Goal: Transaction & Acquisition: Purchase product/service

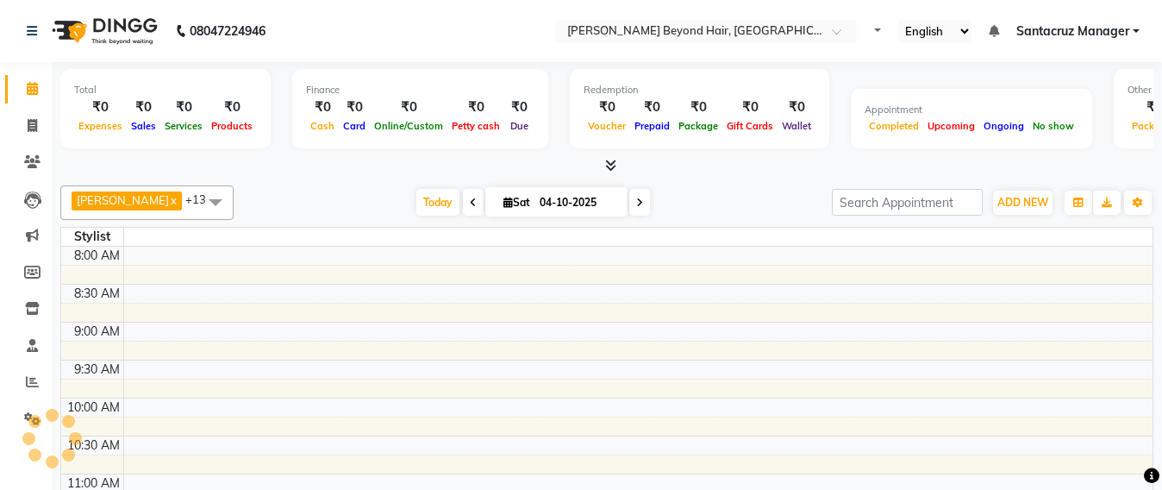
select select "en"
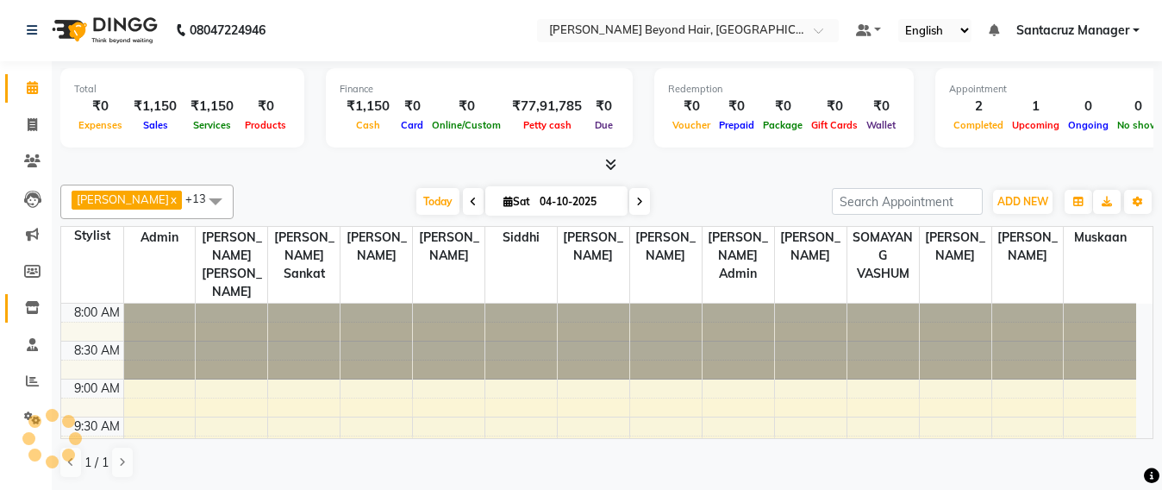
click at [24, 302] on span at bounding box center [32, 308] width 30 height 20
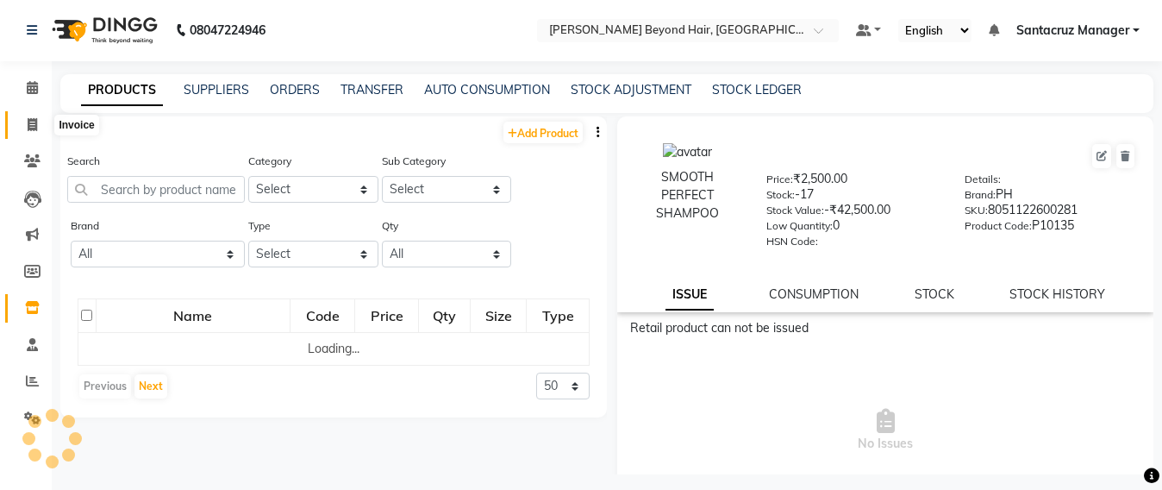
click at [20, 131] on span at bounding box center [32, 126] width 30 height 20
select select "service"
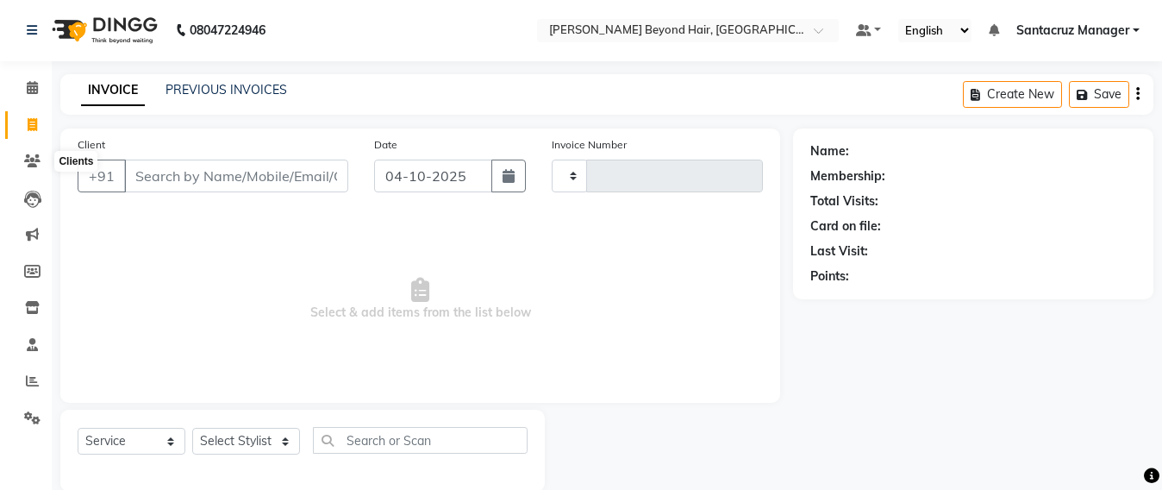
scroll to position [28, 0]
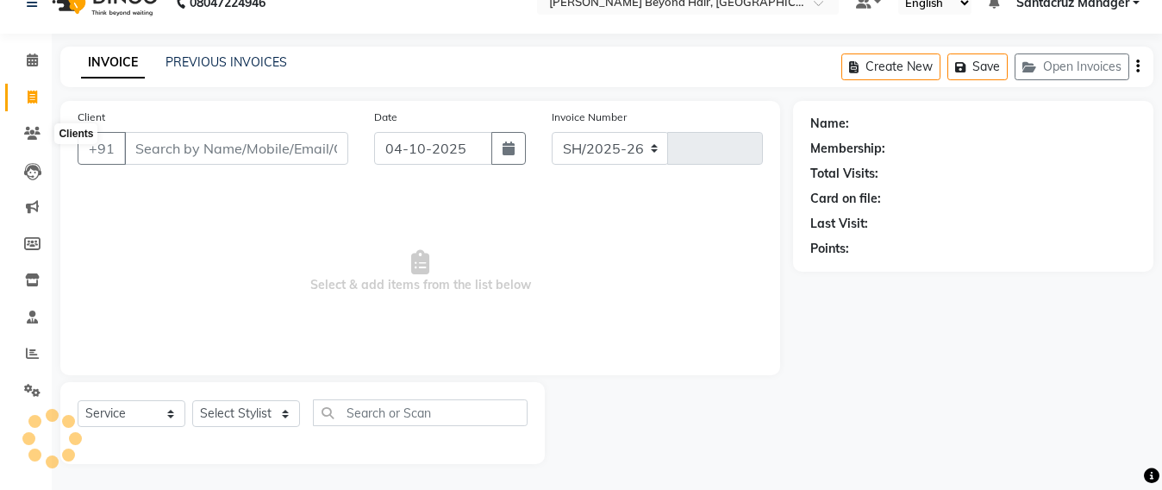
select select "6357"
type input "7119"
click at [160, 145] on input "Client" at bounding box center [236, 148] width 224 height 33
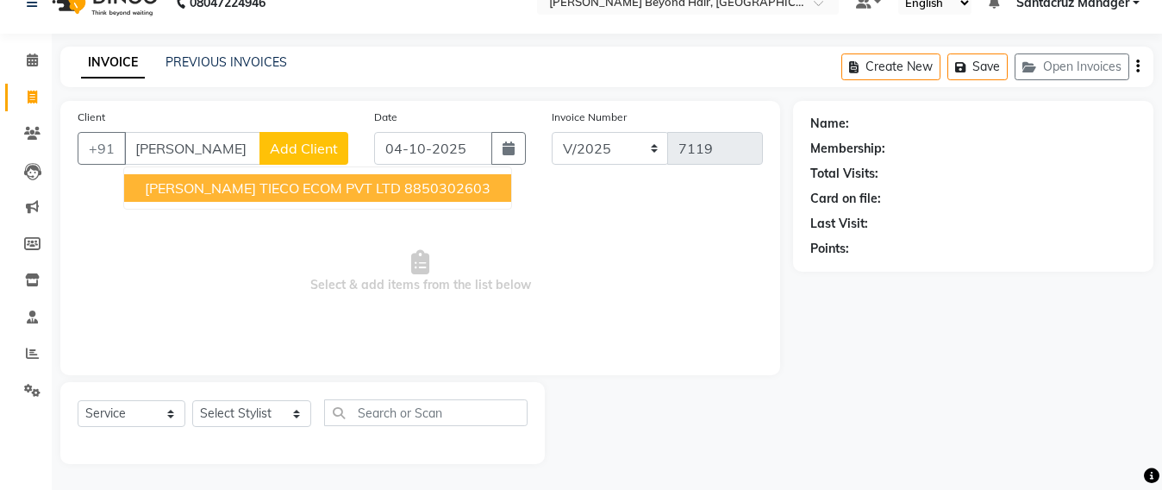
click at [301, 192] on span "HETAL DESAI TIECO ECOM PVT LTD" at bounding box center [273, 187] width 256 height 17
type input "8850302603"
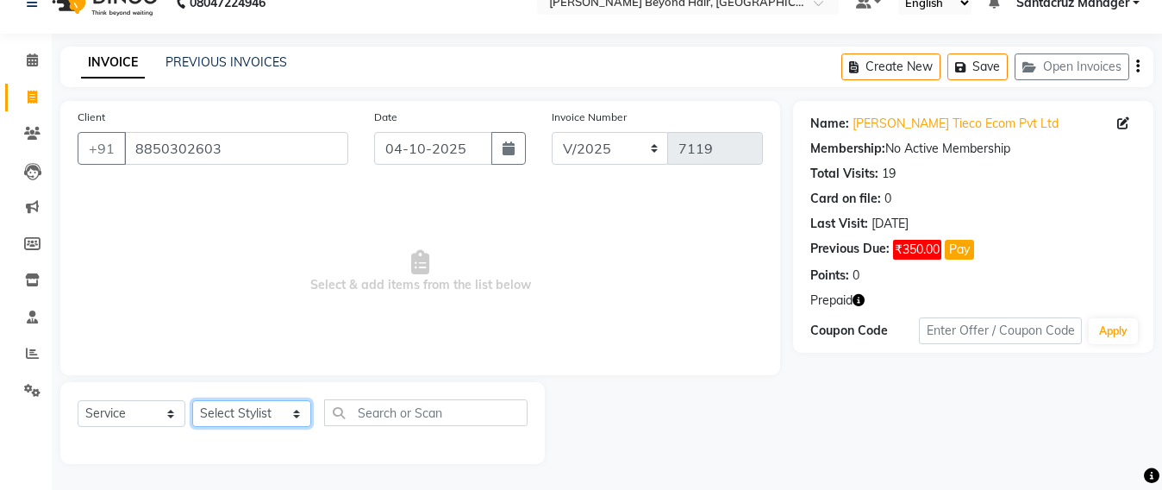
click at [266, 418] on select "Select Stylist ADMIN Avesh Dhara DHRUV DIKSHU SHARMA dipika Fatima MUSKAN VAISH…" at bounding box center [251, 413] width 119 height 27
click at [810, 291] on div "Name: Hetal Desai Tieco Ecom Pvt Ltd Membership: No Active Membership Total Vis…" at bounding box center [973, 227] width 360 height 252
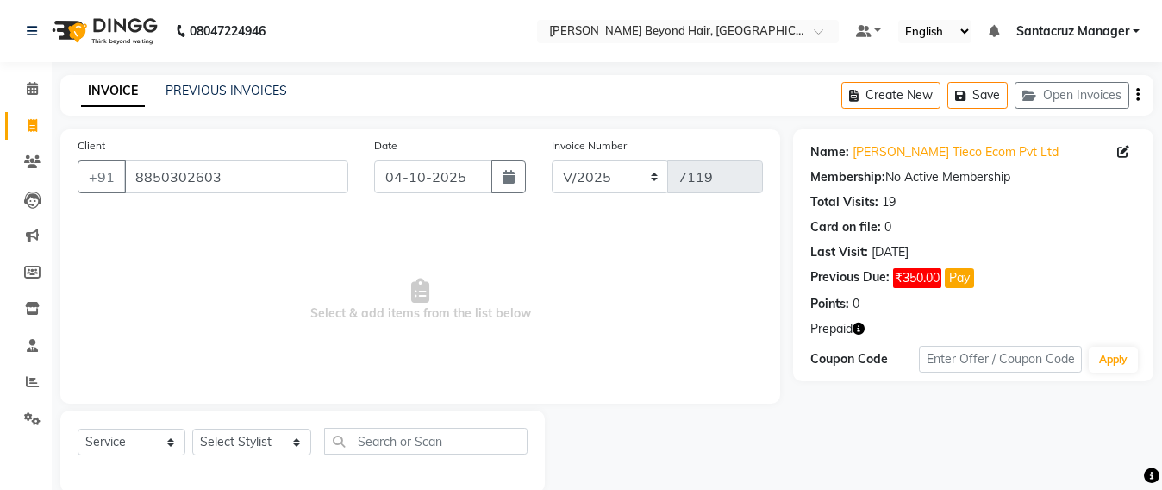
click at [1137, 30] on link "Santacruz Manager" at bounding box center [1078, 31] width 123 height 18
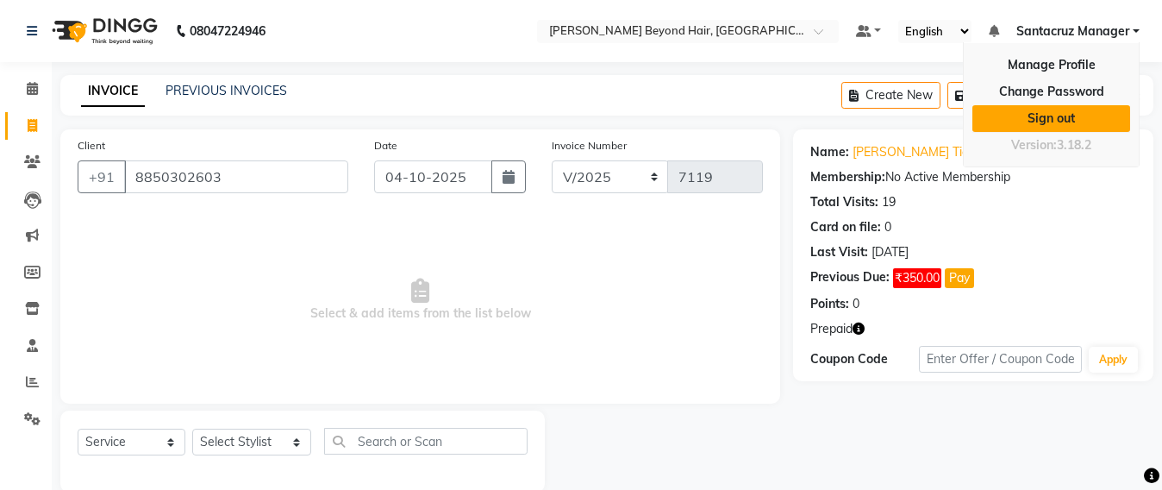
click at [1037, 122] on link "Sign out" at bounding box center [1052, 118] width 158 height 27
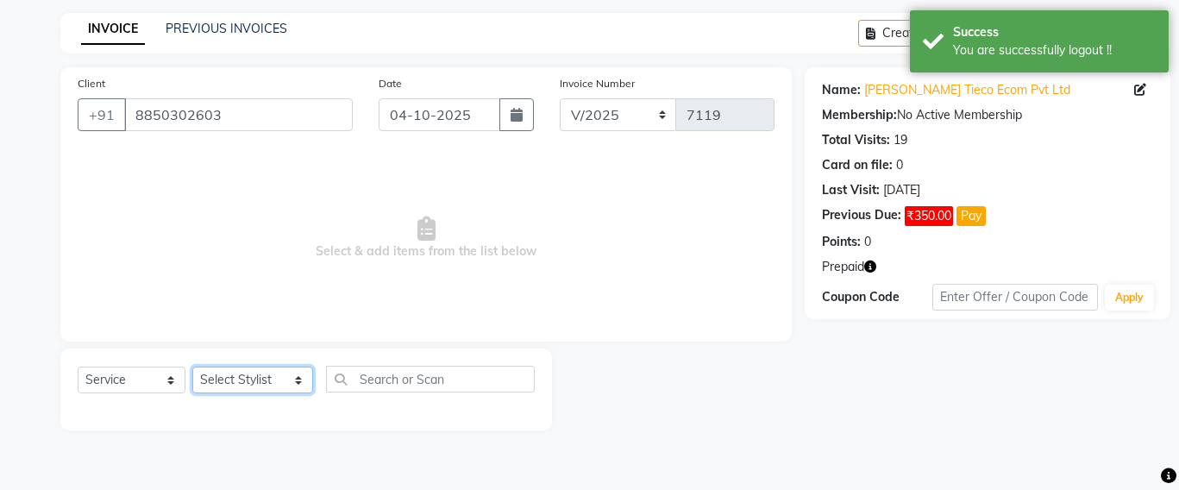
click at [239, 374] on select "Select Stylist ADMIN Avesh Dhara DHRUV DIKSHU SHARMA dipika Fatima MUSKAN VAISH…" at bounding box center [252, 380] width 121 height 27
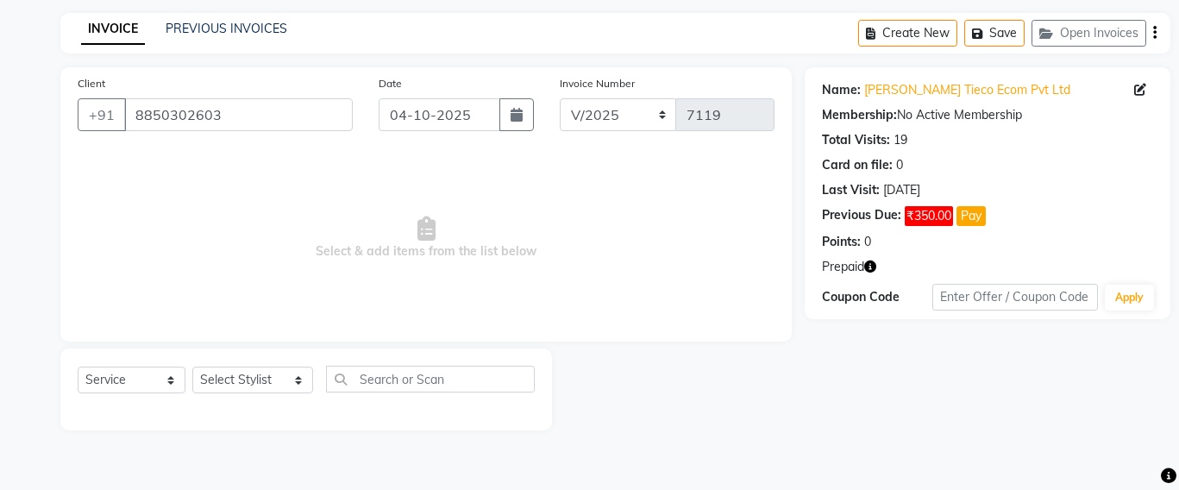
click at [561, 188] on span "Select & add items from the list below" at bounding box center [426, 238] width 697 height 172
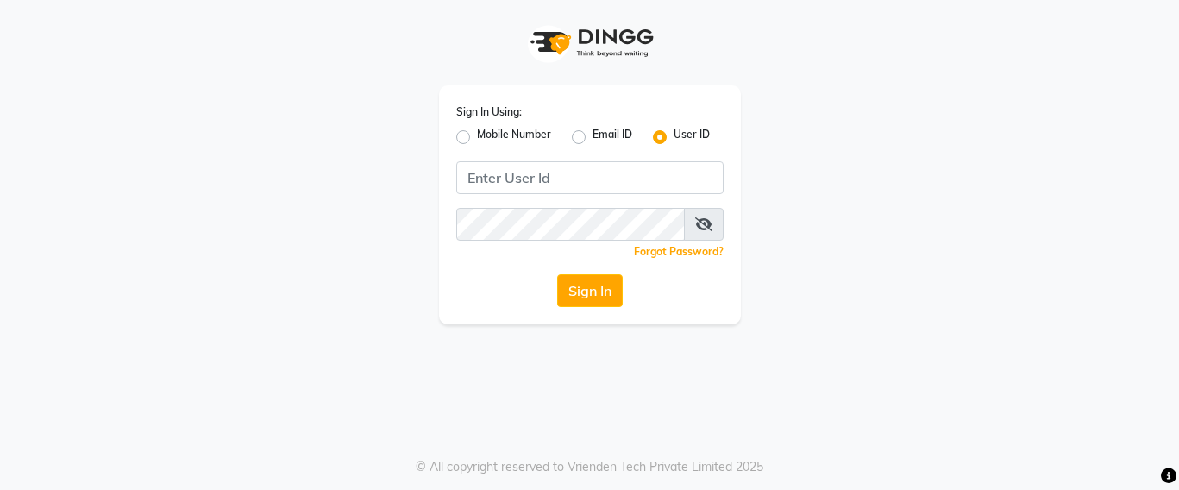
click at [477, 134] on label "Mobile Number" at bounding box center [514, 137] width 74 height 21
click at [477, 134] on input "Mobile Number" at bounding box center [482, 132] width 11 height 11
radio input "true"
radio input "false"
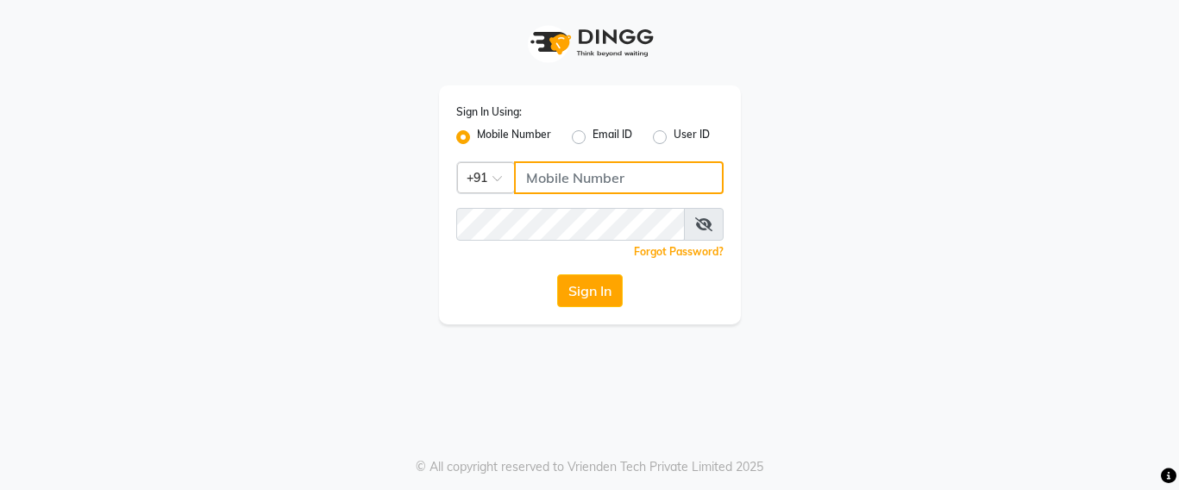
click at [561, 175] on input "Username" at bounding box center [619, 177] width 210 height 33
type input "7666797294"
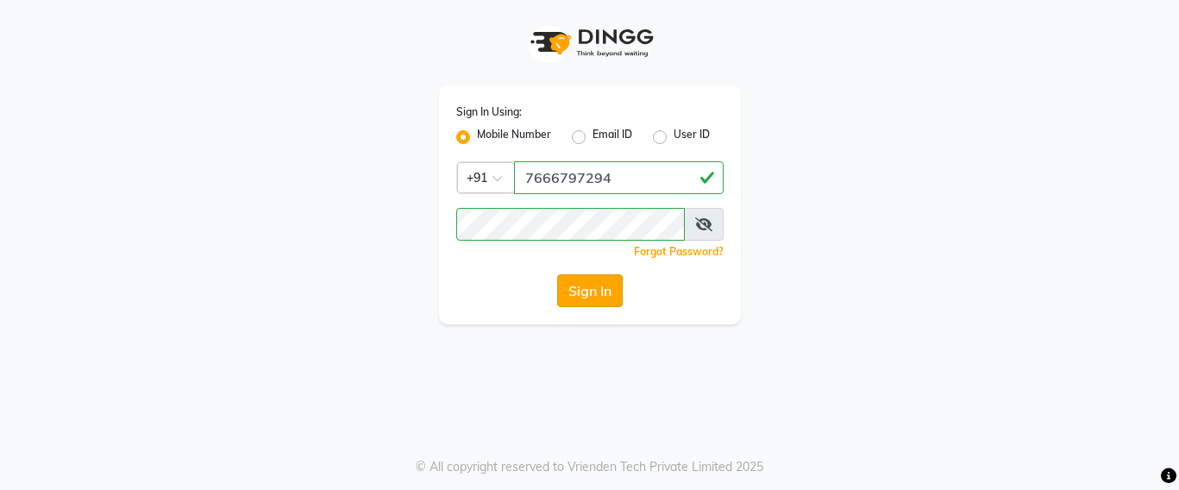
click at [598, 282] on button "Sign In" at bounding box center [590, 290] width 66 height 33
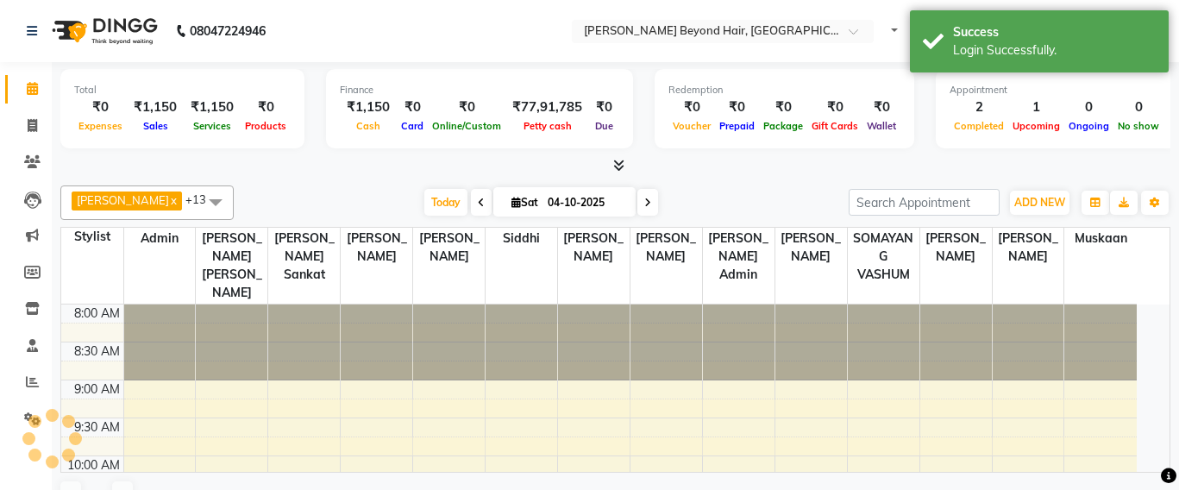
select select "en"
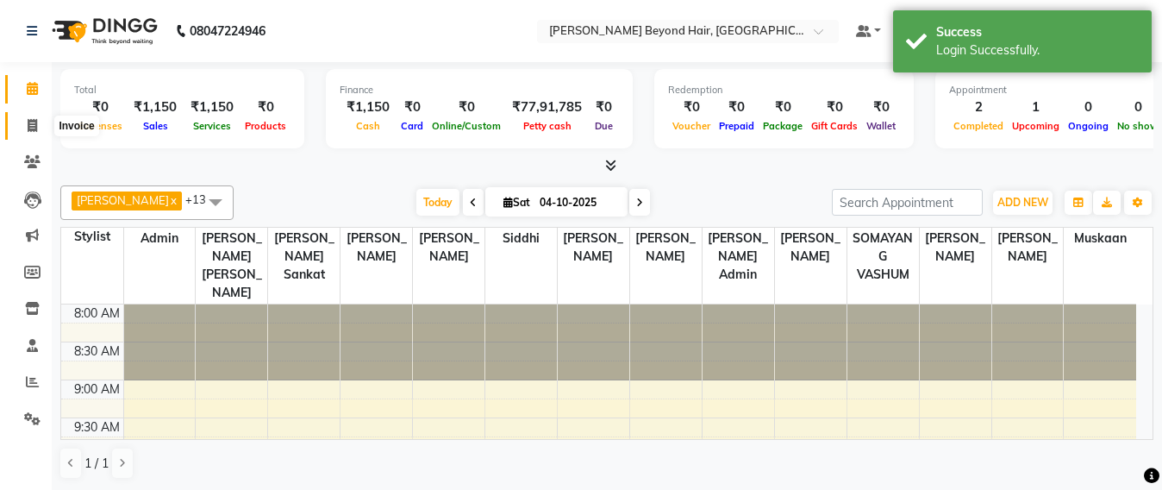
click at [26, 135] on span at bounding box center [32, 126] width 30 height 20
select select "service"
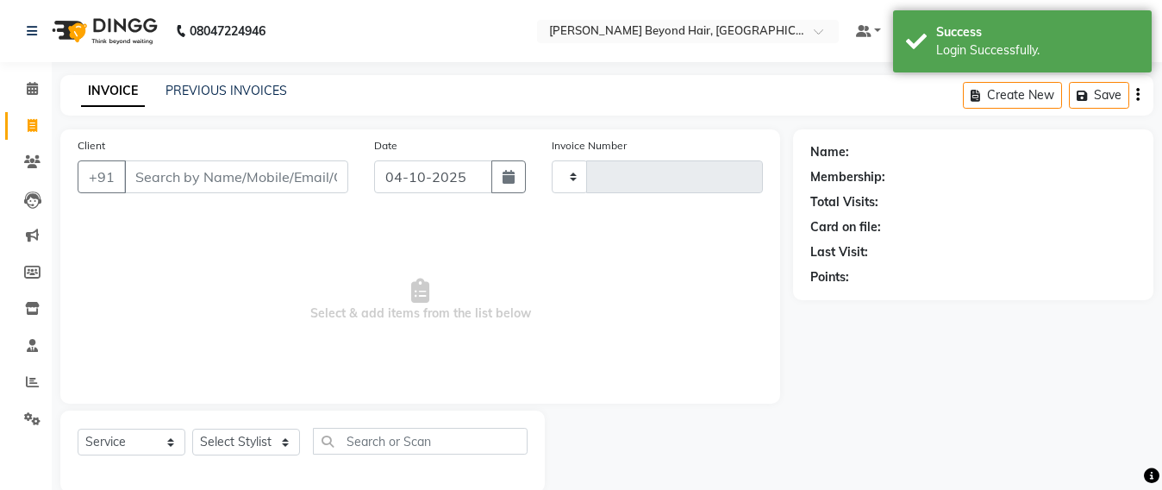
type input "7119"
select select "6357"
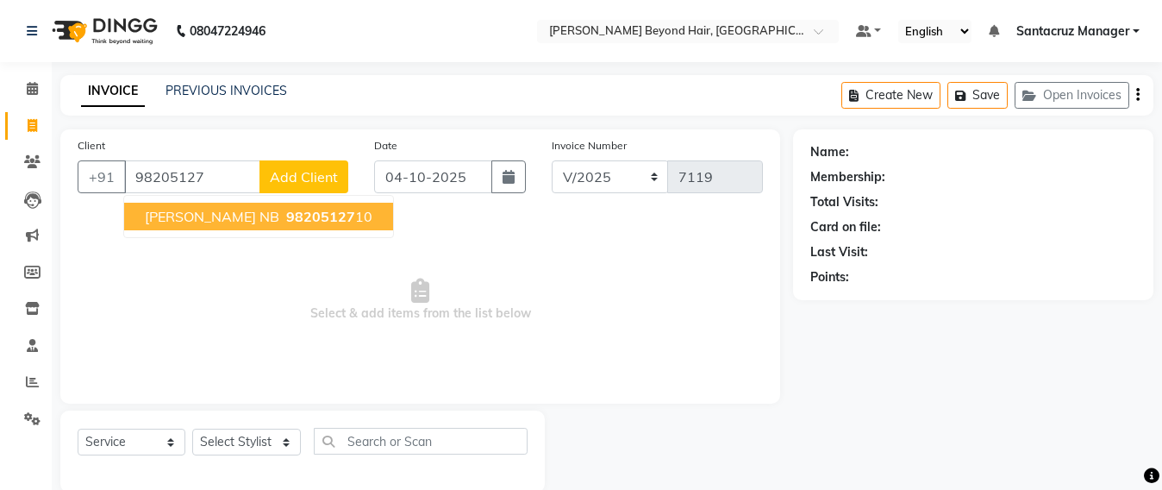
click at [271, 222] on span "PUNEET MEHTA NB" at bounding box center [212, 216] width 135 height 17
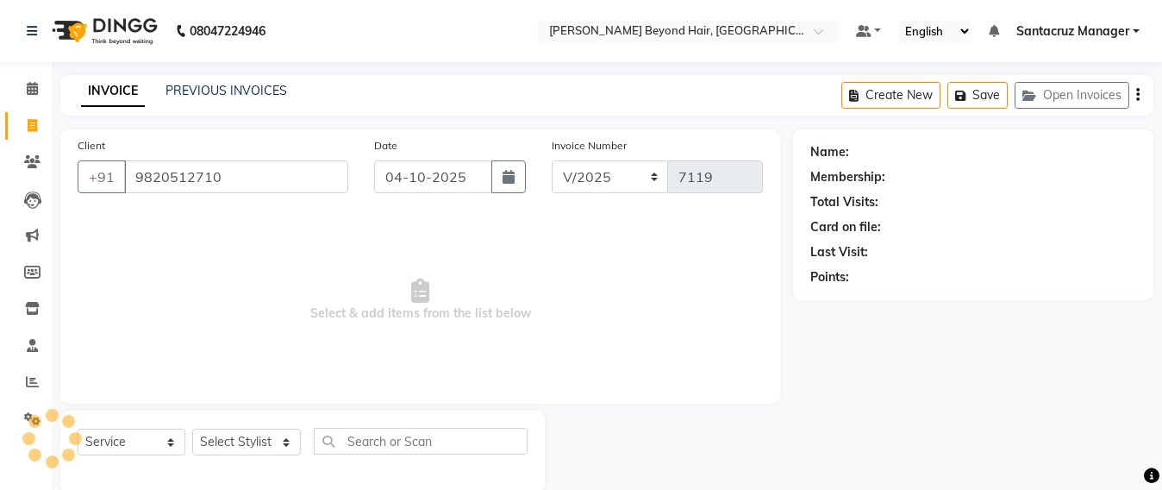
type input "9820512710"
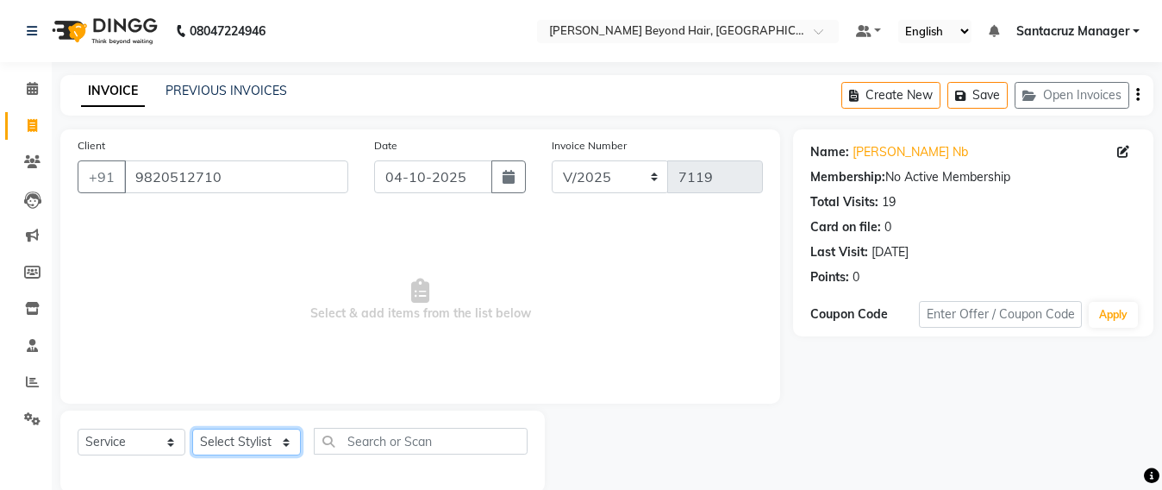
click at [257, 445] on select "Select Stylist Admin [PERSON_NAME] Sankat [PERSON_NAME] [PERSON_NAME] [PERSON_N…" at bounding box center [246, 442] width 109 height 27
select select "84296"
click at [192, 429] on select "Select Stylist Admin [PERSON_NAME] Sankat [PERSON_NAME] [PERSON_NAME] [PERSON_N…" at bounding box center [246, 442] width 109 height 27
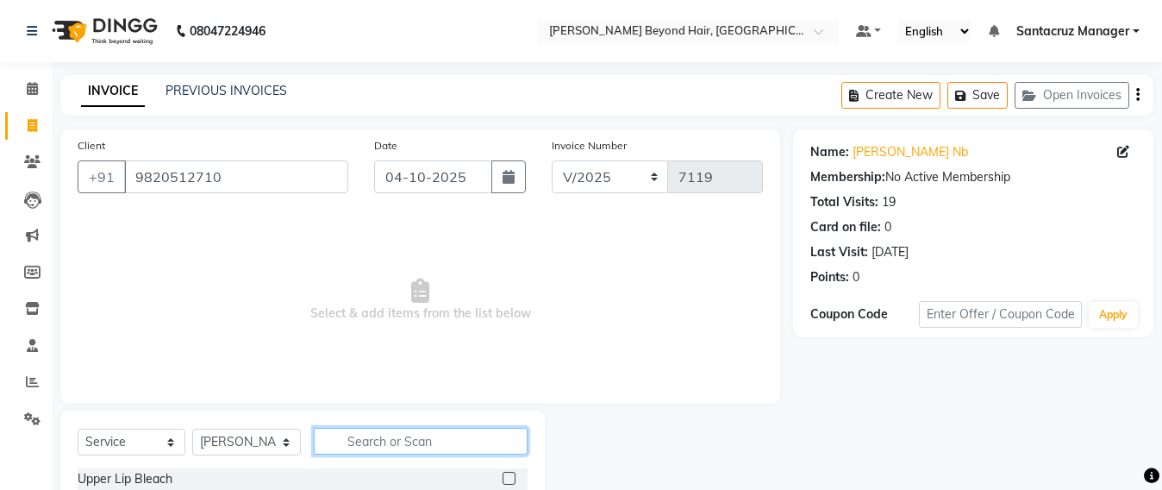
click at [349, 443] on input "text" at bounding box center [421, 441] width 214 height 27
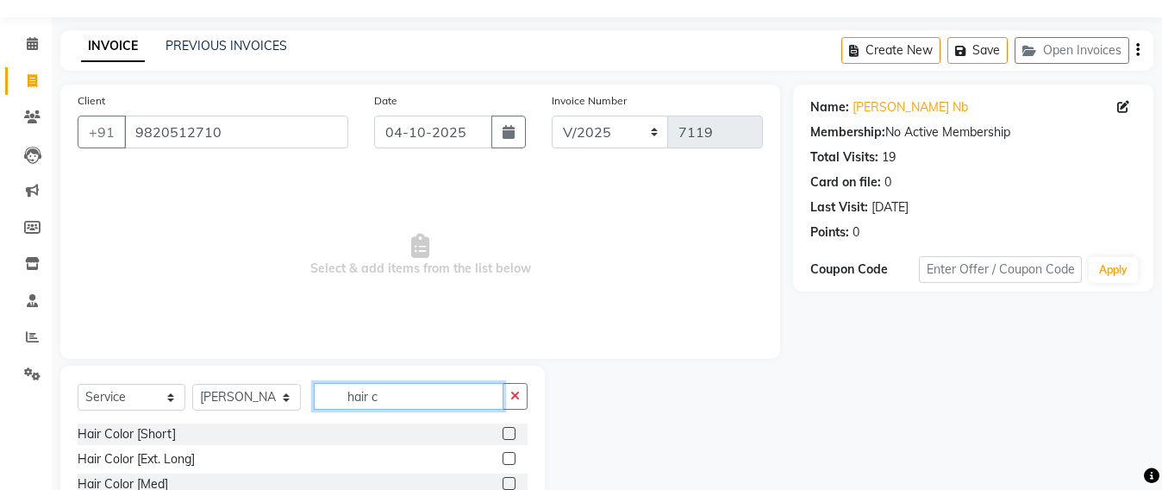
scroll to position [108, 0]
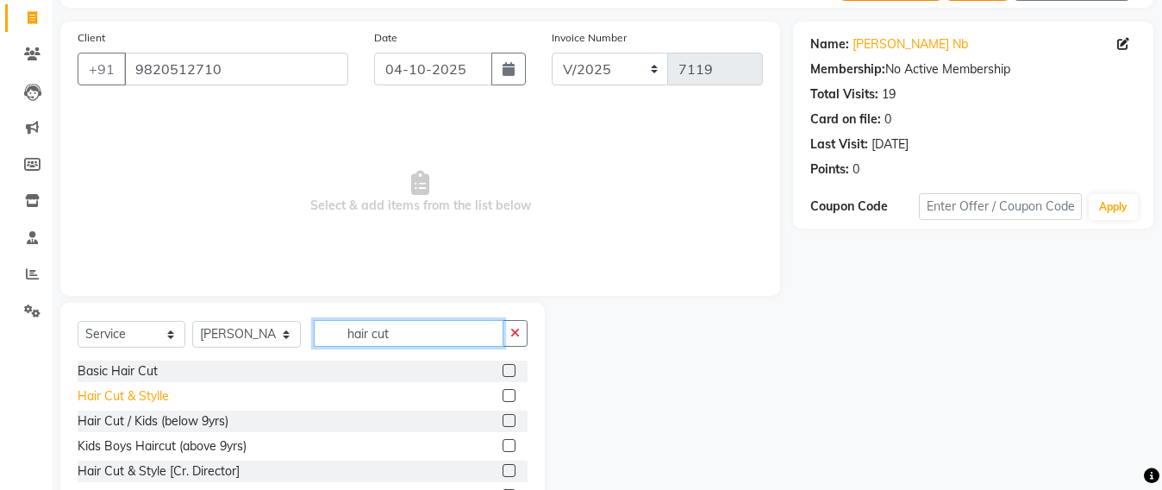
type input "hair cut"
click at [150, 399] on div "Hair Cut & Stylle" at bounding box center [123, 396] width 91 height 18
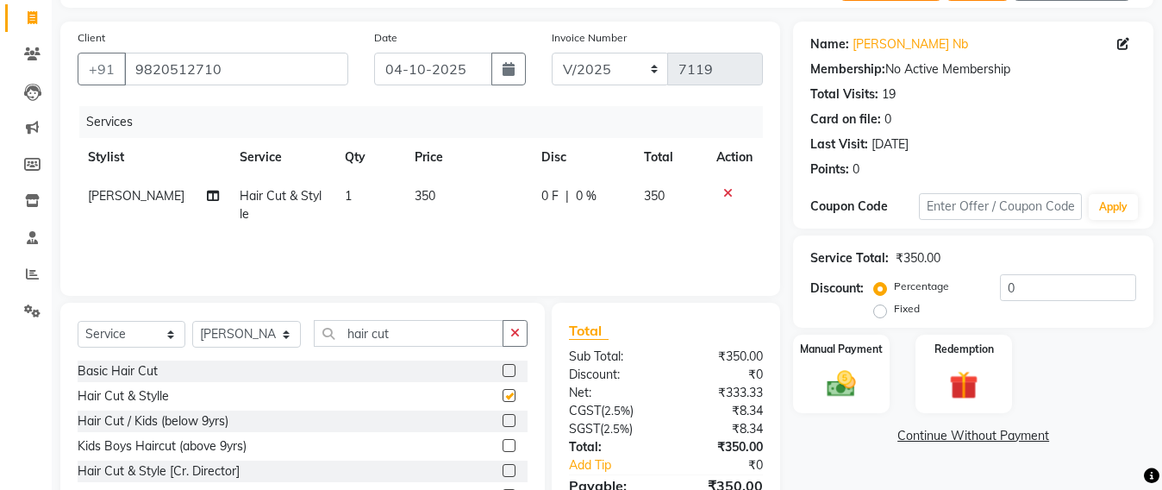
checkbox input "false"
click at [844, 373] on img at bounding box center [842, 384] width 48 height 34
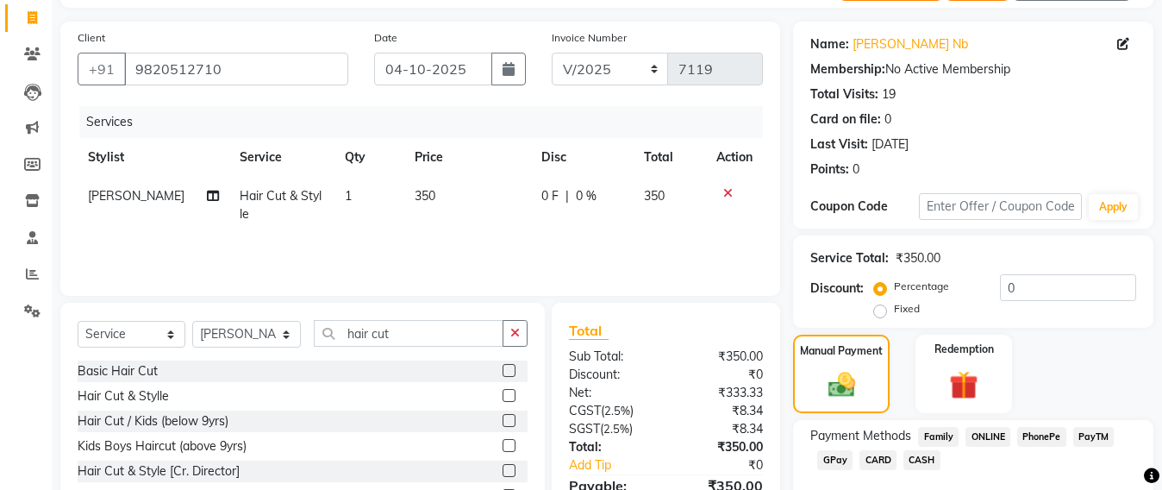
scroll to position [203, 0]
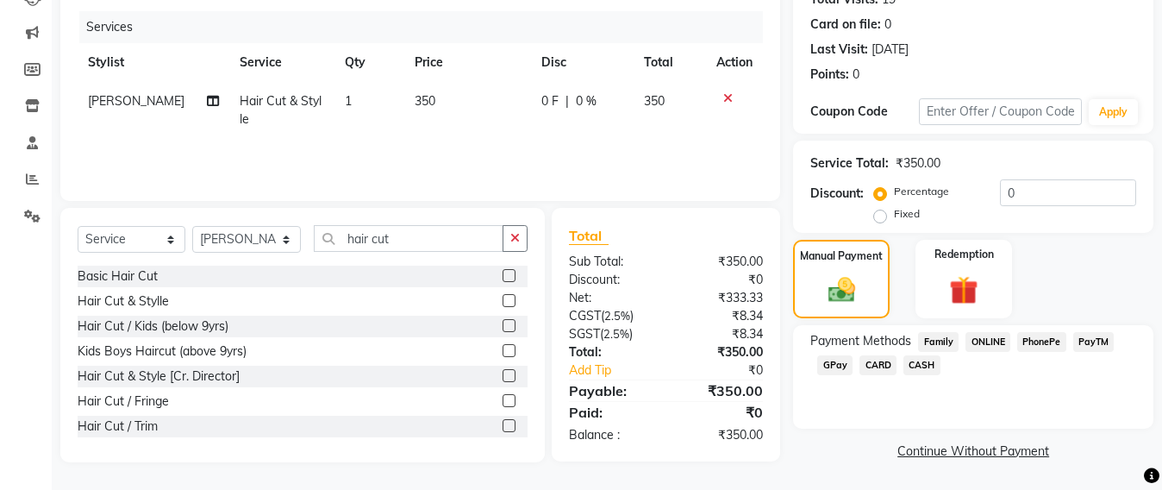
click at [930, 362] on span "CASH" at bounding box center [922, 365] width 37 height 20
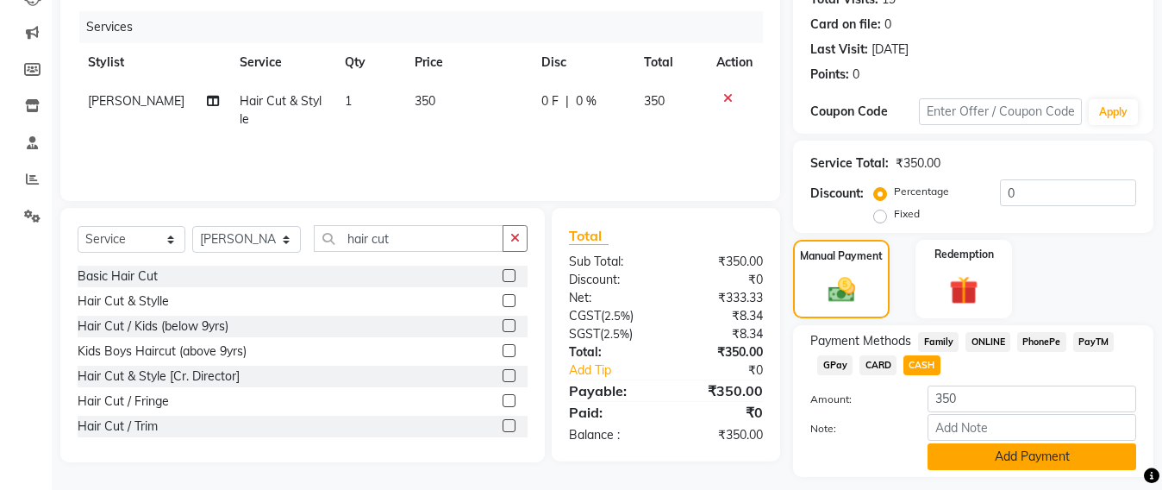
click at [1008, 454] on button "Add Payment" at bounding box center [1032, 456] width 209 height 27
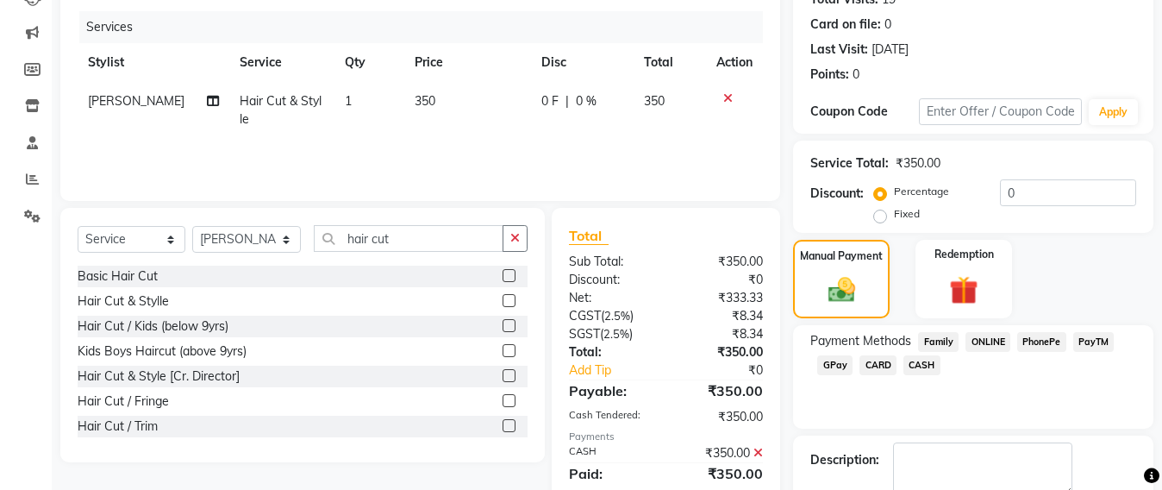
scroll to position [300, 0]
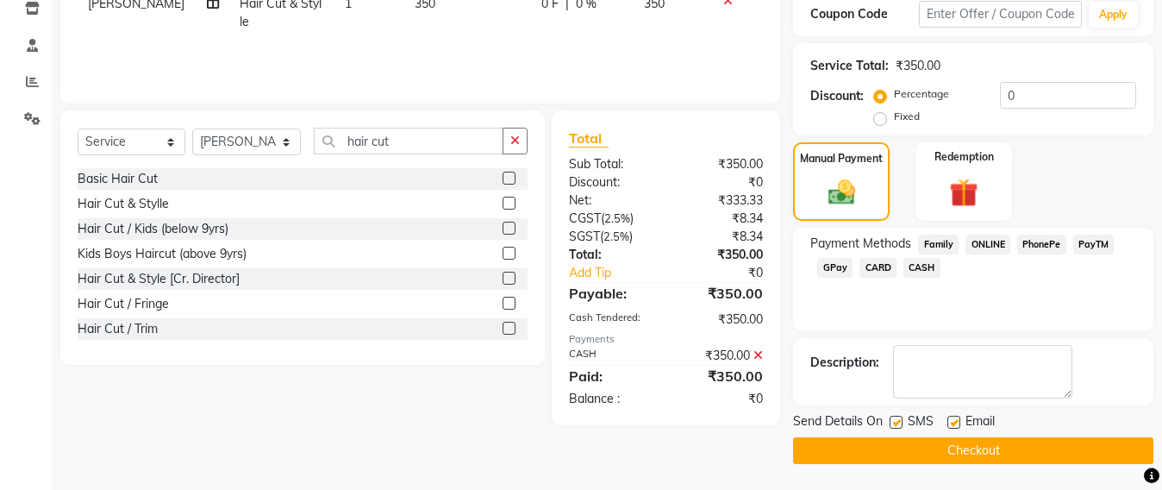
click at [1002, 454] on button "Checkout" at bounding box center [973, 450] width 360 height 27
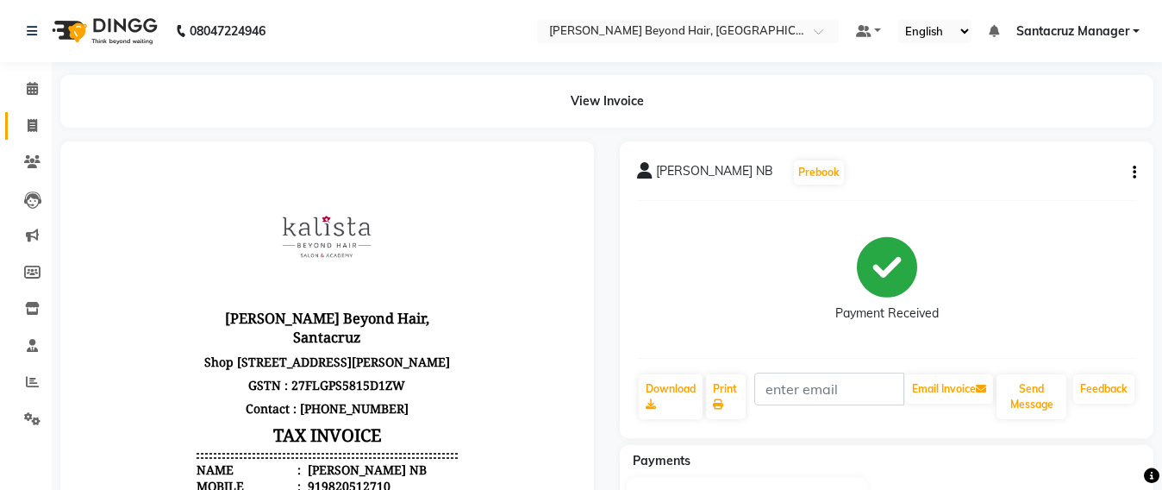
click at [15, 131] on link "Invoice" at bounding box center [25, 126] width 41 height 28
select select "service"
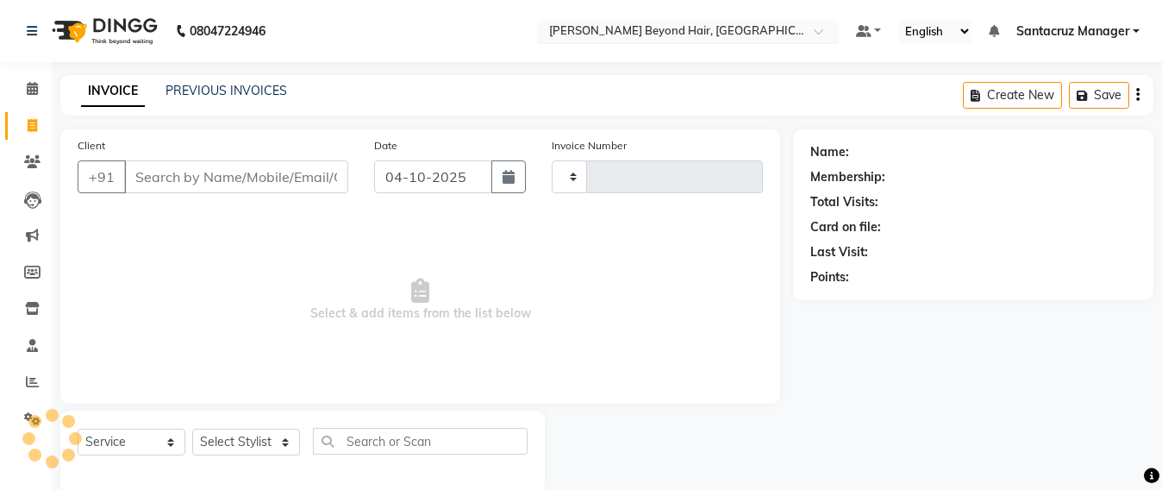
scroll to position [28, 0]
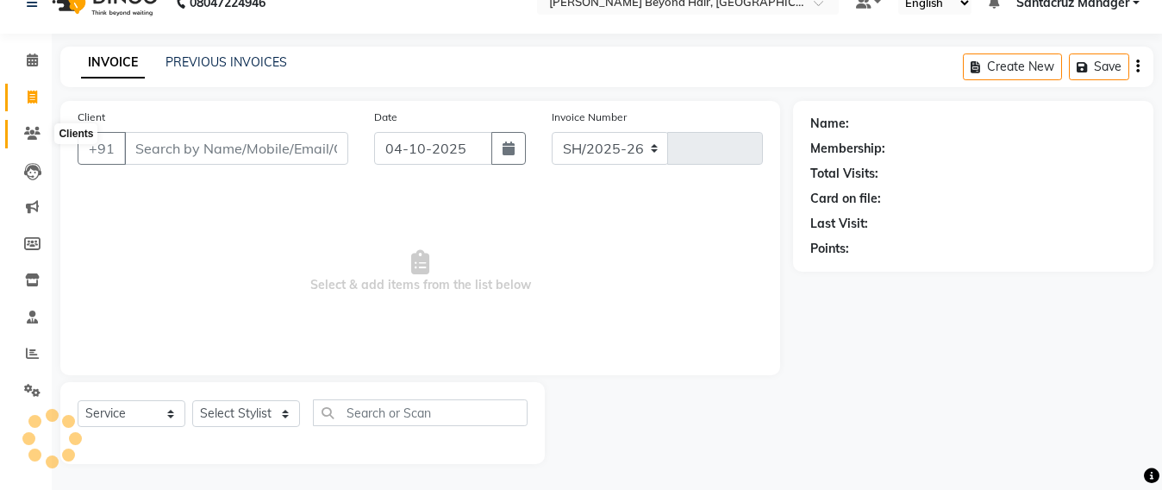
select select "6357"
type input "7120"
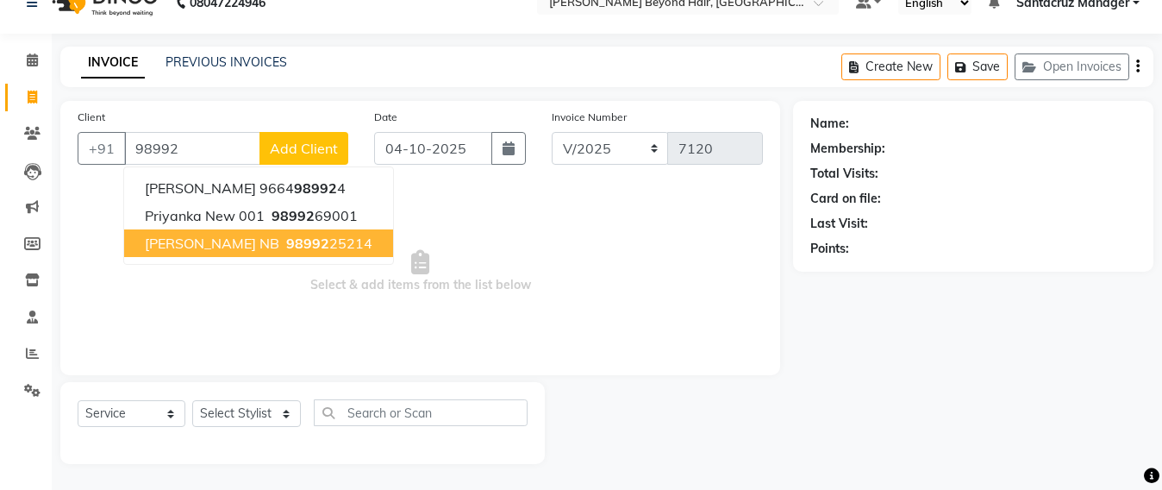
click at [208, 250] on span "SIDHARTH SEHGAL NB" at bounding box center [212, 243] width 135 height 17
type input "9899225214"
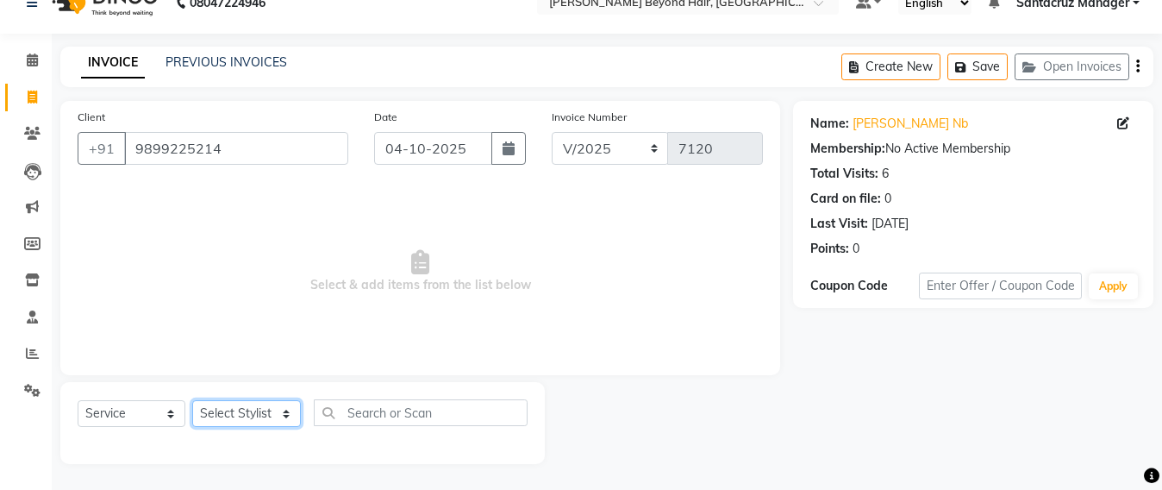
click at [220, 410] on select "Select Stylist Admin [PERSON_NAME] Sankat [PERSON_NAME] [PERSON_NAME] [PERSON_N…" at bounding box center [246, 413] width 109 height 27
select select "47905"
click at [192, 400] on select "Select Stylist Admin [PERSON_NAME] Sankat [PERSON_NAME] [PERSON_NAME] [PERSON_N…" at bounding box center [246, 413] width 109 height 27
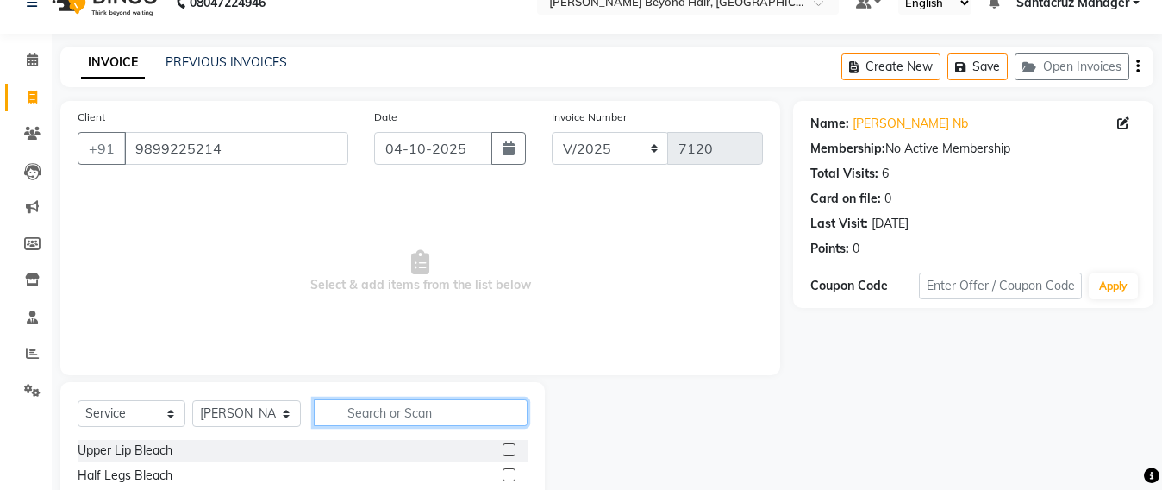
click at [366, 402] on input "text" at bounding box center [421, 412] width 214 height 27
type input "hair cut"
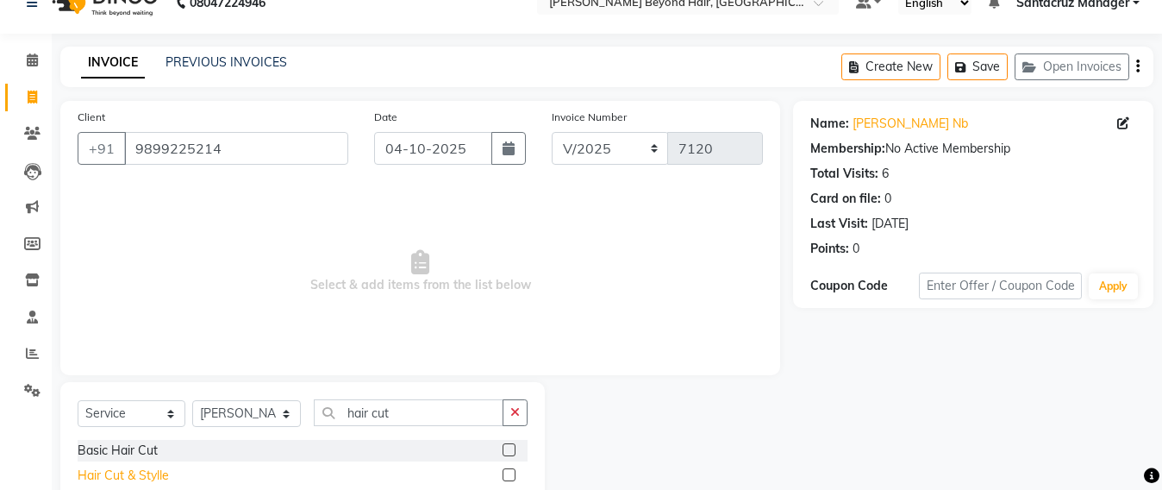
click at [158, 478] on div "Hair Cut & Stylle" at bounding box center [123, 476] width 91 height 18
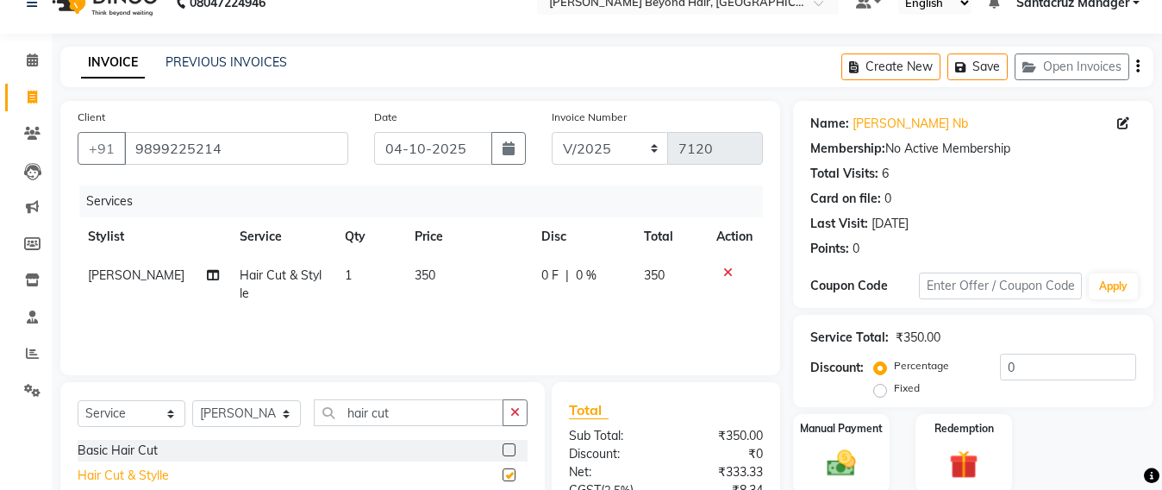
checkbox input "false"
click at [997, 67] on button "Save" at bounding box center [978, 66] width 60 height 27
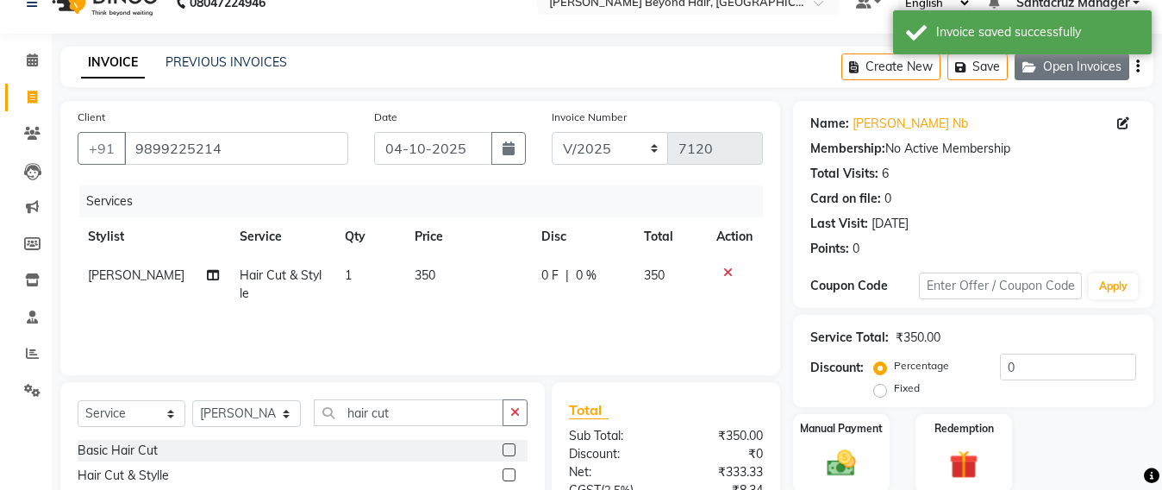
click at [1075, 72] on button "Open Invoices" at bounding box center [1072, 66] width 115 height 27
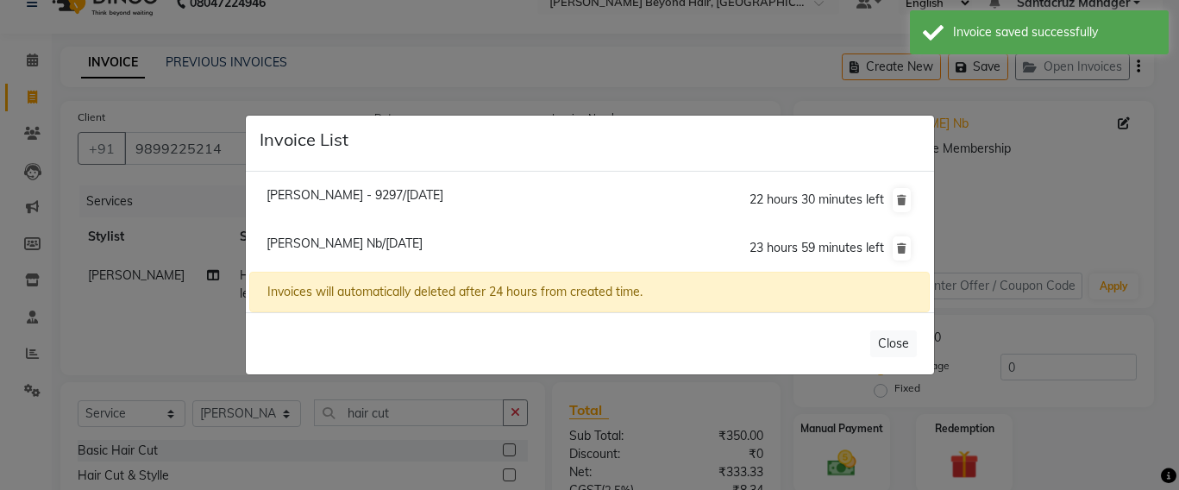
click at [433, 22] on ngb-modal-window "Invoice List Yassir Batliwala - 9297/04 October 2025 22 hours 30 minutes left S…" at bounding box center [589, 245] width 1179 height 490
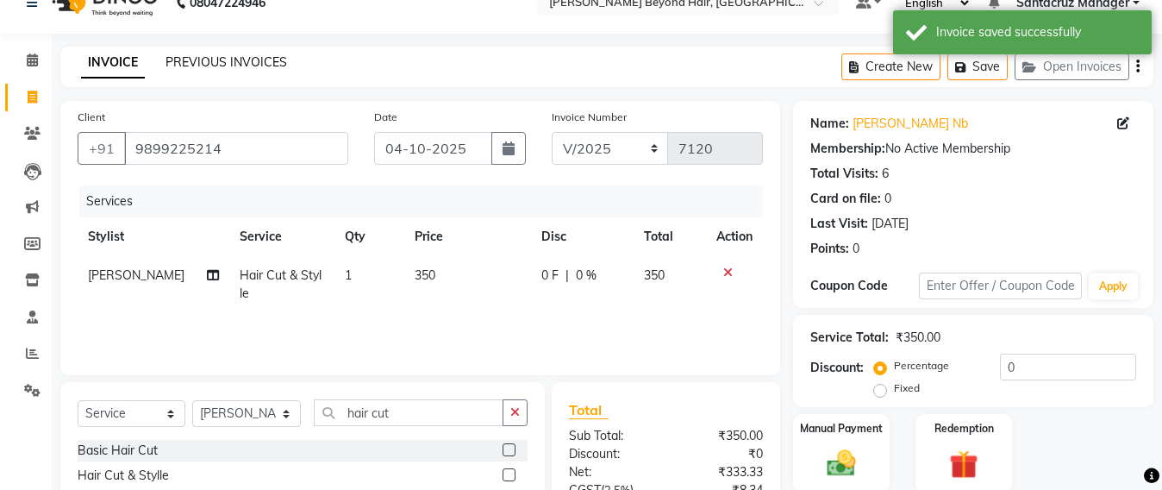
click at [215, 62] on link "PREVIOUS INVOICES" at bounding box center [227, 62] width 122 height 16
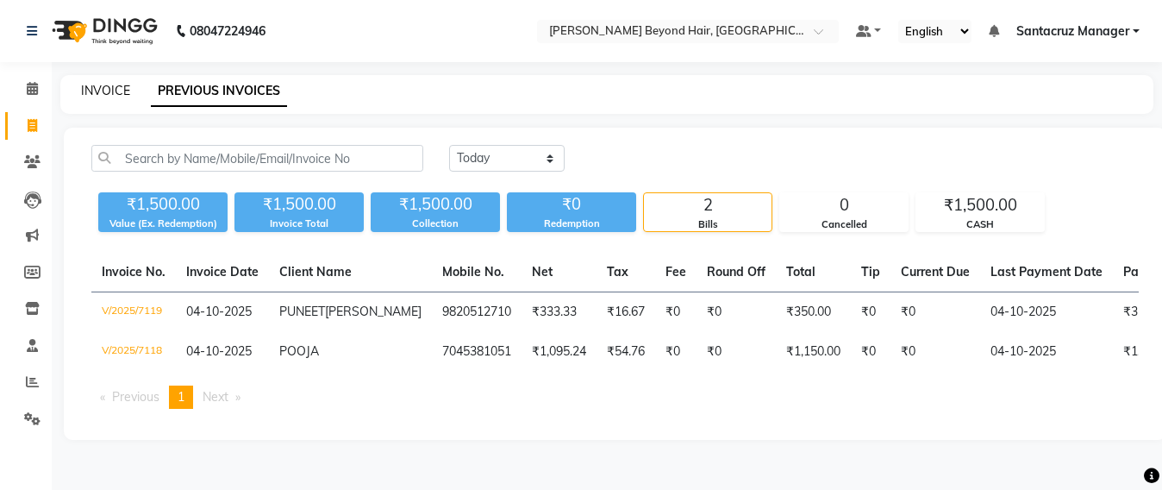
click at [92, 89] on link "INVOICE" at bounding box center [105, 91] width 49 height 16
select select "service"
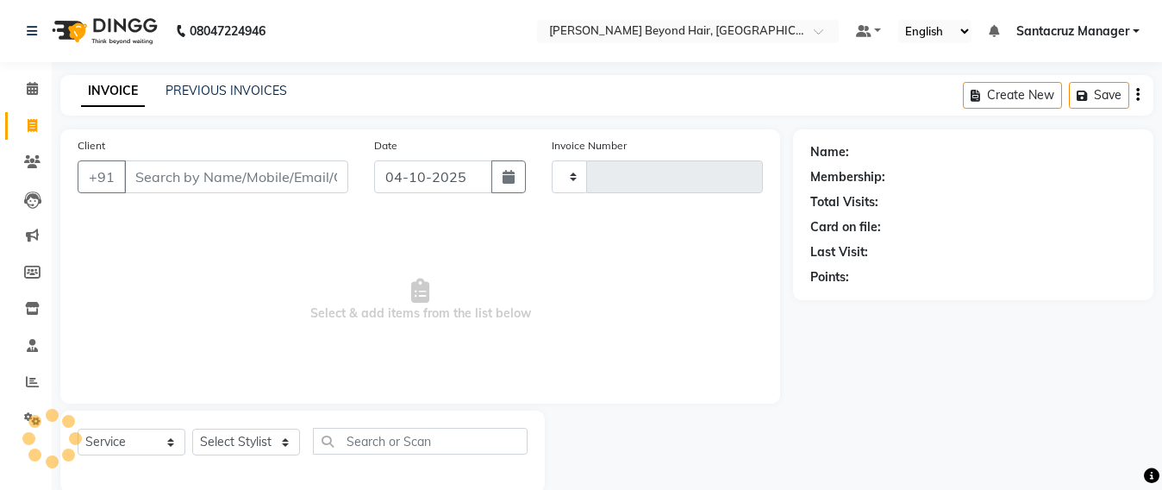
scroll to position [28, 0]
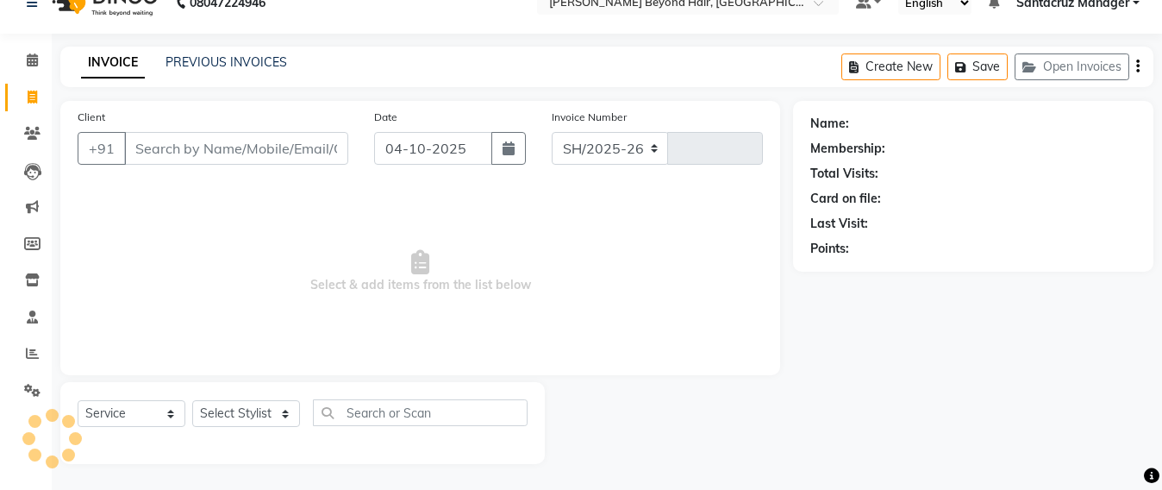
select select "6357"
type input "7120"
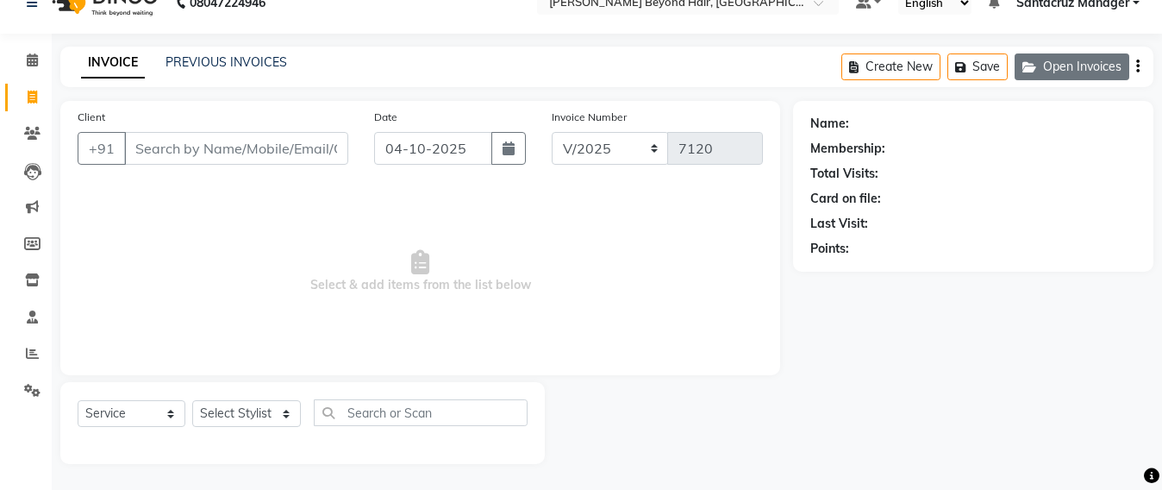
click at [1100, 64] on button "Open Invoices" at bounding box center [1072, 66] width 115 height 27
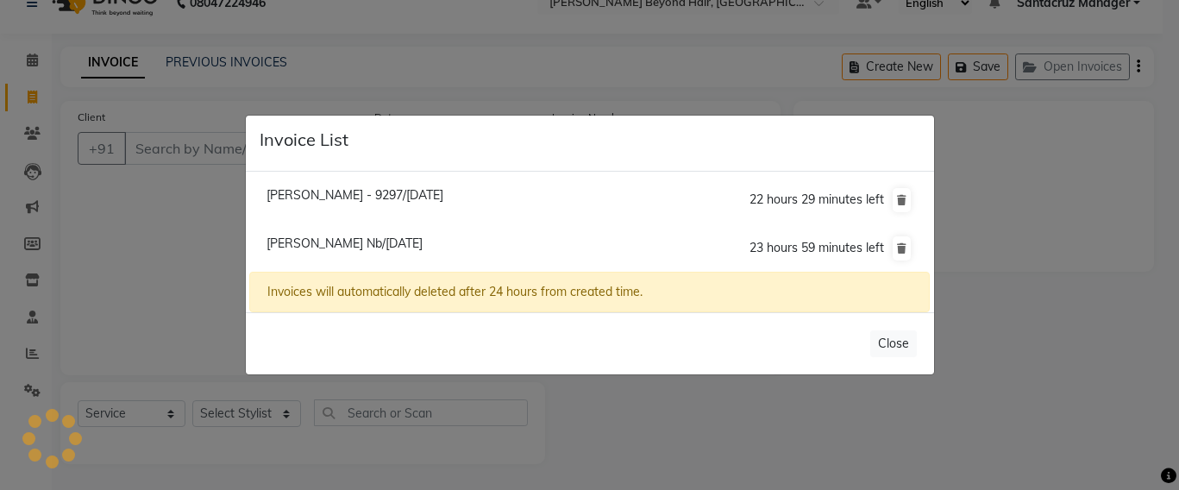
click at [359, 190] on span "Yassir Batliwala - 9297/04 October 2025" at bounding box center [354, 195] width 177 height 16
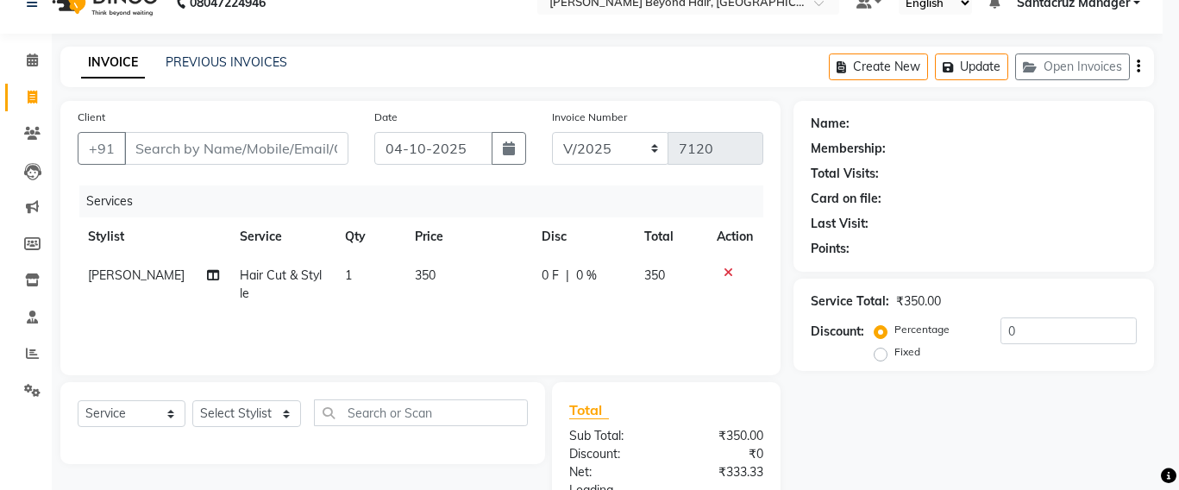
type input "8355849297"
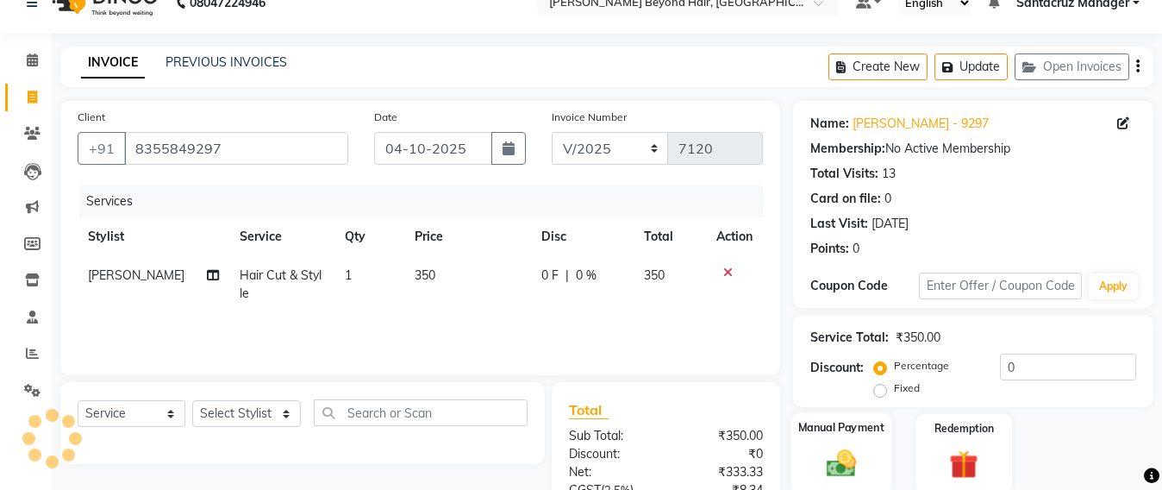
click at [830, 475] on img at bounding box center [842, 463] width 48 height 34
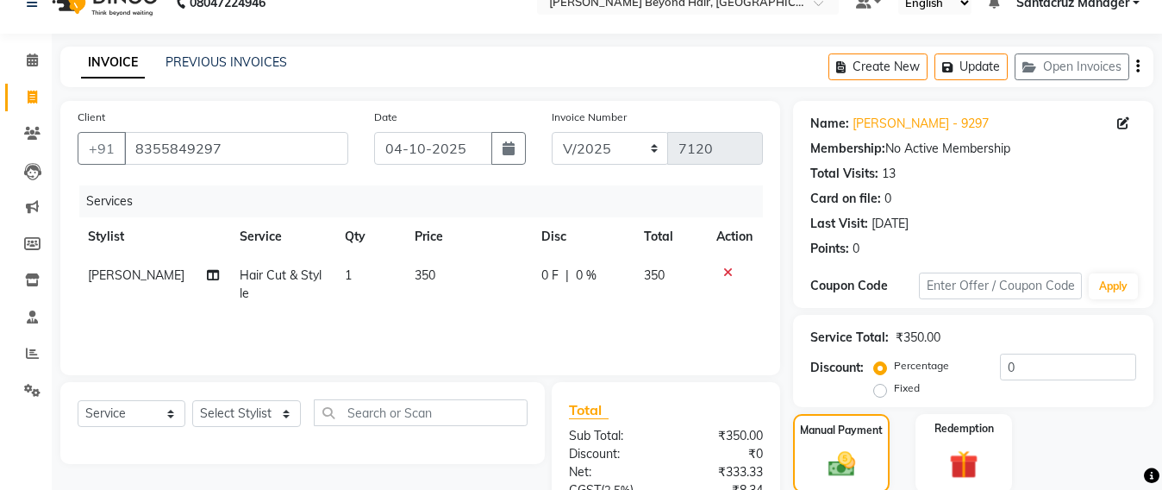
scroll to position [203, 0]
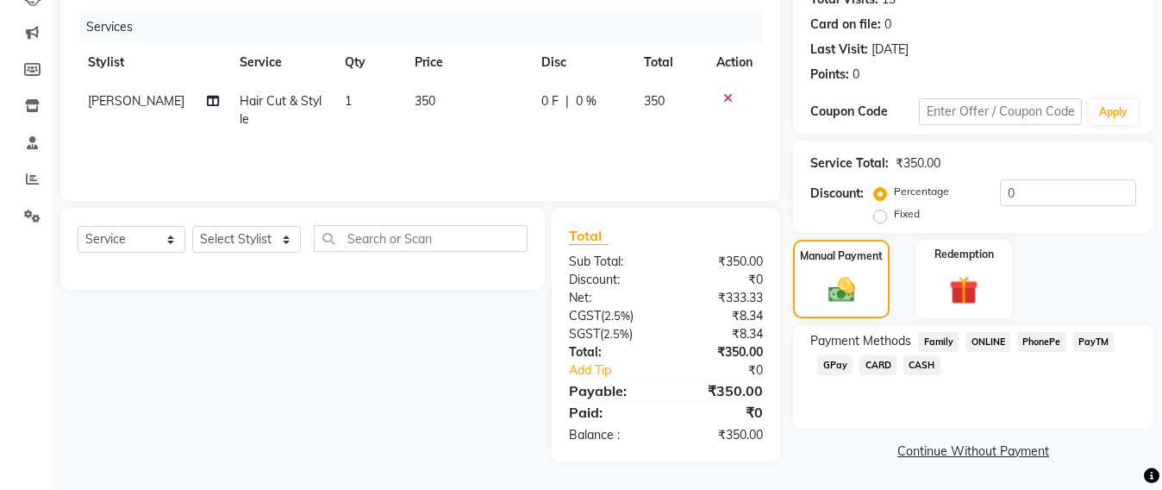
click at [822, 361] on span "GPay" at bounding box center [835, 365] width 35 height 20
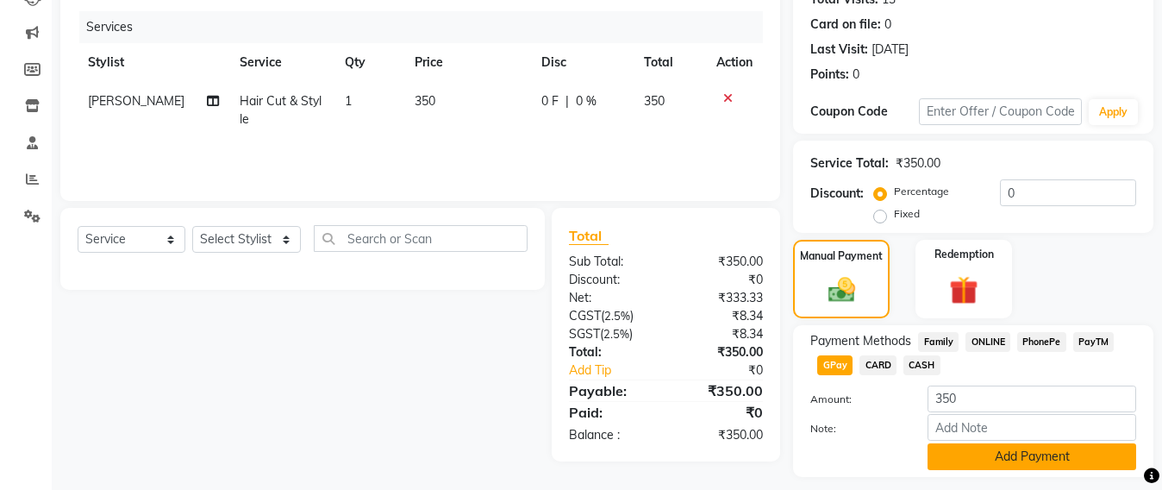
click at [1056, 461] on button "Add Payment" at bounding box center [1032, 456] width 209 height 27
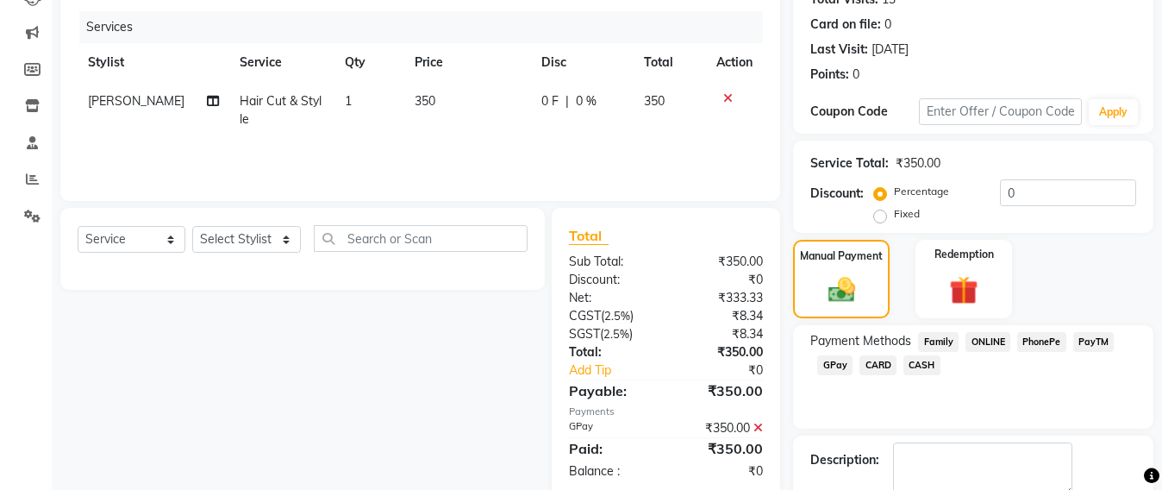
scroll to position [300, 0]
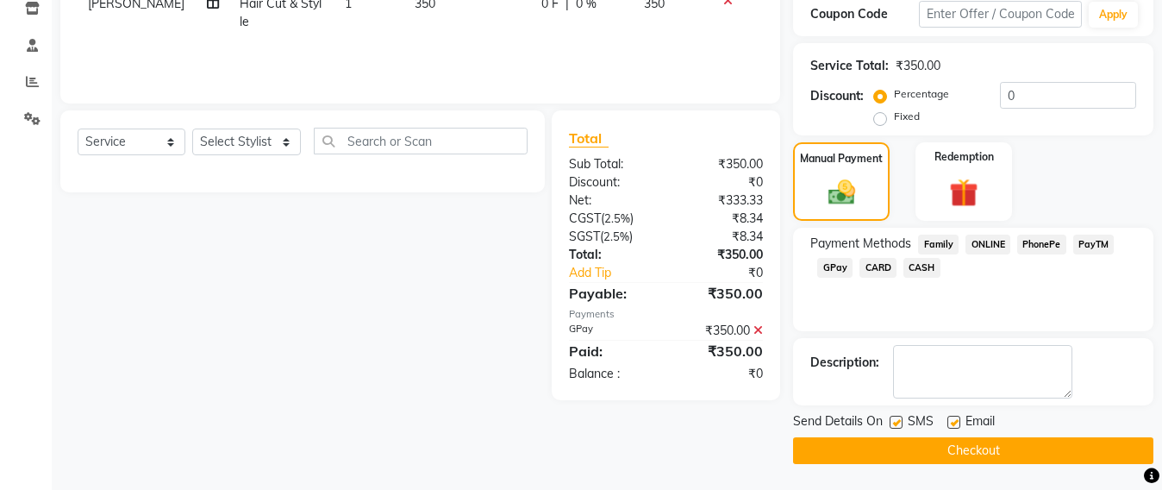
click at [963, 453] on button "Checkout" at bounding box center [973, 450] width 360 height 27
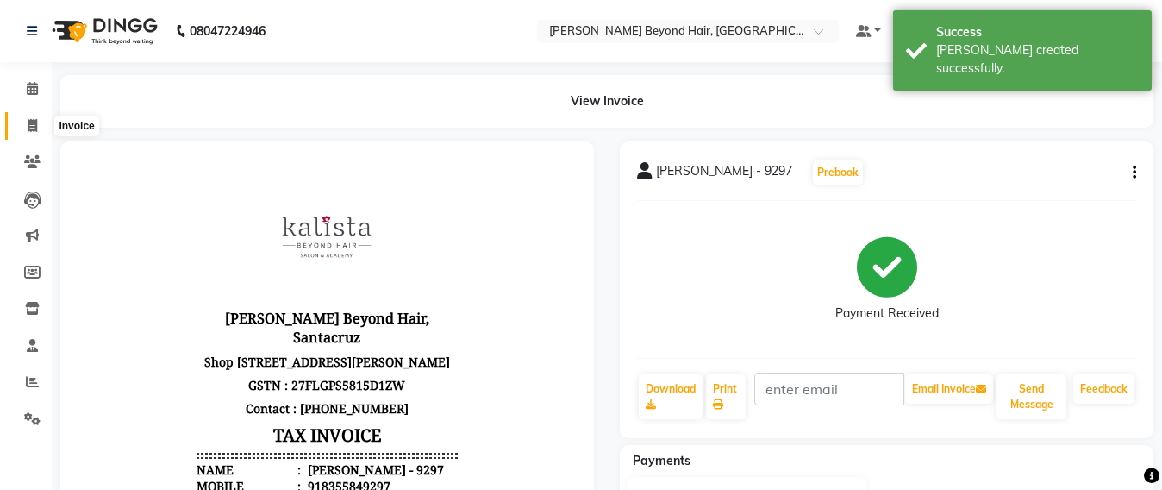
click at [31, 128] on icon at bounding box center [32, 125] width 9 height 13
select select "service"
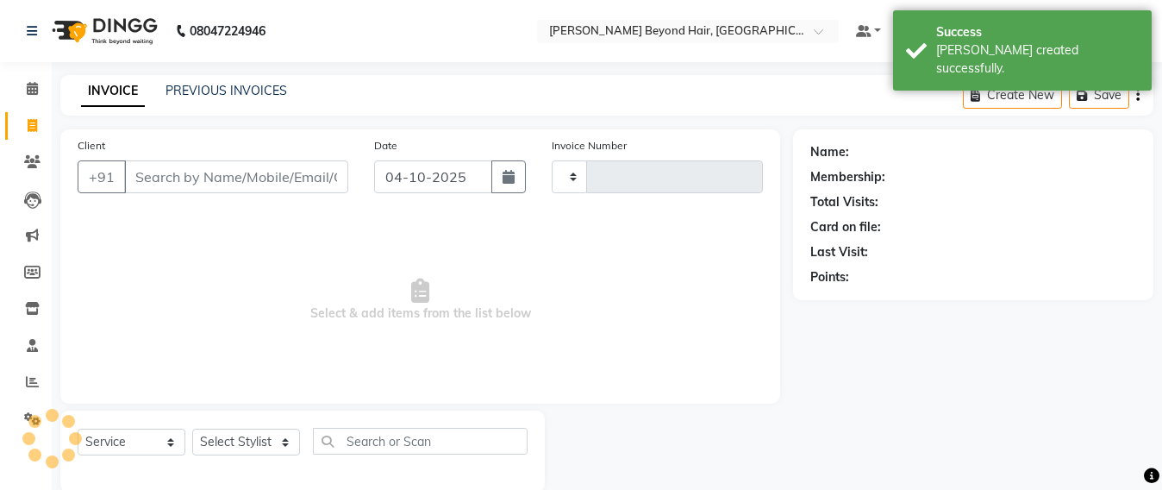
scroll to position [28, 0]
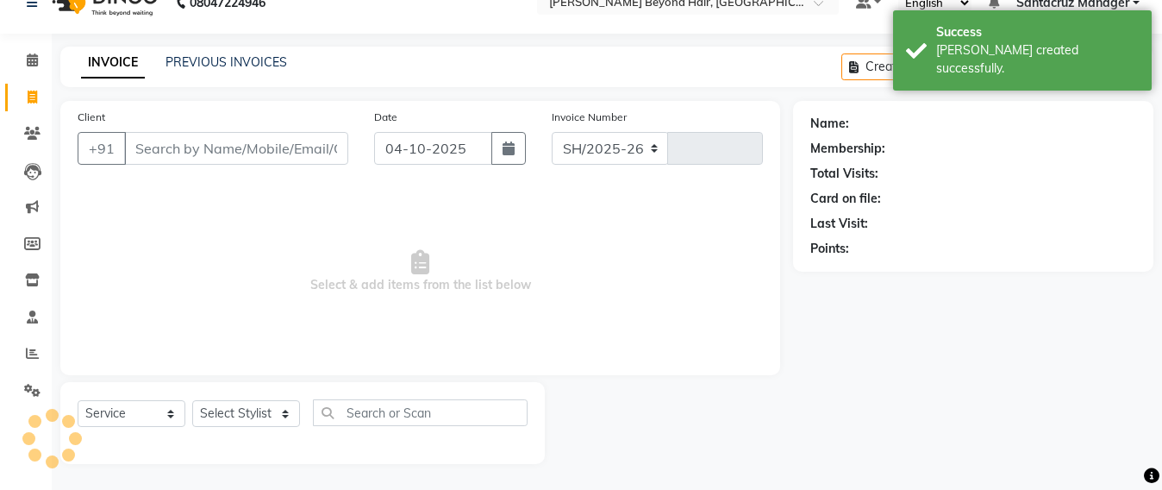
select select "6357"
type input "7121"
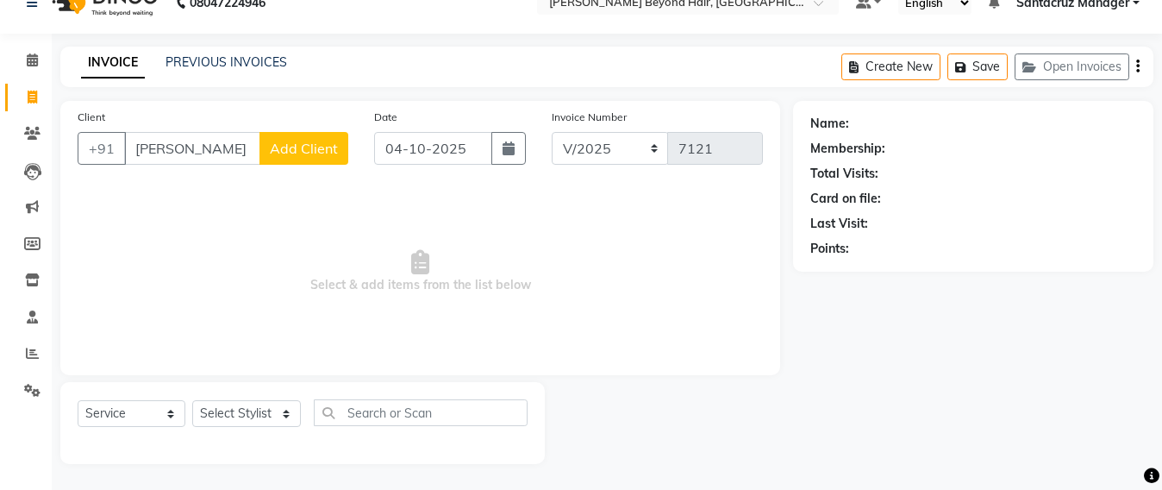
click at [288, 159] on button "Add Client" at bounding box center [304, 148] width 89 height 33
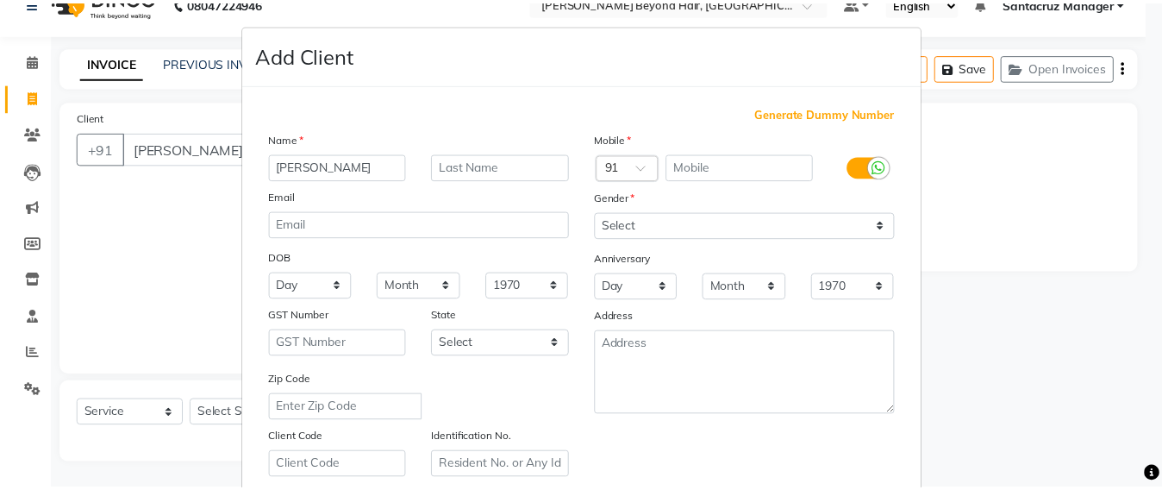
scroll to position [306, 0]
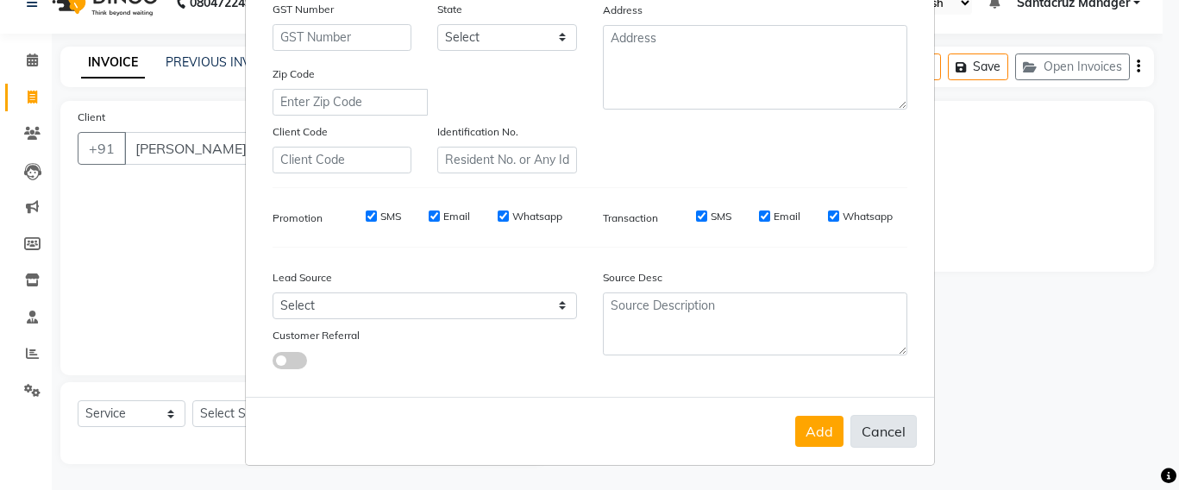
click at [870, 434] on button "Cancel" at bounding box center [883, 431] width 66 height 33
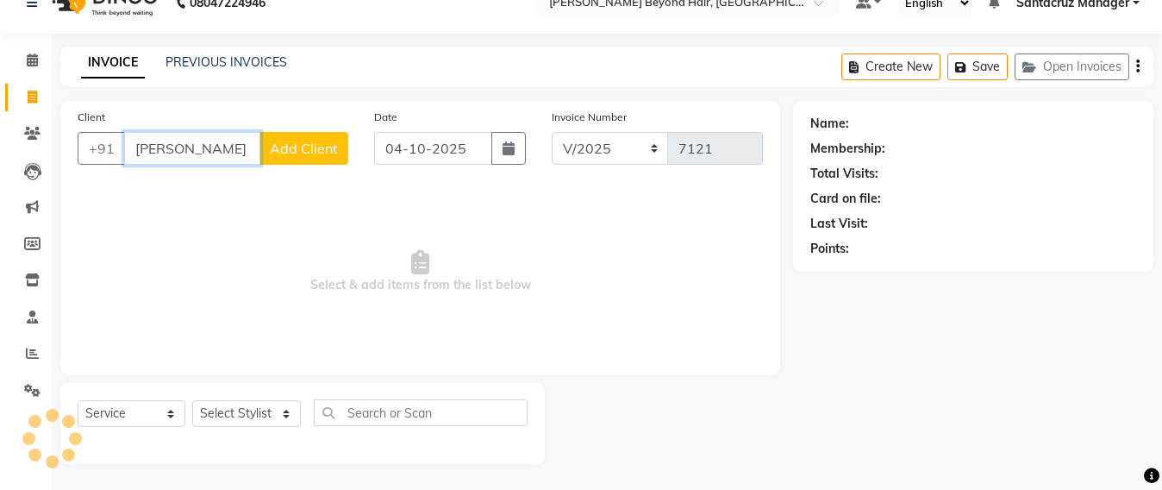
click at [229, 148] on input "hetal mehta" at bounding box center [192, 148] width 136 height 33
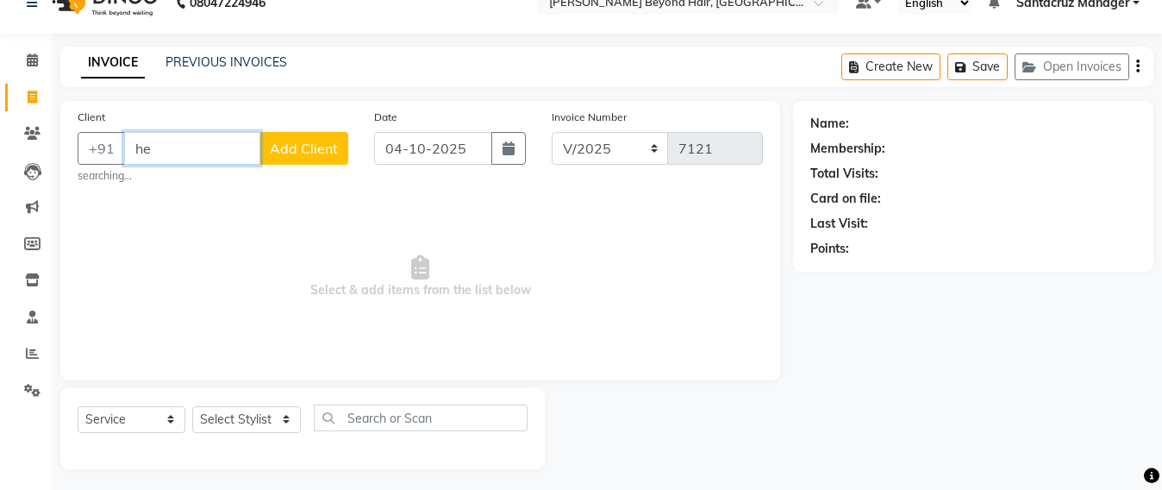
type input "h"
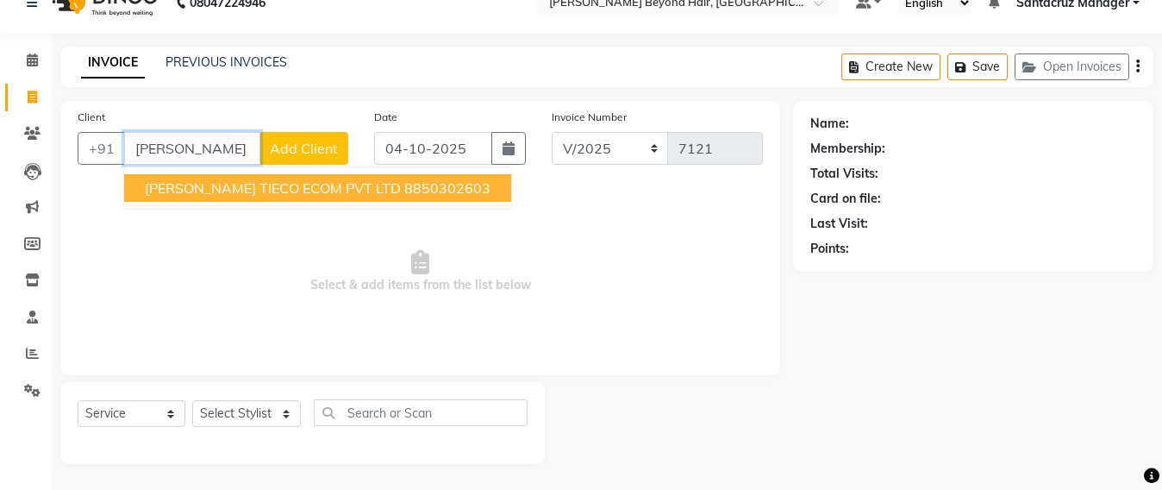
click at [404, 196] on ngb-highlight "8850302603" at bounding box center [447, 187] width 86 height 17
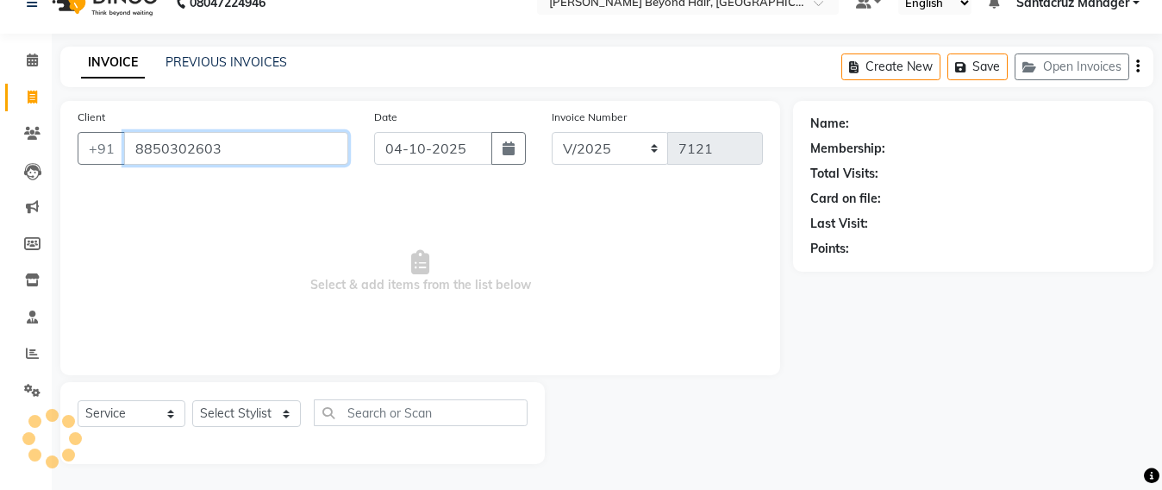
type input "8850302603"
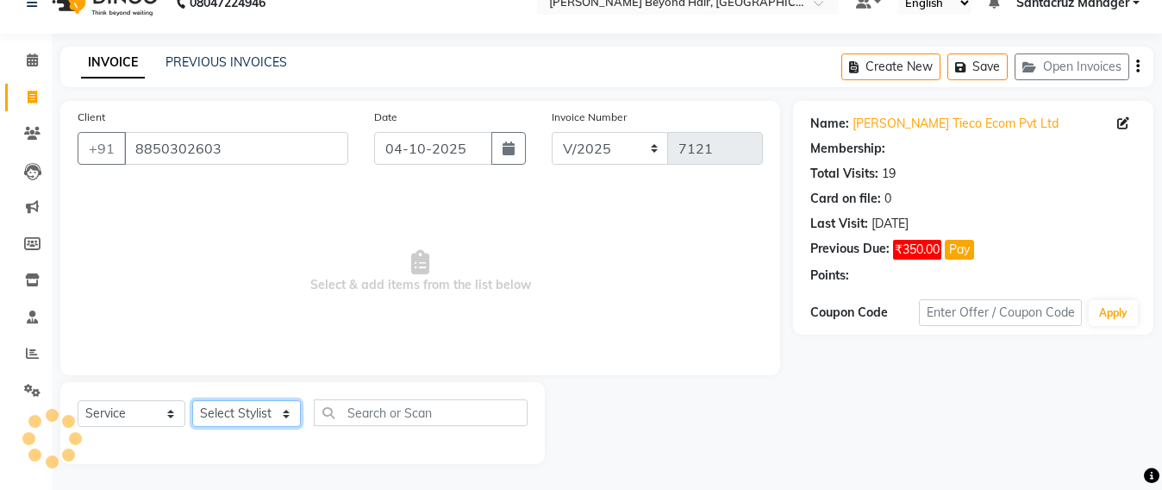
click at [247, 423] on select "Select Stylist Admin [PERSON_NAME] Sankat [PERSON_NAME] [PERSON_NAME] [PERSON_N…" at bounding box center [246, 413] width 109 height 27
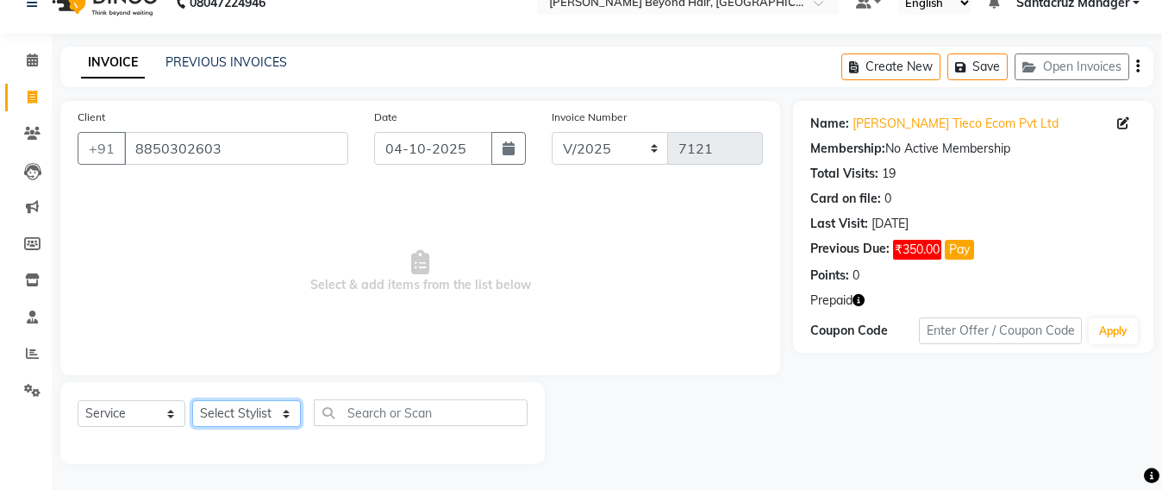
select select "59106"
click at [192, 400] on select "Select Stylist Admin [PERSON_NAME] Sankat [PERSON_NAME] [PERSON_NAME] [PERSON_N…" at bounding box center [246, 413] width 109 height 27
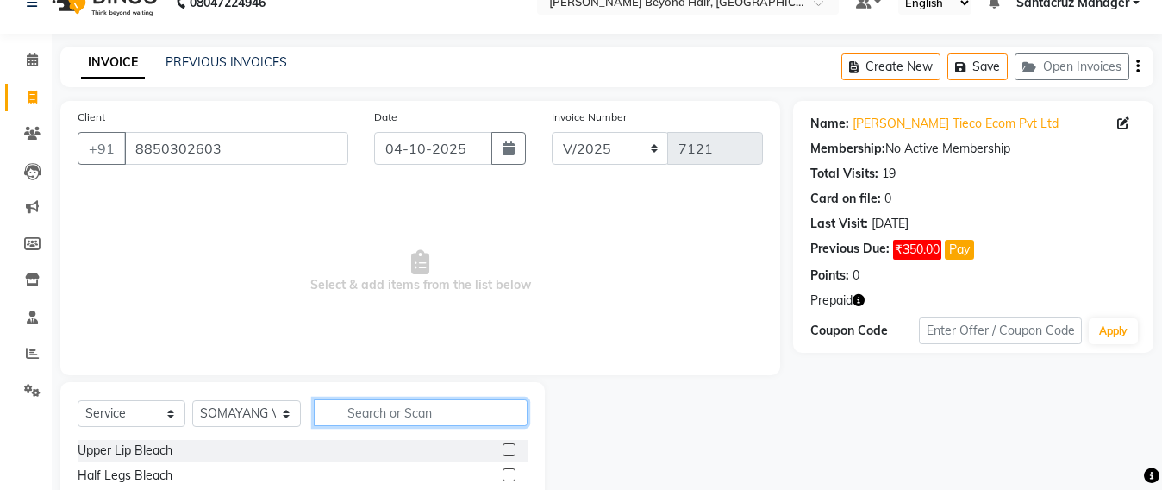
click at [366, 408] on input "text" at bounding box center [421, 412] width 214 height 27
type input "wash"
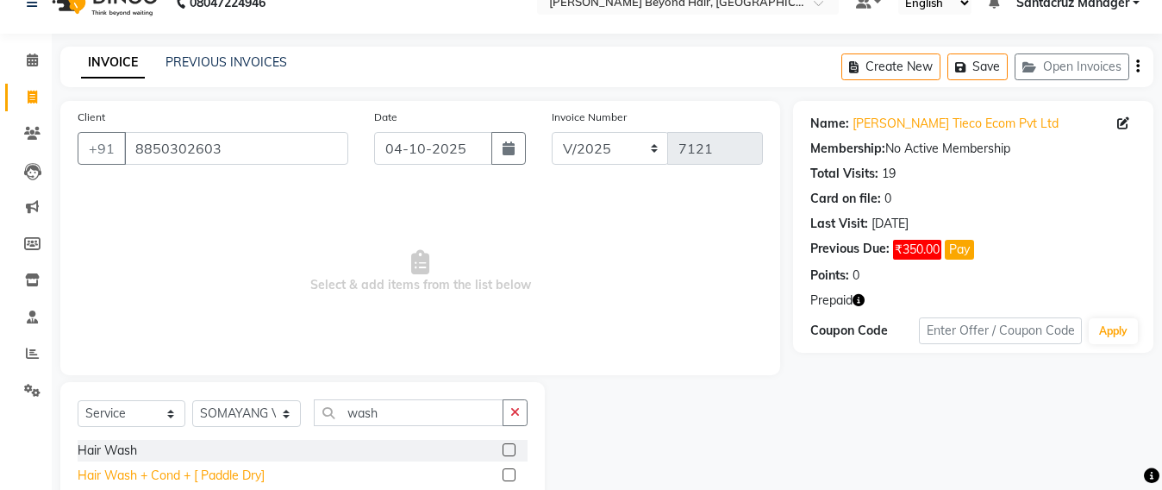
click at [223, 479] on div "Hair Wash + Cond + [ Paddle Dry]" at bounding box center [171, 476] width 187 height 18
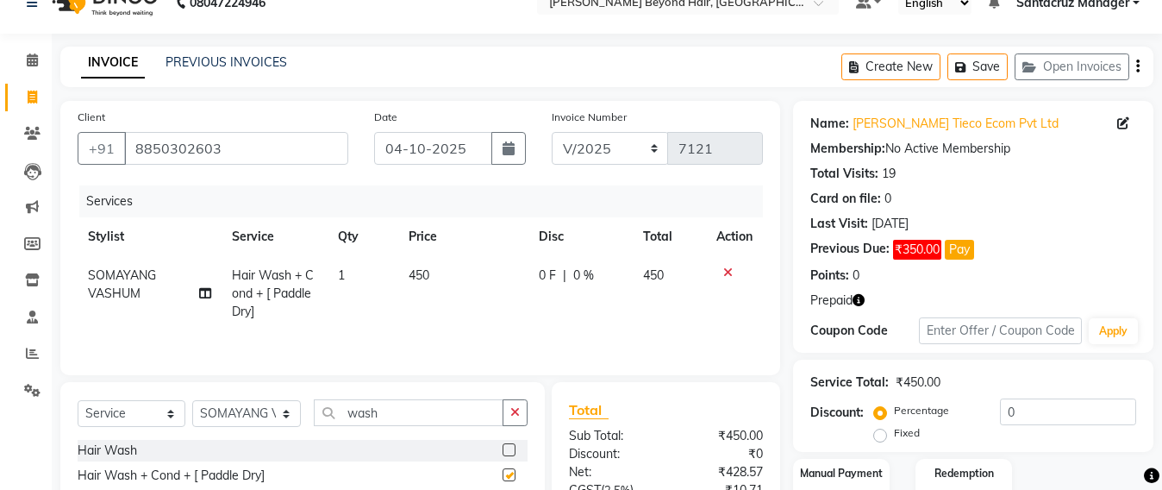
checkbox input "false"
click at [974, 58] on button "Save" at bounding box center [978, 66] width 60 height 27
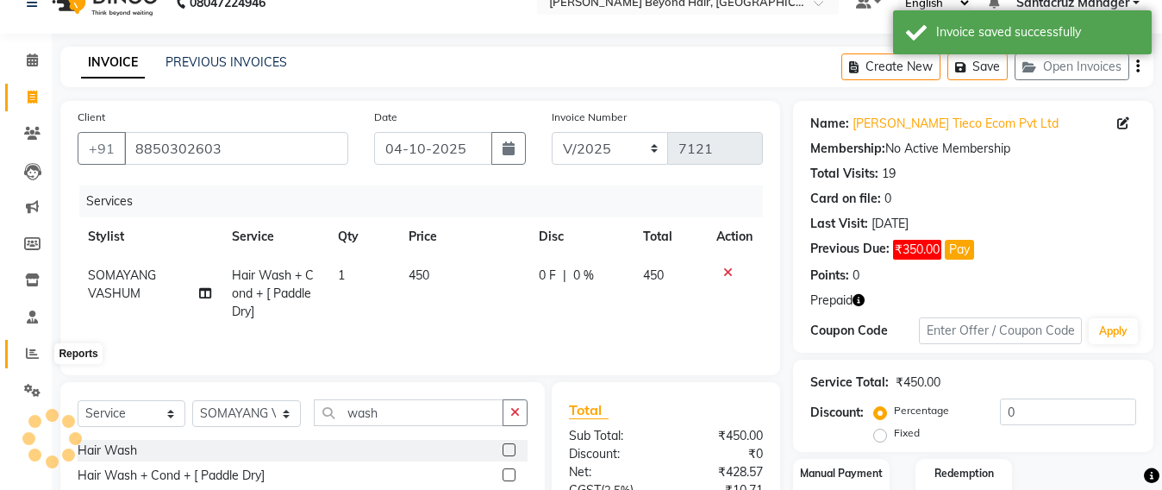
scroll to position [204, 0]
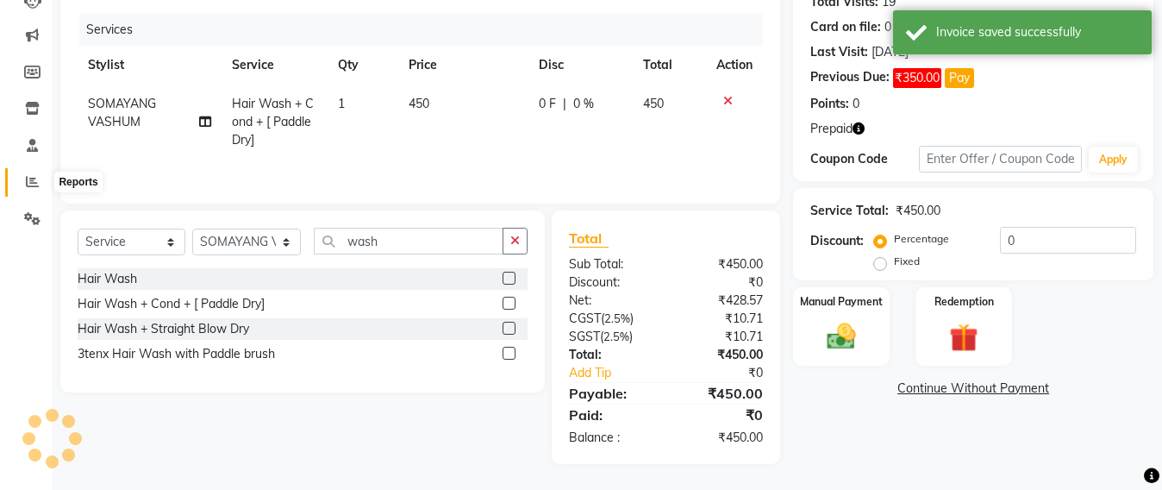
click at [28, 176] on icon at bounding box center [32, 181] width 13 height 13
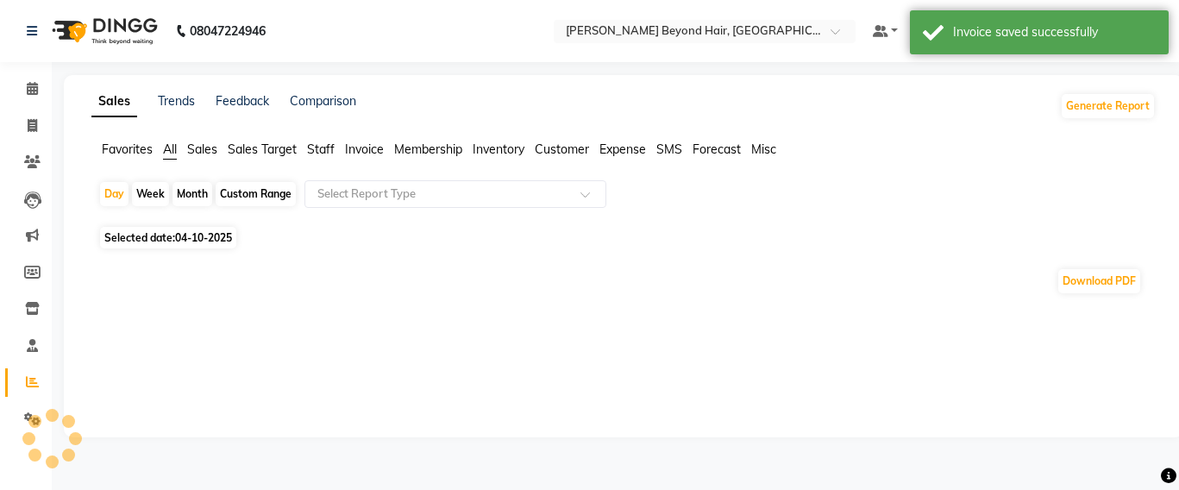
click at [320, 147] on span "Staff" at bounding box center [321, 149] width 28 height 16
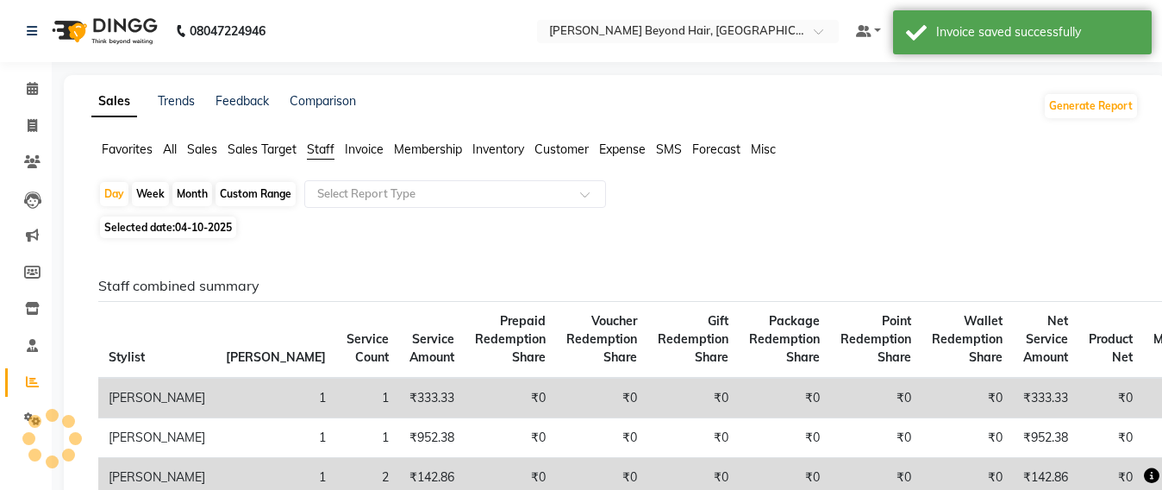
click at [254, 192] on div "Custom Range" at bounding box center [256, 194] width 80 height 24
select select "10"
select select "2025"
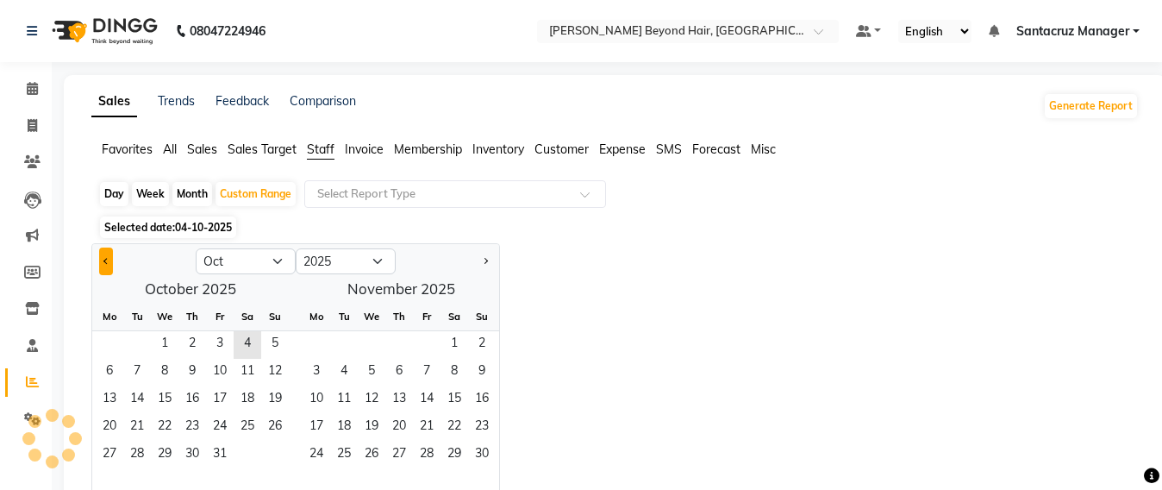
click at [102, 254] on button "Previous month" at bounding box center [106, 261] width 14 height 28
select select "9"
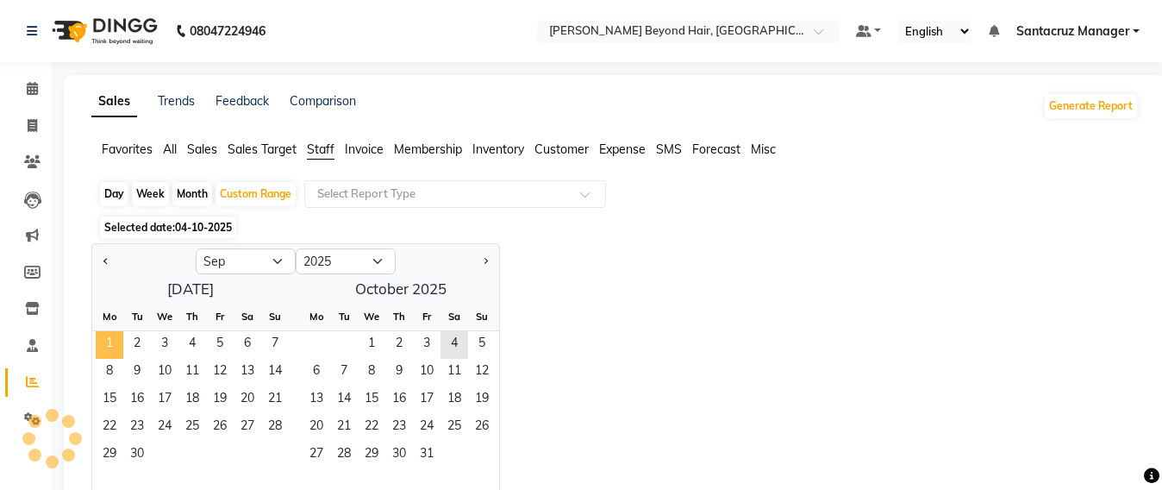
click at [118, 345] on span "1" at bounding box center [110, 345] width 28 height 28
click at [135, 451] on span "30" at bounding box center [137, 456] width 28 height 28
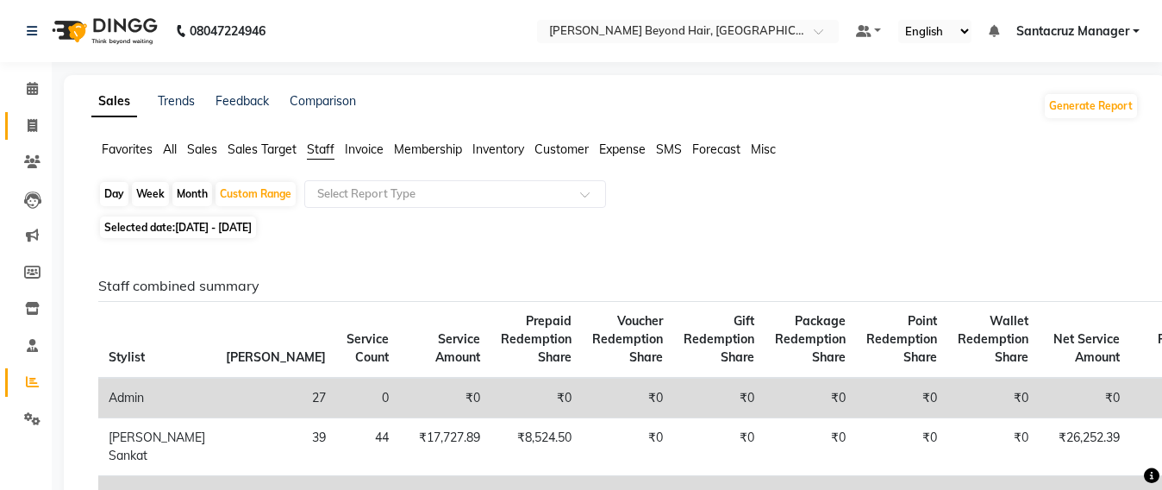
click at [16, 127] on link "Invoice" at bounding box center [25, 126] width 41 height 28
select select "service"
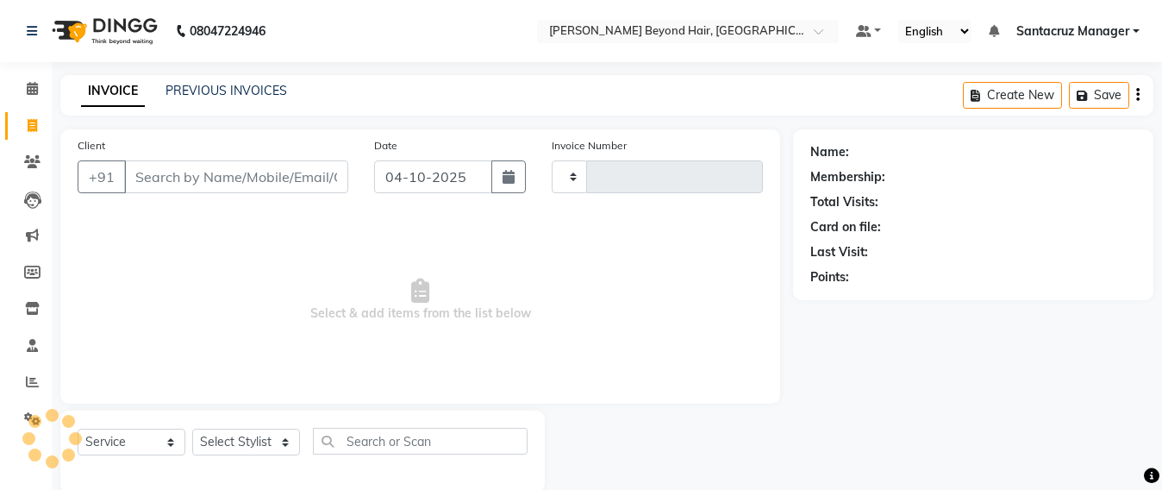
scroll to position [28, 0]
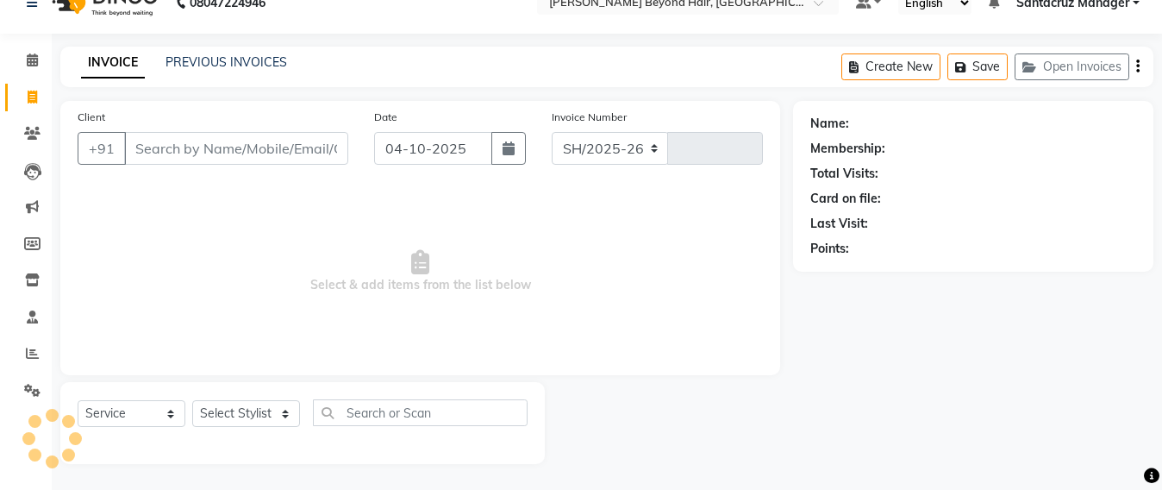
select select "6357"
type input "7121"
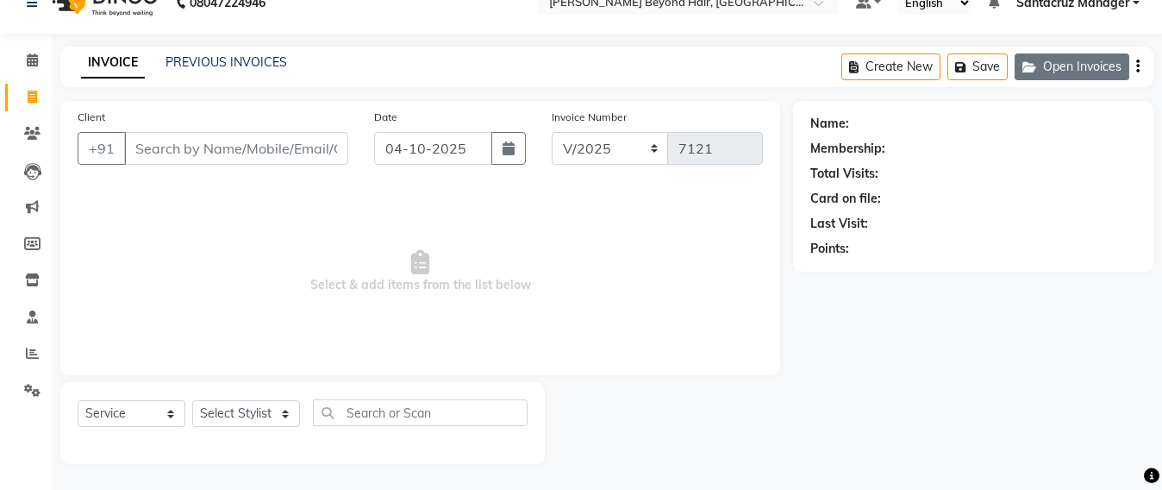
click at [1099, 64] on button "Open Invoices" at bounding box center [1072, 66] width 115 height 27
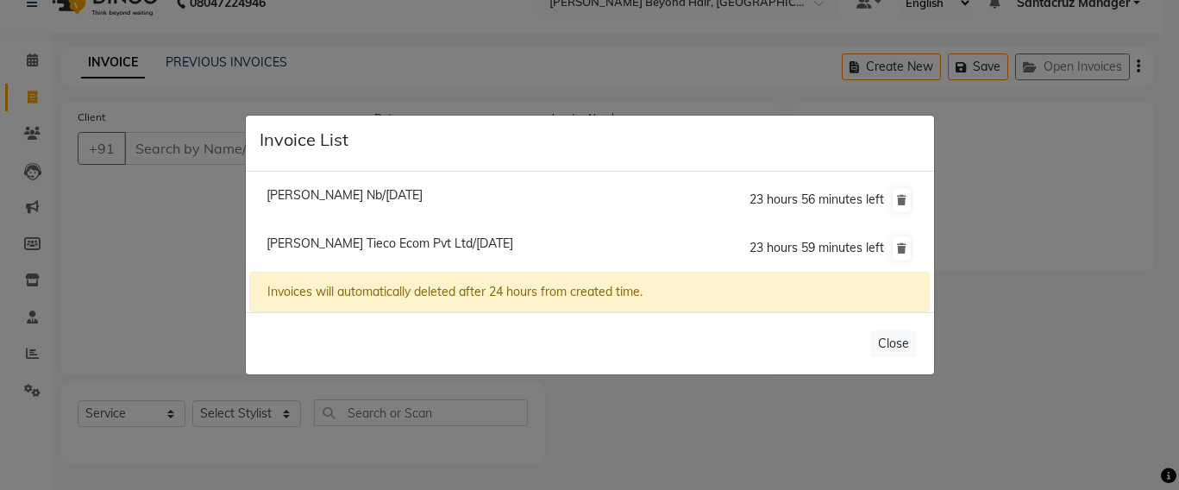
click at [356, 243] on span "Hetal Desai Tieco Ecom Pvt Ltd/04 October 2025" at bounding box center [389, 243] width 247 height 16
type input "8850302603"
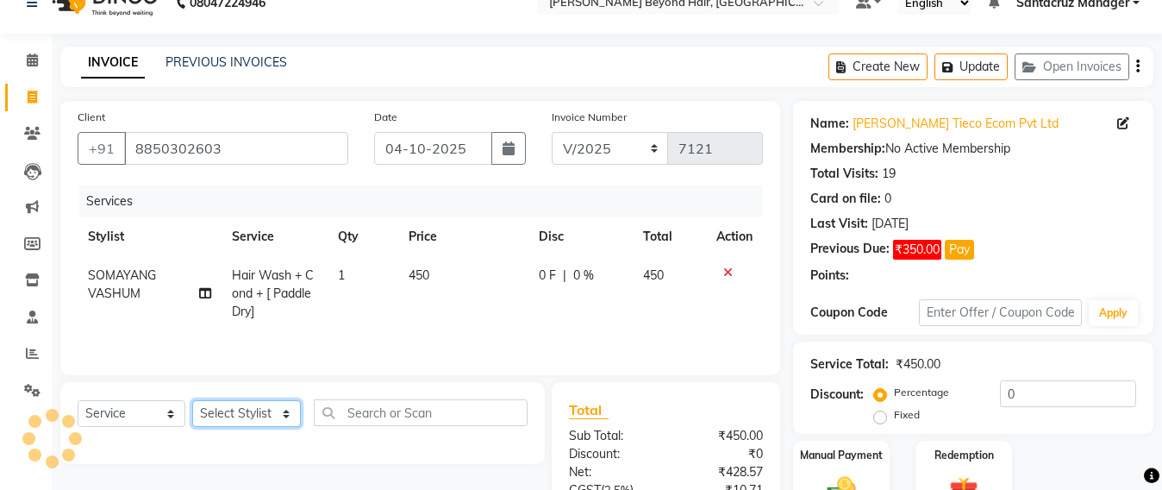
drag, startPoint x: 225, startPoint y: 418, endPoint x: 226, endPoint y: 406, distance: 12.1
click at [225, 418] on select "Select Stylist Admin Avesh Sankat AZHER SHAIKH Dhruv Gohil Jayeshree Mahtre Man…" at bounding box center [246, 413] width 109 height 27
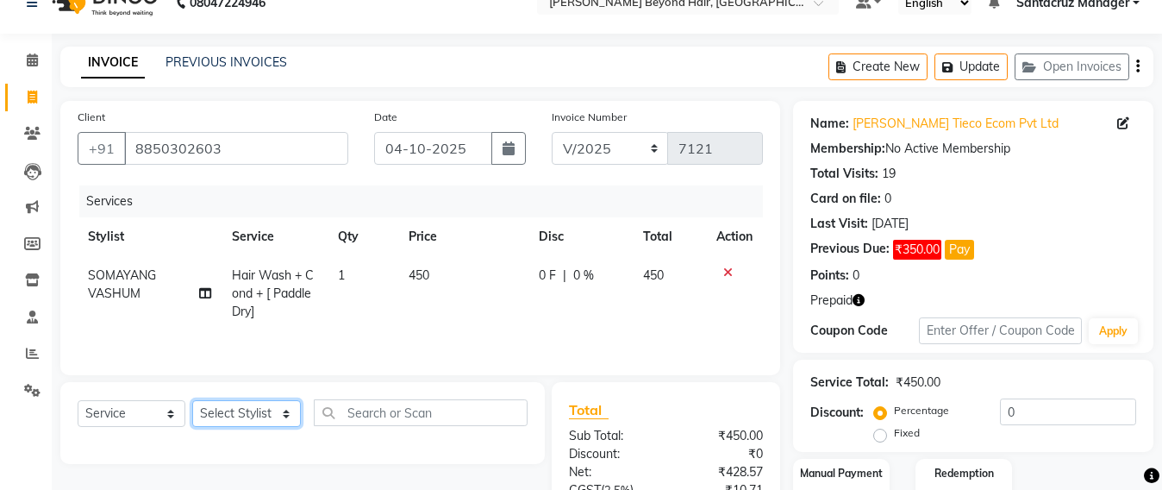
select select "59106"
click at [192, 404] on select "Select Stylist Admin Avesh Sankat AZHER SHAIKH Dhruv Gohil Jayeshree Mahtre Man…" at bounding box center [246, 413] width 109 height 27
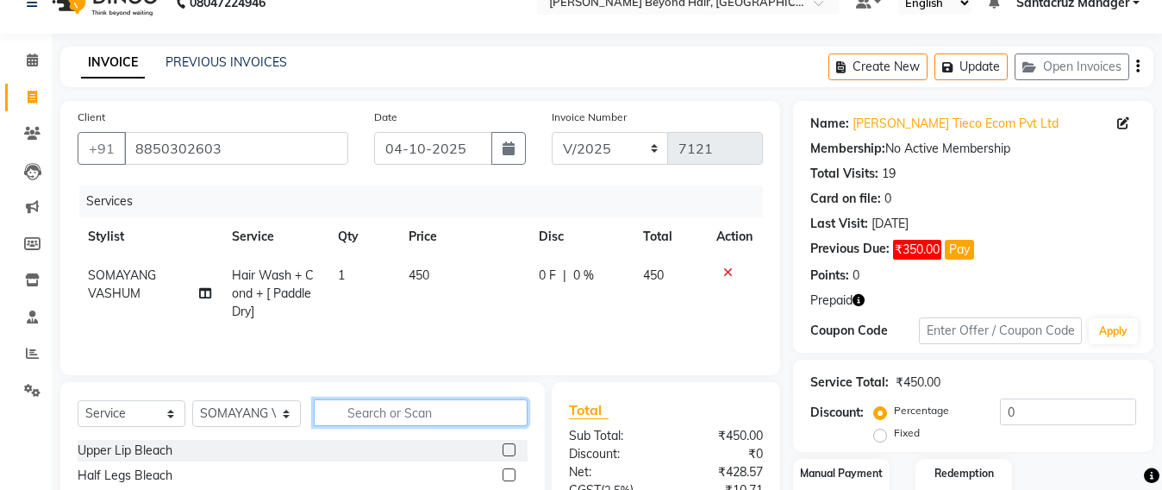
click at [388, 420] on input "text" at bounding box center [421, 412] width 214 height 27
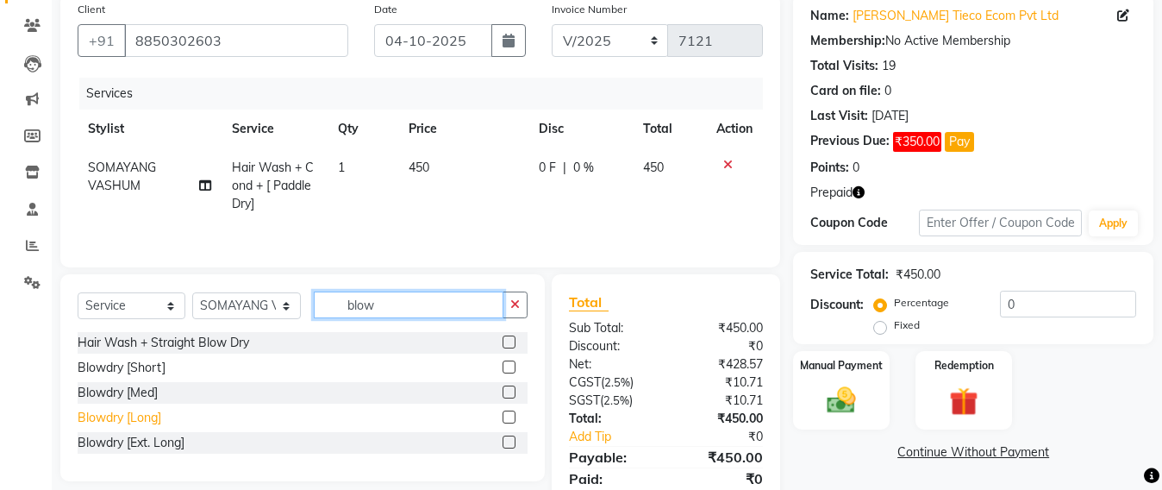
type input "blow"
click at [117, 418] on div "Blowdry [Long]" at bounding box center [120, 418] width 84 height 18
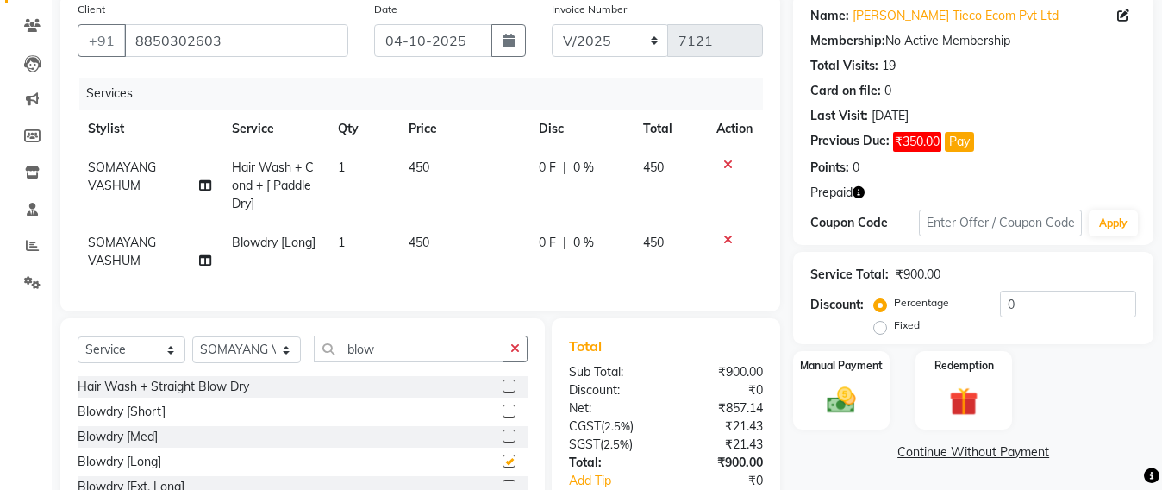
checkbox input "false"
click at [443, 242] on td "450" at bounding box center [463, 251] width 130 height 57
select select "59106"
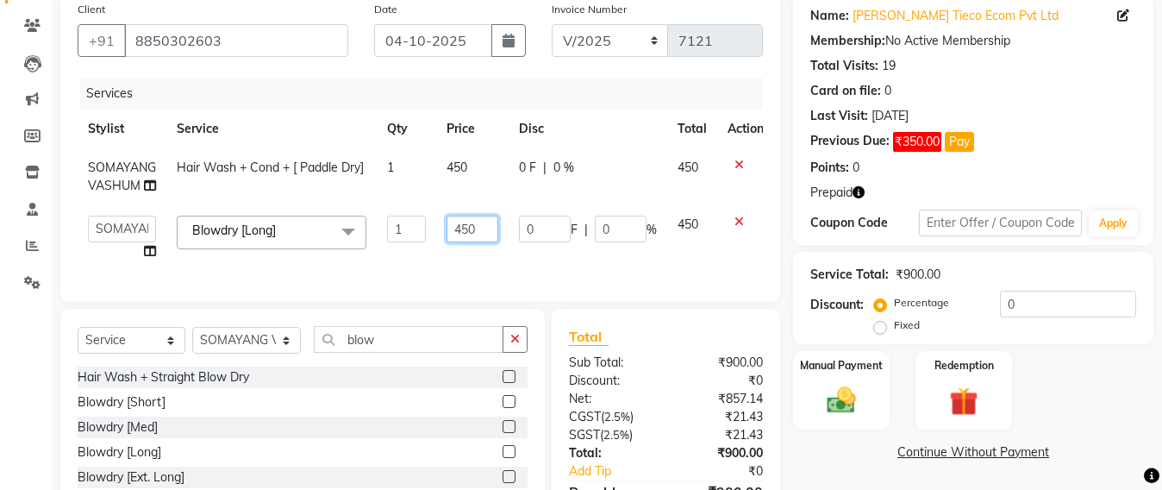
click at [489, 228] on input "450" at bounding box center [473, 229] width 52 height 27
type input "4"
type input "650"
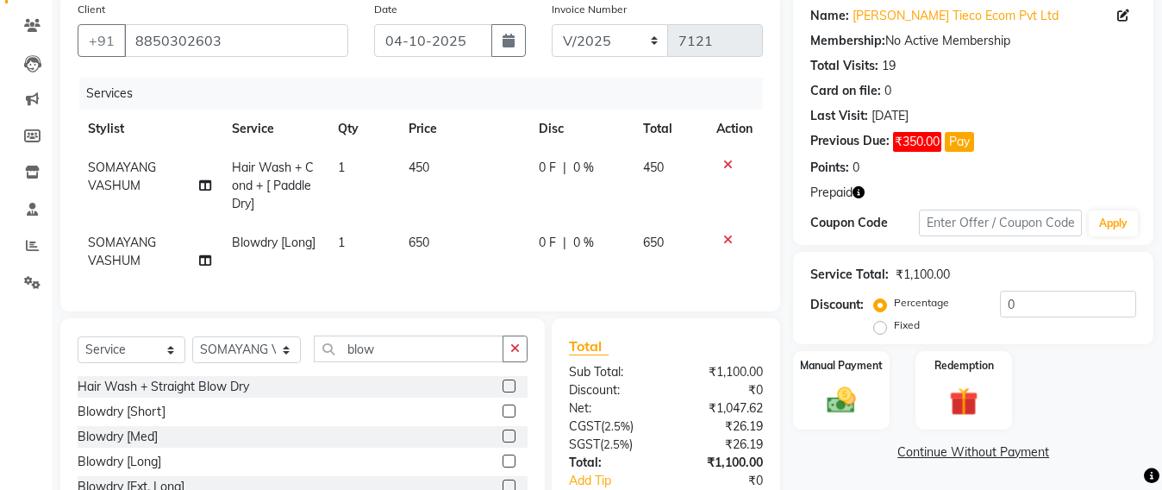
click at [473, 273] on div "Services Stylist Service Qty Price Disc Total Action SOMAYANG VASHUM Hair Wash …" at bounding box center [421, 186] width 686 height 216
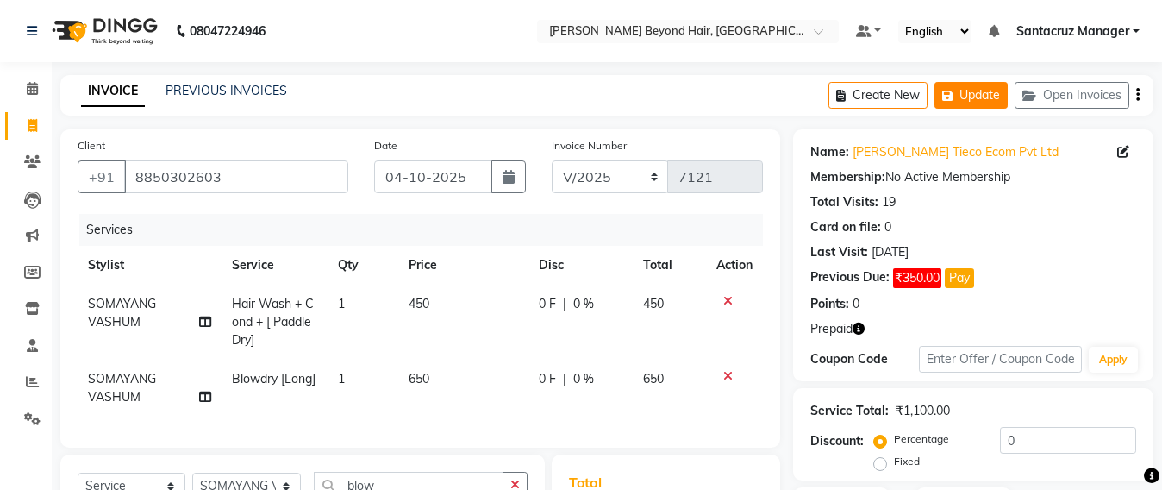
click at [951, 90] on icon "button" at bounding box center [951, 96] width 17 height 12
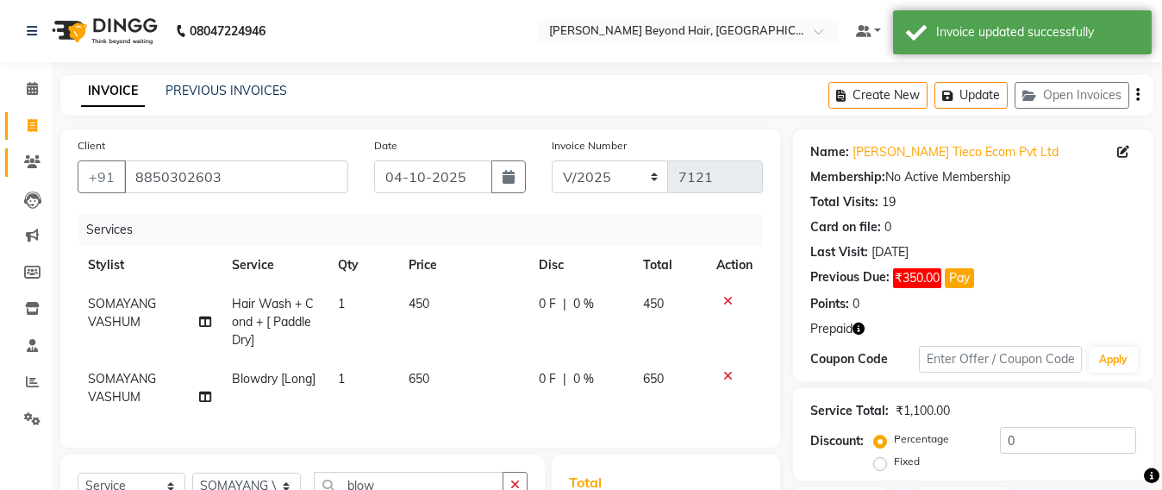
click at [16, 166] on link "Clients" at bounding box center [25, 162] width 41 height 28
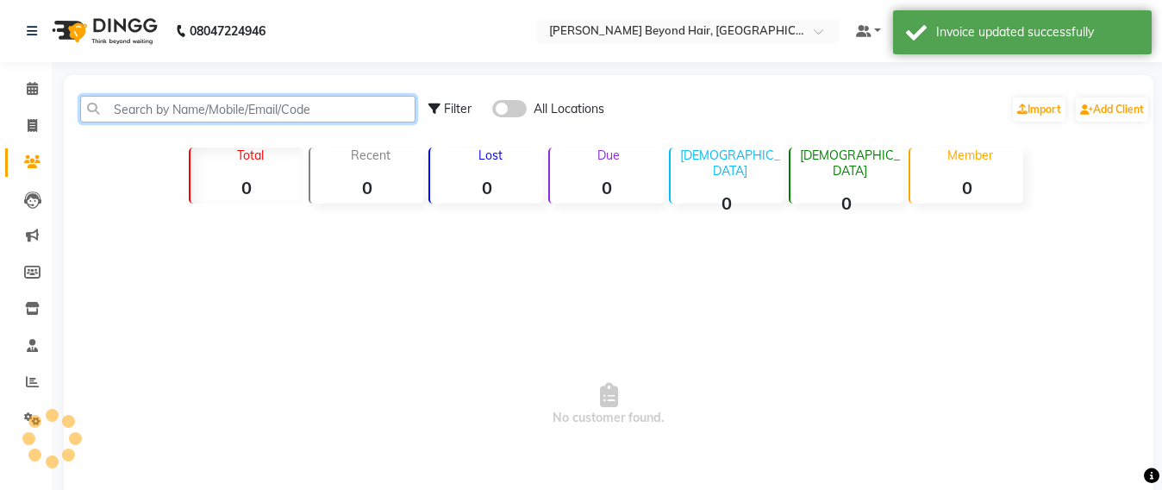
click at [172, 116] on input "text" at bounding box center [247, 109] width 335 height 27
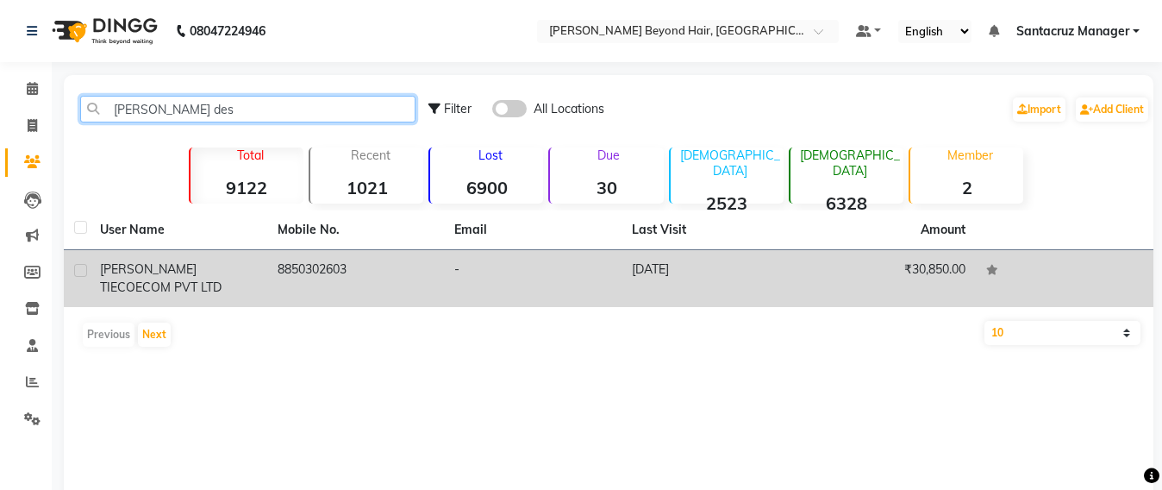
type input "hetal des"
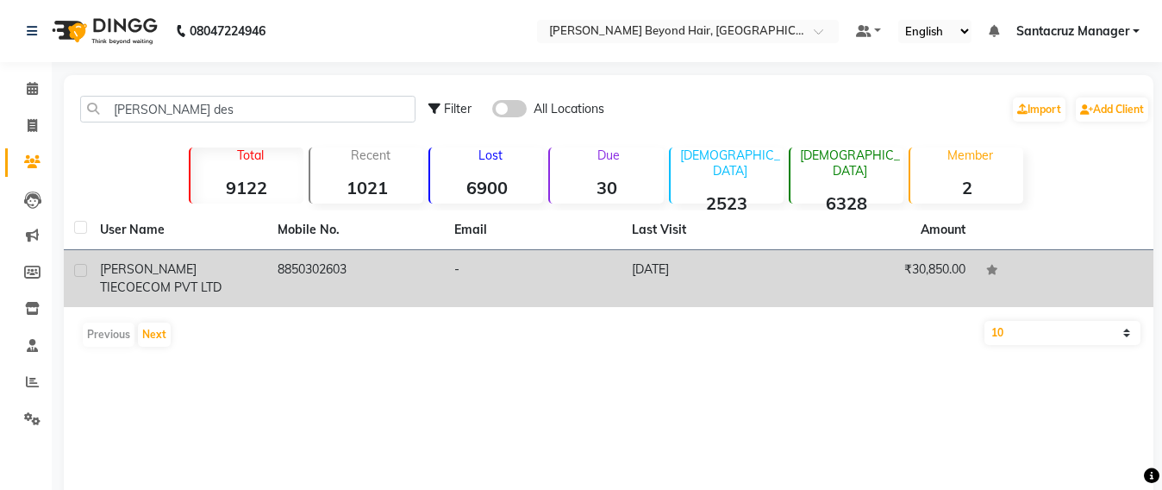
click at [197, 266] on span "[PERSON_NAME] TIECO" at bounding box center [148, 278] width 97 height 34
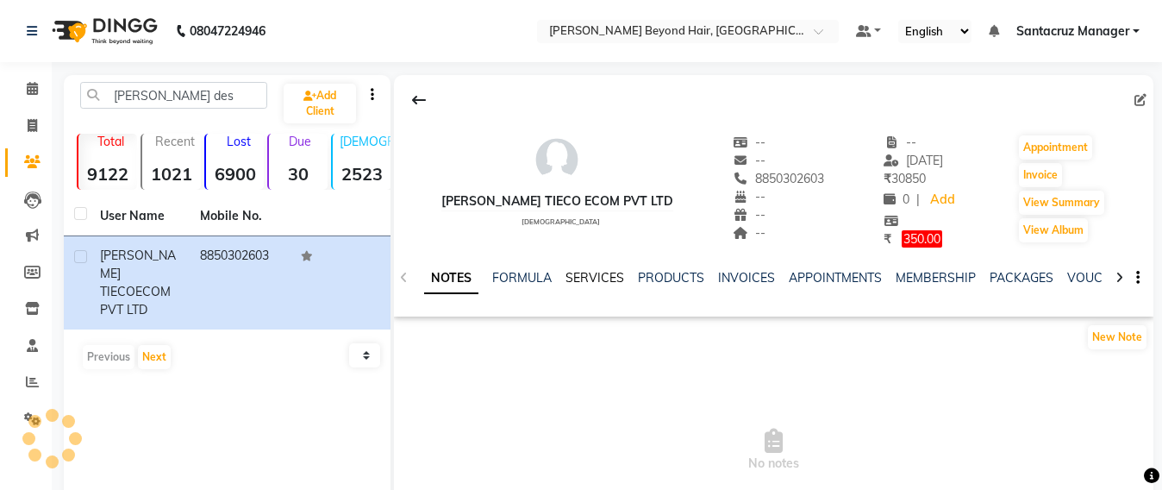
click at [584, 285] on link "SERVICES" at bounding box center [595, 278] width 59 height 16
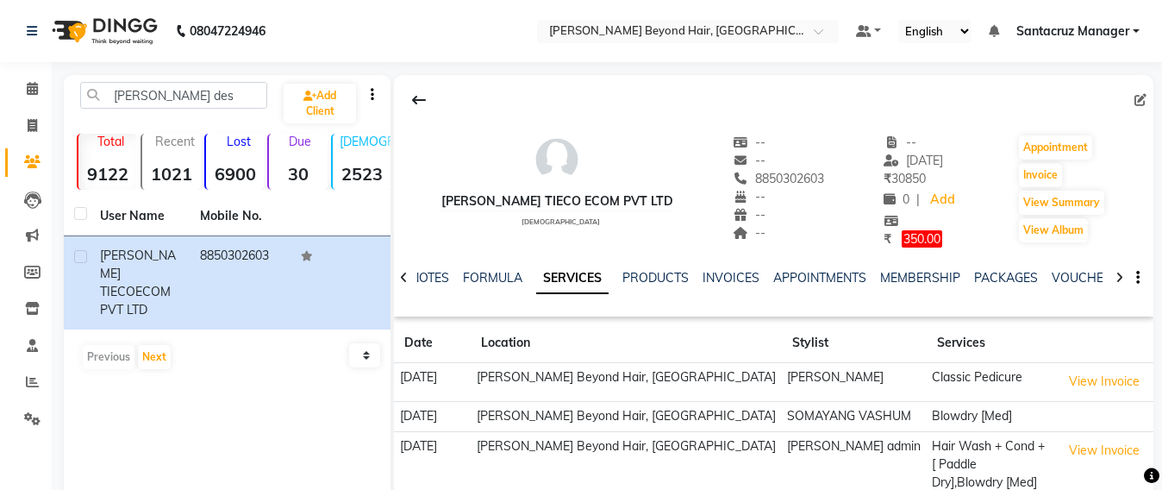
click at [586, 280] on link "SERVICES" at bounding box center [572, 278] width 72 height 31
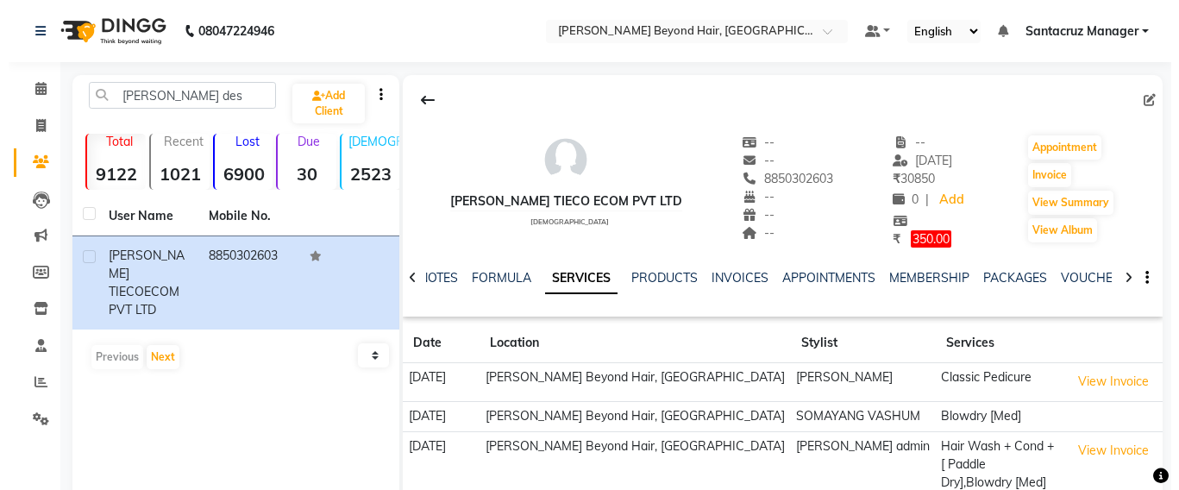
scroll to position [215, 0]
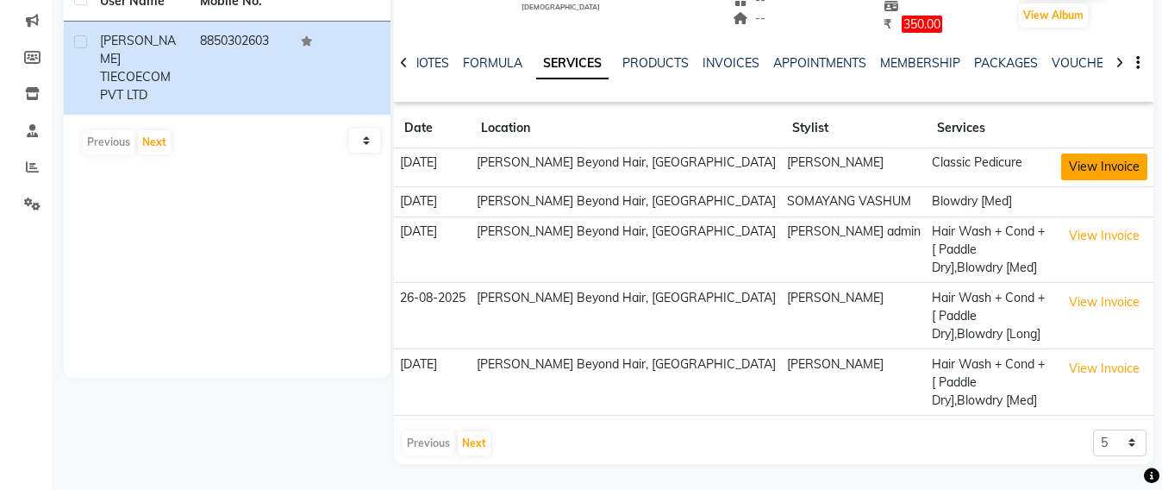
click at [1103, 171] on button "View Invoice" at bounding box center [1105, 167] width 86 height 27
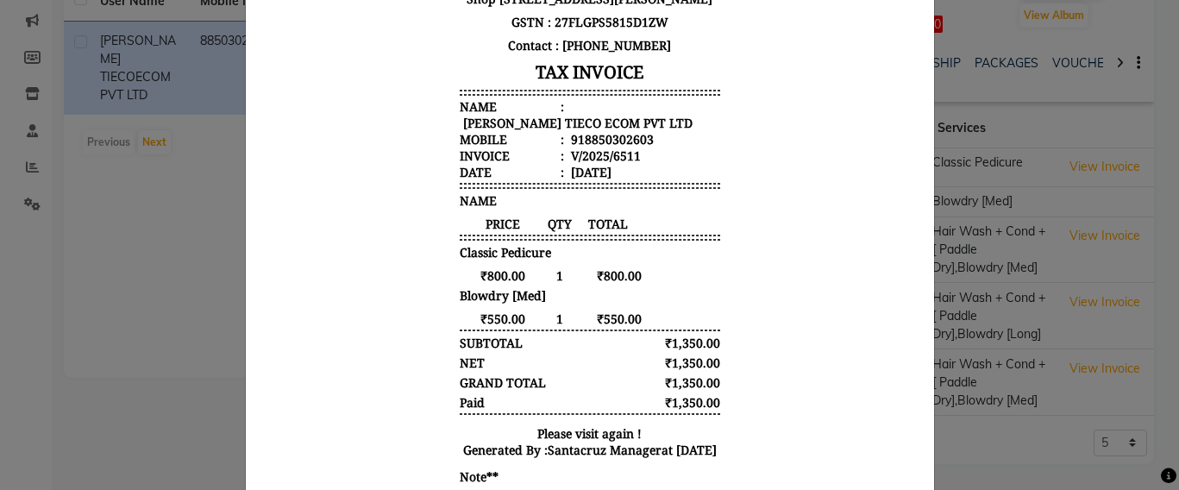
scroll to position [323, 0]
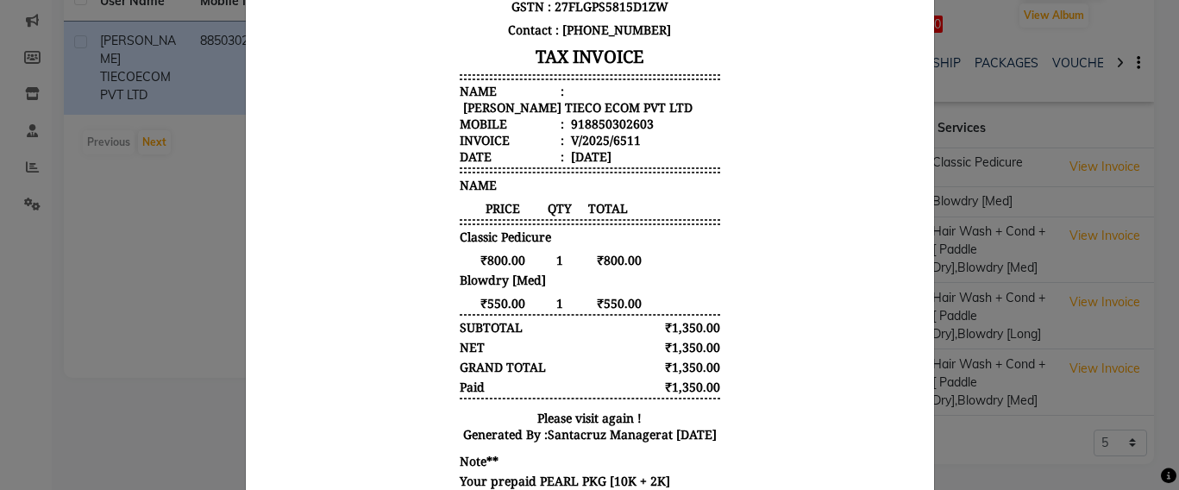
click at [82, 255] on ngb-modal-window "INVOICE View Invoice Close" at bounding box center [589, 245] width 1179 height 490
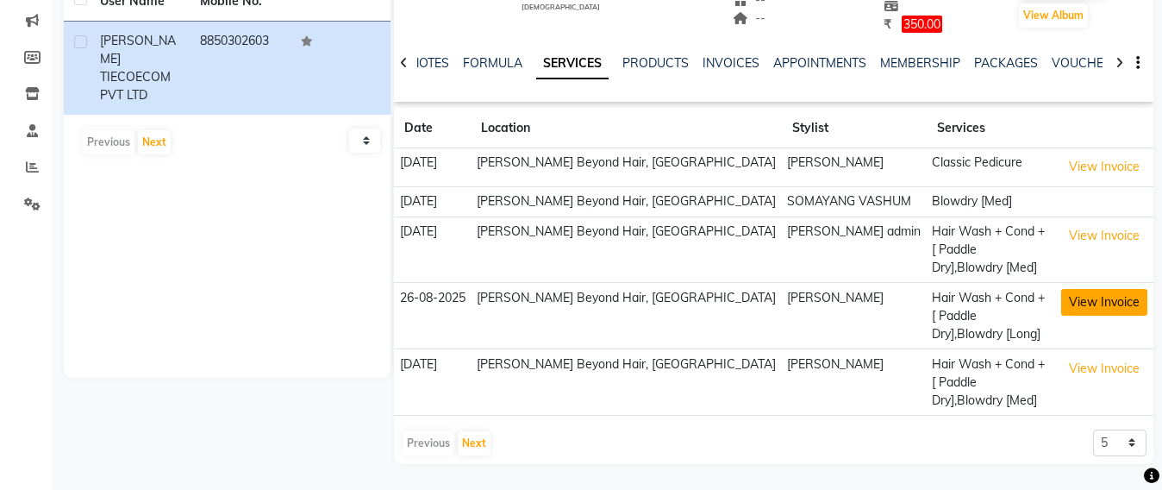
click at [1078, 305] on button "View Invoice" at bounding box center [1105, 302] width 86 height 27
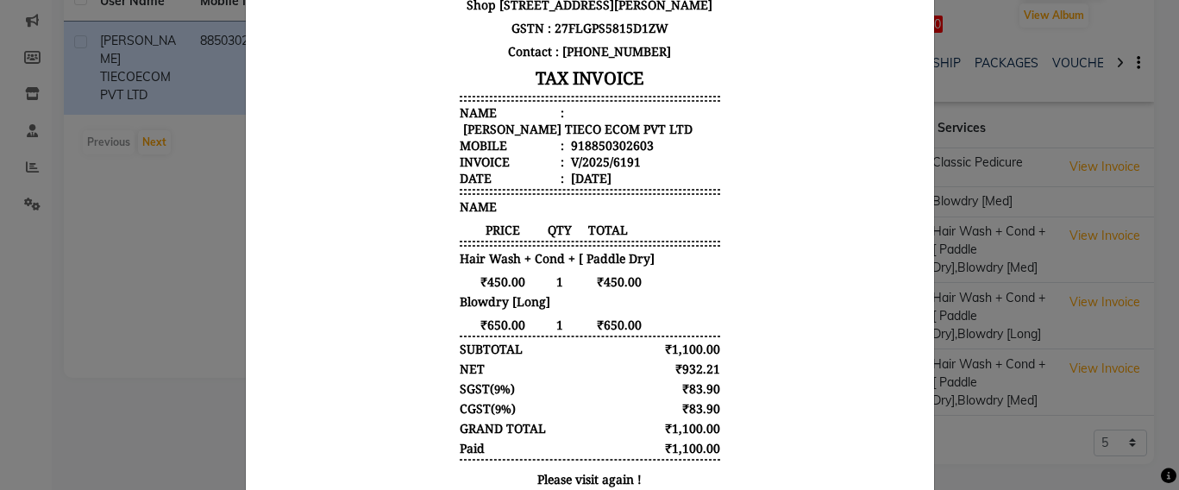
scroll to position [417, 0]
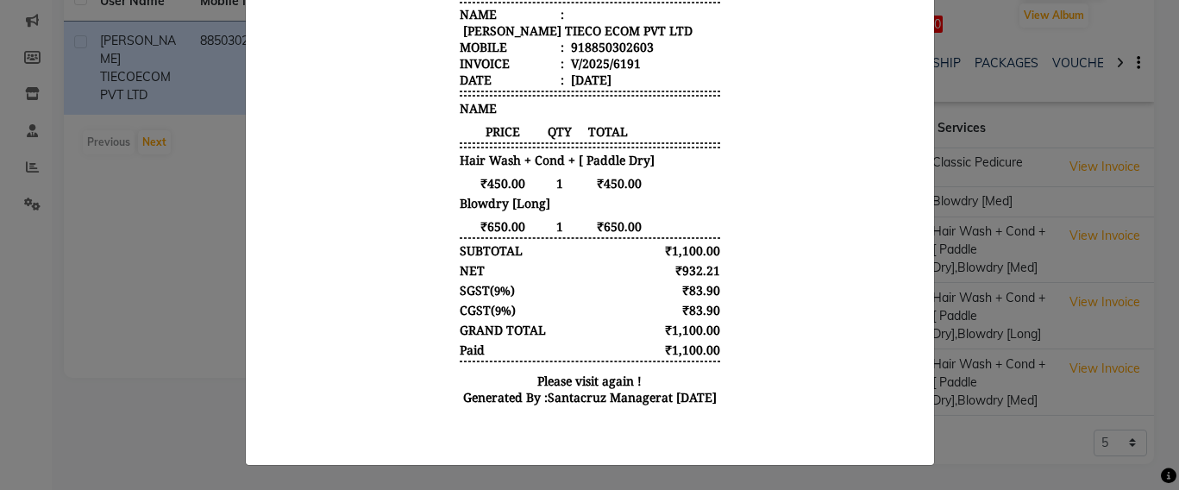
click at [34, 281] on ngb-modal-window "INVOICE View Invoice Close" at bounding box center [589, 245] width 1179 height 490
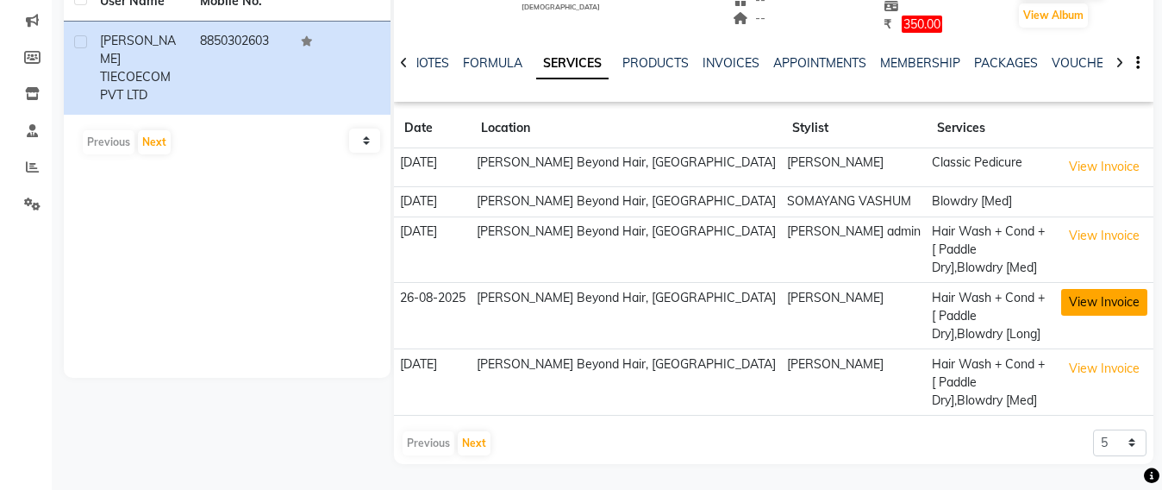
click at [1087, 310] on button "View Invoice" at bounding box center [1105, 302] width 86 height 27
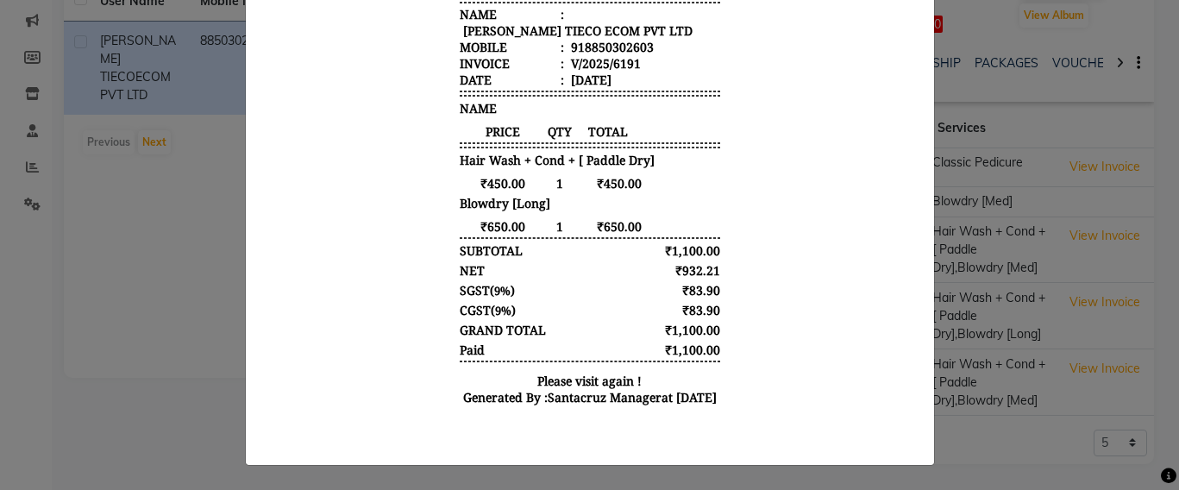
click at [139, 250] on ngb-modal-window "INVOICE View Invoice Close" at bounding box center [589, 245] width 1179 height 490
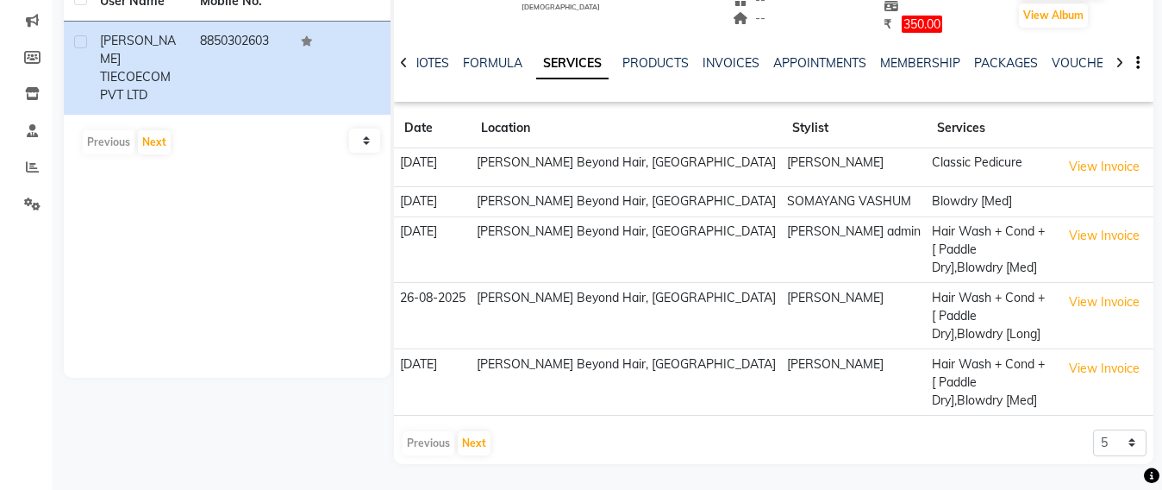
scroll to position [0, 0]
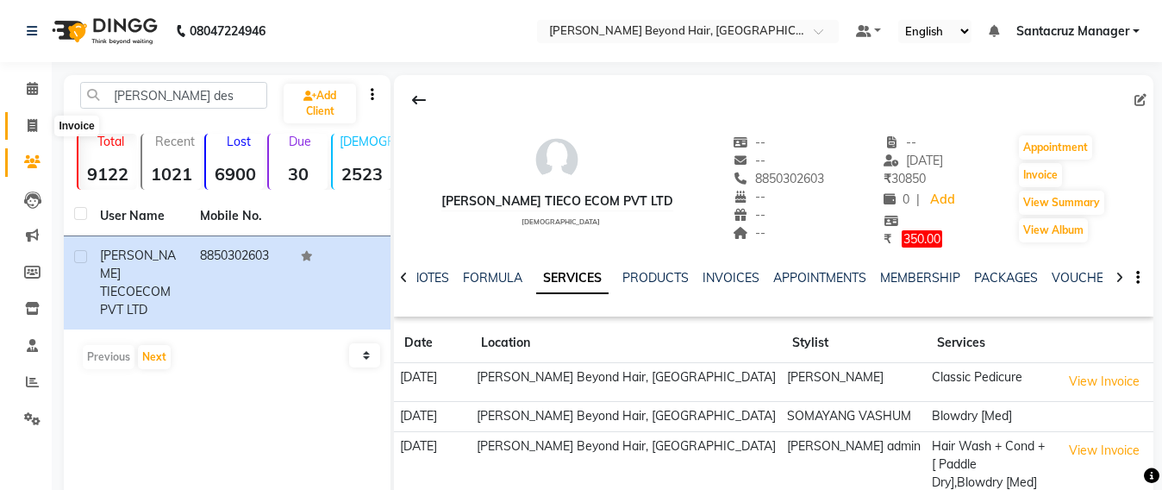
click at [28, 128] on icon at bounding box center [32, 125] width 9 height 13
select select "service"
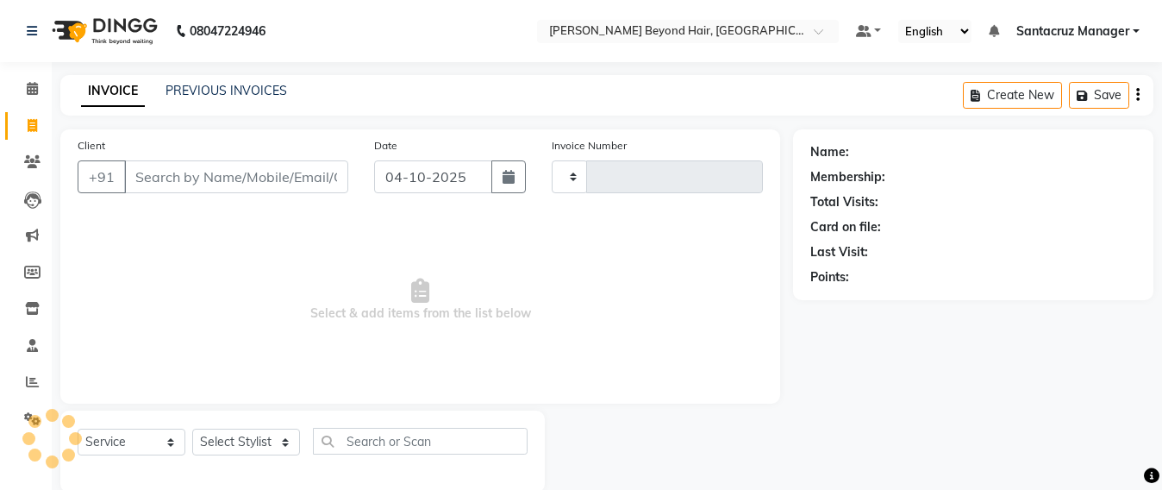
scroll to position [28, 0]
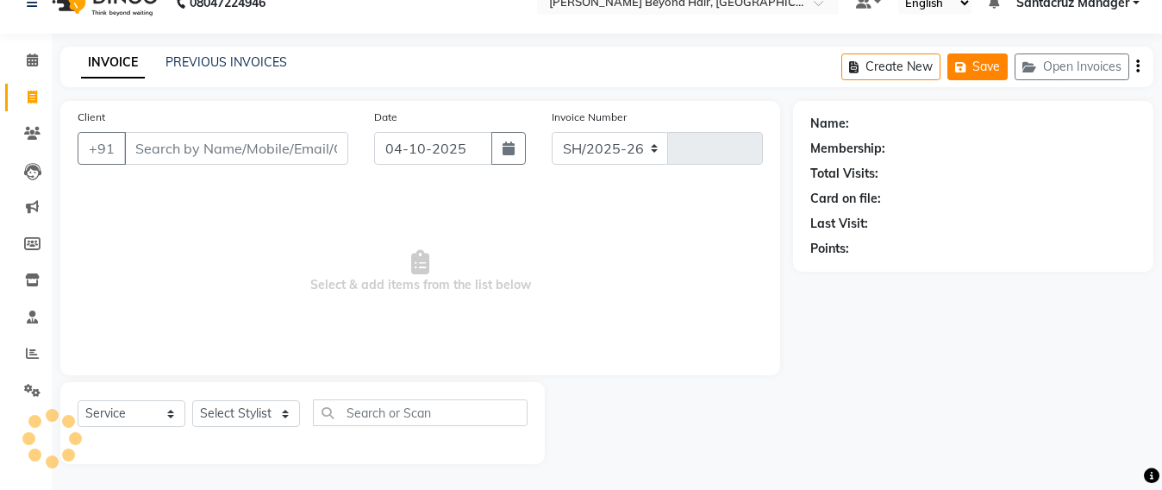
select select "6357"
type input "7121"
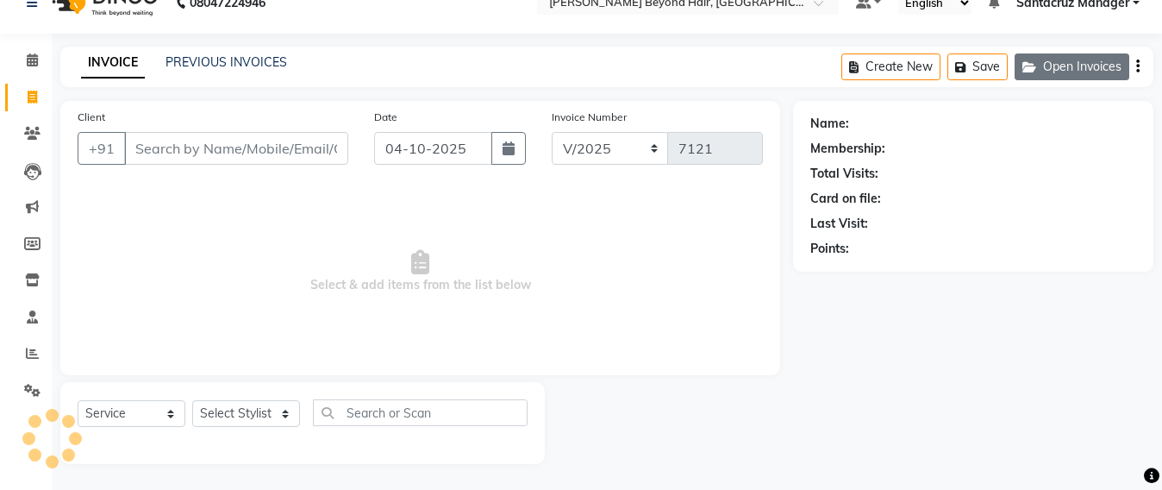
click at [1050, 65] on button "Open Invoices" at bounding box center [1072, 66] width 115 height 27
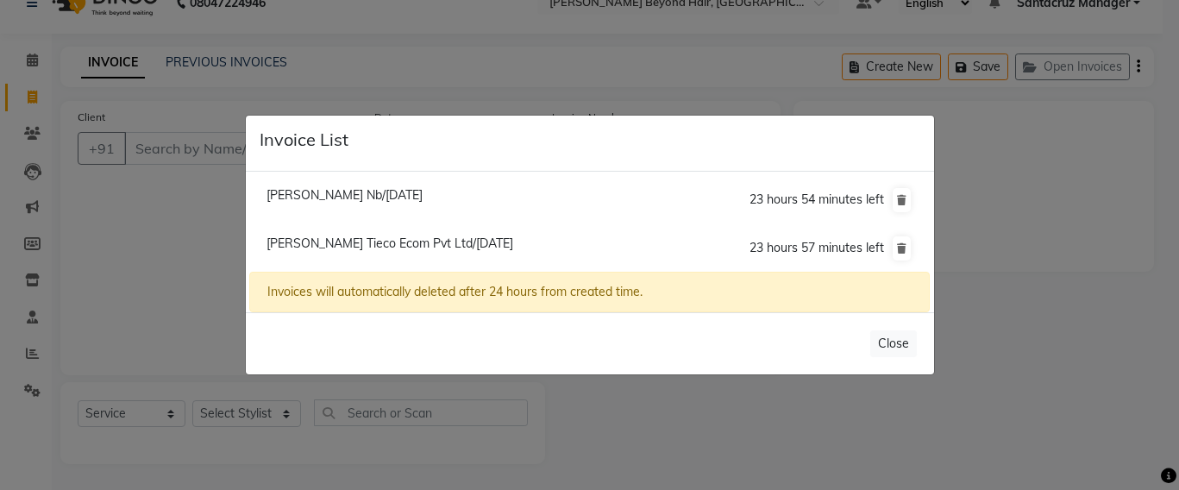
click at [422, 238] on span "Hetal Desai Tieco Ecom Pvt Ltd/04 October 2025" at bounding box center [389, 243] width 247 height 16
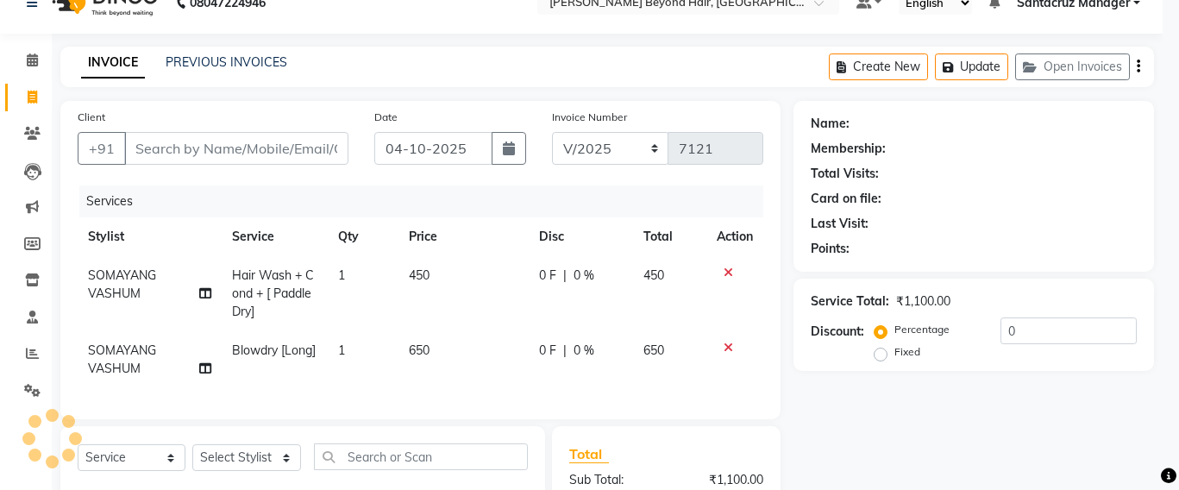
type input "8850302603"
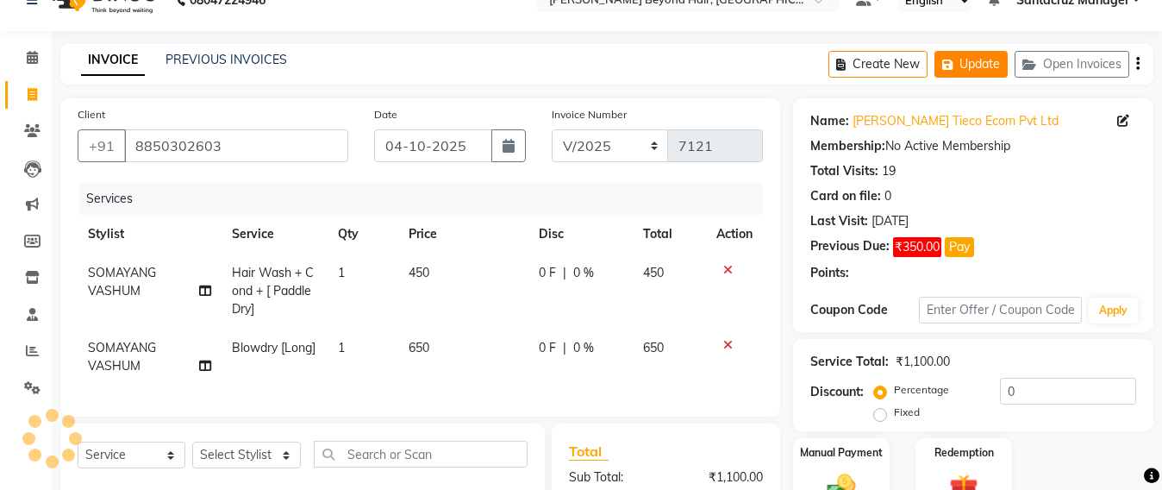
scroll to position [0, 0]
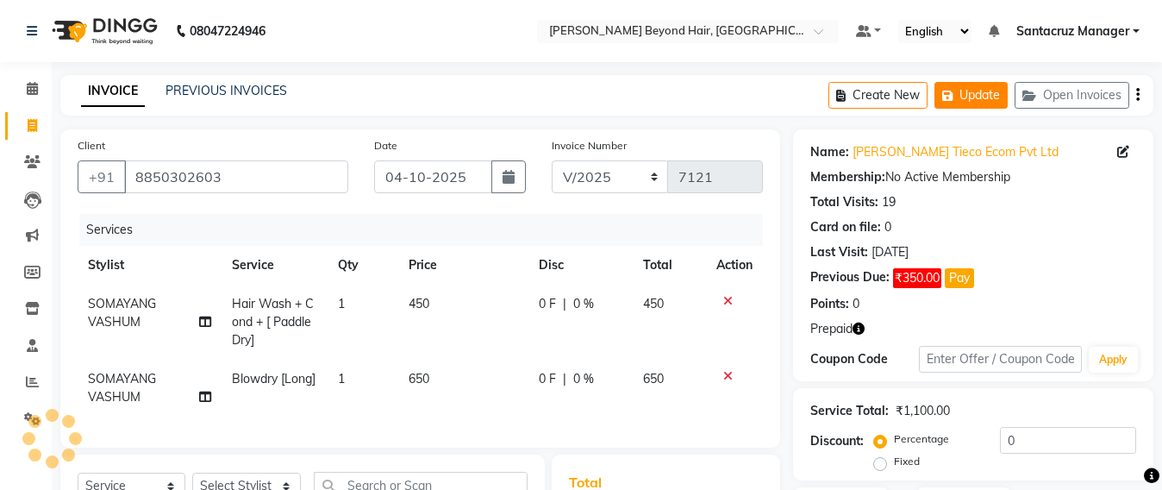
click at [994, 94] on button "Update" at bounding box center [971, 95] width 73 height 27
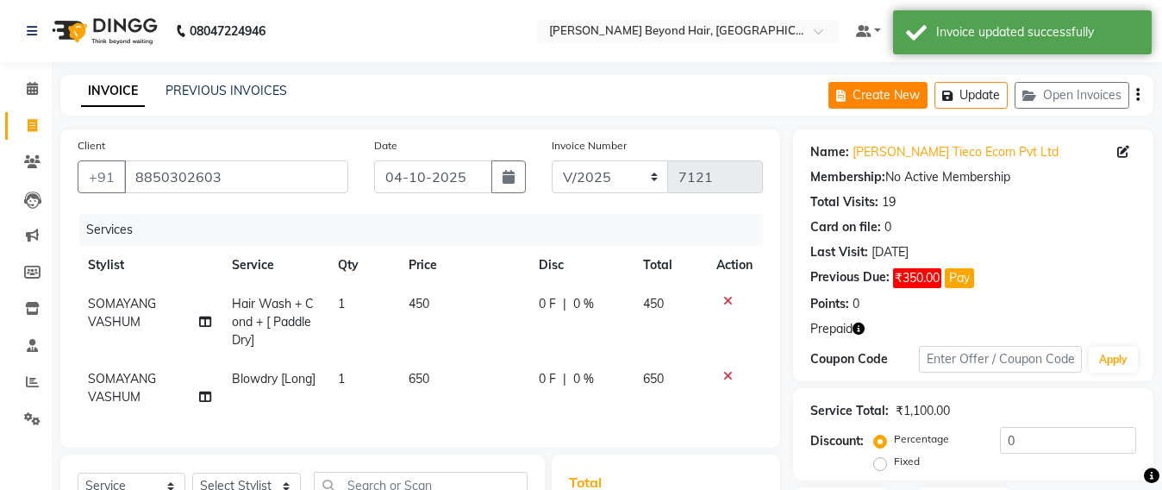
click at [871, 91] on button "Create New" at bounding box center [878, 95] width 99 height 27
select select "service"
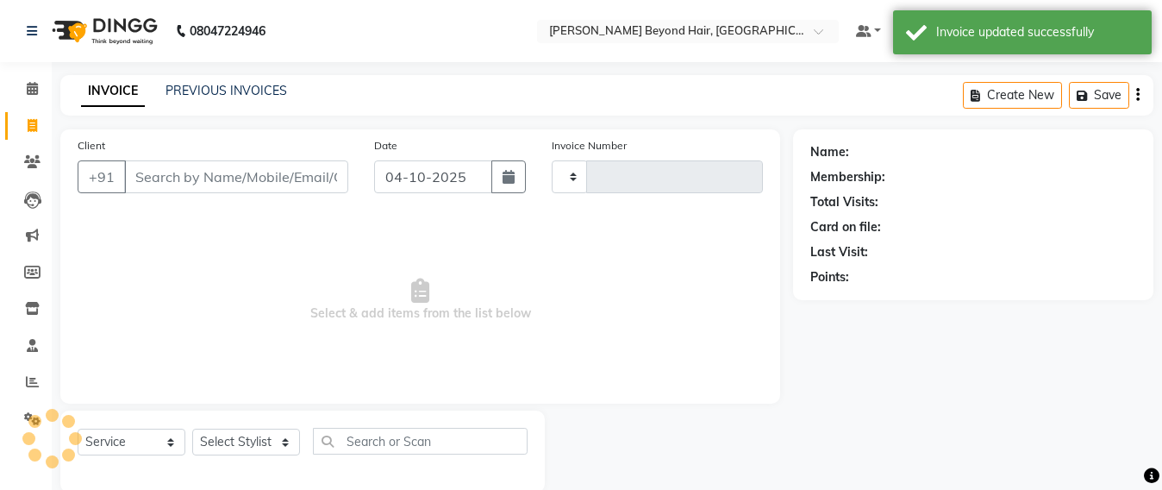
scroll to position [28, 0]
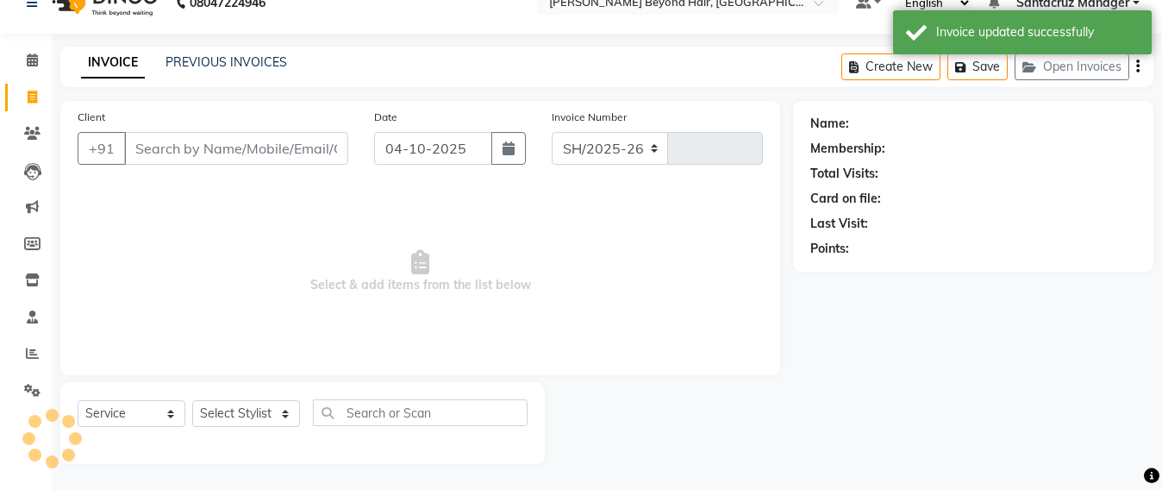
select select "6357"
type input "7121"
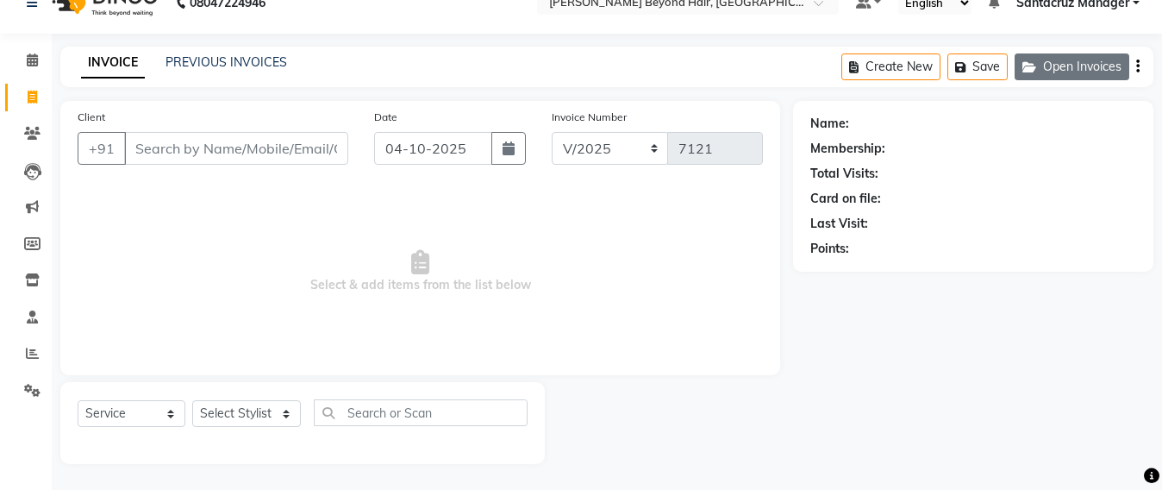
click at [1077, 62] on button "Open Invoices" at bounding box center [1072, 66] width 115 height 27
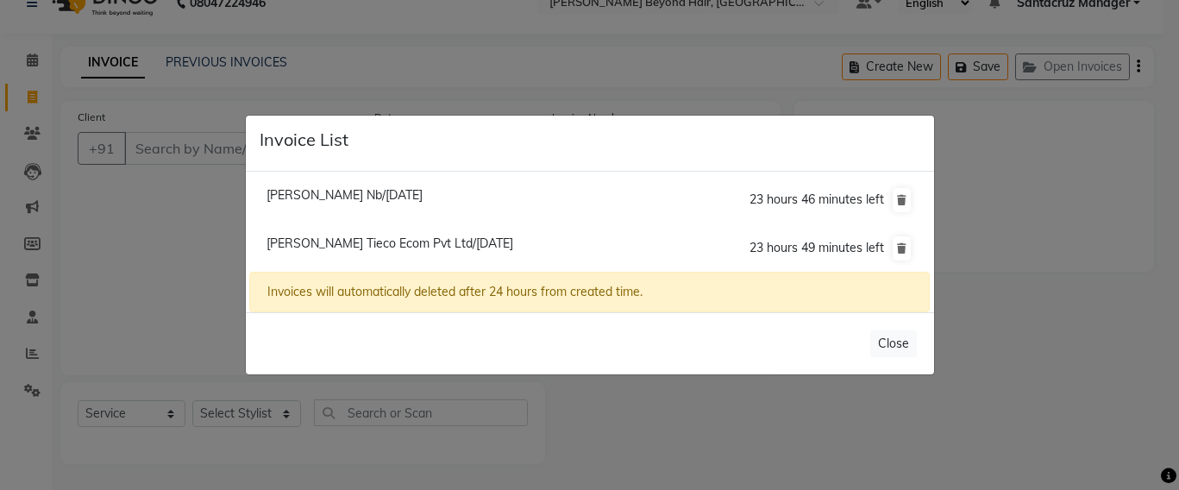
click at [344, 246] on span "Hetal Desai Tieco Ecom Pvt Ltd/04 October 2025" at bounding box center [389, 243] width 247 height 16
type input "8850302603"
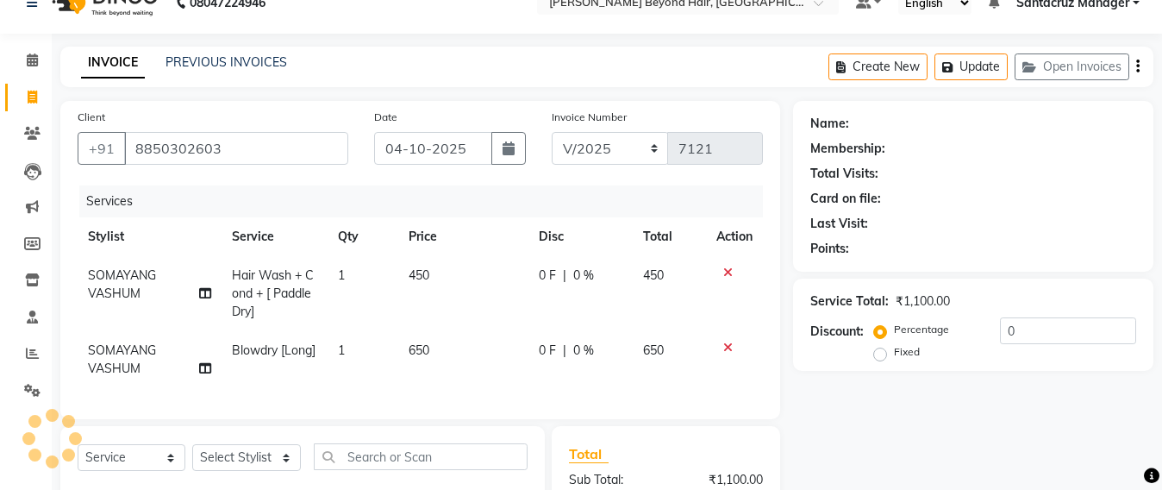
scroll to position [242, 0]
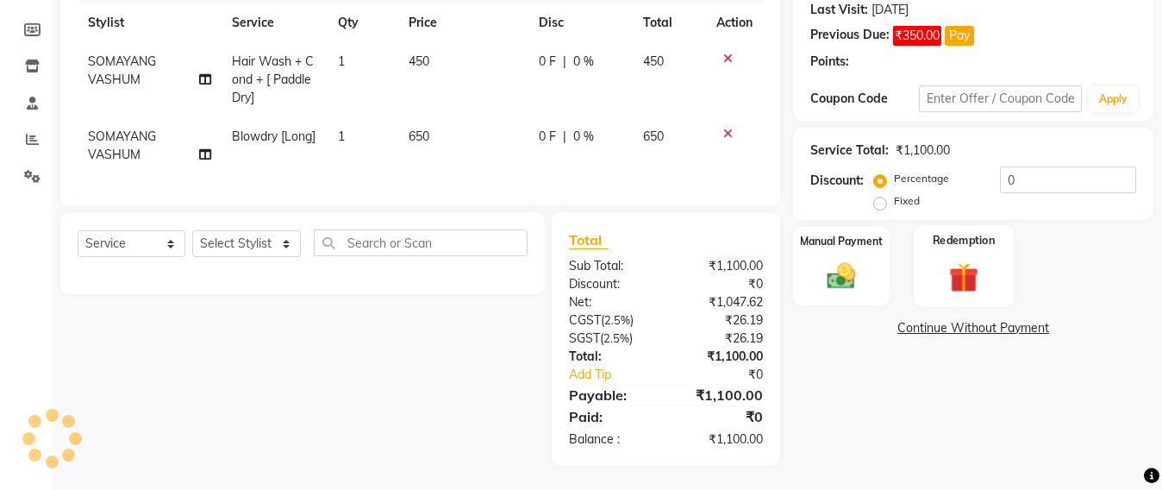
click at [970, 272] on img at bounding box center [964, 277] width 48 height 37
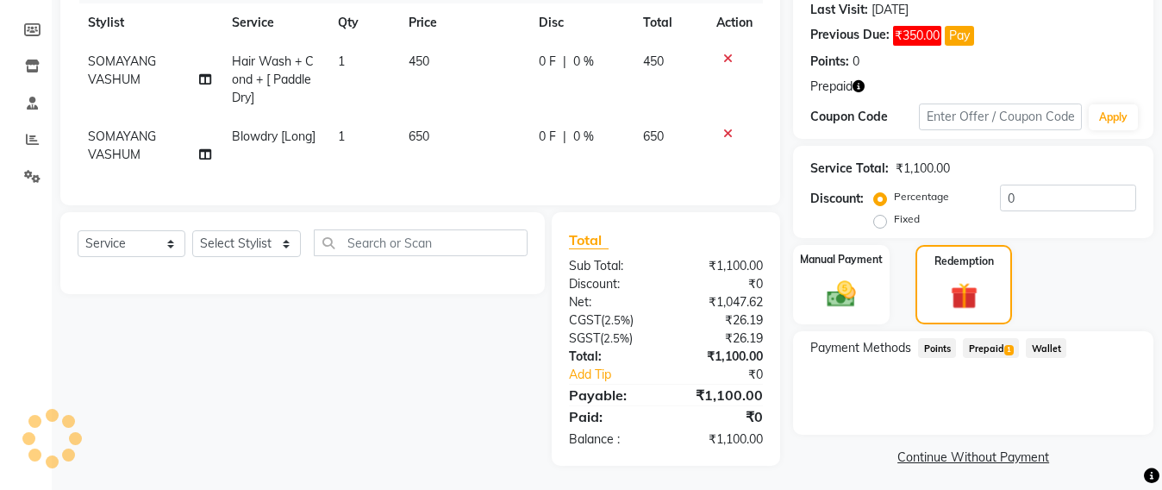
click at [985, 328] on div "Name: Hetal Desai Tieco Ecom Pvt Ltd Membership: No Active Membership Total Vis…" at bounding box center [979, 178] width 373 height 583
click at [992, 355] on span "Prepaid 1" at bounding box center [991, 348] width 56 height 20
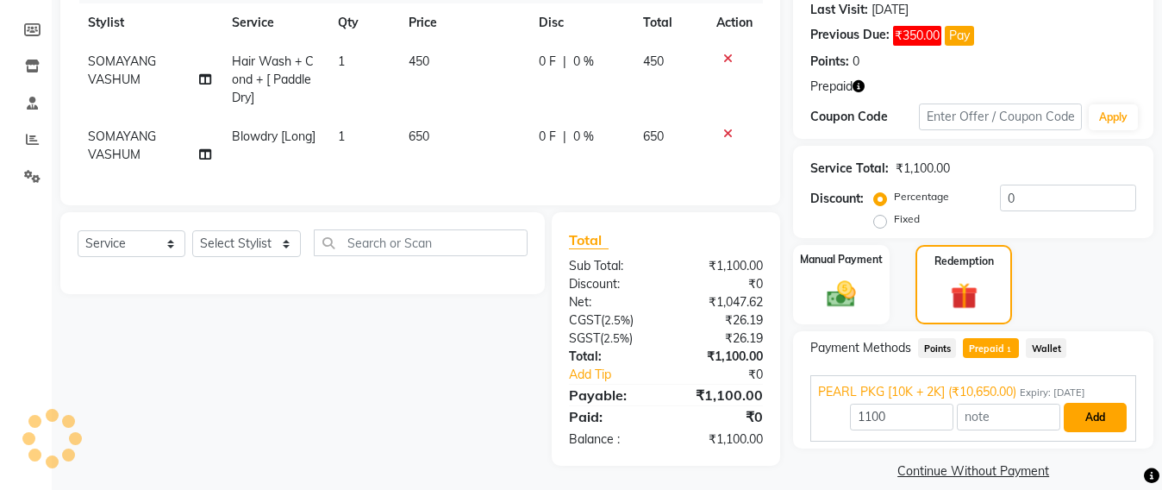
click at [1113, 419] on button "Add" at bounding box center [1095, 417] width 63 height 29
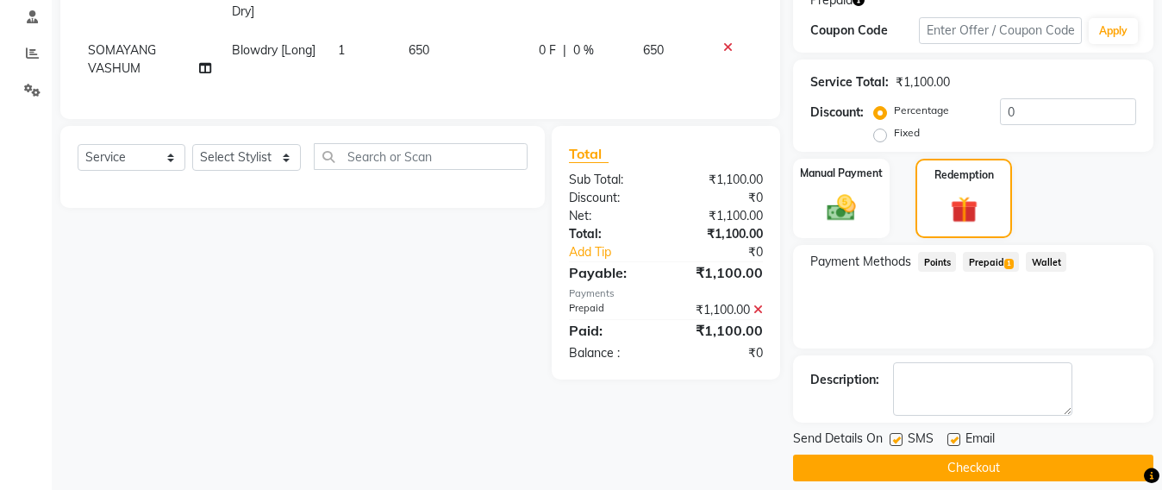
scroll to position [346, 0]
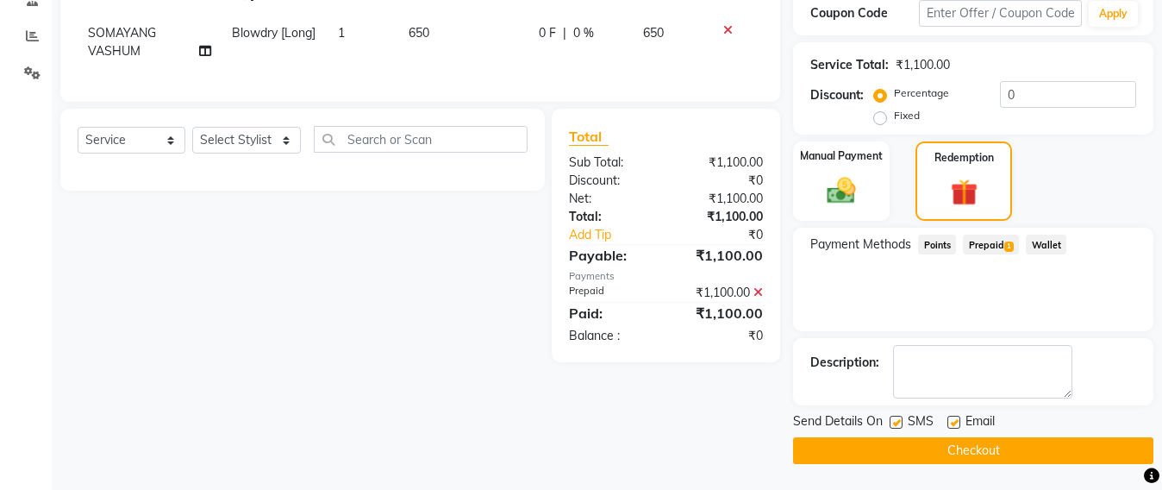
click at [968, 447] on button "Checkout" at bounding box center [973, 450] width 360 height 27
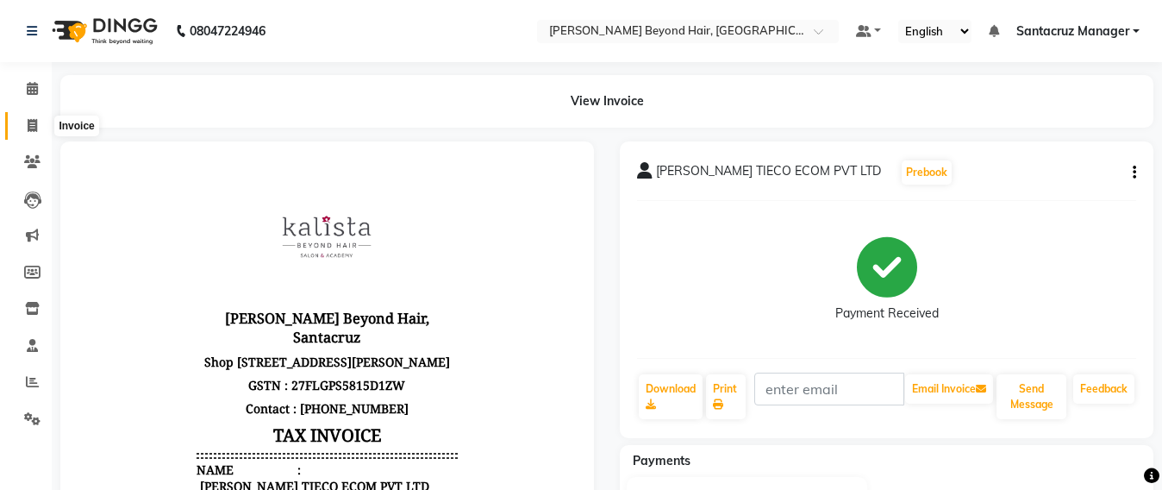
click at [17, 132] on span at bounding box center [32, 126] width 30 height 20
select select "service"
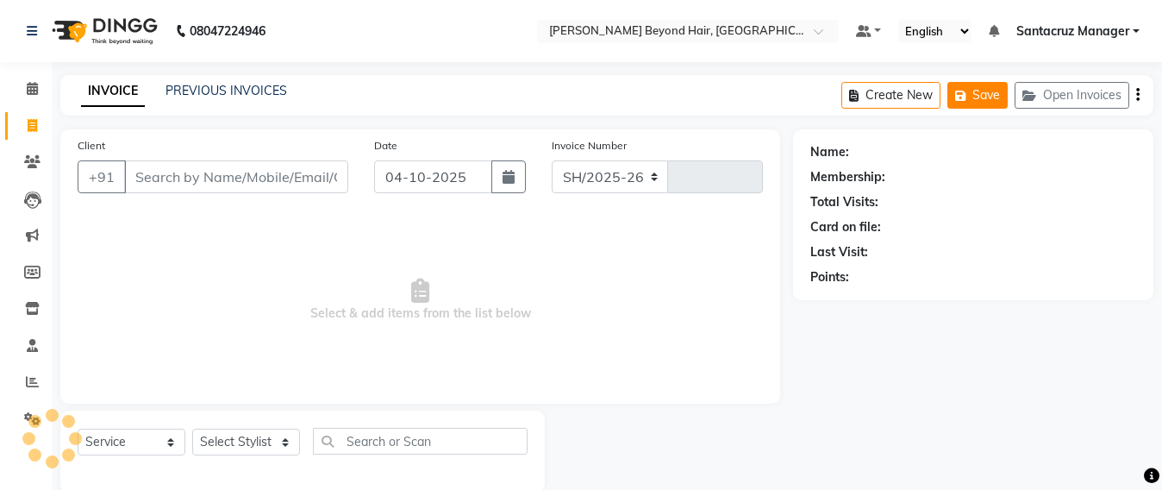
scroll to position [28, 0]
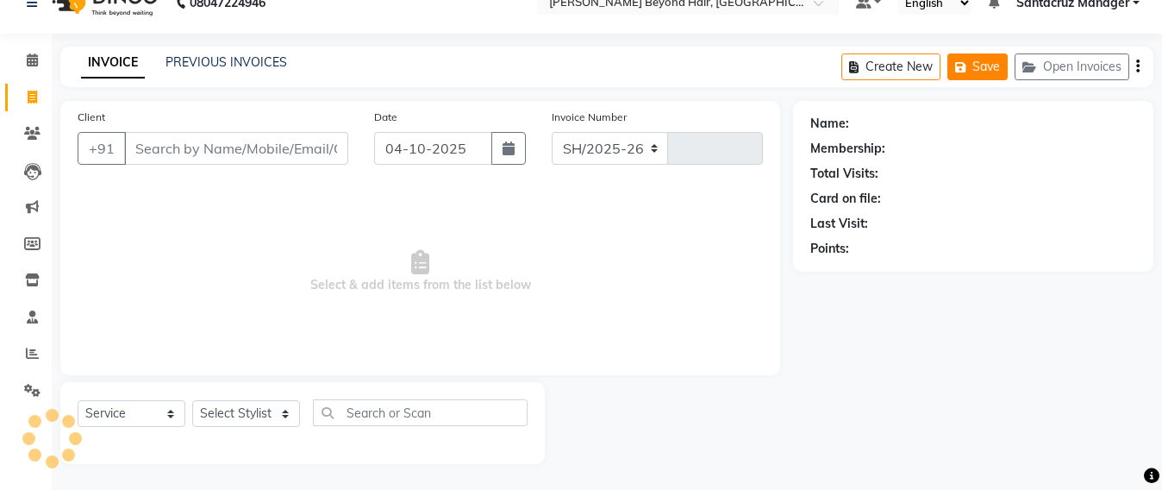
select select "6357"
type input "7122"
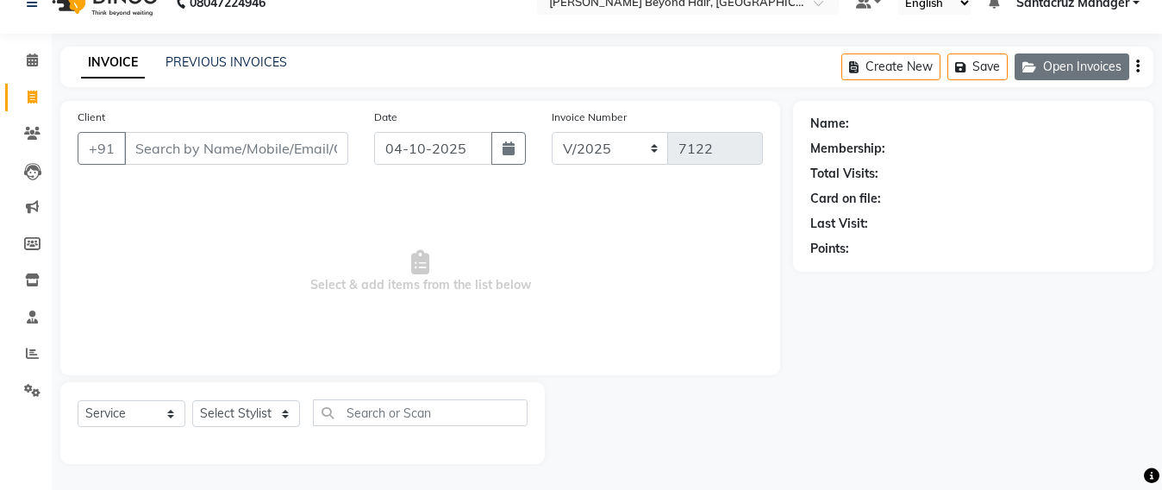
click at [1073, 69] on button "Open Invoices" at bounding box center [1072, 66] width 115 height 27
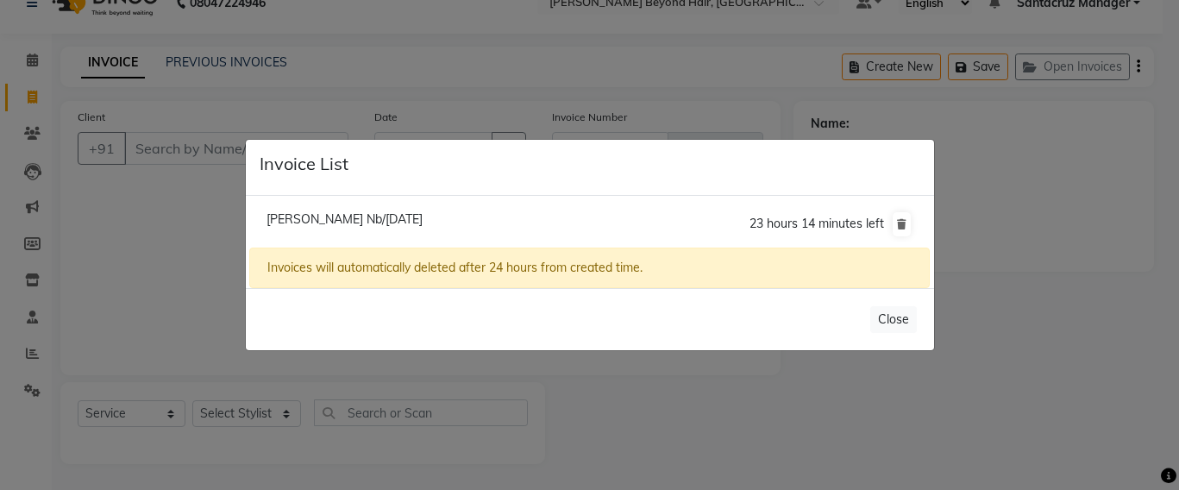
click at [421, 216] on span "Sidharth Sehgal Nb/04 October 2025" at bounding box center [344, 219] width 156 height 16
type input "9899225214"
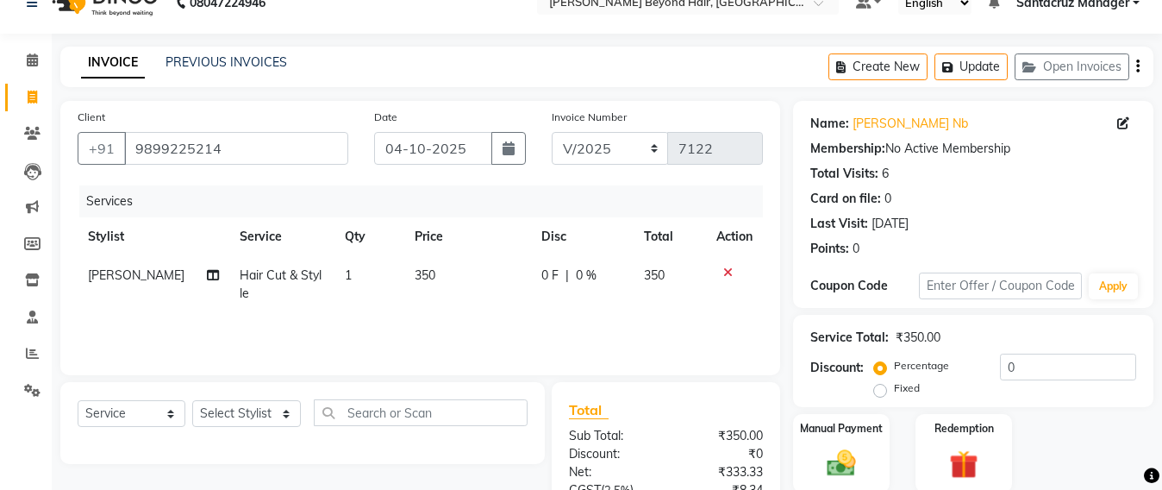
scroll to position [200, 0]
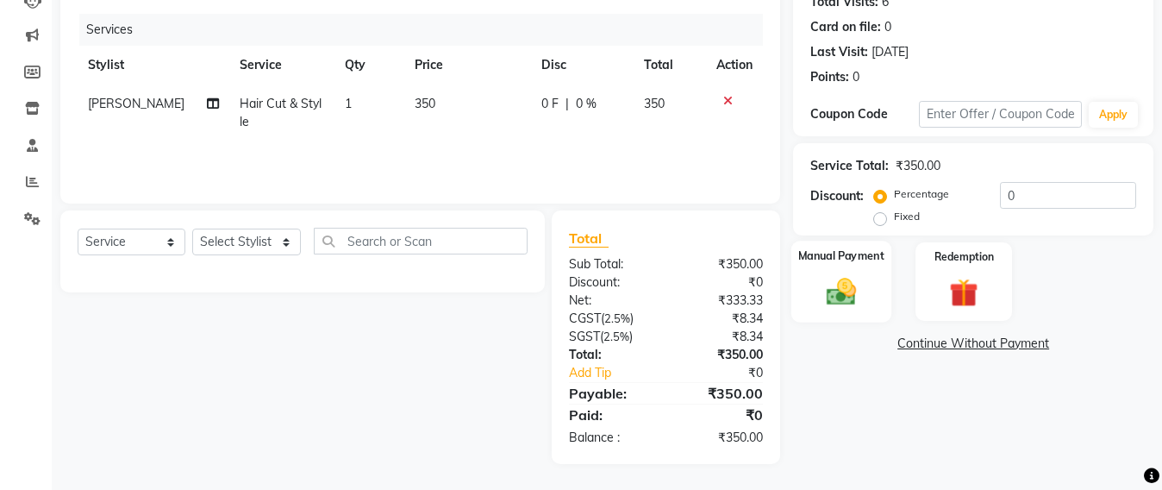
click at [840, 290] on img at bounding box center [842, 291] width 48 height 34
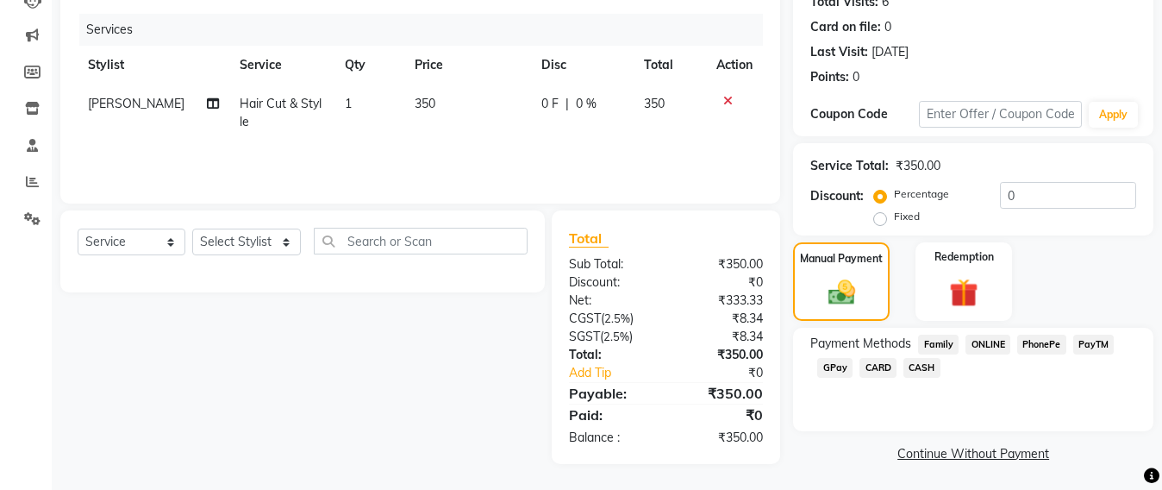
click at [842, 371] on span "GPay" at bounding box center [835, 368] width 35 height 20
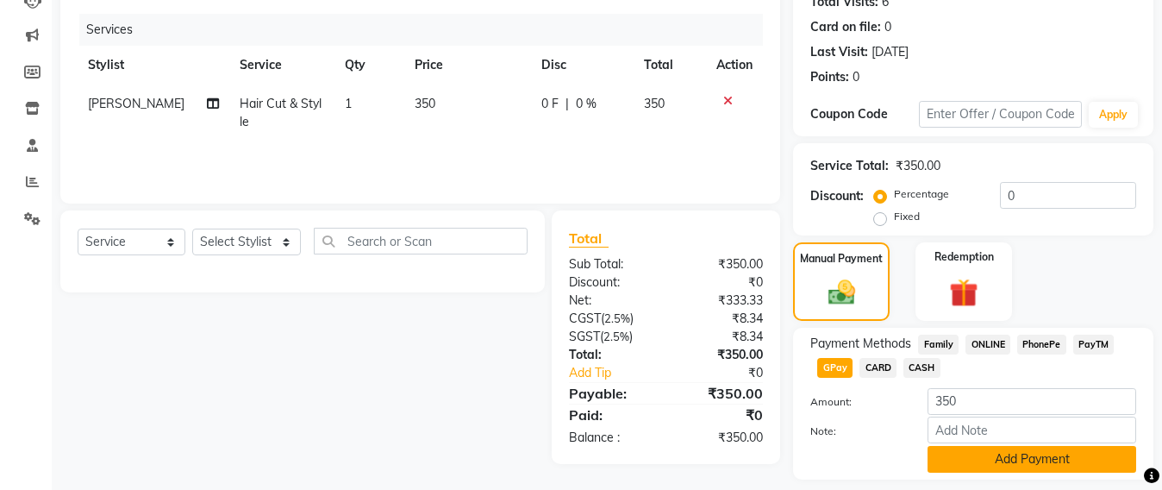
click at [1002, 456] on button "Add Payment" at bounding box center [1032, 459] width 209 height 27
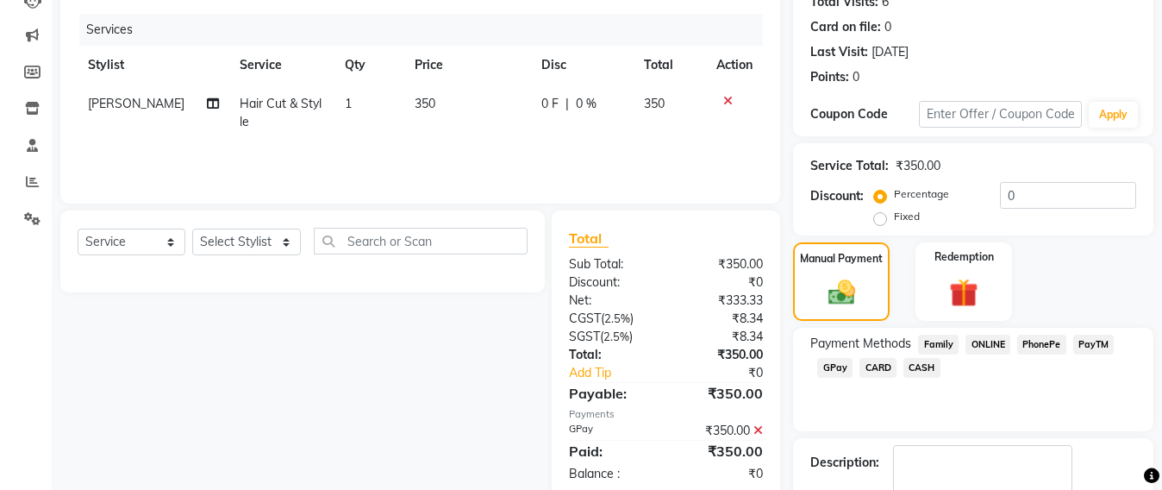
scroll to position [300, 0]
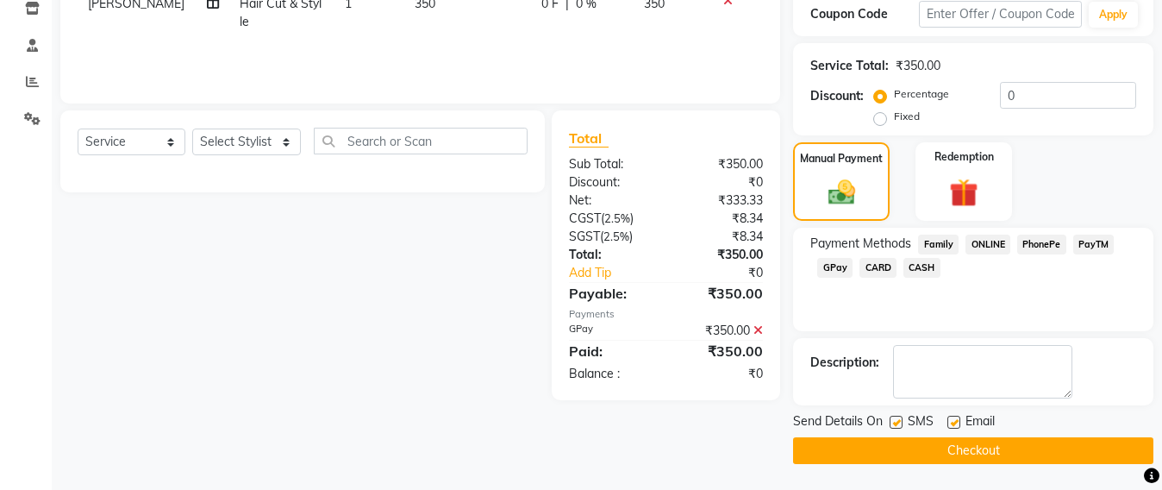
click at [1002, 456] on button "Checkout" at bounding box center [973, 450] width 360 height 27
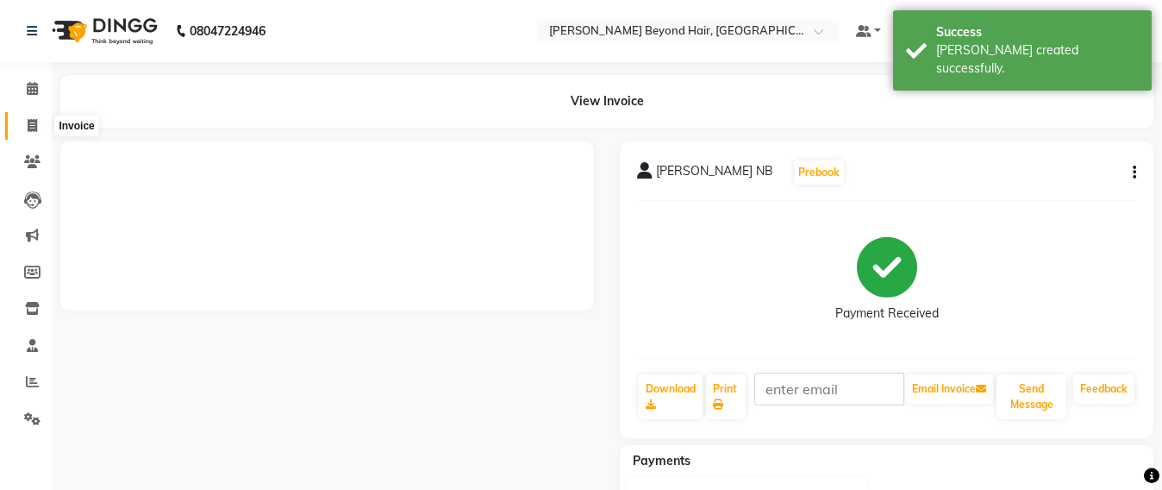
click at [31, 125] on icon at bounding box center [32, 125] width 9 height 13
select select "service"
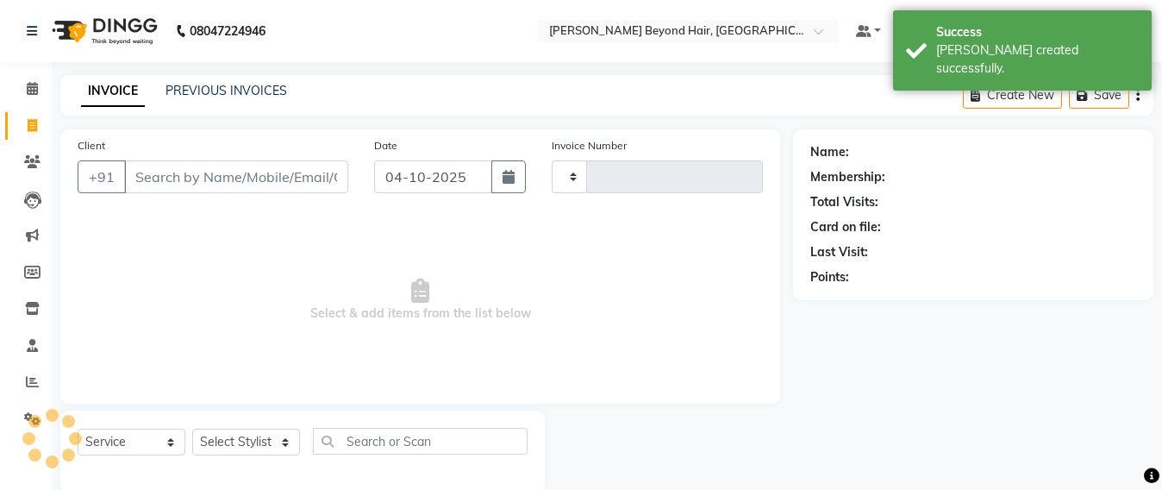
scroll to position [28, 0]
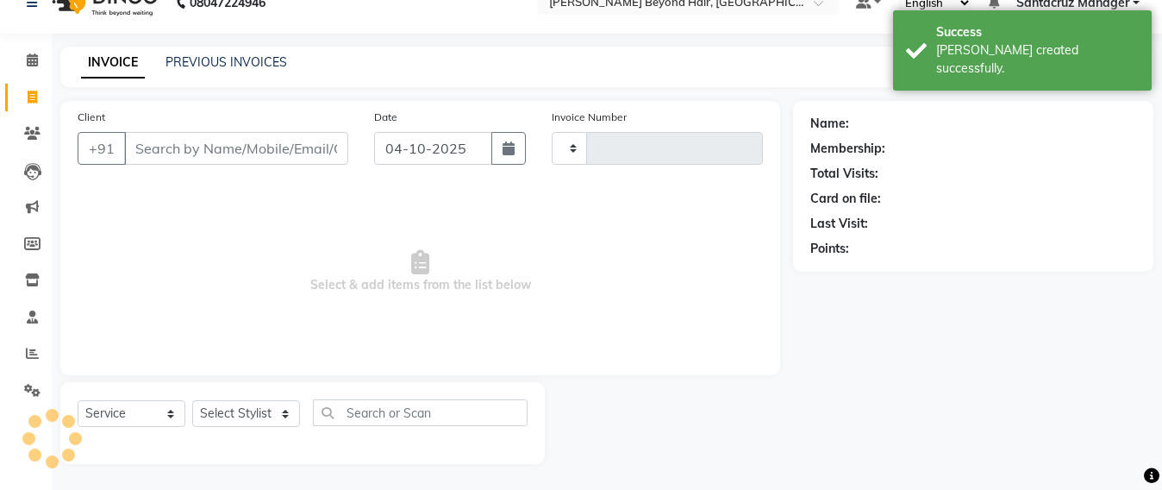
type input "7123"
select select "6357"
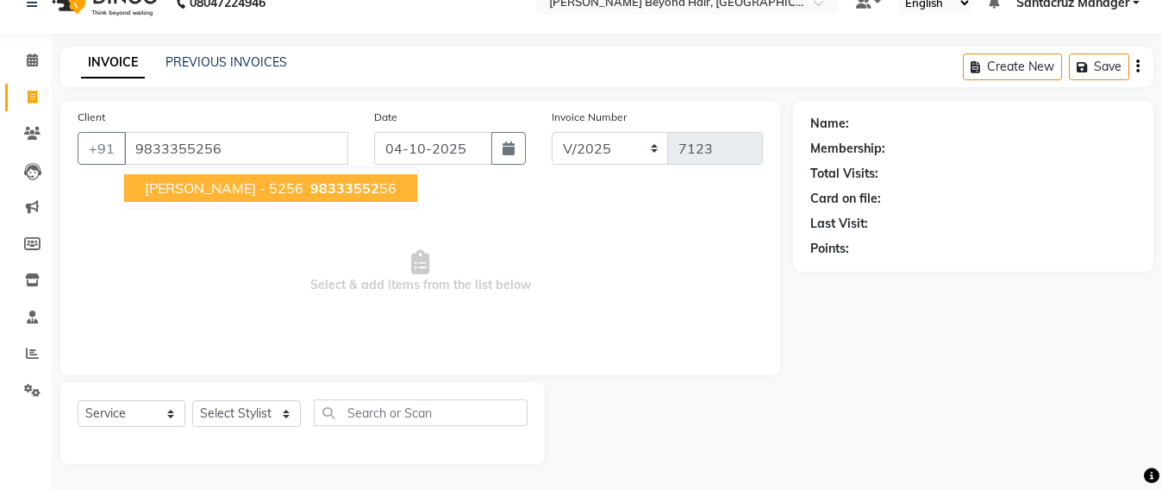
type input "9833355256"
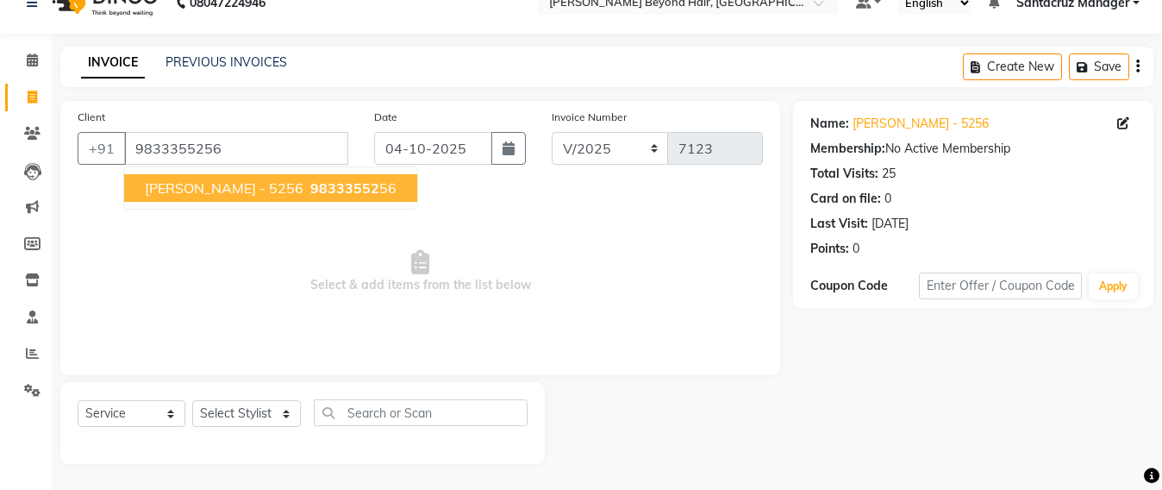
click at [258, 191] on span "NIRAJ PARIEKH - 5256" at bounding box center [224, 187] width 159 height 17
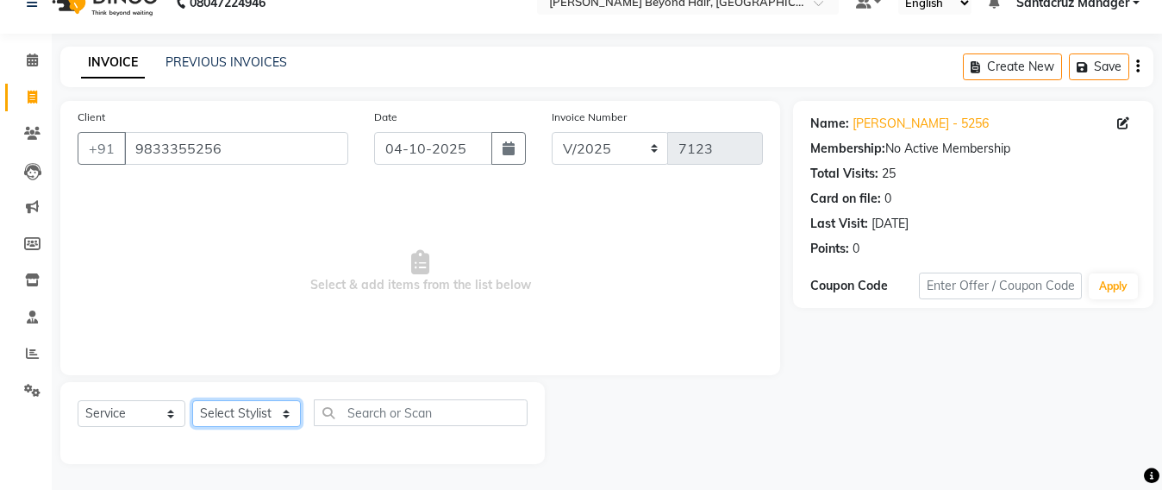
click at [251, 410] on select "Select Stylist Admin Avesh Sankat AZHER SHAIKH Dhruv Gohil Jayeshree Mahtre Man…" at bounding box center [246, 413] width 109 height 27
select select "59106"
click at [192, 400] on select "Select Stylist Admin Avesh Sankat AZHER SHAIKH Dhruv Gohil Jayeshree Mahtre Man…" at bounding box center [246, 413] width 109 height 27
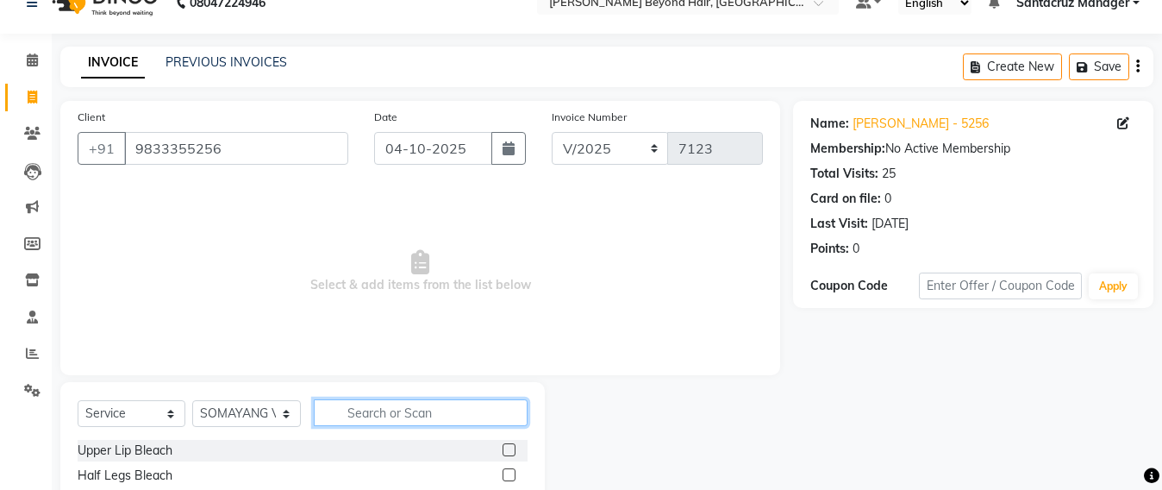
click at [350, 410] on input "text" at bounding box center [421, 412] width 214 height 27
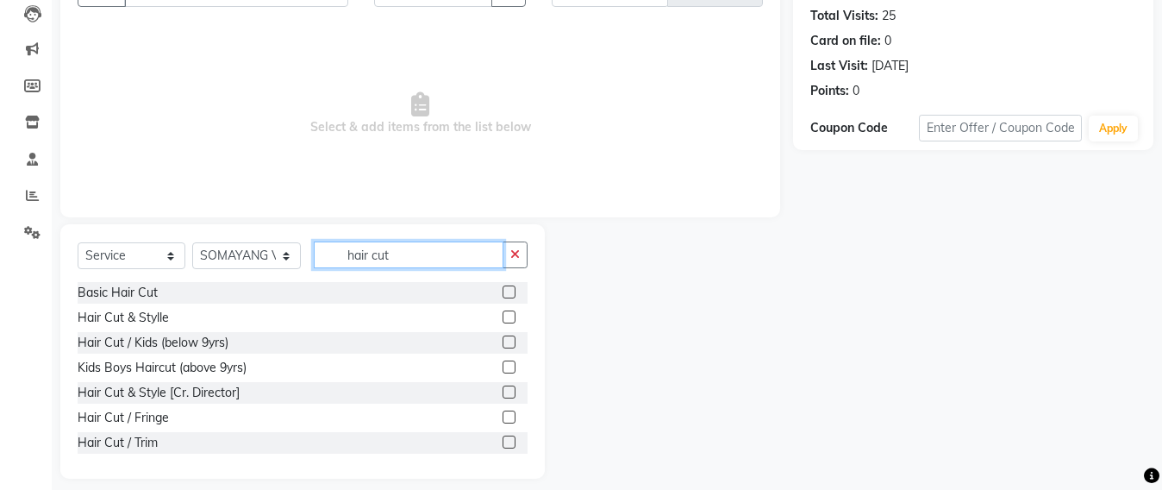
scroll to position [201, 0]
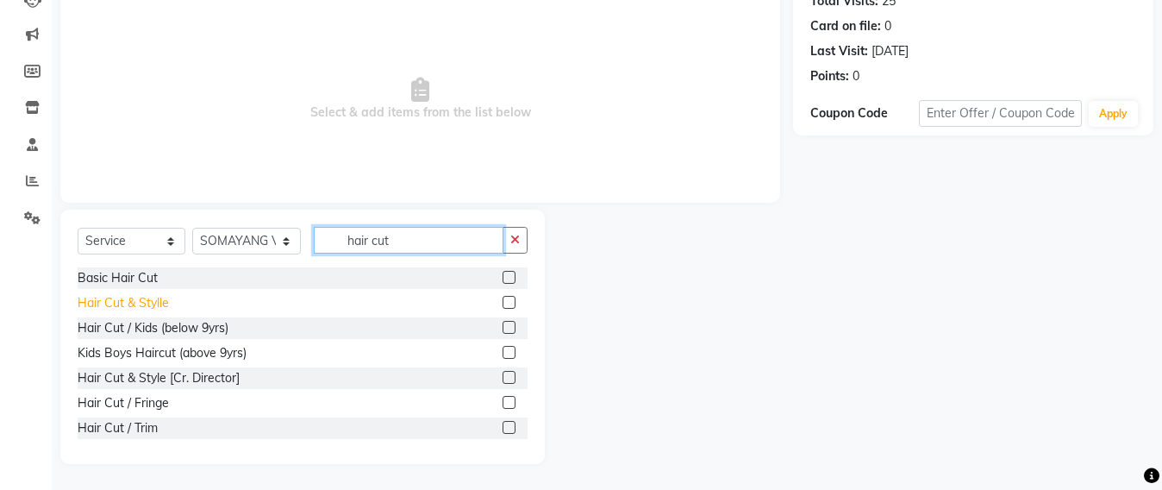
type input "hair cut"
click at [157, 298] on div "Hair Cut & Stylle" at bounding box center [123, 303] width 91 height 18
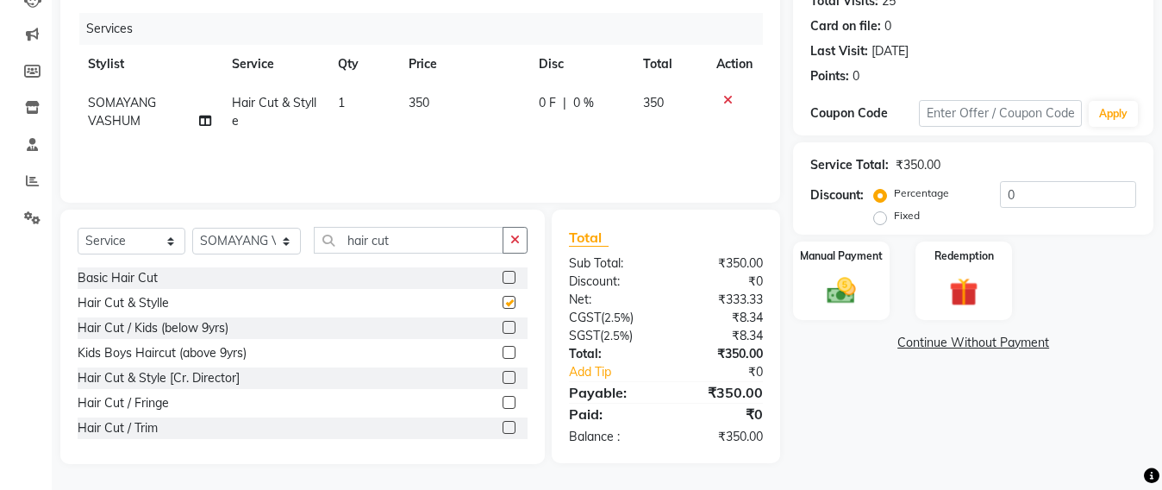
checkbox input "false"
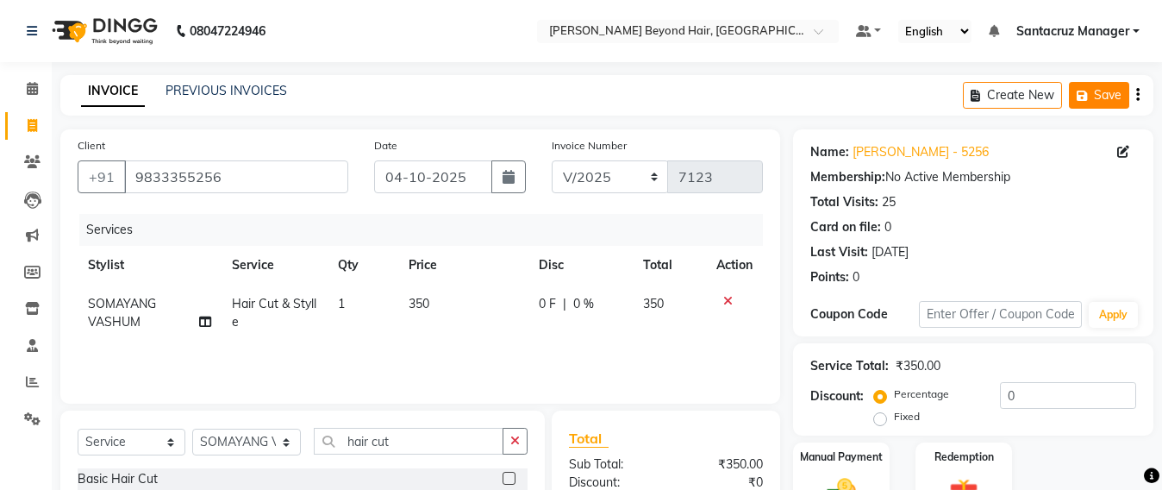
click at [1107, 95] on button "Save" at bounding box center [1099, 95] width 60 height 27
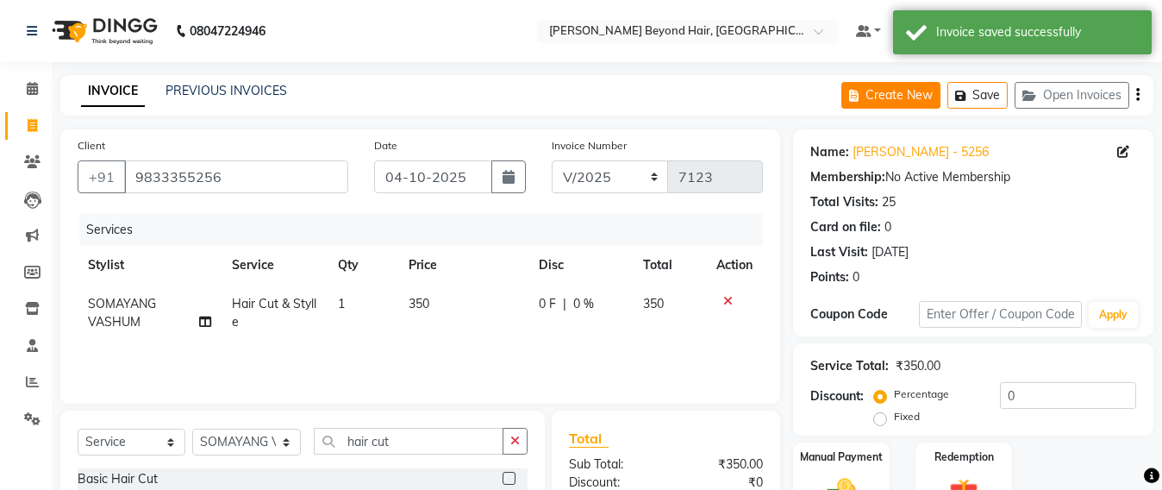
click at [907, 103] on button "Create New" at bounding box center [891, 95] width 99 height 27
select select "service"
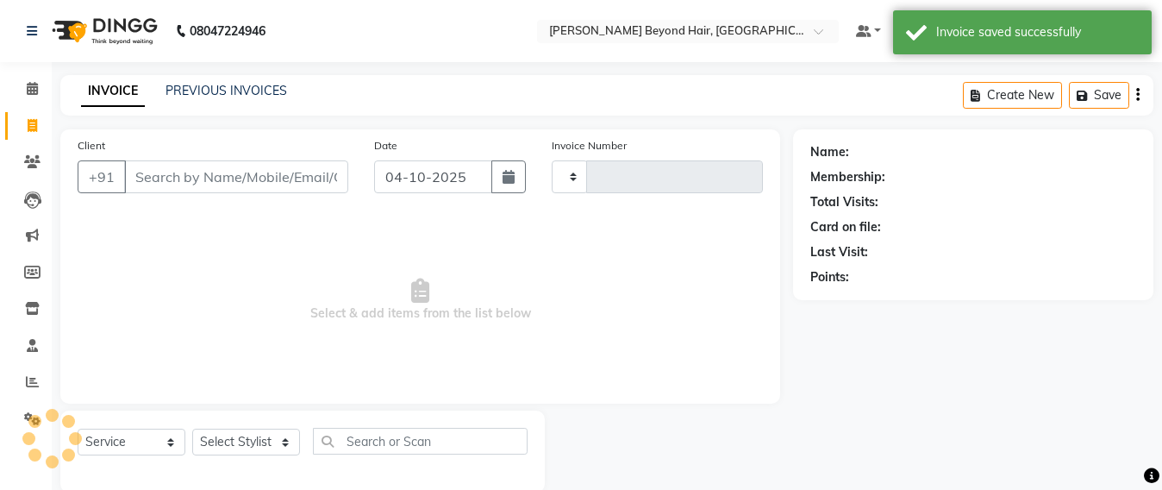
scroll to position [28, 0]
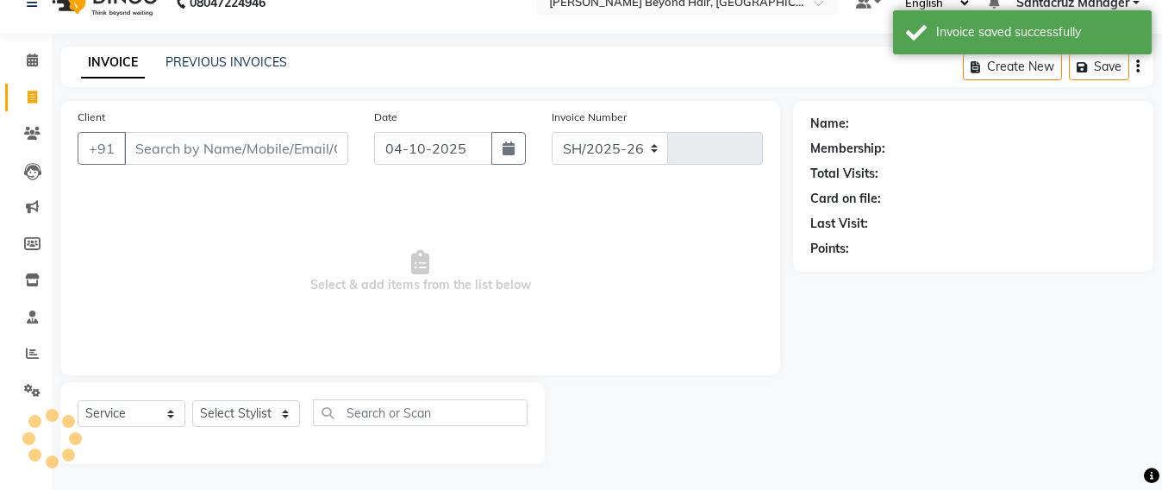
select select "6357"
type input "7123"
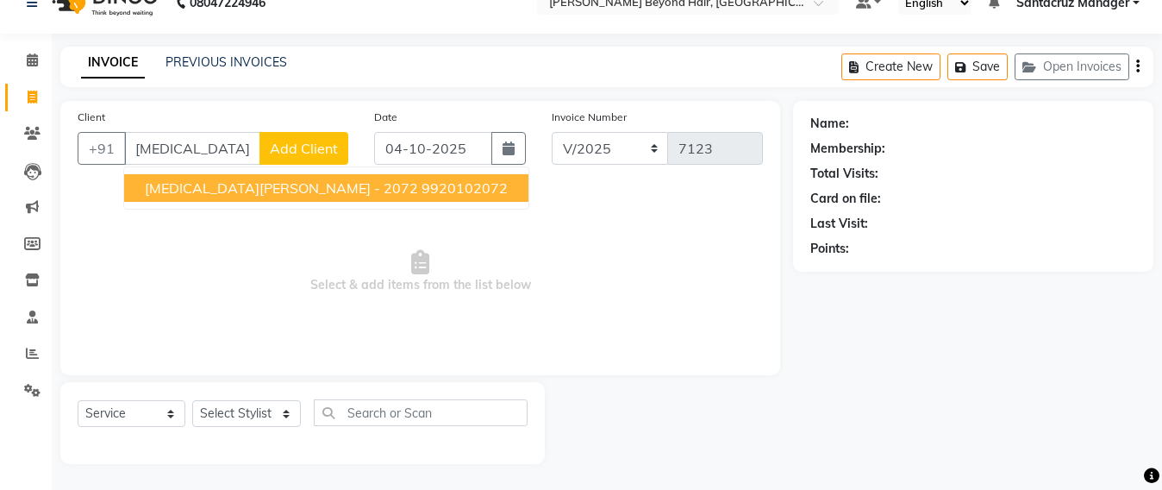
click at [193, 184] on span "NIKITA KOTHARI - 2072" at bounding box center [281, 187] width 273 height 17
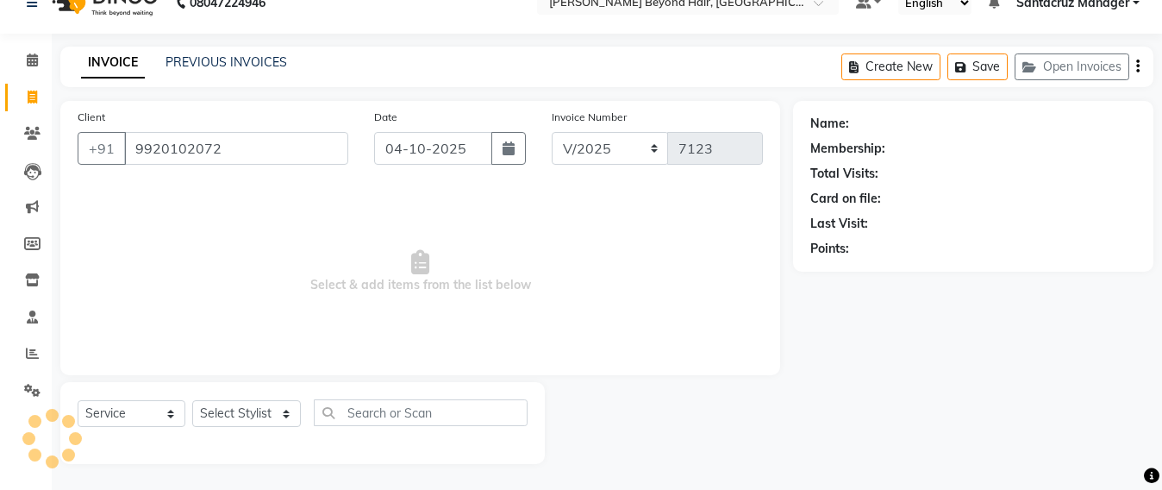
type input "9920102072"
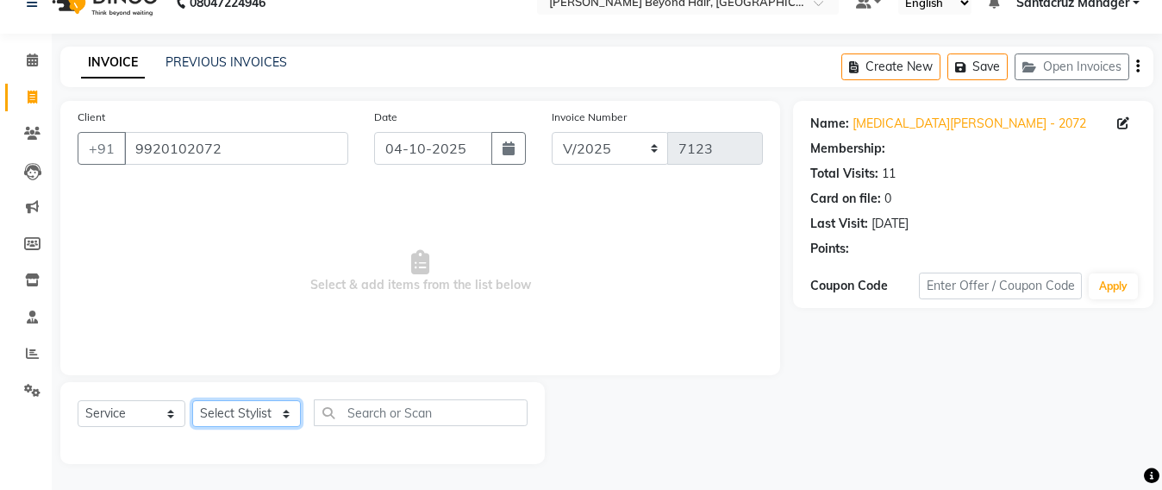
click at [238, 419] on select "Select Stylist Admin Avesh Sankat AZHER SHAIKH Dhruv Gohil Jayeshree Mahtre Man…" at bounding box center [246, 413] width 109 height 27
select select "47899"
click at [192, 400] on select "Select Stylist Admin Avesh Sankat AZHER SHAIKH Dhruv Gohil Jayeshree Mahtre Man…" at bounding box center [246, 413] width 109 height 27
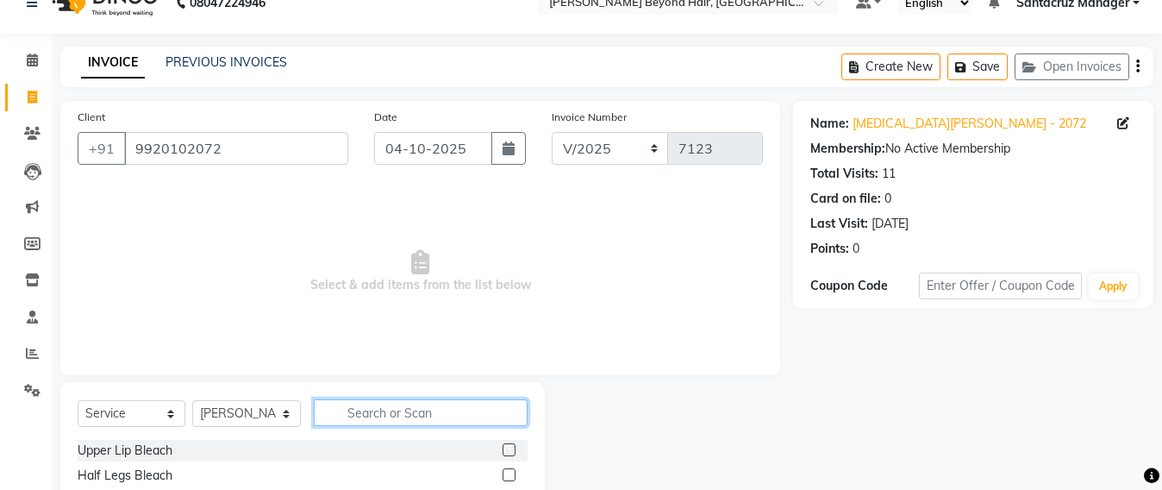
click at [359, 415] on input "text" at bounding box center [421, 412] width 214 height 27
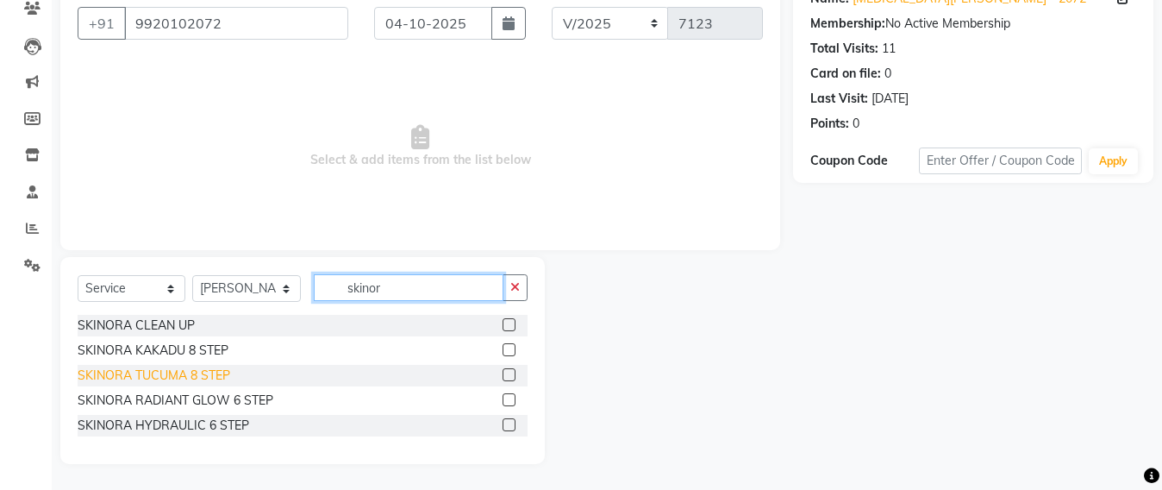
type input "skinor"
click at [172, 375] on div "SKINORA TUCUMA 8 STEP" at bounding box center [154, 376] width 153 height 18
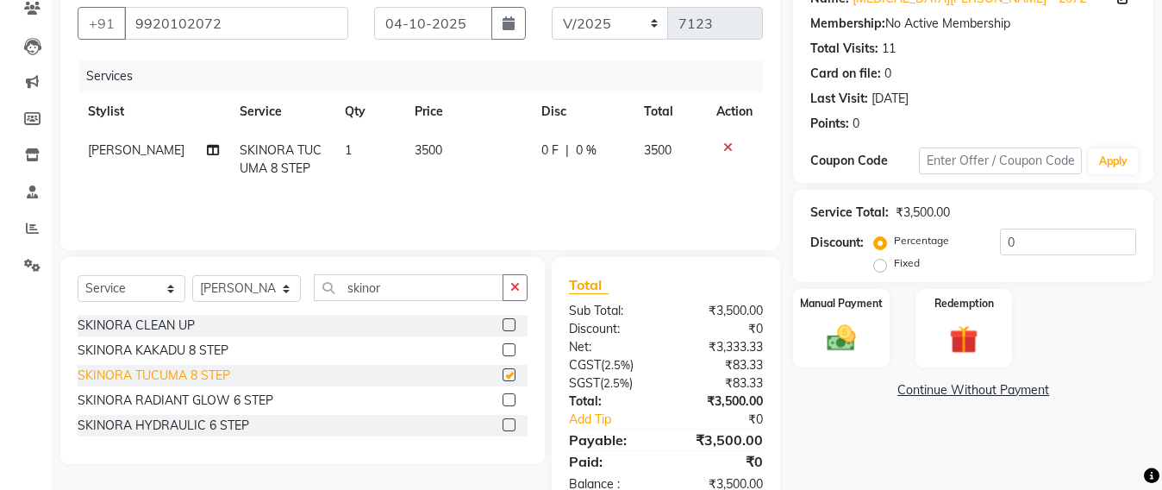
checkbox input "false"
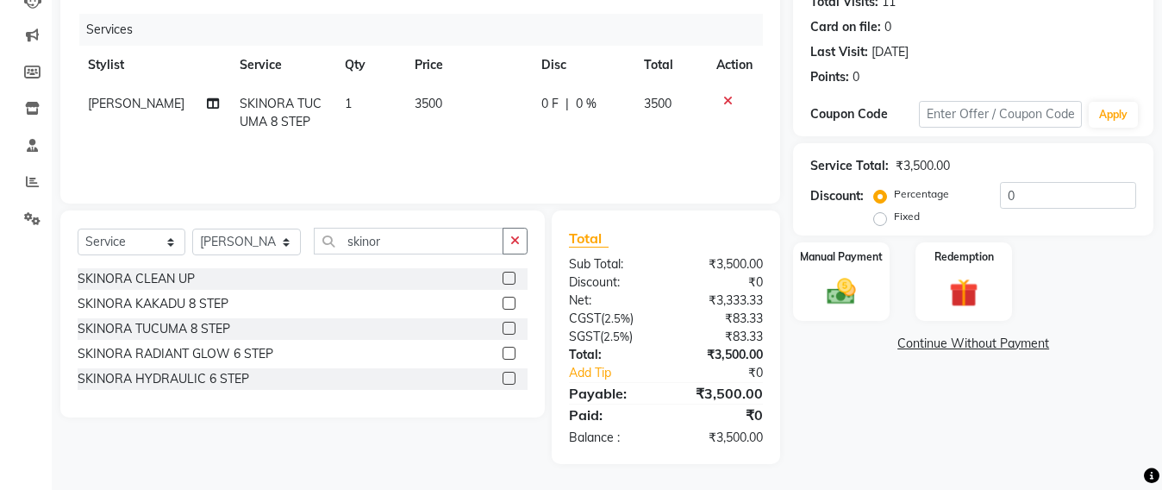
click at [442, 103] on td "3500" at bounding box center [467, 113] width 127 height 57
select select "47899"
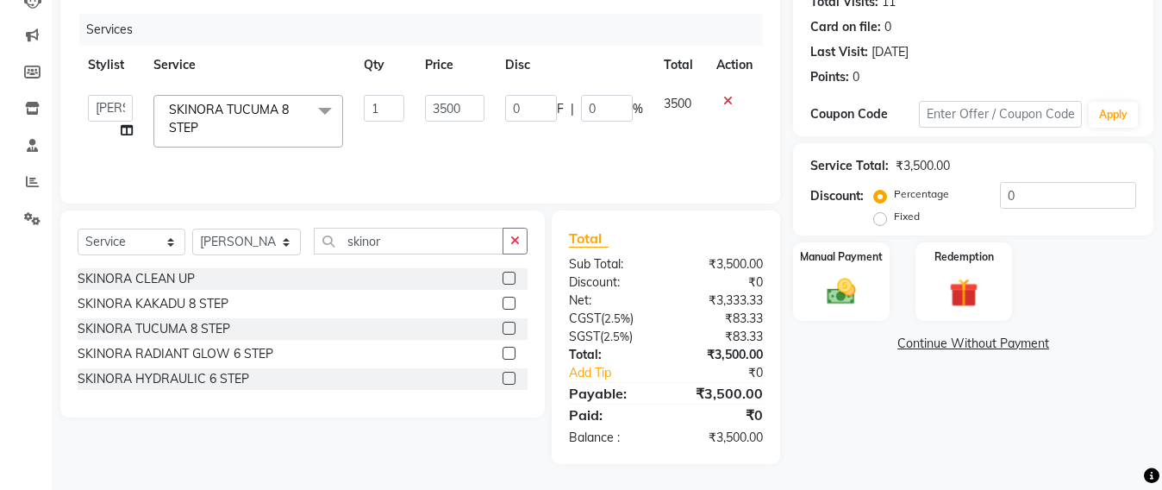
click at [302, 118] on span "SKINORA TUCUMA 8 STEP x" at bounding box center [241, 119] width 152 height 37
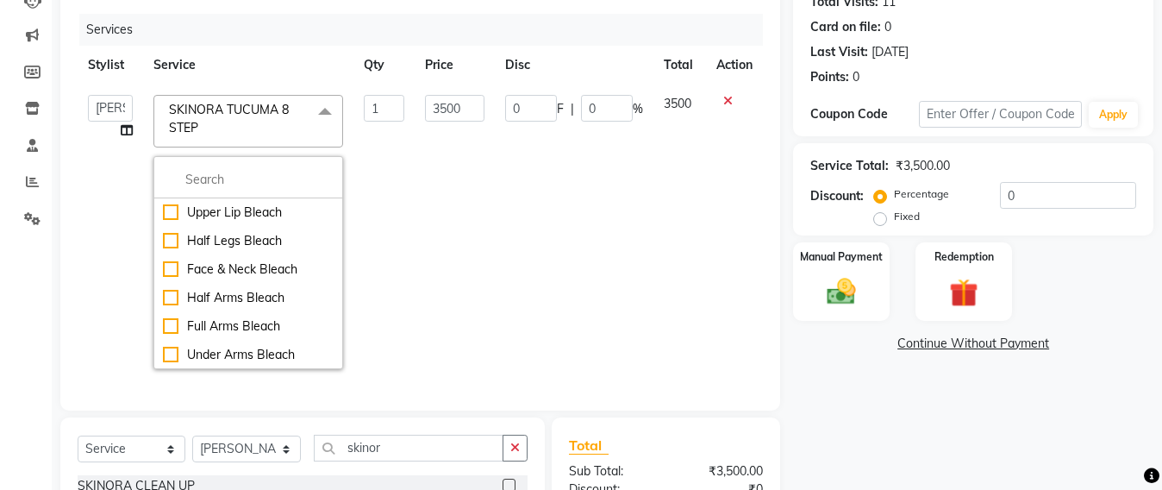
click at [216, 122] on span "SKINORA TUCUMA 8 STEP x" at bounding box center [241, 119] width 152 height 37
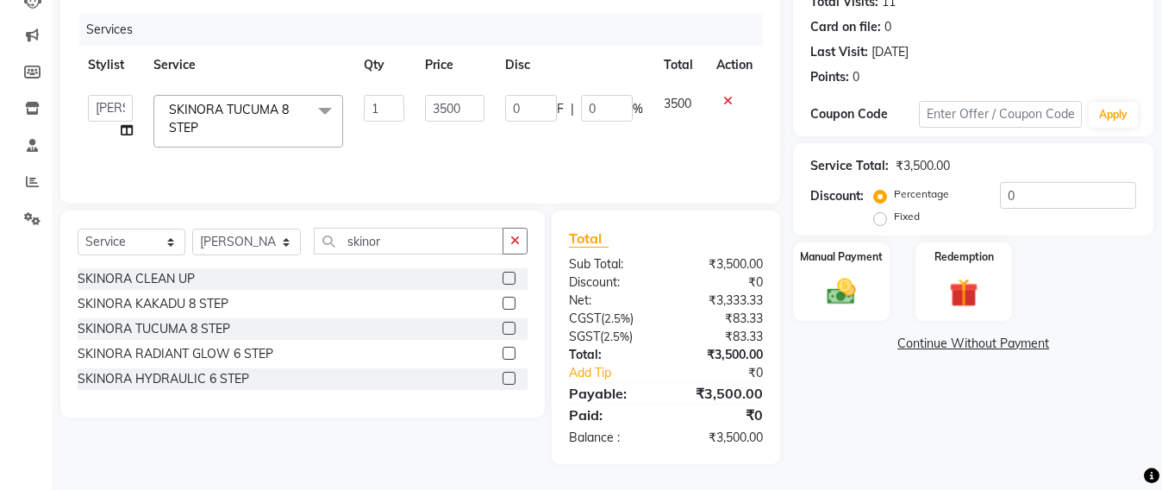
click at [194, 132] on span "SKINORA TUCUMA 8 STEP" at bounding box center [229, 119] width 120 height 34
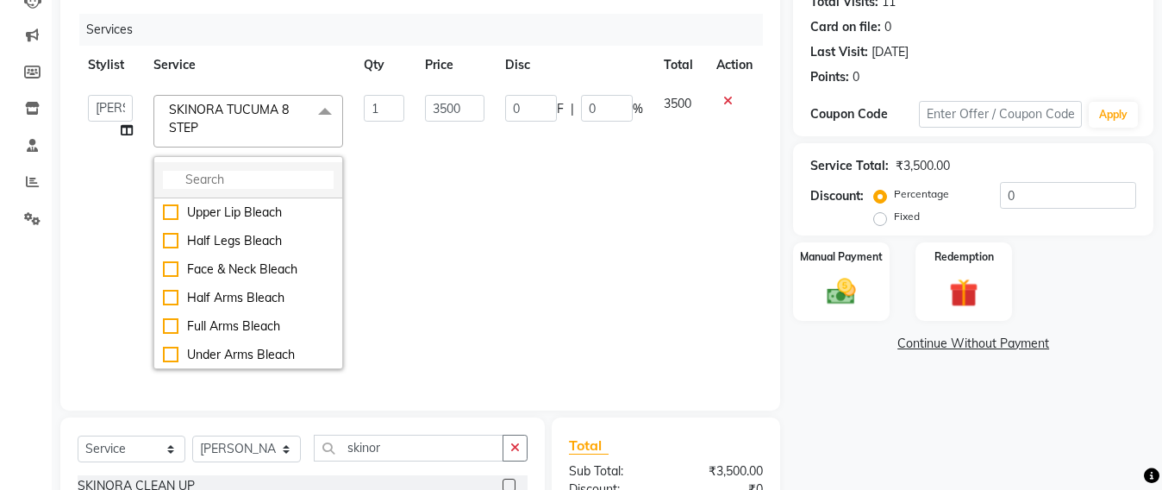
click at [178, 182] on input "multiselect-search" at bounding box center [248, 180] width 171 height 18
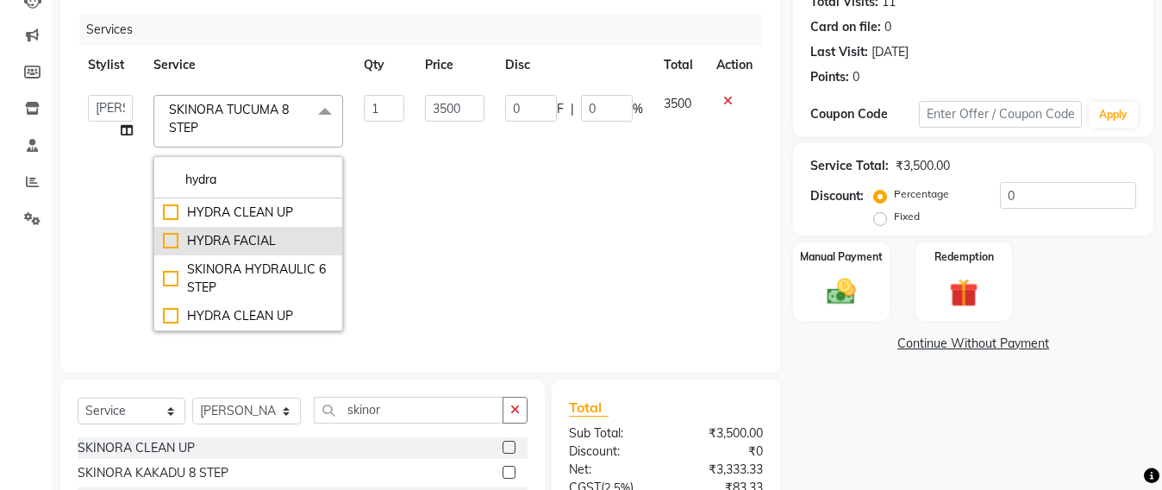
type input "hydra"
click at [169, 242] on div "HYDRA FACIAL" at bounding box center [248, 241] width 171 height 18
checkbox input "true"
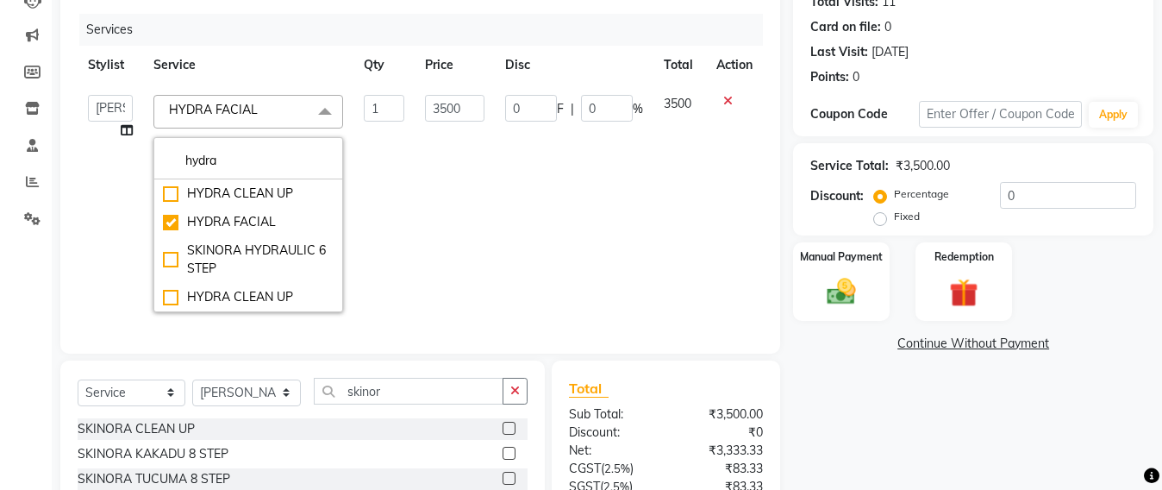
click at [622, 182] on td "0 F | 0 %" at bounding box center [574, 204] width 159 height 238
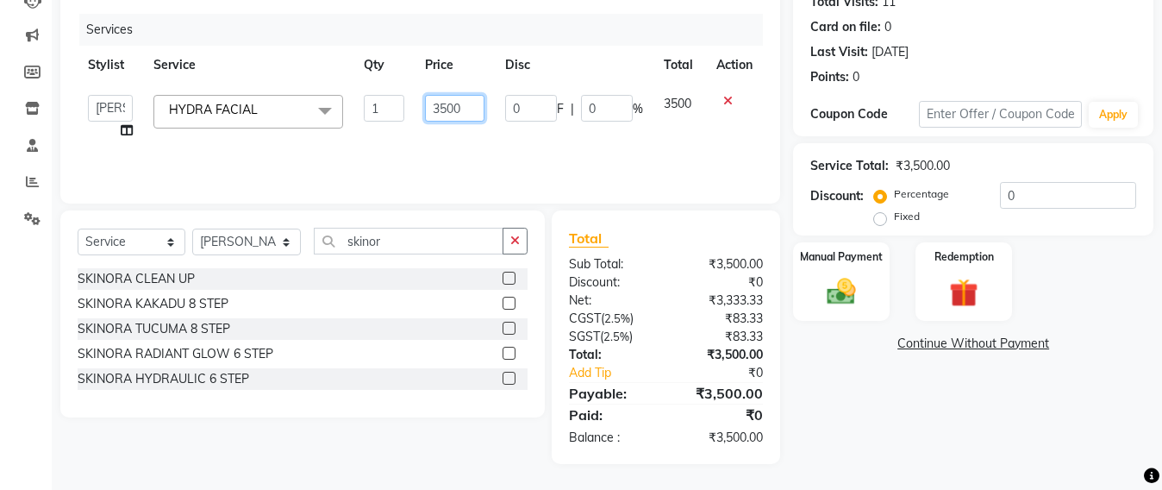
click at [465, 103] on input "3500" at bounding box center [455, 108] width 60 height 27
type input "3"
type input "4000"
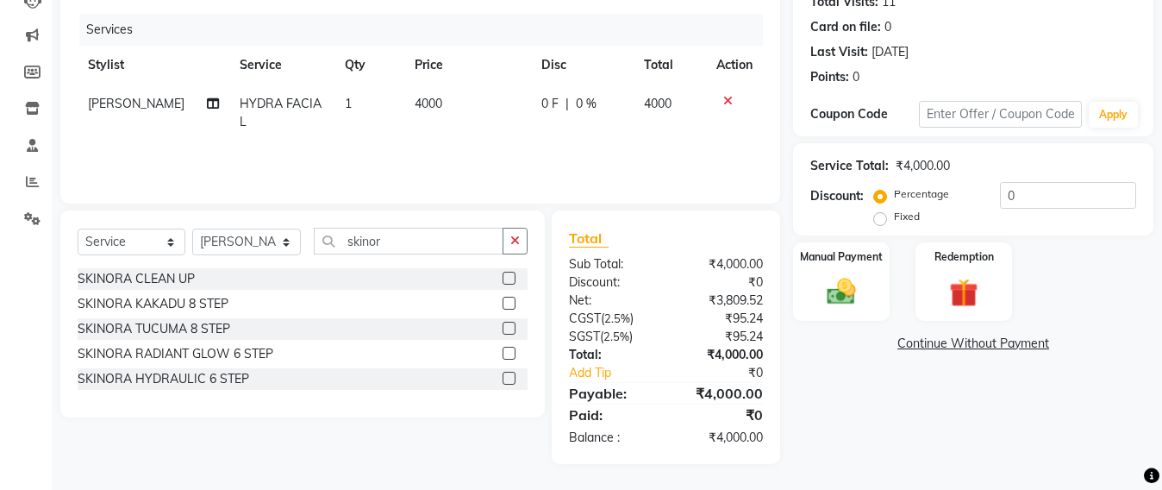
click at [502, 159] on div "Services Stylist Service Qty Price Disc Total Action Rosy Sunil Jadhav HYDRA FA…" at bounding box center [421, 100] width 686 height 172
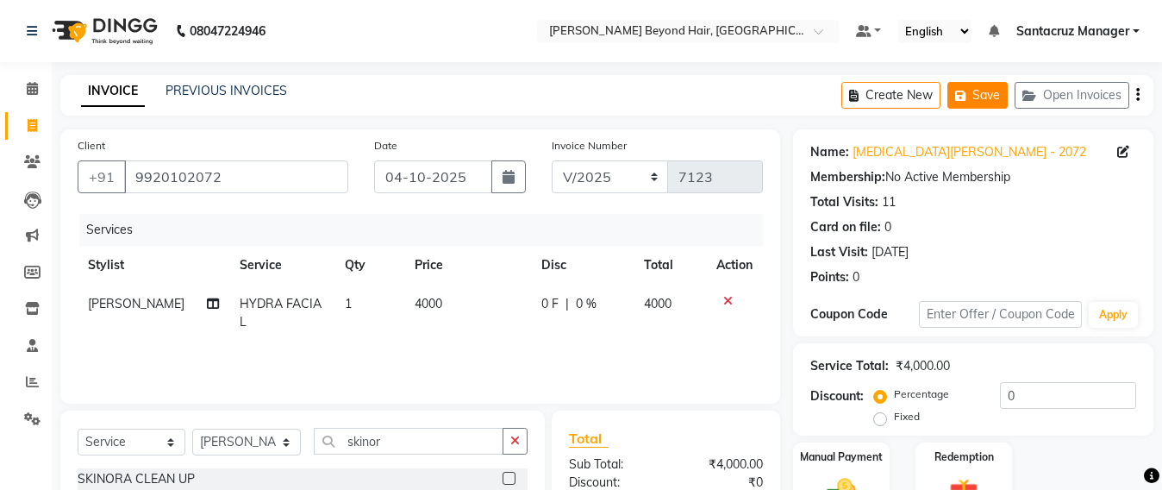
click at [975, 102] on button "Save" at bounding box center [978, 95] width 60 height 27
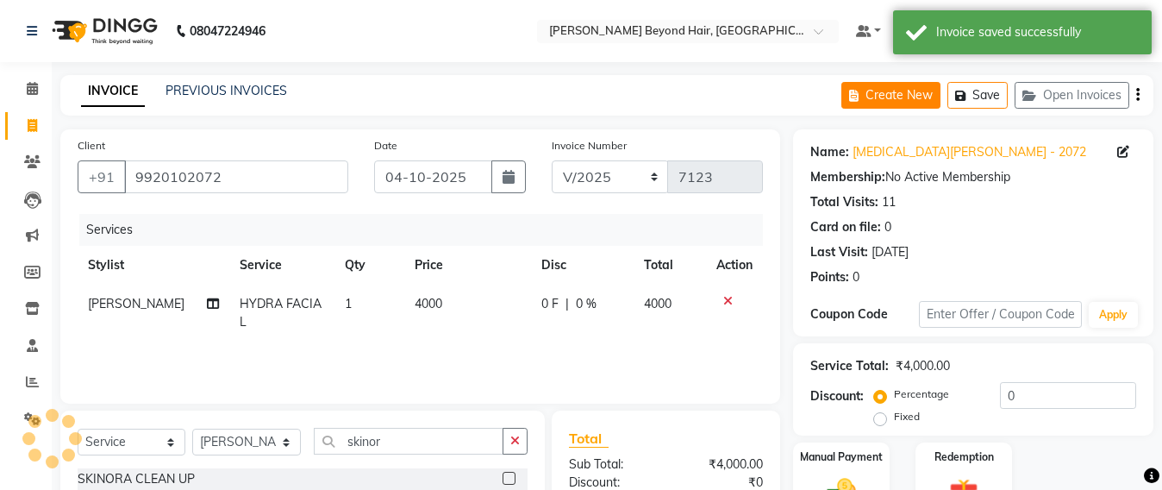
click at [893, 93] on button "Create New" at bounding box center [891, 95] width 99 height 27
select select "service"
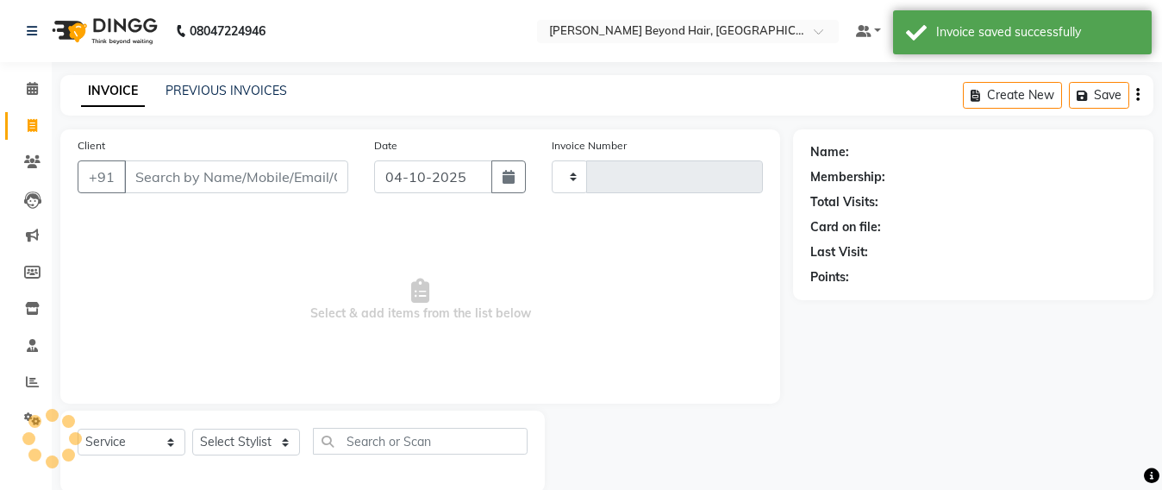
scroll to position [28, 0]
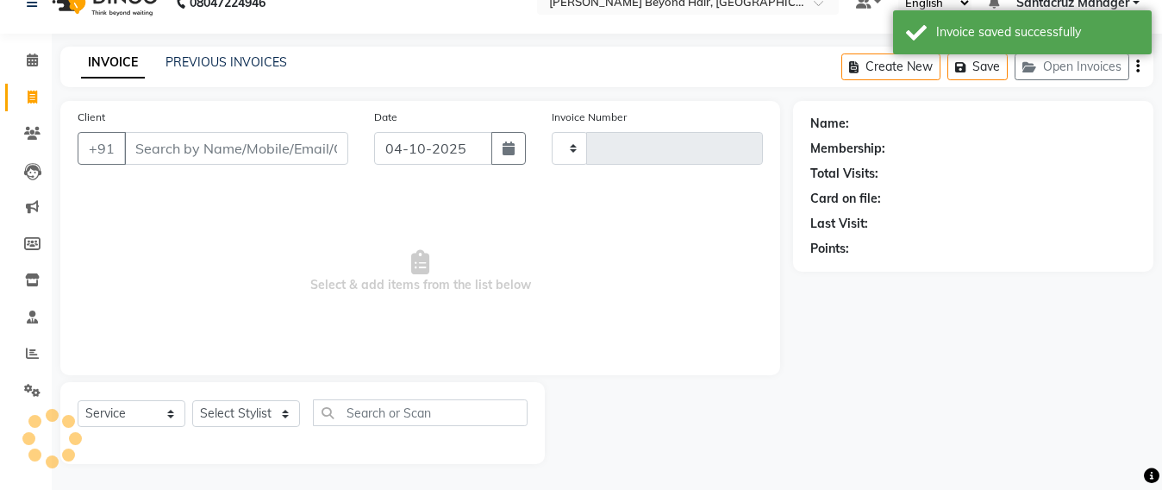
type input "7123"
select select "6357"
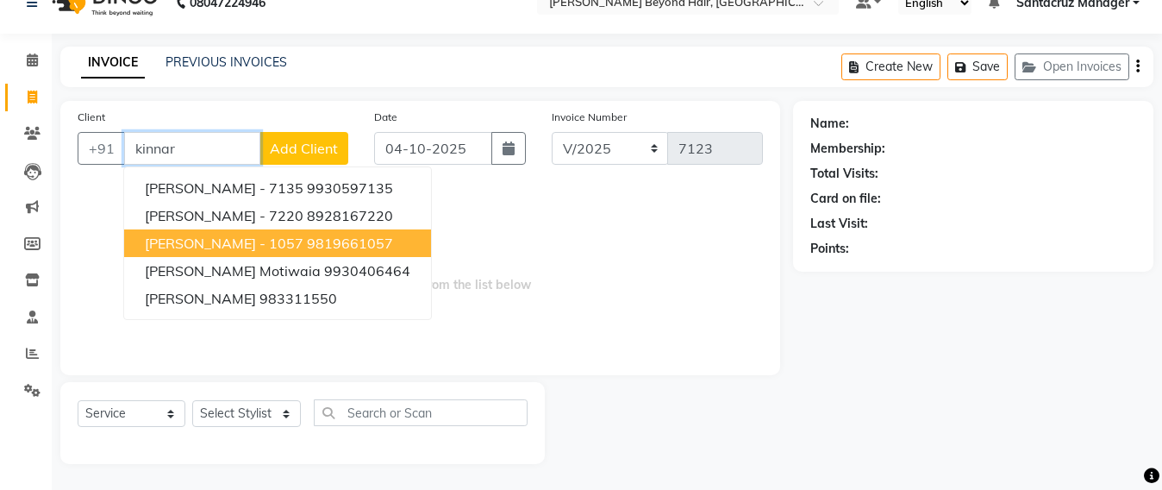
click at [192, 247] on span "KINNARI ANANDPARA - 1057" at bounding box center [224, 243] width 159 height 17
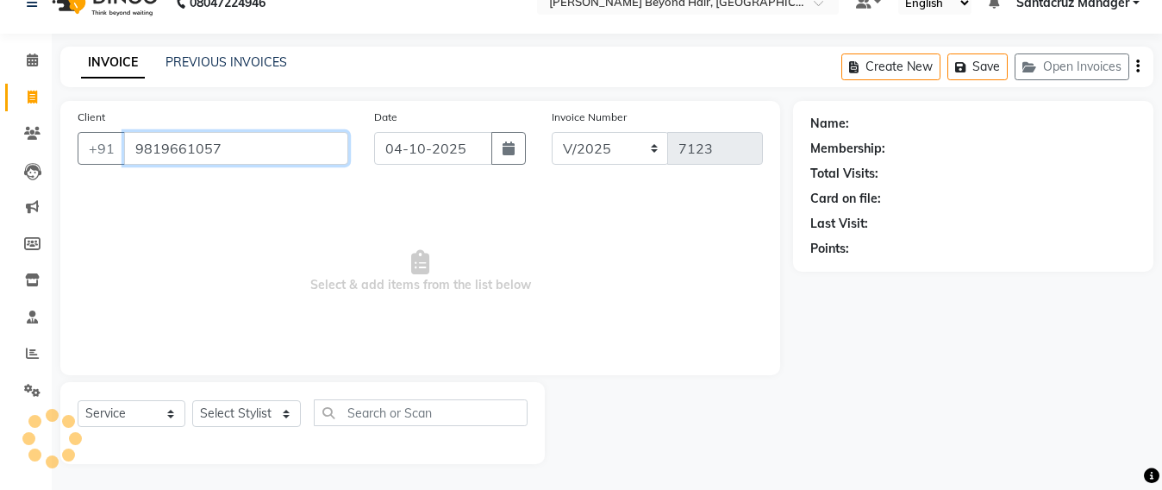
type input "9819661057"
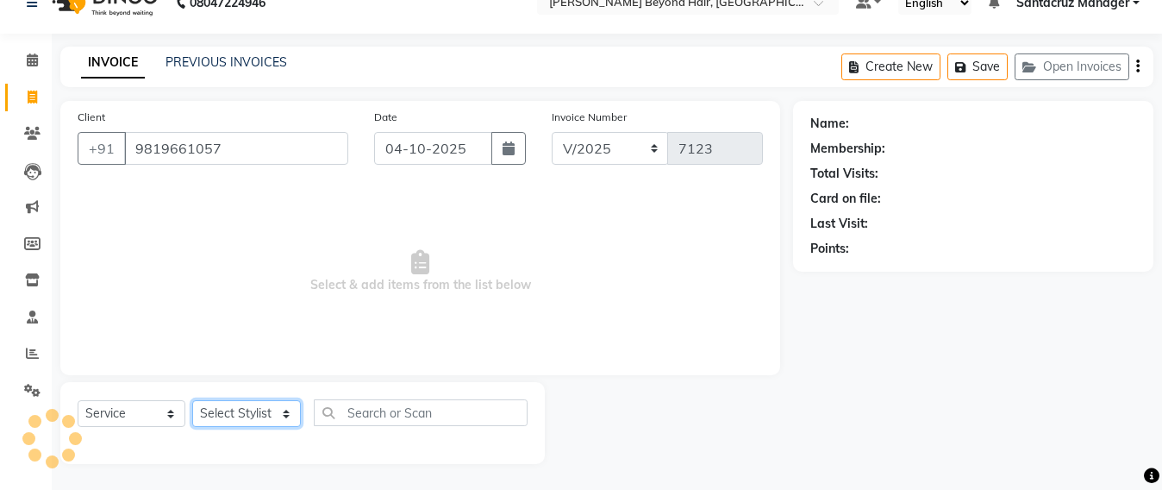
click at [255, 414] on select "Select Stylist Admin Avesh Sankat AZHER SHAIKH Dhruv Gohil Jayeshree Mahtre Man…" at bounding box center [246, 413] width 109 height 27
click at [261, 415] on select "Select Stylist Admin Avesh Sankat AZHER SHAIKH Dhruv Gohil Jayeshree Mahtre Man…" at bounding box center [246, 413] width 109 height 27
click at [237, 415] on select "Select Stylist Admin Avesh Sankat AZHER SHAIKH Dhruv Gohil Jayeshree Mahtre Man…" at bounding box center [246, 413] width 109 height 27
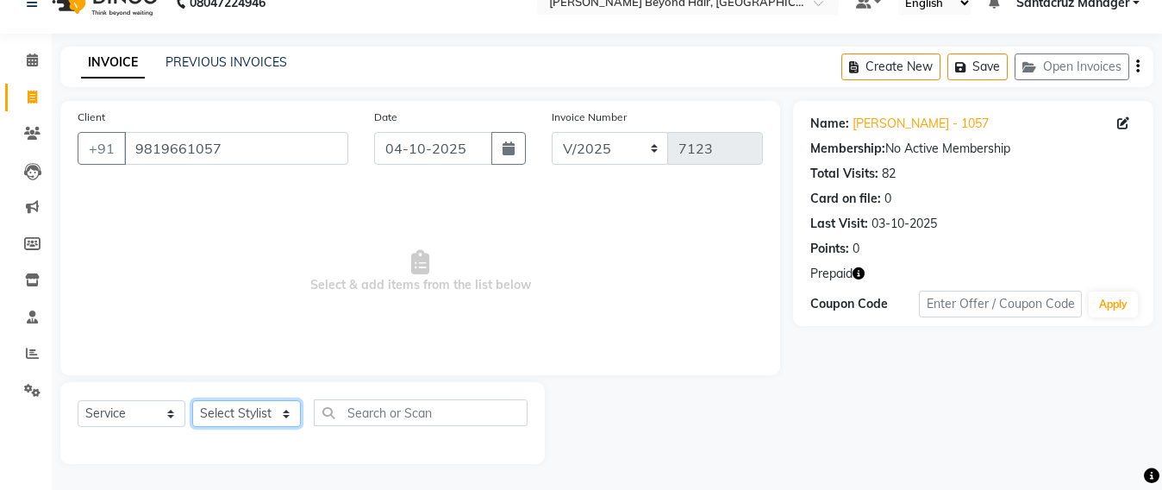
select select "47914"
click at [192, 400] on select "Select Stylist Admin Avesh Sankat AZHER SHAIKH Dhruv Gohil Jayeshree Mahtre Man…" at bounding box center [246, 413] width 109 height 27
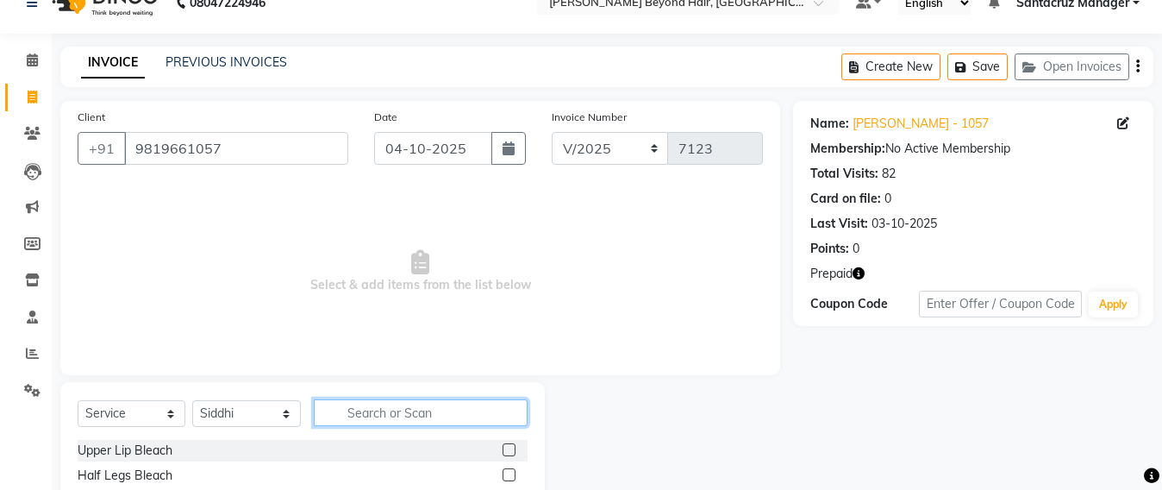
click at [365, 406] on input "text" at bounding box center [421, 412] width 214 height 27
type input "h"
type input "root"
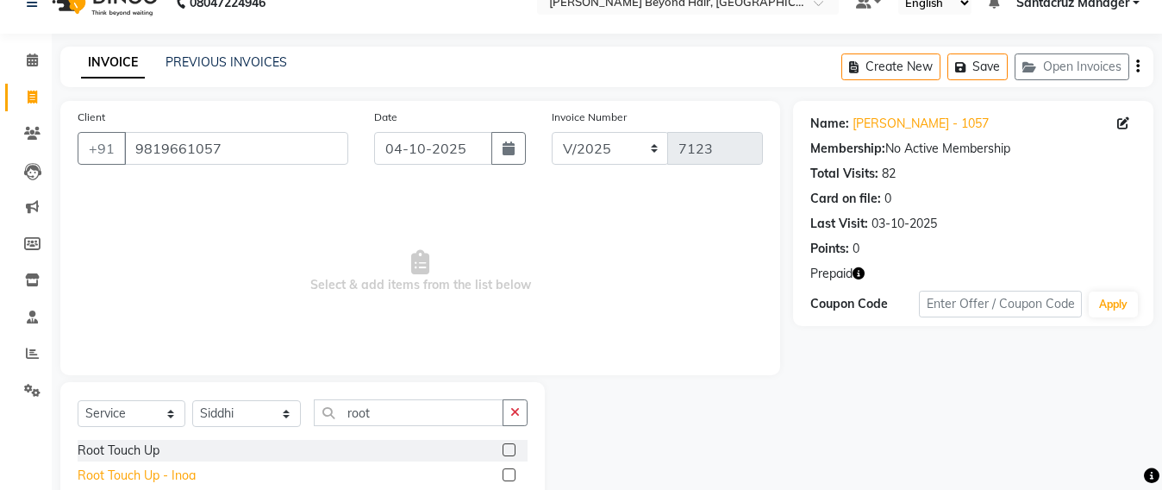
click at [179, 470] on div "Root Touch Up - Inoa" at bounding box center [137, 476] width 118 height 18
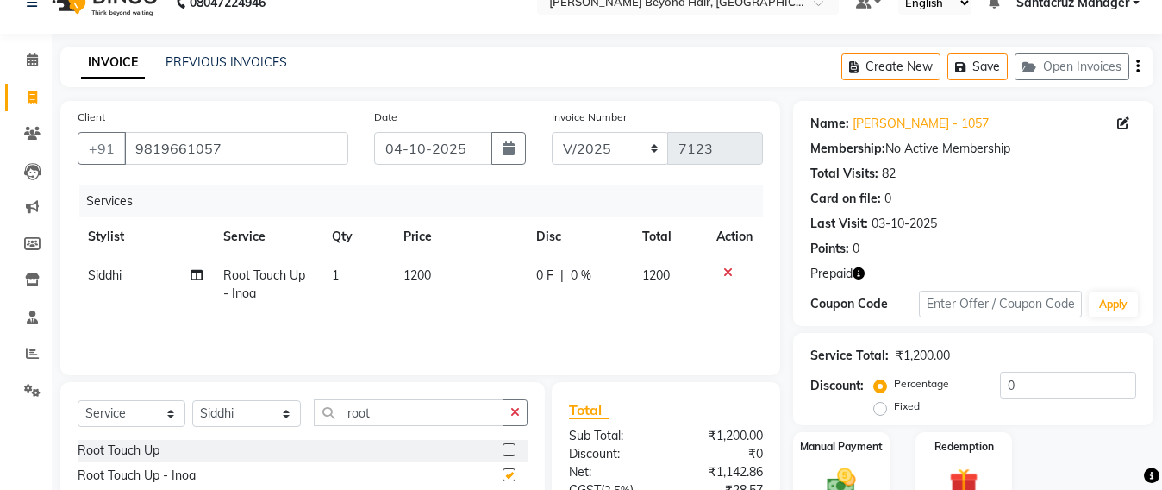
checkbox input "false"
click at [225, 416] on select "Select Stylist Admin Avesh Sankat AZHER SHAIKH Dhruv Gohil Jayeshree Mahtre Man…" at bounding box center [246, 413] width 109 height 27
select select "48409"
click at [192, 400] on select "Select Stylist Admin Avesh Sankat AZHER SHAIKH Dhruv Gohil Jayeshree Mahtre Man…" at bounding box center [246, 413] width 109 height 27
click at [404, 410] on input "root" at bounding box center [409, 412] width 190 height 27
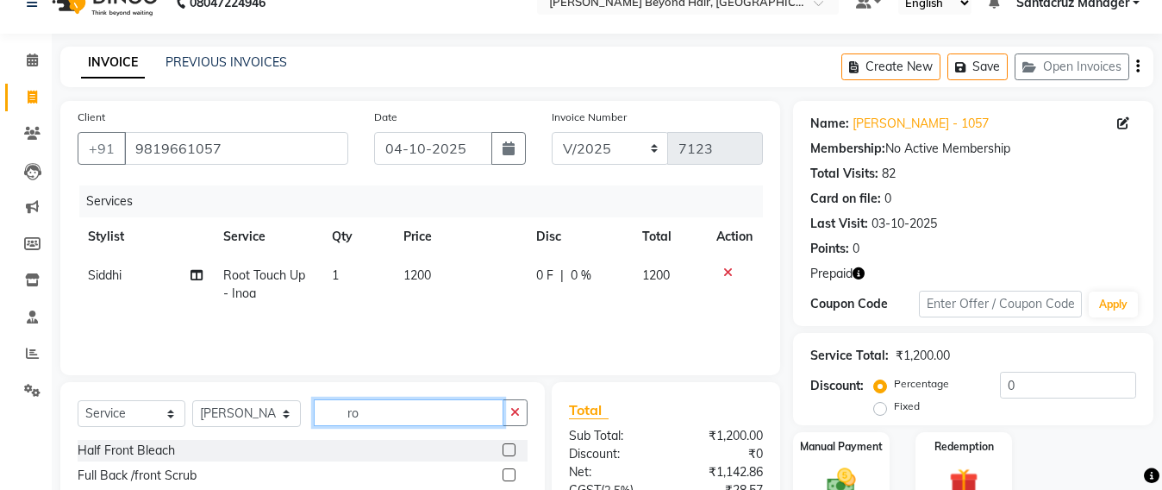
type input "r"
type input "gel polish"
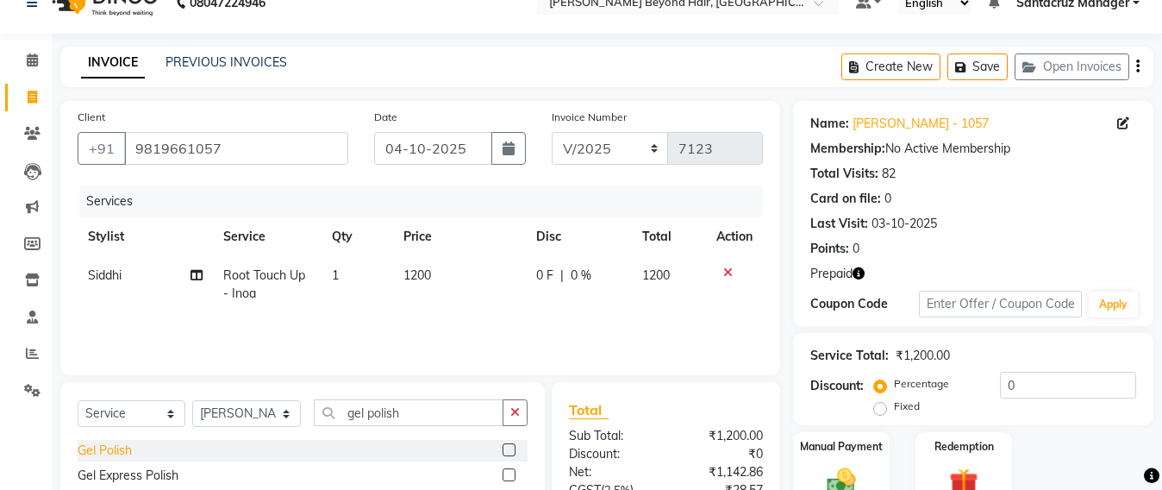
click at [103, 448] on div "Gel Polish" at bounding box center [105, 451] width 54 height 18
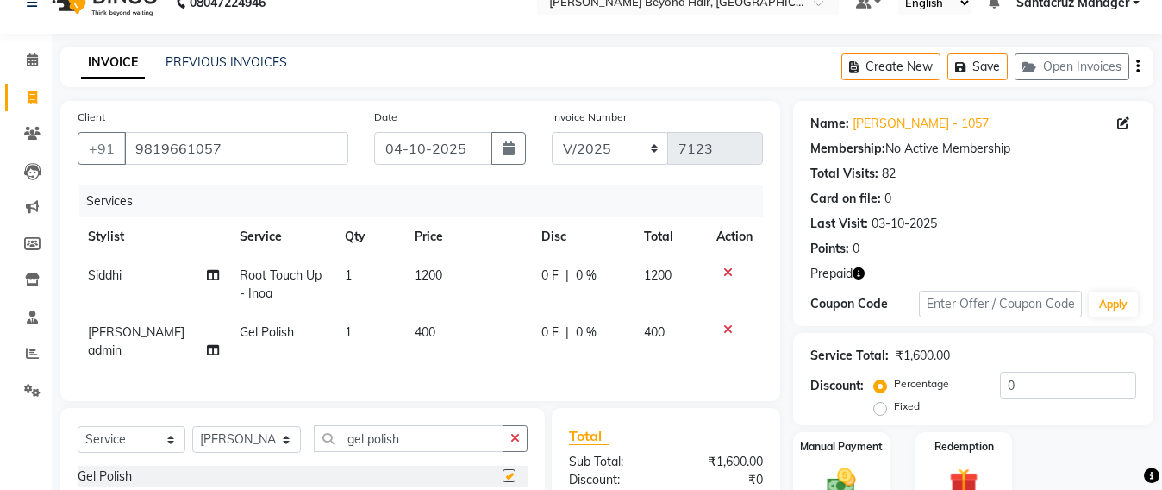
checkbox input "false"
click at [992, 70] on button "Save" at bounding box center [978, 66] width 60 height 27
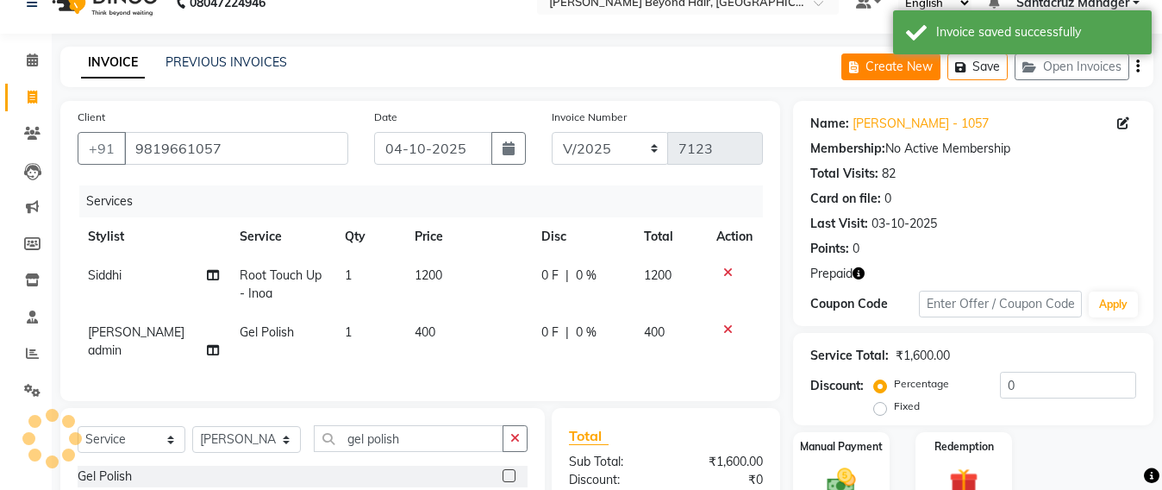
click at [890, 66] on button "Create New" at bounding box center [891, 66] width 99 height 27
select select "service"
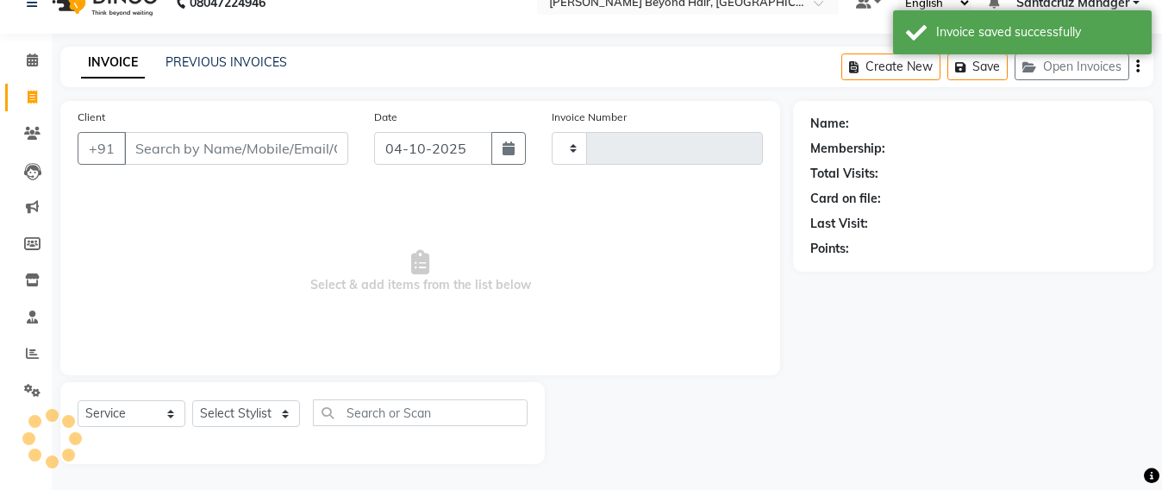
type input "7123"
select select "6357"
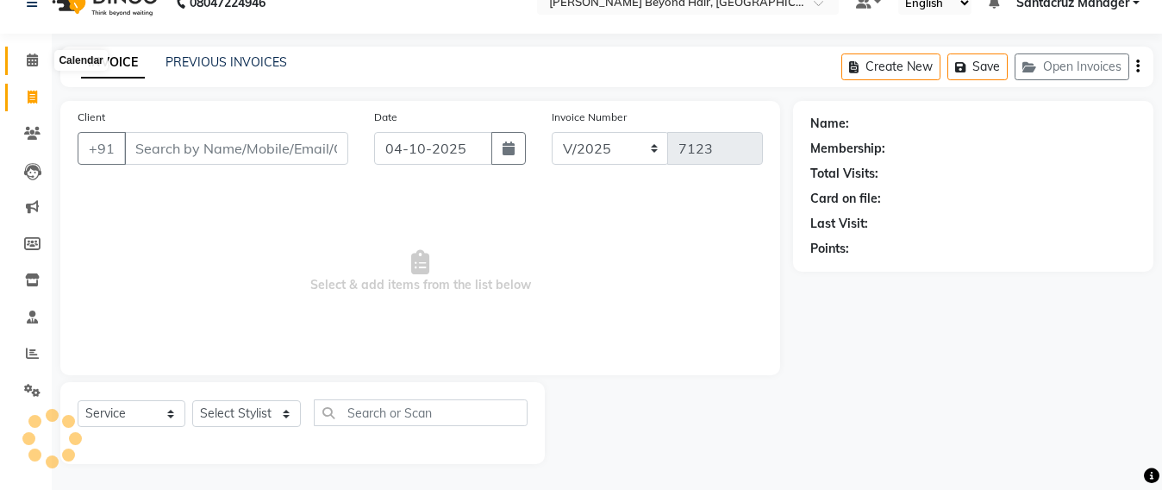
click at [29, 52] on span at bounding box center [32, 61] width 30 height 20
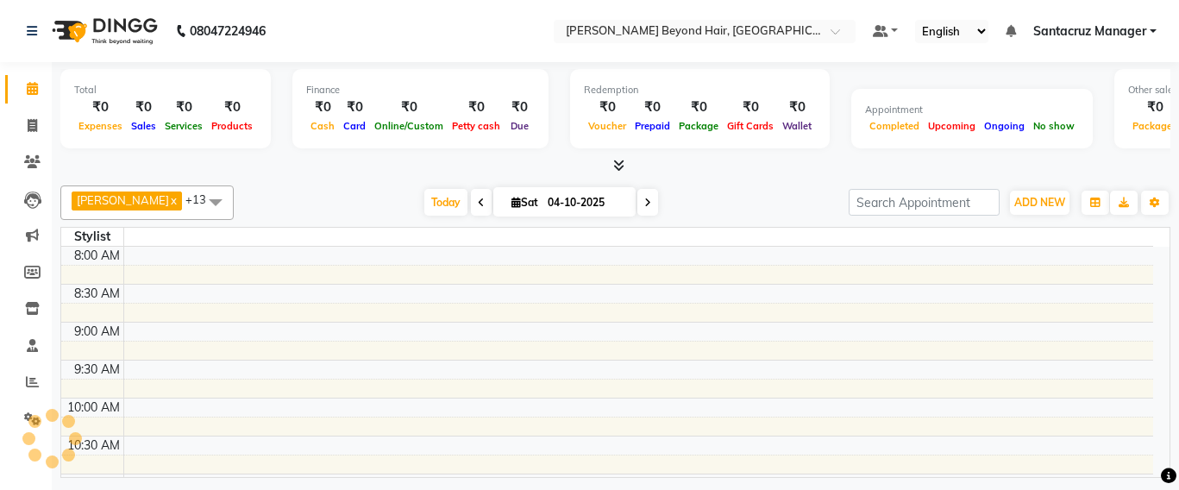
click at [511, 204] on icon at bounding box center [515, 202] width 9 height 11
select select "10"
select select "2025"
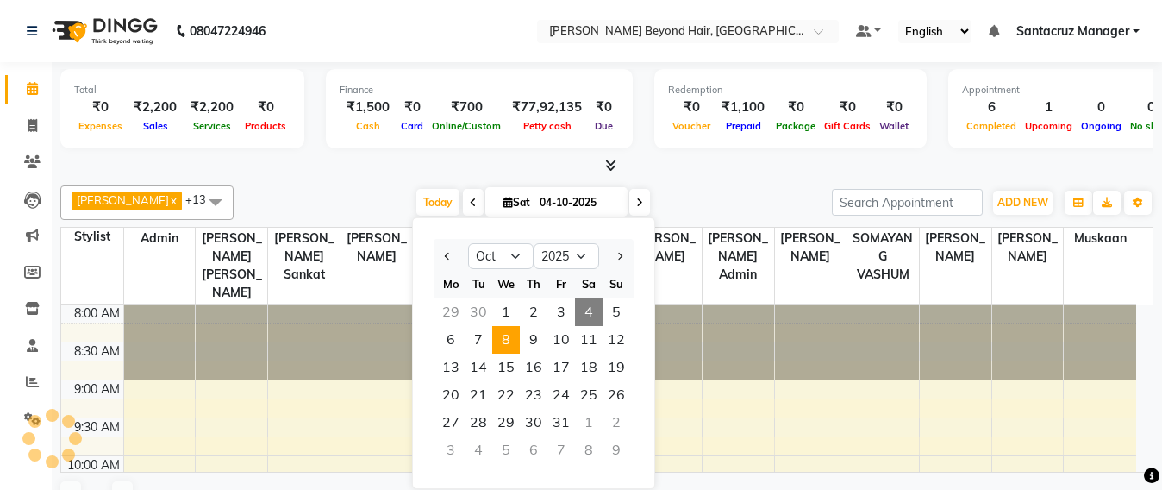
click at [519, 337] on span "8" at bounding box center [506, 340] width 28 height 28
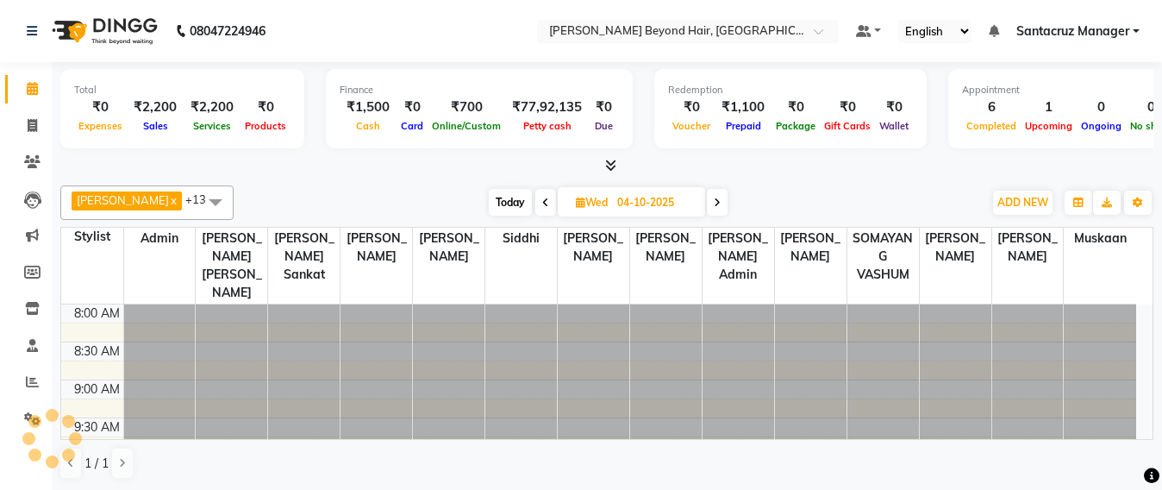
type input "08-10-2025"
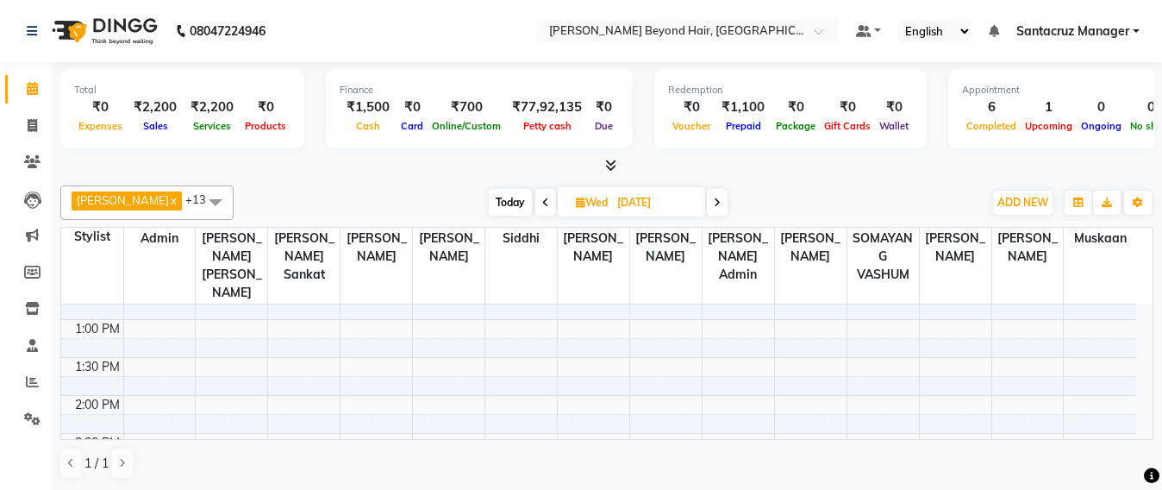
scroll to position [411, 0]
click at [548, 385] on div "8:00 AM 8:30 AM 9:00 AM 9:30 AM 10:00 AM 10:30 AM 11:00 AM 11:30 AM 12:00 PM 12…" at bounding box center [598, 386] width 1075 height 986
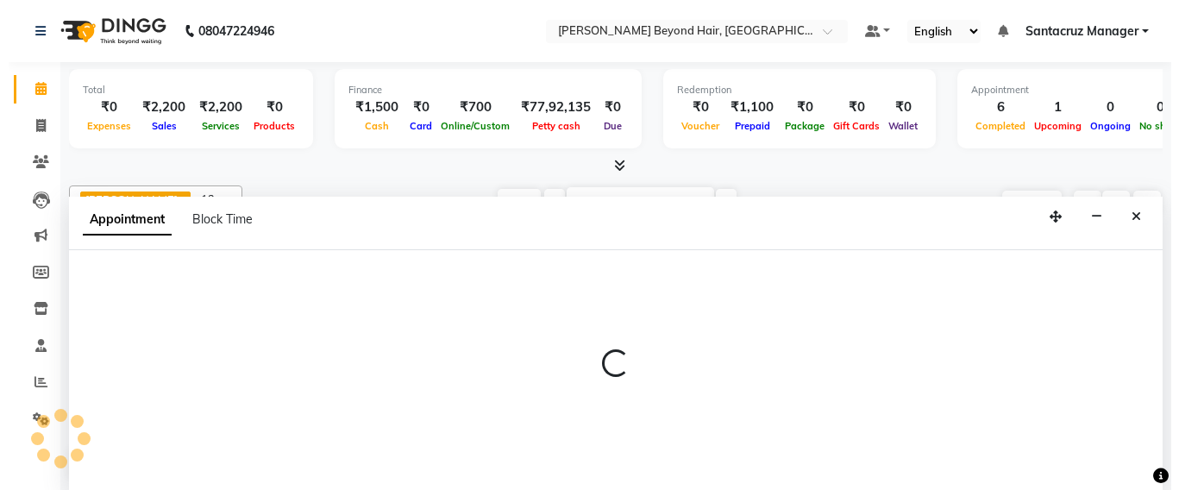
scroll to position [1, 0]
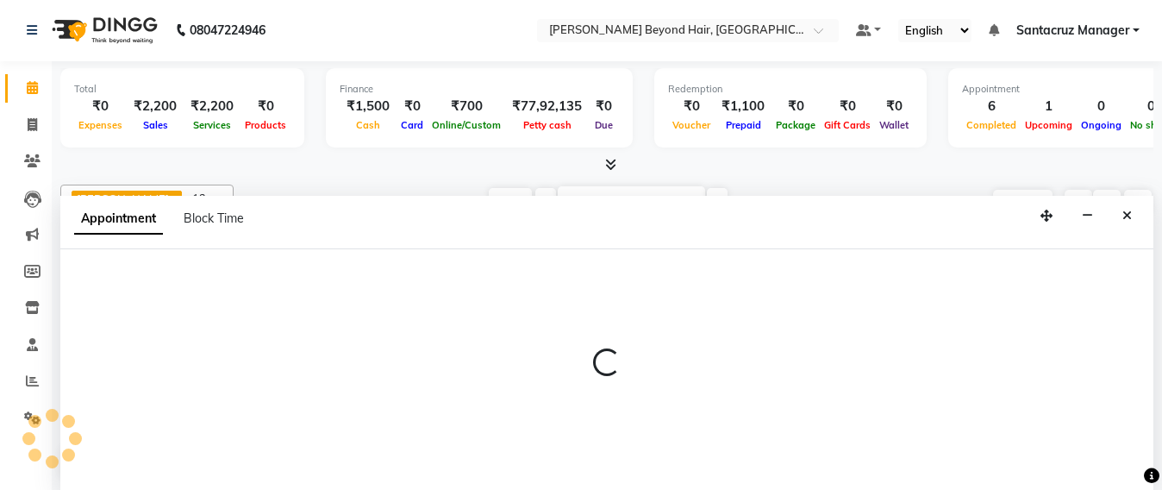
select select "47914"
select select "tentative"
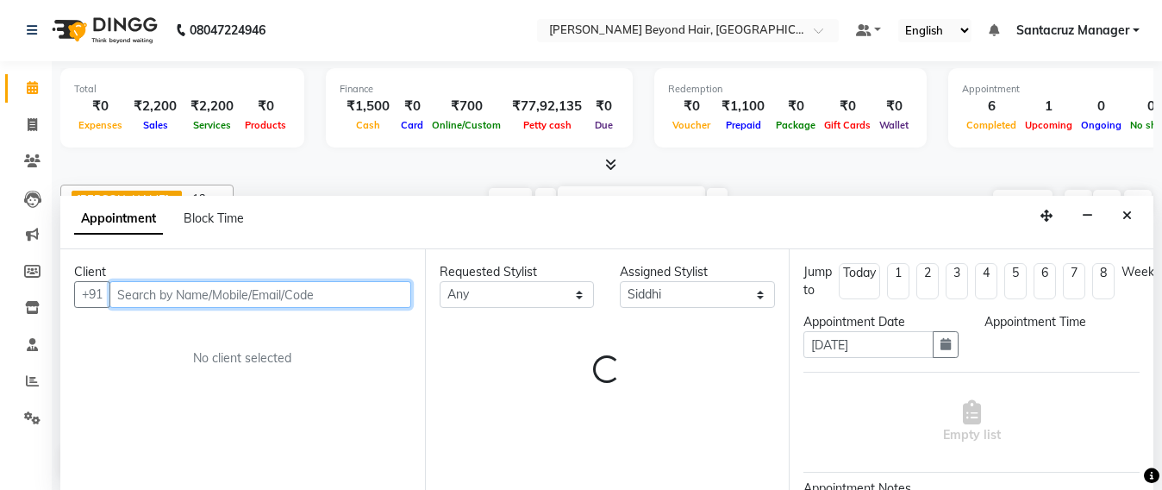
select select "870"
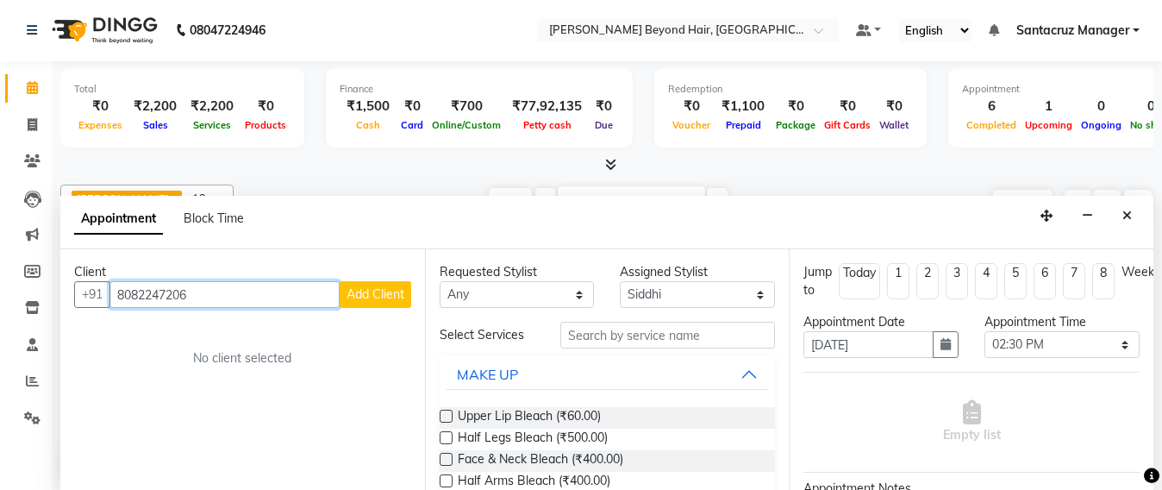
type input "8082247206"
click at [370, 296] on span "Add Client" at bounding box center [376, 294] width 58 height 16
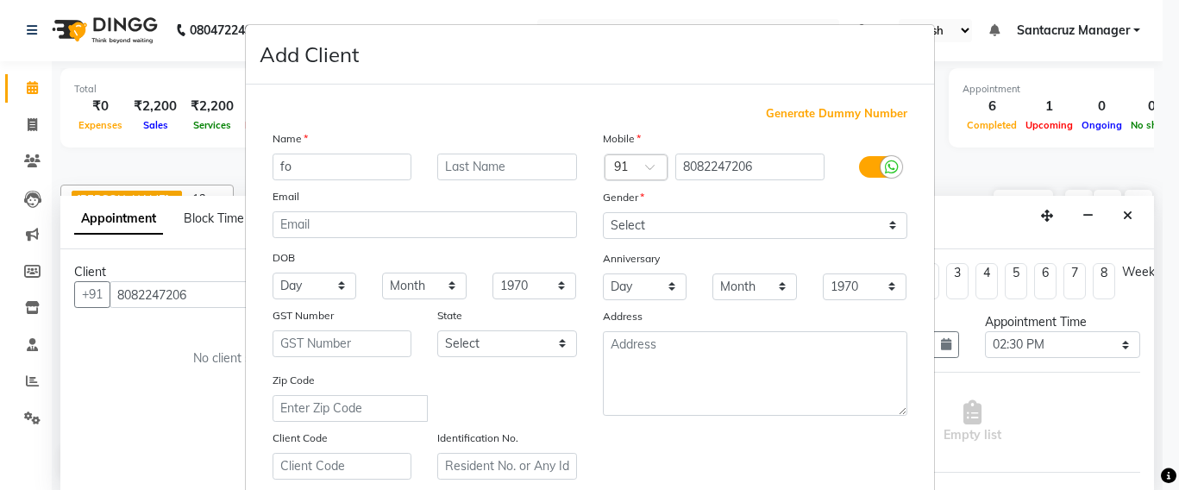
type input "f"
type input "FORUM"
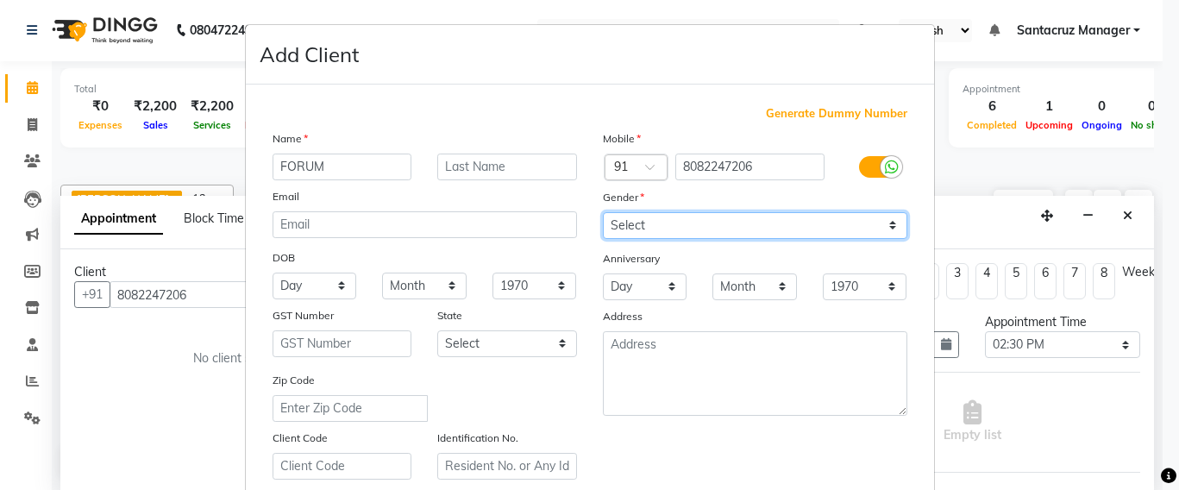
click at [807, 221] on select "Select Male Female Other Prefer Not To Say" at bounding box center [755, 225] width 304 height 27
select select "female"
click at [603, 212] on select "Select Male Female Other Prefer Not To Say" at bounding box center [755, 225] width 304 height 27
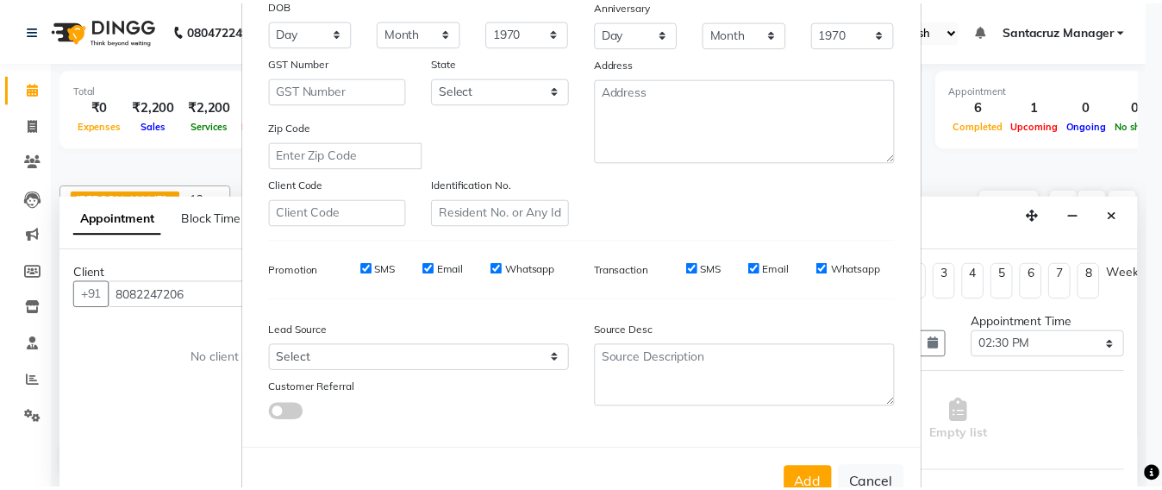
scroll to position [306, 0]
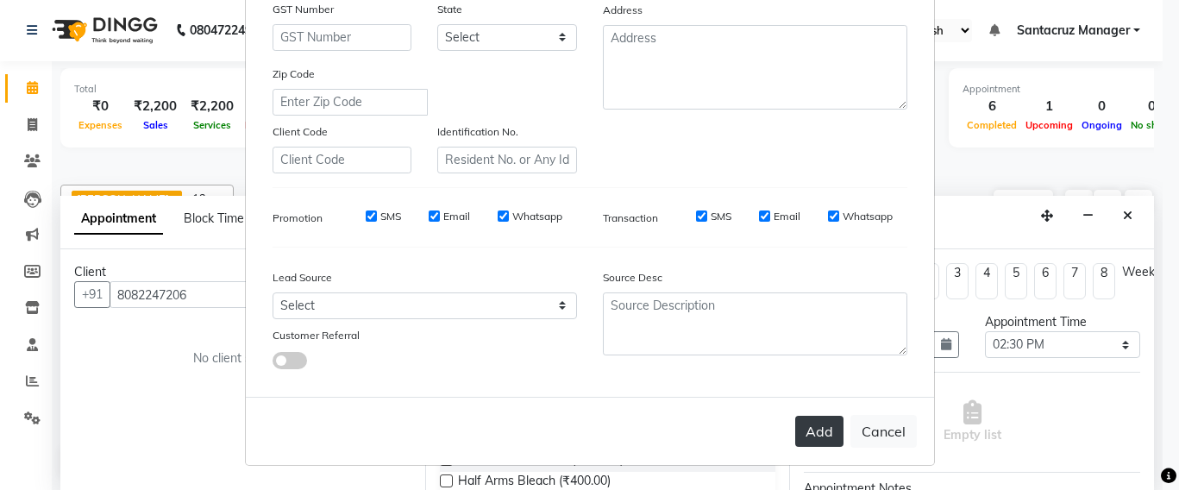
click at [824, 425] on button "Add" at bounding box center [819, 431] width 48 height 31
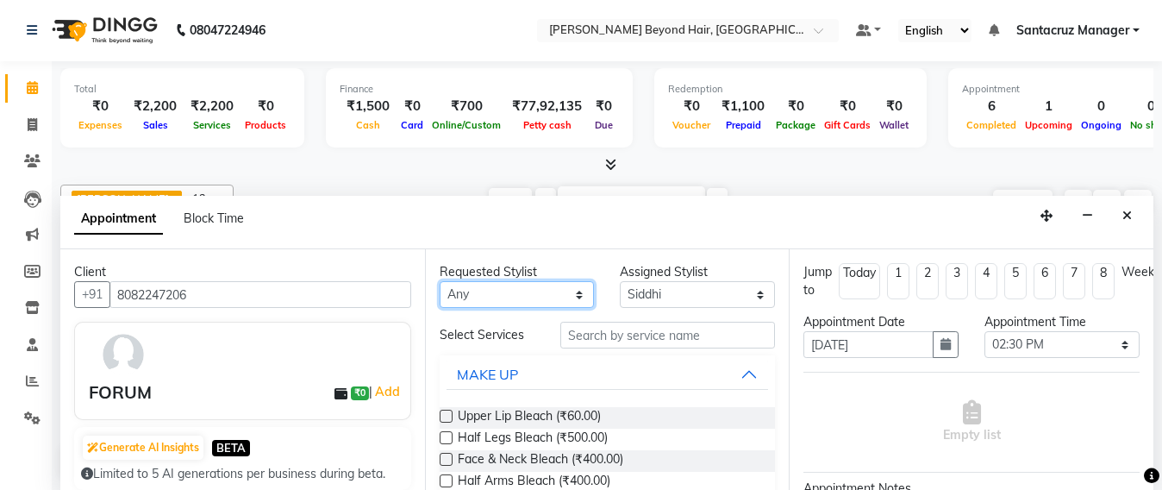
click at [507, 298] on select "Any Admin Avesh Sankat AZHER SHAIKH Dhruv Gohil Jayeshree Mahtre Manisha Subodh…" at bounding box center [517, 294] width 155 height 27
select select "48409"
click at [440, 281] on select "Any Admin Avesh Sankat AZHER SHAIKH Dhruv Gohil Jayeshree Mahtre Manisha Subodh…" at bounding box center [517, 294] width 155 height 27
select select "48409"
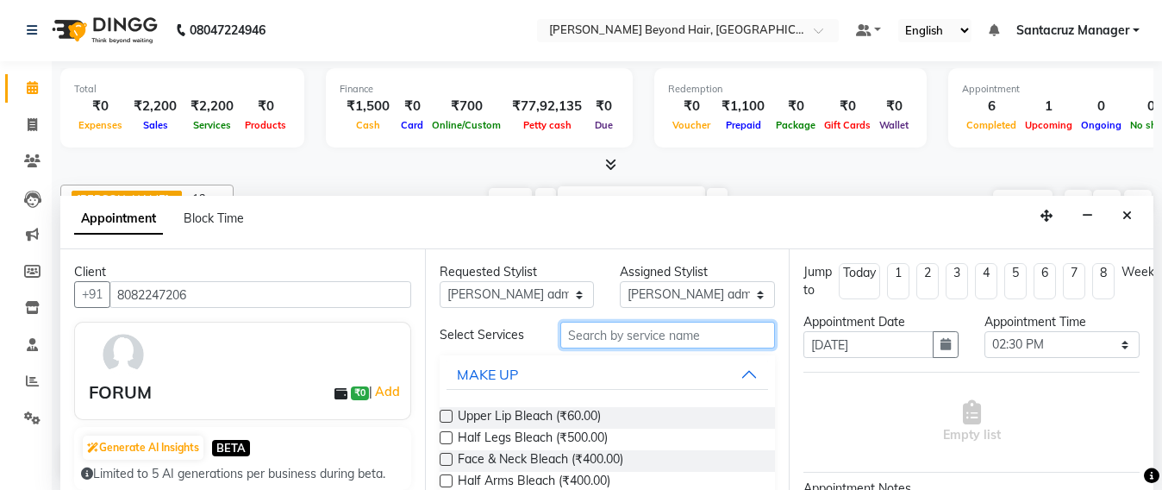
click at [586, 335] on input "text" at bounding box center [669, 335] width 216 height 27
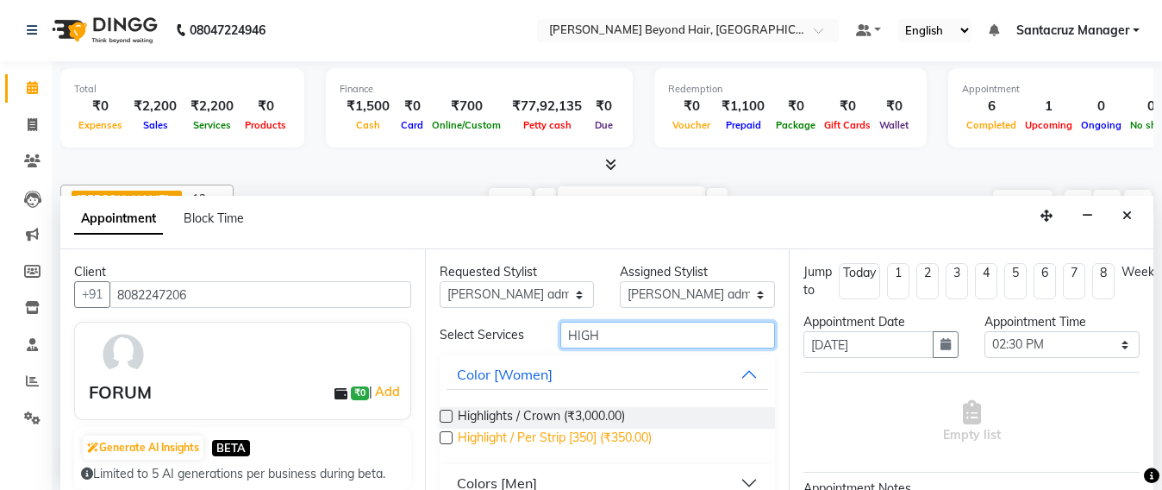
type input "HIGH"
click at [586, 439] on span "Highlight / Per Strip [350] (₹350.00)" at bounding box center [555, 440] width 194 height 22
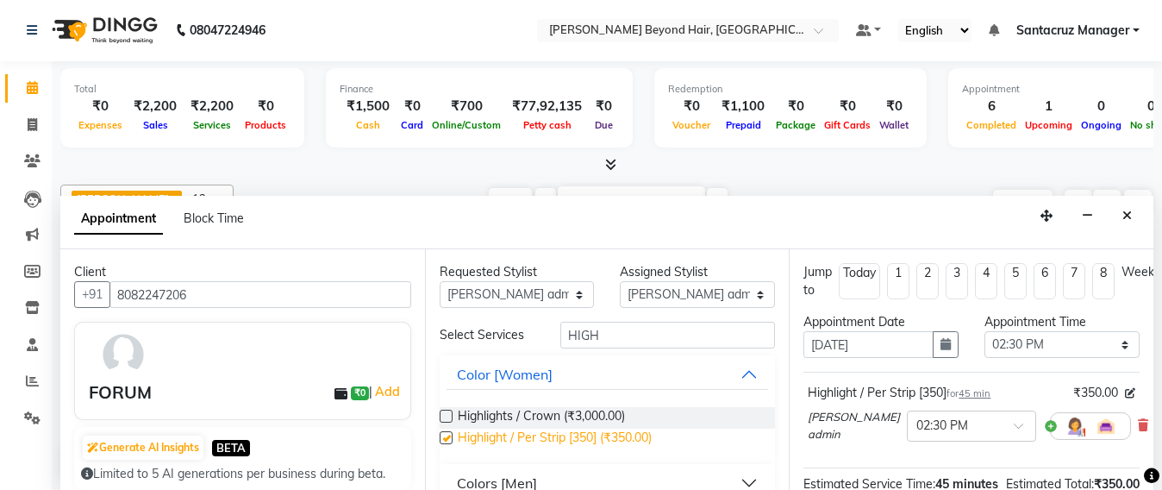
checkbox input "false"
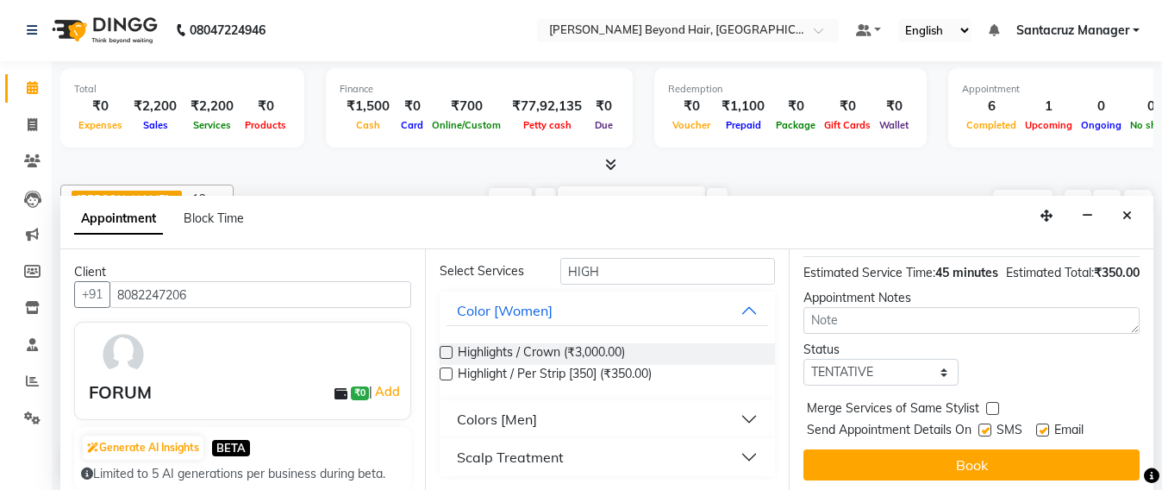
scroll to position [216, 0]
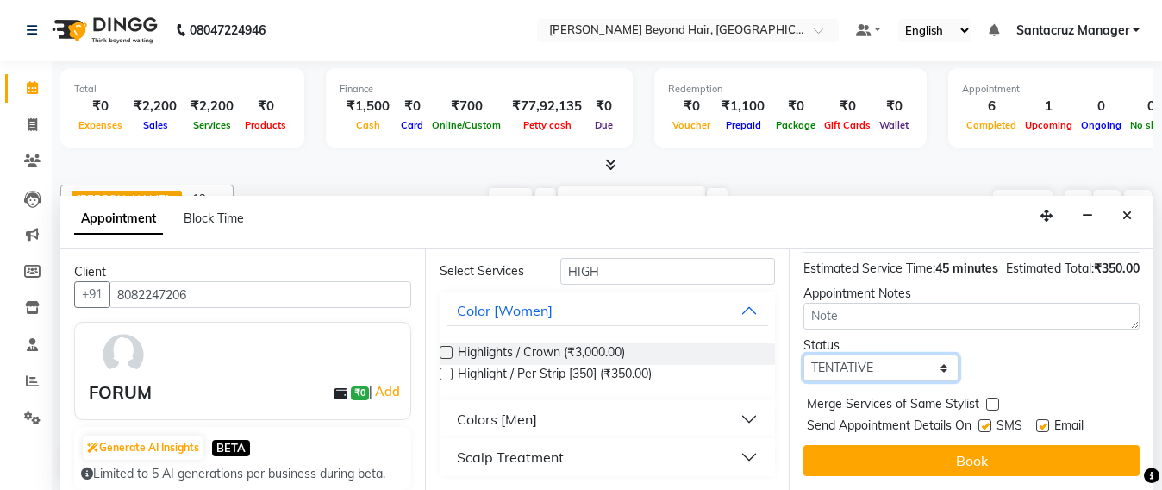
click at [940, 381] on select "Select TENTATIVE CONFIRM UPCOMING" at bounding box center [881, 367] width 155 height 27
select select "confirm booking"
click at [804, 373] on select "Select TENTATIVE CONFIRM UPCOMING" at bounding box center [881, 367] width 155 height 27
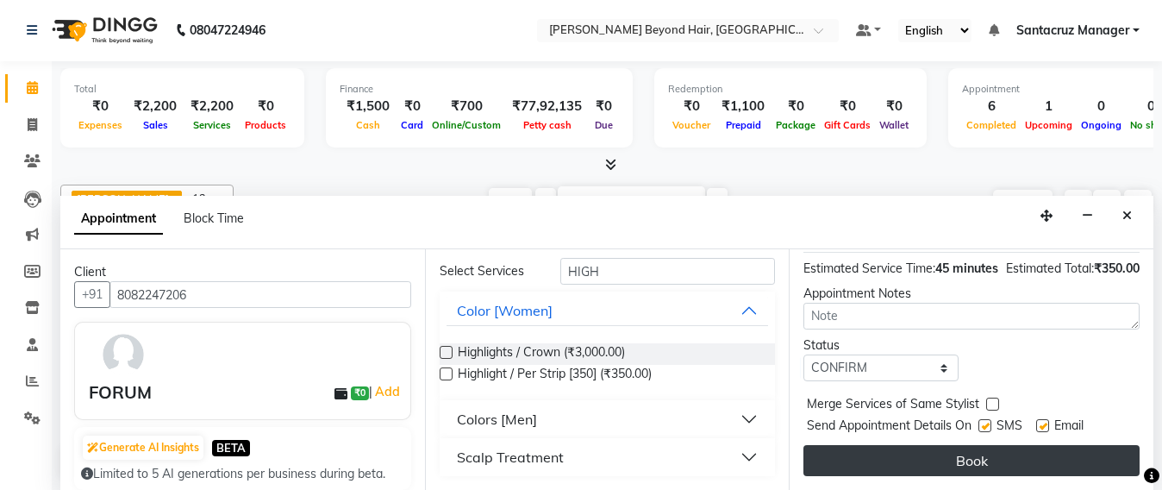
click at [973, 448] on button "Book" at bounding box center [972, 460] width 336 height 31
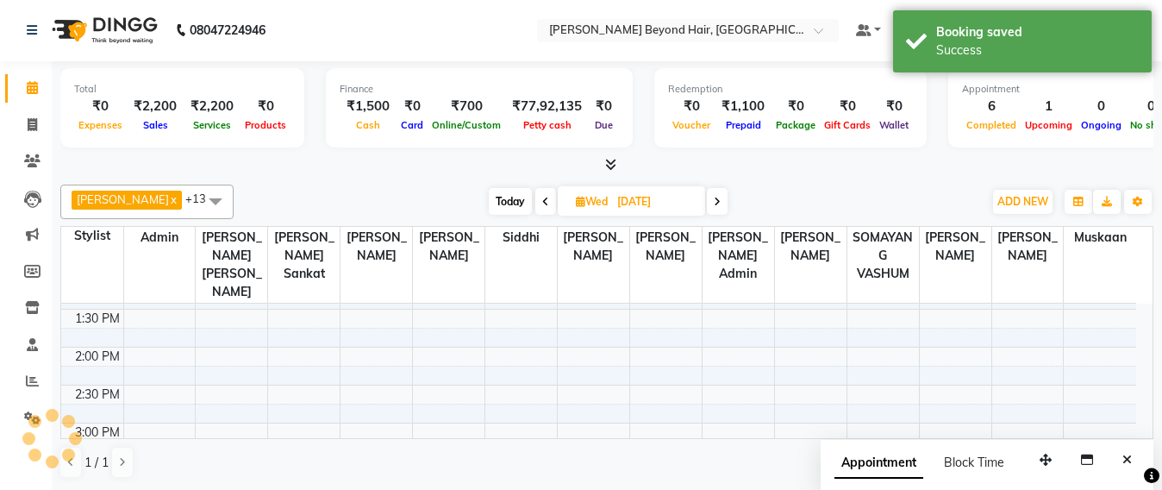
scroll to position [0, 0]
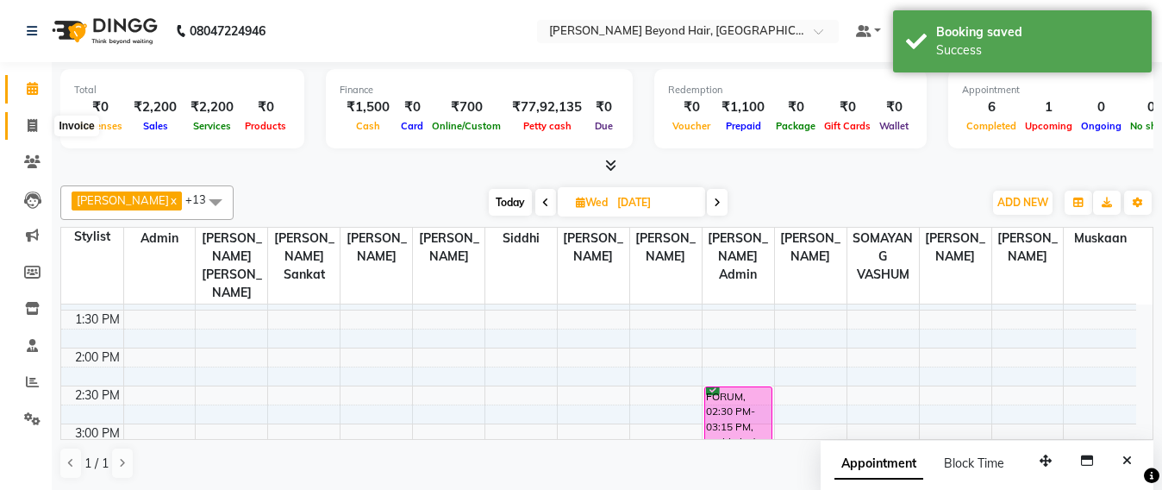
click at [38, 129] on span at bounding box center [32, 126] width 30 height 20
select select "service"
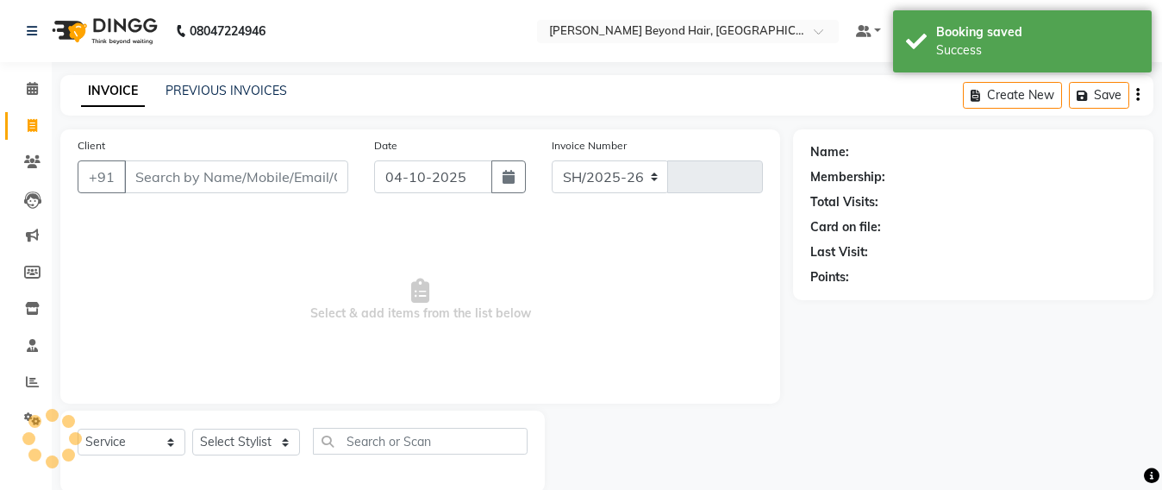
select select "6357"
type input "7123"
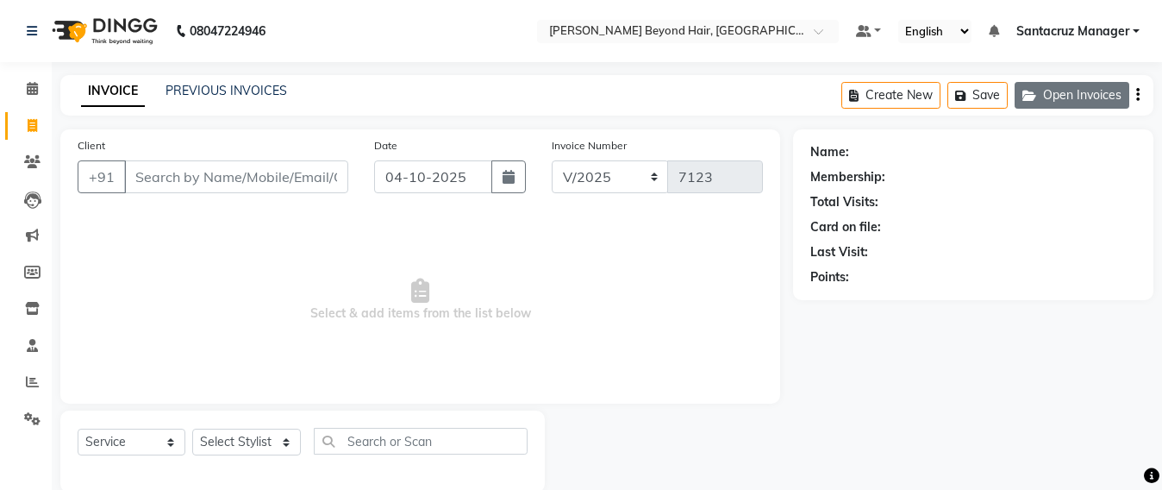
click at [1039, 91] on icon "button" at bounding box center [1033, 96] width 21 height 12
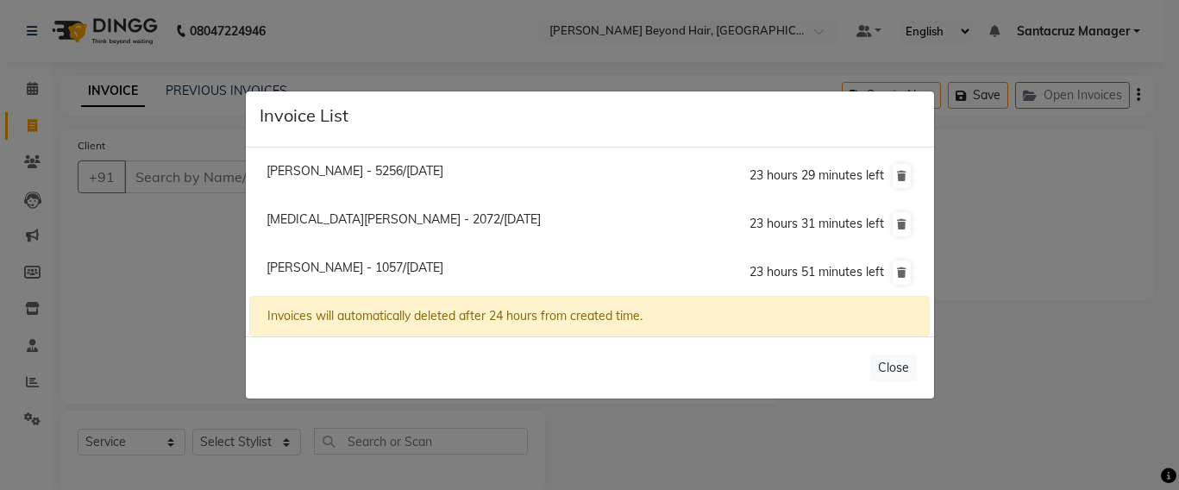
click at [309, 173] on span "Niraj Pariekh - 5256/04 October 2025" at bounding box center [354, 171] width 177 height 16
type input "9833355256"
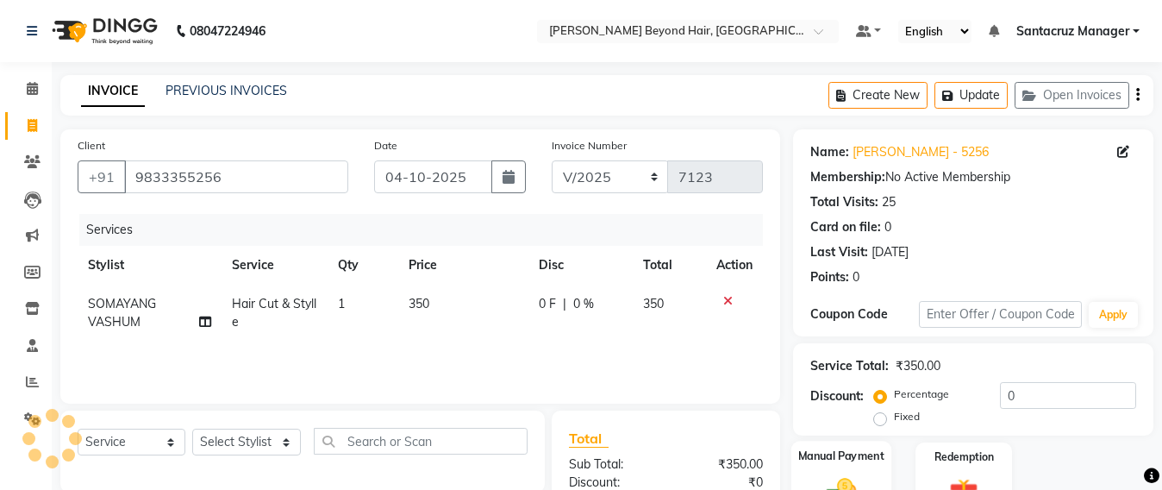
scroll to position [200, 0]
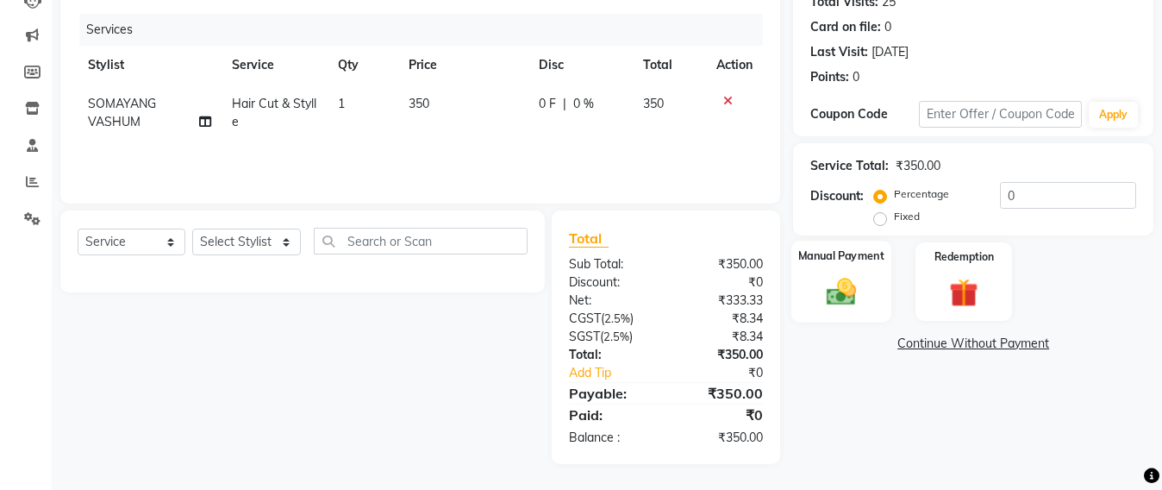
click at [841, 302] on img at bounding box center [842, 291] width 48 height 34
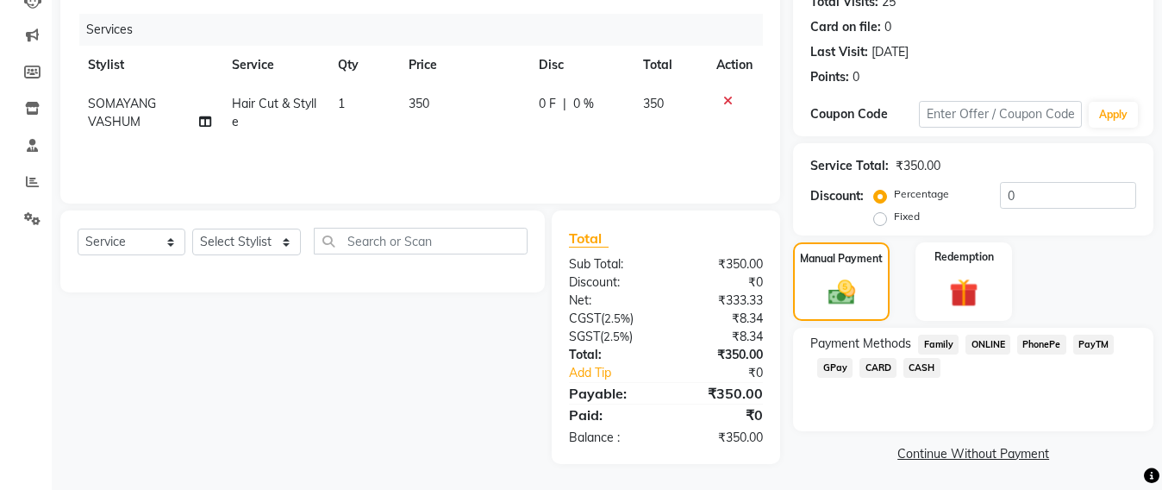
click at [930, 371] on span "CASH" at bounding box center [922, 368] width 37 height 20
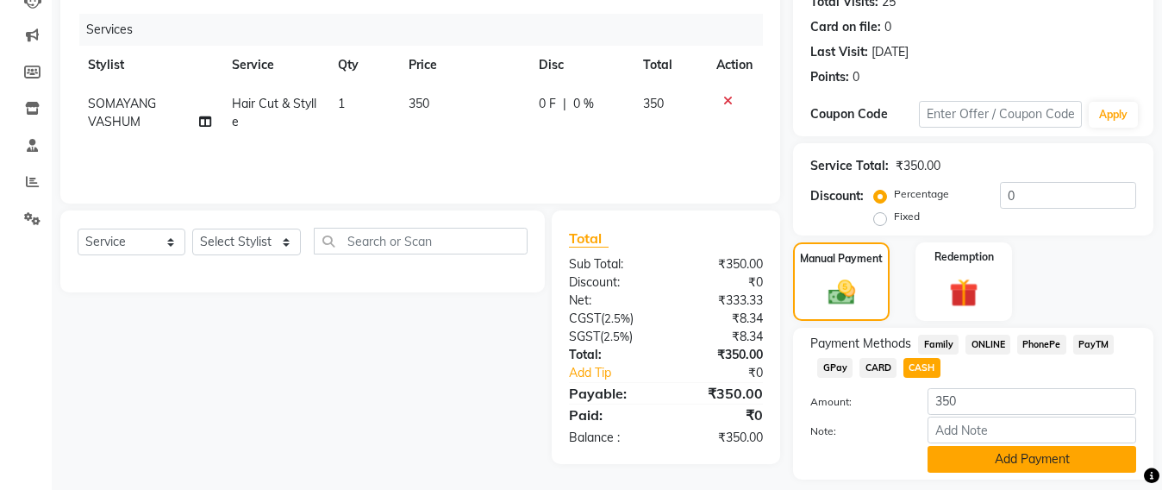
click at [1042, 463] on button "Add Payment" at bounding box center [1032, 459] width 209 height 27
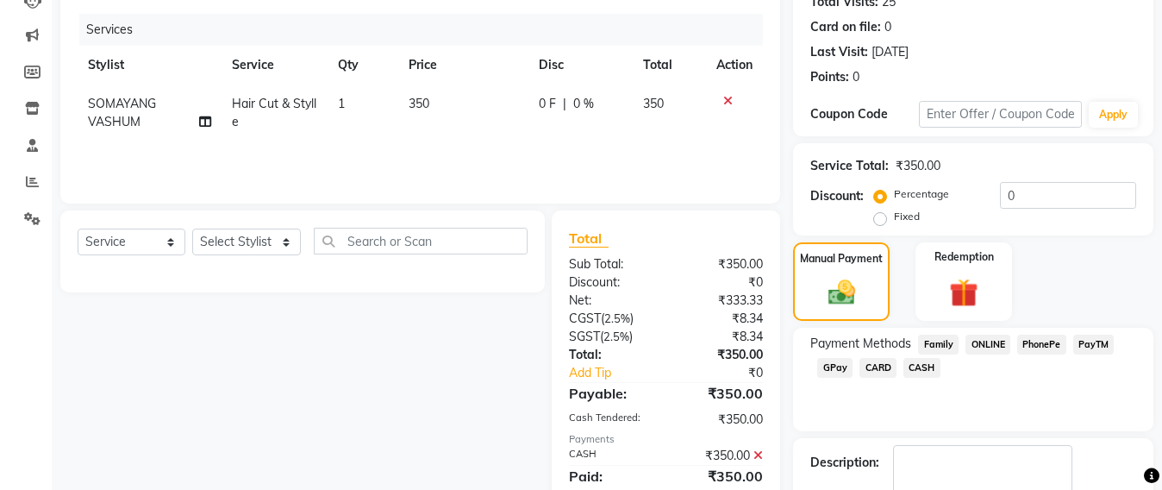
scroll to position [300, 0]
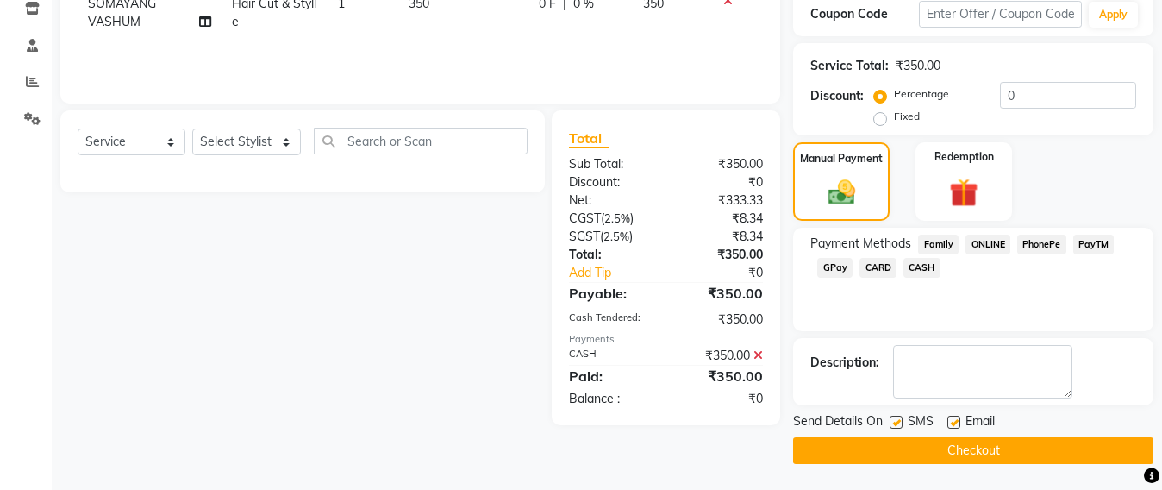
click at [977, 450] on button "Checkout" at bounding box center [973, 450] width 360 height 27
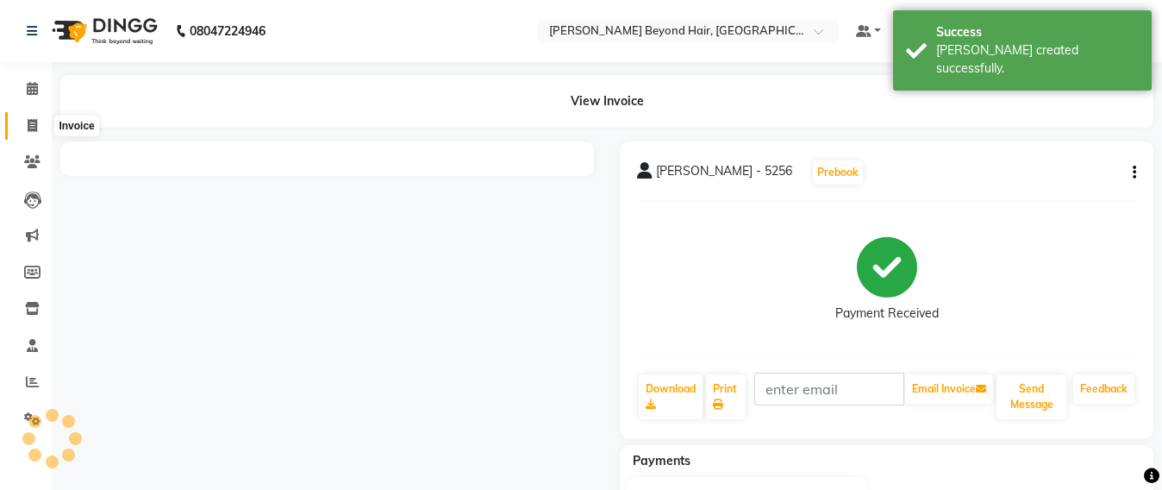
click at [26, 121] on span at bounding box center [32, 126] width 30 height 20
select select "service"
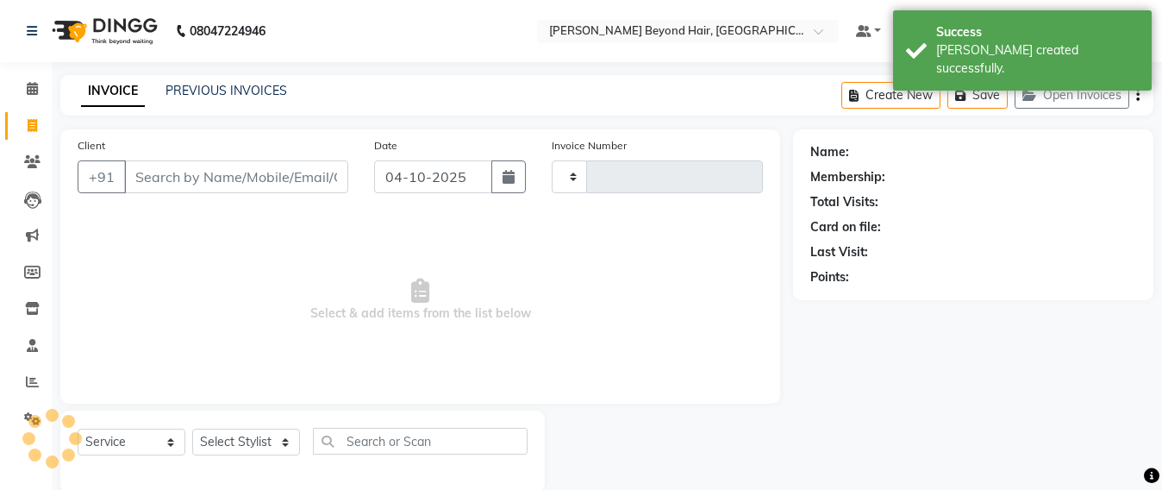
scroll to position [28, 0]
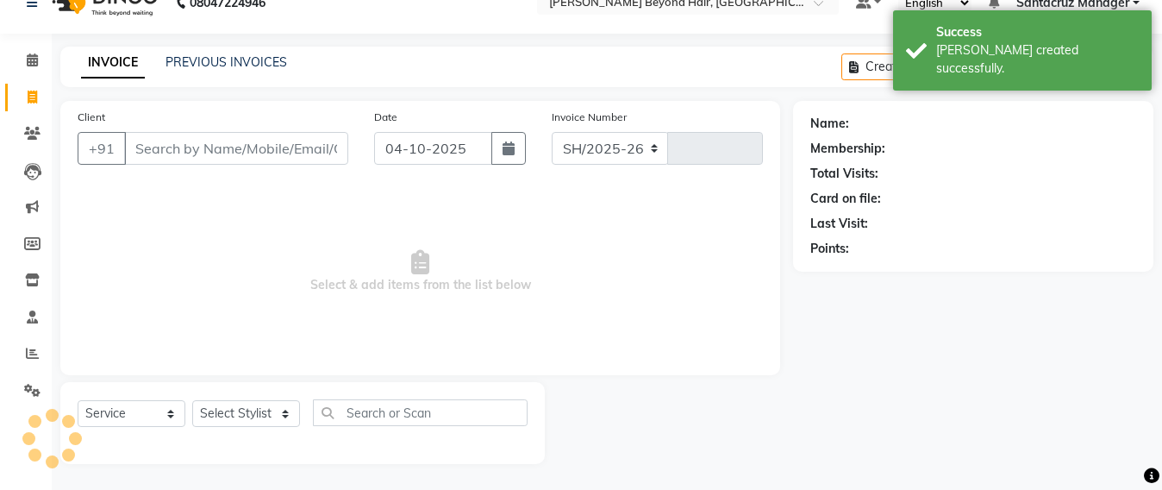
select select "6357"
type input "7124"
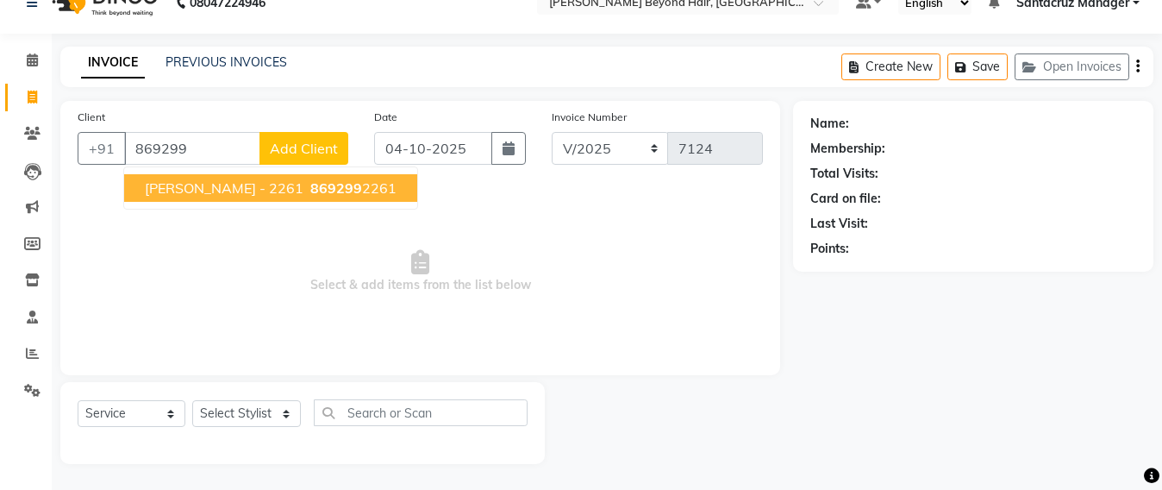
click at [220, 195] on span "MAYURI - 2261" at bounding box center [224, 187] width 159 height 17
type input "8692992261"
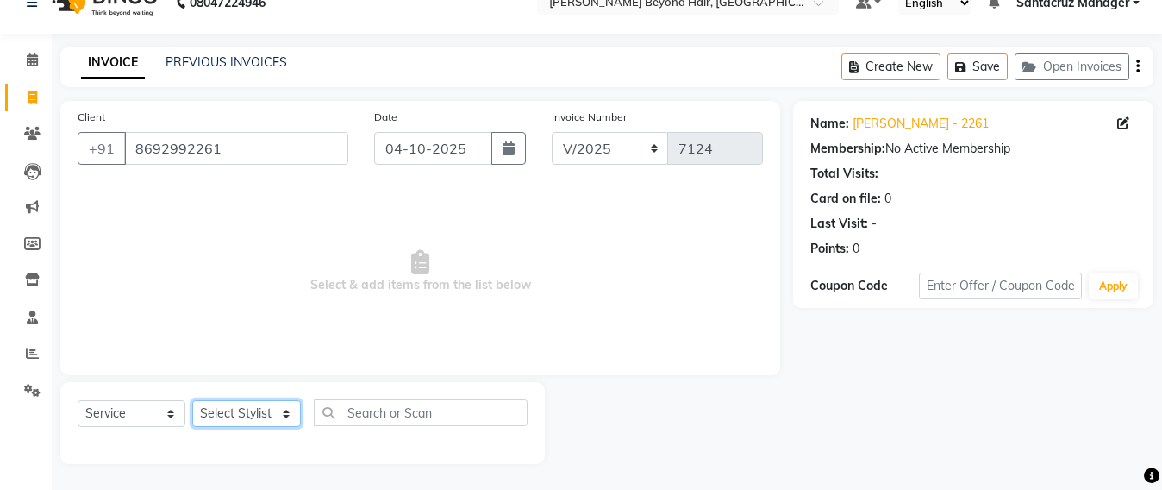
click at [216, 419] on select "Select Stylist Admin Avesh Sankat AZHER SHAIKH Dhruv Gohil Jayeshree Mahtre Man…" at bounding box center [246, 413] width 109 height 27
select select "51588"
click at [192, 400] on select "Select Stylist Admin Avesh Sankat AZHER SHAIKH Dhruv Gohil Jayeshree Mahtre Man…" at bounding box center [246, 413] width 109 height 27
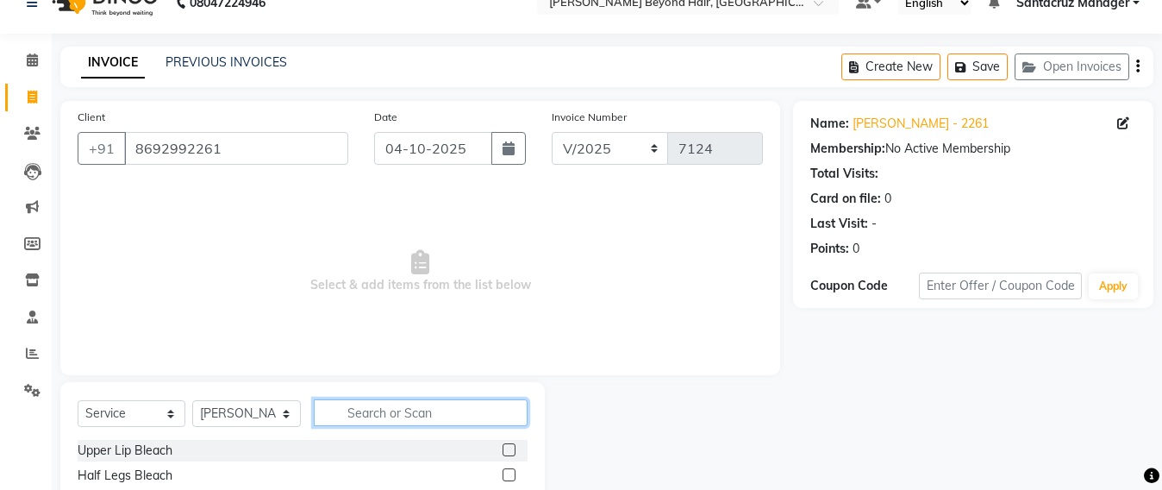
click at [354, 419] on input "text" at bounding box center [421, 412] width 214 height 27
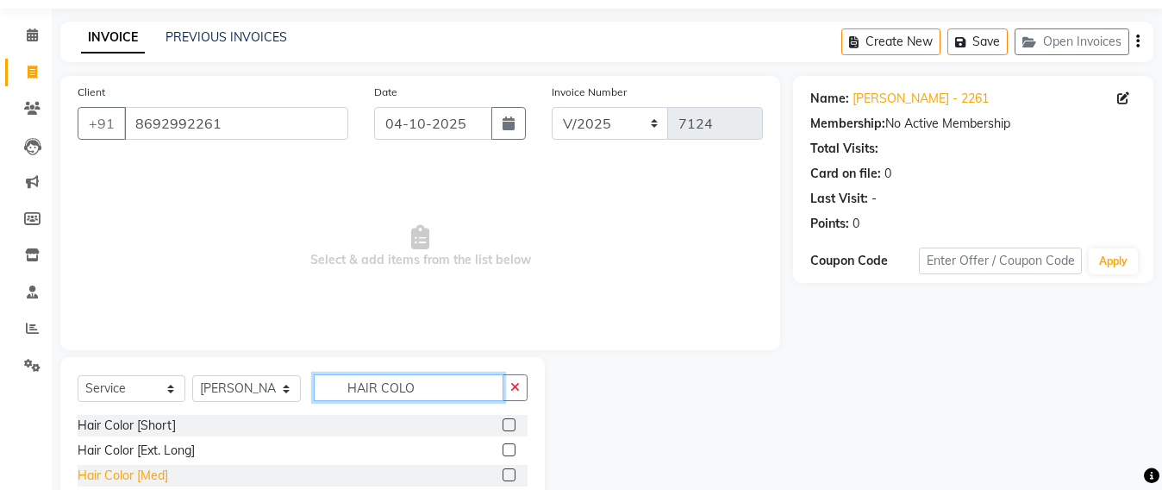
type input "HAIR COLO"
click at [138, 475] on div "Hair Color [Med]" at bounding box center [123, 476] width 91 height 18
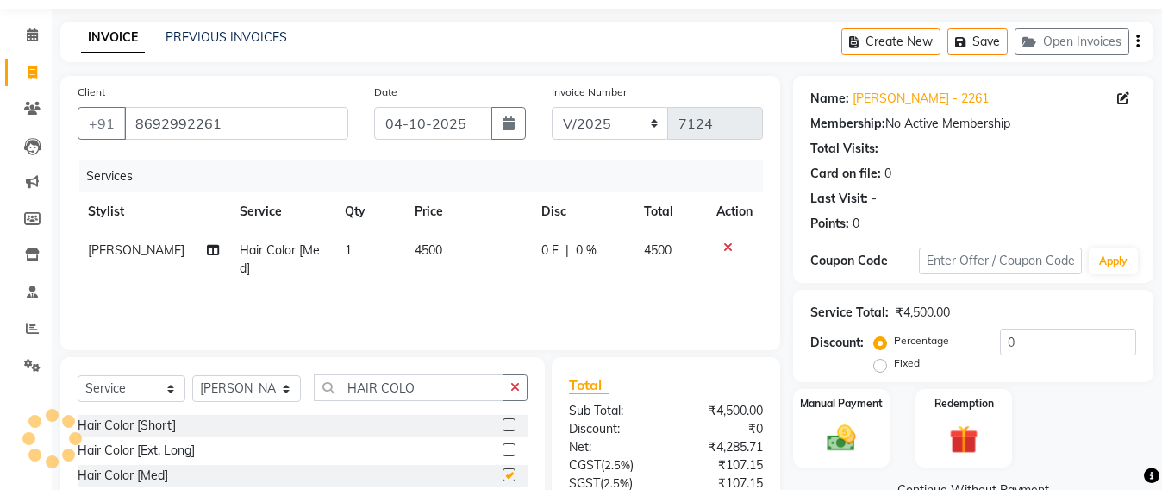
checkbox input "false"
click at [992, 48] on button "Save" at bounding box center [978, 41] width 60 height 27
click at [9, 115] on link "Clients" at bounding box center [25, 109] width 41 height 28
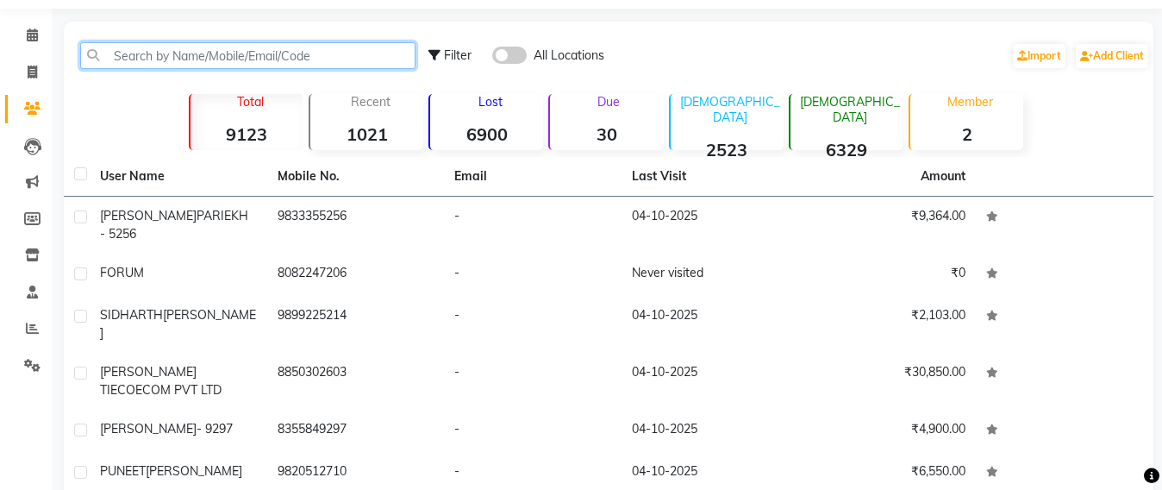
click at [166, 57] on input "text" at bounding box center [247, 55] width 335 height 27
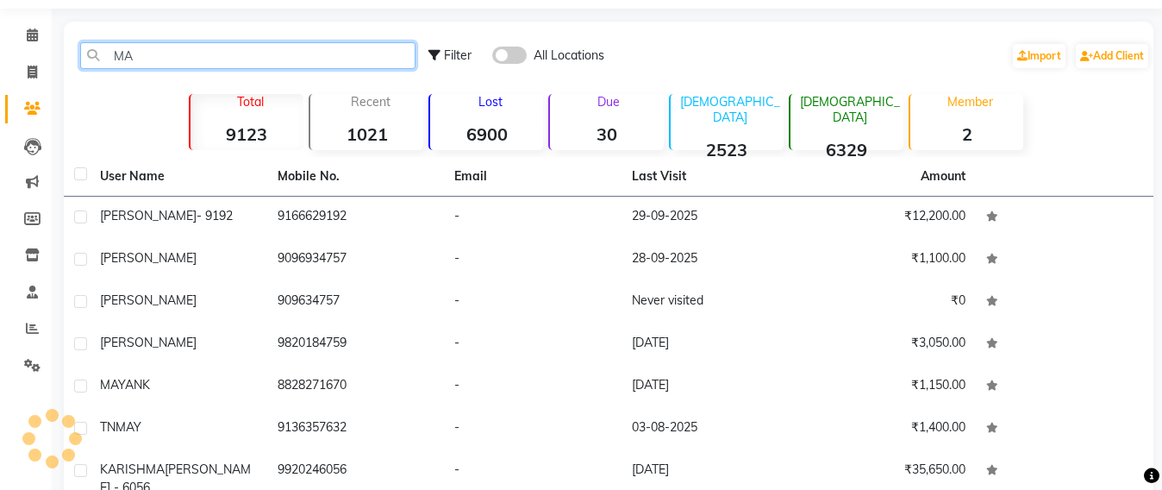
type input "M"
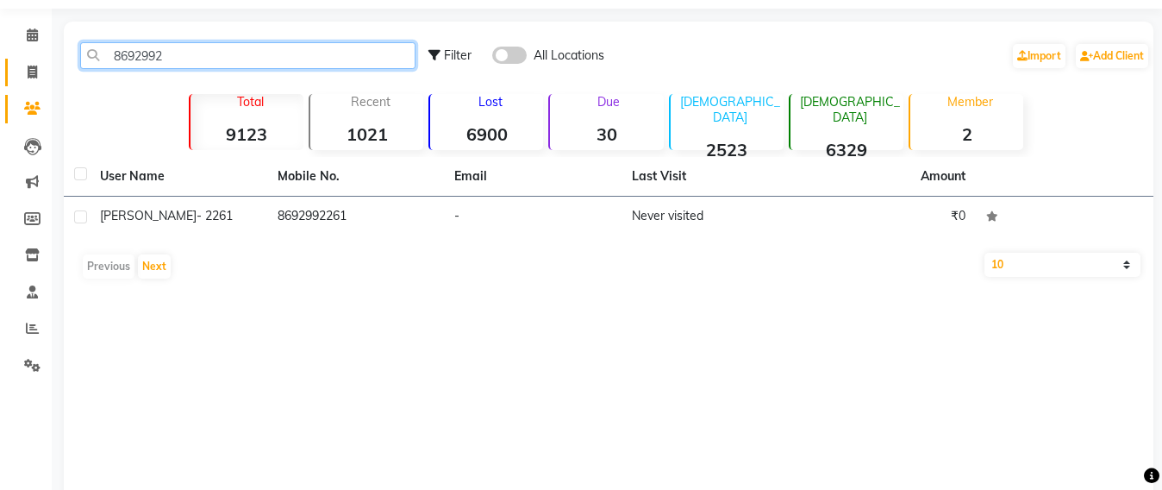
type input "8692992"
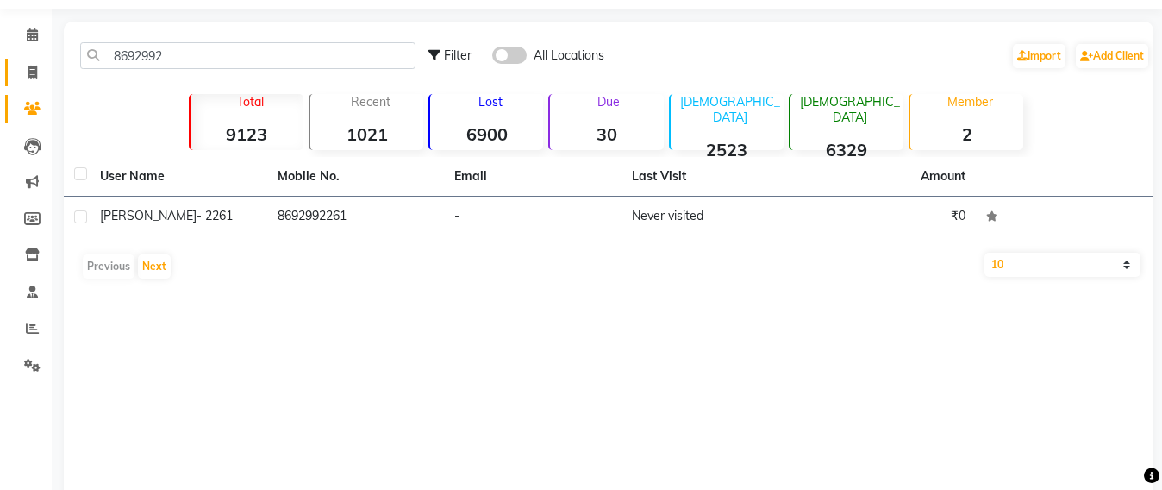
click at [14, 72] on link "Invoice" at bounding box center [25, 73] width 41 height 28
select select "service"
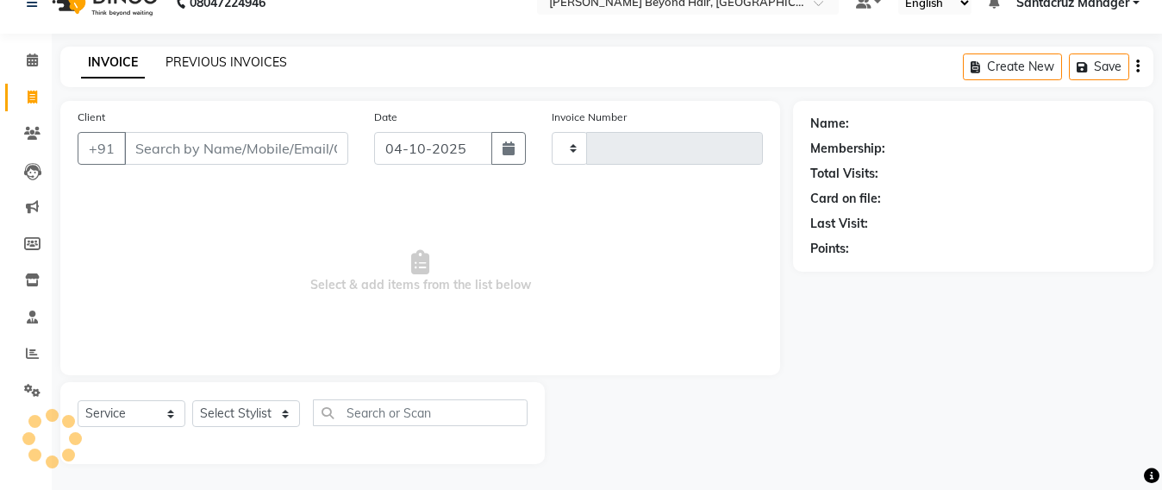
scroll to position [28, 0]
type input "7124"
select select "6357"
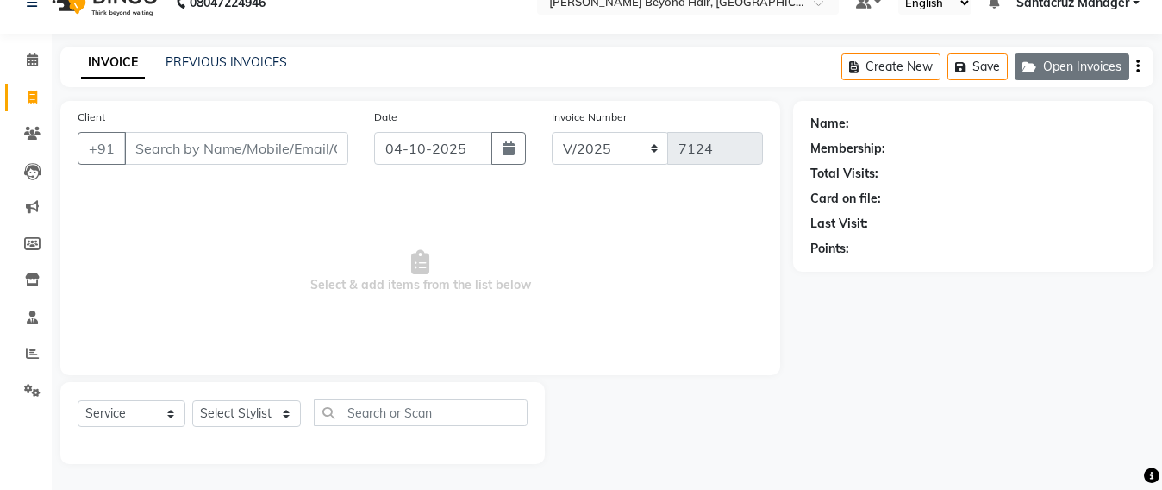
click at [1099, 59] on button "Open Invoices" at bounding box center [1072, 66] width 115 height 27
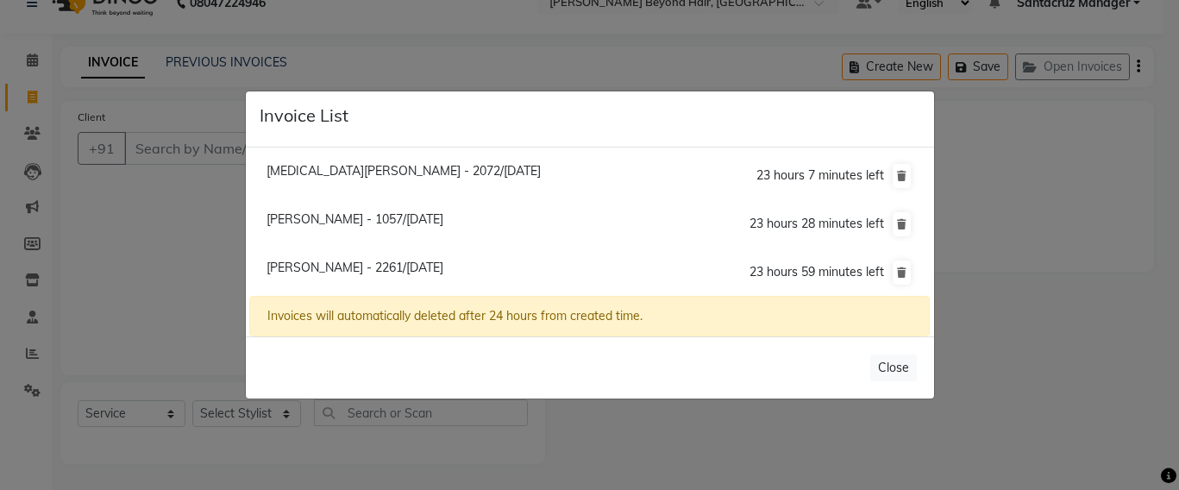
click at [384, 265] on span "Mayuri - 2261/04 October 2025" at bounding box center [354, 268] width 177 height 16
type input "8692992261"
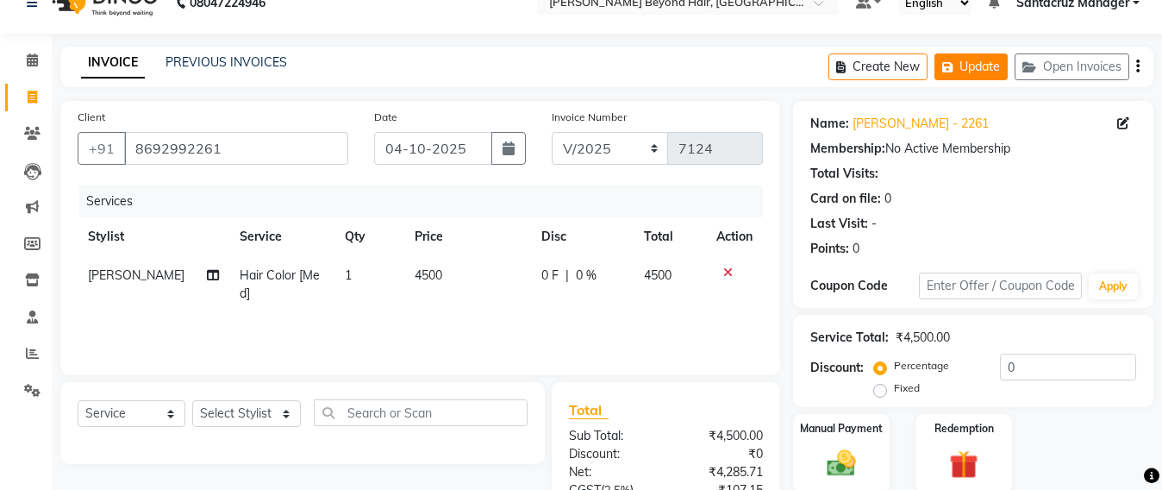
click at [992, 70] on button "Update" at bounding box center [971, 66] width 73 height 27
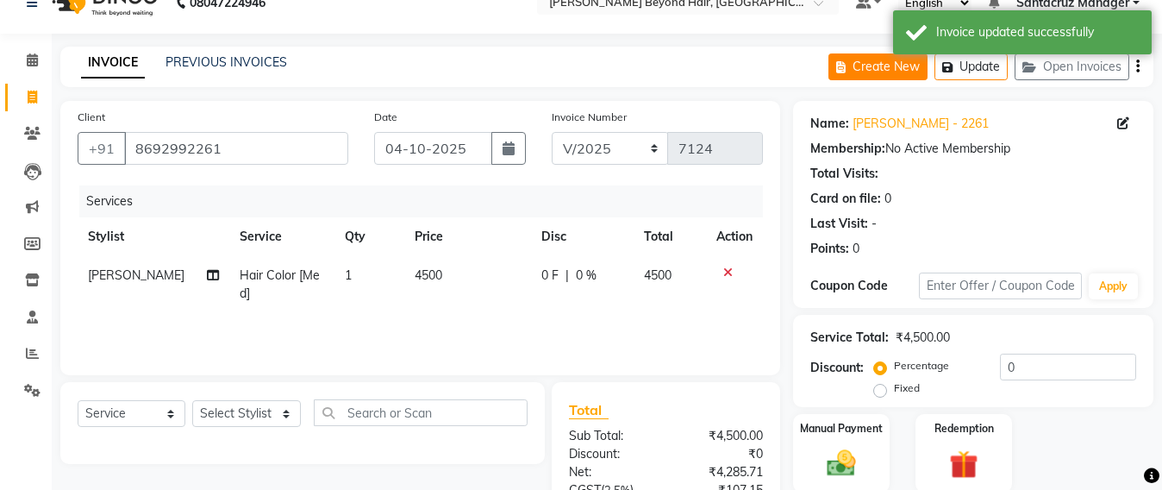
click at [892, 63] on button "Create New" at bounding box center [878, 66] width 99 height 27
select select "service"
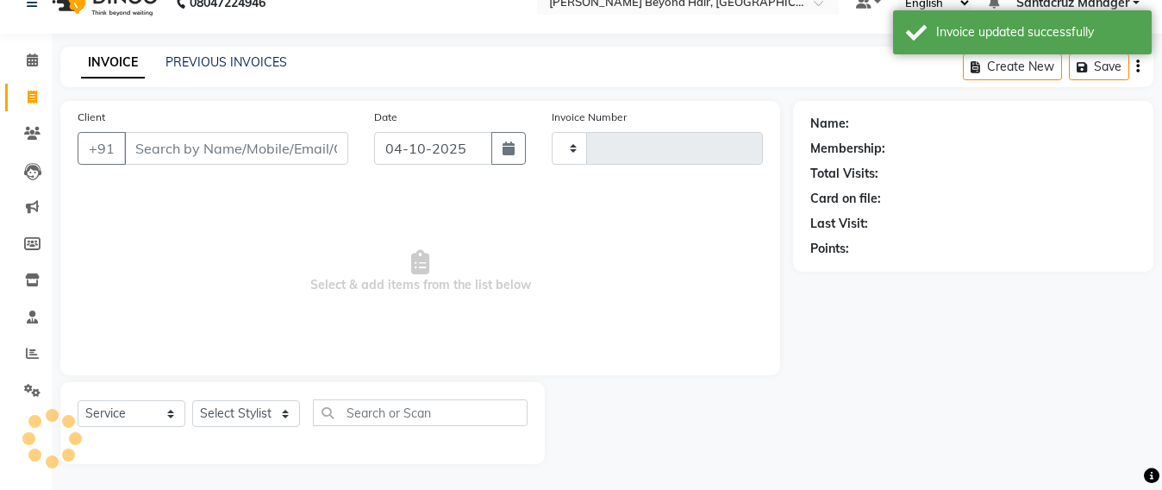
type input "7124"
select select "6357"
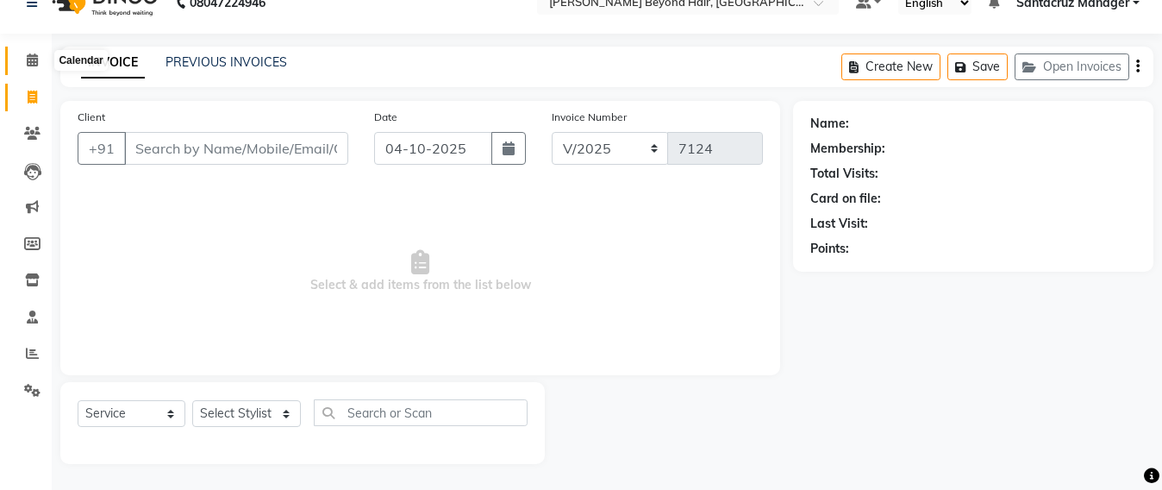
click at [28, 66] on span at bounding box center [32, 61] width 30 height 20
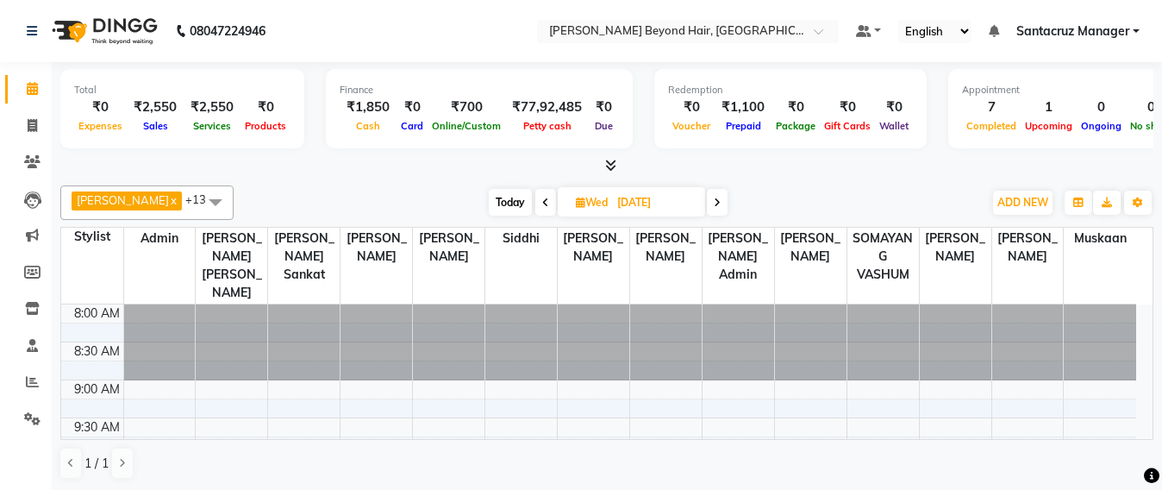
click at [510, 201] on span "Today" at bounding box center [510, 202] width 43 height 27
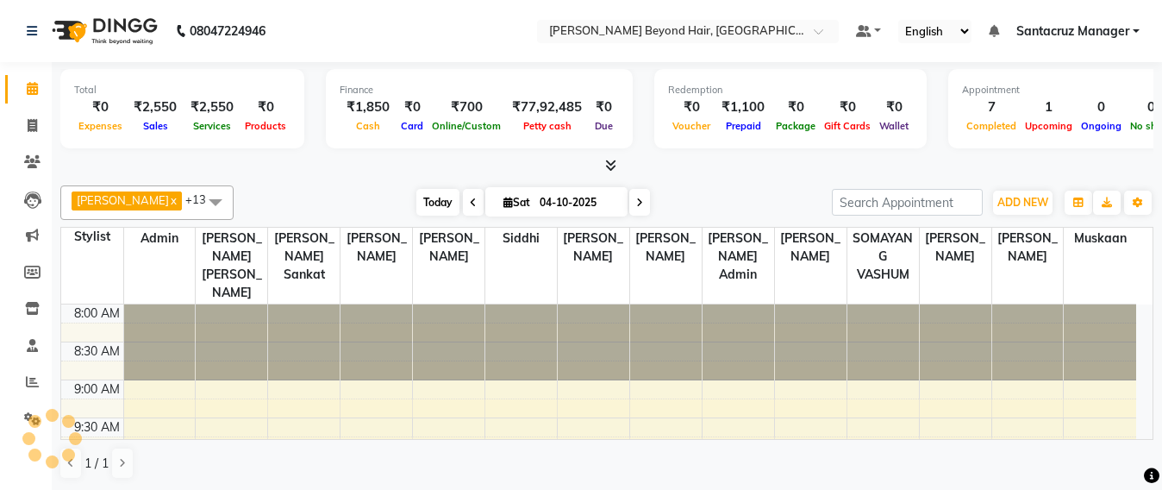
scroll to position [532, 0]
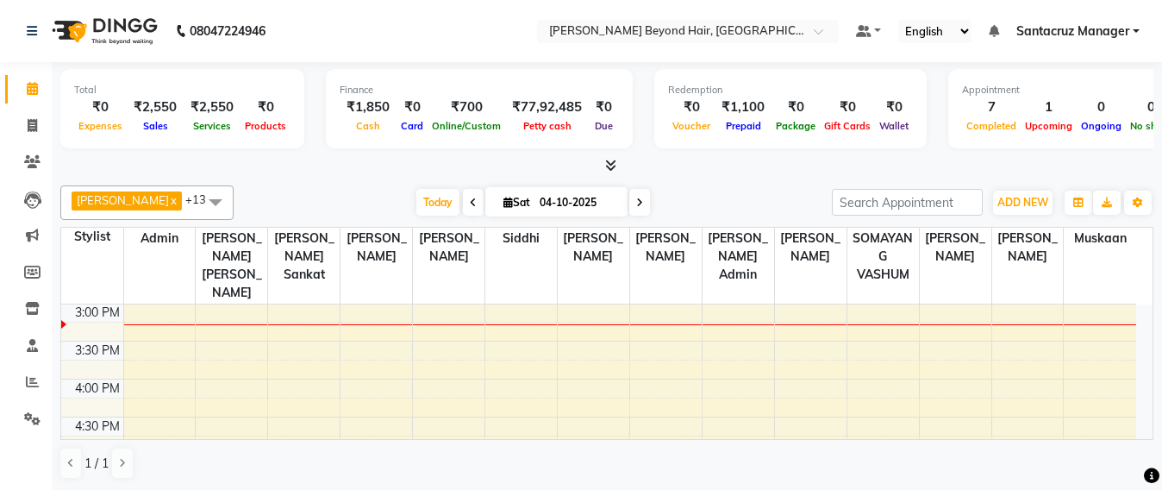
click at [636, 200] on icon at bounding box center [639, 202] width 7 height 10
type input "05-10-2025"
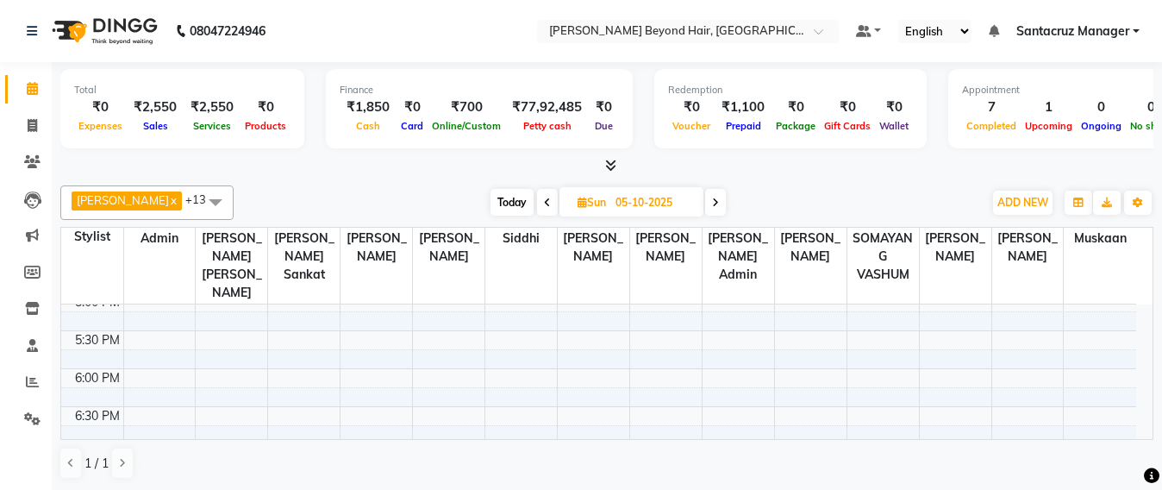
scroll to position [748, 0]
click at [441, 316] on div "8:00 AM 8:30 AM 9:00 AM 9:30 AM 10:00 AM 10:30 AM 11:00 AM 11:30 AM 12:00 PM 12…" at bounding box center [598, 50] width 1075 height 986
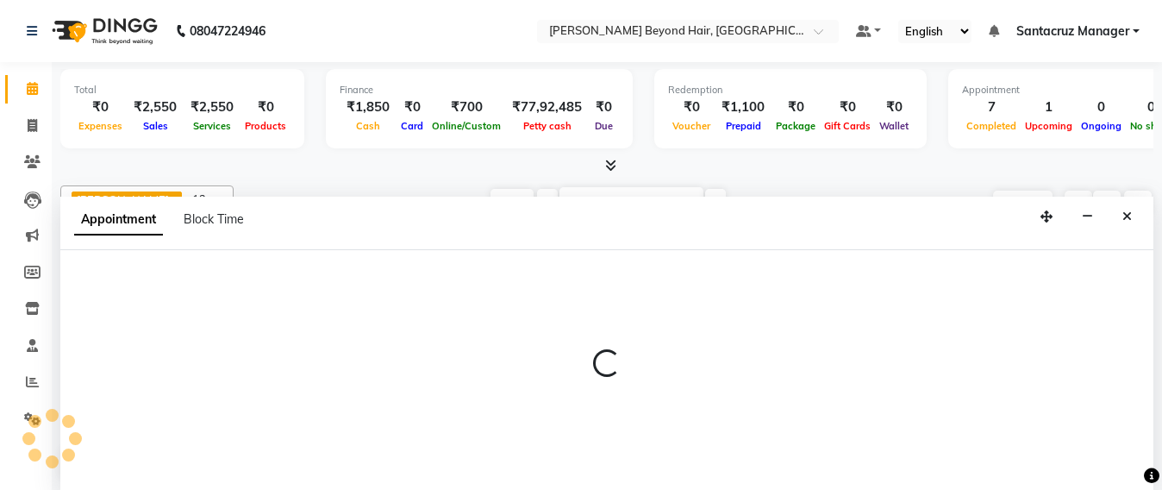
scroll to position [1, 0]
select select "47907"
select select "1095"
select select "tentative"
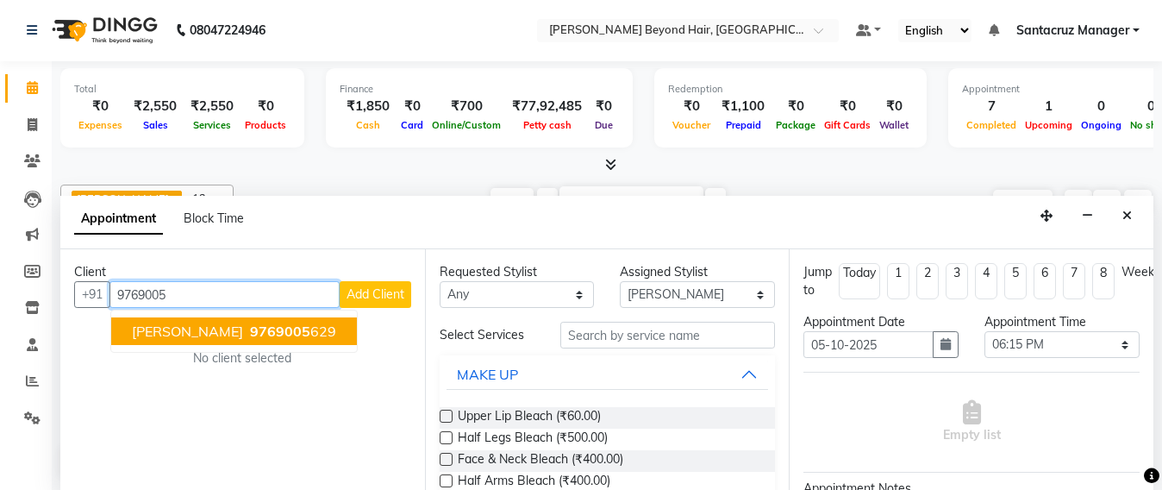
click at [277, 332] on ngb-highlight "9769005 629" at bounding box center [292, 331] width 90 height 17
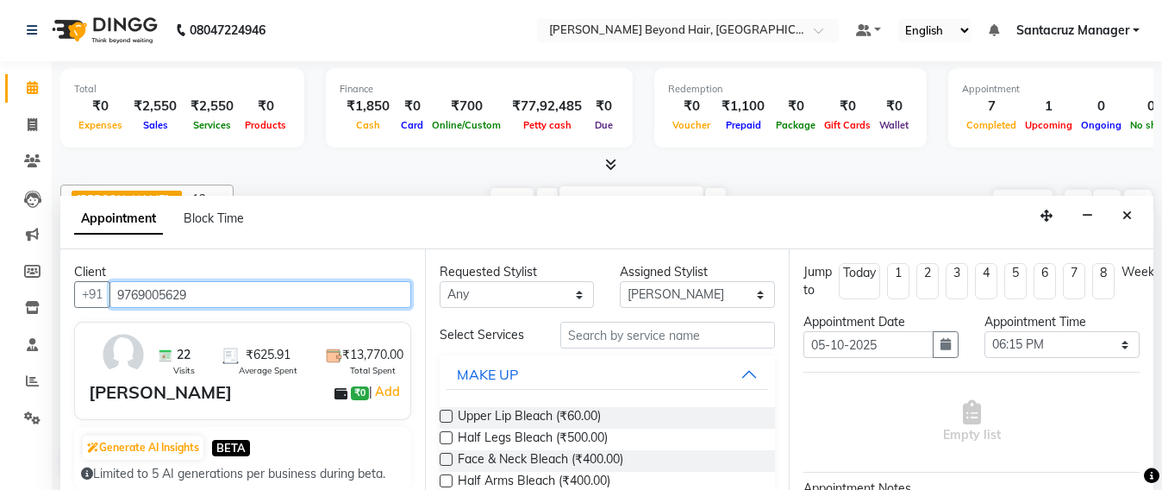
type input "9769005629"
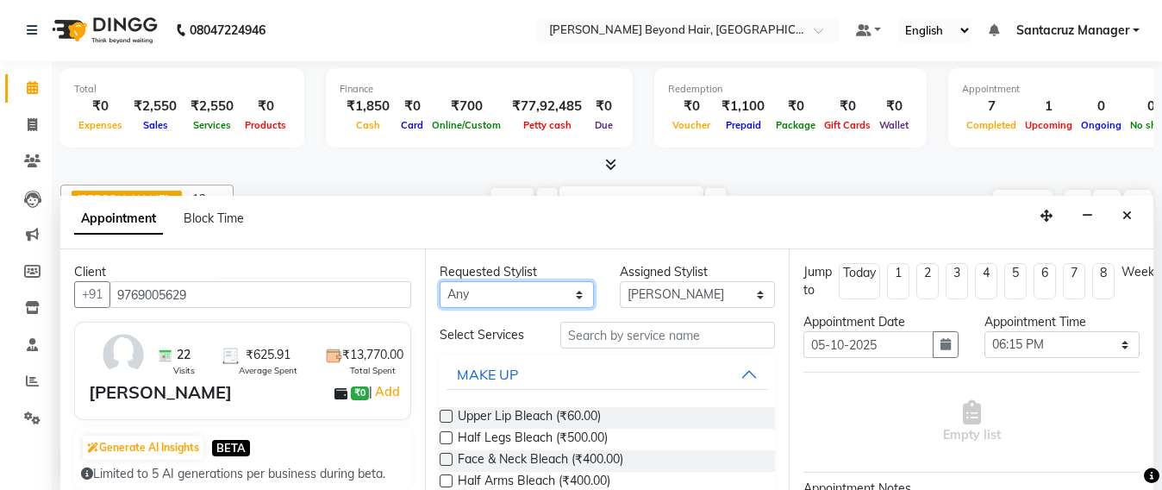
click at [462, 290] on select "Any Admin Avesh Sankat AZHER SHAIKH Dhruv Gohil Jayeshree Mahtre Manisha Subodh…" at bounding box center [517, 294] width 155 height 27
select select "48409"
click at [440, 281] on select "Any Admin Avesh Sankat AZHER SHAIKH Dhruv Gohil Jayeshree Mahtre Manisha Subodh…" at bounding box center [517, 294] width 155 height 27
select select "48409"
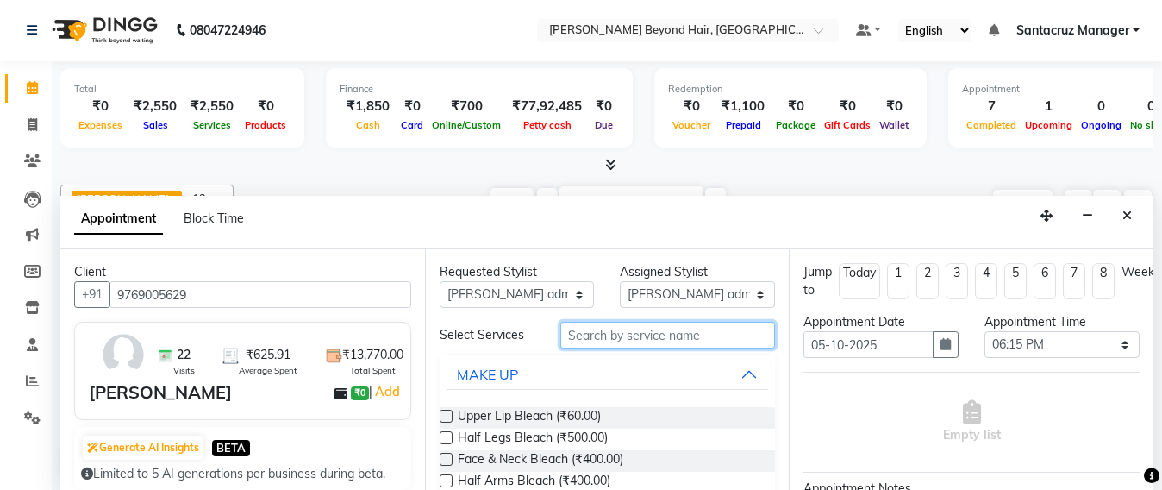
click at [579, 338] on input "text" at bounding box center [669, 335] width 216 height 27
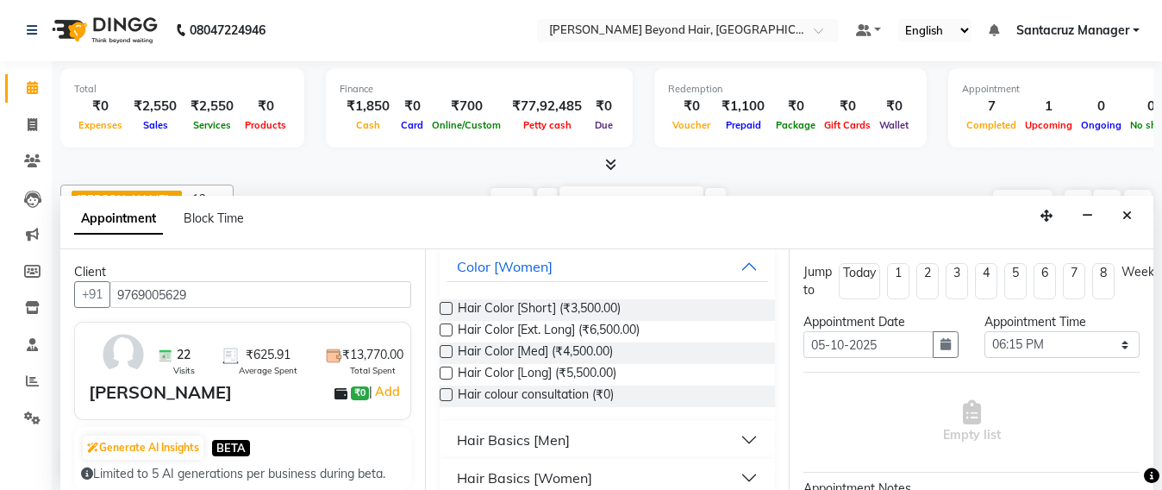
scroll to position [166, 0]
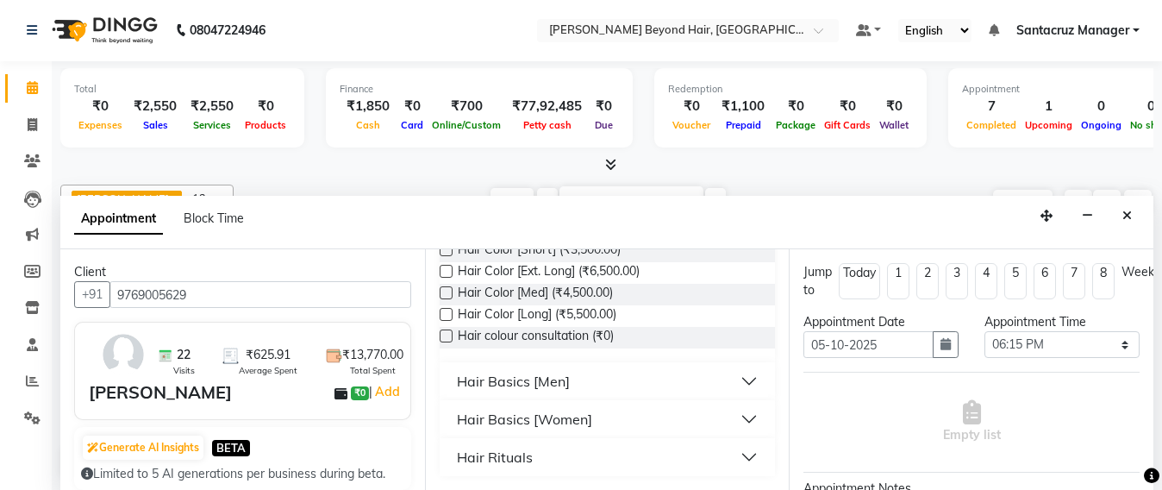
type input "HAIR C"
click at [559, 415] on div "Hair Basics [Women]" at bounding box center [524, 419] width 135 height 21
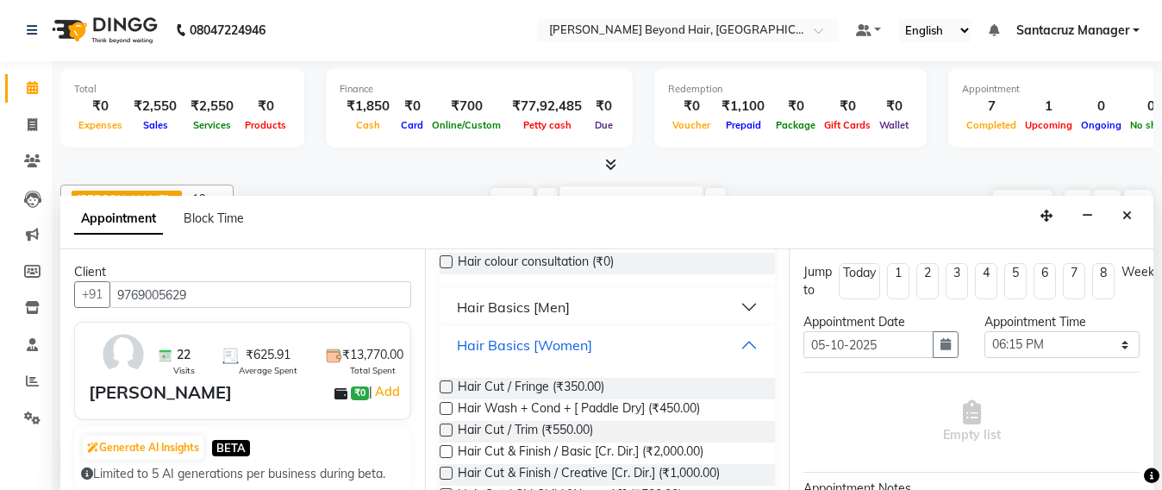
scroll to position [323, 0]
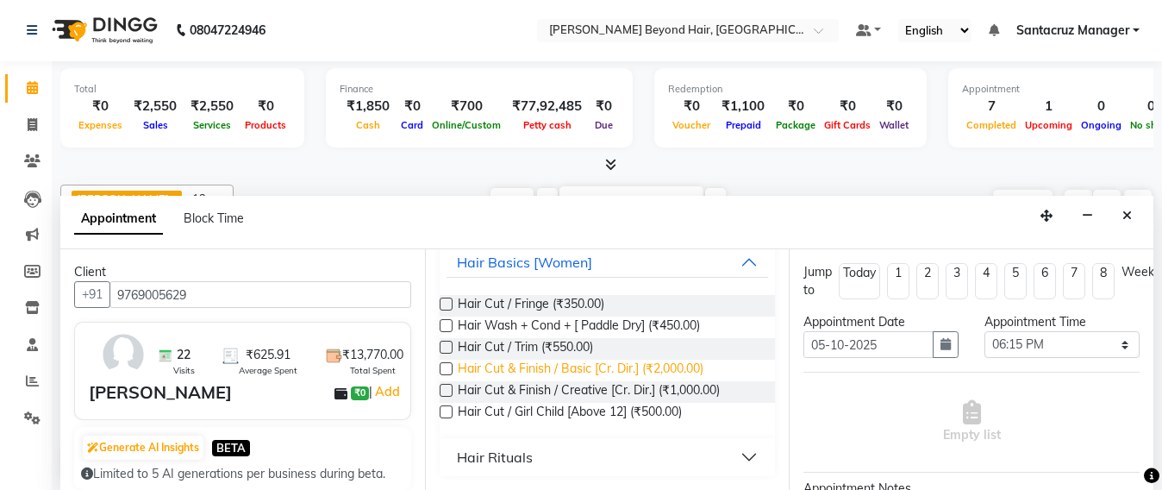
click at [613, 370] on span "Hair Cut & Finish / Basic [Cr. Dir.] (₹2,000.00)" at bounding box center [581, 371] width 246 height 22
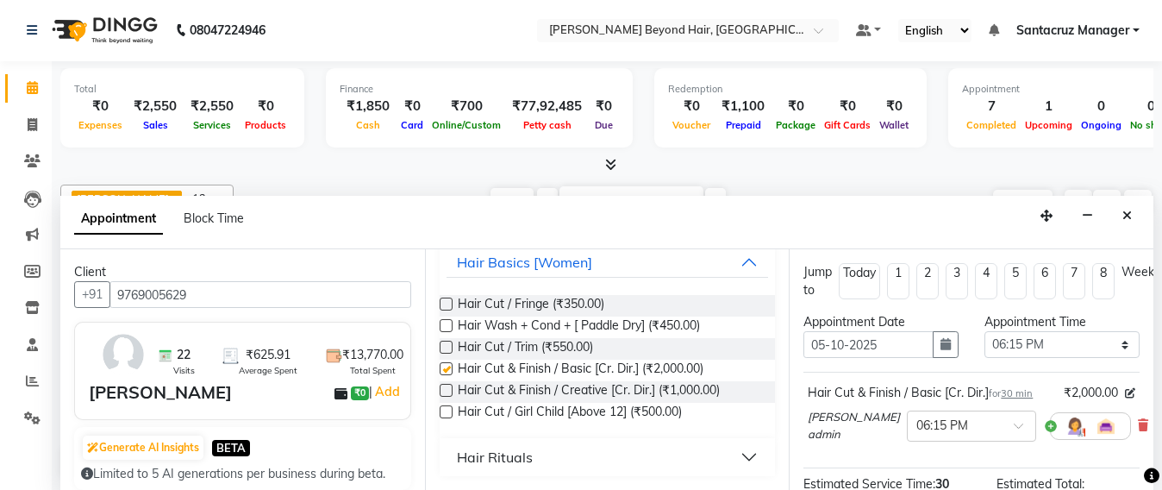
checkbox input "false"
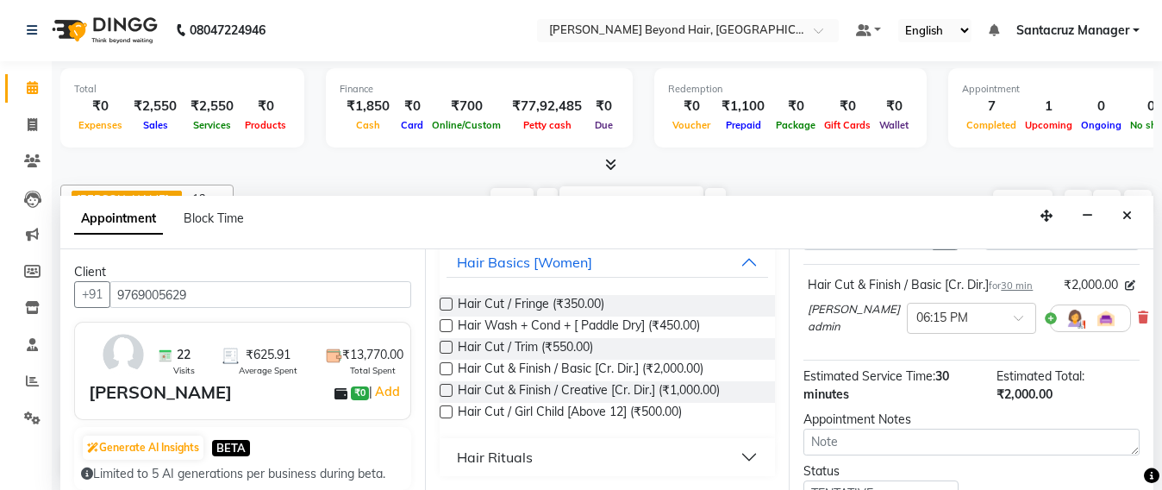
scroll to position [0, 0]
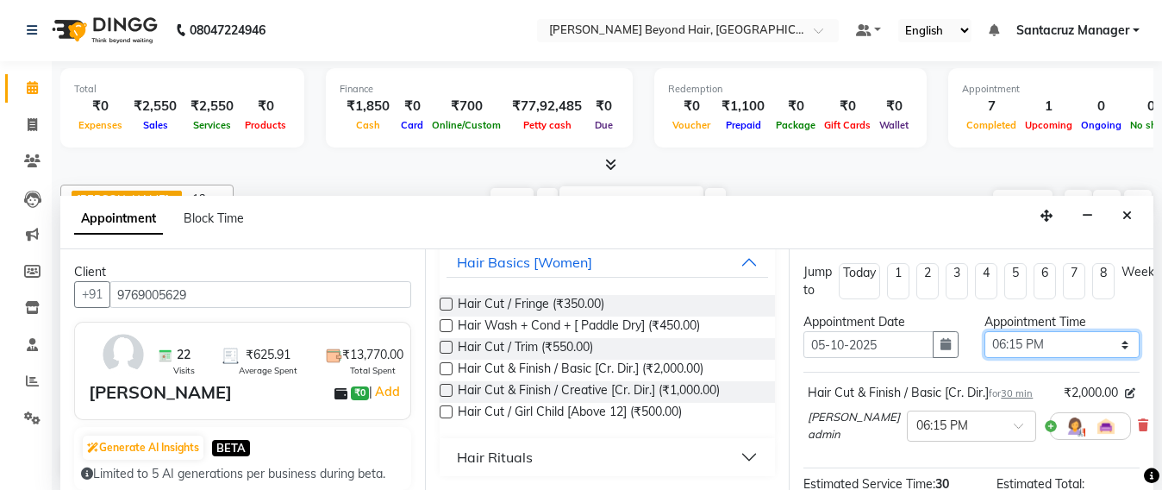
click at [1101, 343] on select "Select 09:00 AM 09:15 AM 09:30 AM 09:45 AM 10:00 AM 10:15 AM 10:30 AM 10:45 AM …" at bounding box center [1062, 344] width 155 height 27
select select "1050"
click at [985, 331] on select "Select 09:00 AM 09:15 AM 09:30 AM 09:45 AM 10:00 AM 10:15 AM 10:30 AM 10:45 AM …" at bounding box center [1062, 344] width 155 height 27
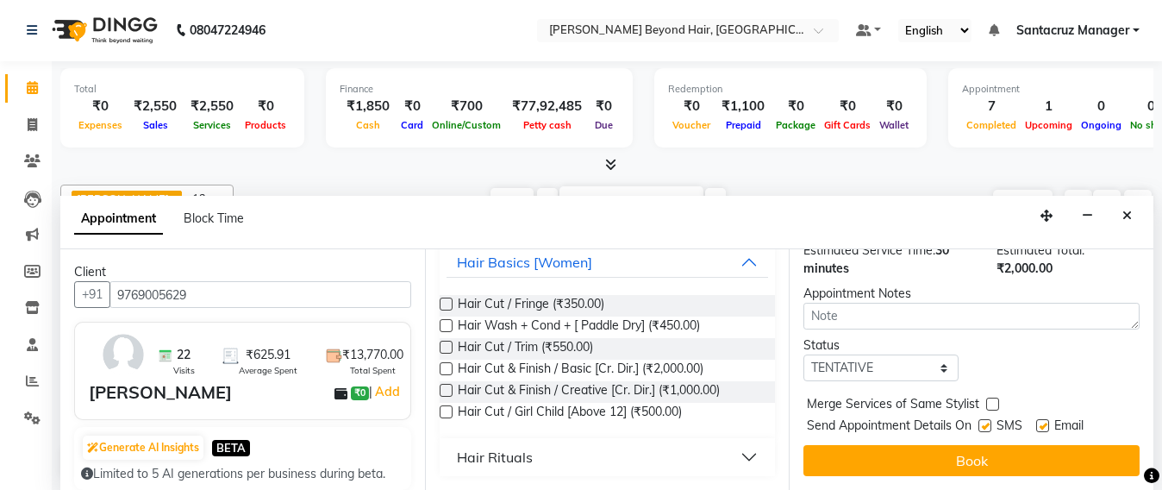
scroll to position [250, 0]
click at [934, 354] on select "Select TENTATIVE CONFIRM UPCOMING" at bounding box center [881, 367] width 155 height 27
select select "confirm booking"
click at [804, 354] on select "Select TENTATIVE CONFIRM UPCOMING" at bounding box center [881, 367] width 155 height 27
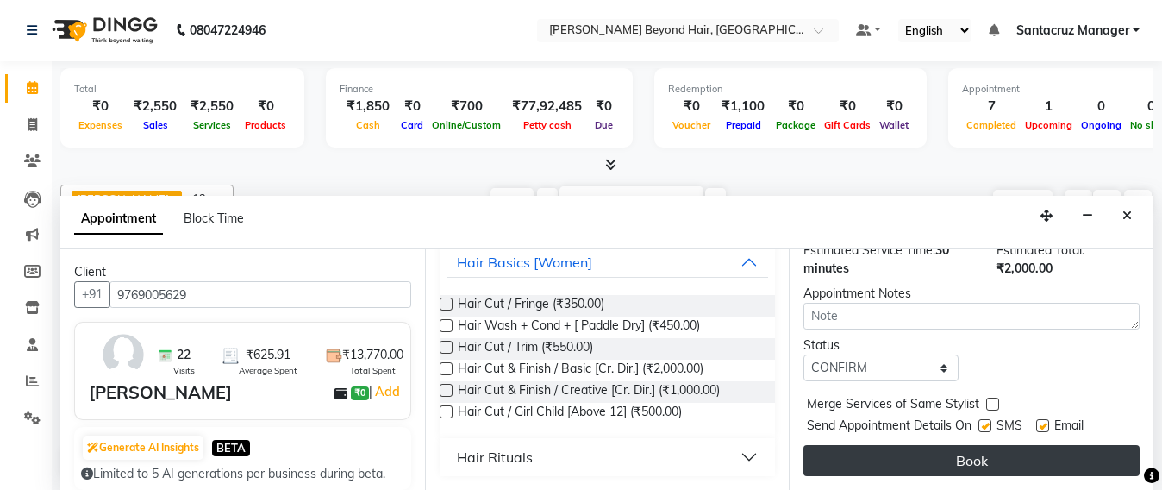
click at [935, 448] on button "Book" at bounding box center [972, 460] width 336 height 31
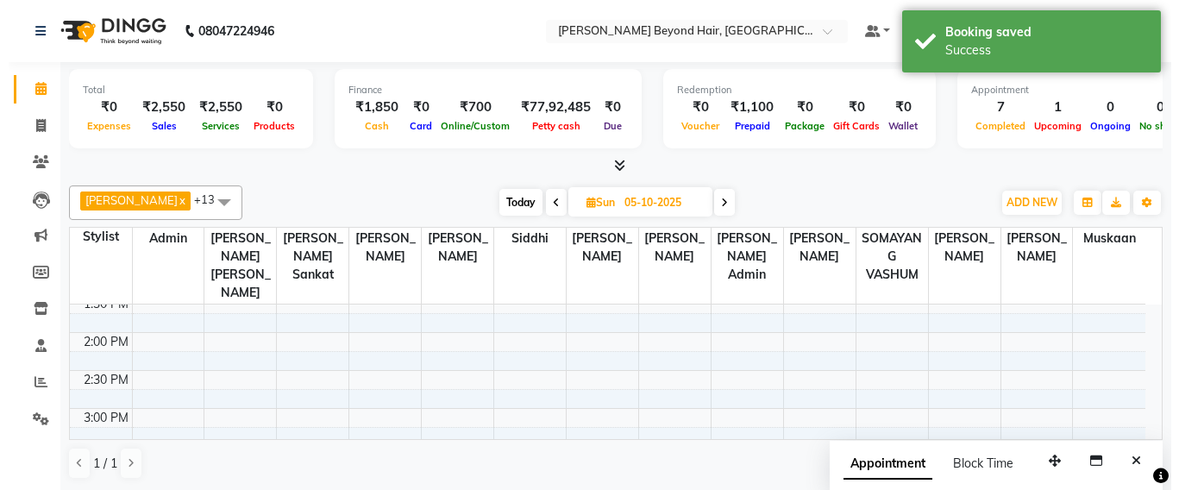
scroll to position [424, 0]
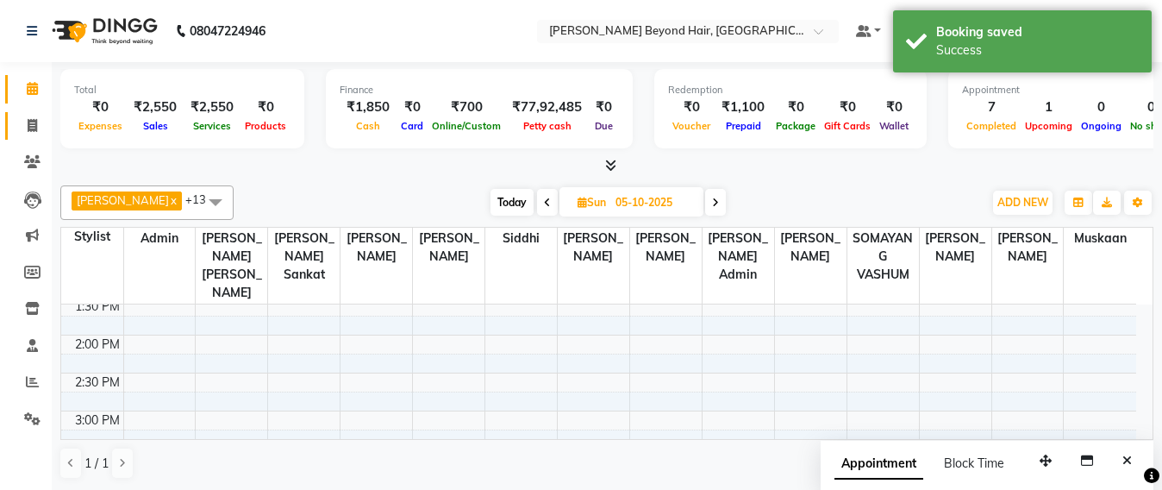
click at [14, 129] on link "Invoice" at bounding box center [25, 126] width 41 height 28
select select "service"
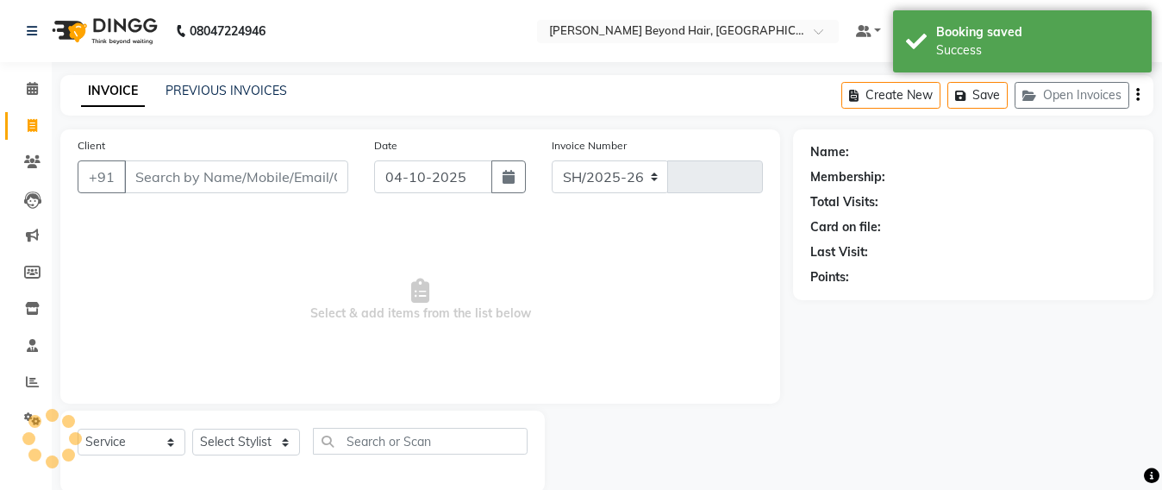
select select "6357"
type input "7124"
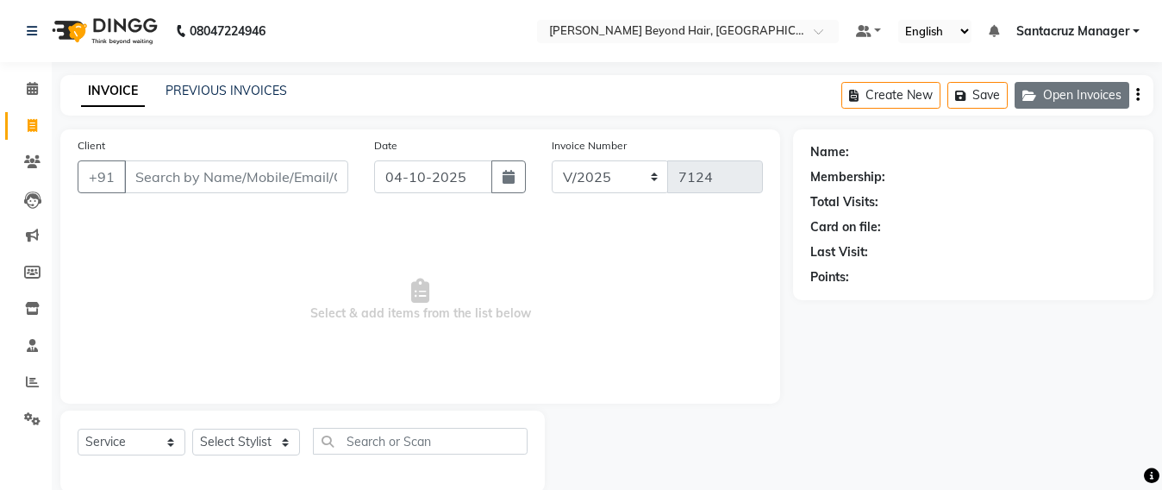
click at [1043, 89] on button "Open Invoices" at bounding box center [1072, 95] width 115 height 27
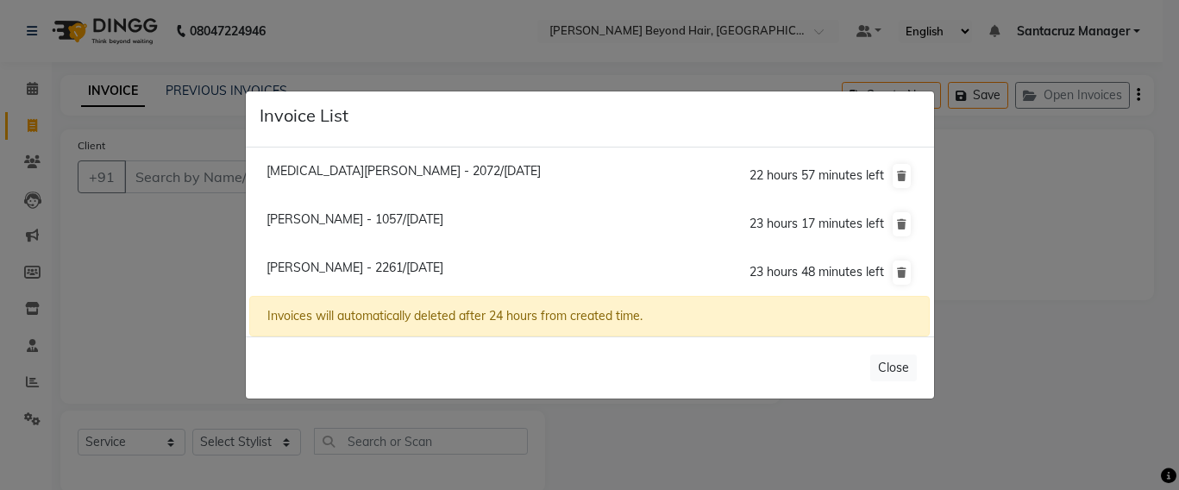
click at [149, 172] on ngb-modal-window "Invoice List Nikita Kothari - 2072/04 October 2025 22 hours 57 minutes left Kin…" at bounding box center [589, 245] width 1179 height 490
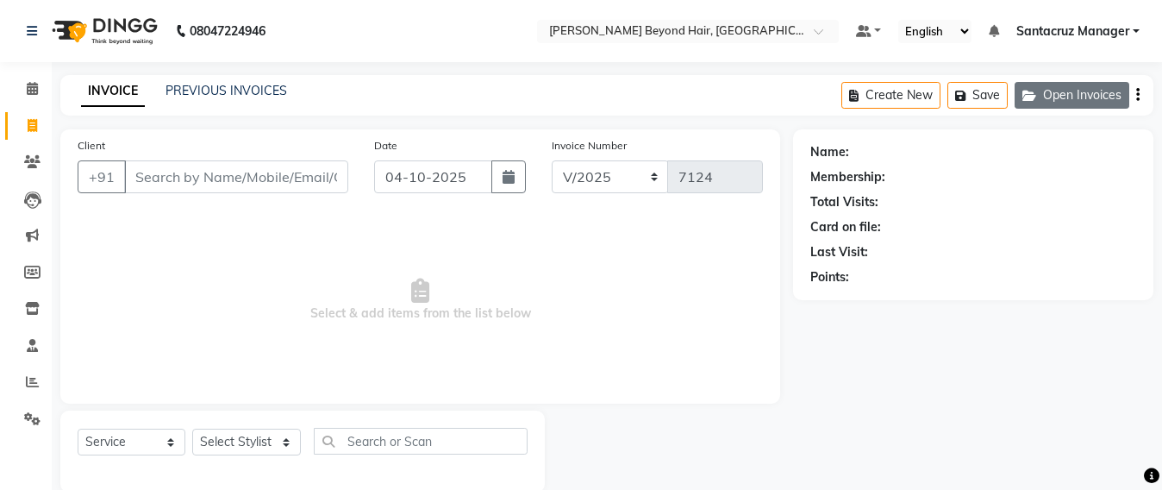
click at [1060, 100] on button "Open Invoices" at bounding box center [1072, 95] width 115 height 27
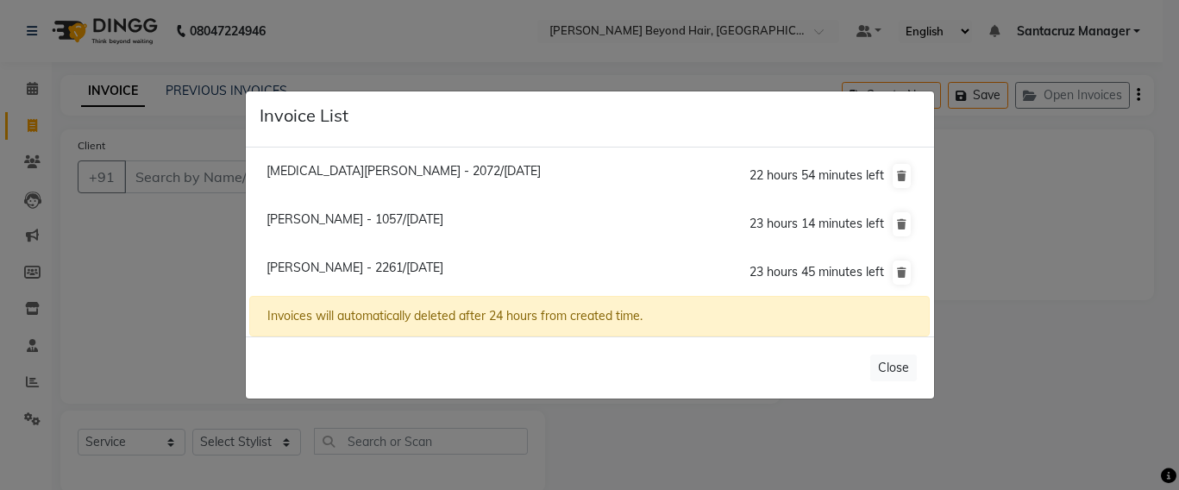
click at [182, 169] on ngb-modal-window "Invoice List Nikita Kothari - 2072/04 October 2025 22 hours 54 minutes left Kin…" at bounding box center [589, 245] width 1179 height 490
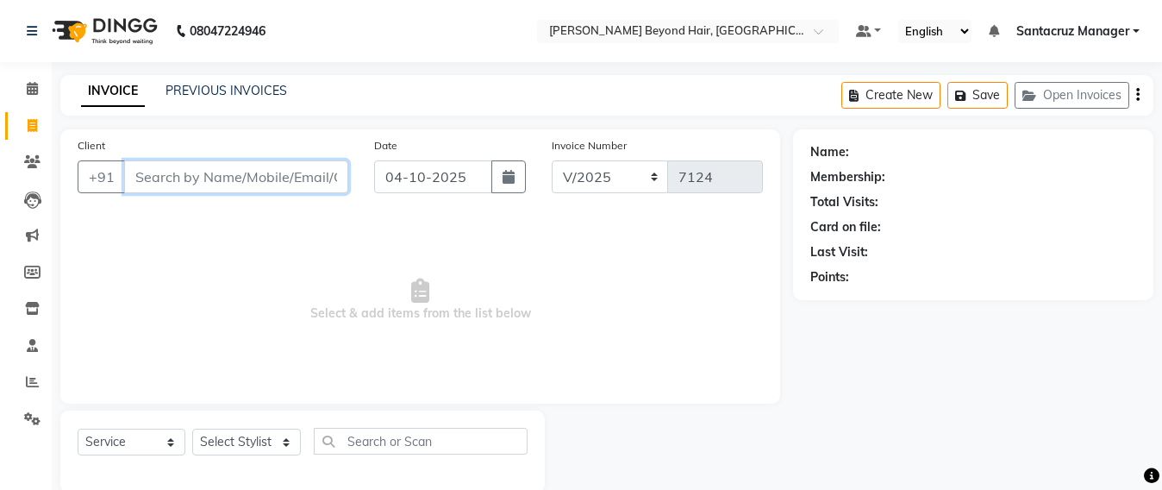
click at [182, 169] on input "Client" at bounding box center [236, 176] width 224 height 33
click at [1098, 94] on button "Open Invoices" at bounding box center [1072, 95] width 115 height 27
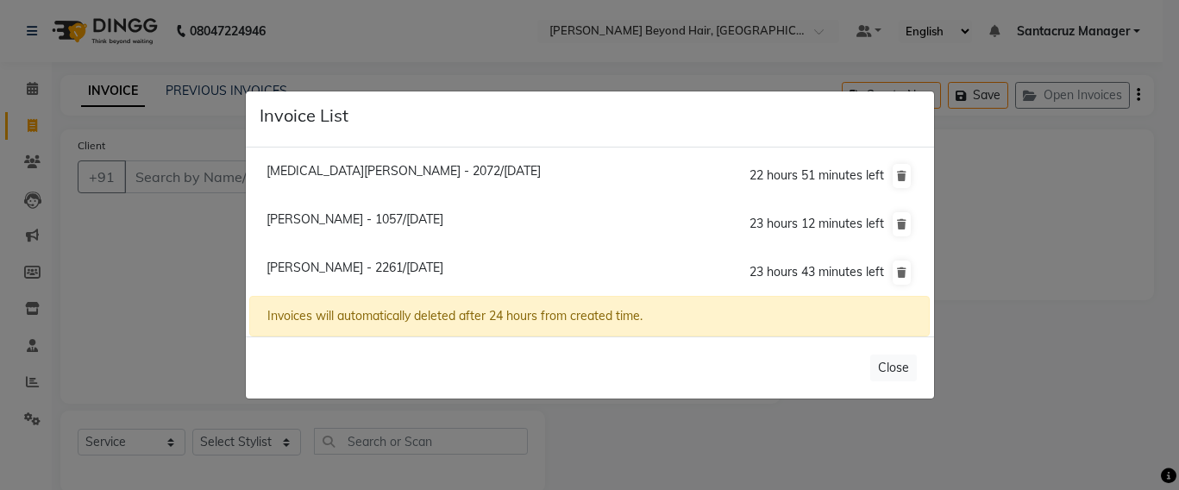
click at [162, 170] on ngb-modal-window "Invoice List Nikita Kothari - 2072/04 October 2025 22 hours 51 minutes left Kin…" at bounding box center [589, 245] width 1179 height 490
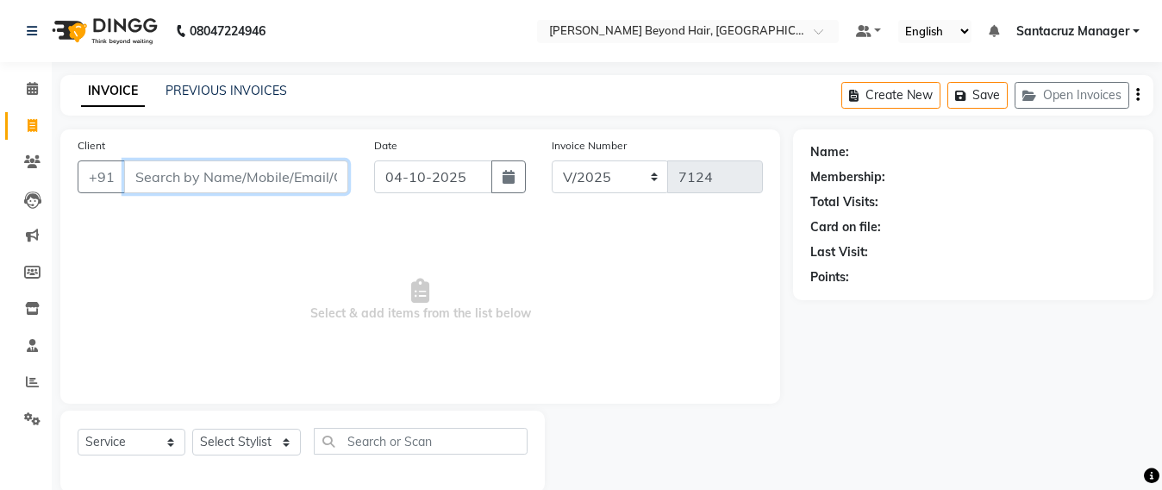
click at [162, 170] on input "Client" at bounding box center [236, 176] width 224 height 33
type input "9820904106"
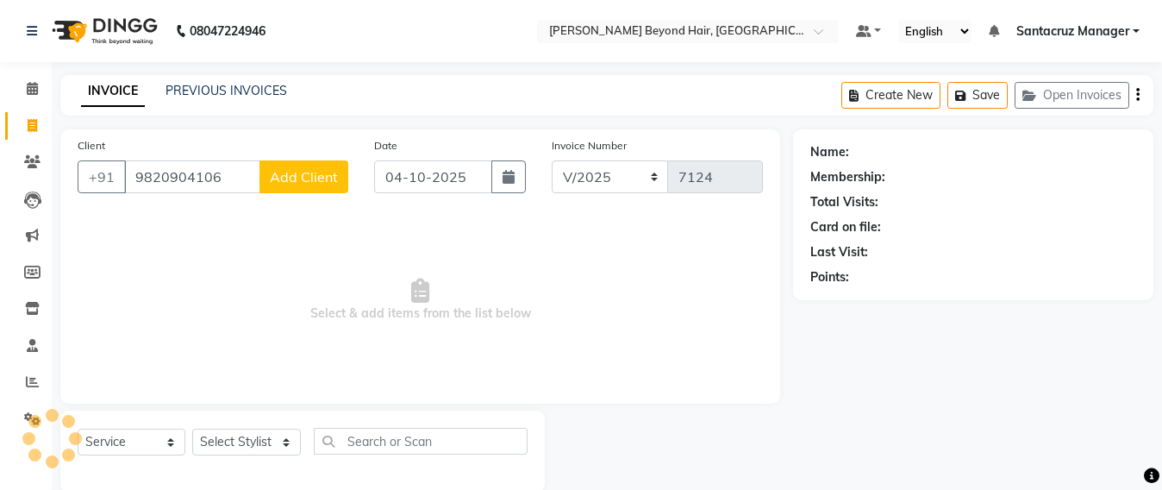
click at [318, 177] on span "Add Client" at bounding box center [304, 176] width 68 height 17
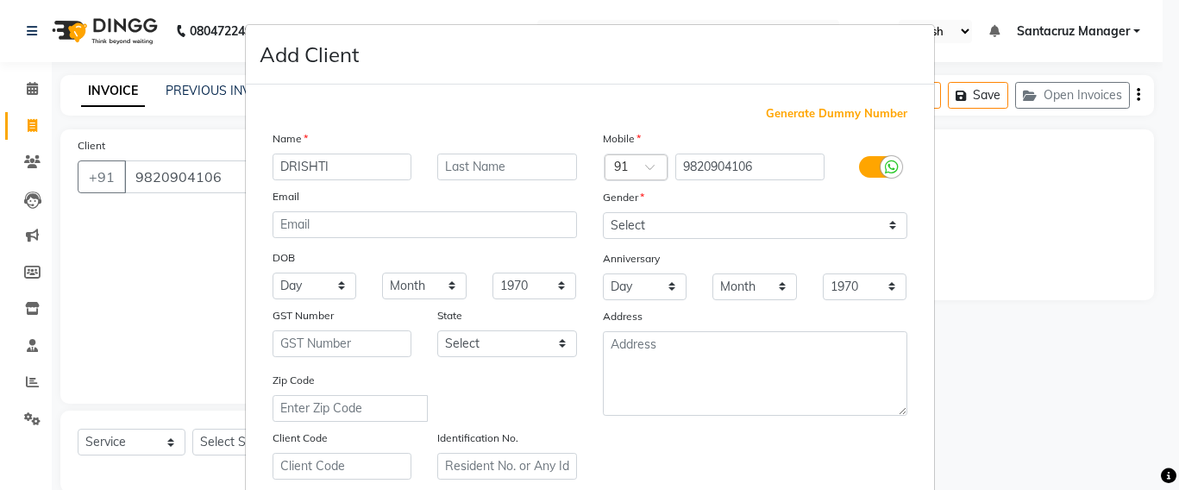
type input "DRISHTI"
click at [836, 226] on select "Select Male Female Other Prefer Not To Say" at bounding box center [755, 225] width 304 height 27
select select "female"
click at [603, 212] on select "Select Male Female Other Prefer Not To Say" at bounding box center [755, 225] width 304 height 27
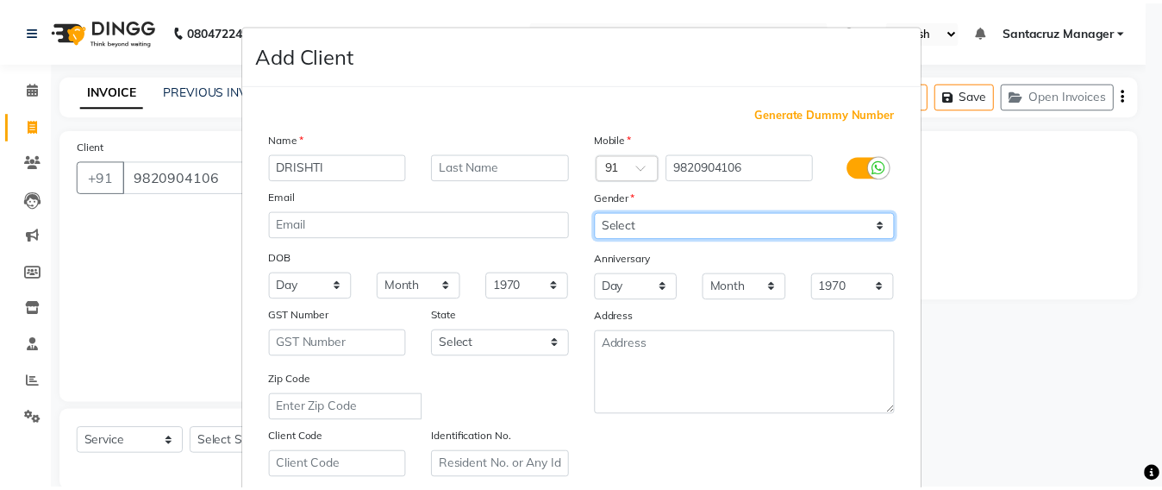
scroll to position [306, 0]
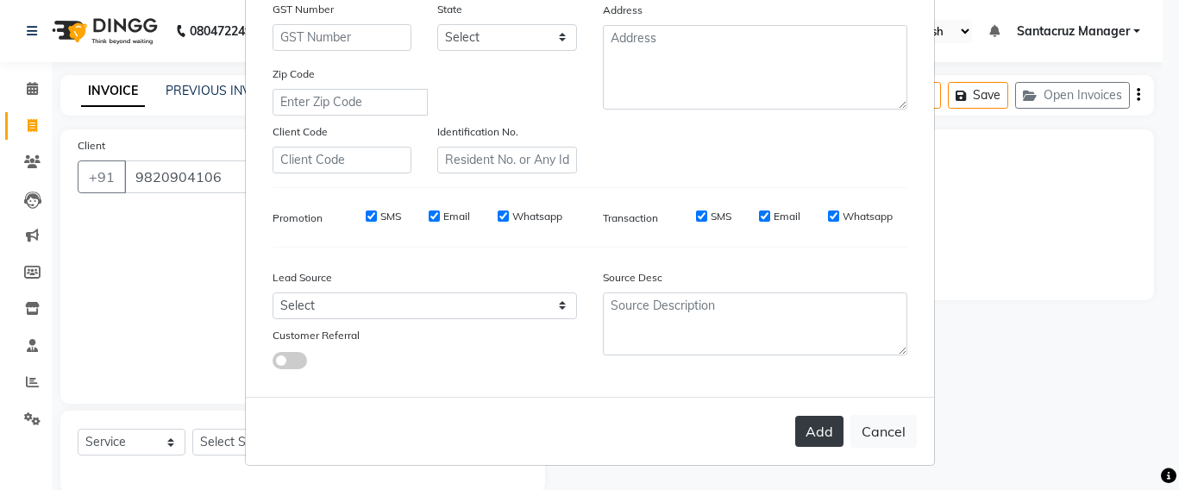
click at [824, 430] on button "Add" at bounding box center [819, 431] width 48 height 31
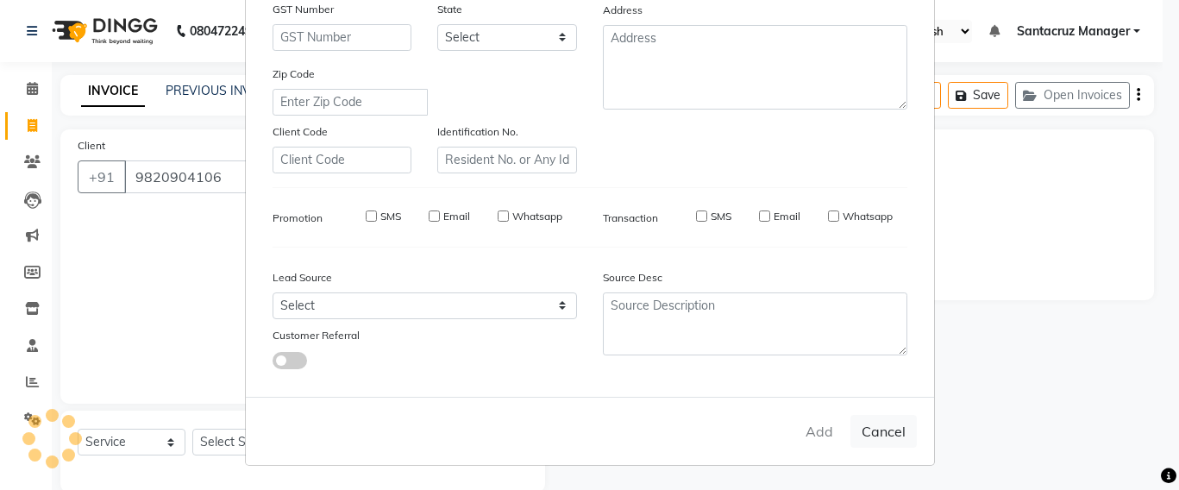
select select
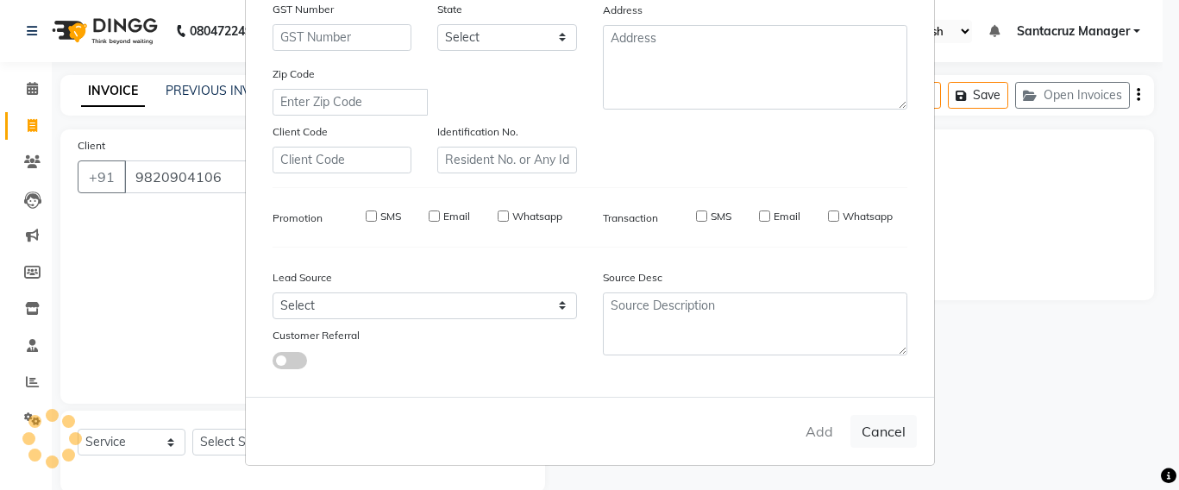
select select
checkbox input "false"
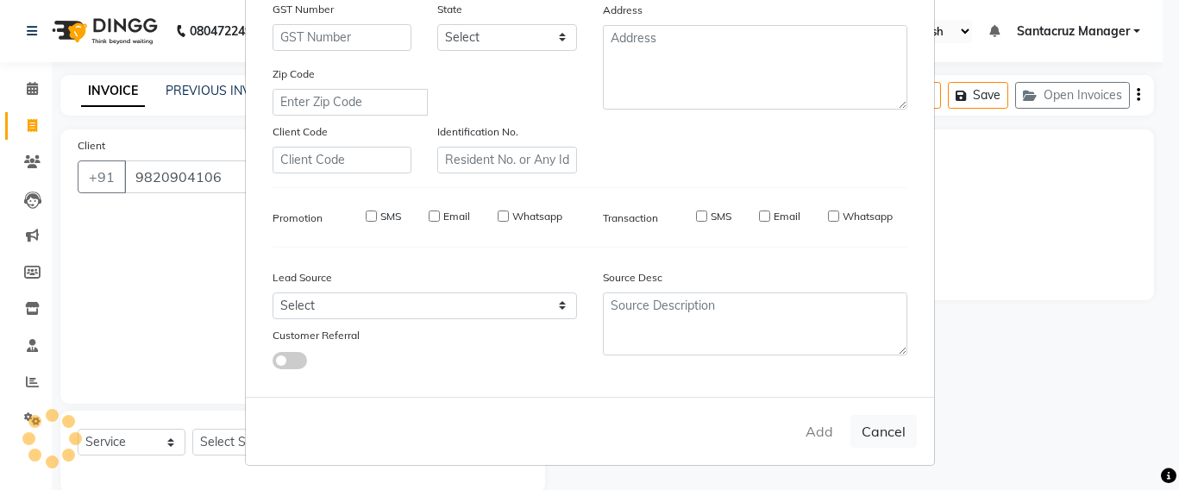
checkbox input "false"
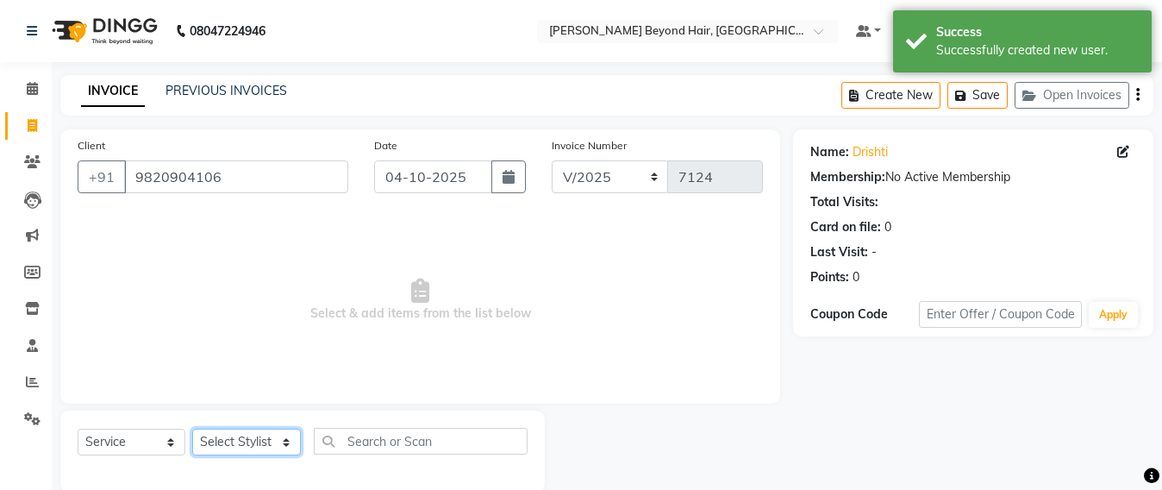
click at [206, 450] on select "Select Stylist Admin Avesh Sankat AZHER SHAIKH Dhruv Gohil Jayeshree Mahtre Man…" at bounding box center [246, 442] width 109 height 27
select select "48409"
click at [192, 429] on select "Select Stylist Admin Avesh Sankat AZHER SHAIKH Dhruv Gohil Jayeshree Mahtre Man…" at bounding box center [246, 442] width 109 height 27
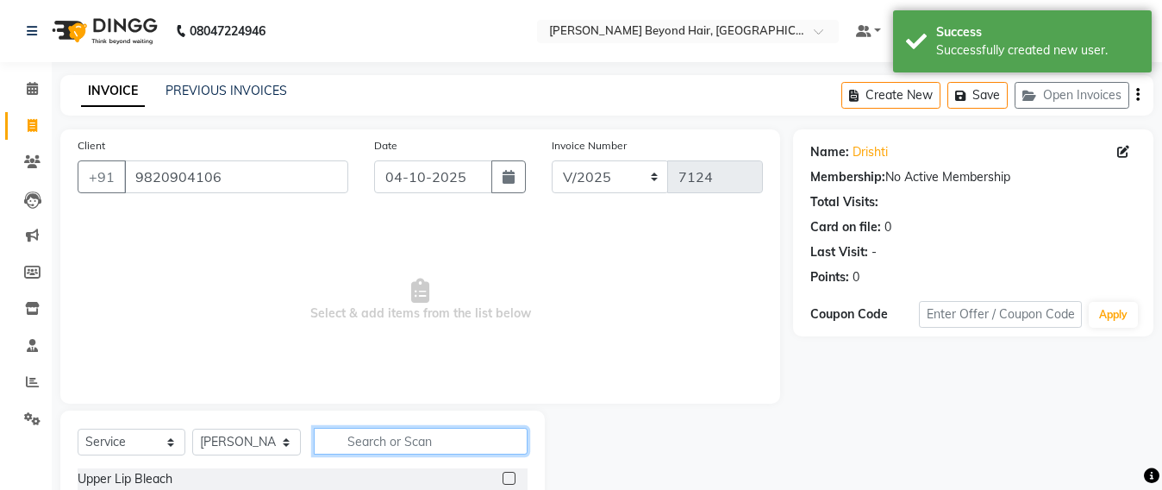
click at [377, 432] on input "text" at bounding box center [421, 441] width 214 height 27
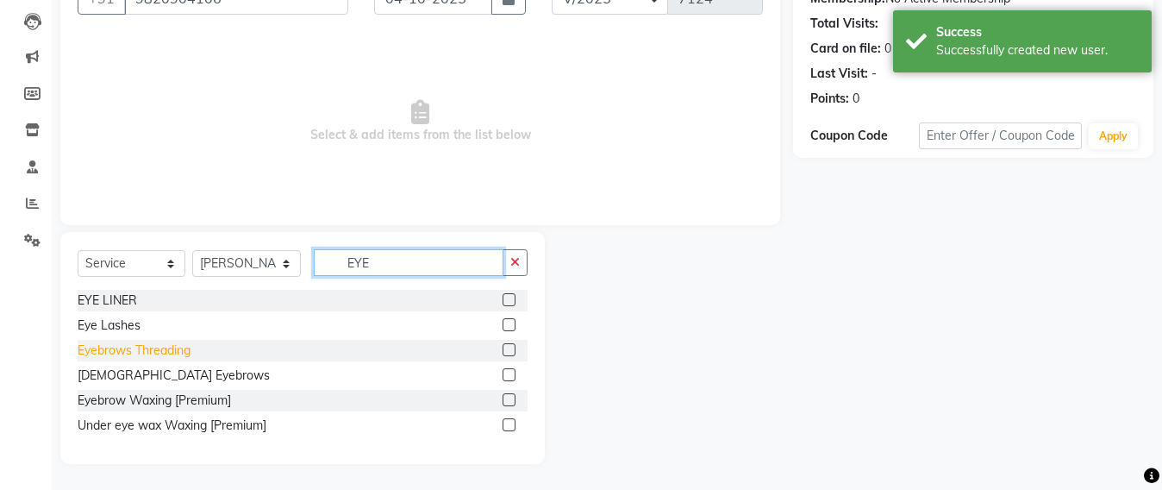
type input "EYE"
click at [103, 348] on div "Eyebrows Threading" at bounding box center [134, 350] width 113 height 18
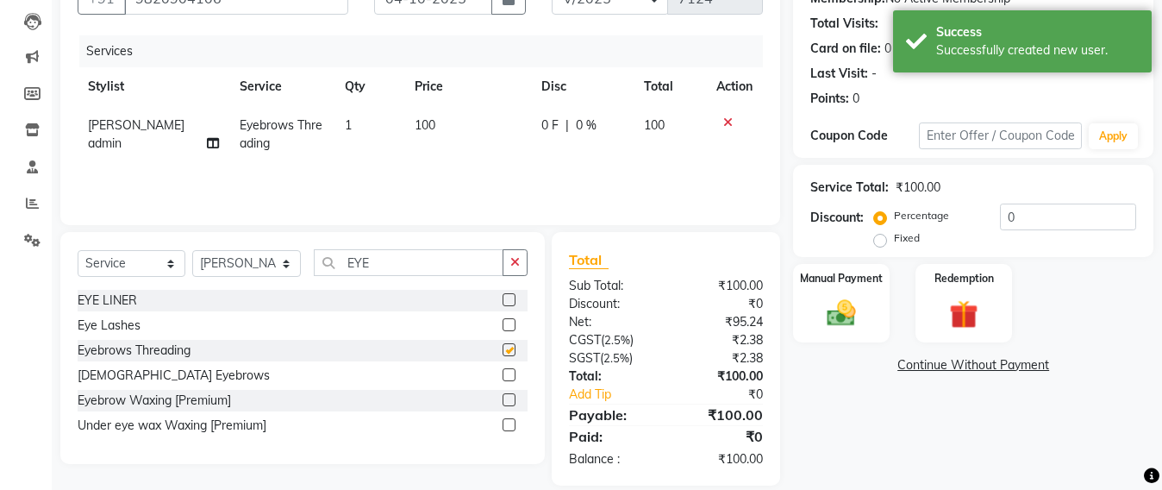
checkbox input "false"
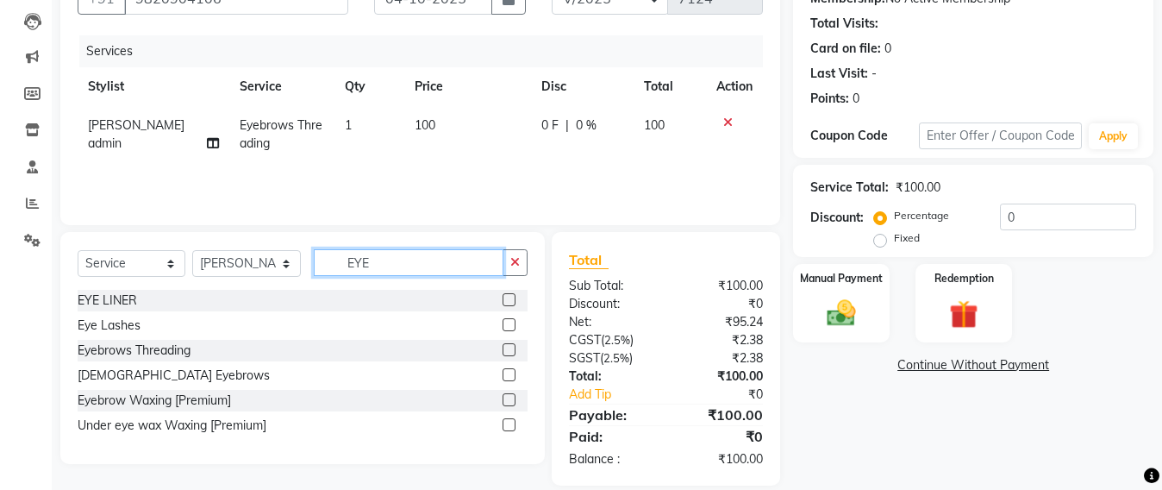
click at [385, 263] on input "EYE" at bounding box center [409, 262] width 190 height 27
type input "E"
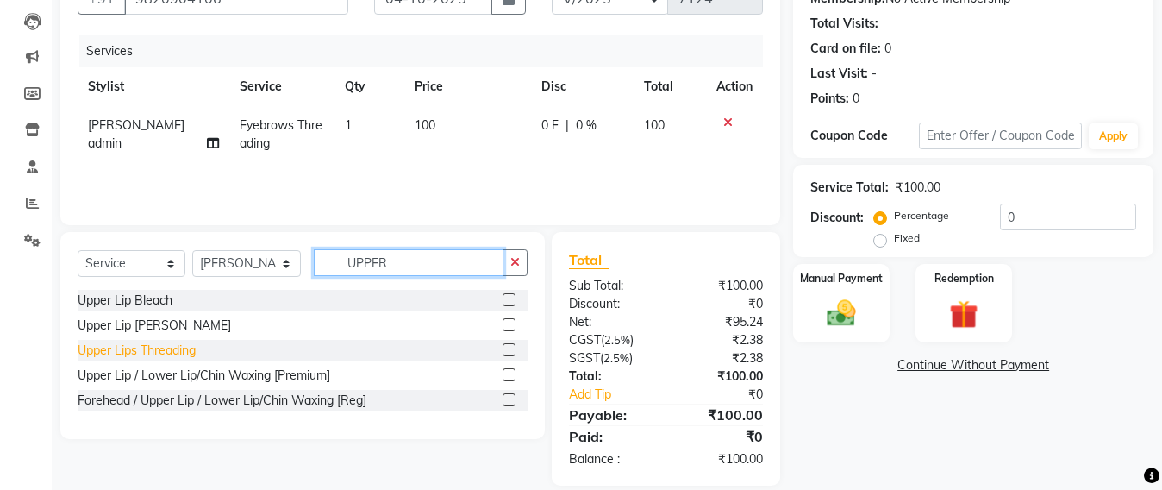
type input "UPPER"
click at [116, 348] on div "Upper Lips Threading" at bounding box center [137, 350] width 118 height 18
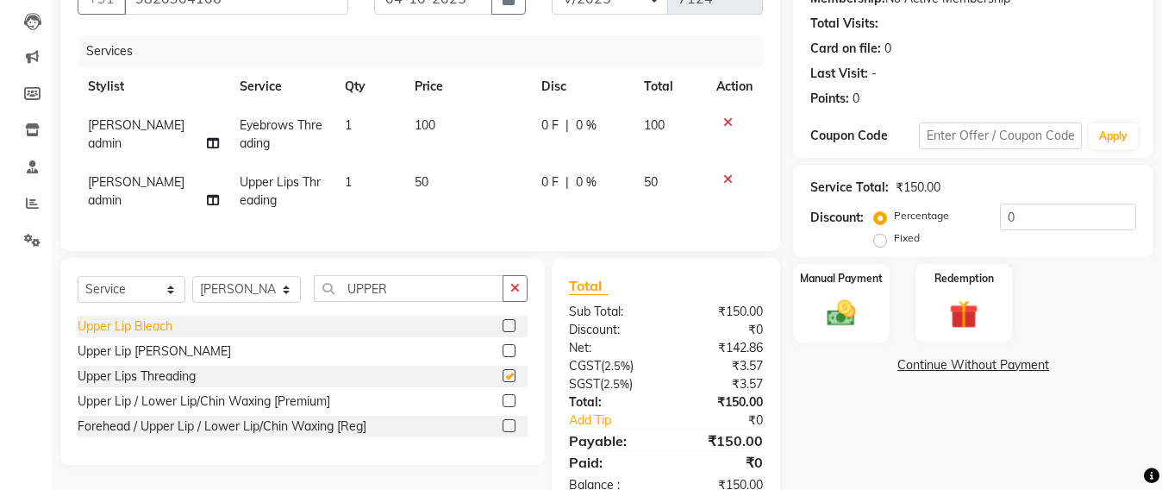
checkbox input "false"
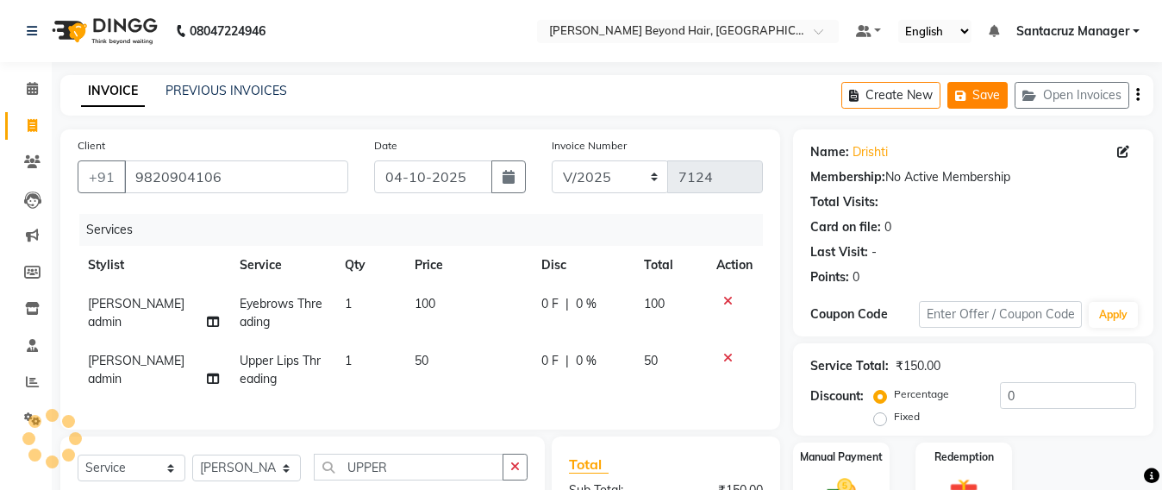
click at [981, 96] on button "Save" at bounding box center [978, 95] width 60 height 27
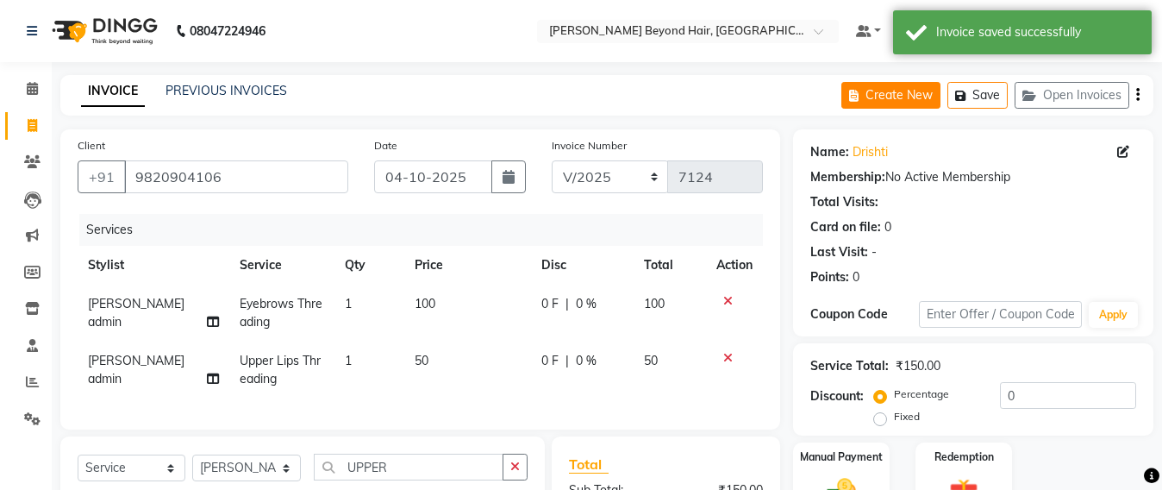
click at [876, 99] on button "Create New" at bounding box center [891, 95] width 99 height 27
select select "service"
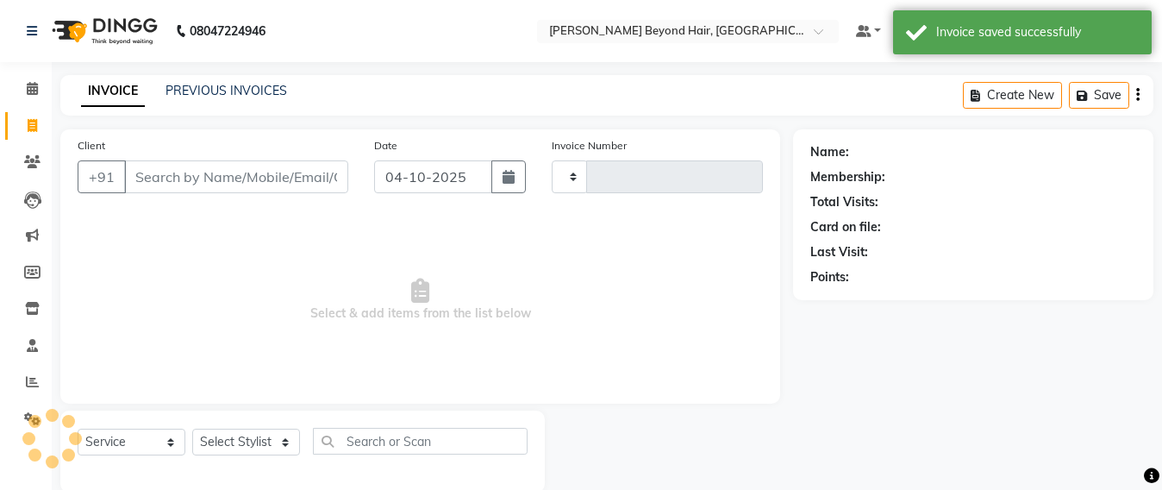
scroll to position [28, 0]
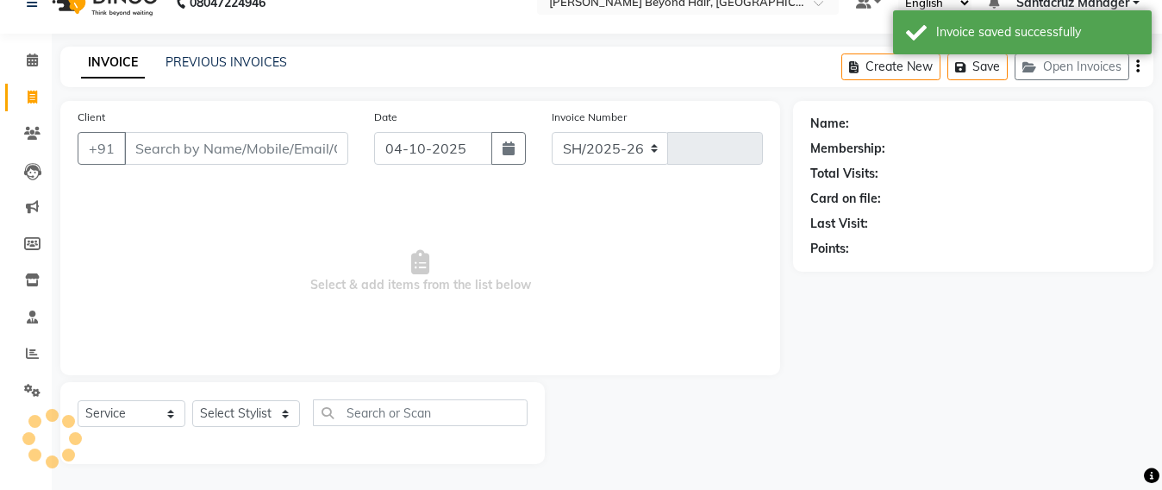
select select "6357"
type input "7124"
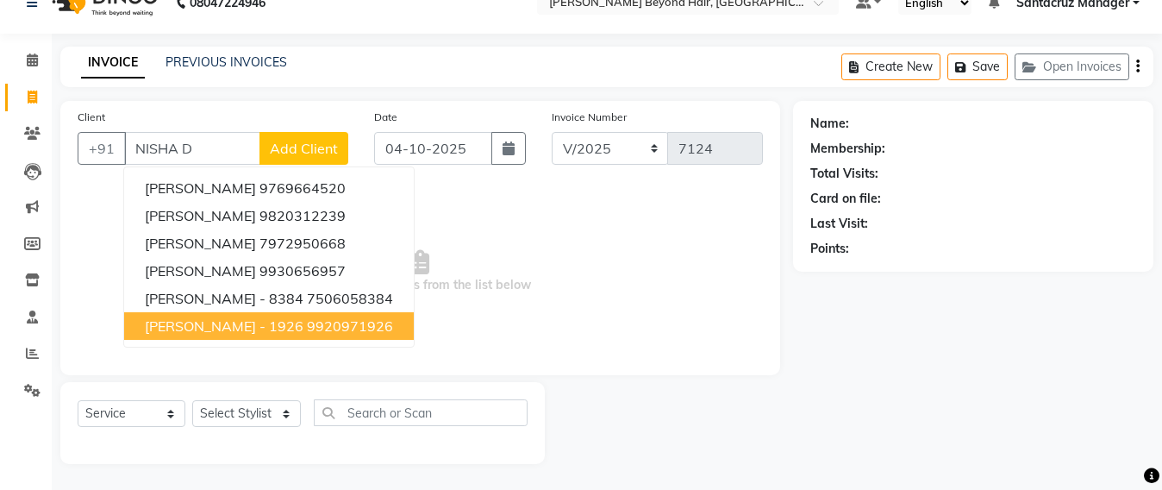
click at [193, 332] on span "NISHA DOSHI - 1926" at bounding box center [224, 325] width 159 height 17
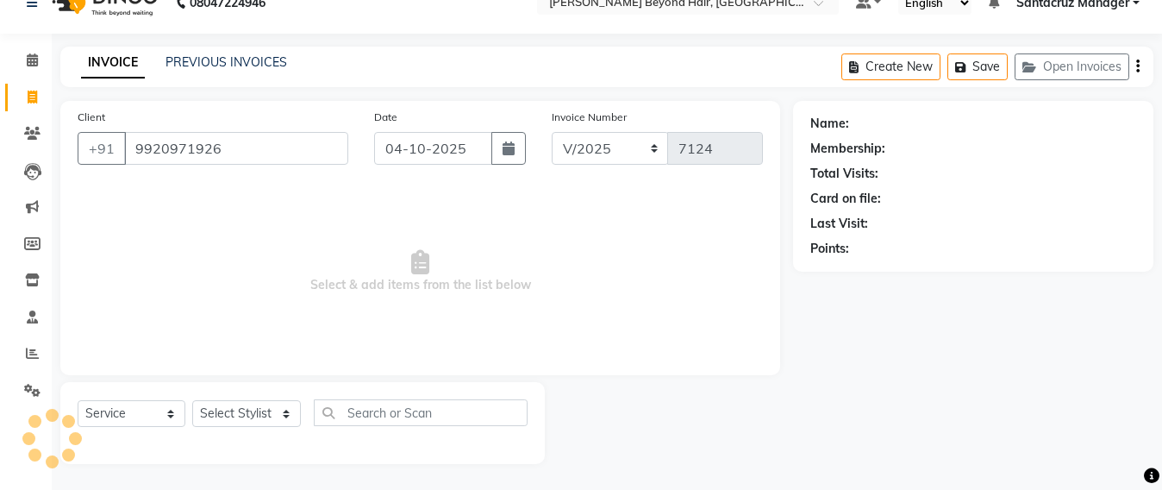
type input "9920971926"
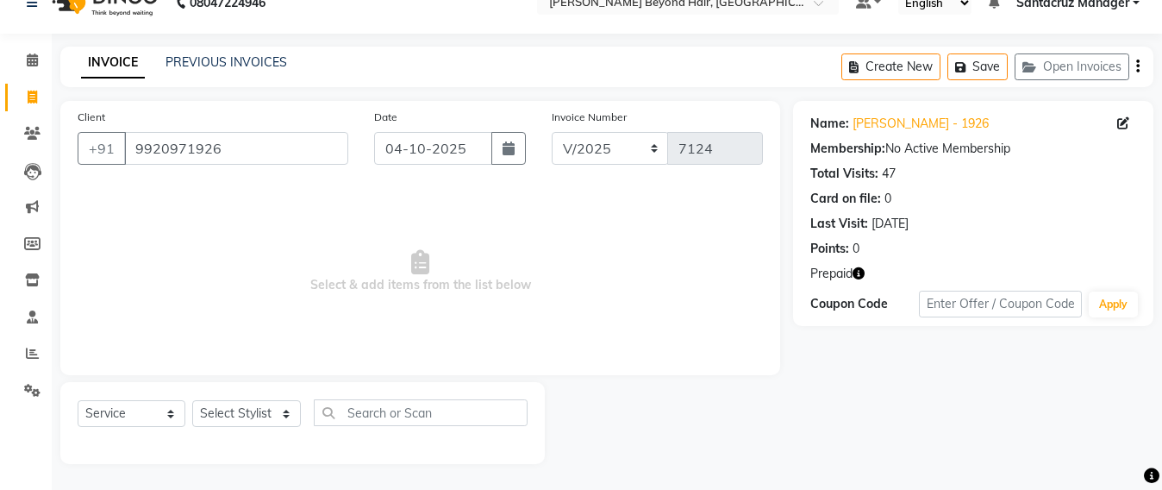
click at [859, 271] on icon "button" at bounding box center [859, 273] width 12 height 12
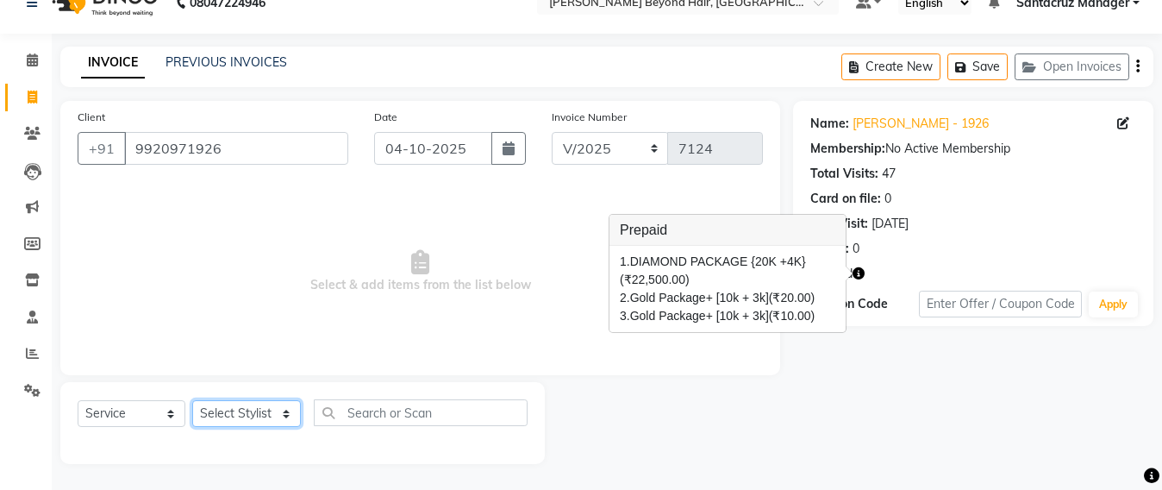
click at [234, 423] on select "Select Stylist Admin Avesh Sankat AZHER SHAIKH Dhruv Gohil Jayeshree Mahtre Man…" at bounding box center [246, 413] width 109 height 27
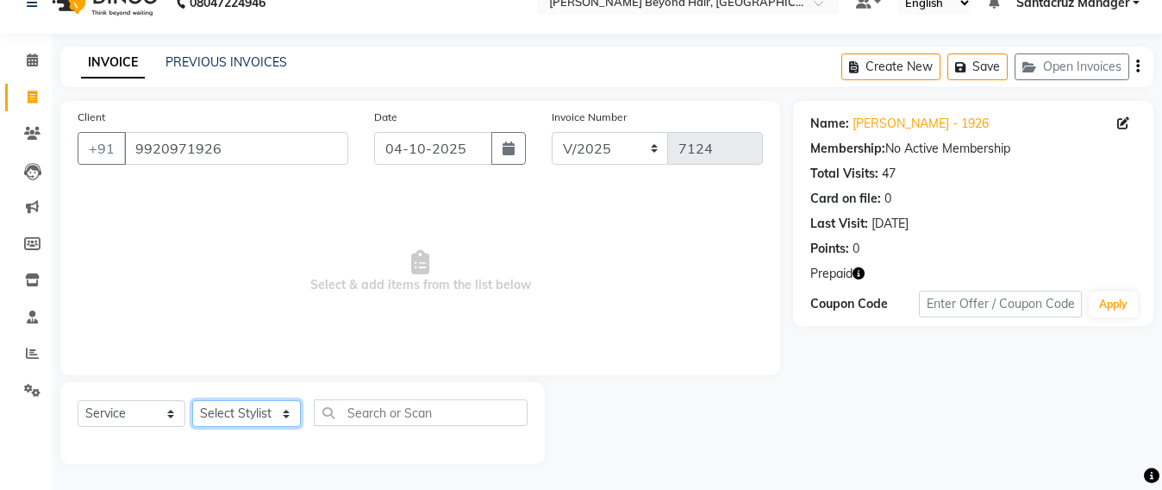
select select "47842"
click at [192, 400] on select "Select Stylist Admin Avesh Sankat AZHER SHAIKH Dhruv Gohil Jayeshree Mahtre Man…" at bounding box center [246, 413] width 109 height 27
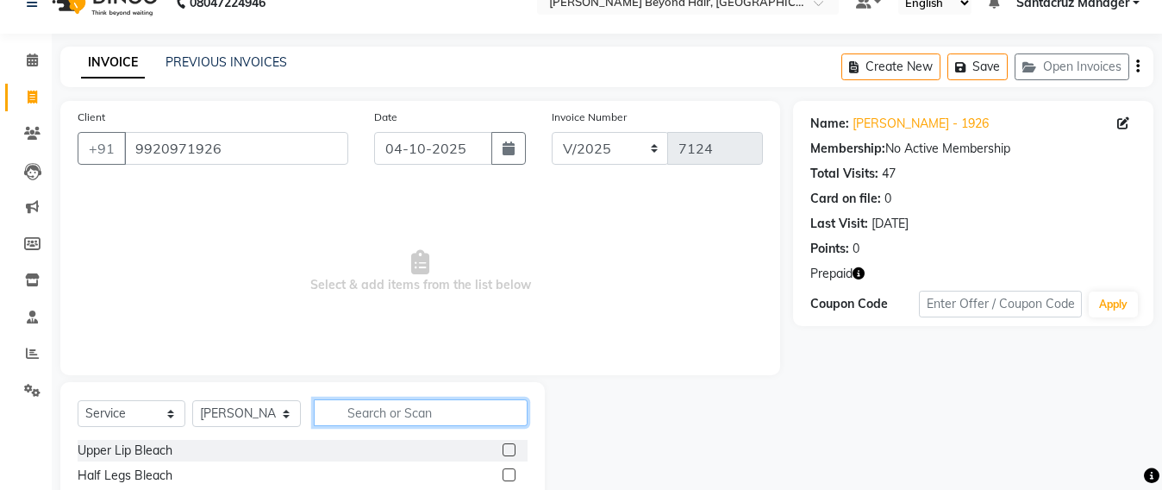
click at [360, 412] on input "text" at bounding box center [421, 412] width 214 height 27
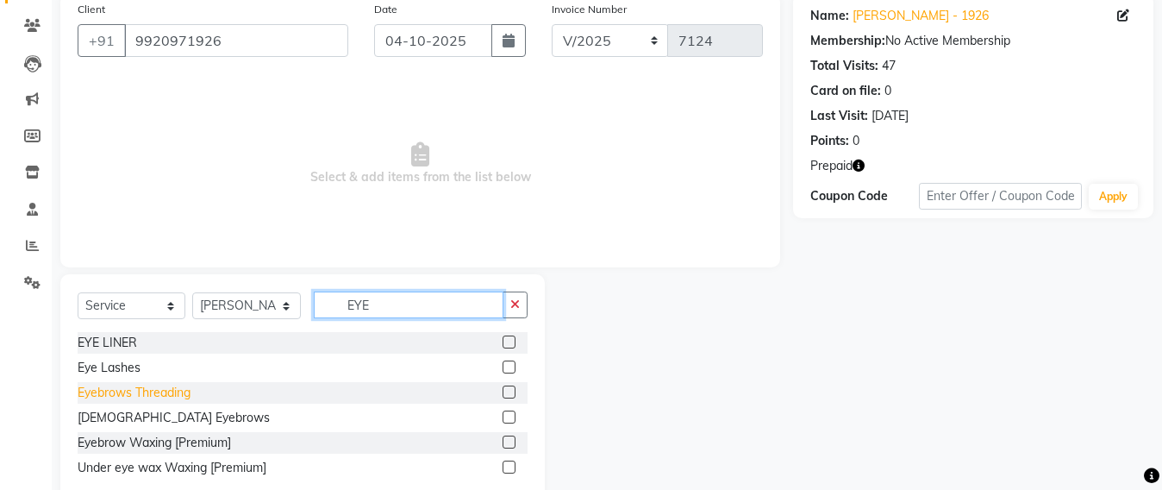
type input "EYE"
click at [151, 395] on div "Eyebrows Threading" at bounding box center [134, 393] width 113 height 18
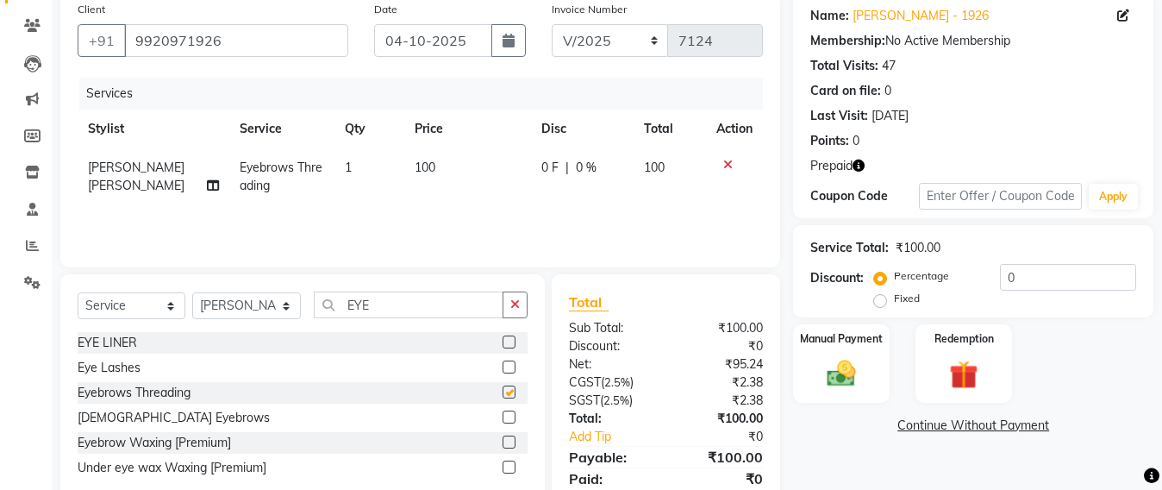
checkbox input "false"
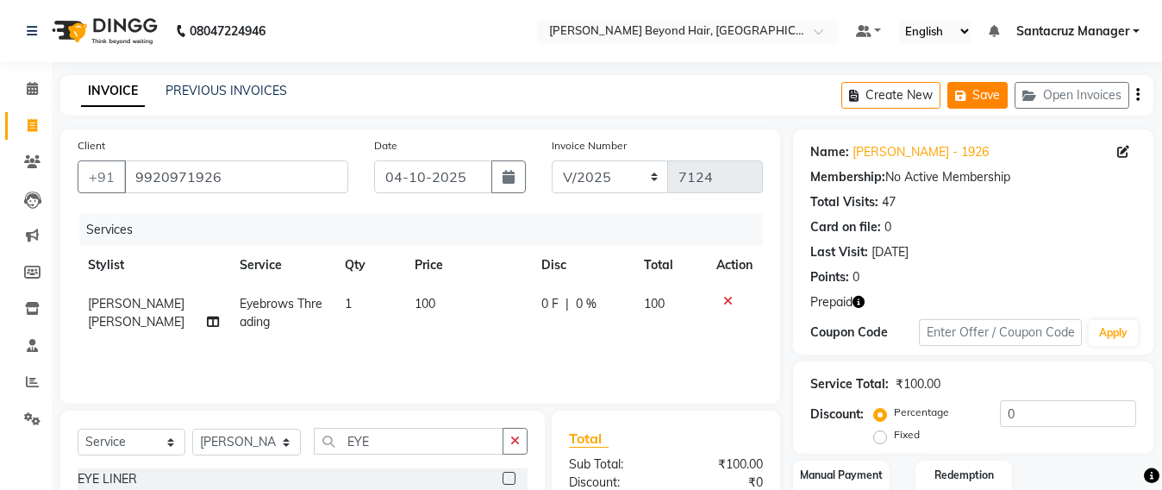
click at [965, 100] on icon "button" at bounding box center [964, 96] width 17 height 12
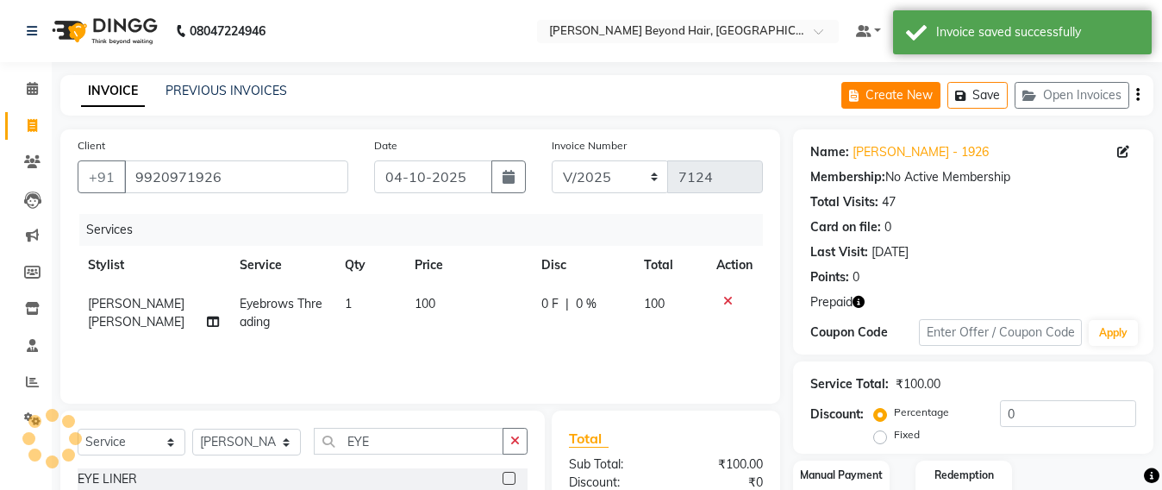
click at [912, 95] on button "Create New" at bounding box center [891, 95] width 99 height 27
select select "service"
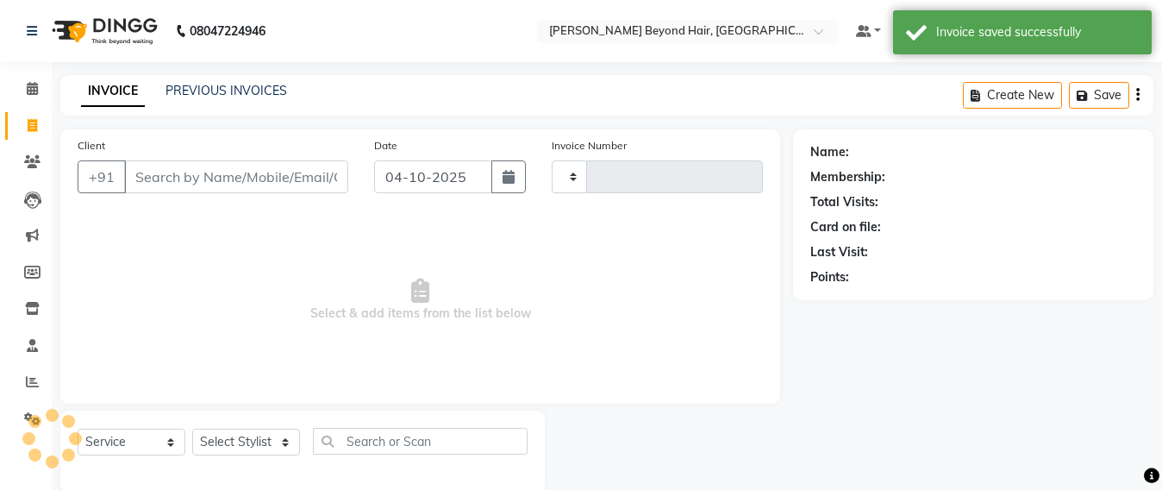
type input "7124"
select select "6357"
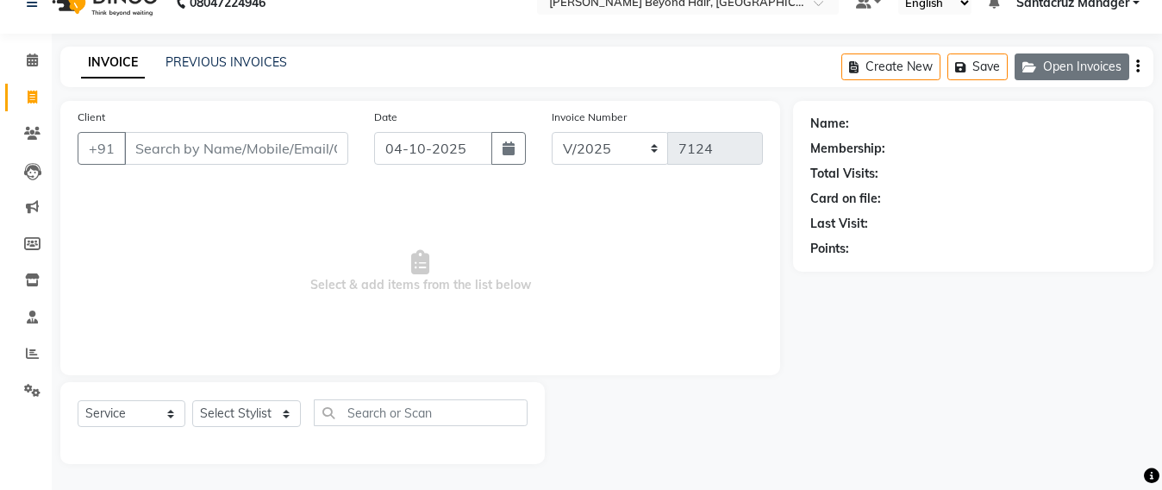
click at [1062, 72] on button "Open Invoices" at bounding box center [1072, 66] width 115 height 27
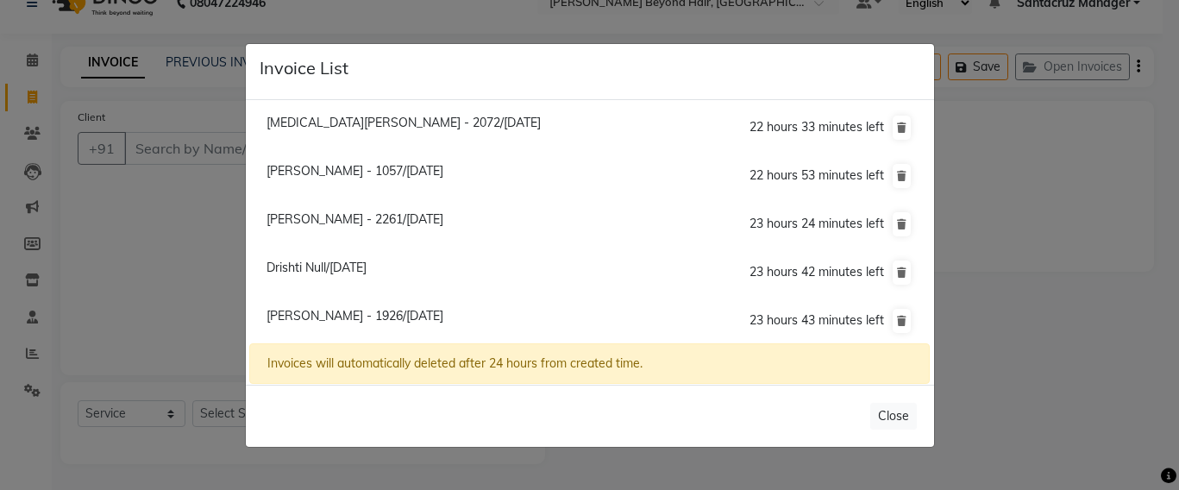
click at [303, 265] on span "Drishti Null/04 October 2025" at bounding box center [316, 268] width 100 height 16
type input "9820904106"
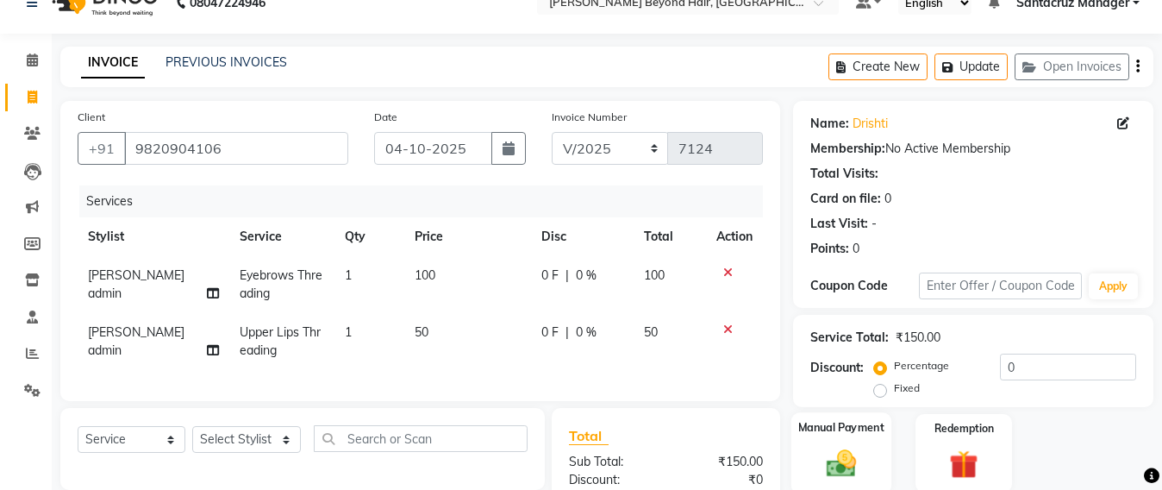
click at [825, 452] on img at bounding box center [842, 463] width 48 height 34
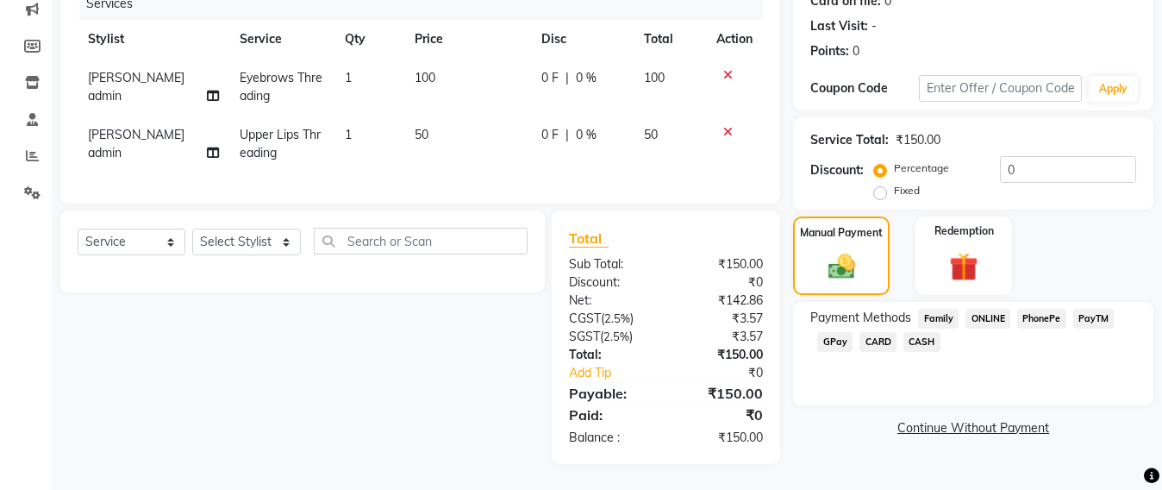
click at [923, 332] on span "CASH" at bounding box center [922, 342] width 37 height 20
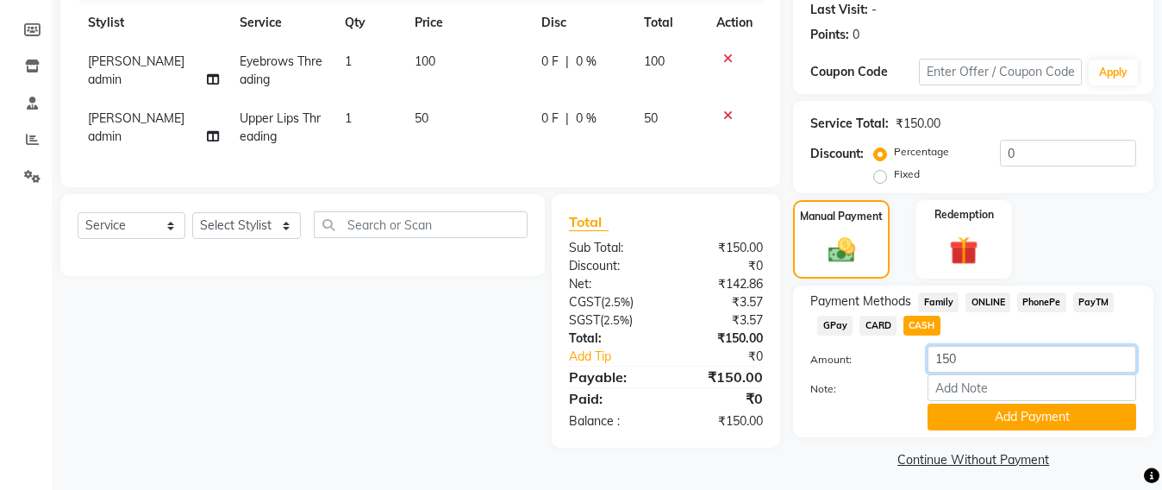
click at [984, 365] on input "150" at bounding box center [1032, 359] width 209 height 27
click at [831, 323] on span "GPay" at bounding box center [835, 326] width 35 height 20
click at [934, 325] on span "CASH" at bounding box center [922, 326] width 37 height 20
click at [962, 359] on input "150" at bounding box center [1032, 359] width 209 height 27
type input "100"
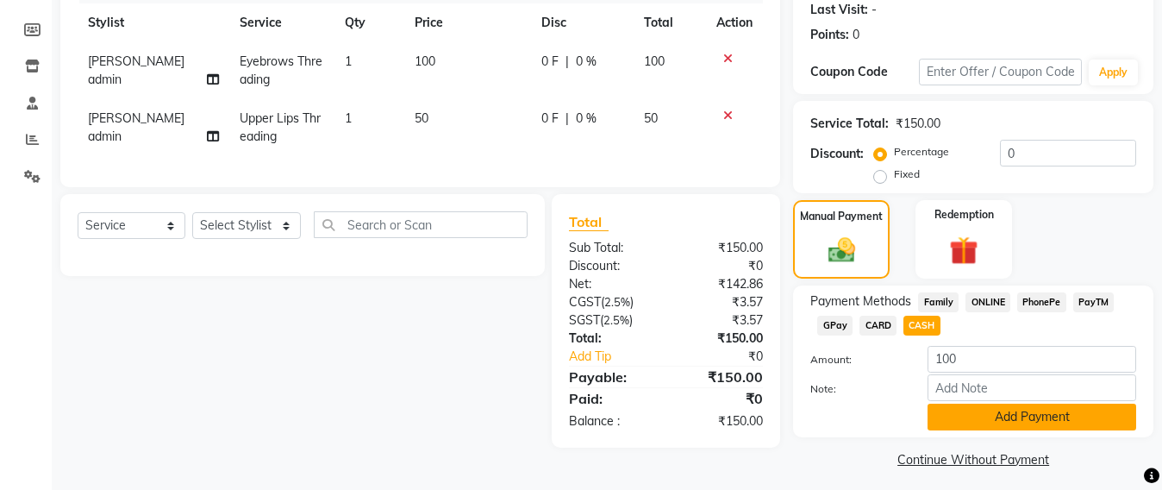
click at [1002, 420] on button "Add Payment" at bounding box center [1032, 417] width 209 height 27
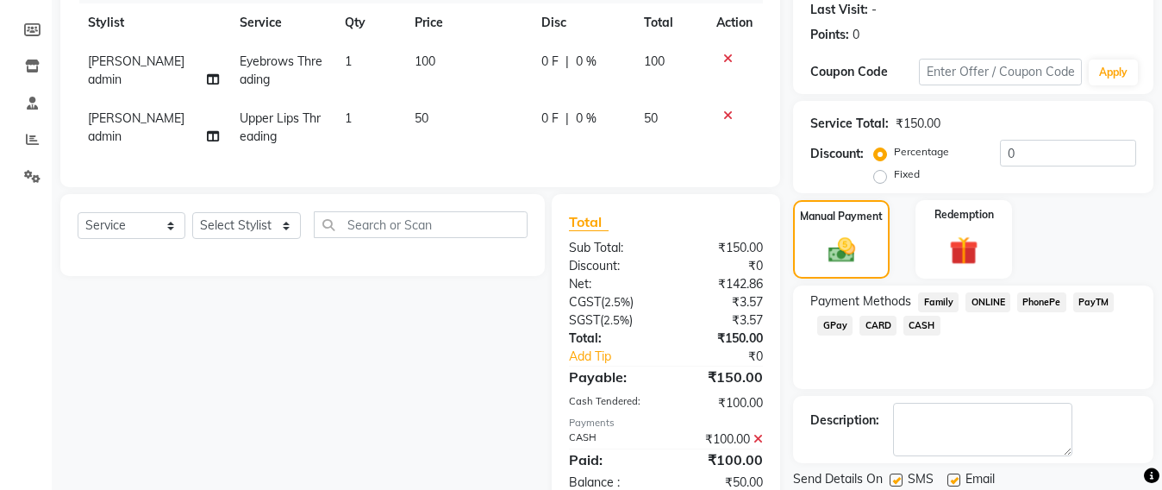
click at [825, 324] on span "GPay" at bounding box center [835, 326] width 35 height 20
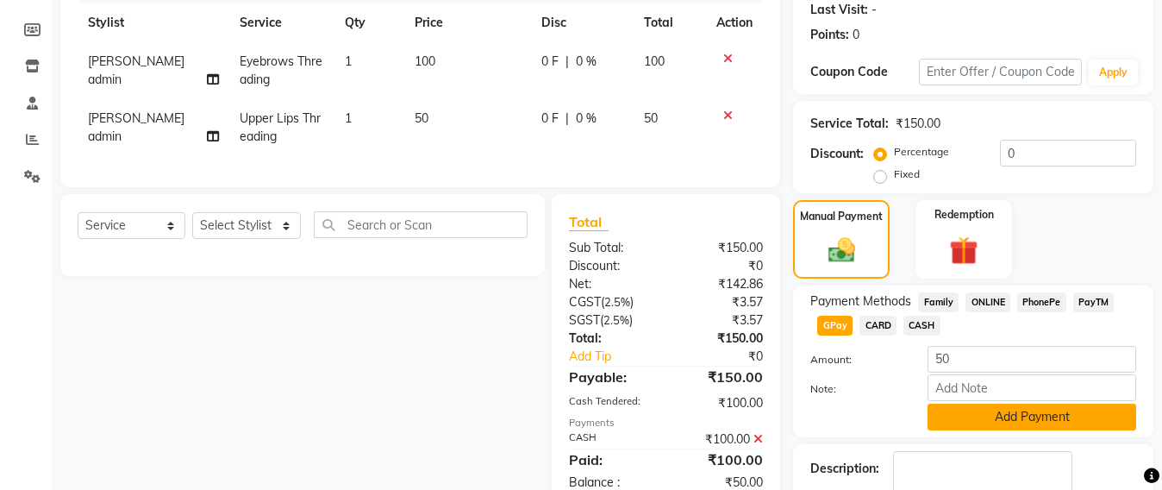
click at [969, 417] on button "Add Payment" at bounding box center [1032, 417] width 209 height 27
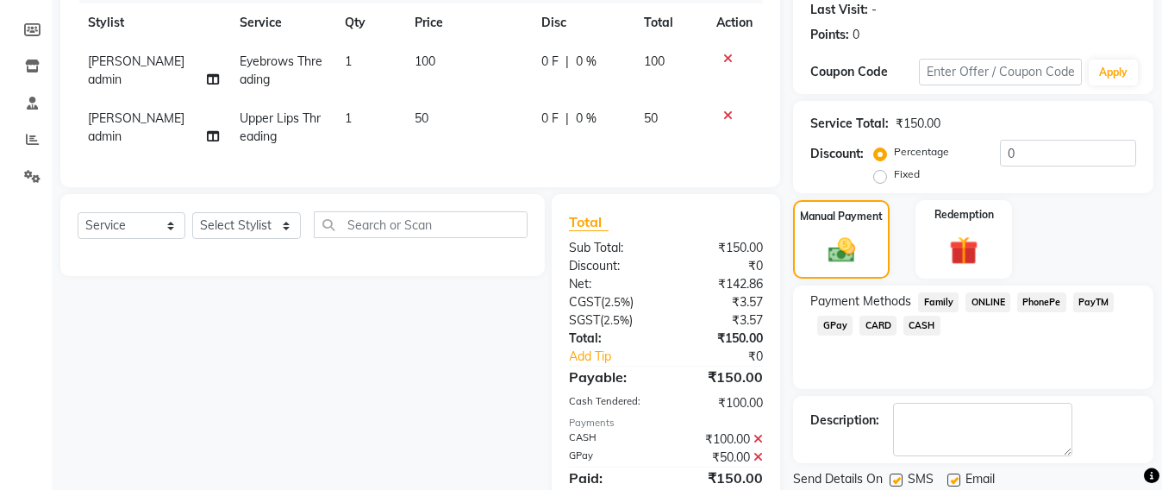
scroll to position [322, 0]
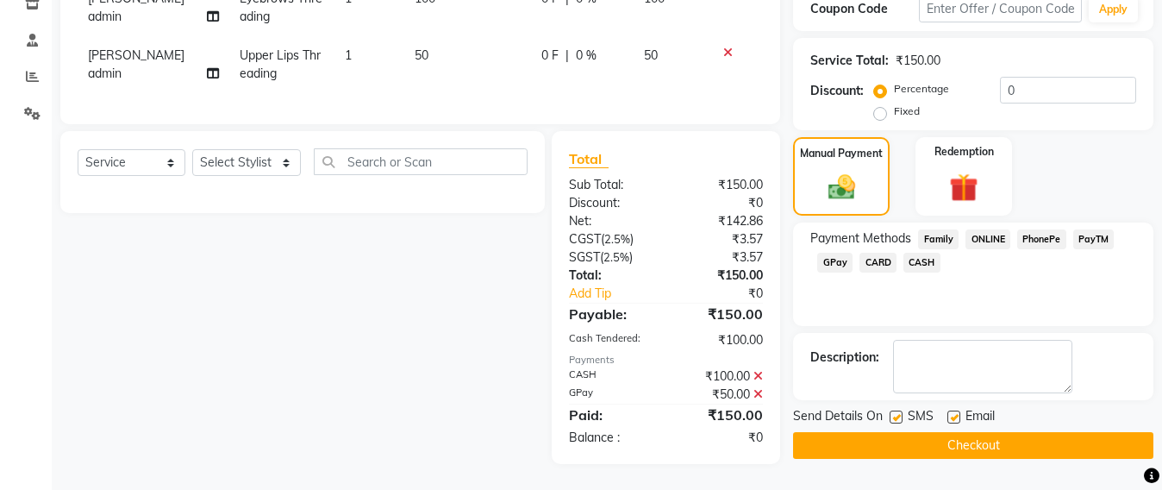
click at [968, 432] on button "Checkout" at bounding box center [973, 445] width 360 height 27
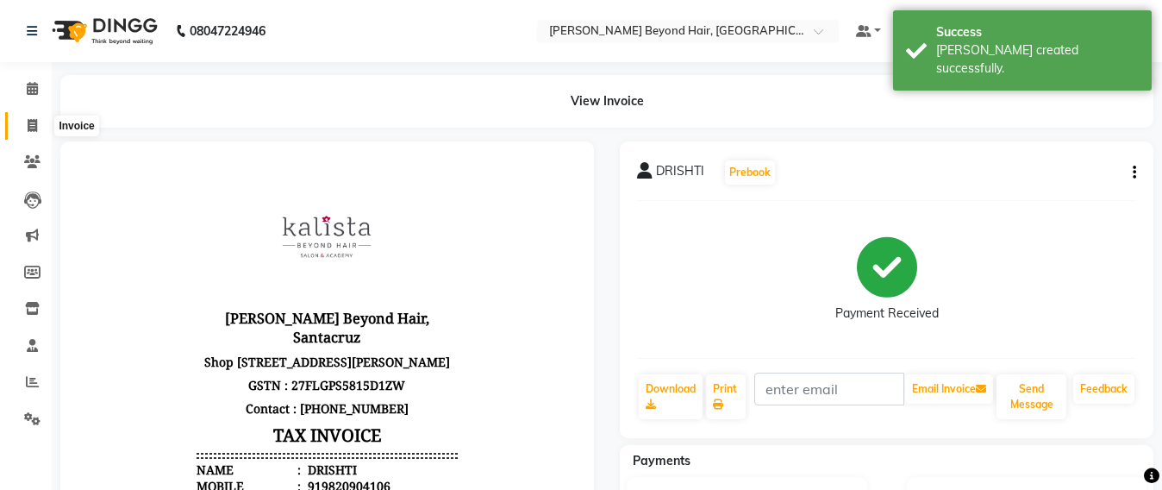
click at [44, 126] on span at bounding box center [32, 126] width 30 height 20
select select "service"
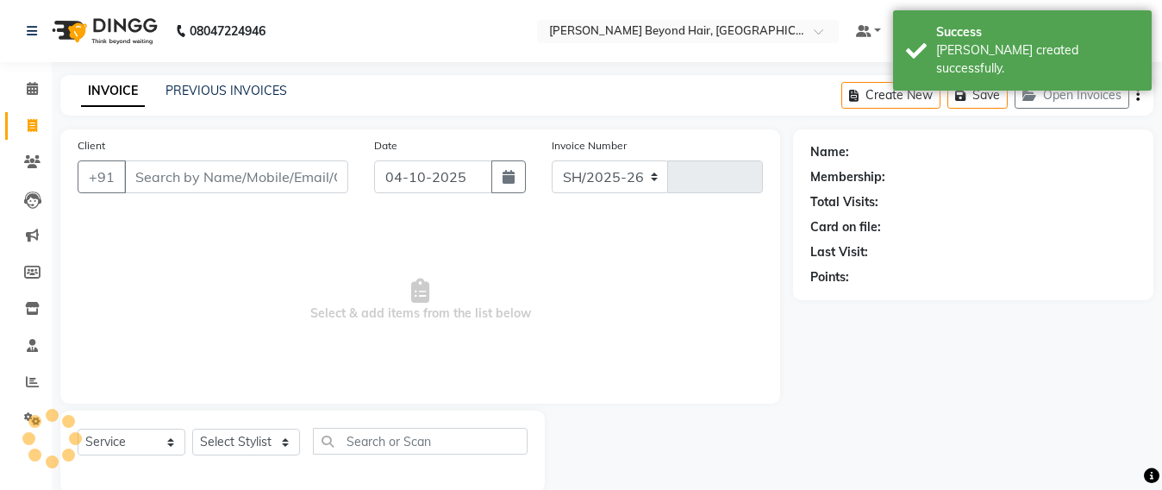
scroll to position [28, 0]
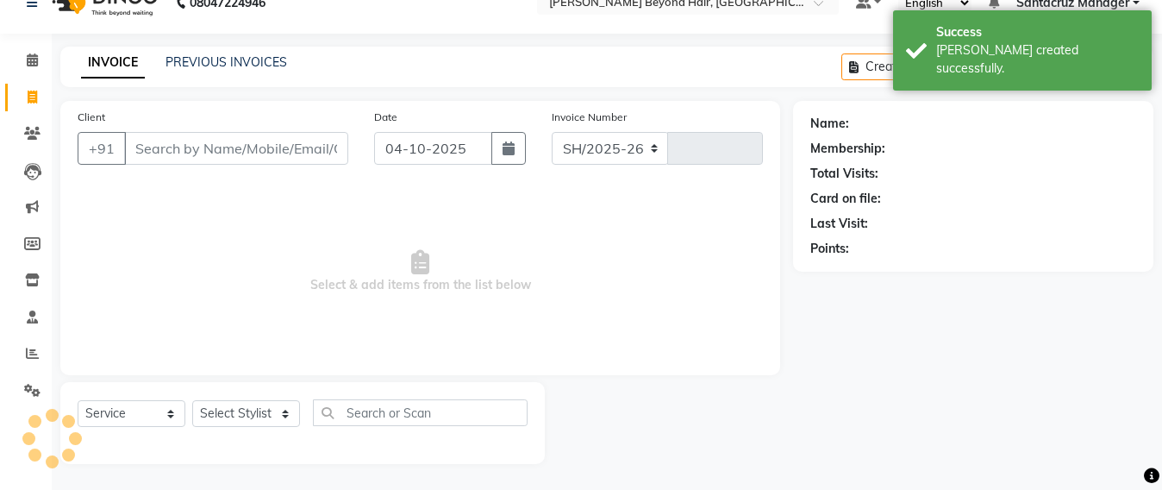
select select "6357"
type input "7125"
click at [1059, 75] on button "Open Invoices" at bounding box center [1072, 66] width 115 height 27
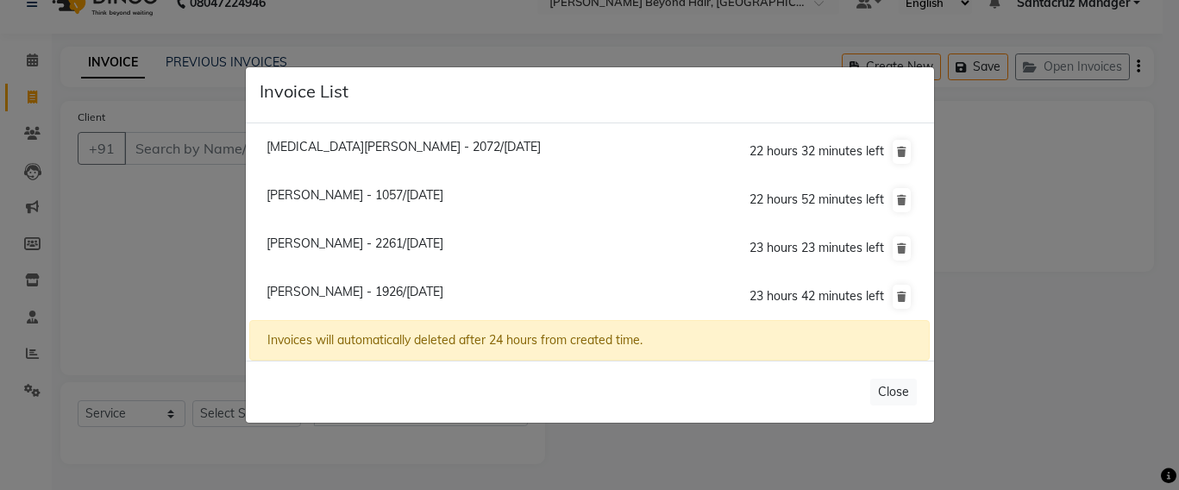
click at [403, 147] on span "Nikita Kothari - 2072/04 October 2025" at bounding box center [403, 147] width 274 height 16
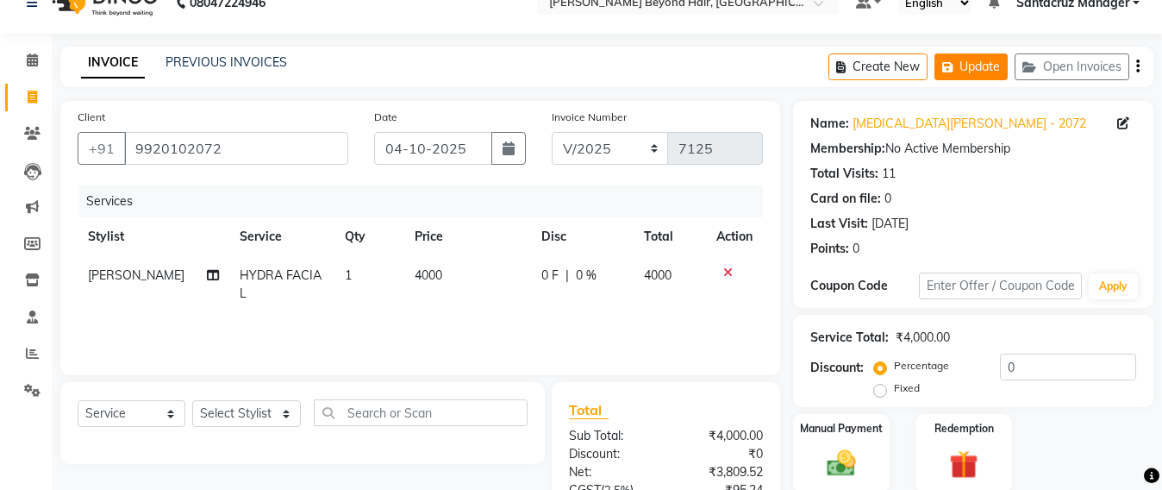
click at [983, 61] on button "Update" at bounding box center [971, 66] width 73 height 27
click at [984, 62] on button "Update" at bounding box center [971, 66] width 73 height 27
click at [1055, 63] on button "Open Invoices" at bounding box center [1072, 66] width 115 height 27
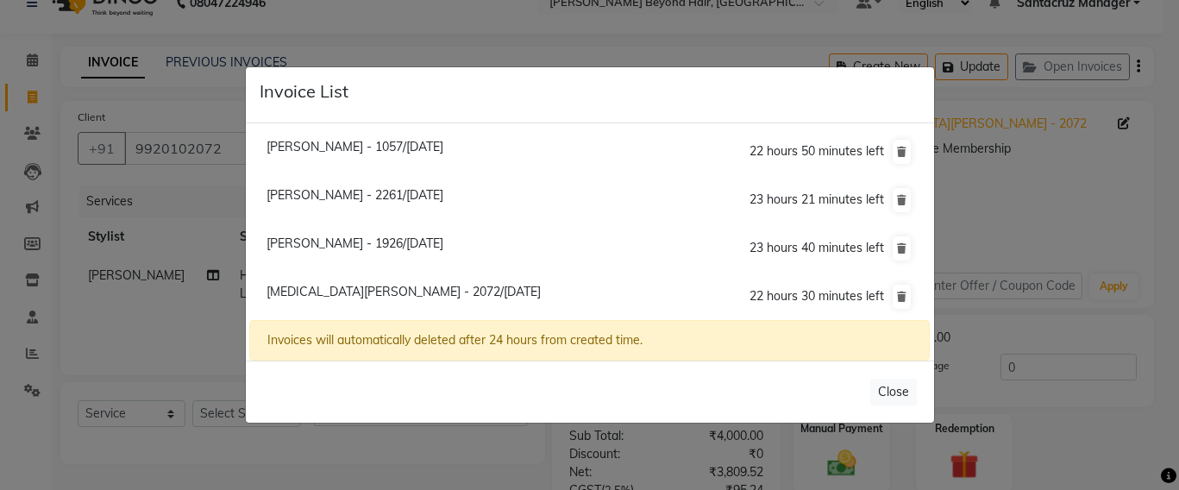
click at [329, 239] on span "Nisha Doshi - 1926/04 October 2025" at bounding box center [354, 243] width 177 height 16
type input "9920971926"
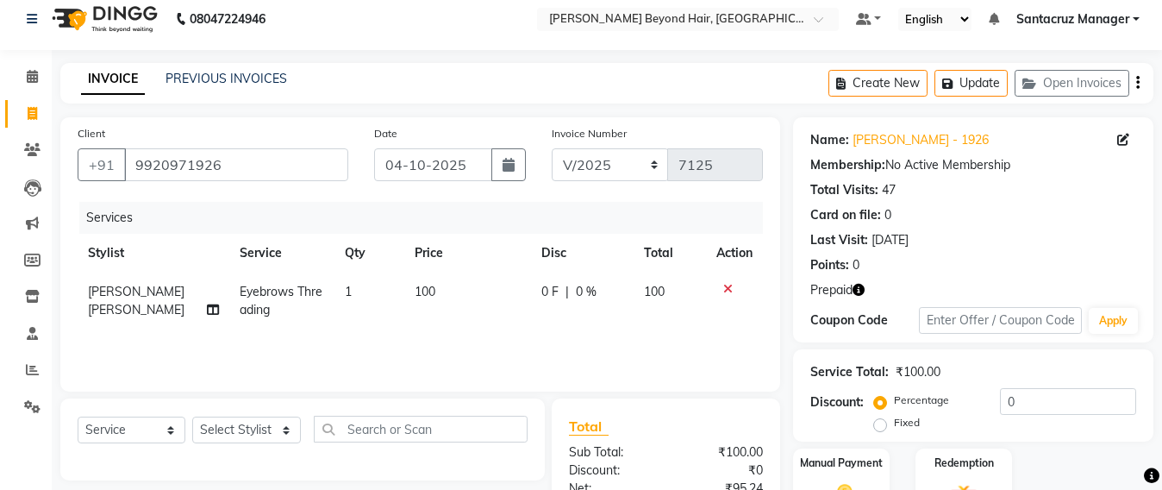
scroll to position [0, 0]
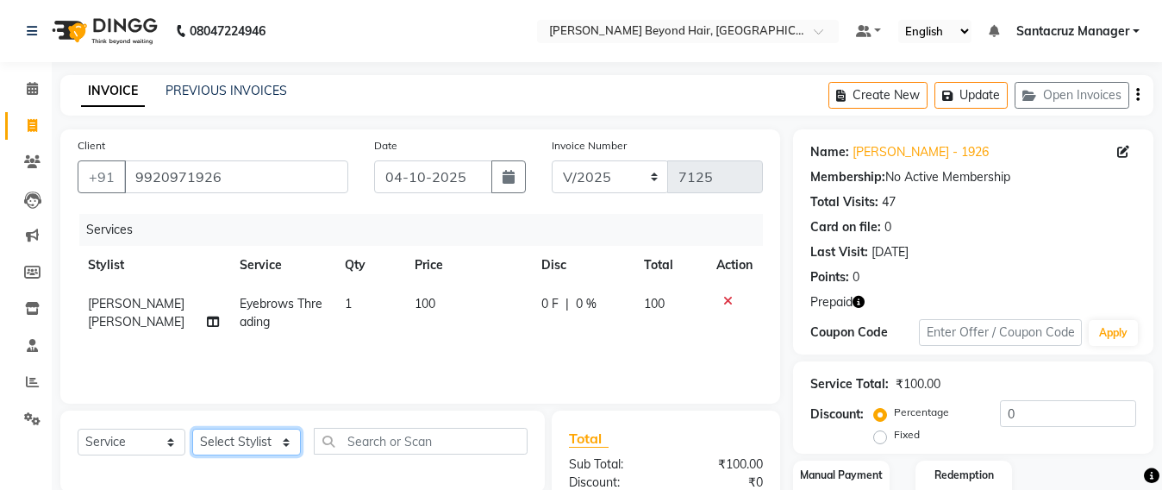
click at [230, 439] on select "Select Stylist Admin Avesh Sankat AZHER SHAIKH Dhruv Gohil Jayeshree Mahtre Man…" at bounding box center [246, 442] width 109 height 27
select select "47842"
click at [192, 429] on select "Select Stylist Admin Avesh Sankat AZHER SHAIKH Dhruv Gohil Jayeshree Mahtre Man…" at bounding box center [246, 442] width 109 height 27
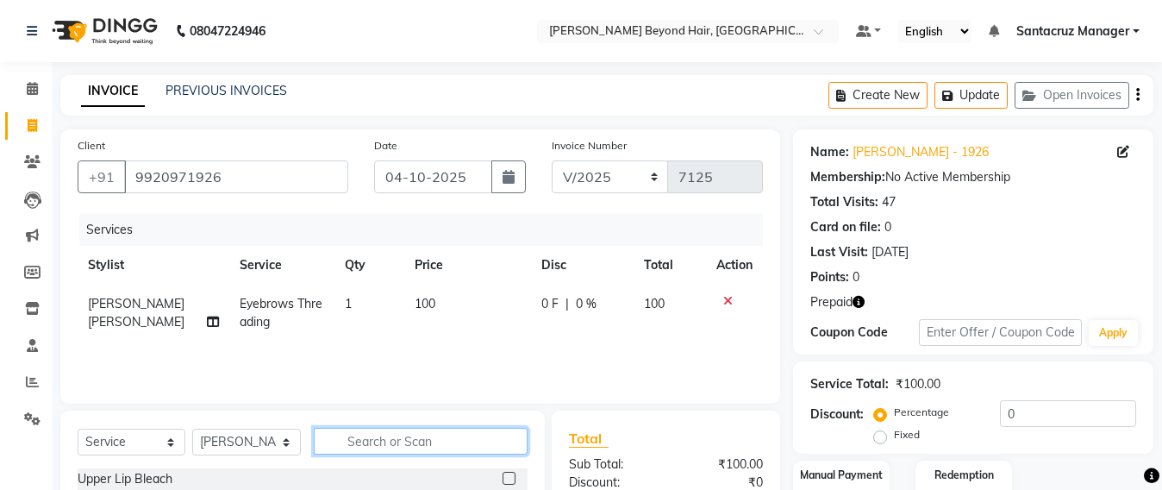
click at [334, 440] on input "text" at bounding box center [421, 441] width 214 height 27
type input "CHIN"
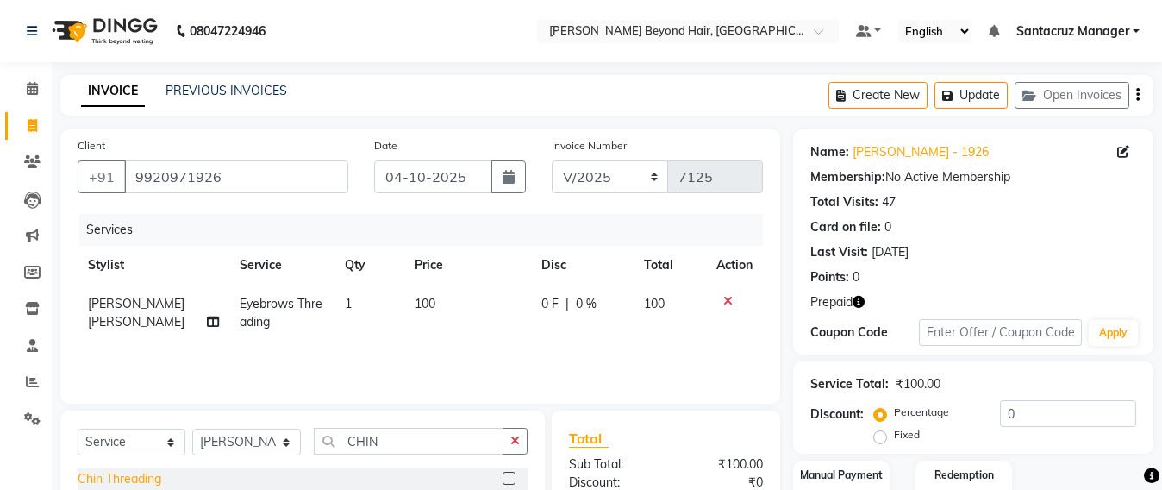
click at [129, 484] on div "Chin Threading" at bounding box center [120, 479] width 84 height 18
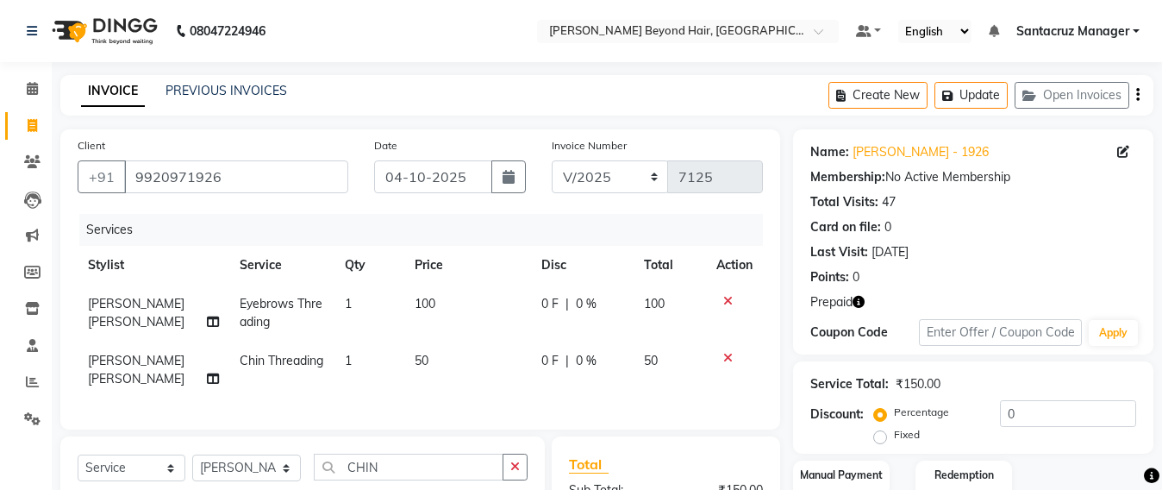
checkbox input "false"
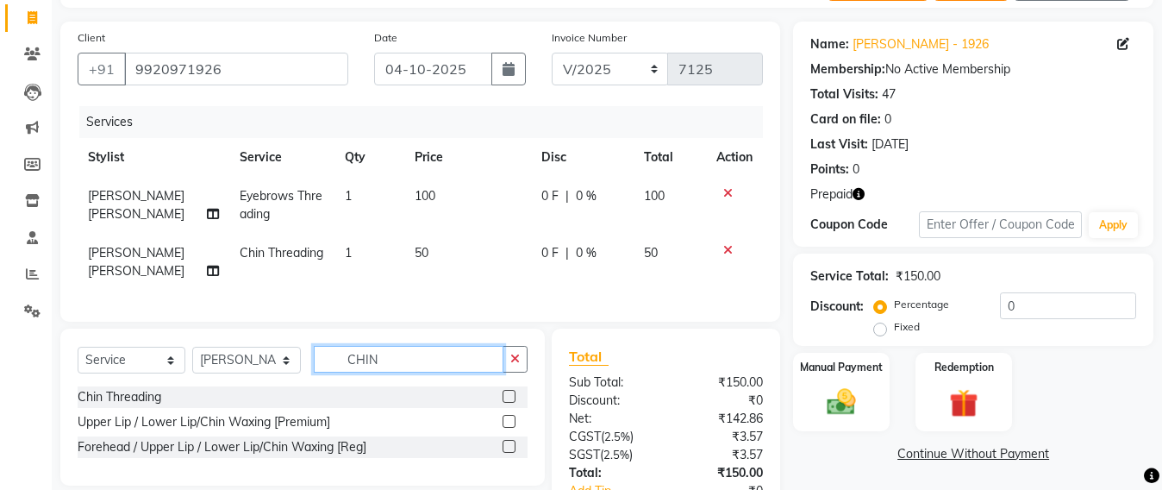
click at [414, 373] on input "CHIN" at bounding box center [409, 359] width 190 height 27
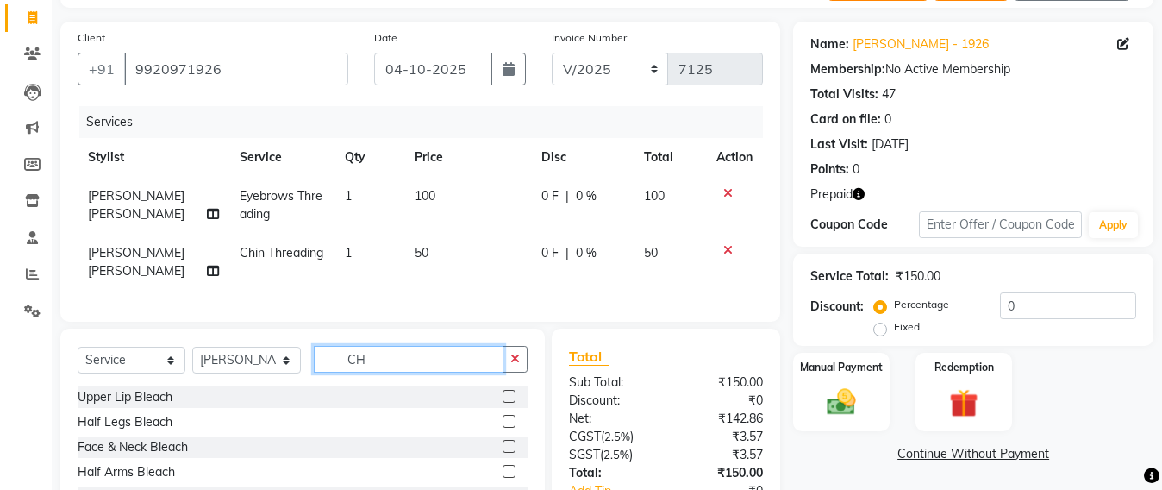
type input "C"
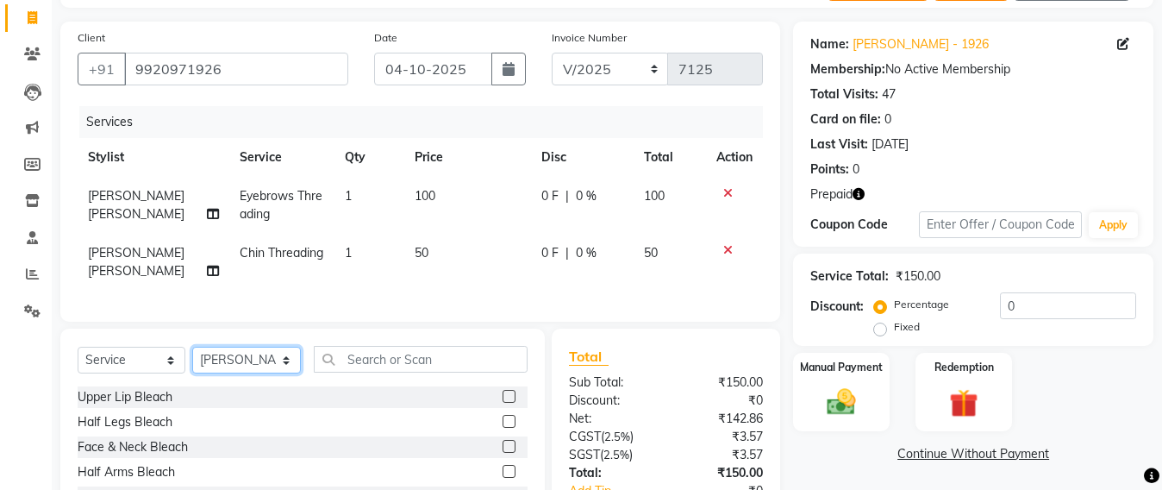
click at [232, 373] on select "Select Stylist Admin Avesh Sankat AZHER SHAIKH Dhruv Gohil Jayeshree Mahtre Man…" at bounding box center [246, 360] width 109 height 27
select select "90952"
click at [192, 363] on select "Select Stylist Admin Avesh Sankat AZHER SHAIKH Dhruv Gohil Jayeshree Mahtre Man…" at bounding box center [246, 360] width 109 height 27
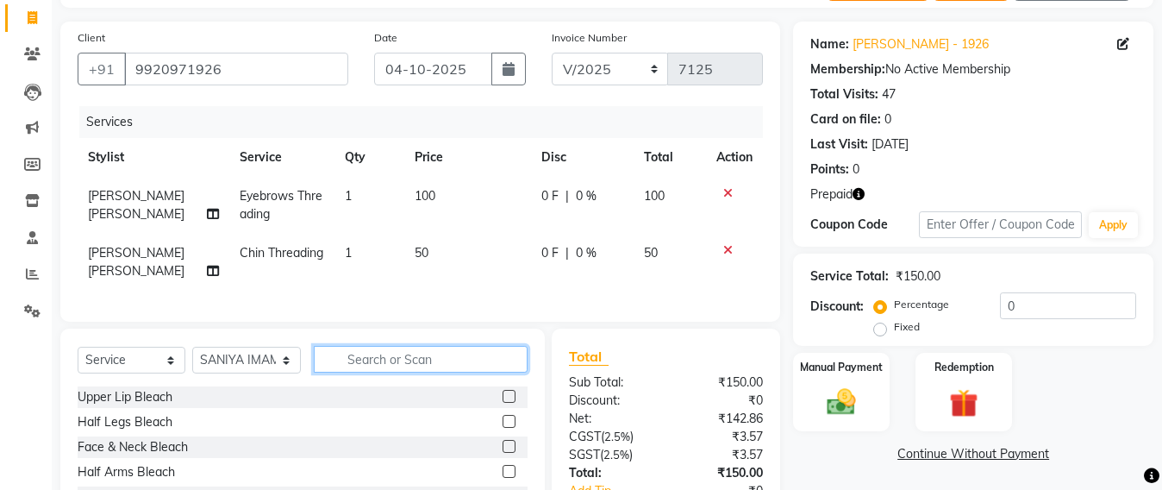
click at [353, 371] on input "text" at bounding box center [421, 359] width 214 height 27
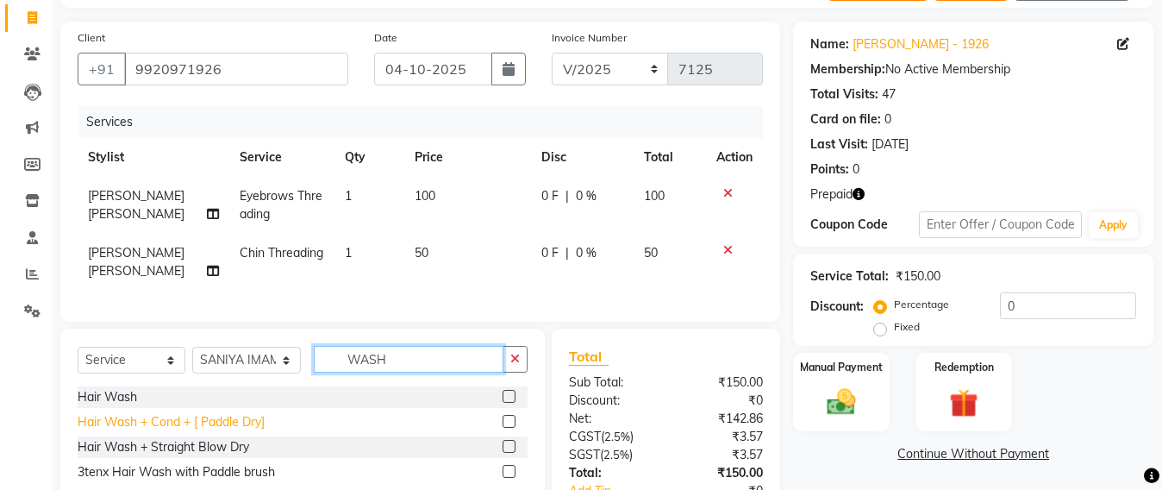
type input "WASH"
click at [147, 431] on div "Hair Wash + Cond + [ Paddle Dry]" at bounding box center [171, 422] width 187 height 18
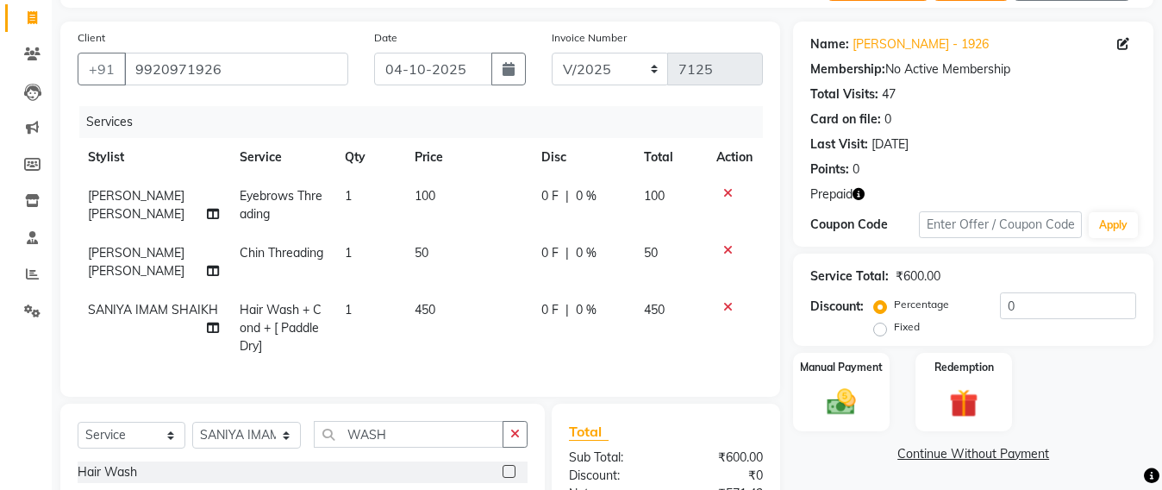
checkbox input "false"
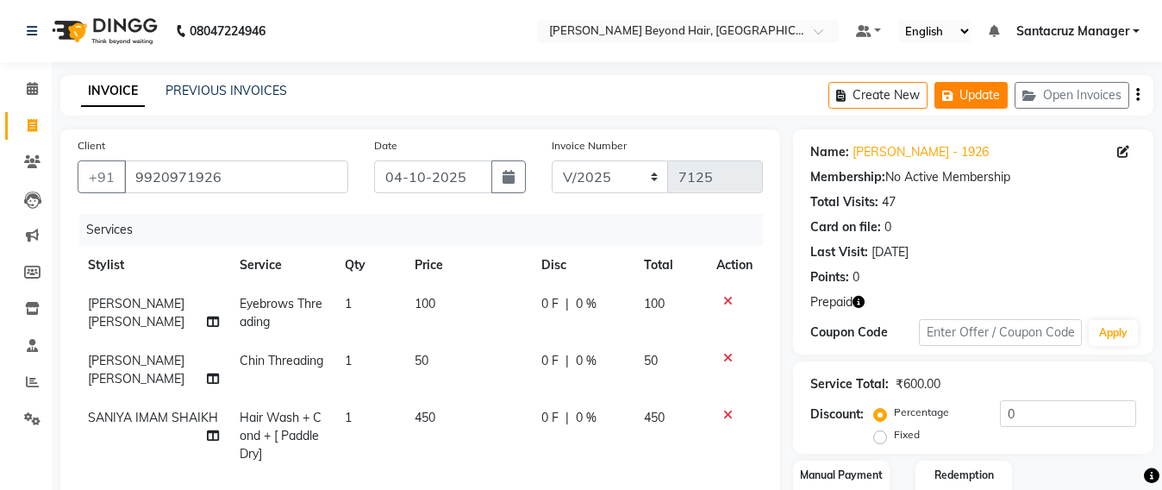
click at [957, 97] on icon "button" at bounding box center [951, 96] width 17 height 12
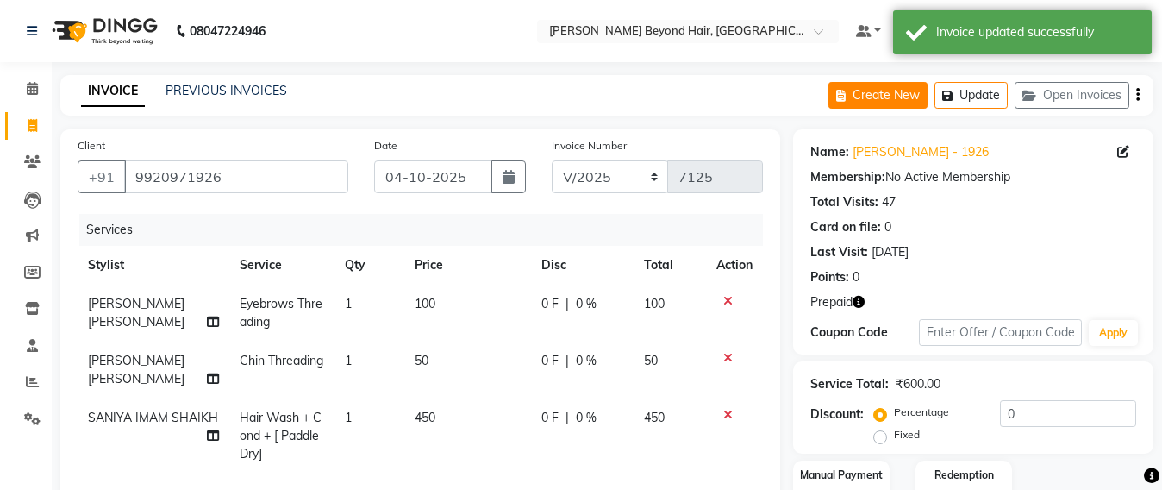
click at [889, 101] on button "Create New" at bounding box center [878, 95] width 99 height 27
select select "service"
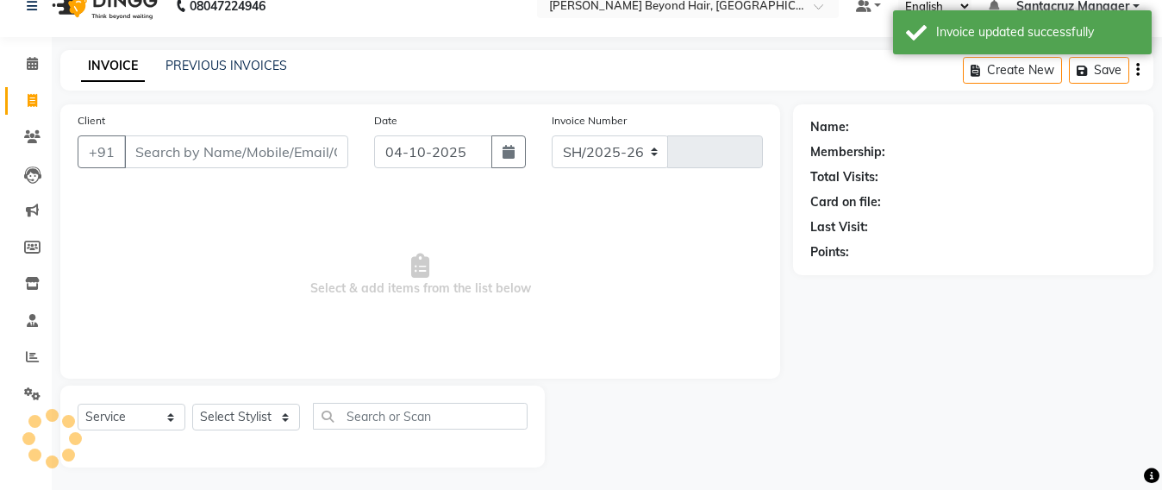
select select "6357"
type input "7125"
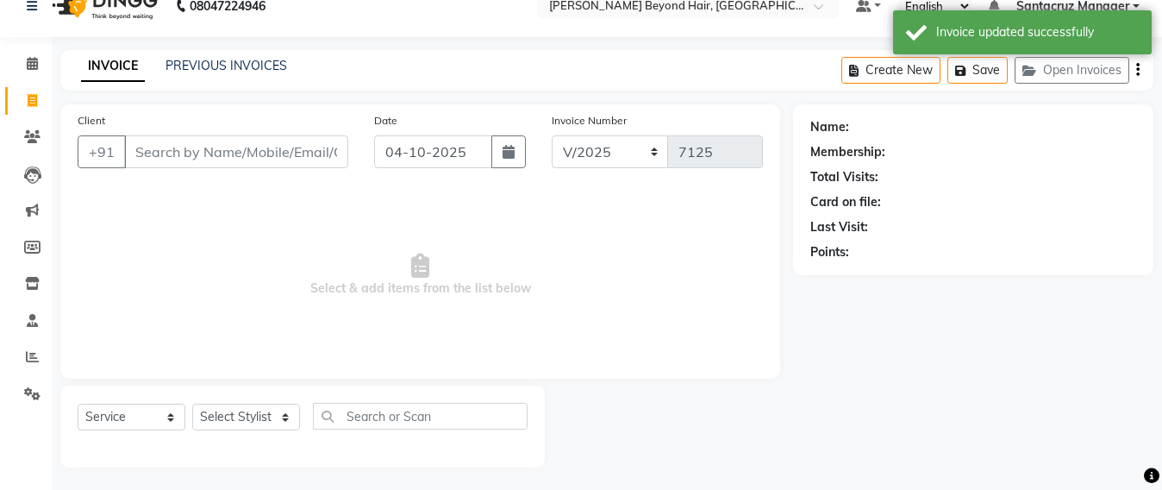
scroll to position [28, 0]
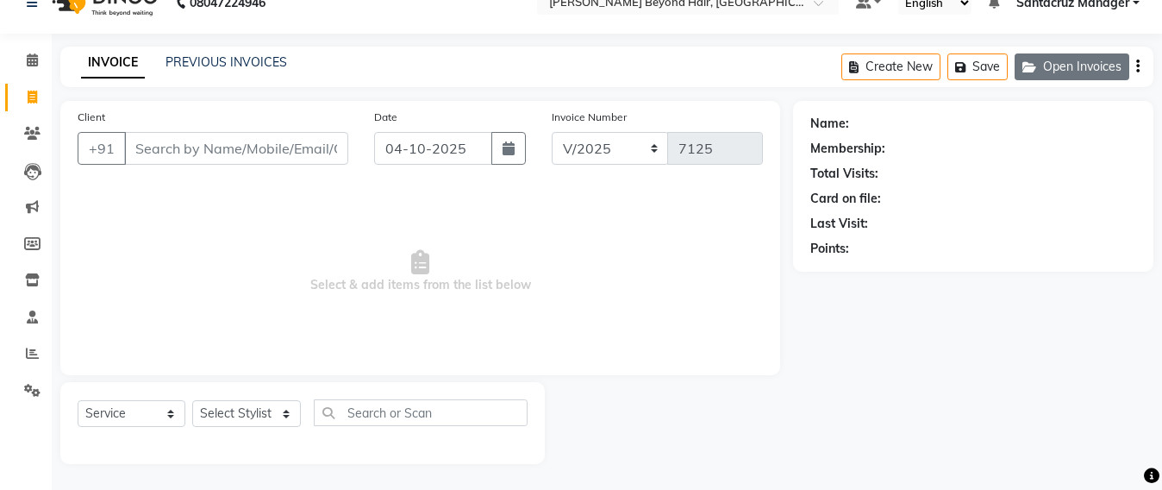
click at [1047, 69] on button "Open Invoices" at bounding box center [1072, 66] width 115 height 27
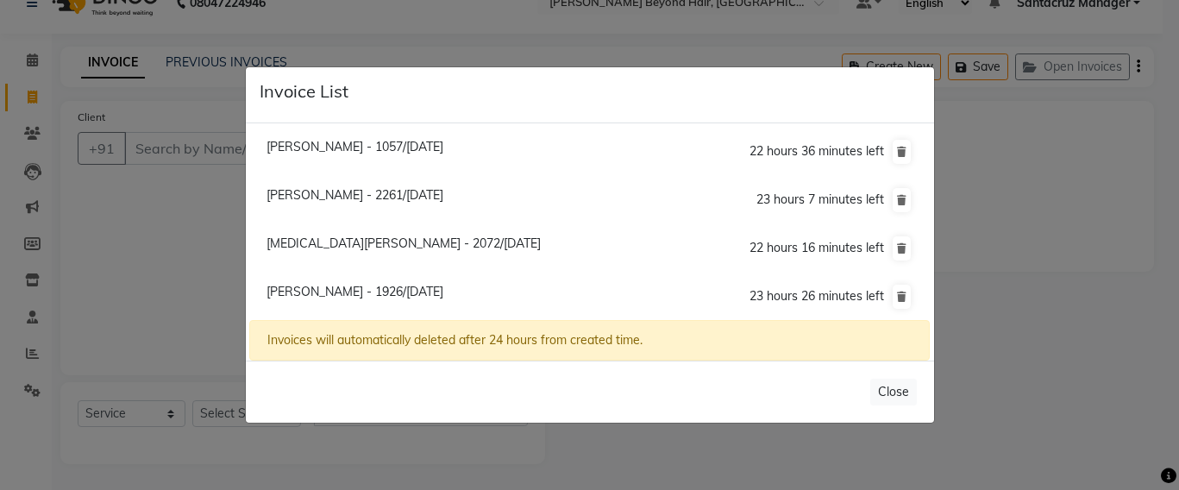
click at [433, 237] on span "Nikita Kothari - 2072/04 October 2025" at bounding box center [403, 243] width 274 height 16
type input "9920102072"
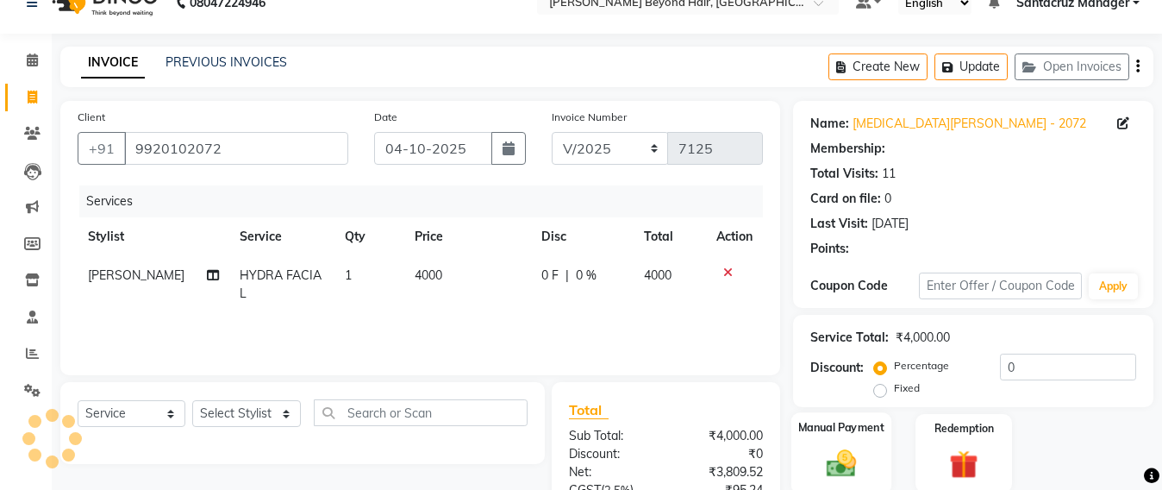
scroll to position [136, 0]
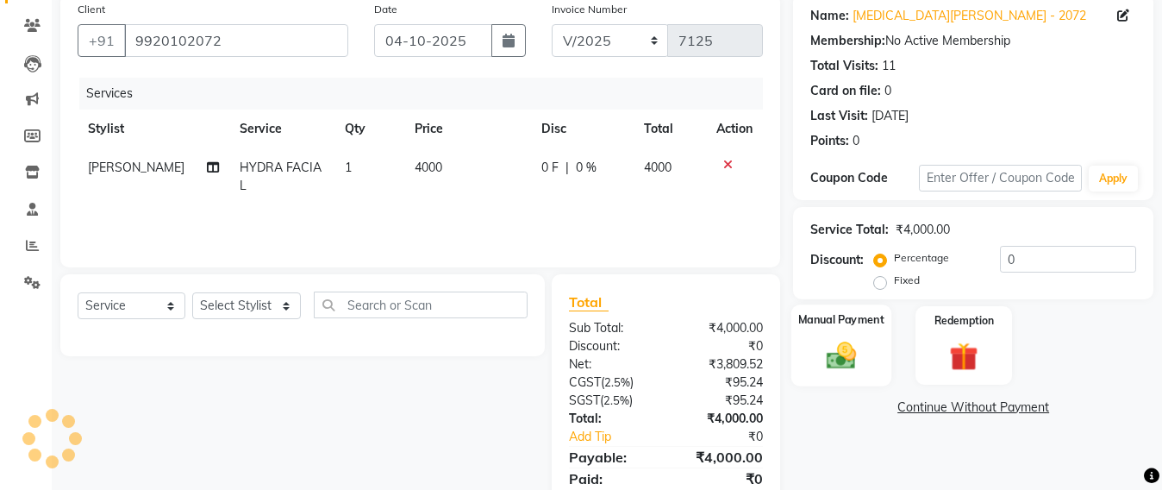
click at [836, 358] on img at bounding box center [842, 355] width 48 height 34
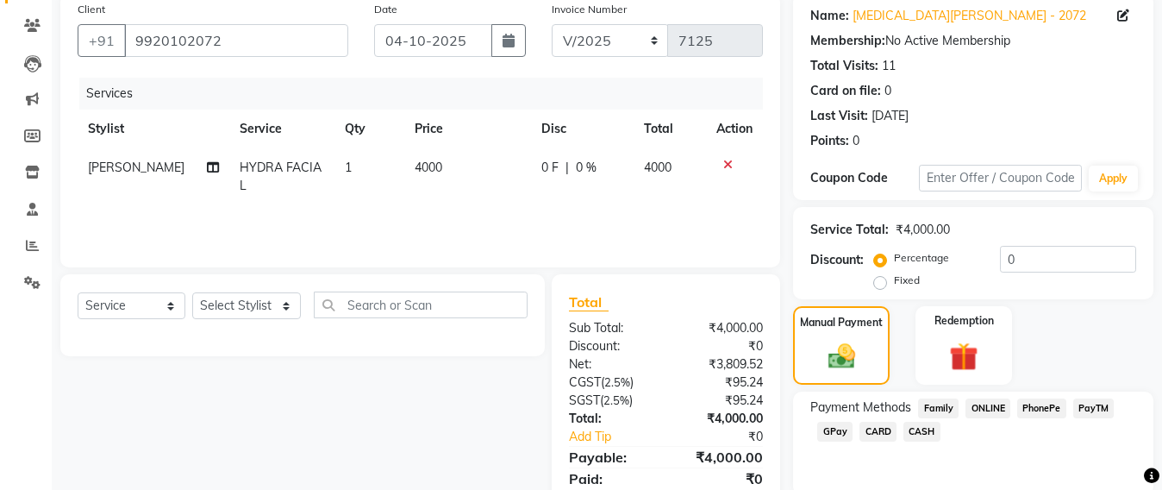
click at [917, 428] on span "CASH" at bounding box center [922, 432] width 37 height 20
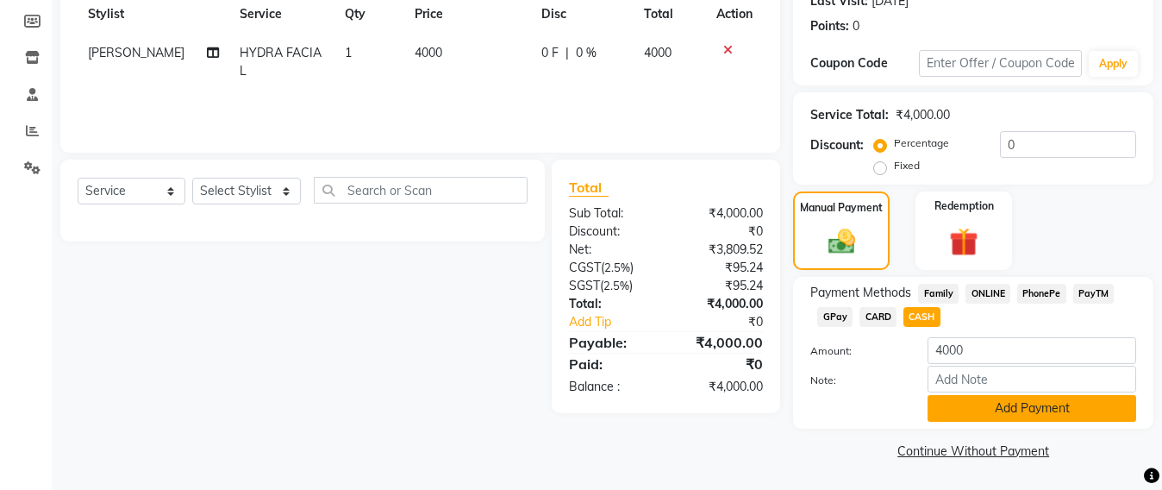
click at [1039, 411] on button "Add Payment" at bounding box center [1032, 408] width 209 height 27
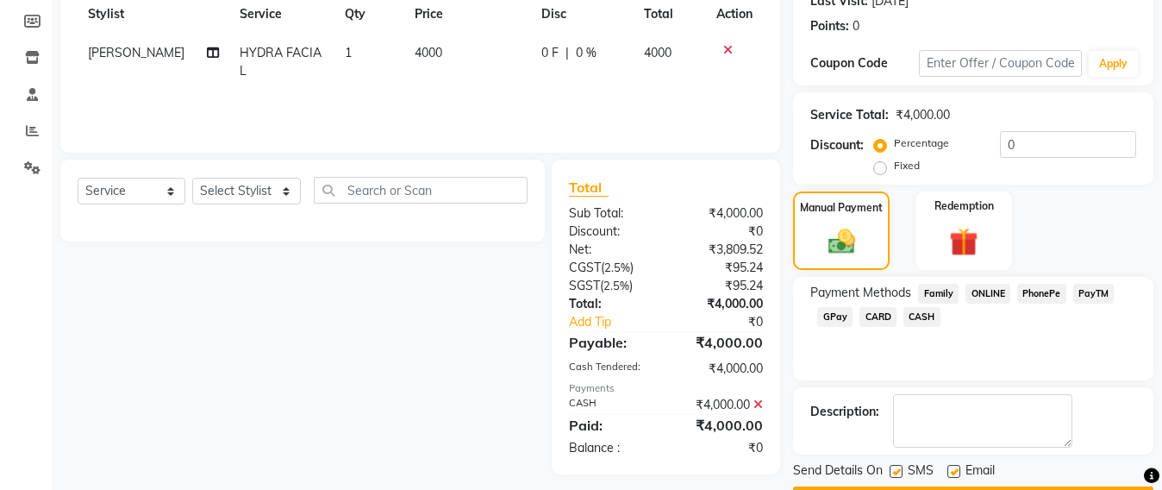
scroll to position [300, 0]
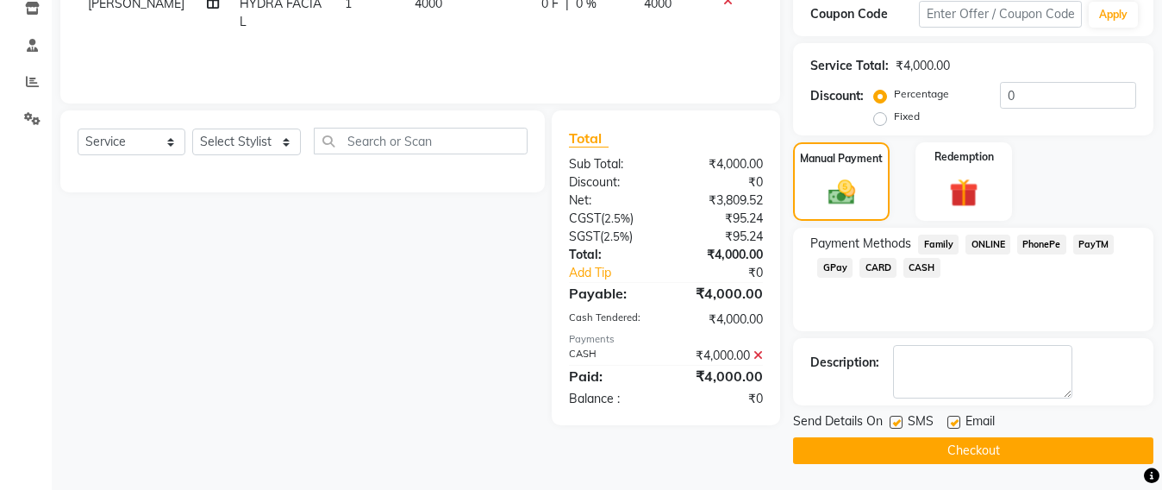
click at [972, 445] on button "Checkout" at bounding box center [973, 450] width 360 height 27
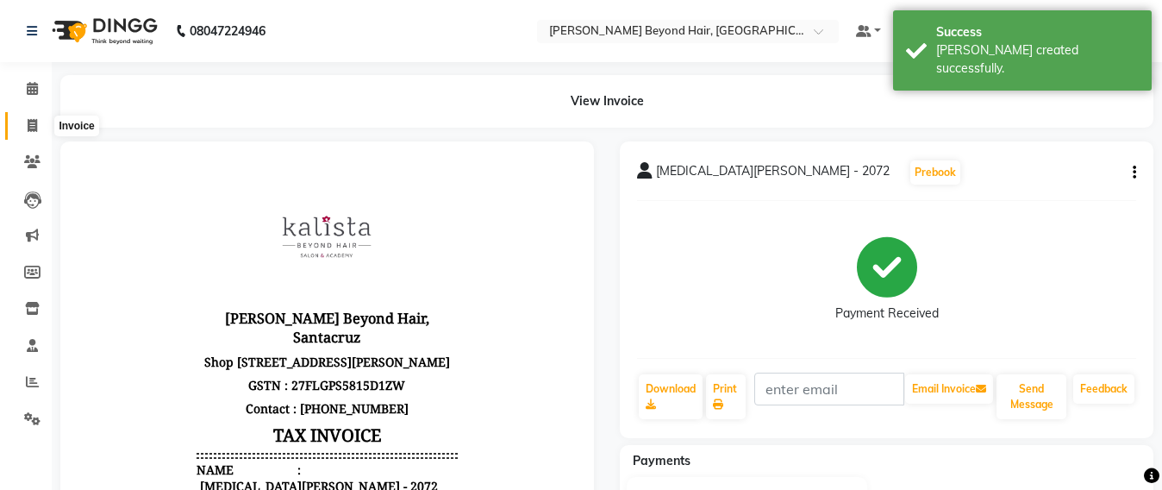
click at [23, 133] on span at bounding box center [32, 126] width 30 height 20
select select "service"
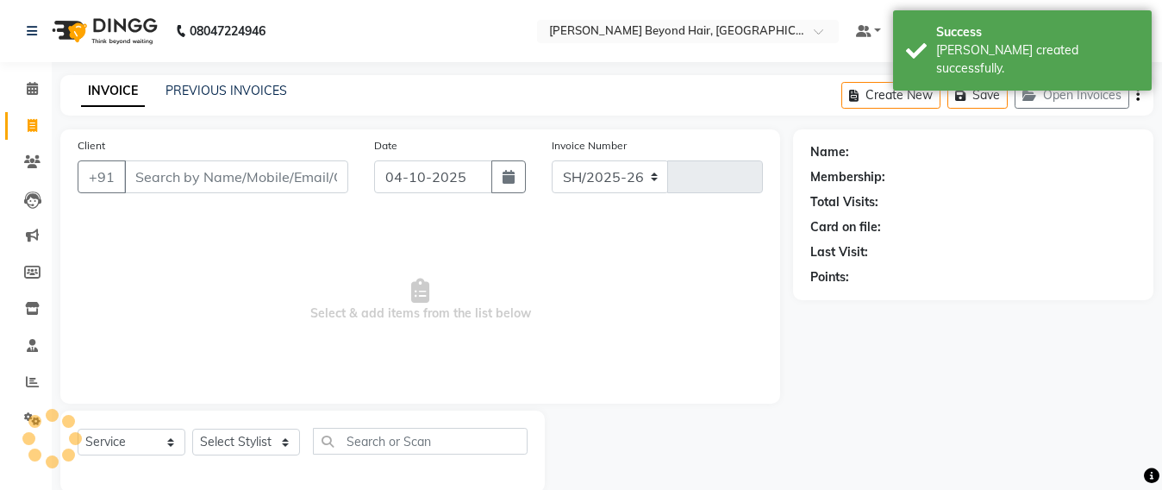
select select "6357"
type input "7126"
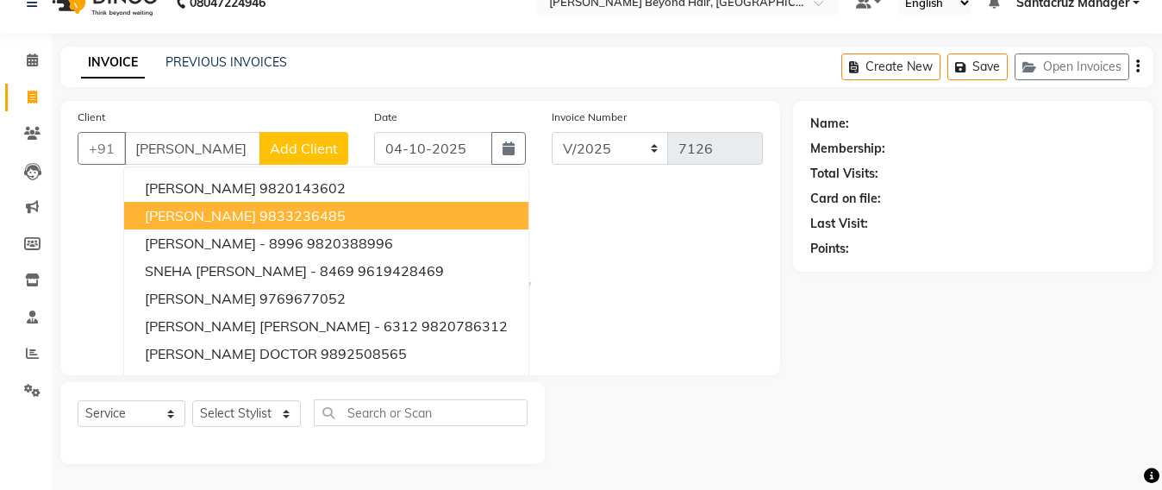
click at [204, 216] on span "SHARMILA GARDE" at bounding box center [200, 215] width 111 height 17
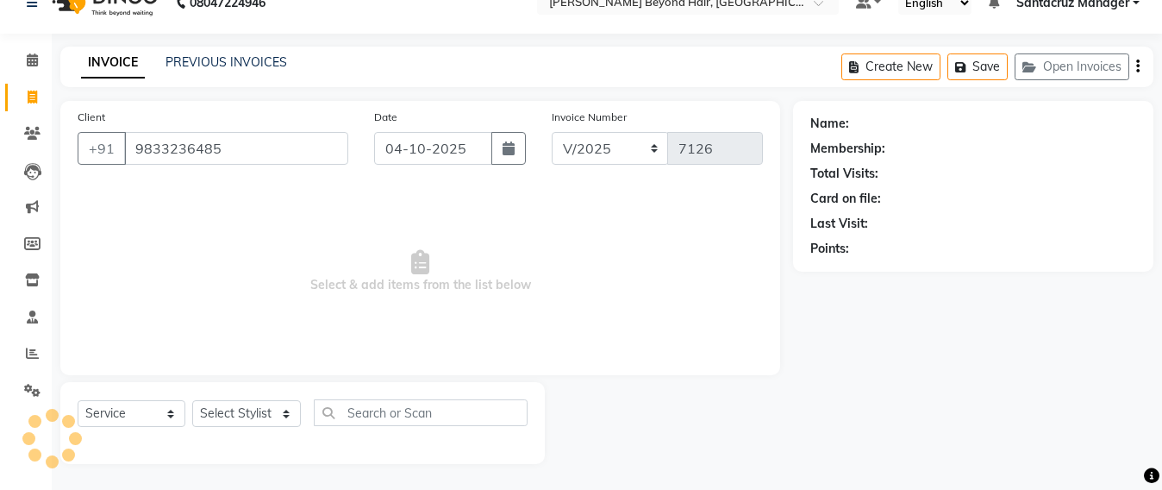
type input "9833236485"
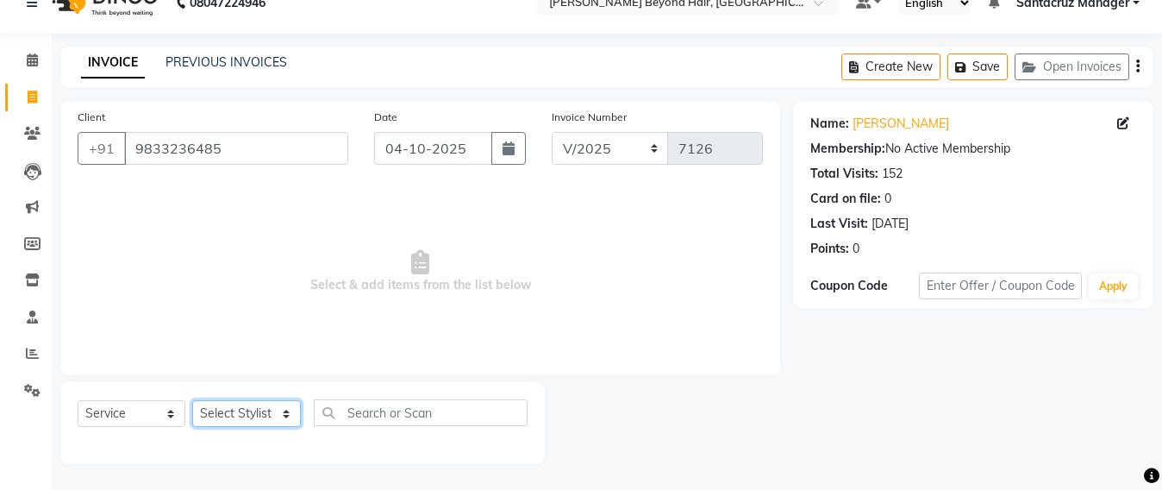
click at [281, 418] on select "Select Stylist Admin Avesh Sankat AZHER SHAIKH Dhruv Gohil Jayeshree Mahtre Man…" at bounding box center [246, 413] width 109 height 27
select select "59106"
click at [192, 400] on select "Select Stylist Admin Avesh Sankat AZHER SHAIKH Dhruv Gohil Jayeshree Mahtre Man…" at bounding box center [246, 413] width 109 height 27
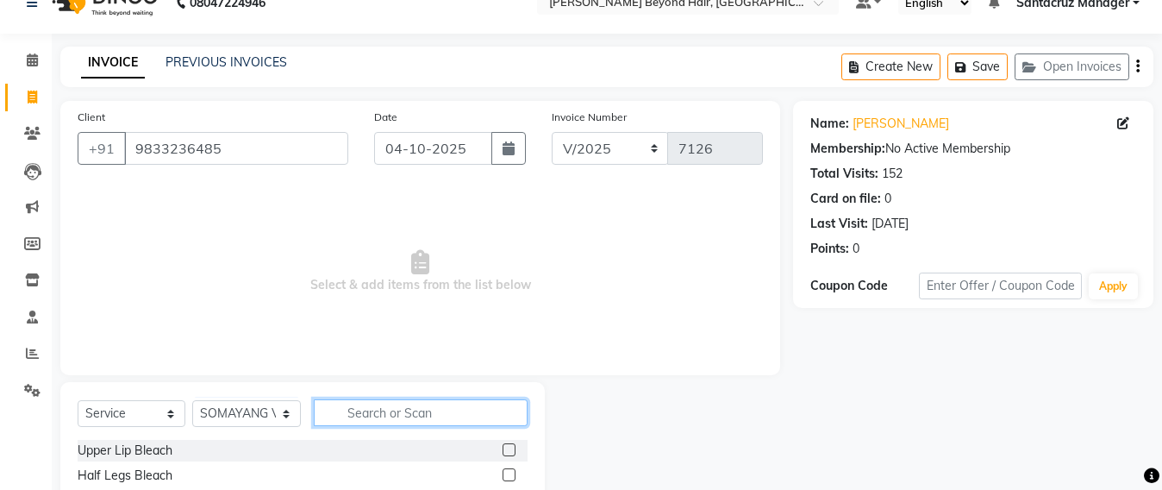
click at [365, 407] on input "text" at bounding box center [421, 412] width 214 height 27
type input "WASH"
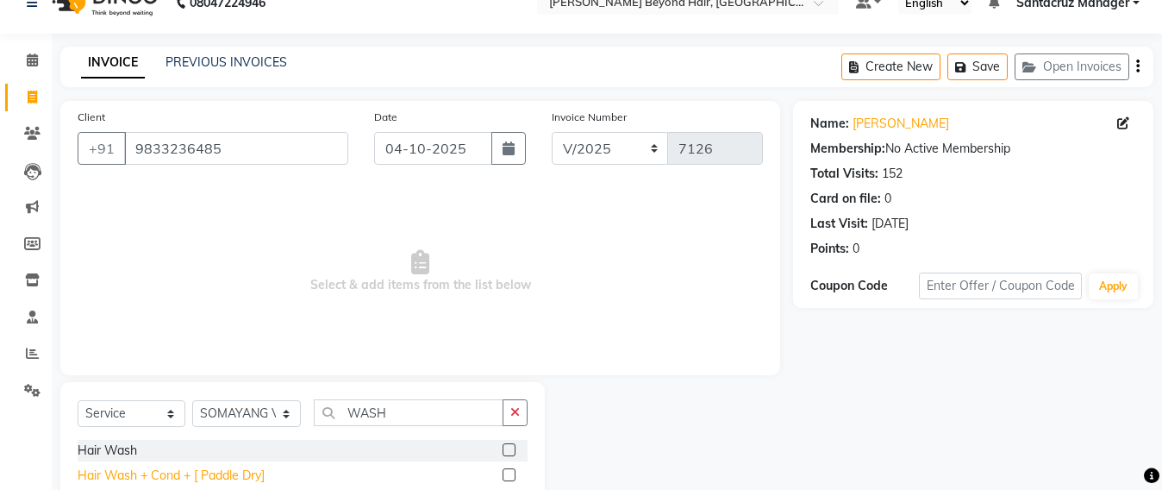
click at [221, 472] on div "Hair Wash + Cond + [ Paddle Dry]" at bounding box center [171, 476] width 187 height 18
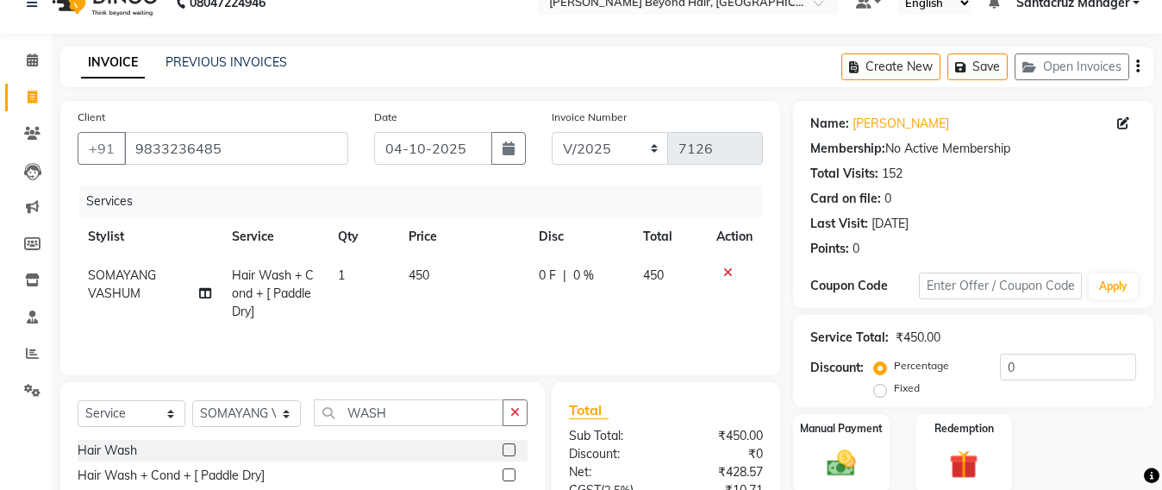
click at [440, 273] on td "450" at bounding box center [463, 293] width 130 height 75
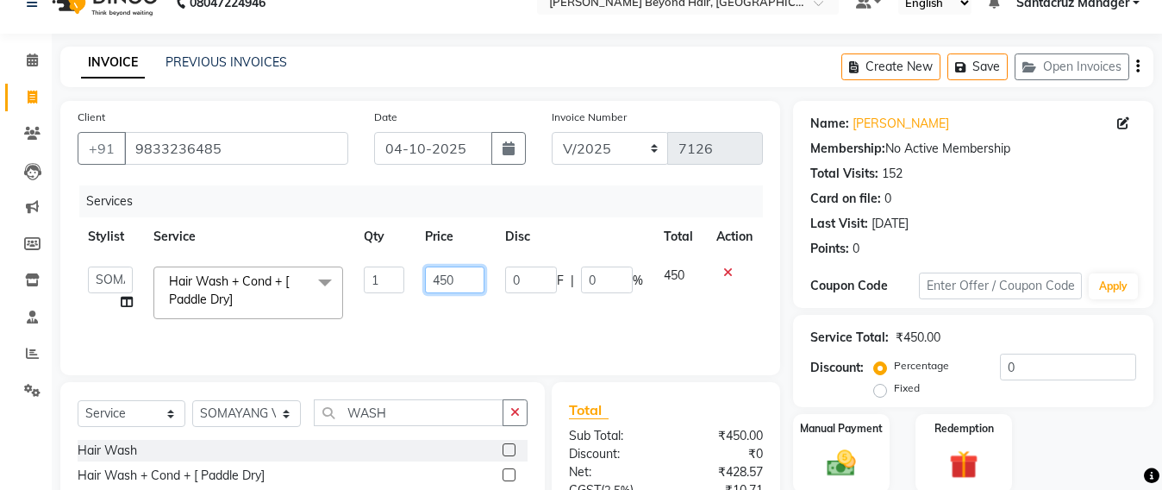
click at [473, 270] on input "450" at bounding box center [455, 279] width 60 height 27
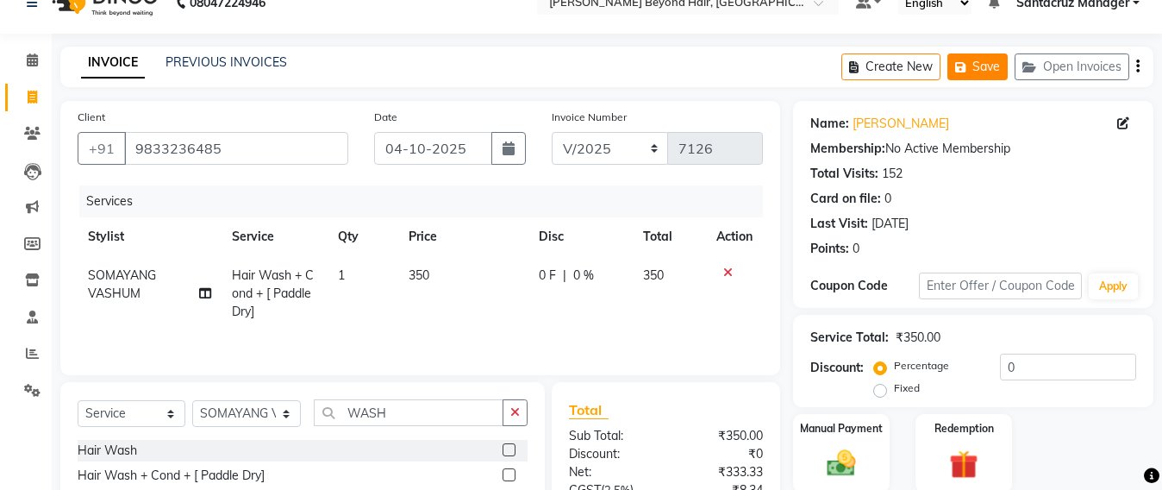
click at [986, 67] on button "Save" at bounding box center [978, 66] width 60 height 27
click at [1082, 74] on button "Open Invoices" at bounding box center [1072, 66] width 115 height 27
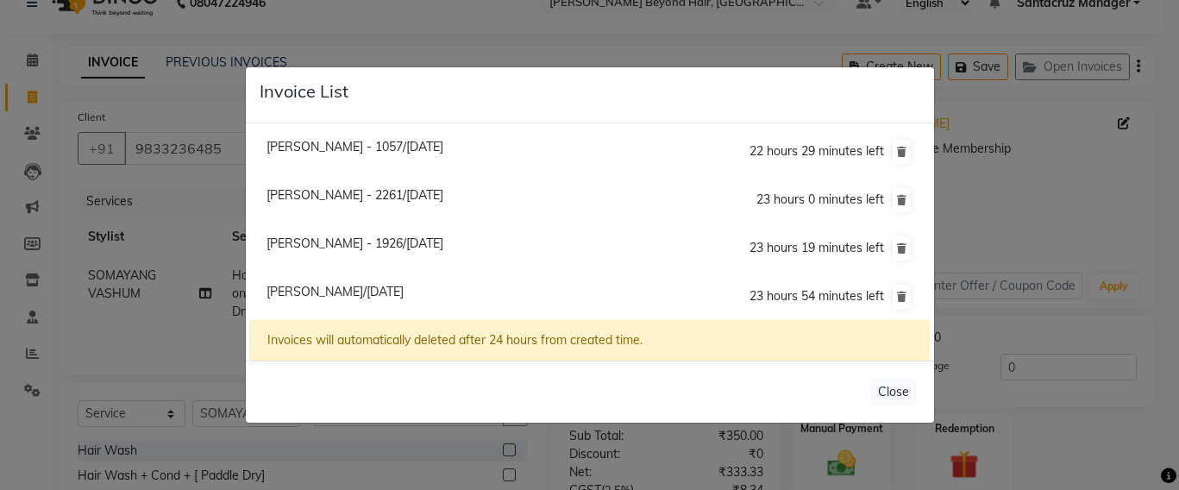
click at [443, 143] on span "Kinnari Anandpara - 1057/04 October 2025" at bounding box center [354, 147] width 177 height 16
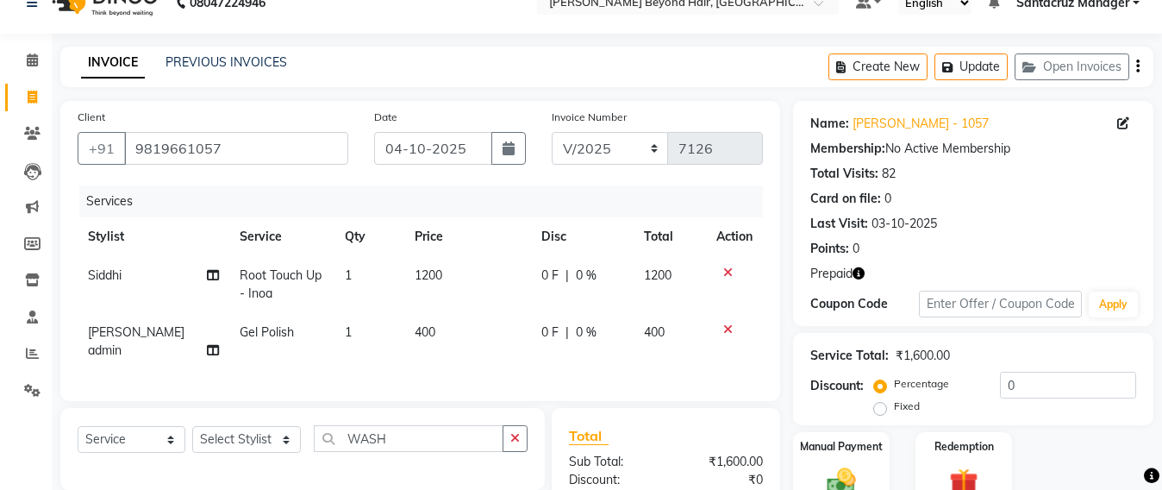
click at [436, 330] on td "400" at bounding box center [467, 341] width 127 height 57
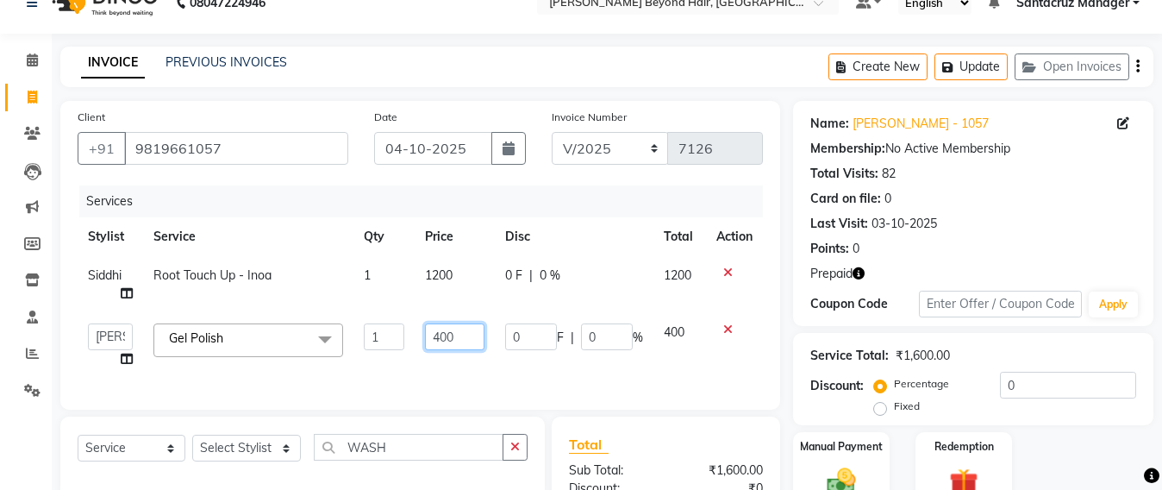
click at [475, 340] on input "400" at bounding box center [455, 336] width 60 height 27
click at [501, 381] on div "Services Stylist Service Qty Price Disc Total Action Siddhi Root Touch Up - Ino…" at bounding box center [421, 288] width 686 height 207
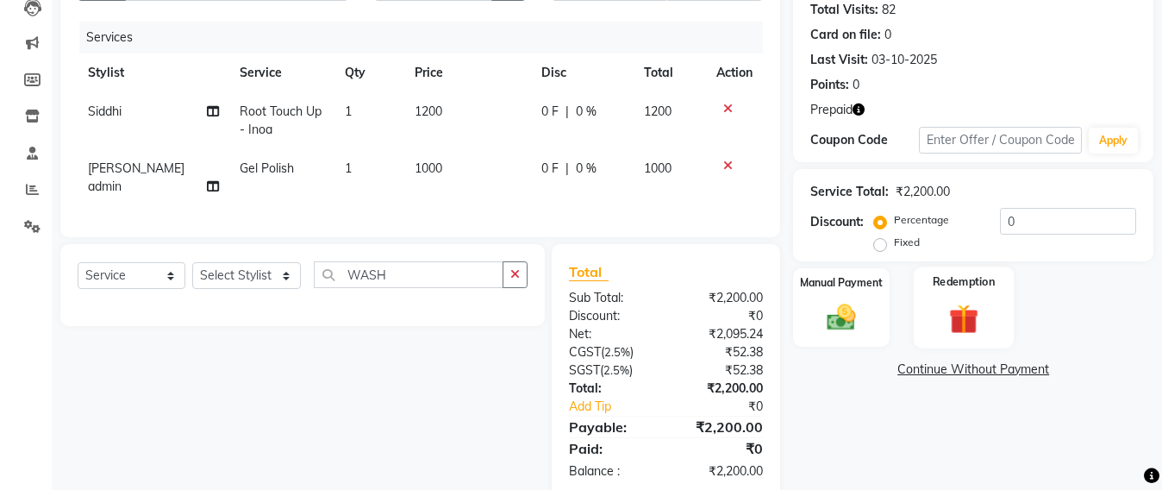
scroll to position [242, 0]
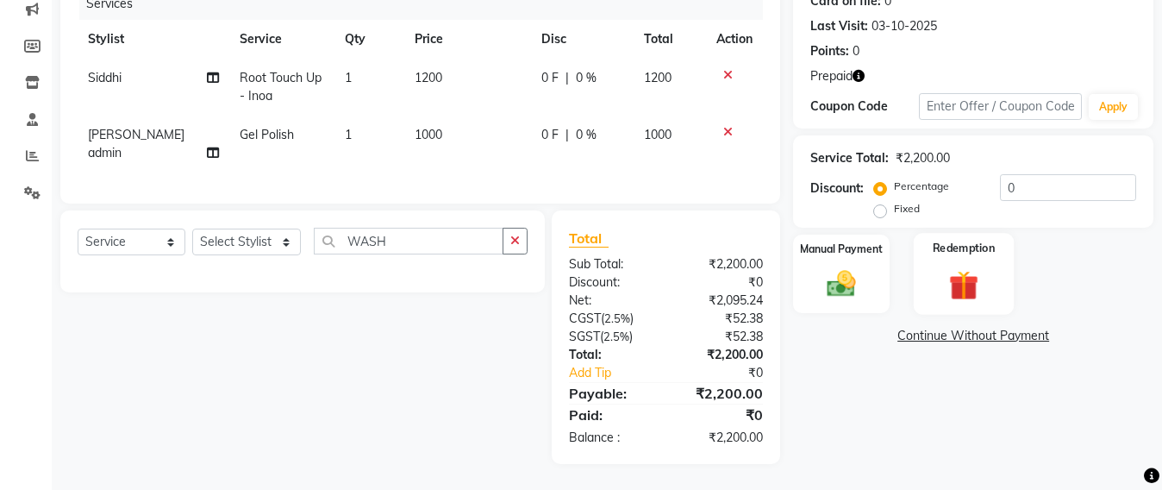
click at [961, 266] on img at bounding box center [964, 284] width 48 height 37
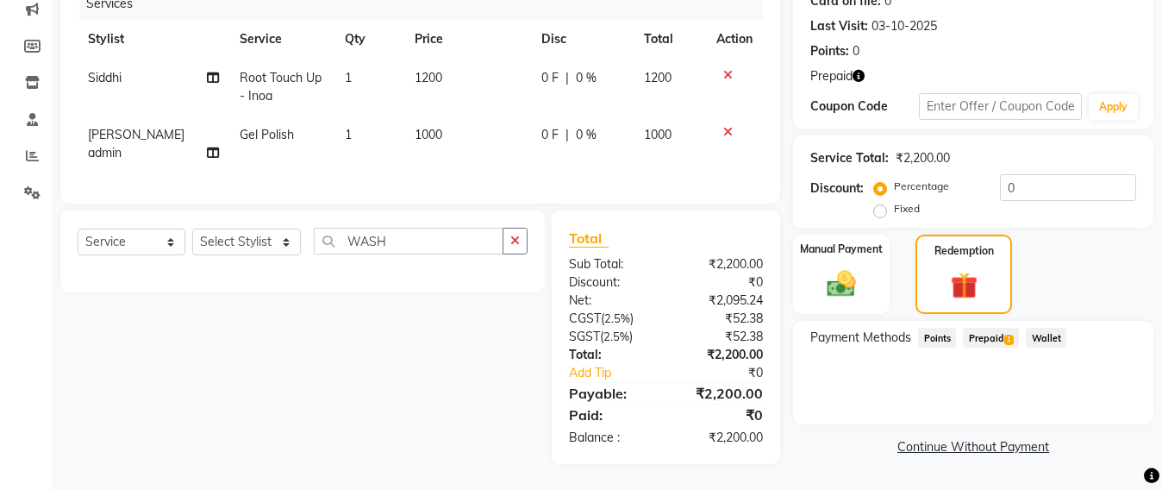
click at [976, 328] on span "Prepaid 1" at bounding box center [991, 338] width 56 height 20
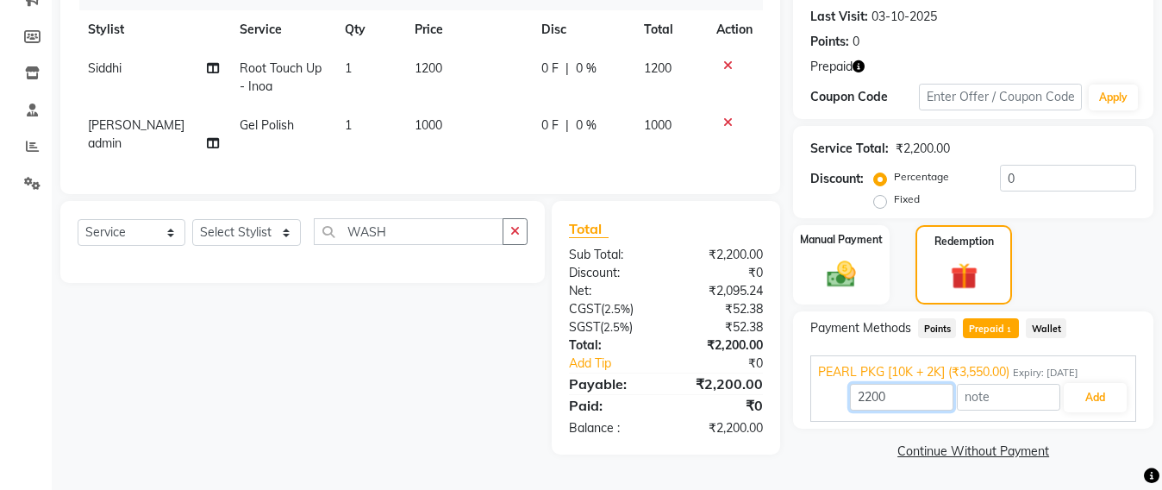
click at [897, 384] on input "2200" at bounding box center [901, 397] width 103 height 27
click at [1102, 392] on button "Add" at bounding box center [1095, 397] width 63 height 29
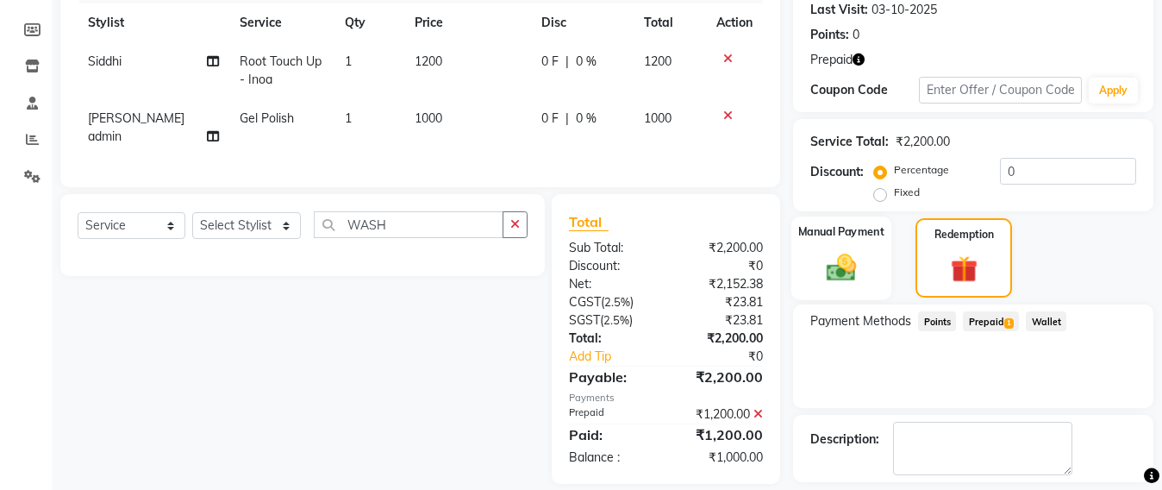
click at [848, 270] on img at bounding box center [842, 267] width 48 height 34
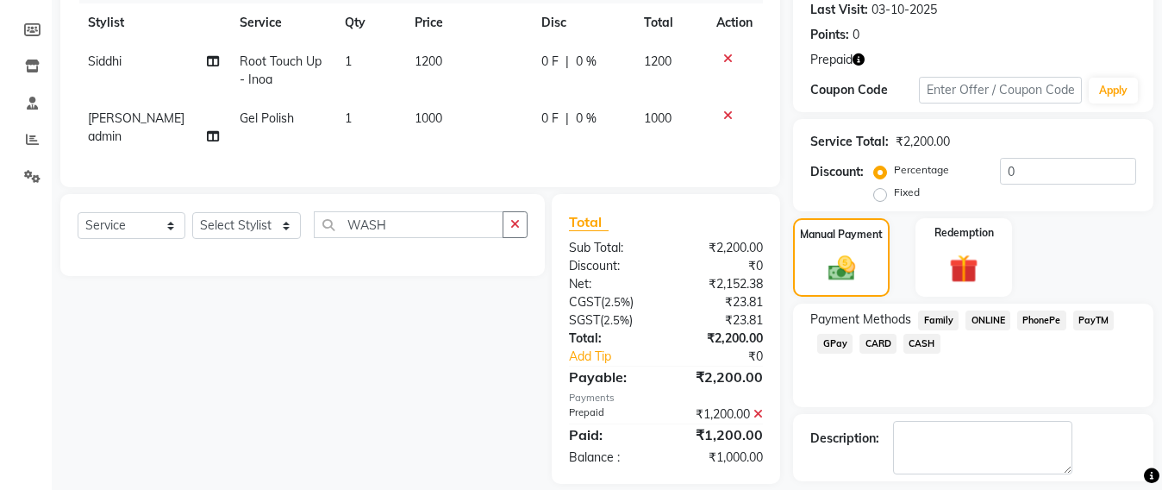
click at [922, 337] on span "CASH" at bounding box center [922, 344] width 37 height 20
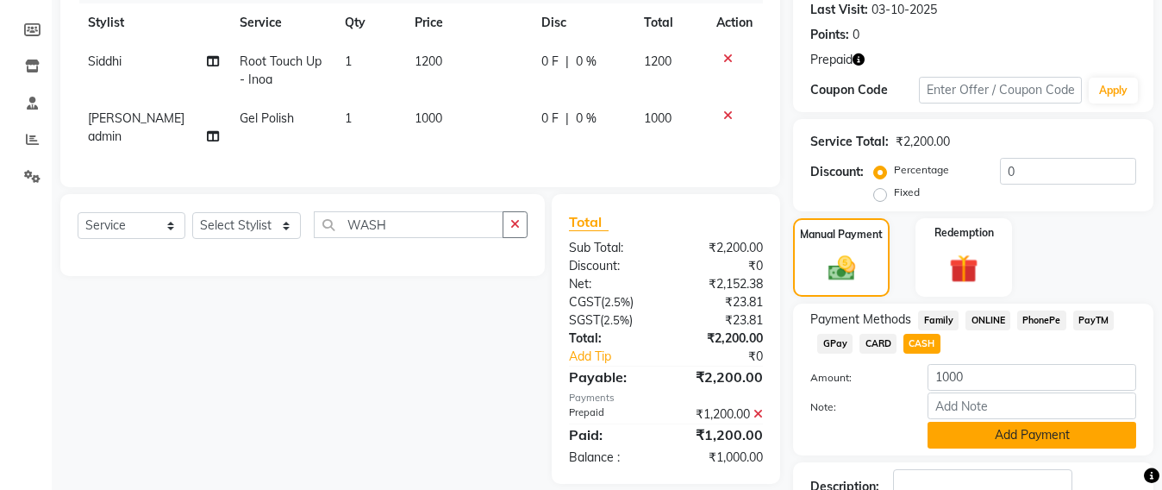
click at [986, 442] on button "Add Payment" at bounding box center [1032, 435] width 209 height 27
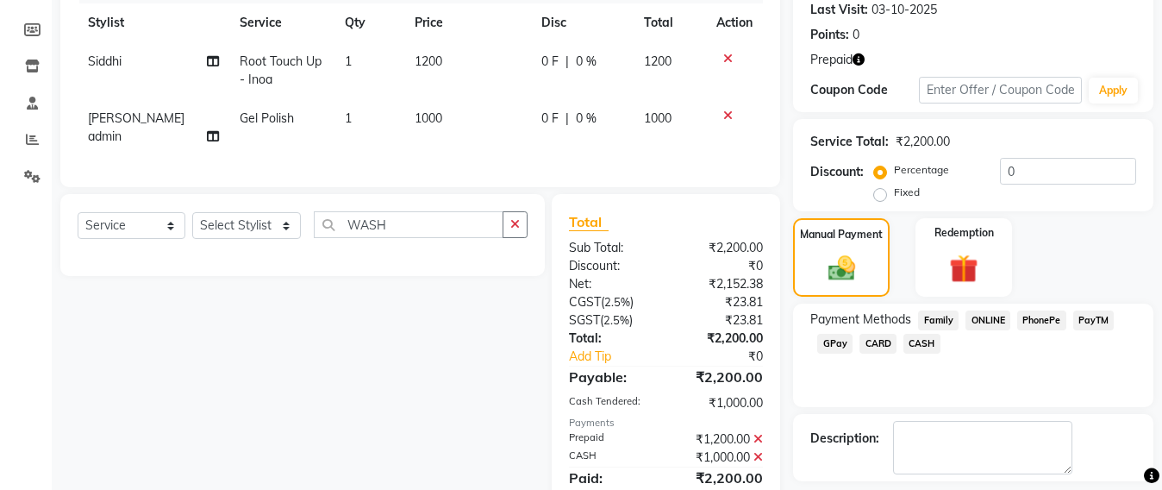
scroll to position [322, 0]
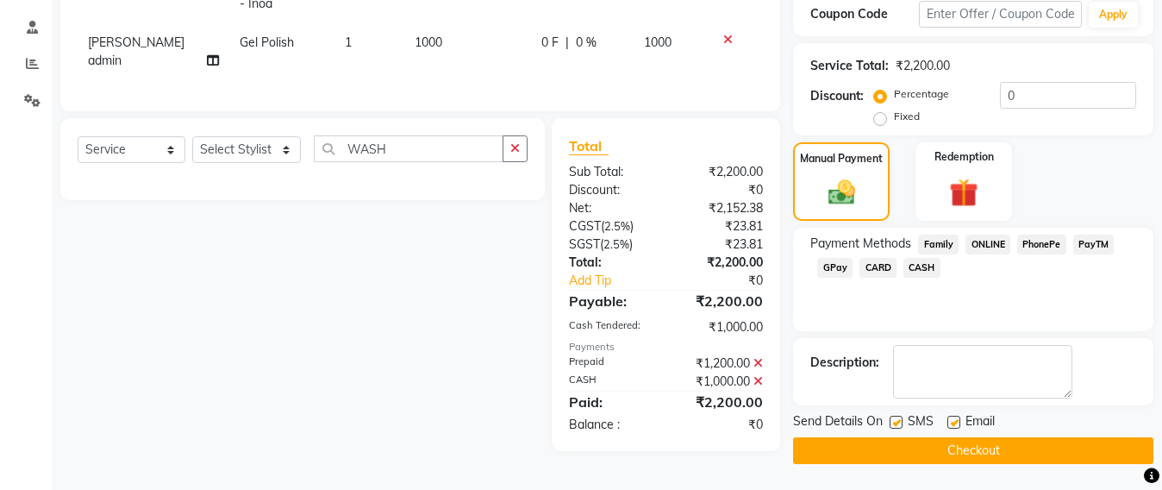
click at [986, 442] on button "Checkout" at bounding box center [973, 450] width 360 height 27
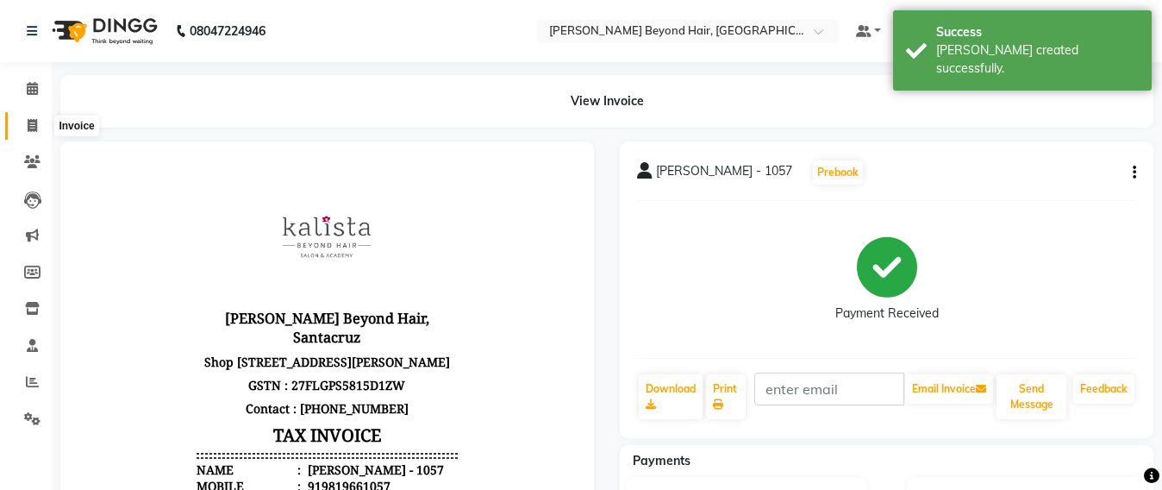
click at [31, 116] on span at bounding box center [32, 126] width 30 height 20
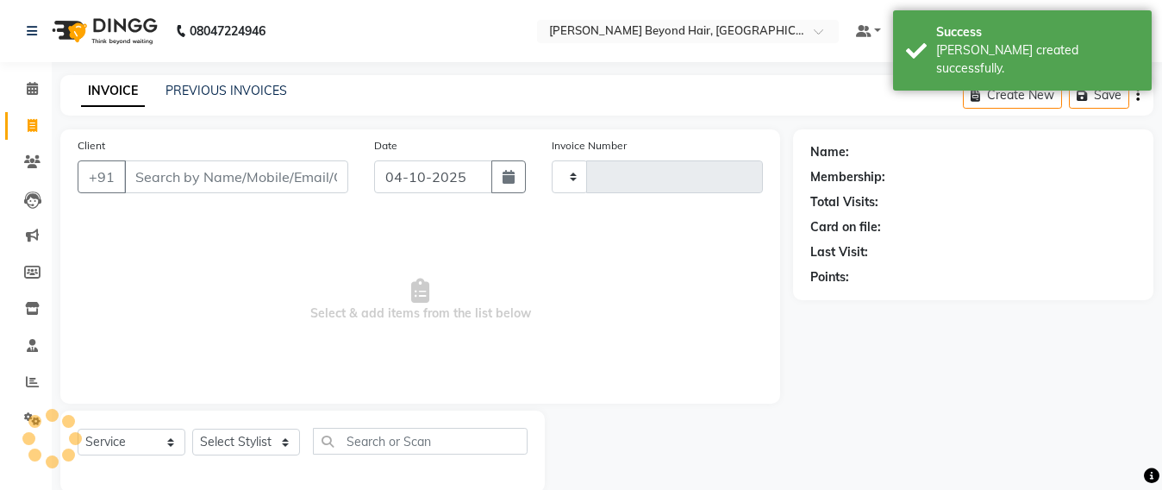
scroll to position [28, 0]
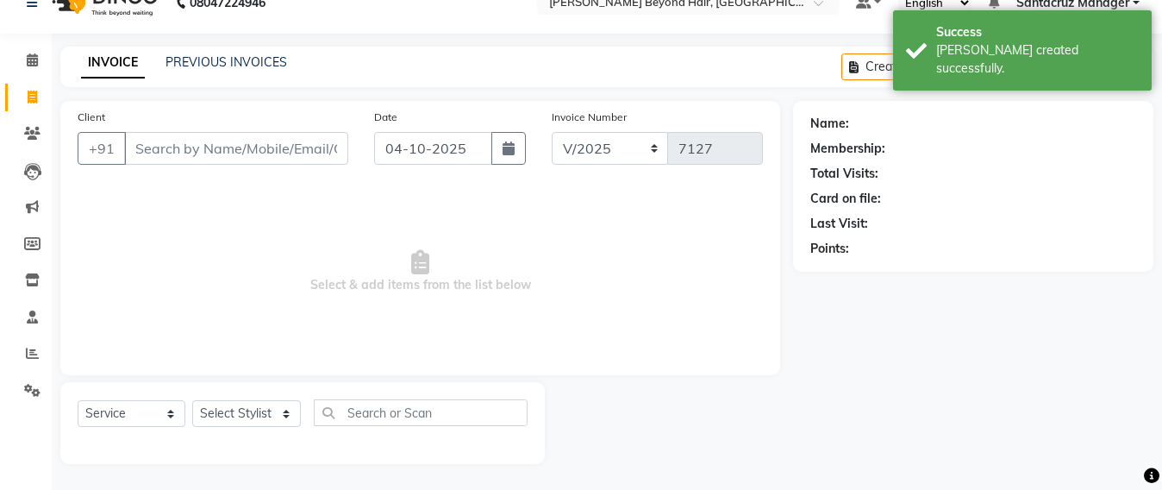
click at [1071, 74] on button "Open Invoices" at bounding box center [1072, 66] width 115 height 27
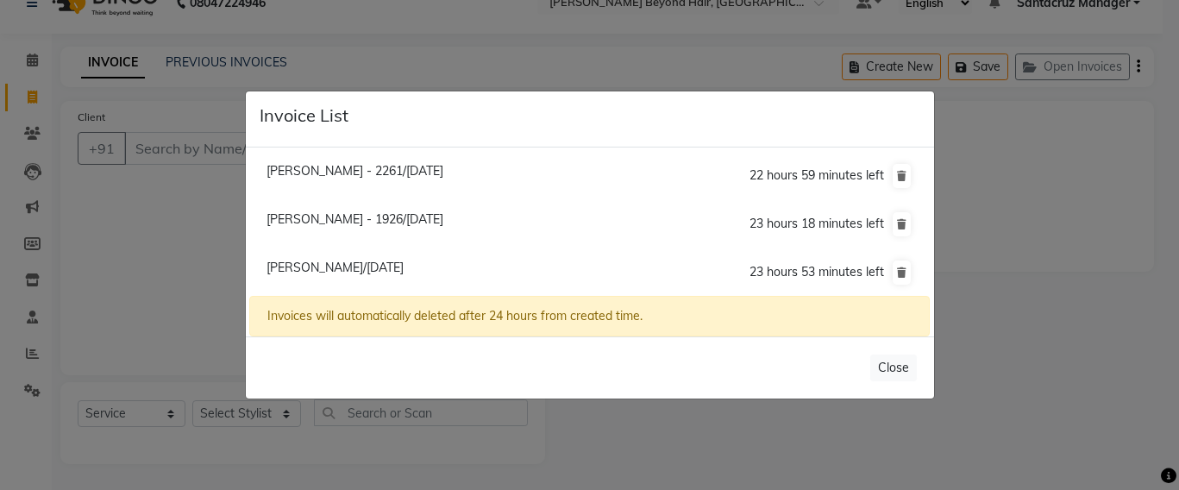
click at [164, 223] on ngb-modal-window "Invoice List Mayuri - 2261/04 October 2025 22 hours 59 minutes left Nisha Doshi…" at bounding box center [589, 245] width 1179 height 490
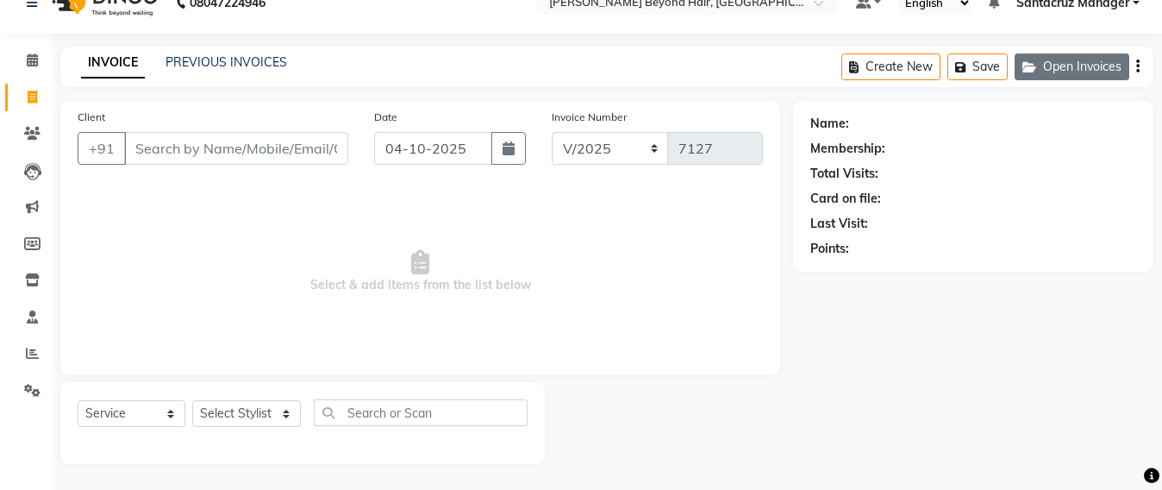
click at [1100, 64] on button "Open Invoices" at bounding box center [1072, 66] width 115 height 27
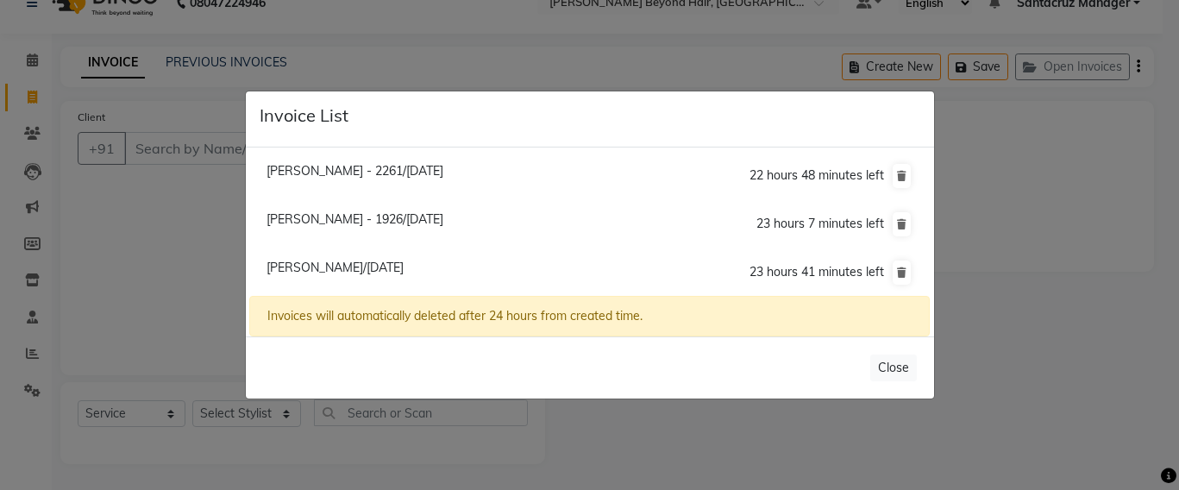
click at [411, 221] on span "Nisha Doshi - 1926/04 October 2025" at bounding box center [354, 219] width 177 height 16
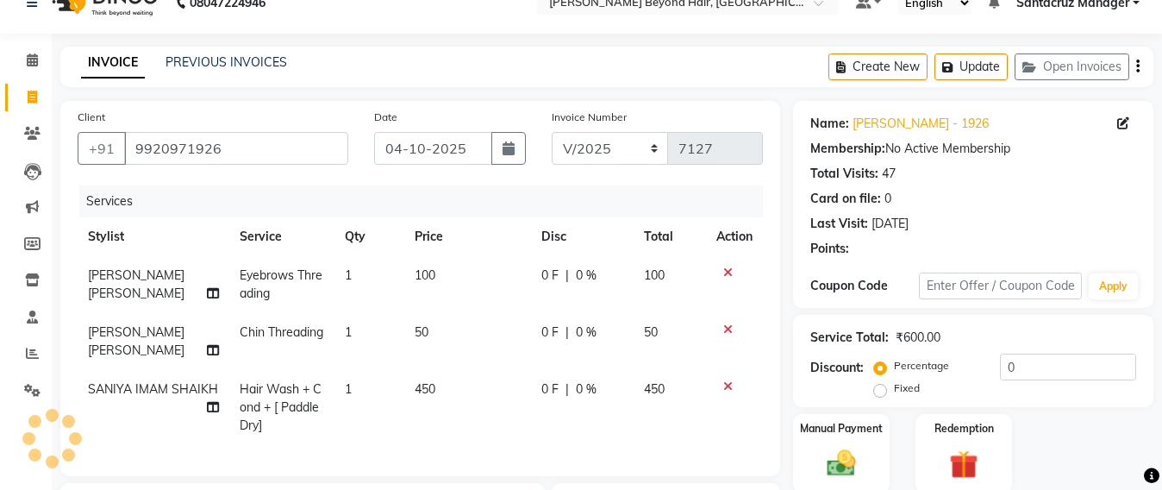
scroll to position [317, 0]
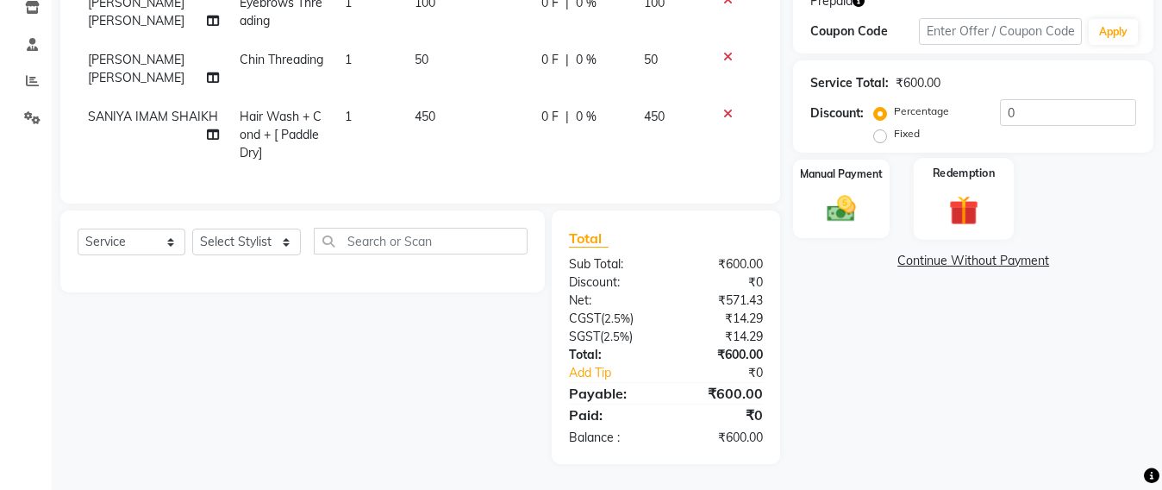
click at [950, 191] on img at bounding box center [964, 209] width 48 height 37
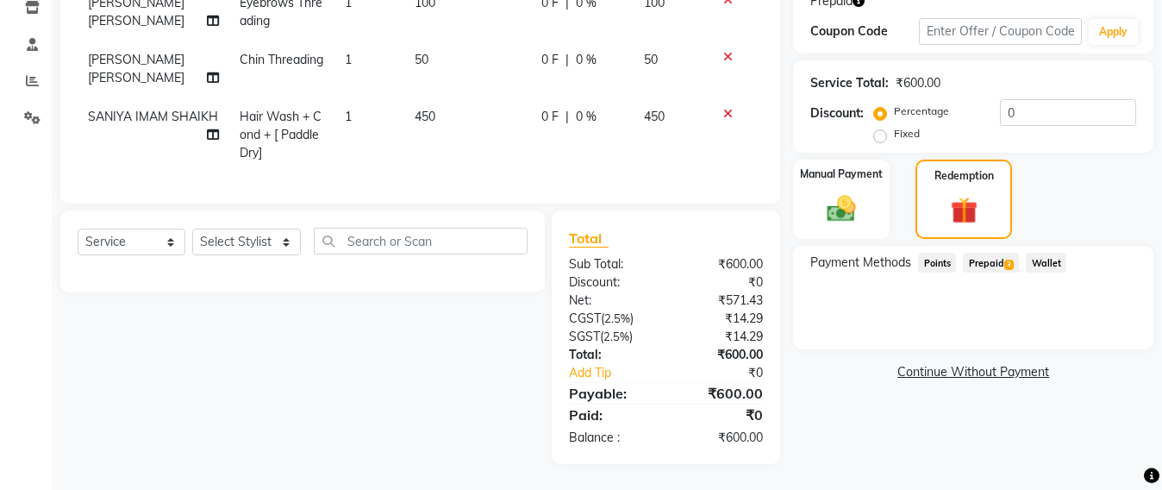
click at [969, 253] on span "Prepaid 3" at bounding box center [991, 263] width 56 height 20
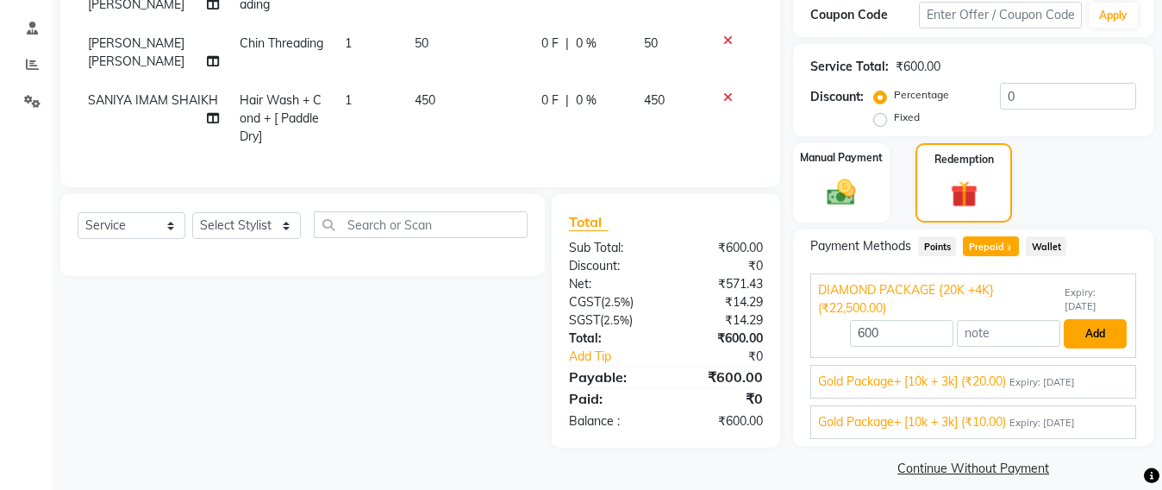
click at [1092, 324] on button "Add" at bounding box center [1095, 333] width 63 height 29
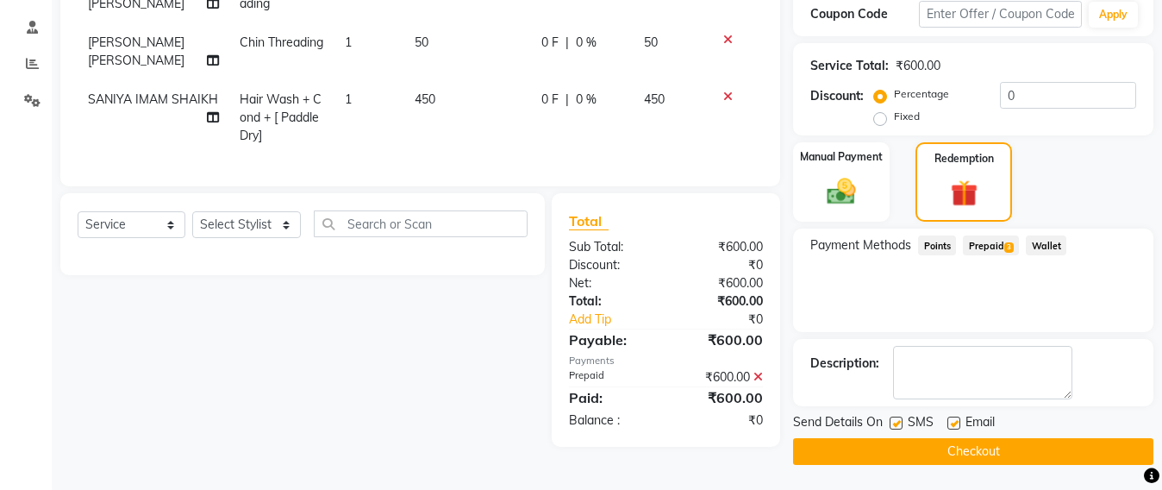
scroll to position [319, 0]
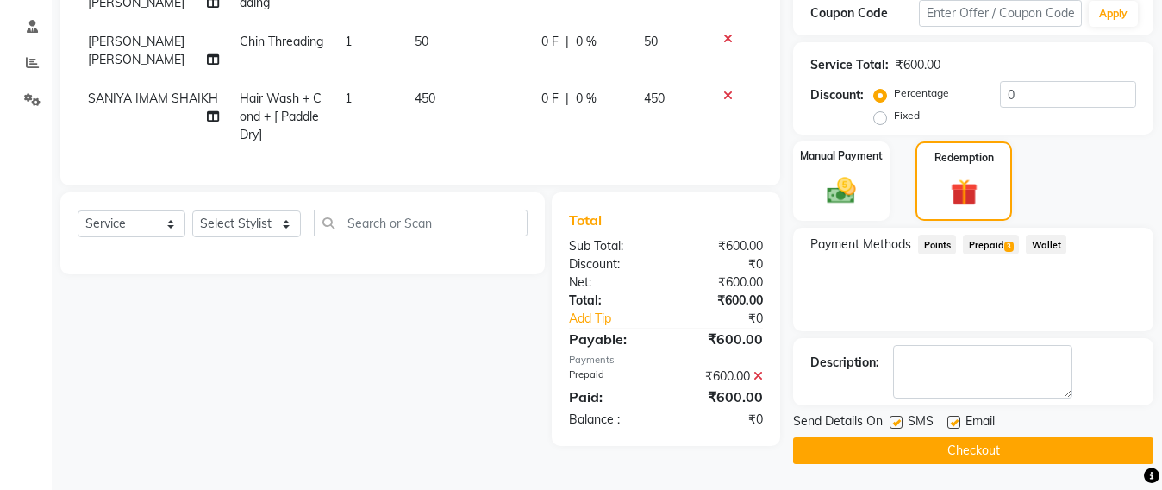
click at [962, 451] on button "Checkout" at bounding box center [973, 450] width 360 height 27
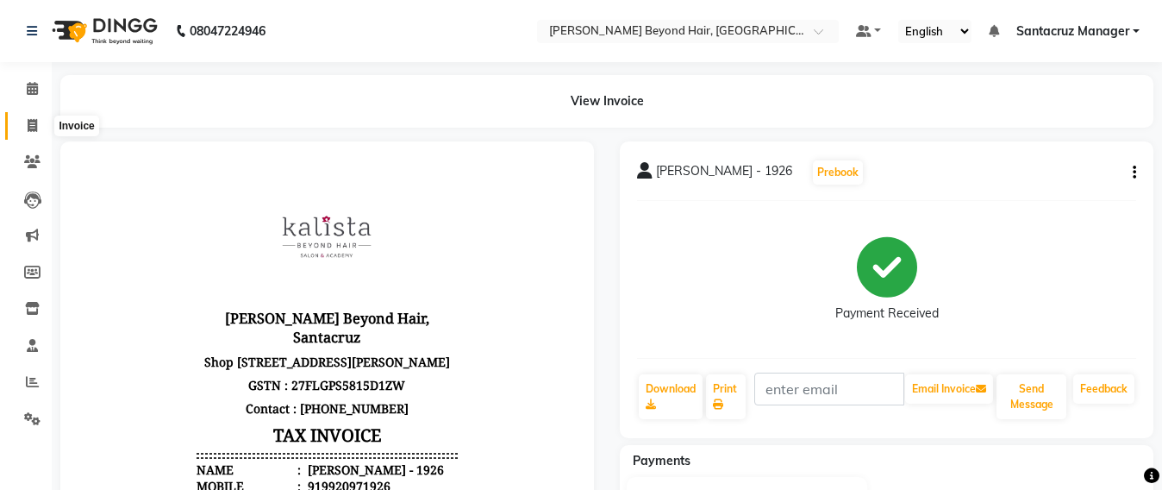
click at [32, 131] on span at bounding box center [32, 126] width 30 height 20
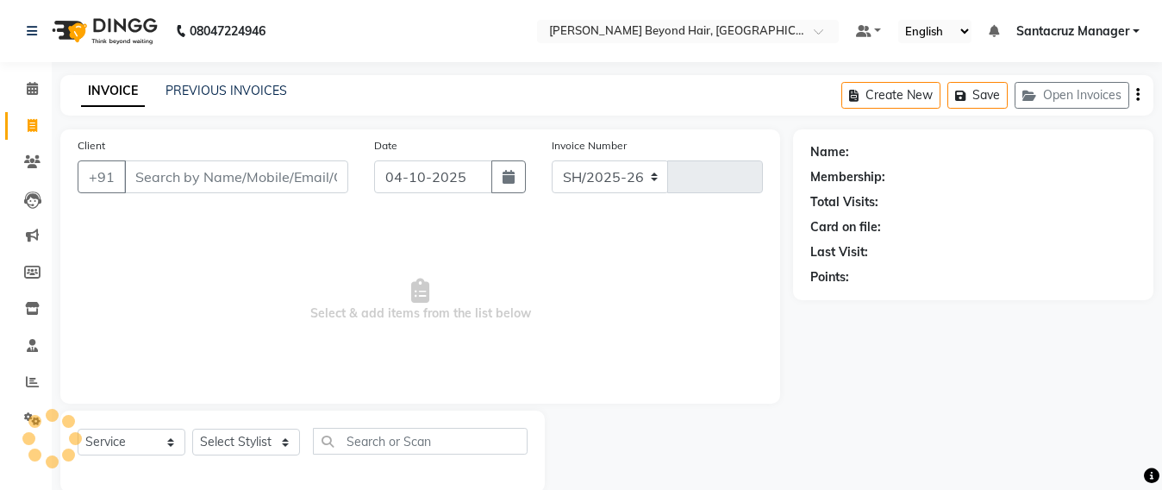
scroll to position [28, 0]
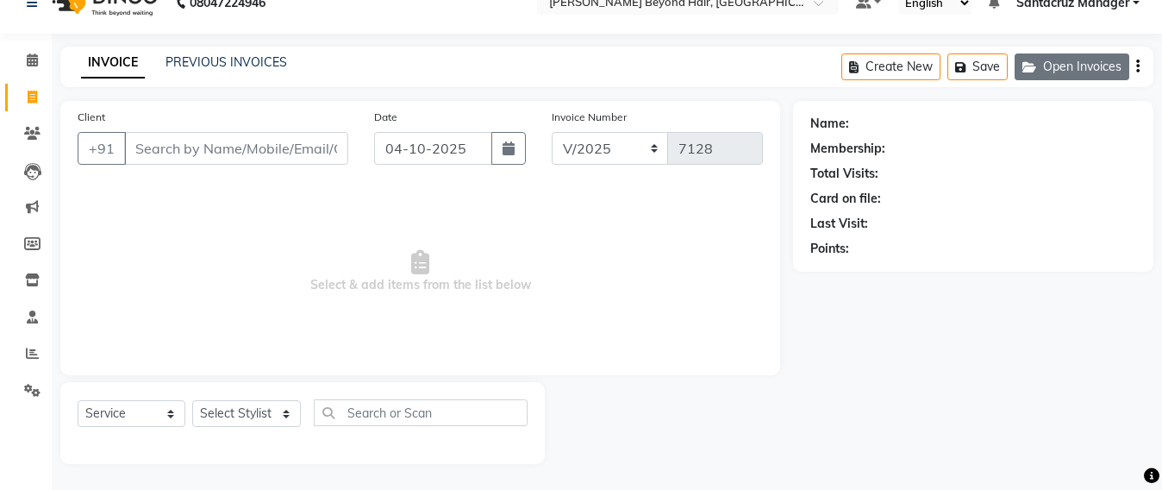
click at [1068, 66] on button "Open Invoices" at bounding box center [1072, 66] width 115 height 27
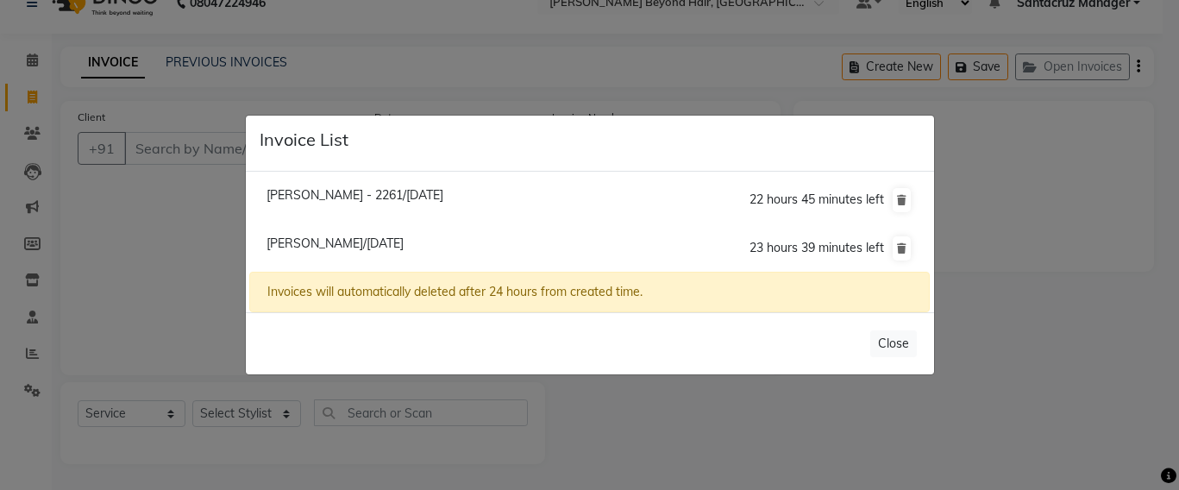
click at [172, 190] on ngb-modal-window "Invoice List Mayuri - 2261/04 October 2025 22 hours 45 minutes left Sharmila Ga…" at bounding box center [589, 245] width 1179 height 490
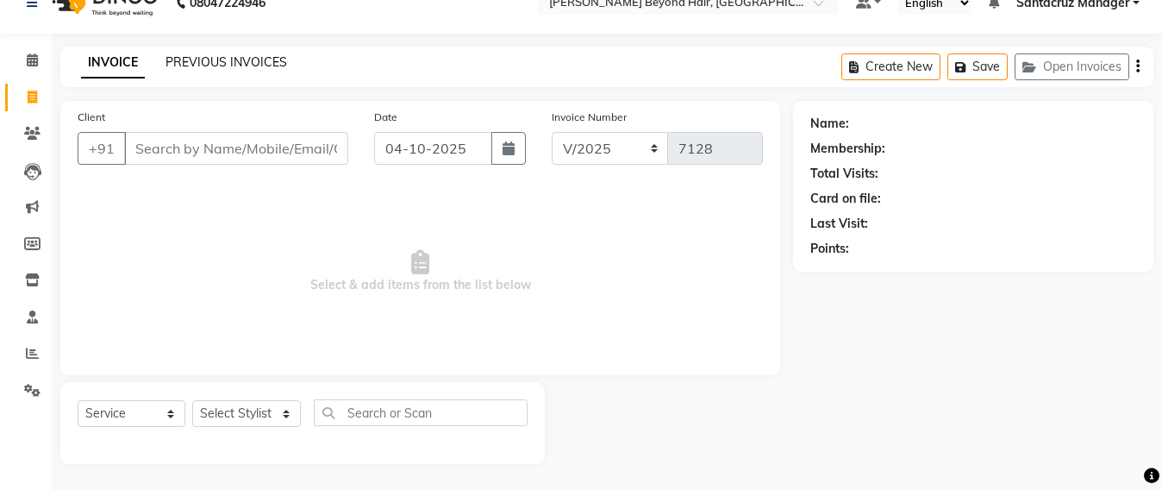
click at [212, 63] on link "PREVIOUS INVOICES" at bounding box center [227, 62] width 122 height 16
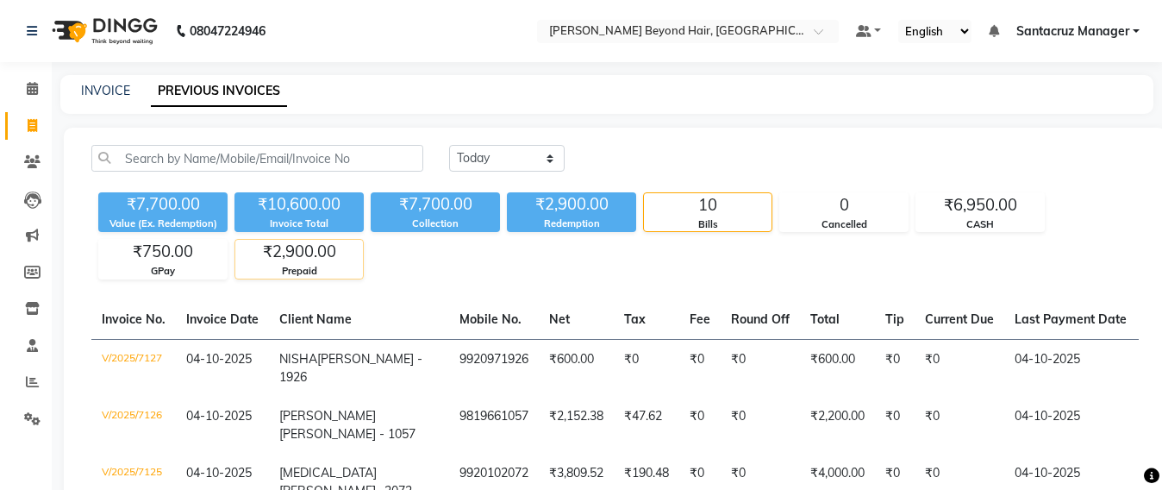
scroll to position [216, 0]
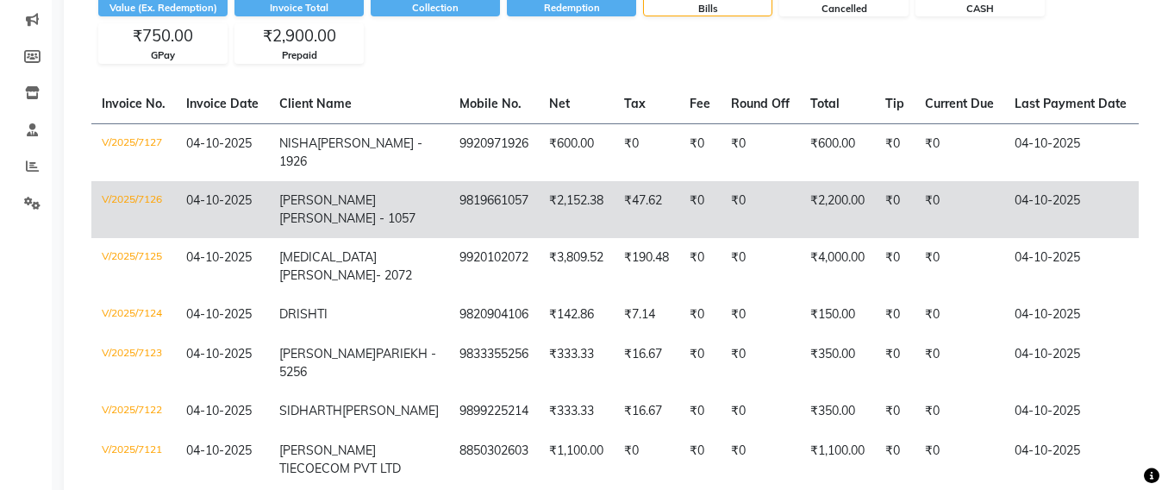
click at [539, 211] on td "₹2,152.38" at bounding box center [576, 209] width 75 height 57
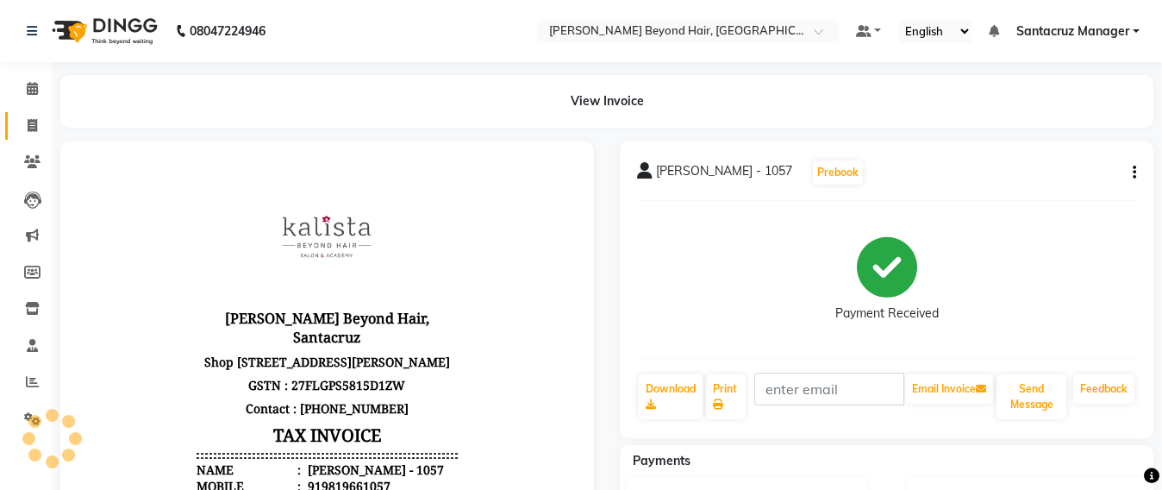
click at [16, 122] on link "Invoice" at bounding box center [25, 126] width 41 height 28
select select "service"
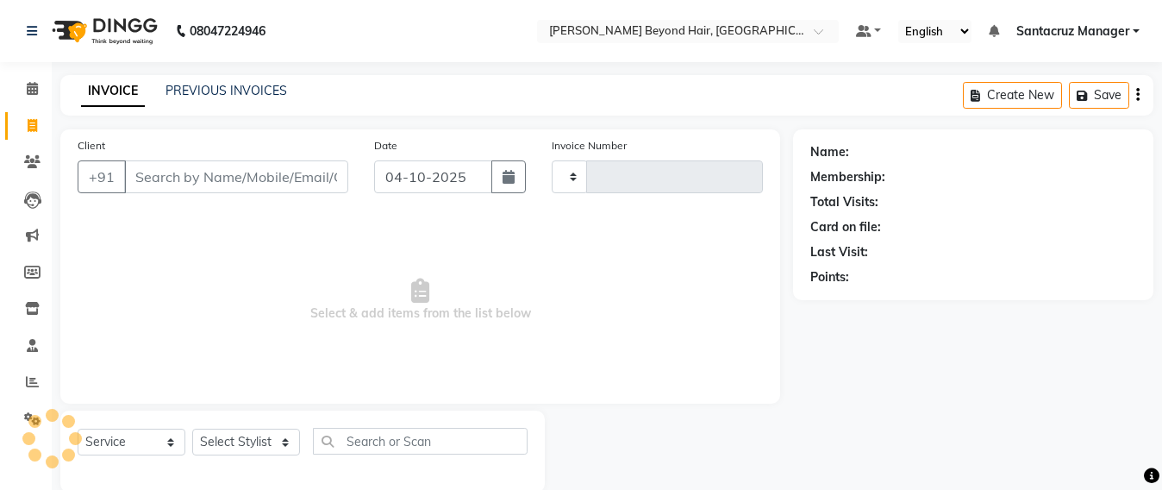
scroll to position [28, 0]
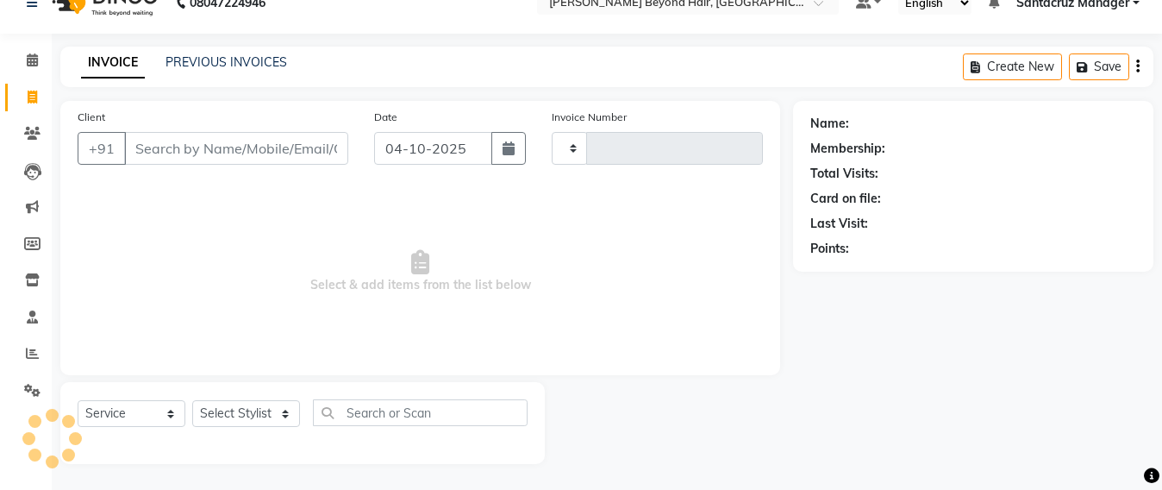
type input "7128"
select select "6357"
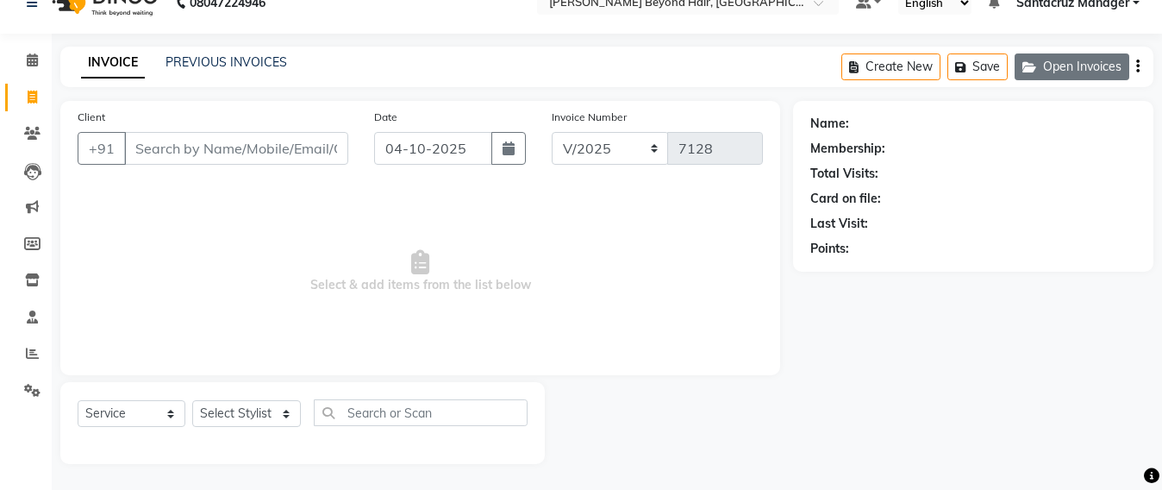
click at [1112, 64] on button "Open Invoices" at bounding box center [1072, 66] width 115 height 27
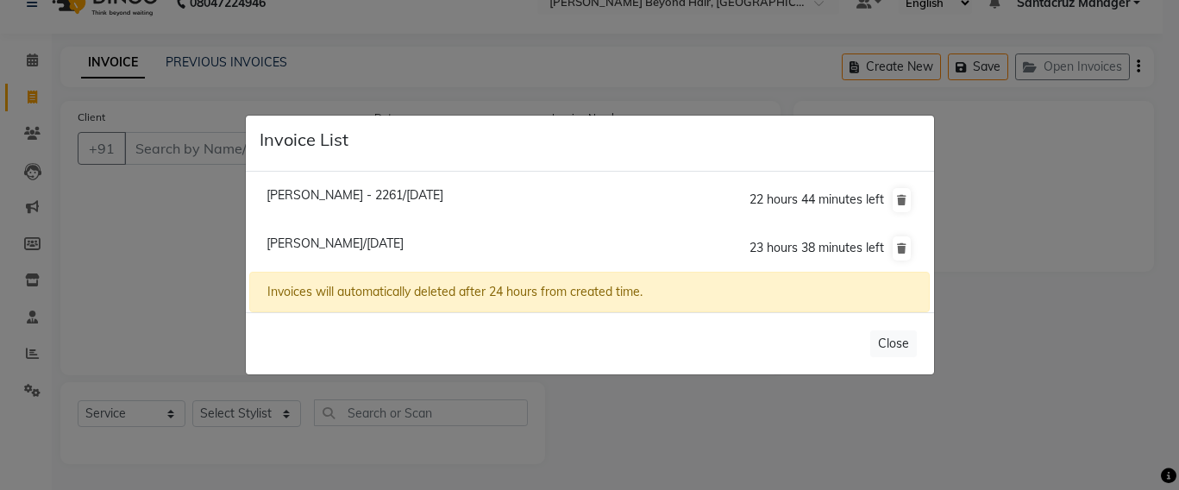
click at [339, 242] on span "Sharmila Garde/04 October 2025" at bounding box center [334, 243] width 137 height 16
type input "9833236485"
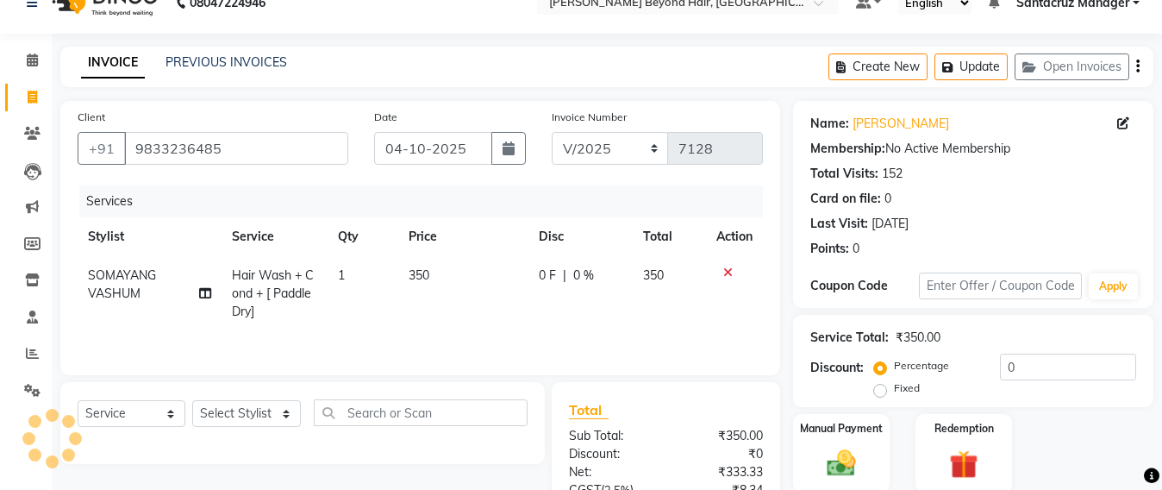
scroll to position [204, 0]
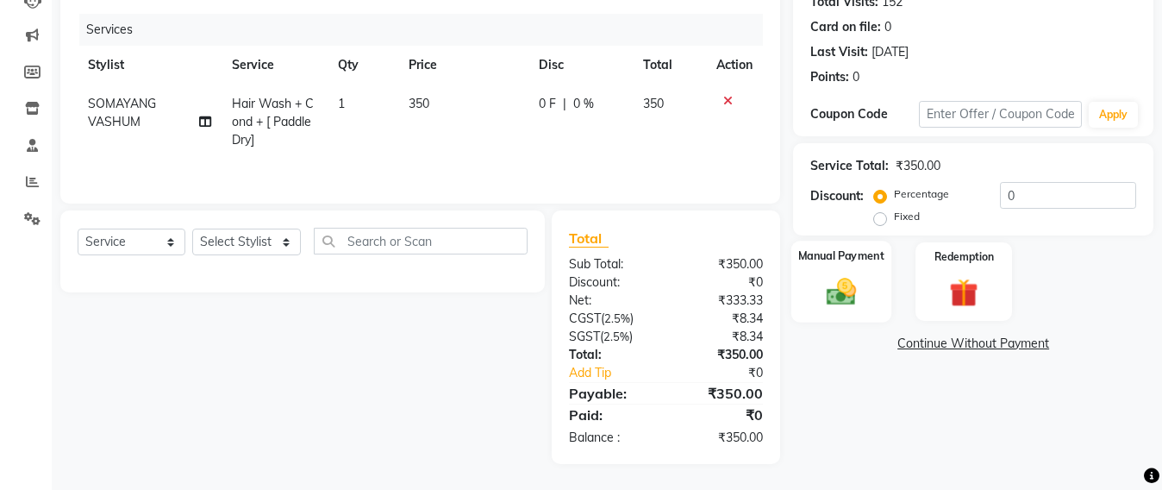
click at [815, 286] on div "Manual Payment" at bounding box center [842, 282] width 100 height 82
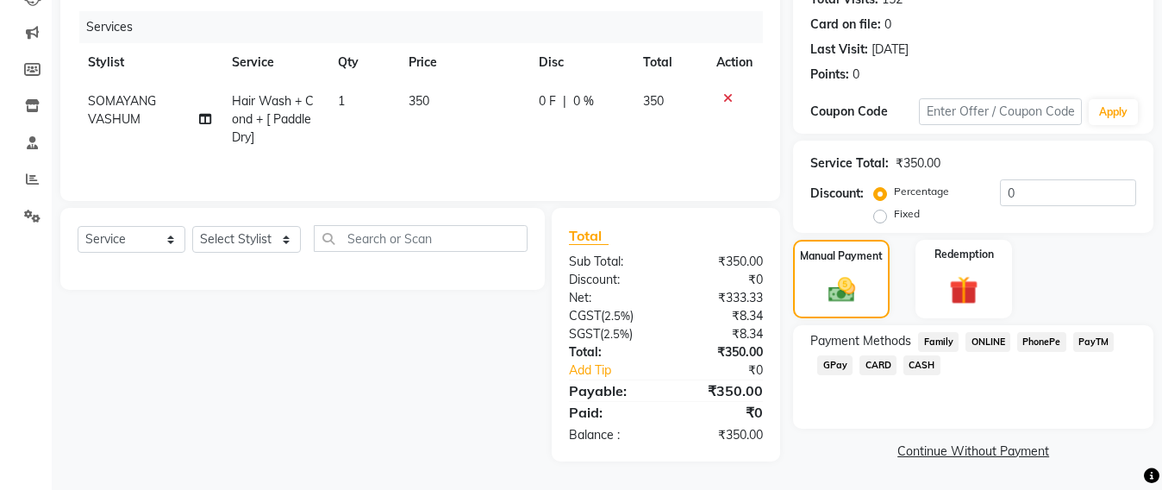
click at [918, 365] on span "CASH" at bounding box center [922, 365] width 37 height 20
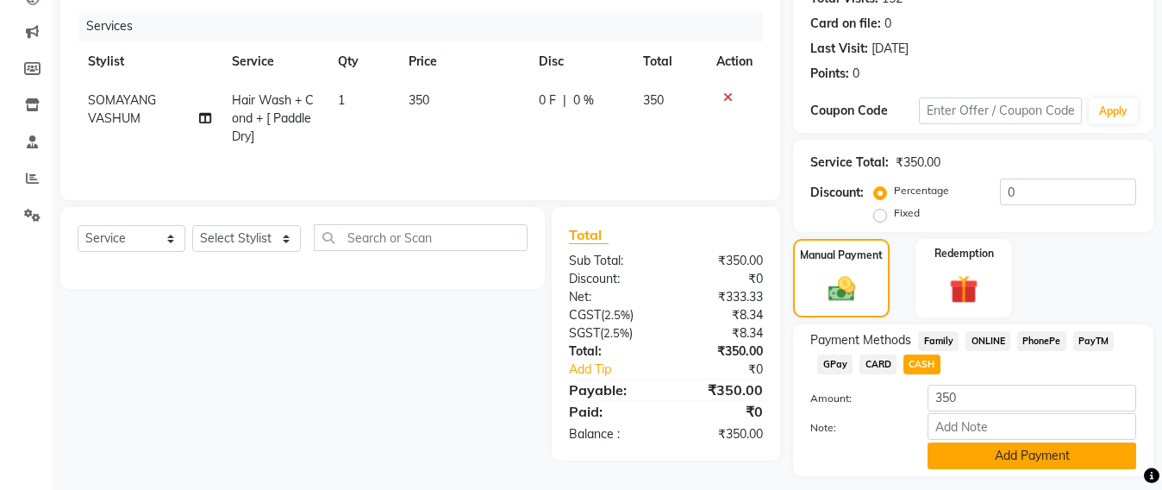
click at [985, 444] on button "Add Payment" at bounding box center [1032, 455] width 209 height 27
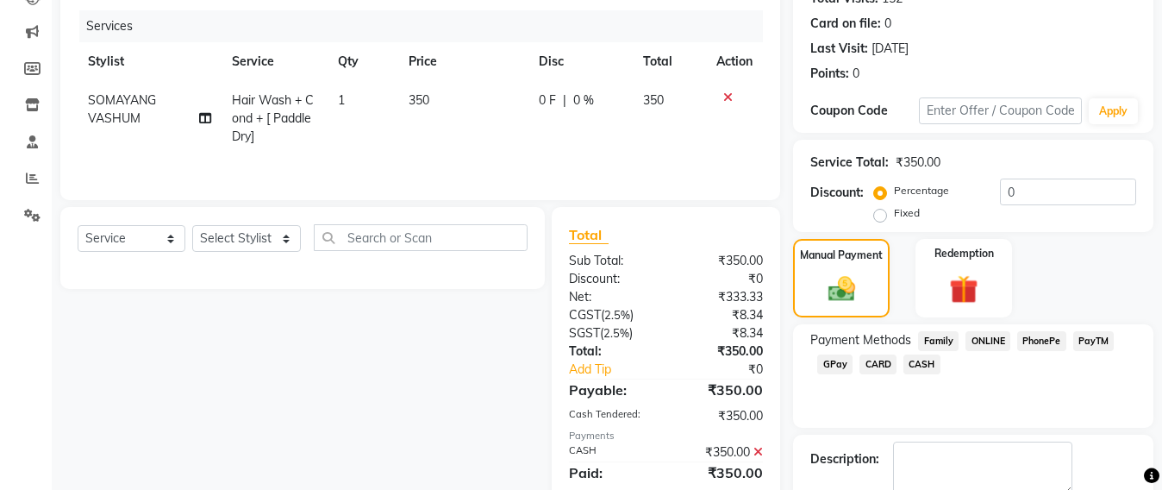
scroll to position [300, 0]
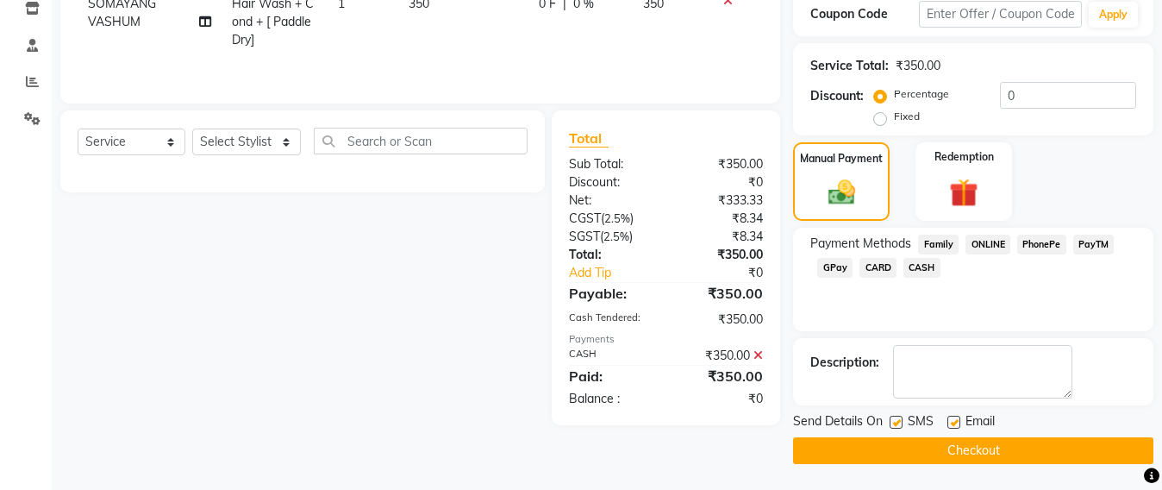
click at [985, 448] on button "Checkout" at bounding box center [973, 450] width 360 height 27
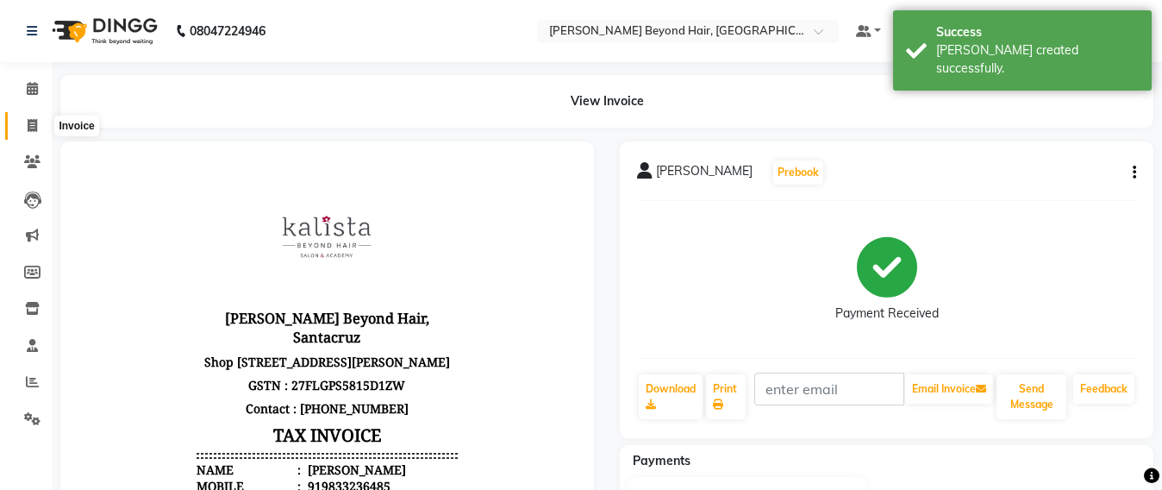
click at [21, 124] on span at bounding box center [32, 126] width 30 height 20
select select "service"
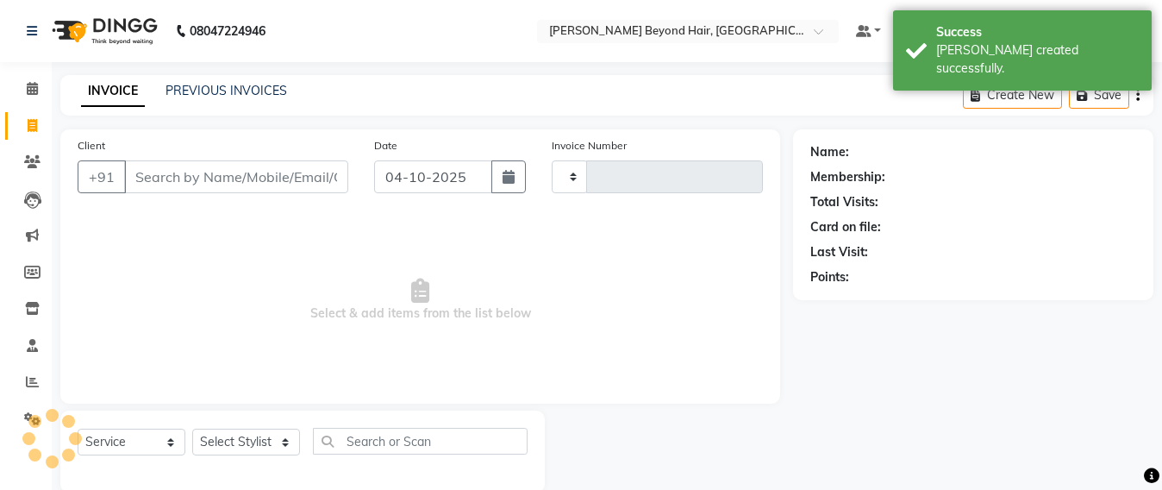
scroll to position [28, 0]
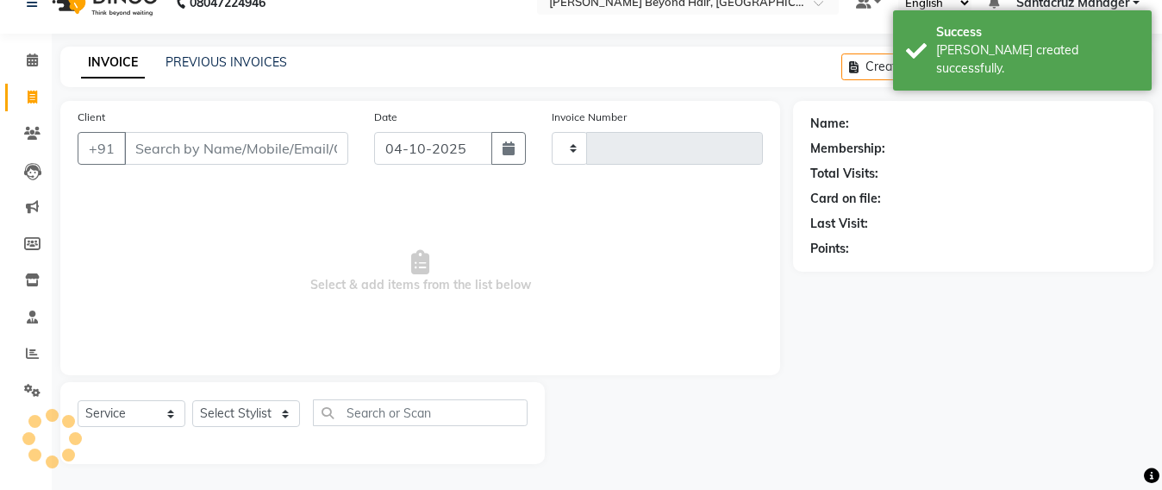
type input "7129"
select select "6357"
click at [1024, 75] on button "Open Invoices" at bounding box center [1072, 66] width 115 height 27
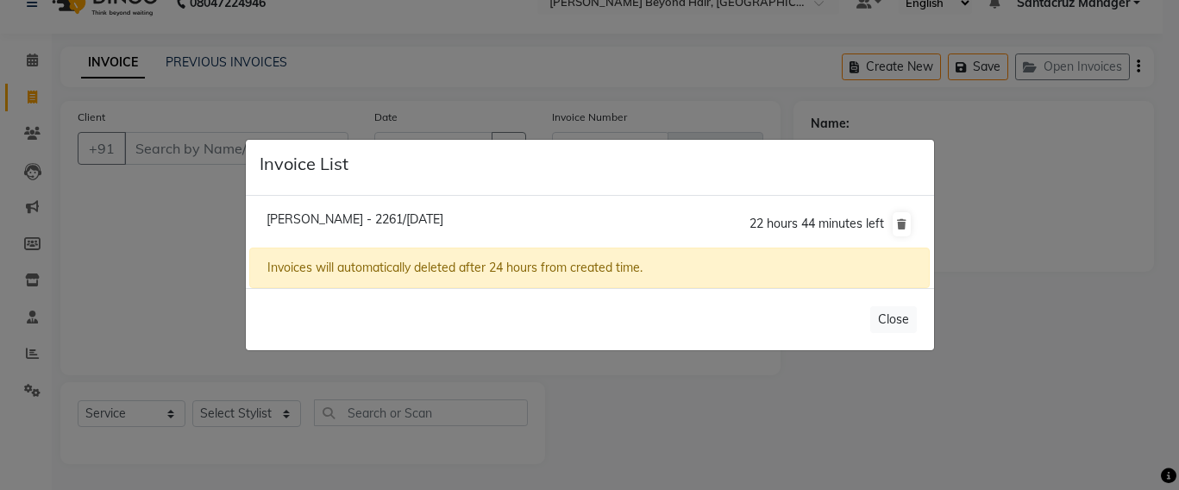
click at [341, 216] on span "[PERSON_NAME] - 2261/[DATE]" at bounding box center [354, 219] width 177 height 16
type input "8692992261"
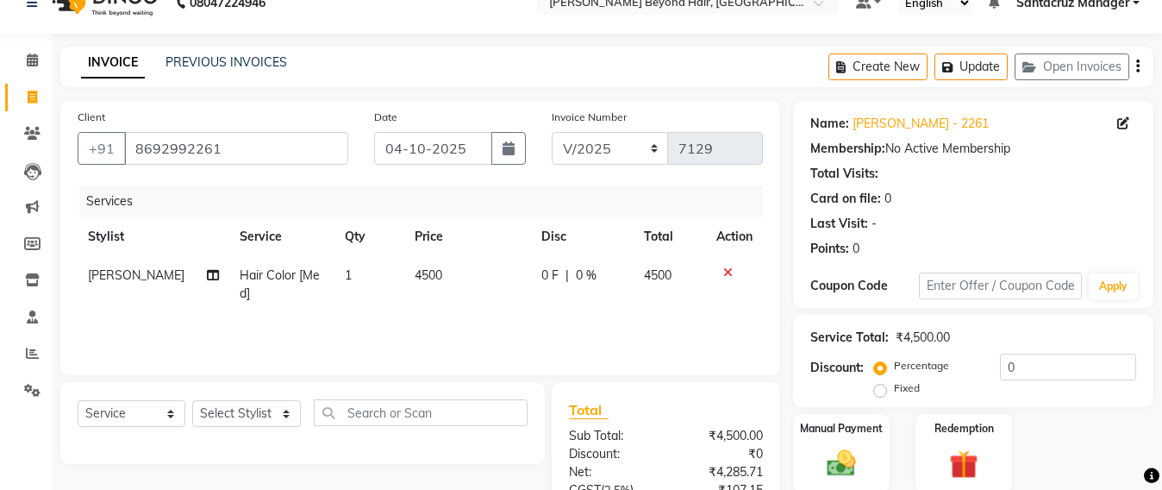
click at [441, 266] on td "4500" at bounding box center [467, 284] width 127 height 57
select select "51588"
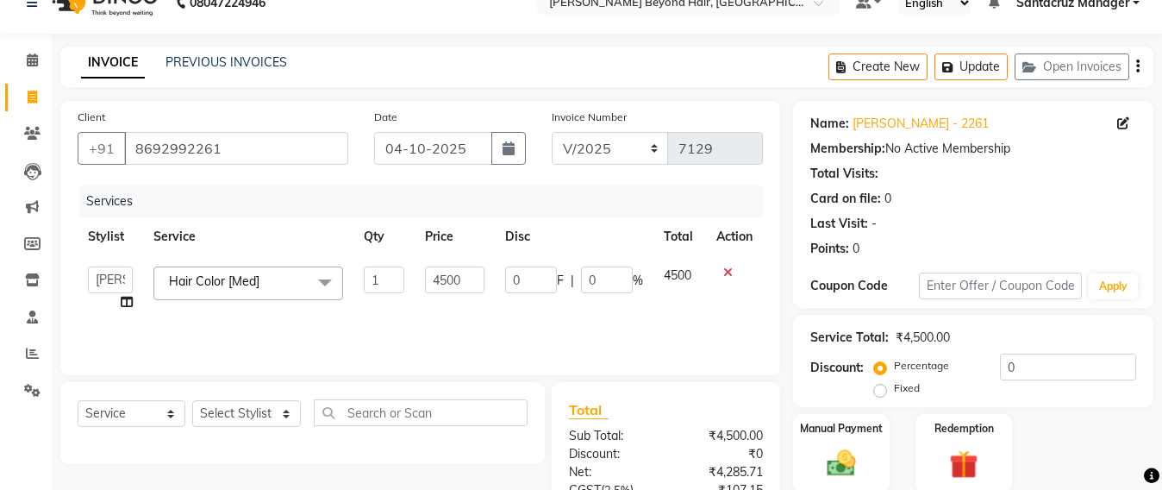
click at [283, 283] on span "Hair Color [Med] x" at bounding box center [249, 283] width 190 height 34
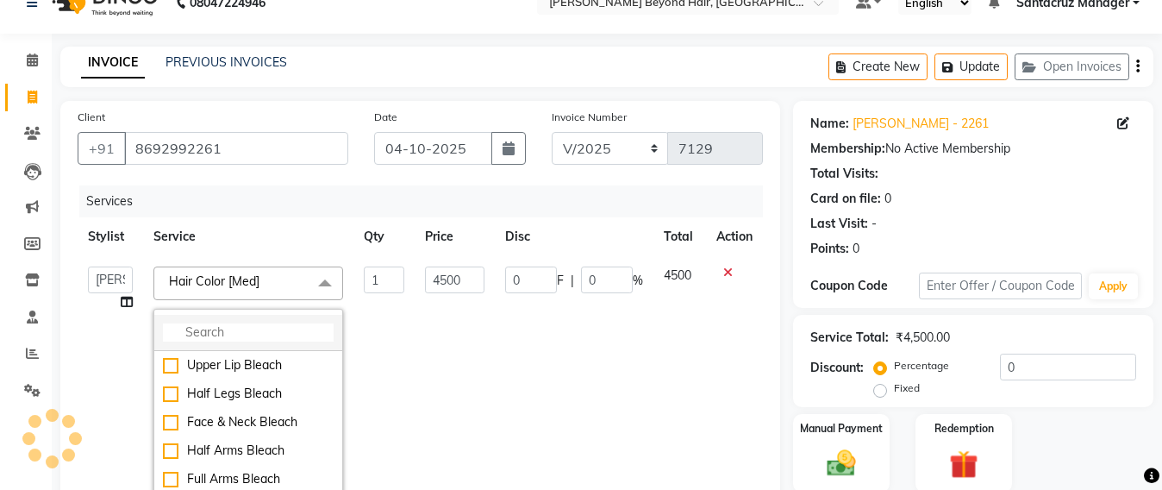
click at [228, 335] on input "multiselect-search" at bounding box center [248, 332] width 171 height 18
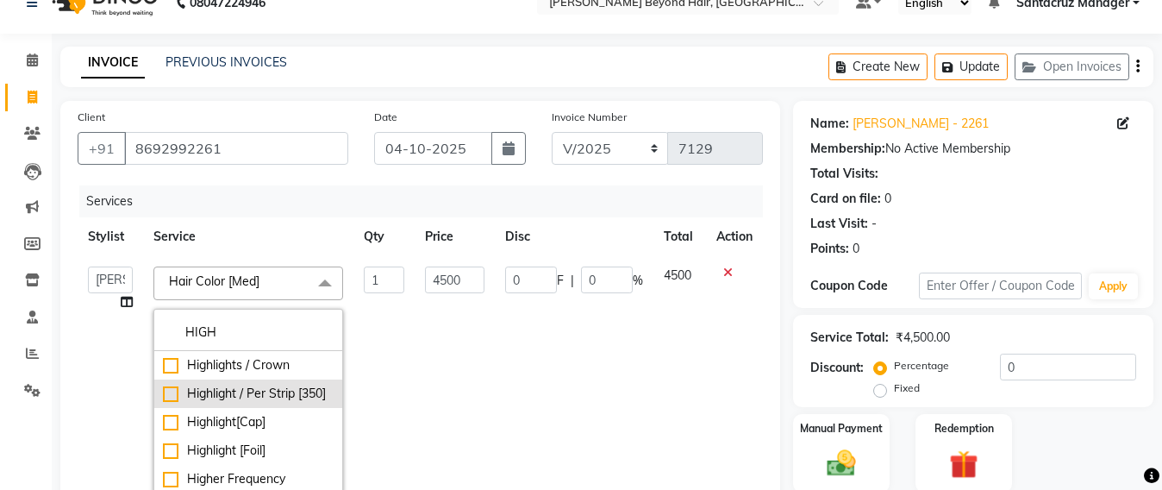
type input "HIGH"
click at [205, 387] on div "Highlight / Per Strip [350]" at bounding box center [248, 394] width 171 height 18
type input "350"
checkbox input"] "true"
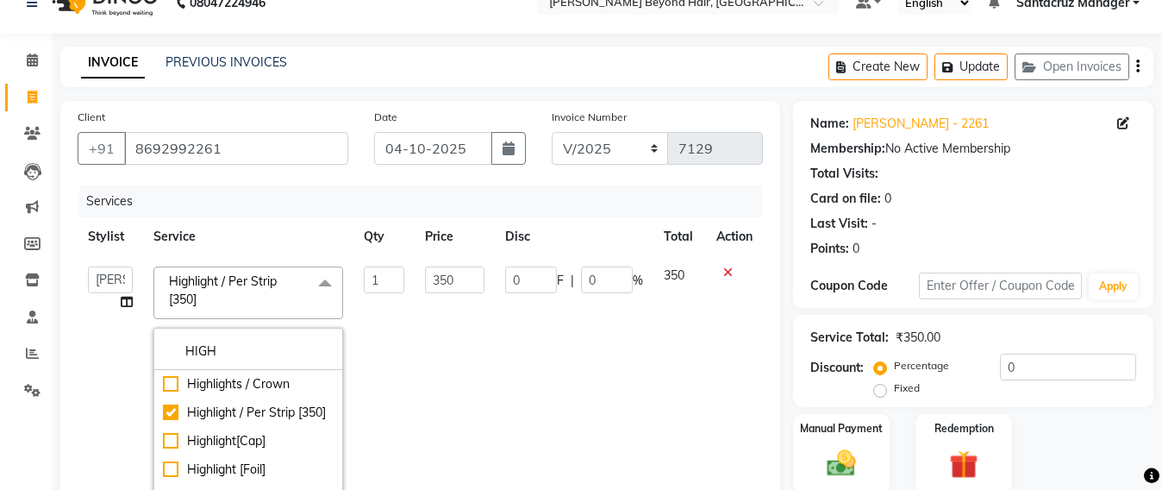
click at [593, 310] on td "0 F | 0 %" at bounding box center [574, 389] width 159 height 267
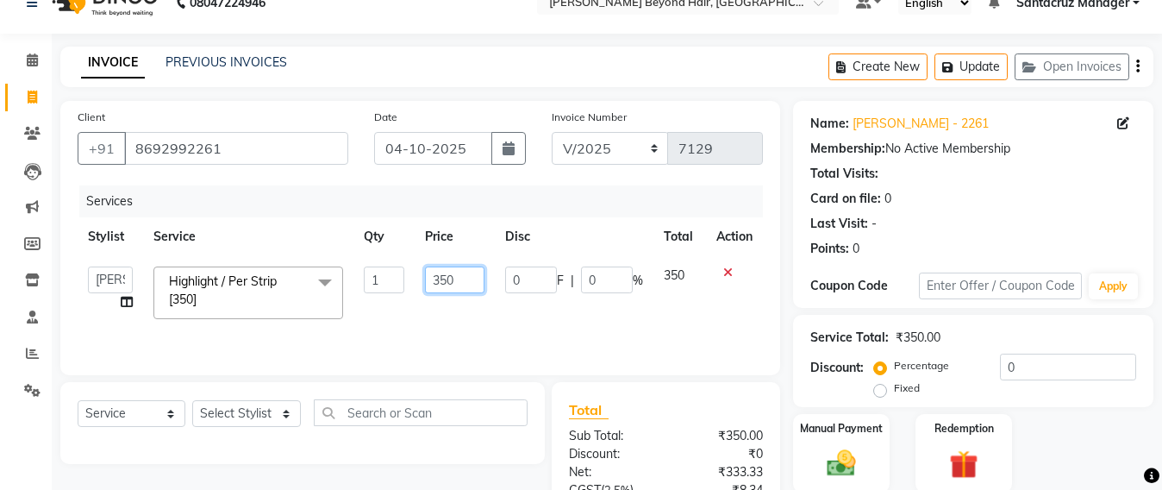
click at [461, 274] on input "350" at bounding box center [455, 279] width 60 height 27
type input "3"
type input "13000"
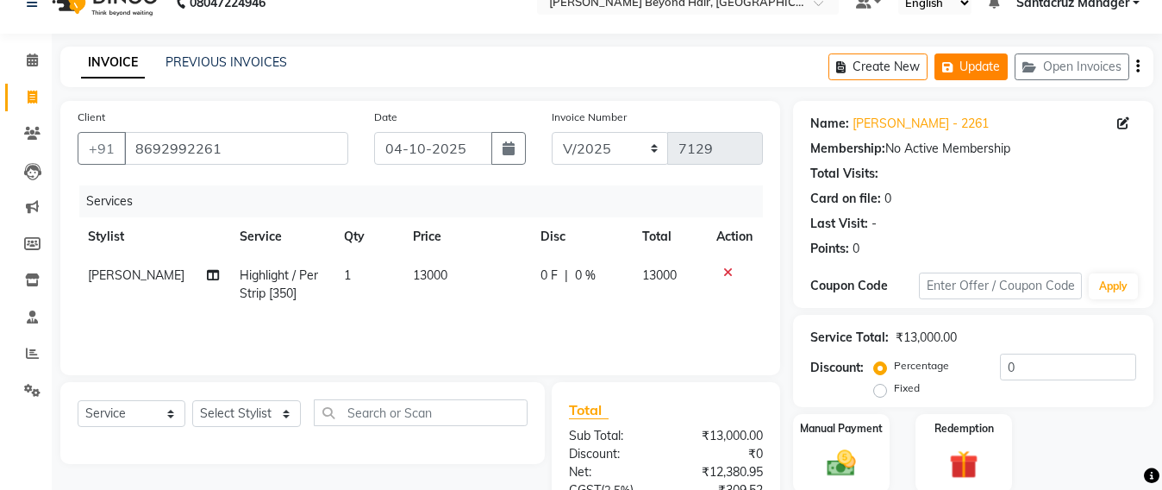
click at [969, 66] on button "Update" at bounding box center [971, 66] width 73 height 27
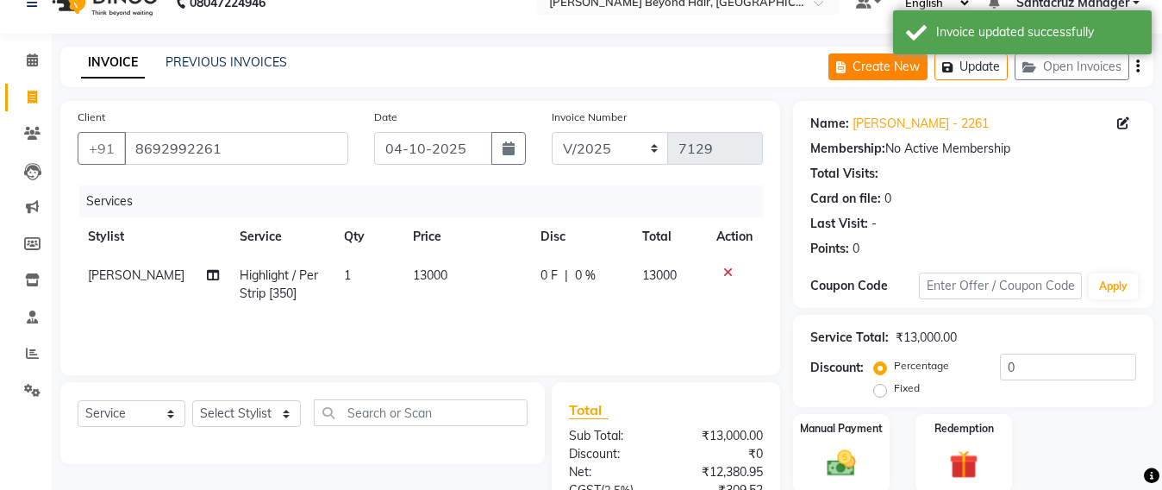
click at [871, 66] on button "Create New" at bounding box center [878, 66] width 99 height 27
select select "service"
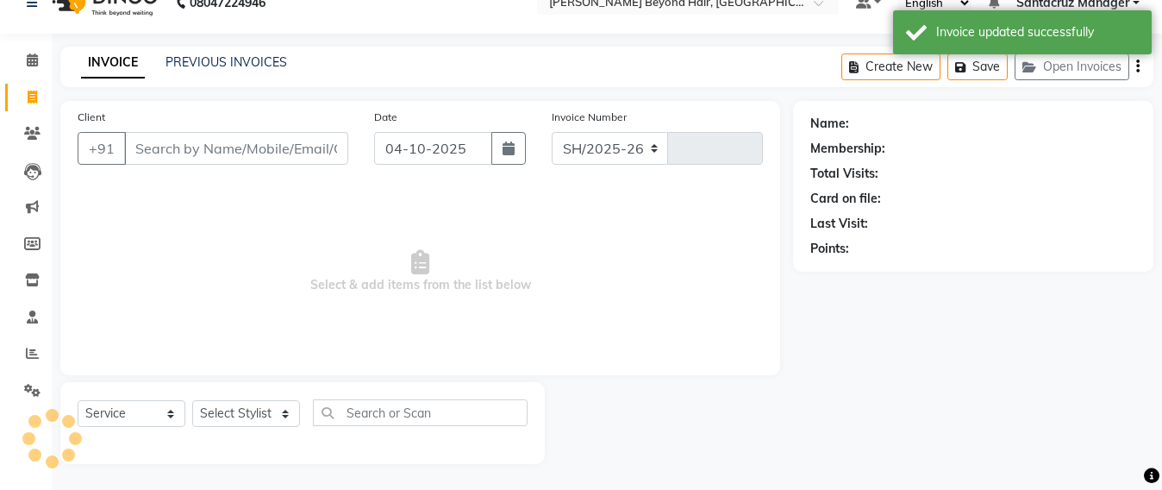
select select "6357"
type input "7129"
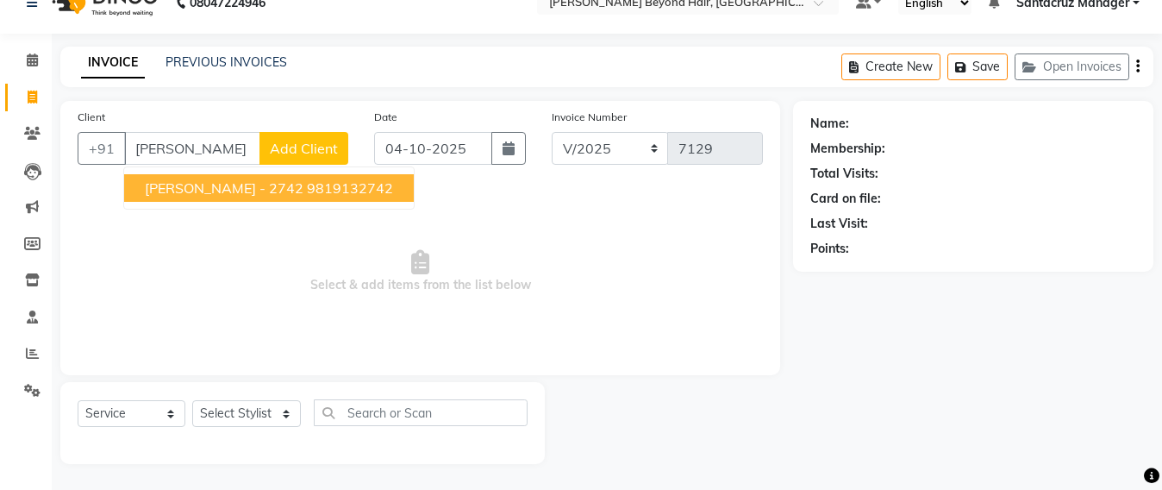
click at [304, 185] on span "SANJANA CHABRIYA - 2742" at bounding box center [224, 187] width 159 height 17
type input "9819132742"
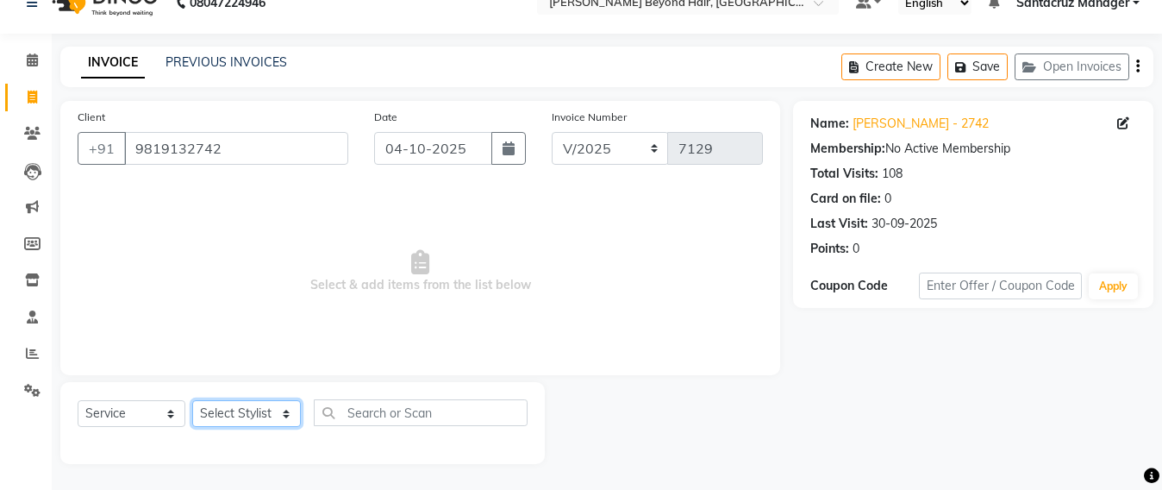
click at [194, 410] on select "Select Stylist Admin Avesh Sankat AZHER SHAIKH Dhruv Gohil Jayeshree Mahtre Man…" at bounding box center [246, 413] width 109 height 27
select select "47914"
click at [192, 400] on select "Select Stylist Admin Avesh Sankat AZHER SHAIKH Dhruv Gohil Jayeshree Mahtre Man…" at bounding box center [246, 413] width 109 height 27
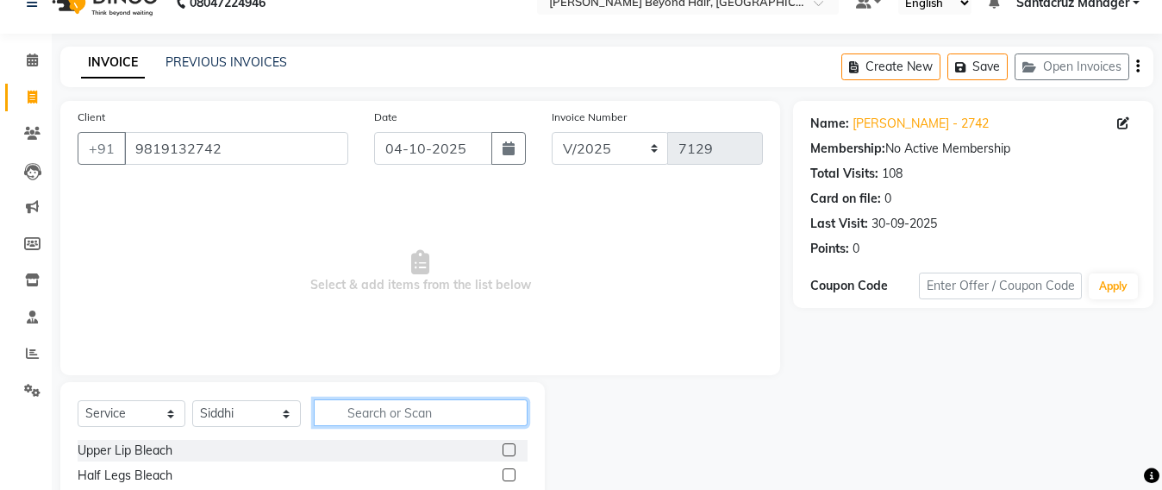
click at [358, 422] on input "text" at bounding box center [421, 412] width 214 height 27
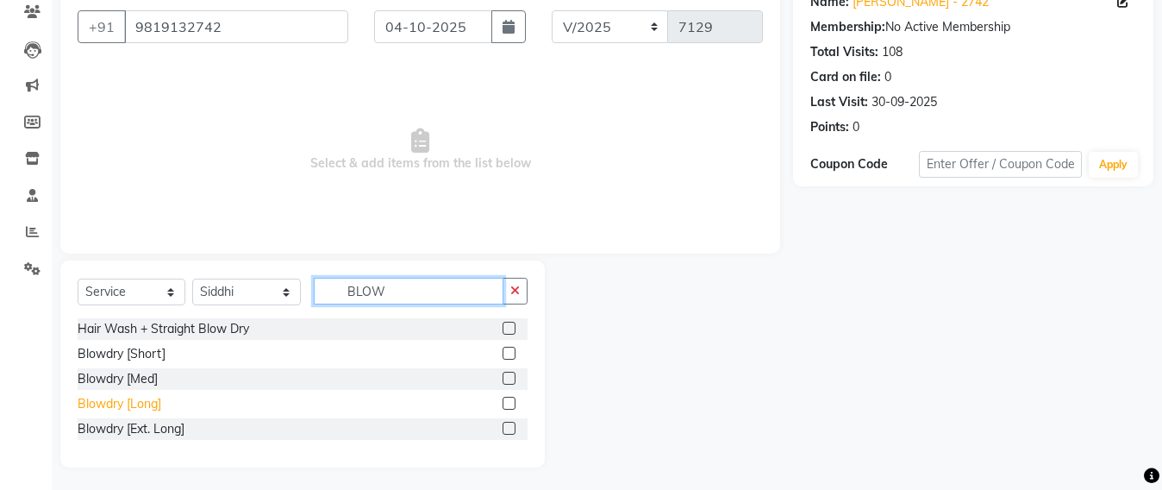
scroll to position [154, 0]
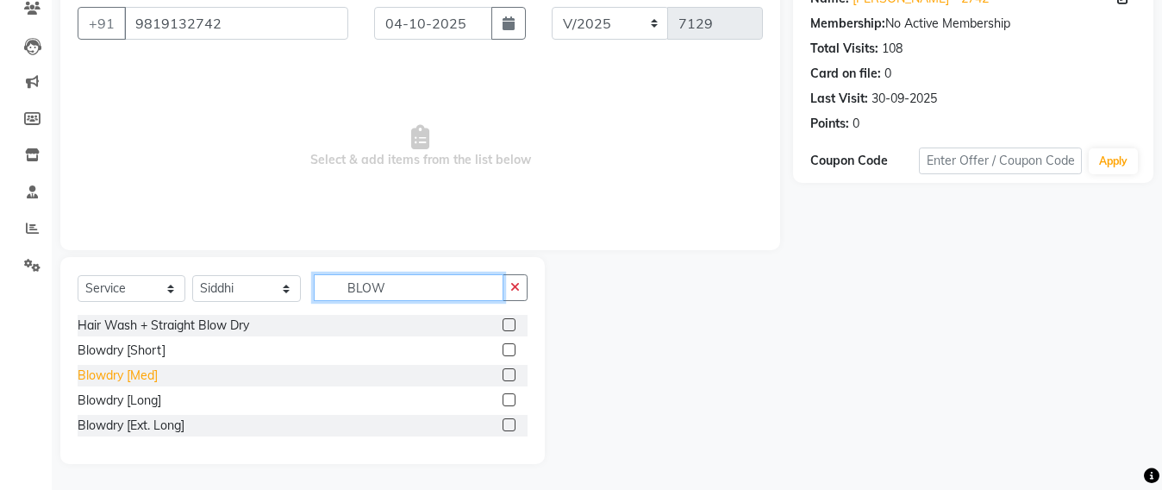
type input "BLOW"
click at [149, 377] on div "Blowdry [Med]" at bounding box center [118, 376] width 80 height 18
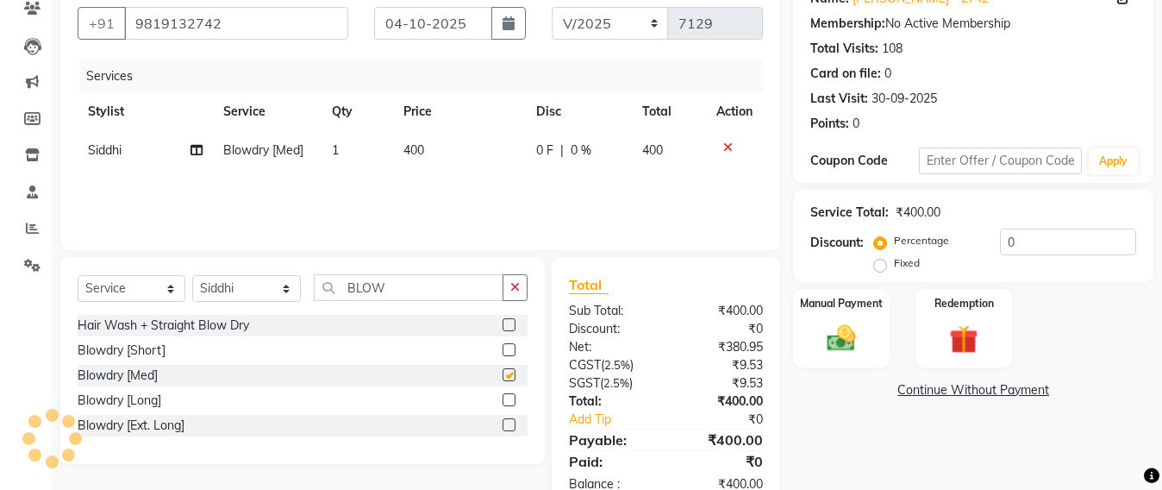
checkbox input "false"
click at [443, 153] on td "400" at bounding box center [459, 150] width 133 height 39
select select "47914"
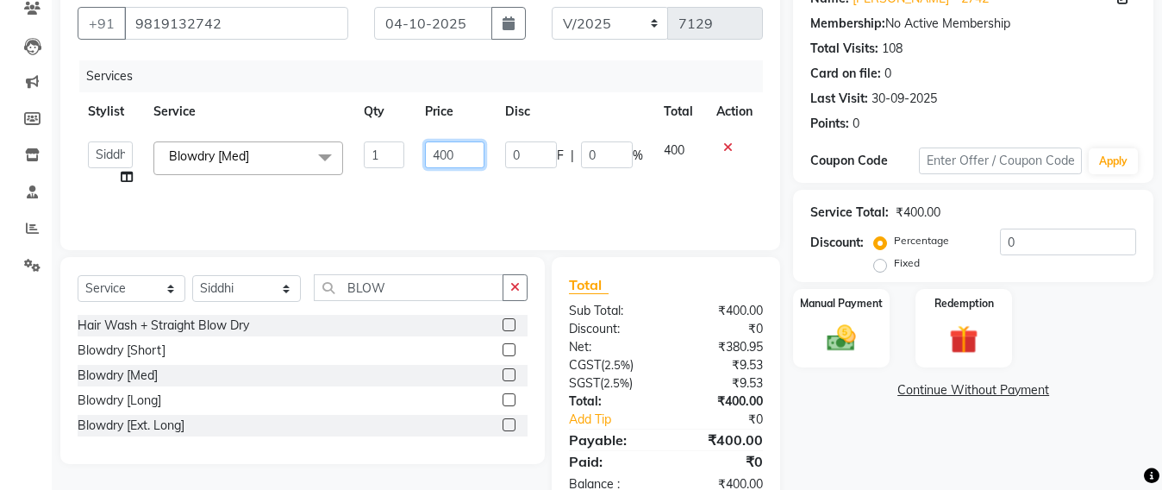
click at [469, 148] on input "400" at bounding box center [455, 154] width 60 height 27
type input "4"
type input "650"
click at [476, 179] on div "Services Stylist Service Qty Price Disc Total Action Admin Avesh Sankat AZHER S…" at bounding box center [421, 146] width 686 height 172
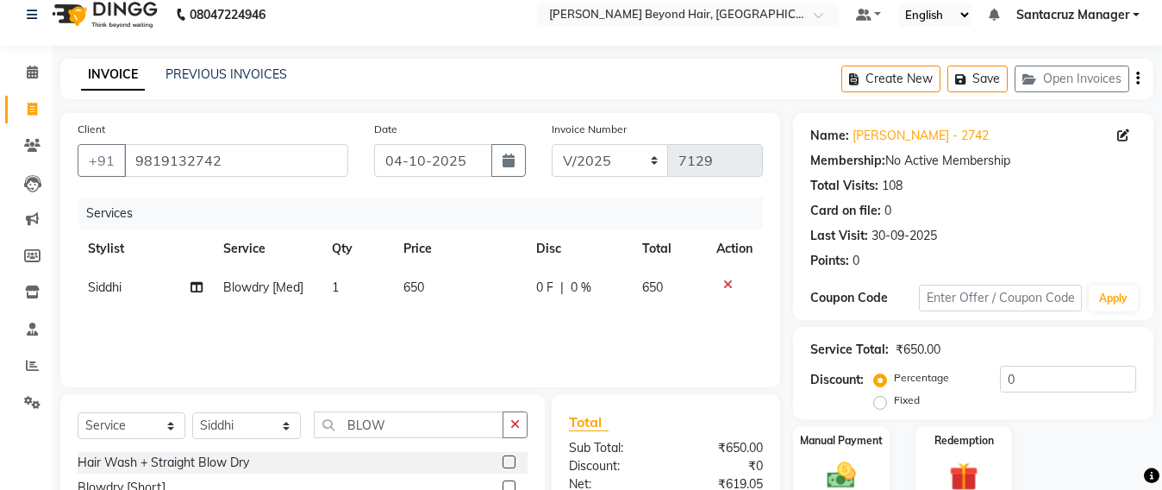
scroll to position [0, 0]
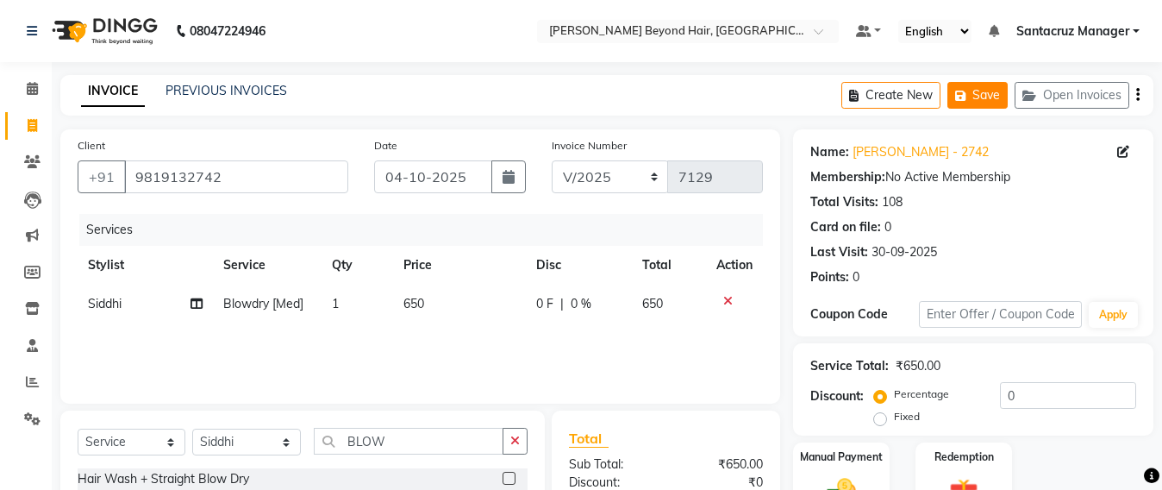
click at [998, 89] on button "Save" at bounding box center [978, 95] width 60 height 27
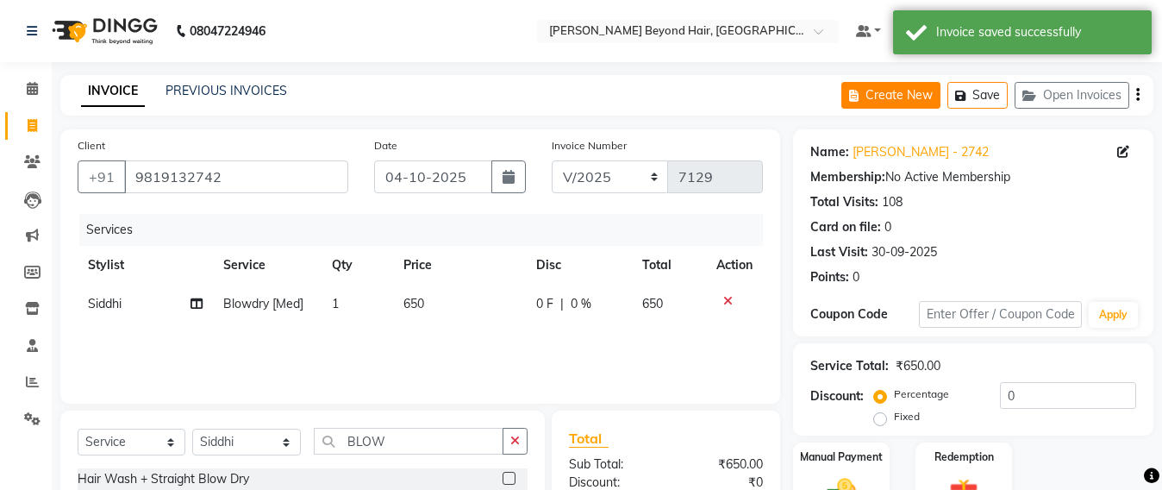
click at [868, 97] on button "Create New" at bounding box center [891, 95] width 99 height 27
select select "service"
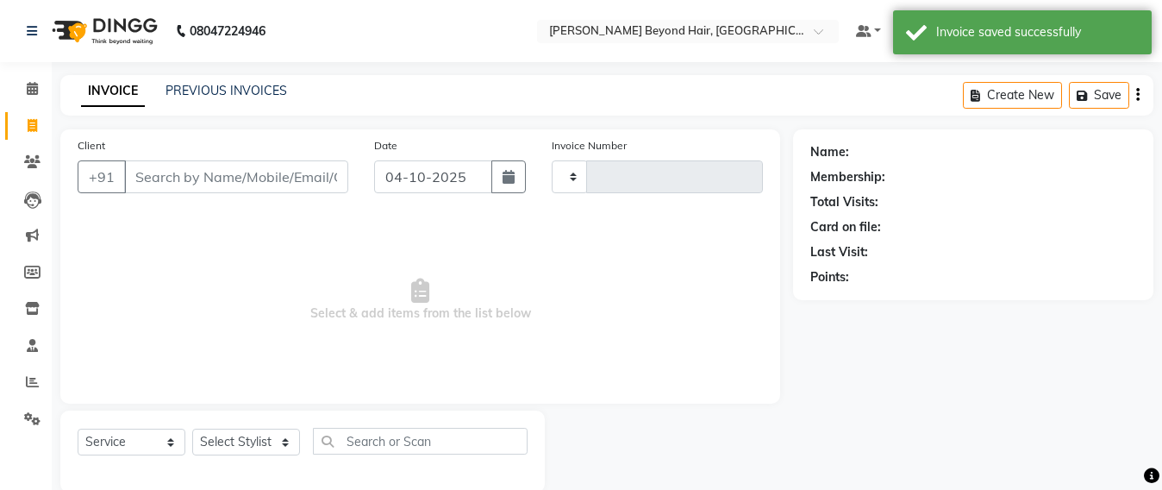
scroll to position [28, 0]
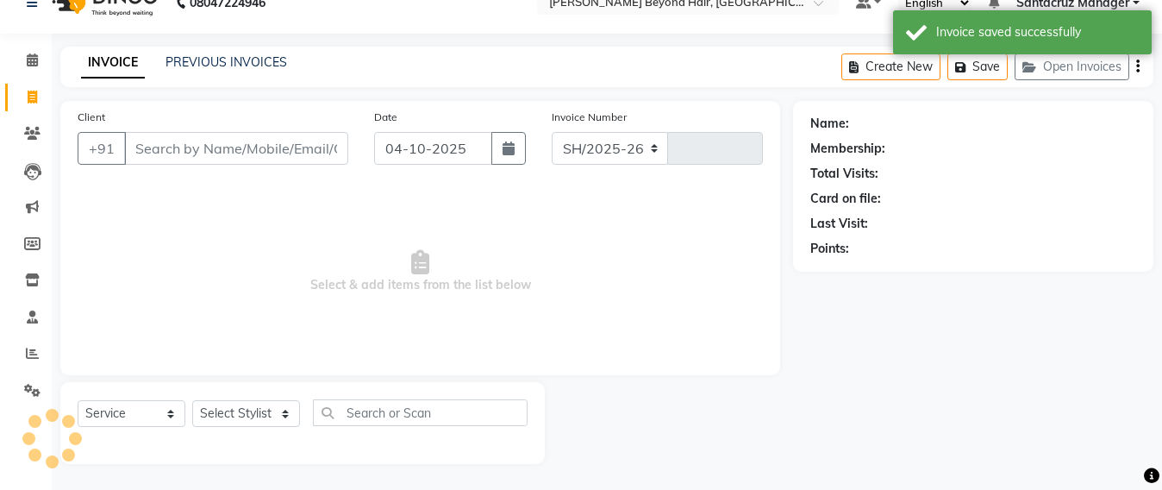
select select "6357"
type input "7129"
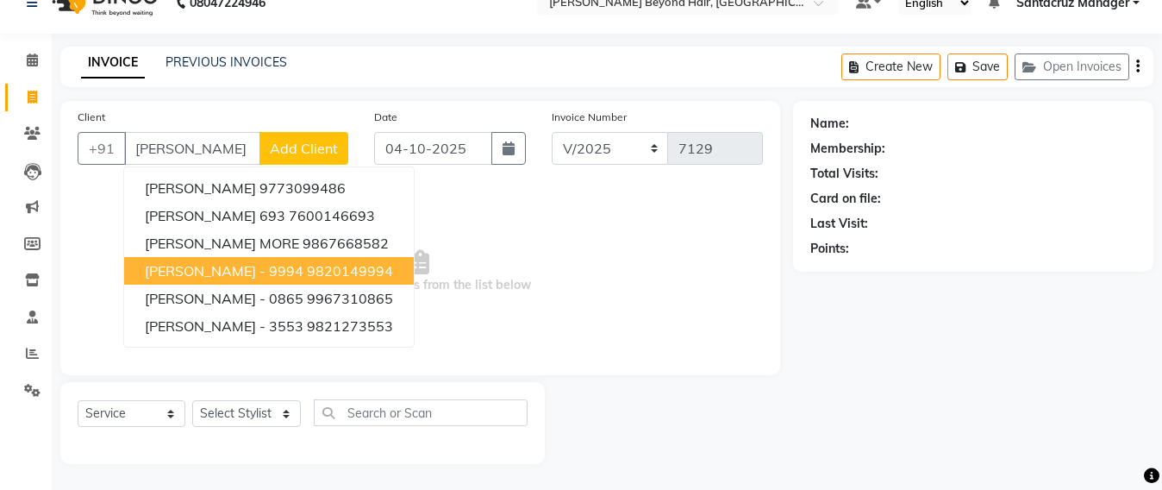
click at [210, 270] on span "CHAITALI SHAH - 9994" at bounding box center [224, 270] width 159 height 17
type input "9820149994"
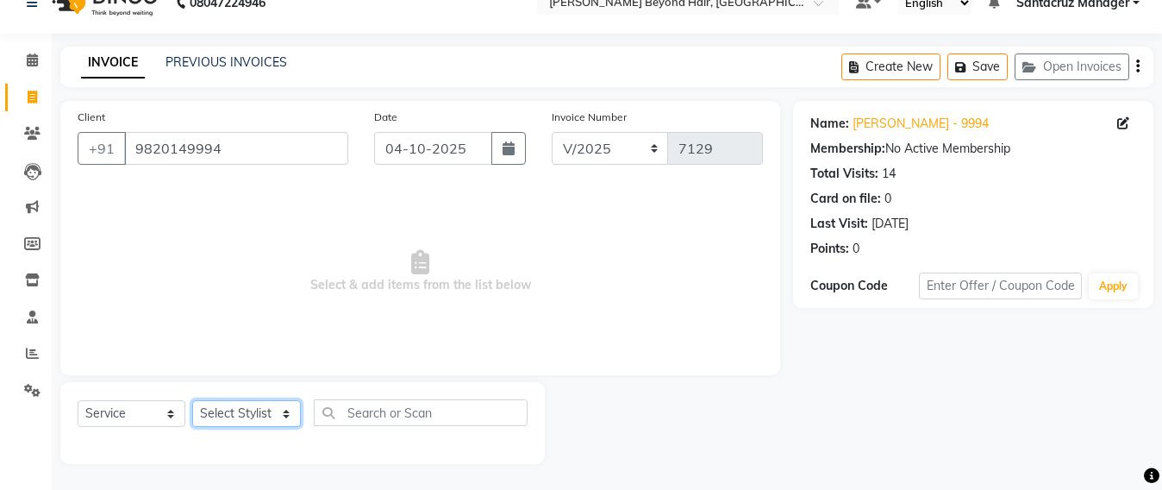
click at [255, 411] on select "Select Stylist Admin Avesh Sankat AZHER SHAIKH Dhruv Gohil Jayeshree Mahtre Man…" at bounding box center [246, 413] width 109 height 27
select select "47842"
click at [192, 400] on select "Select Stylist Admin Avesh Sankat AZHER SHAIKH Dhruv Gohil Jayeshree Mahtre Man…" at bounding box center [246, 413] width 109 height 27
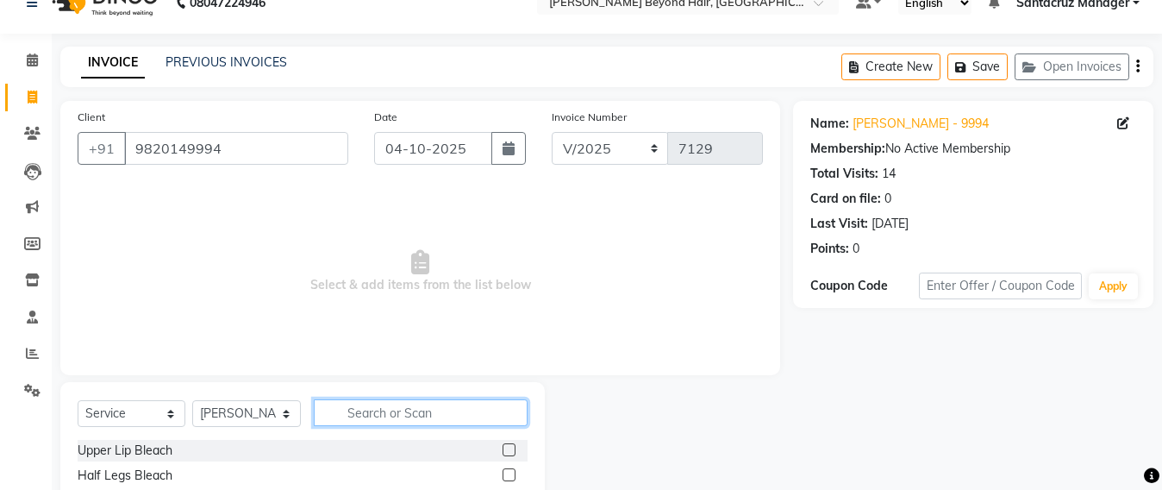
click at [368, 410] on input "text" at bounding box center [421, 412] width 214 height 27
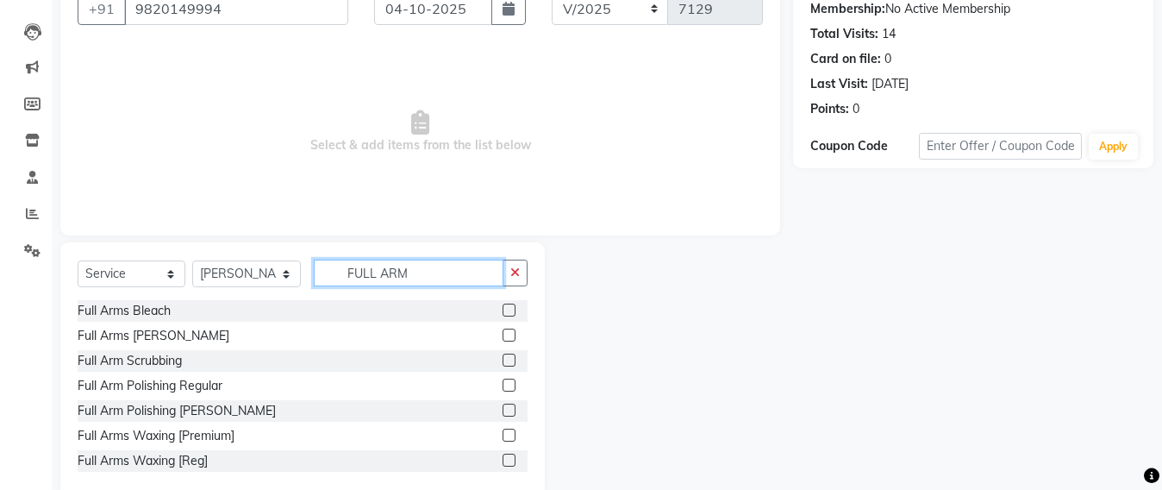
scroll to position [201, 0]
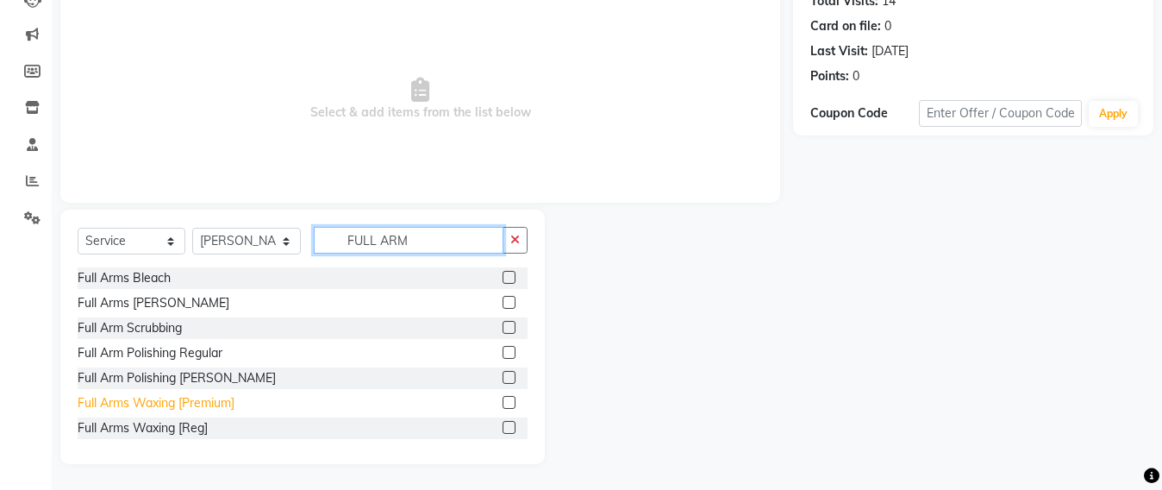
type input "FULL ARM"
click at [141, 398] on div "Full Arms Waxing [Premium]" at bounding box center [156, 403] width 157 height 18
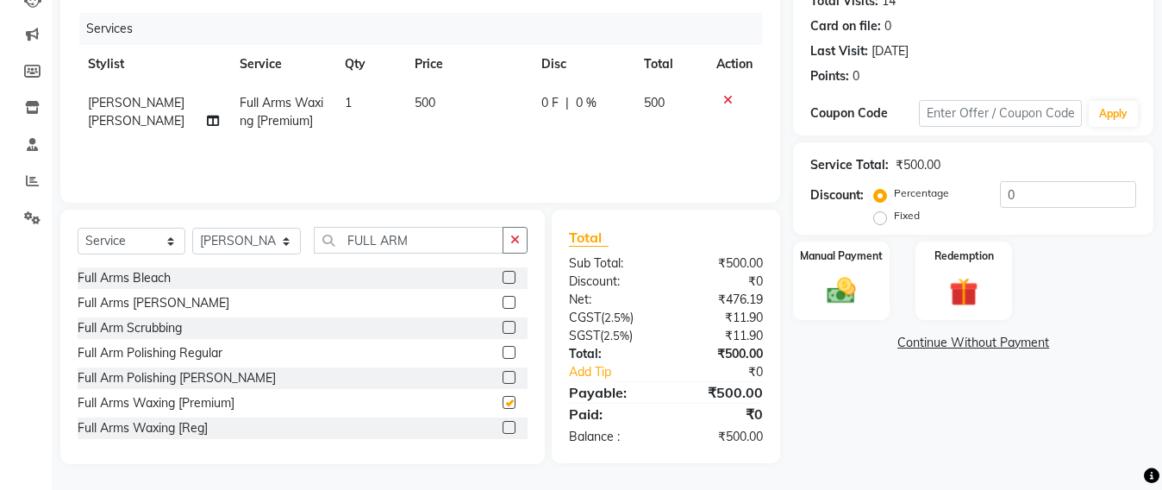
checkbox input "false"
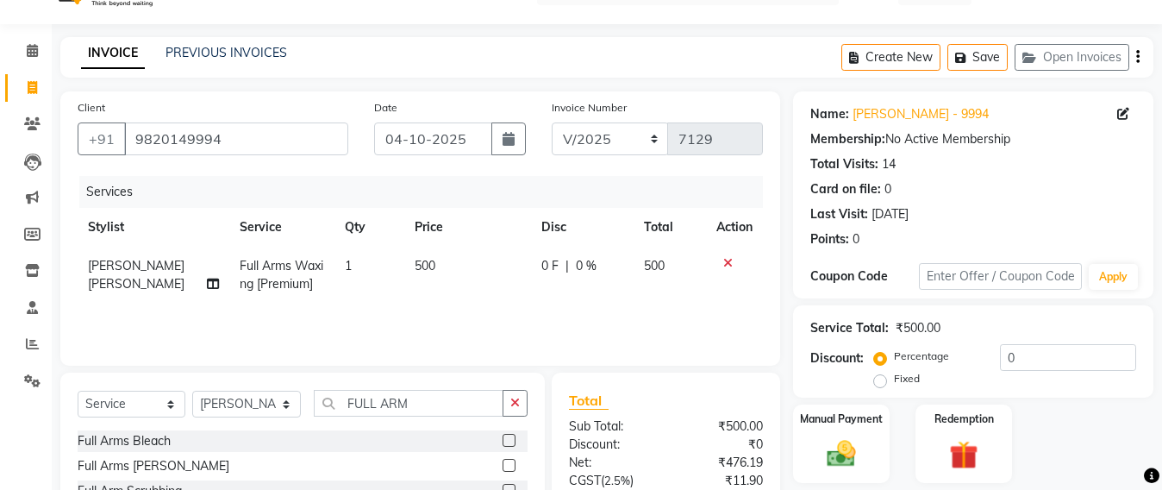
scroll to position [0, 0]
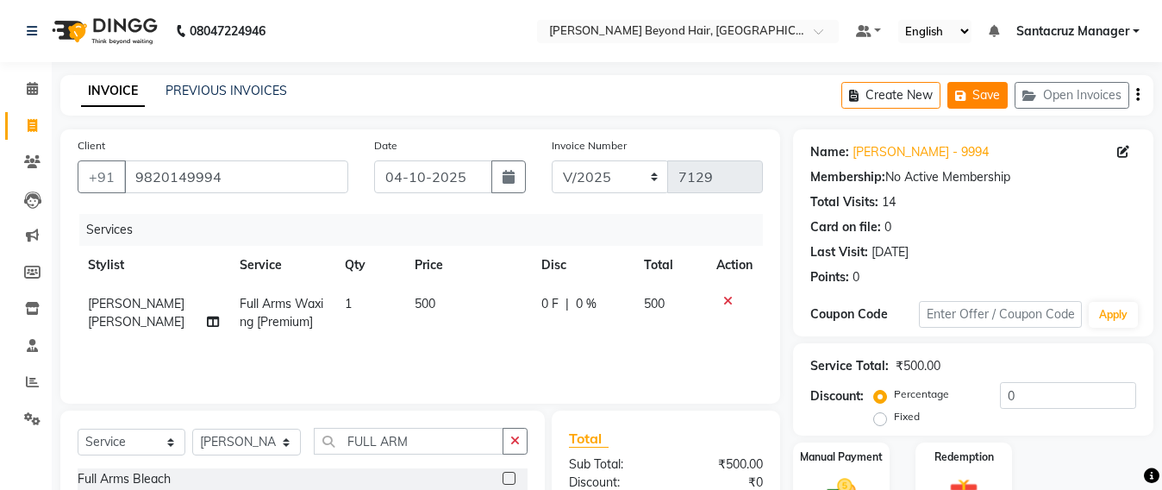
click at [975, 97] on button "Save" at bounding box center [978, 95] width 60 height 27
click at [992, 94] on button "Save" at bounding box center [978, 95] width 60 height 27
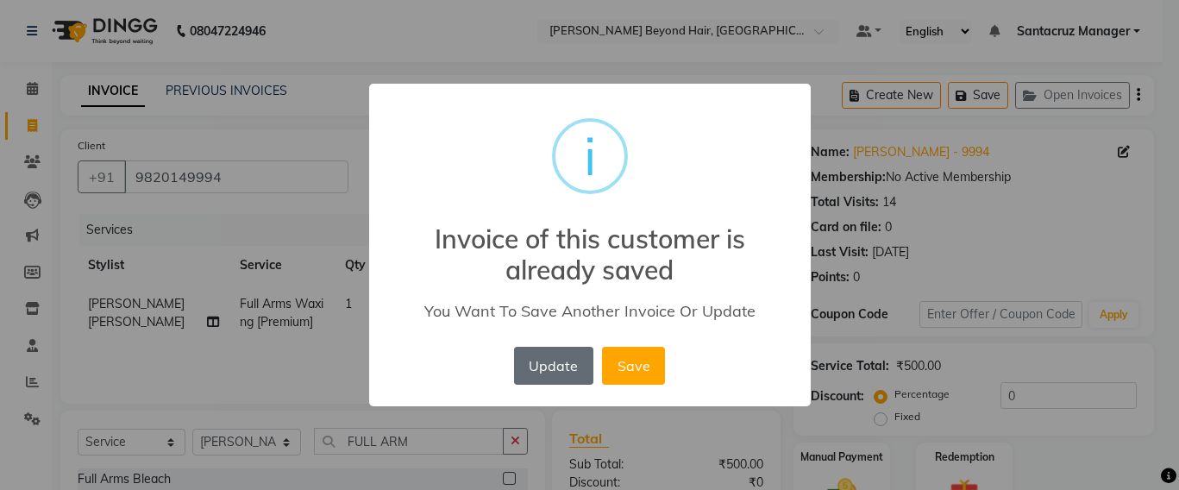
click at [526, 367] on button "Update" at bounding box center [553, 366] width 79 height 38
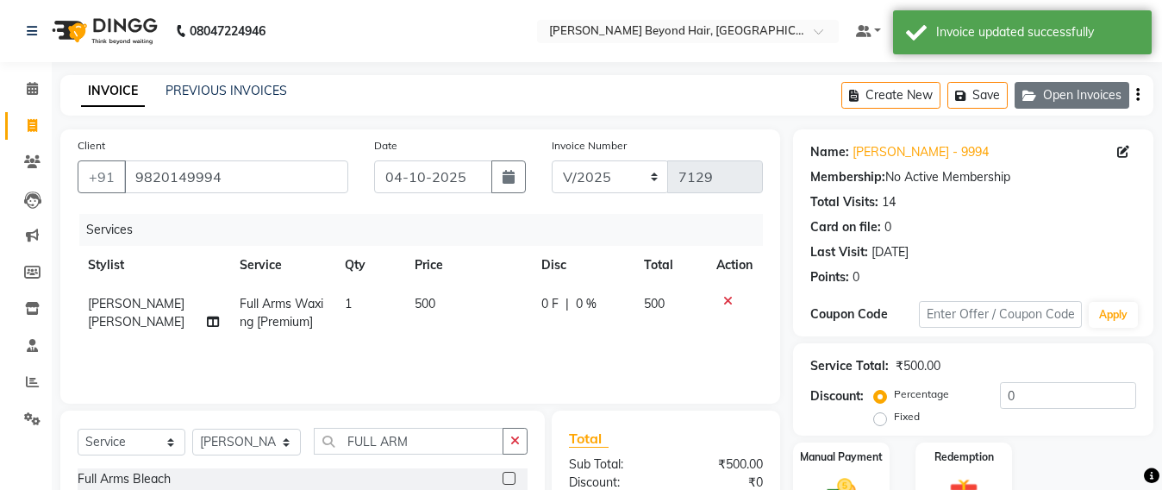
click at [1087, 104] on button "Open Invoices" at bounding box center [1072, 95] width 115 height 27
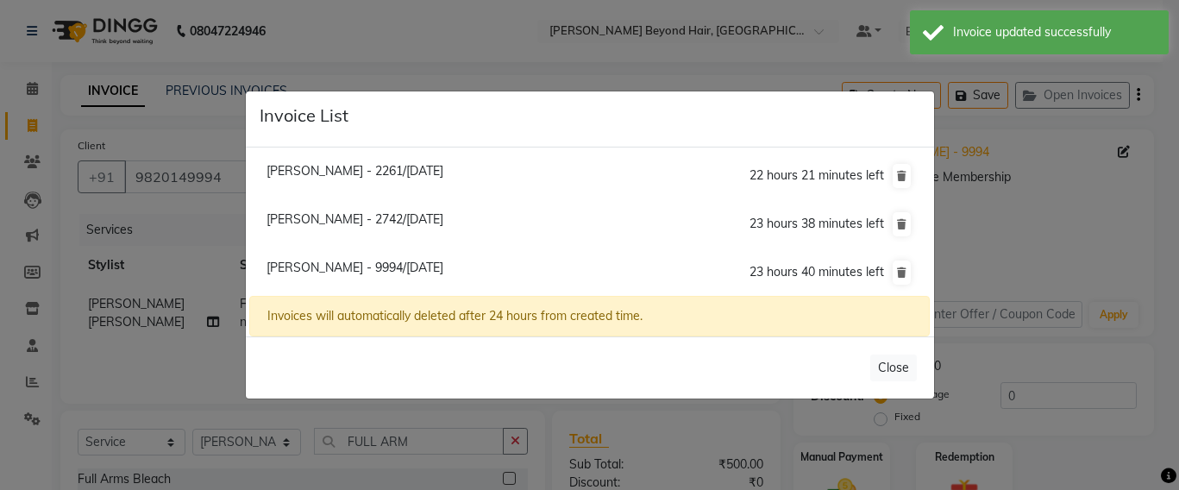
click at [336, 39] on ngb-modal-window "Invoice List Mayuri - 2261/04 October 2025 22 hours 21 minutes left Sanjana Cha…" at bounding box center [589, 245] width 1179 height 490
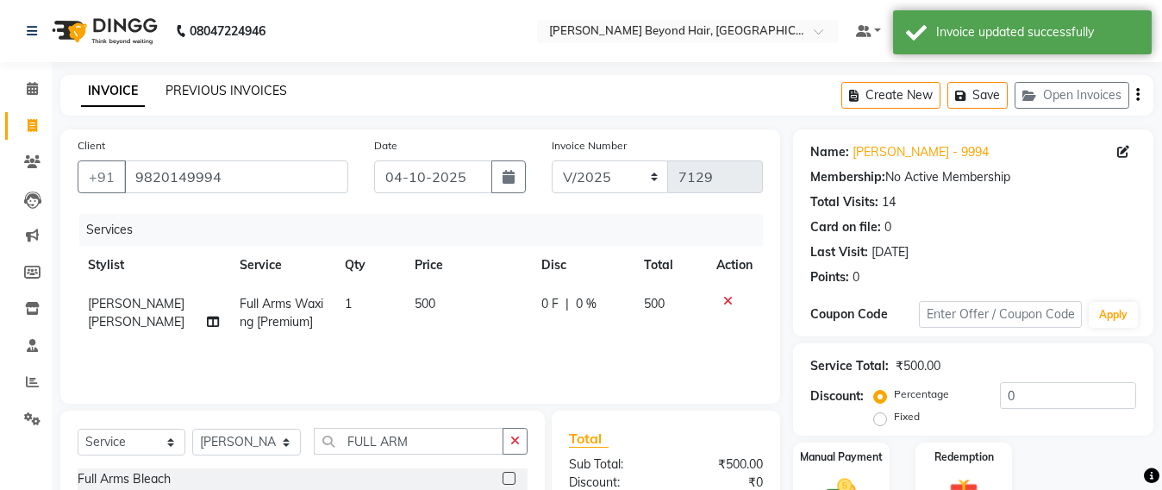
click at [258, 88] on link "PREVIOUS INVOICES" at bounding box center [227, 91] width 122 height 16
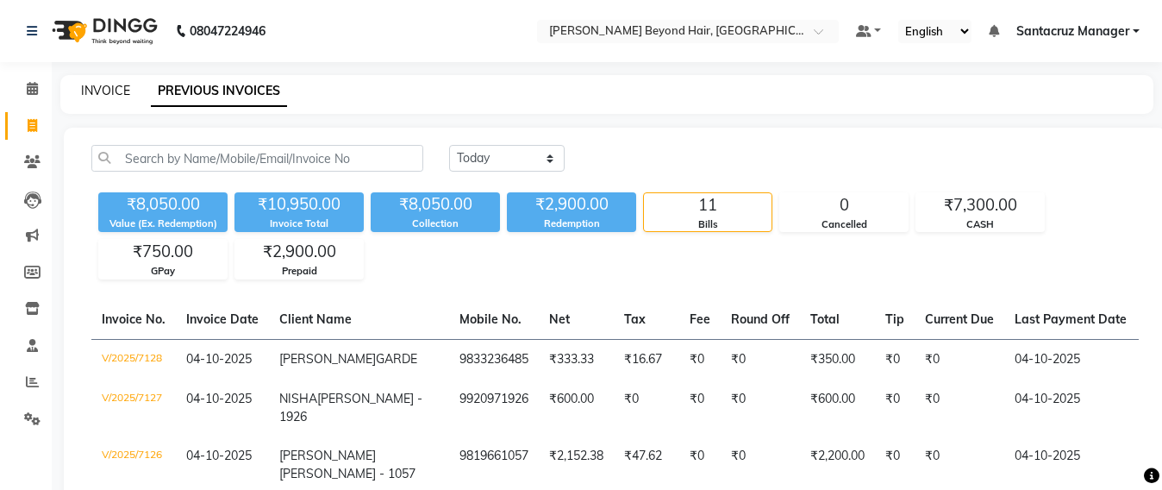
click at [101, 88] on link "INVOICE" at bounding box center [105, 91] width 49 height 16
select select "service"
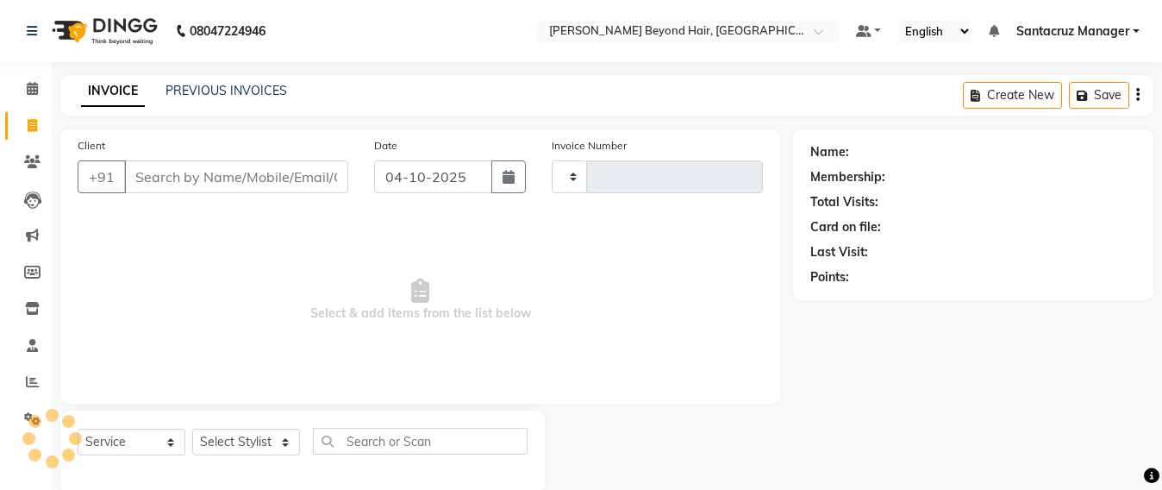
scroll to position [28, 0]
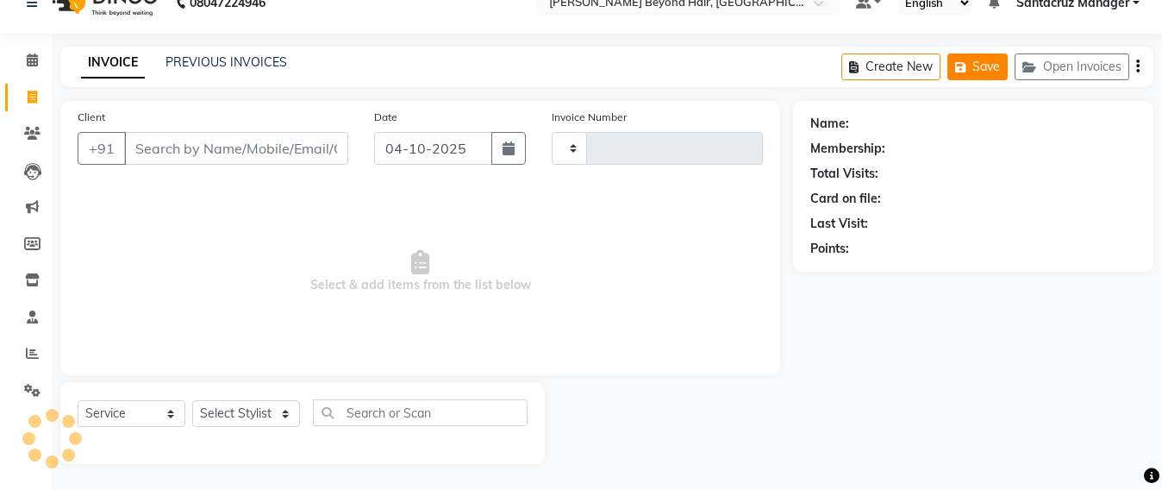
type input "7129"
select select "6357"
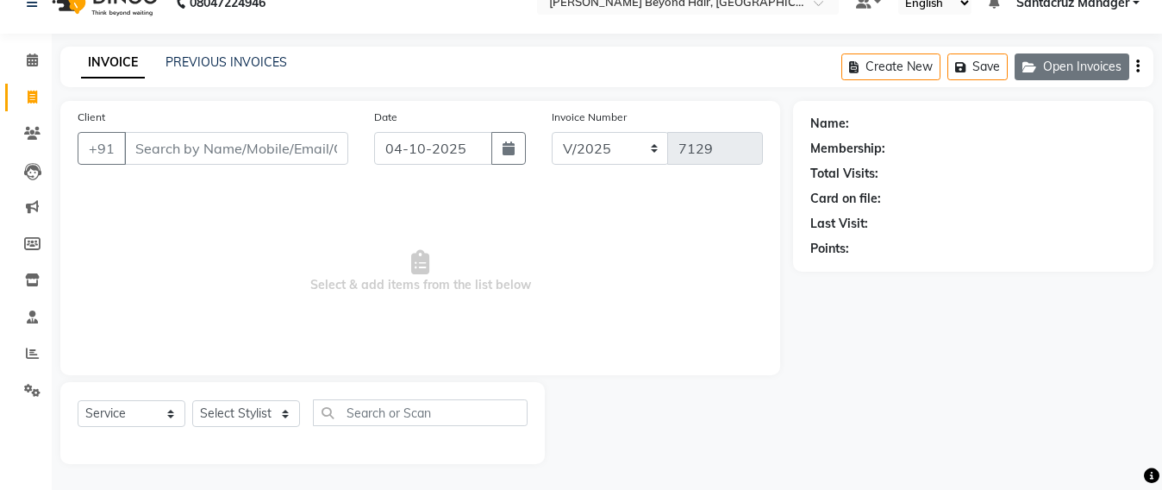
click at [1092, 68] on button "Open Invoices" at bounding box center [1072, 66] width 115 height 27
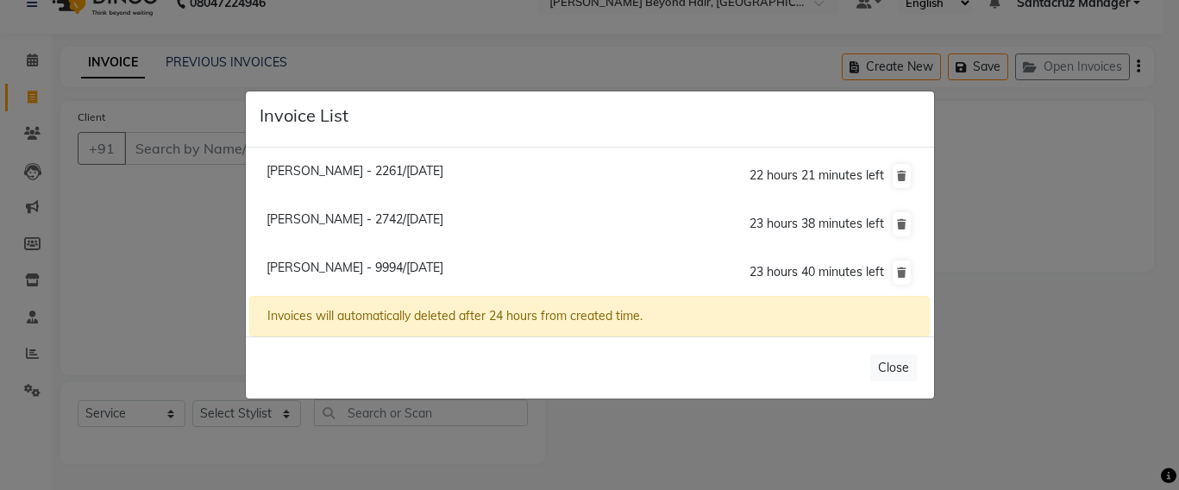
click at [304, 213] on span "Sanjana Chabriya - 2742/04 October 2025" at bounding box center [354, 219] width 177 height 16
type input "9819132742"
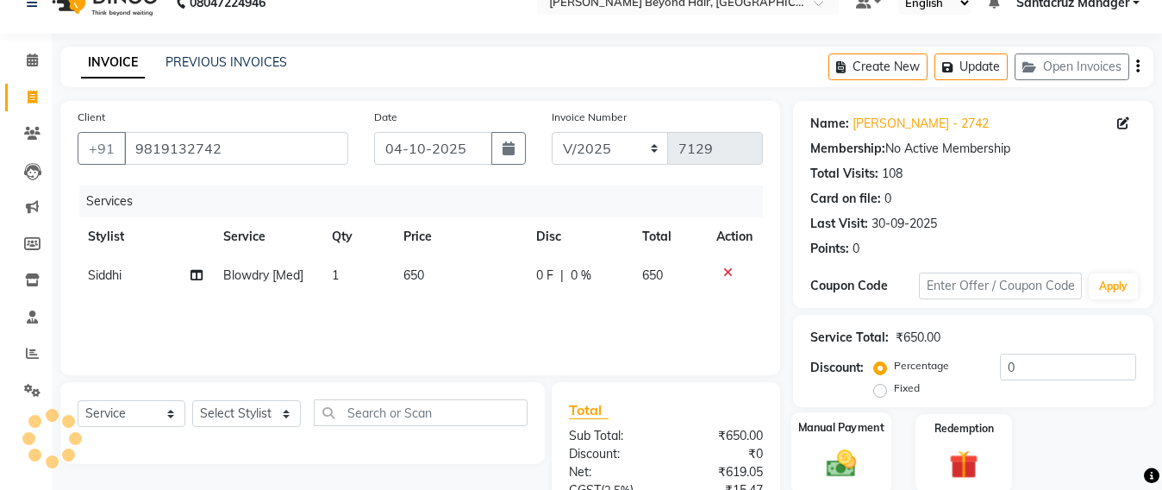
click at [843, 460] on img at bounding box center [842, 463] width 48 height 34
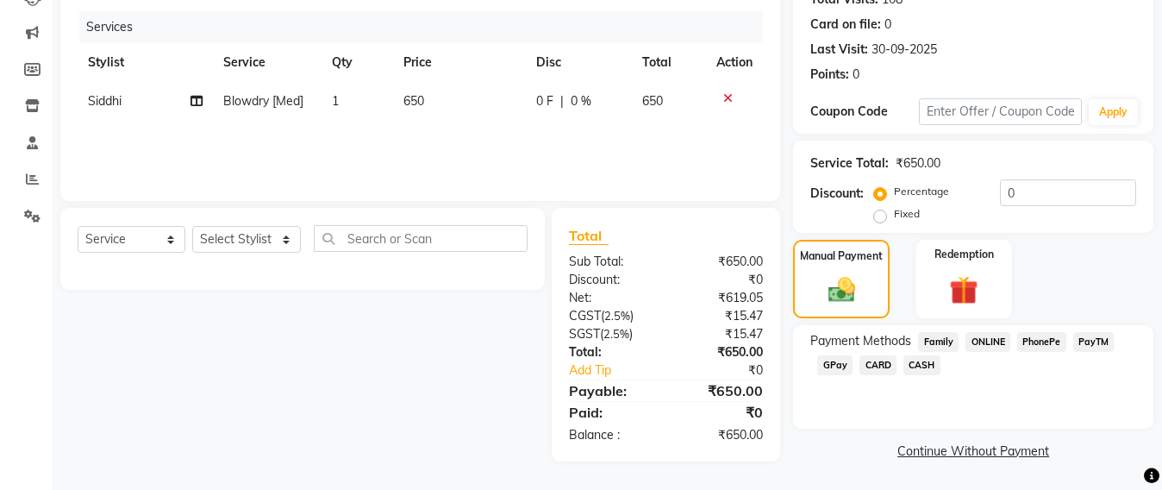
click at [916, 357] on span "CASH" at bounding box center [922, 365] width 37 height 20
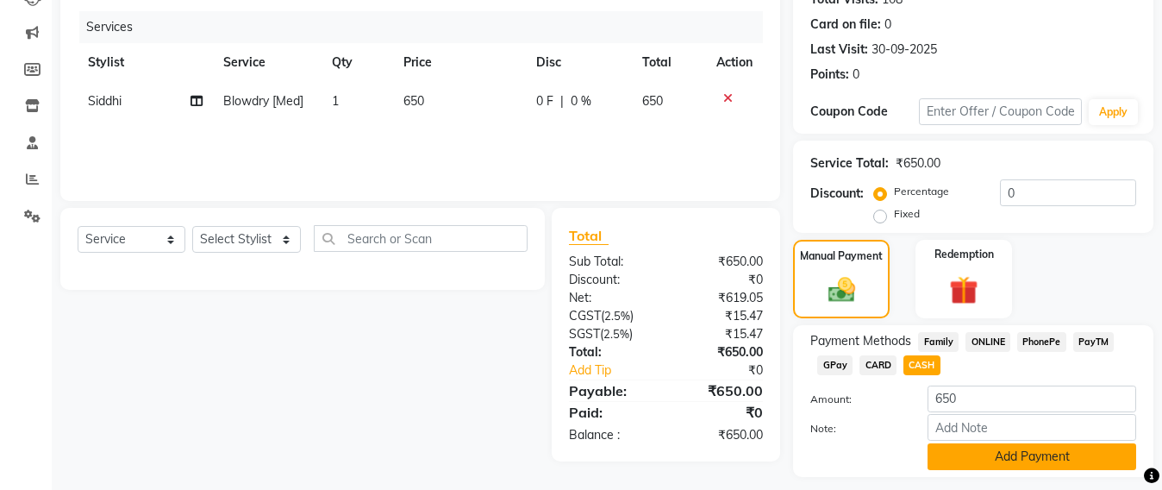
click at [1010, 452] on button "Add Payment" at bounding box center [1032, 456] width 209 height 27
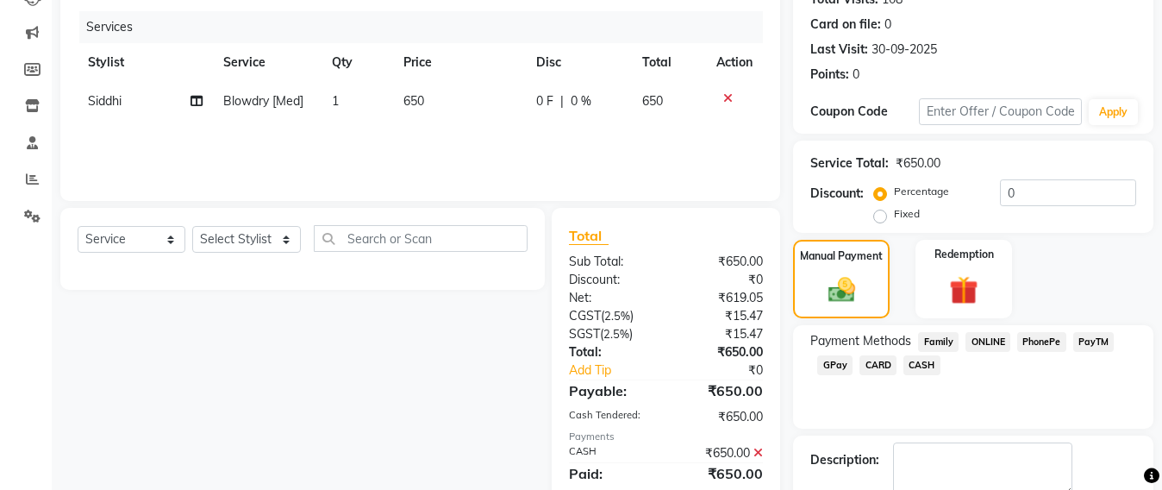
scroll to position [300, 0]
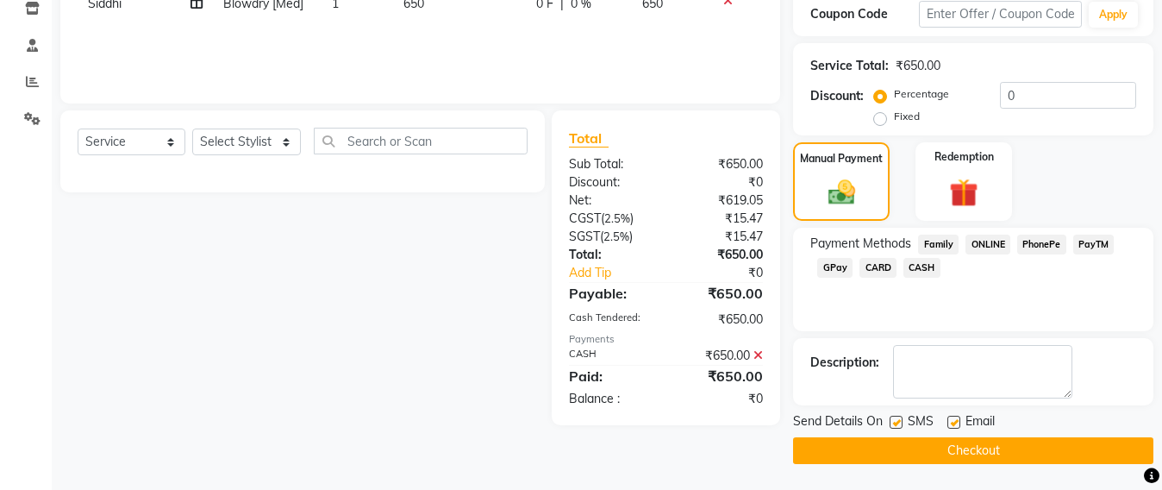
click at [1010, 452] on button "Checkout" at bounding box center [973, 450] width 360 height 27
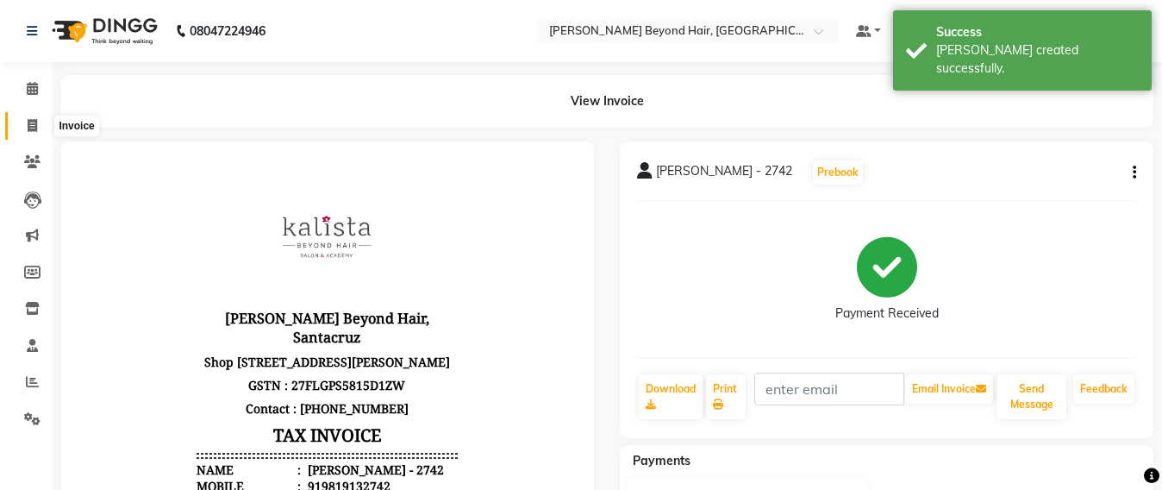
click at [23, 119] on span at bounding box center [32, 126] width 30 height 20
select select "service"
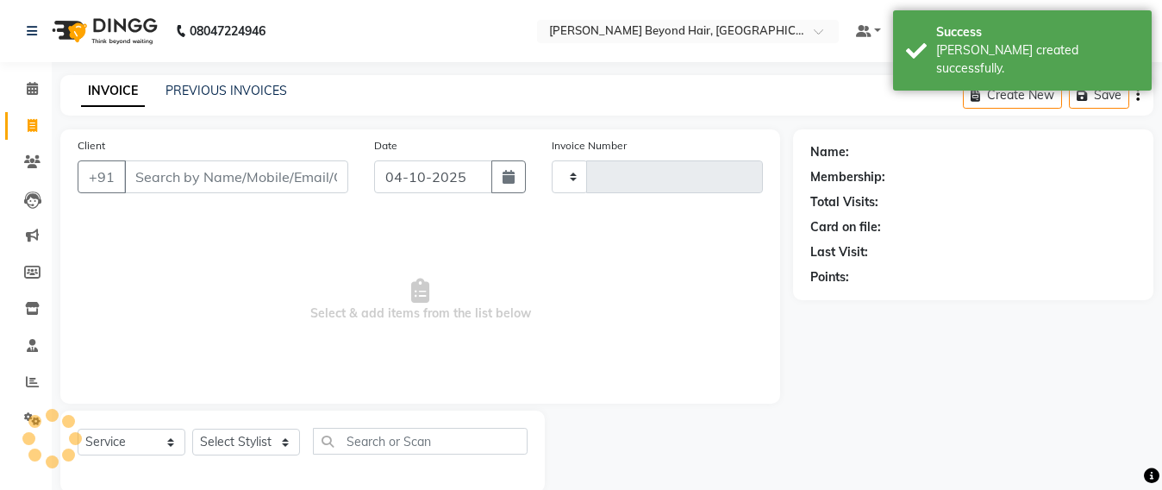
scroll to position [28, 0]
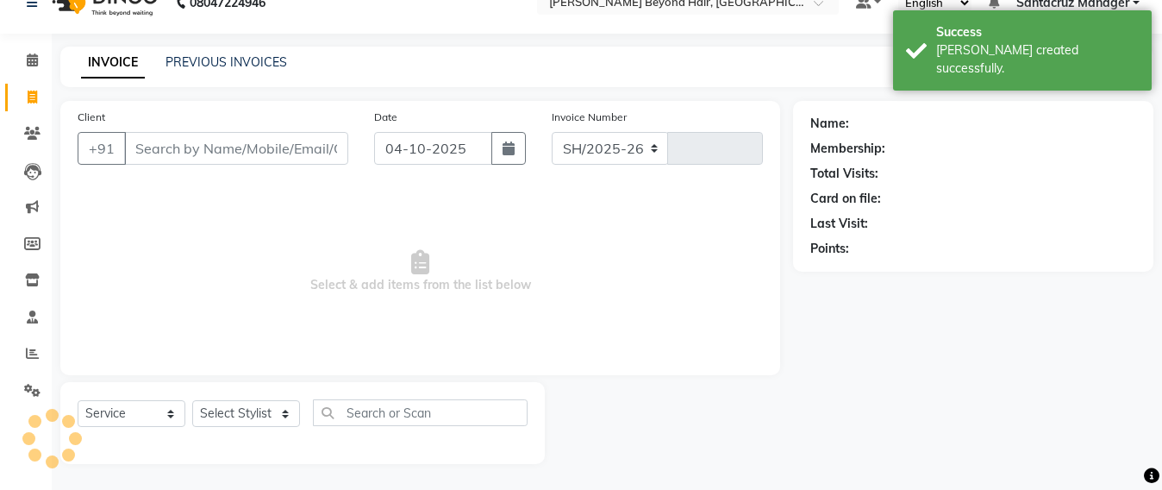
select select "6357"
type input "7130"
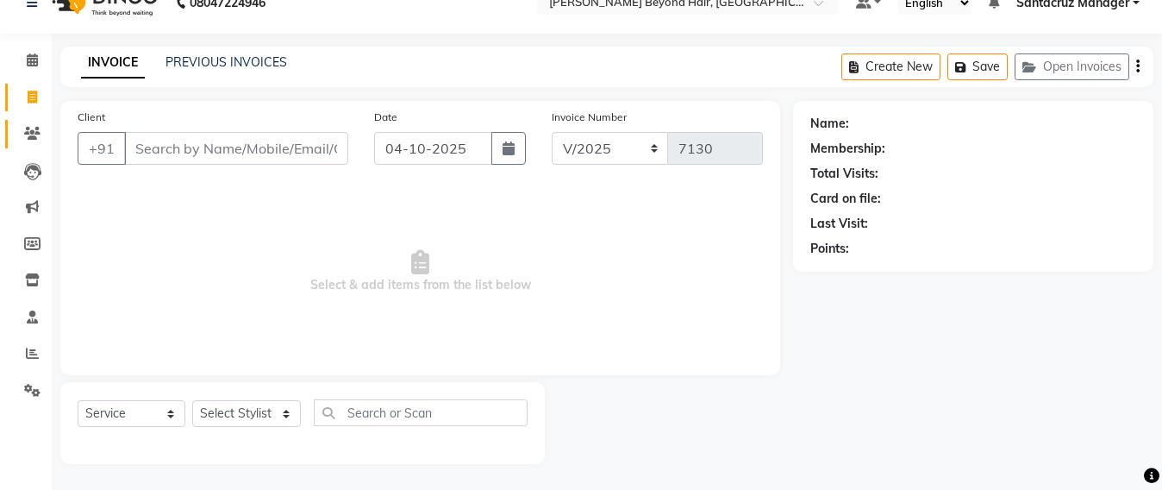
click at [16, 133] on link "Clients" at bounding box center [25, 134] width 41 height 28
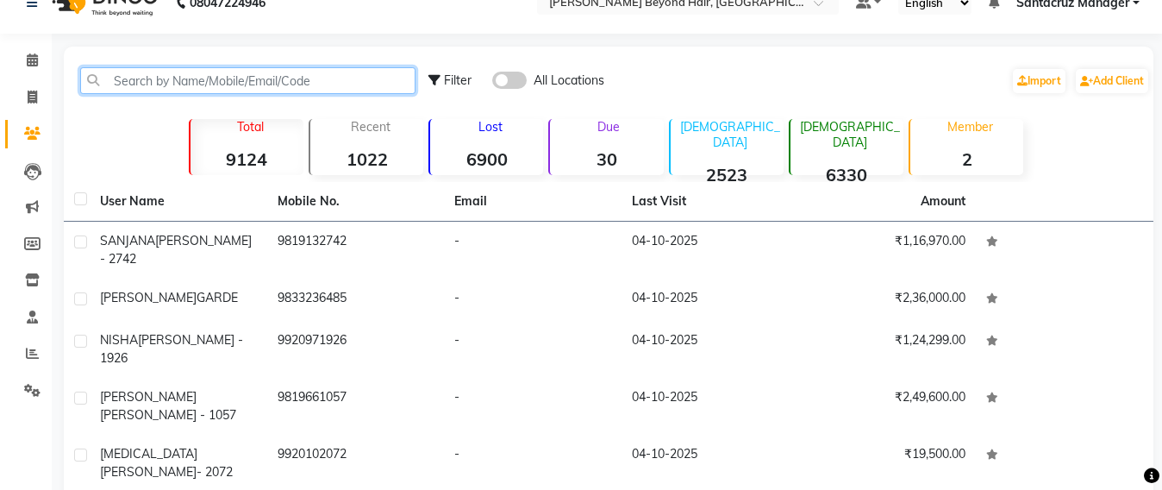
click at [135, 78] on input "text" at bounding box center [247, 80] width 335 height 27
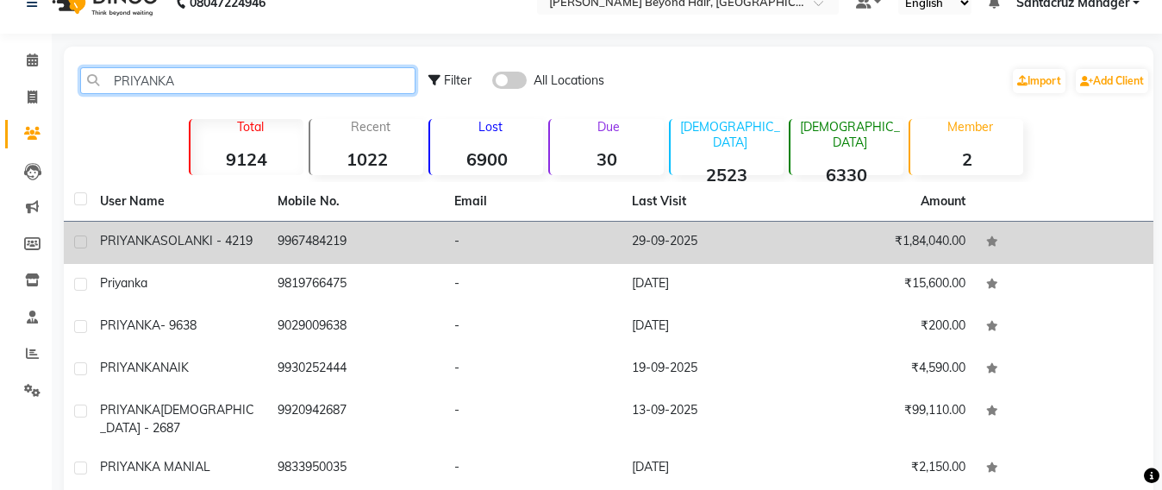
type input "PRIYANKA"
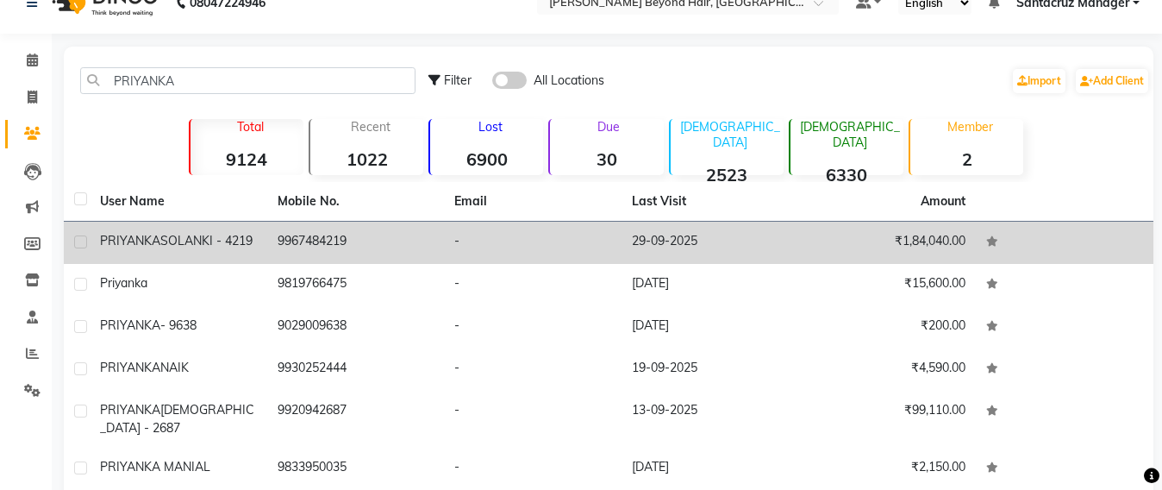
click at [142, 240] on span "PRIYANKA" at bounding box center [130, 241] width 60 height 16
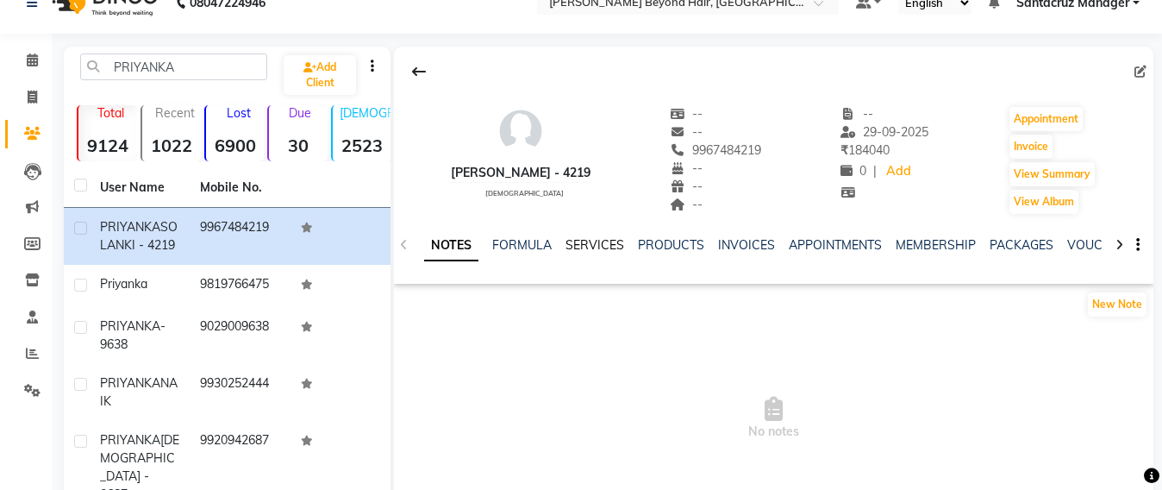
click at [594, 247] on link "SERVICES" at bounding box center [595, 245] width 59 height 16
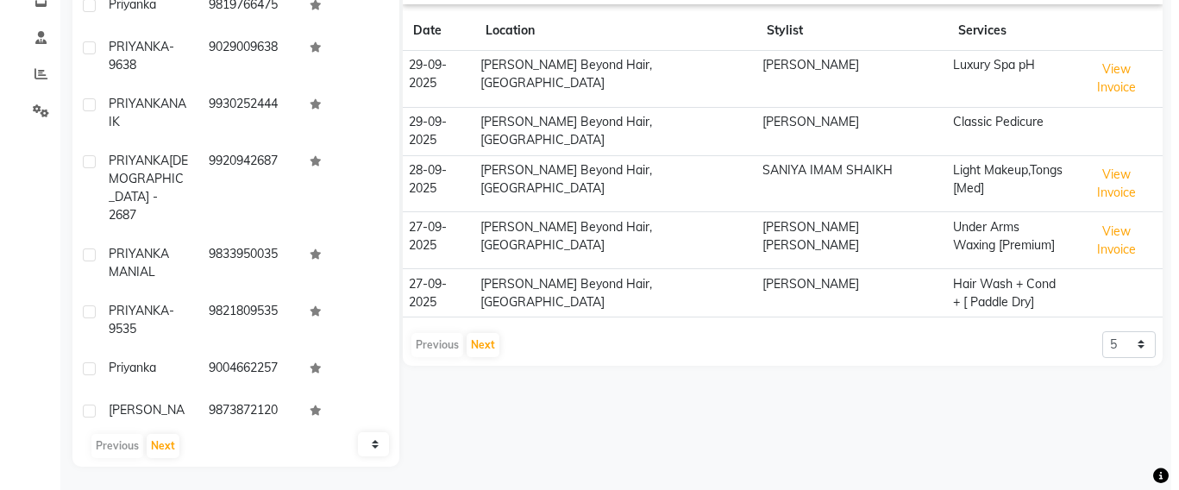
scroll to position [310, 0]
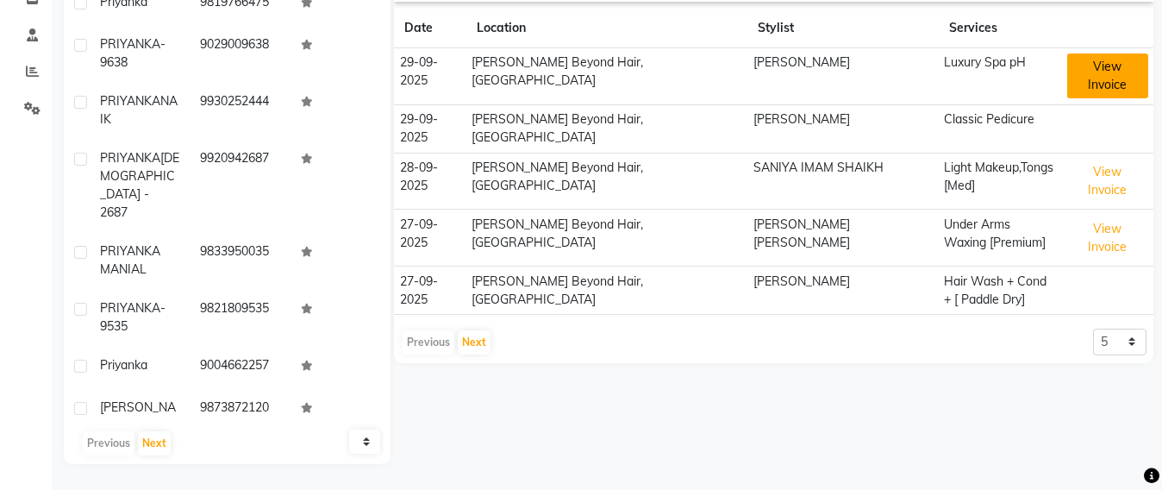
click at [1091, 64] on button "View Invoice" at bounding box center [1108, 75] width 81 height 45
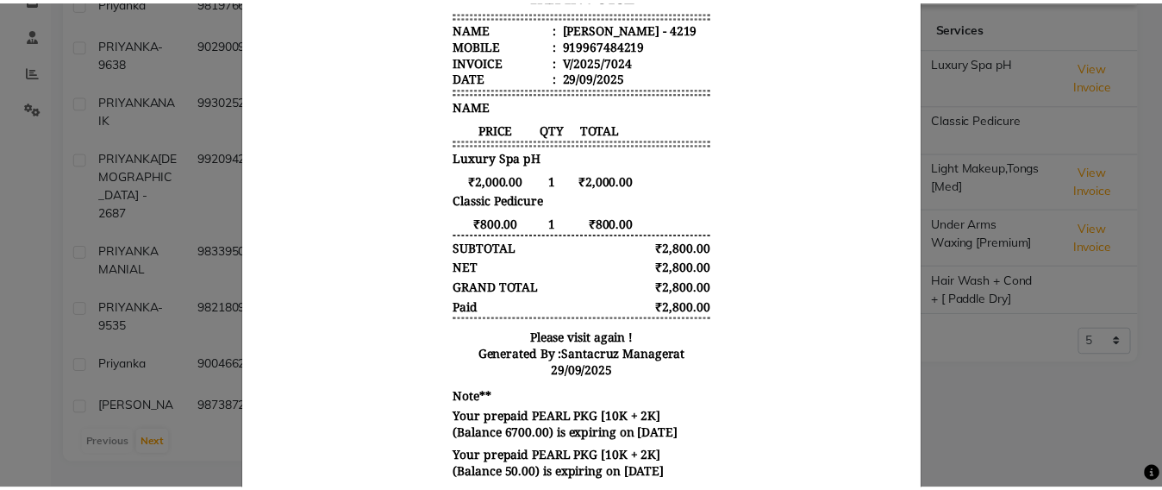
scroll to position [473, 0]
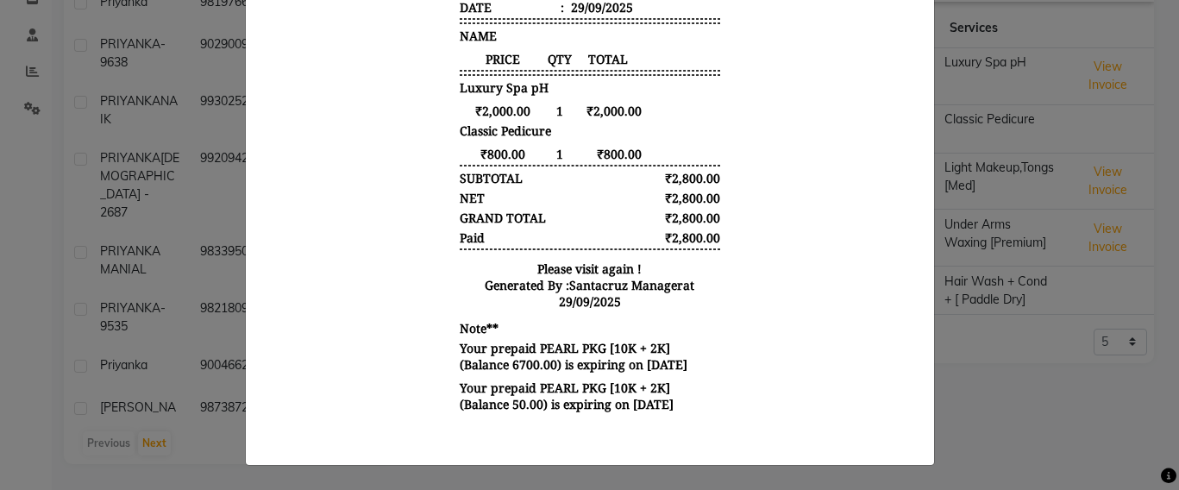
click at [1110, 357] on ngb-modal-window "INVOICE View Invoice Close" at bounding box center [589, 245] width 1179 height 490
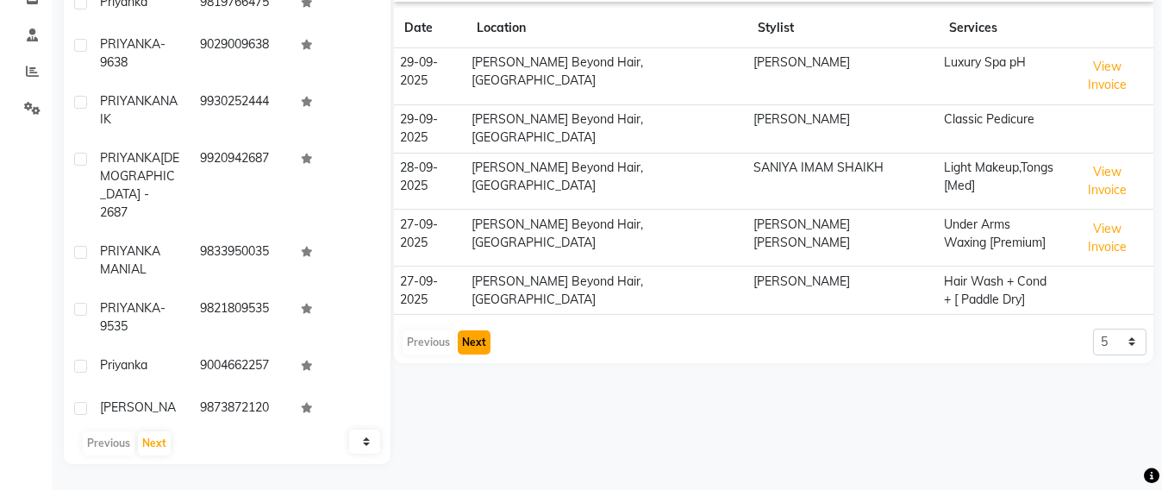
click at [474, 330] on button "Next" at bounding box center [474, 342] width 33 height 24
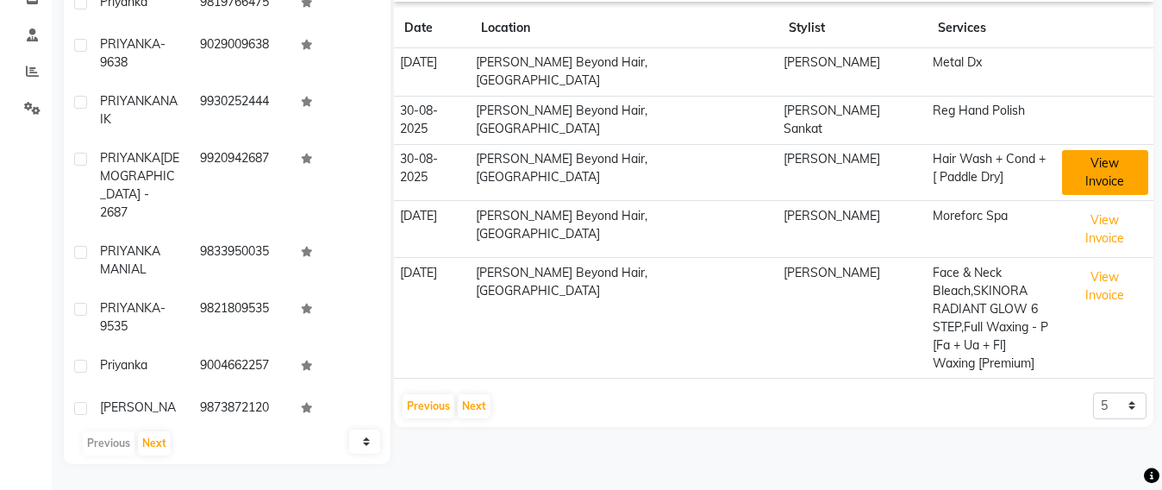
click at [1068, 150] on button "View Invoice" at bounding box center [1105, 172] width 86 height 45
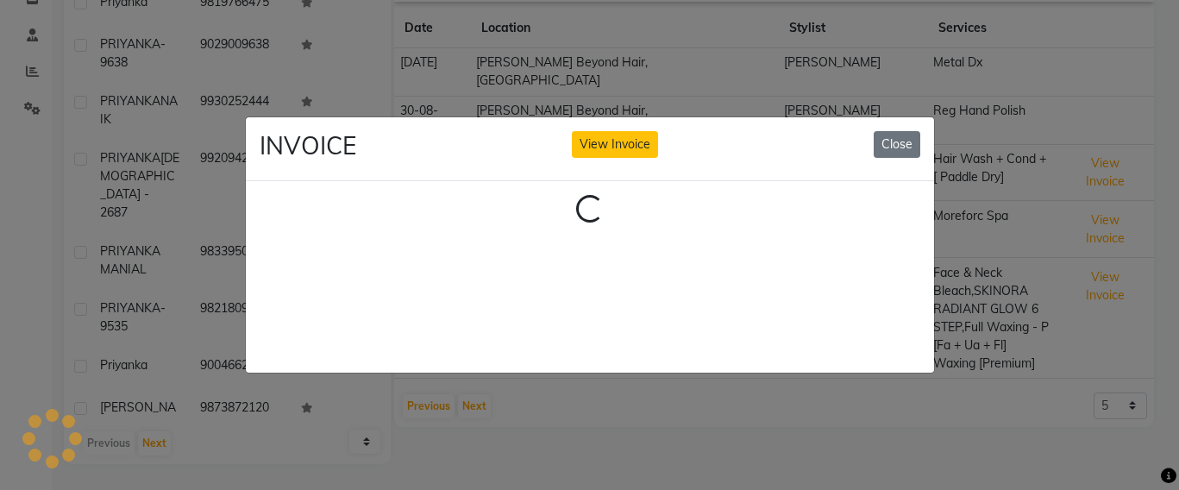
click at [1017, 441] on ngb-modal-window "INVOICE View Invoice Close Loading..." at bounding box center [589, 245] width 1179 height 490
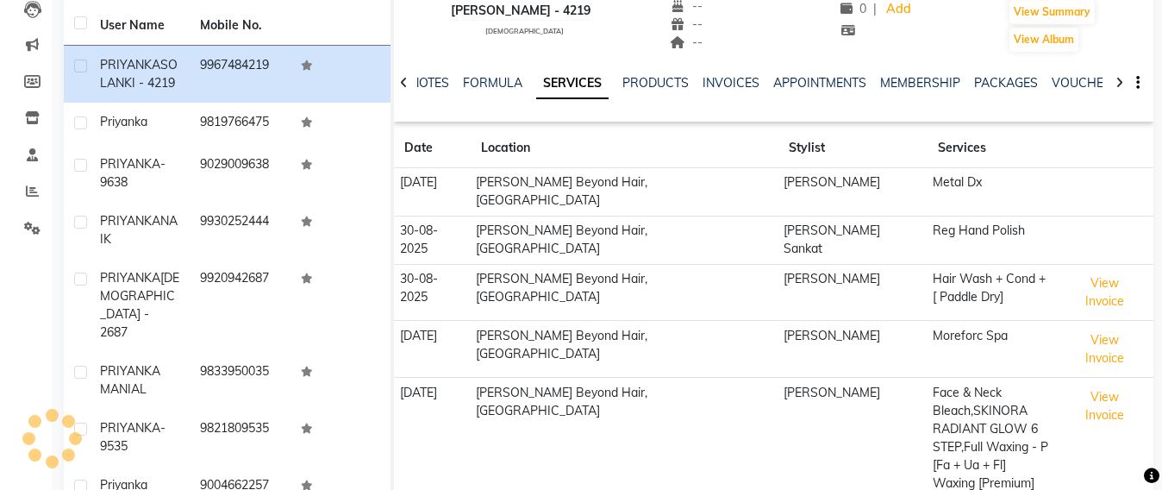
scroll to position [0, 0]
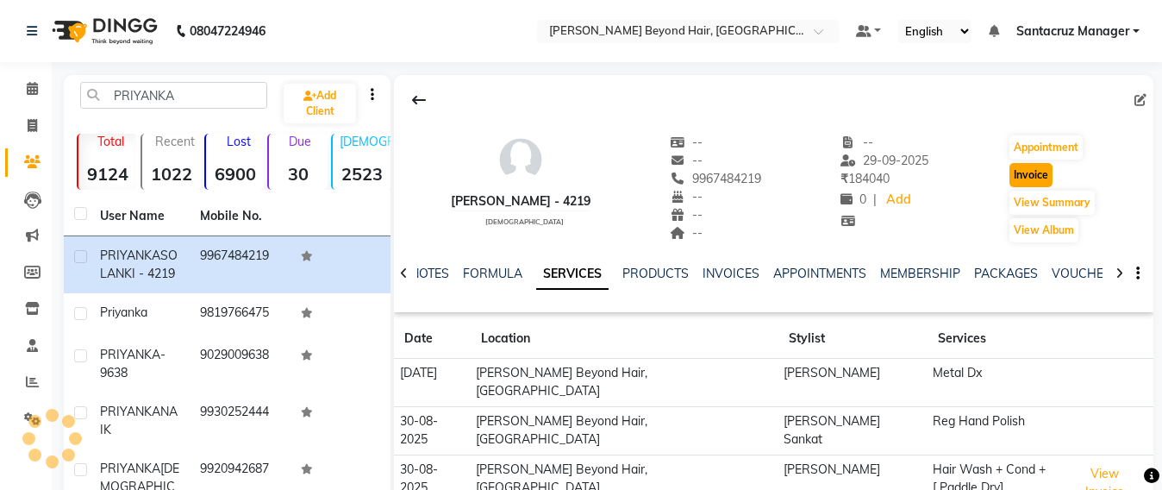
click at [1023, 169] on button "Invoice" at bounding box center [1031, 175] width 43 height 24
select select "service"
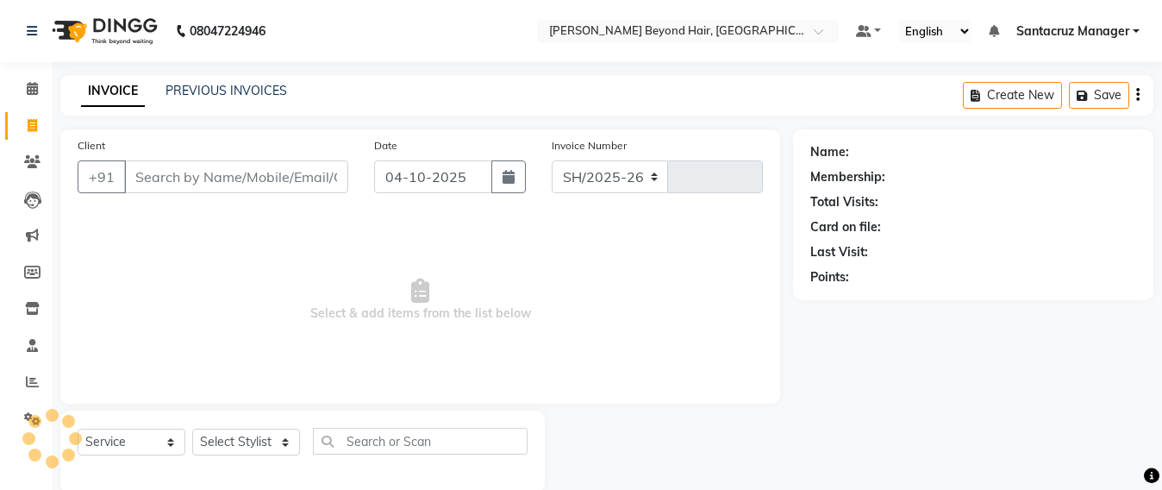
select select "6357"
type input "7130"
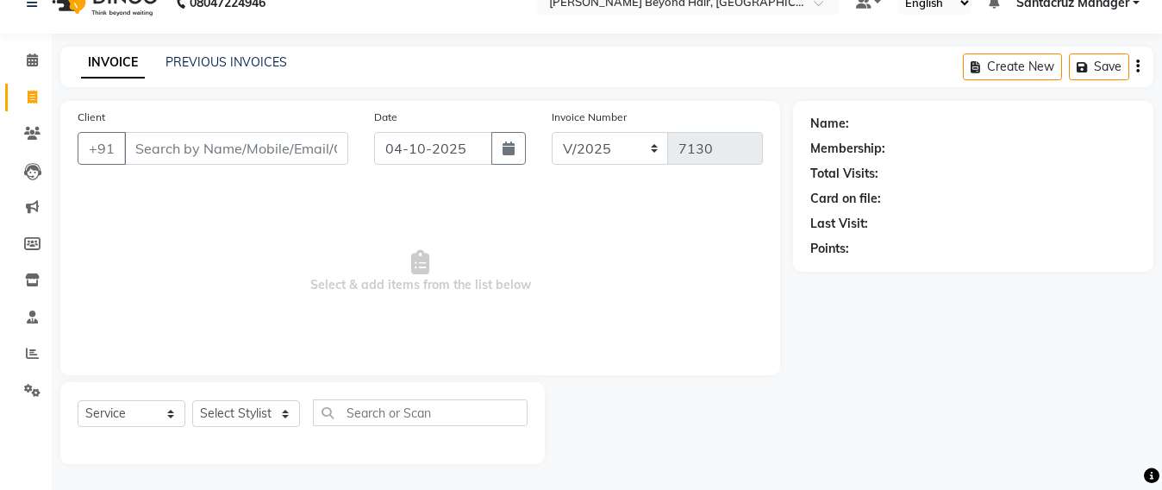
type input "9967484219"
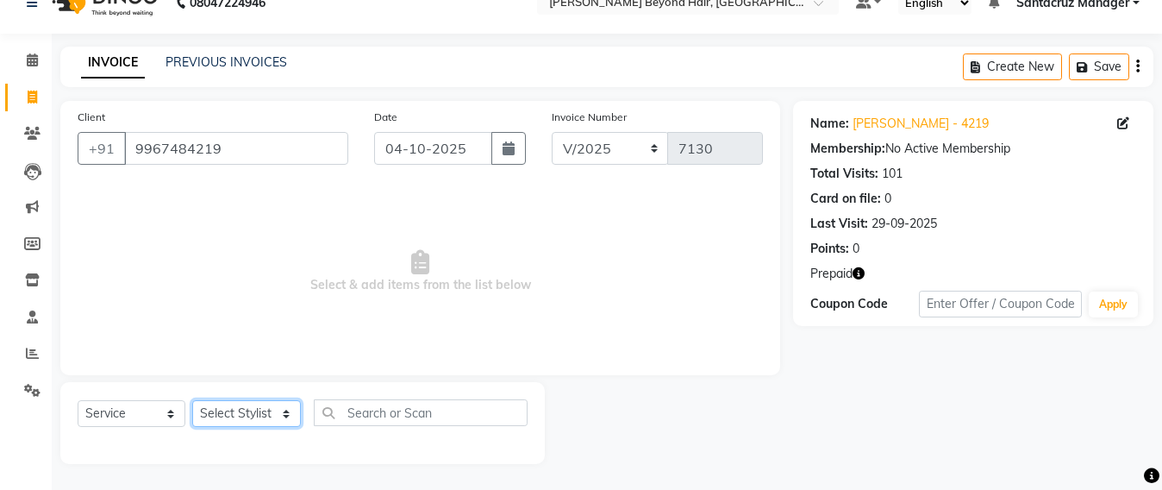
click at [217, 410] on select "Select Stylist Admin Avesh Sankat AZHER SHAIKH Dhruv Gohil Jayeshree Mahtre Man…" at bounding box center [246, 413] width 109 height 27
select select "84296"
click at [192, 400] on select "Select Stylist Admin Avesh Sankat AZHER SHAIKH Dhruv Gohil Jayeshree Mahtre Man…" at bounding box center [246, 413] width 109 height 27
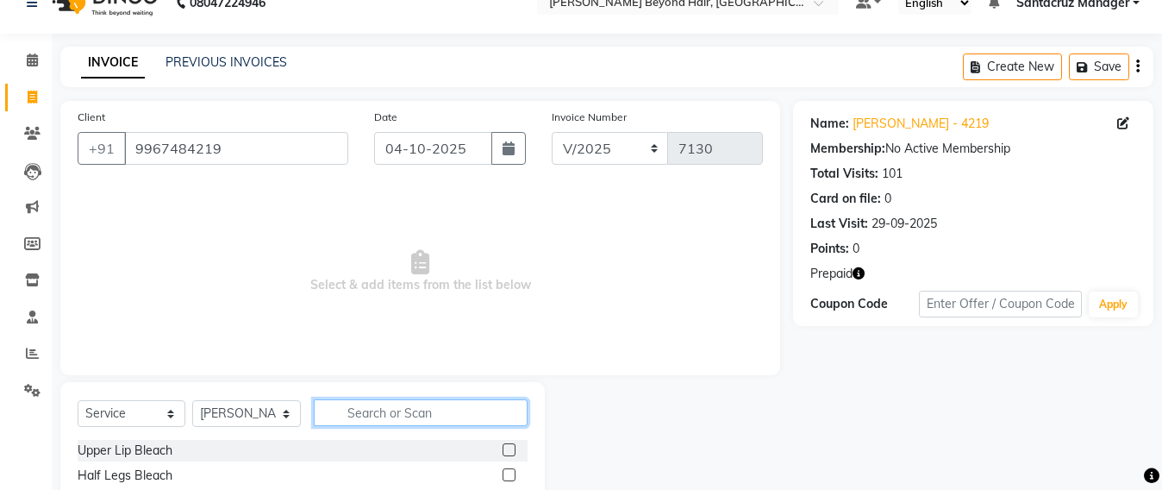
click at [349, 406] on input "text" at bounding box center [421, 412] width 214 height 27
type input "META"
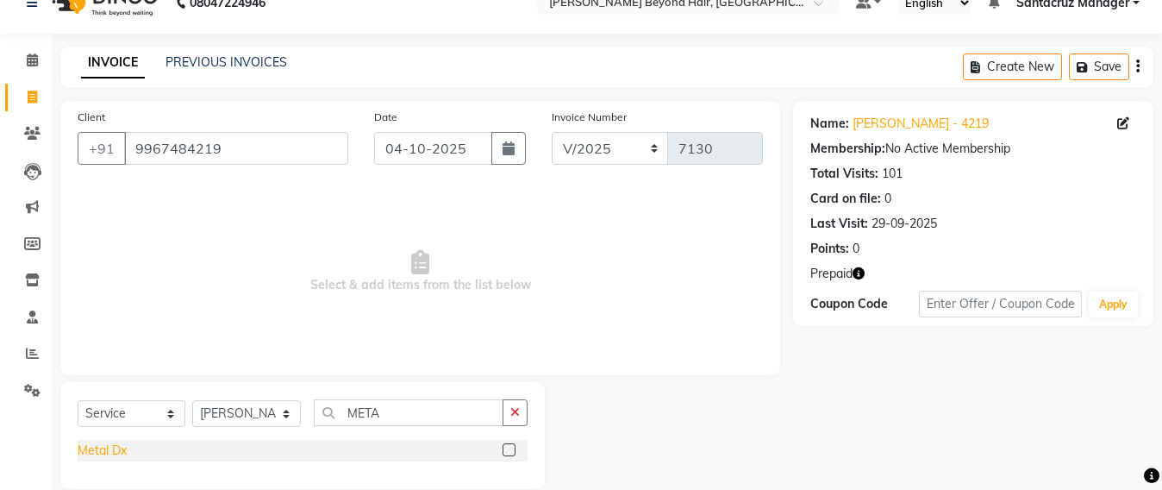
click at [84, 448] on div "Metal Dx" at bounding box center [102, 451] width 49 height 18
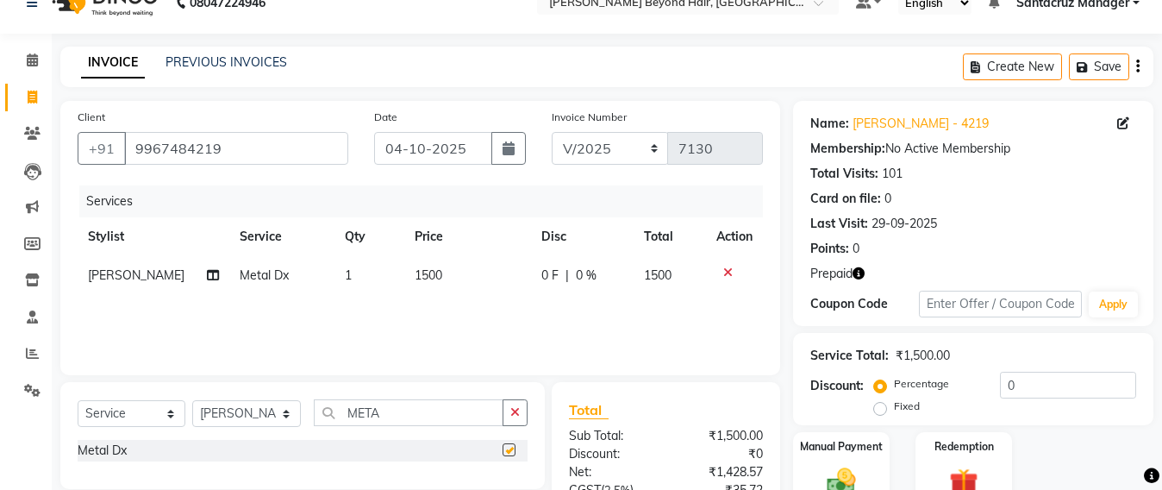
checkbox input "false"
click at [964, 480] on img at bounding box center [964, 482] width 48 height 37
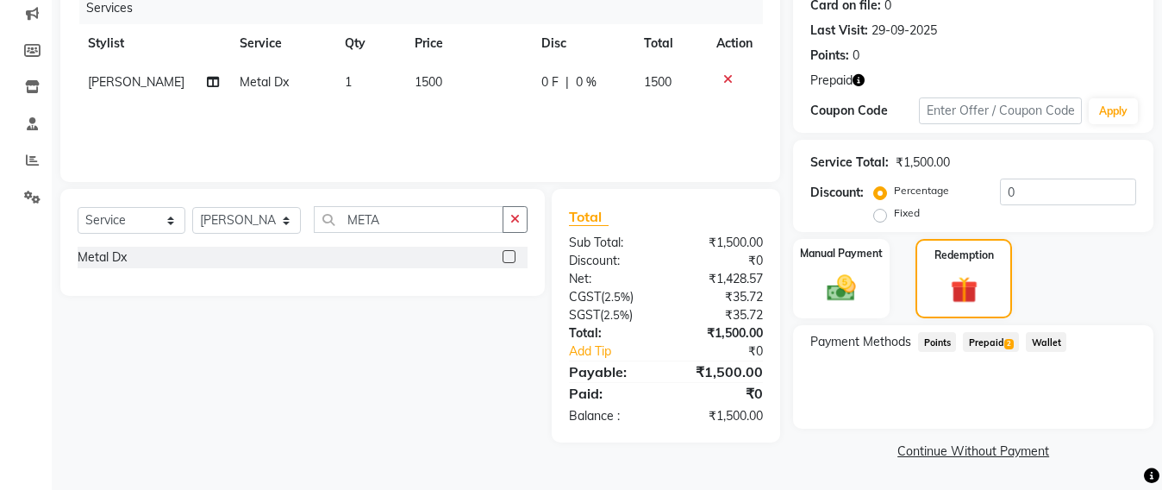
click at [990, 347] on span "Prepaid 2" at bounding box center [991, 342] width 56 height 20
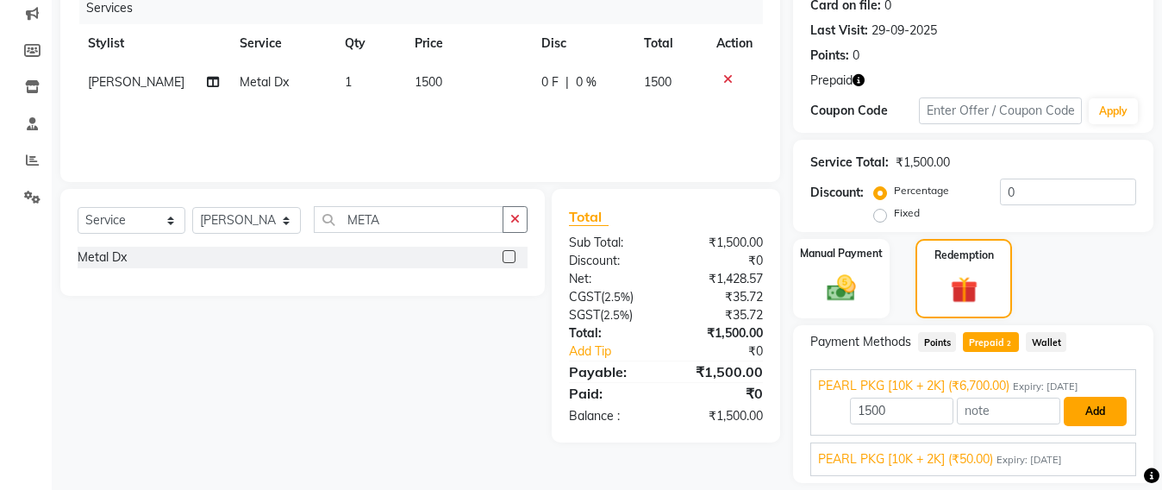
click at [1088, 406] on button "Add" at bounding box center [1095, 411] width 63 height 29
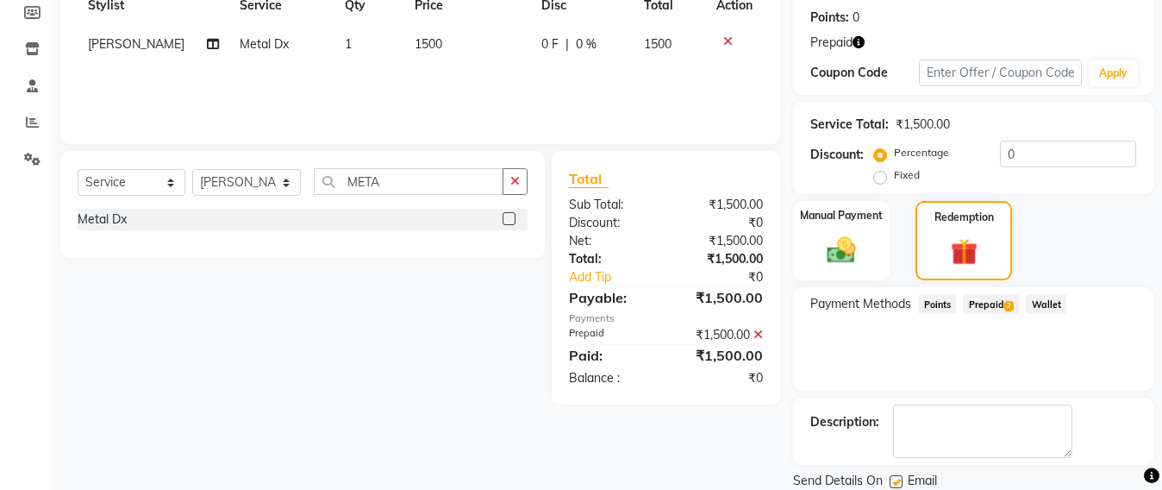
scroll to position [319, 0]
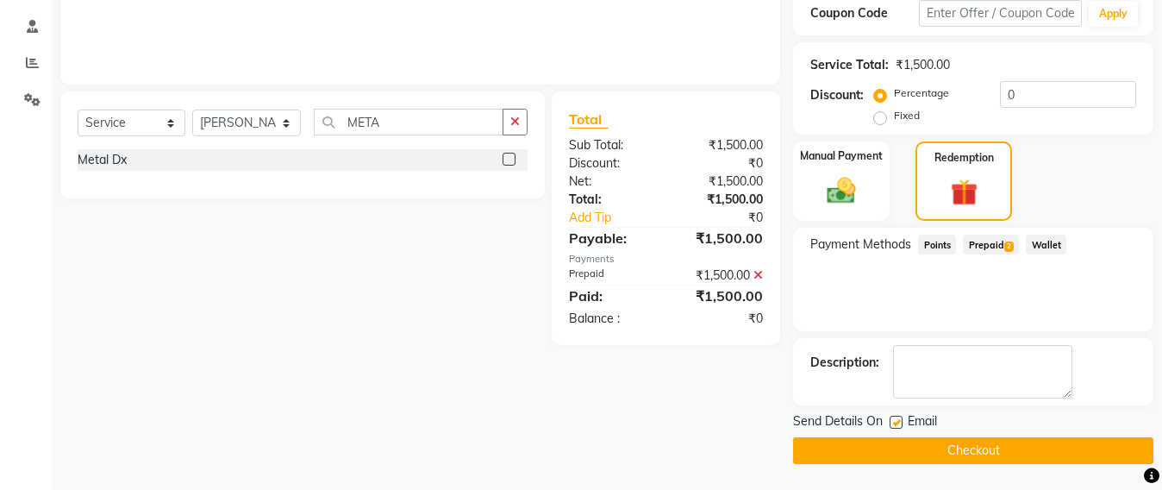
click at [988, 445] on button "Checkout" at bounding box center [973, 450] width 360 height 27
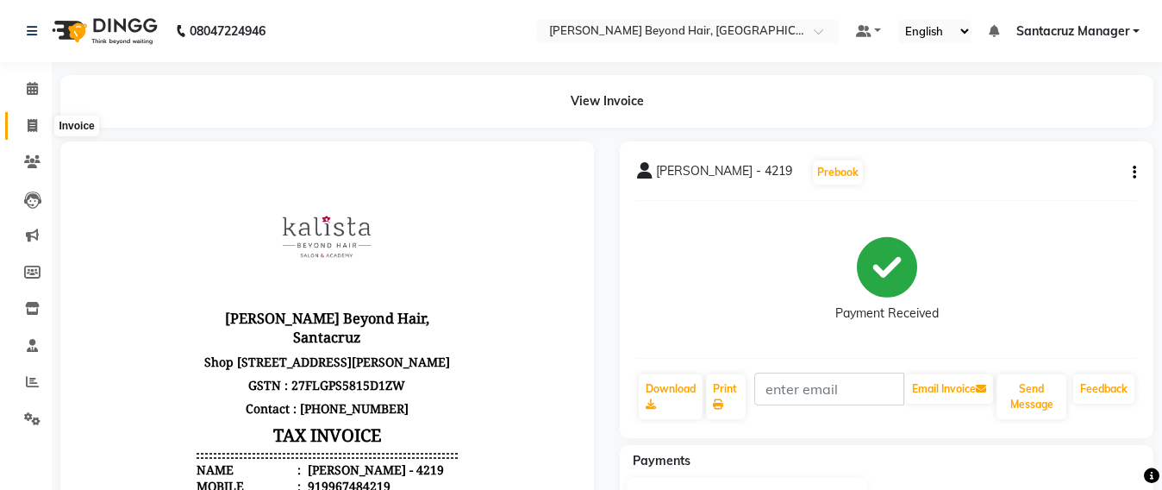
click at [18, 128] on span at bounding box center [32, 126] width 30 height 20
select select "service"
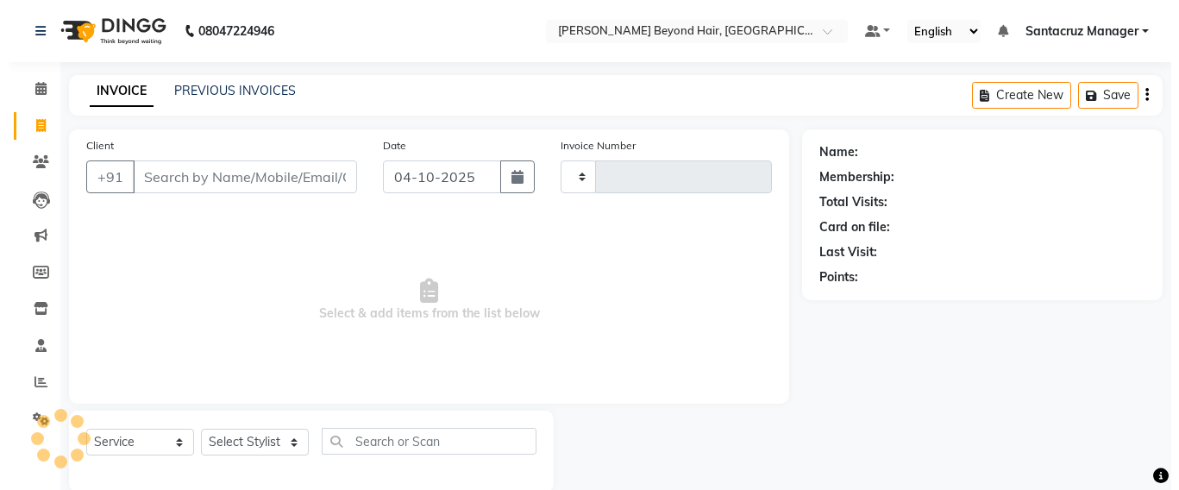
scroll to position [28, 0]
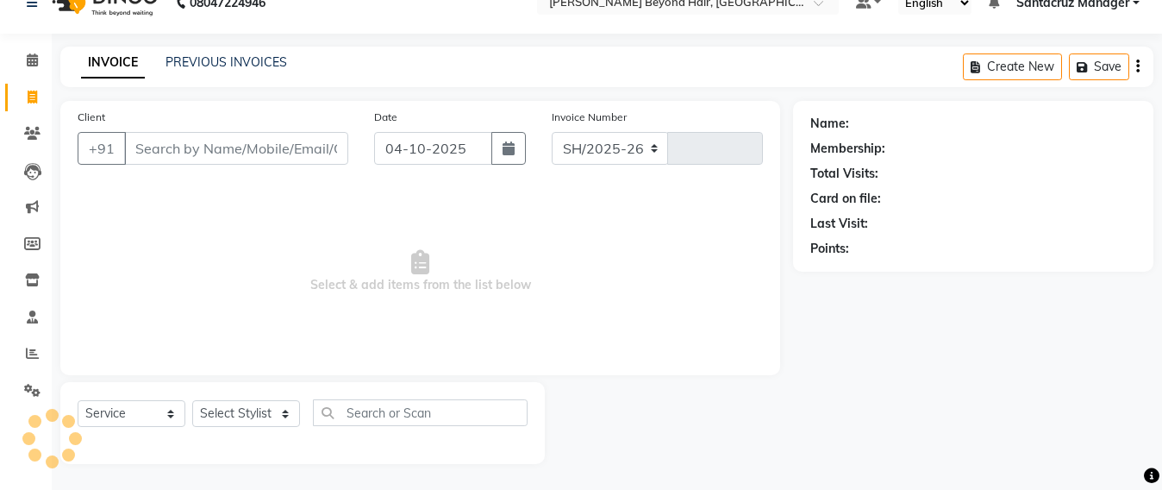
select select "6357"
type input "7131"
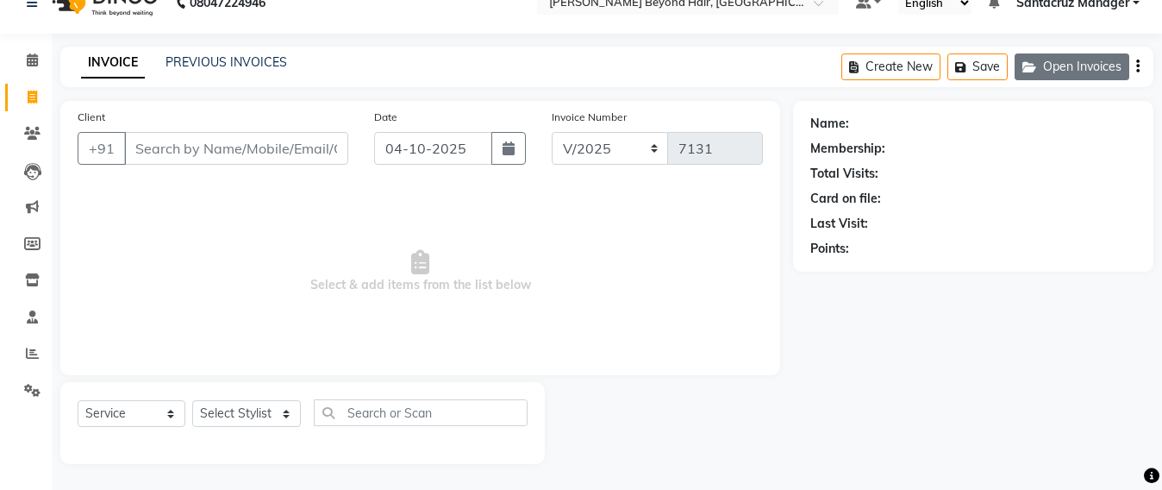
click at [1091, 65] on button "Open Invoices" at bounding box center [1072, 66] width 115 height 27
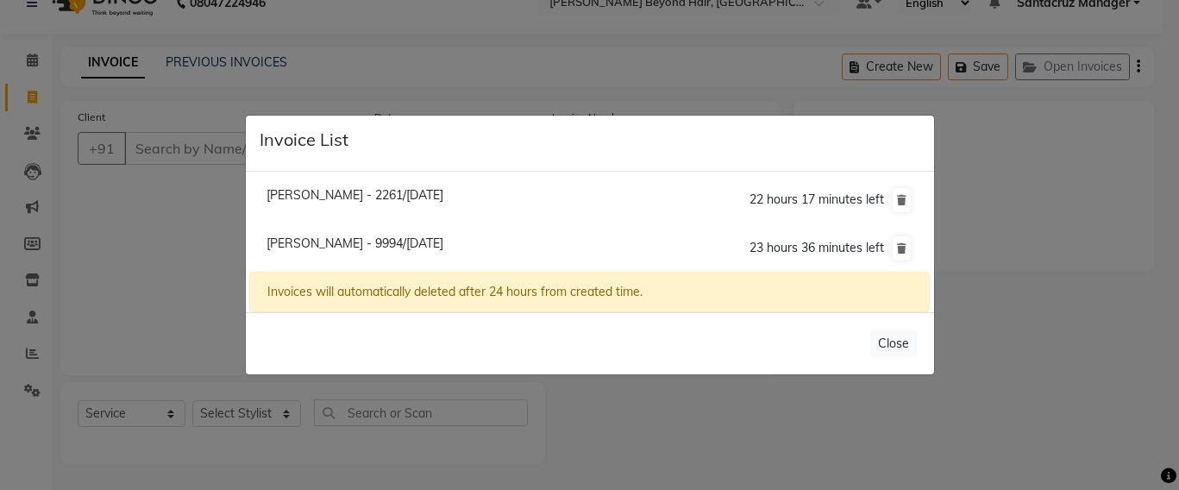
click at [145, 148] on ngb-modal-window "Invoice List Mayuri - 2261/04 October 2025 22 hours 17 minutes left Chaitali Sh…" at bounding box center [589, 245] width 1179 height 490
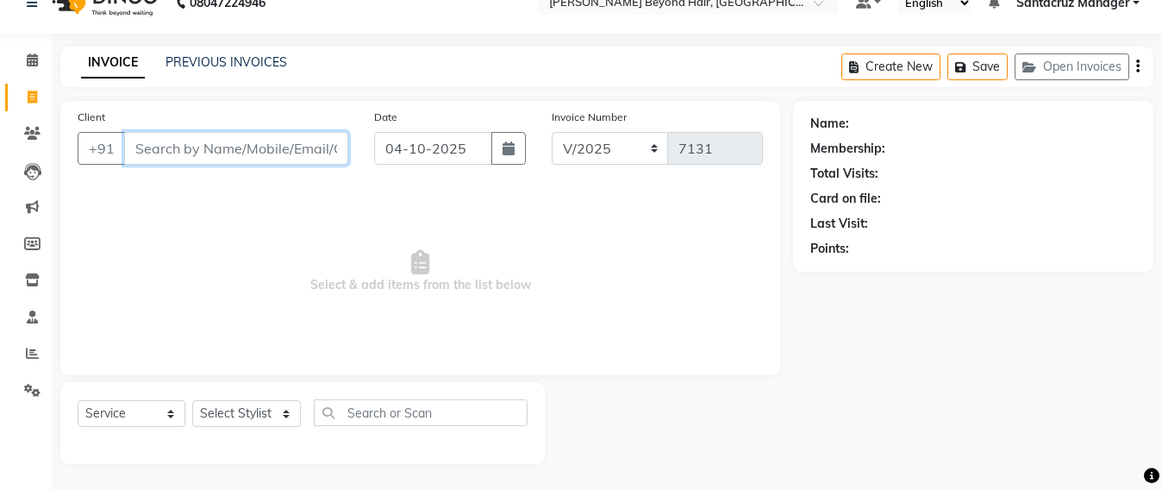
click at [145, 148] on input "Client" at bounding box center [236, 148] width 224 height 33
click at [24, 146] on link "Clients" at bounding box center [25, 134] width 41 height 28
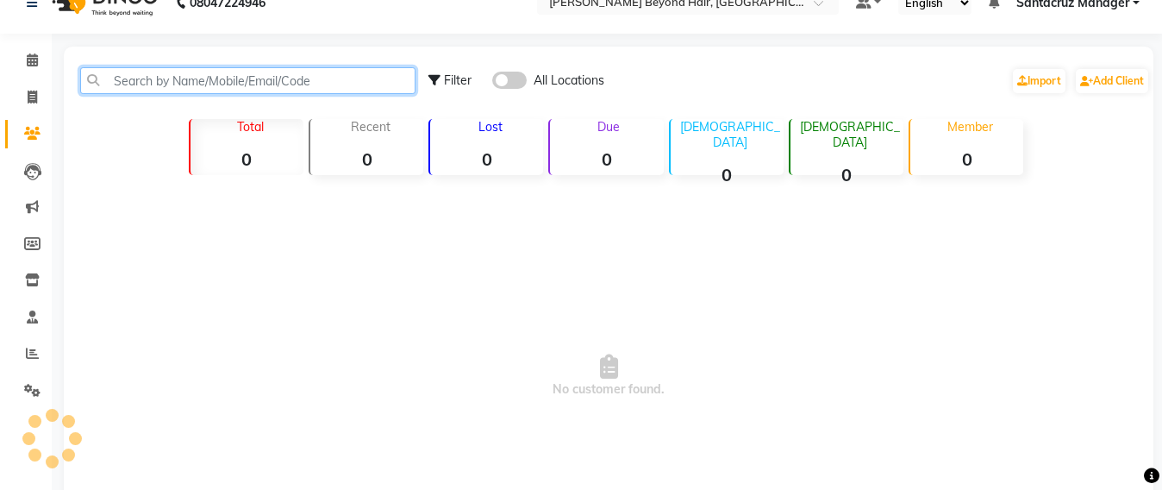
click at [173, 78] on input "text" at bounding box center [247, 80] width 335 height 27
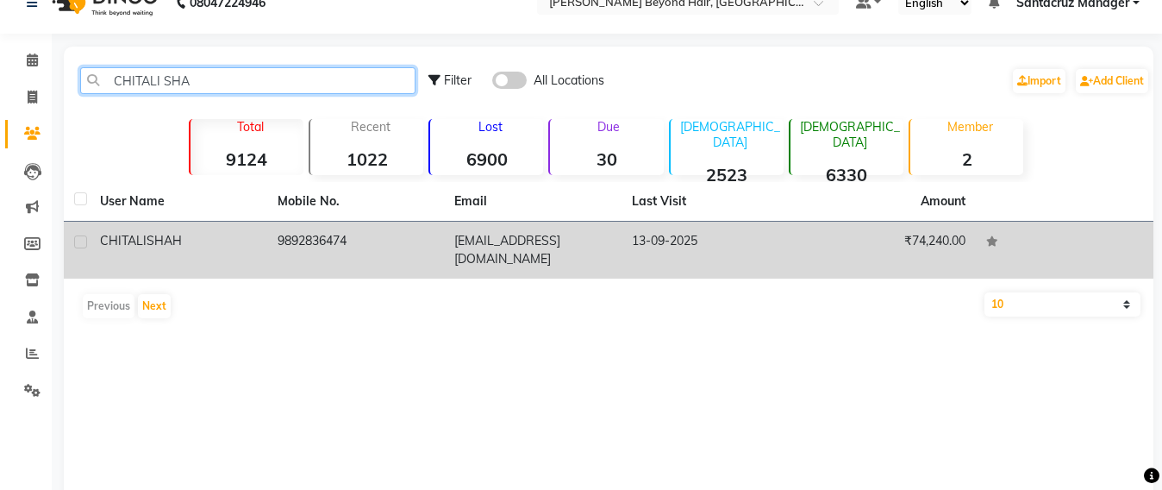
type input "CHITALI SHA"
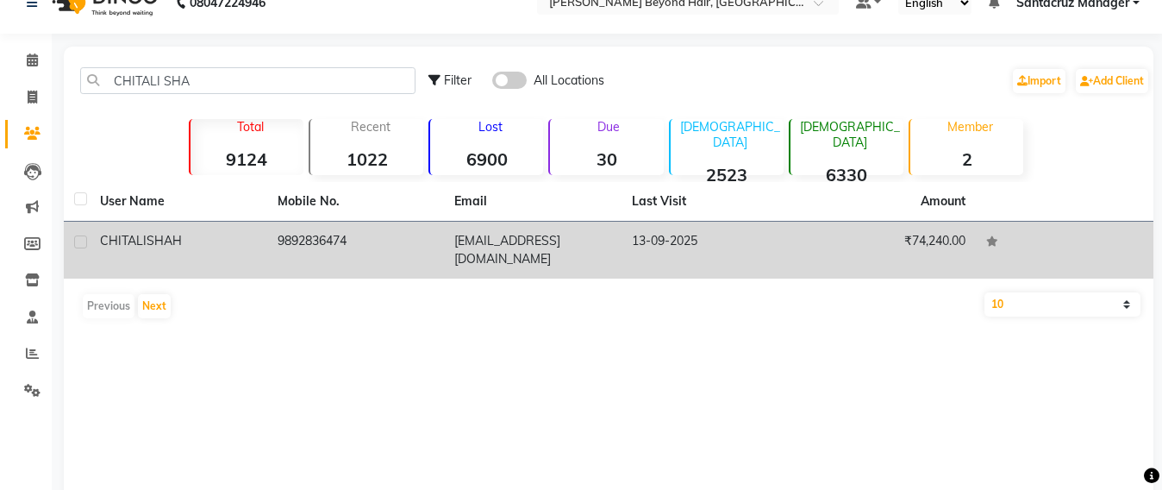
click at [325, 245] on td "9892836474" at bounding box center [356, 250] width 178 height 57
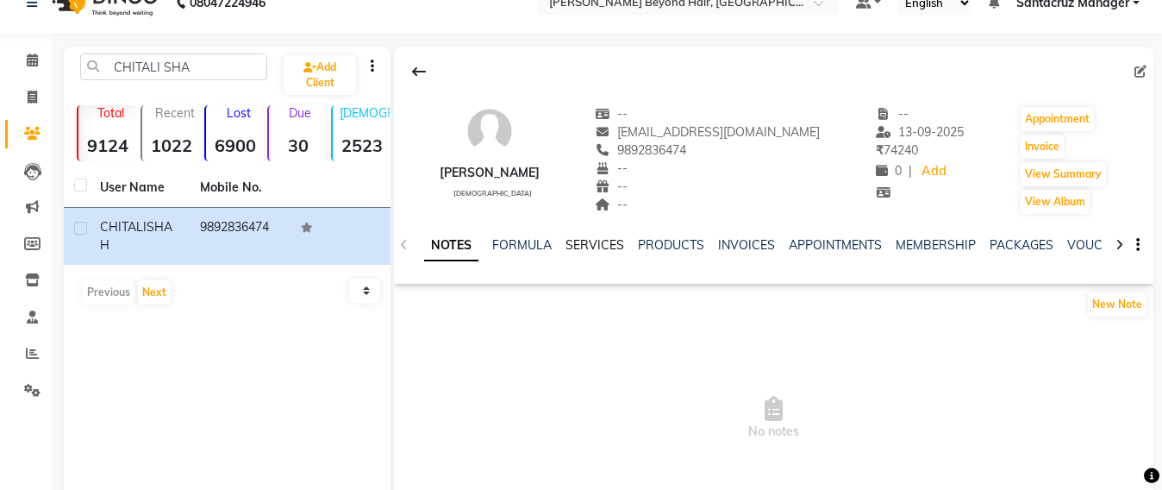
click at [586, 241] on link "SERVICES" at bounding box center [595, 245] width 59 height 16
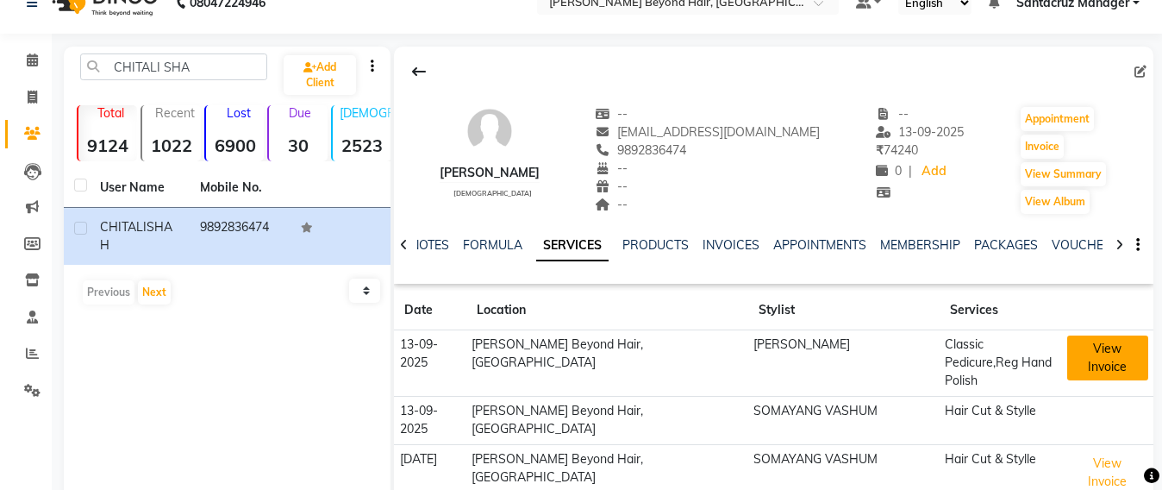
click at [1093, 345] on button "View Invoice" at bounding box center [1108, 357] width 81 height 45
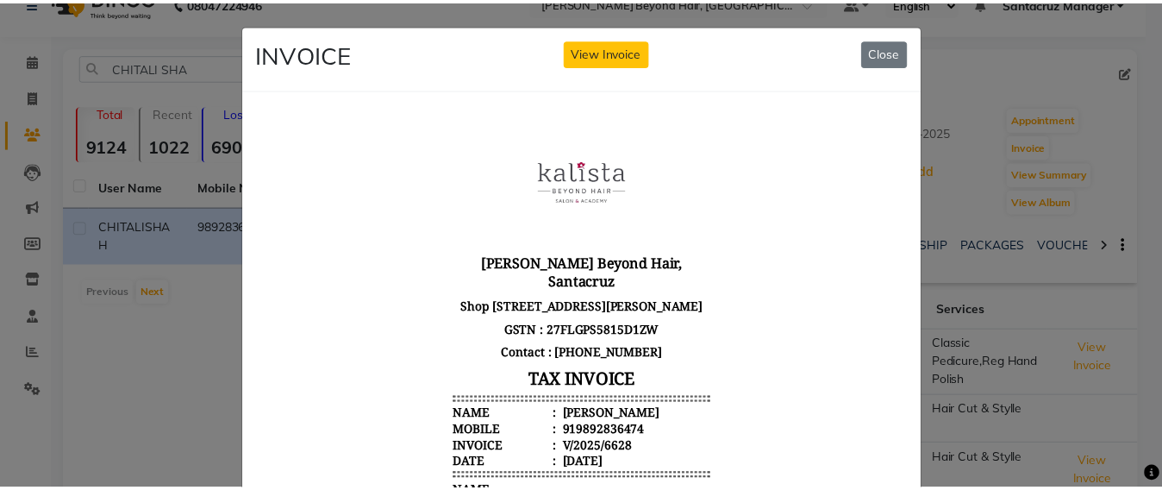
scroll to position [460, 0]
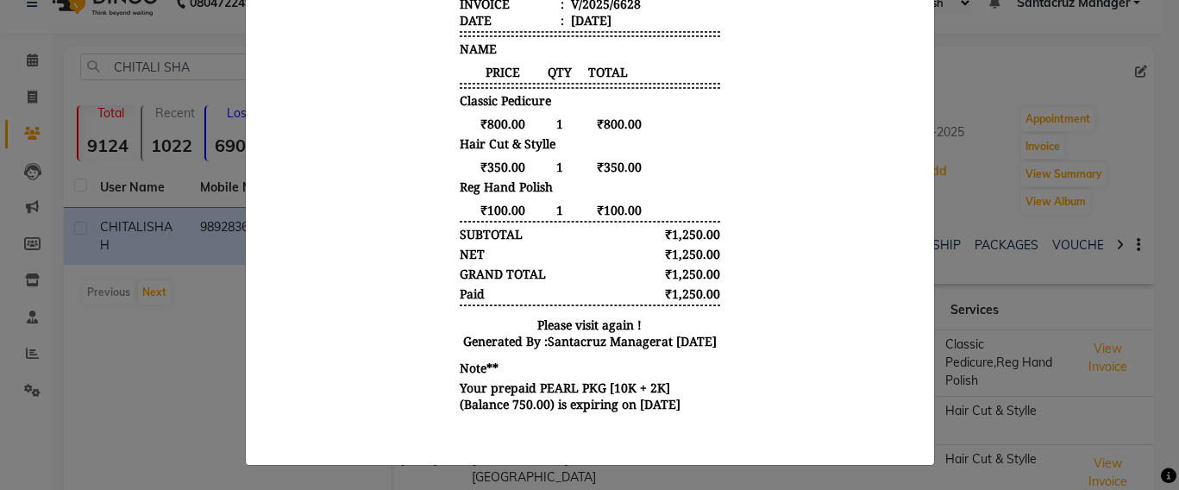
click at [106, 329] on ngb-modal-window "INVOICE View Invoice Close" at bounding box center [589, 245] width 1179 height 490
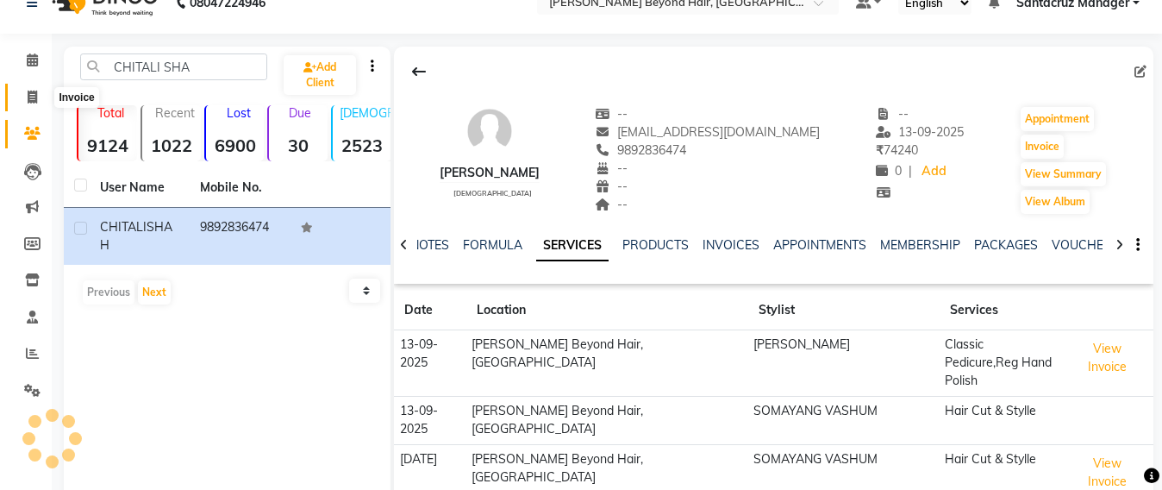
click at [23, 99] on span at bounding box center [32, 98] width 30 height 20
select select "service"
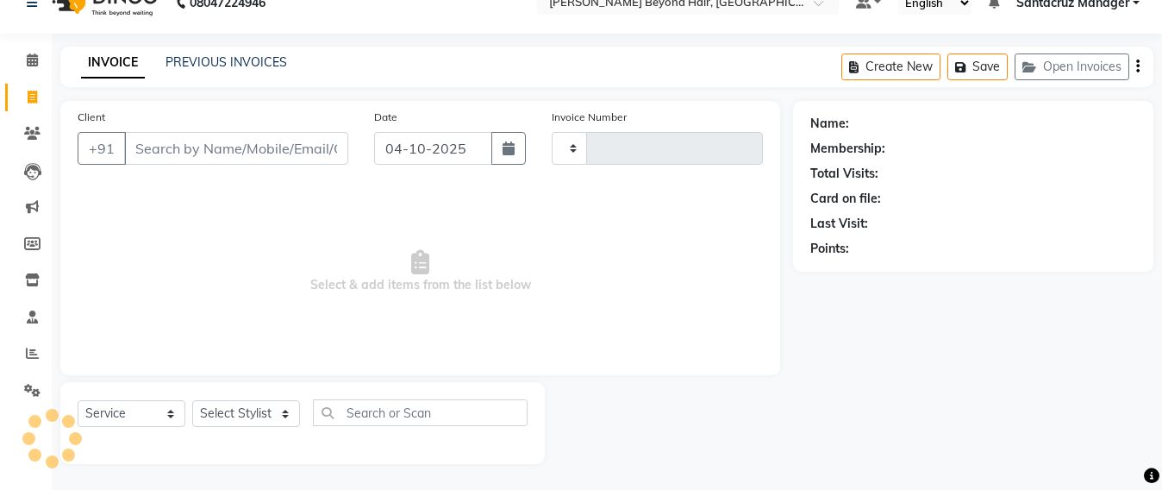
type input "7131"
select select "6357"
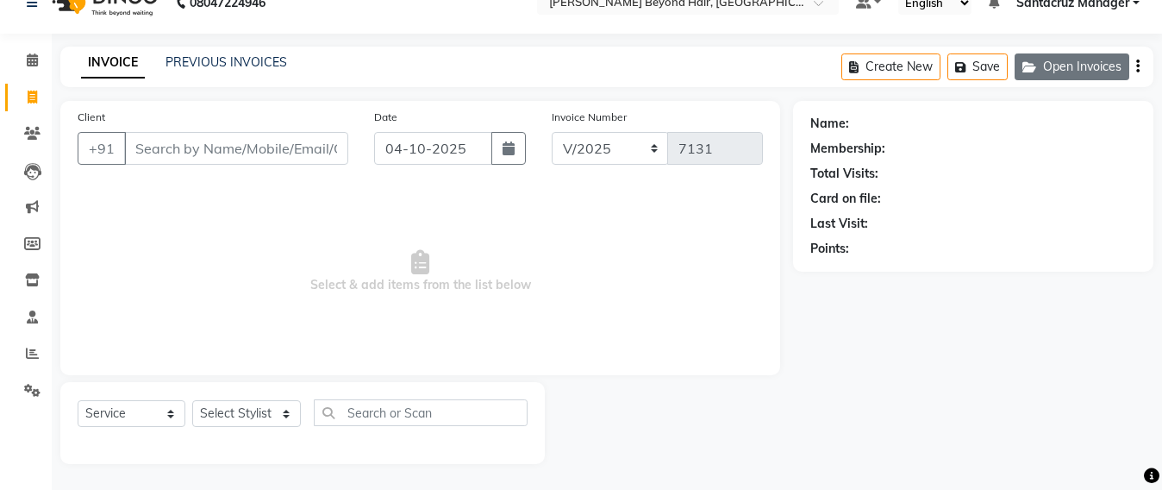
click at [1081, 60] on button "Open Invoices" at bounding box center [1072, 66] width 115 height 27
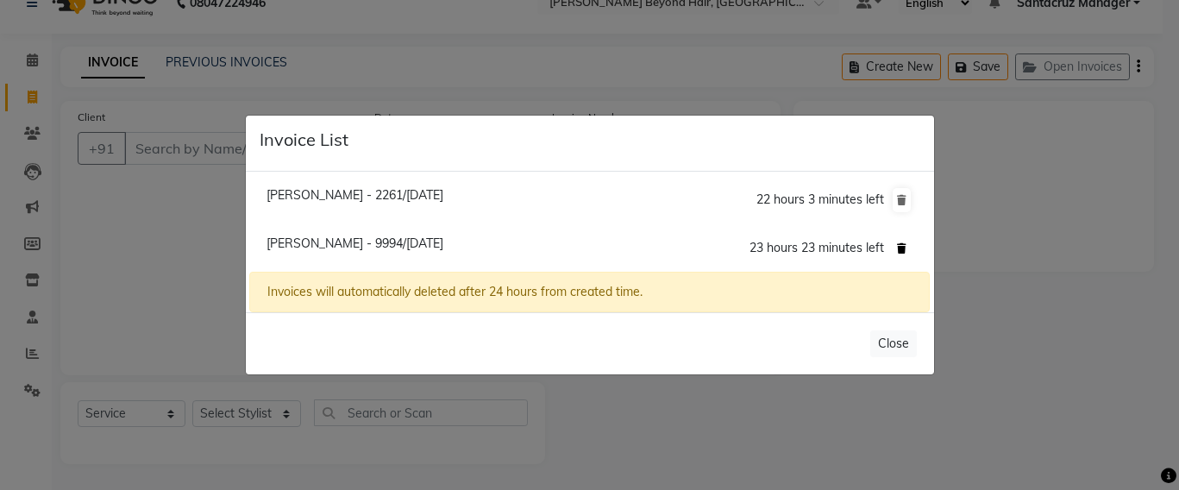
click at [905, 251] on icon at bounding box center [901, 248] width 9 height 10
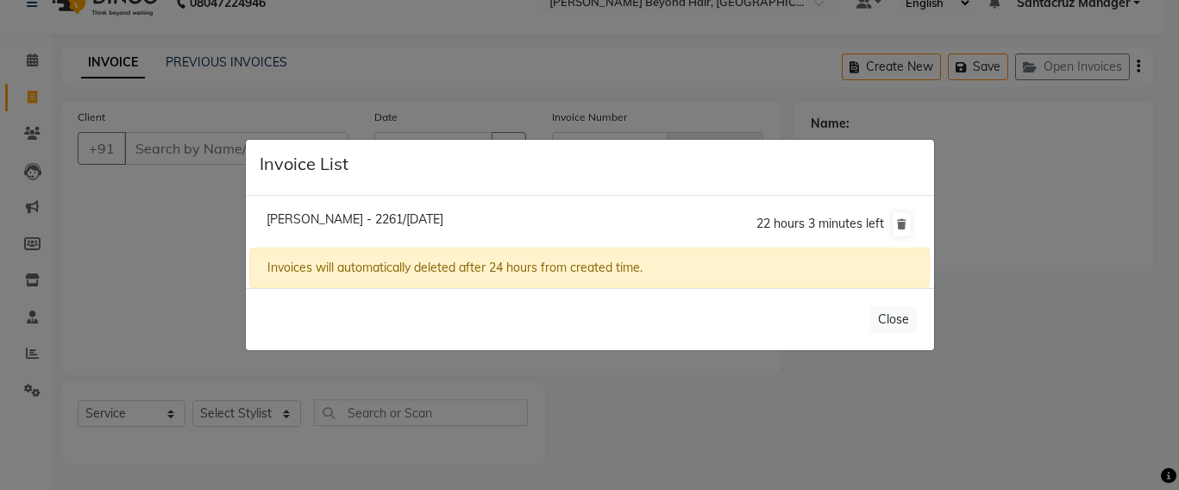
click at [162, 145] on ngb-modal-window "Invoice List Mayuri - 2261/04 October 2025 22 hours 3 minutes left Invoices wil…" at bounding box center [589, 245] width 1179 height 490
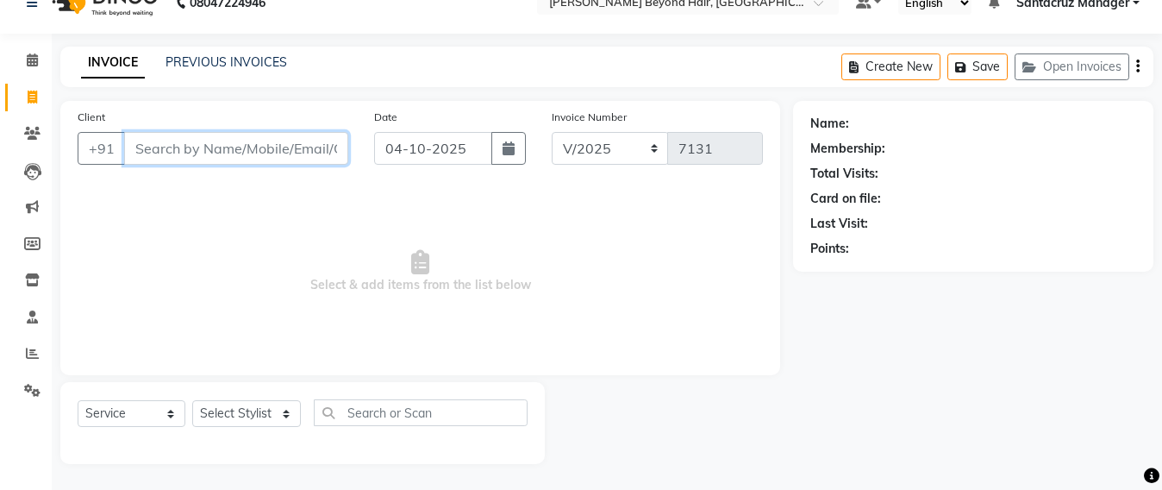
click at [162, 145] on input "Client" at bounding box center [236, 148] width 224 height 33
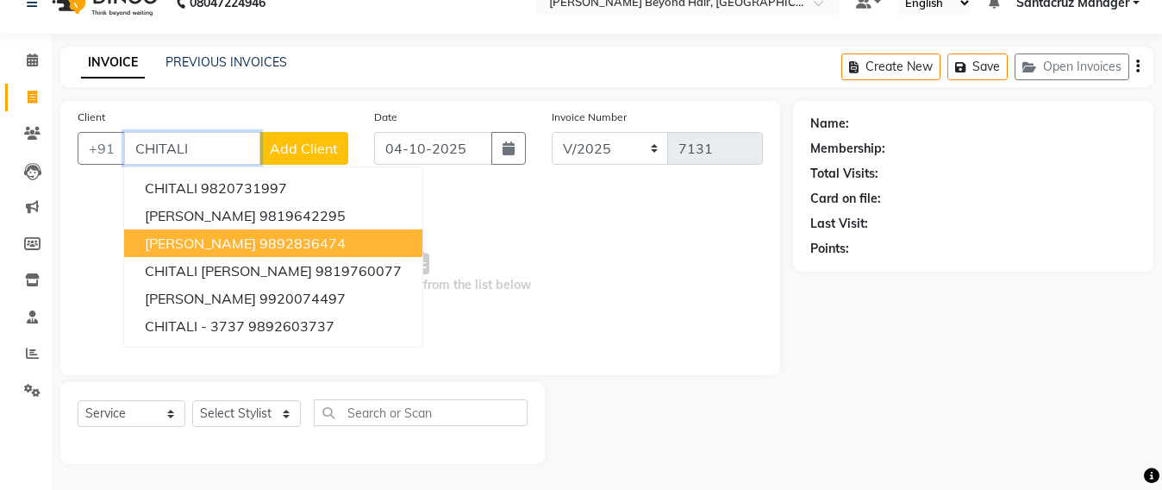
click at [262, 246] on ngb-highlight "9892836474" at bounding box center [303, 243] width 86 height 17
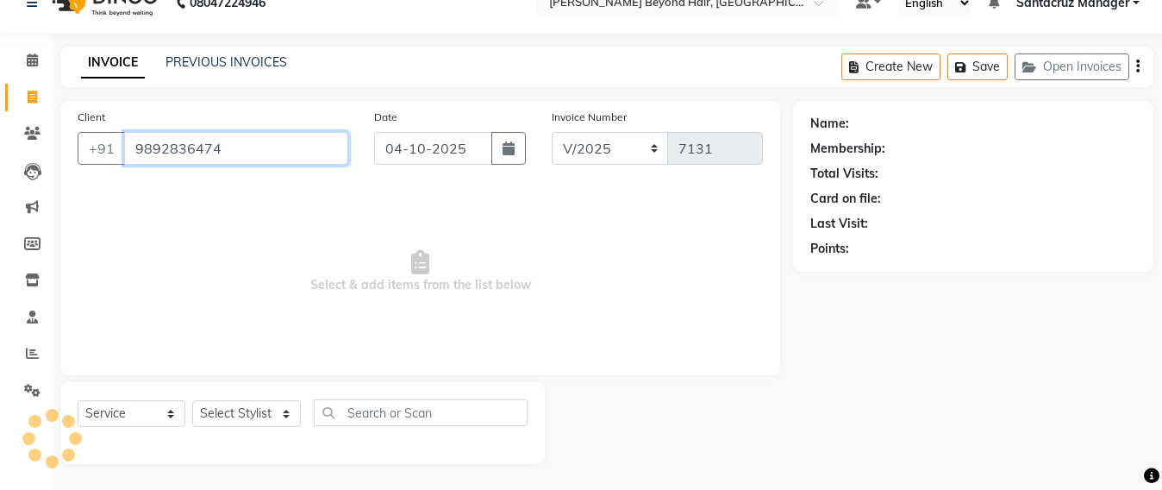
type input "9892836474"
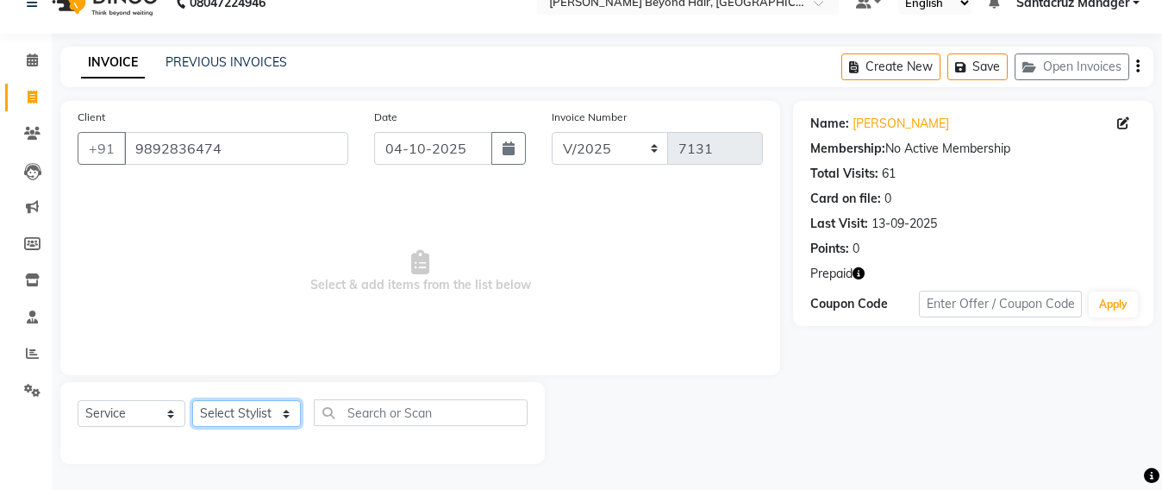
click at [230, 416] on select "Select Stylist Admin Avesh Sankat AZHER SHAIKH Dhruv Gohil Jayeshree Mahtre Man…" at bounding box center [246, 413] width 109 height 27
select select "47842"
click at [192, 400] on select "Select Stylist Admin Avesh Sankat AZHER SHAIKH Dhruv Gohil Jayeshree Mahtre Man…" at bounding box center [246, 413] width 109 height 27
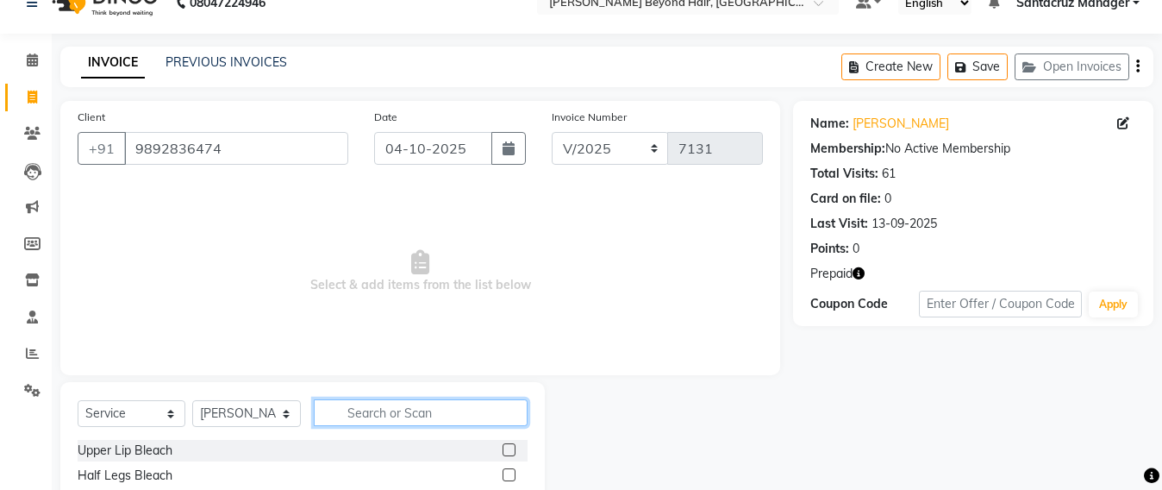
click at [389, 423] on input "text" at bounding box center [421, 412] width 214 height 27
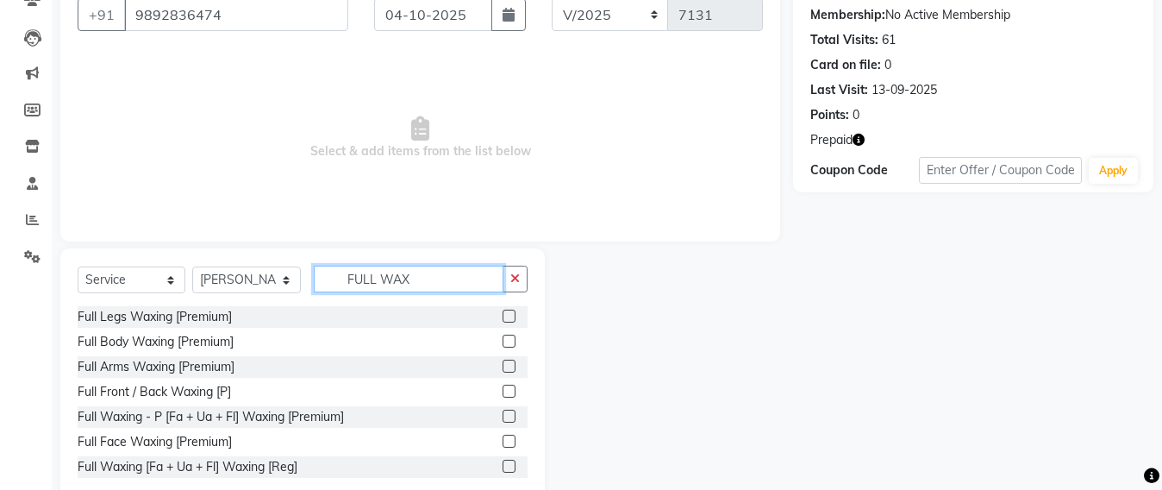
scroll to position [201, 0]
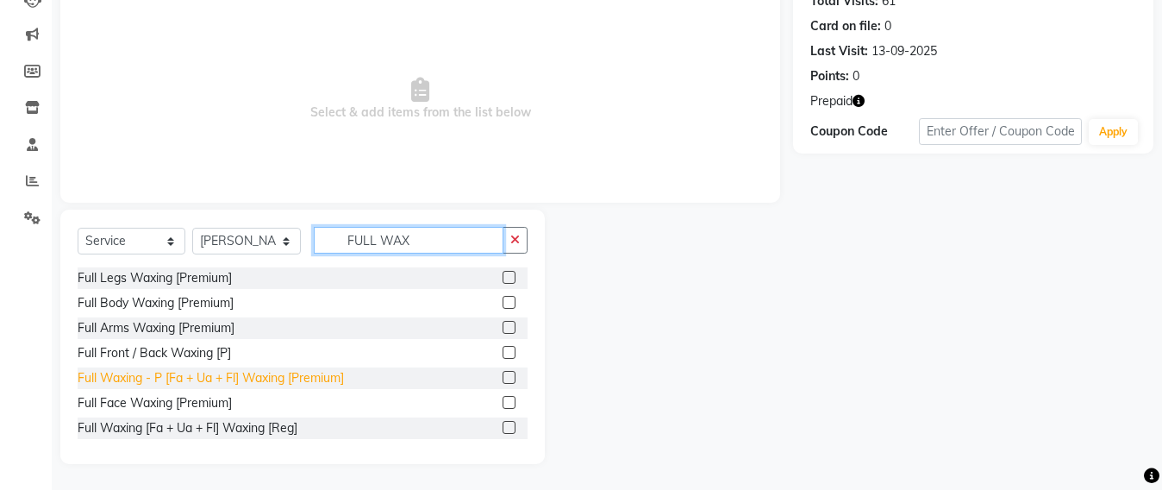
type input "FULL WAX"
click at [233, 374] on div "Full Waxing - P [Fa + Ua + Fl] Waxing [Premium]" at bounding box center [211, 378] width 266 height 18
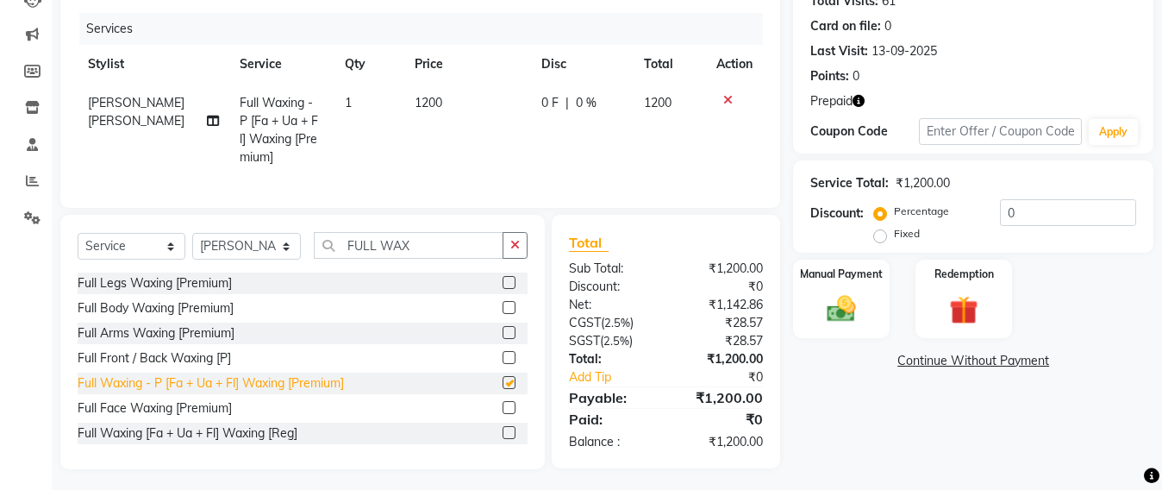
checkbox input "false"
click at [962, 311] on img at bounding box center [964, 309] width 48 height 37
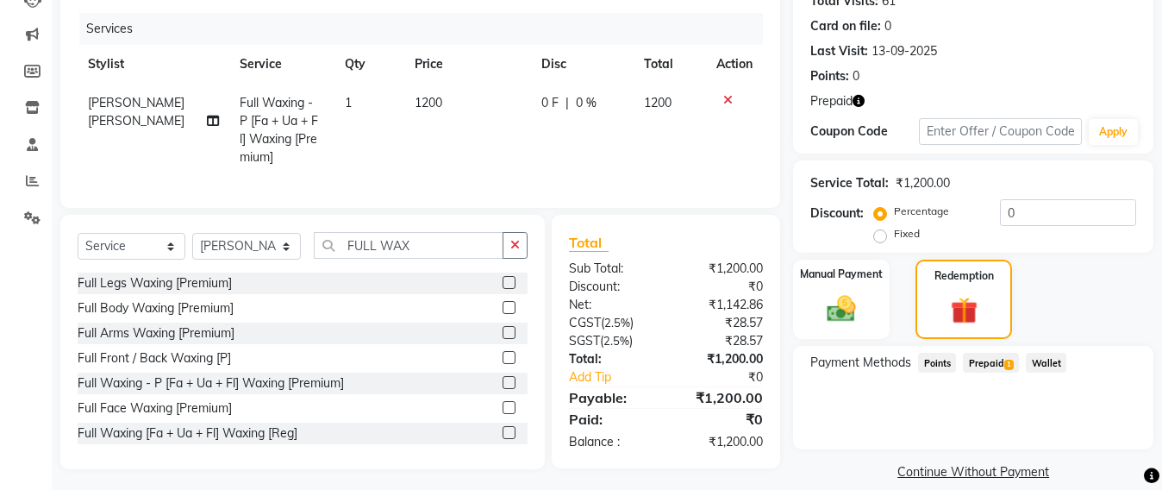
click at [1007, 366] on span "1" at bounding box center [1009, 365] width 9 height 10
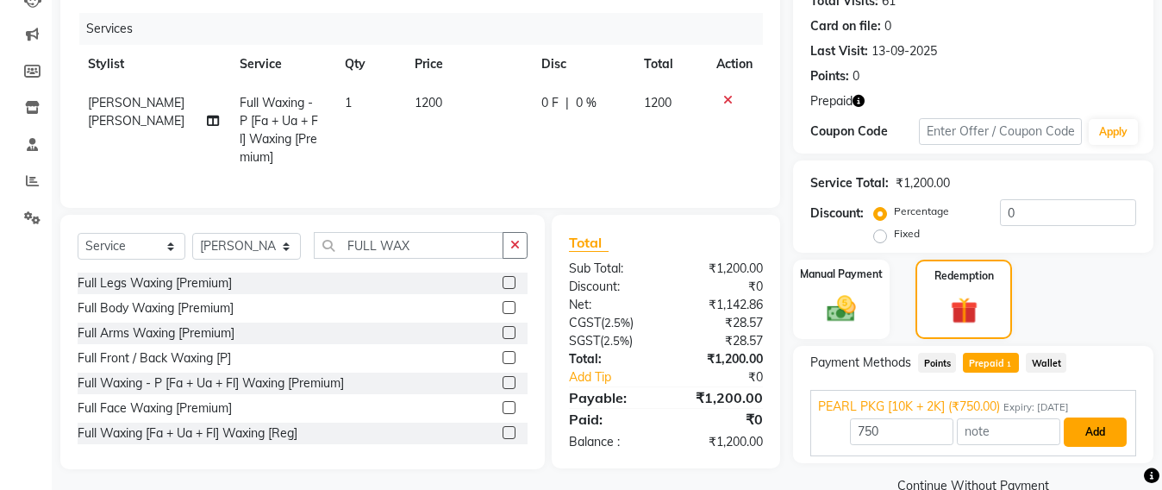
click at [1083, 435] on button "Add" at bounding box center [1095, 431] width 63 height 29
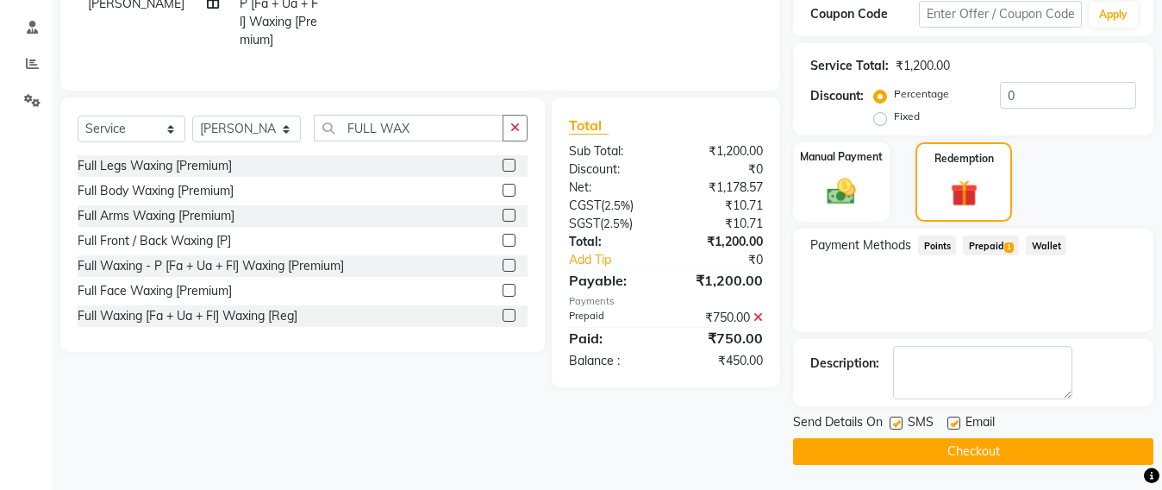
scroll to position [319, 0]
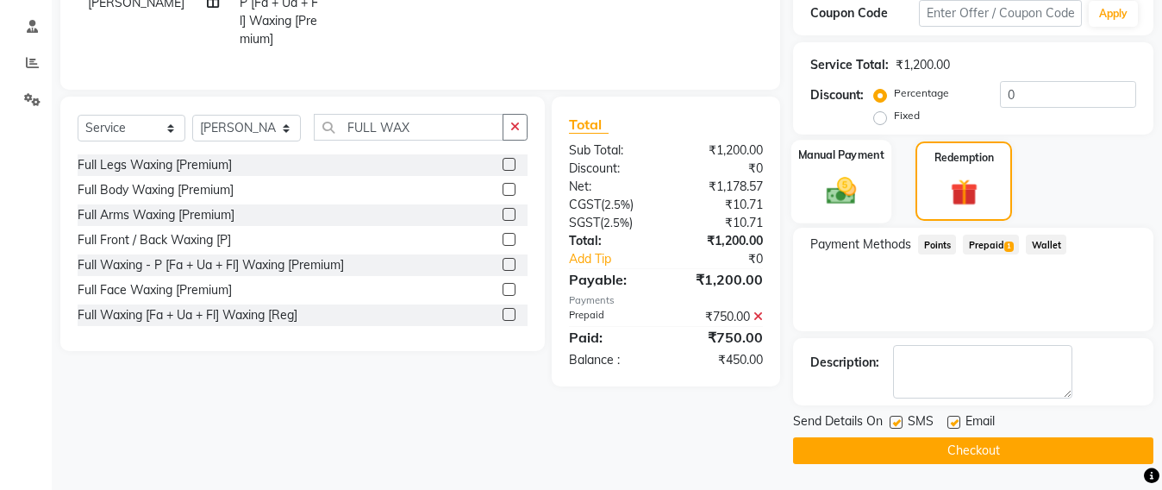
click at [830, 178] on img at bounding box center [842, 190] width 48 height 34
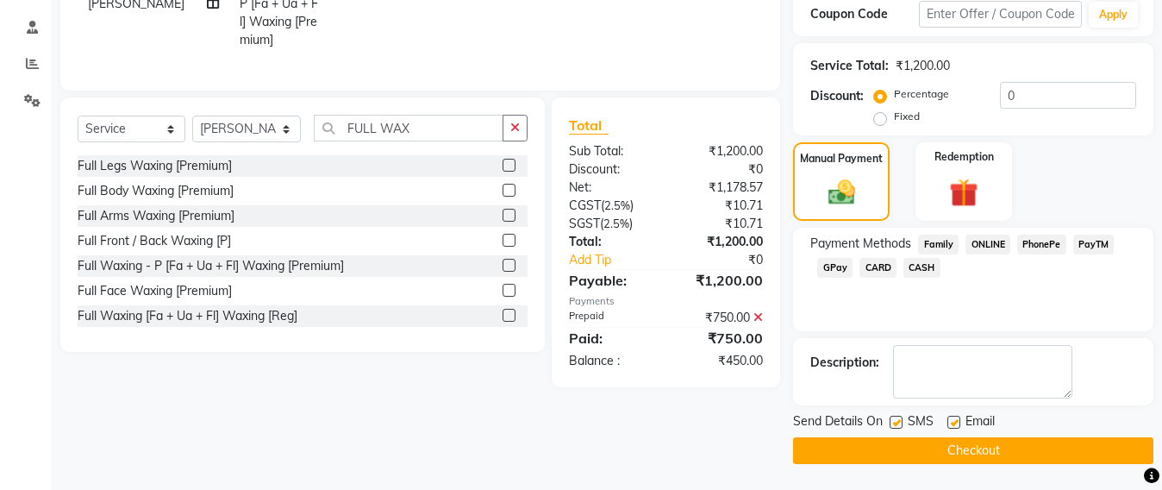
click at [825, 266] on span "GPay" at bounding box center [835, 268] width 35 height 20
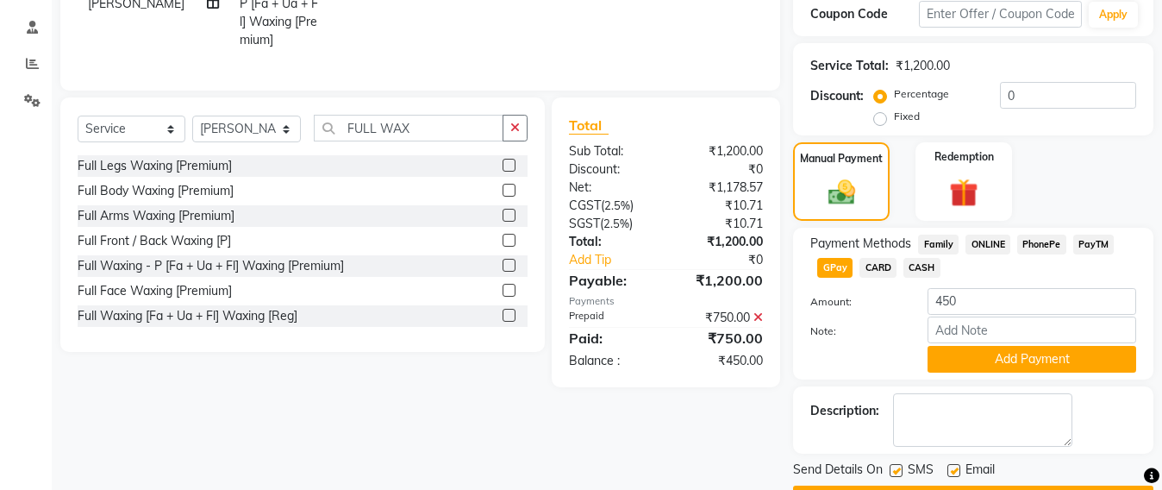
scroll to position [319, 0]
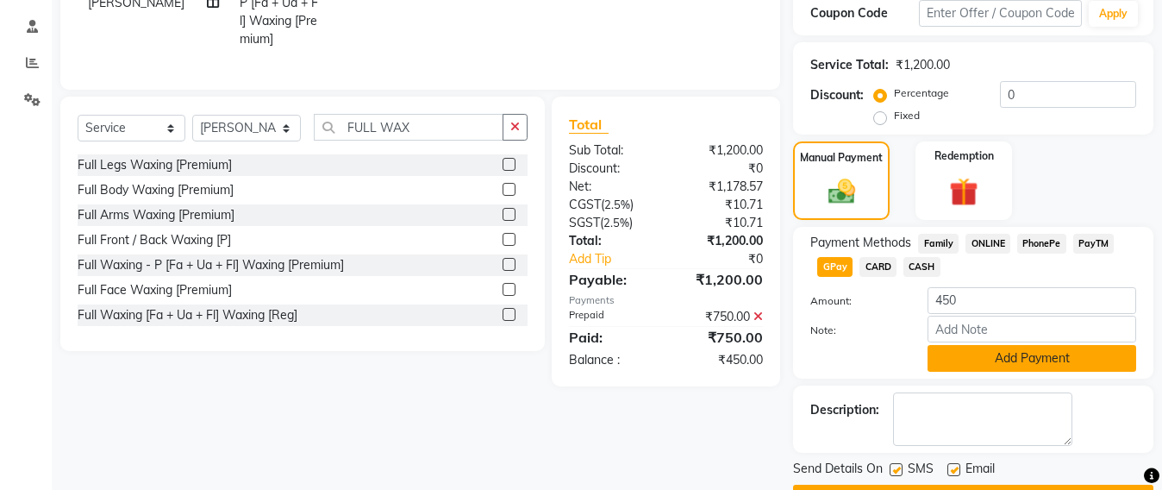
click at [1046, 354] on button "Add Payment" at bounding box center [1032, 358] width 209 height 27
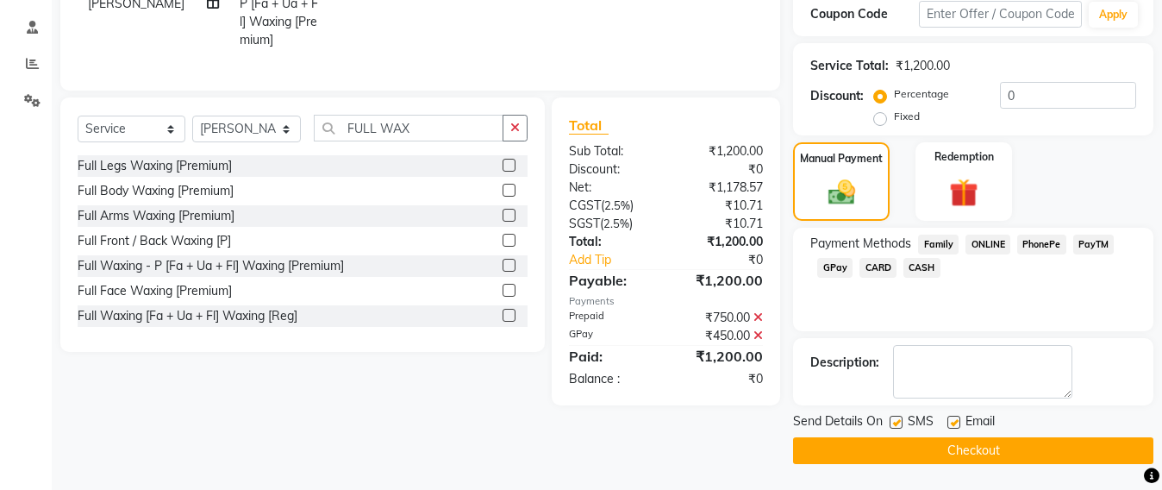
click at [964, 453] on button "Checkout" at bounding box center [973, 450] width 360 height 27
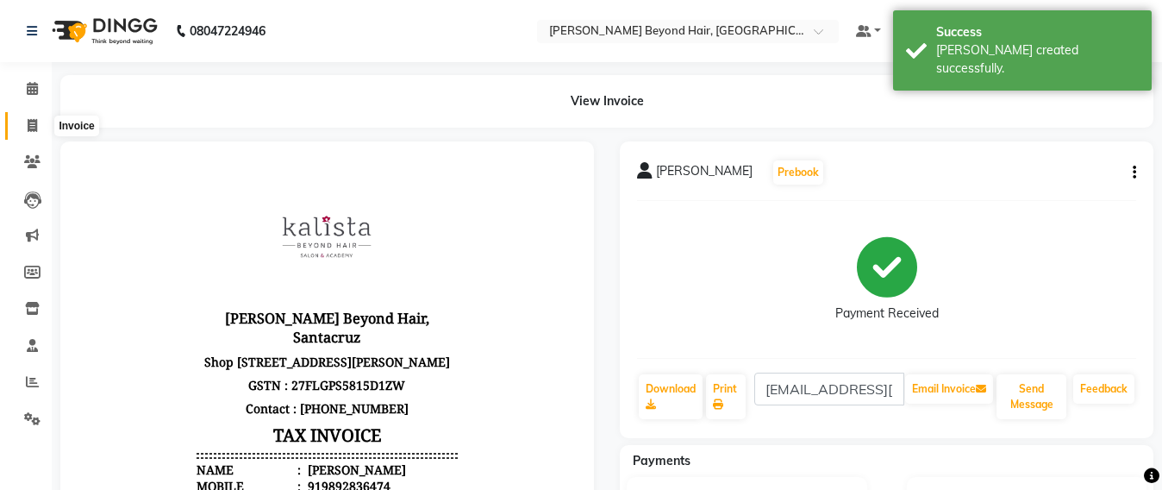
click at [23, 126] on span at bounding box center [32, 126] width 30 height 20
select select "service"
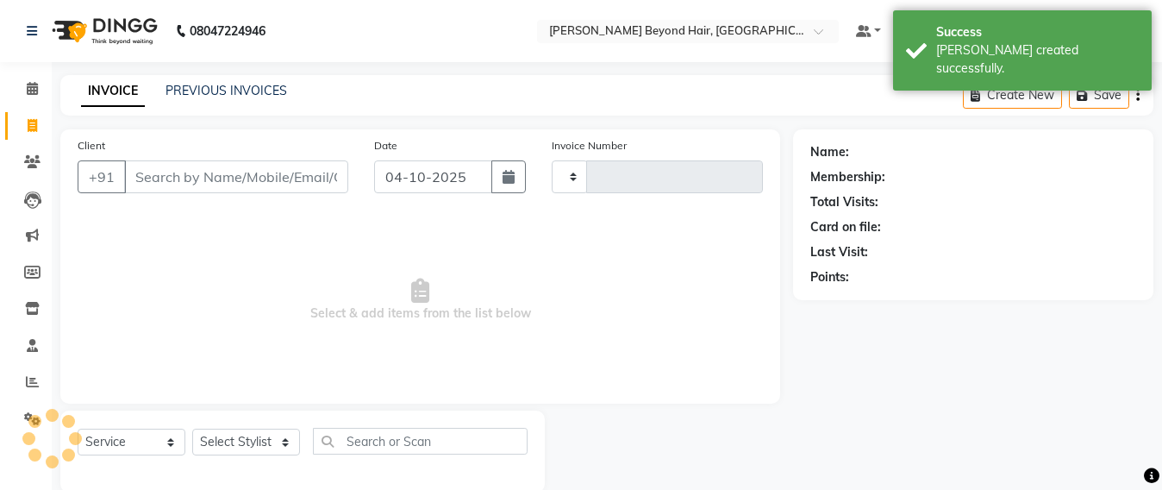
scroll to position [28, 0]
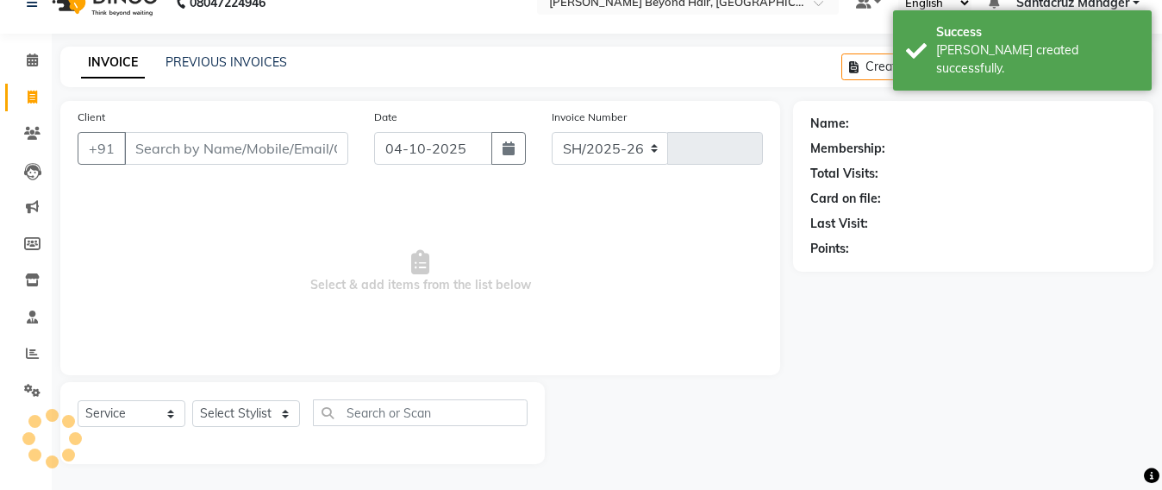
select select "6357"
type input "7132"
type input "N"
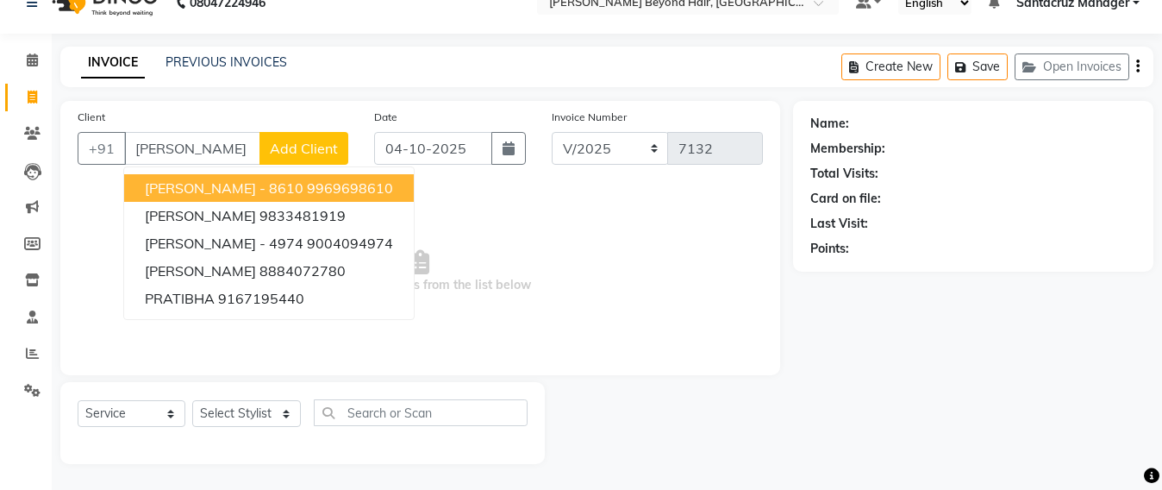
click at [197, 189] on span "PRATIBHA DOSHI - 8610" at bounding box center [224, 187] width 159 height 17
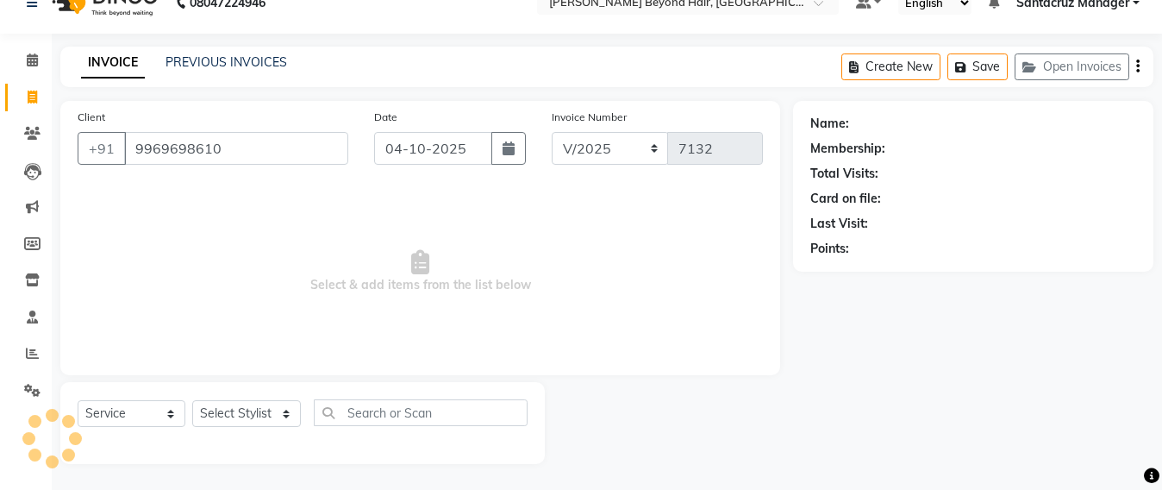
type input "9969698610"
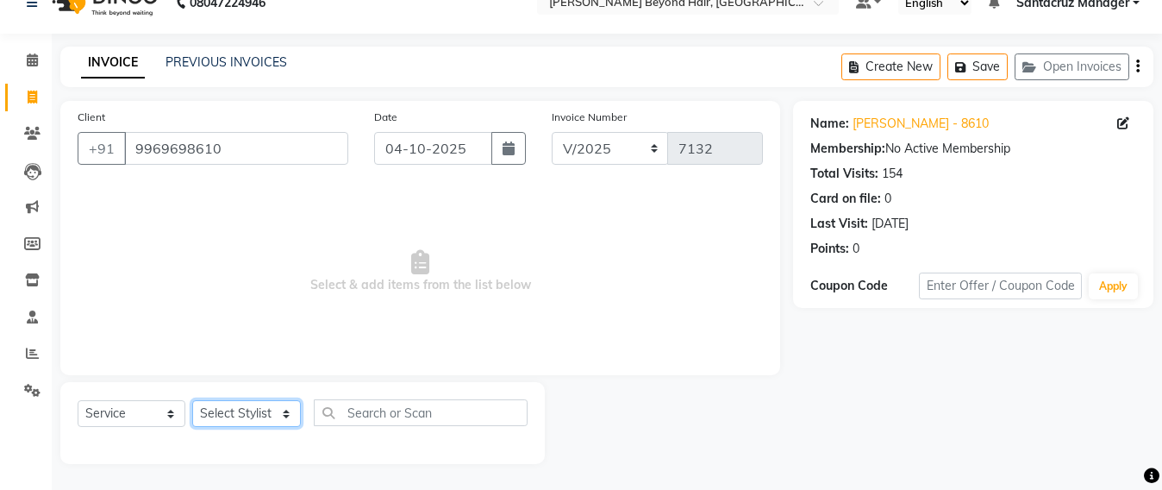
click at [209, 410] on select "Select Stylist Admin Avesh Sankat AZHER SHAIKH Dhruv Gohil Jayeshree Mahtre Man…" at bounding box center [246, 413] width 109 height 27
select select "47842"
click at [192, 400] on select "Select Stylist Admin Avesh Sankat AZHER SHAIKH Dhruv Gohil Jayeshree Mahtre Man…" at bounding box center [246, 413] width 109 height 27
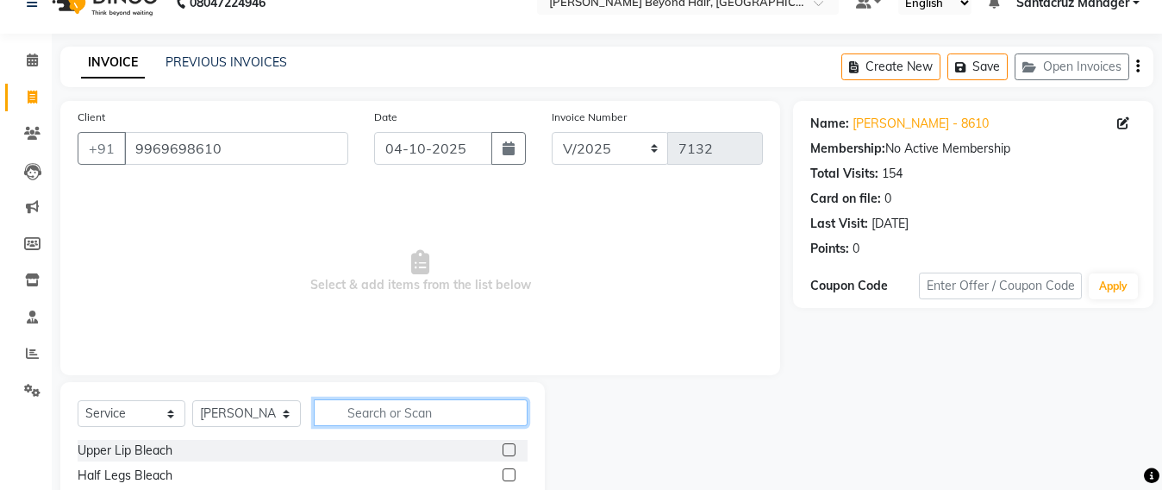
click at [344, 407] on input "text" at bounding box center [421, 412] width 214 height 27
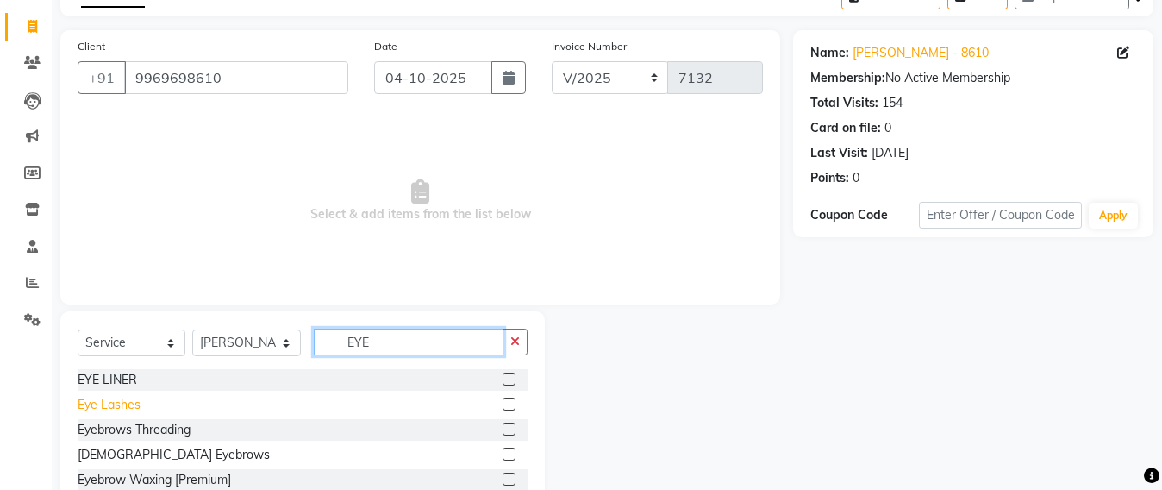
scroll to position [136, 0]
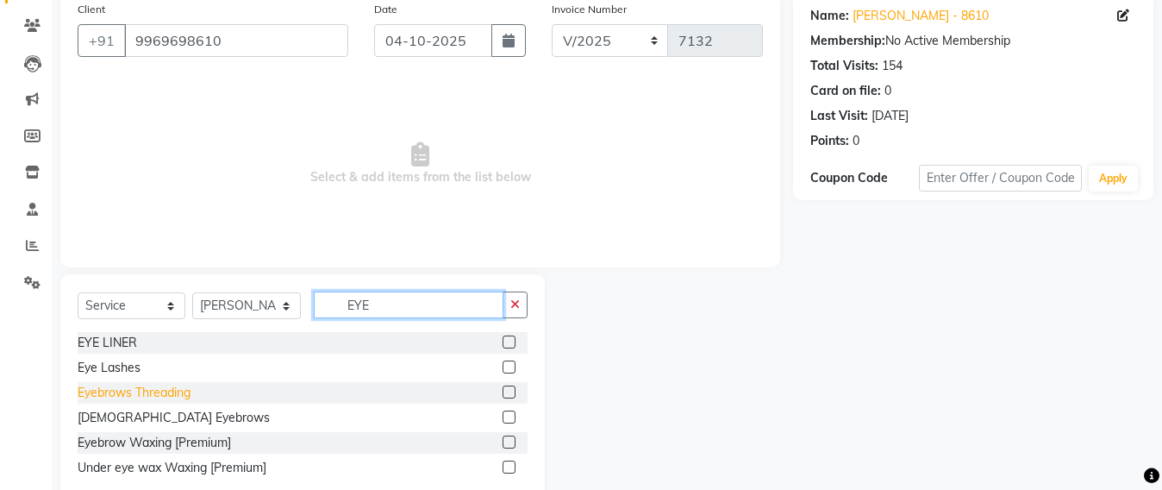
type input "EYE"
click at [143, 394] on div "Eyebrows Threading" at bounding box center [134, 393] width 113 height 18
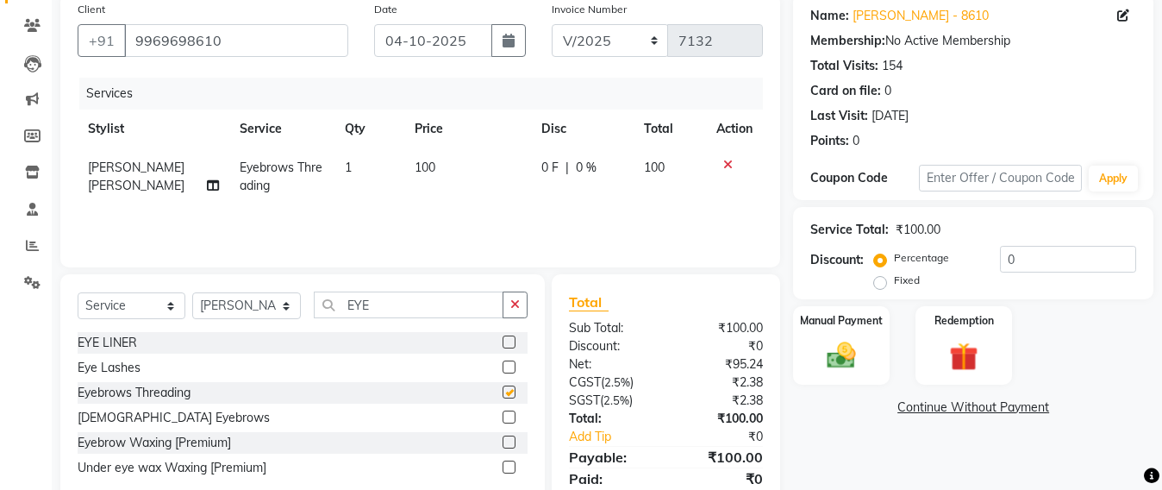
checkbox input "false"
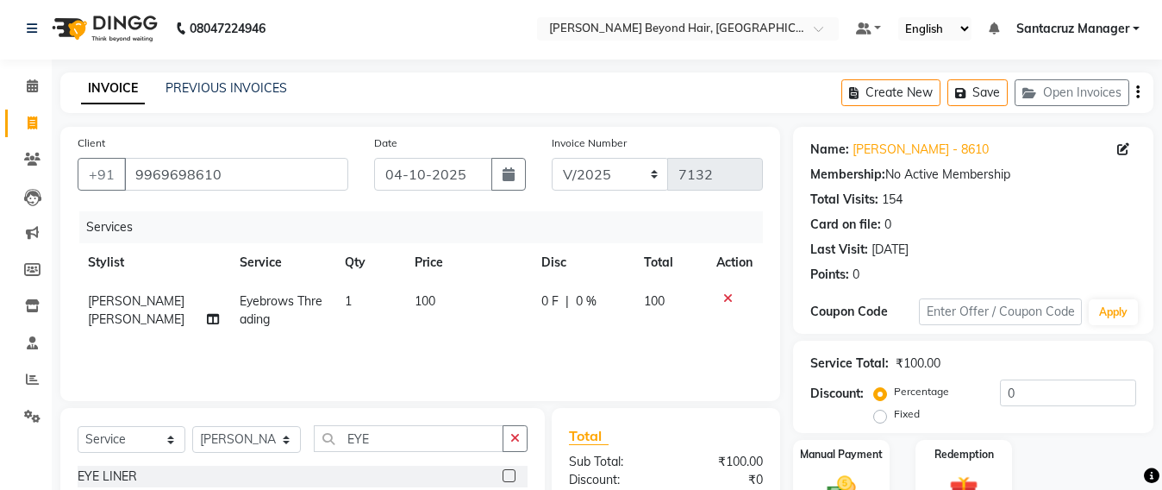
scroll to position [0, 0]
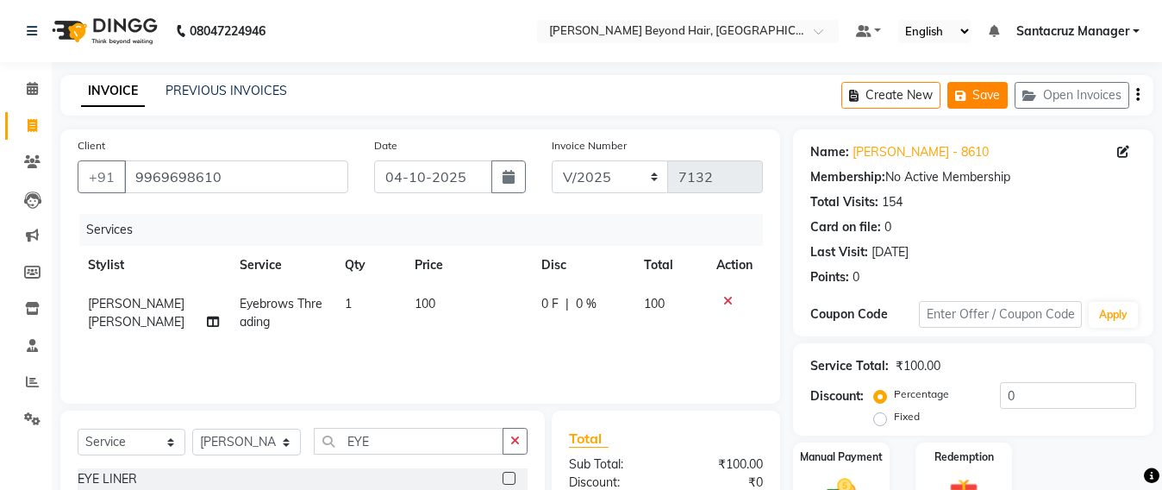
click at [976, 97] on button "Save" at bounding box center [978, 95] width 60 height 27
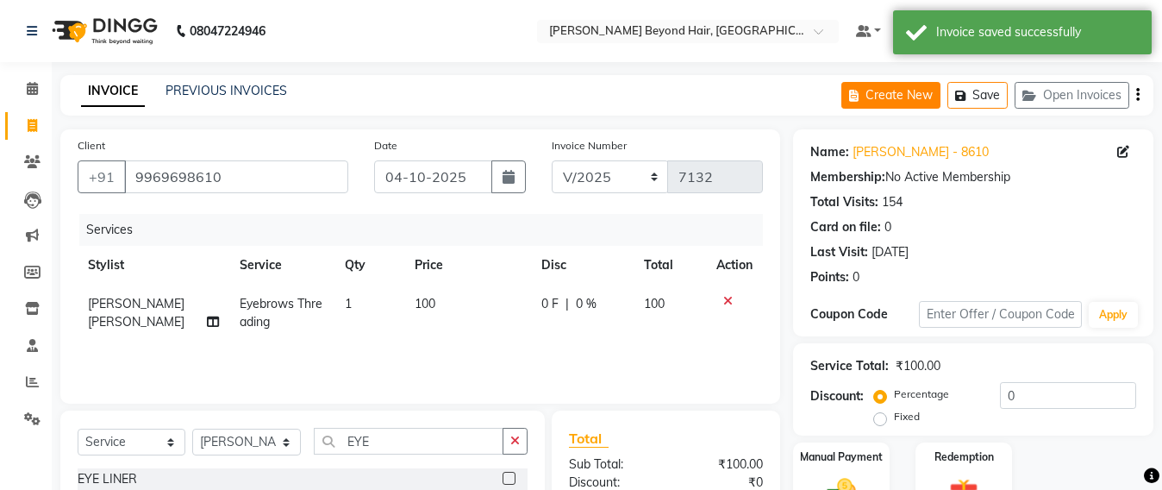
click at [914, 97] on button "Create New" at bounding box center [891, 95] width 99 height 27
select select "service"
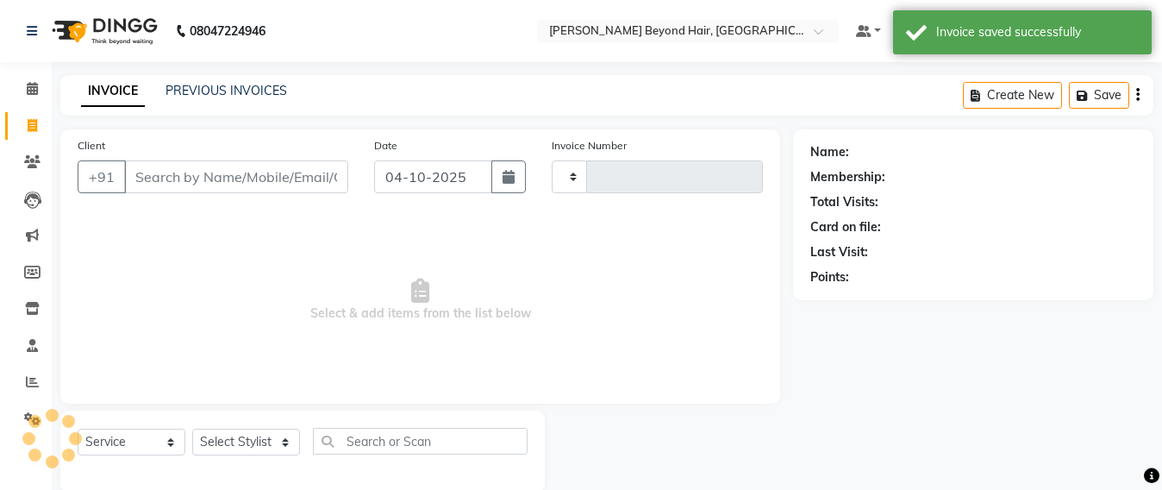
scroll to position [28, 0]
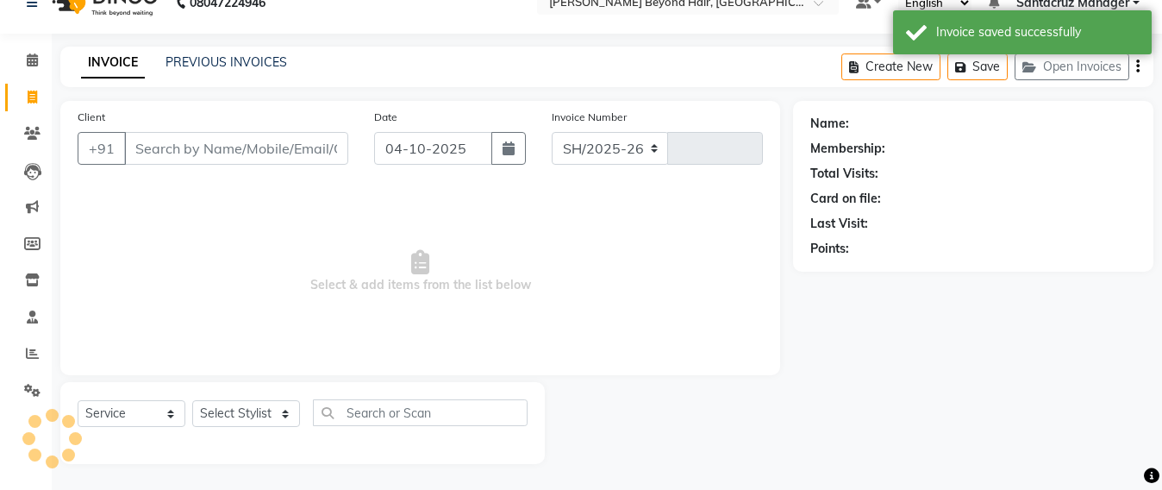
select select "6357"
type input "7132"
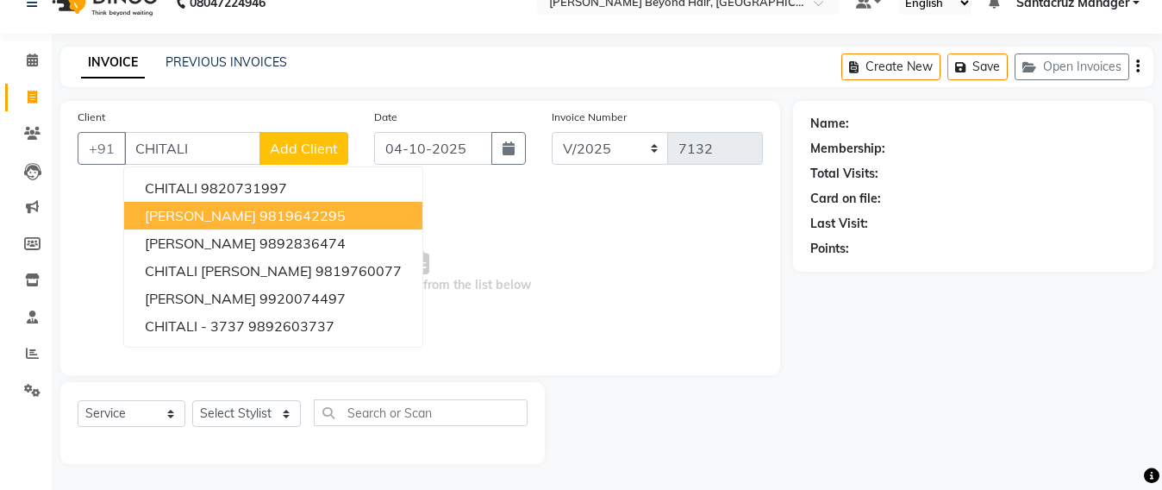
click at [164, 212] on span "JANVI CHITALIA" at bounding box center [200, 215] width 111 height 17
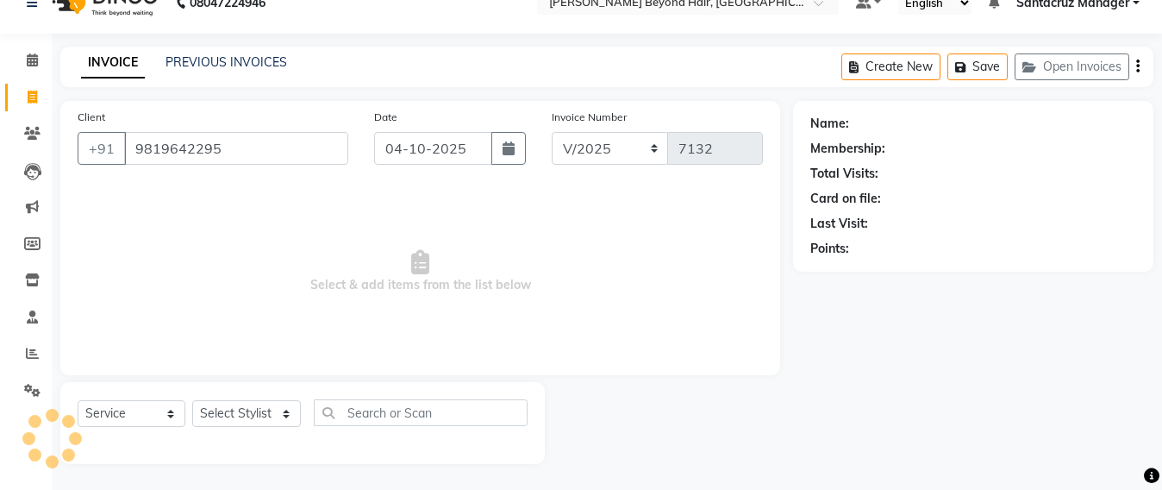
type input "9819642295"
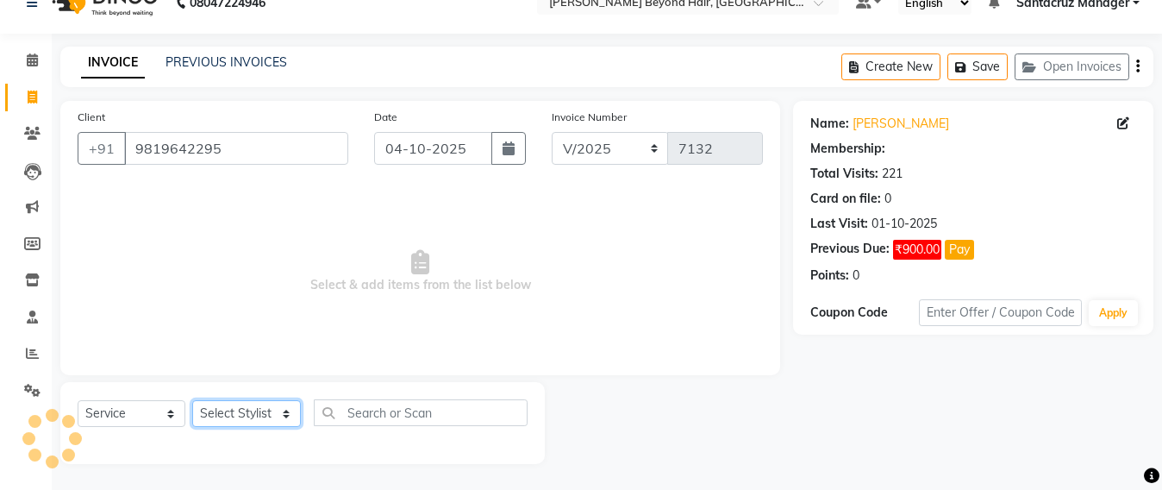
click at [260, 417] on select "Select Stylist Admin Avesh Sankat AZHER SHAIKH Dhruv Gohil Jayeshree Mahtre Man…" at bounding box center [246, 413] width 109 height 27
select select "59106"
click at [192, 400] on select "Select Stylist Admin Avesh Sankat AZHER SHAIKH Dhruv Gohil Jayeshree Mahtre Man…" at bounding box center [246, 413] width 109 height 27
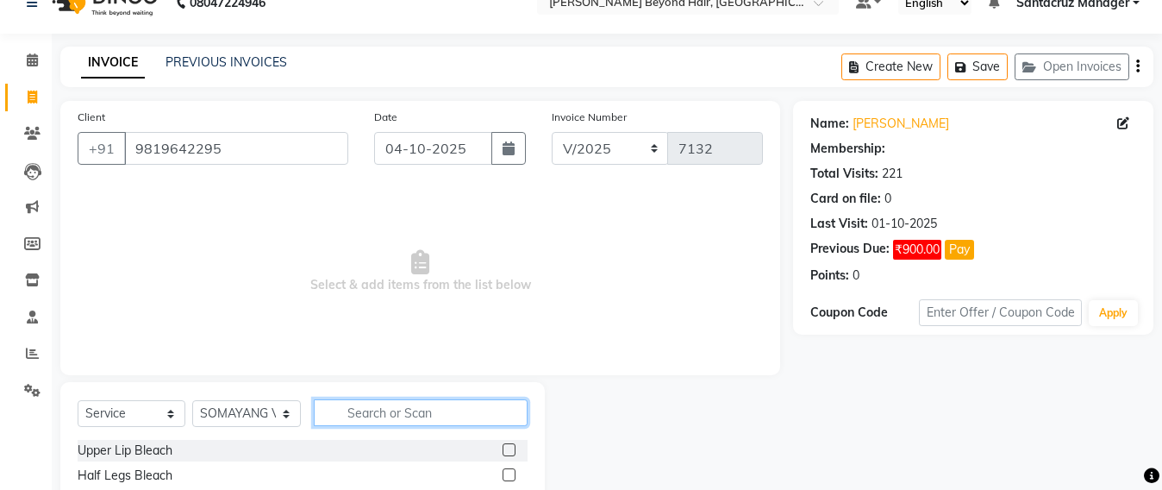
click at [361, 415] on input "text" at bounding box center [421, 412] width 214 height 27
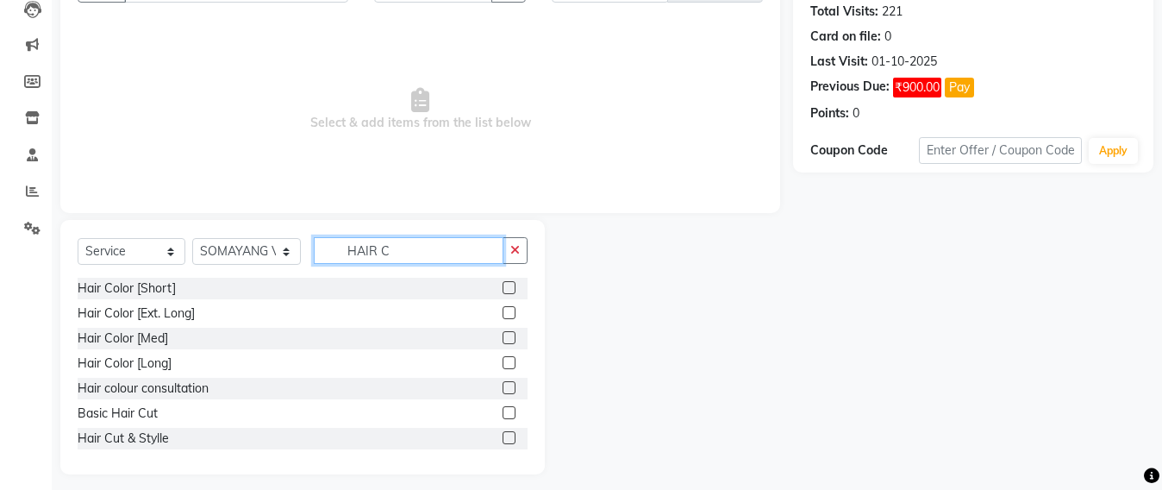
scroll to position [201, 0]
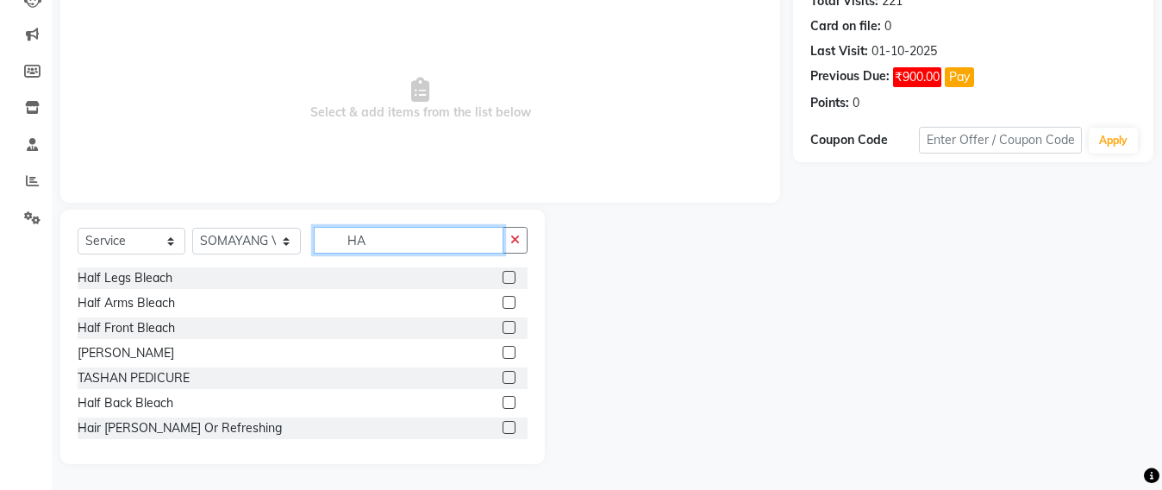
type input "H"
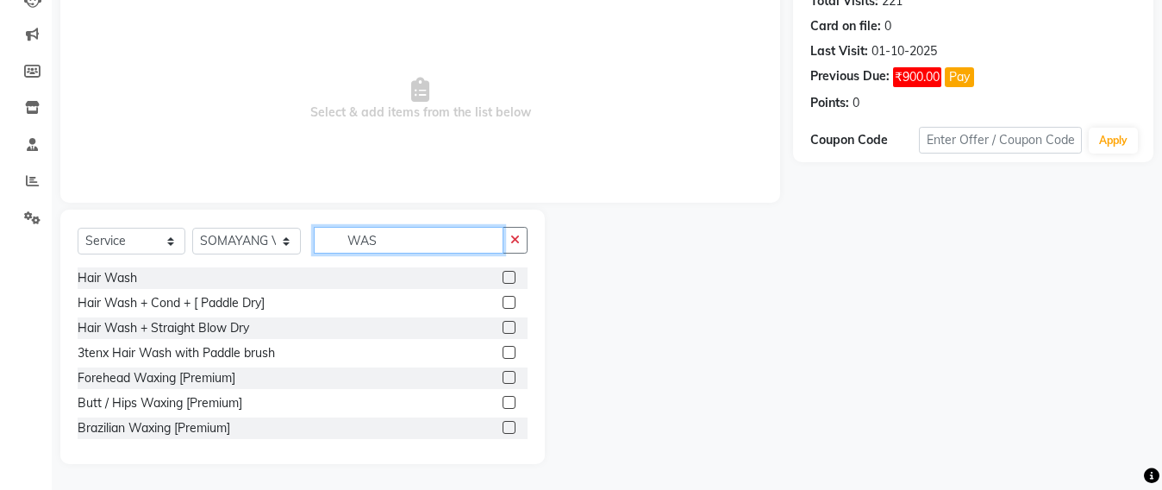
scroll to position [128, 0]
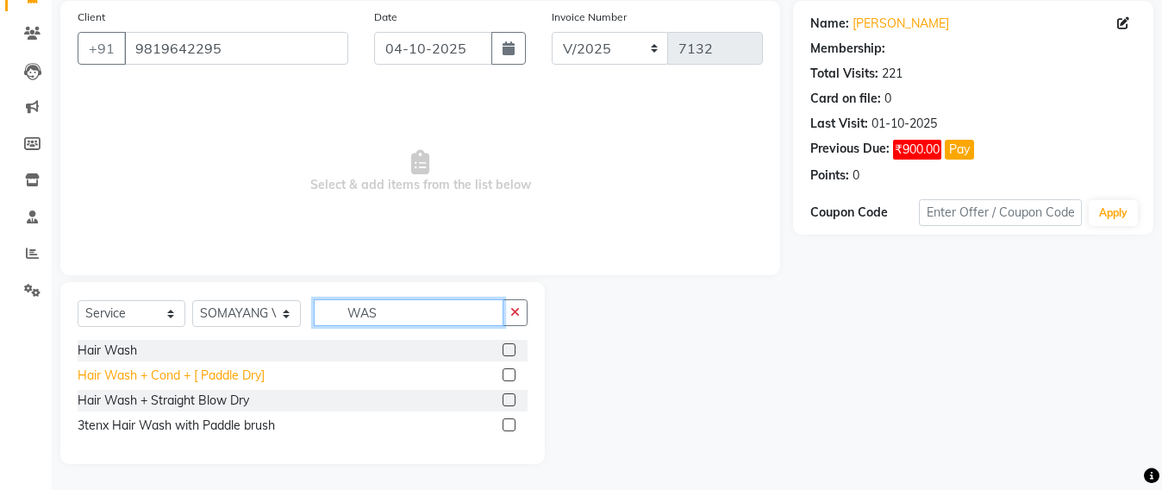
type input "WAS"
click at [170, 381] on div "Hair Wash + Cond + [ Paddle Dry]" at bounding box center [171, 376] width 187 height 18
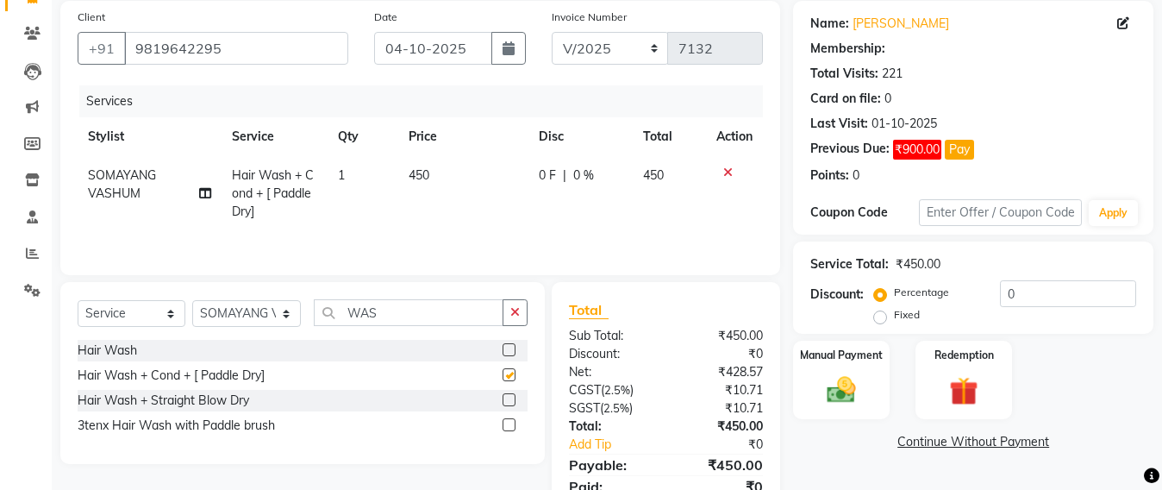
checkbox input "false"
click at [443, 172] on td "450" at bounding box center [463, 193] width 130 height 75
select select "59106"
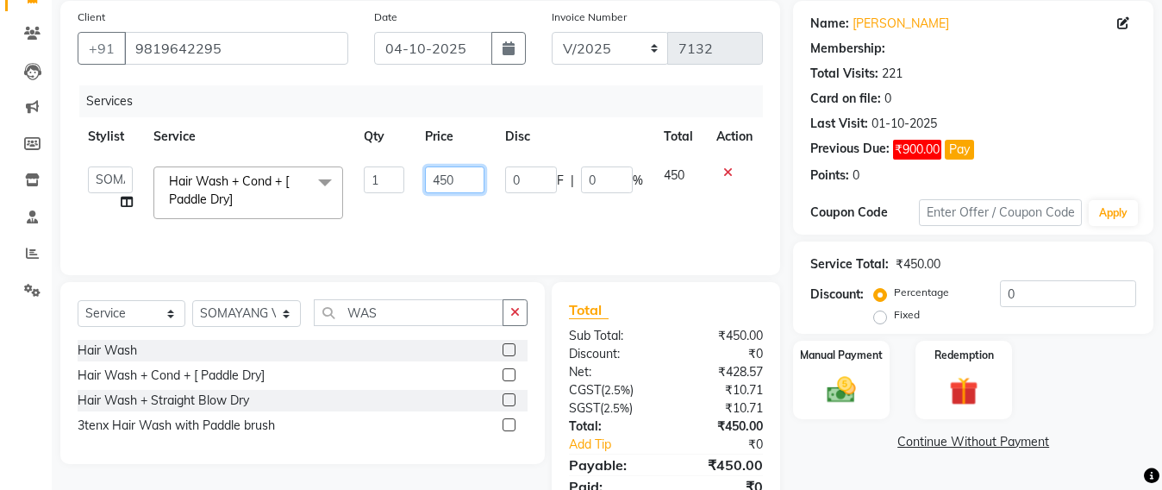
click at [467, 177] on input "450" at bounding box center [455, 179] width 60 height 27
type input "4"
type input "500"
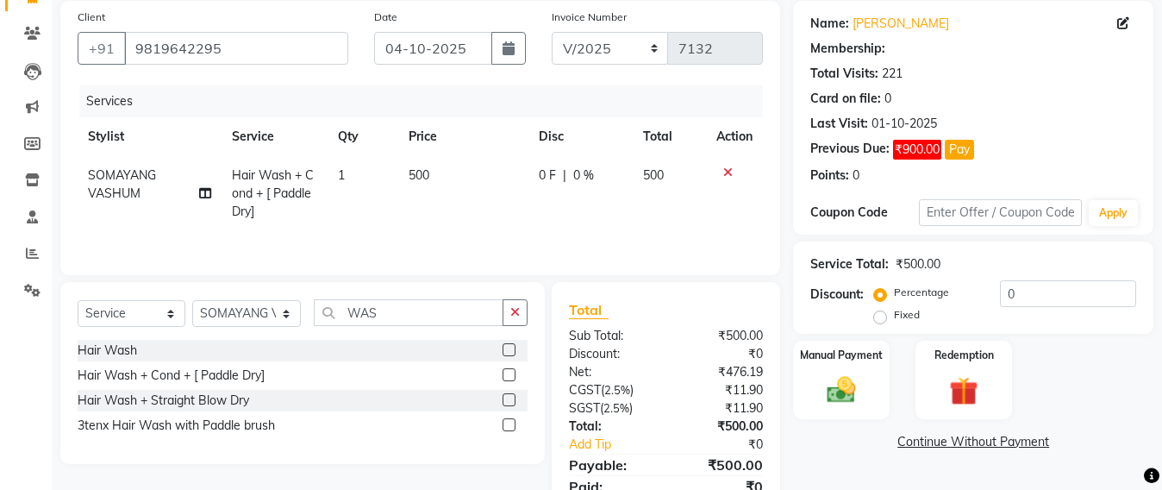
click at [470, 199] on td "500" at bounding box center [463, 193] width 130 height 75
select select "59106"
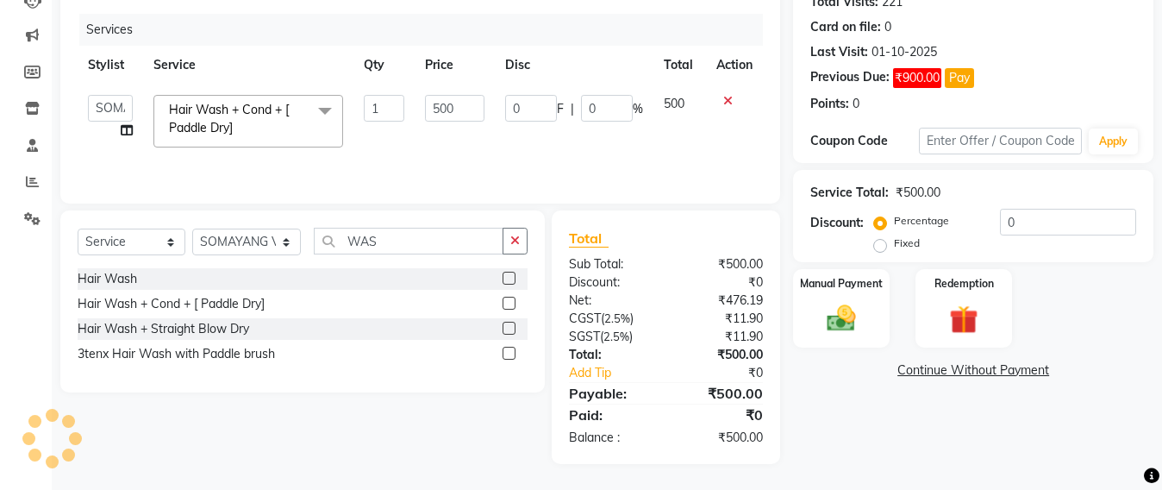
scroll to position [0, 0]
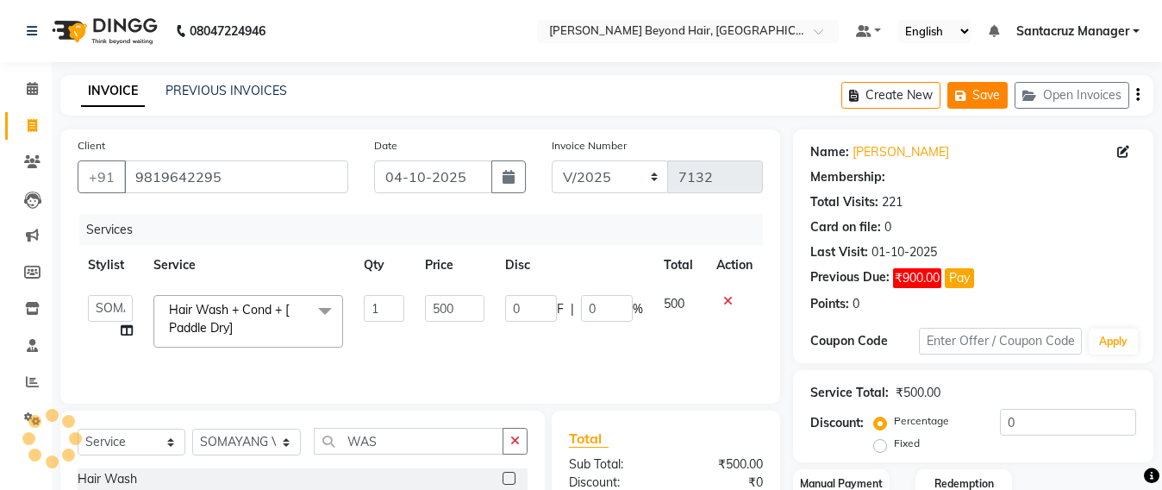
click at [992, 98] on button "Save" at bounding box center [978, 95] width 60 height 27
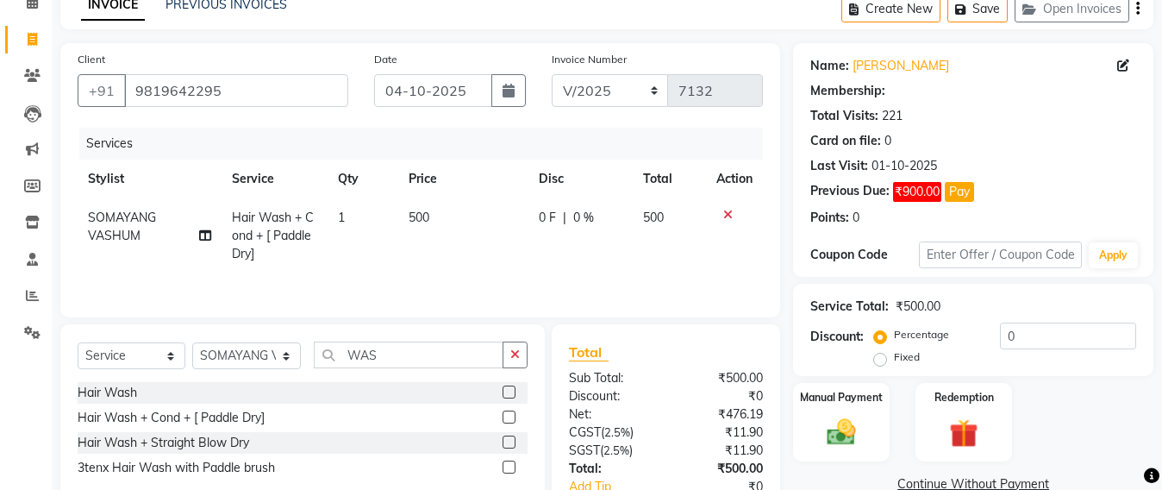
scroll to position [204, 0]
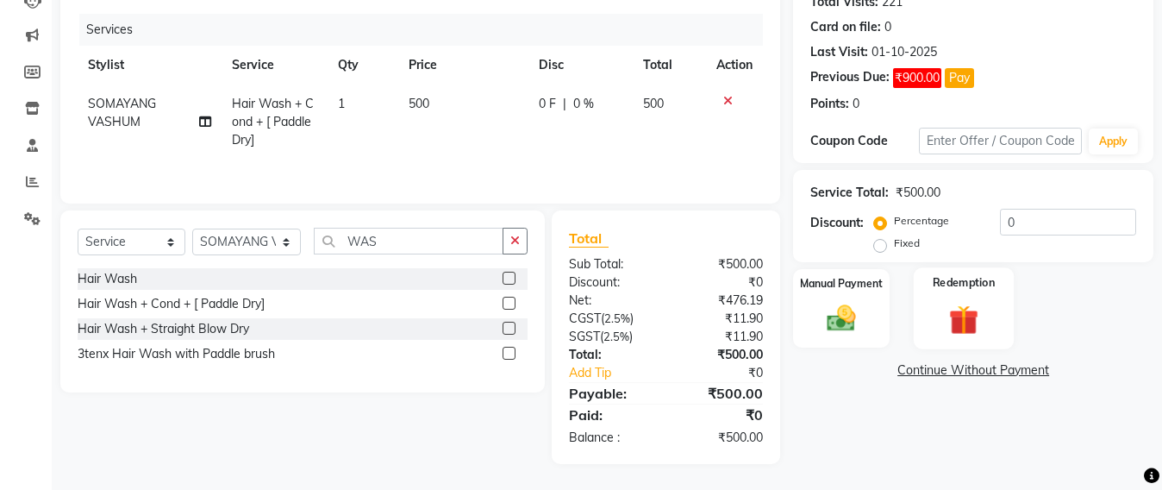
click at [970, 310] on img at bounding box center [964, 319] width 48 height 37
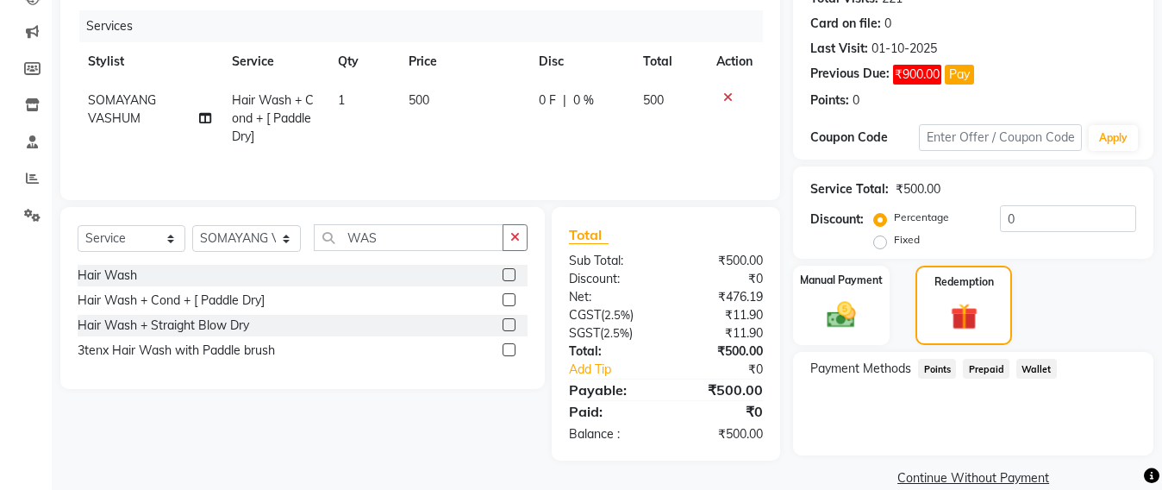
click at [992, 365] on span "Prepaid" at bounding box center [986, 369] width 47 height 20
click at [827, 319] on img at bounding box center [842, 315] width 48 height 34
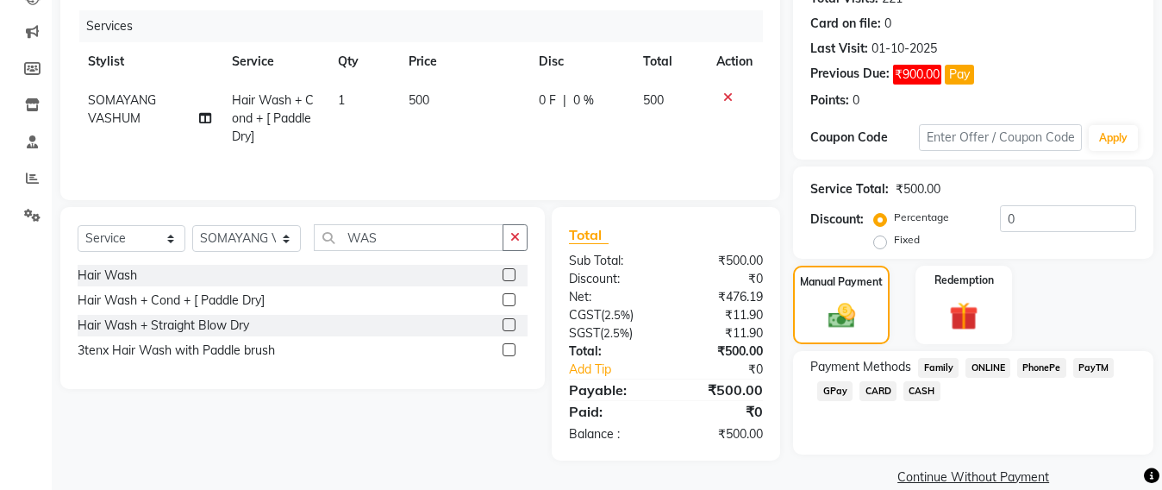
click at [837, 386] on span "GPay" at bounding box center [835, 391] width 35 height 20
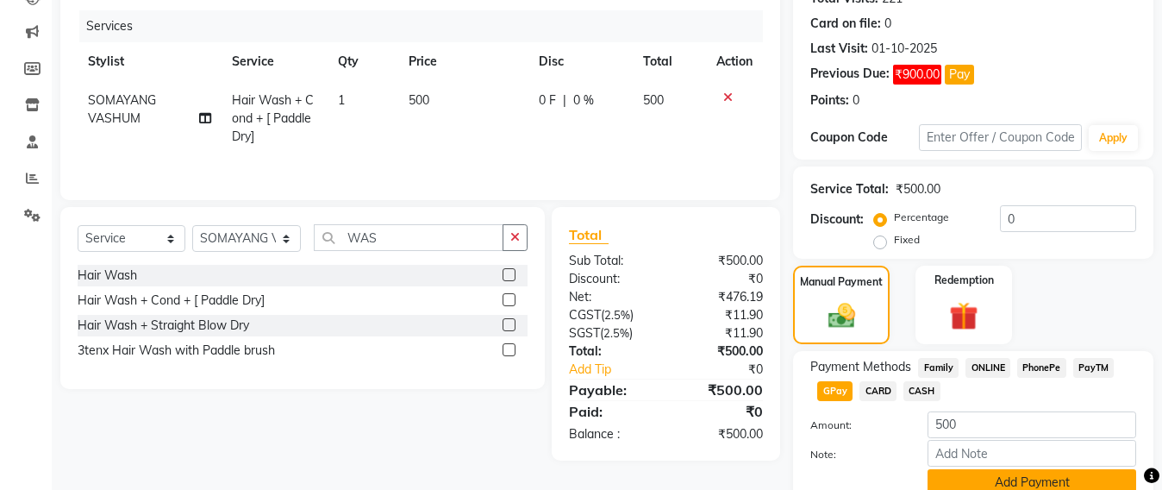
click at [1012, 482] on button "Add Payment" at bounding box center [1032, 482] width 209 height 27
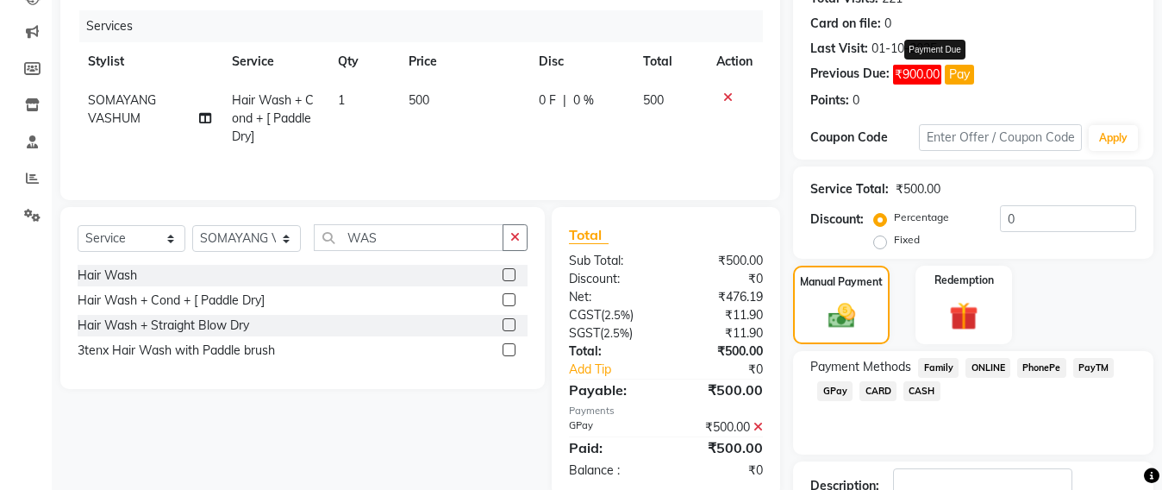
click at [955, 79] on button "Pay" at bounding box center [959, 75] width 29 height 20
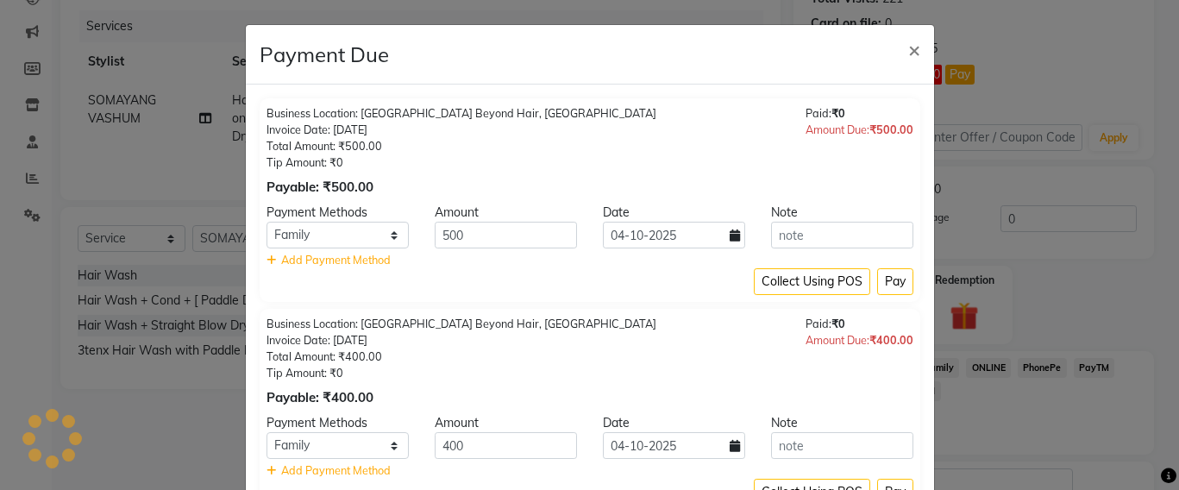
select select "1"
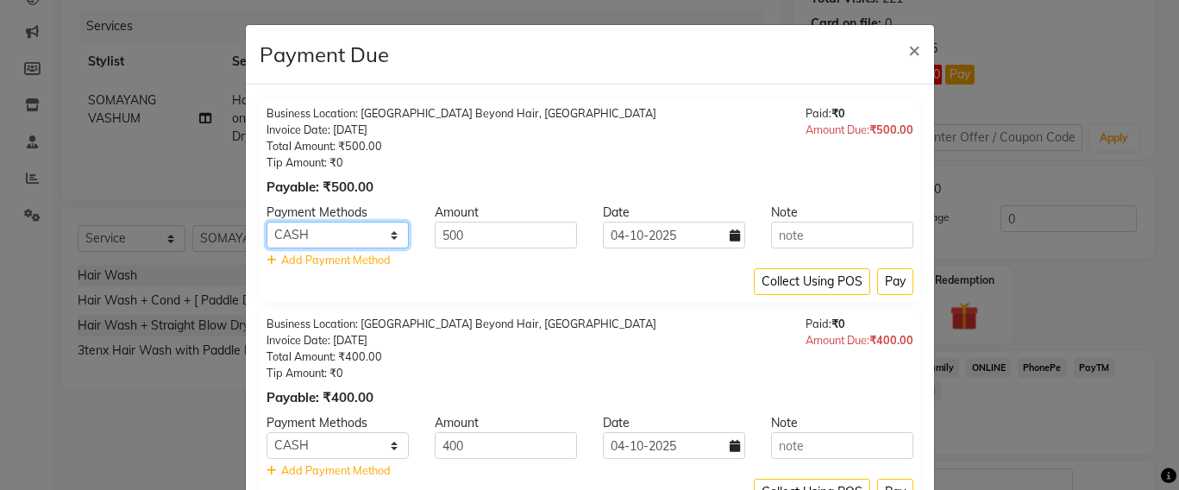
drag, startPoint x: 385, startPoint y: 227, endPoint x: 385, endPoint y: 237, distance: 10.3
click at [386, 227] on select "Family ONLINE PhonePe PayTM GPay CARD CASH" at bounding box center [337, 235] width 142 height 27
select select "5"
click at [266, 222] on select "Family ONLINE PhonePe PayTM GPay CARD CASH" at bounding box center [337, 235] width 142 height 27
click at [893, 280] on button "Pay" at bounding box center [895, 281] width 36 height 27
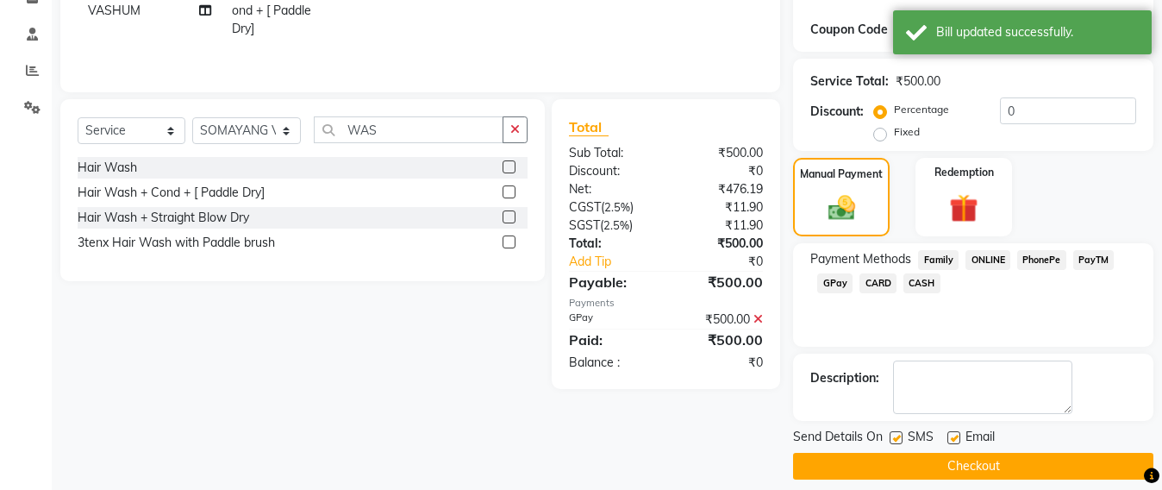
scroll to position [327, 0]
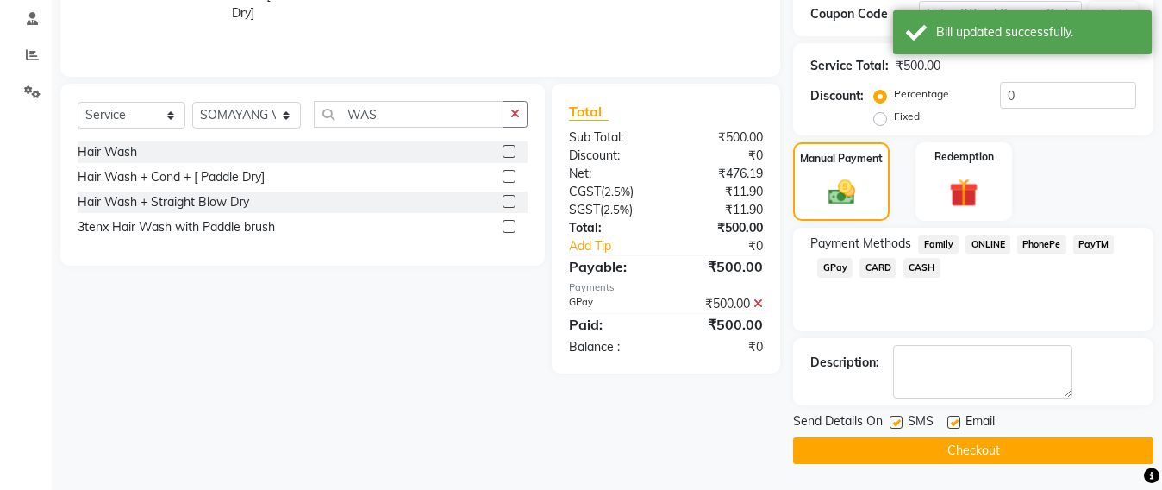
click at [989, 457] on button "Checkout" at bounding box center [973, 450] width 360 height 27
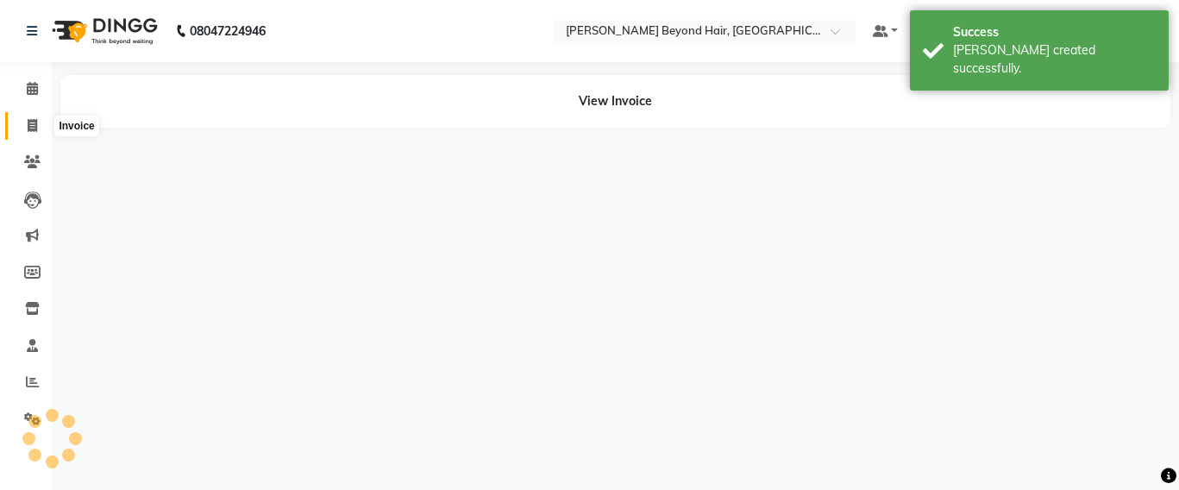
click at [32, 130] on icon at bounding box center [32, 125] width 9 height 13
select select "service"
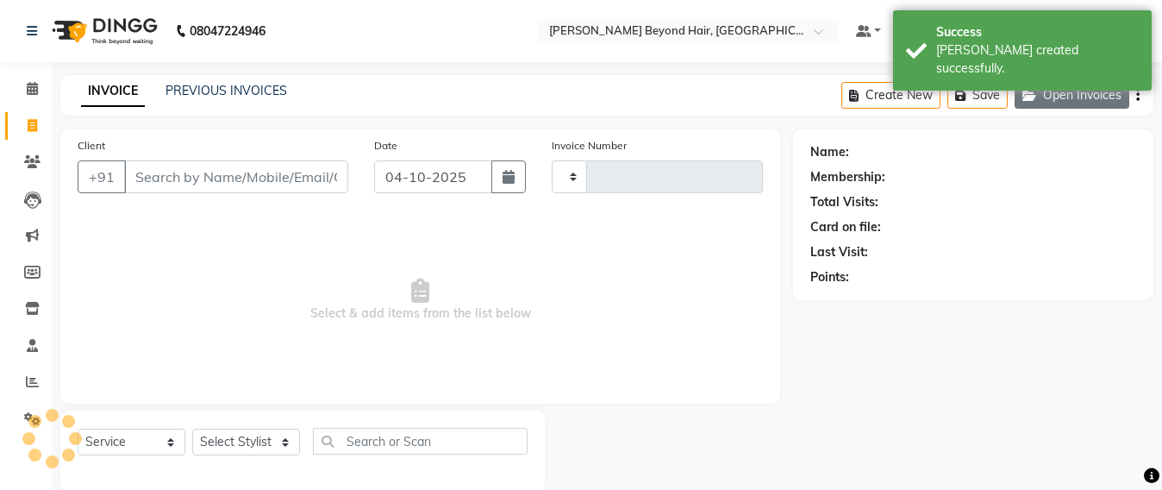
type input "7133"
select select "6357"
click at [1071, 90] on button "Open Invoices" at bounding box center [1072, 95] width 115 height 27
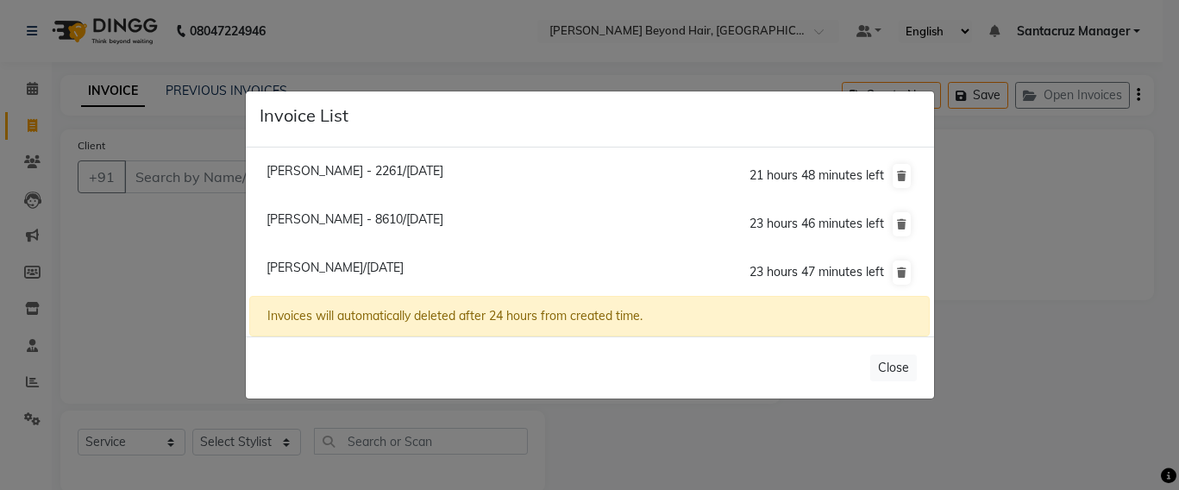
click at [324, 260] on span "Janvi Chitalia/04 October 2025" at bounding box center [334, 268] width 137 height 16
type input "9819642295"
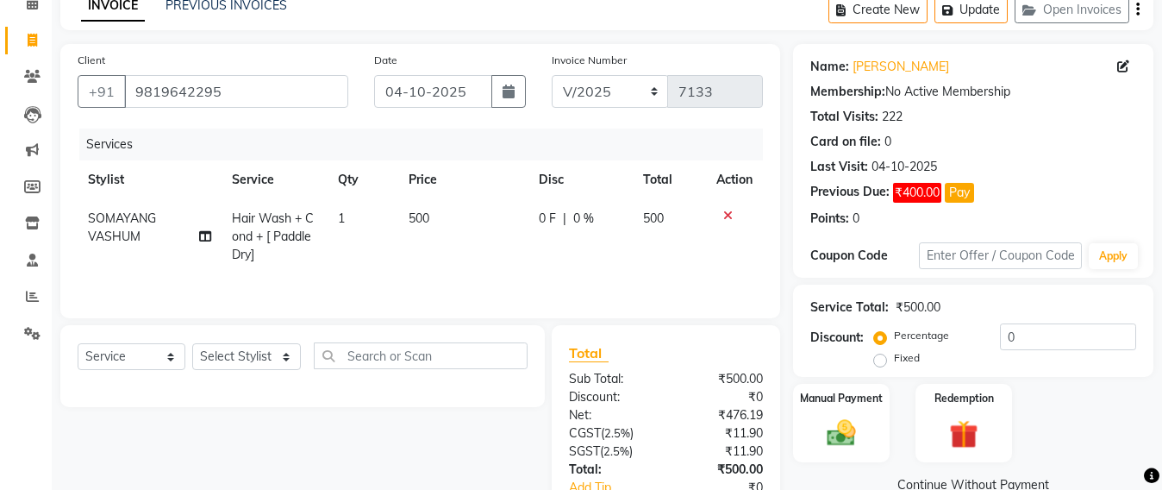
scroll to position [204, 0]
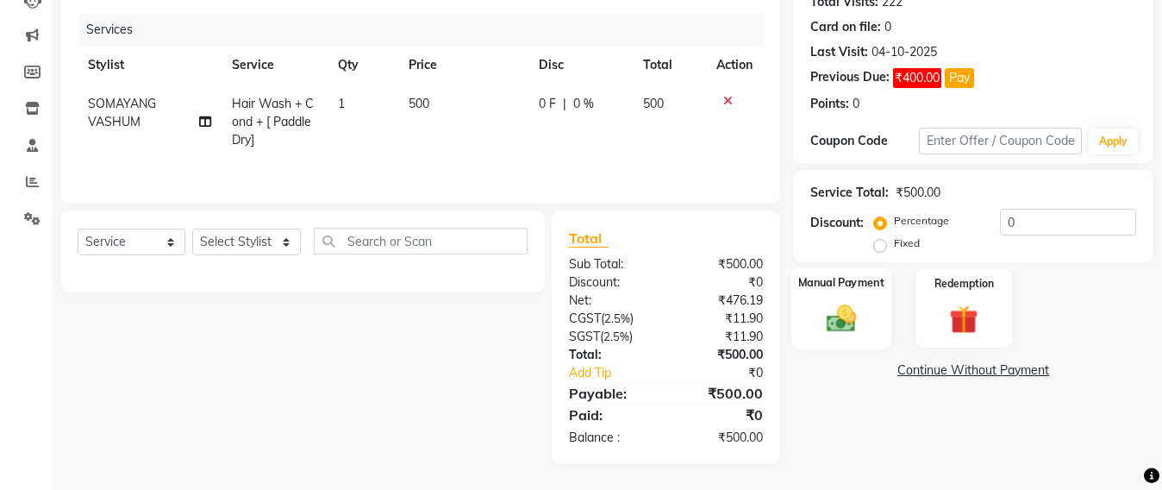
click at [837, 312] on img at bounding box center [842, 318] width 48 height 34
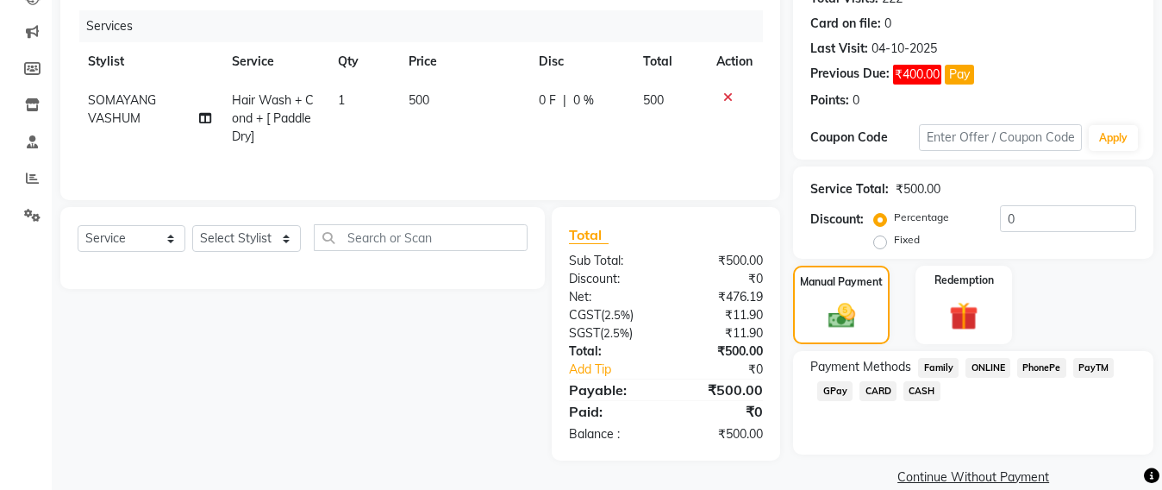
click at [822, 392] on span "GPay" at bounding box center [835, 391] width 35 height 20
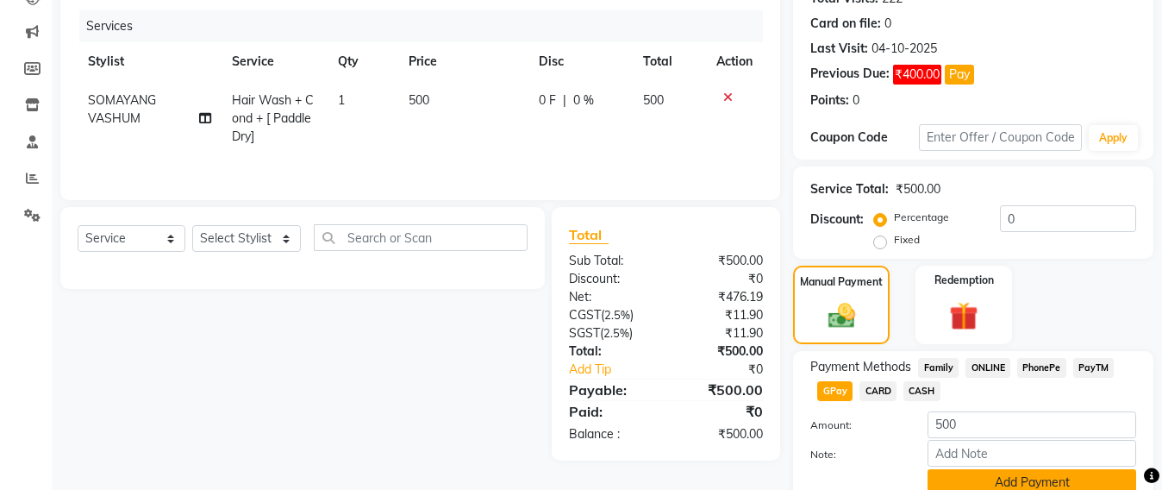
click at [1044, 478] on button "Add Payment" at bounding box center [1032, 482] width 209 height 27
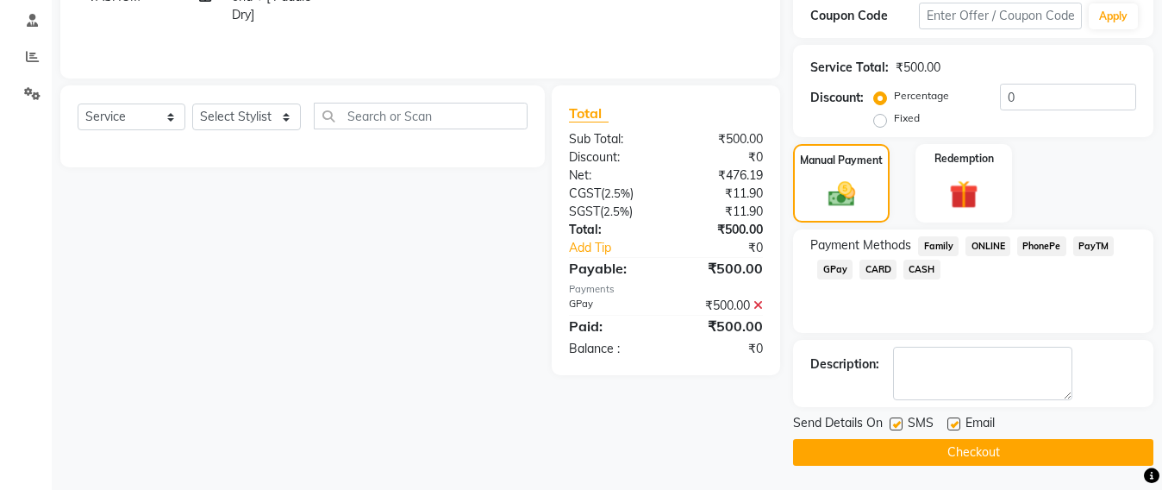
scroll to position [327, 0]
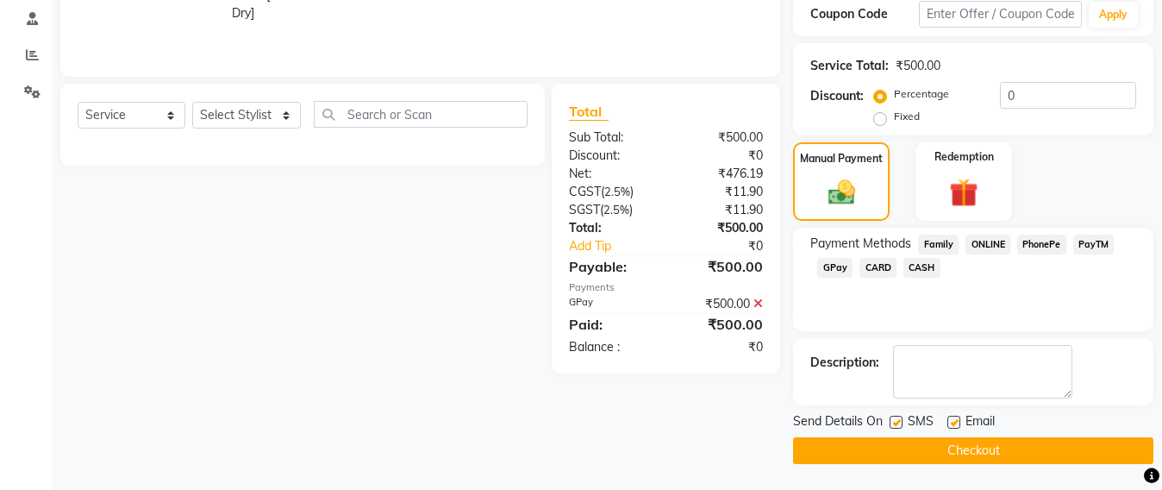
click at [1009, 450] on button "Checkout" at bounding box center [973, 450] width 360 height 27
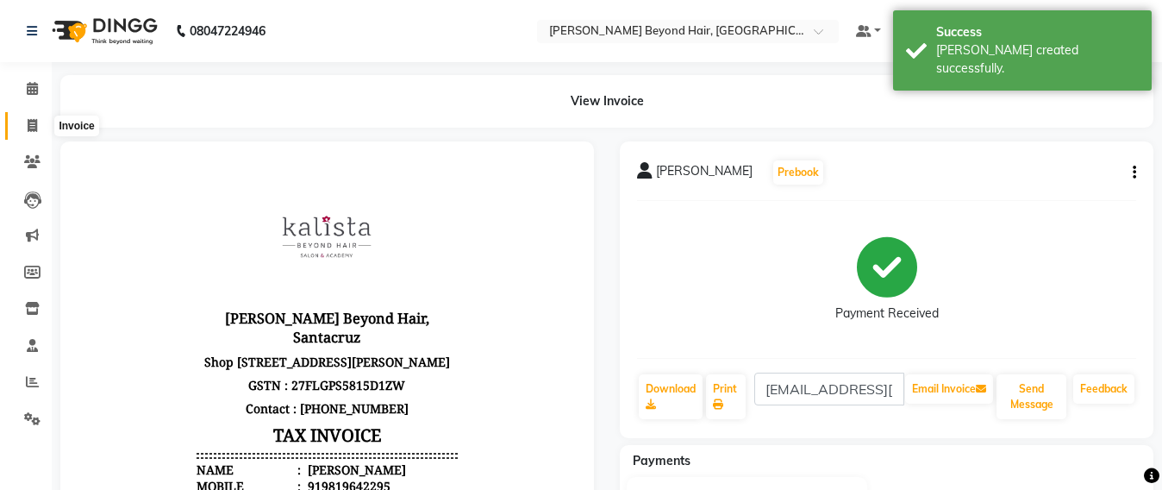
click at [28, 125] on icon at bounding box center [32, 125] width 9 height 13
select select "service"
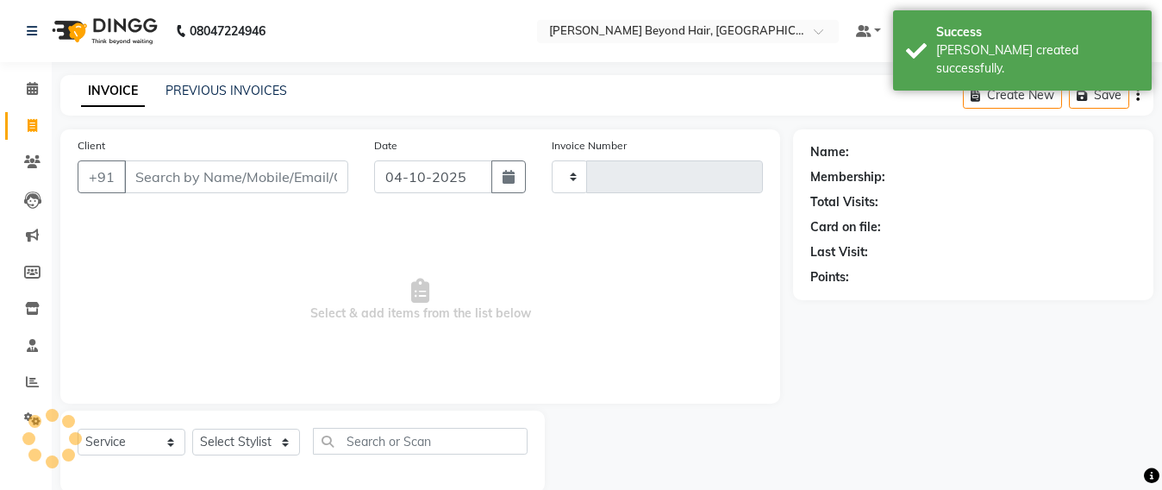
scroll to position [28, 0]
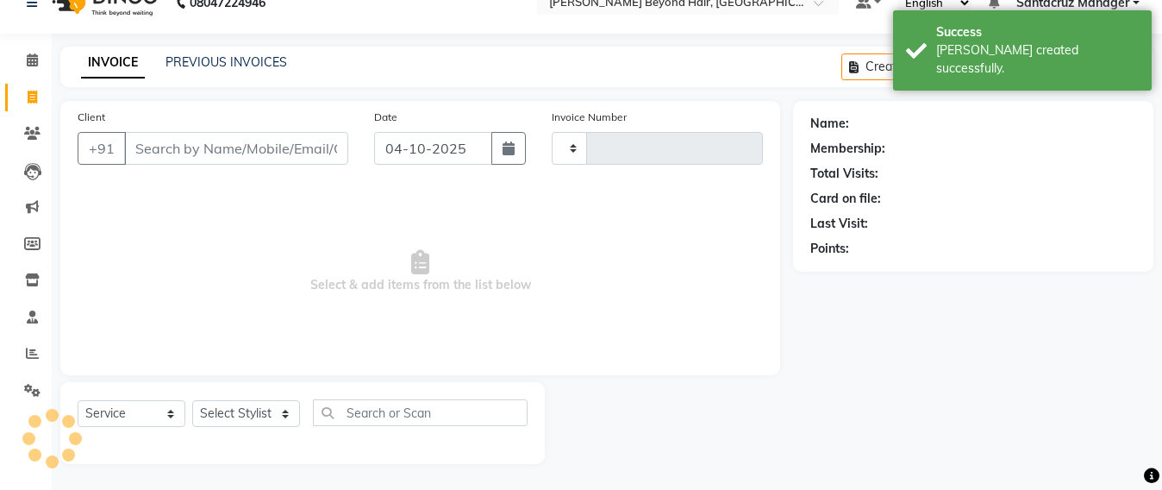
type input "7134"
select select "6357"
click at [241, 66] on link "PREVIOUS INVOICES" at bounding box center [227, 62] width 122 height 16
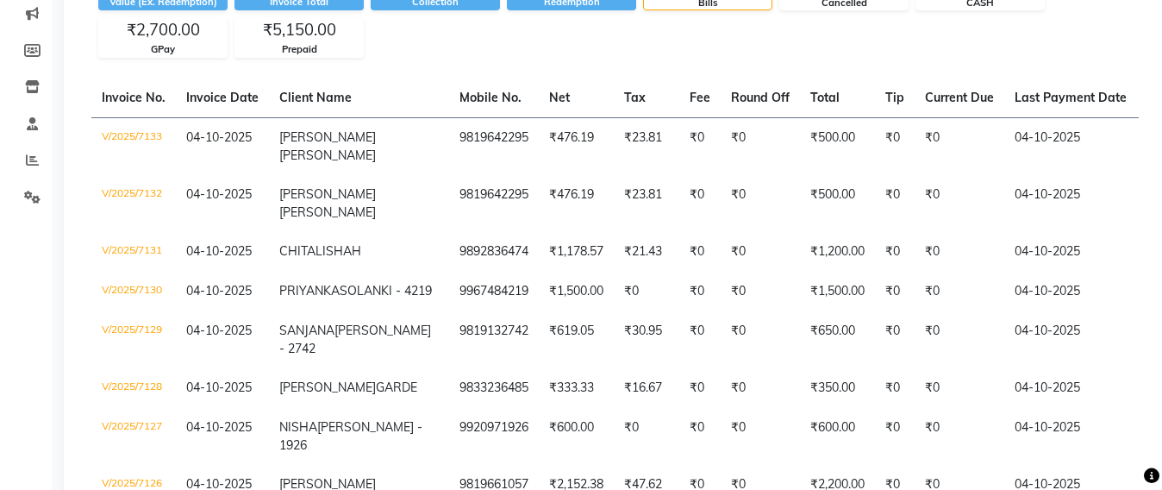
scroll to position [68, 0]
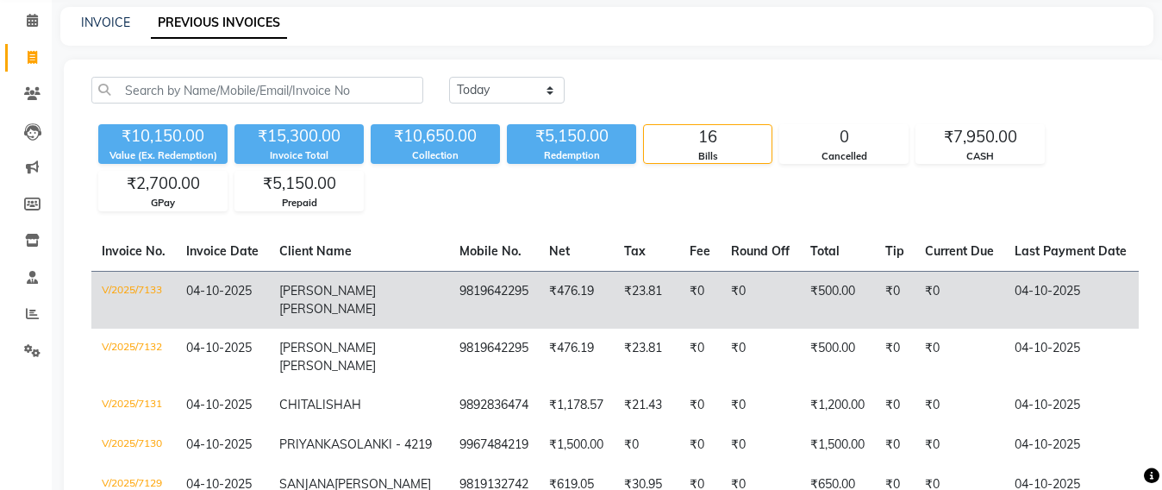
click at [539, 304] on td "₹476.19" at bounding box center [576, 300] width 75 height 58
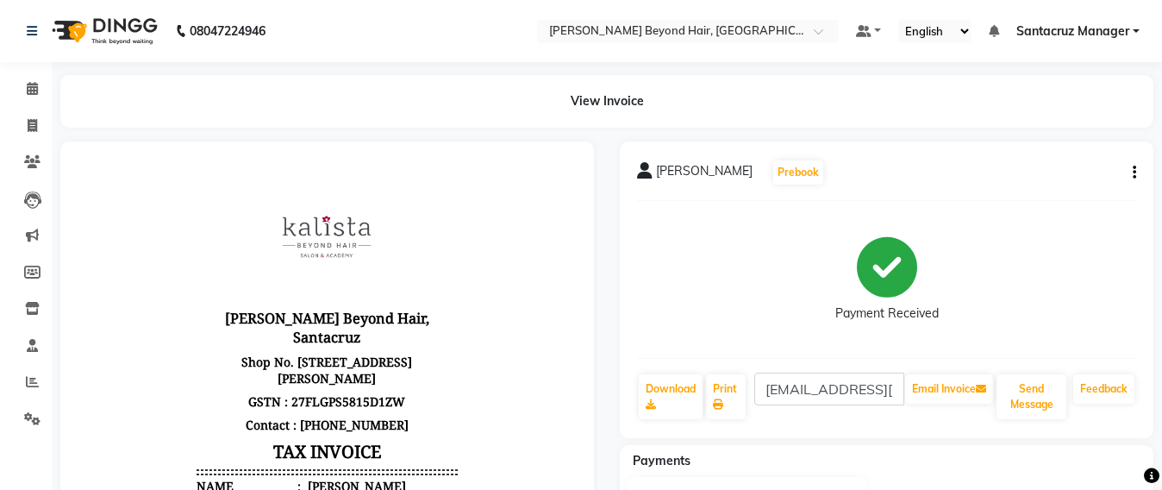
click at [1131, 178] on button "button" at bounding box center [1131, 173] width 10 height 18
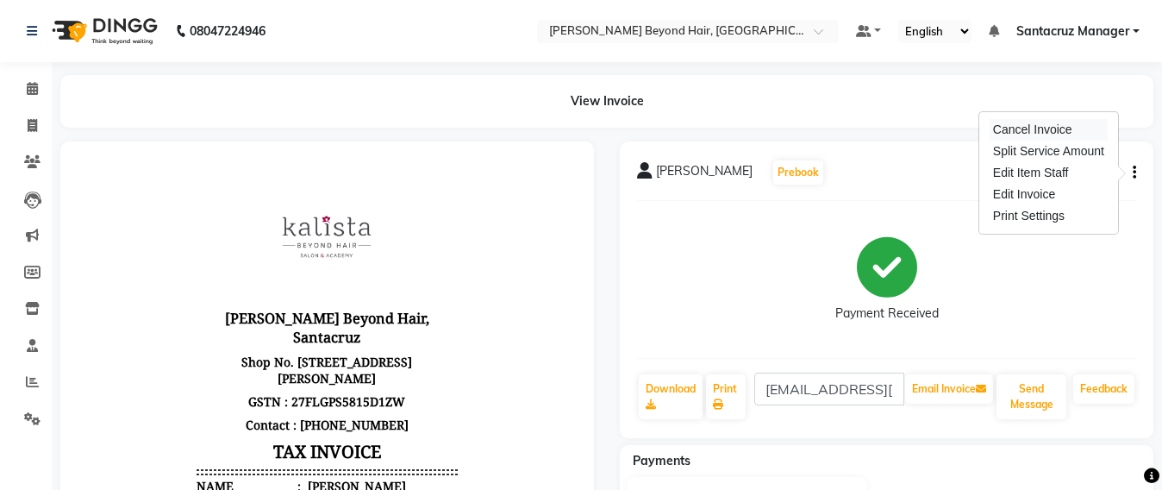
click at [1021, 128] on div "Cancel Invoice" at bounding box center [1049, 130] width 118 height 22
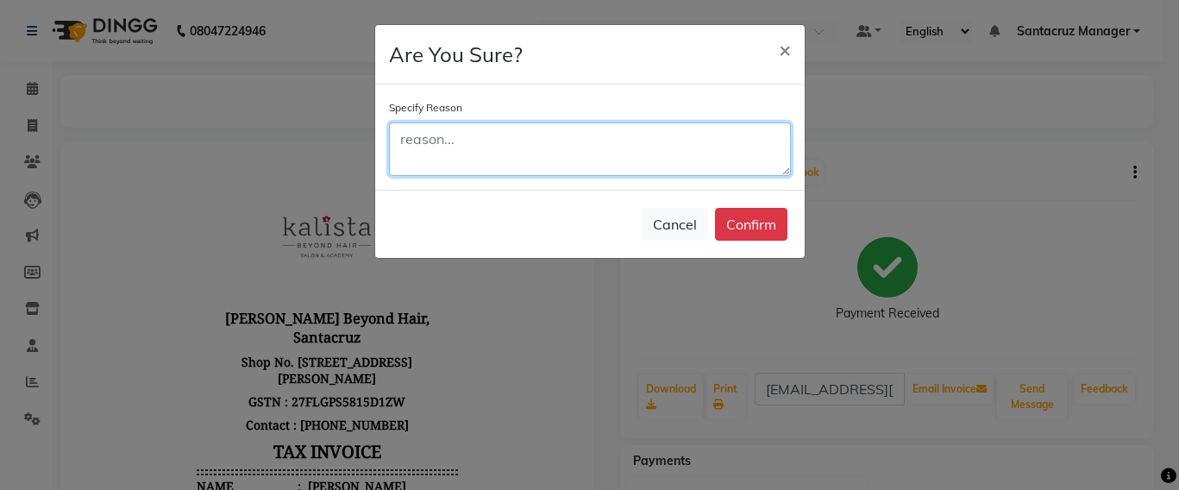
click at [404, 144] on textarea at bounding box center [590, 148] width 402 height 53
type textarea "PREPARED TWICELY"
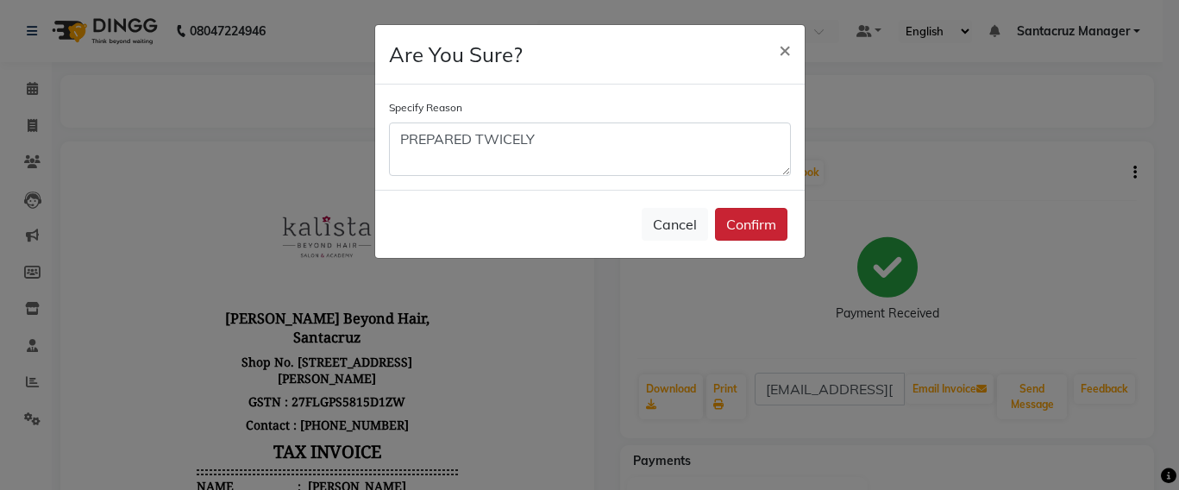
click at [775, 222] on button "Confirm" at bounding box center [751, 224] width 72 height 33
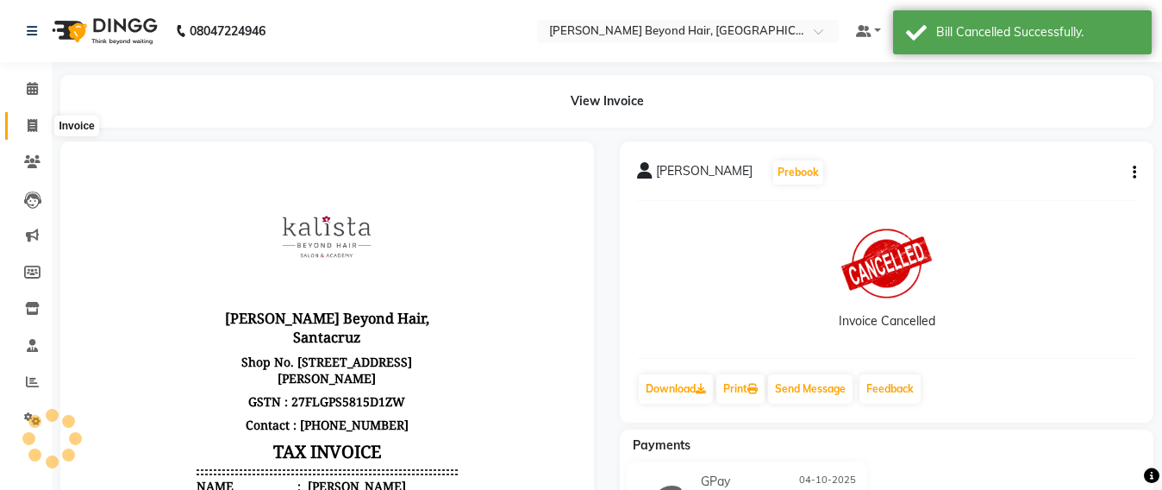
click at [34, 122] on icon at bounding box center [32, 125] width 9 height 13
select select "service"
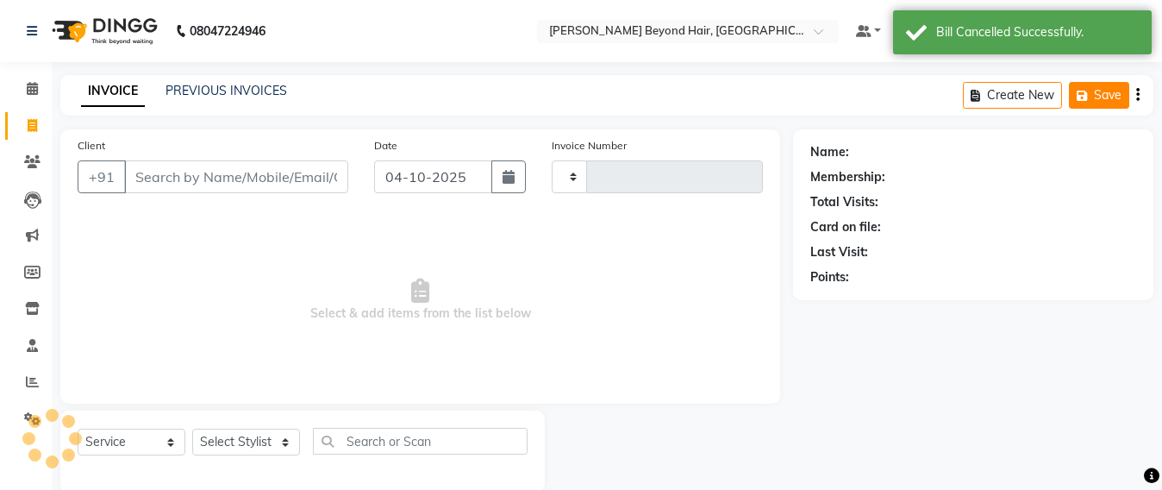
scroll to position [28, 0]
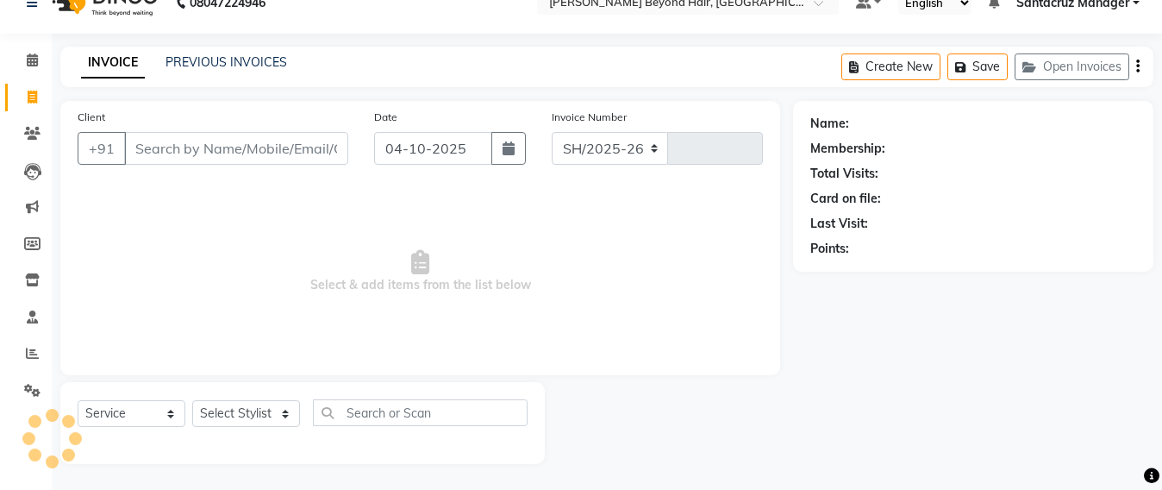
select select "6357"
type input "7134"
click at [1077, 66] on button "Open Invoices" at bounding box center [1072, 66] width 115 height 27
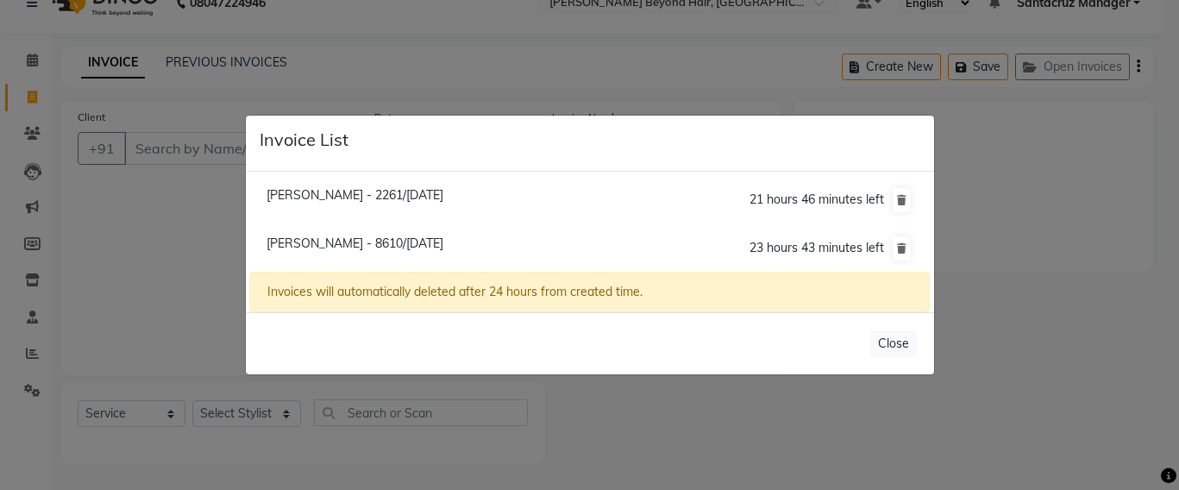
click at [279, 240] on span "Pratibha Doshi - 8610/04 October 2025" at bounding box center [354, 243] width 177 height 16
type input "9969698610"
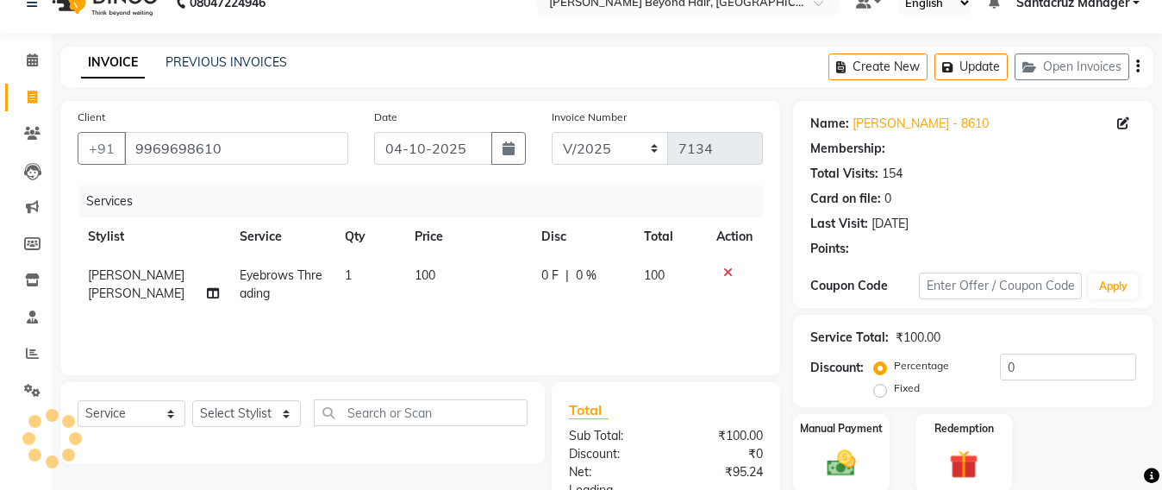
scroll to position [182, 0]
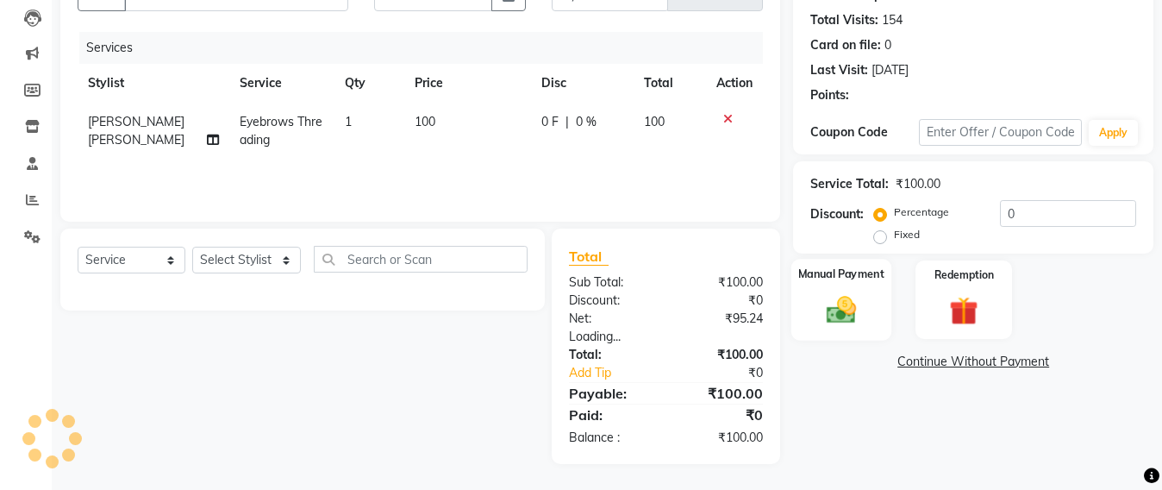
click at [844, 326] on img at bounding box center [842, 309] width 48 height 34
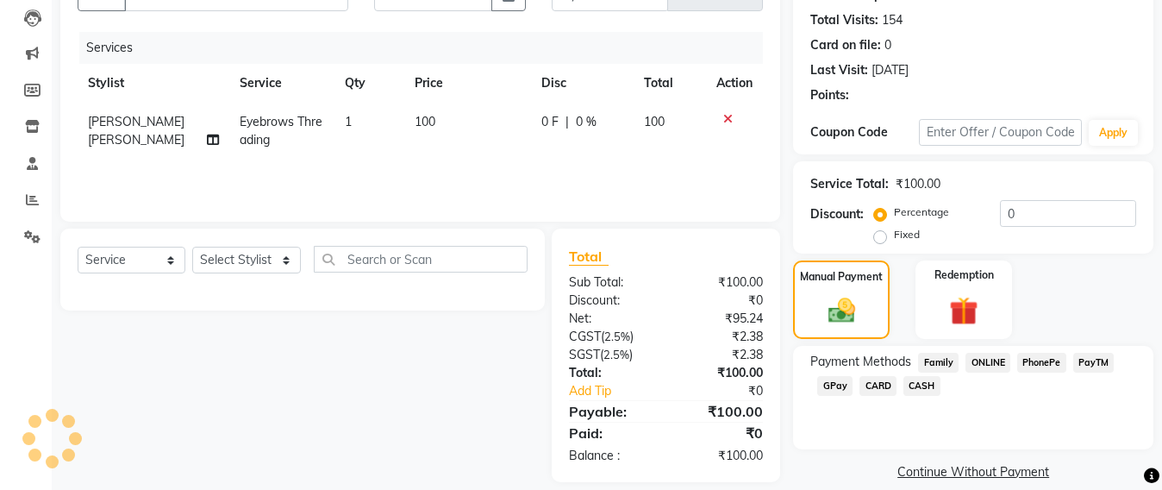
click at [926, 392] on span "CASH" at bounding box center [922, 386] width 37 height 20
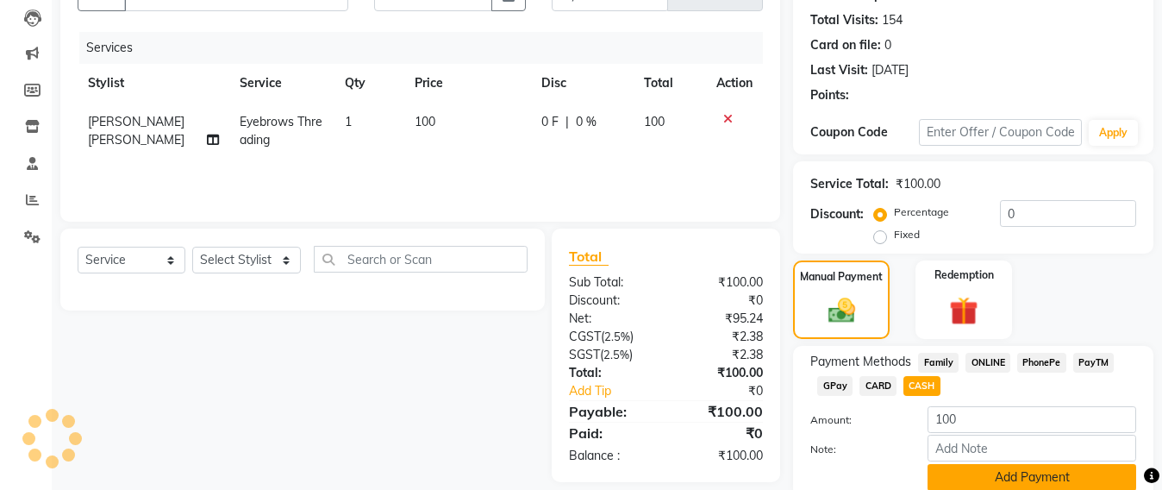
click at [958, 472] on button "Add Payment" at bounding box center [1032, 477] width 209 height 27
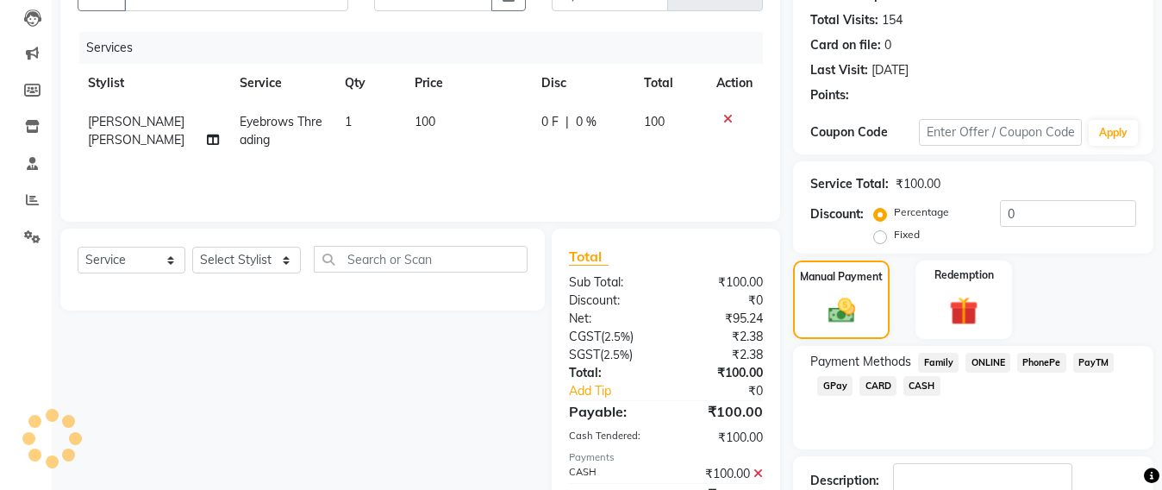
scroll to position [300, 0]
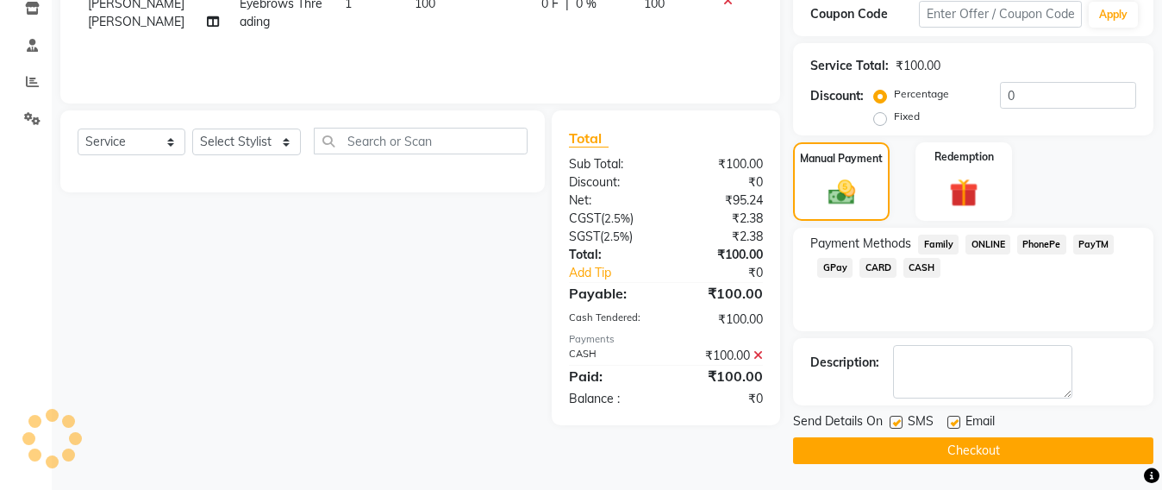
click at [958, 450] on button "Checkout" at bounding box center [973, 450] width 360 height 27
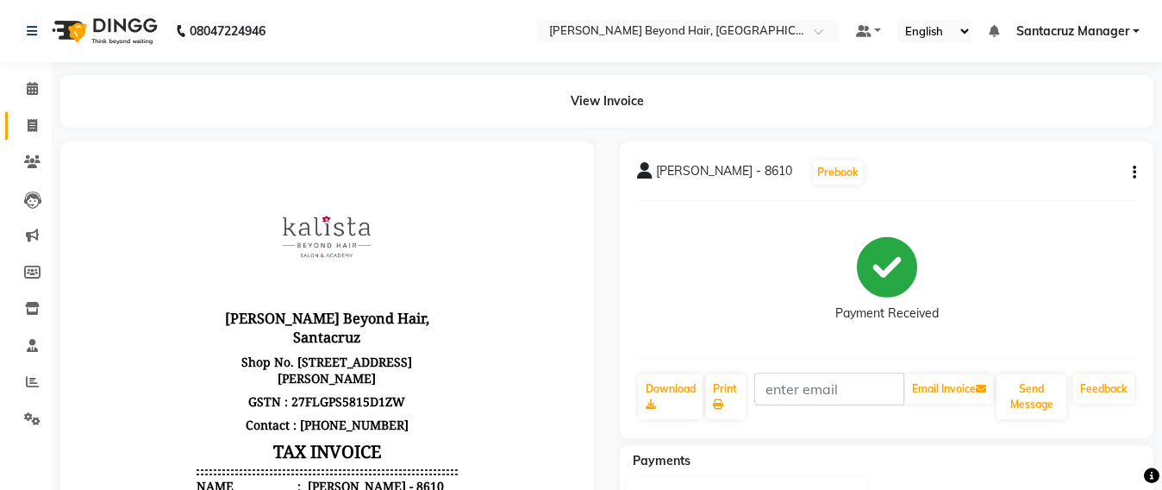
click at [10, 127] on link "Invoice" at bounding box center [25, 126] width 41 height 28
select select "service"
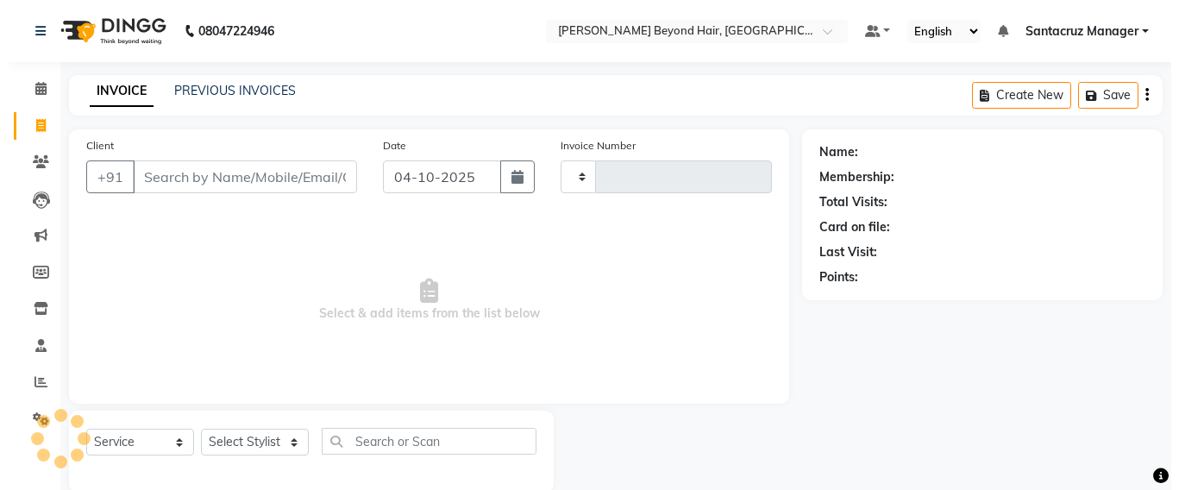
scroll to position [28, 0]
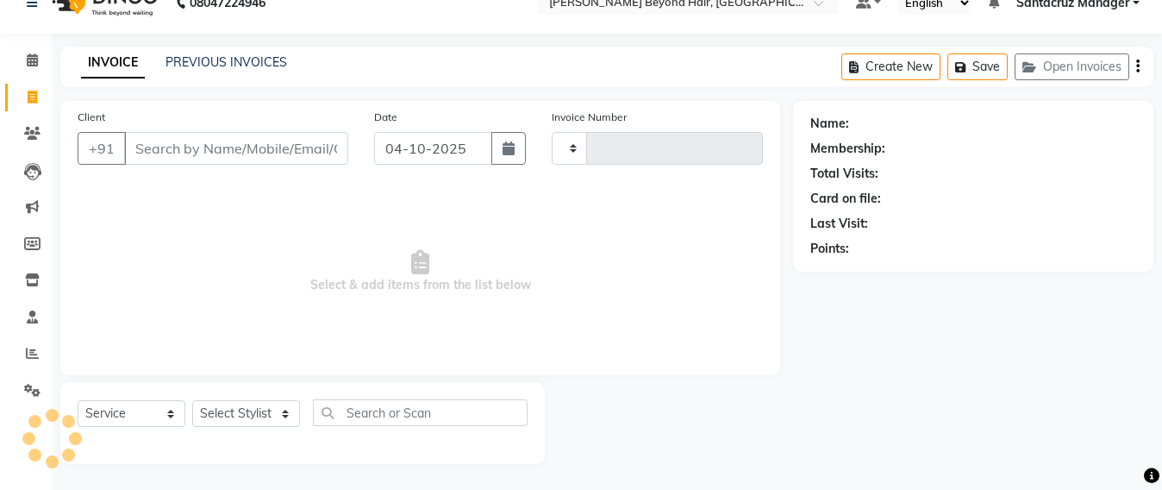
type input "7135"
select select "6357"
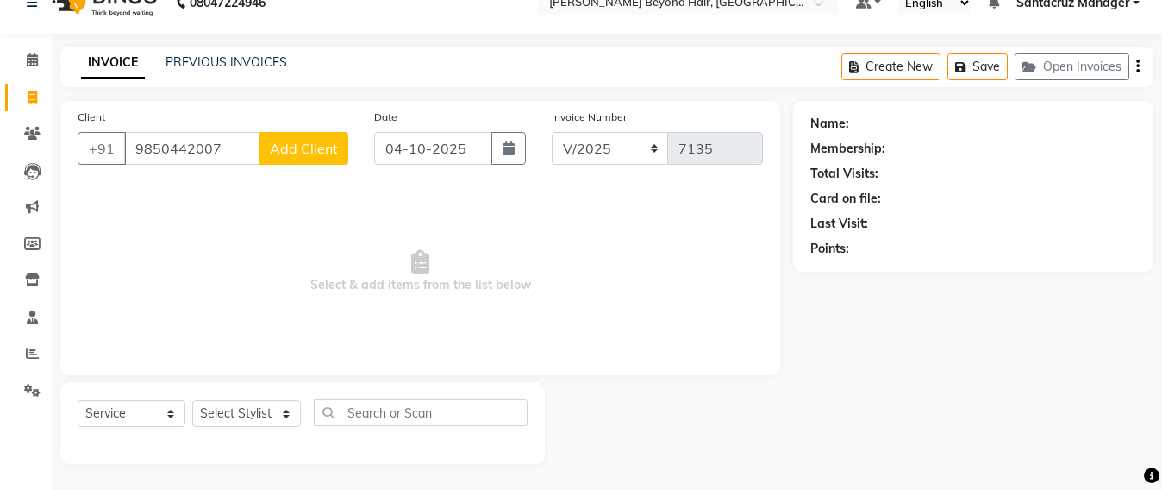
type input "9850442007"
click at [298, 156] on span "Add Client" at bounding box center [304, 148] width 68 height 17
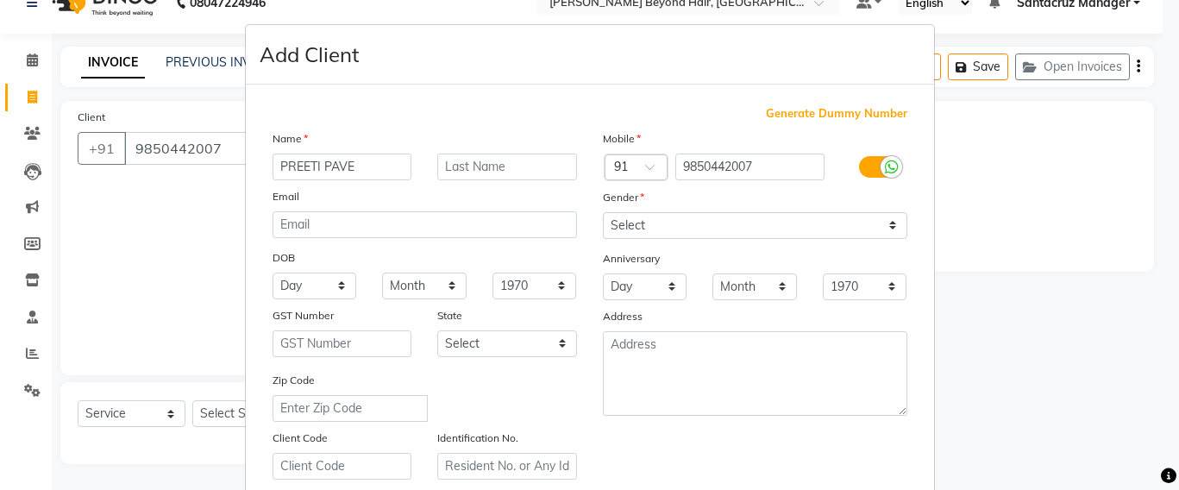
click at [330, 166] on input "PREETI PAVE" at bounding box center [343, 167] width 140 height 27
click at [372, 163] on input "[PERSON_NAME]" at bounding box center [343, 167] width 140 height 27
type input "[PERSON_NAME]"
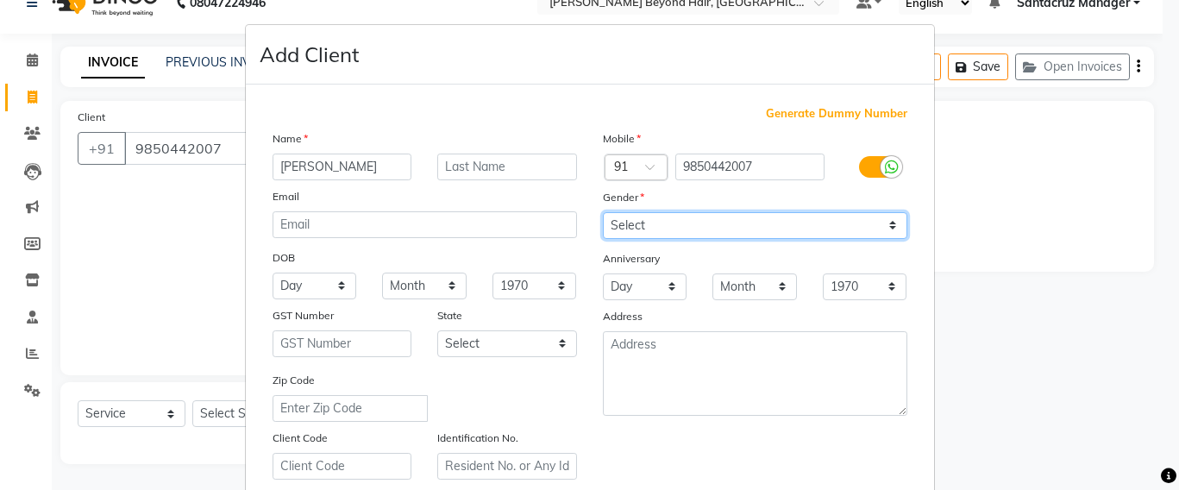
click at [717, 226] on select "Select [DEMOGRAPHIC_DATA] [DEMOGRAPHIC_DATA] Other Prefer Not To Say" at bounding box center [755, 225] width 304 height 27
select select "[DEMOGRAPHIC_DATA]"
click at [603, 212] on select "Select [DEMOGRAPHIC_DATA] [DEMOGRAPHIC_DATA] Other Prefer Not To Say" at bounding box center [755, 225] width 304 height 27
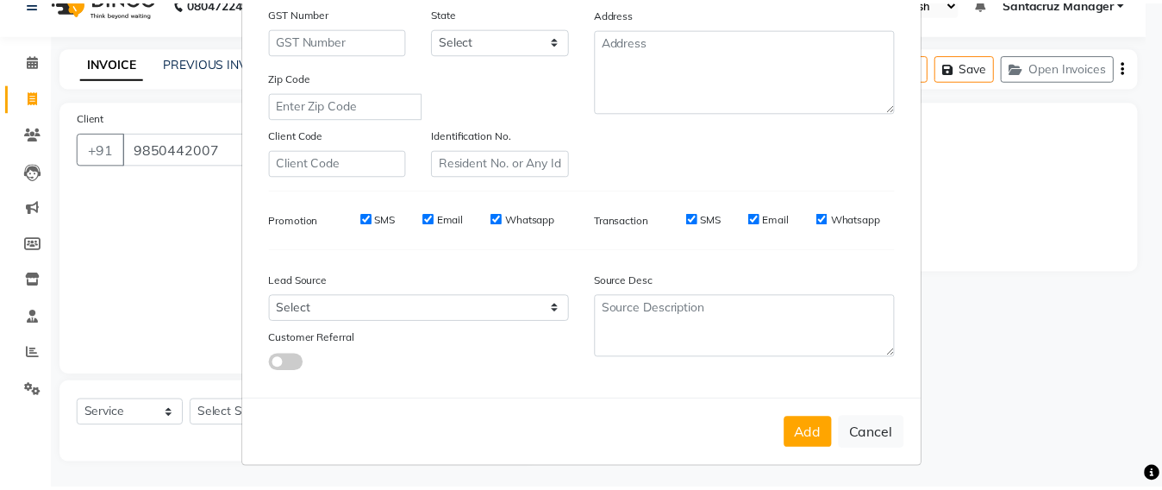
scroll to position [306, 0]
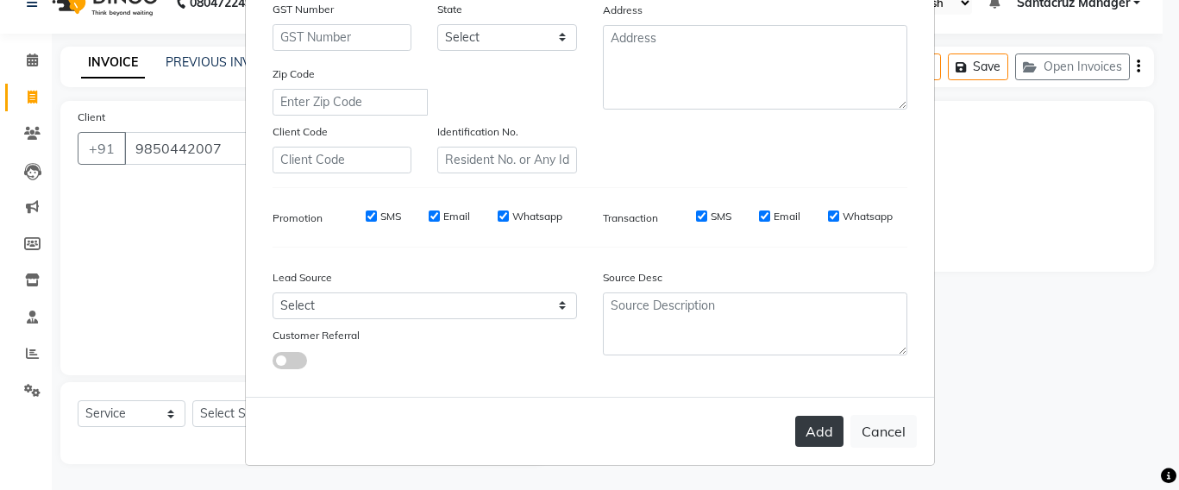
click at [816, 439] on button "Add" at bounding box center [819, 431] width 48 height 31
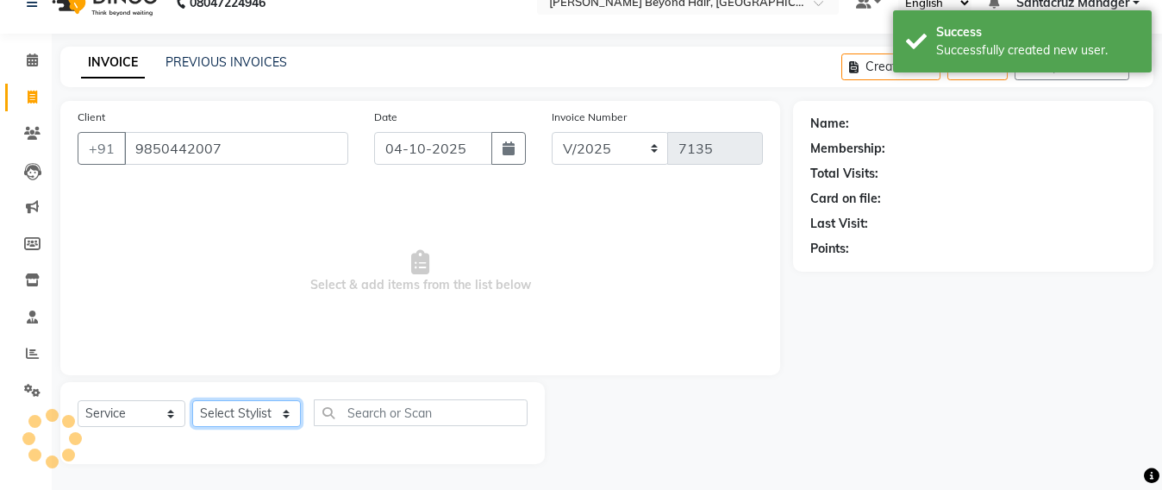
click at [247, 414] on select "Select Stylist Admin [PERSON_NAME] Sankat [PERSON_NAME] [PERSON_NAME] [PERSON_N…" at bounding box center [246, 413] width 109 height 27
select select "47907"
click at [192, 400] on select "Select Stylist Admin [PERSON_NAME] Sankat [PERSON_NAME] [PERSON_NAME] [PERSON_N…" at bounding box center [246, 413] width 109 height 27
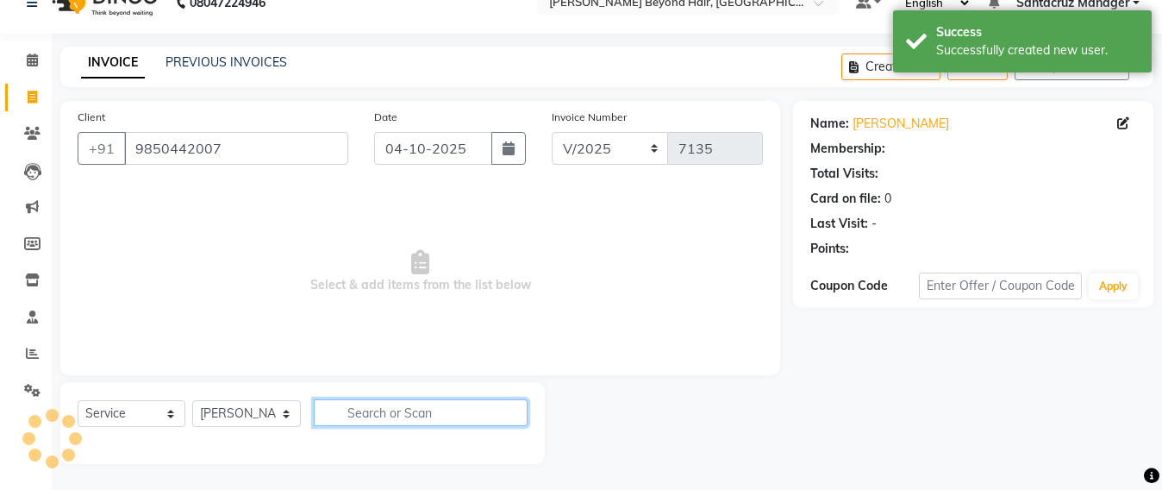
click at [377, 404] on input "text" at bounding box center [421, 412] width 214 height 27
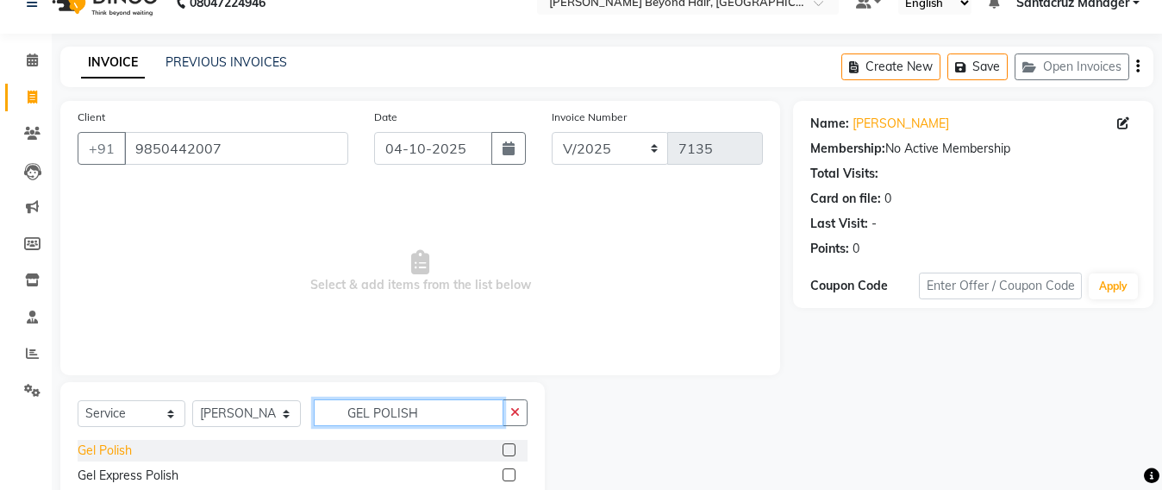
type input "GEL POLISH"
click at [79, 446] on div "Gel Polish" at bounding box center [105, 451] width 54 height 18
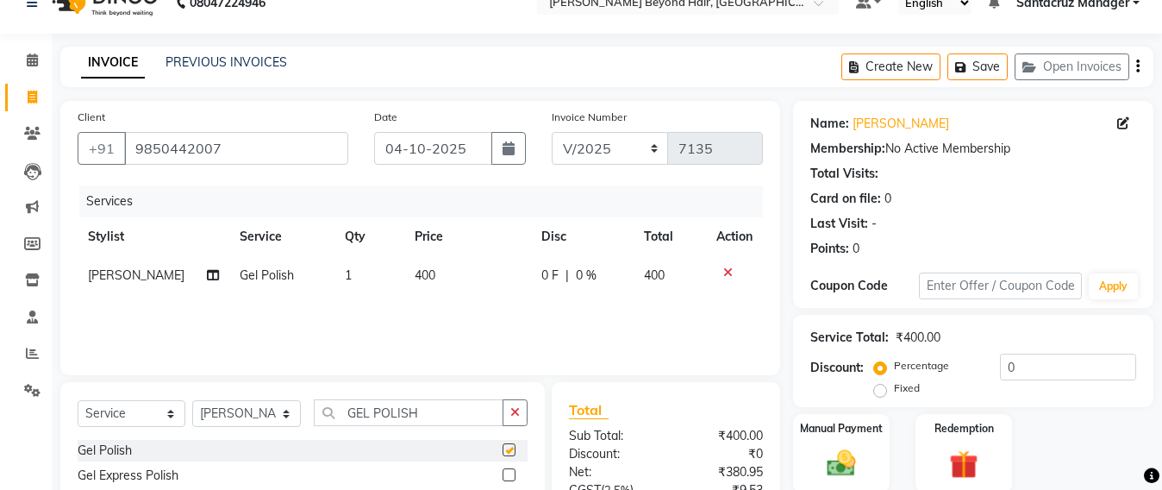
checkbox input "false"
click at [432, 411] on input "GEL POLISH" at bounding box center [409, 412] width 190 height 27
type input "G"
click at [224, 411] on select "Select Stylist Admin [PERSON_NAME] Sankat [PERSON_NAME] [PERSON_NAME] [PERSON_N…" at bounding box center [246, 413] width 109 height 27
select select "47899"
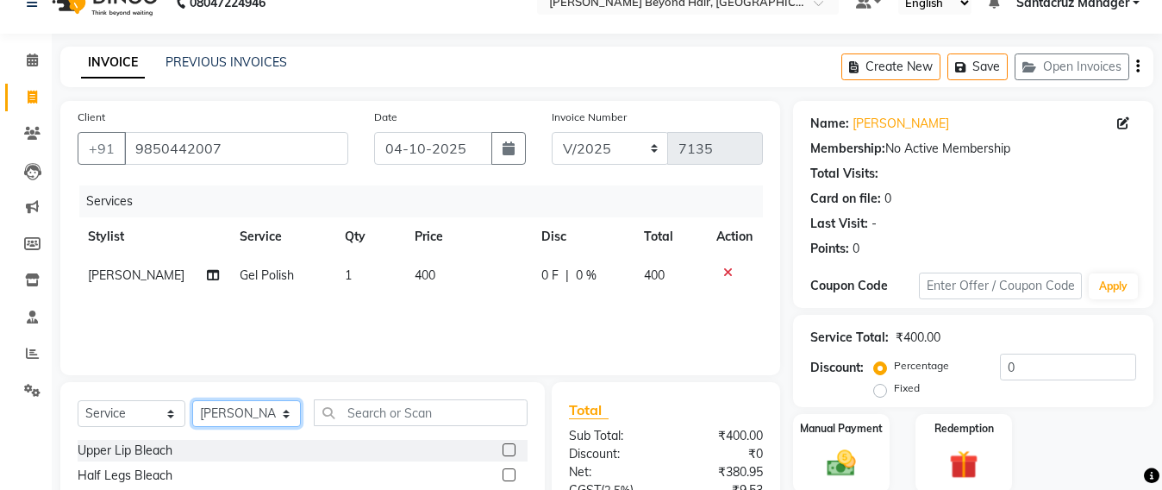
click at [192, 400] on select "Select Stylist Admin [PERSON_NAME] Sankat [PERSON_NAME] [PERSON_NAME] [PERSON_N…" at bounding box center [246, 413] width 109 height 27
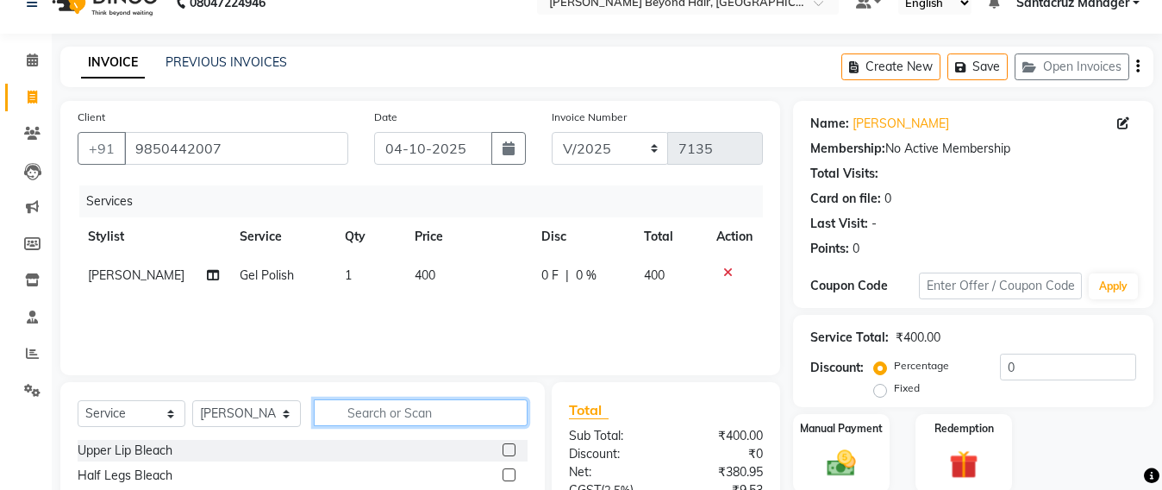
click at [338, 412] on input "text" at bounding box center [421, 412] width 214 height 27
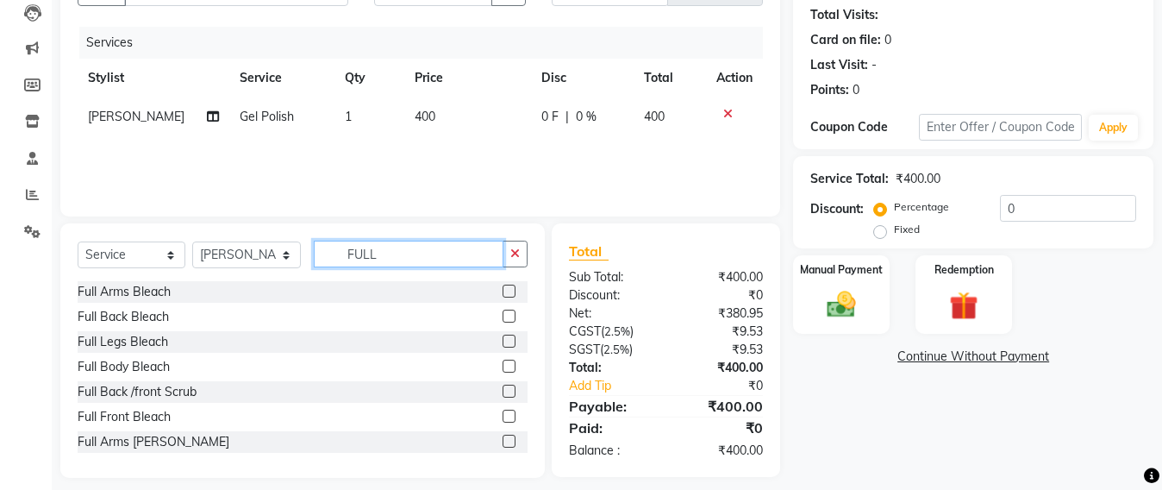
scroll to position [201, 0]
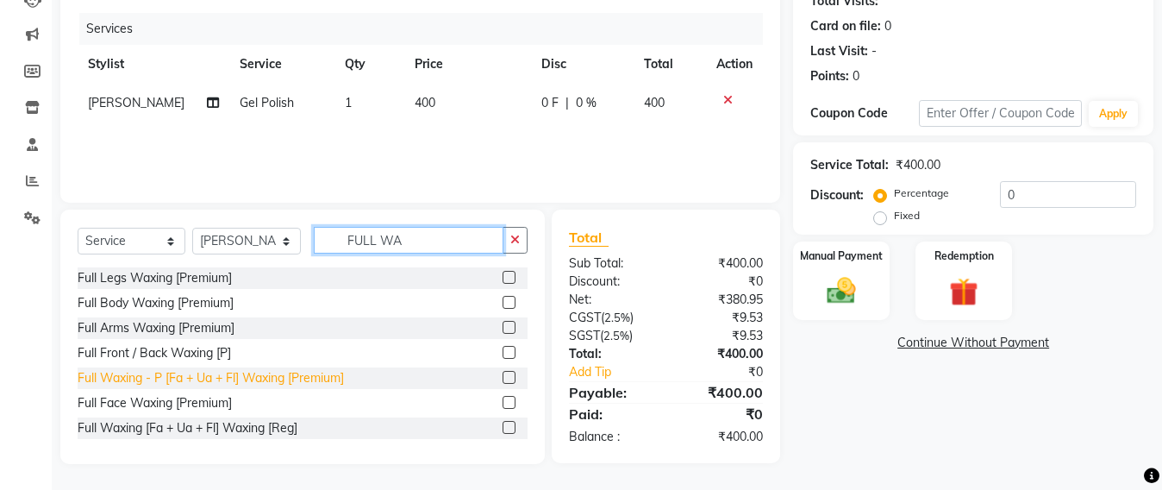
type input "FULL WA"
click at [224, 376] on div "Full Waxing - P [Fa + Ua + Fl] Waxing [Premium]" at bounding box center [211, 378] width 266 height 18
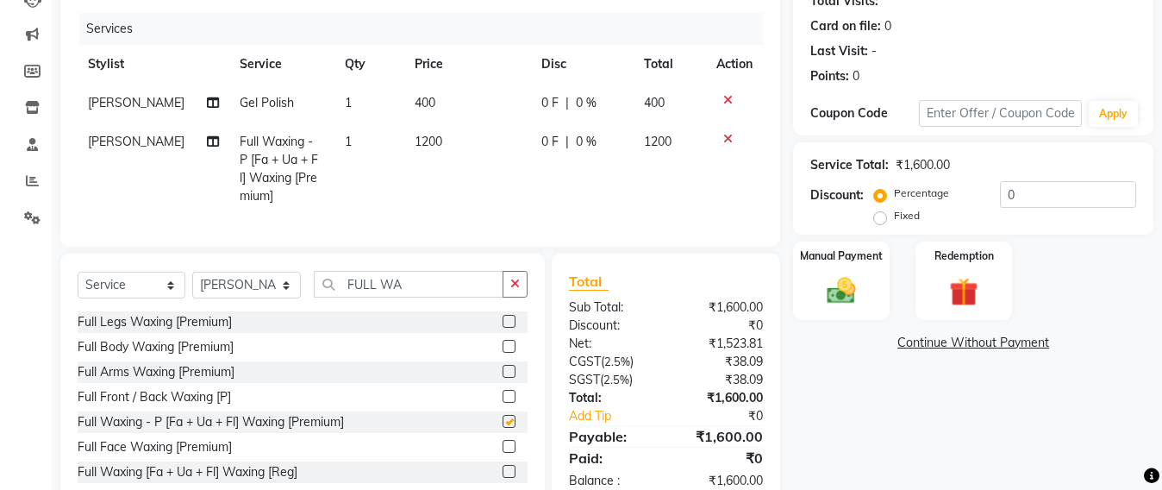
checkbox input "false"
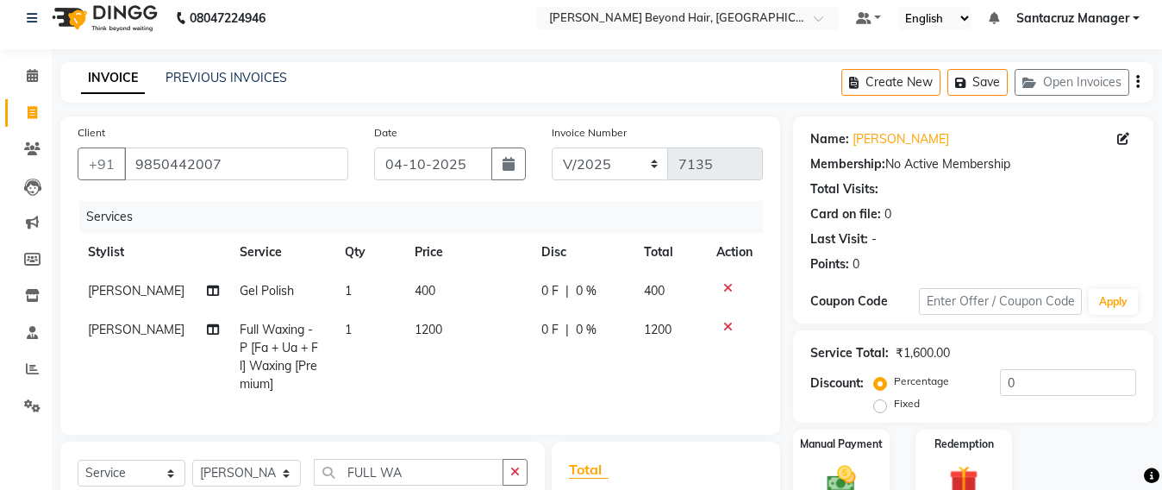
scroll to position [0, 0]
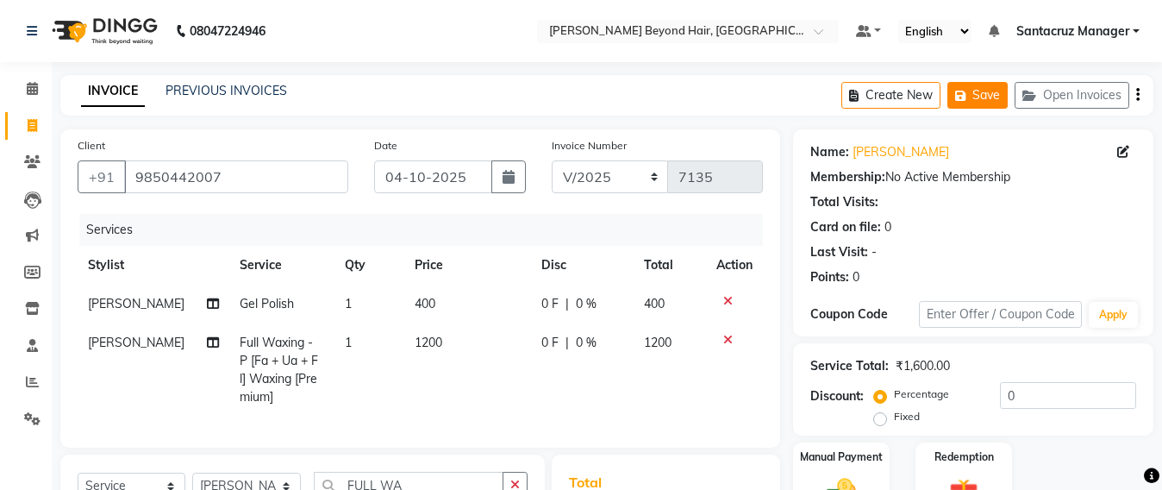
click at [982, 98] on button "Save" at bounding box center [978, 95] width 60 height 27
click at [989, 103] on button "Save" at bounding box center [978, 95] width 60 height 27
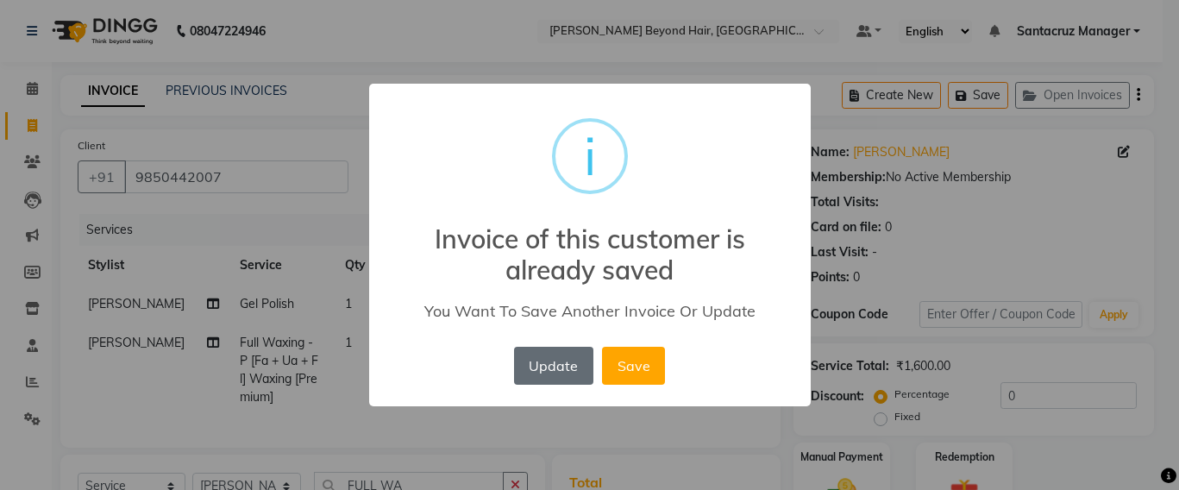
click at [545, 355] on button "Update" at bounding box center [553, 366] width 79 height 38
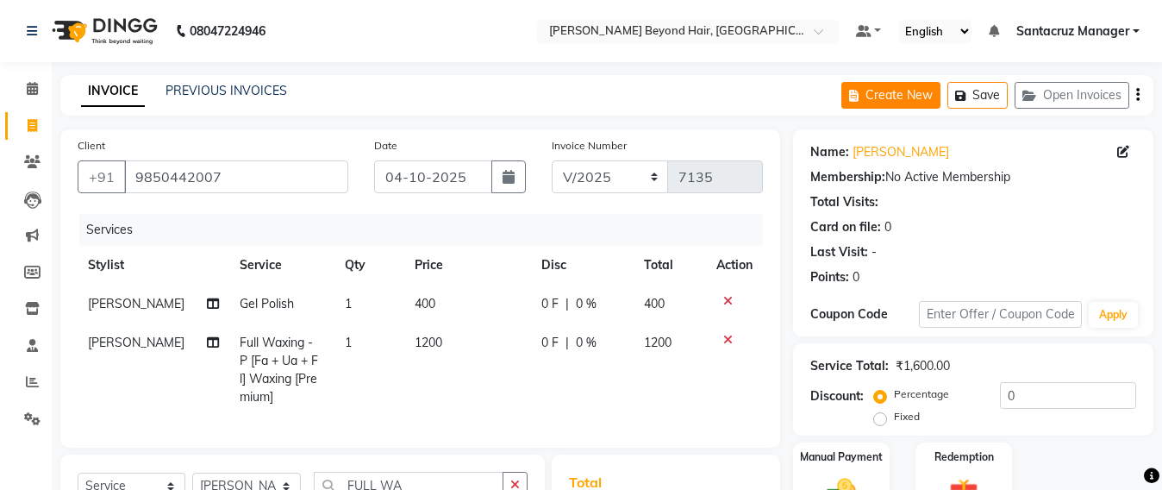
click at [881, 96] on button "Create New" at bounding box center [891, 95] width 99 height 27
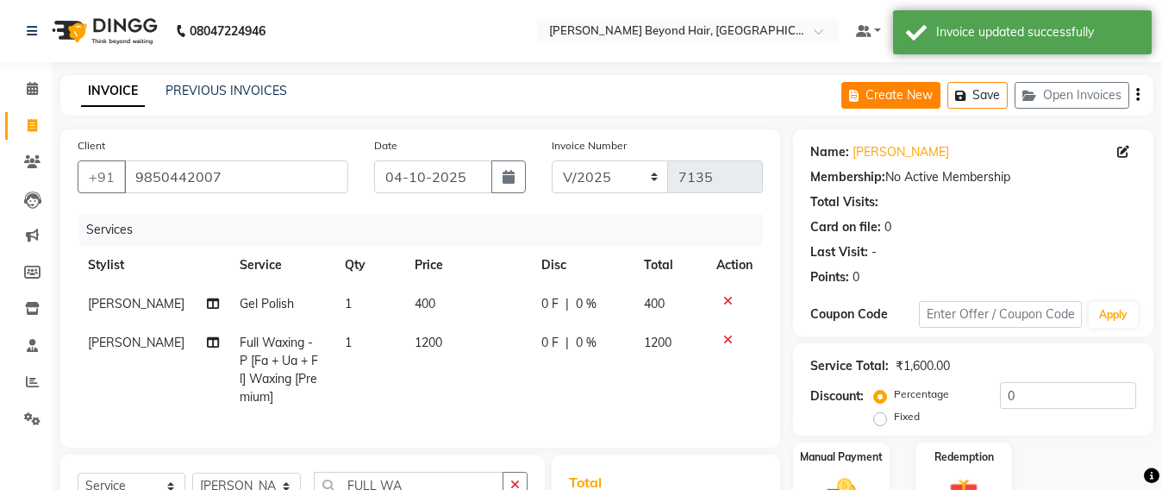
select select "service"
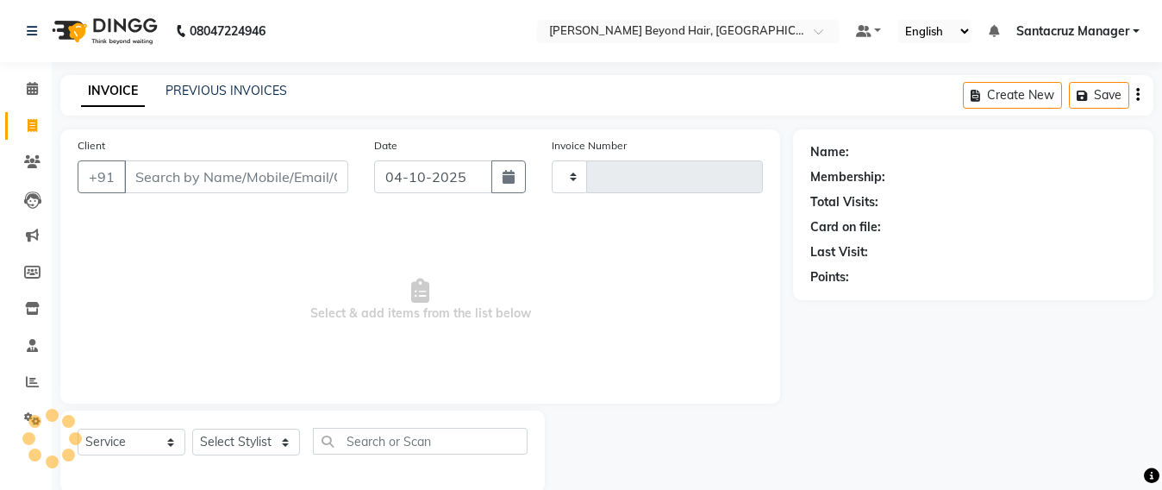
scroll to position [28, 0]
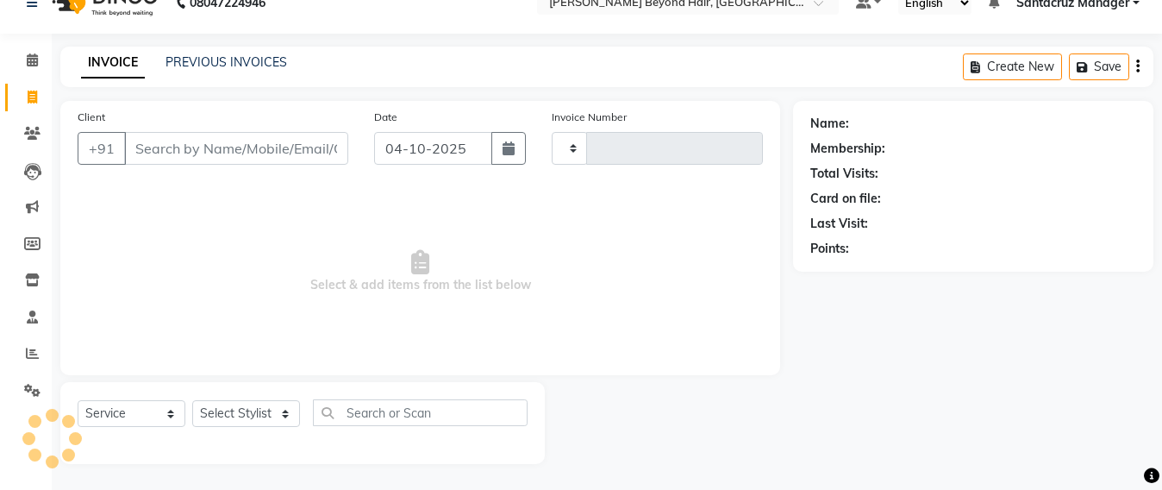
type input "7135"
select select "6357"
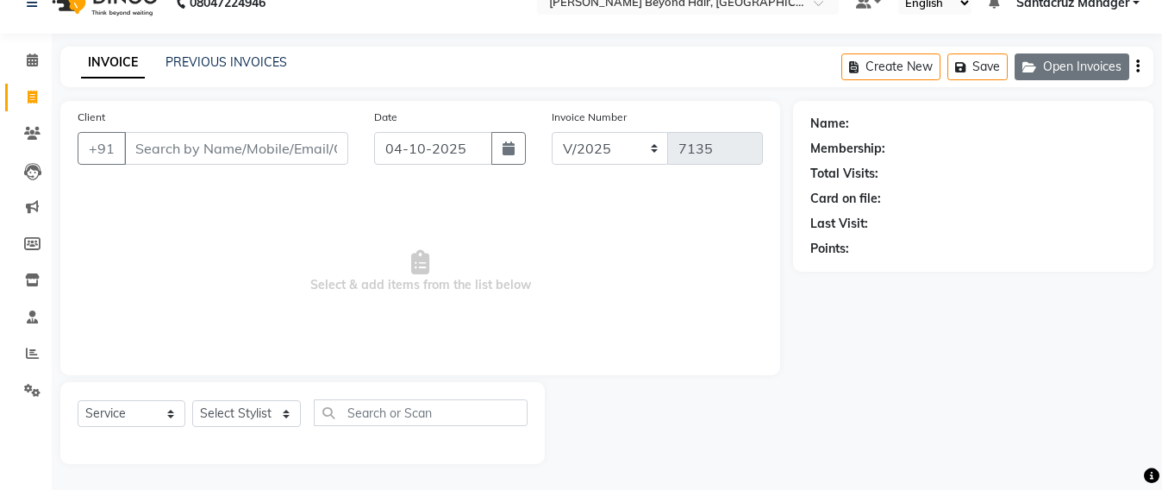
click at [1063, 70] on button "Open Invoices" at bounding box center [1072, 66] width 115 height 27
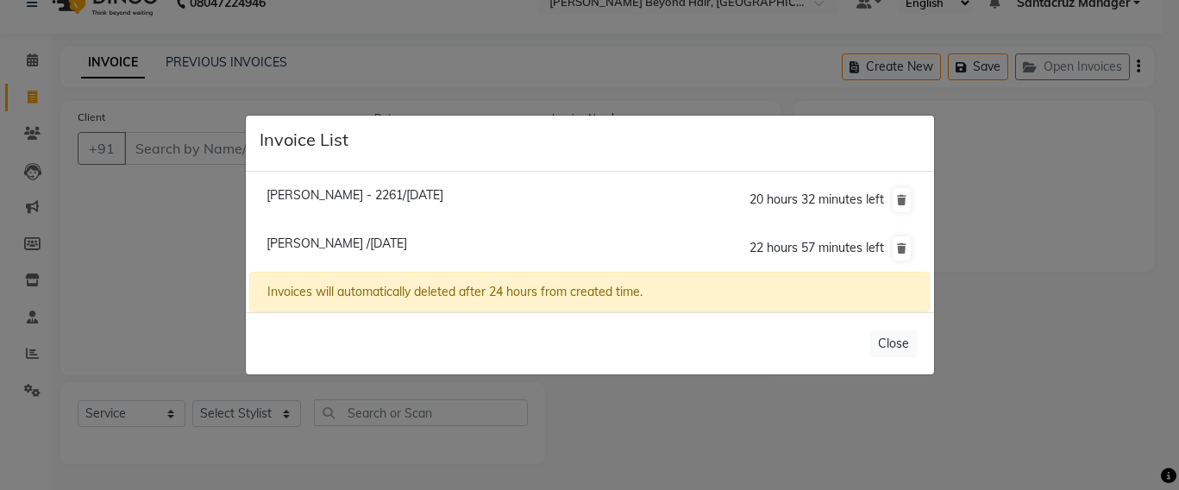
click at [386, 58] on ngb-modal-window "Invoice List [PERSON_NAME] - 2261/[DATE] 20 hours 32 minutes left [PERSON_NAME]…" at bounding box center [589, 245] width 1179 height 490
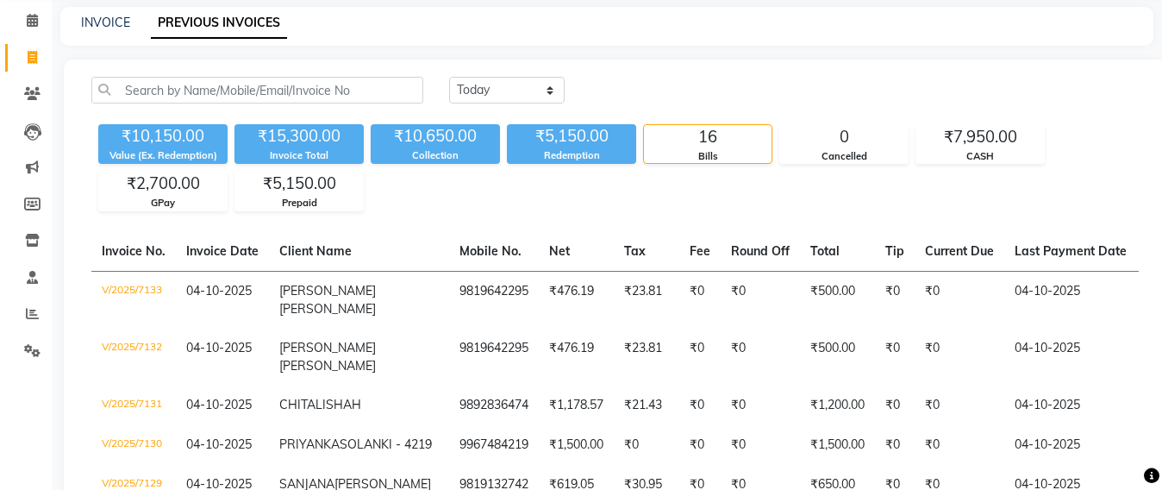
click at [113, 12] on div "INVOICE PREVIOUS INVOICES" at bounding box center [606, 26] width 1093 height 39
click at [99, 17] on link "INVOICE" at bounding box center [105, 23] width 49 height 16
select select "service"
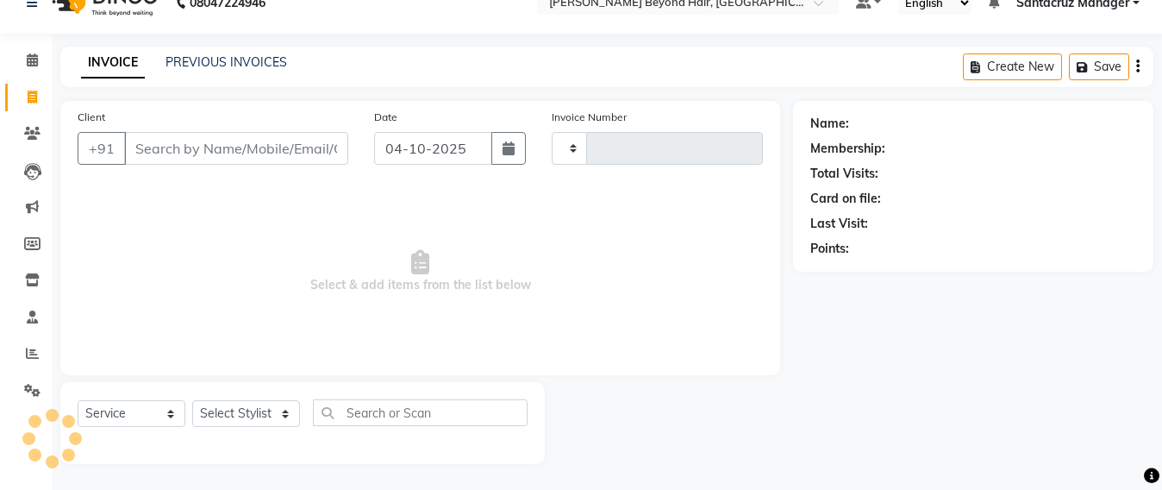
scroll to position [28, 0]
type input "7700"
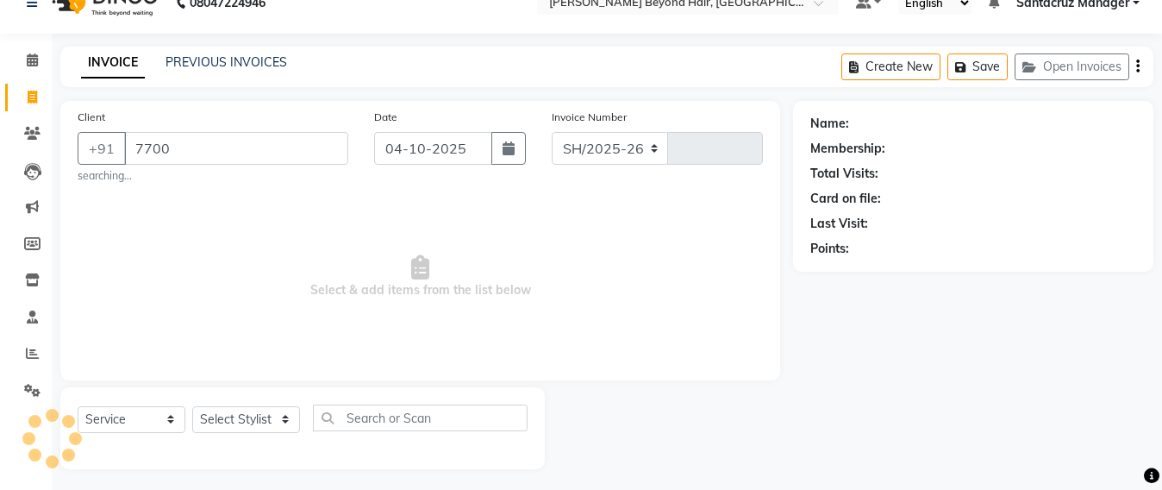
scroll to position [34, 0]
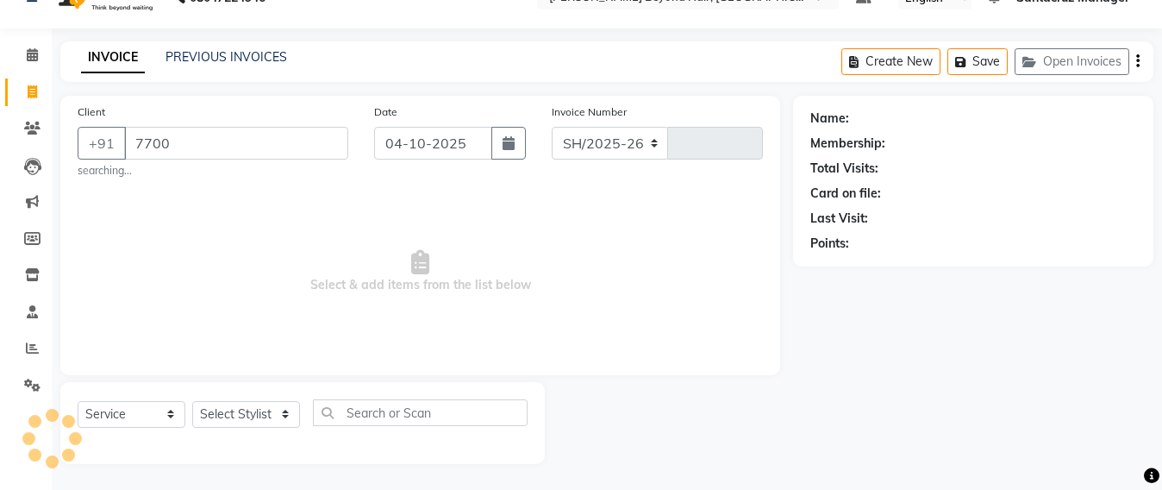
select select "6357"
type input "7135"
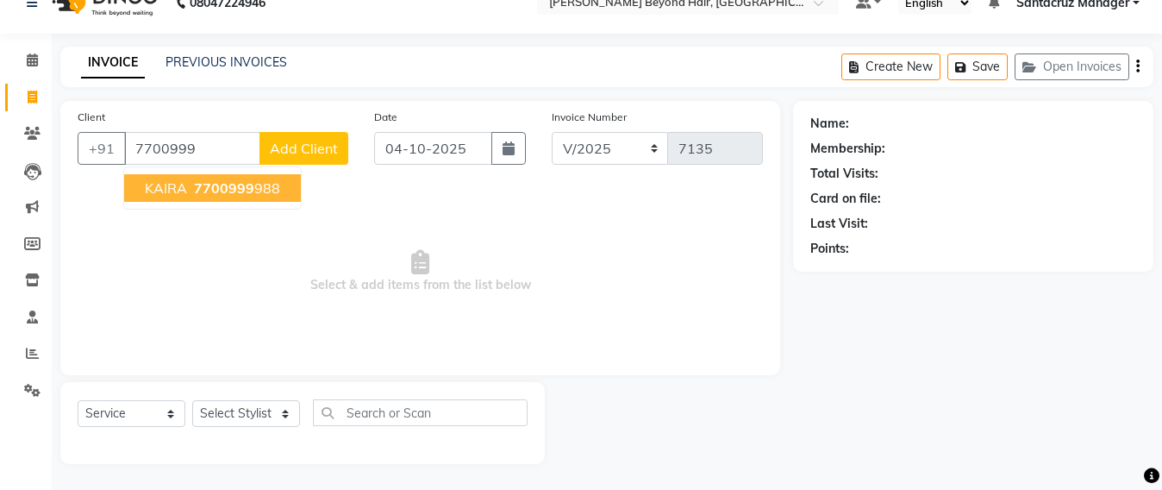
scroll to position [28, 0]
click at [187, 192] on button "KAIRA 7700999 988" at bounding box center [212, 188] width 177 height 28
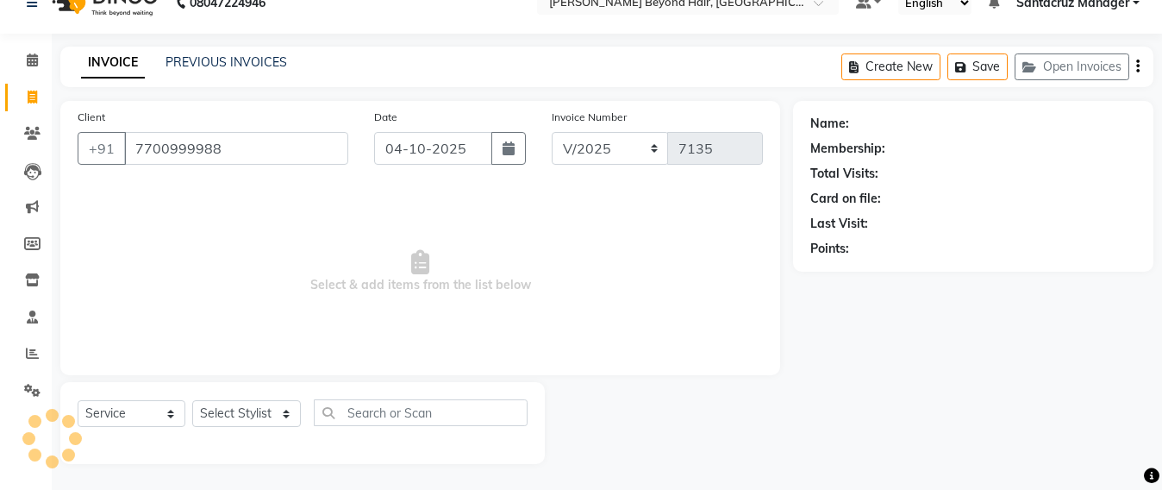
type input "7700999988"
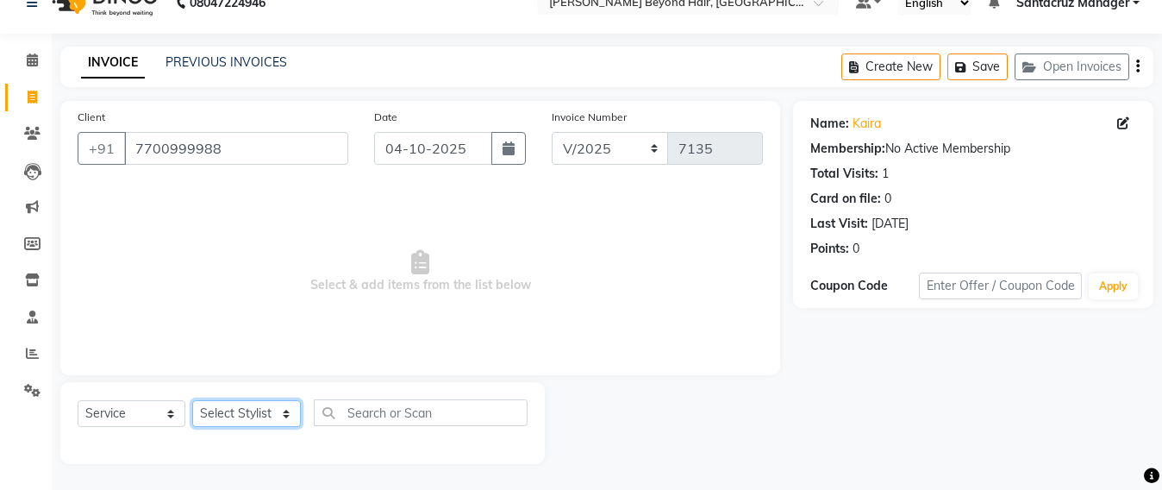
click at [235, 408] on select "Select Stylist Admin [PERSON_NAME] Sankat [PERSON_NAME] [PERSON_NAME] [PERSON_N…" at bounding box center [246, 413] width 109 height 27
select select "47905"
click at [192, 400] on select "Select Stylist Admin [PERSON_NAME] Sankat [PERSON_NAME] [PERSON_NAME] [PERSON_N…" at bounding box center [246, 413] width 109 height 27
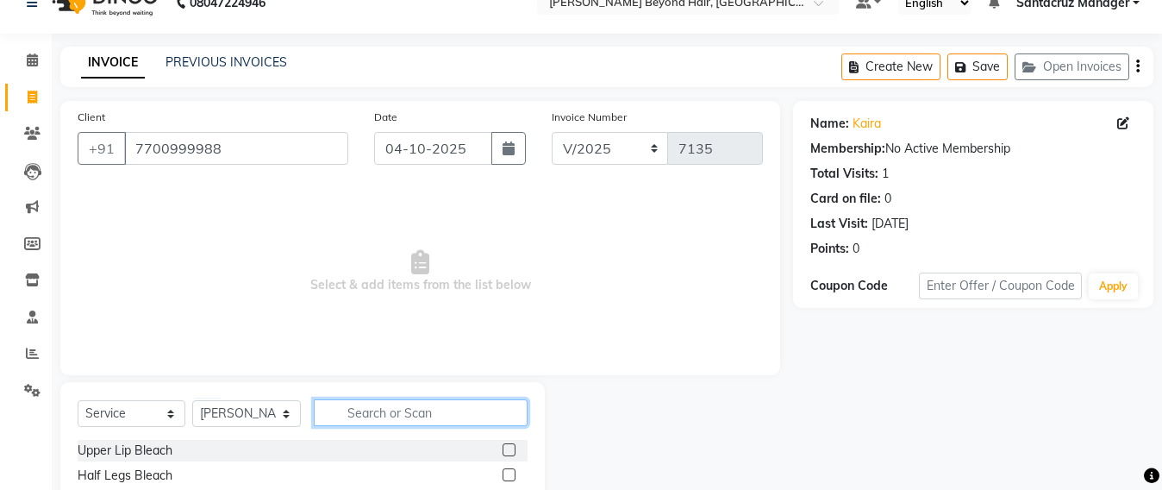
click at [377, 415] on input "text" at bounding box center [421, 412] width 214 height 27
type input "WASH"
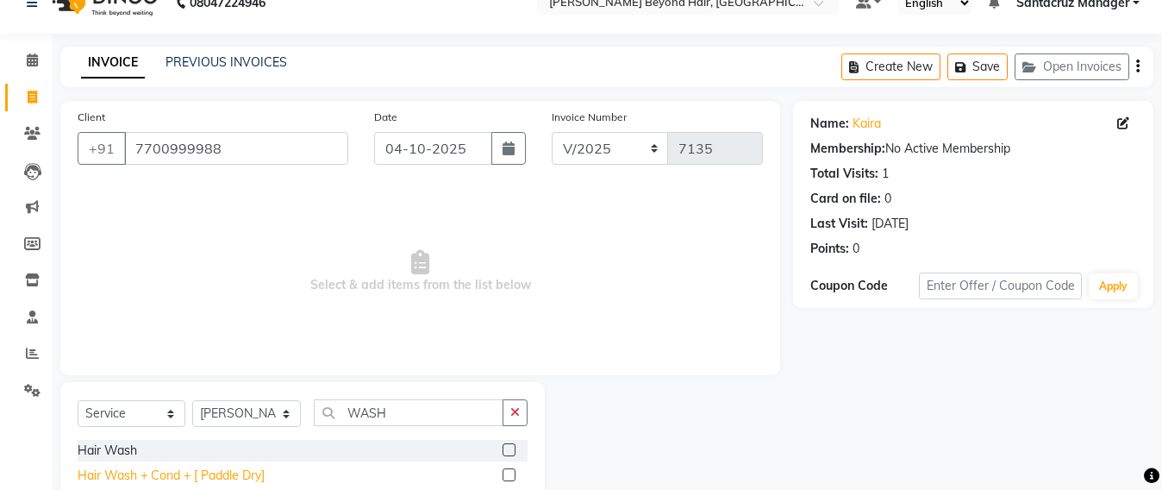
click at [176, 473] on div "Hair Wash + Cond + [ Paddle Dry]" at bounding box center [171, 476] width 187 height 18
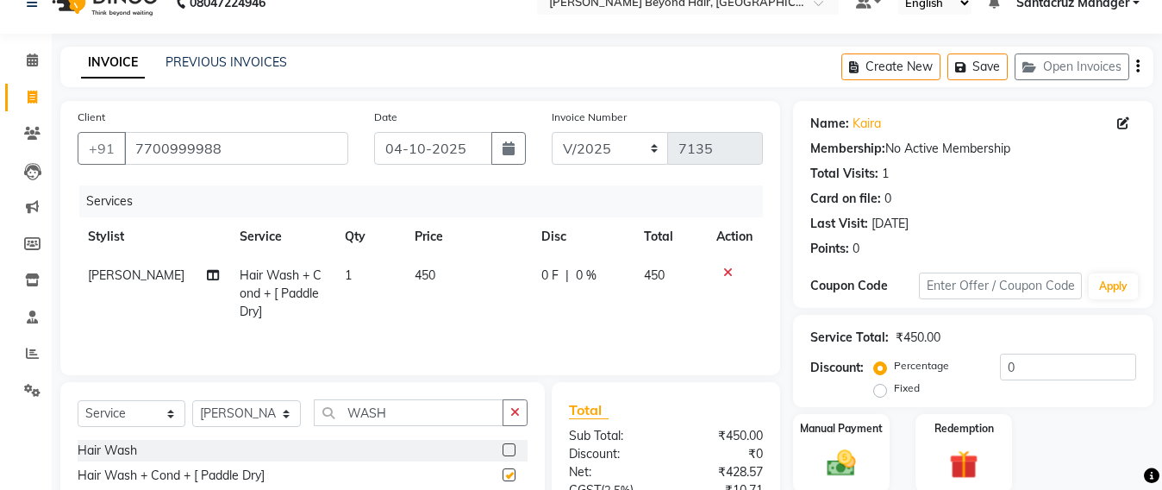
checkbox input "false"
click at [417, 419] on input "WASH" at bounding box center [409, 412] width 190 height 27
type input "W"
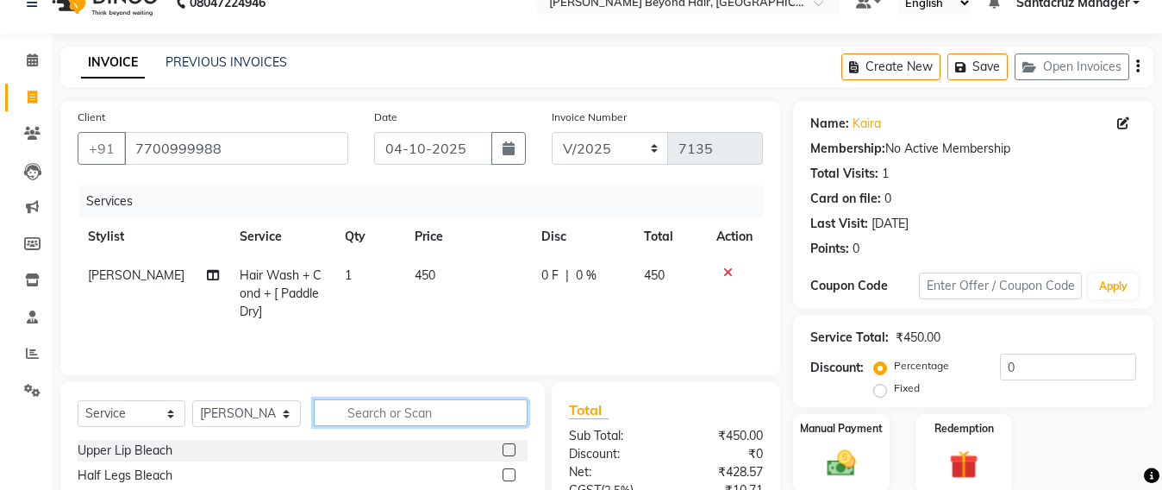
type input "B"
click at [434, 271] on td "450" at bounding box center [467, 293] width 127 height 75
select select "47905"
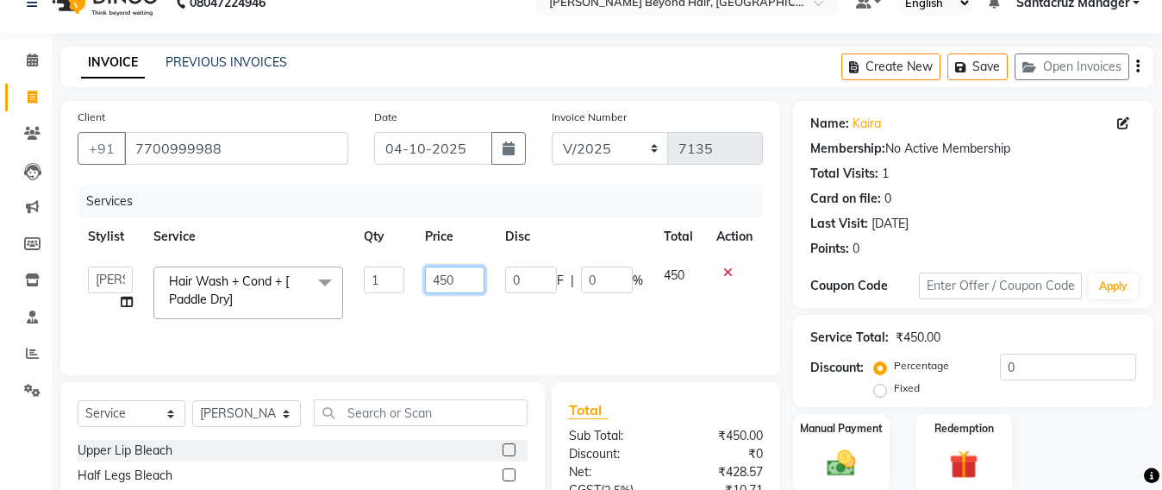
click at [475, 285] on input "450" at bounding box center [455, 279] width 60 height 27
type input "4"
type input "750"
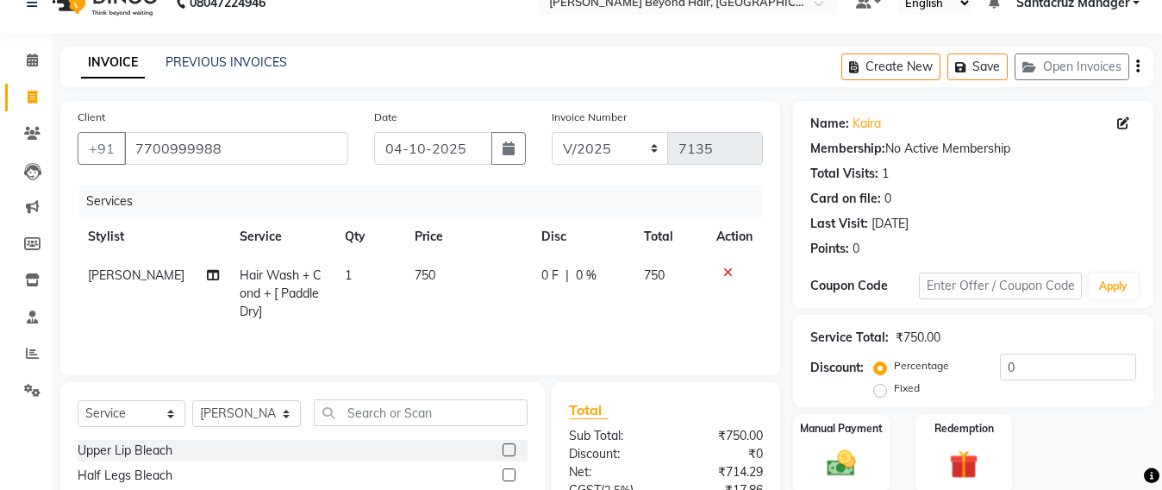
click at [531, 308] on td "0 F | 0 %" at bounding box center [582, 293] width 102 height 75
select select "47905"
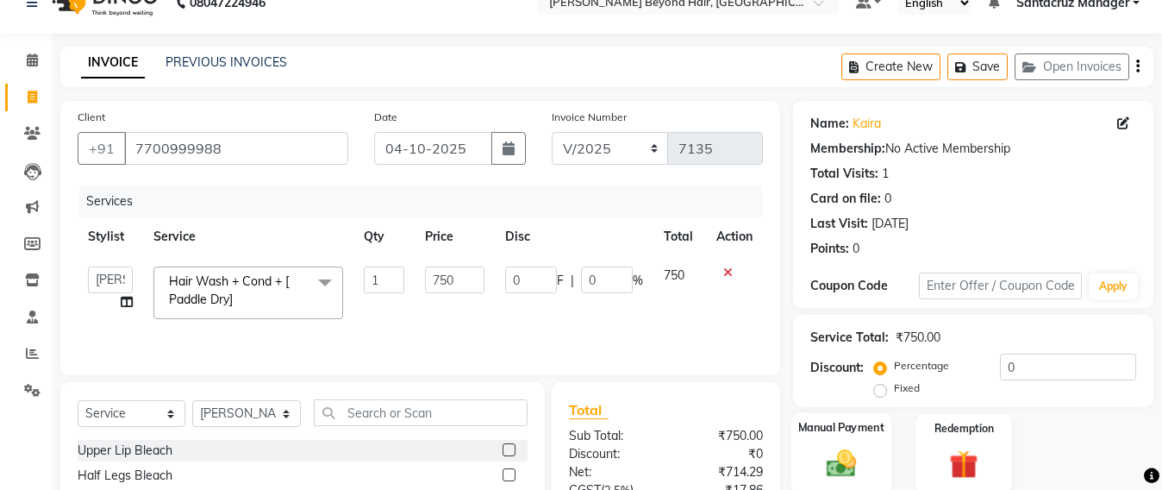
click at [842, 464] on img at bounding box center [842, 463] width 48 height 34
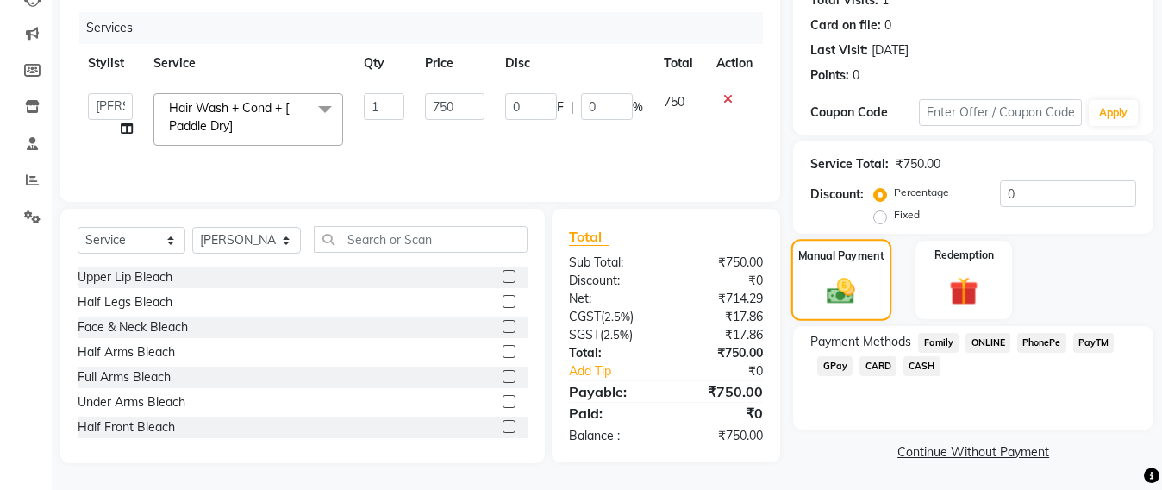
scroll to position [203, 0]
click at [918, 363] on span "CASH" at bounding box center [922, 365] width 37 height 20
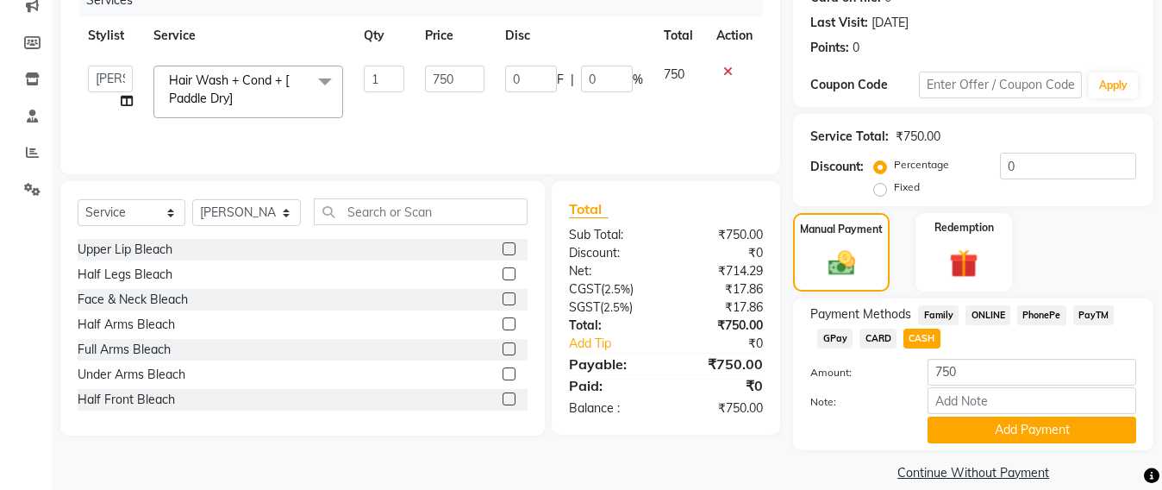
scroll to position [251, 0]
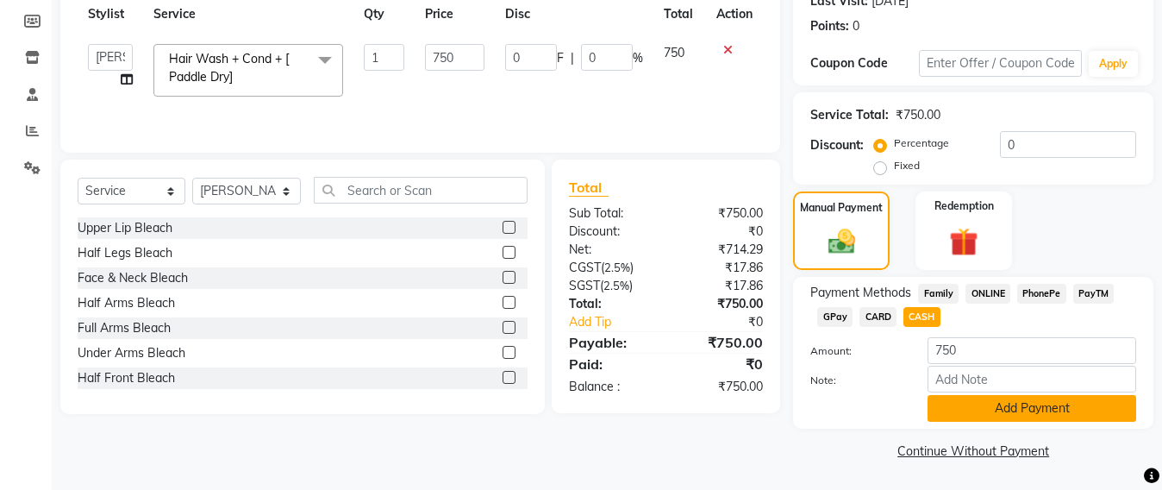
click at [1036, 410] on button "Add Payment" at bounding box center [1032, 408] width 209 height 27
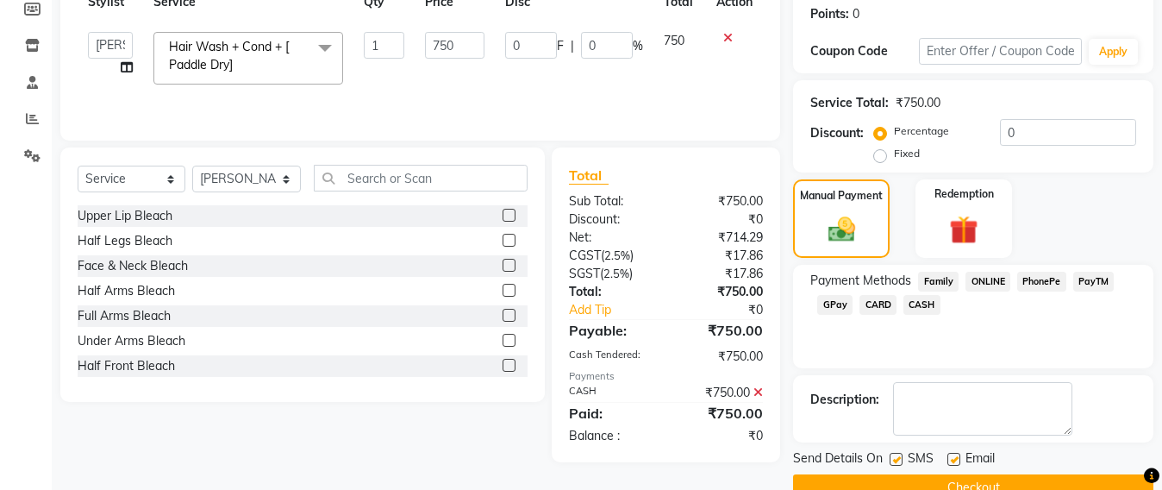
scroll to position [300, 0]
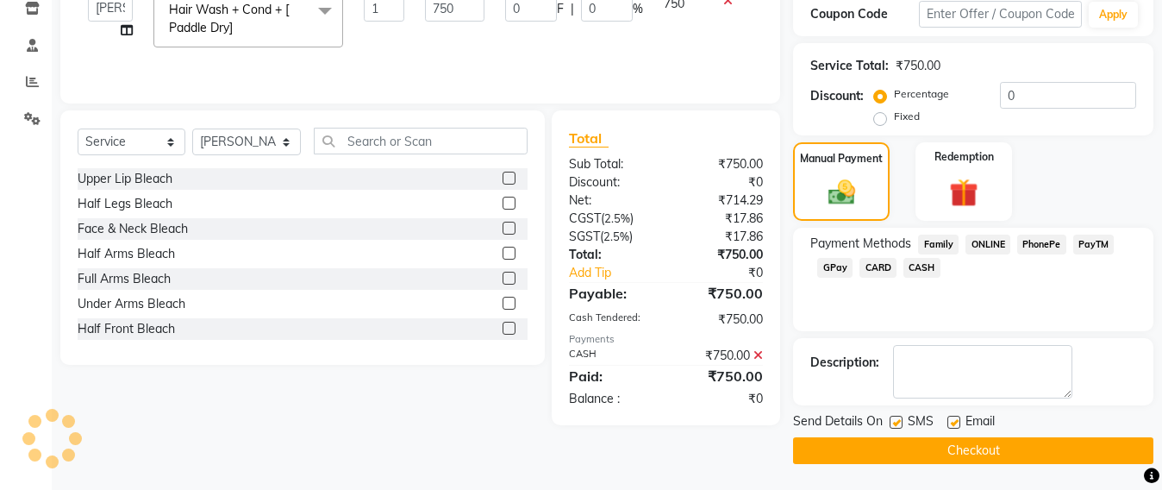
click at [978, 451] on button "Checkout" at bounding box center [973, 450] width 360 height 27
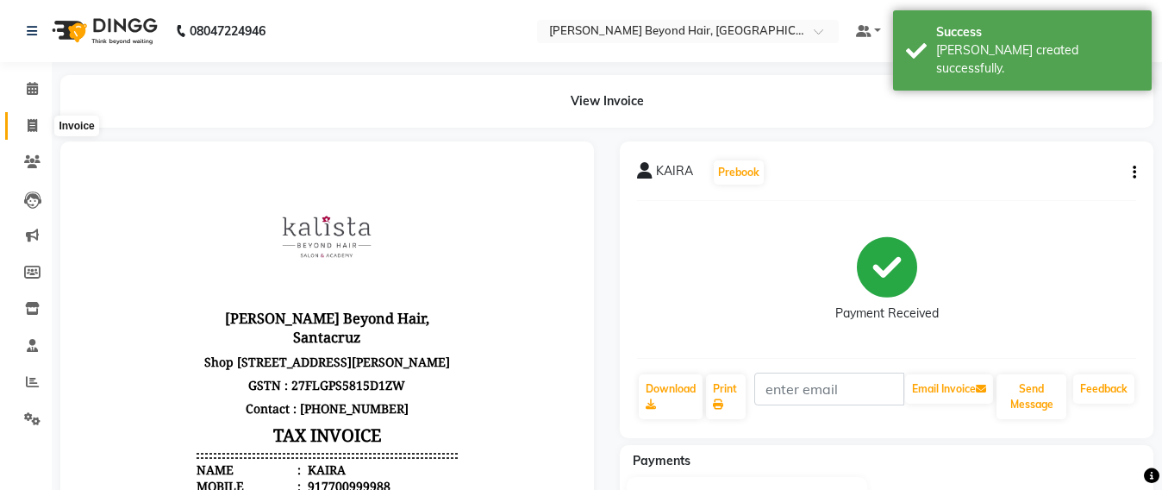
click at [34, 128] on icon at bounding box center [32, 125] width 9 height 13
select select "service"
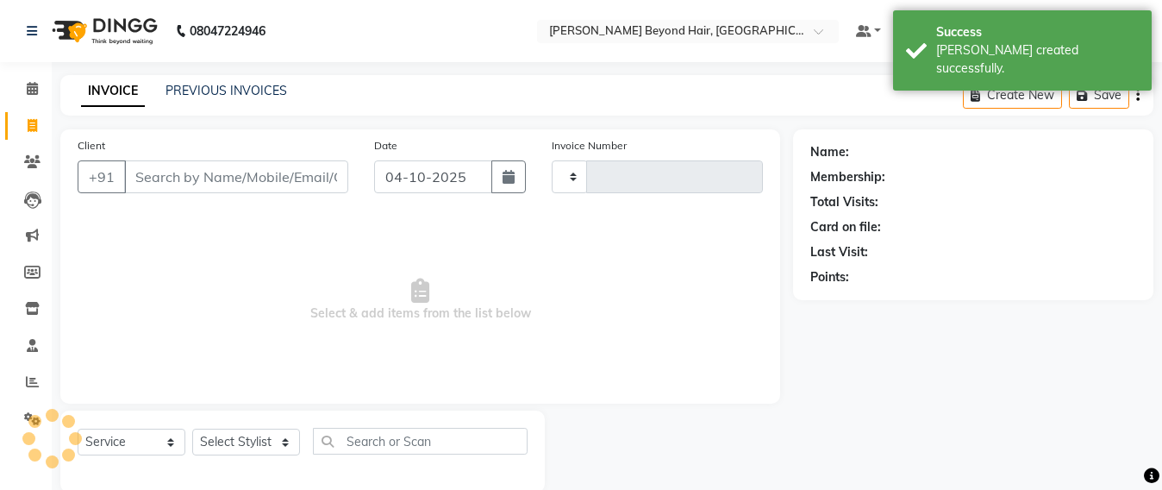
scroll to position [28, 0]
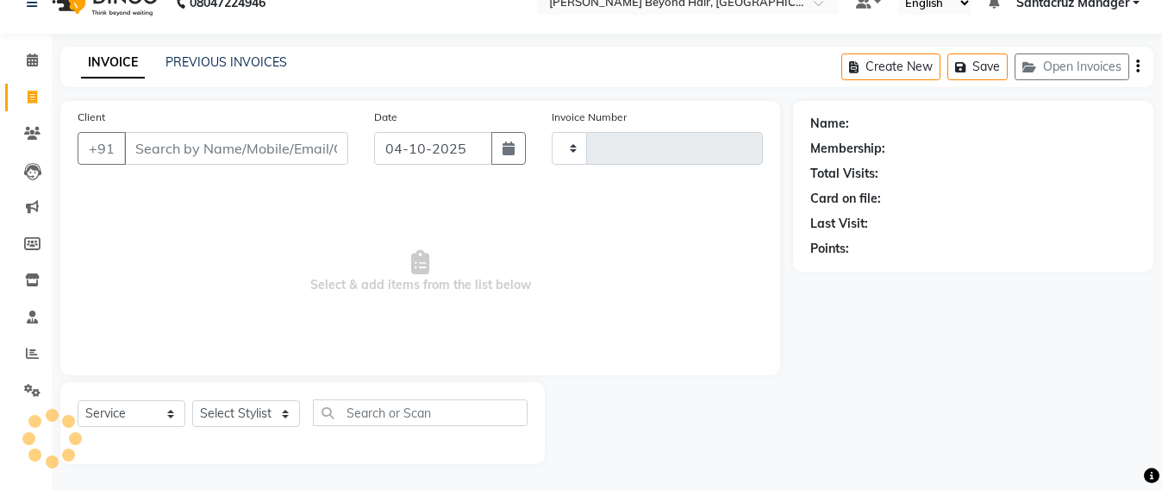
type input "7136"
select select "6357"
click at [1065, 69] on button "Open Invoices" at bounding box center [1072, 66] width 115 height 27
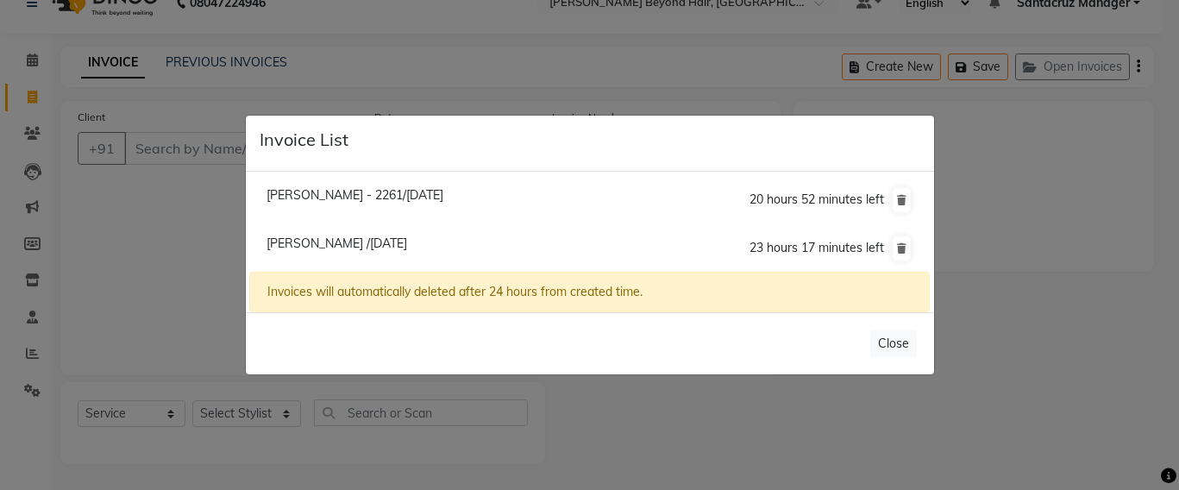
click at [340, 246] on span "[PERSON_NAME] /[DATE]" at bounding box center [336, 243] width 141 height 16
type input "9850442007"
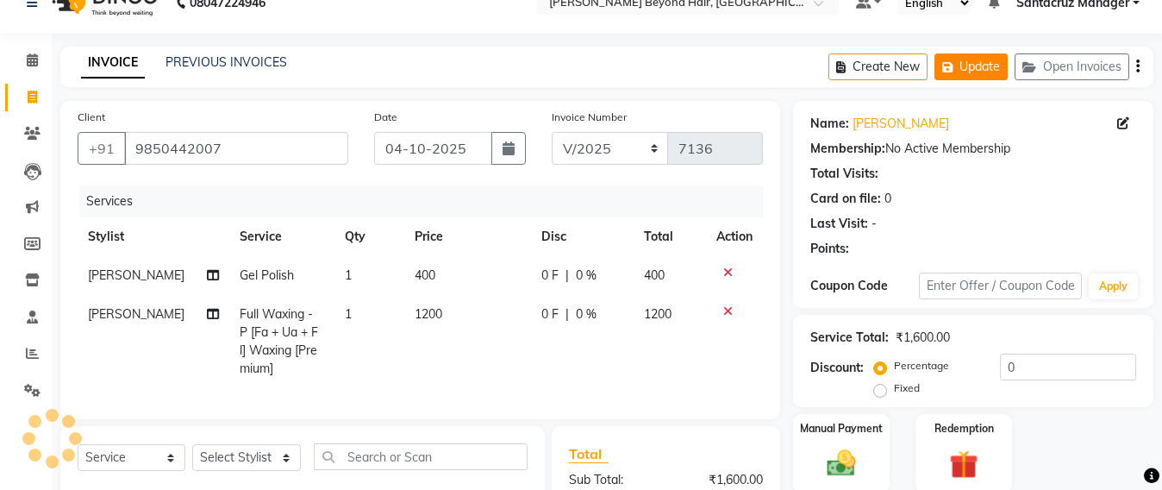
click at [983, 58] on button "Update" at bounding box center [971, 66] width 73 height 27
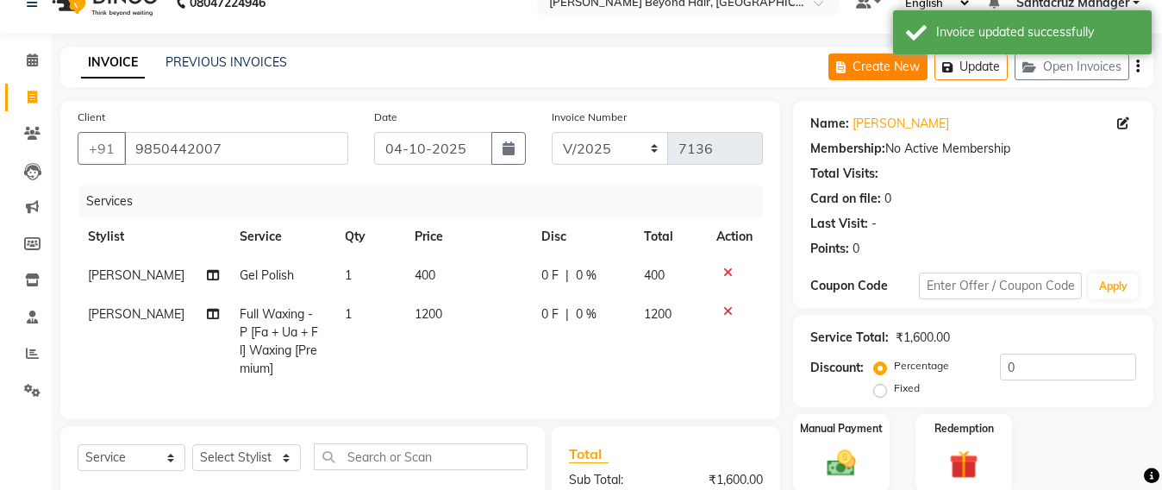
click at [853, 75] on button "Create New" at bounding box center [878, 66] width 99 height 27
select select "service"
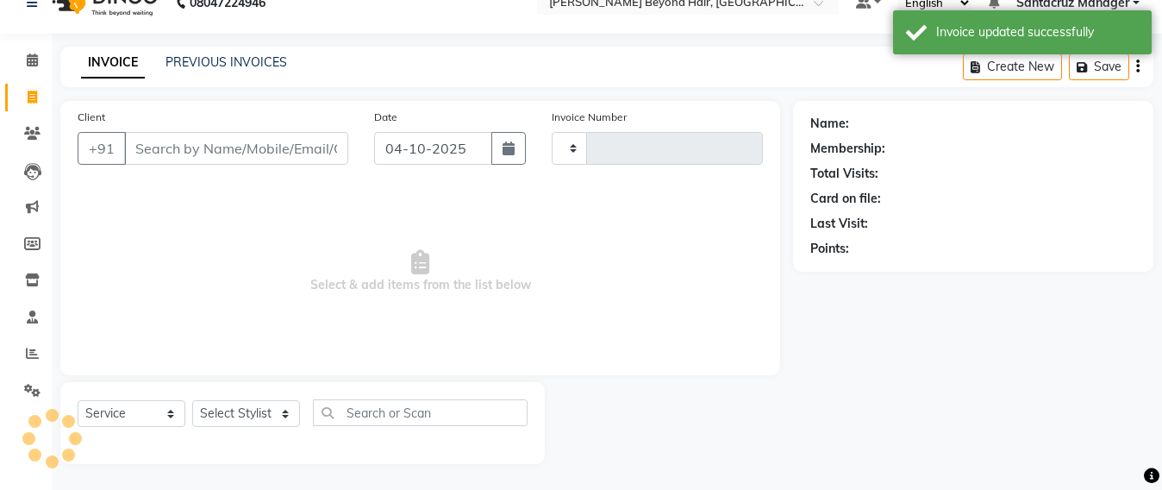
type input "7136"
select select "6357"
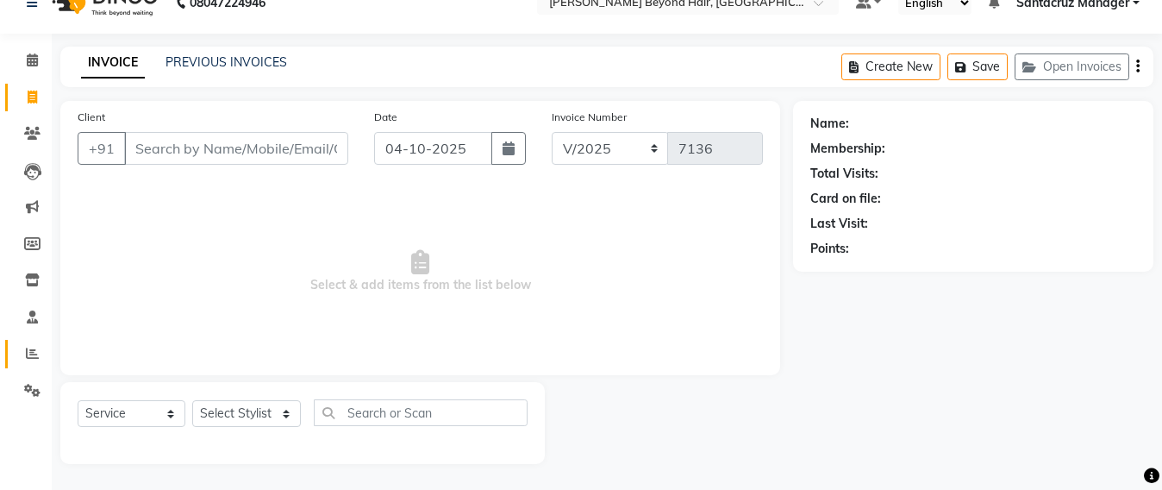
click at [31, 341] on link "Reports" at bounding box center [25, 354] width 41 height 28
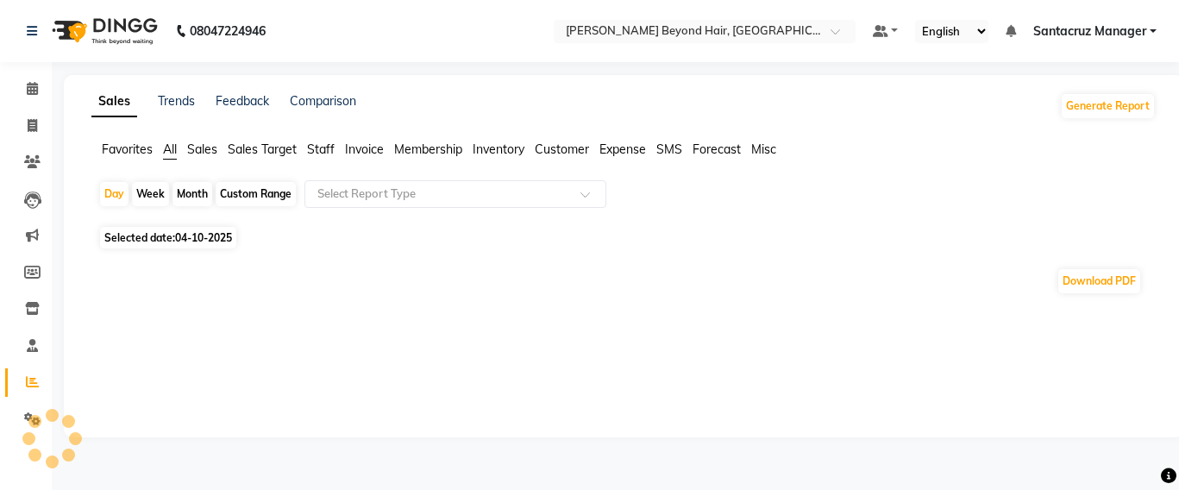
click at [326, 144] on span "Staff" at bounding box center [321, 149] width 28 height 16
click at [252, 195] on div "Custom Range" at bounding box center [256, 194] width 80 height 24
select select "10"
select select "2025"
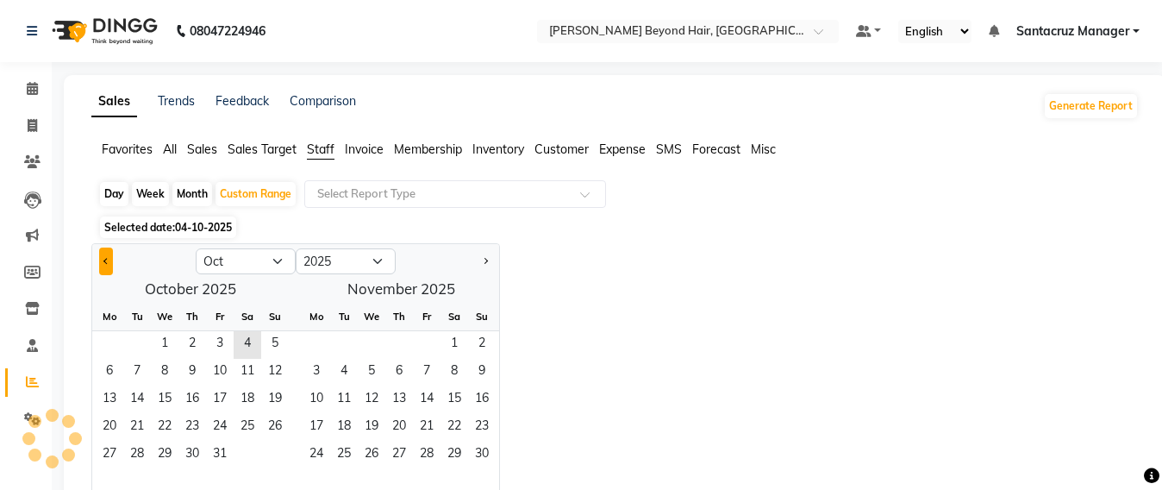
click at [112, 267] on button "Previous month" at bounding box center [106, 261] width 14 height 28
click at [107, 260] on span "Previous month" at bounding box center [106, 261] width 6 height 6
select select "8"
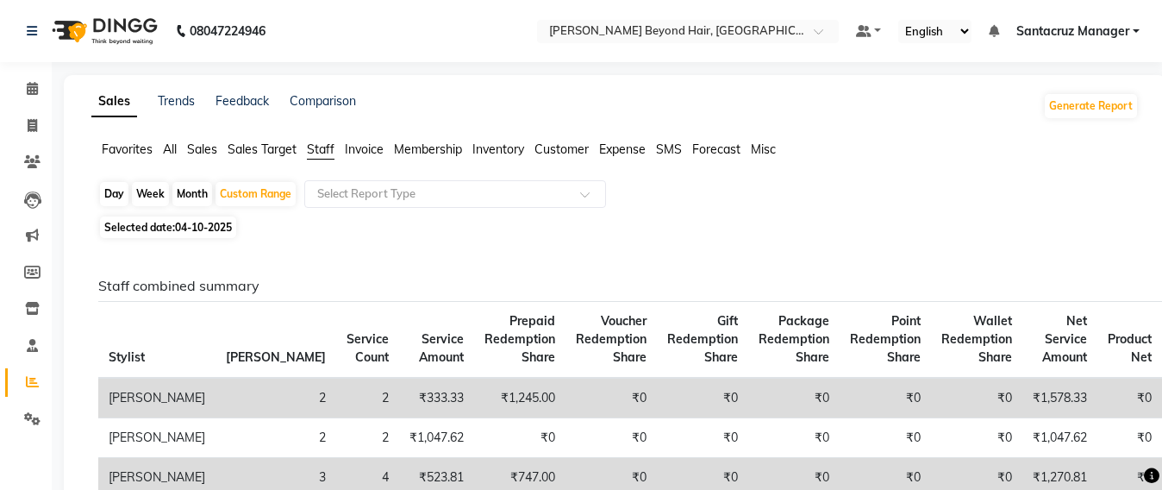
click at [211, 229] on span "04-10-2025" at bounding box center [203, 227] width 57 height 13
select select "10"
select select "2025"
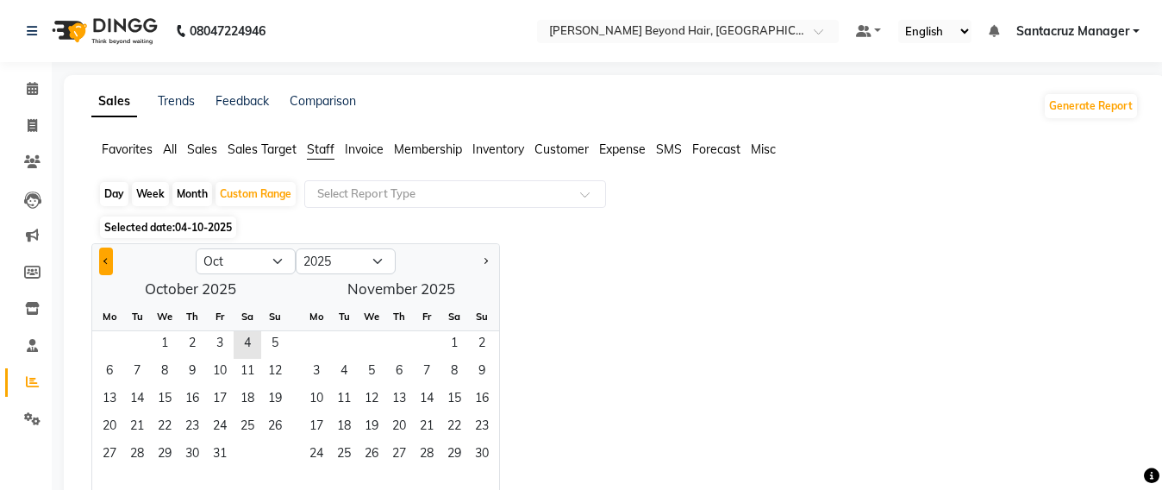
click at [103, 257] on button "Previous month" at bounding box center [106, 261] width 14 height 28
select select "9"
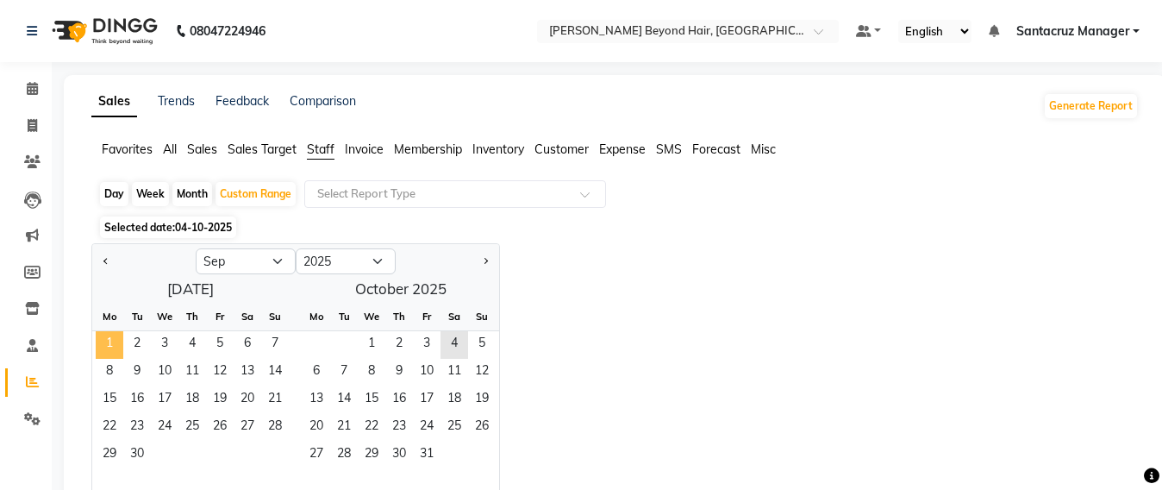
click at [114, 337] on span "1" at bounding box center [110, 345] width 28 height 28
click at [125, 448] on span "30" at bounding box center [137, 456] width 28 height 28
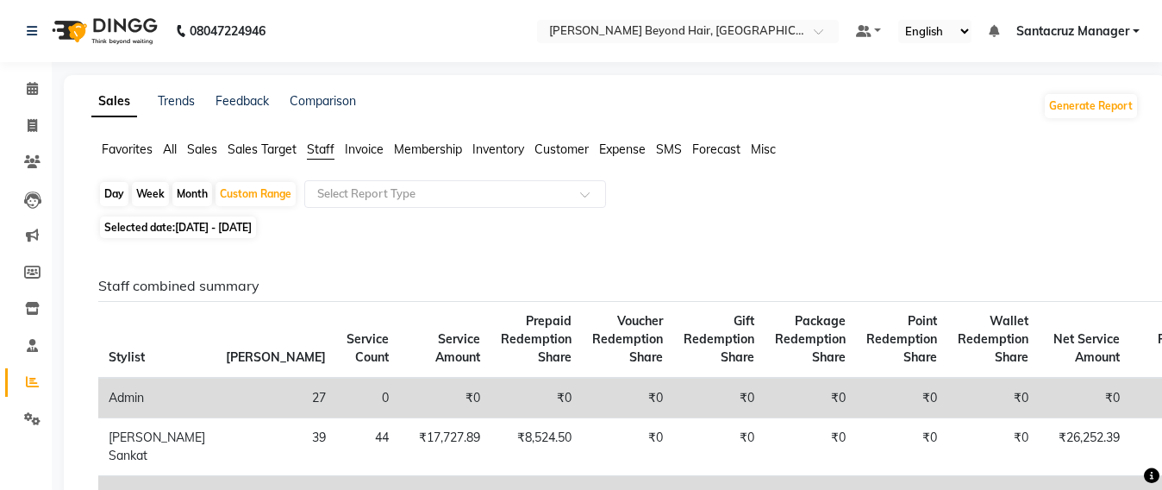
click at [254, 148] on span "Sales Target" at bounding box center [262, 149] width 69 height 16
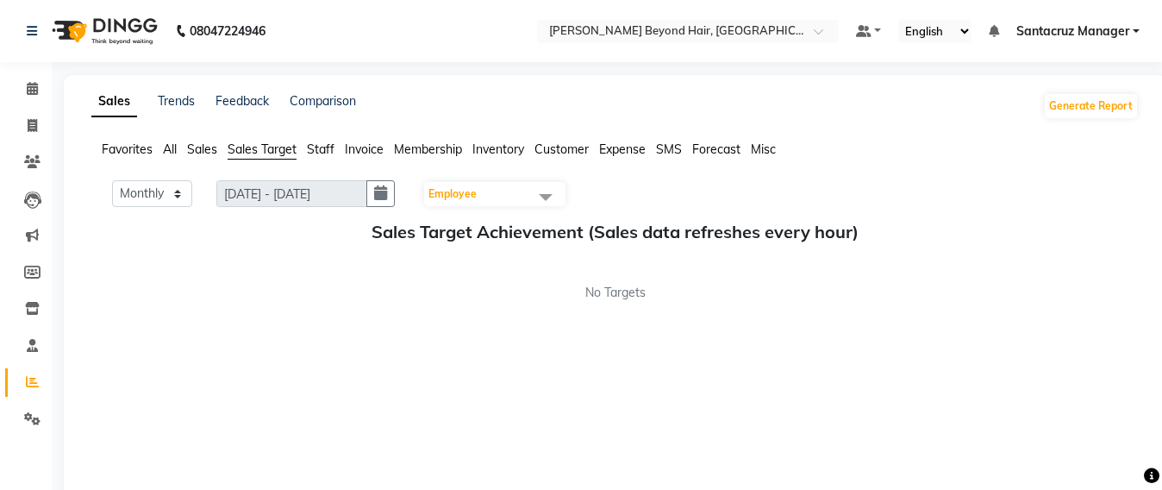
click at [323, 146] on span "Staff" at bounding box center [321, 149] width 28 height 16
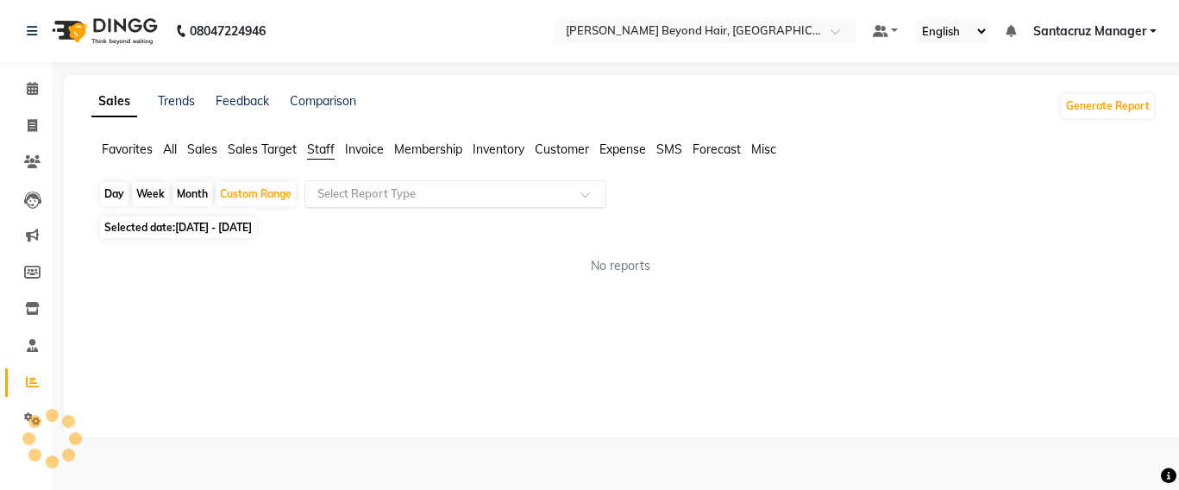
click at [356, 197] on input "text" at bounding box center [438, 193] width 248 height 17
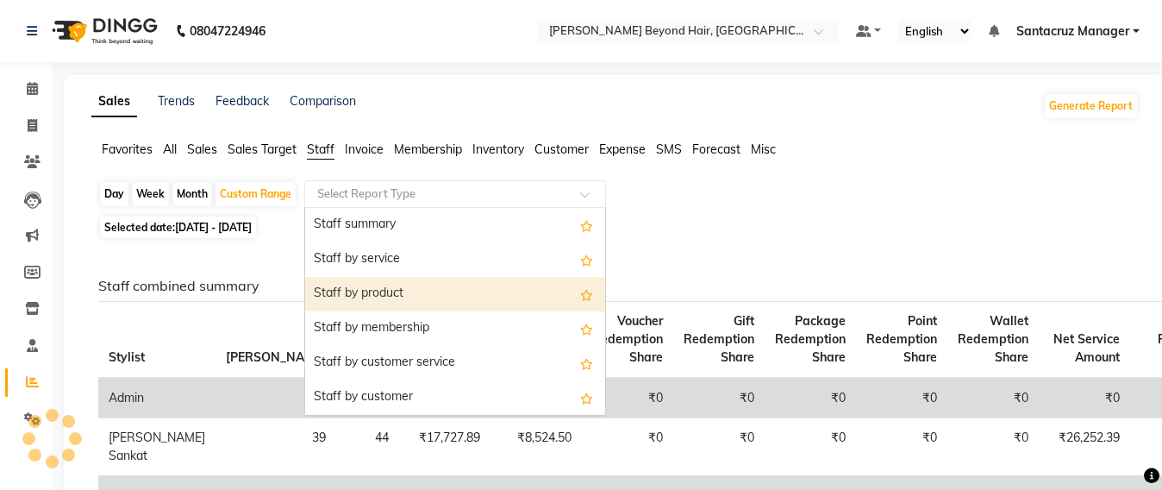
click at [385, 287] on div "Staff by product" at bounding box center [455, 294] width 300 height 34
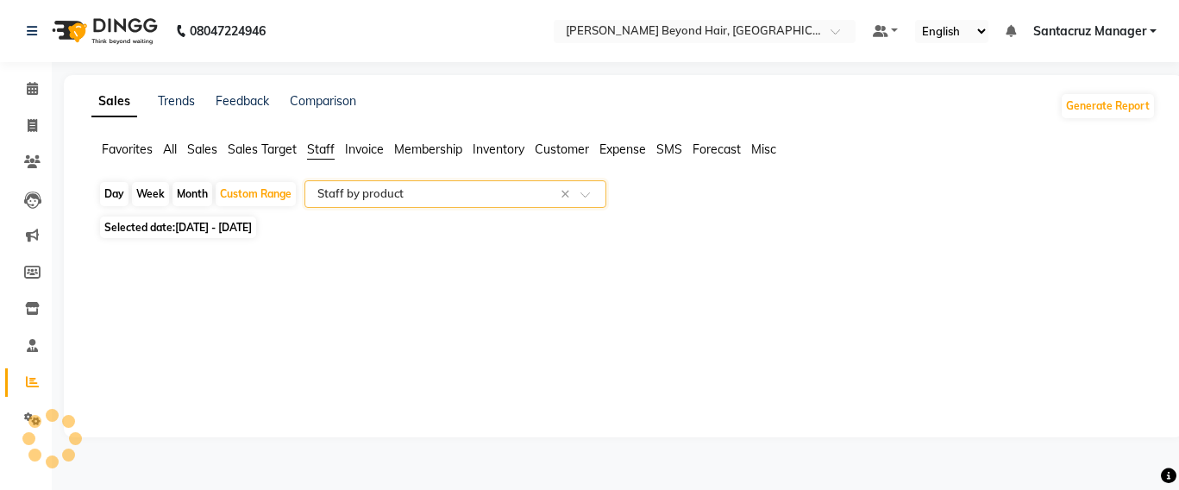
select select "full_report"
select select "csv"
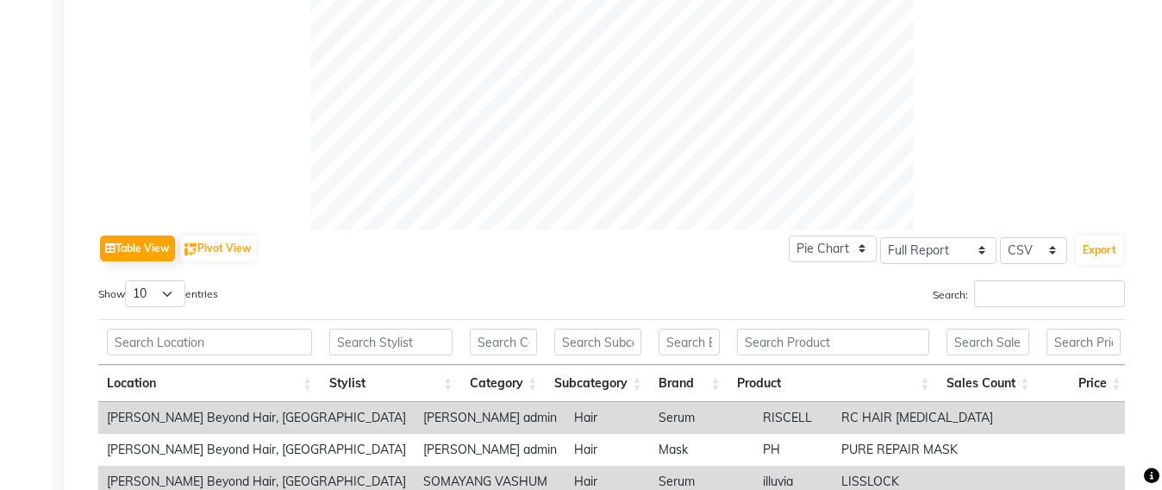
scroll to position [722, 0]
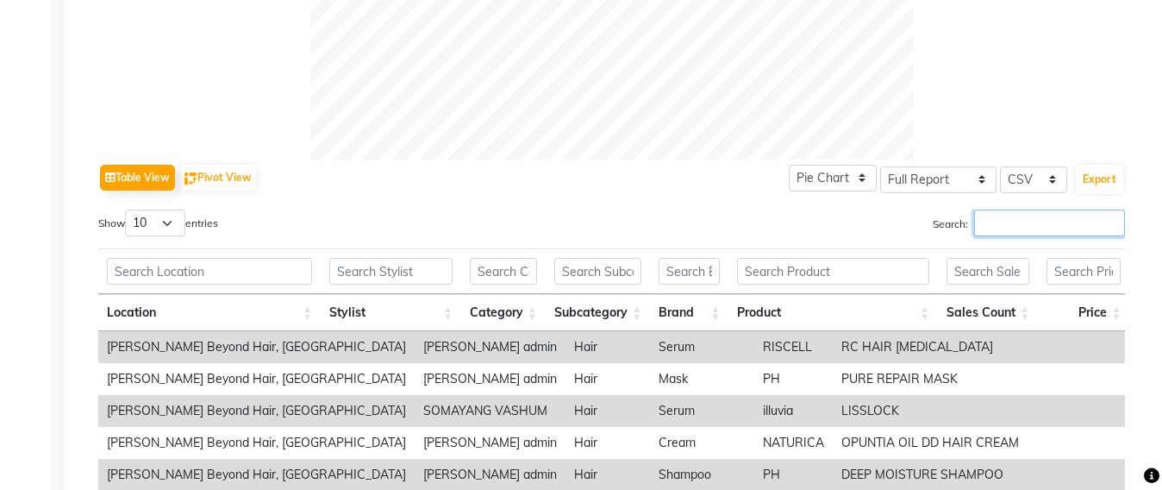
click at [981, 216] on input "Search:" at bounding box center [1049, 223] width 151 height 27
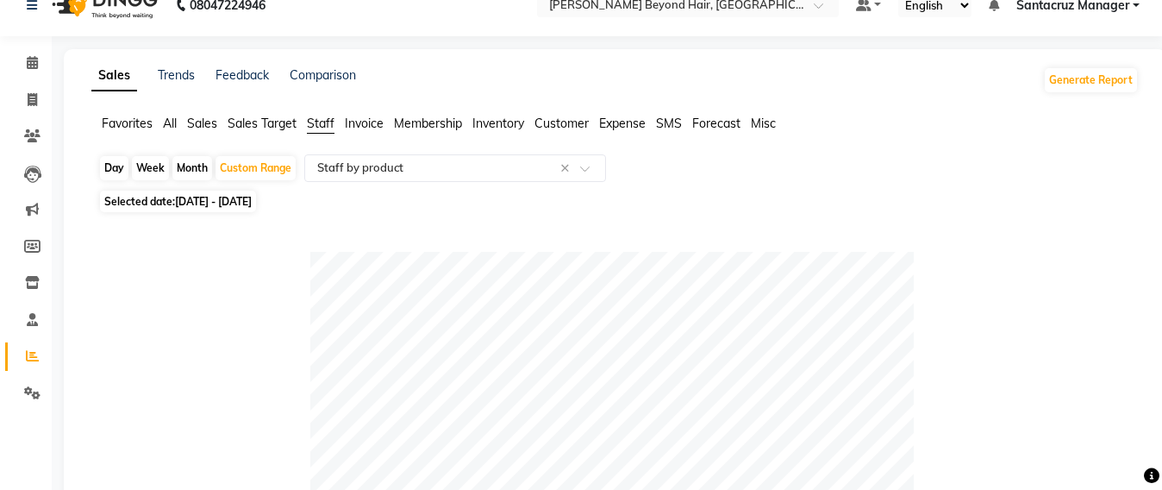
scroll to position [0, 0]
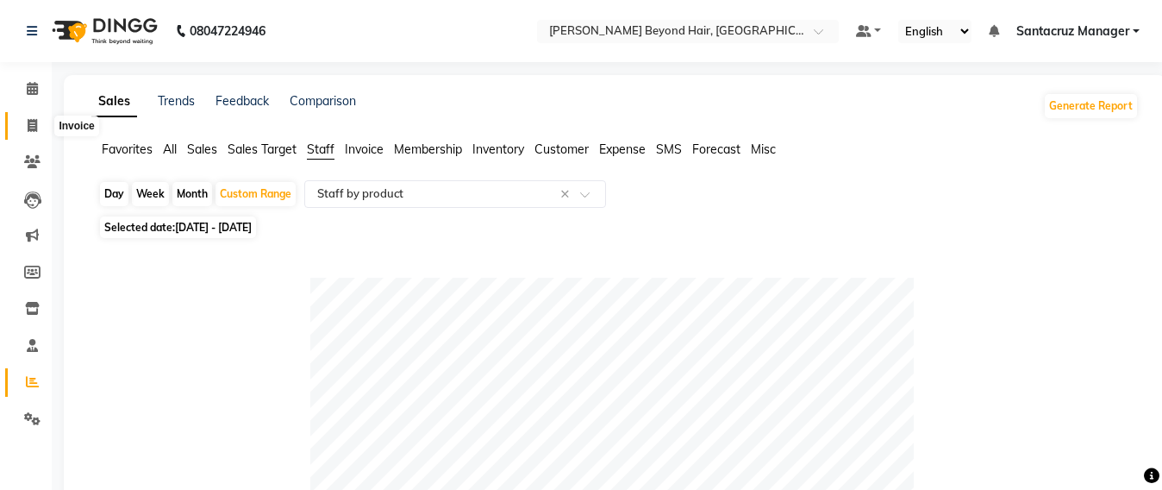
type input "RINKI"
click at [28, 126] on icon at bounding box center [32, 125] width 9 height 13
select select "service"
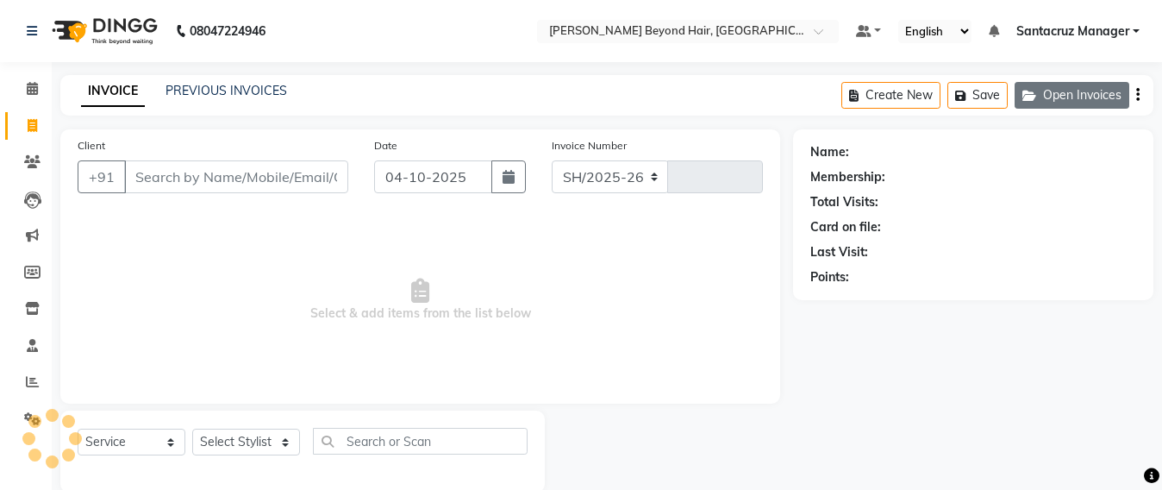
select select "6357"
type input "7136"
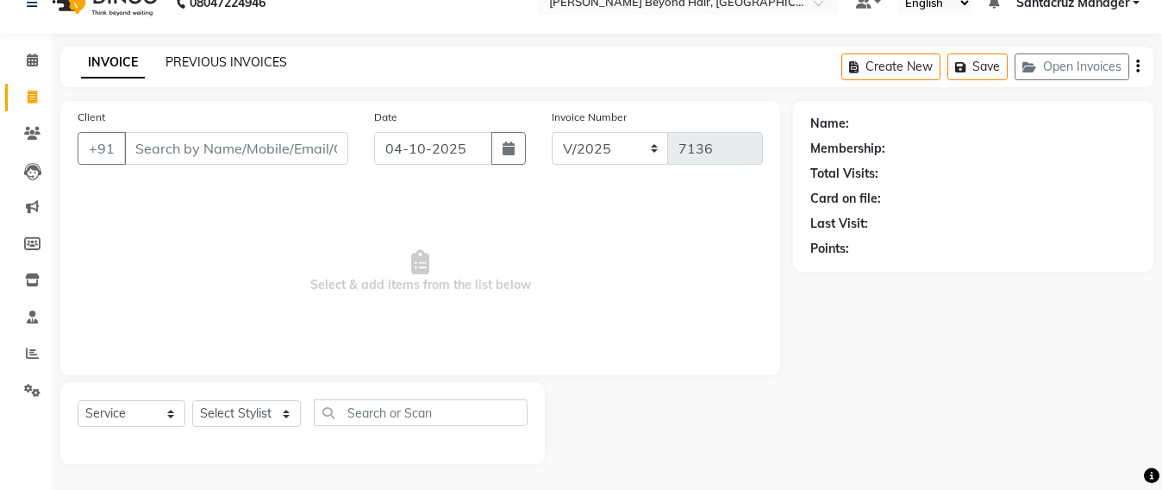
click at [210, 54] on link "PREVIOUS INVOICES" at bounding box center [227, 62] width 122 height 16
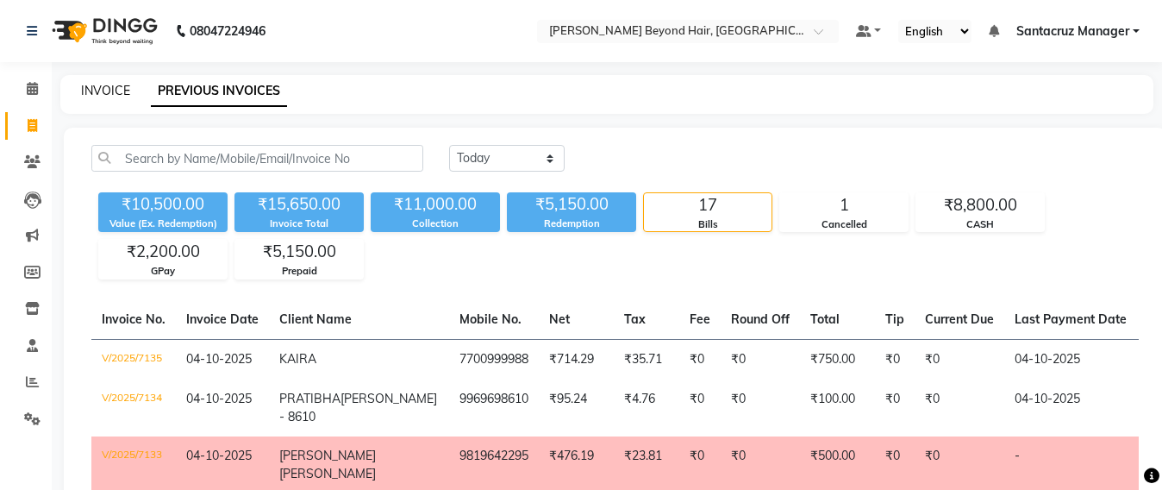
click at [97, 85] on link "INVOICE" at bounding box center [105, 91] width 49 height 16
select select "service"
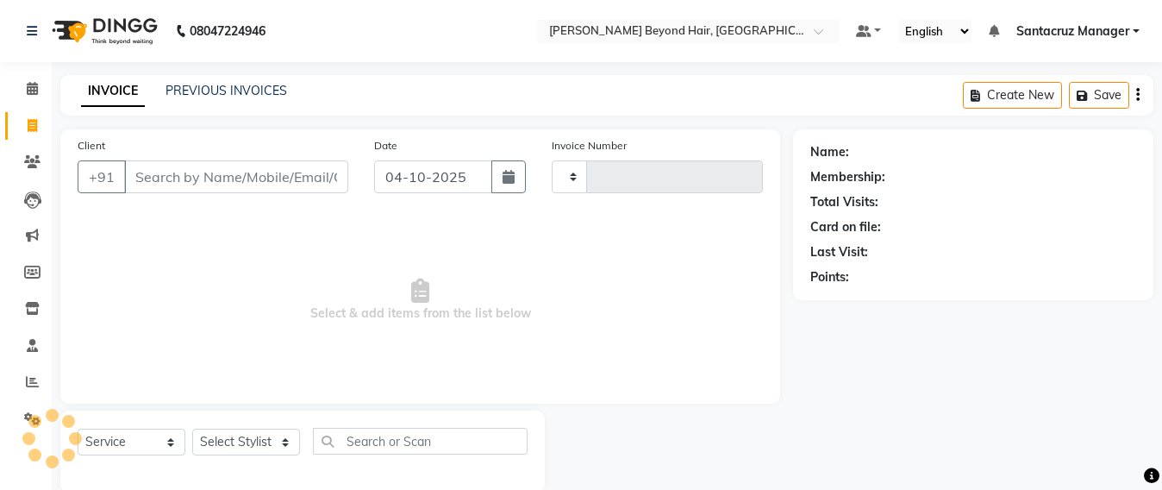
scroll to position [28, 0]
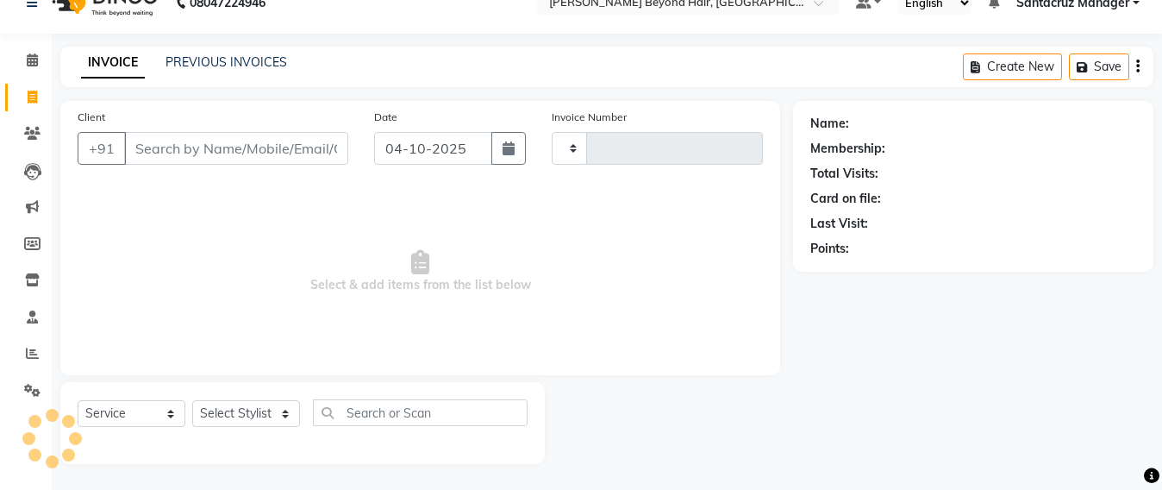
type input "7136"
select select "6357"
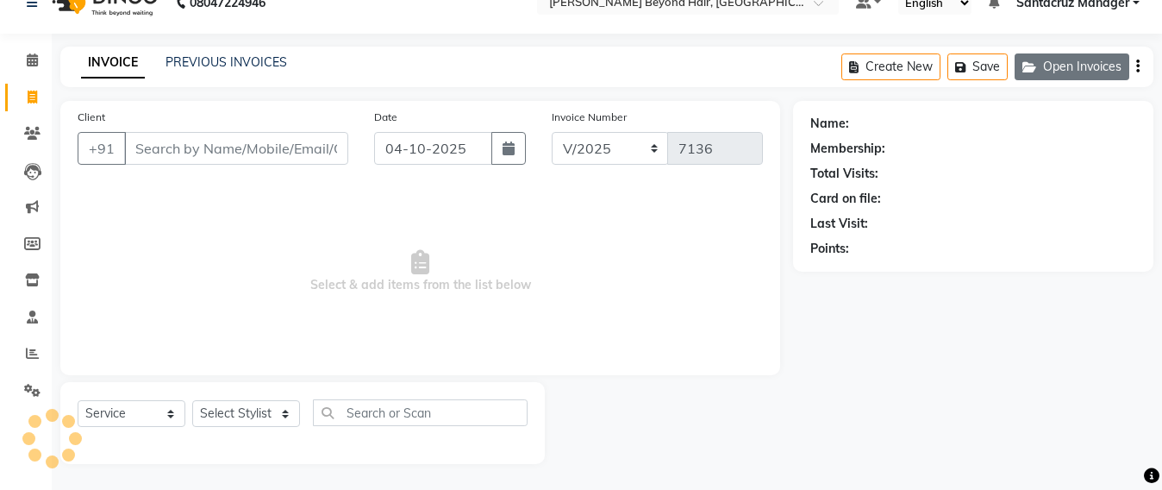
click at [1056, 75] on button "Open Invoices" at bounding box center [1072, 66] width 115 height 27
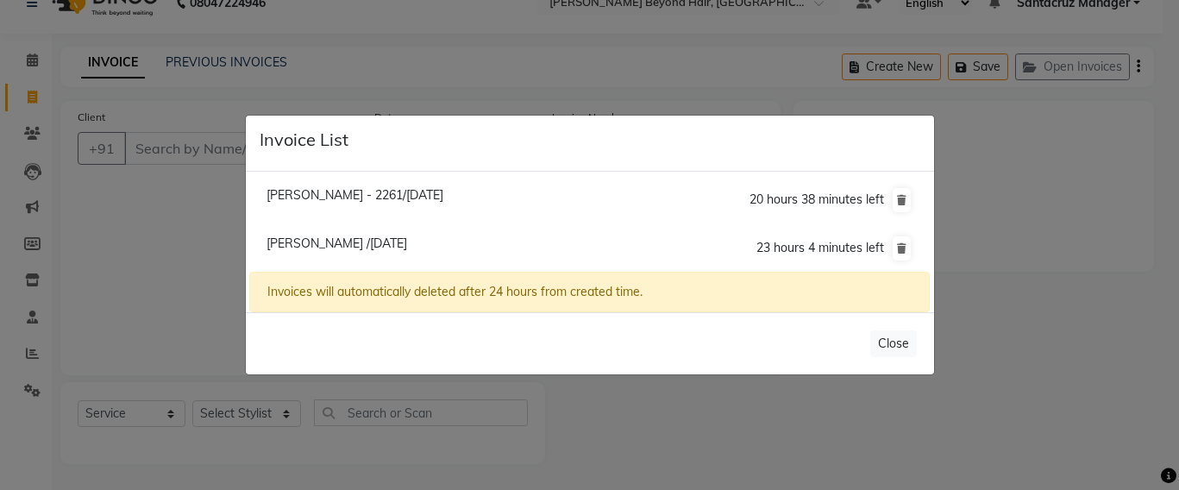
click at [120, 146] on ngb-modal-window "Invoice List Mayuri - 2261/04 October 2025 20 hours 38 minutes left Preeti Palv…" at bounding box center [589, 245] width 1179 height 490
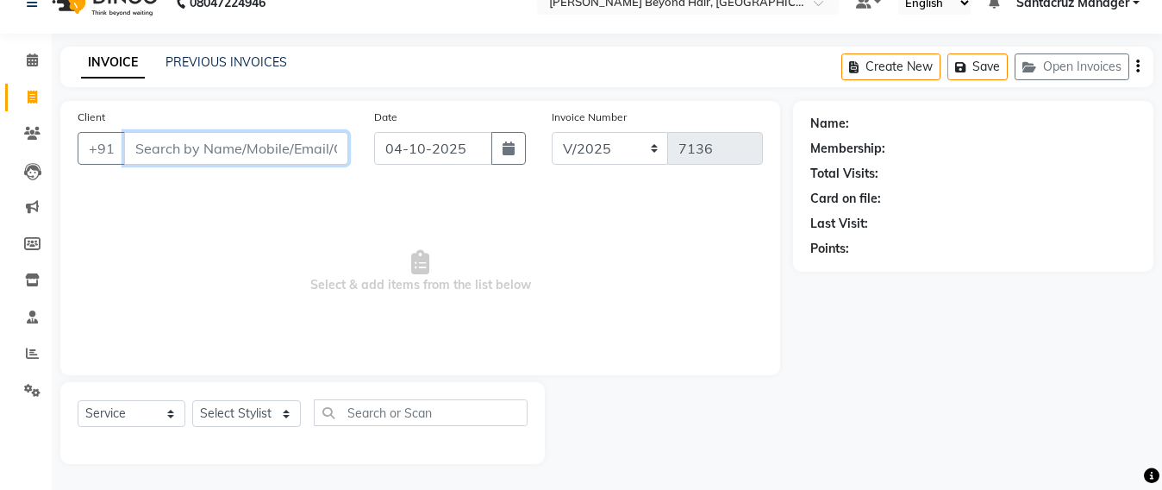
click at [180, 154] on input "Client" at bounding box center [236, 148] width 224 height 33
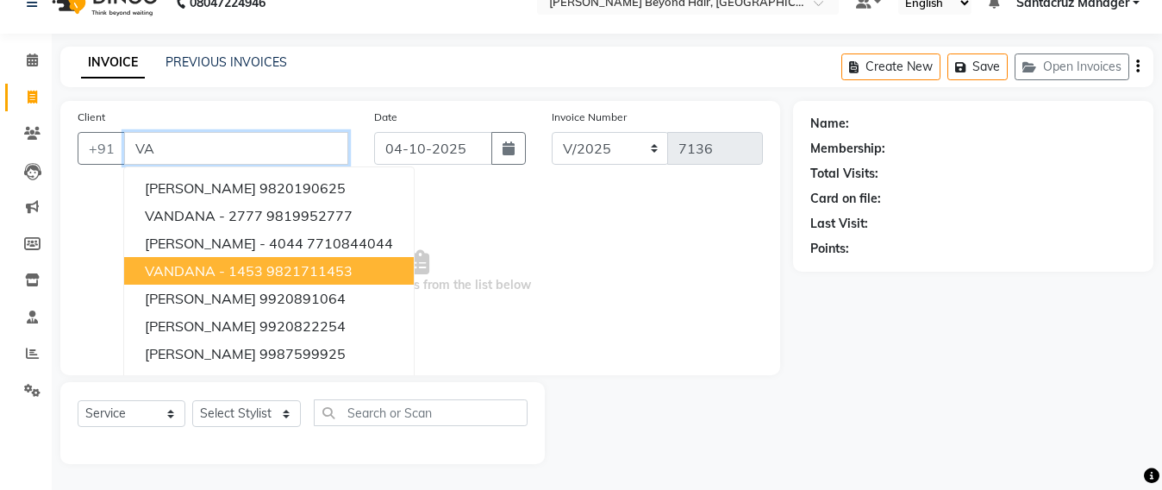
type input "V"
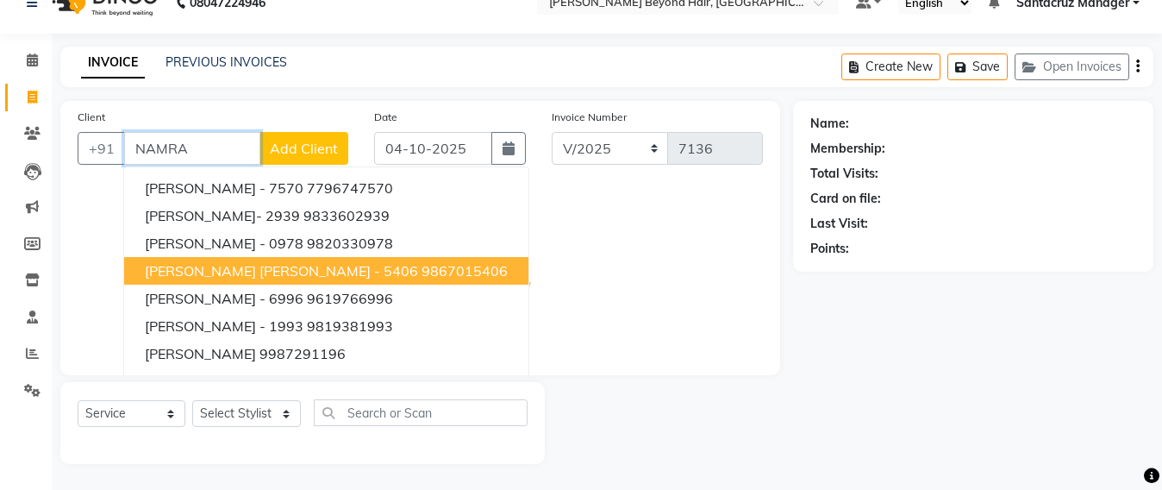
click at [302, 263] on span "NAMRATA BANDI SHAH - 5406" at bounding box center [281, 270] width 273 height 17
type input "9867015406"
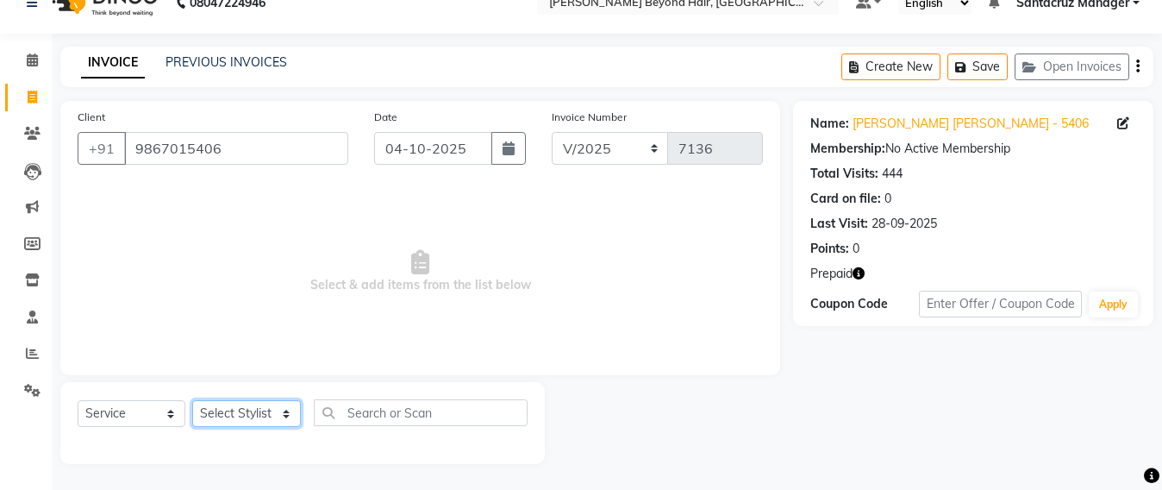
click at [273, 404] on select "Select Stylist Admin Avesh Sankat AZHER SHAIKH Dhruv Gohil Jayeshree Mahtre Man…" at bounding box center [246, 413] width 109 height 27
select select "51588"
click at [192, 400] on select "Select Stylist Admin Avesh Sankat AZHER SHAIKH Dhruv Gohil Jayeshree Mahtre Man…" at bounding box center [246, 413] width 109 height 27
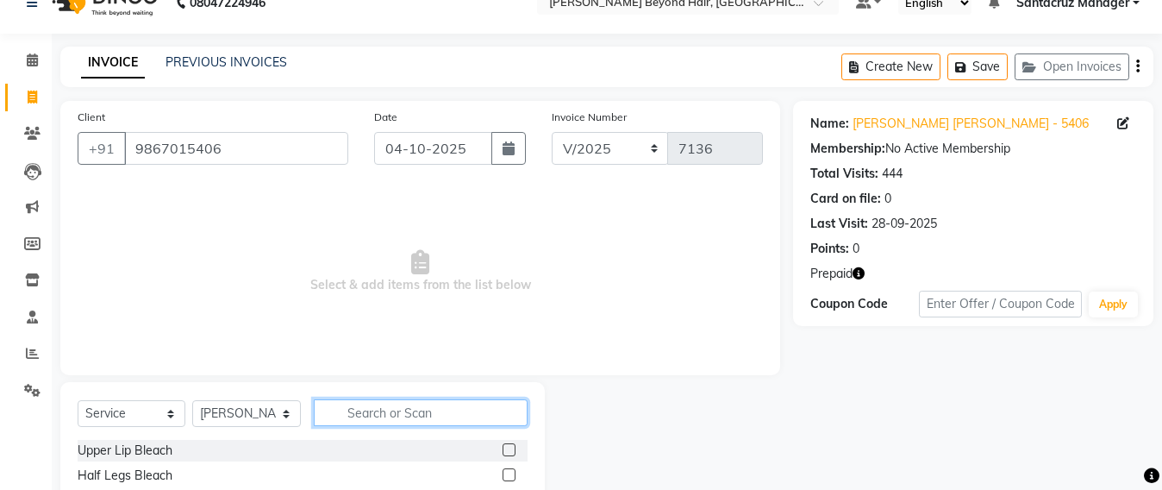
click at [356, 410] on input "text" at bounding box center [421, 412] width 214 height 27
type input "WASH"
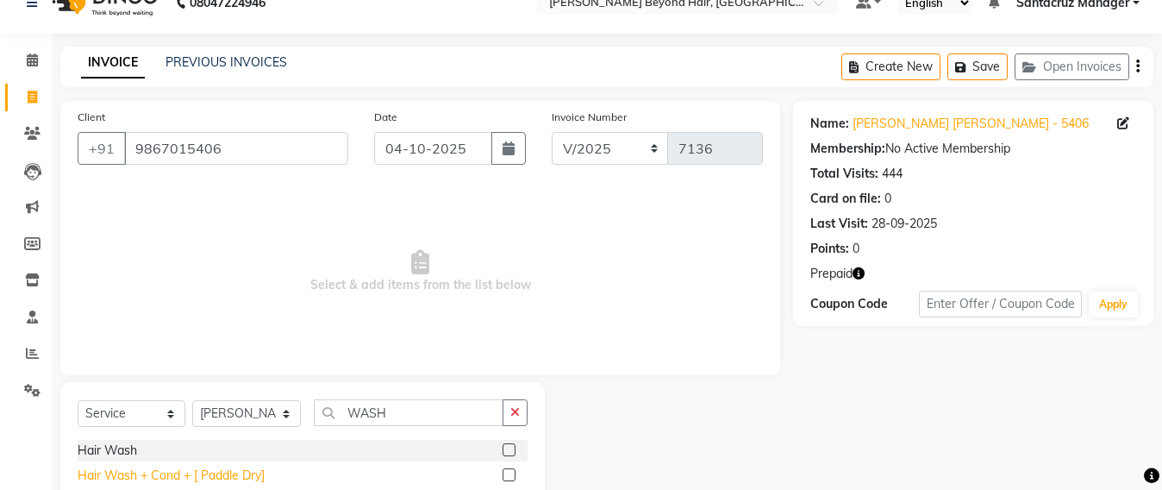
click at [152, 473] on div "Hair Wash + Cond + [ Paddle Dry]" at bounding box center [171, 476] width 187 height 18
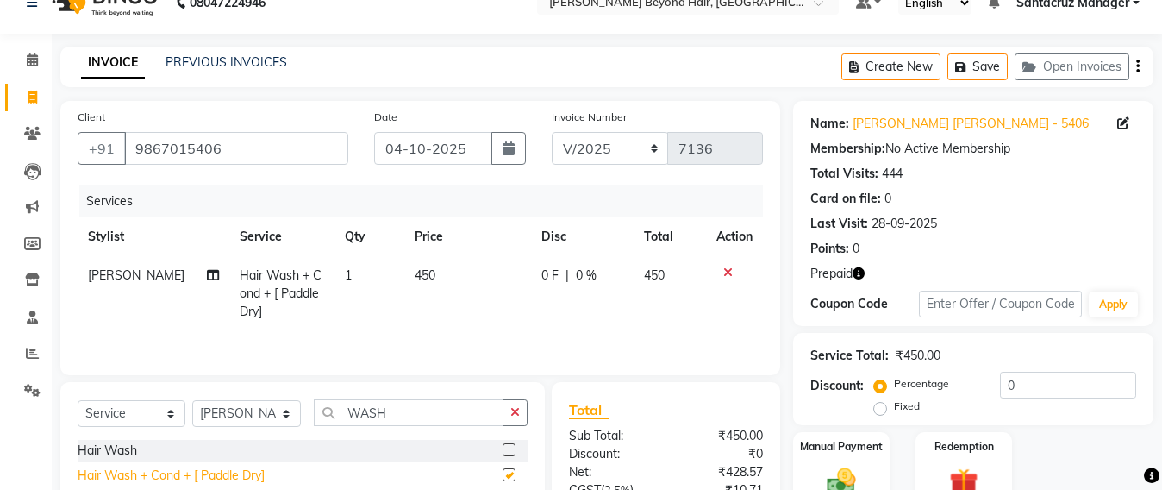
checkbox input "false"
click at [999, 68] on button "Save" at bounding box center [978, 66] width 60 height 27
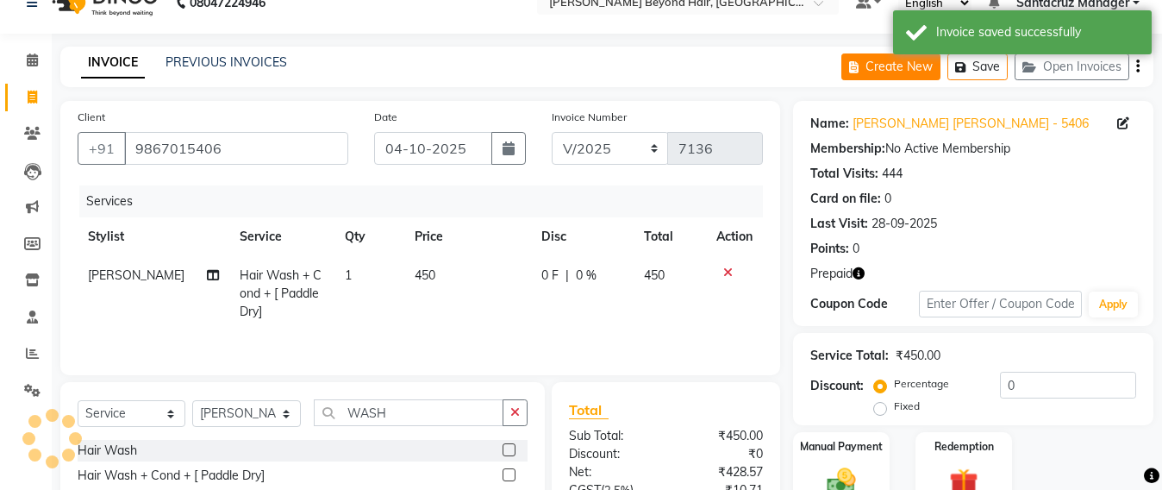
click at [917, 71] on button "Create New" at bounding box center [891, 66] width 99 height 27
select select "service"
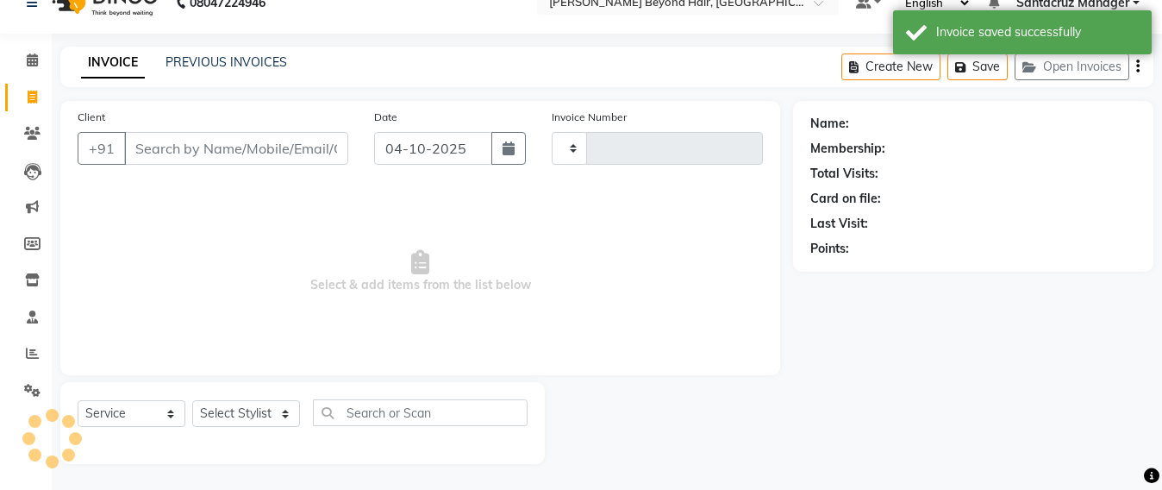
type input "7136"
select select "6357"
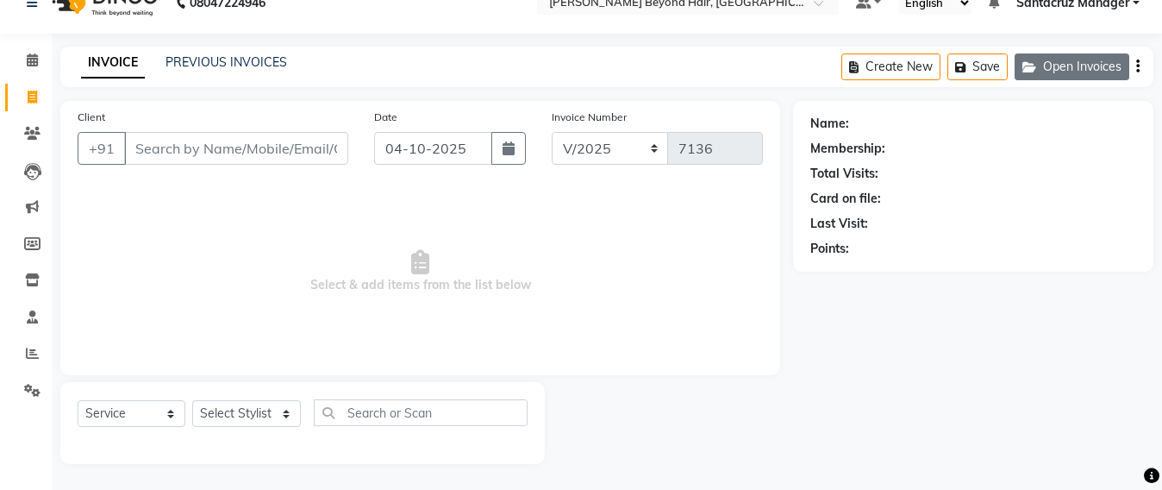
click at [1071, 75] on button "Open Invoices" at bounding box center [1072, 66] width 115 height 27
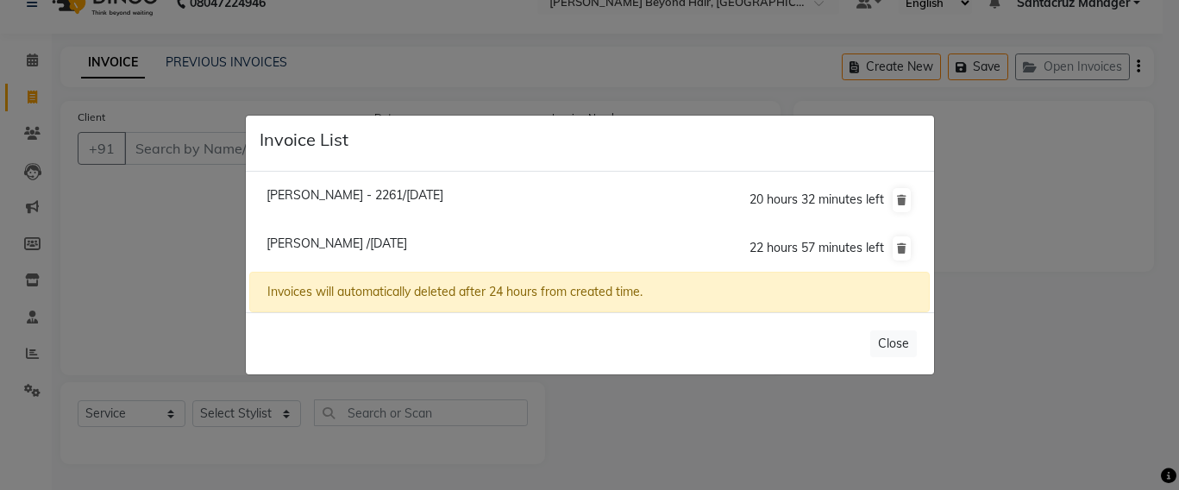
click at [216, 151] on ngb-modal-window "Invoice List Mayuri - 2261/04 October 2025 20 hours 32 minutes left Preeti Palv…" at bounding box center [589, 245] width 1179 height 490
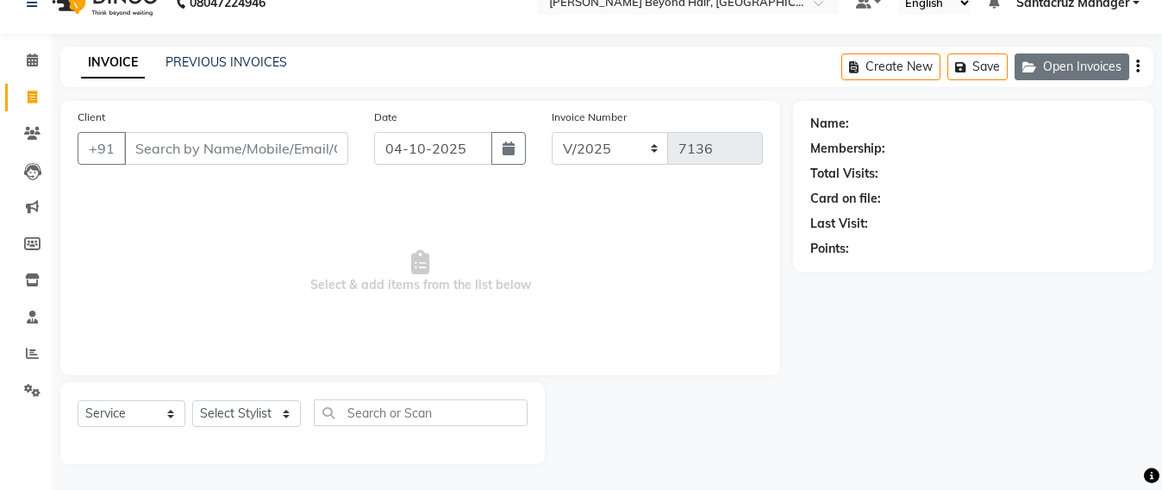
click at [1064, 64] on button "Open Invoices" at bounding box center [1072, 66] width 115 height 27
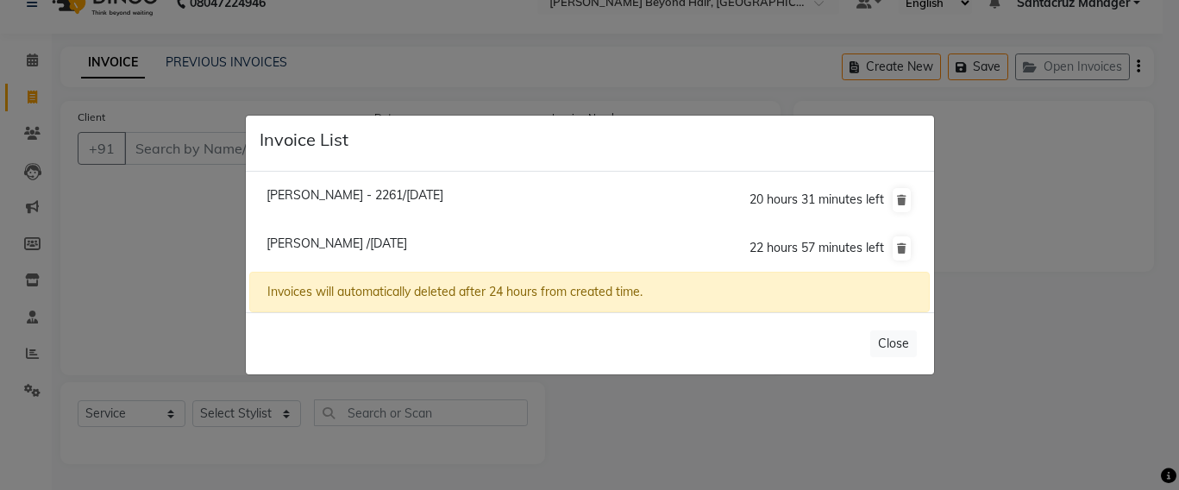
click at [141, 139] on ngb-modal-window "Invoice List Mayuri - 2261/04 October 2025 20 hours 31 minutes left Preeti Palv…" at bounding box center [589, 245] width 1179 height 490
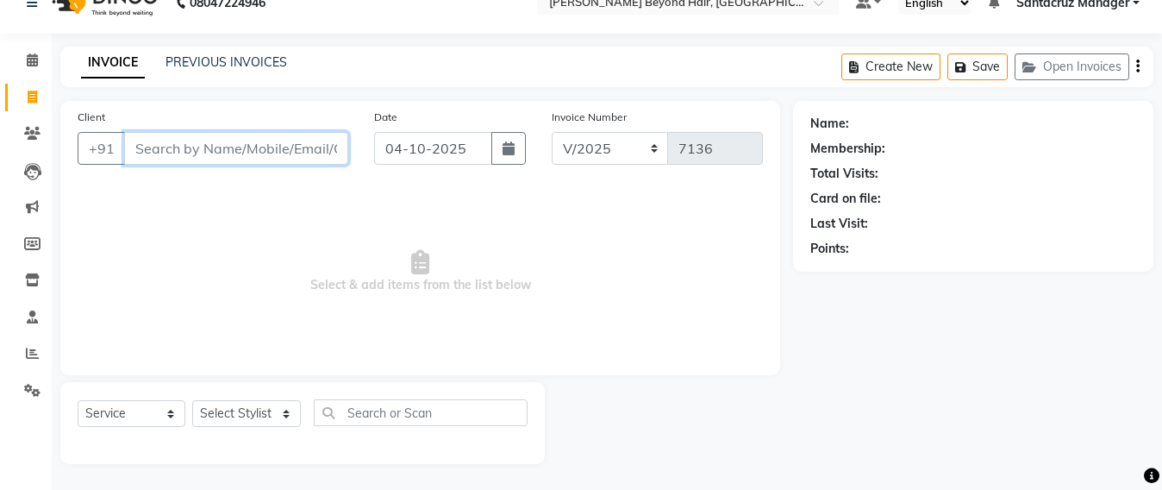
click at [137, 137] on input "Client" at bounding box center [236, 148] width 224 height 33
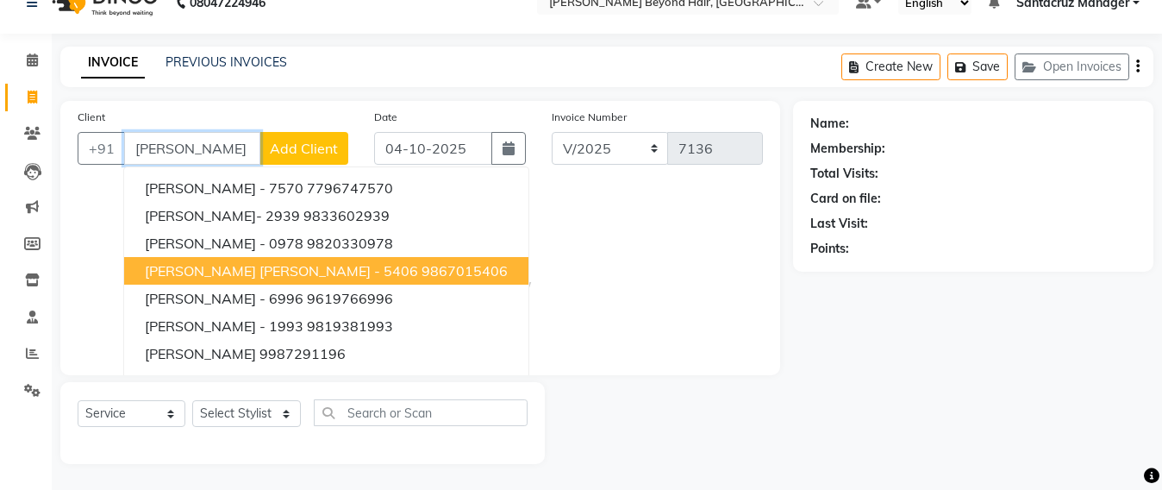
click at [422, 275] on ngb-highlight "9867015406" at bounding box center [465, 270] width 86 height 17
type input "9867015406"
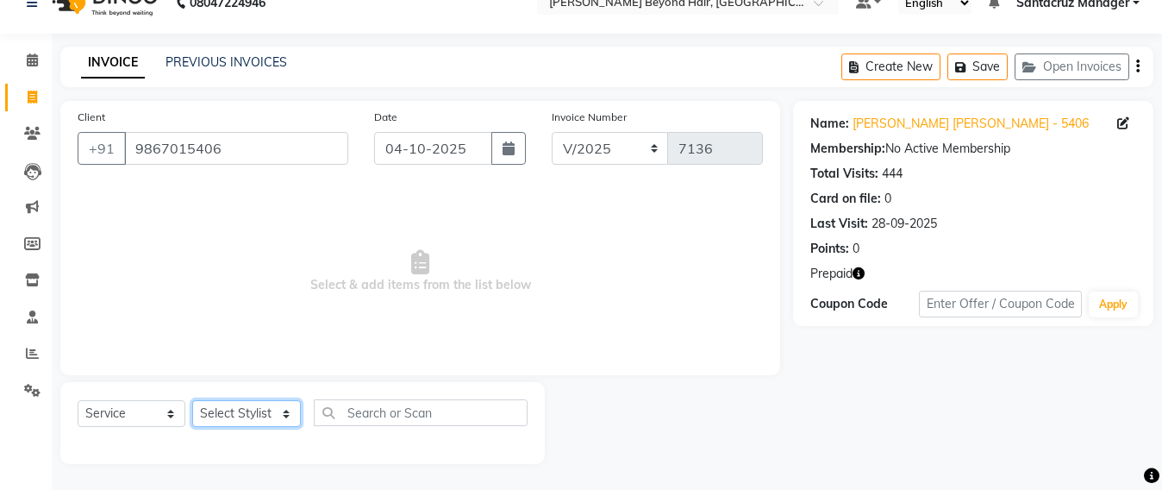
click at [227, 407] on select "Select Stylist Admin Avesh Sankat AZHER SHAIKH Dhruv Gohil Jayeshree Mahtre Man…" at bounding box center [246, 413] width 109 height 27
select select "47905"
click at [192, 400] on select "Select Stylist Admin Avesh Sankat AZHER SHAIKH Dhruv Gohil Jayeshree Mahtre Man…" at bounding box center [246, 413] width 109 height 27
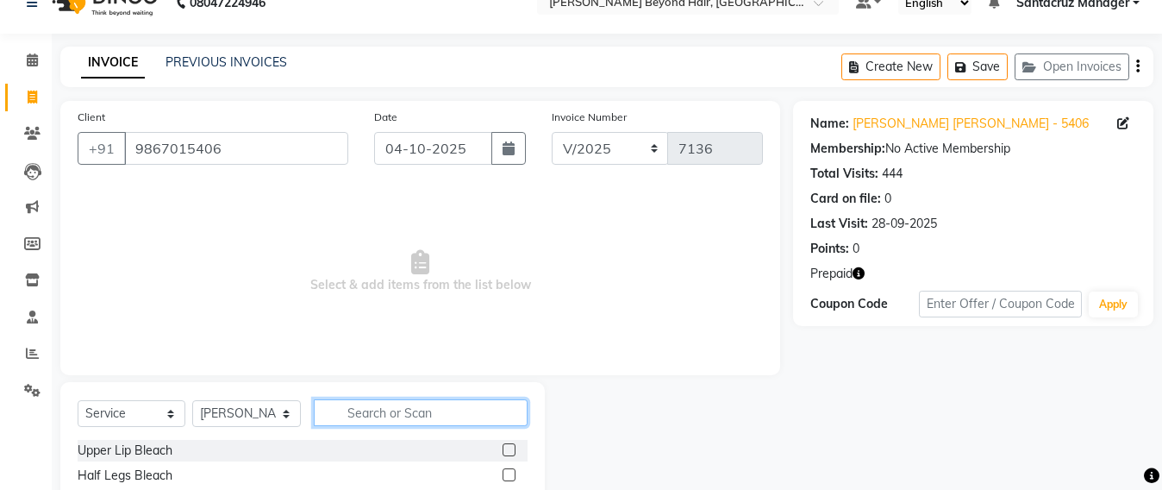
click at [359, 407] on input "text" at bounding box center [421, 412] width 214 height 27
type input "WASH"
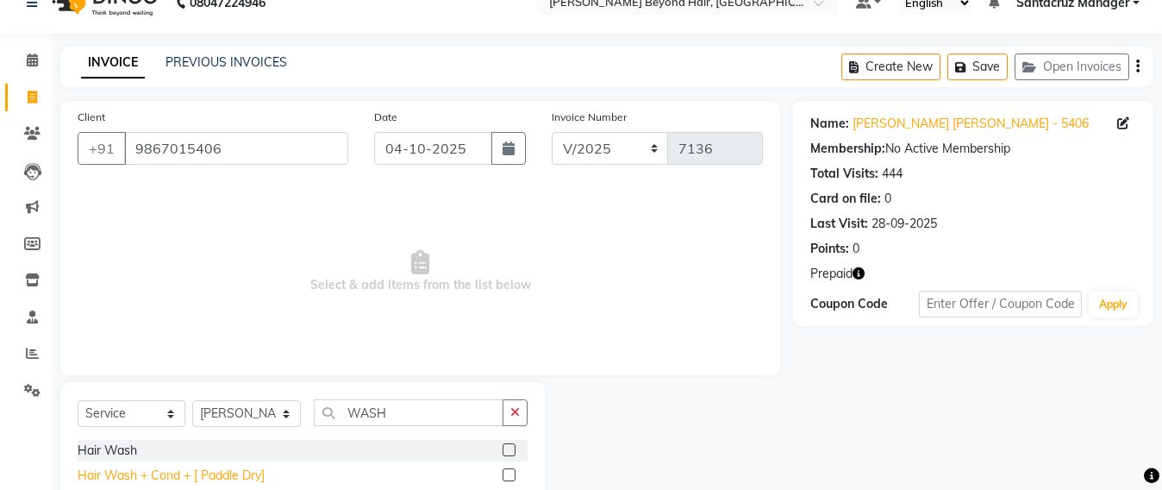
click at [223, 478] on div "Hair Wash + Cond + [ Paddle Dry]" at bounding box center [171, 476] width 187 height 18
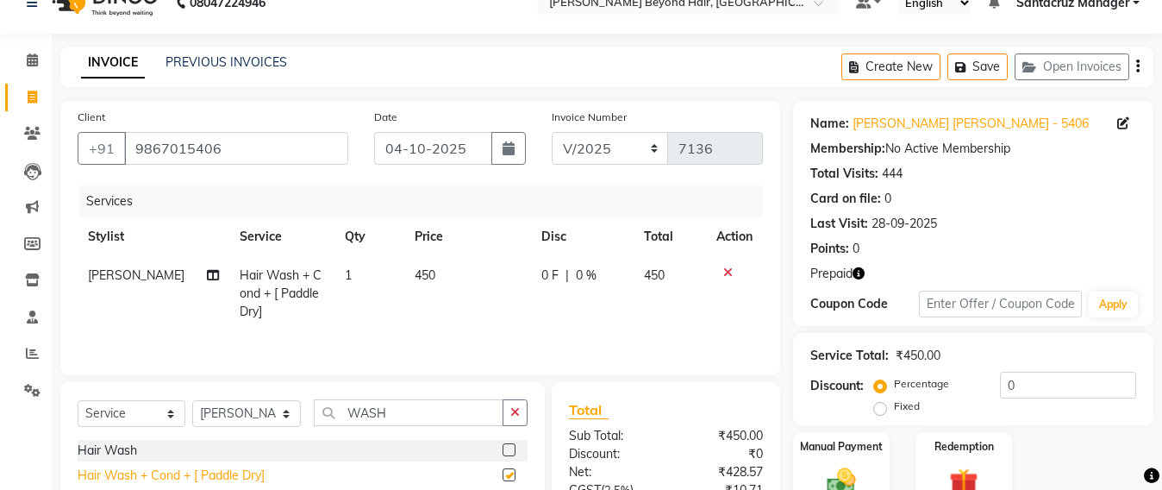
checkbox input "false"
click at [996, 67] on button "Save" at bounding box center [978, 66] width 60 height 27
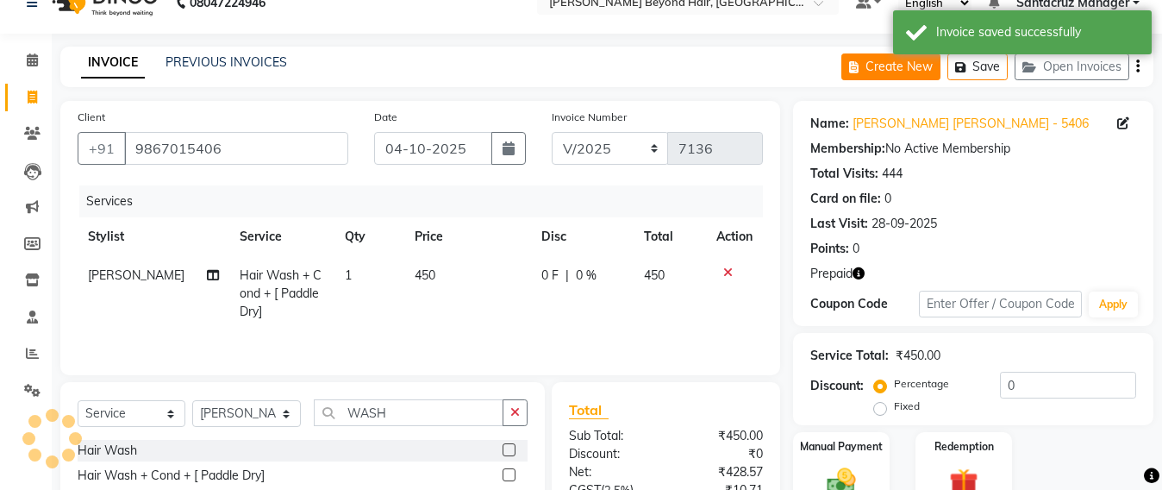
click at [878, 66] on button "Create New" at bounding box center [891, 66] width 99 height 27
select select "service"
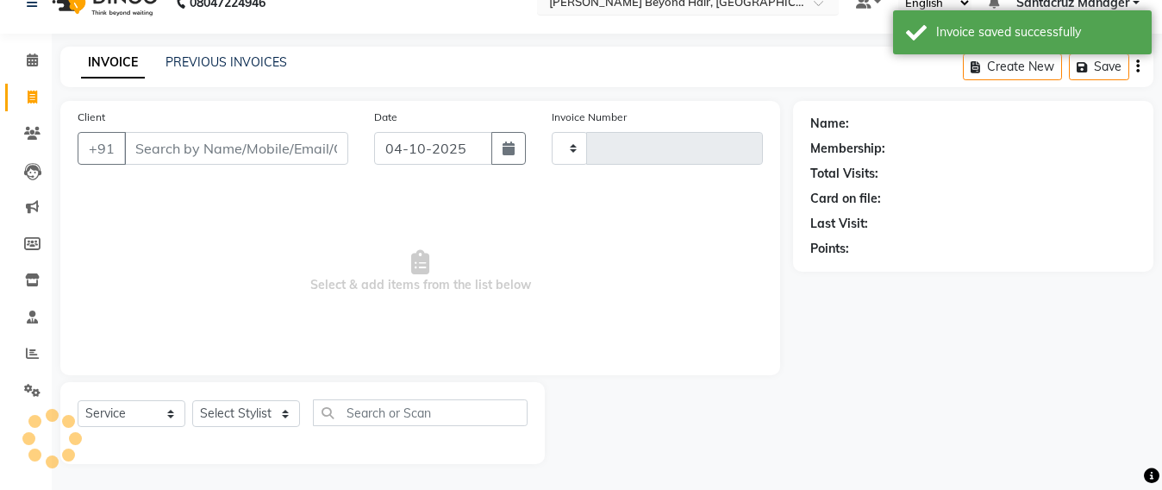
type input "7136"
select select "6357"
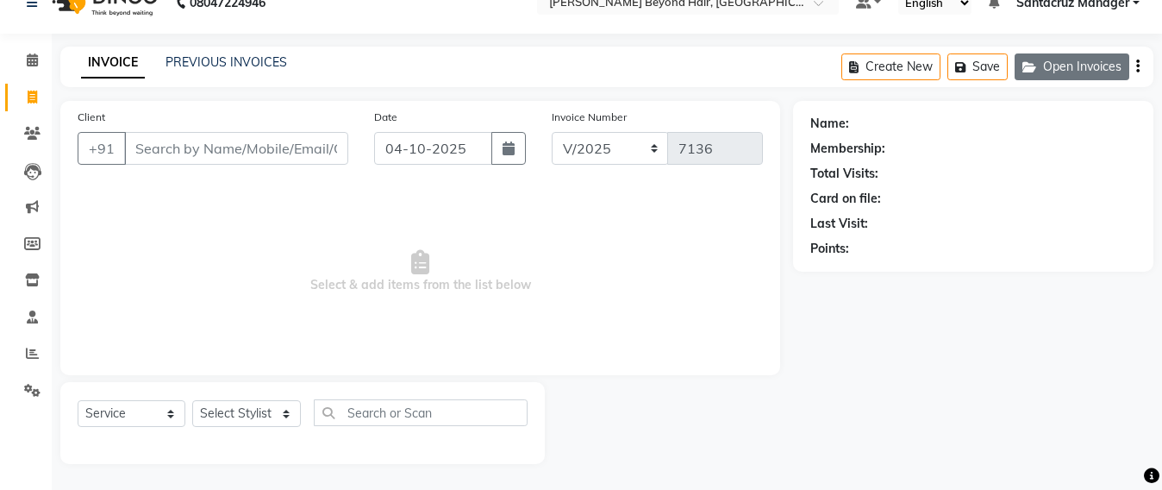
click at [1077, 66] on button "Open Invoices" at bounding box center [1072, 66] width 115 height 27
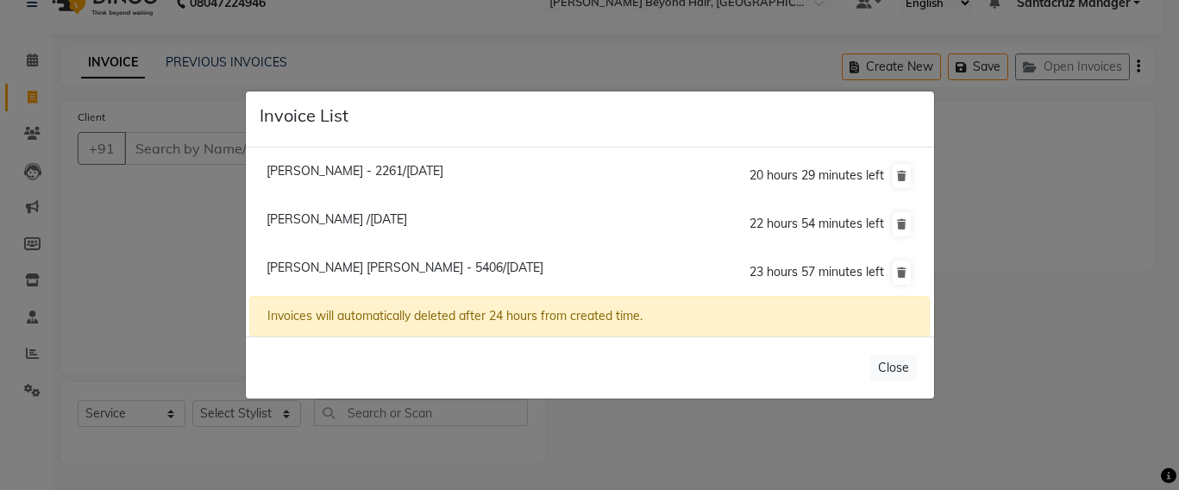
click at [314, 222] on span "Preeti Palve /04 October 2025" at bounding box center [336, 219] width 141 height 16
type input "9850442007"
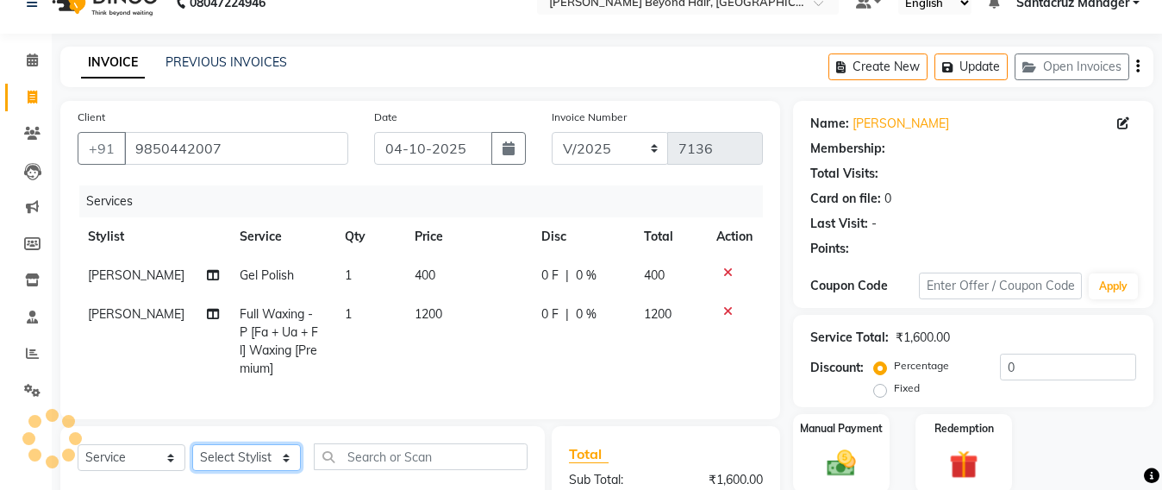
drag, startPoint x: 251, startPoint y: 476, endPoint x: 251, endPoint y: 462, distance: 13.8
click at [251, 471] on select "Select Stylist Admin Avesh Sankat AZHER SHAIKH Dhruv Gohil Jayeshree Mahtre Man…" at bounding box center [246, 457] width 109 height 27
select select "47899"
click at [192, 461] on select "Select Stylist Admin Avesh Sankat AZHER SHAIKH Dhruv Gohil Jayeshree Mahtre Man…" at bounding box center [246, 457] width 109 height 27
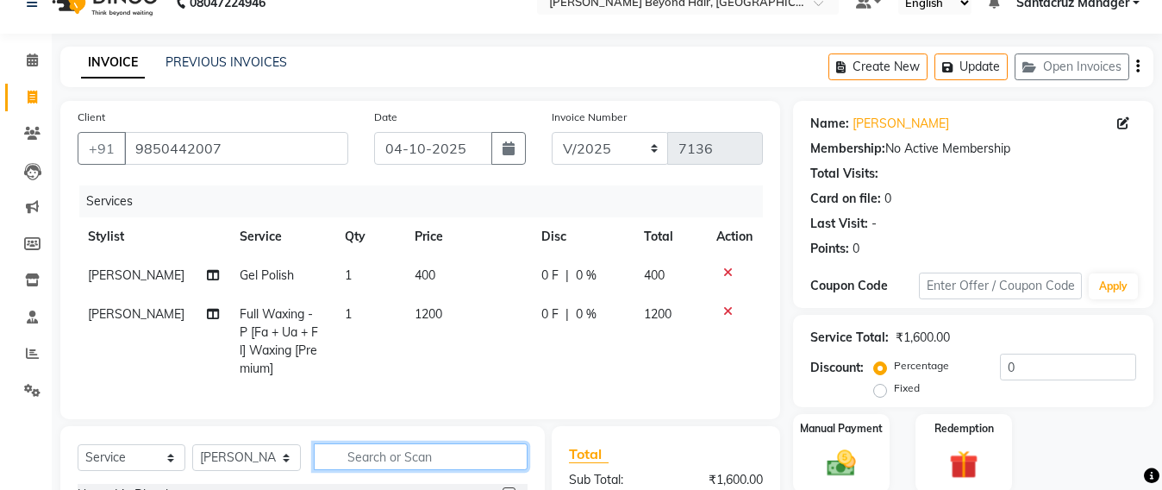
click at [358, 470] on input "text" at bounding box center [421, 456] width 214 height 27
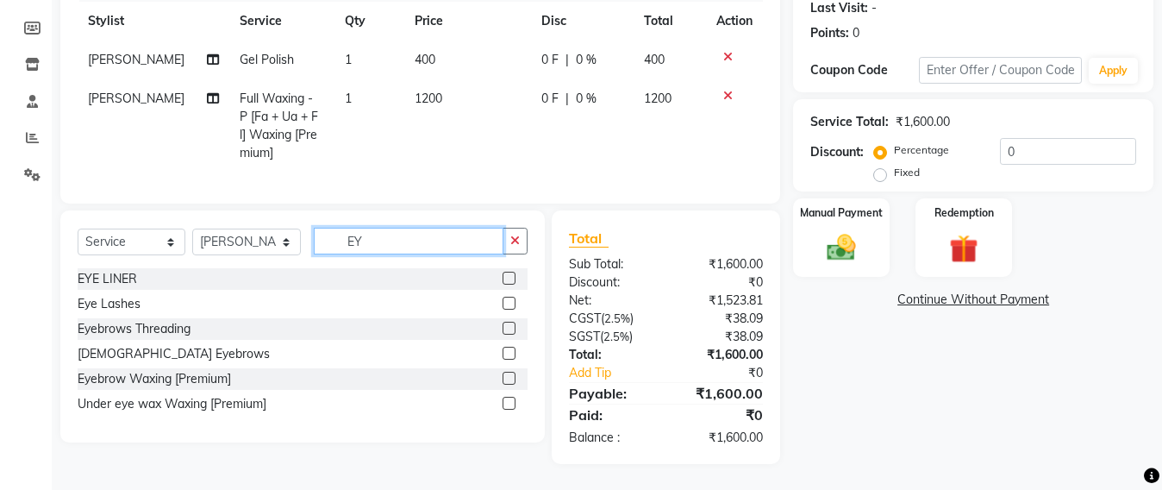
scroll to position [260, 0]
type input "EYE"
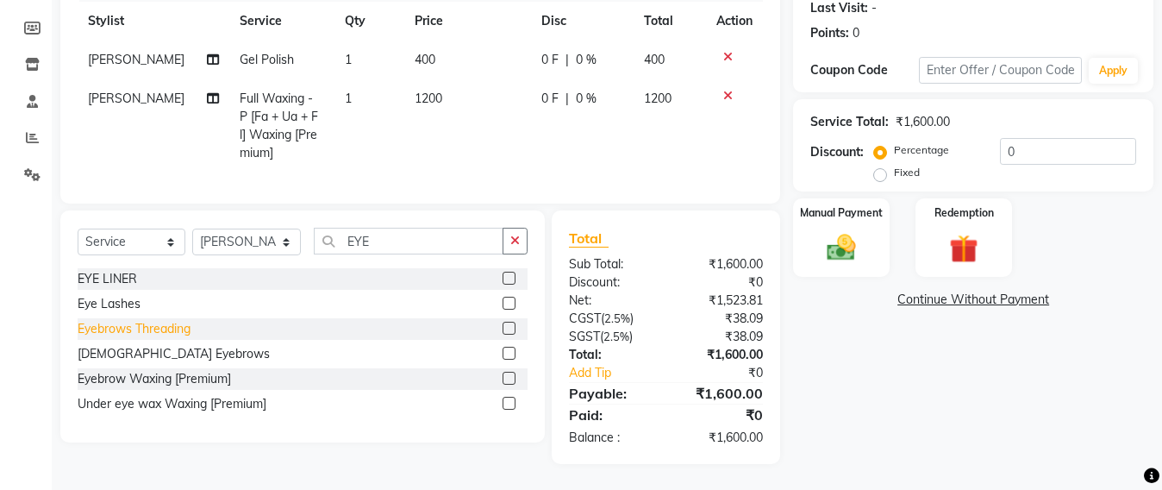
click at [116, 325] on div "Eyebrows Threading" at bounding box center [134, 329] width 113 height 18
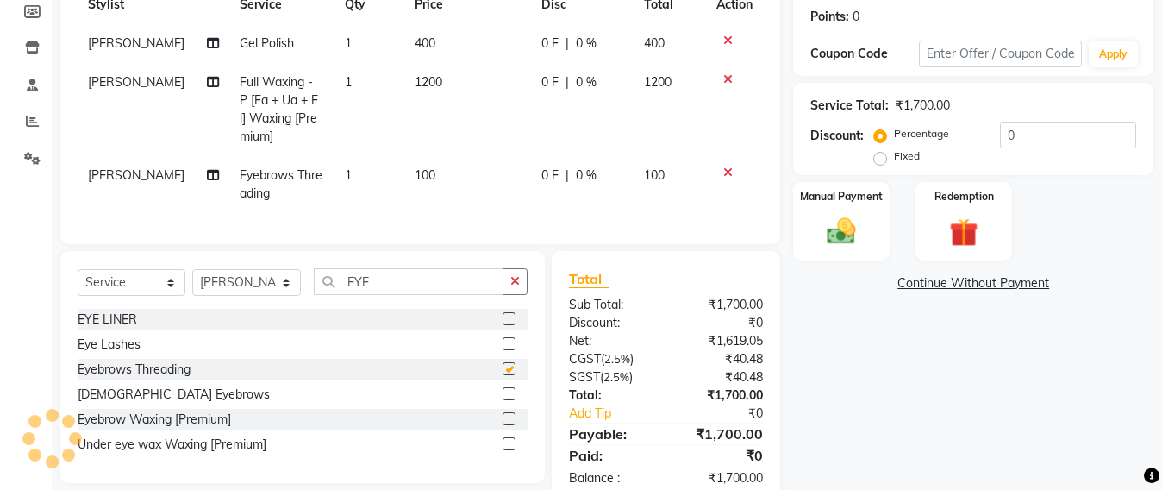
checkbox input "false"
click at [388, 295] on input "EYE" at bounding box center [409, 281] width 190 height 27
type input "E"
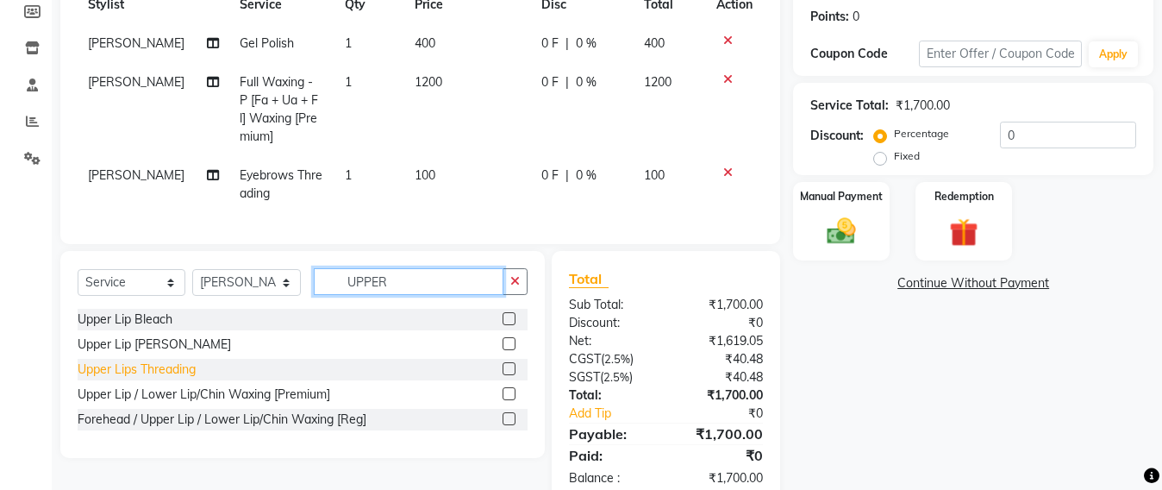
type input "UPPER"
click at [162, 379] on div "Upper Lips Threading" at bounding box center [137, 369] width 118 height 18
checkbox input "false"
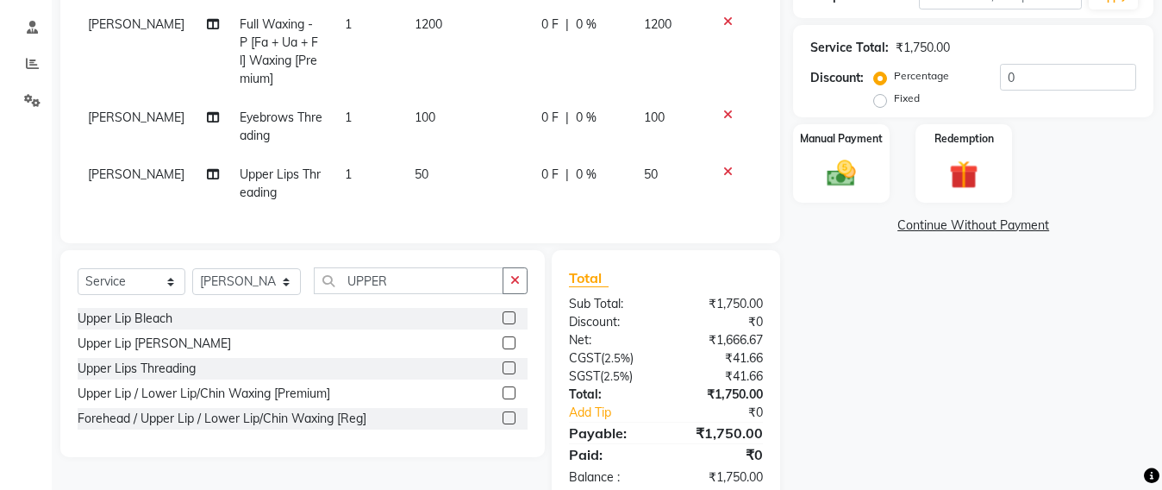
scroll to position [368, 0]
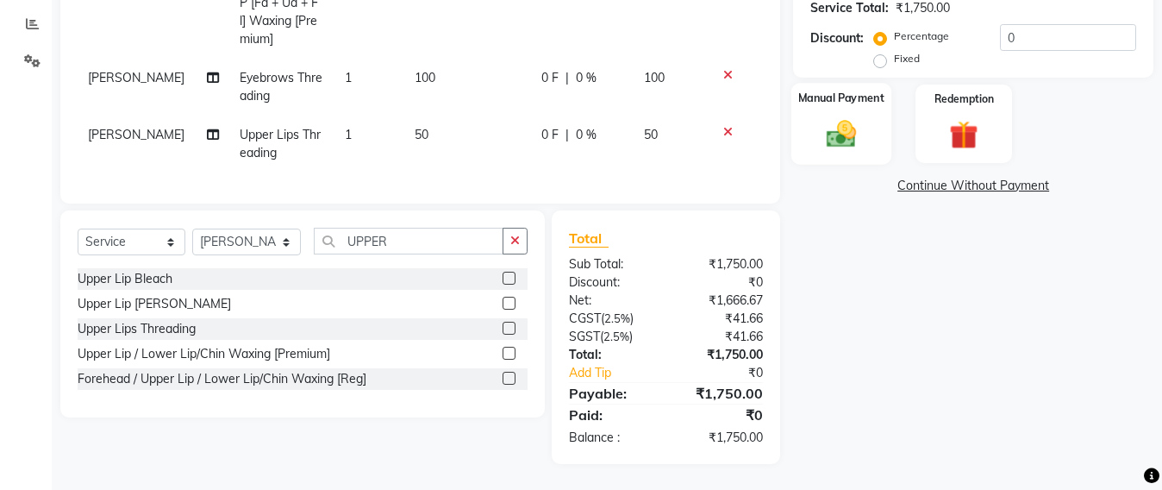
click at [843, 128] on img at bounding box center [842, 133] width 48 height 34
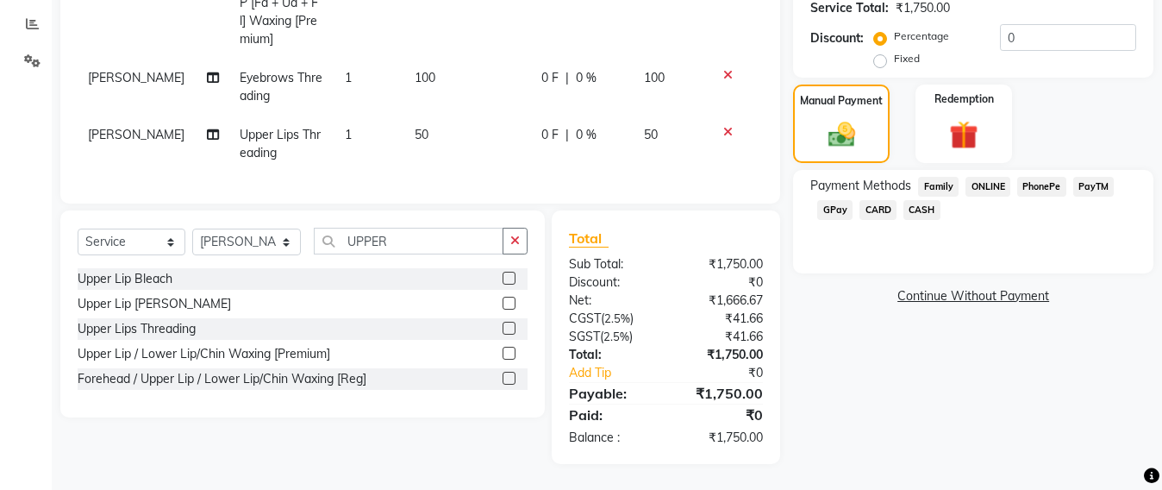
click at [824, 205] on span "GPay" at bounding box center [835, 210] width 35 height 20
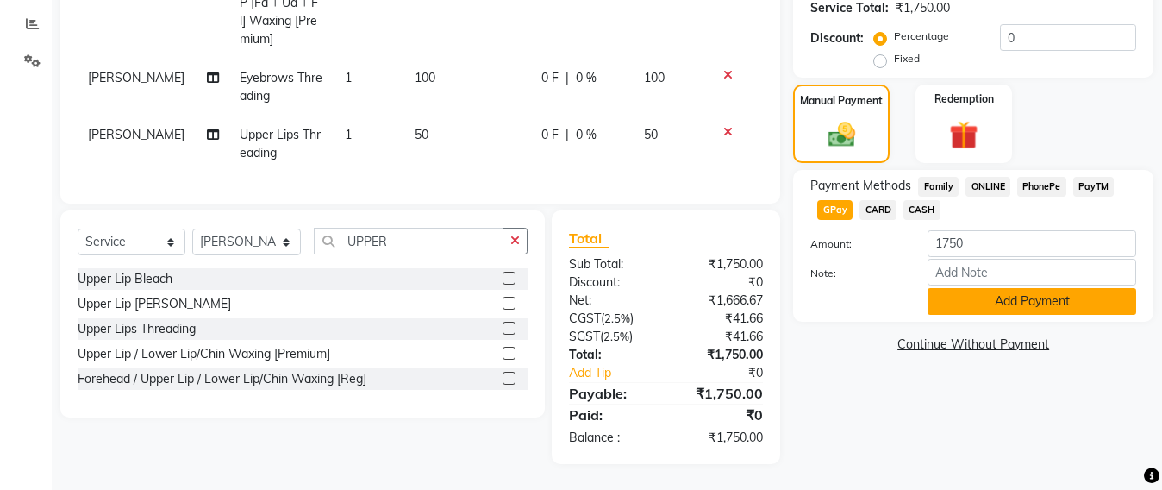
click at [995, 291] on button "Add Payment" at bounding box center [1032, 301] width 209 height 27
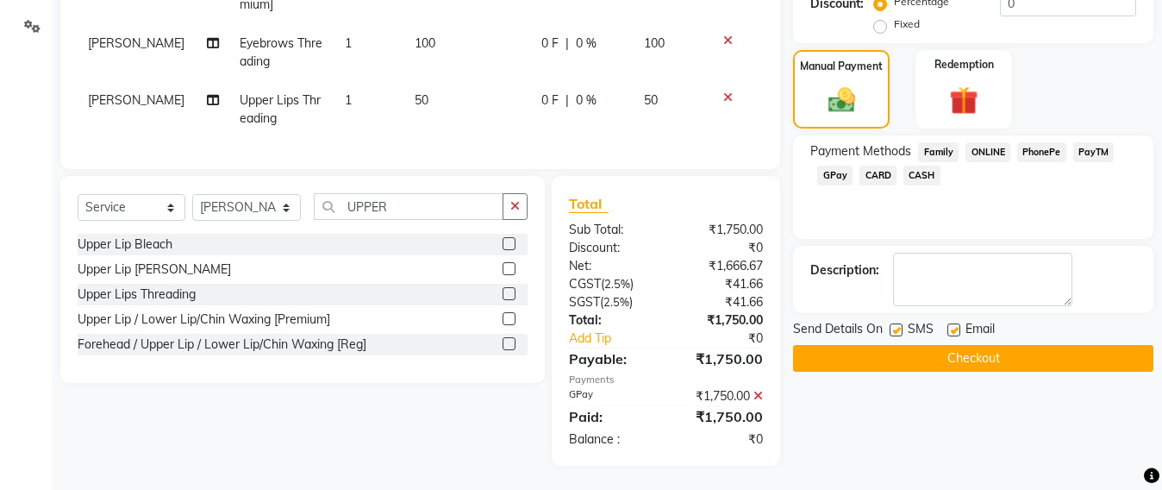
scroll to position [410, 0]
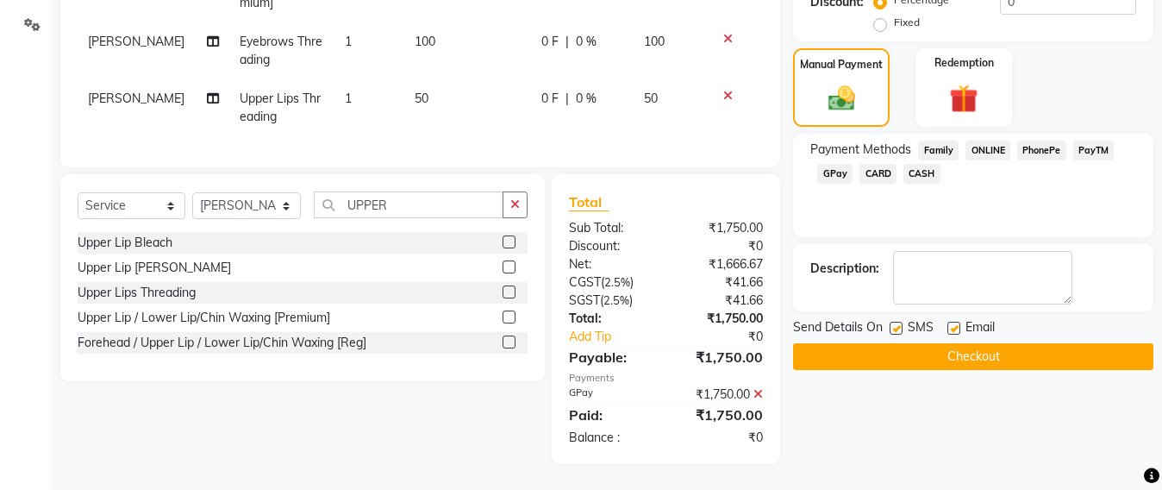
click at [962, 343] on button "Checkout" at bounding box center [973, 356] width 360 height 27
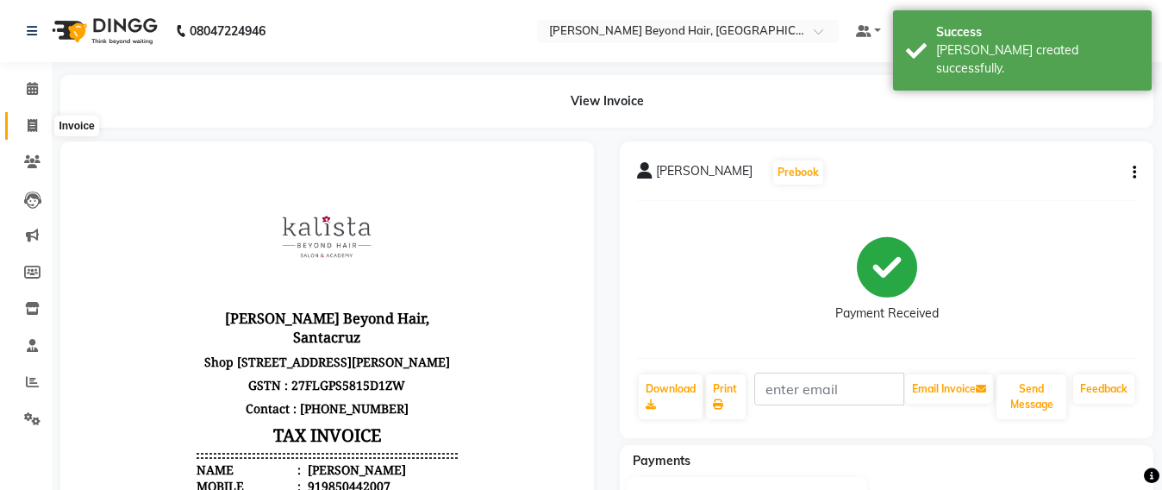
click at [21, 127] on span at bounding box center [32, 126] width 30 height 20
select select "service"
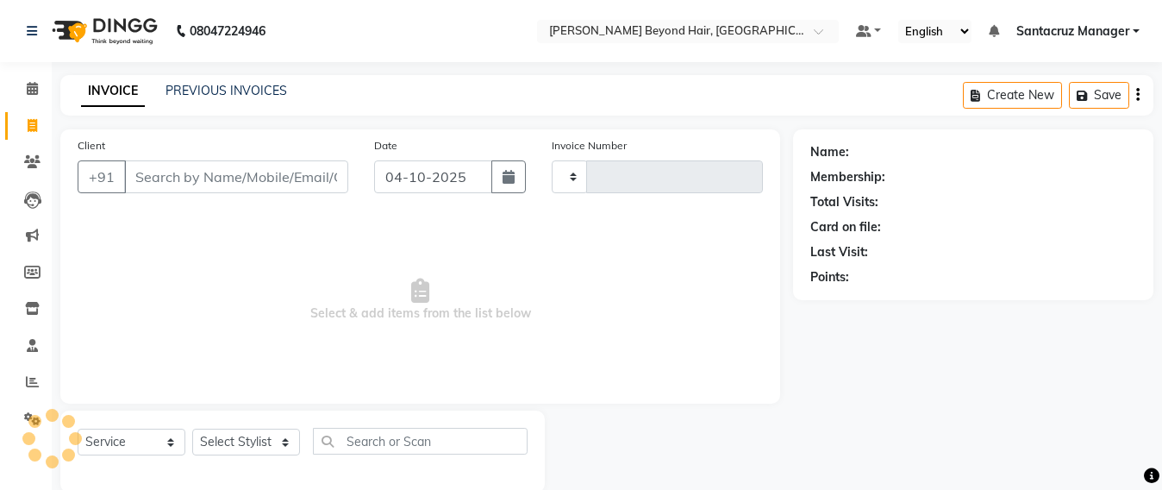
scroll to position [28, 0]
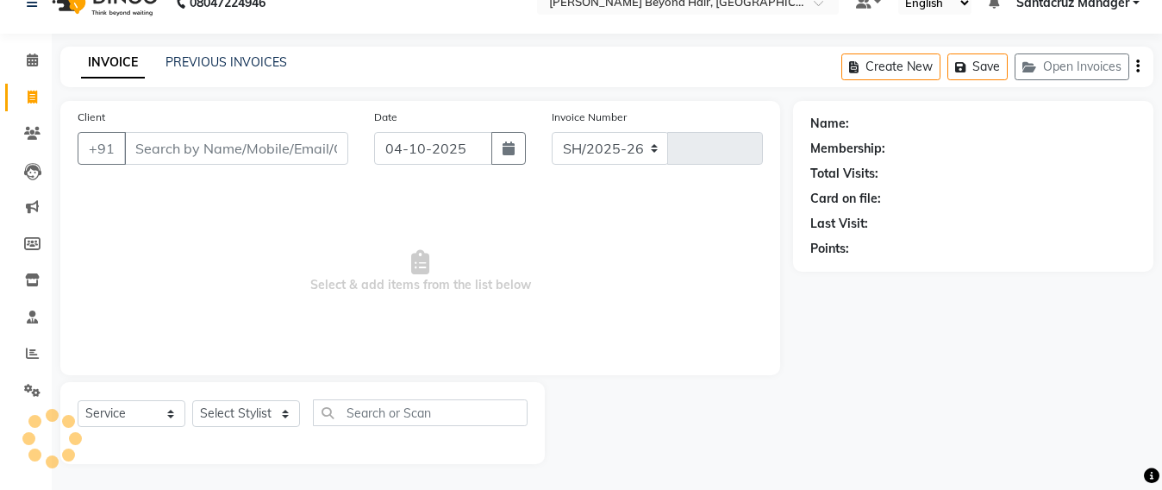
select select "6357"
type input "7137"
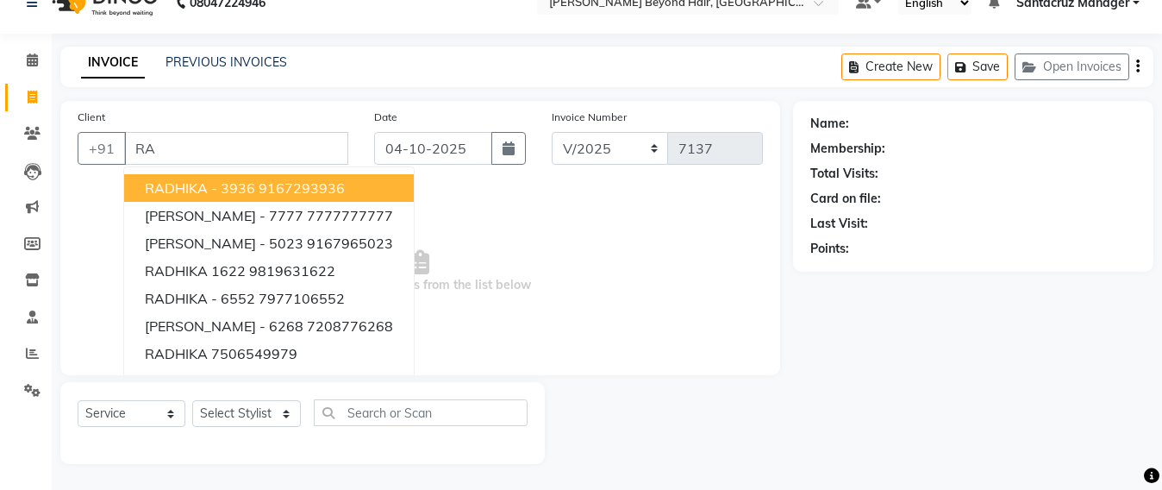
type input "R"
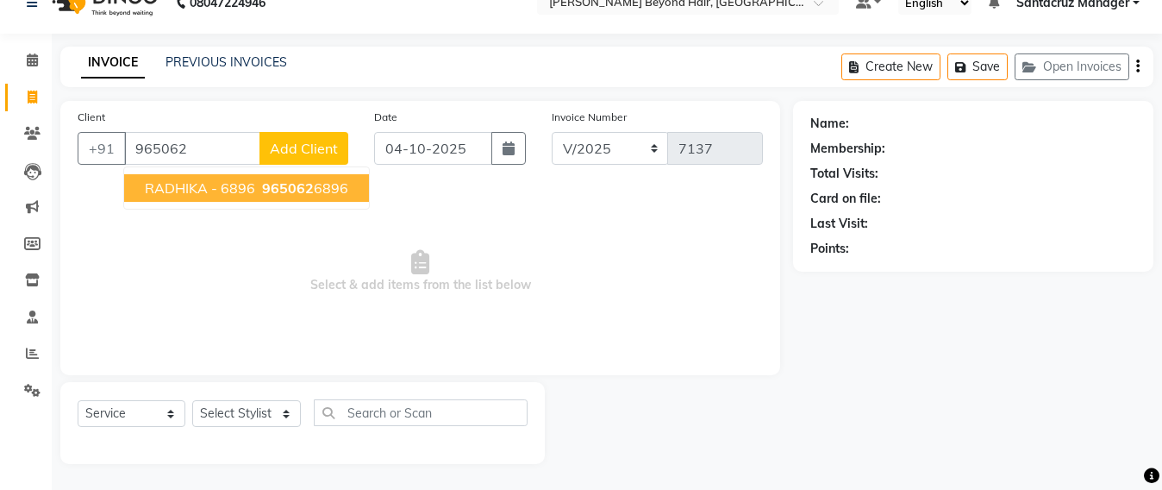
click at [262, 196] on span "965062" at bounding box center [288, 187] width 52 height 17
type input "9650626896"
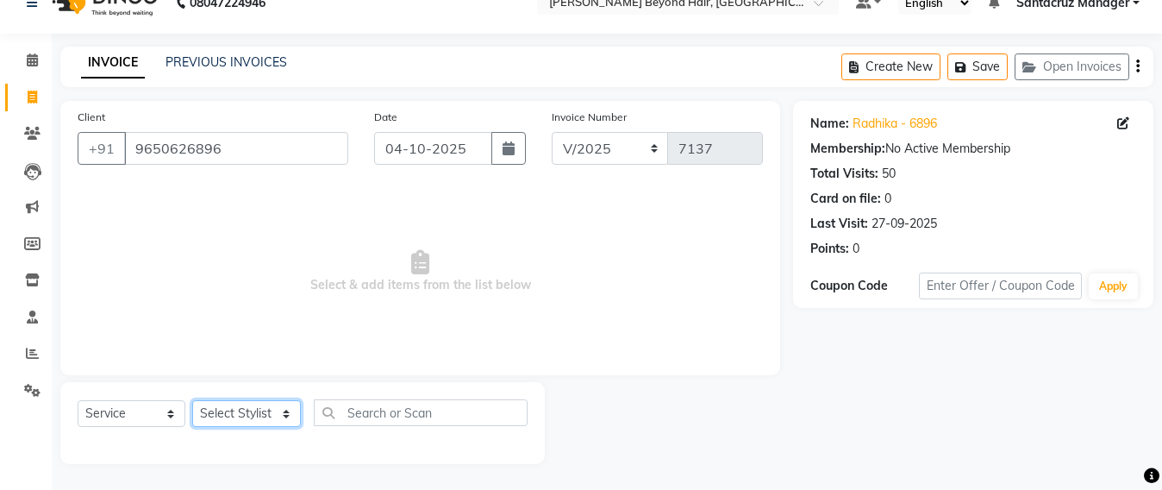
click at [222, 409] on select "Select Stylist Admin Avesh Sankat AZHER SHAIKH Dhruv Gohil Jayeshree Mahtre Man…" at bounding box center [246, 413] width 109 height 27
select select "59106"
click at [192, 400] on select "Select Stylist Admin Avesh Sankat AZHER SHAIKH Dhruv Gohil Jayeshree Mahtre Man…" at bounding box center [246, 413] width 109 height 27
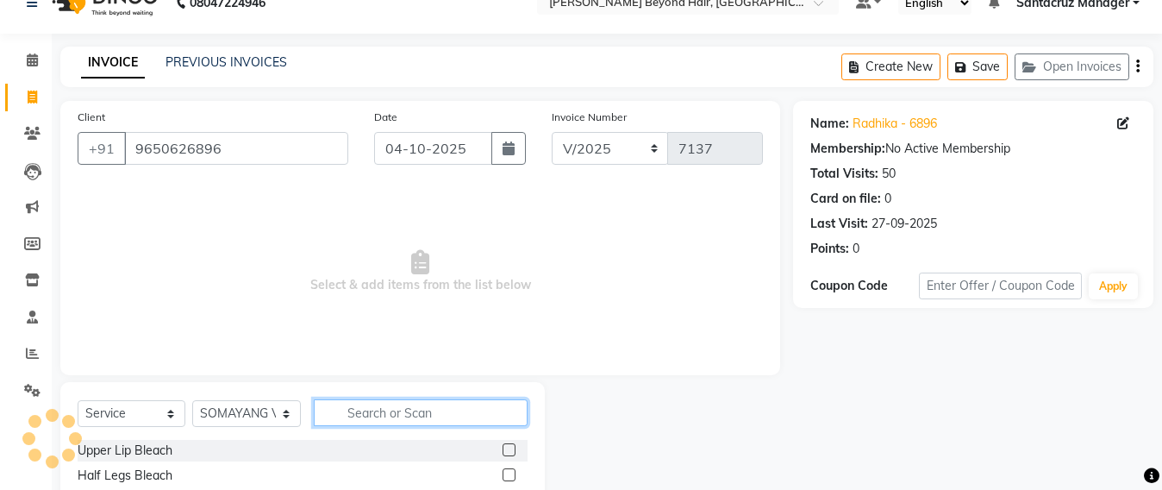
click at [381, 403] on input "text" at bounding box center [421, 412] width 214 height 27
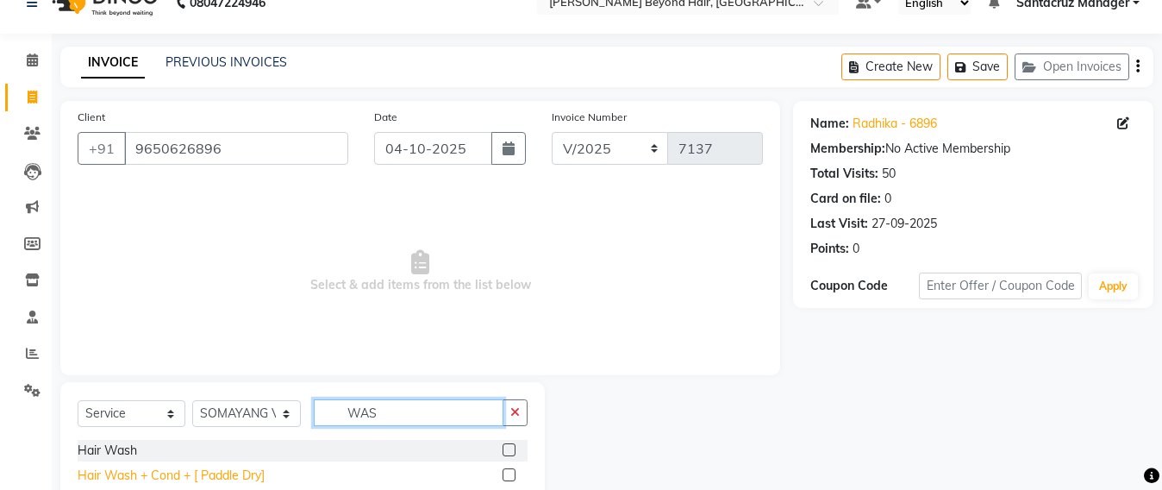
type input "WAS"
click at [242, 471] on div "Hair Wash + Cond + [ Paddle Dry]" at bounding box center [171, 476] width 187 height 18
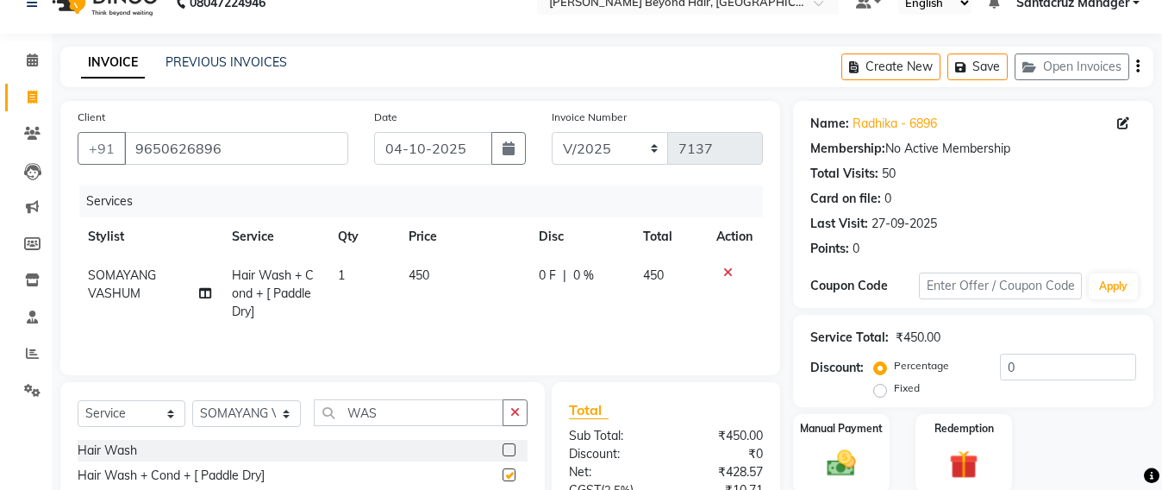
checkbox input "false"
click at [981, 72] on button "Save" at bounding box center [978, 66] width 60 height 27
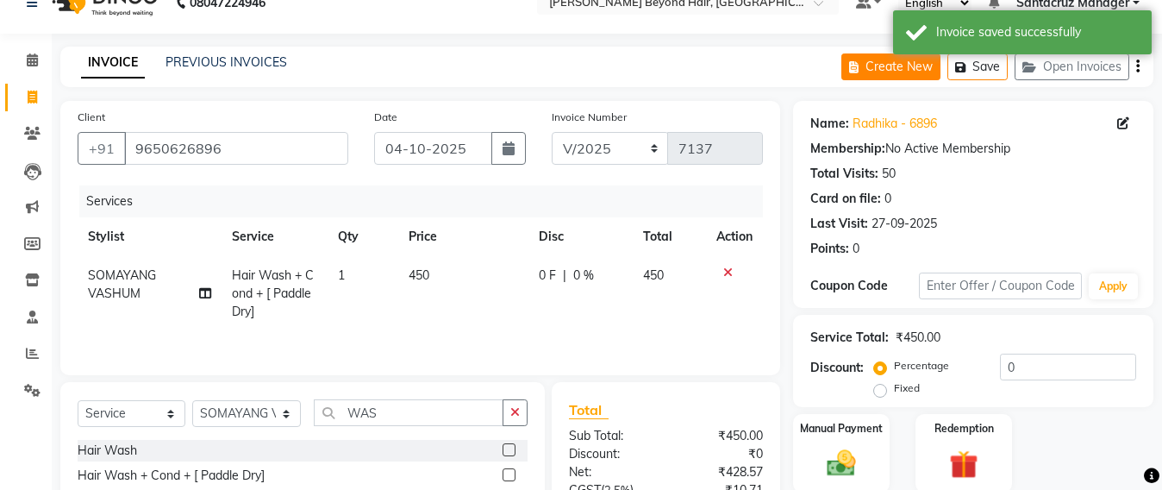
click at [899, 75] on button "Create New" at bounding box center [891, 66] width 99 height 27
select select "service"
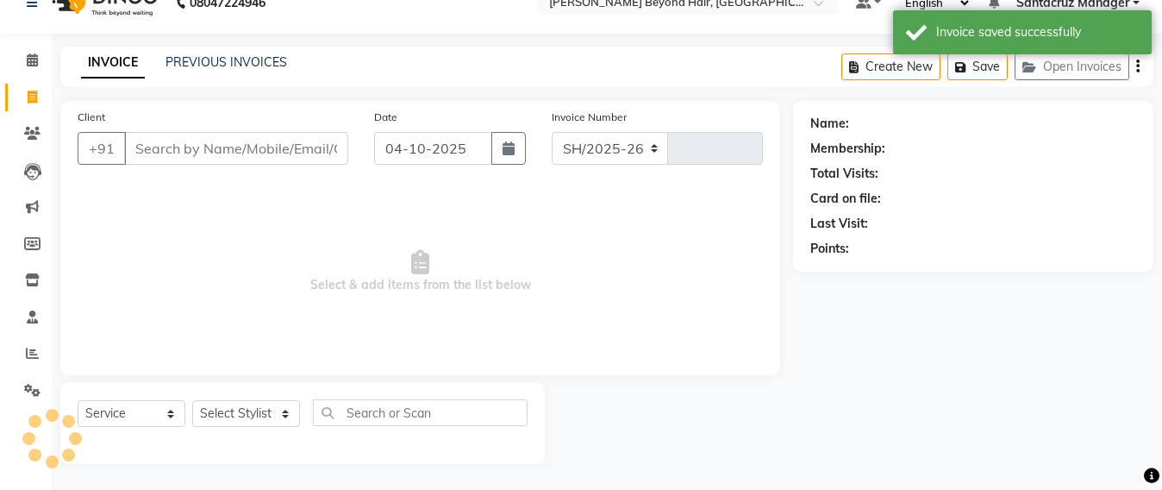
select select "6357"
type input "7137"
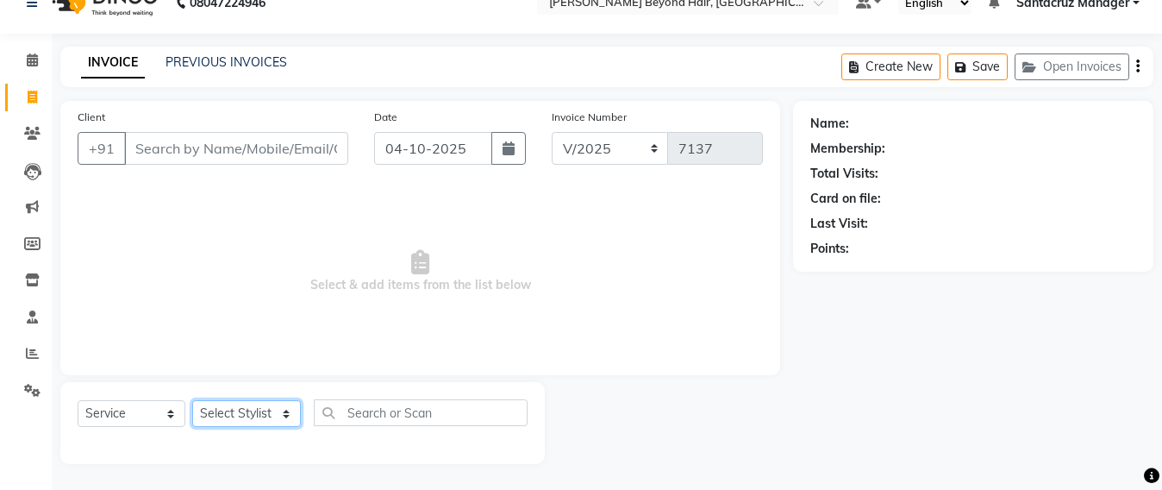
click at [228, 407] on select "Select Stylist Admin Avesh Sankat AZHER SHAIKH Dhruv Gohil Jayeshree Mahtre Man…" at bounding box center [246, 413] width 109 height 27
select select "47537"
click at [192, 400] on select "Select Stylist Admin Avesh Sankat AZHER SHAIKH Dhruv Gohil Jayeshree Mahtre Man…" at bounding box center [246, 413] width 109 height 27
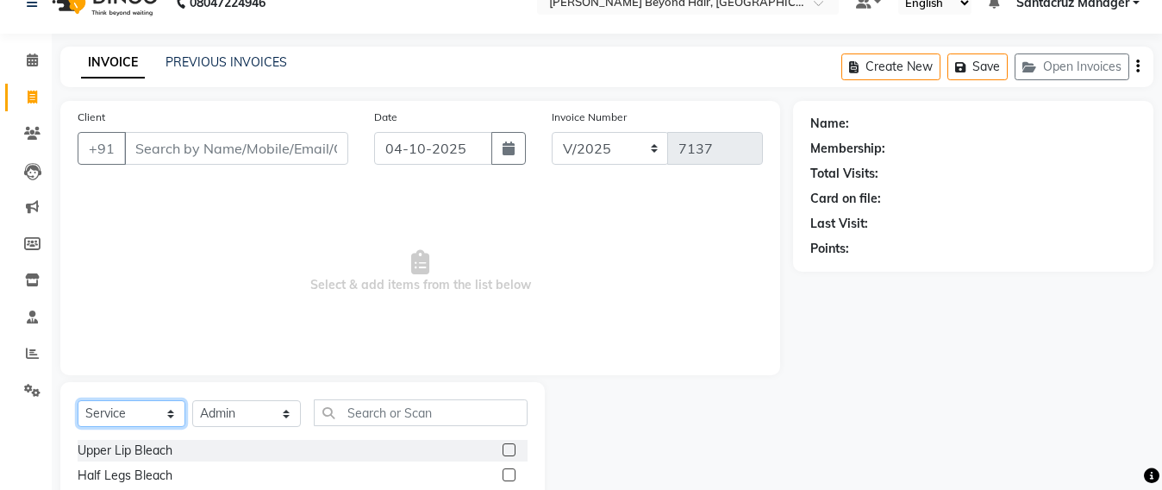
click at [116, 417] on select "Select Service Product Membership Package Voucher Prepaid Gift Card" at bounding box center [132, 413] width 108 height 27
click at [103, 411] on select "Select Service Product Membership Package Voucher Prepaid Gift Card" at bounding box center [132, 413] width 108 height 27
select select "P"
click at [78, 400] on select "Select Service Product Membership Package Voucher Prepaid Gift Card" at bounding box center [132, 413] width 108 height 27
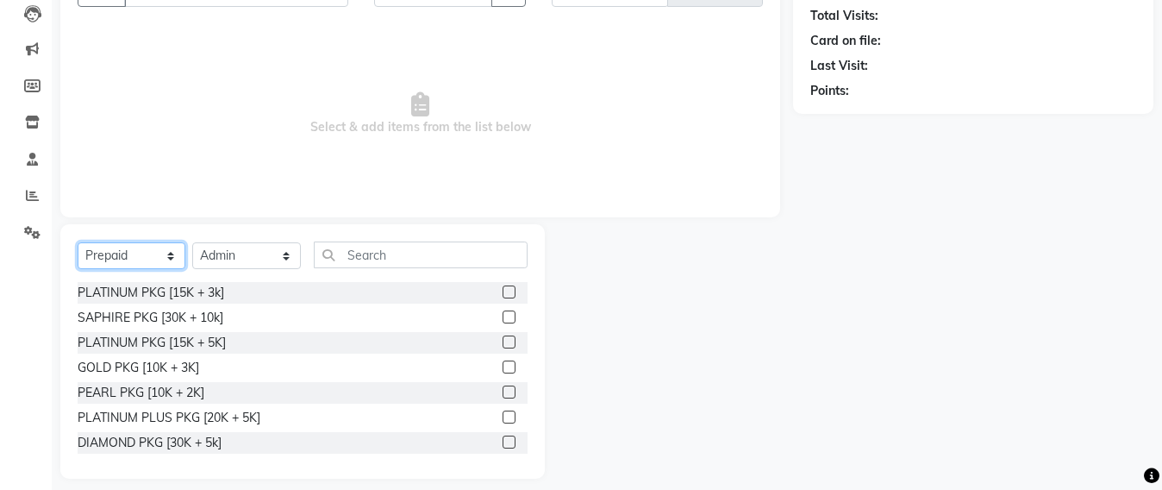
scroll to position [201, 0]
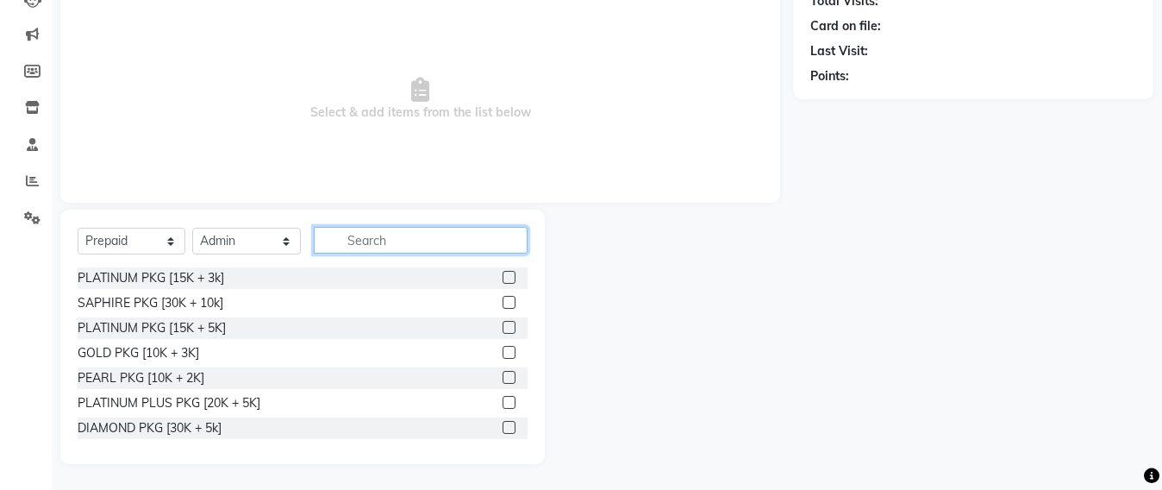
click at [357, 239] on input "text" at bounding box center [421, 240] width 214 height 27
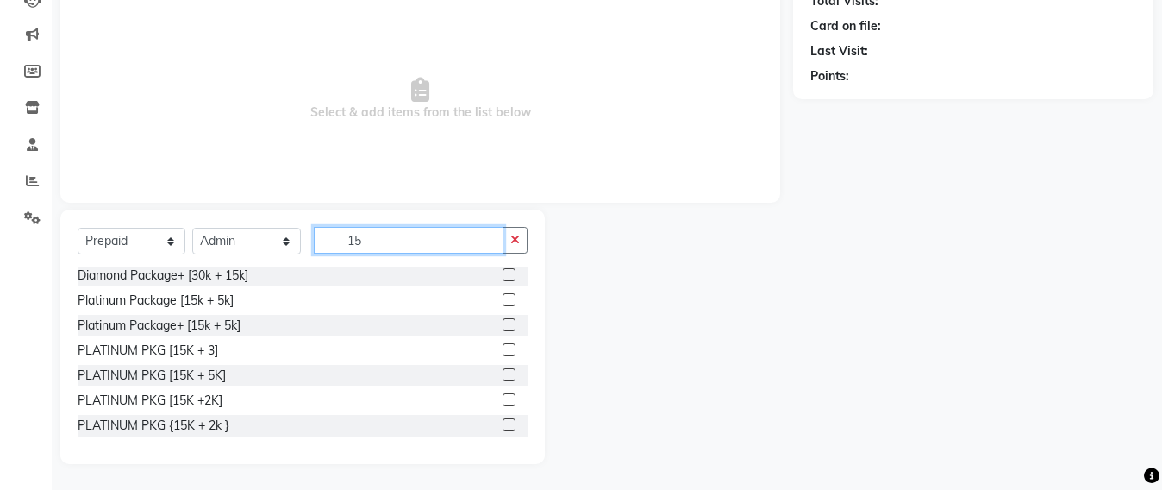
type input "15"
click at [260, 115] on span "Select & add items from the list below" at bounding box center [421, 99] width 686 height 172
click at [370, 234] on input "15" at bounding box center [409, 240] width 190 height 27
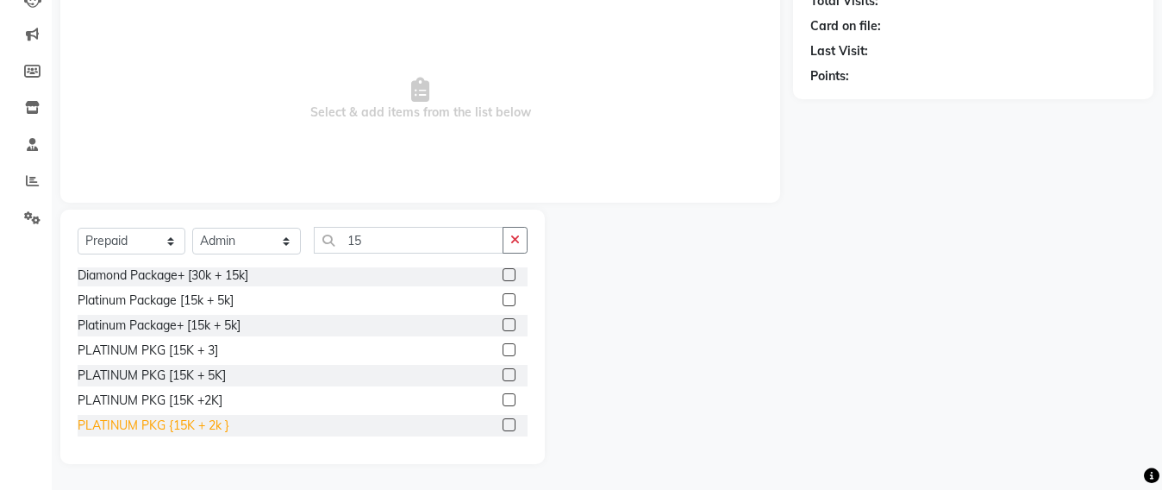
click at [169, 426] on div "PLATINUM PKG {15K + 2k }" at bounding box center [154, 426] width 152 height 18
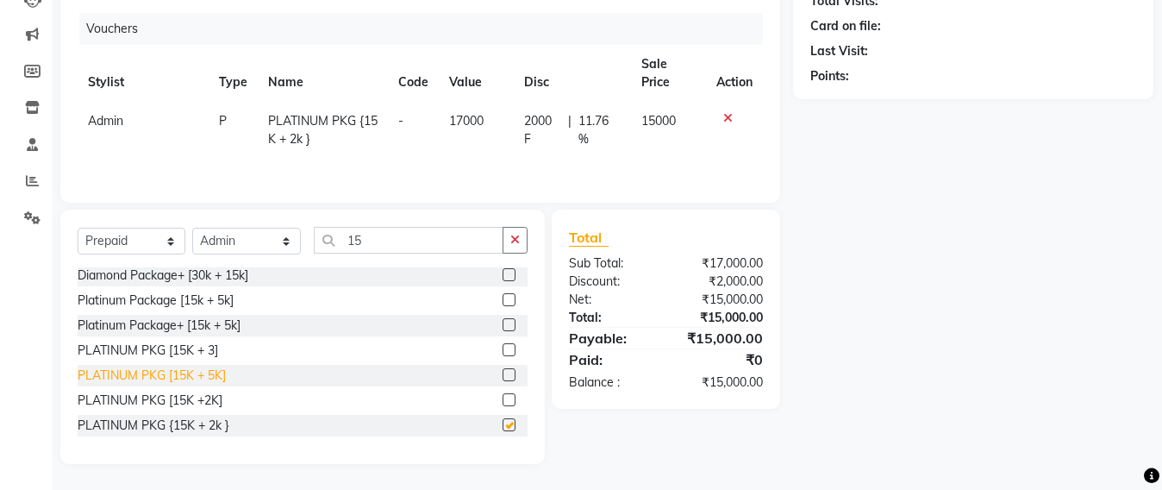
checkbox input "false"
click at [728, 116] on icon at bounding box center [728, 118] width 9 height 12
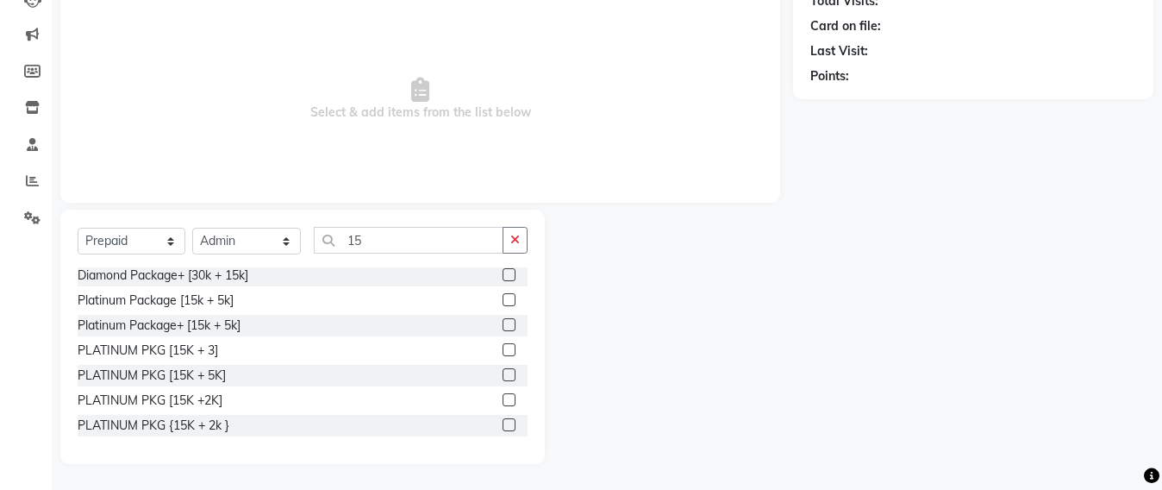
scroll to position [0, 0]
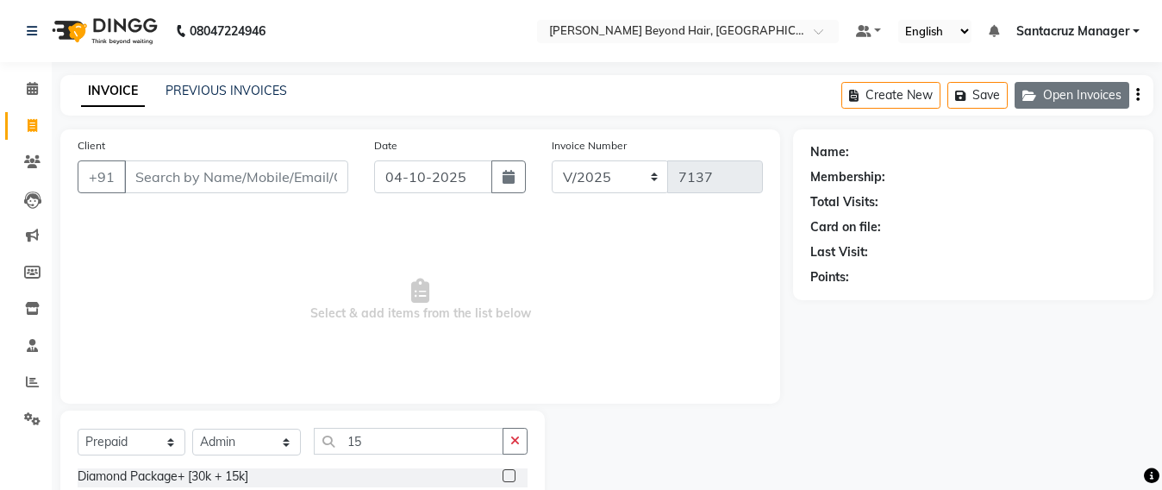
click at [1069, 93] on button "Open Invoices" at bounding box center [1072, 95] width 115 height 27
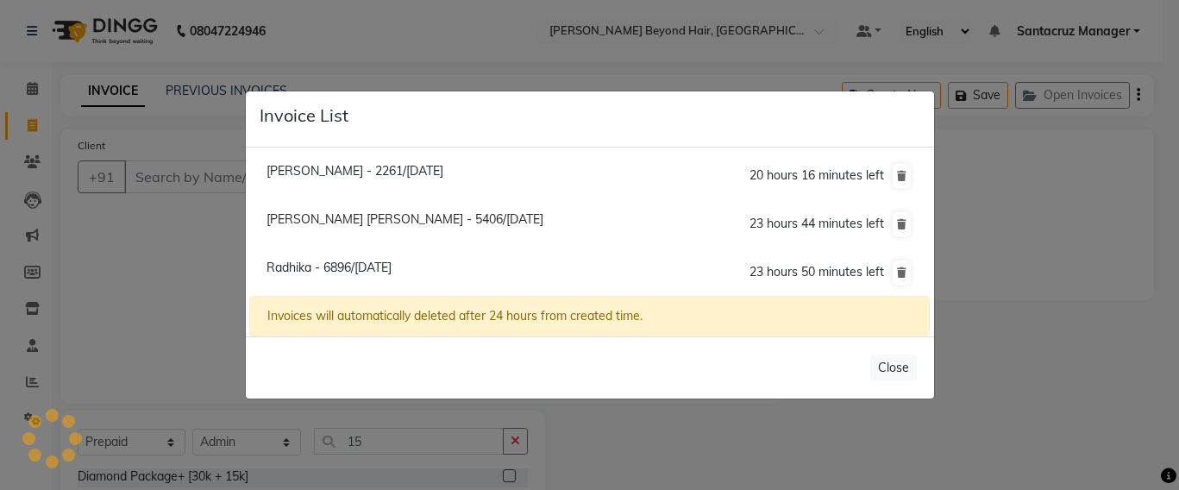
click at [375, 161] on li "Mayuri - 2261/04 October 2025 20 hours 16 minutes left" at bounding box center [589, 176] width 680 height 49
click at [369, 169] on span "Mayuri - 2261/04 October 2025" at bounding box center [354, 171] width 177 height 16
type input "8692992261"
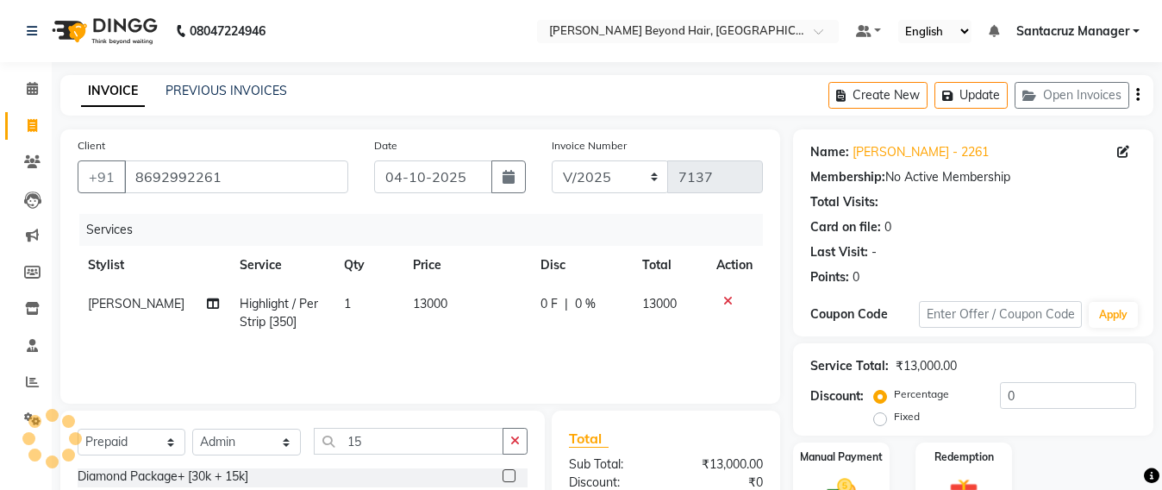
select select "service"
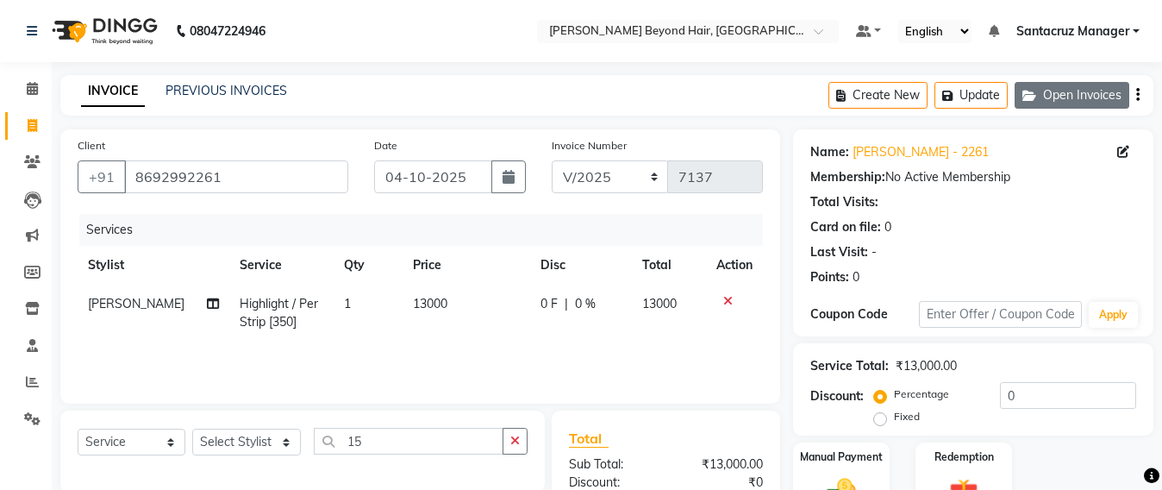
click at [1050, 102] on button "Open Invoices" at bounding box center [1072, 95] width 115 height 27
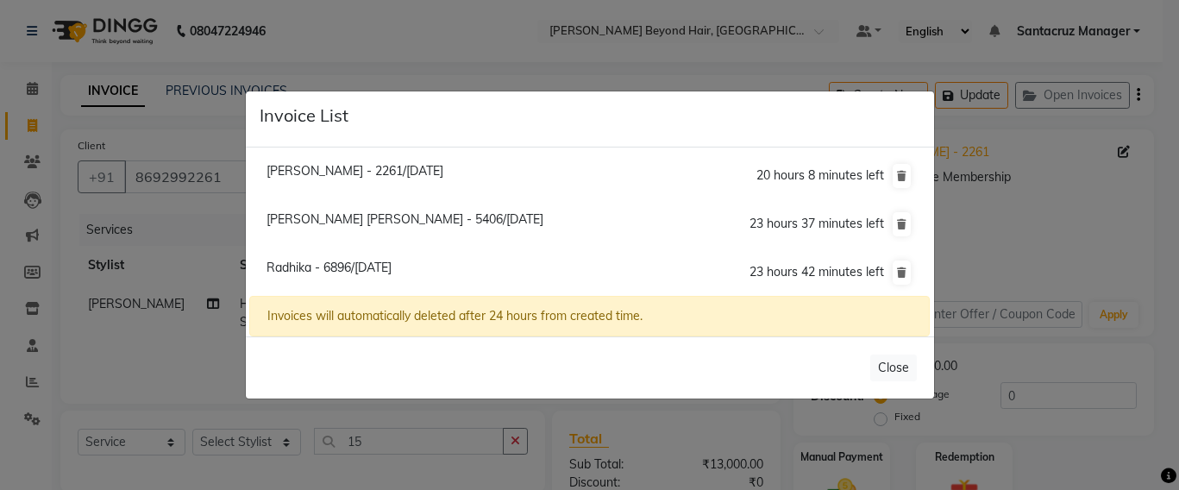
click at [206, 245] on ngb-modal-window "Invoice List Mayuri - 2261/04 October 2025 20 hours 8 minutes left Namrata Band…" at bounding box center [589, 245] width 1179 height 490
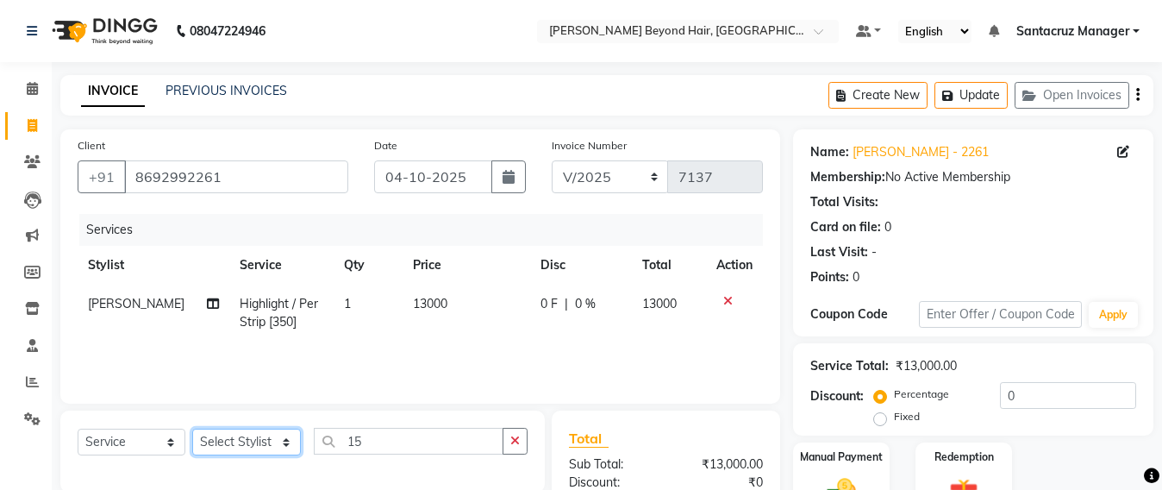
click at [216, 442] on select "Select Stylist Admin Avesh Sankat AZHER SHAIKH Dhruv Gohil Jayeshree Mahtre Man…" at bounding box center [246, 442] width 109 height 27
select select "51588"
click at [192, 429] on select "Select Stylist Admin Avesh Sankat AZHER SHAIKH Dhruv Gohil Jayeshree Mahtre Man…" at bounding box center [246, 442] width 109 height 27
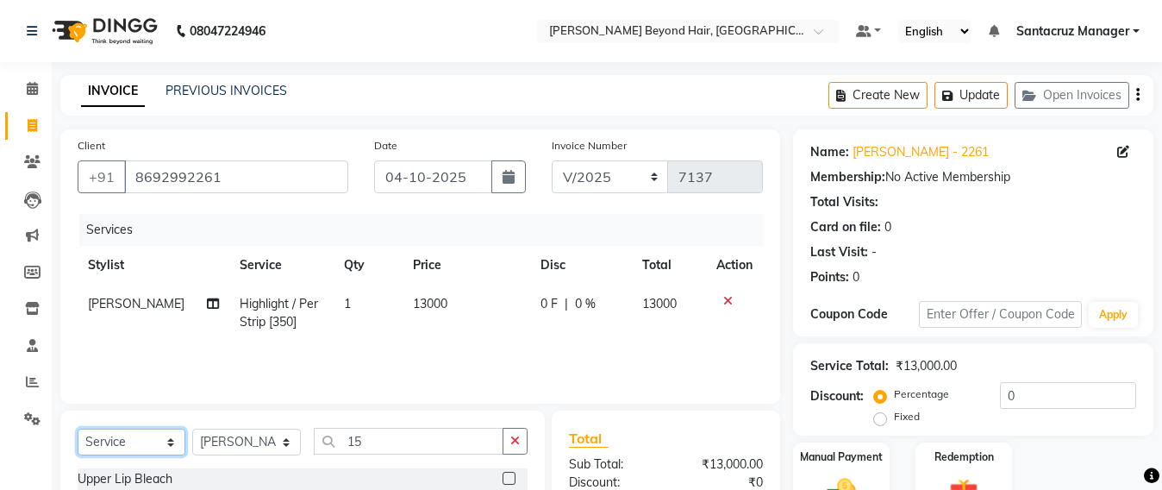
click at [146, 447] on select "Select Service Product Membership Package Voucher Prepaid Gift Card" at bounding box center [132, 442] width 108 height 27
select select "product"
click at [78, 429] on select "Select Service Product Membership Package Voucher Prepaid Gift Card" at bounding box center [132, 442] width 108 height 27
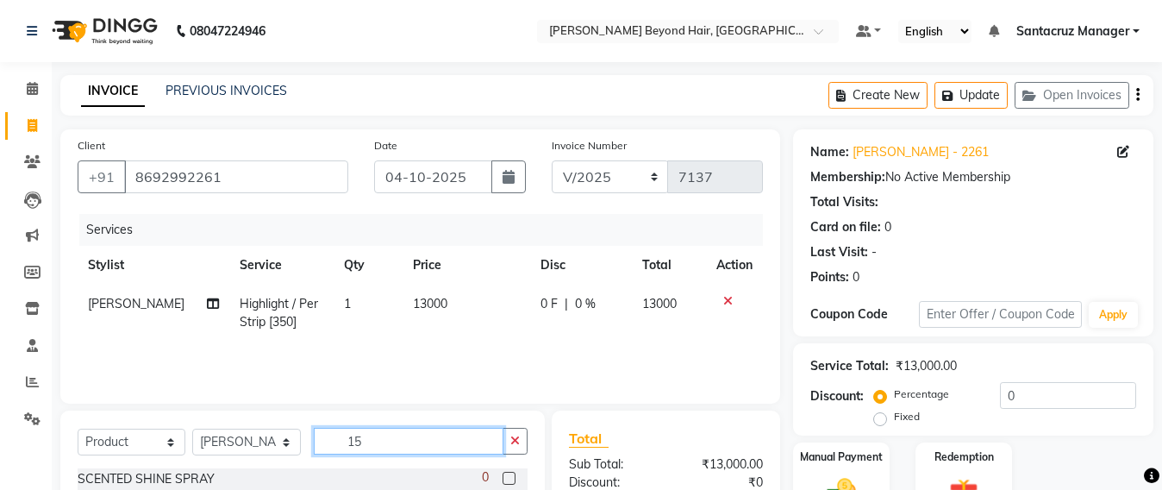
click at [379, 445] on input "15" at bounding box center [409, 441] width 190 height 27
type input "1"
click at [207, 303] on icon at bounding box center [213, 304] width 12 height 12
select select "51588"
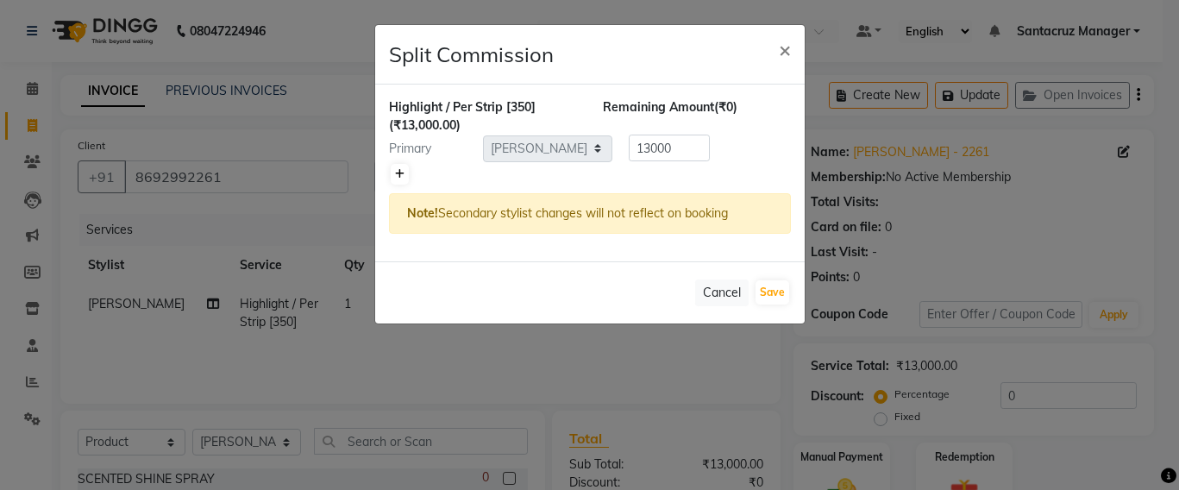
click at [405, 173] on link at bounding box center [400, 174] width 18 height 21
type input "6500"
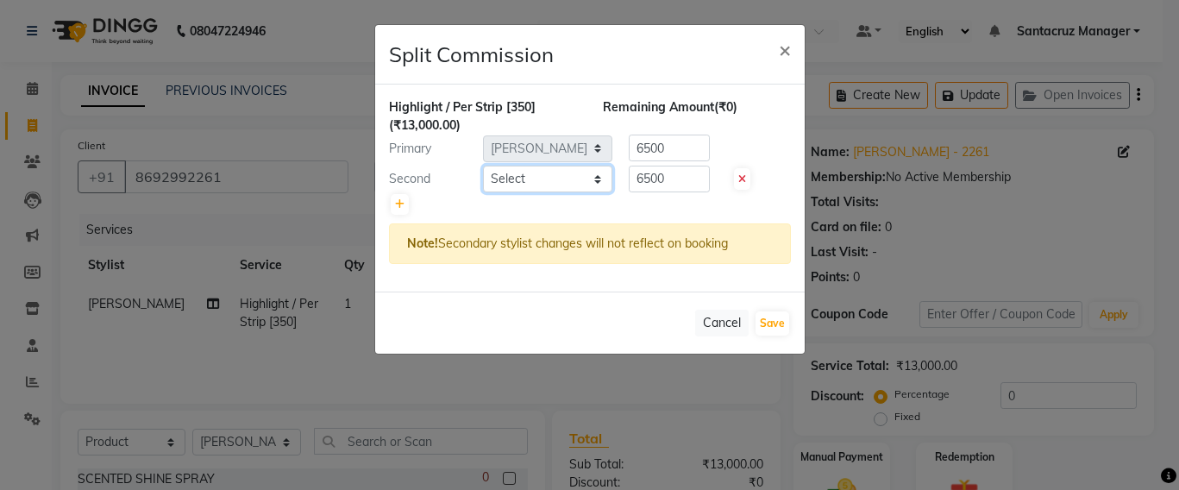
click at [580, 174] on select "Select Admin Avesh Sankat AZHER SHAIKH Dhruv Gohil Jayeshree Mahtre Manisha Sub…" at bounding box center [547, 179] width 129 height 27
select select "86876"
click at [483, 166] on select "Select Admin Avesh Sankat AZHER SHAIKH Dhruv Gohil Jayeshree Mahtre Manisha Sub…" at bounding box center [547, 179] width 129 height 27
click at [402, 205] on icon at bounding box center [399, 204] width 9 height 10
type input "4333.33"
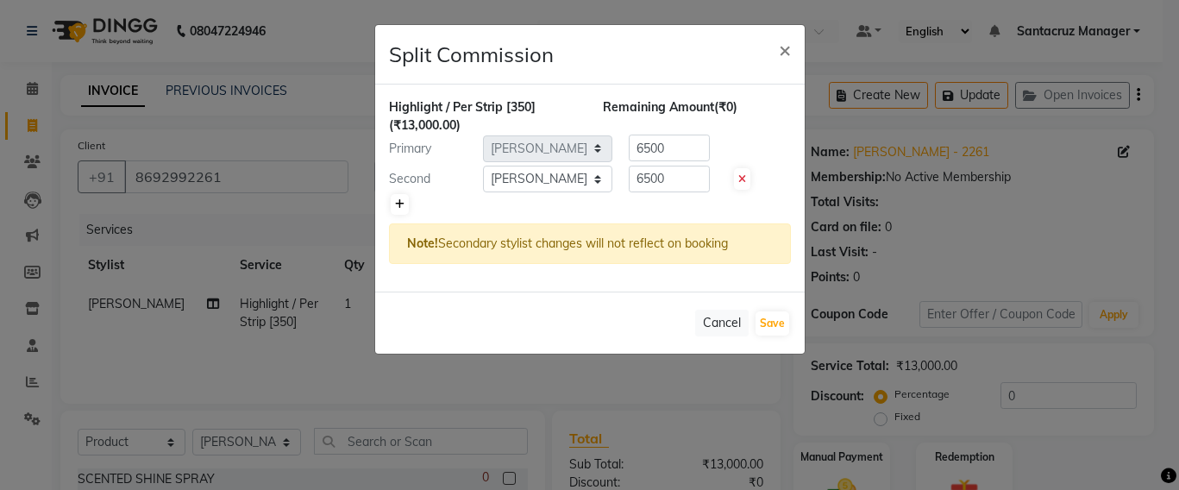
type input "4333.33"
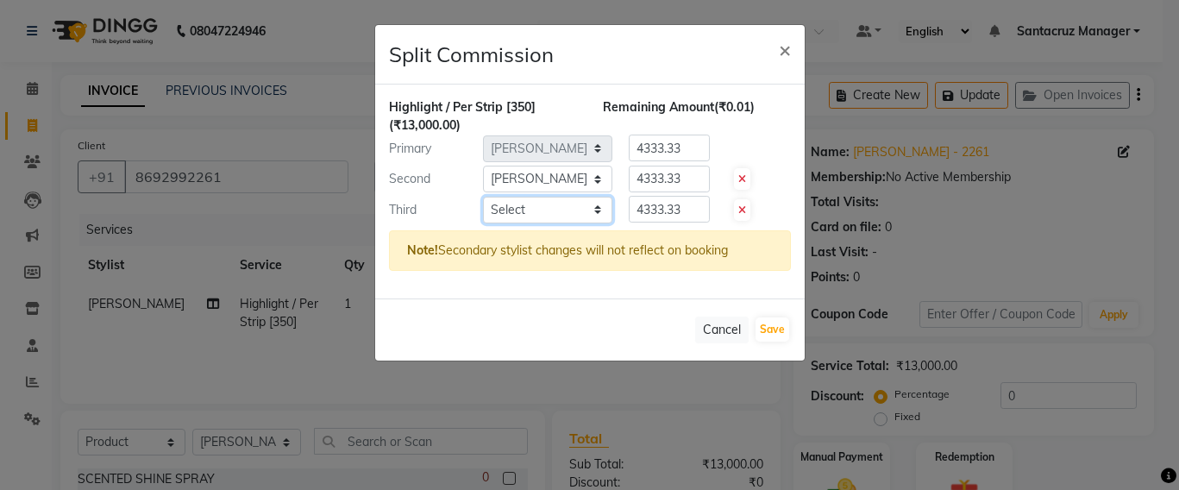
click at [555, 207] on select "Select Admin Avesh Sankat AZHER SHAIKH Dhruv Gohil Jayeshree Mahtre Manisha Sub…" at bounding box center [547, 210] width 129 height 27
click at [567, 214] on select "Select Admin Avesh Sankat AZHER SHAIKH Dhruv Gohil Jayeshree Mahtre Manisha Sub…" at bounding box center [547, 210] width 129 height 27
click at [555, 209] on select "Select Admin Avesh Sankat AZHER SHAIKH Dhruv Gohil Jayeshree Mahtre Manisha Sub…" at bounding box center [547, 210] width 129 height 27
select select "48409"
click at [483, 197] on select "Select Admin Avesh Sankat AZHER SHAIKH Dhruv Gohil Jayeshree Mahtre Manisha Sub…" at bounding box center [547, 210] width 129 height 27
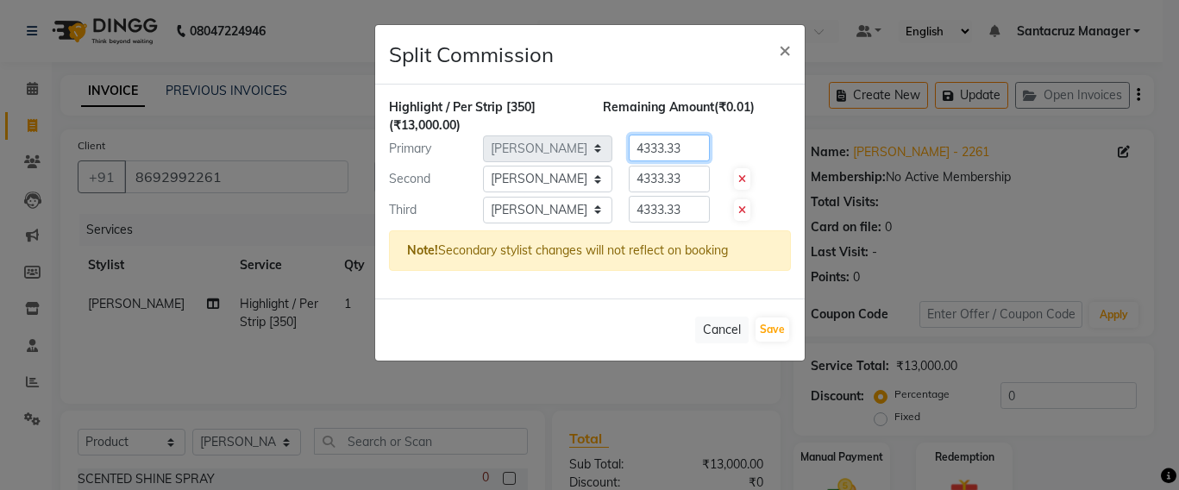
click at [693, 141] on input "4333.33" at bounding box center [669, 148] width 81 height 27
type input "4"
type input "5000"
click at [696, 172] on input "4333.33" at bounding box center [669, 179] width 81 height 27
type input "4"
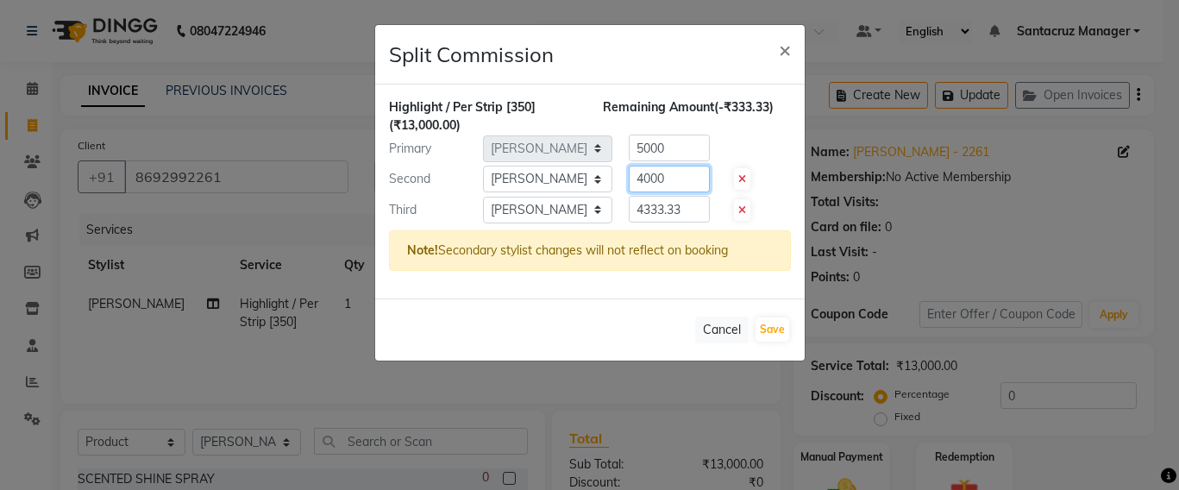
type input "4000"
click at [696, 208] on input "4333.33" at bounding box center [669, 209] width 81 height 27
type input "4000"
click at [768, 335] on button "Save" at bounding box center [772, 329] width 34 height 24
click at [768, 335] on ngb-modal-window "Split Commission × Highlight / Per Strip [350] (₹13,000.00) Remaining Amount (₹…" at bounding box center [589, 245] width 1179 height 490
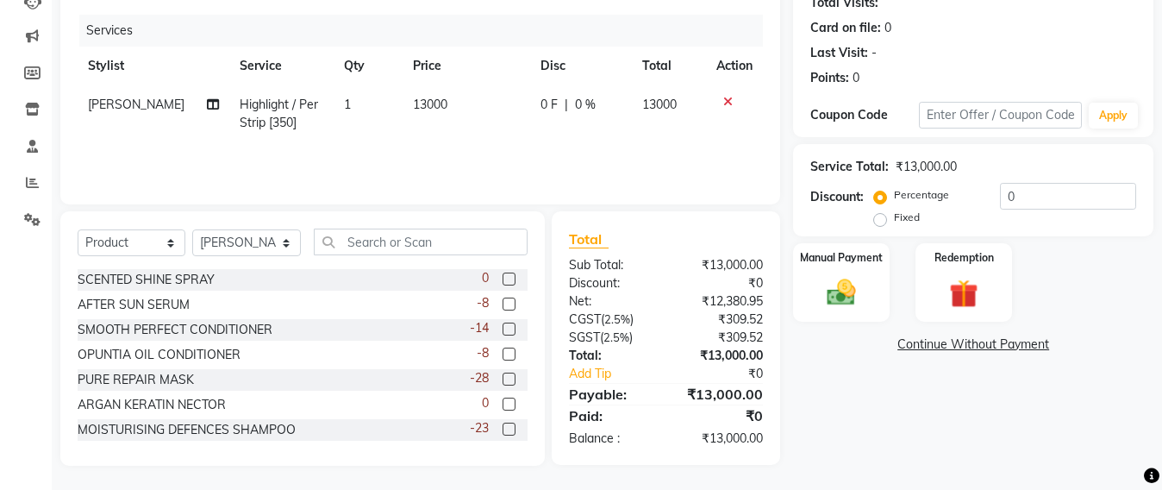
scroll to position [201, 0]
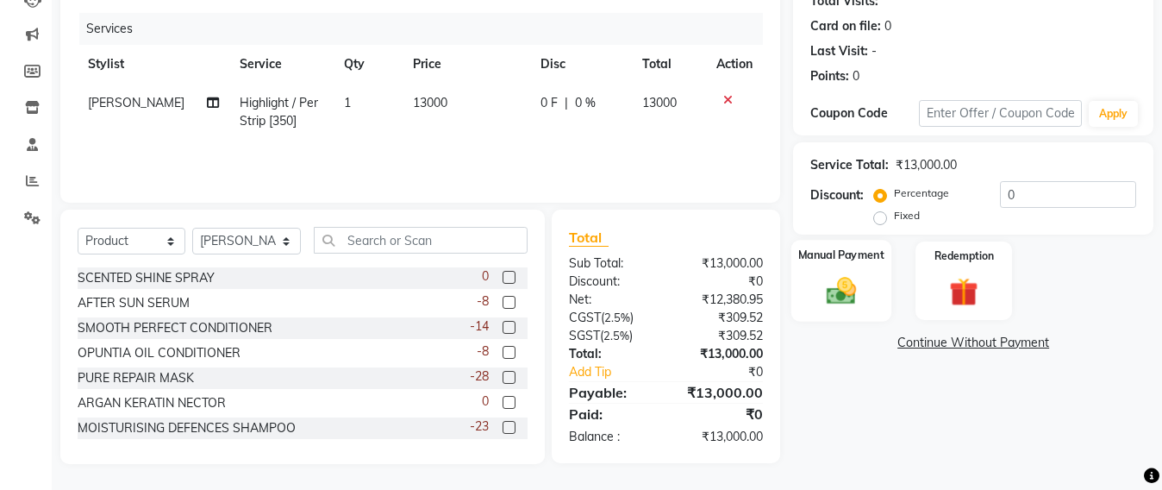
click at [851, 288] on img at bounding box center [842, 290] width 48 height 34
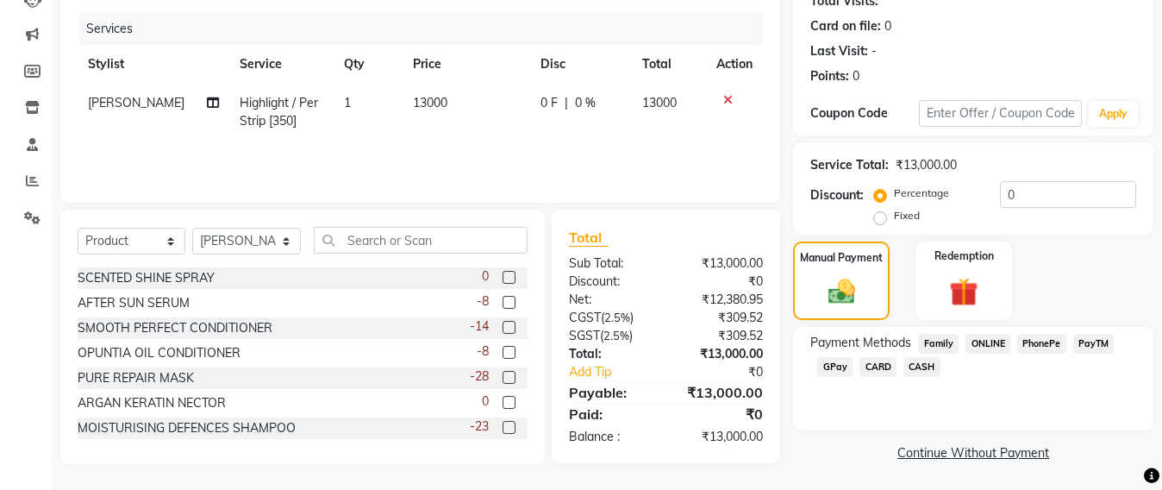
click at [844, 375] on span "GPay" at bounding box center [835, 367] width 35 height 20
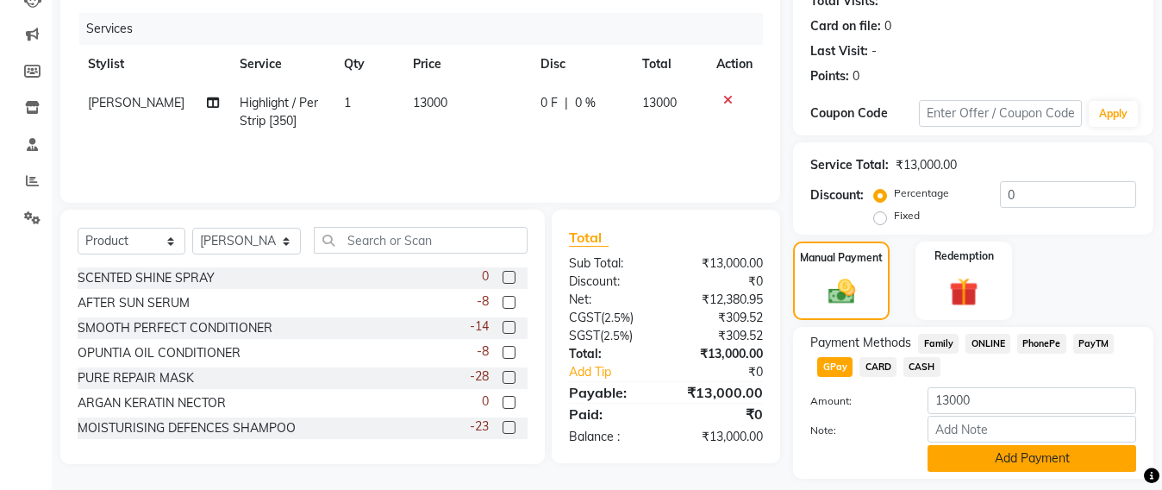
click at [1037, 461] on button "Add Payment" at bounding box center [1032, 458] width 209 height 27
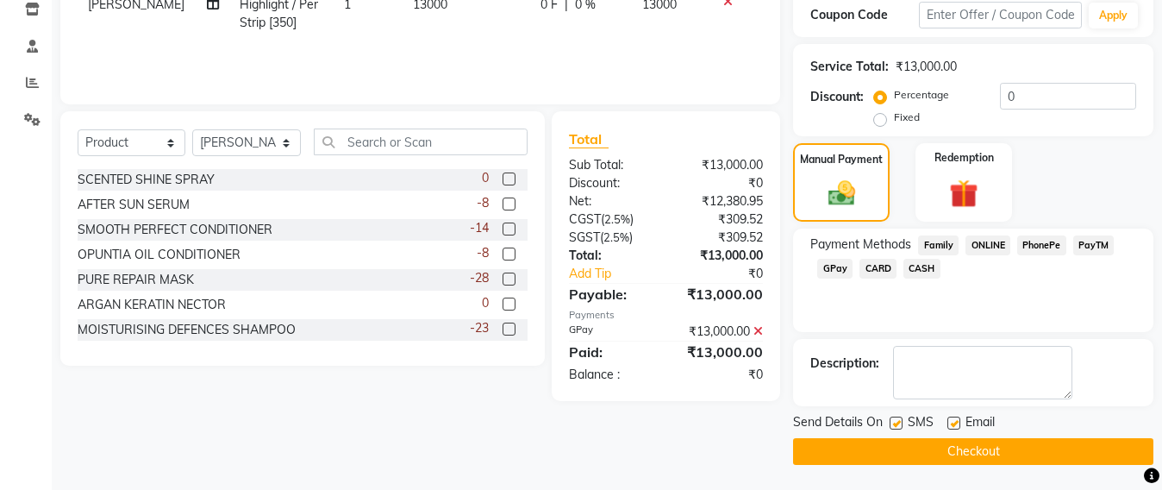
scroll to position [300, 0]
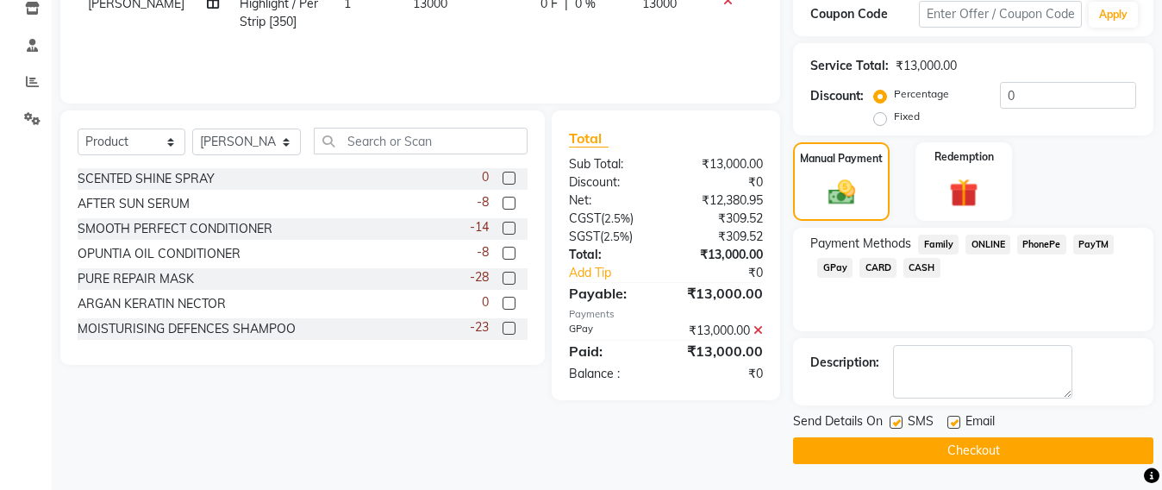
click at [993, 455] on button "Checkout" at bounding box center [973, 450] width 360 height 27
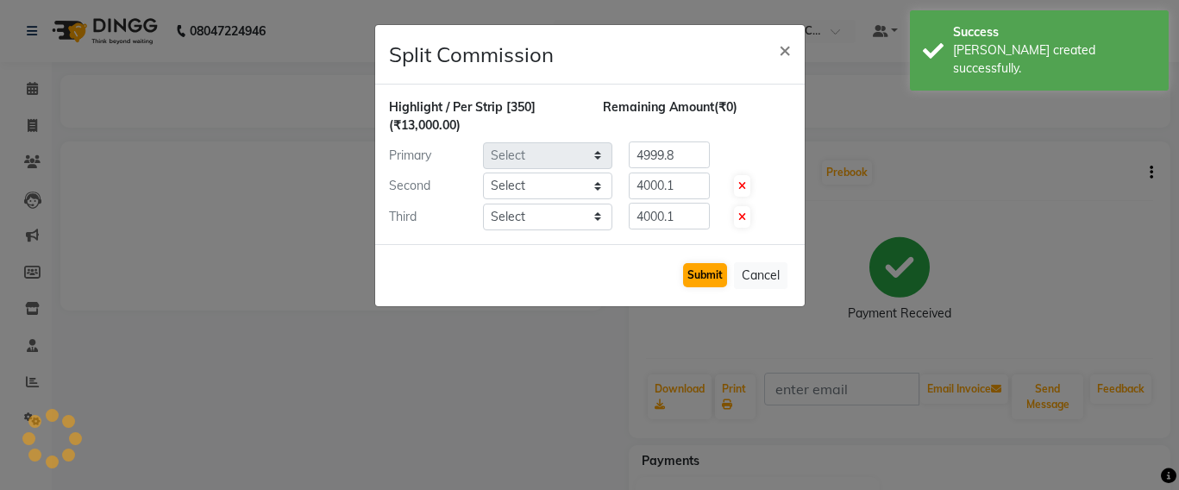
select select "51588"
select select "86876"
select select "48409"
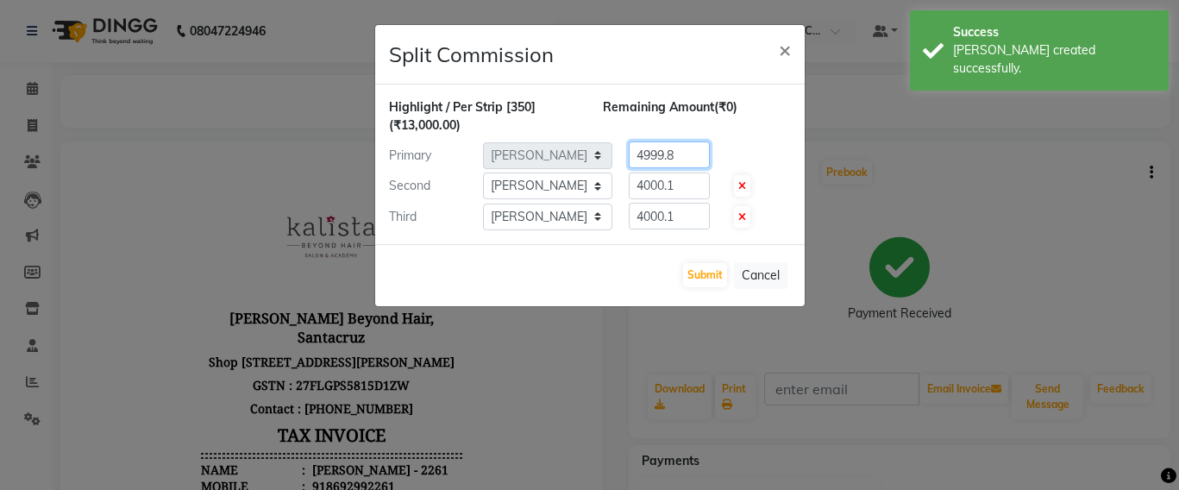
click at [684, 159] on input "4999.8" at bounding box center [669, 154] width 81 height 27
type input "4"
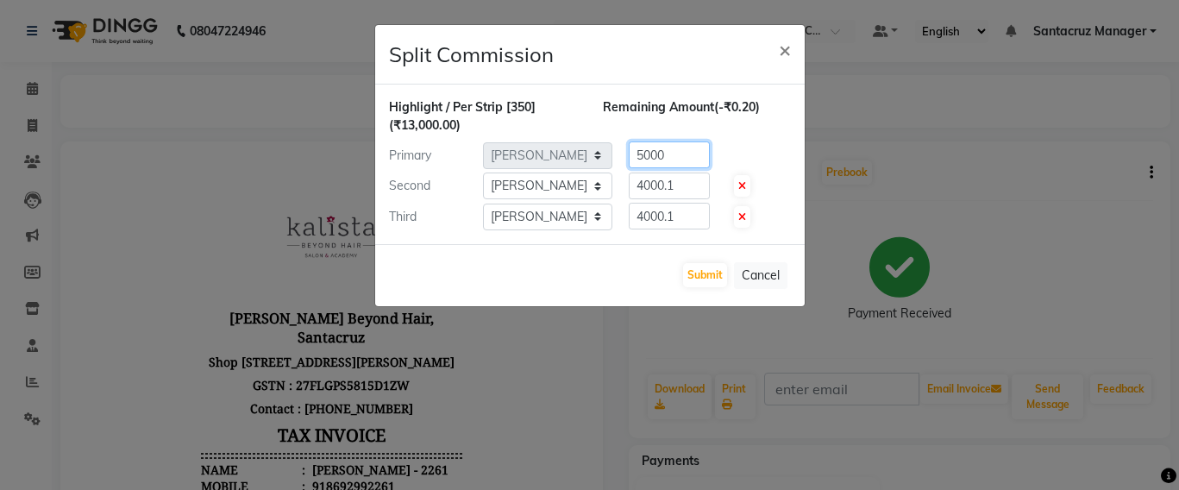
type input "5000"
click at [684, 178] on input "4000.1" at bounding box center [669, 185] width 81 height 27
type input "4000"
click at [685, 222] on input "4000.1" at bounding box center [669, 216] width 81 height 27
type input "4"
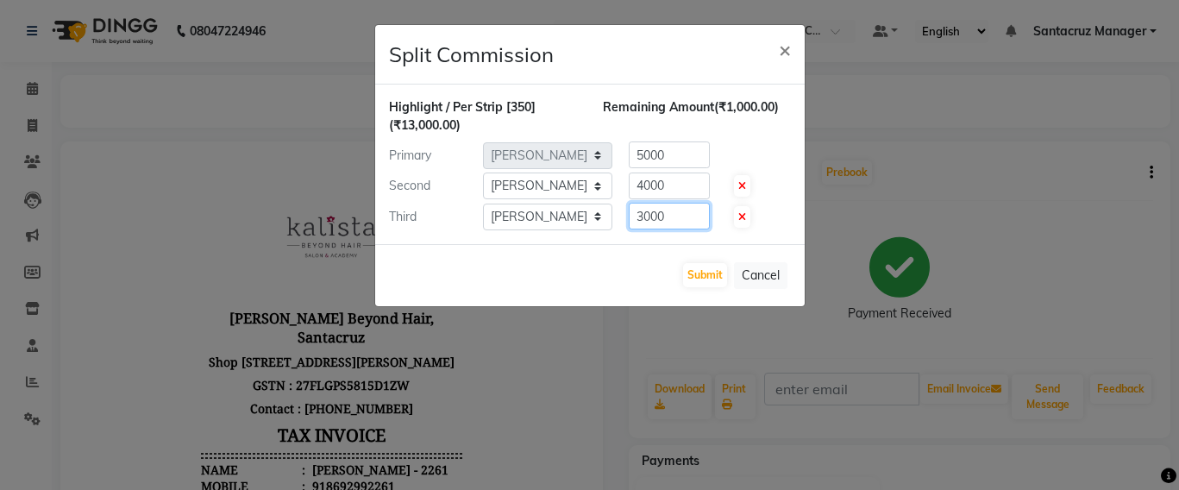
type input "3000"
click at [678, 154] on input "5000" at bounding box center [669, 154] width 81 height 27
type input "5500"
click at [685, 172] on div "4000" at bounding box center [665, 185] width 107 height 27
click at [683, 177] on input "4000" at bounding box center [669, 185] width 81 height 27
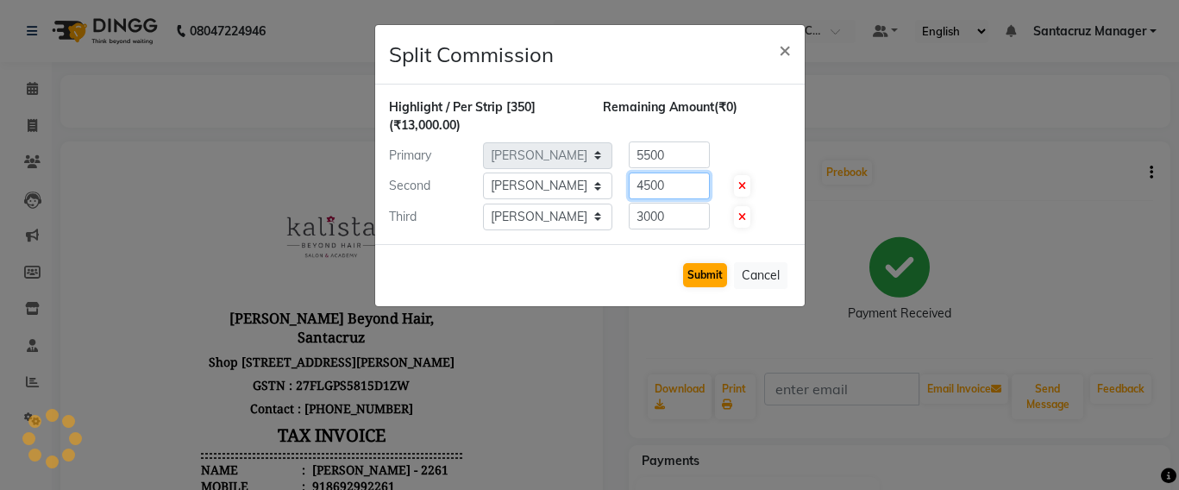
type input "4500"
click at [693, 268] on button "Submit" at bounding box center [705, 275] width 44 height 24
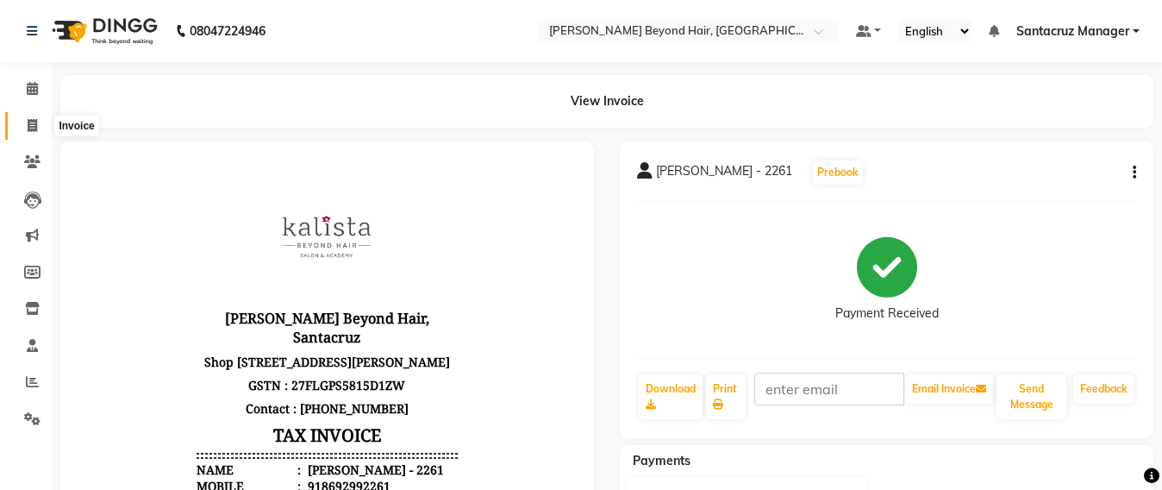
click at [22, 131] on span at bounding box center [32, 126] width 30 height 20
select select "service"
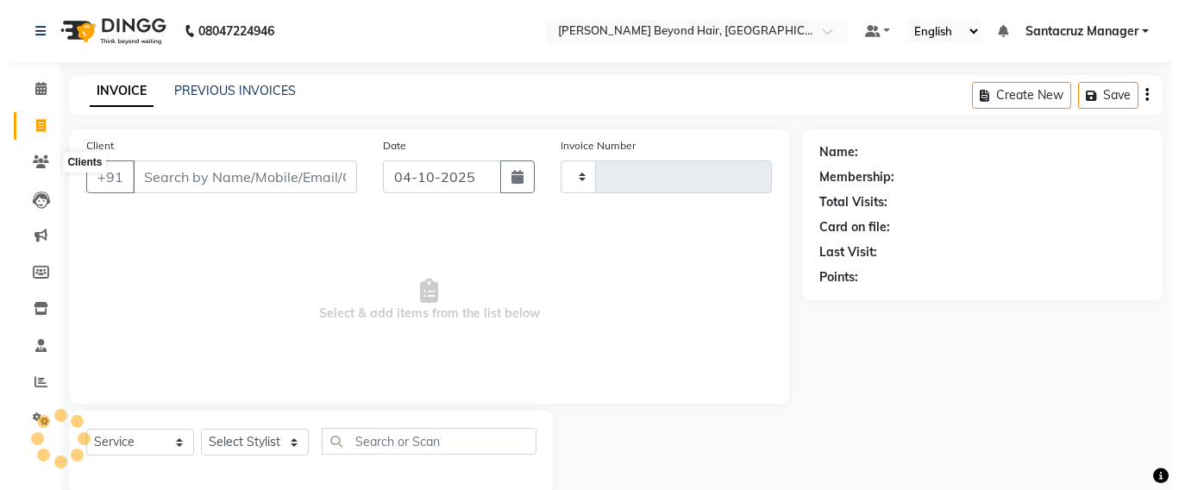
scroll to position [28, 0]
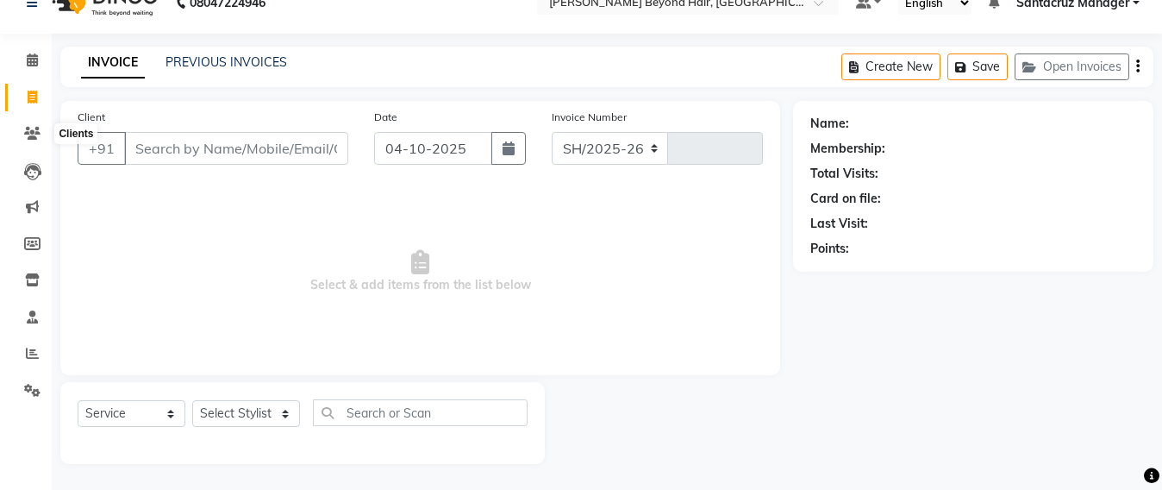
select select "6357"
type input "7138"
click at [1062, 65] on button "Open Invoices" at bounding box center [1072, 66] width 115 height 27
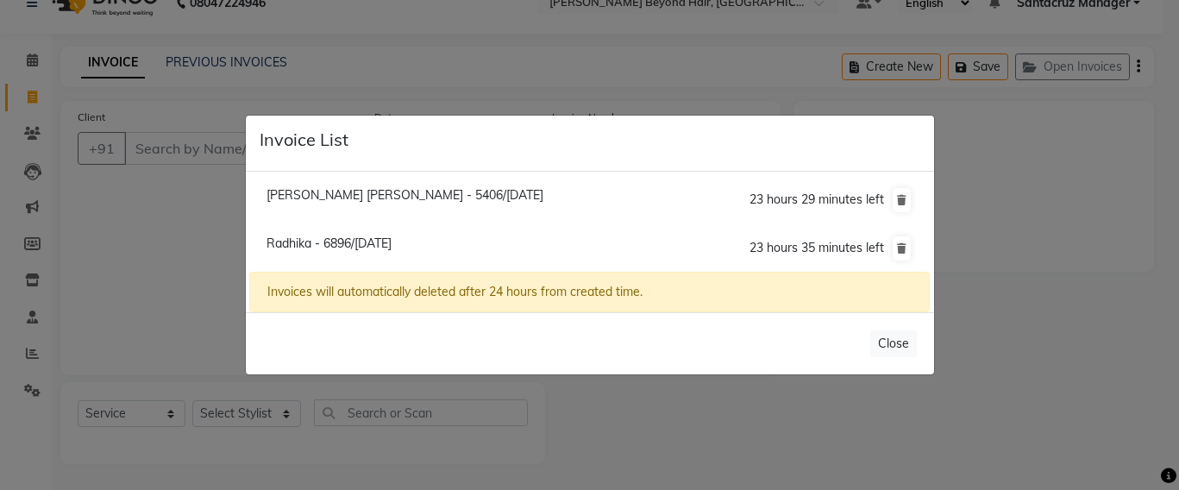
click at [392, 242] on span "Radhika - 6896/04 October 2025" at bounding box center [328, 243] width 125 height 16
type input "9650626896"
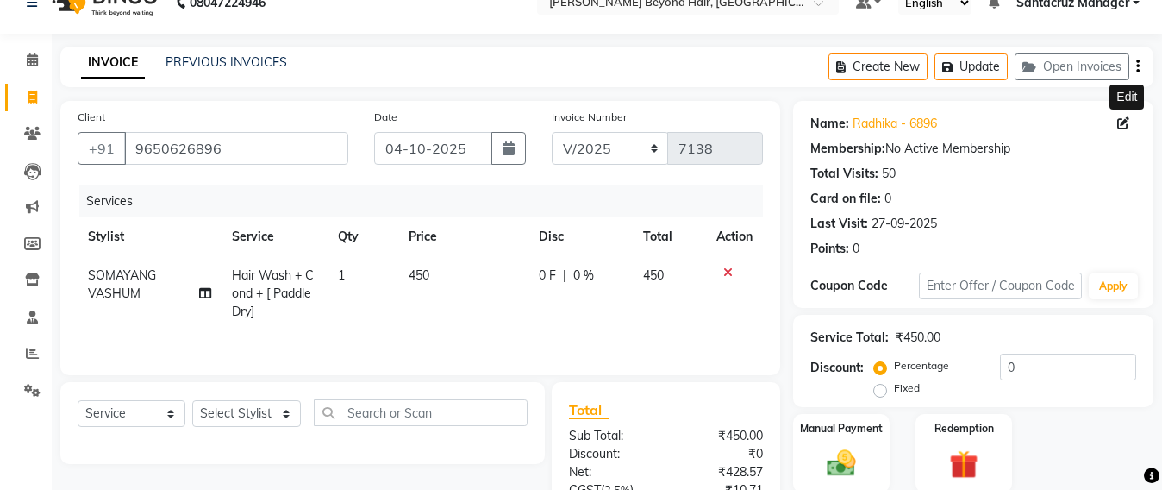
click at [1125, 126] on icon at bounding box center [1124, 123] width 12 height 12
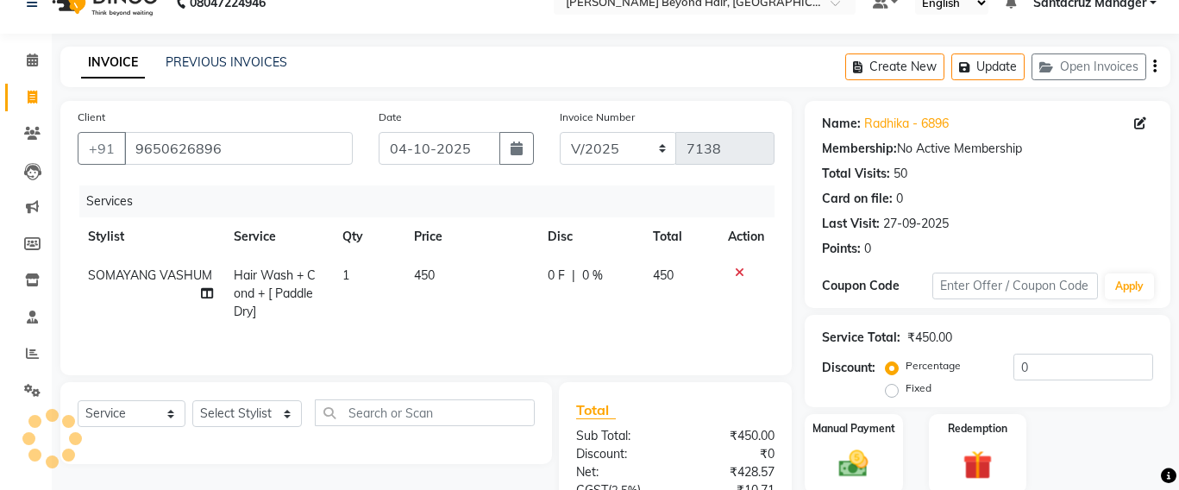
select select "female"
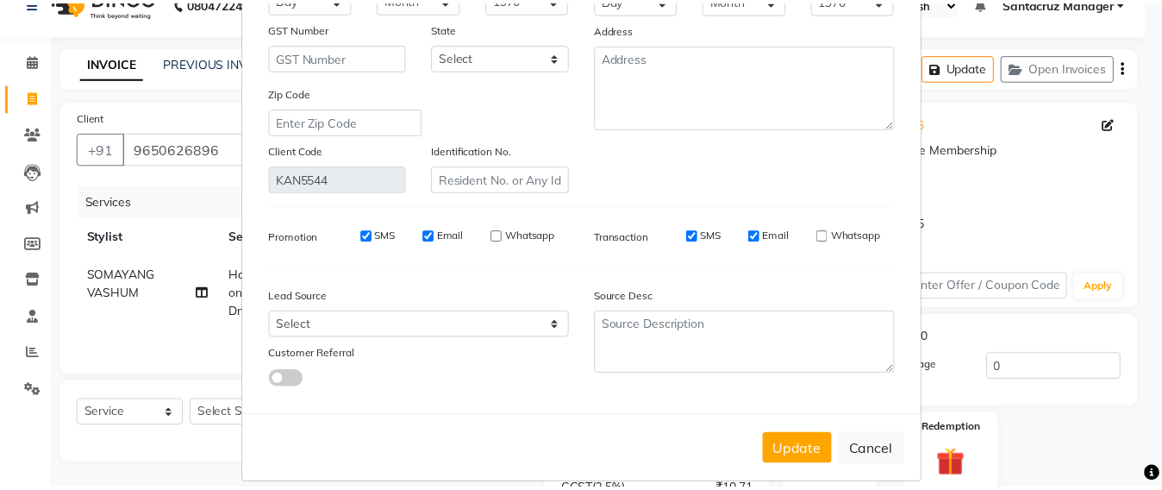
scroll to position [275, 0]
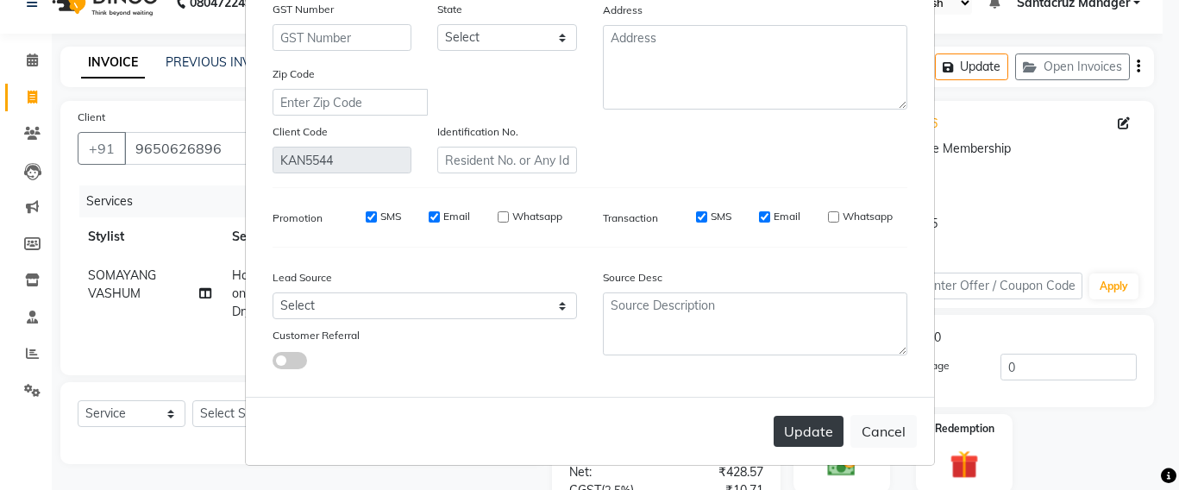
type input "RADHIKA DHANUKA"
click at [788, 424] on button "Update" at bounding box center [809, 431] width 70 height 31
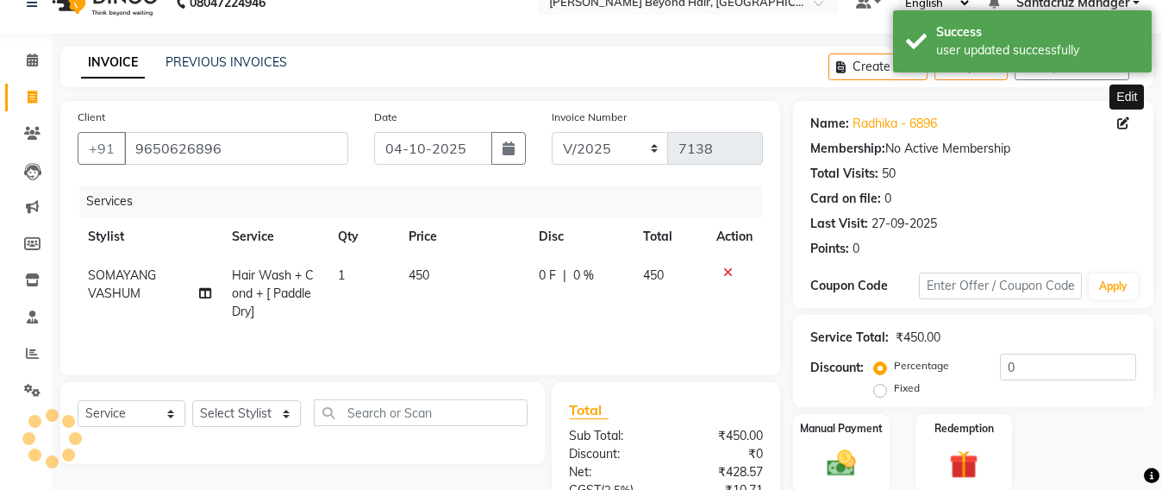
scroll to position [204, 0]
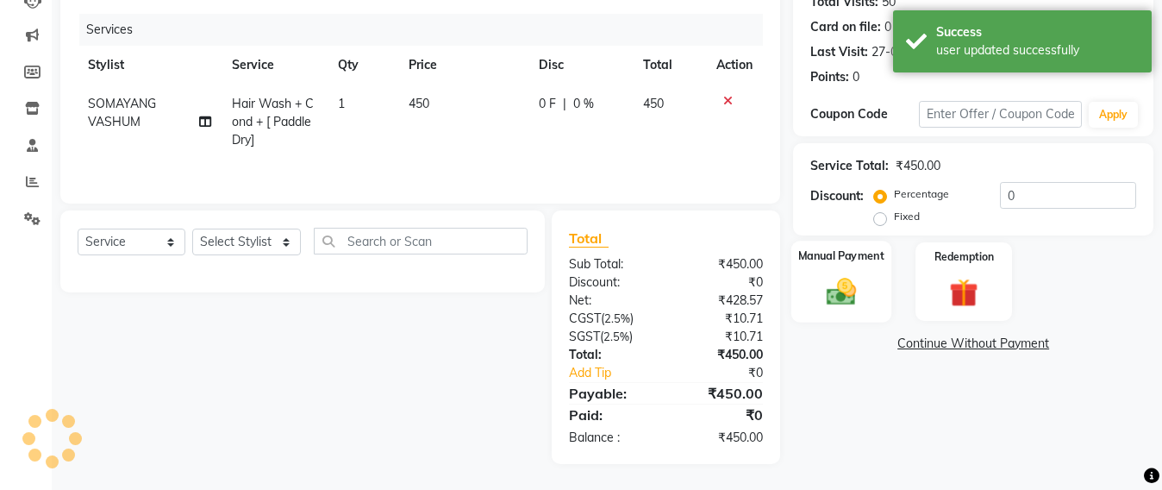
click at [837, 294] on img at bounding box center [842, 291] width 48 height 34
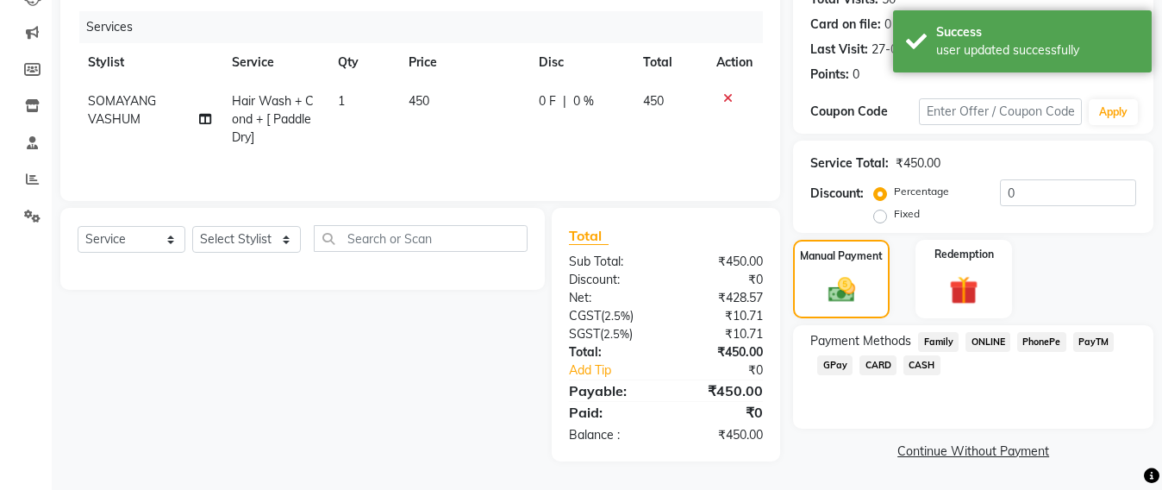
click at [837, 363] on span "GPay" at bounding box center [835, 365] width 35 height 20
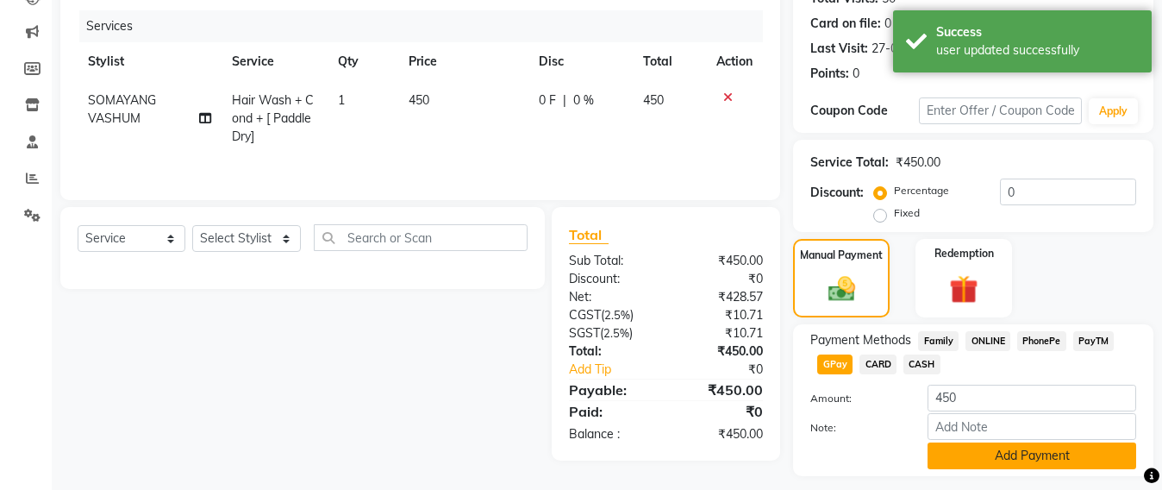
click at [975, 457] on button "Add Payment" at bounding box center [1032, 455] width 209 height 27
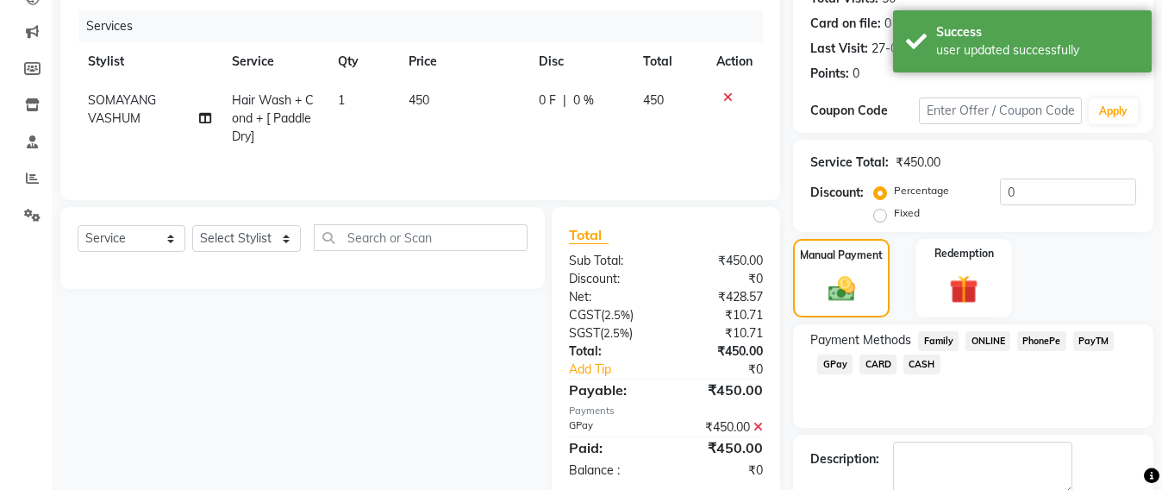
scroll to position [300, 0]
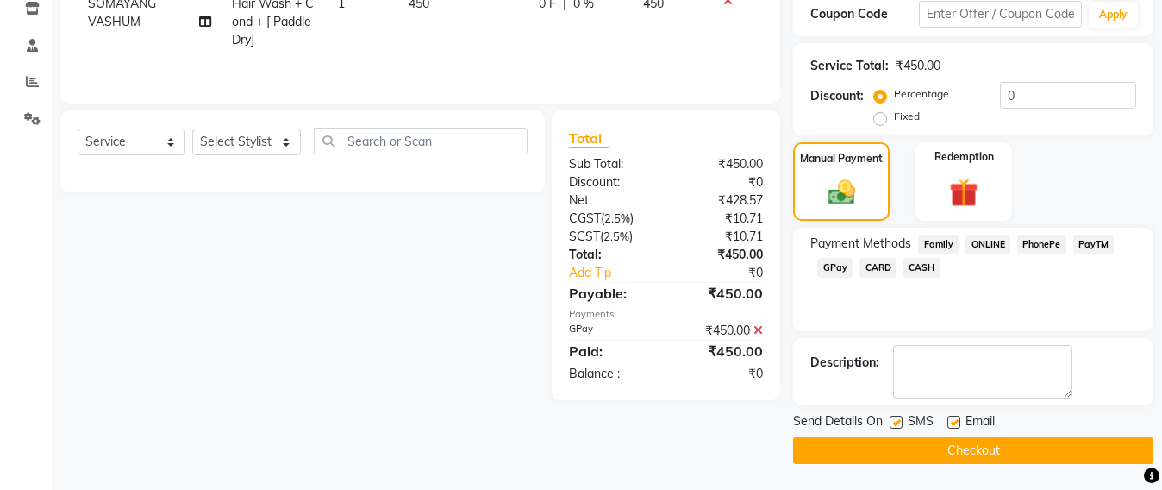
click at [975, 457] on button "Checkout" at bounding box center [973, 450] width 360 height 27
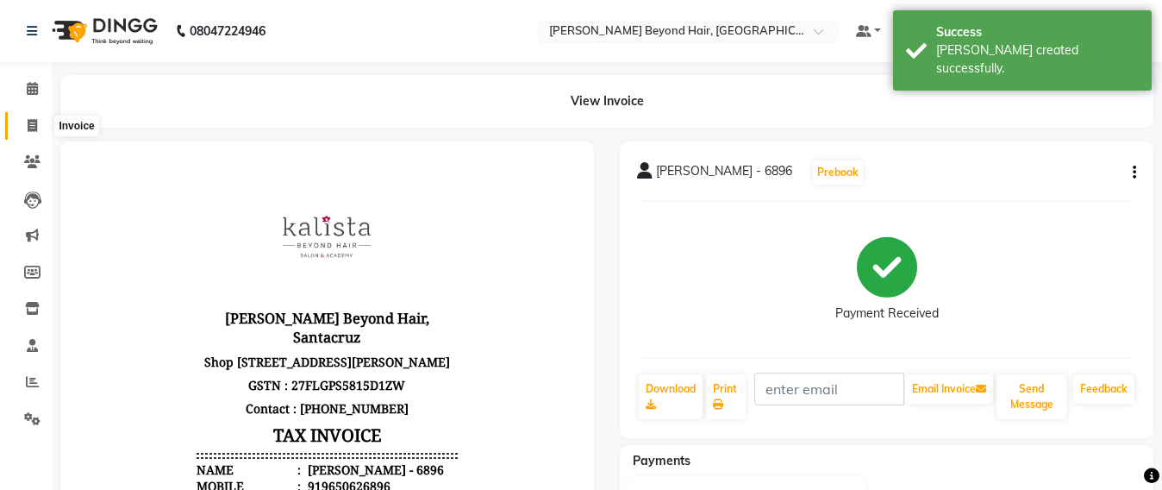
click at [37, 122] on icon at bounding box center [32, 125] width 9 height 13
select select "service"
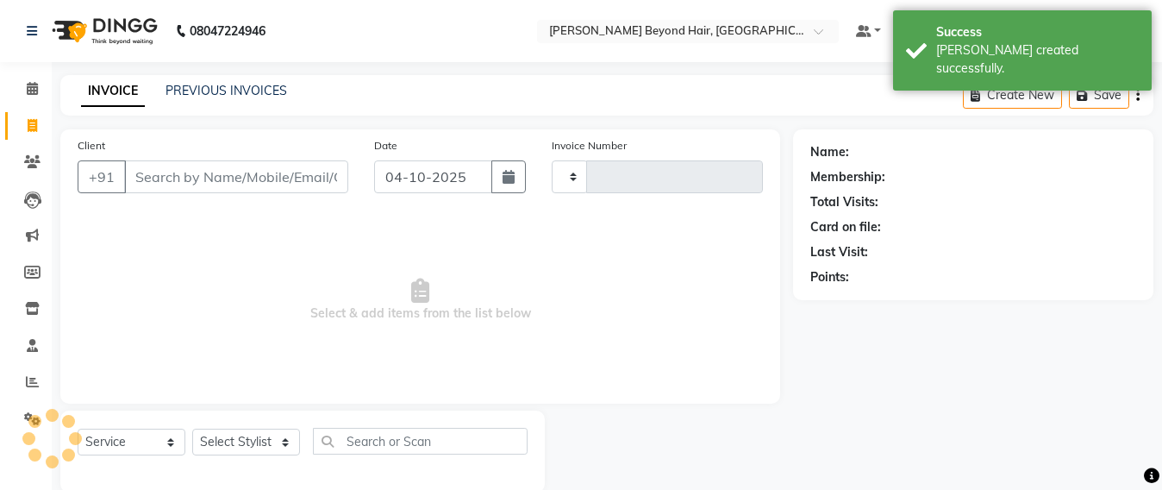
scroll to position [28, 0]
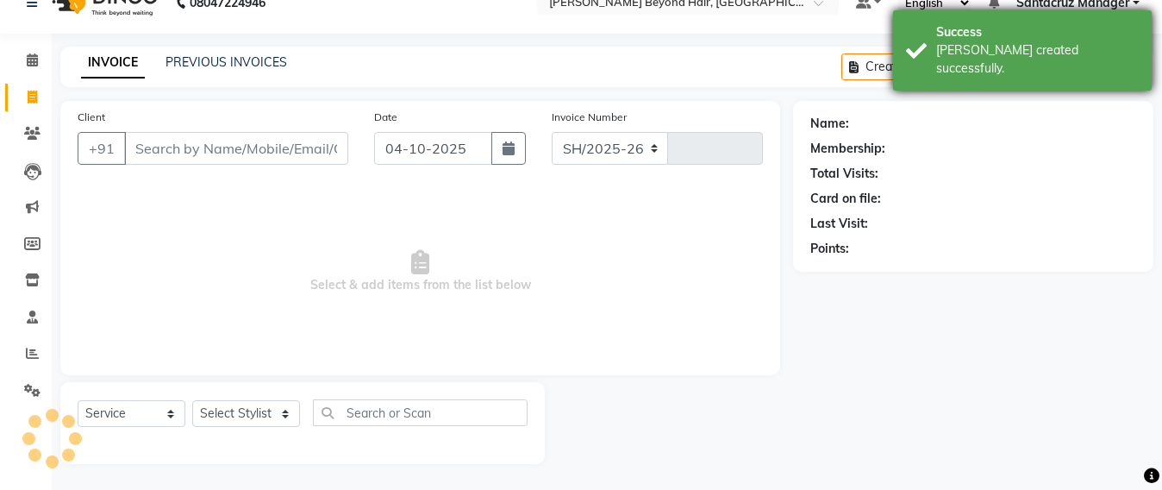
select select "6357"
type input "7139"
click at [1080, 67] on div "Success Bill created successfully." at bounding box center [1022, 50] width 259 height 80
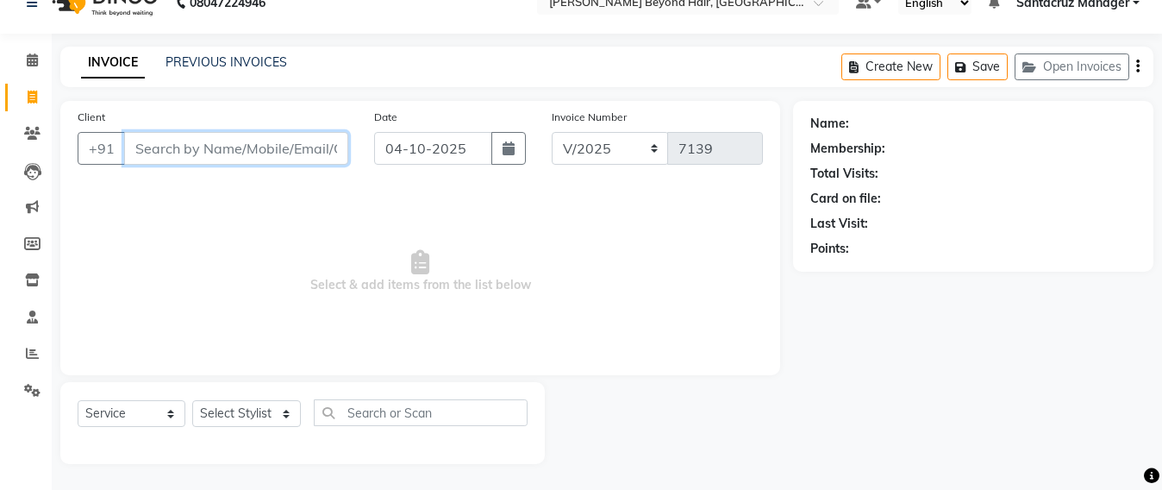
click at [193, 147] on input "Client" at bounding box center [236, 148] width 224 height 33
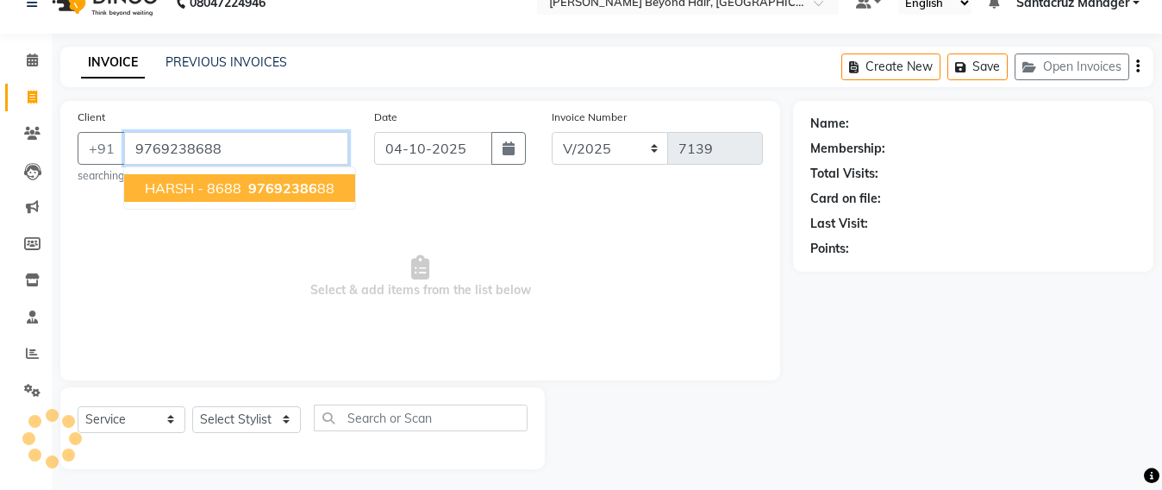
type input "9769238688"
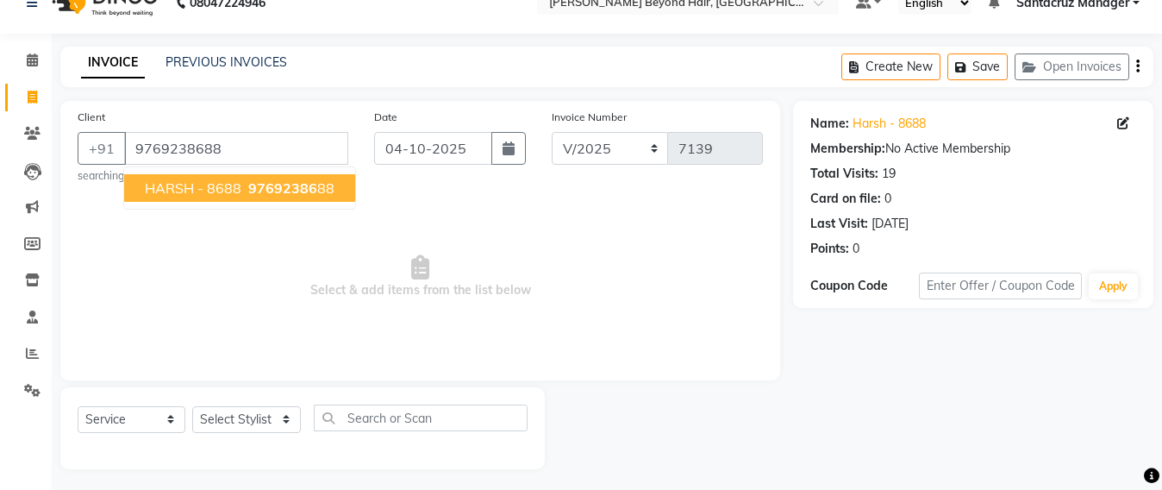
click at [185, 195] on span "HARSH - 8688" at bounding box center [193, 187] width 97 height 17
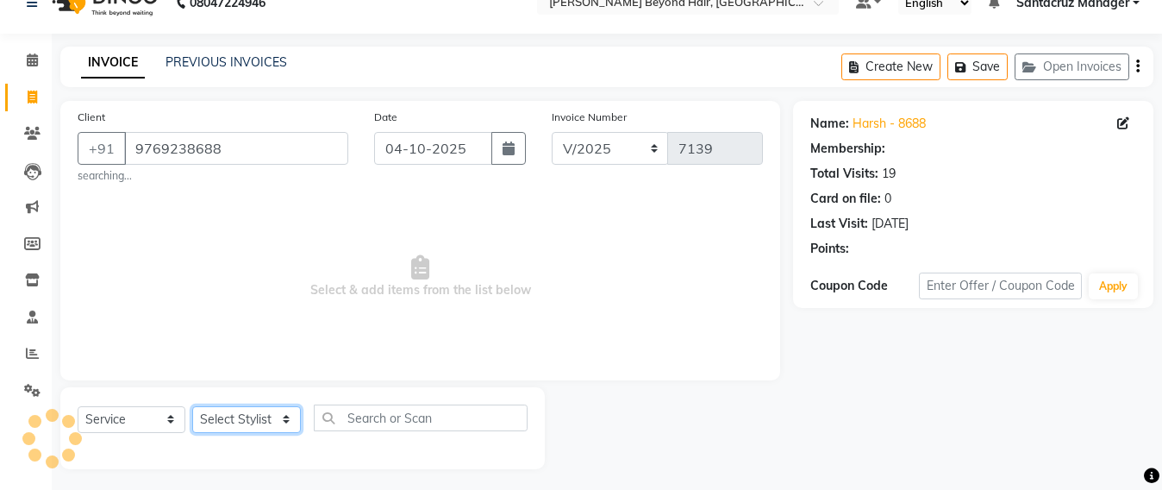
click at [235, 421] on select "Select Stylist Admin Avesh Sankat AZHER SHAIKH Dhruv Gohil Jayeshree Mahtre Man…" at bounding box center [246, 419] width 109 height 27
select select "47899"
click at [192, 406] on select "Select Stylist Admin Avesh Sankat AZHER SHAIKH Dhruv Gohil Jayeshree Mahtre Man…" at bounding box center [246, 419] width 109 height 27
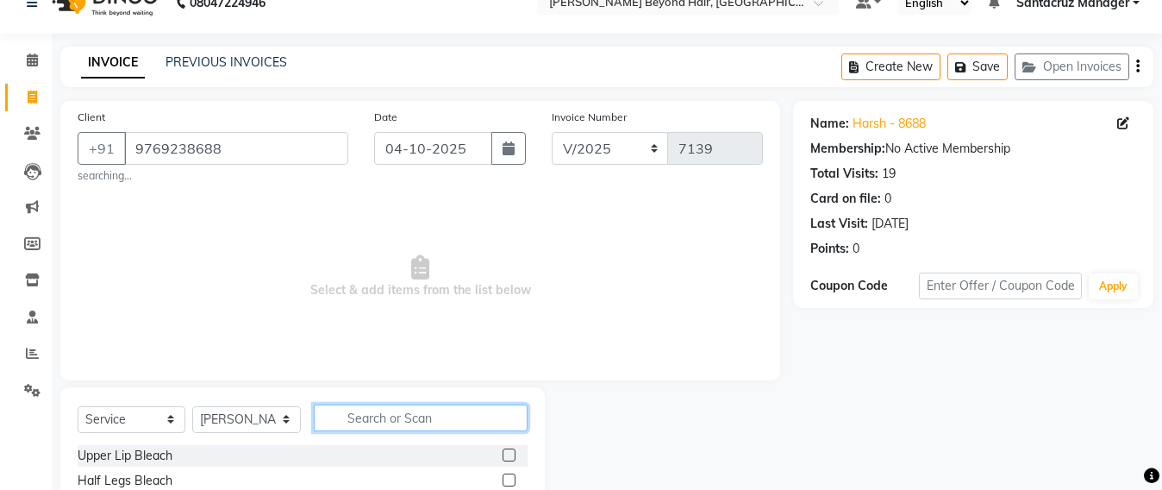
click at [379, 416] on input "text" at bounding box center [421, 417] width 214 height 27
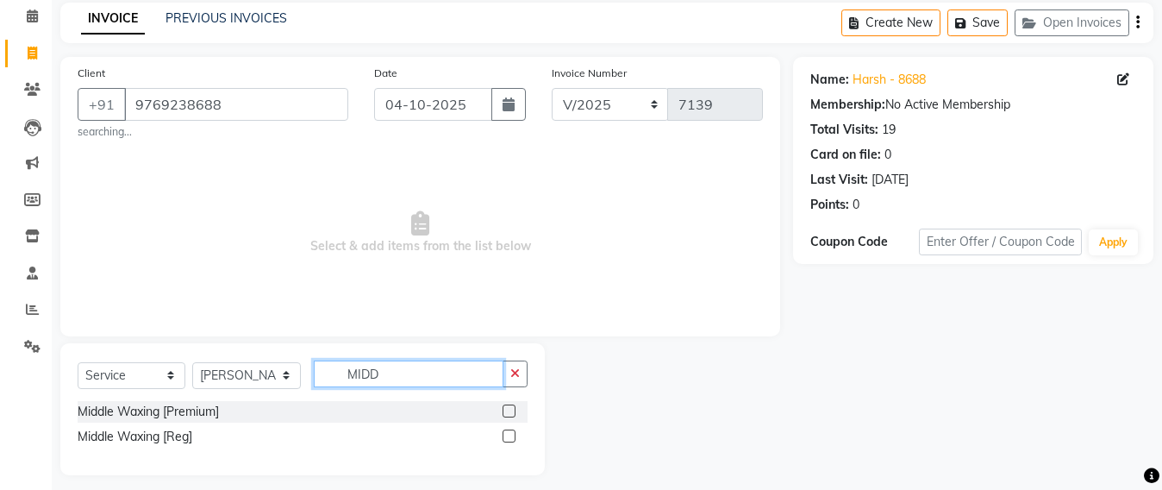
scroll to position [84, 0]
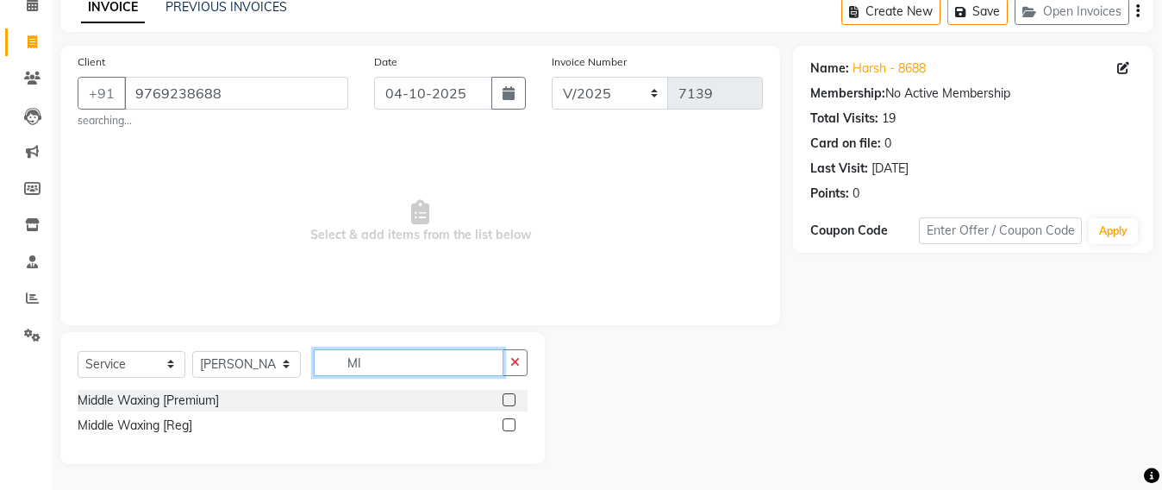
type input "M"
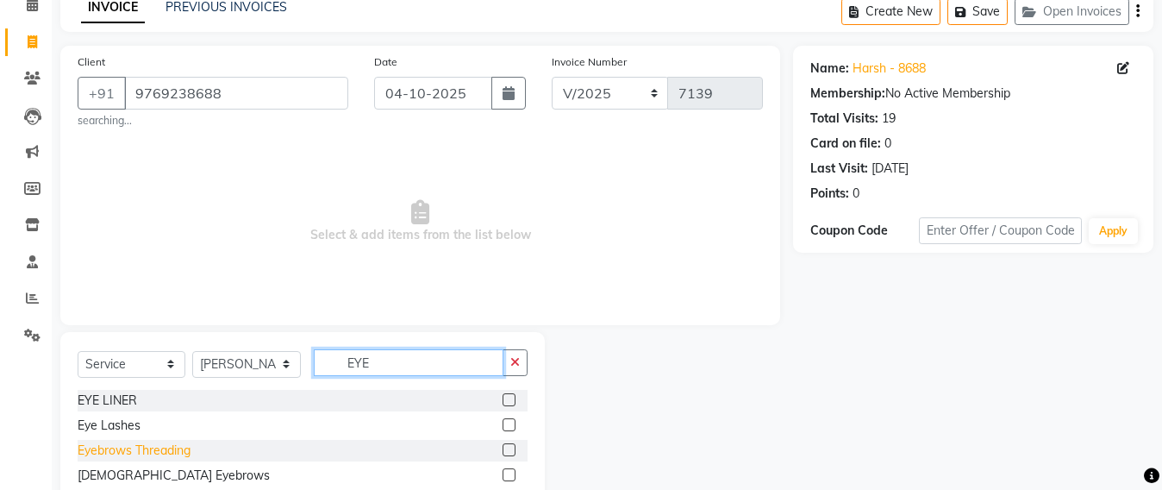
type input "EYE"
click at [138, 454] on div "Eyebrows Threading" at bounding box center [134, 451] width 113 height 18
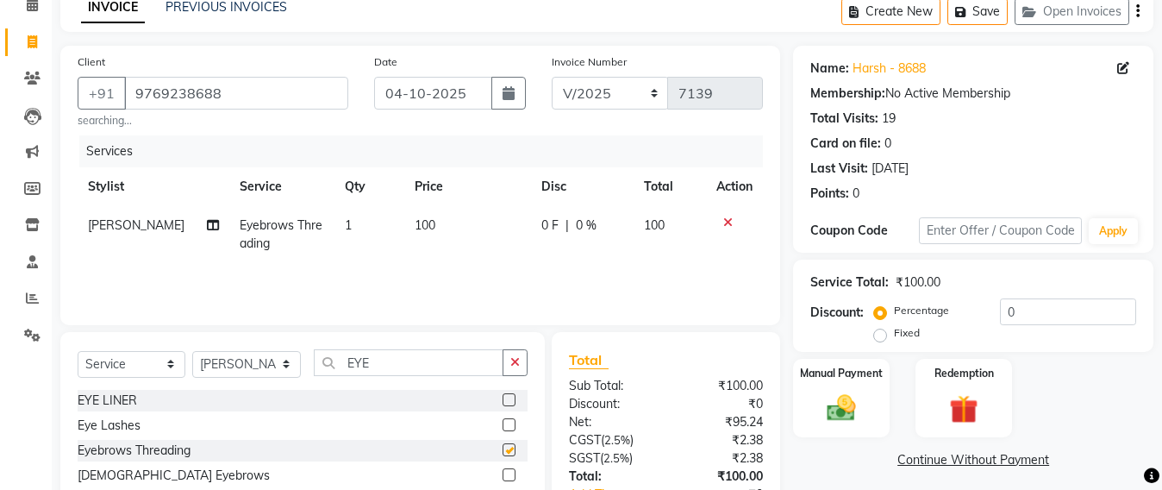
checkbox input "false"
click at [427, 222] on td "100" at bounding box center [467, 234] width 127 height 57
select select "47899"
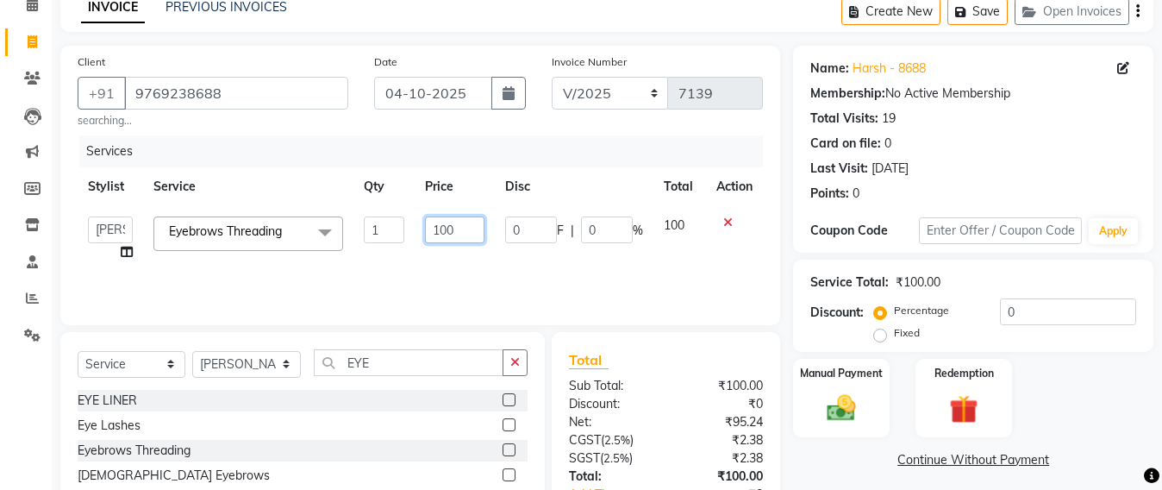
click at [469, 230] on input "100" at bounding box center [455, 229] width 60 height 27
type input "1"
type input "50"
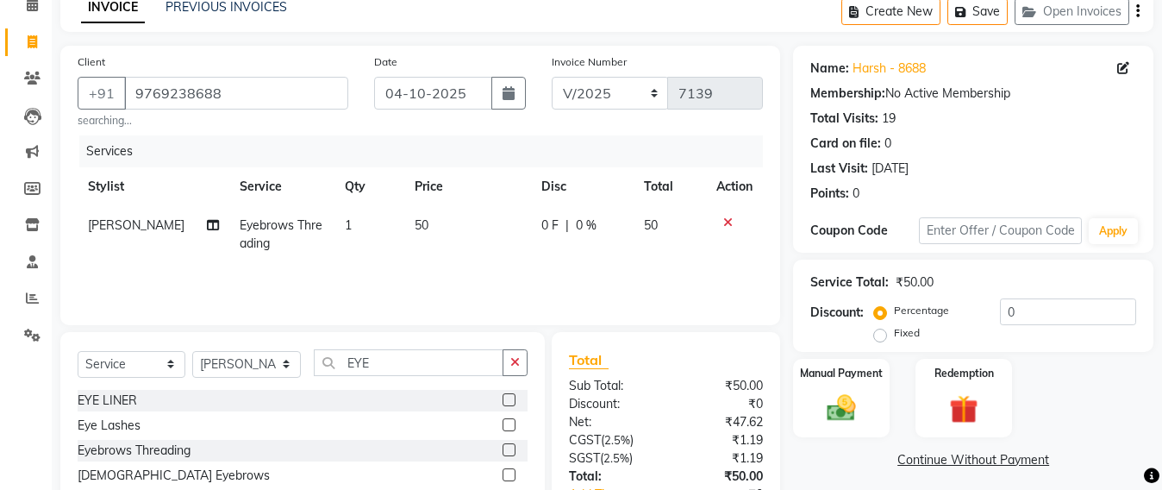
click at [495, 266] on div "Services Stylist Service Qty Price Disc Total Action Rosy Sunil Jadhav Eyebrows…" at bounding box center [421, 221] width 686 height 172
click at [866, 415] on div "Manual Payment" at bounding box center [842, 398] width 100 height 82
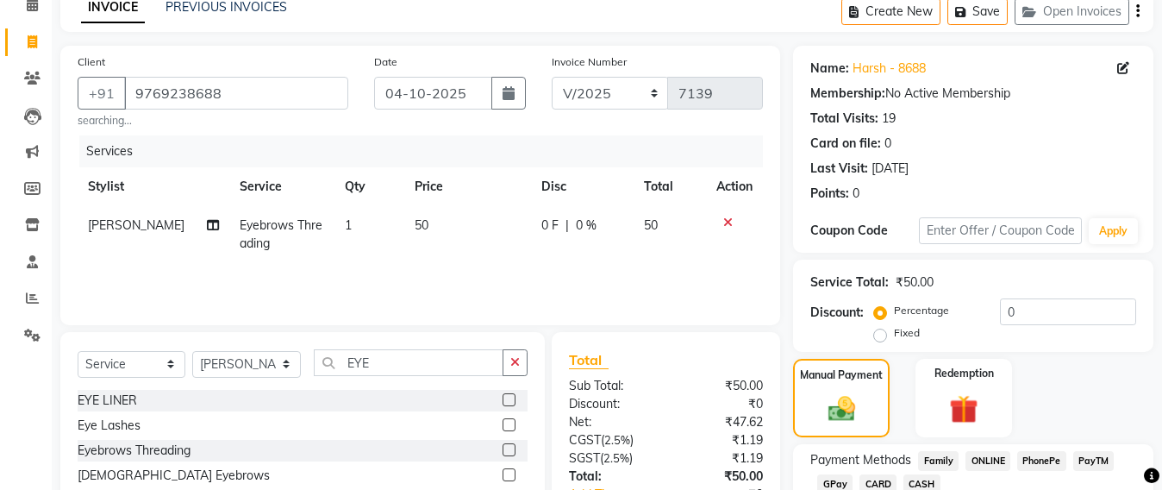
click at [926, 477] on span "CASH" at bounding box center [922, 484] width 37 height 20
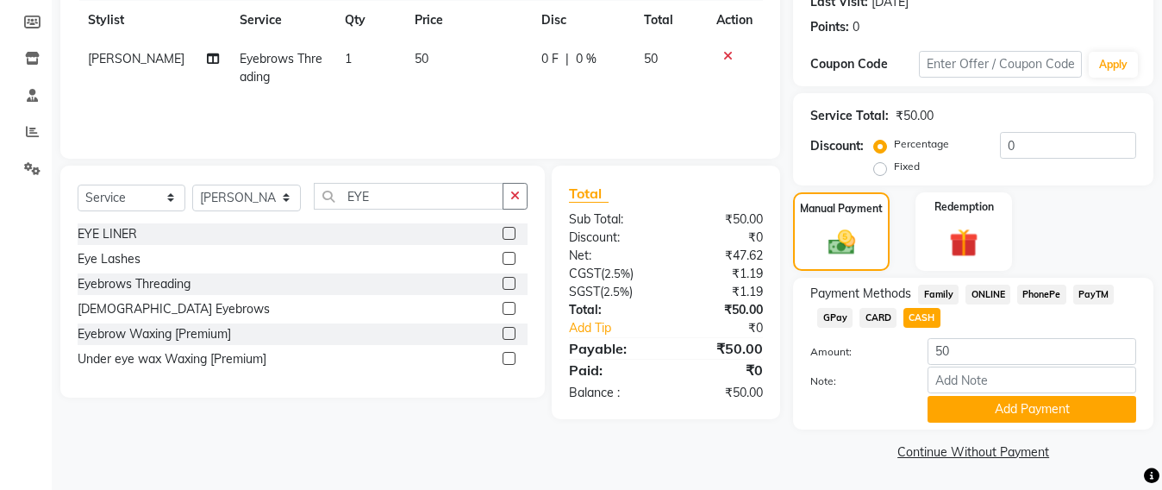
scroll to position [251, 0]
click at [997, 410] on button "Add Payment" at bounding box center [1032, 408] width 209 height 27
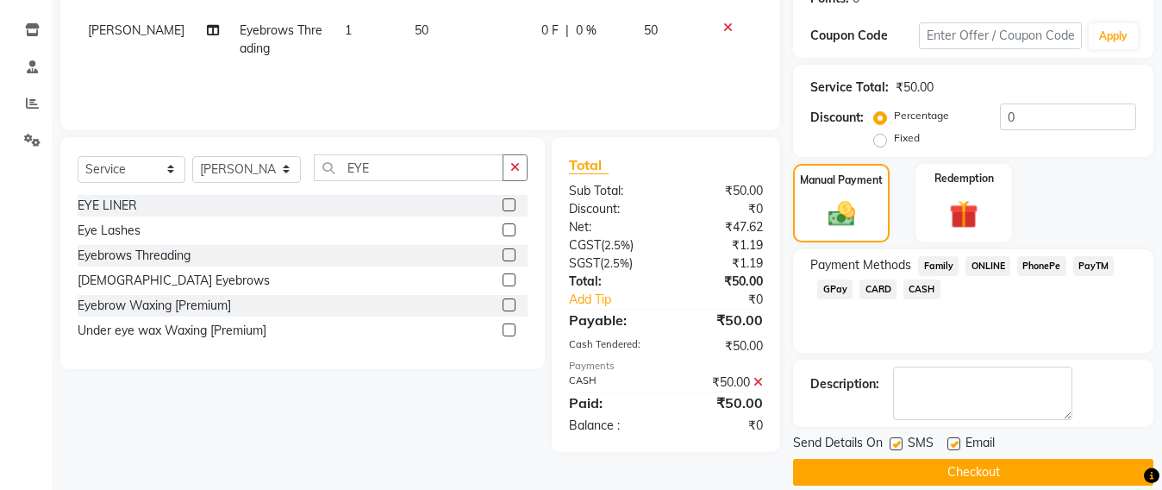
scroll to position [300, 0]
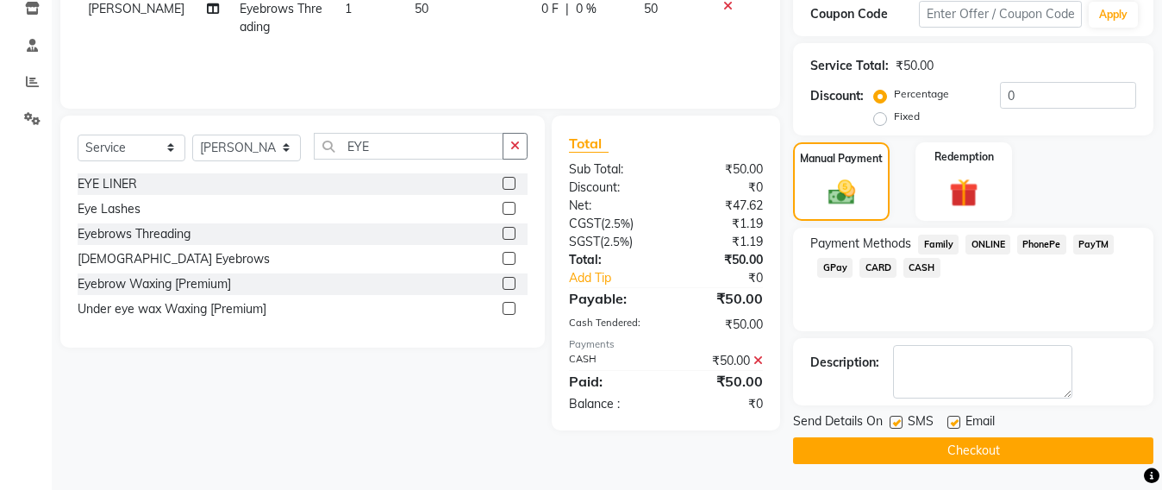
click at [973, 440] on button "Checkout" at bounding box center [973, 450] width 360 height 27
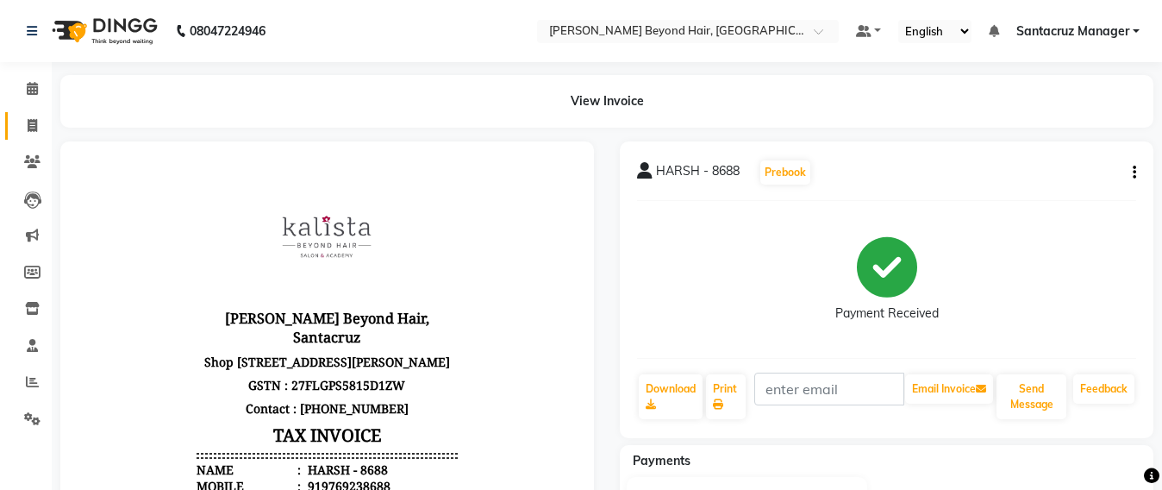
click at [14, 129] on link "Invoice" at bounding box center [25, 126] width 41 height 28
select select "service"
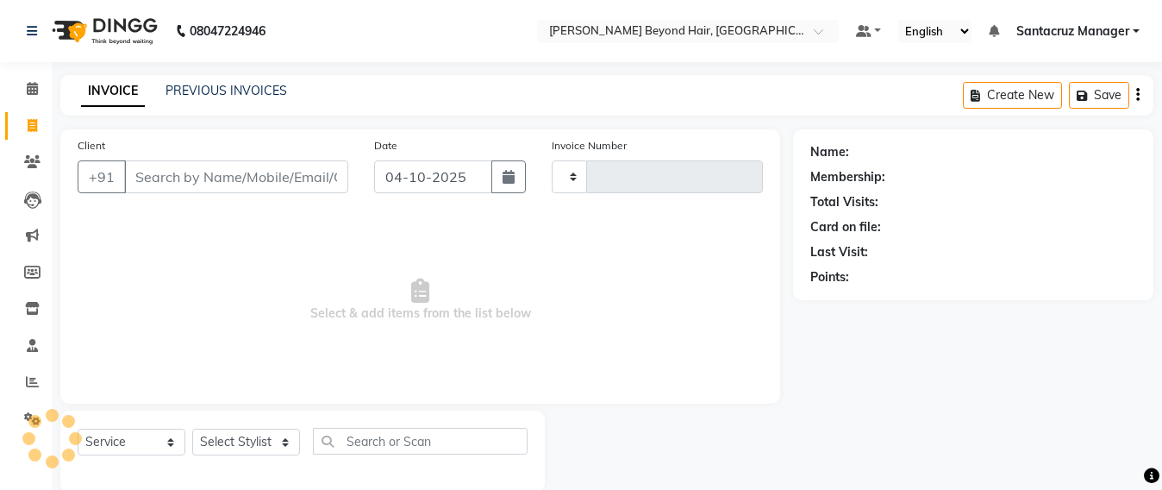
scroll to position [28, 0]
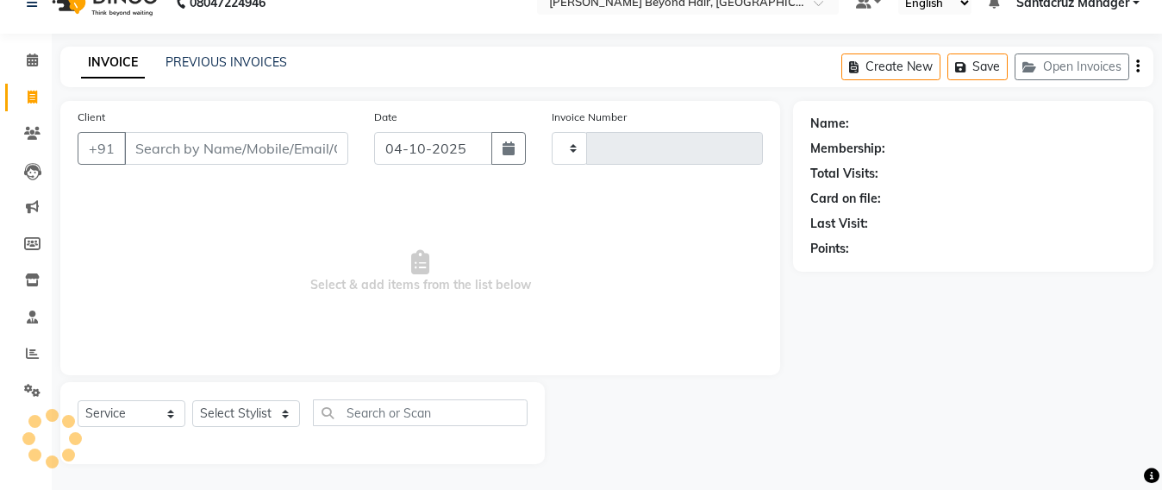
click at [1062, 66] on button "Open Invoices" at bounding box center [1072, 66] width 115 height 27
type input "7140"
select select "6357"
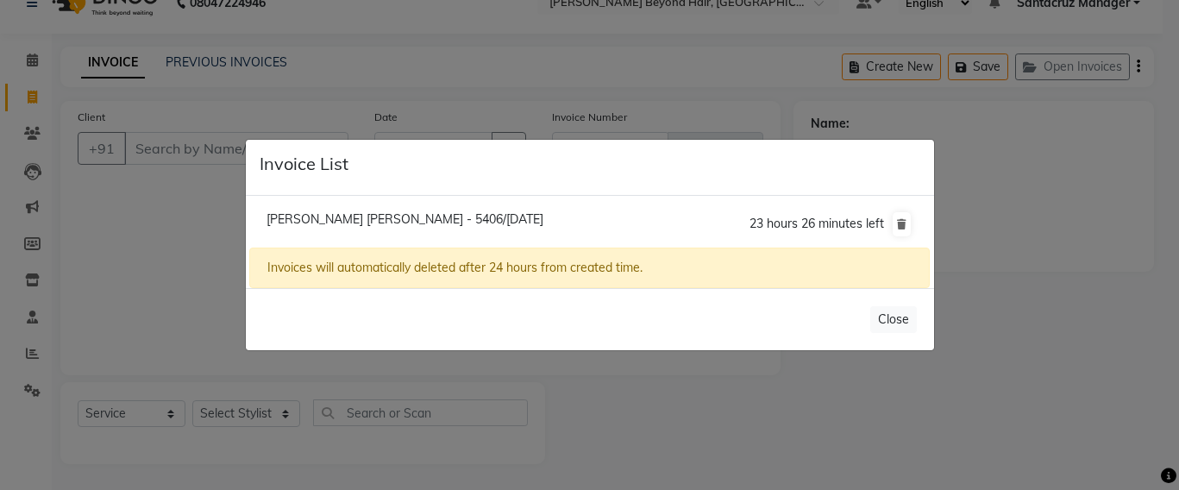
click at [319, 212] on span "Namrata Bandi Shah - 5406/04 October 2025" at bounding box center [404, 219] width 277 height 16
type input "9867015406"
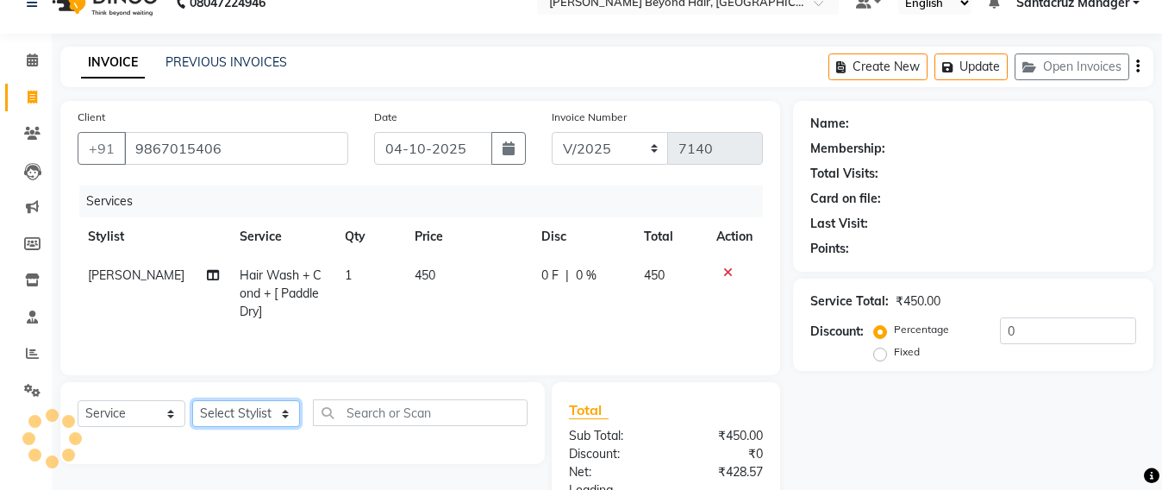
drag, startPoint x: 243, startPoint y: 418, endPoint x: 249, endPoint y: 410, distance: 9.8
click at [243, 418] on select "Select Stylist" at bounding box center [246, 413] width 108 height 27
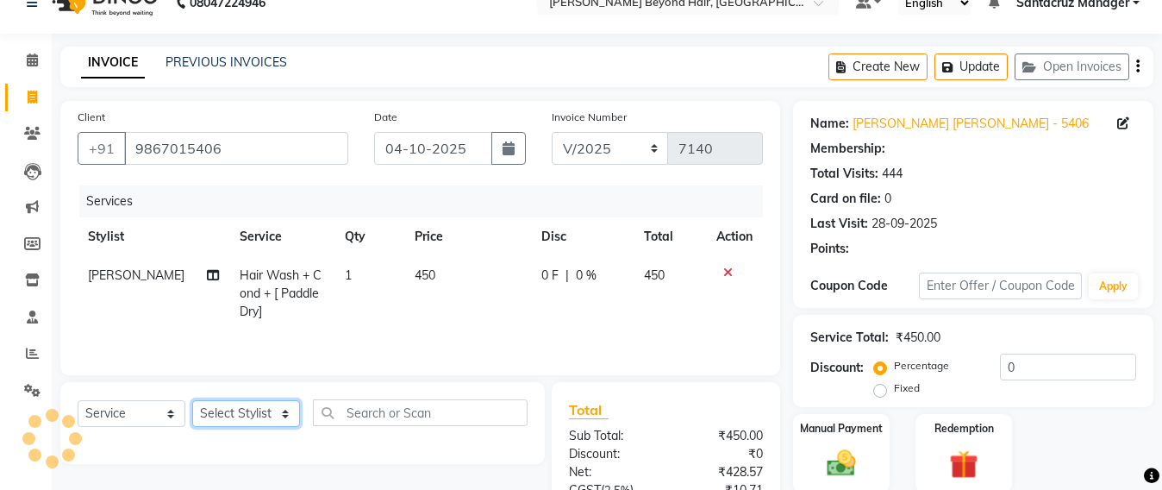
click at [245, 417] on select "Select Stylist" at bounding box center [246, 413] width 108 height 27
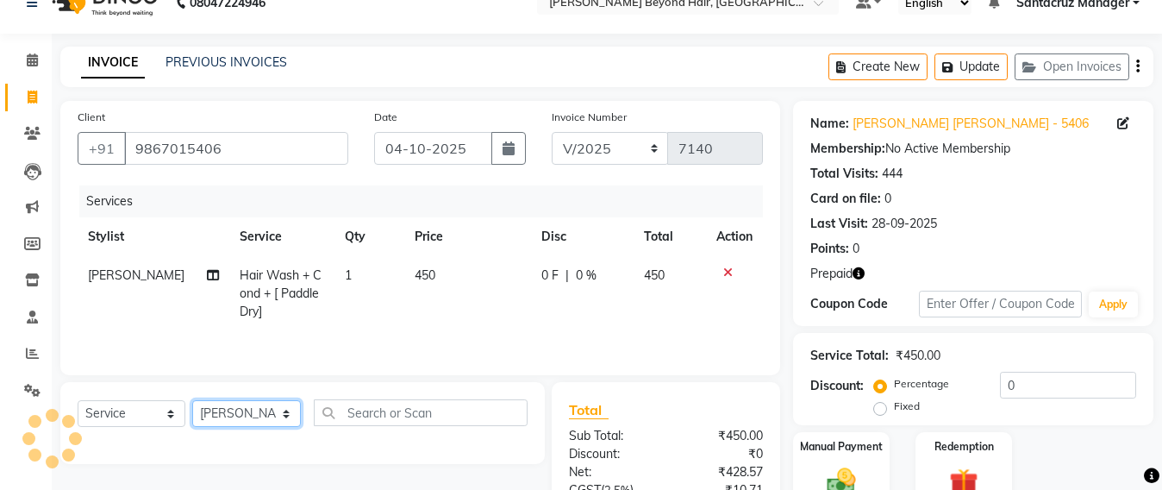
click at [192, 404] on select "Select Stylist Admin Avesh Sankat AZHER SHAIKH Dhruv Gohil Jayeshree Mahtre Man…" at bounding box center [246, 413] width 109 height 27
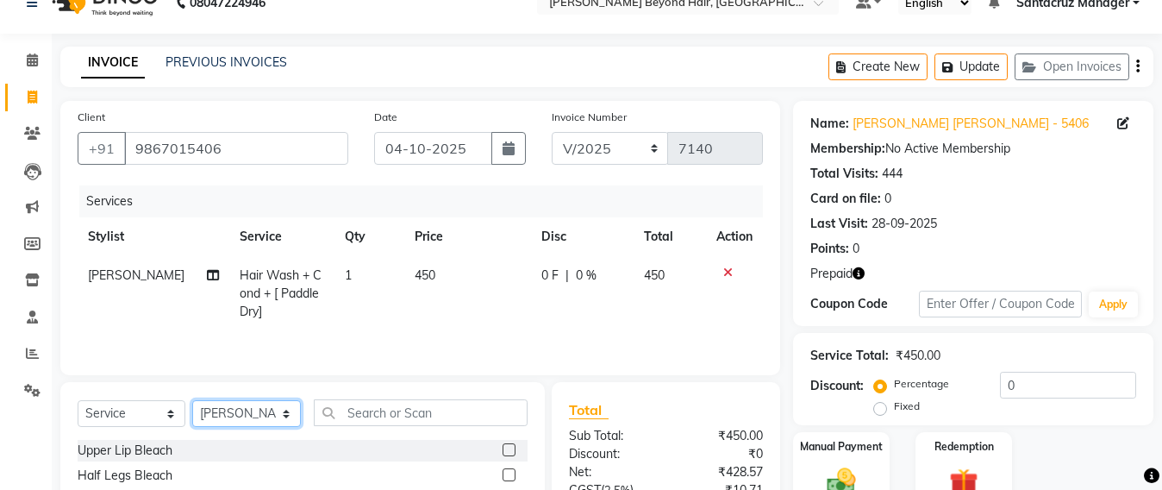
click at [222, 417] on select "Select Stylist Admin Avesh Sankat AZHER SHAIKH Dhruv Gohil Jayeshree Mahtre Man…" at bounding box center [246, 413] width 109 height 27
select select "47842"
click at [192, 404] on select "Select Stylist Admin Avesh Sankat AZHER SHAIKH Dhruv Gohil Jayeshree Mahtre Man…" at bounding box center [246, 413] width 109 height 27
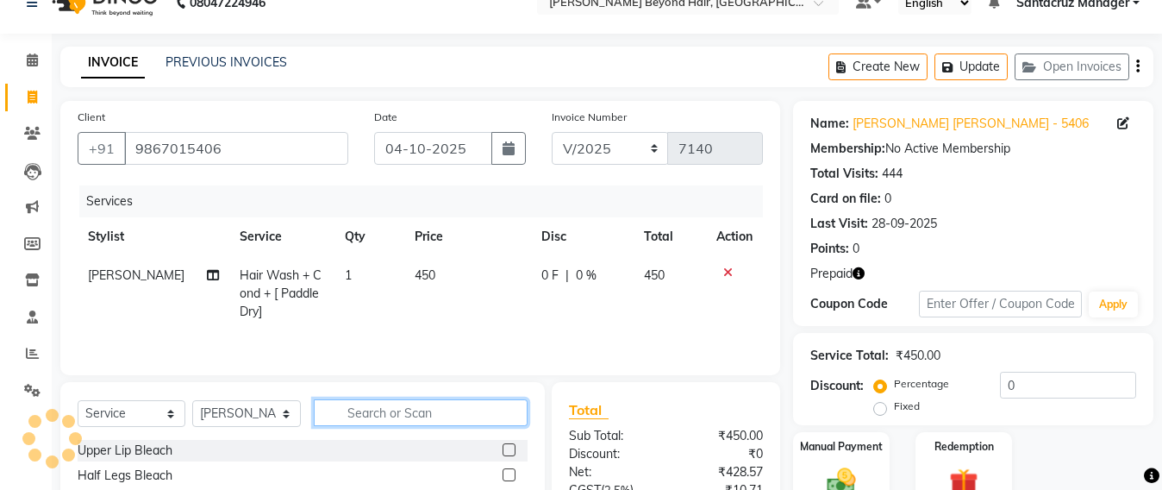
click at [392, 406] on input "text" at bounding box center [421, 412] width 214 height 27
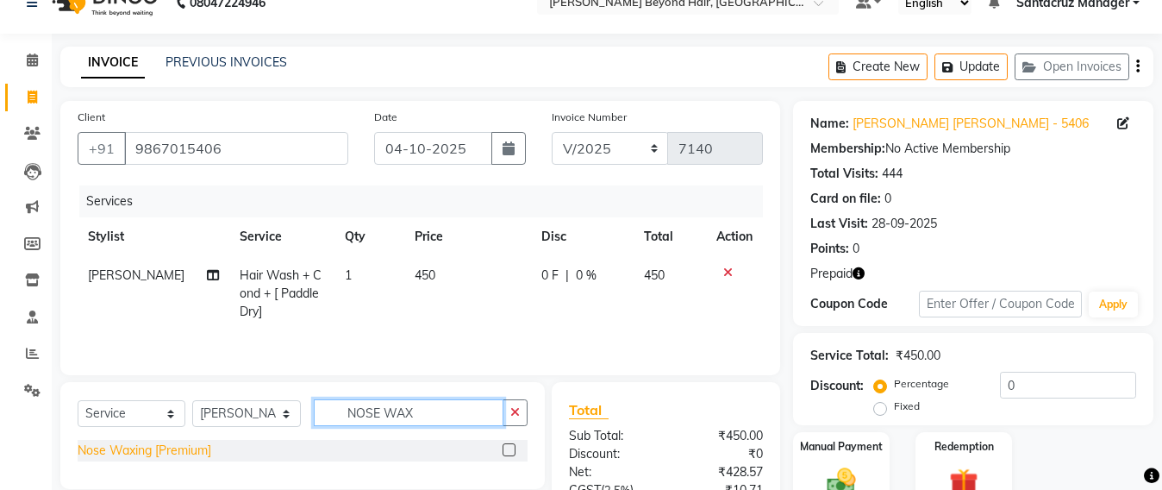
type input "NOSE WAX"
click at [127, 447] on div "Nose Waxing [Premium]" at bounding box center [145, 451] width 134 height 18
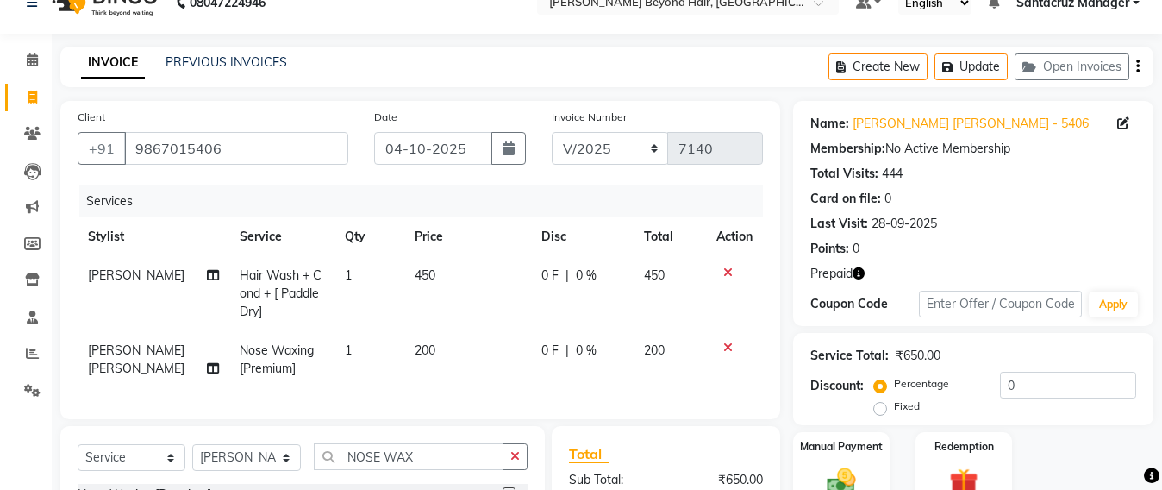
checkbox input "false"
click at [417, 468] on input "NOSE WAX" at bounding box center [409, 456] width 190 height 27
type input "N"
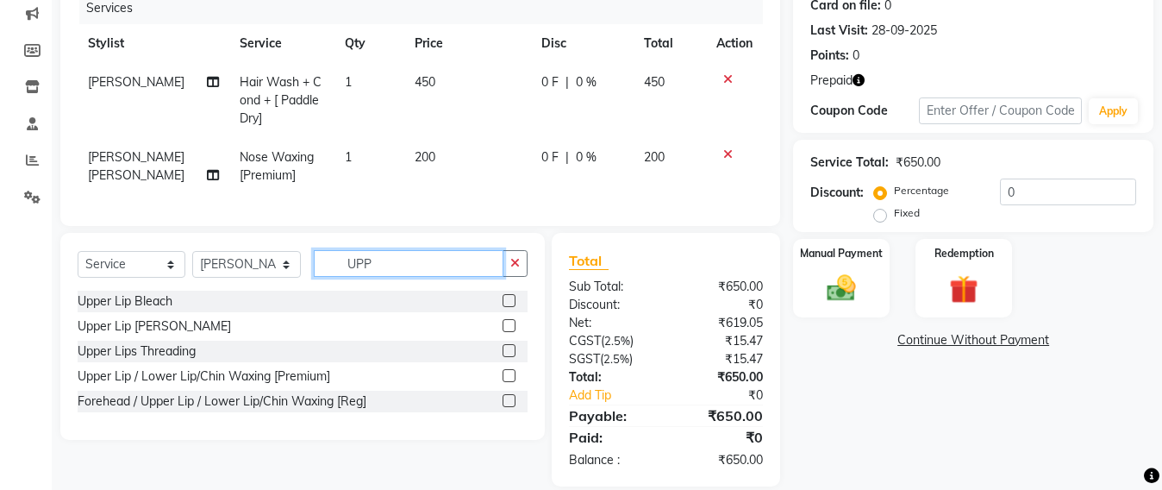
scroll to position [244, 0]
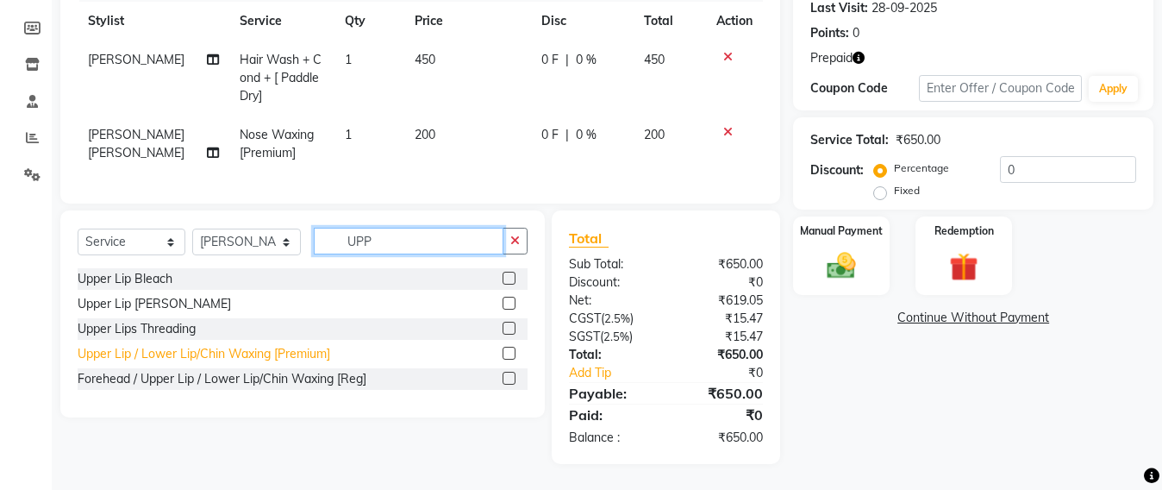
type input "UPP"
click at [178, 363] on div "Upper Lip / Lower Lip/Chin Waxing [Premium]" at bounding box center [204, 354] width 253 height 18
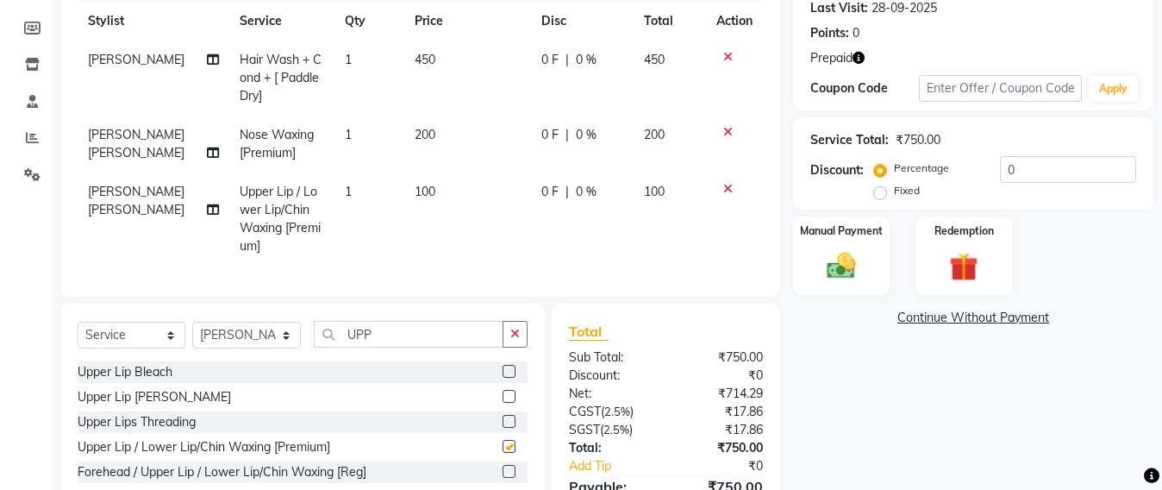
checkbox input "false"
click at [392, 344] on input "UPP" at bounding box center [409, 334] width 190 height 27
type input "U"
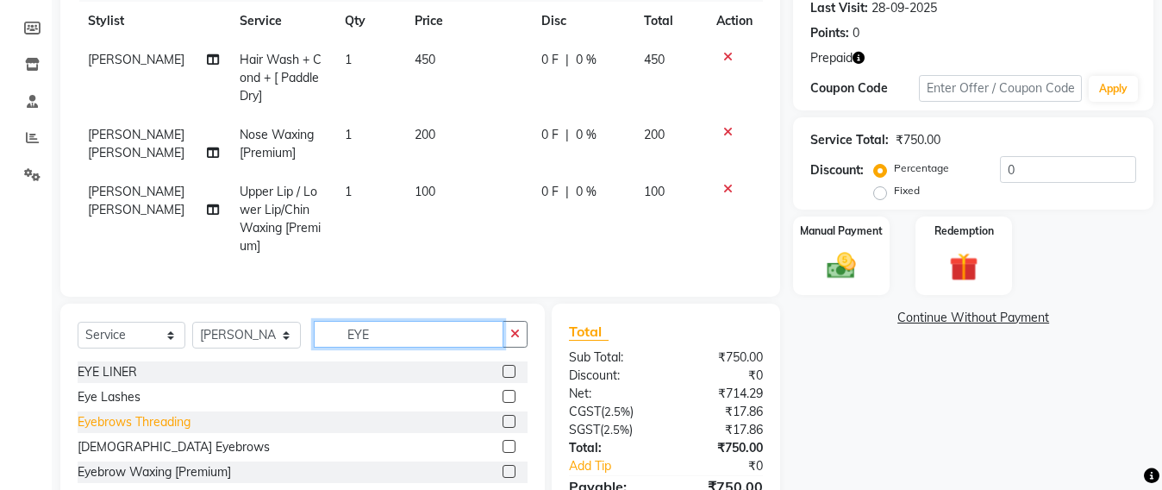
type input "EYE"
click at [137, 431] on div "Eyebrows Threading" at bounding box center [134, 422] width 113 height 18
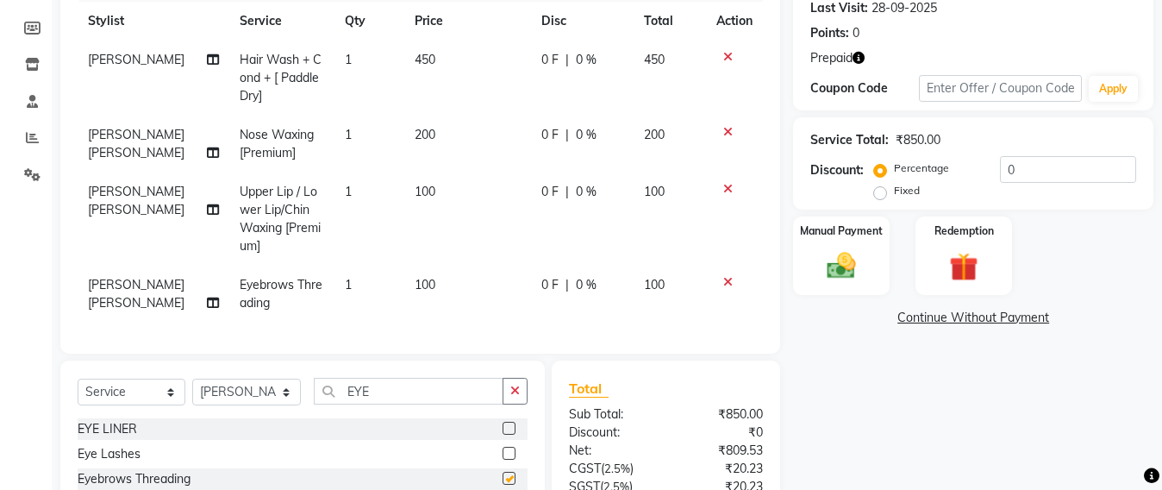
checkbox input "false"
click at [730, 57] on icon at bounding box center [728, 57] width 9 height 12
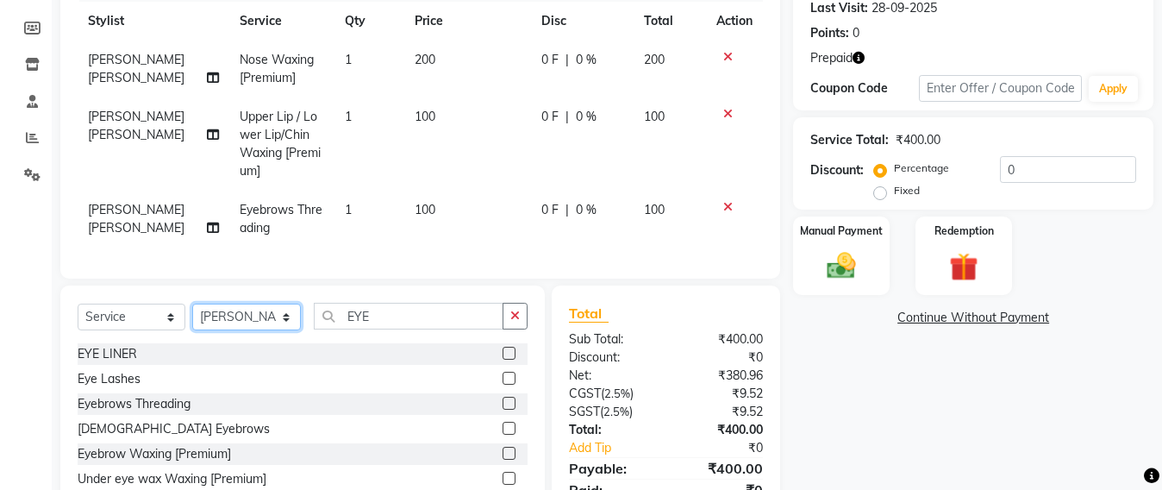
click at [245, 329] on select "Select Stylist Admin Avesh Sankat AZHER SHAIKH Dhruv Gohil Jayeshree Mahtre Man…" at bounding box center [246, 317] width 109 height 27
select select "47905"
click at [192, 320] on select "Select Stylist Admin Avesh Sankat AZHER SHAIKH Dhruv Gohil Jayeshree Mahtre Man…" at bounding box center [246, 317] width 109 height 27
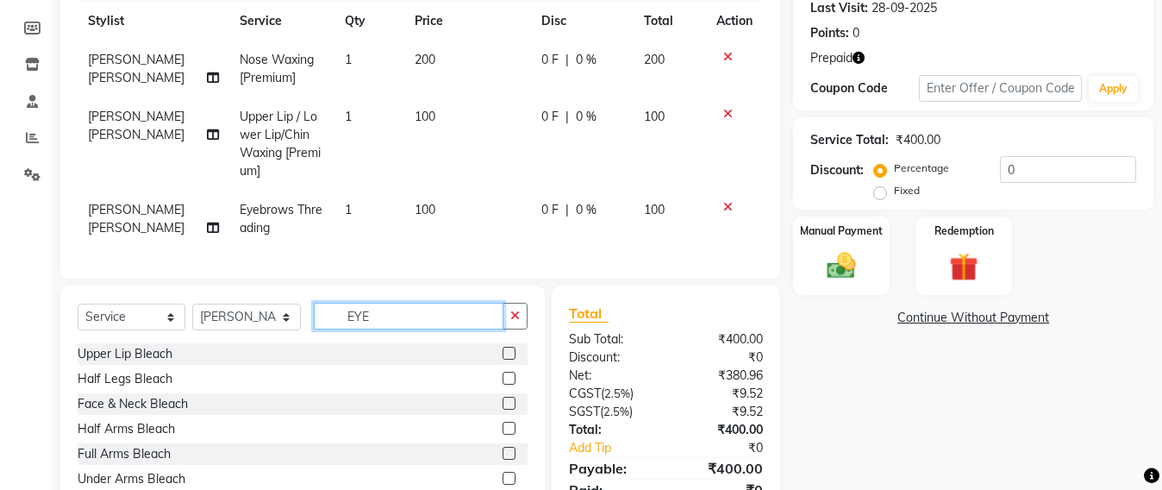
click at [372, 322] on input "EYE" at bounding box center [409, 316] width 190 height 27
type input "E"
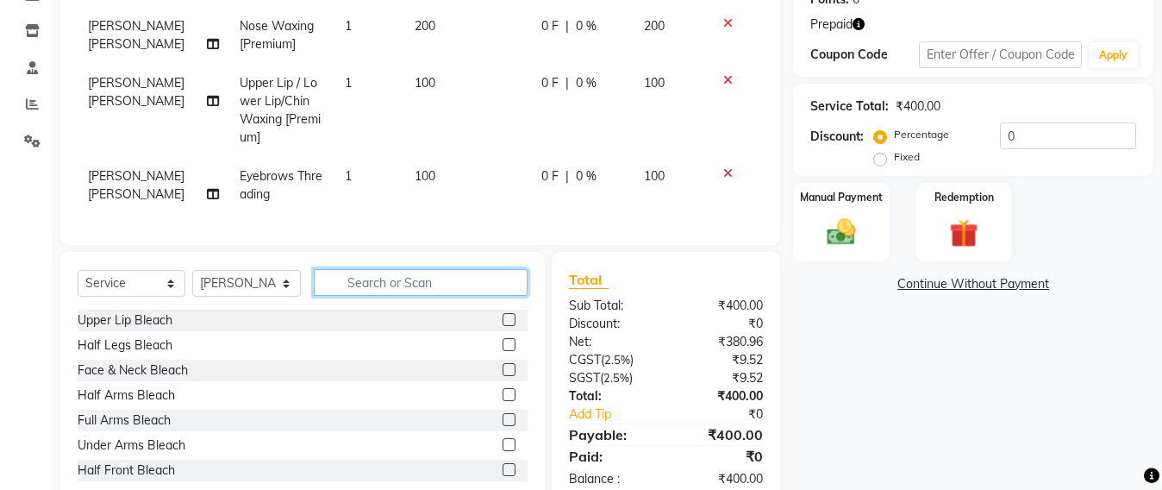
scroll to position [323, 0]
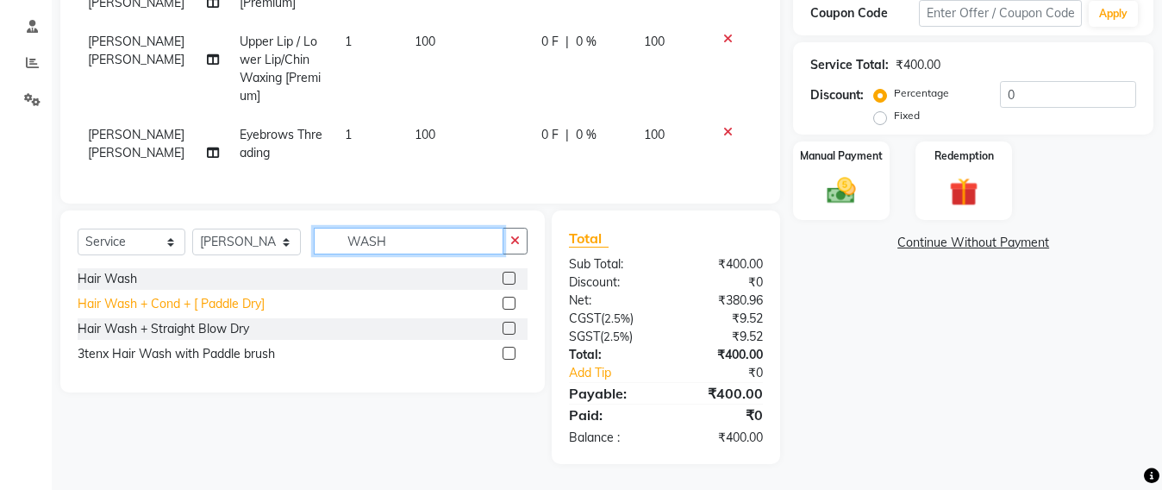
type input "WASH"
click at [247, 313] on div "Hair Wash + Cond + [ Paddle Dry]" at bounding box center [171, 304] width 187 height 18
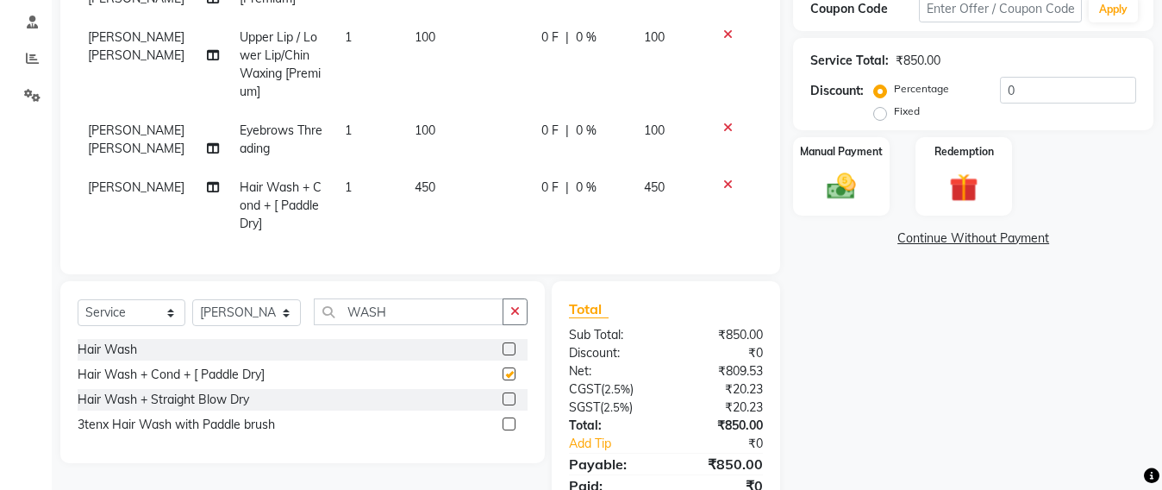
checkbox input "false"
click at [416, 325] on input "WASH" at bounding box center [409, 311] width 190 height 27
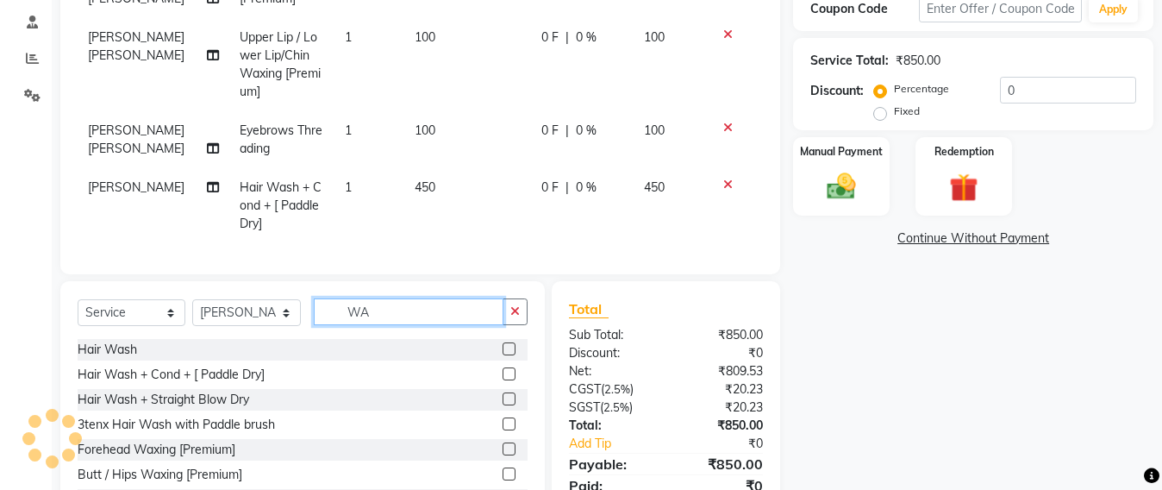
type input "W"
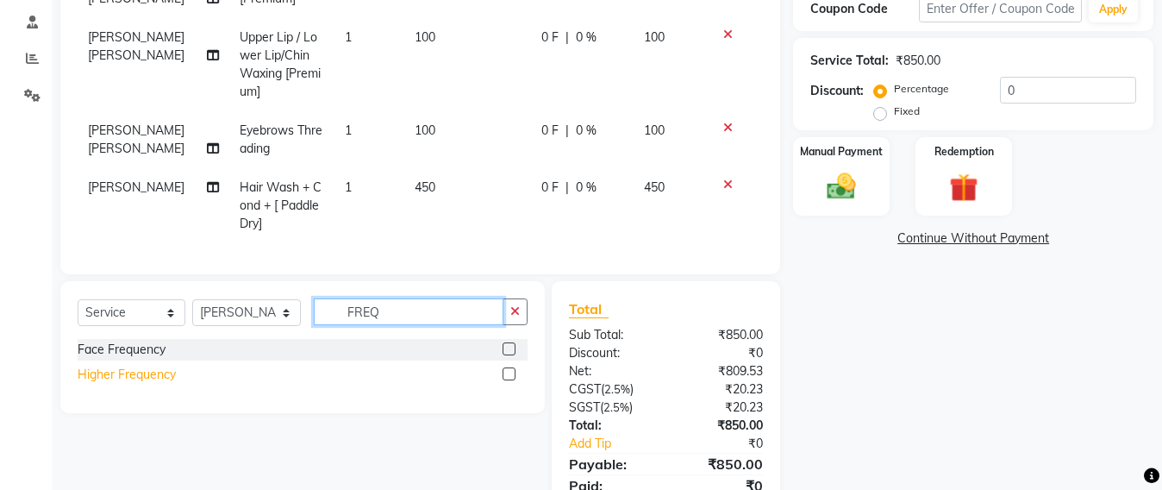
type input "FREQ"
click at [89, 384] on div "Higher Frequency" at bounding box center [127, 375] width 98 height 18
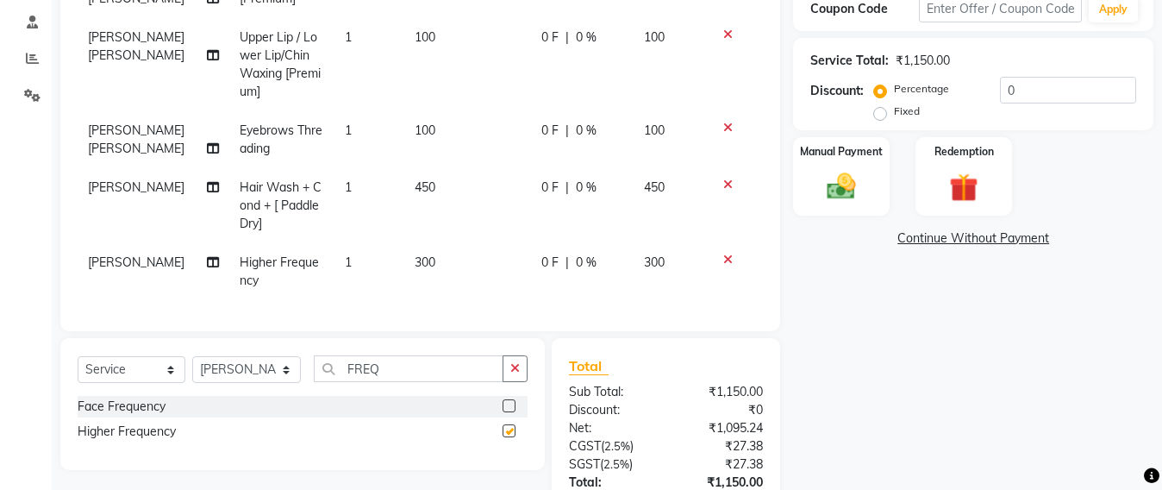
checkbox input "false"
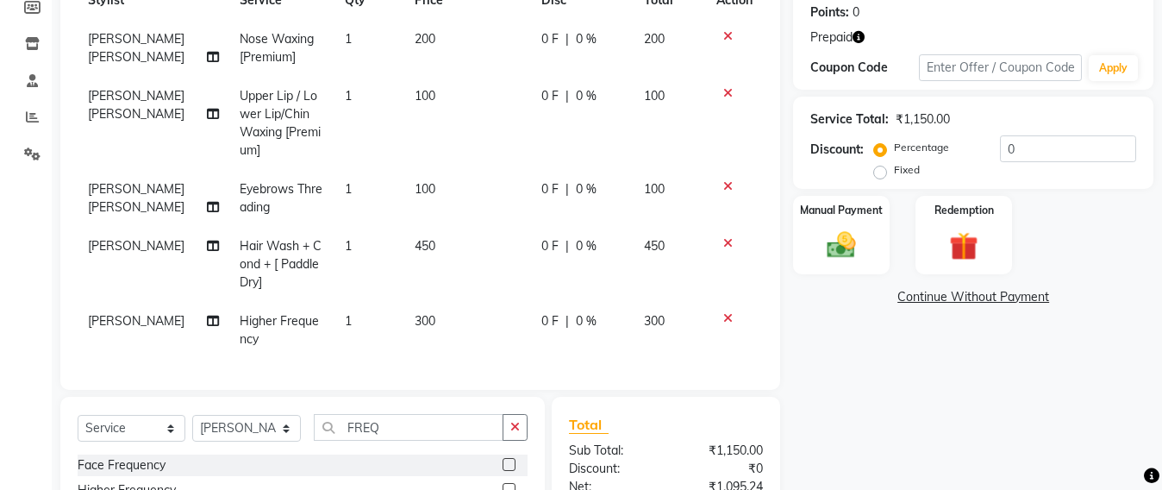
scroll to position [216, 0]
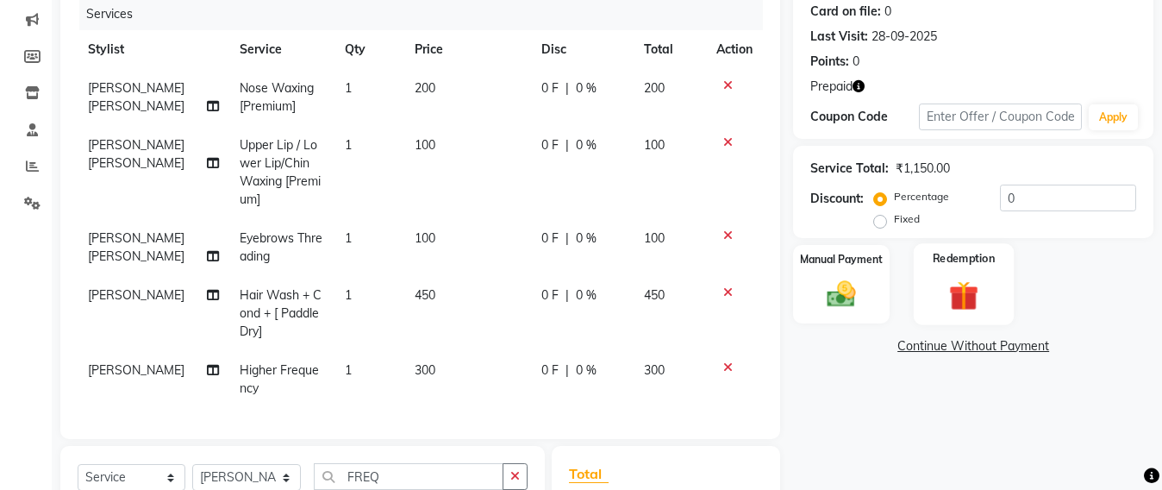
click at [967, 289] on img at bounding box center [964, 295] width 48 height 37
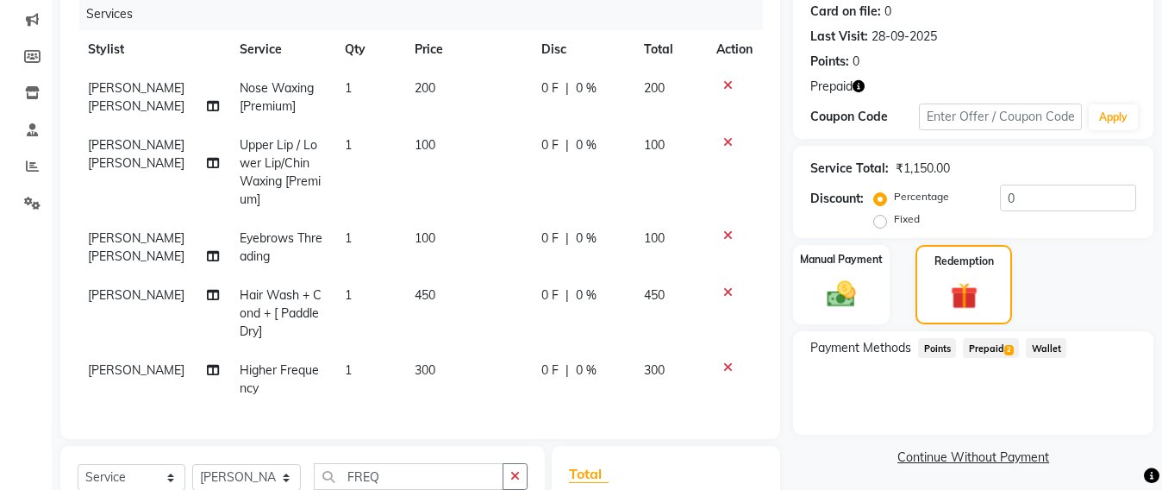
click at [984, 353] on span "Prepaid 2" at bounding box center [991, 348] width 56 height 20
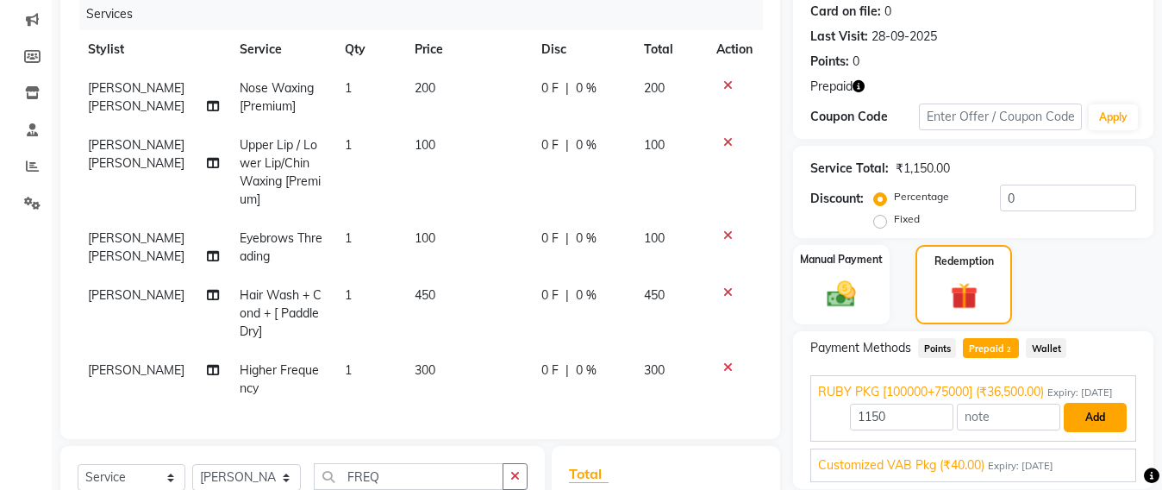
click at [1093, 432] on button "Add" at bounding box center [1095, 417] width 63 height 29
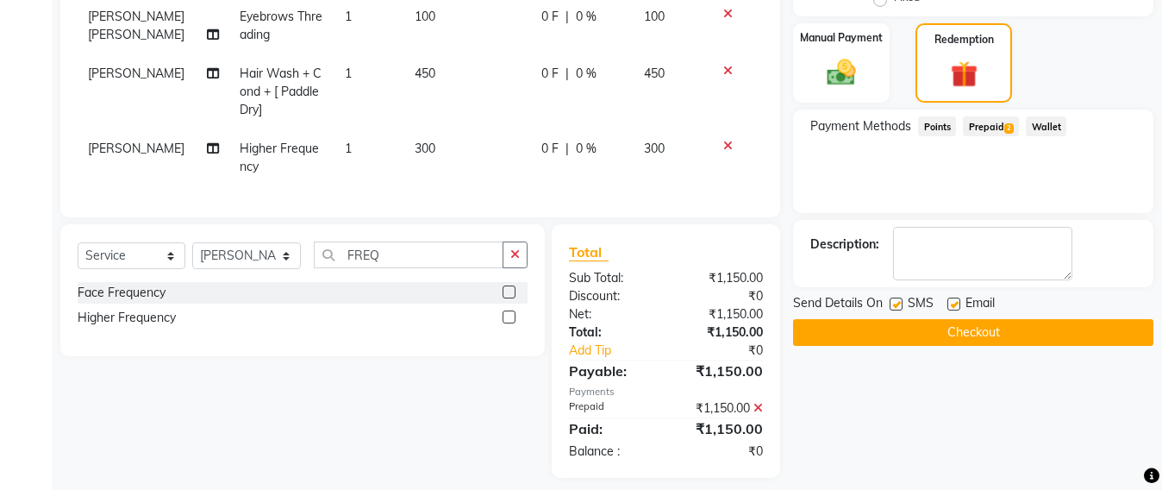
scroll to position [459, 0]
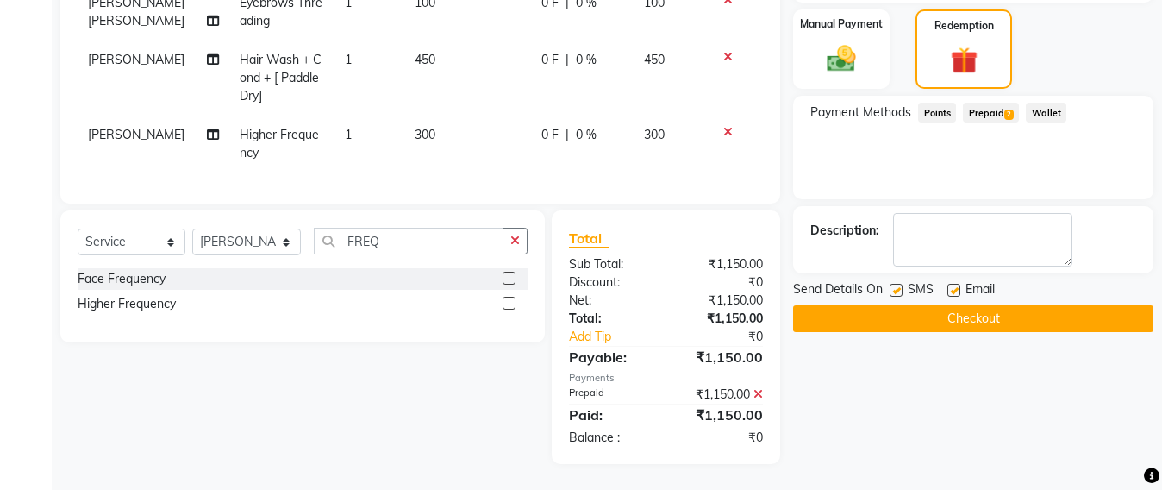
click at [954, 318] on button "Checkout" at bounding box center [973, 318] width 360 height 27
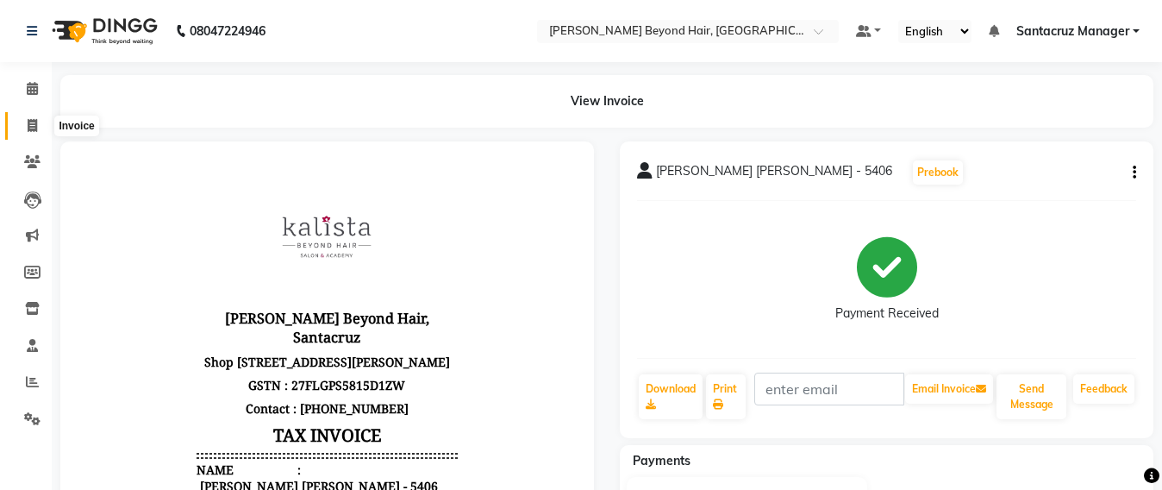
click at [34, 124] on icon at bounding box center [32, 125] width 9 height 13
select select "service"
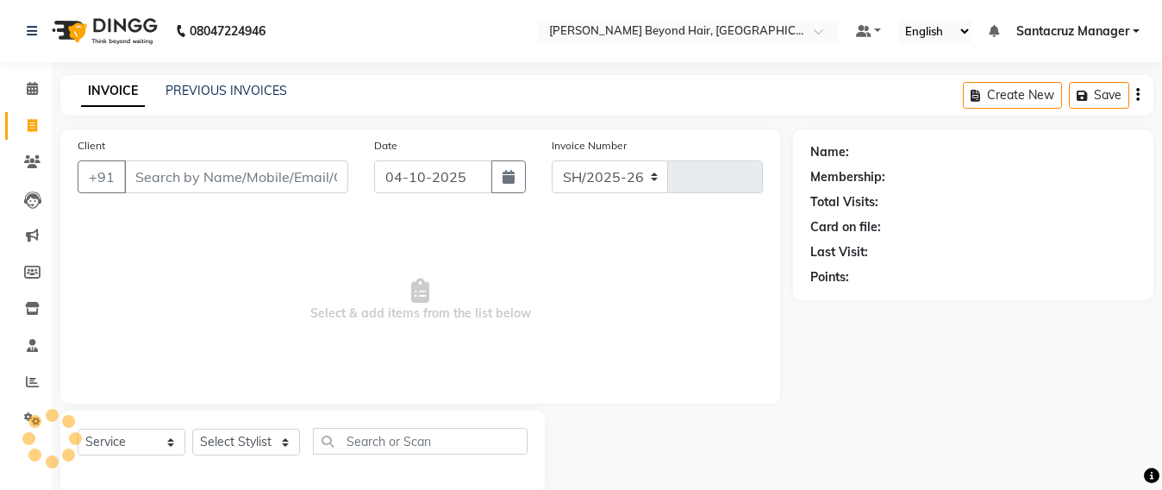
scroll to position [28, 0]
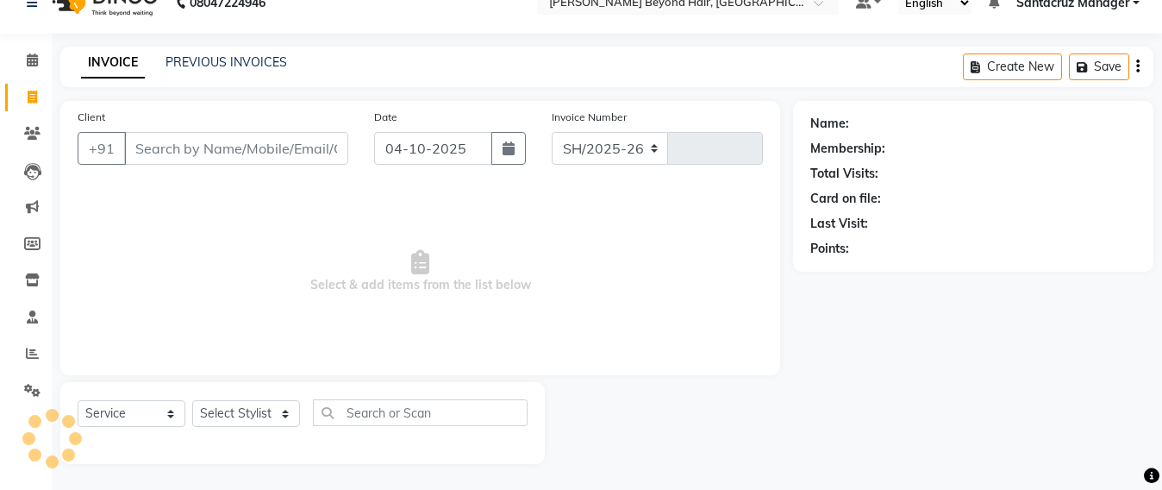
select select "6357"
type input "7141"
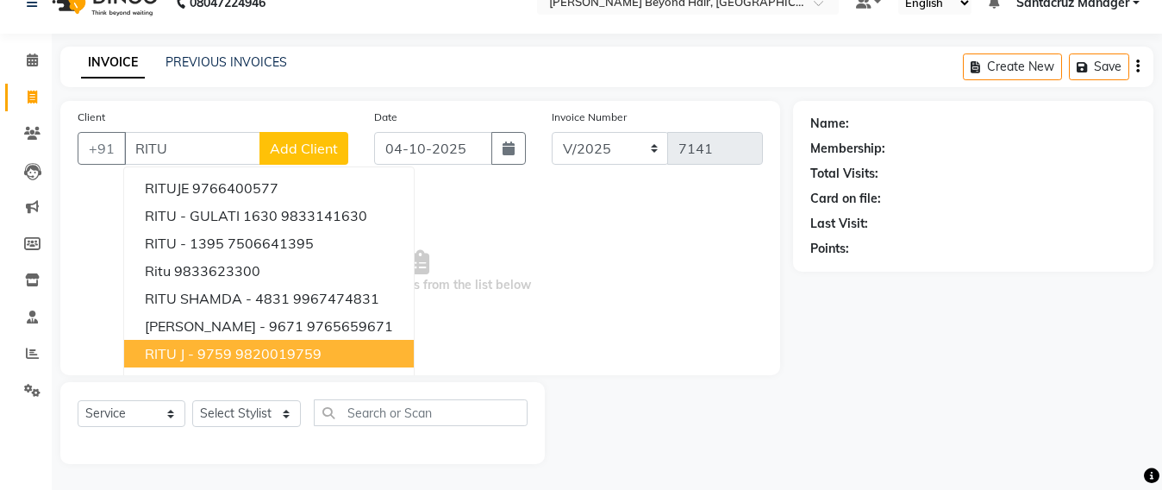
click at [213, 366] on button "RITU J - 9759 9820019759" at bounding box center [269, 354] width 290 height 28
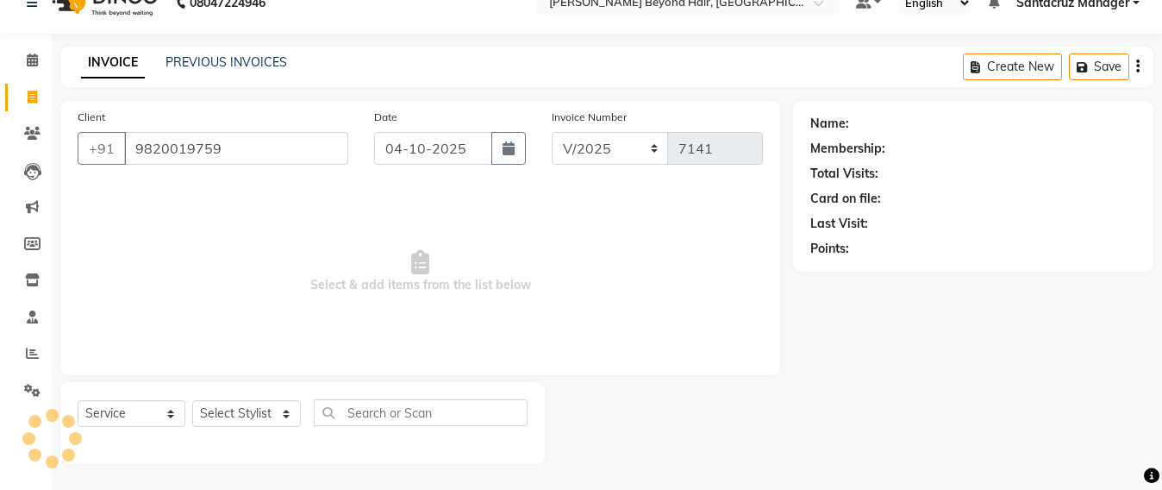
type input "9820019759"
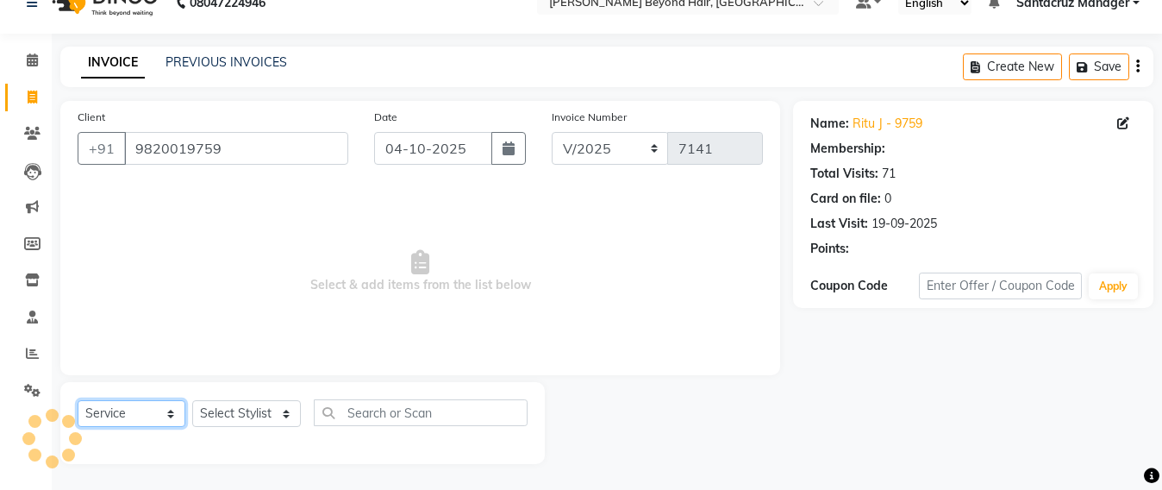
click at [185, 416] on select "Select Service Product Membership Package Voucher Prepaid Gift Card" at bounding box center [132, 413] width 108 height 27
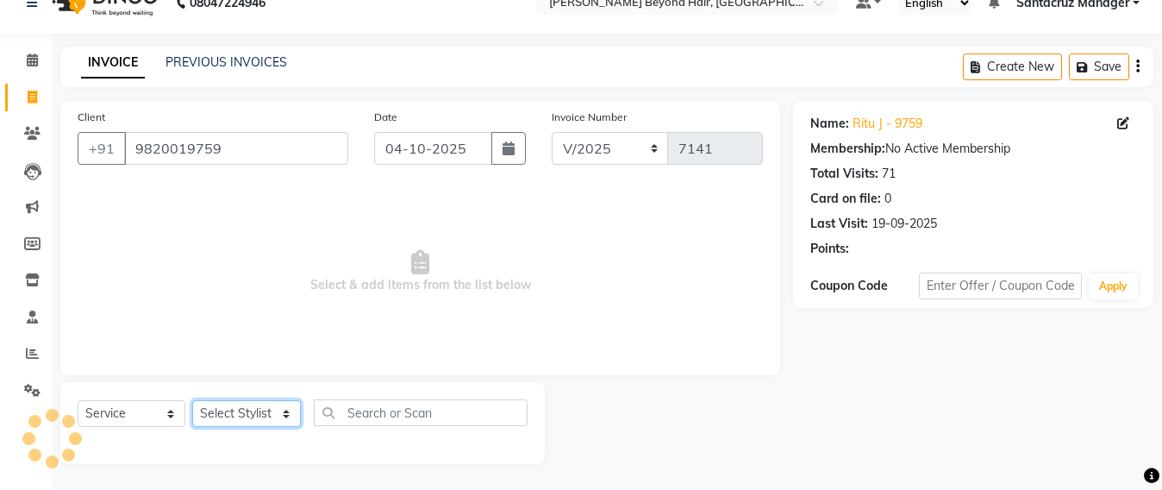
click at [260, 424] on select "Select Stylist Admin Avesh Sankat AZHER SHAIKH Dhruv Gohil Jayeshree Mahtre Man…" at bounding box center [246, 413] width 109 height 27
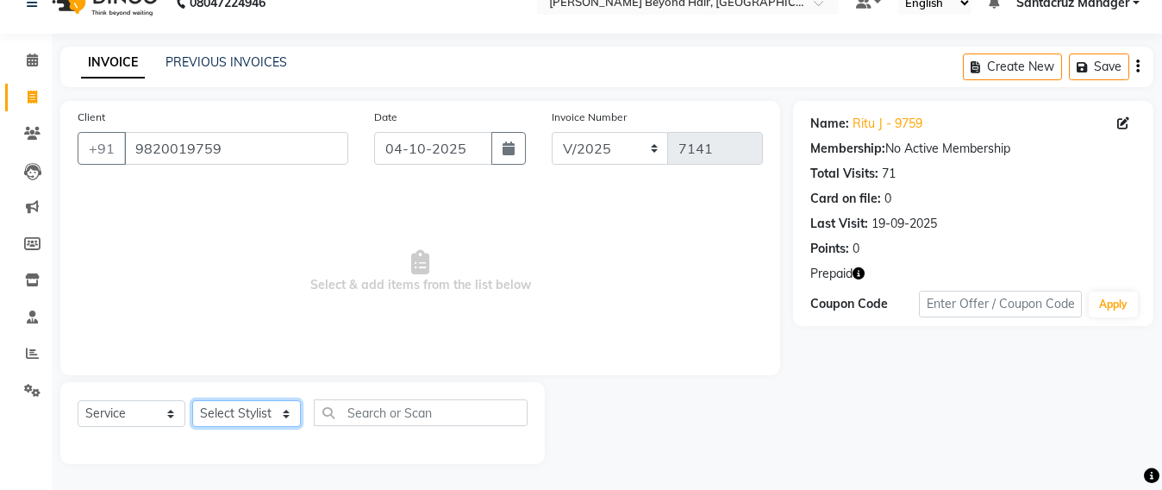
select select "51588"
click at [192, 400] on select "Select Stylist Admin Avesh Sankat AZHER SHAIKH Dhruv Gohil Jayeshree Mahtre Man…" at bounding box center [246, 413] width 109 height 27
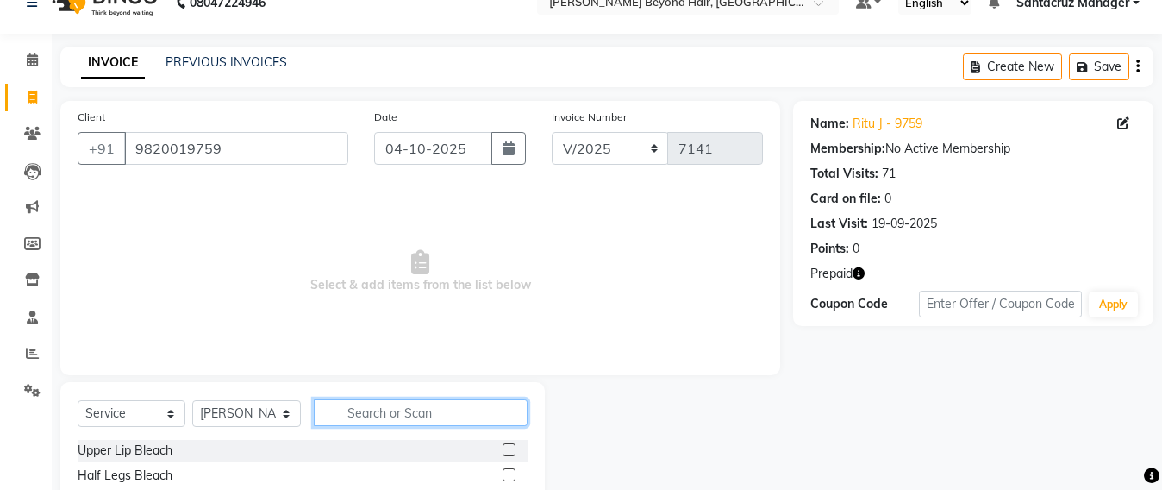
click at [367, 401] on input "text" at bounding box center [421, 412] width 214 height 27
type input "HAIR CUT"
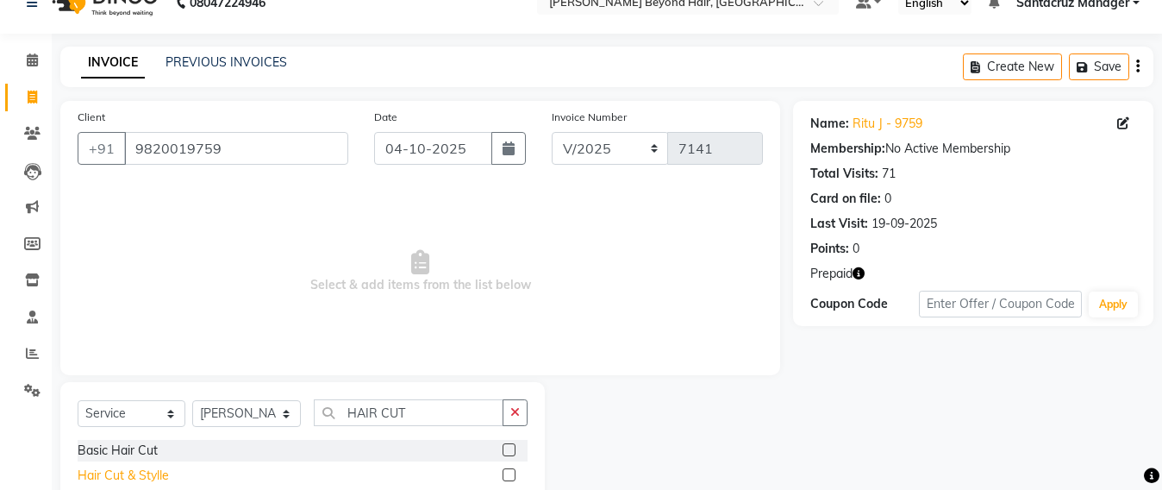
click at [92, 472] on div "Hair Cut & Stylle" at bounding box center [123, 476] width 91 height 18
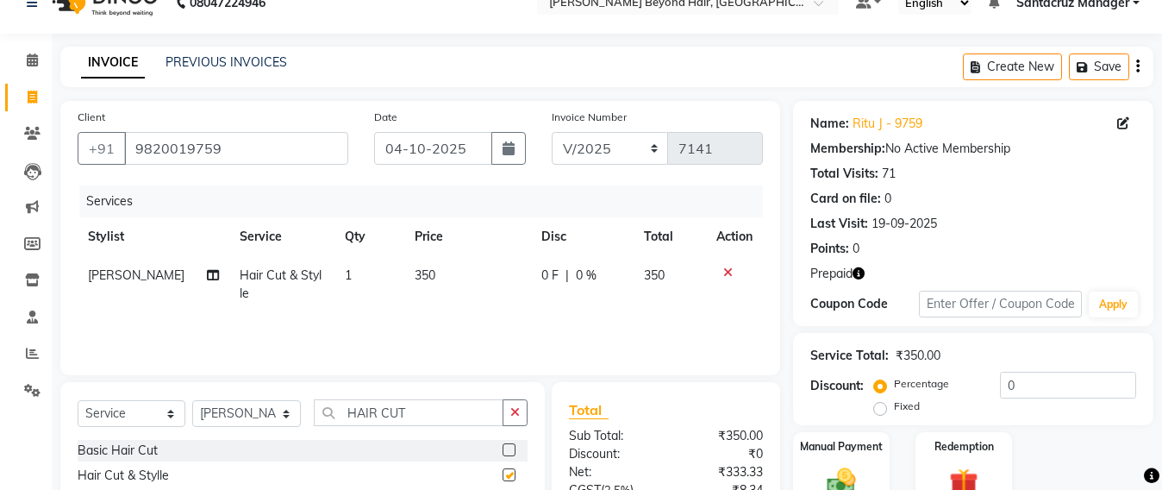
checkbox input "false"
click at [423, 410] on input "HAIR CUT" at bounding box center [409, 412] width 190 height 27
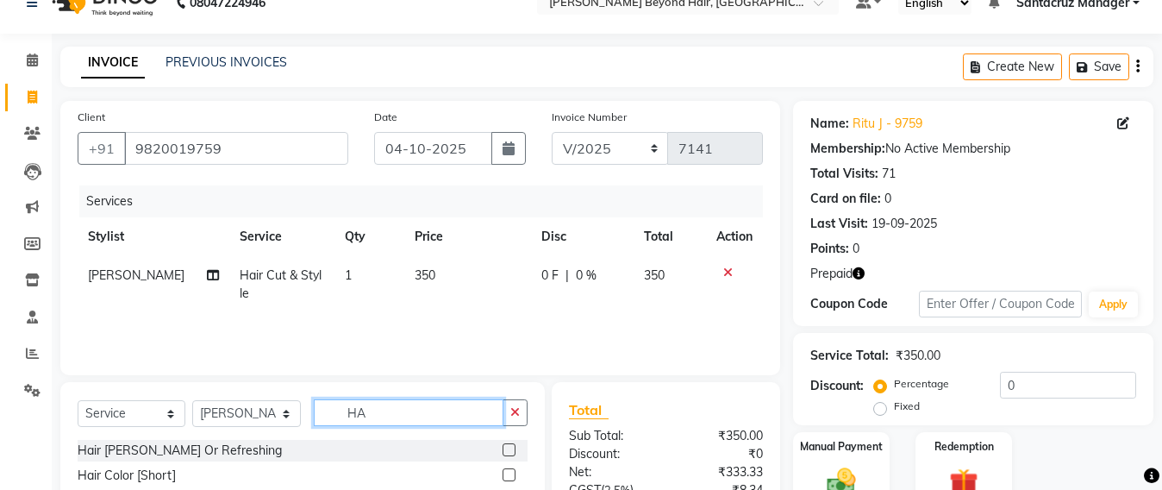
type input "H"
type input "BEARD"
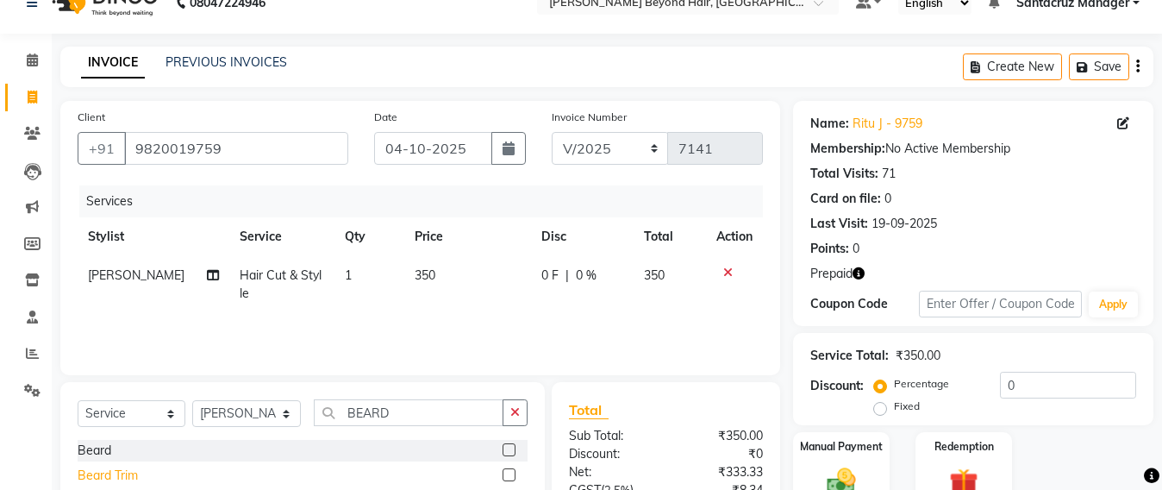
click at [134, 475] on div "Beard Trim" at bounding box center [108, 476] width 60 height 18
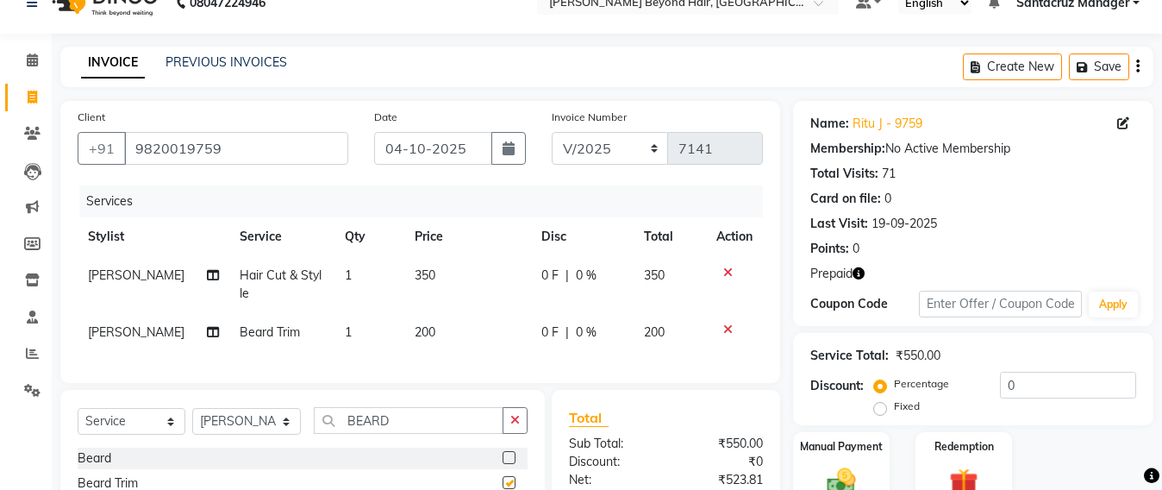
checkbox input "false"
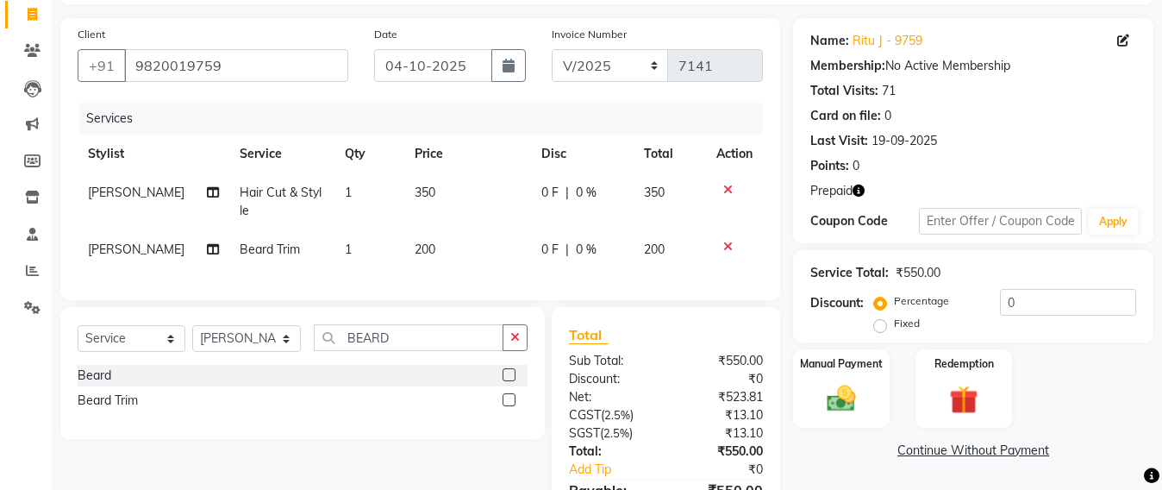
scroll to position [224, 0]
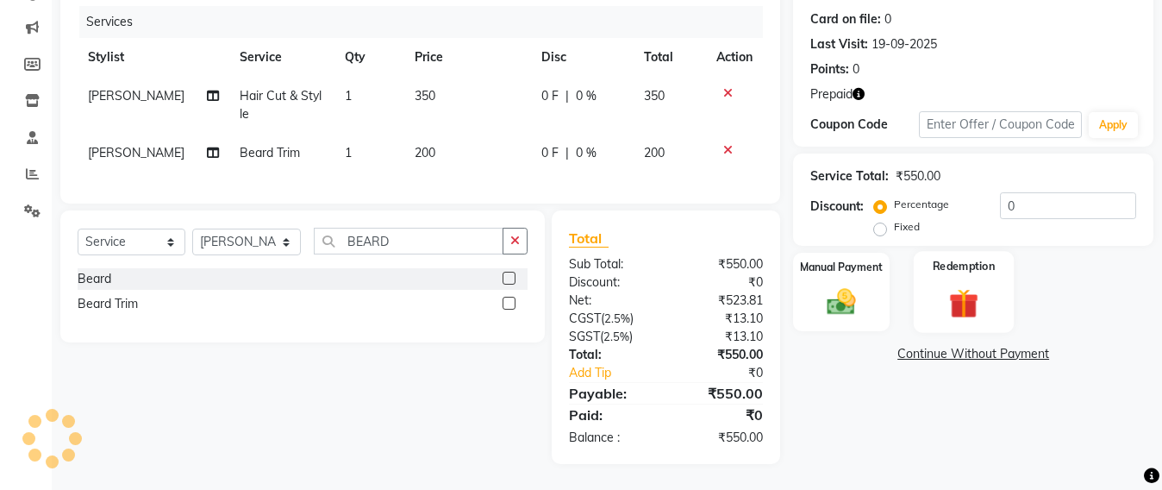
click at [962, 297] on img at bounding box center [964, 303] width 48 height 37
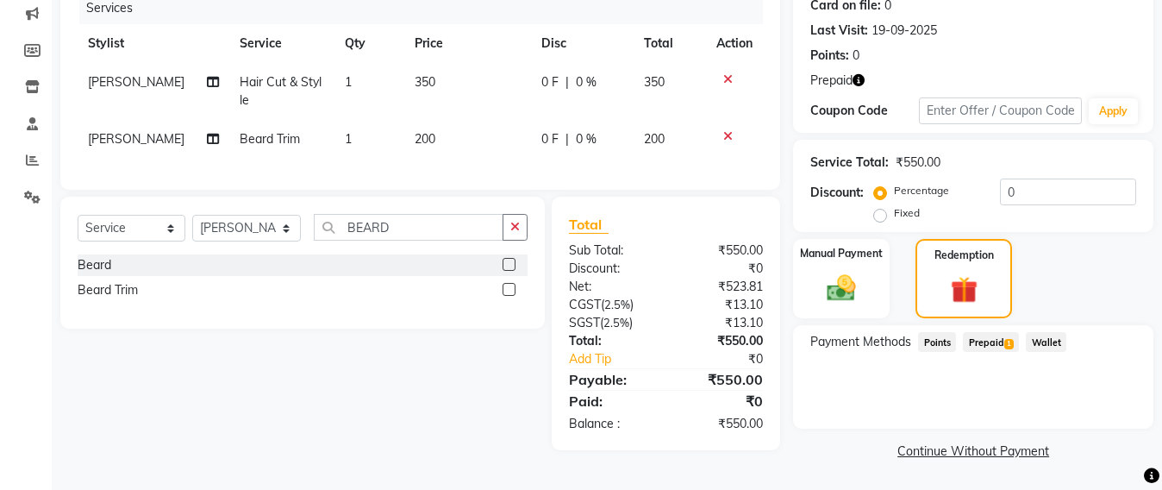
click at [975, 339] on span "Prepaid 1" at bounding box center [991, 342] width 56 height 20
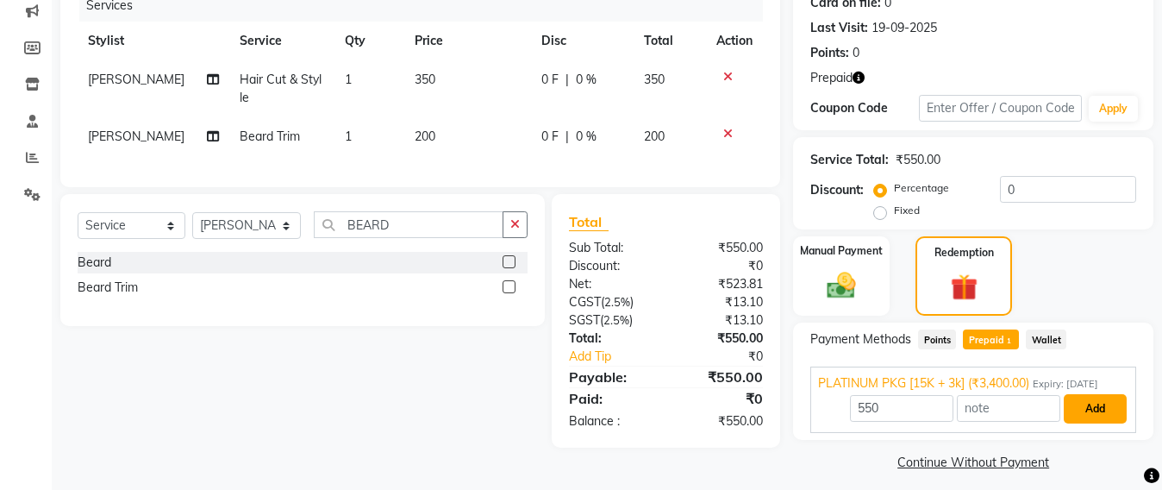
click at [1099, 413] on button "Add" at bounding box center [1095, 408] width 63 height 29
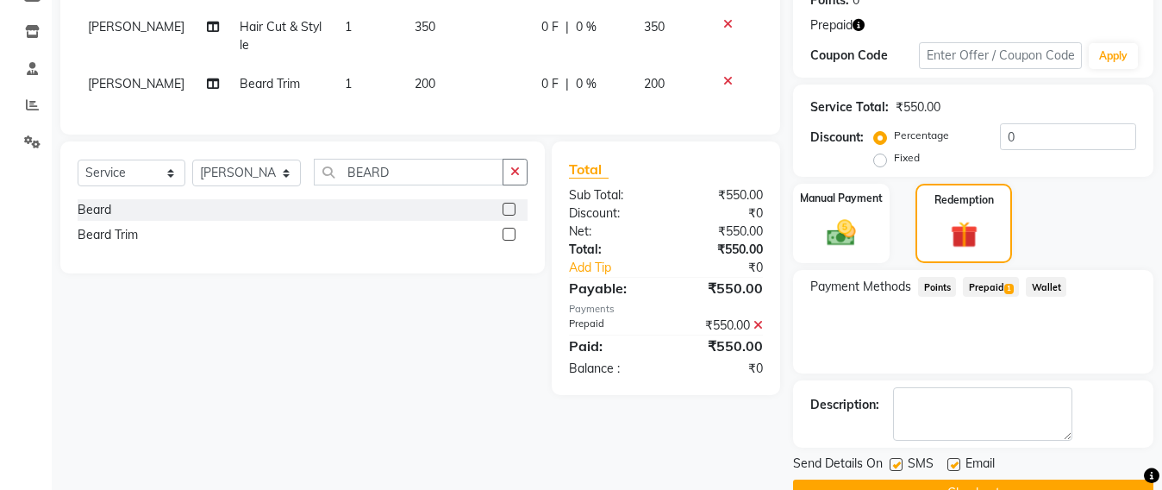
scroll to position [319, 0]
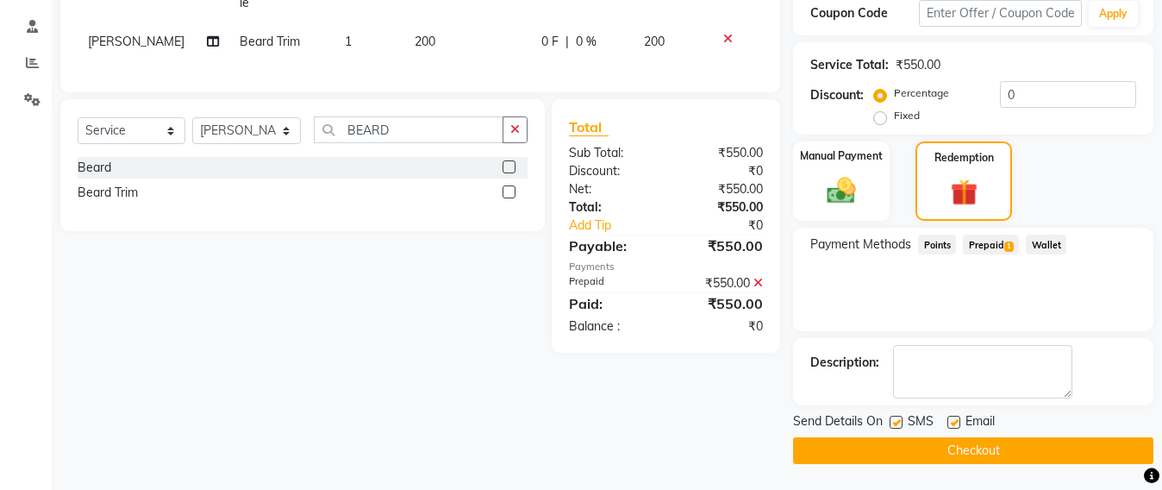
click at [964, 461] on button "Checkout" at bounding box center [973, 450] width 360 height 27
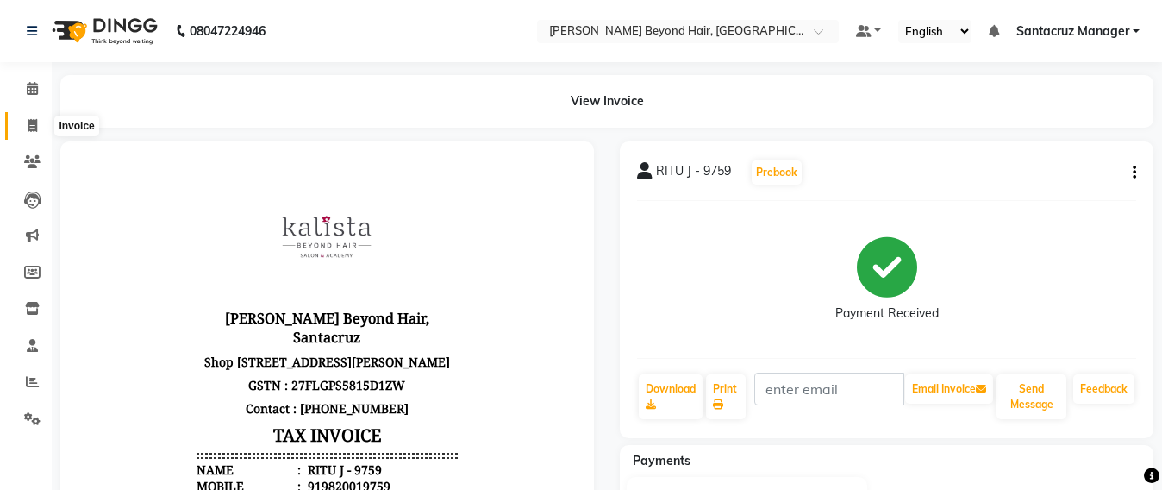
click at [19, 116] on span at bounding box center [32, 126] width 30 height 20
select select "service"
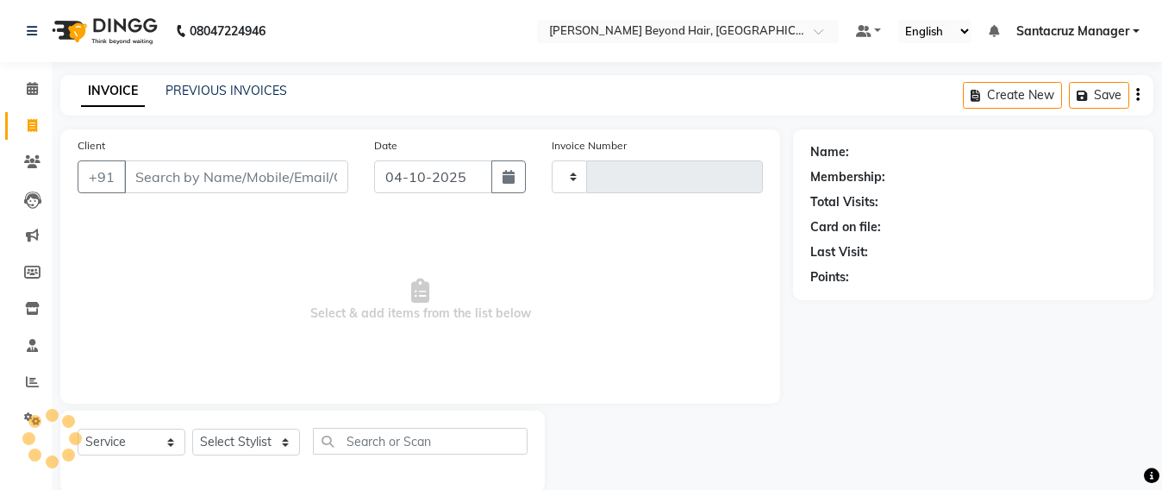
scroll to position [28, 0]
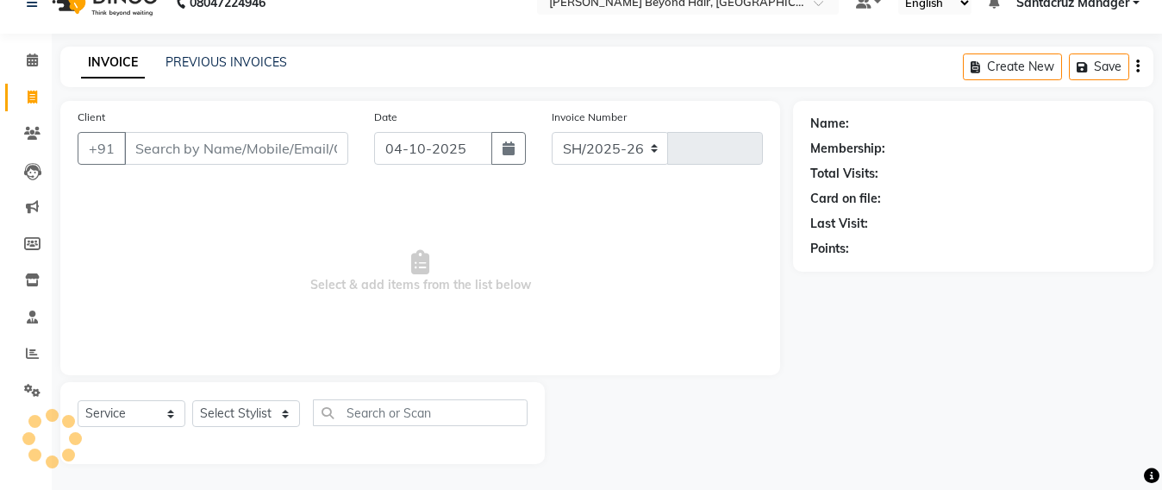
select select "6357"
type input "7142"
click at [31, 56] on icon at bounding box center [32, 59] width 11 height 13
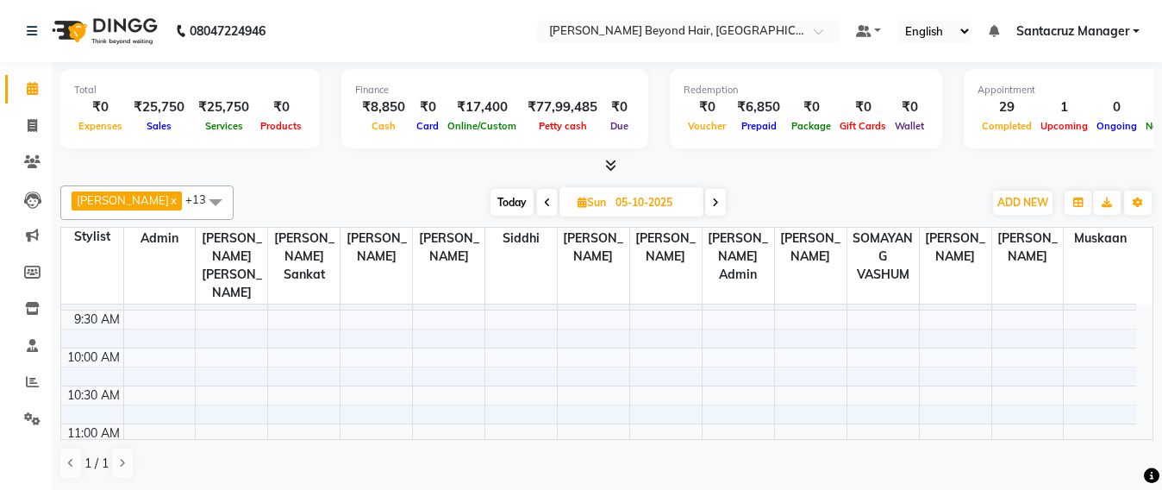
scroll to position [216, 0]
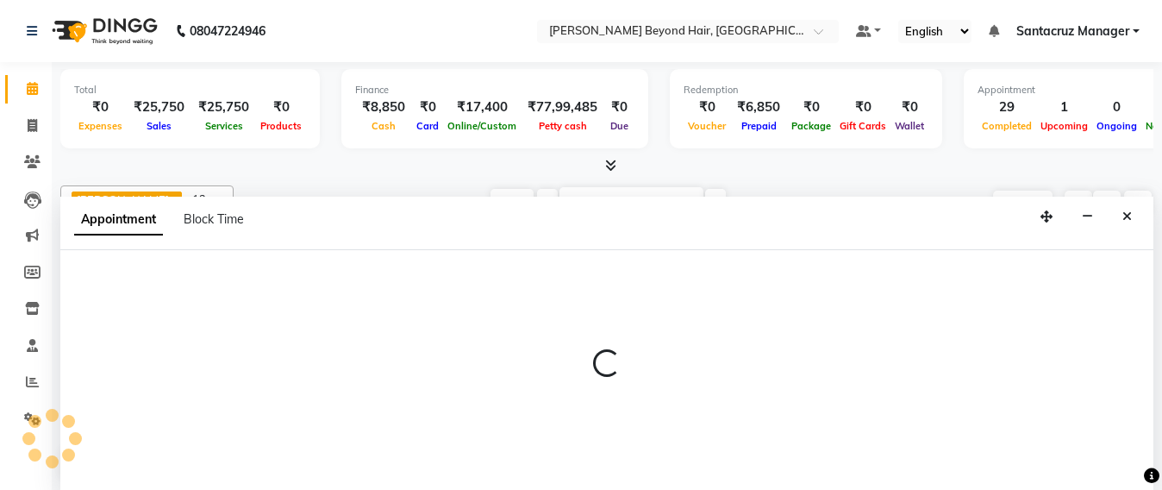
scroll to position [1, 0]
select select "47899"
select select "tentative"
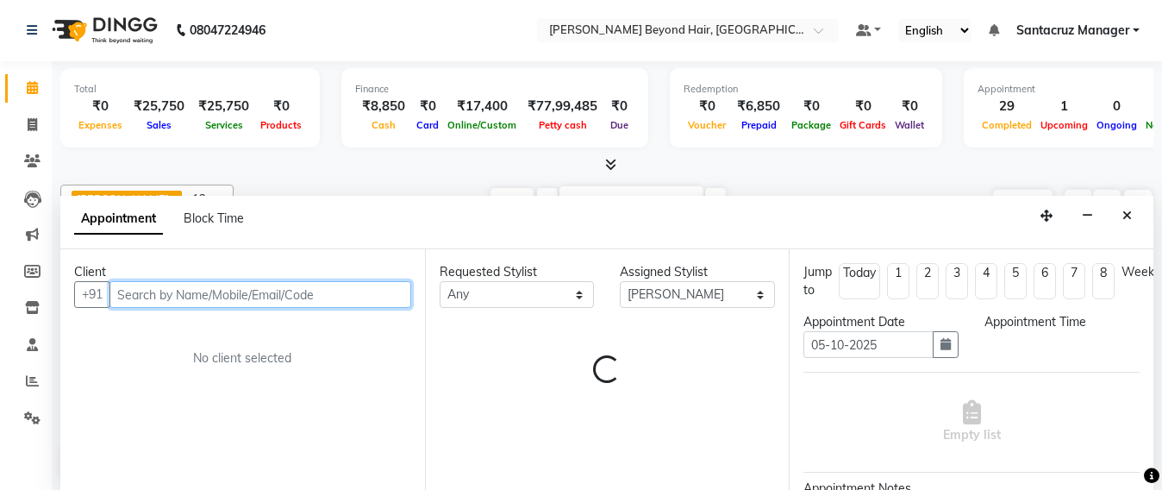
select select "690"
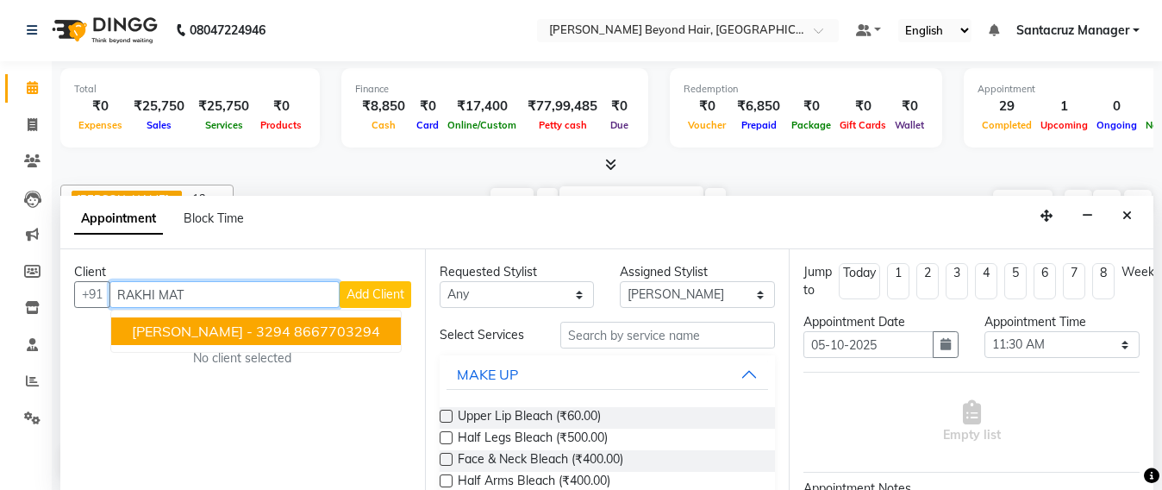
click at [268, 329] on span "RAKHI MATALIA - 3294" at bounding box center [211, 331] width 159 height 17
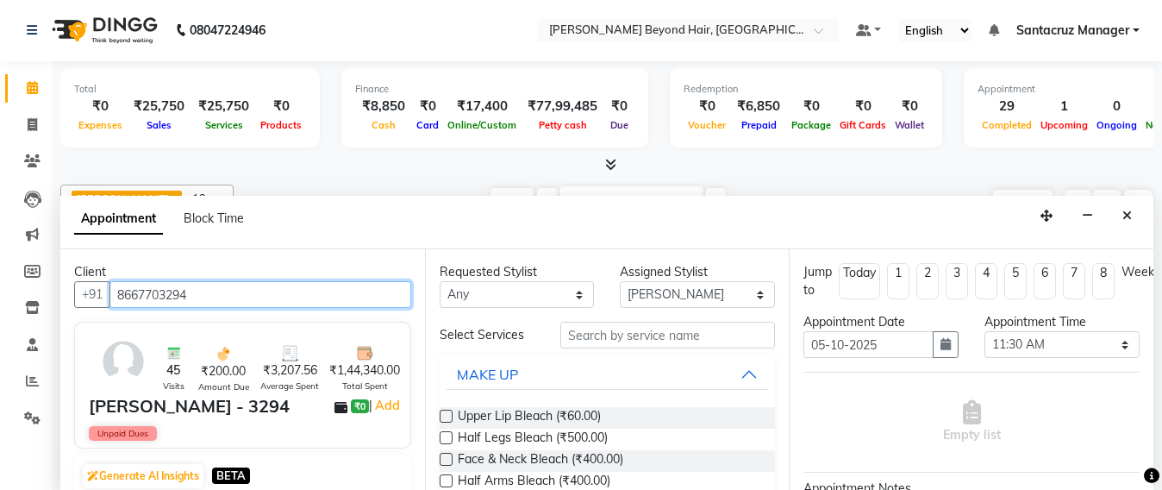
type input "8667703294"
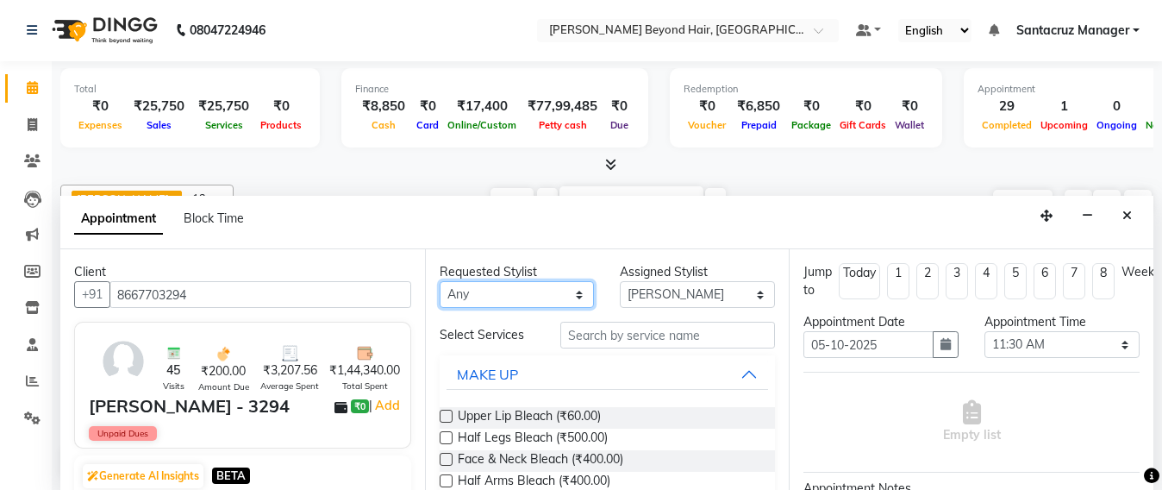
click at [481, 293] on select "Any Admin Avesh Sankat AZHER SHAIKH Dhruv Gohil Jayeshree Mahtre Manisha Subodh…" at bounding box center [517, 294] width 155 height 27
select select "47899"
click at [440, 281] on select "Any Admin Avesh Sankat AZHER SHAIKH Dhruv Gohil Jayeshree Mahtre Manisha Subodh…" at bounding box center [517, 294] width 155 height 27
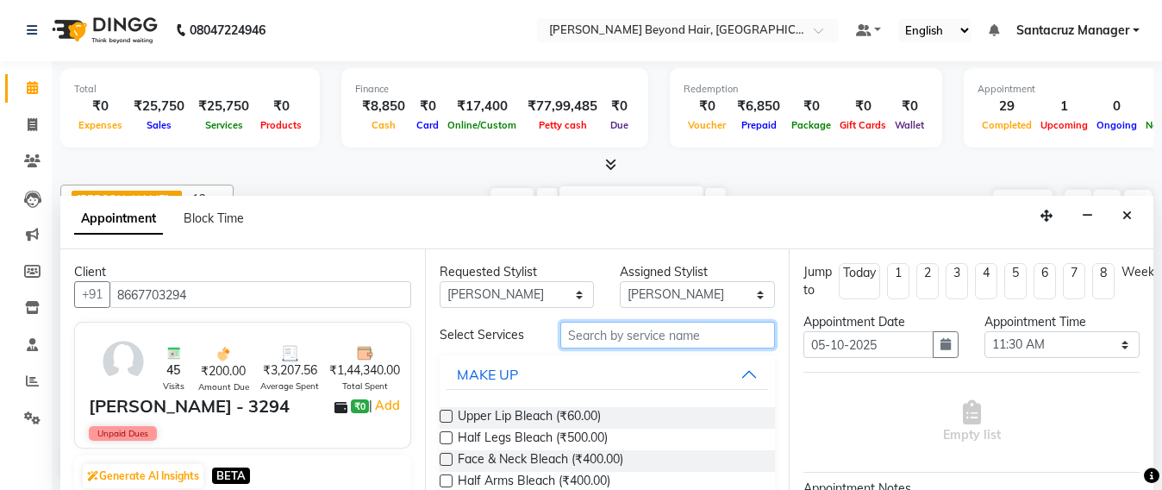
click at [635, 334] on input "text" at bounding box center [669, 335] width 216 height 27
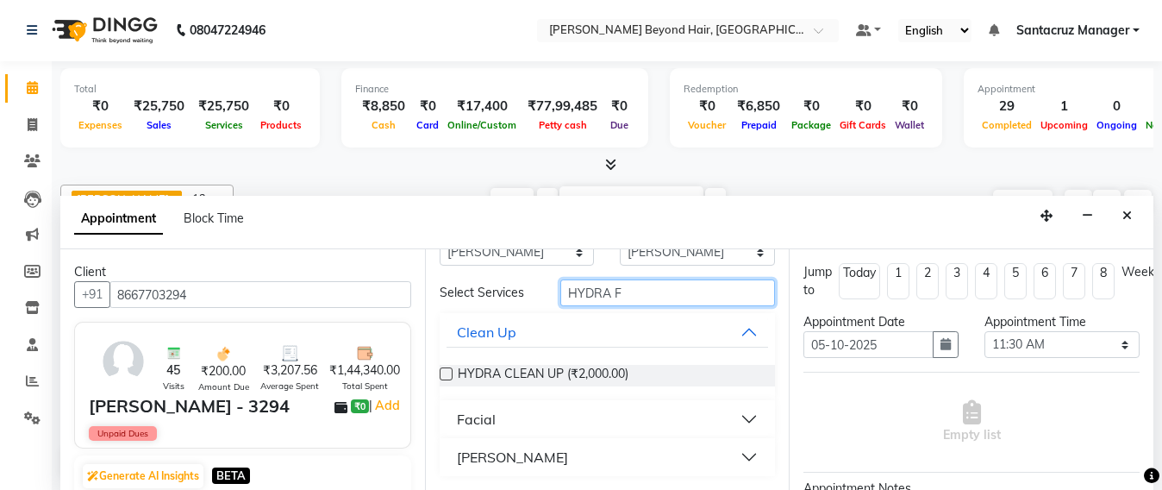
scroll to position [0, 0]
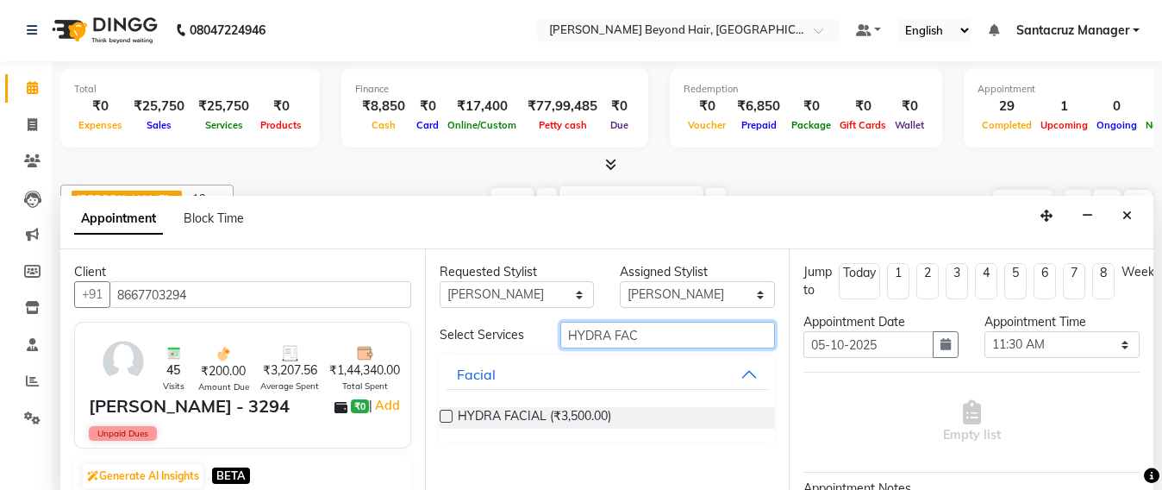
type input "HYDRA FAC"
click at [450, 418] on label at bounding box center [446, 416] width 13 height 13
click at [450, 418] on input "checkbox" at bounding box center [445, 417] width 11 height 11
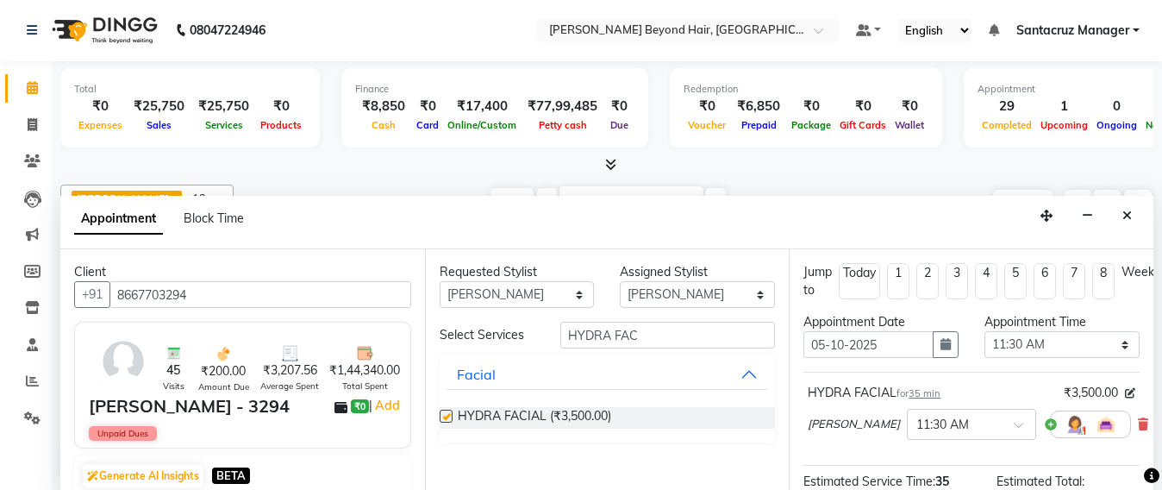
checkbox input "false"
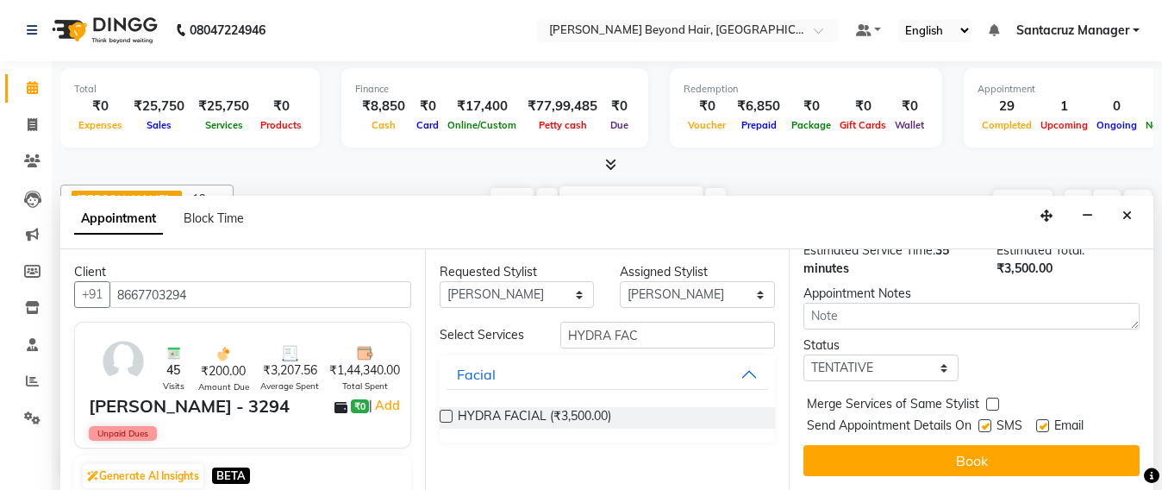
scroll to position [250, 0]
click at [937, 354] on select "Select TENTATIVE CONFIRM UPCOMING" at bounding box center [881, 367] width 155 height 27
select select "confirm booking"
click at [804, 354] on select "Select TENTATIVE CONFIRM UPCOMING" at bounding box center [881, 367] width 155 height 27
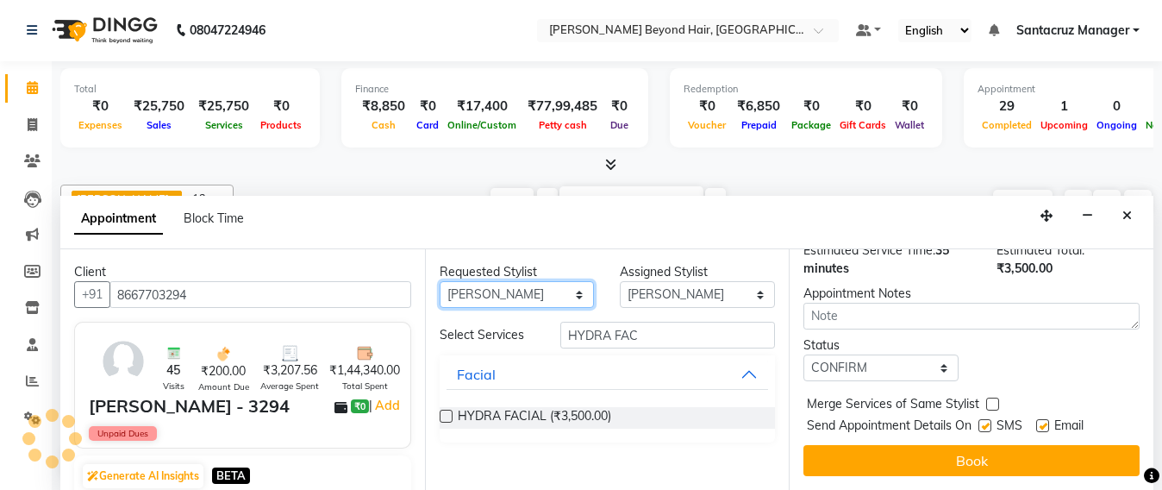
click at [533, 291] on select "Any Admin Avesh Sankat AZHER SHAIKH Dhruv Gohil Jayeshree Mahtre Manisha Subodh…" at bounding box center [517, 294] width 155 height 27
select select "86876"
click at [440, 281] on select "Any Admin Avesh Sankat AZHER SHAIKH Dhruv Gohil Jayeshree Mahtre Manisha Subodh…" at bounding box center [517, 294] width 155 height 27
select select "86876"
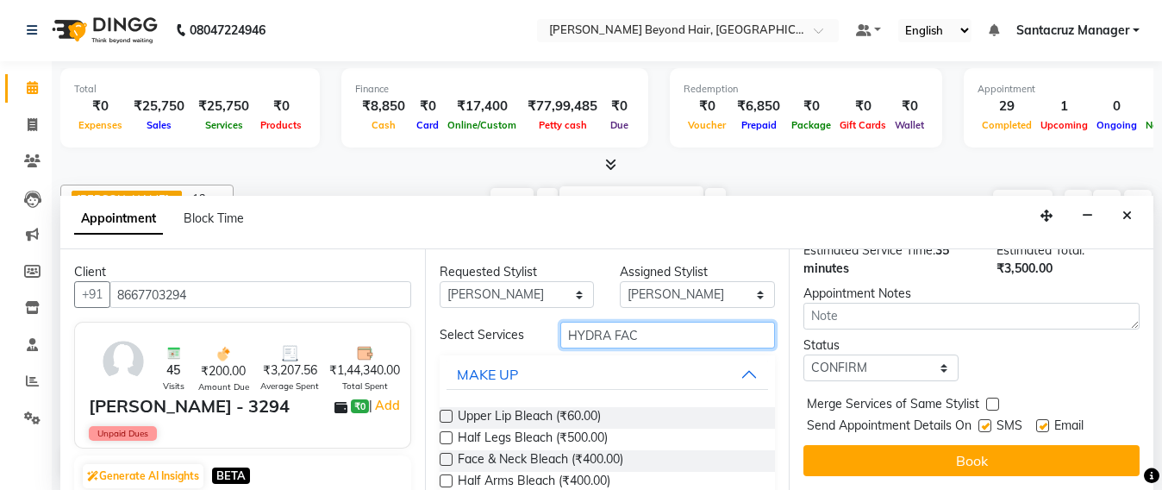
click at [639, 333] on input "HYDRA FAC" at bounding box center [669, 335] width 216 height 27
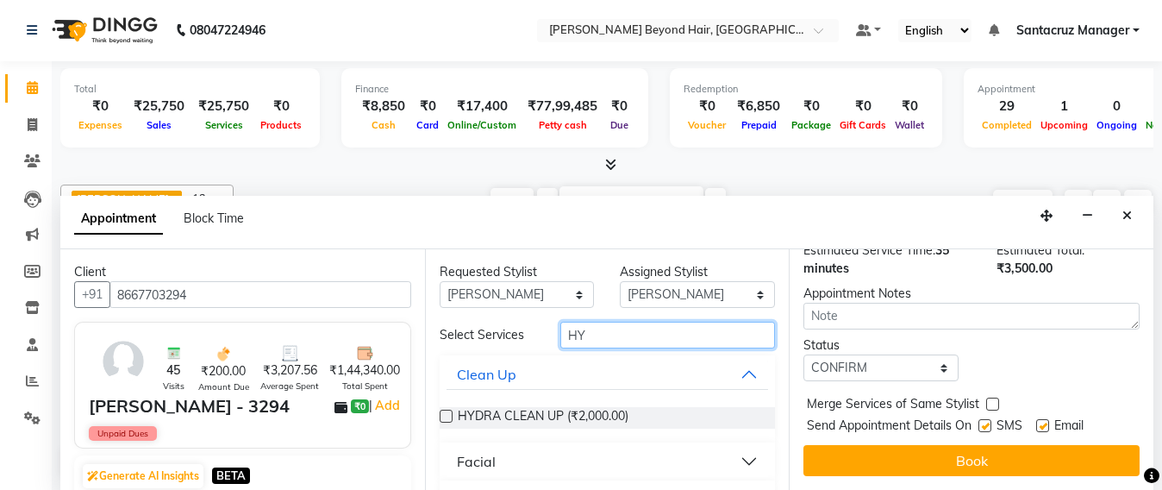
type input "H"
type input "ROOT"
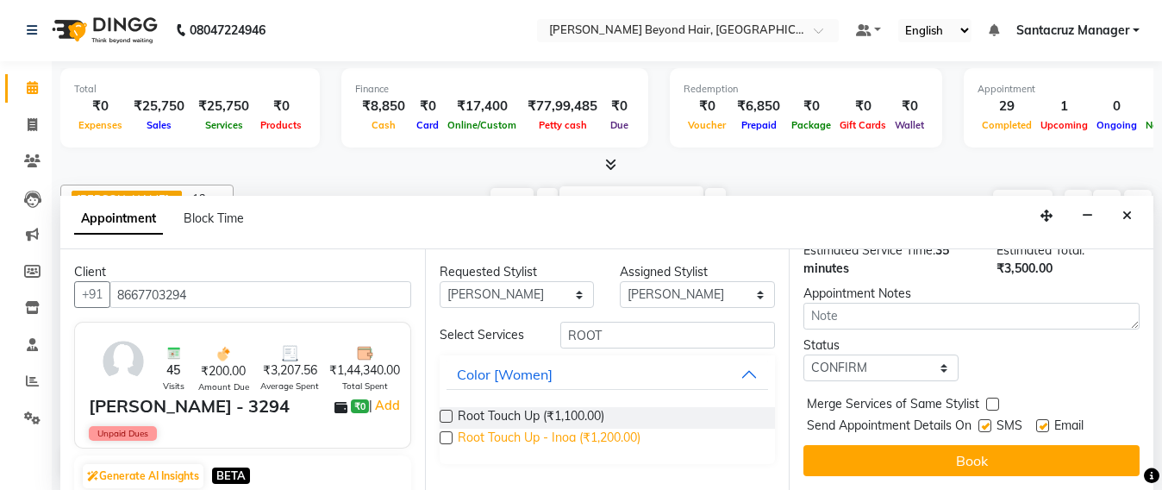
click at [503, 440] on span "Root Touch Up - Inoa (₹1,200.00)" at bounding box center [549, 440] width 183 height 22
checkbox input "false"
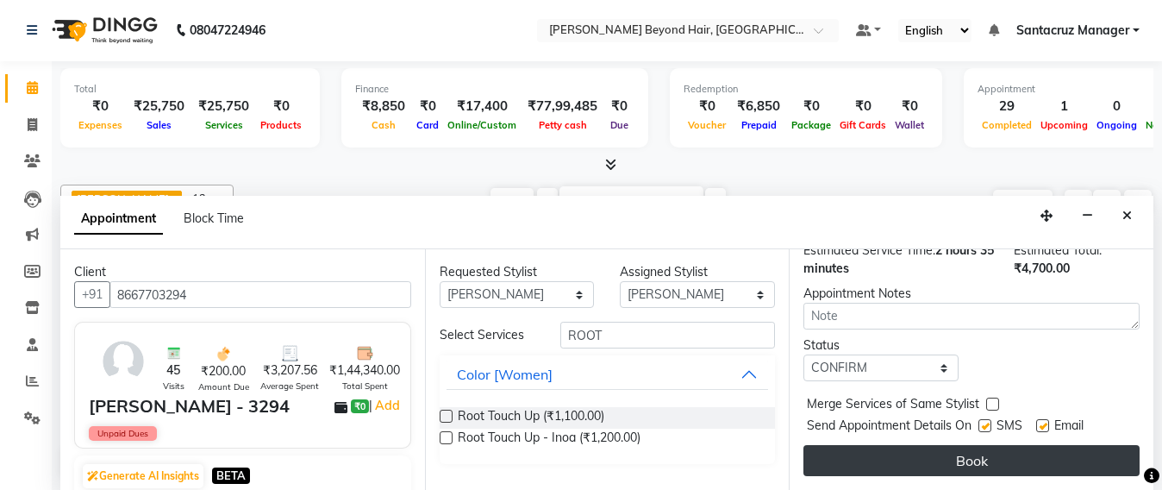
click at [962, 445] on button "Book" at bounding box center [972, 460] width 336 height 31
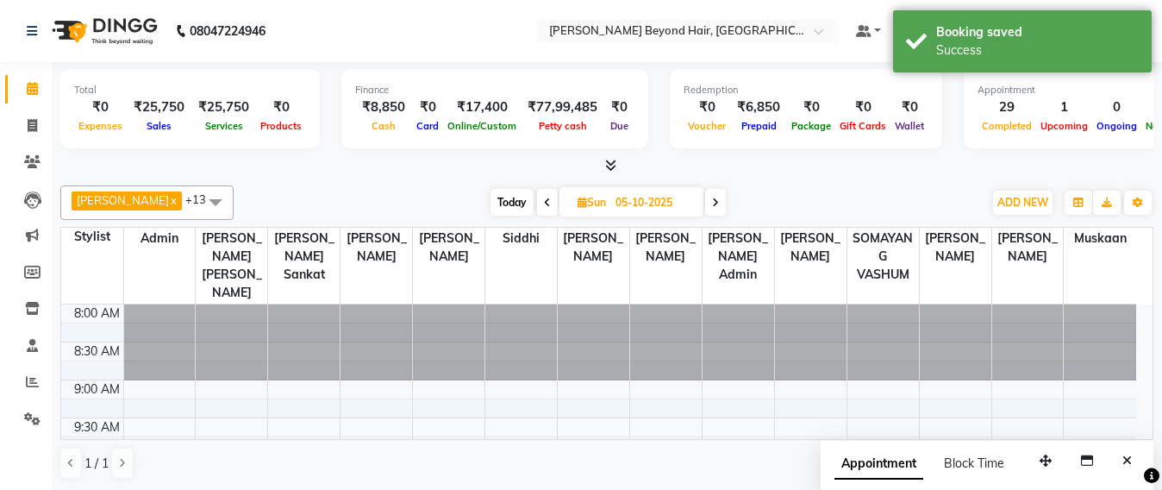
scroll to position [108, 0]
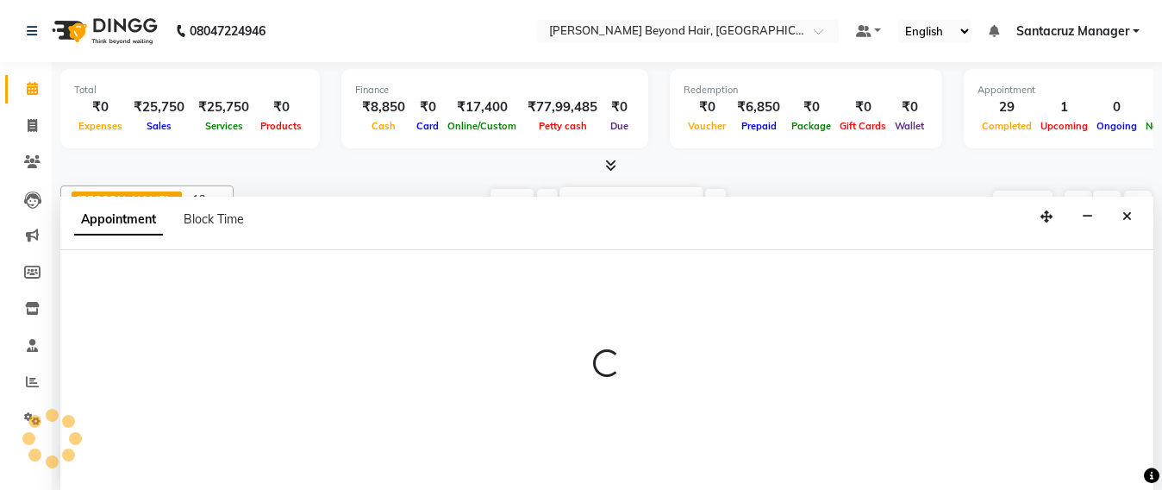
select select "47899"
select select "tentative"
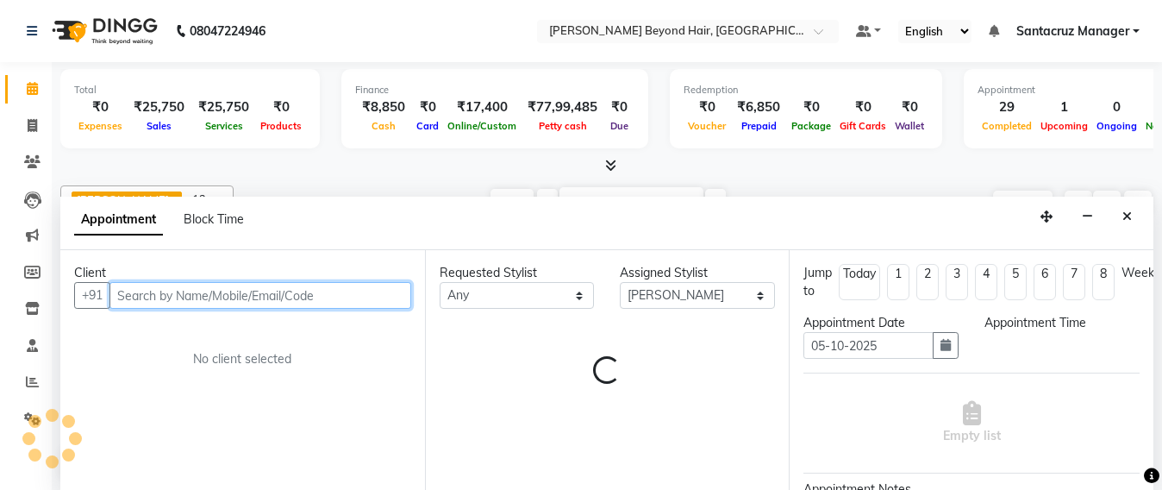
select select "660"
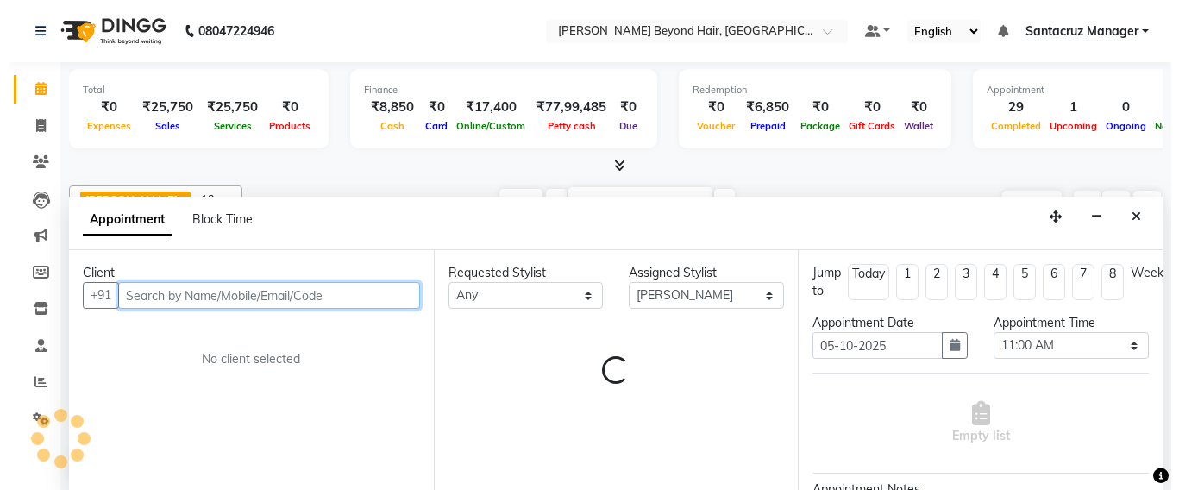
scroll to position [1, 0]
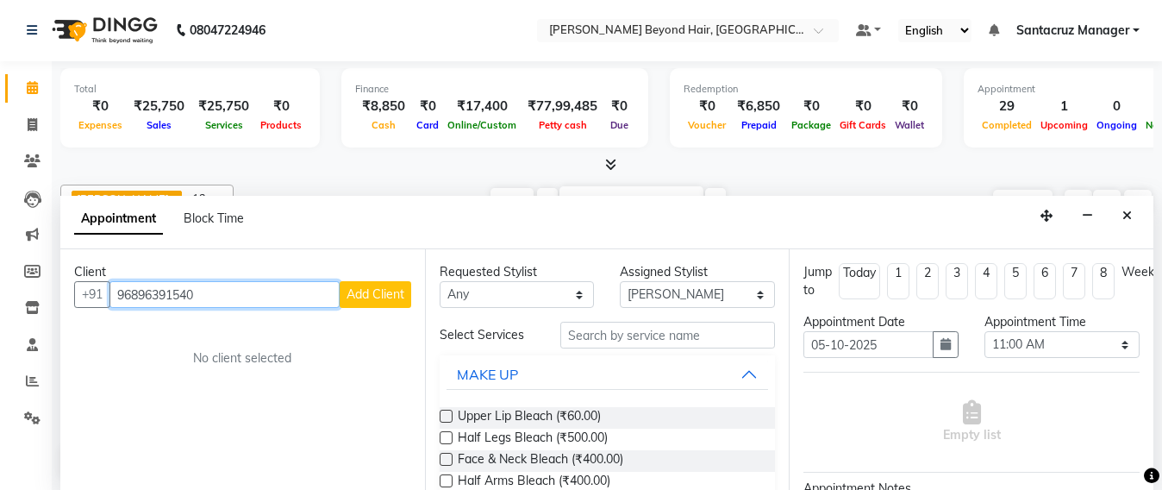
type input "96896391540"
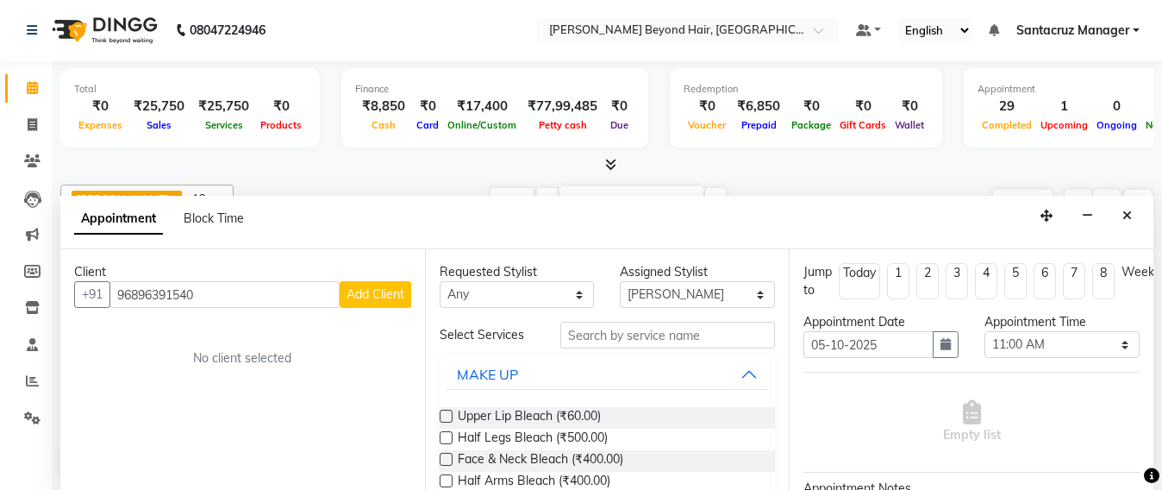
click at [365, 297] on span "Add Client" at bounding box center [376, 294] width 58 height 16
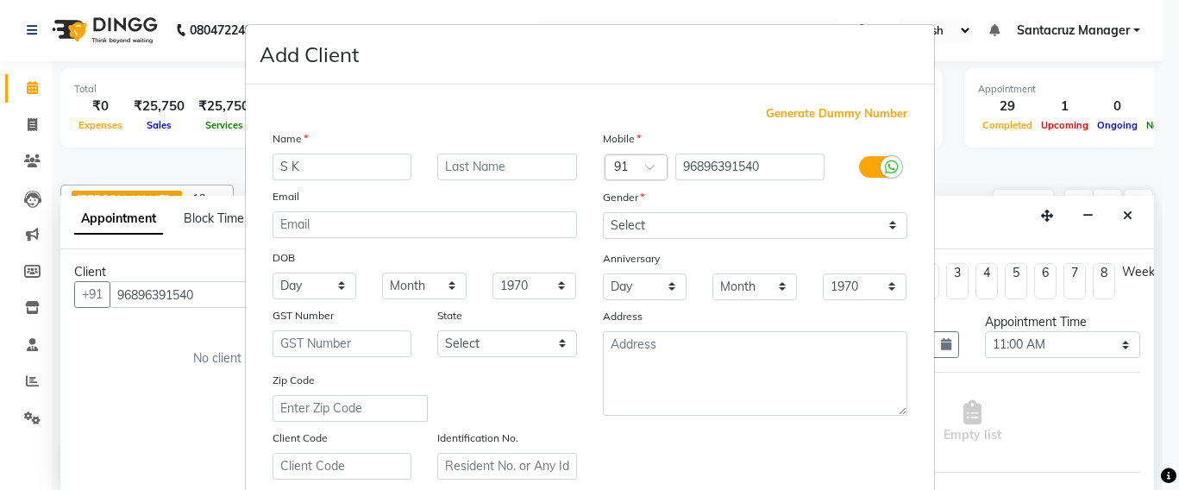
type input "S K"
click at [756, 225] on select "Select Male Female Other Prefer Not To Say" at bounding box center [755, 225] width 304 height 27
select select "female"
click at [603, 212] on select "Select Male Female Other Prefer Not To Say" at bounding box center [755, 225] width 304 height 27
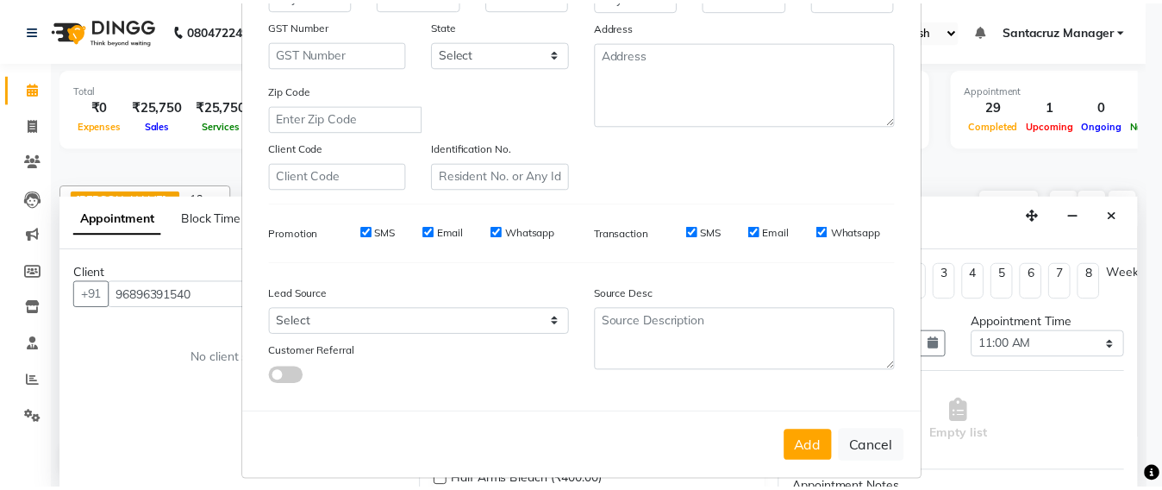
scroll to position [306, 0]
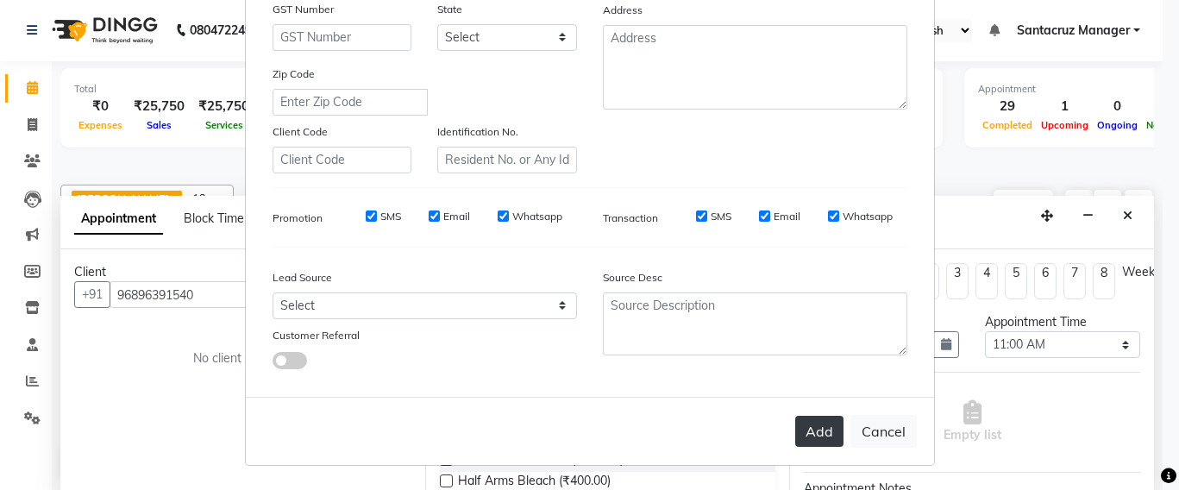
click at [803, 423] on button "Add" at bounding box center [819, 431] width 48 height 31
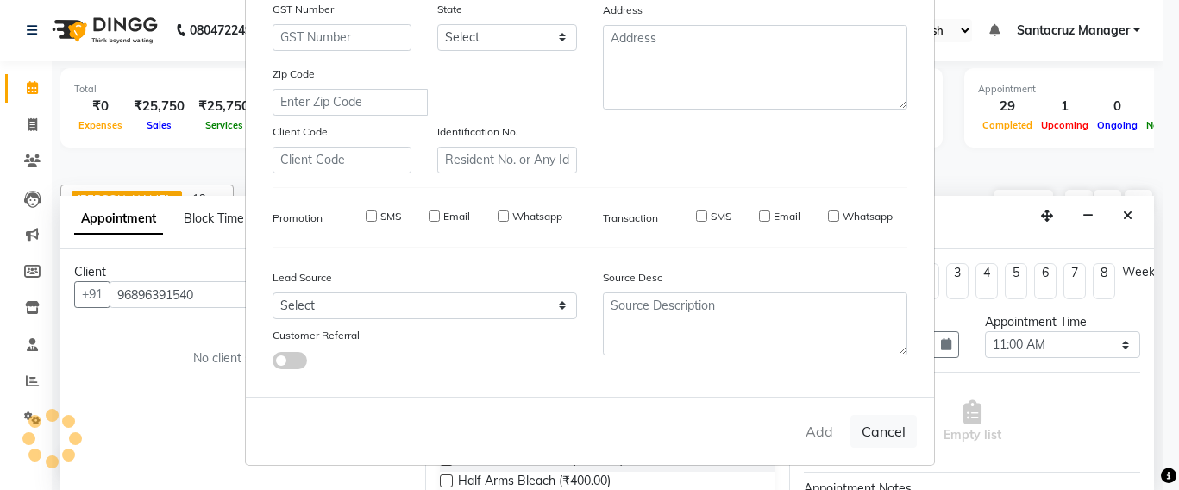
select select
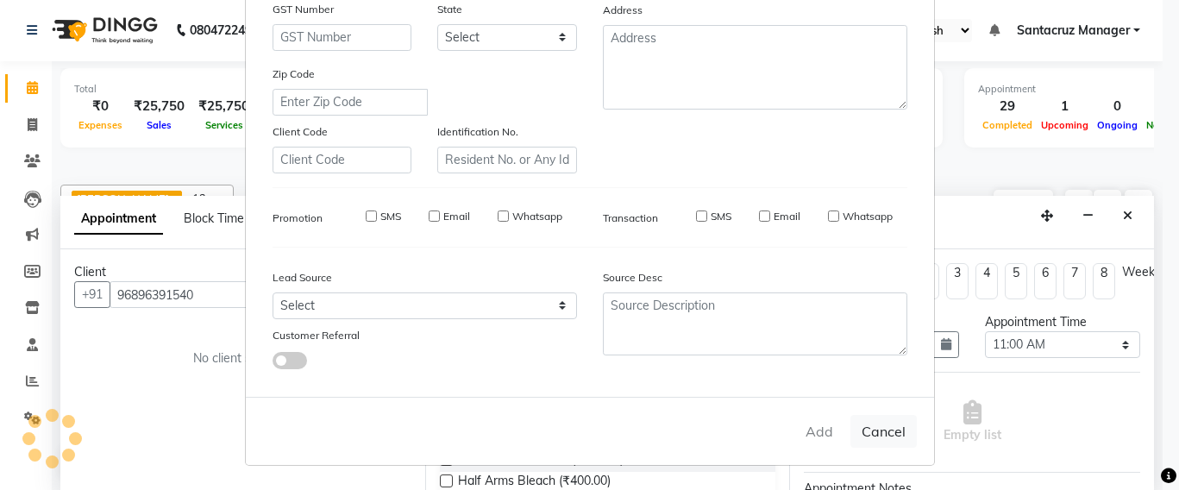
select select
checkbox input "false"
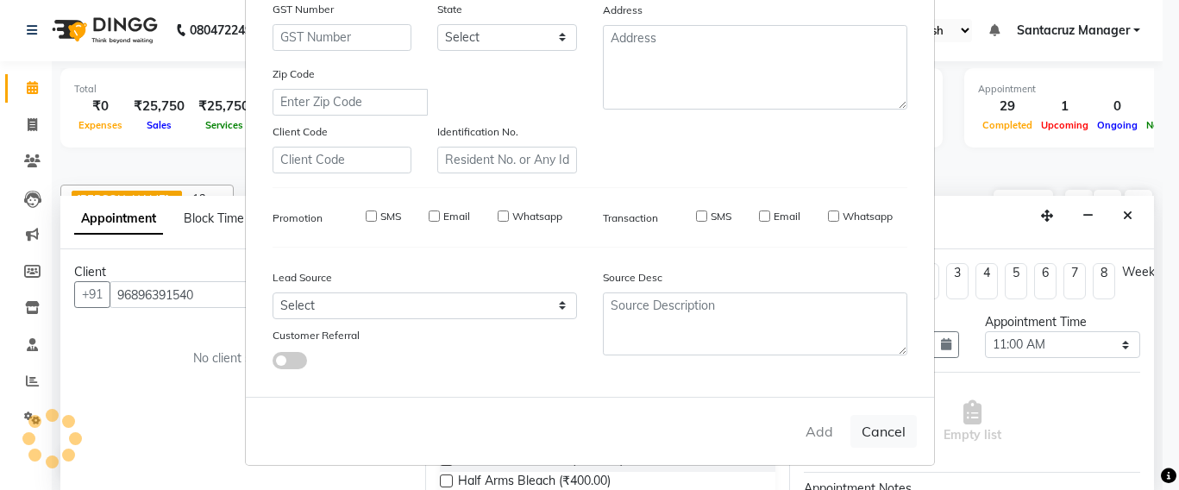
checkbox input "false"
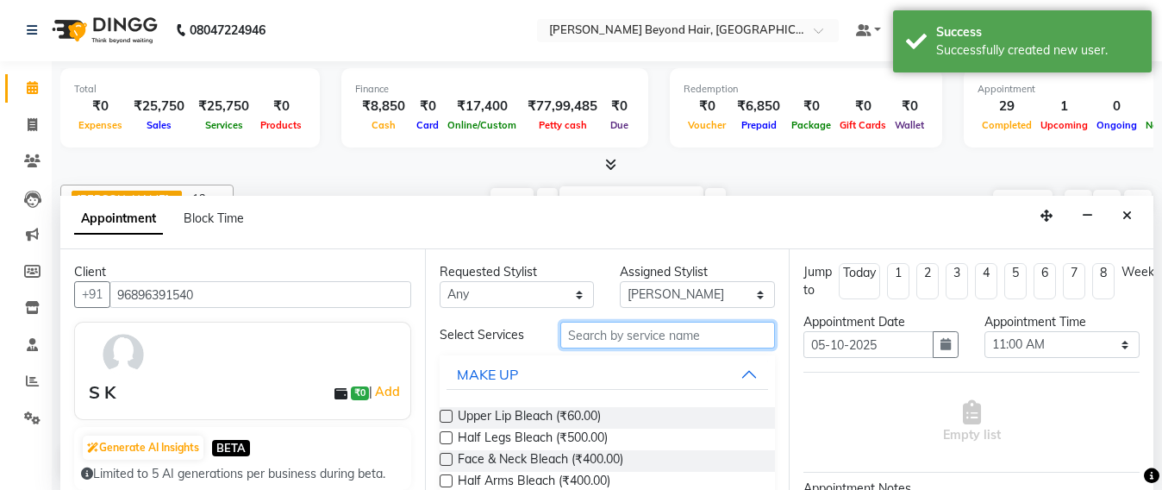
click at [590, 342] on input "text" at bounding box center [669, 335] width 216 height 27
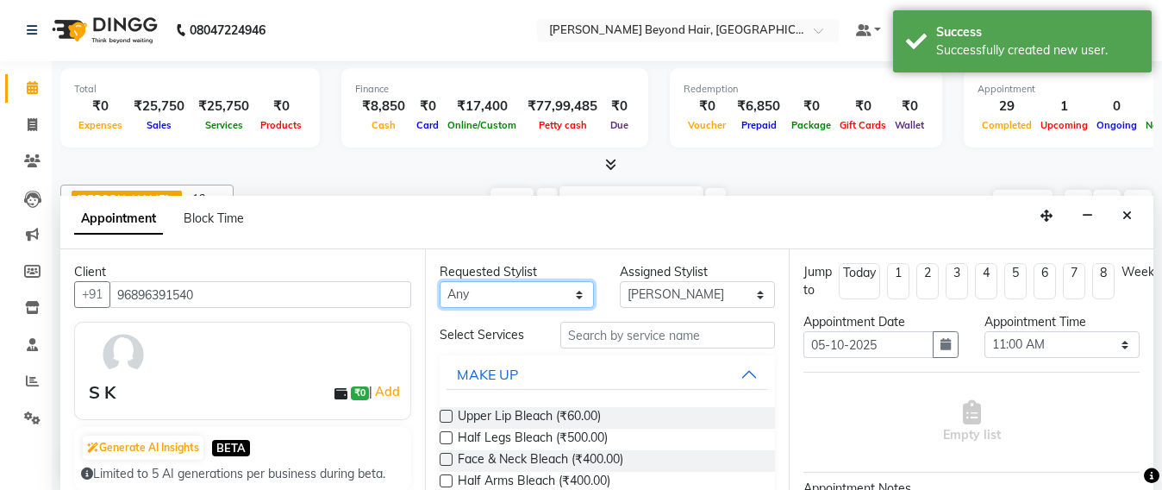
click at [514, 294] on select "Any Admin Avesh Sankat AZHER SHAIKH Dhruv Gohil Jayeshree Mahtre Manisha Subodh…" at bounding box center [517, 294] width 155 height 27
select select "47842"
click at [440, 281] on select "Any Admin Avesh Sankat AZHER SHAIKH Dhruv Gohil Jayeshree Mahtre Manisha Subodh…" at bounding box center [517, 294] width 155 height 27
select select "47842"
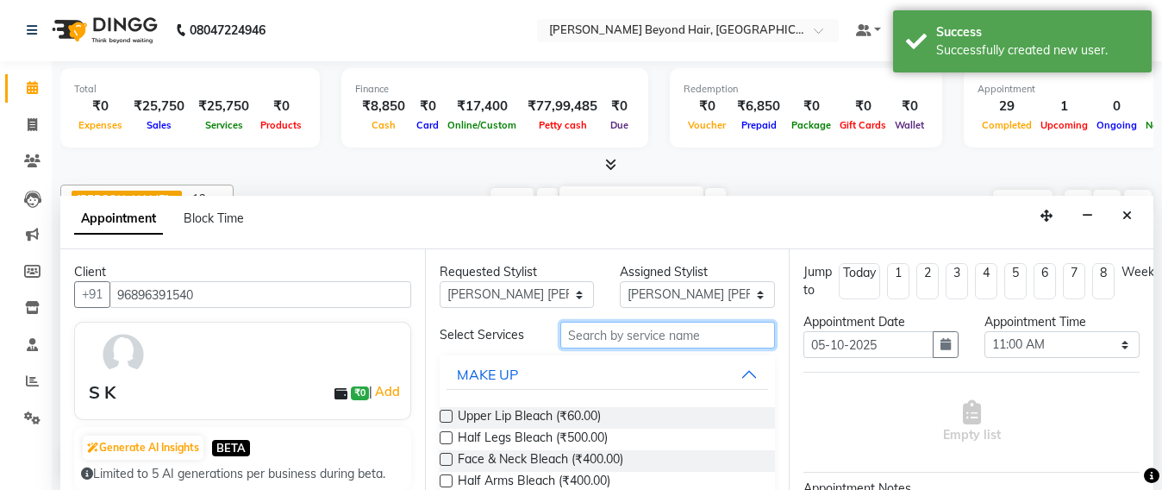
click at [586, 336] on input "text" at bounding box center [669, 335] width 216 height 27
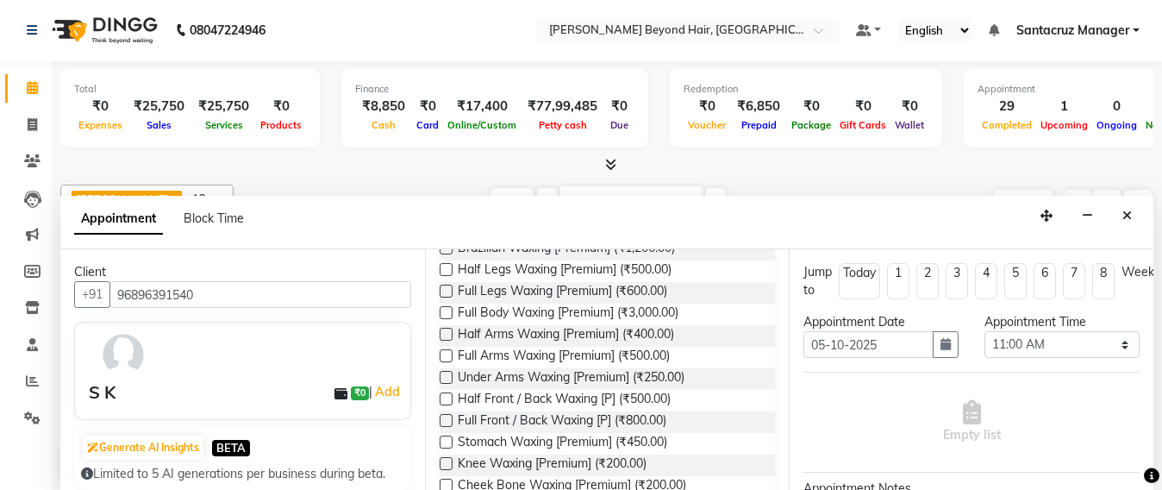
scroll to position [216, 0]
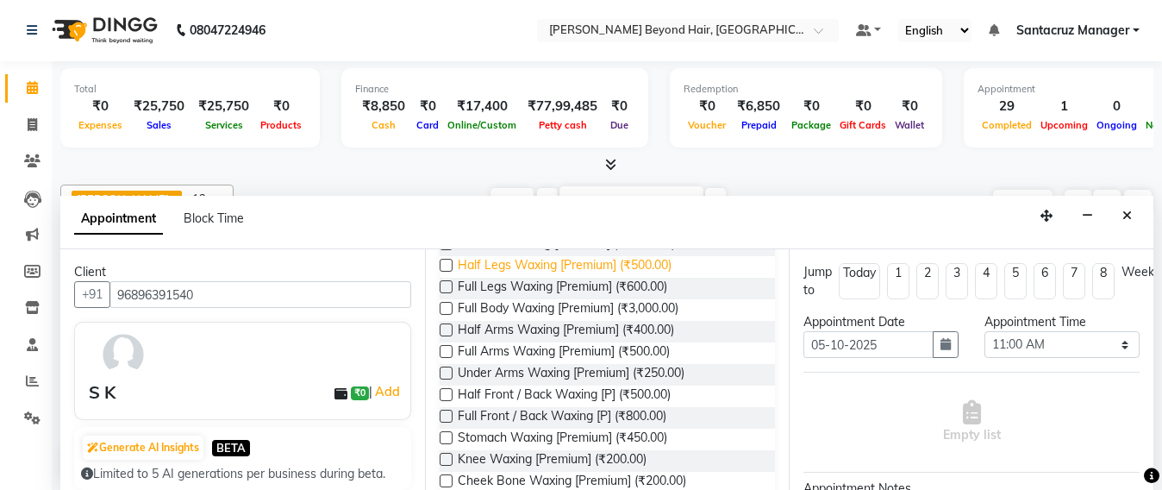
type input "WAXING"
click at [512, 269] on span "Half Legs Waxing [Premium] (₹500.00)" at bounding box center [565, 267] width 214 height 22
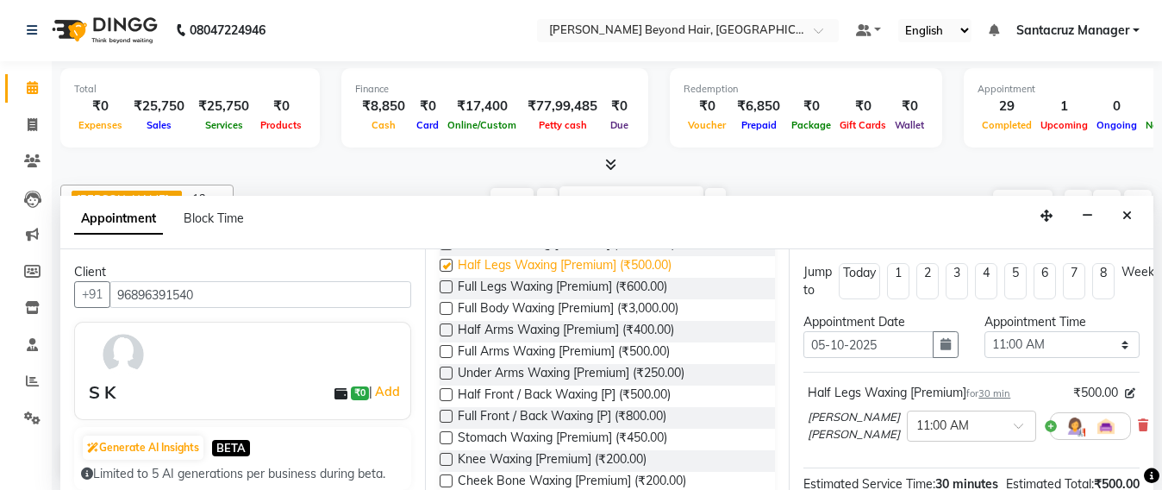
checkbox input "false"
click at [568, 374] on span "Under Arms Waxing [Premium] (₹250.00)" at bounding box center [571, 375] width 227 height 22
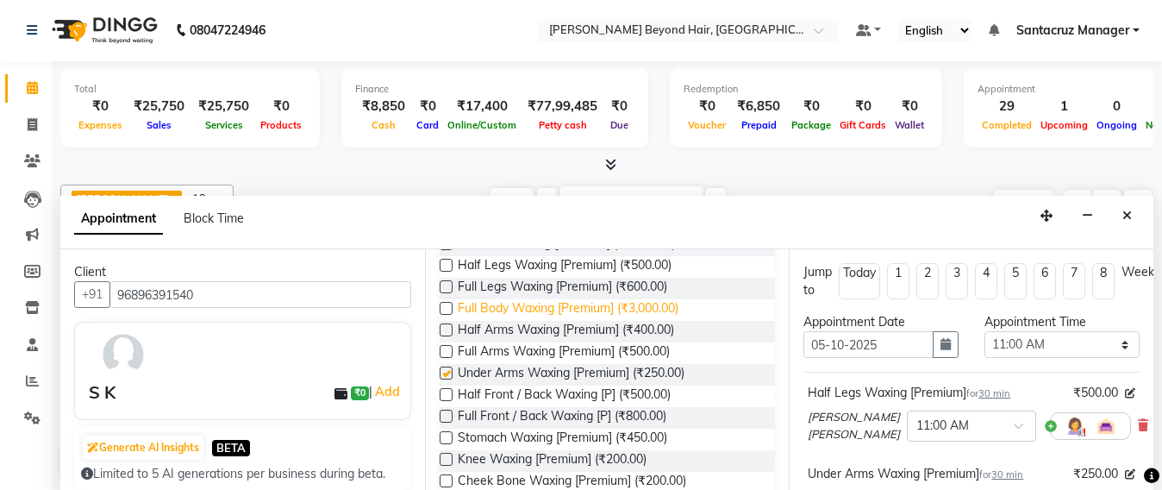
checkbox input "false"
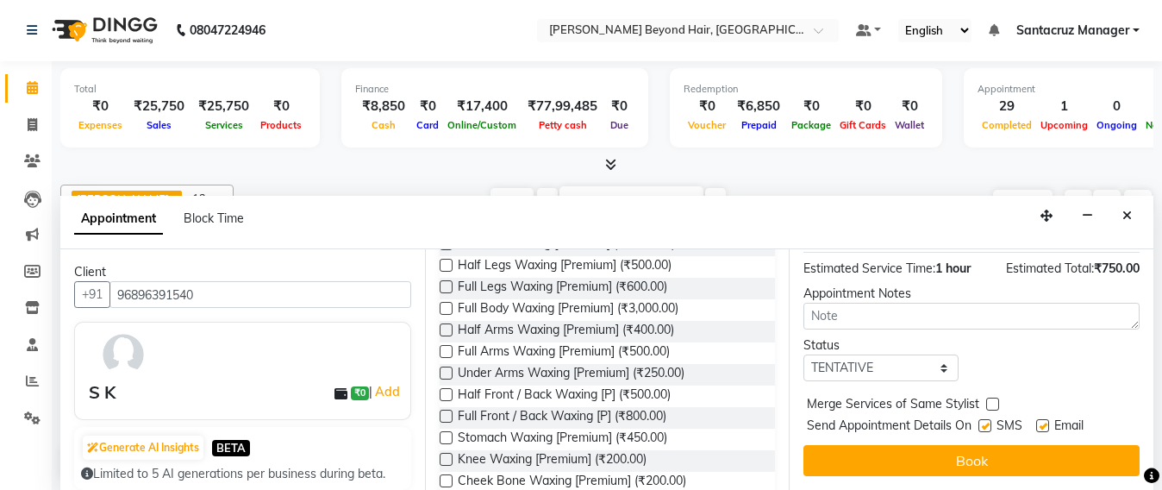
scroll to position [323, 0]
click at [917, 374] on select "Select TENTATIVE CONFIRM UPCOMING" at bounding box center [881, 367] width 155 height 27
select select "confirm booking"
click at [804, 361] on select "Select TENTATIVE CONFIRM UPCOMING" at bounding box center [881, 367] width 155 height 27
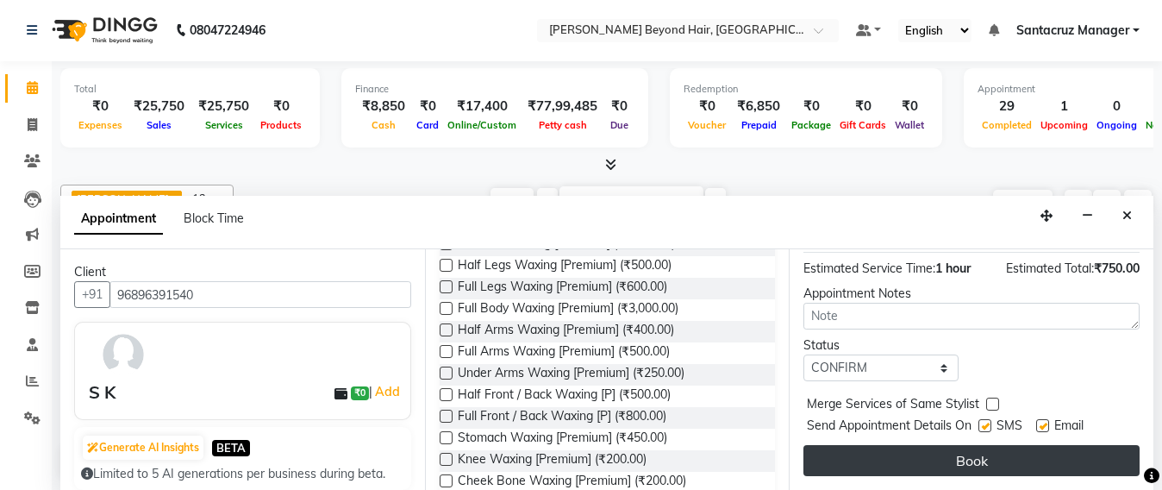
click at [908, 454] on button "Book" at bounding box center [972, 460] width 336 height 31
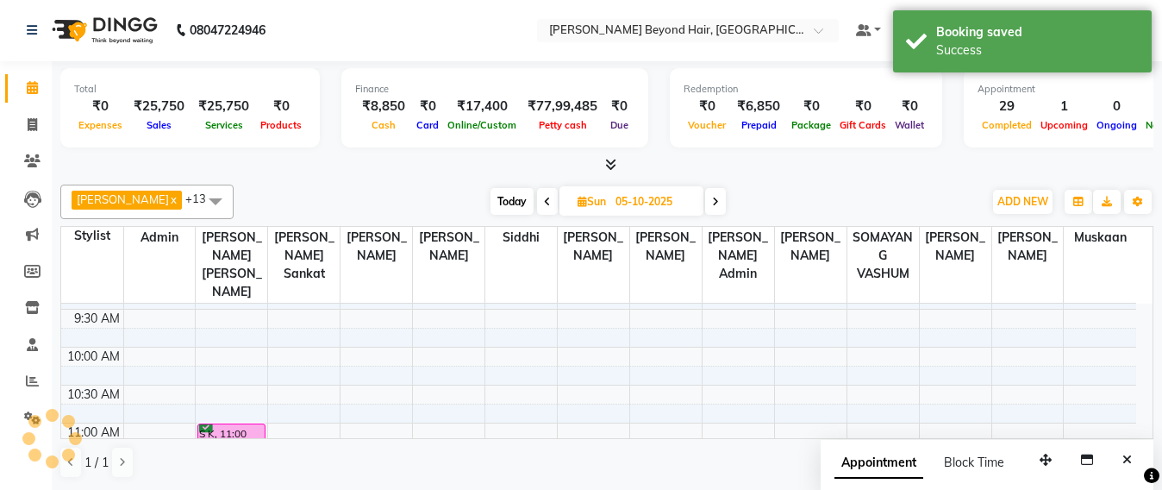
scroll to position [0, 0]
click at [10, 123] on link "Invoice" at bounding box center [25, 126] width 41 height 28
select select "service"
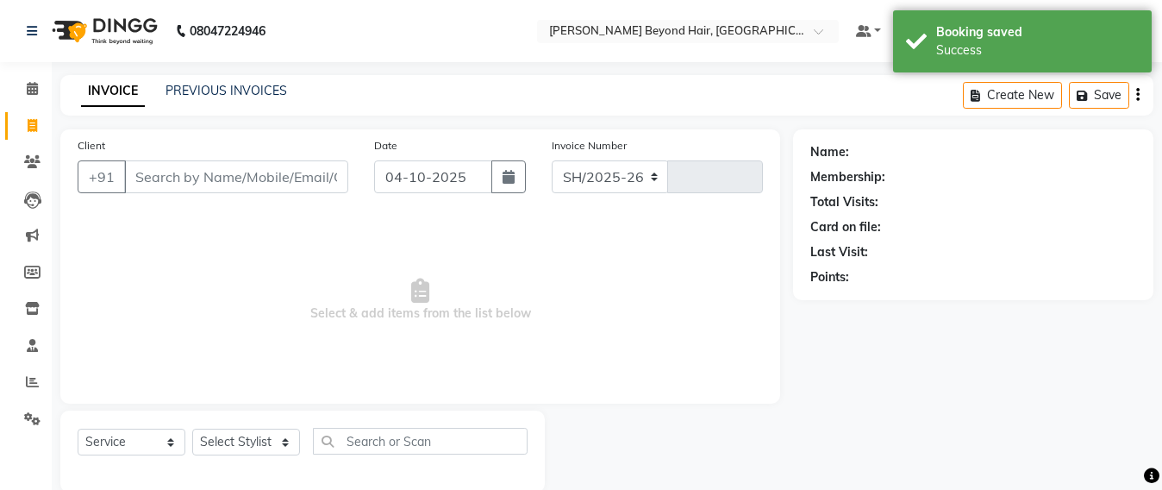
select select "6357"
type input "7142"
click at [210, 88] on link "PREVIOUS INVOICES" at bounding box center [227, 91] width 122 height 16
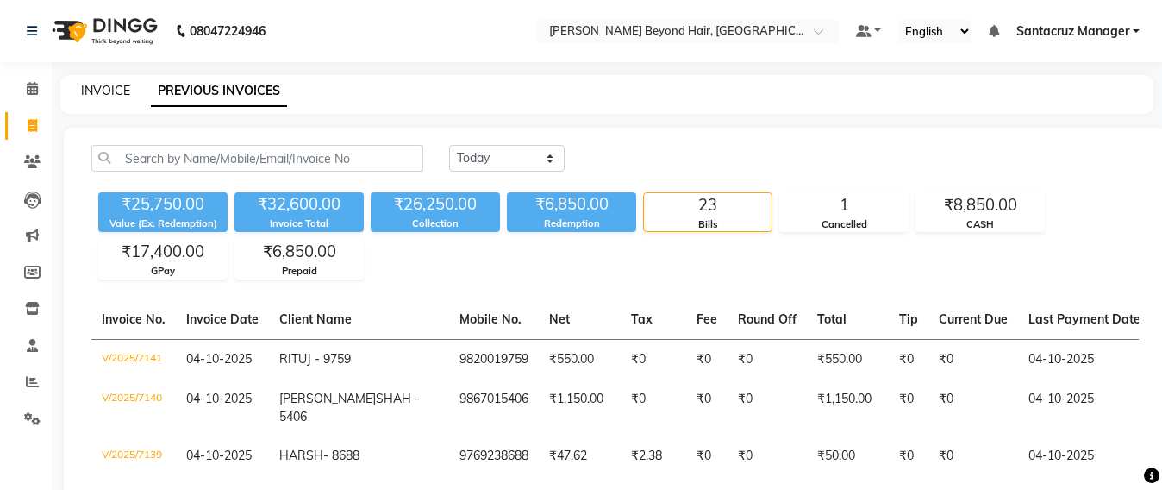
click at [94, 85] on link "INVOICE" at bounding box center [105, 91] width 49 height 16
select select "service"
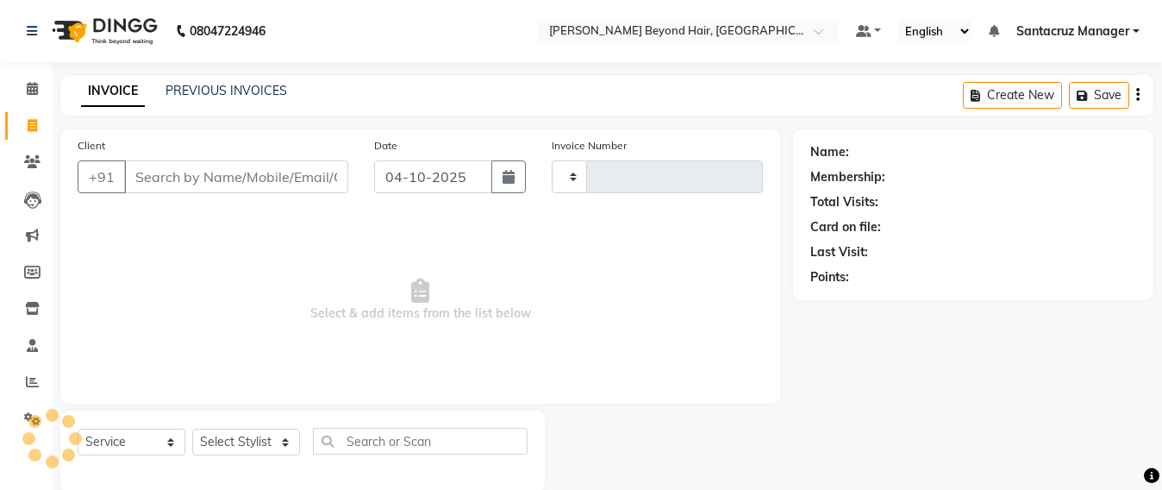
scroll to position [28, 0]
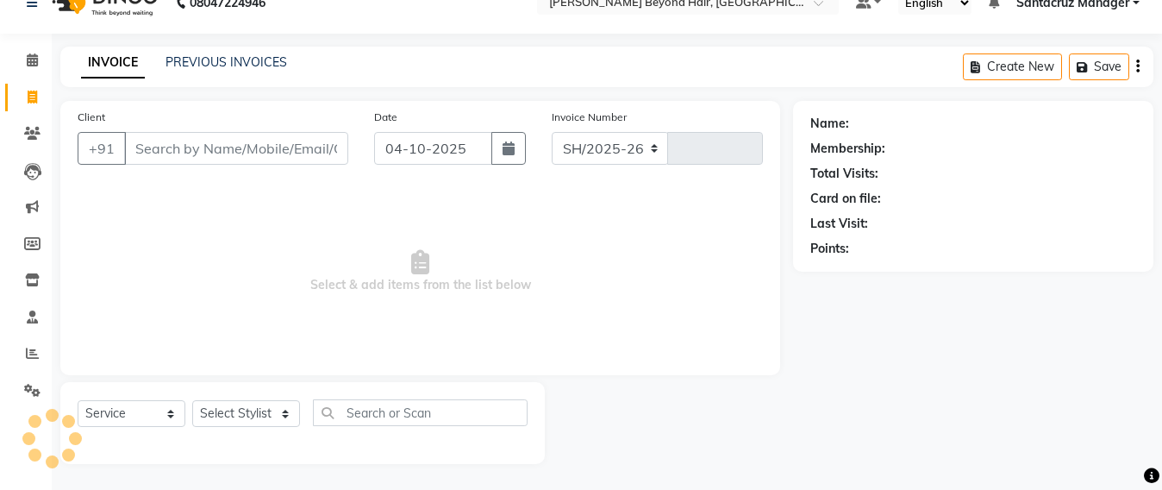
select select "6357"
type input "7142"
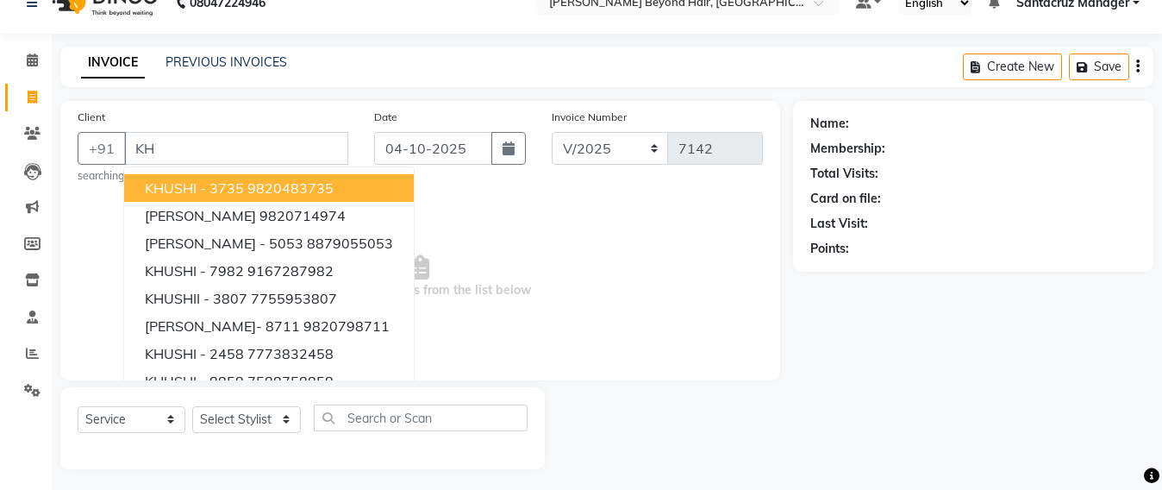
type input "K"
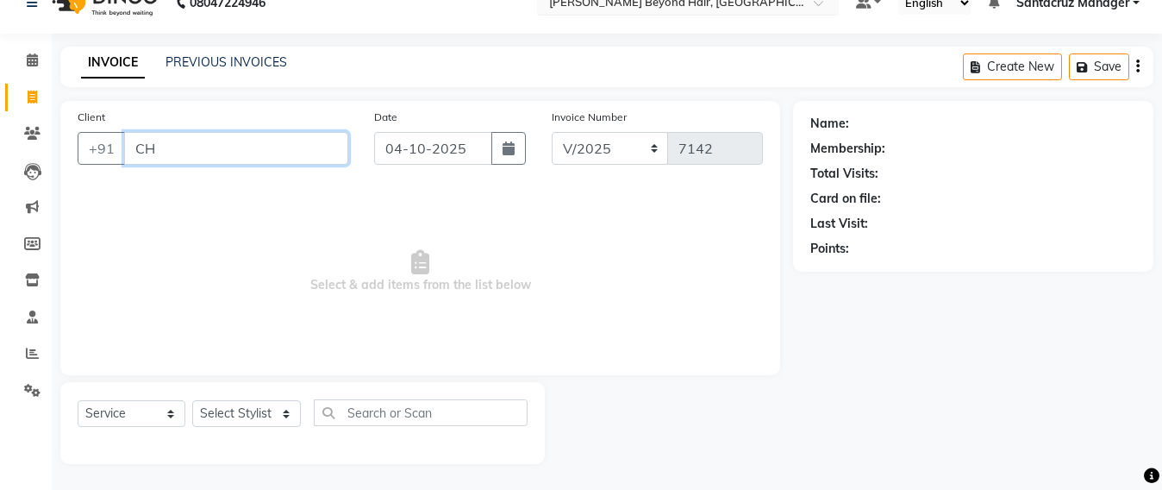
type input "C"
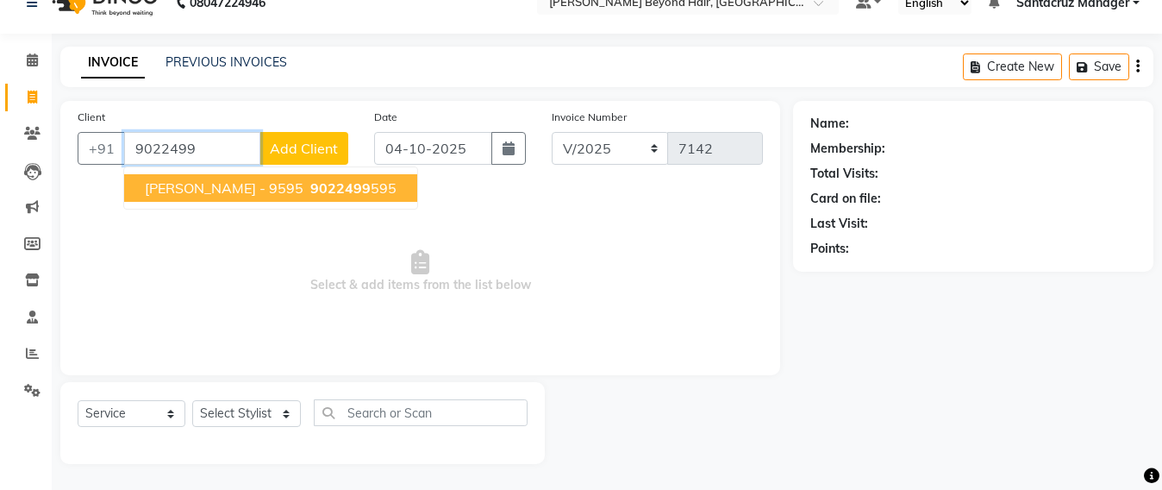
click at [284, 196] on span "KHUSHMI CHHEDA - 9595" at bounding box center [224, 187] width 159 height 17
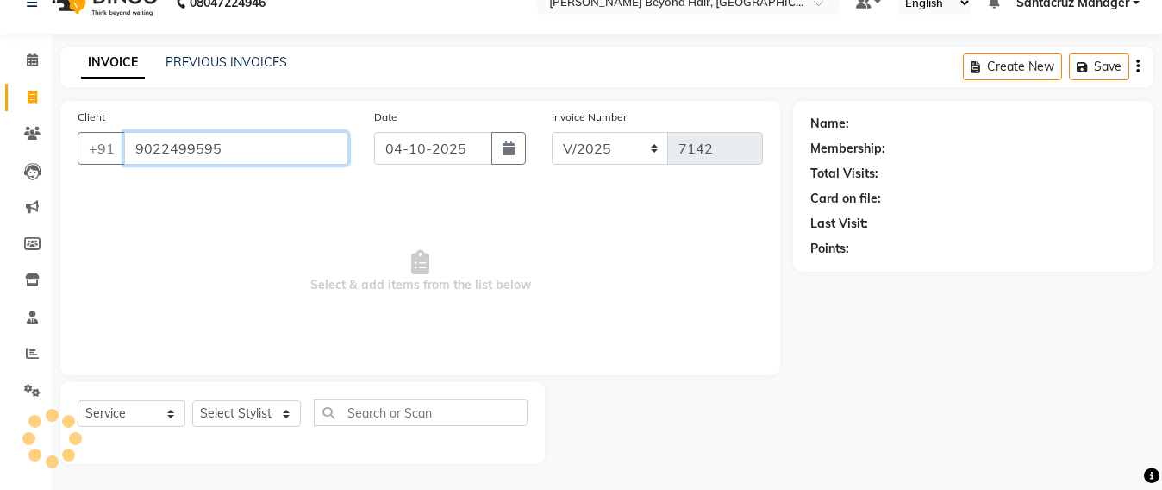
type input "9022499595"
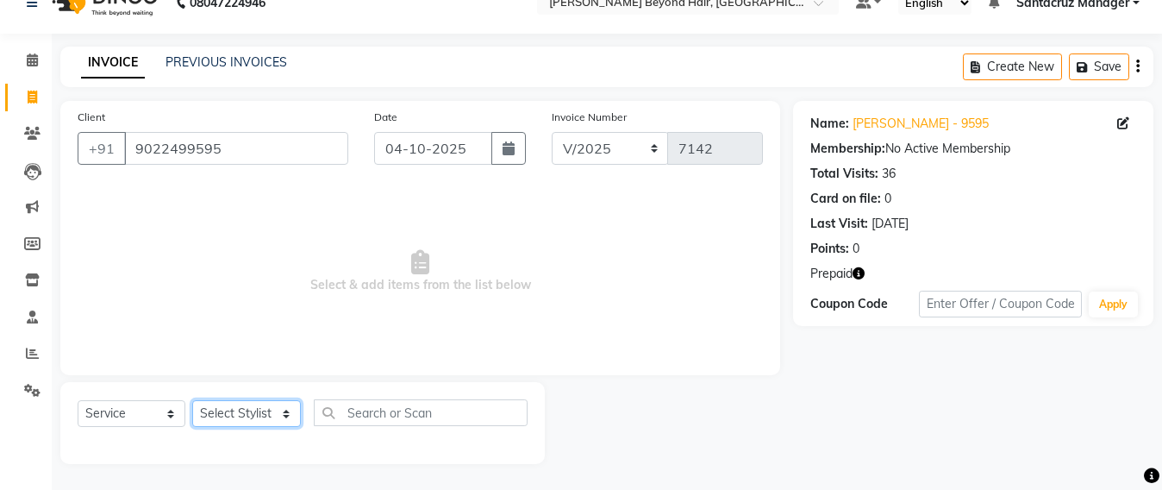
click at [238, 411] on select "Select Stylist Admin Avesh Sankat AZHER SHAIKH Dhruv Gohil Jayeshree Mahtre Man…" at bounding box center [246, 413] width 109 height 27
select select "47899"
click at [192, 400] on select "Select Stylist Admin Avesh Sankat AZHER SHAIKH Dhruv Gohil Jayeshree Mahtre Man…" at bounding box center [246, 413] width 109 height 27
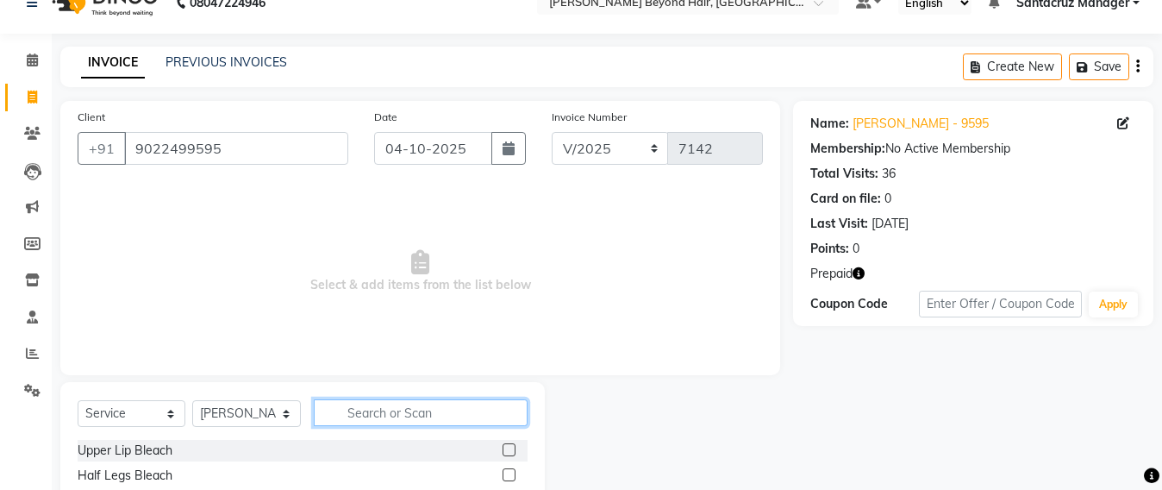
click at [360, 405] on input "text" at bounding box center [421, 412] width 214 height 27
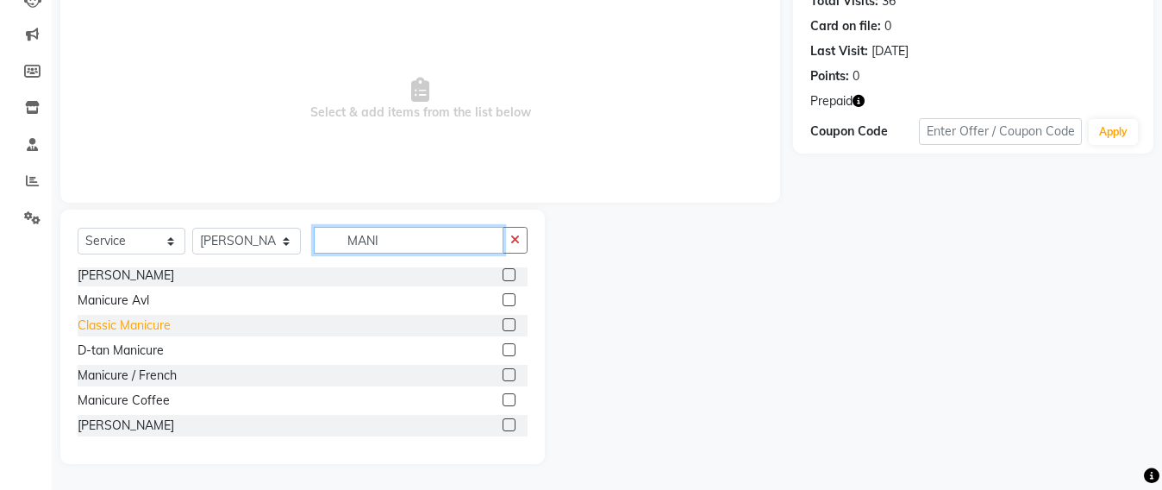
type input "MANI"
click at [141, 323] on div "Classic Manicure" at bounding box center [124, 325] width 93 height 18
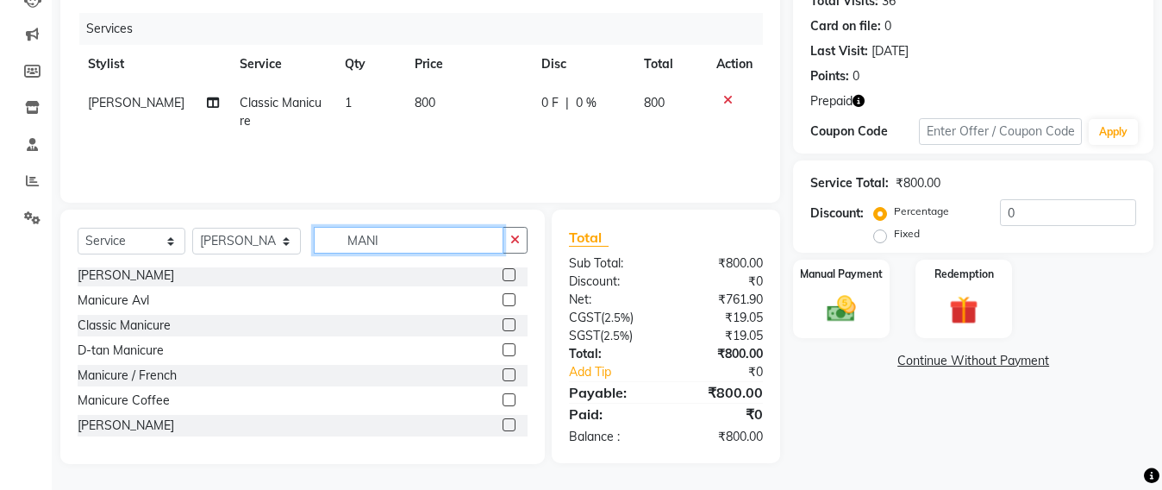
click at [385, 232] on input "MANI" at bounding box center [409, 240] width 190 height 27
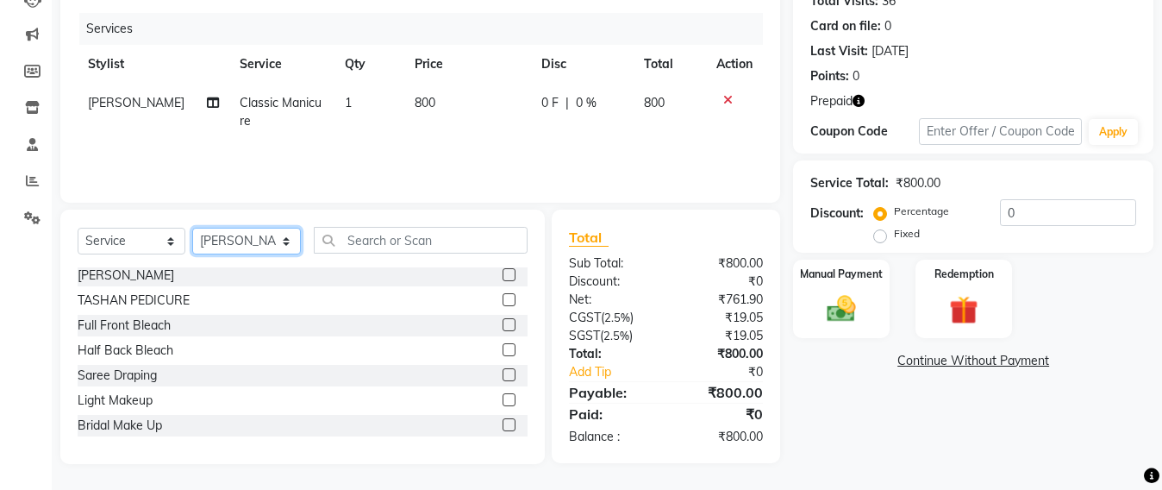
click at [234, 241] on select "Select Stylist Admin Avesh Sankat AZHER SHAIKH Dhruv Gohil Jayeshree Mahtre Man…" at bounding box center [246, 241] width 109 height 27
click at [192, 228] on select "Select Stylist Admin Avesh Sankat AZHER SHAIKH Dhruv Gohil Jayeshree Mahtre Man…" at bounding box center [246, 241] width 109 height 27
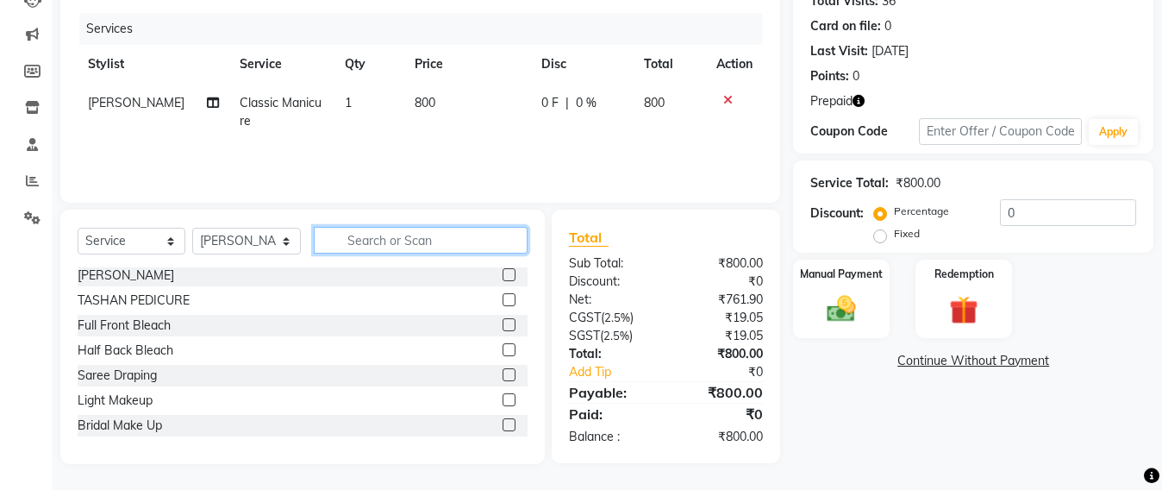
click at [392, 239] on input "text" at bounding box center [421, 240] width 214 height 27
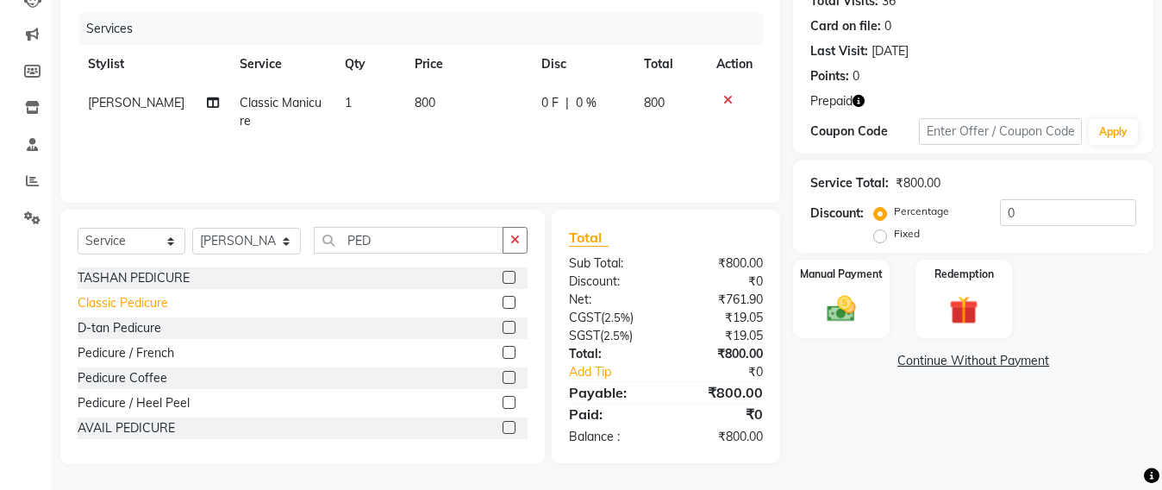
click at [153, 300] on div "Classic Pedicure" at bounding box center [123, 303] width 91 height 18
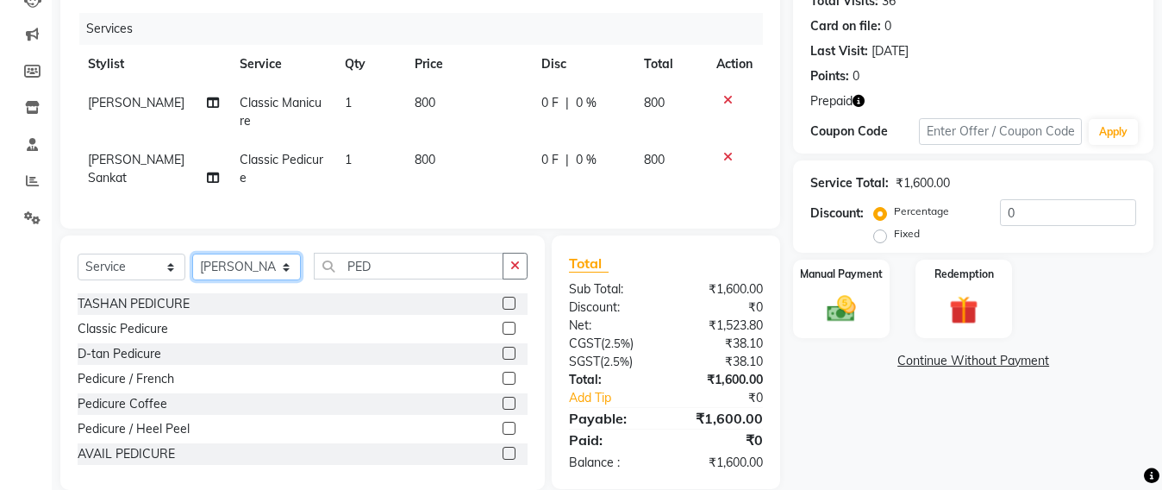
click at [253, 280] on select "Select Stylist Admin Avesh Sankat AZHER SHAIKH Dhruv Gohil Jayeshree Mahtre Man…" at bounding box center [246, 267] width 109 height 27
click at [192, 270] on select "Select Stylist Admin Avesh Sankat AZHER SHAIKH Dhruv Gohil Jayeshree Mahtre Man…" at bounding box center [246, 267] width 109 height 27
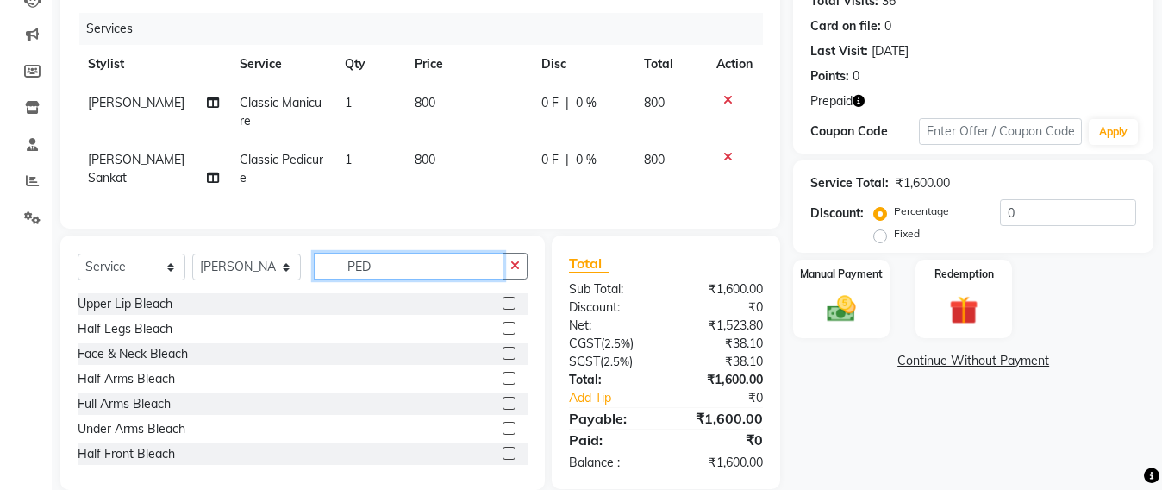
click at [400, 279] on input "PED" at bounding box center [409, 266] width 190 height 27
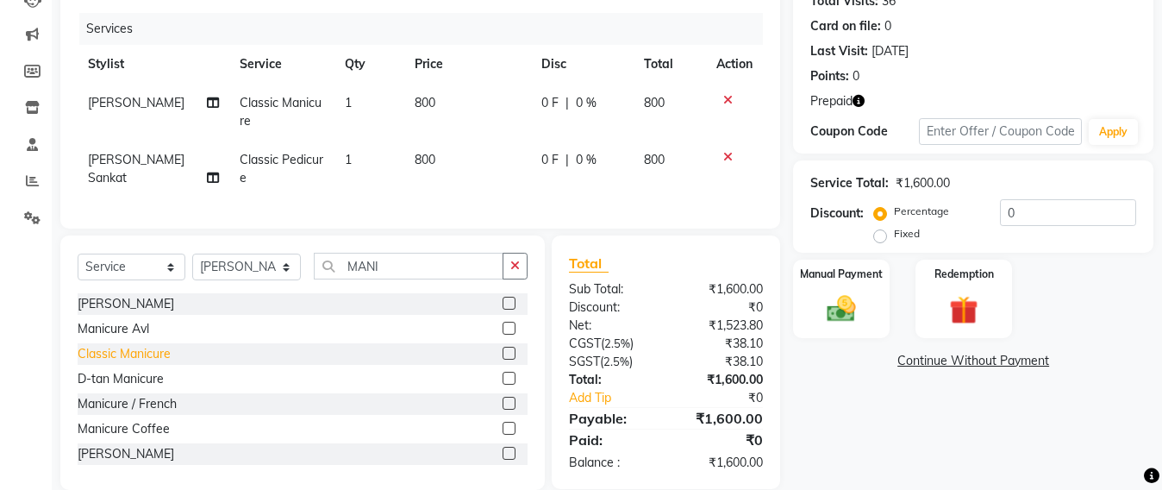
click at [124, 363] on div "Classic Manicure" at bounding box center [124, 354] width 93 height 18
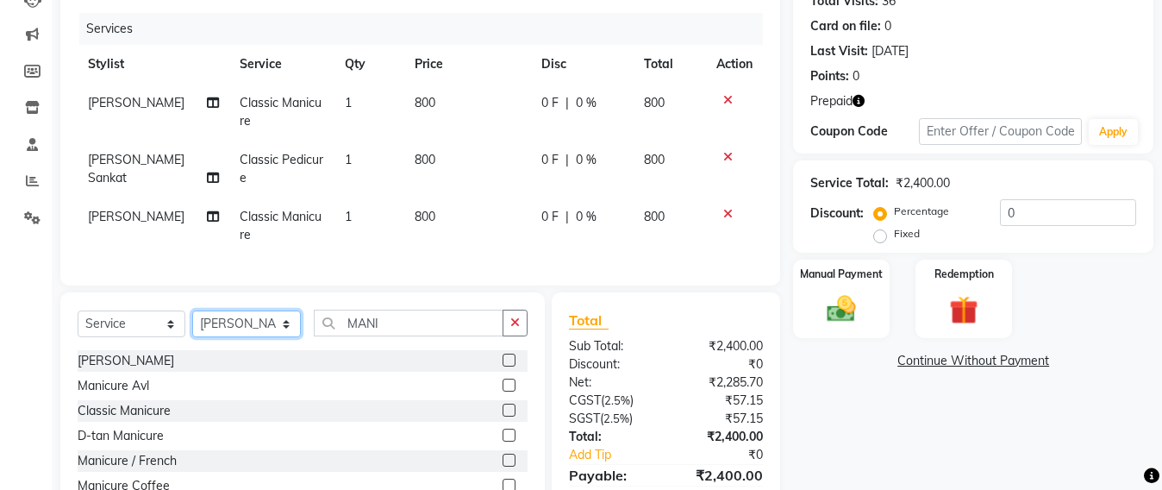
click at [239, 337] on select "Select Stylist Admin Avesh Sankat AZHER SHAIKH Dhruv Gohil Jayeshree Mahtre Man…" at bounding box center [246, 323] width 109 height 27
click at [192, 327] on select "Select Stylist Admin Avesh Sankat AZHER SHAIKH Dhruv Gohil Jayeshree Mahtre Man…" at bounding box center [246, 323] width 109 height 27
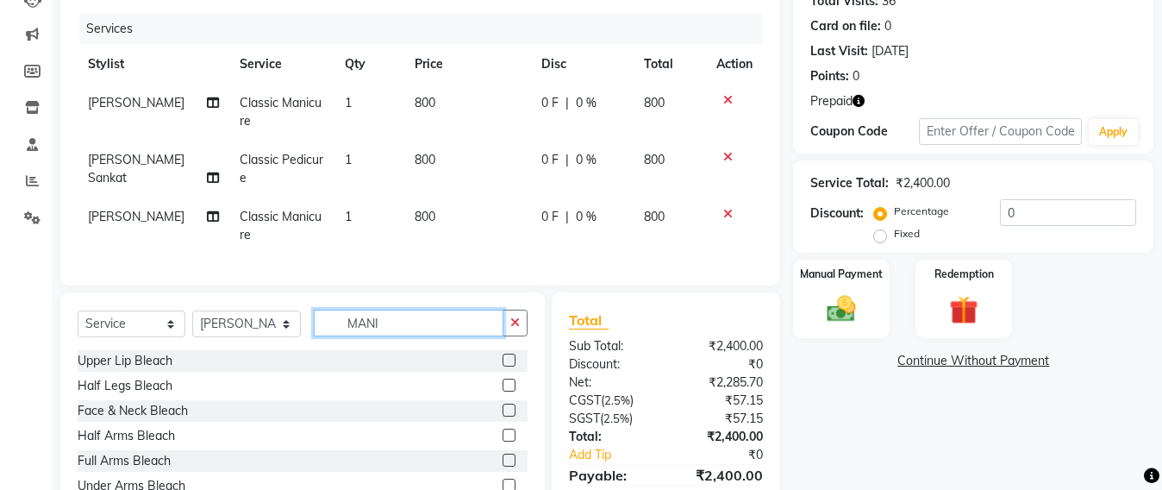
click at [391, 336] on input "MANI" at bounding box center [409, 323] width 190 height 27
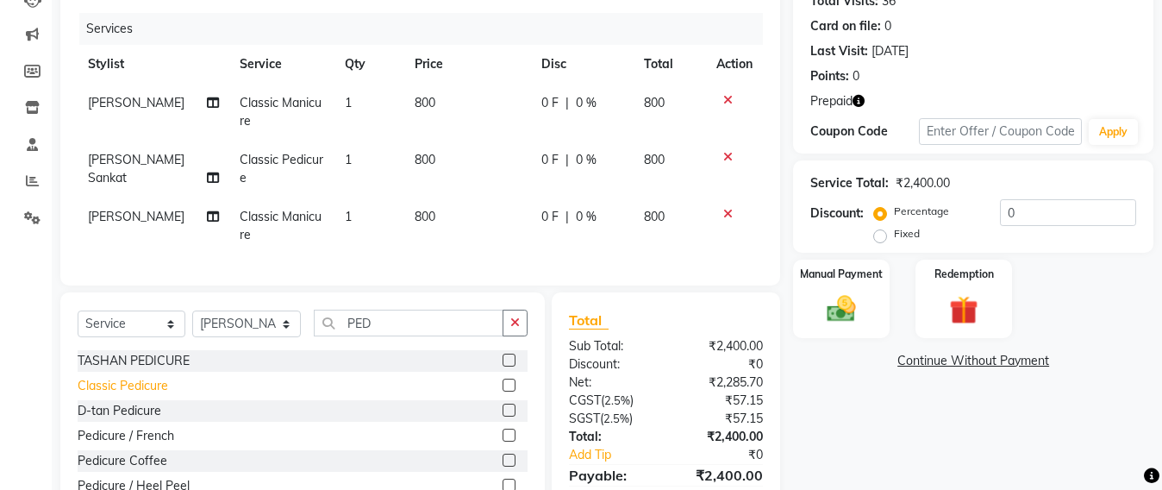
click at [115, 395] on div "Classic Pedicure" at bounding box center [123, 386] width 91 height 18
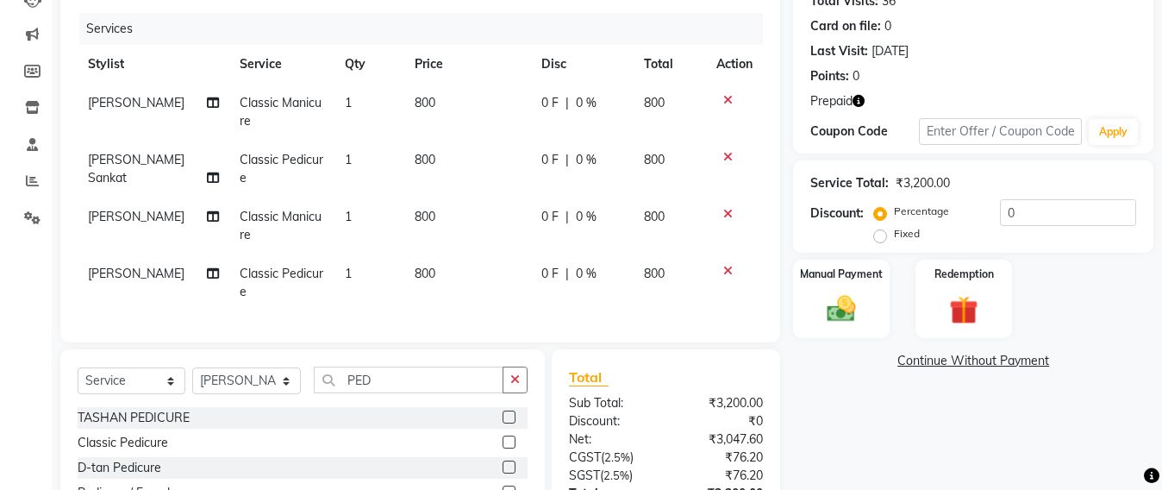
click at [858, 99] on icon "button" at bounding box center [859, 101] width 12 height 12
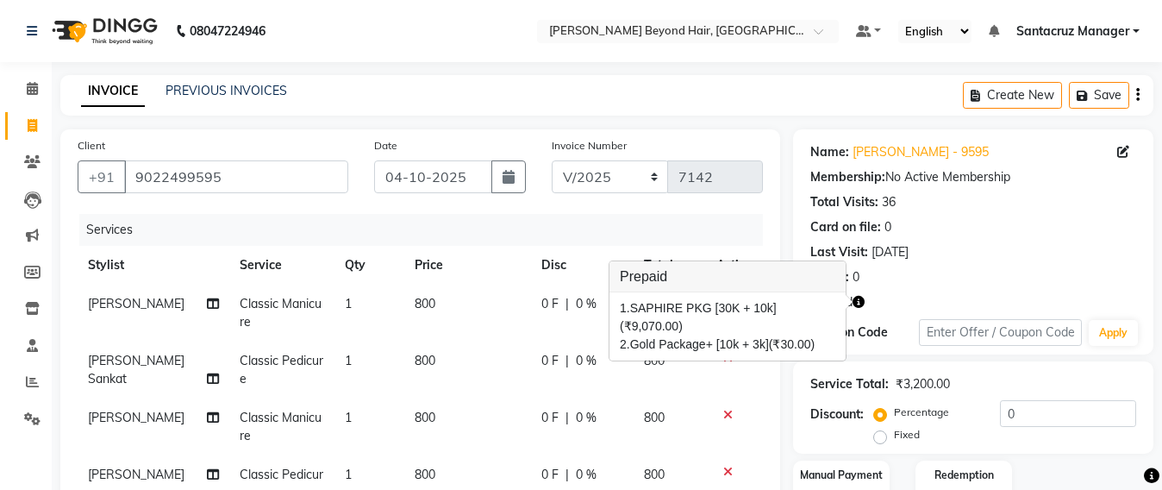
scroll to position [216, 0]
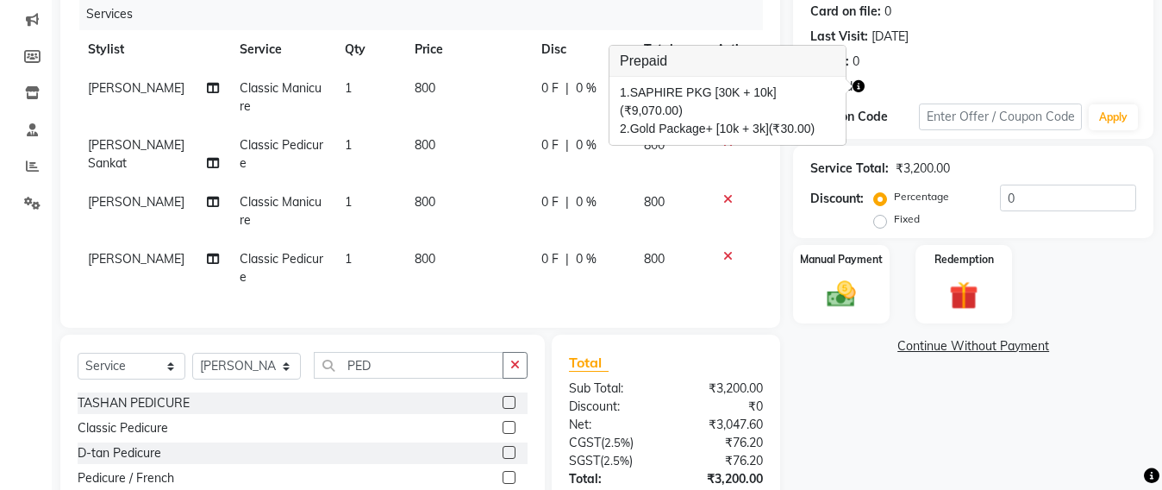
click at [782, 337] on div "Client +91 9022499595 Date 04-10-2025 Invoice Number SH/2025-26 V/2025 V/2025-2…" at bounding box center [420, 251] width 746 height 675
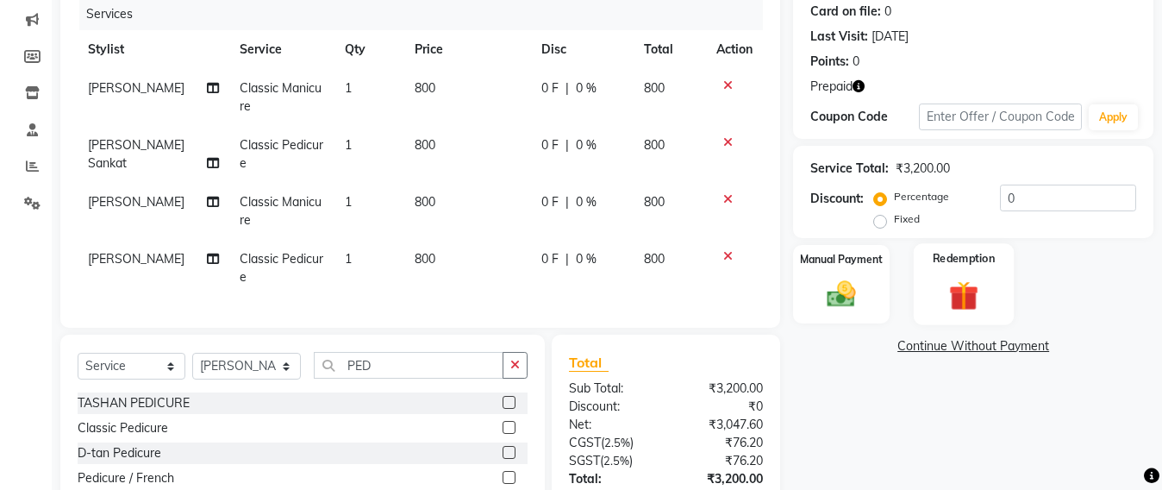
scroll to position [0, 0]
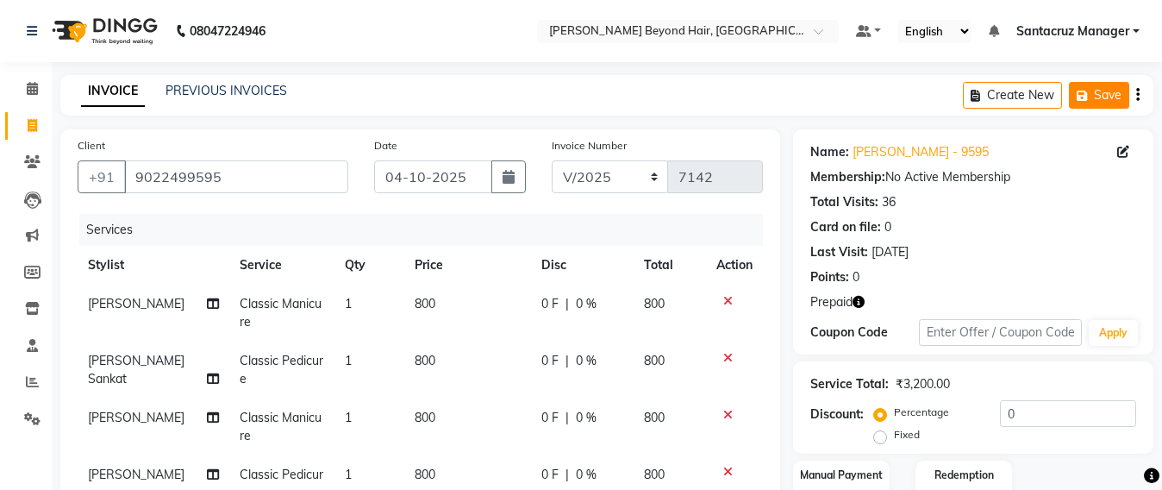
click at [1096, 89] on button "Save" at bounding box center [1099, 95] width 60 height 27
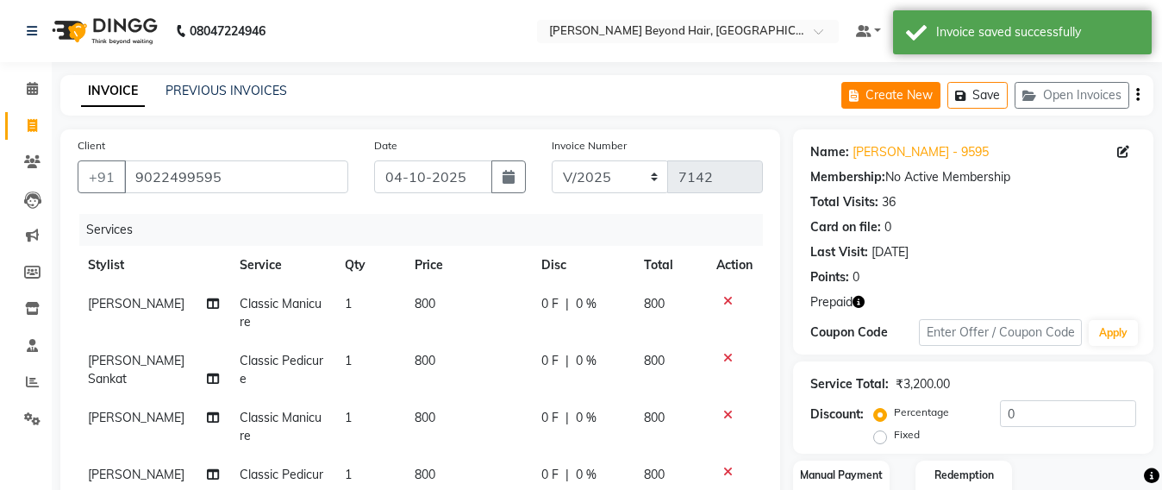
click at [865, 96] on icon "button" at bounding box center [857, 96] width 16 height 12
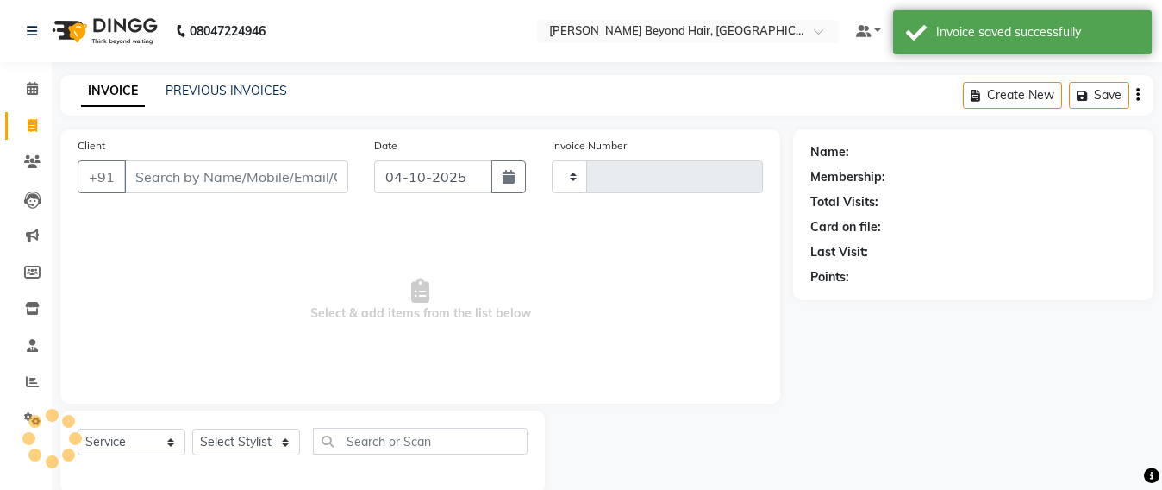
scroll to position [28, 0]
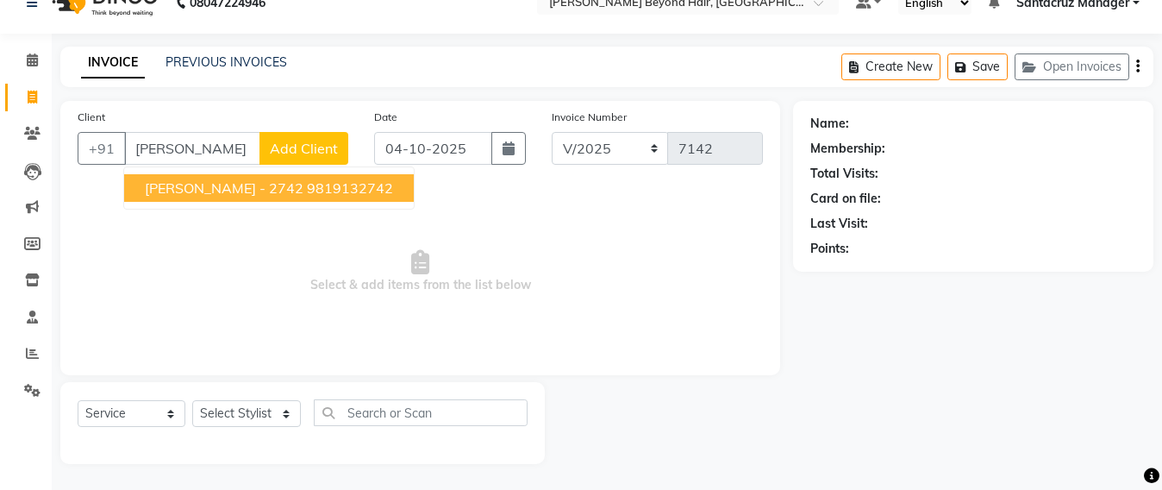
click at [335, 195] on ngb-highlight "9819132742" at bounding box center [350, 187] width 86 height 17
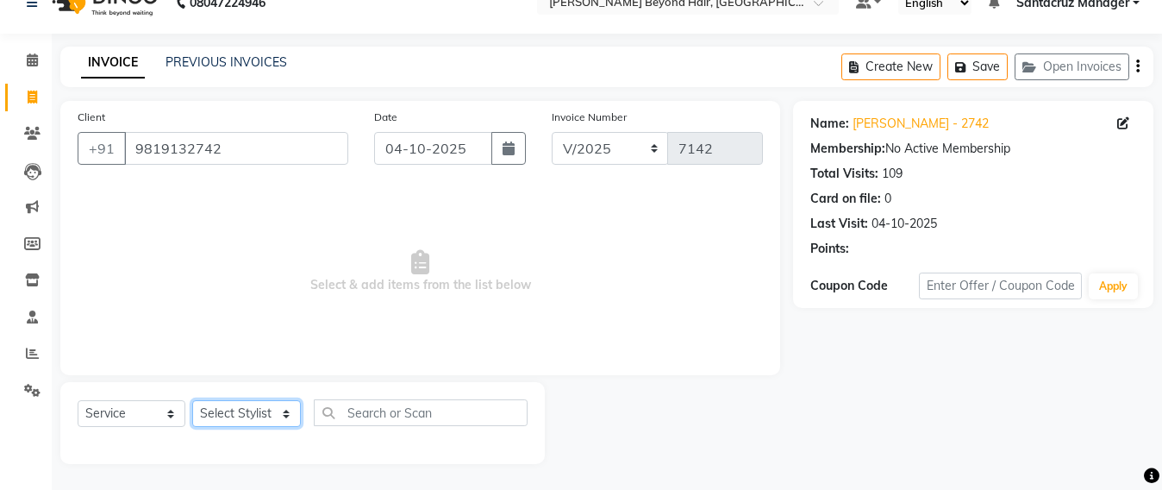
click at [241, 412] on select "Select Stylist Admin Avesh Sankat AZHER SHAIKH Dhruv Gohil Jayeshree Mahtre Man…" at bounding box center [246, 413] width 109 height 27
click at [192, 400] on select "Select Stylist Admin Avesh Sankat AZHER SHAIKH Dhruv Gohil Jayeshree Mahtre Man…" at bounding box center [246, 413] width 109 height 27
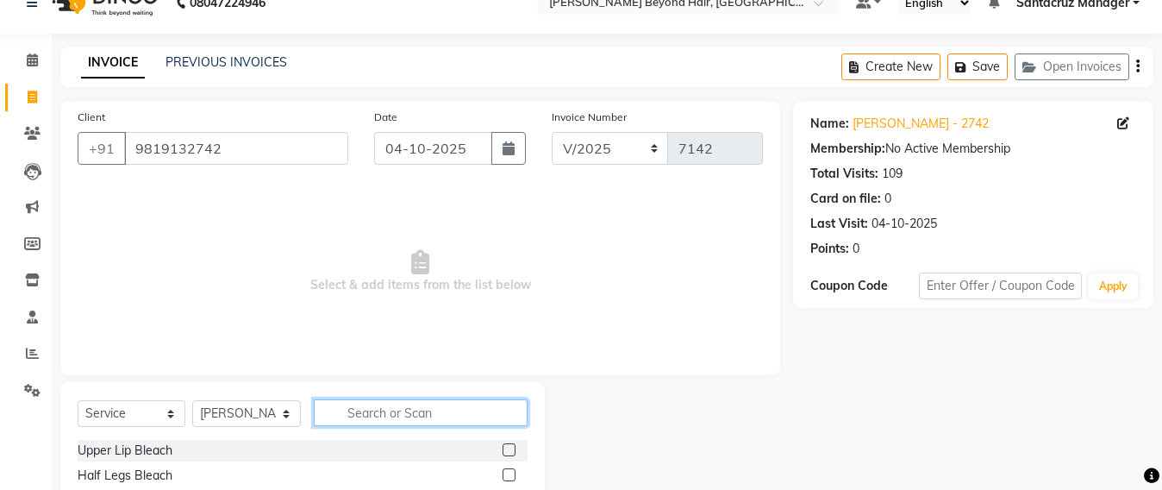
click at [380, 407] on input "text" at bounding box center [421, 412] width 214 height 27
click at [104, 440] on div "Gel Polish" at bounding box center [303, 451] width 450 height 22
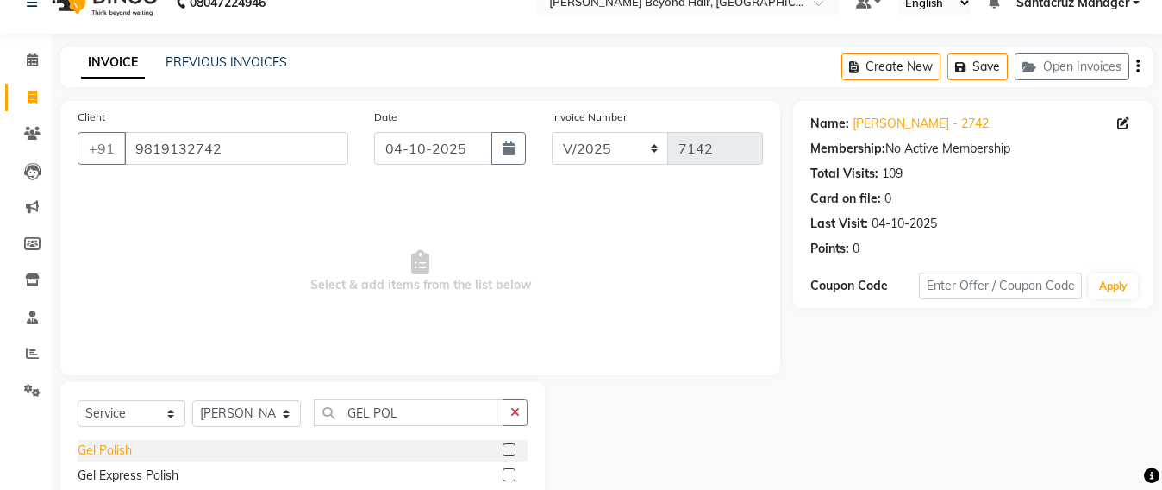
click at [101, 450] on div "Gel Polish" at bounding box center [105, 451] width 54 height 18
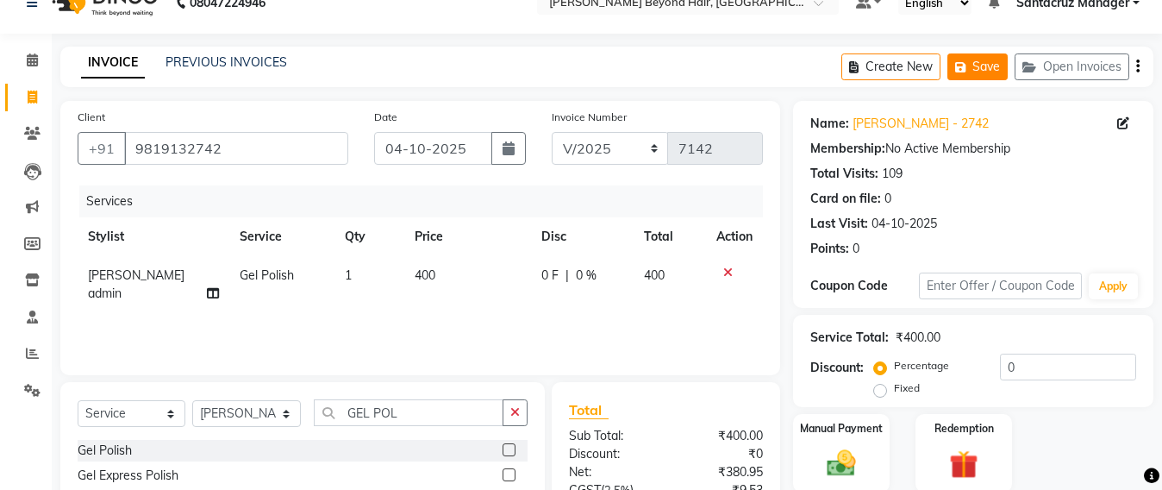
click at [979, 66] on button "Save" at bounding box center [978, 66] width 60 height 27
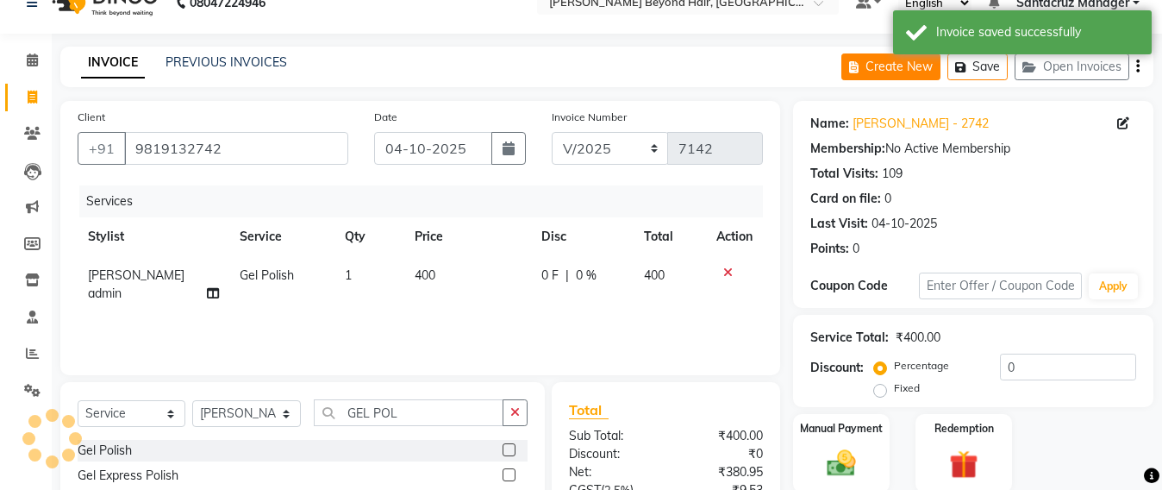
click at [880, 72] on button "Create New" at bounding box center [891, 66] width 99 height 27
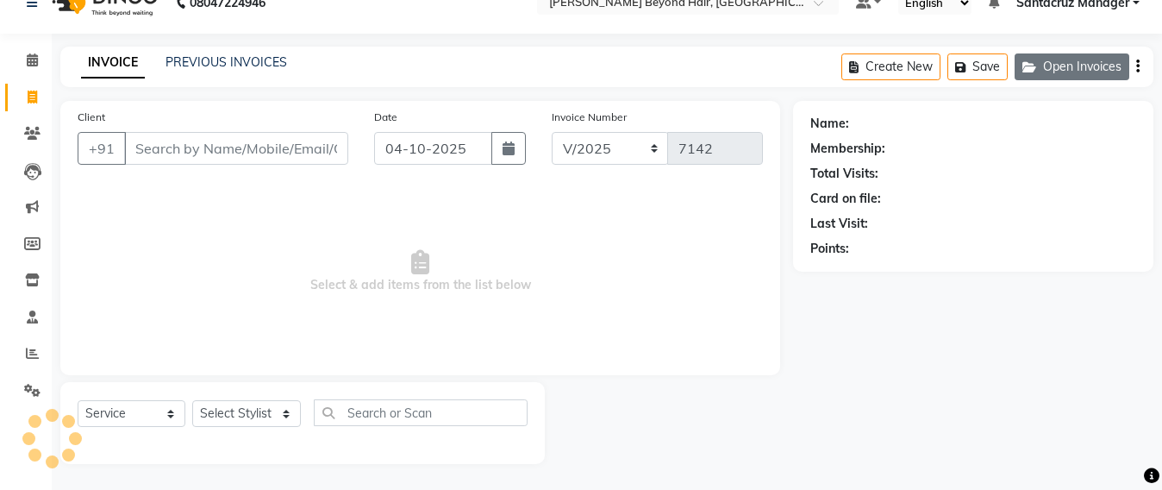
click at [1075, 60] on button "Open Invoices" at bounding box center [1072, 66] width 115 height 27
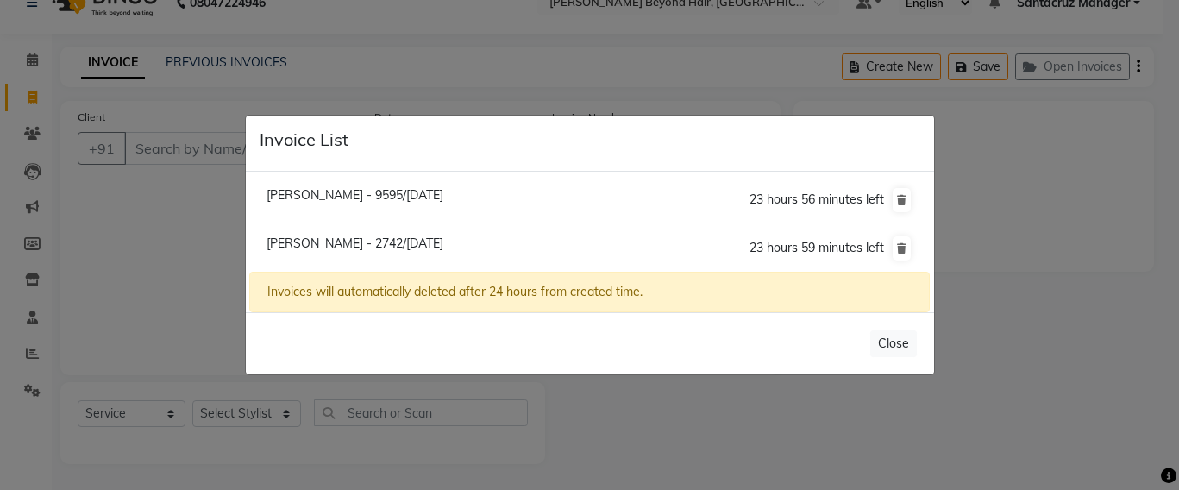
click at [319, 68] on ngb-modal-window "Invoice List Khushmi Chheda - 9595/04 October 2025 23 hours 56 minutes left San…" at bounding box center [589, 245] width 1179 height 490
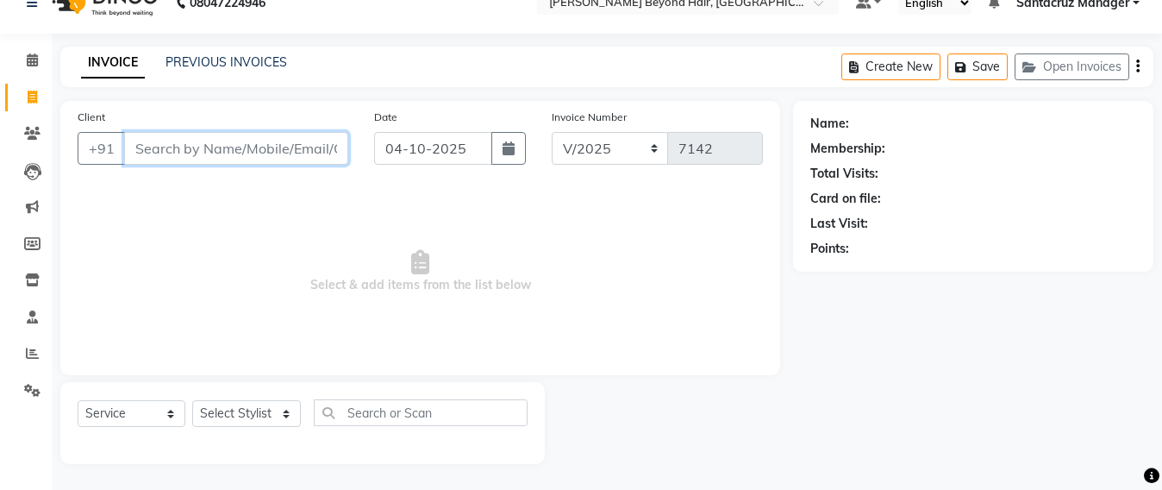
click at [144, 146] on input "Client" at bounding box center [236, 148] width 224 height 33
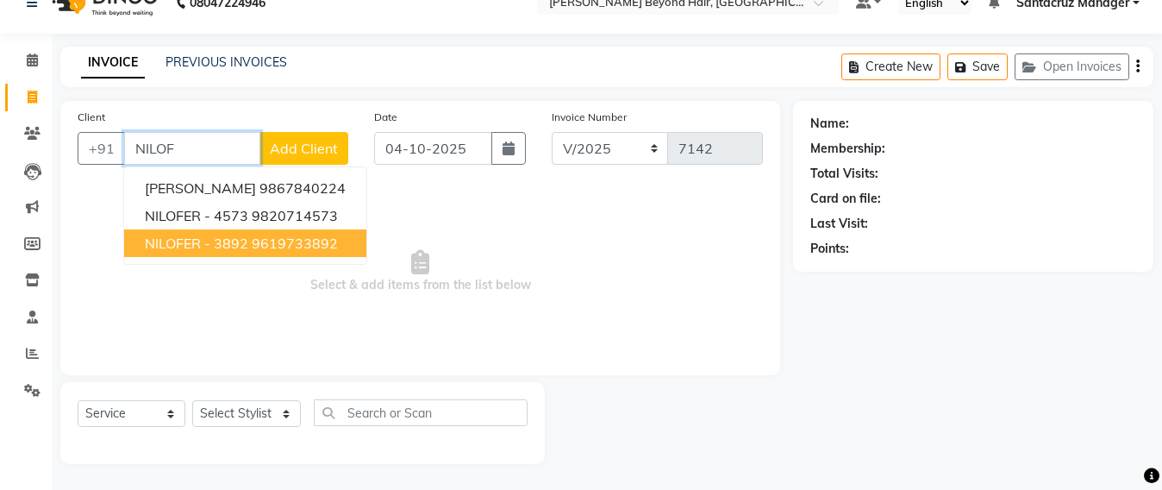
click at [280, 241] on ngb-highlight "9619733892" at bounding box center [295, 243] width 86 height 17
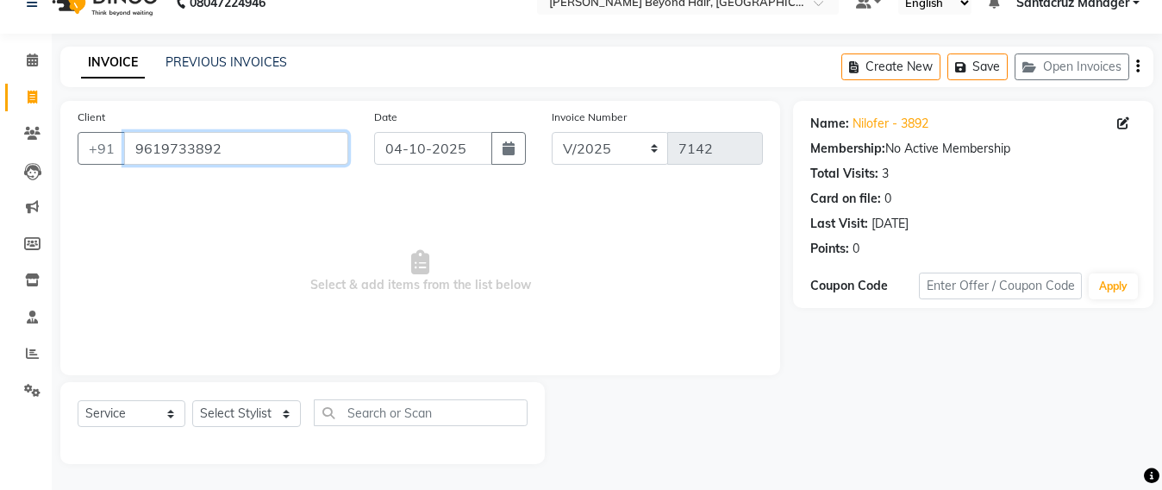
click at [241, 164] on input "9619733892" at bounding box center [236, 148] width 224 height 33
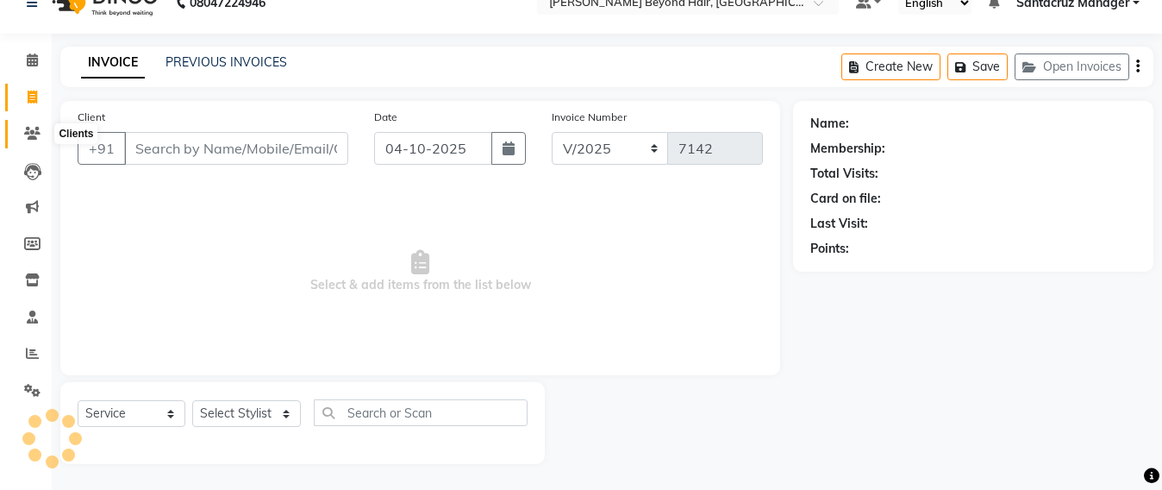
click at [22, 133] on span at bounding box center [32, 134] width 30 height 20
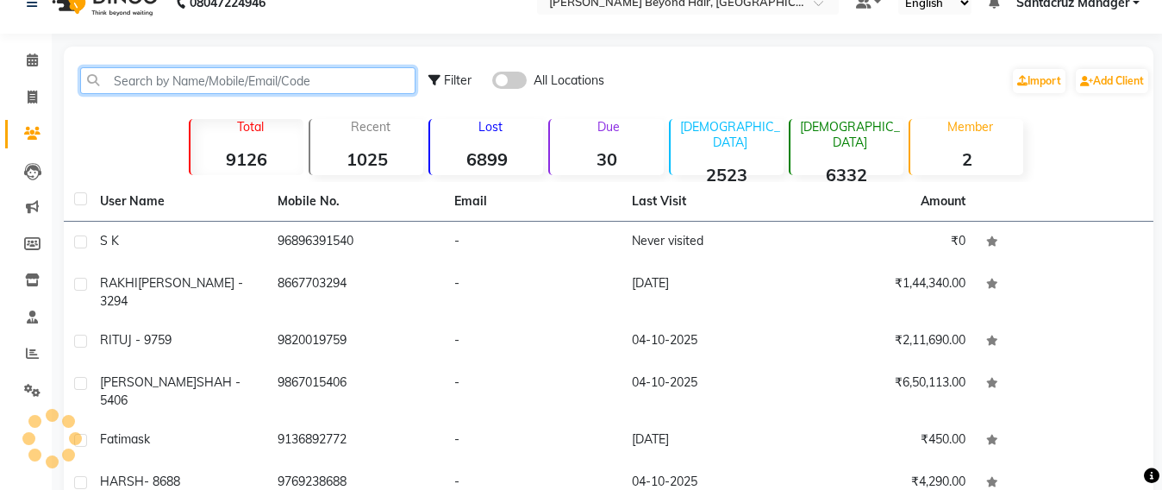
click at [122, 76] on input "text" at bounding box center [247, 80] width 335 height 27
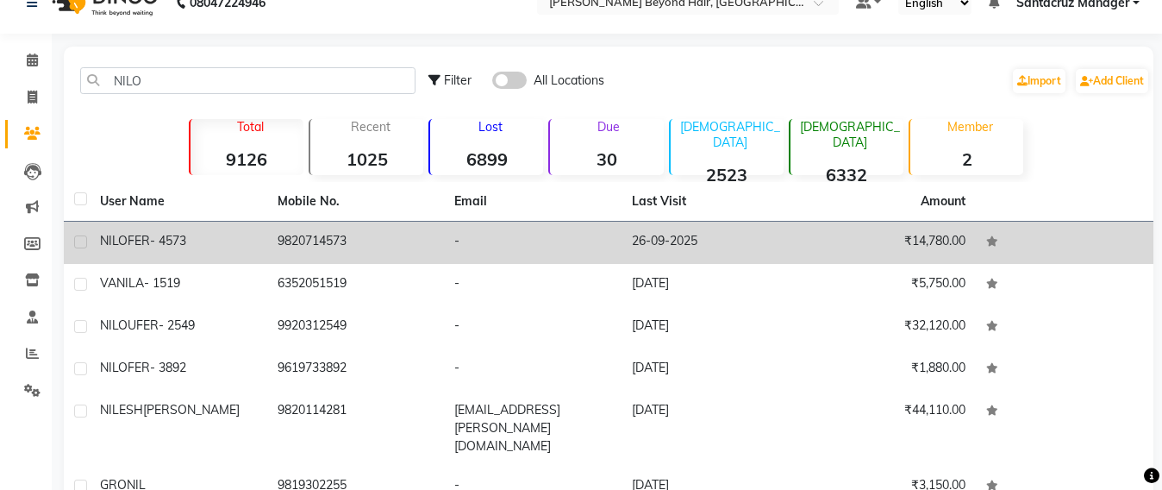
click at [318, 245] on td "9820714573" at bounding box center [356, 243] width 178 height 42
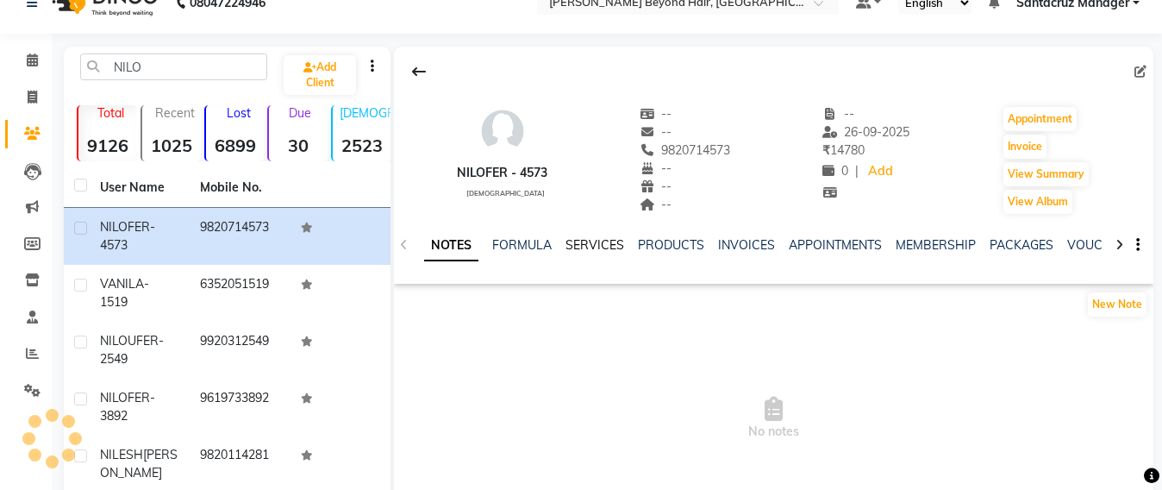
click at [606, 244] on link "SERVICES" at bounding box center [595, 245] width 59 height 16
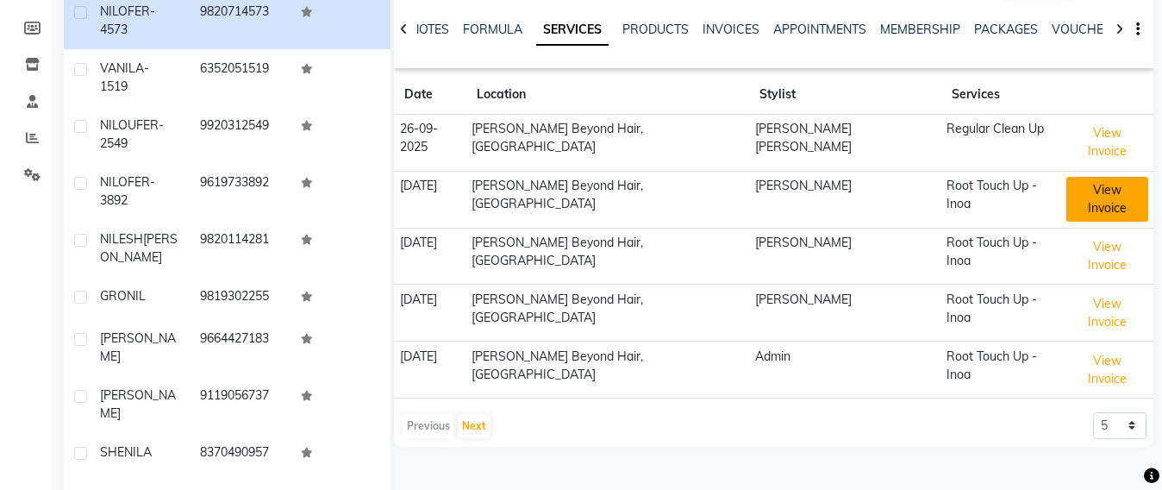
scroll to position [28, 0]
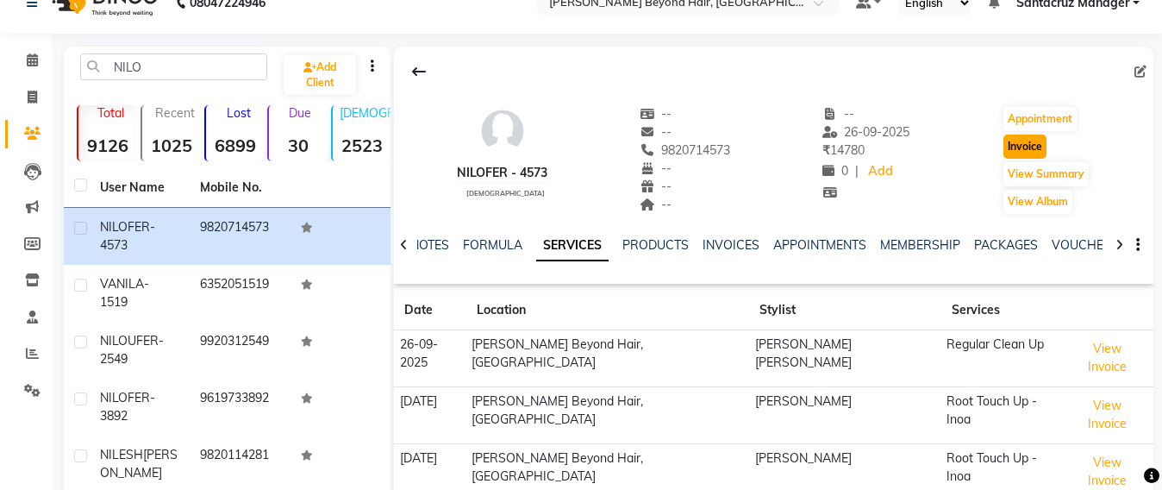
click at [1031, 141] on button "Invoice" at bounding box center [1025, 147] width 43 height 24
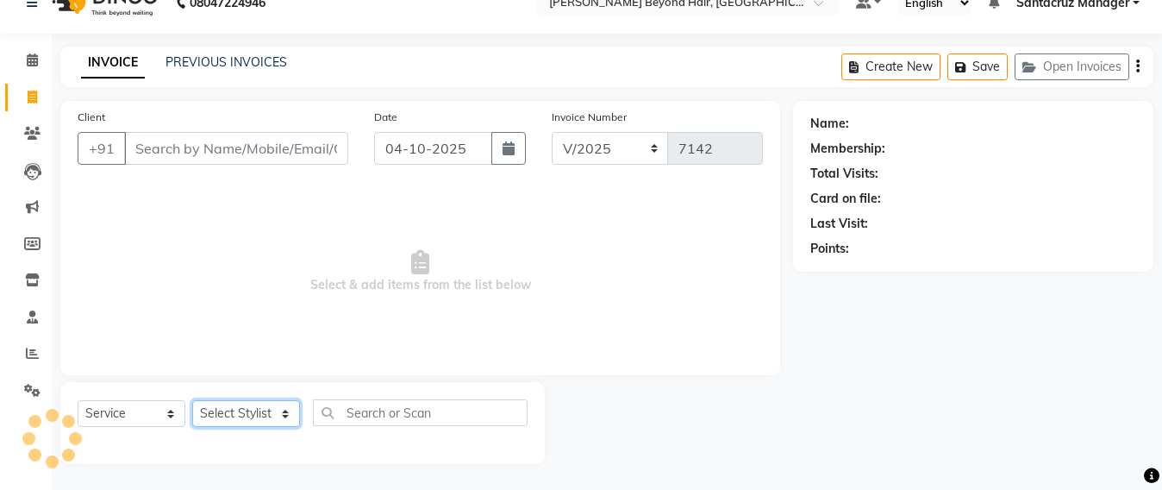
click at [238, 417] on select "Select Stylist" at bounding box center [246, 413] width 108 height 27
click at [268, 413] on select "Select Stylist" at bounding box center [246, 413] width 108 height 27
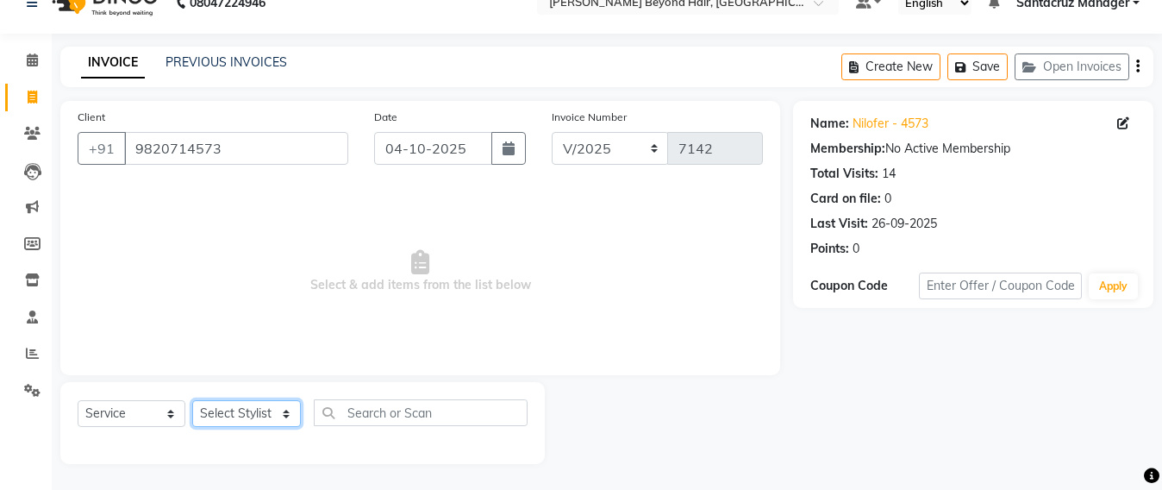
click at [245, 412] on select "Select Stylist Admin Avesh Sankat AZHER SHAIKH Dhruv Gohil Jayeshree Mahtre Man…" at bounding box center [246, 413] width 109 height 27
click at [192, 400] on select "Select Stylist Admin Avesh Sankat AZHER SHAIKH Dhruv Gohil Jayeshree Mahtre Man…" at bounding box center [246, 413] width 109 height 27
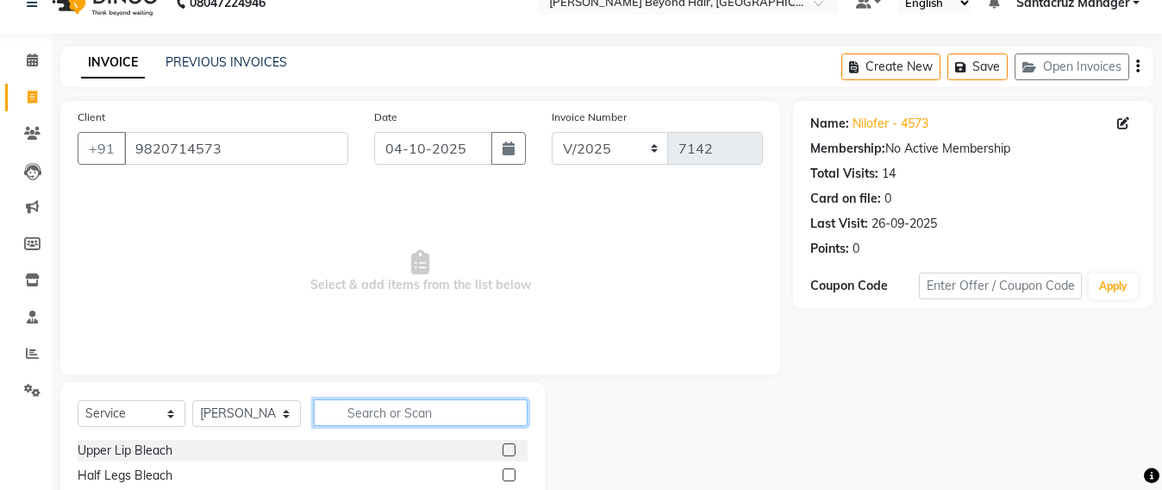
click at [356, 411] on input "text" at bounding box center [421, 412] width 214 height 27
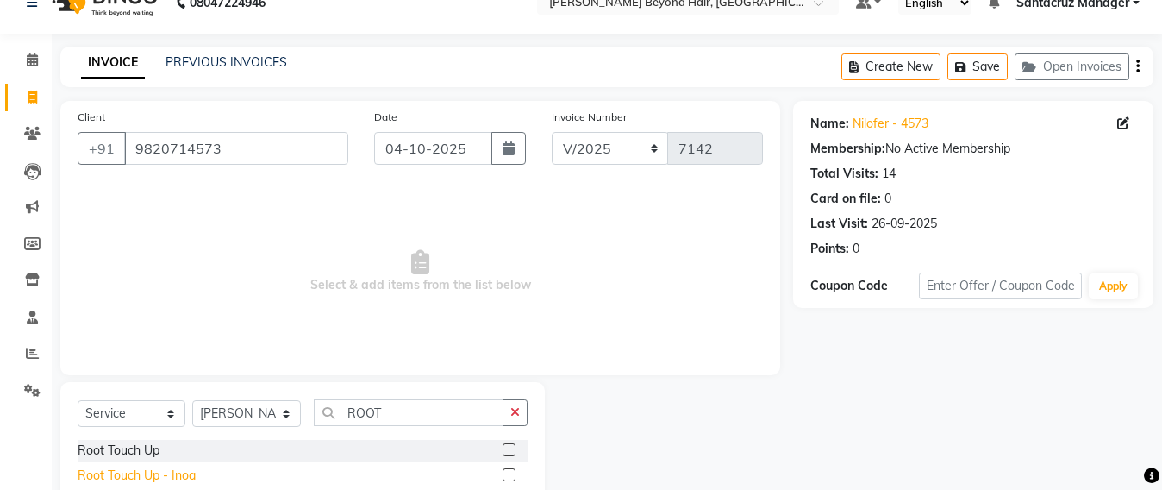
click at [100, 474] on div "Root Touch Up - Inoa" at bounding box center [137, 476] width 118 height 18
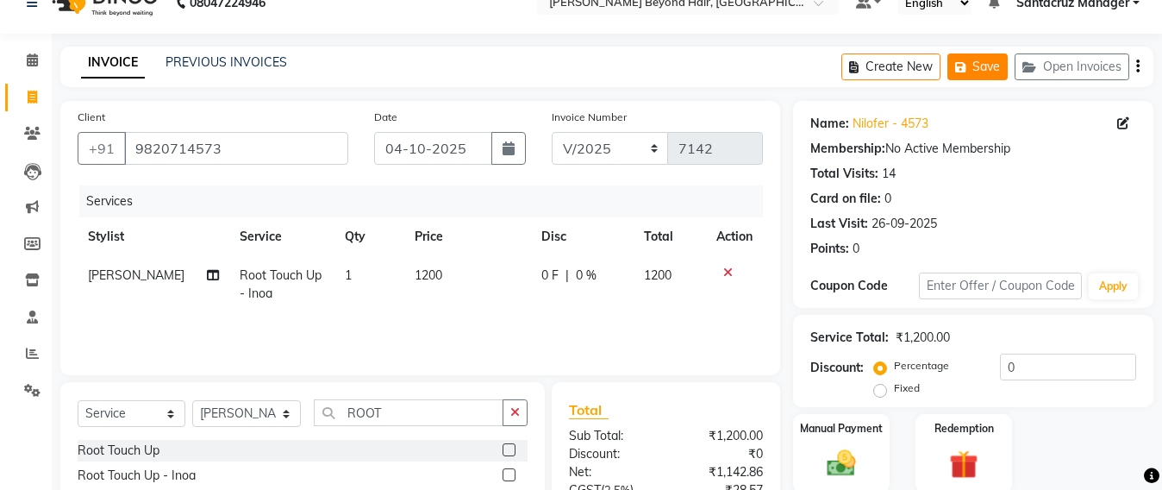
click at [999, 68] on button "Save" at bounding box center [978, 66] width 60 height 27
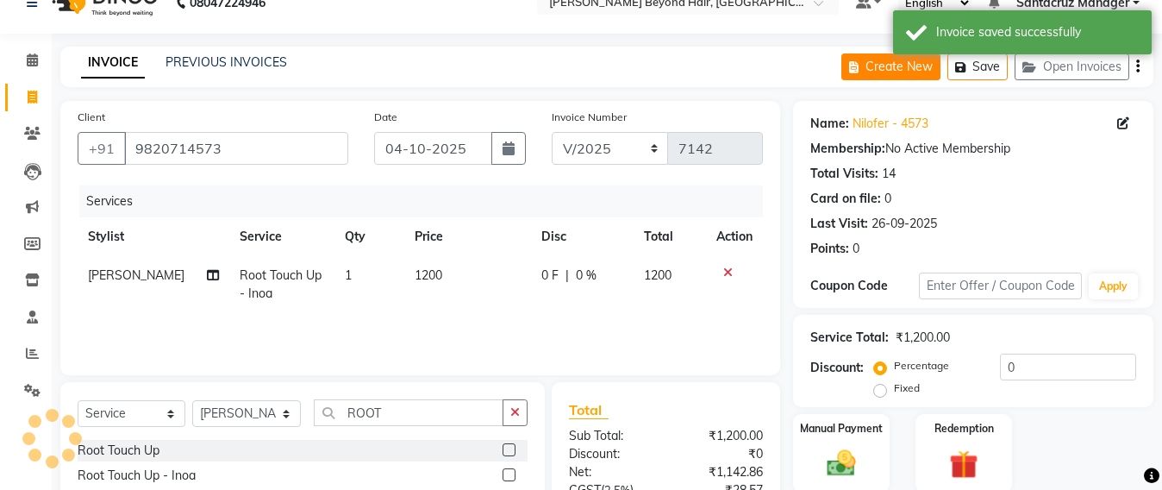
click at [888, 68] on button "Create New" at bounding box center [891, 66] width 99 height 27
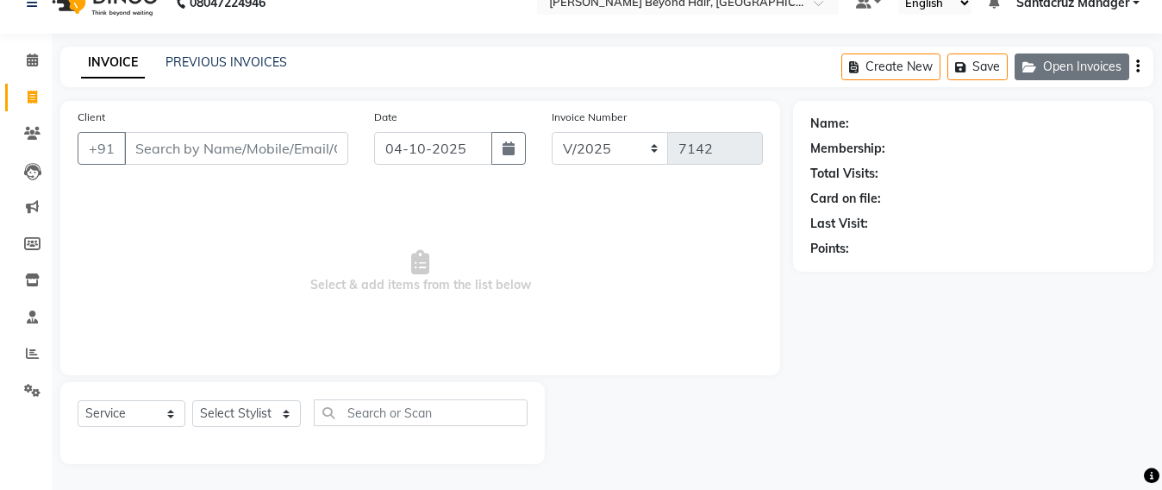
click at [1069, 71] on button "Open Invoices" at bounding box center [1072, 66] width 115 height 27
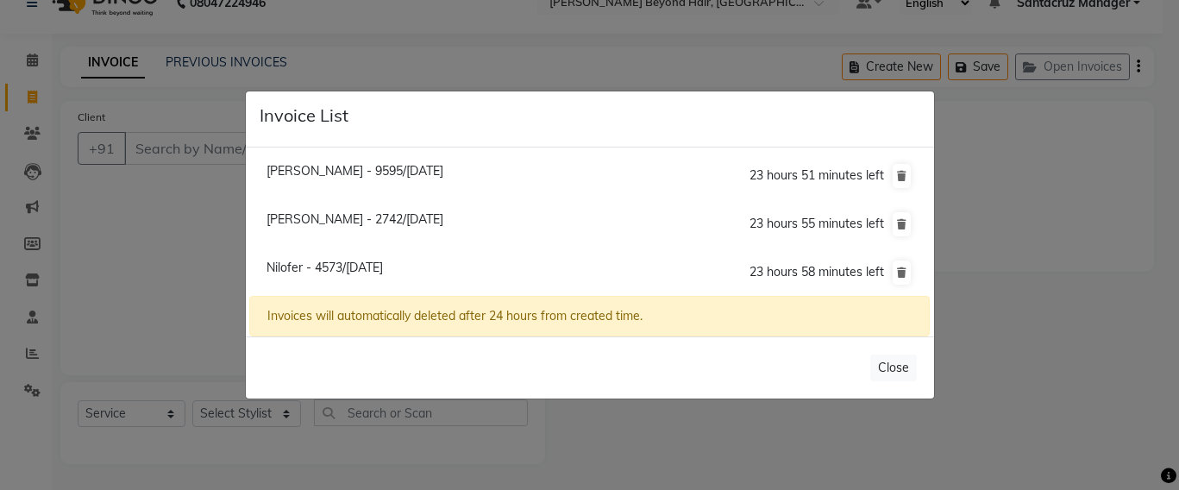
click at [155, 148] on ngb-modal-window "Invoice List Khushmi Chheda - 9595/04 October 2025 23 hours 51 minutes left San…" at bounding box center [589, 245] width 1179 height 490
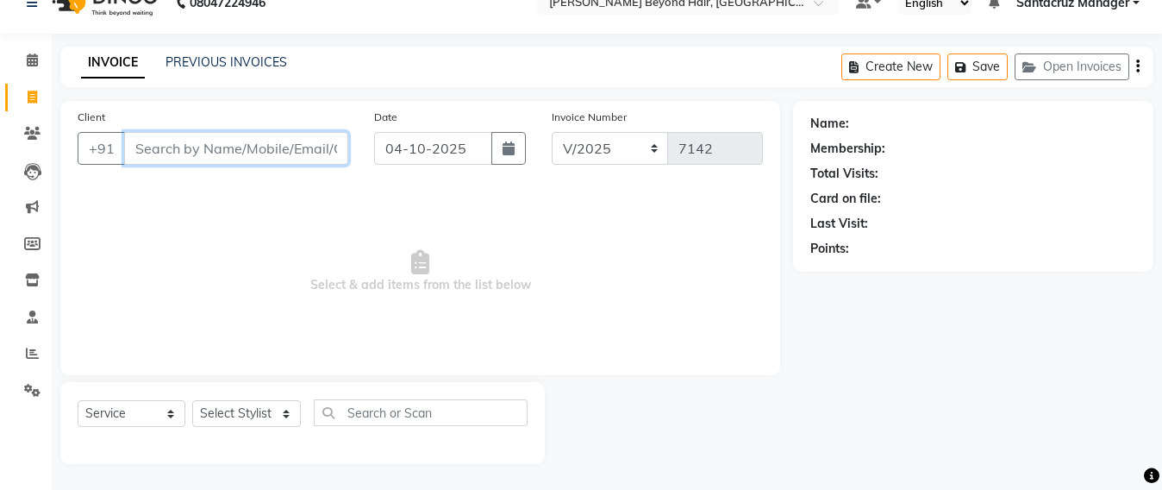
click at [155, 148] on input "Client" at bounding box center [236, 148] width 224 height 33
click at [30, 60] on icon at bounding box center [32, 59] width 11 height 13
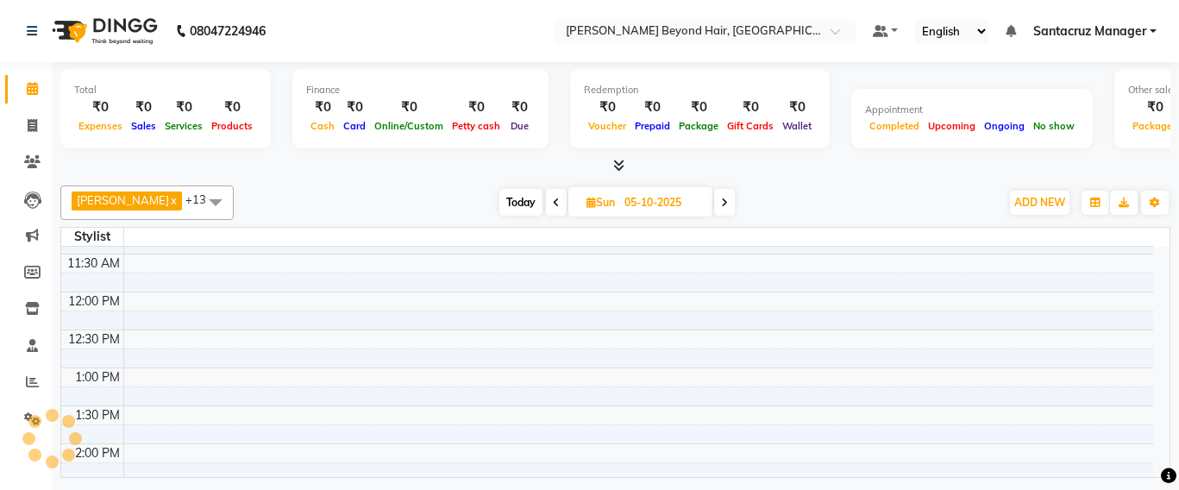
scroll to position [248, 0]
click at [515, 198] on span "Today" at bounding box center [520, 202] width 43 height 27
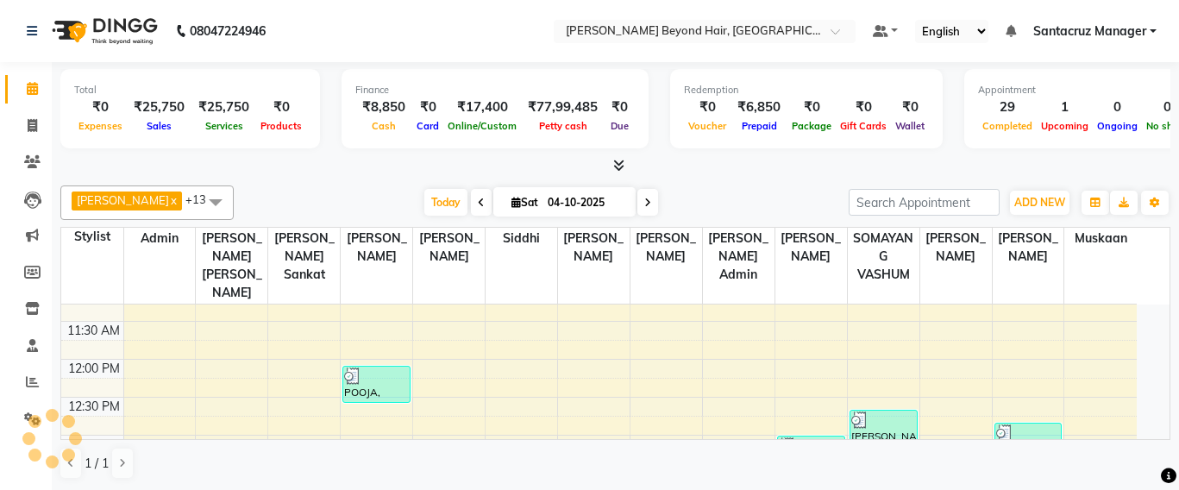
click at [644, 201] on icon at bounding box center [647, 202] width 7 height 10
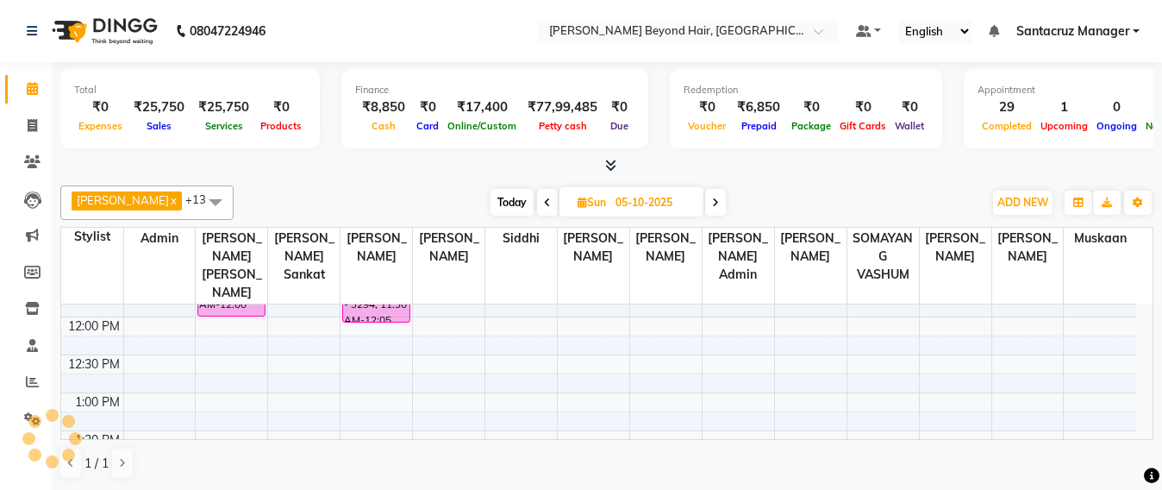
scroll to position [186, 0]
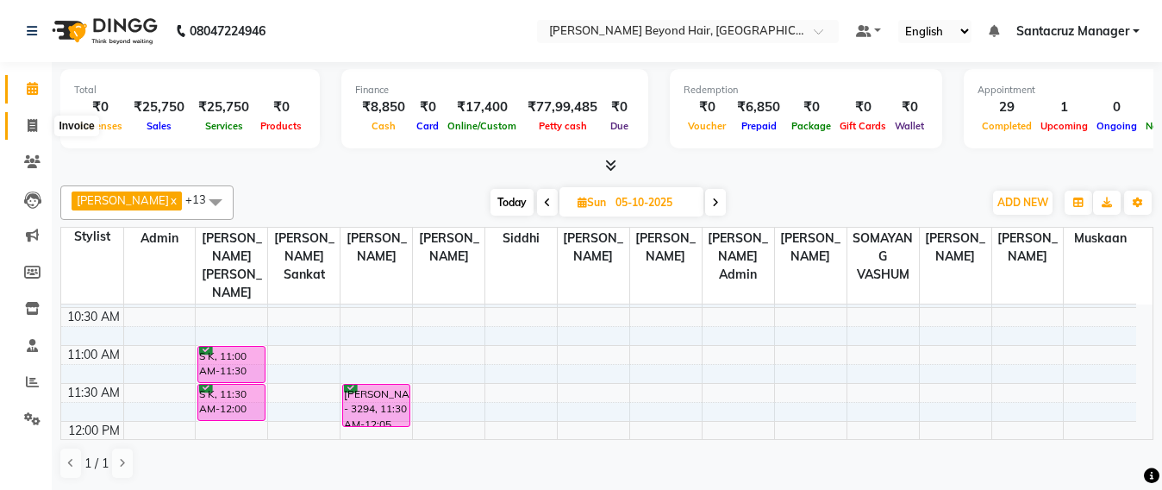
click at [20, 124] on span at bounding box center [32, 126] width 30 height 20
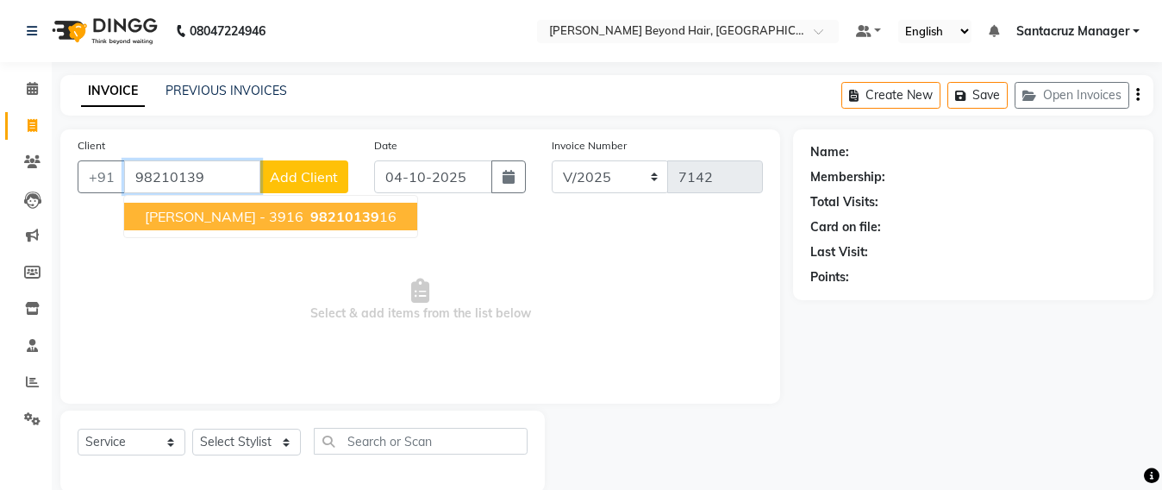
click at [241, 229] on button "DHAWAL KOTHARI - 3916 98210139 16" at bounding box center [270, 217] width 293 height 28
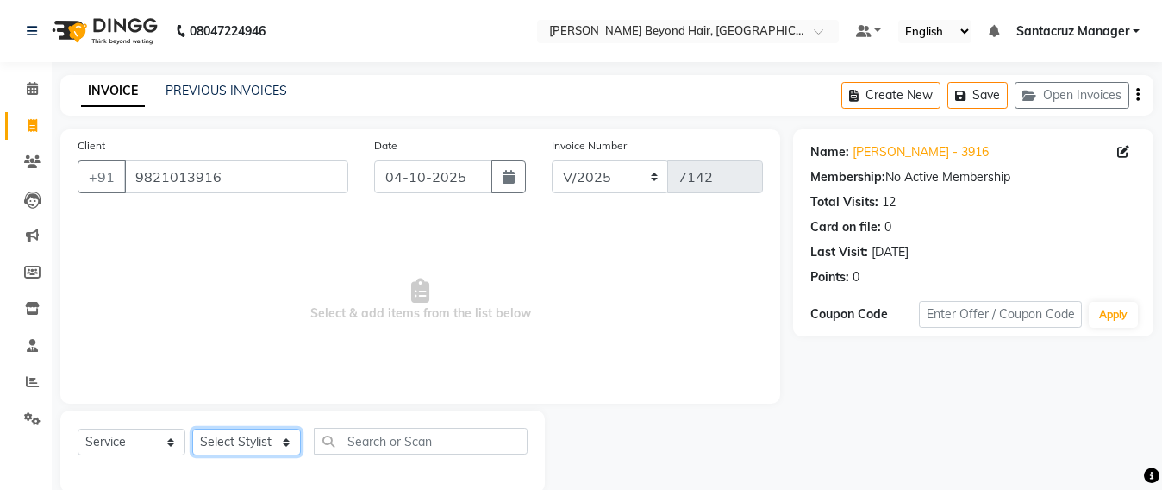
click at [252, 441] on select "Select Stylist Admin Avesh Sankat AZHER SHAIKH Dhruv Gohil Jayeshree Mahtre Man…" at bounding box center [246, 442] width 109 height 27
click at [192, 429] on select "Select Stylist Admin Avesh Sankat AZHER SHAIKH Dhruv Gohil Jayeshree Mahtre Man…" at bounding box center [246, 442] width 109 height 27
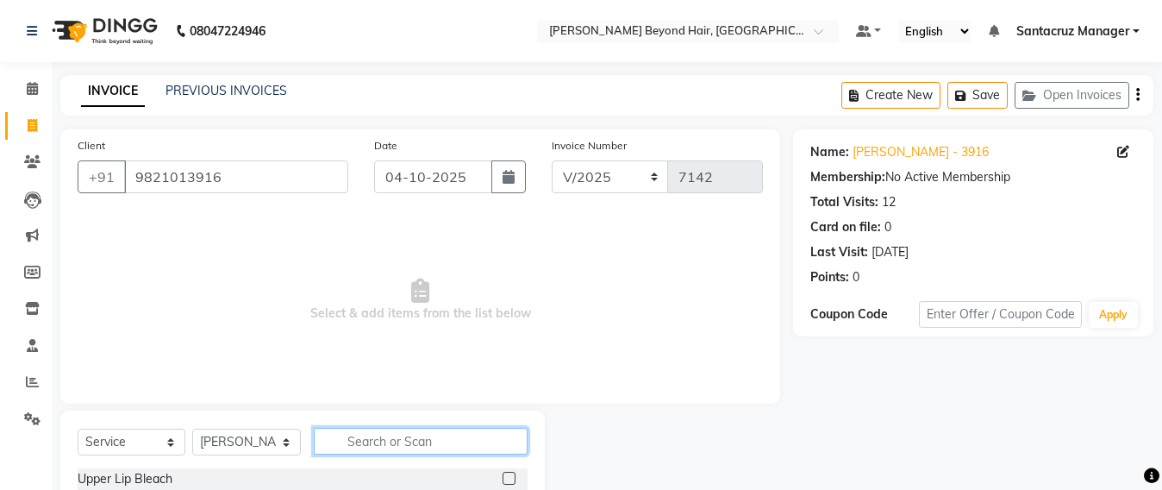
click at [369, 442] on input "text" at bounding box center [421, 441] width 214 height 27
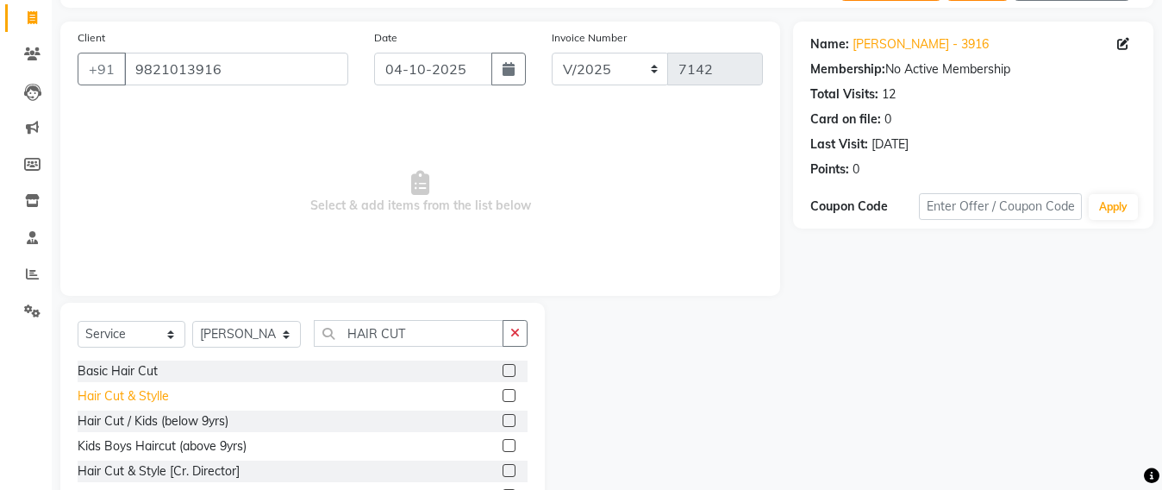
click at [149, 391] on div "Hair Cut & Stylle" at bounding box center [123, 396] width 91 height 18
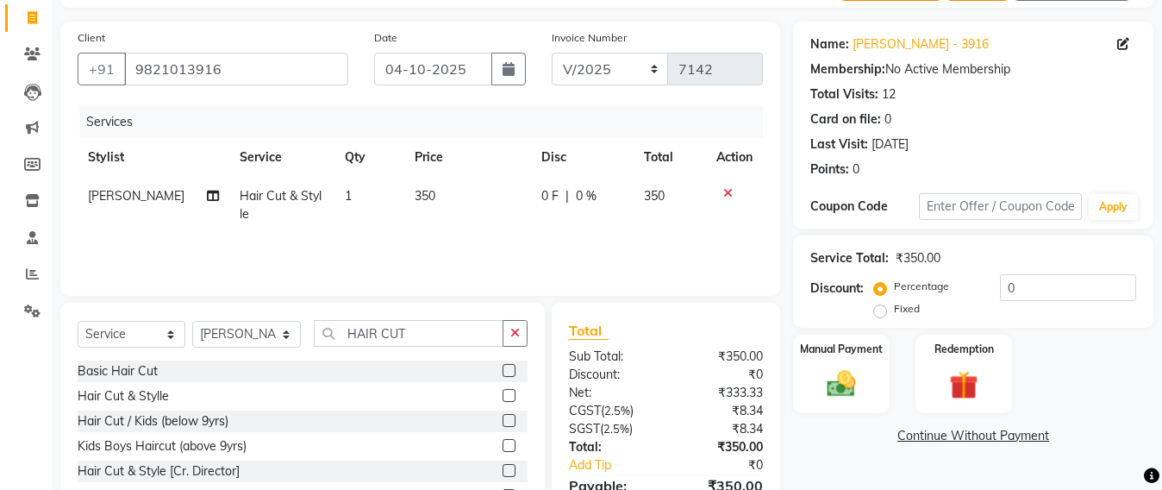
scroll to position [0, 0]
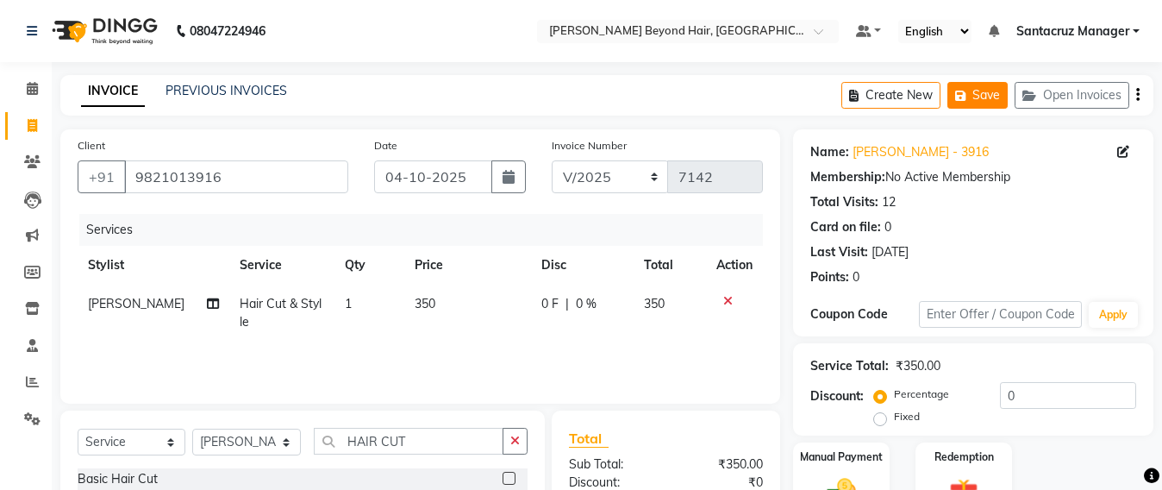
click at [974, 94] on button "Save" at bounding box center [978, 95] width 60 height 27
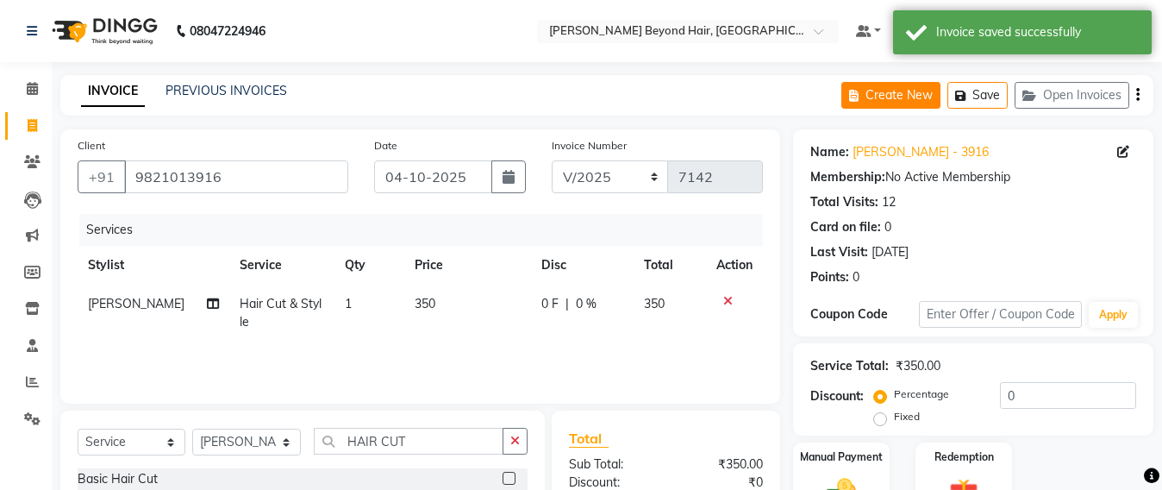
click at [886, 94] on button "Create New" at bounding box center [891, 95] width 99 height 27
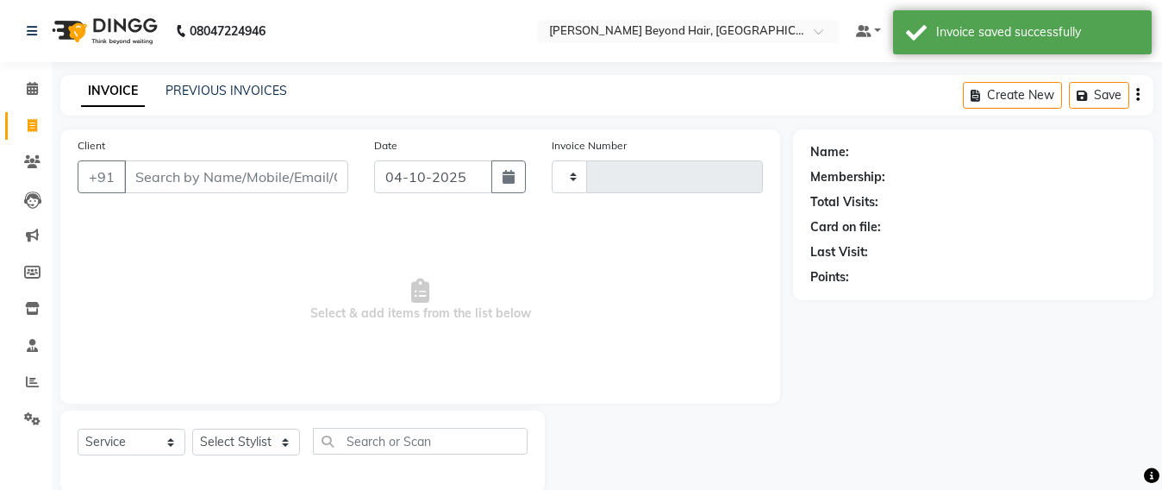
scroll to position [28, 0]
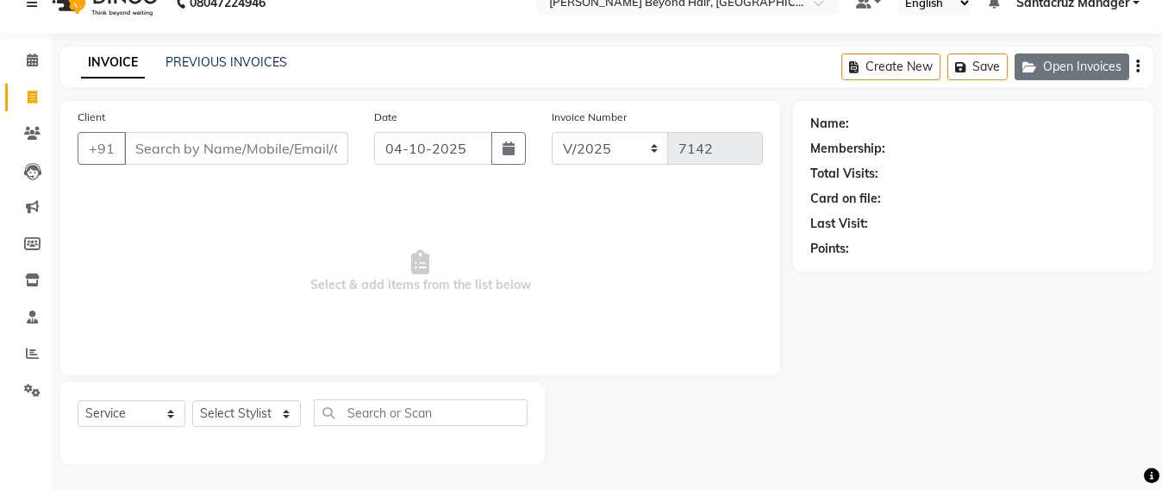
click at [1044, 69] on button "Open Invoices" at bounding box center [1072, 66] width 115 height 27
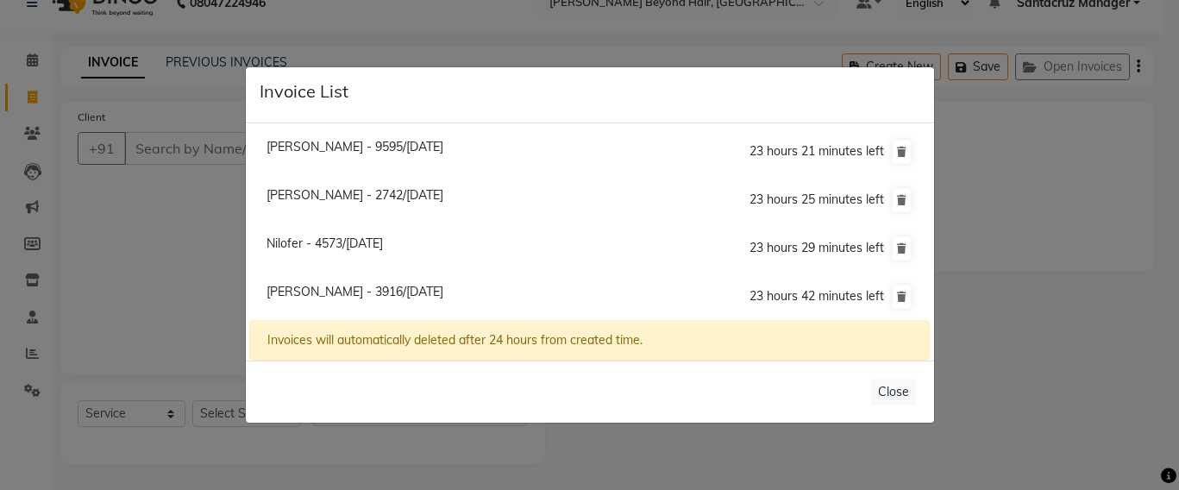
click at [297, 197] on span "Sanjana Chabriya - 2742/04 October 2025" at bounding box center [354, 195] width 177 height 16
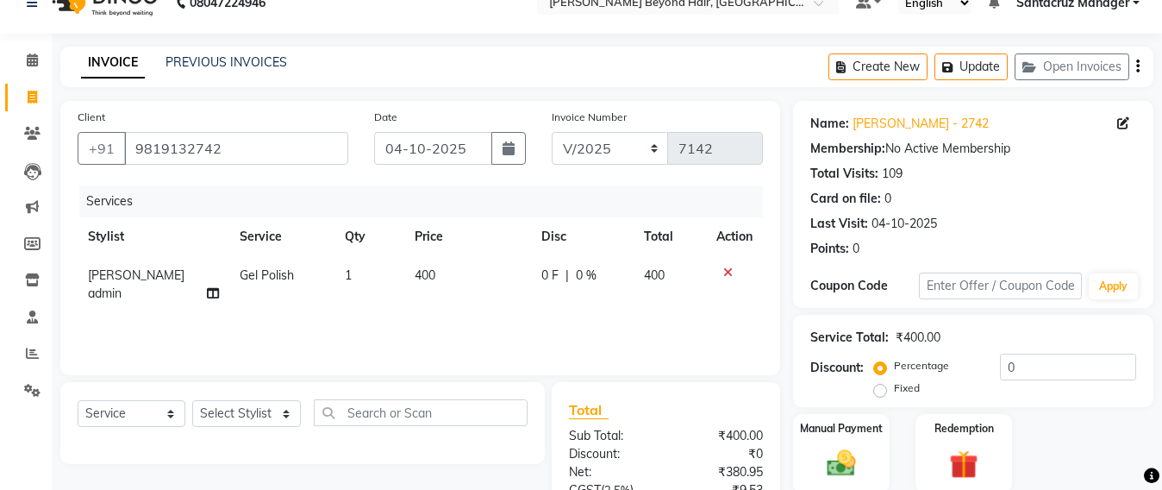
click at [433, 270] on td "400" at bounding box center [467, 284] width 127 height 57
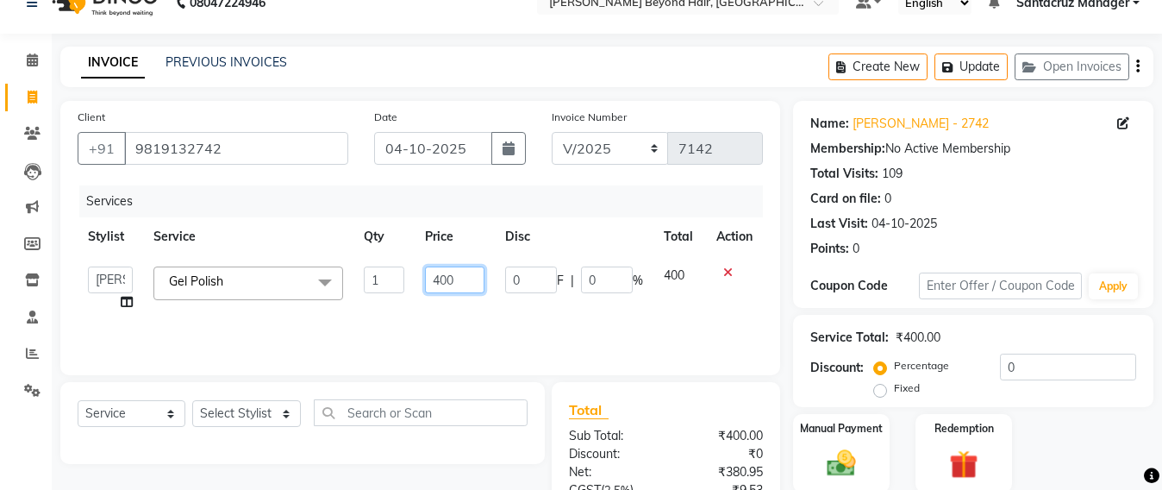
click at [478, 279] on input "400" at bounding box center [455, 279] width 60 height 27
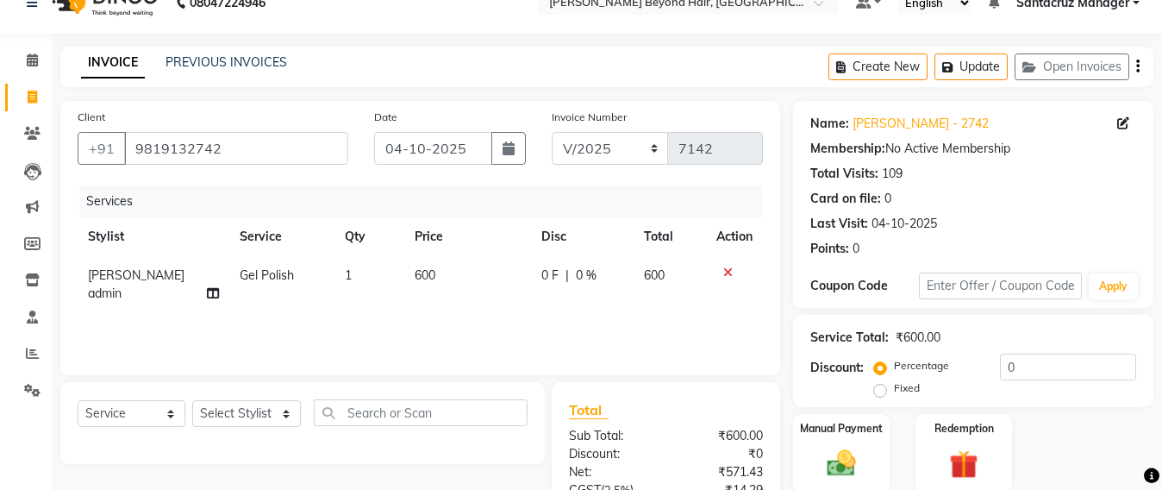
click at [472, 302] on td "600" at bounding box center [467, 284] width 127 height 57
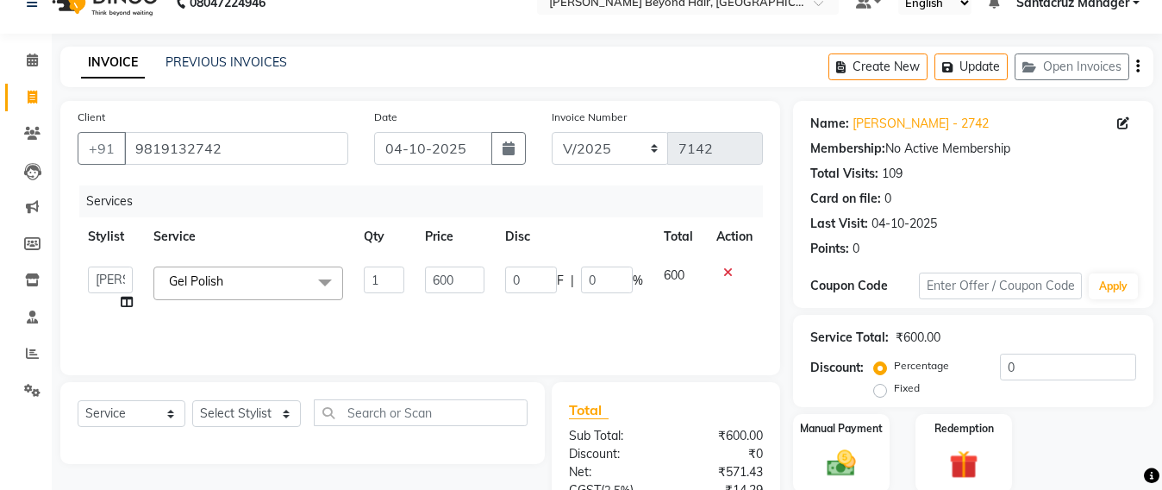
scroll to position [200, 0]
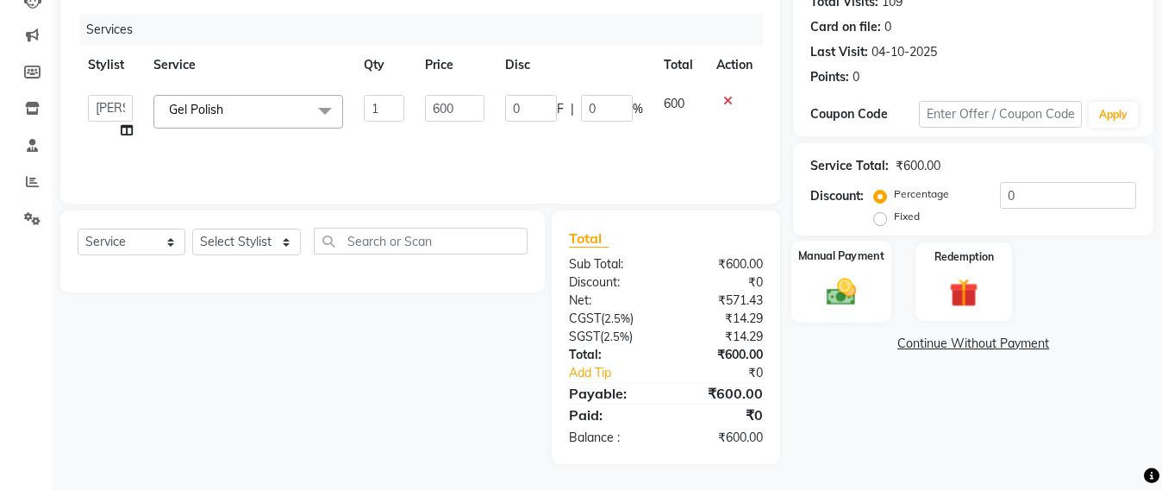
click at [841, 286] on img at bounding box center [842, 291] width 48 height 34
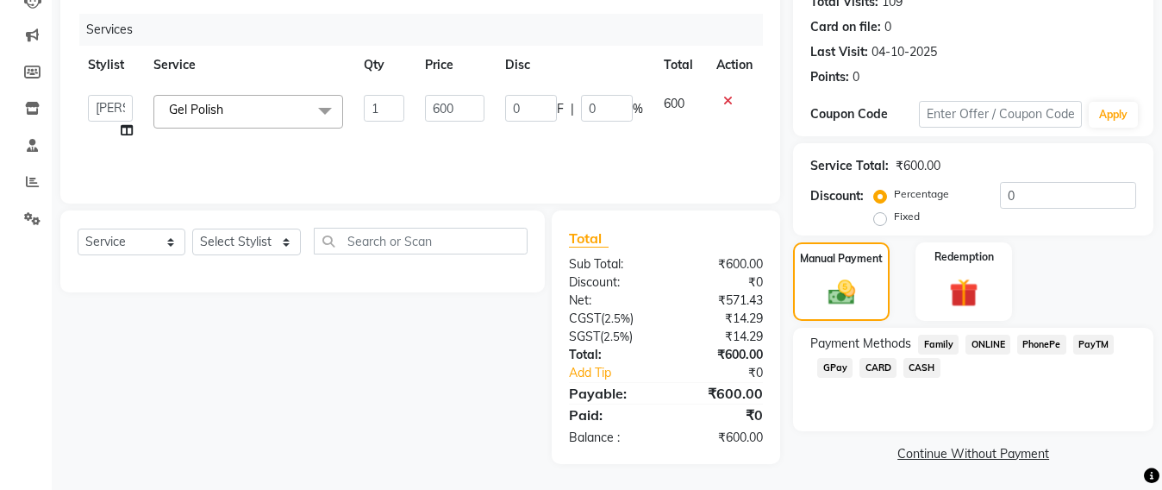
click at [923, 366] on span "CASH" at bounding box center [922, 368] width 37 height 20
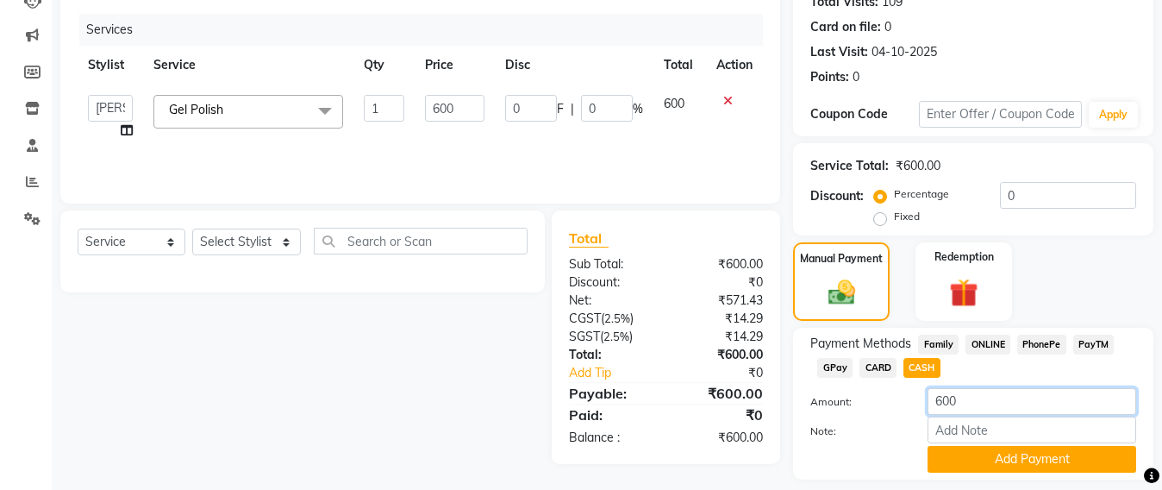
click at [968, 392] on input "600" at bounding box center [1032, 401] width 209 height 27
click at [1005, 457] on button "Add Payment" at bounding box center [1032, 459] width 209 height 27
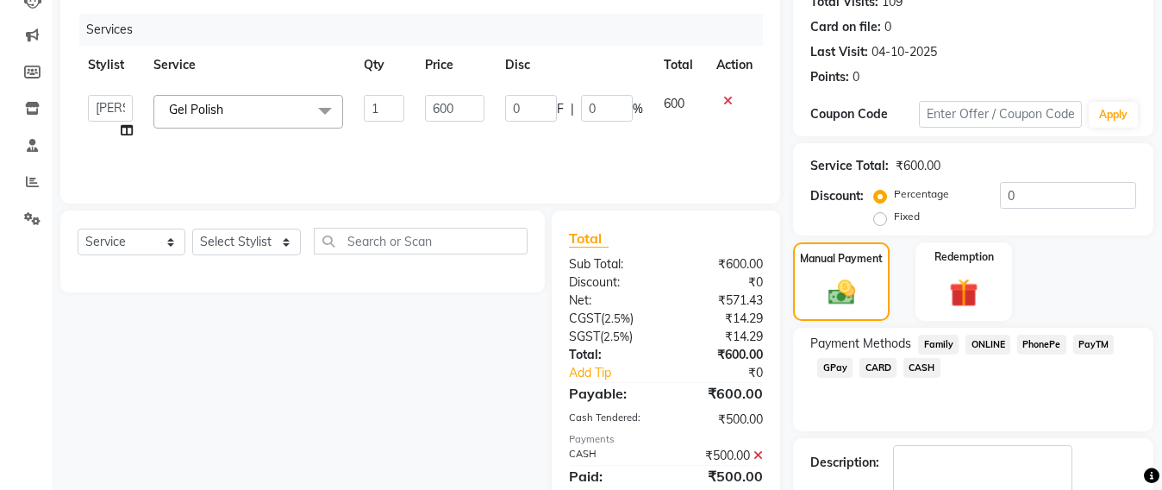
click at [828, 364] on span "GPay" at bounding box center [835, 368] width 35 height 20
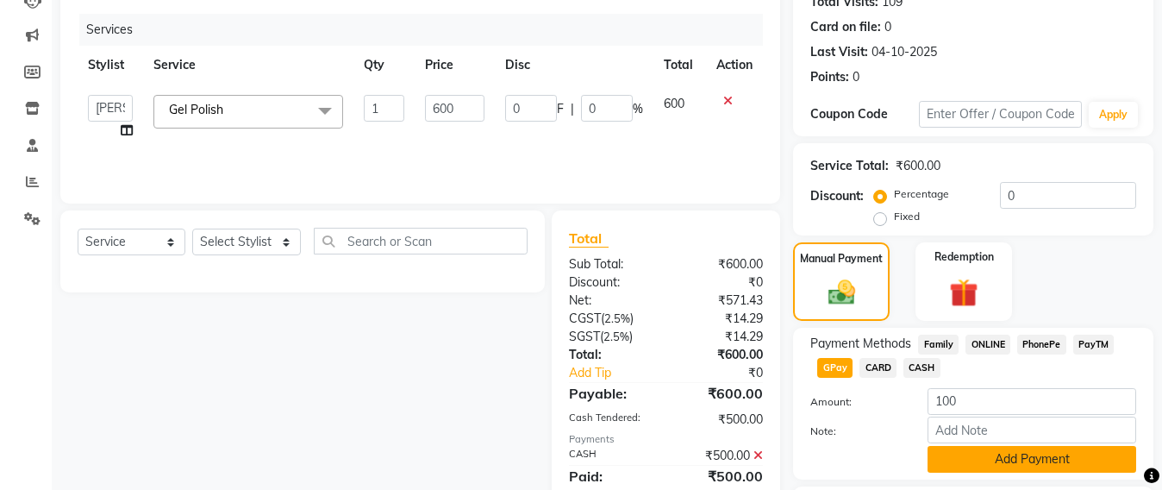
click at [993, 456] on button "Add Payment" at bounding box center [1032, 459] width 209 height 27
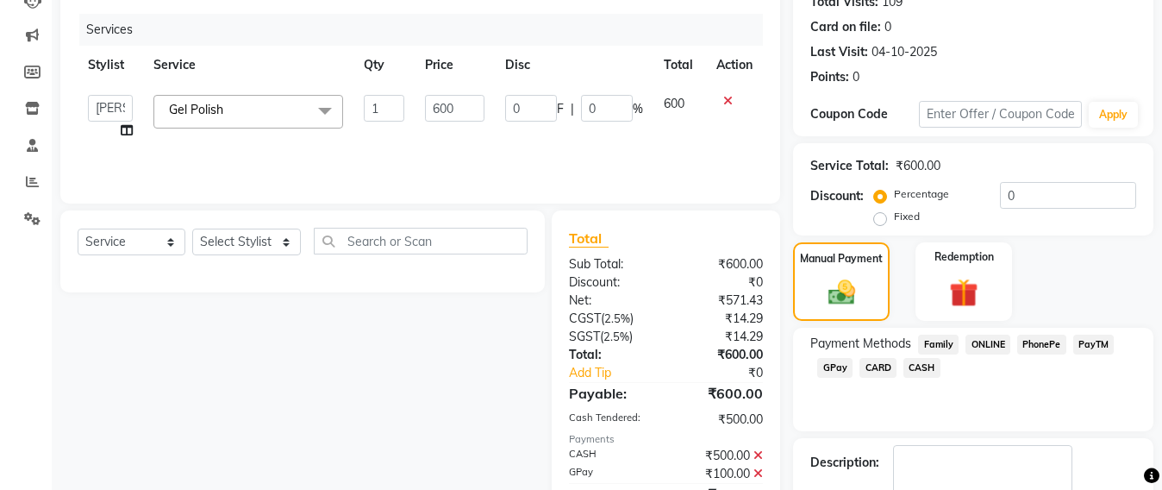
scroll to position [300, 0]
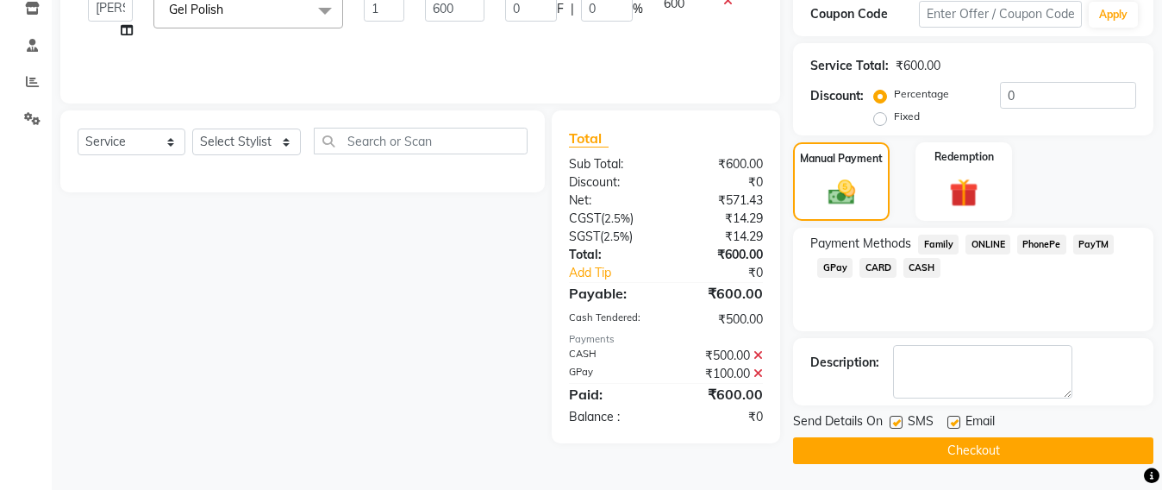
click at [993, 456] on button "Checkout" at bounding box center [973, 450] width 360 height 27
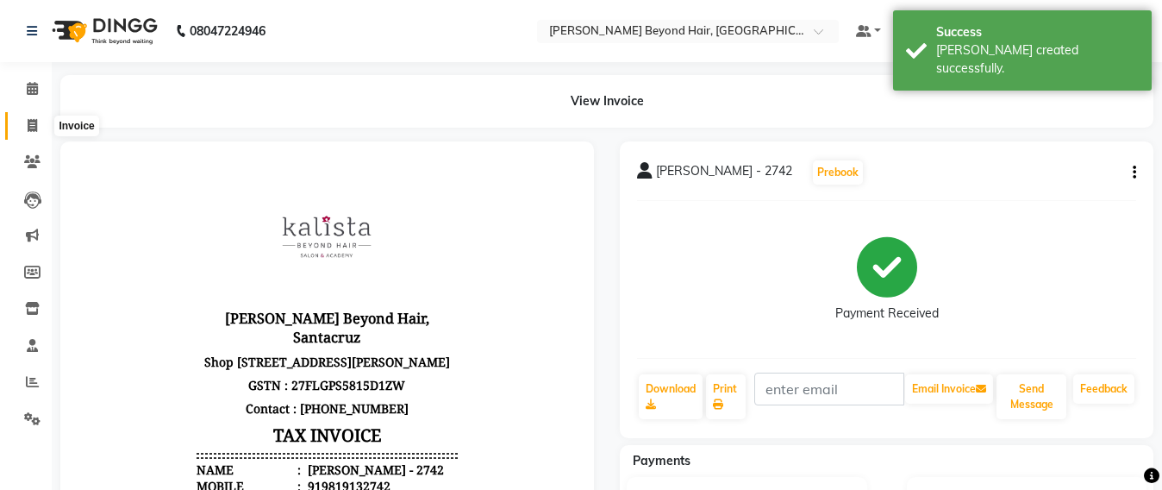
click at [19, 127] on span at bounding box center [32, 126] width 30 height 20
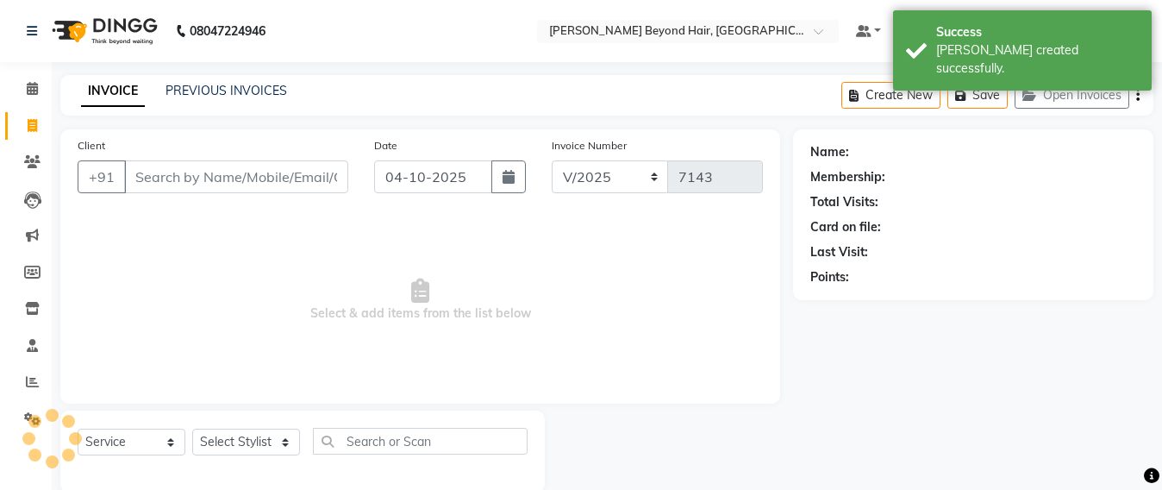
scroll to position [28, 0]
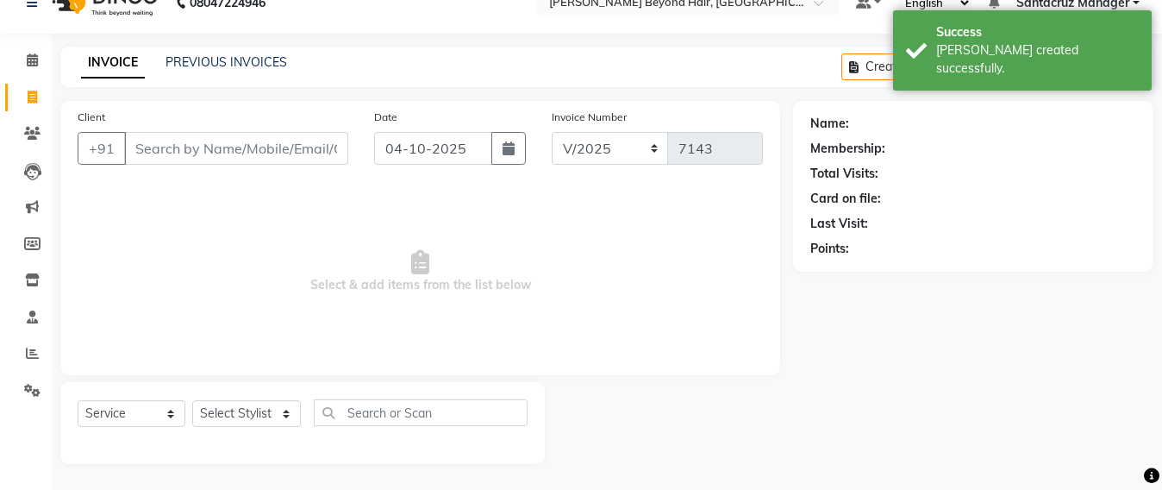
click at [1064, 72] on button "Open Invoices" at bounding box center [1072, 66] width 115 height 27
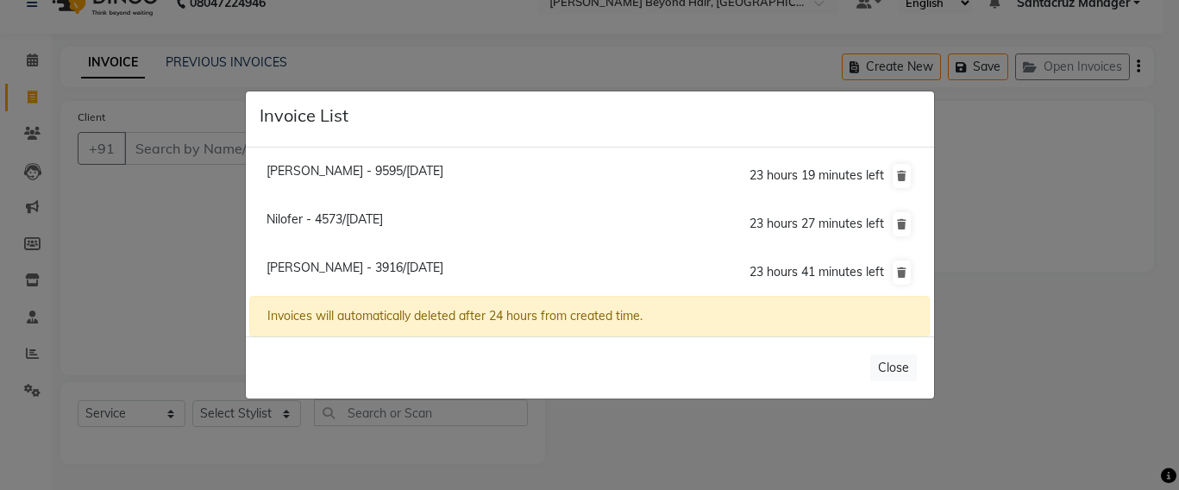
click at [311, 172] on span "Khushmi Chheda - 9595/04 October 2025" at bounding box center [354, 171] width 177 height 16
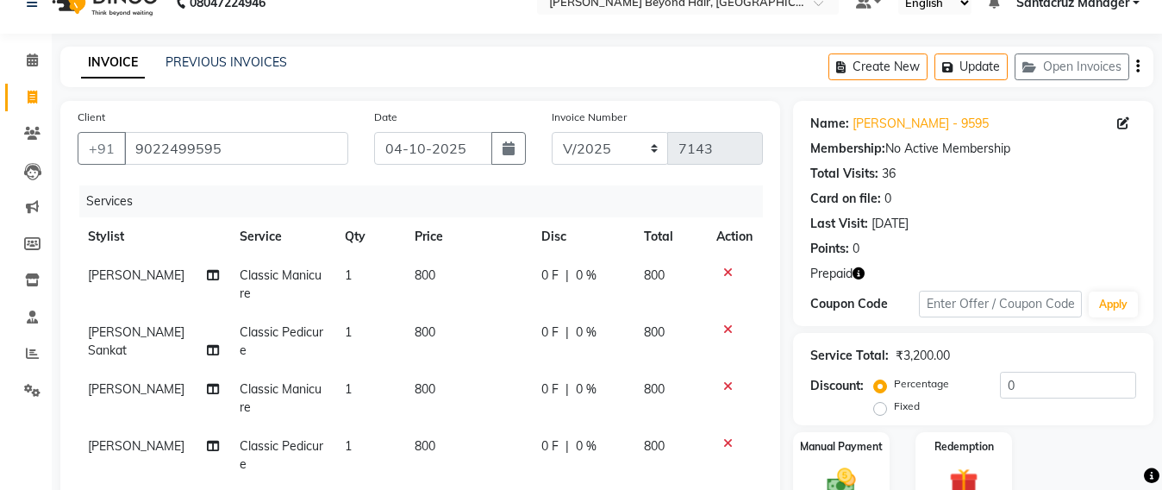
scroll to position [356, 0]
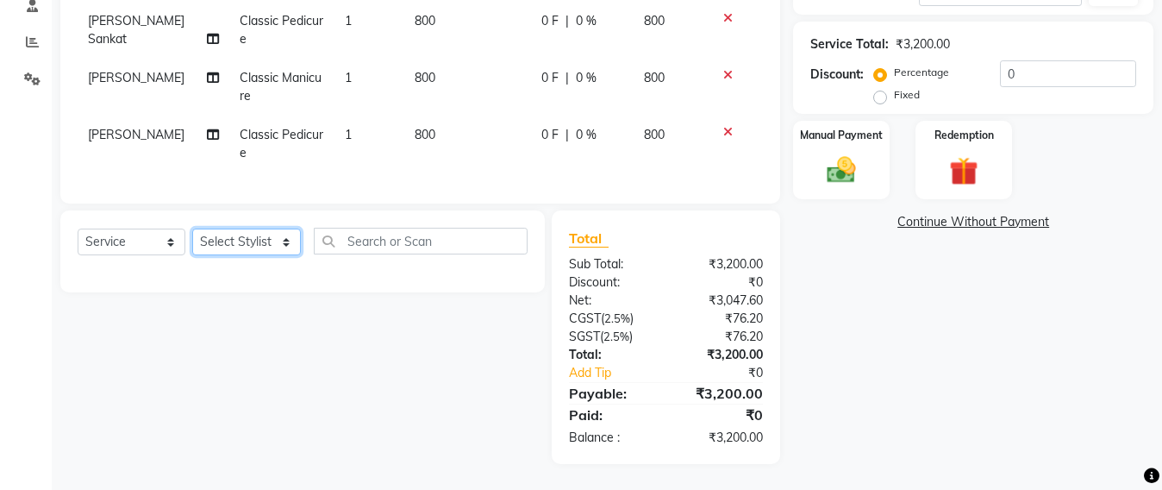
click at [223, 236] on select "Select Stylist Admin Avesh Sankat AZHER SHAIKH Dhruv Gohil Jayeshree Mahtre Man…" at bounding box center [246, 242] width 109 height 27
click at [192, 229] on select "Select Stylist Admin Avesh Sankat AZHER SHAIKH Dhruv Gohil Jayeshree Mahtre Man…" at bounding box center [246, 242] width 109 height 27
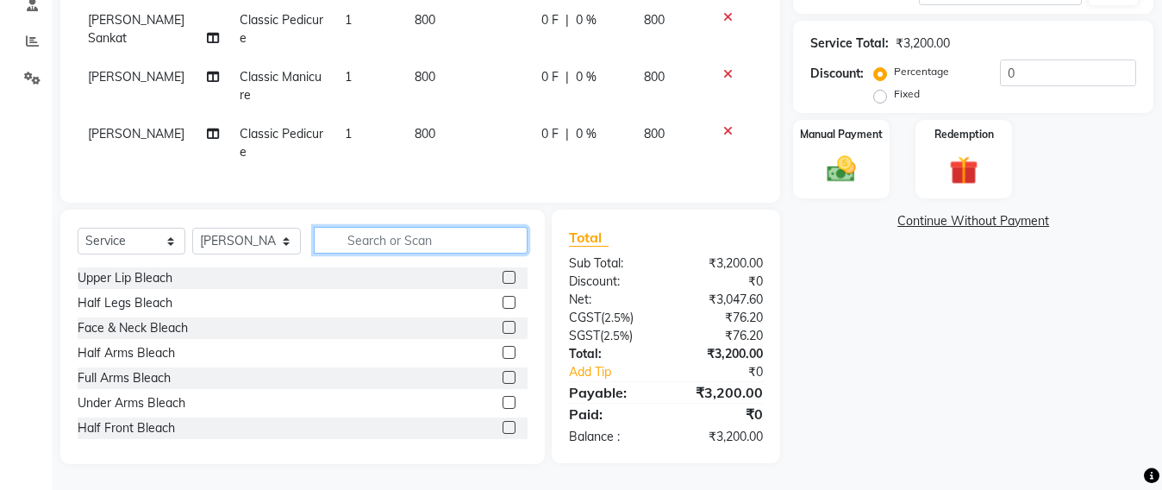
click at [372, 235] on input "text" at bounding box center [421, 240] width 214 height 27
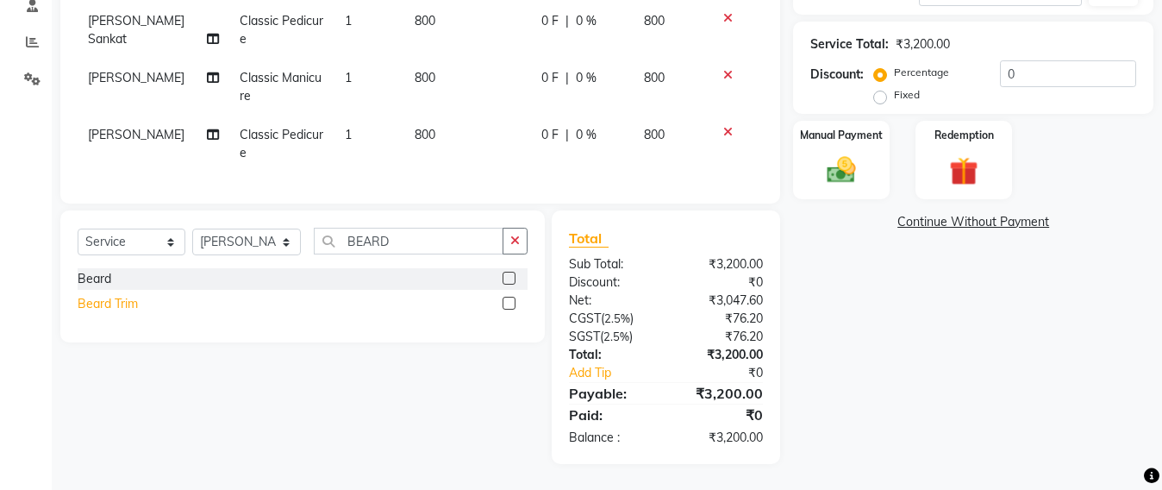
click at [89, 309] on div "Beard Trim" at bounding box center [108, 304] width 60 height 18
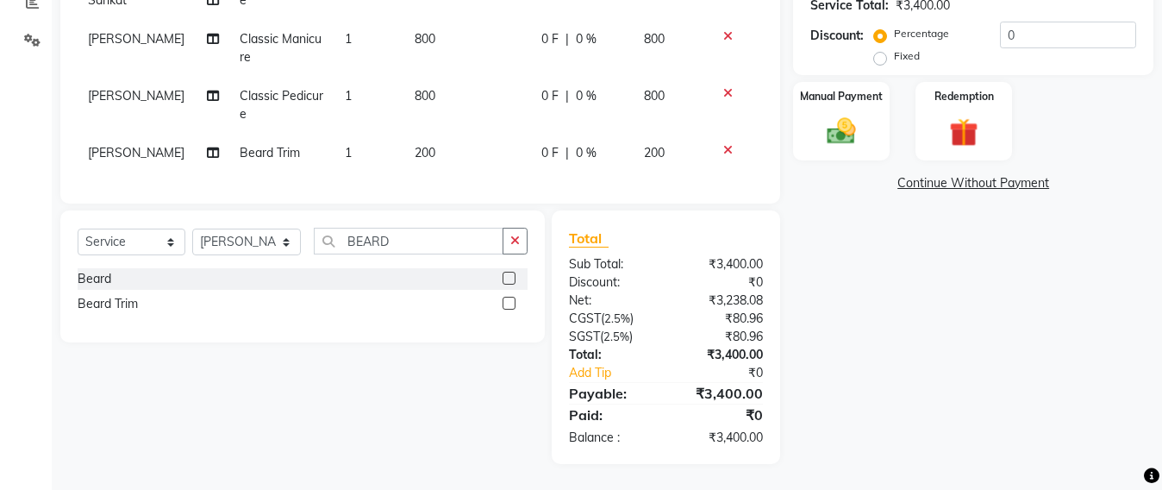
scroll to position [72, 0]
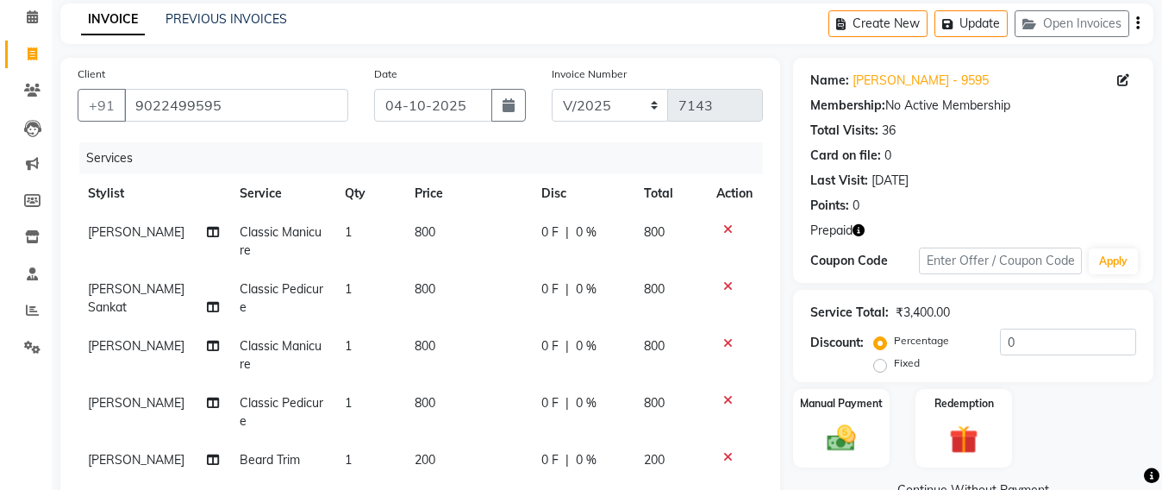
click at [857, 230] on icon "button" at bounding box center [859, 230] width 12 height 12
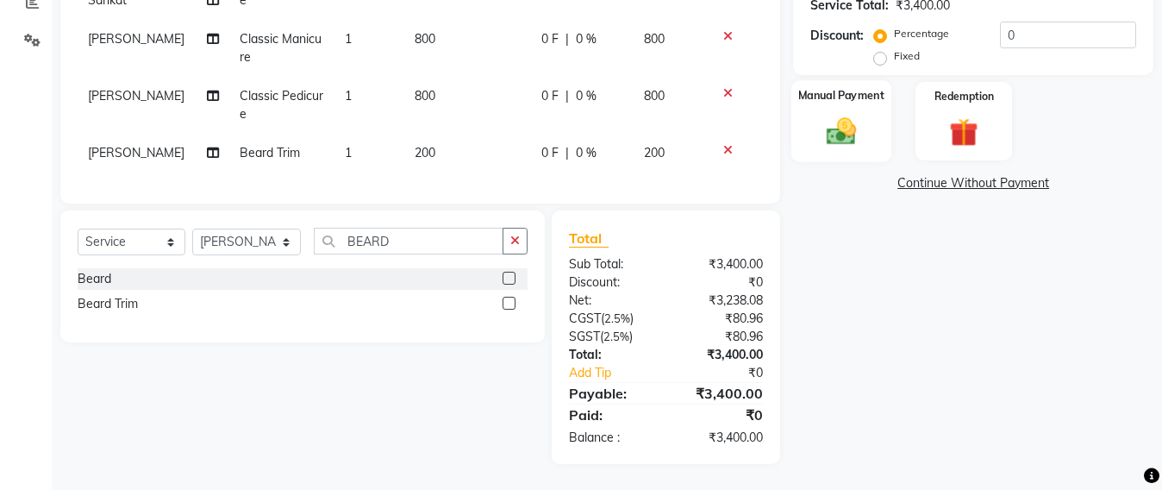
scroll to position [0, 0]
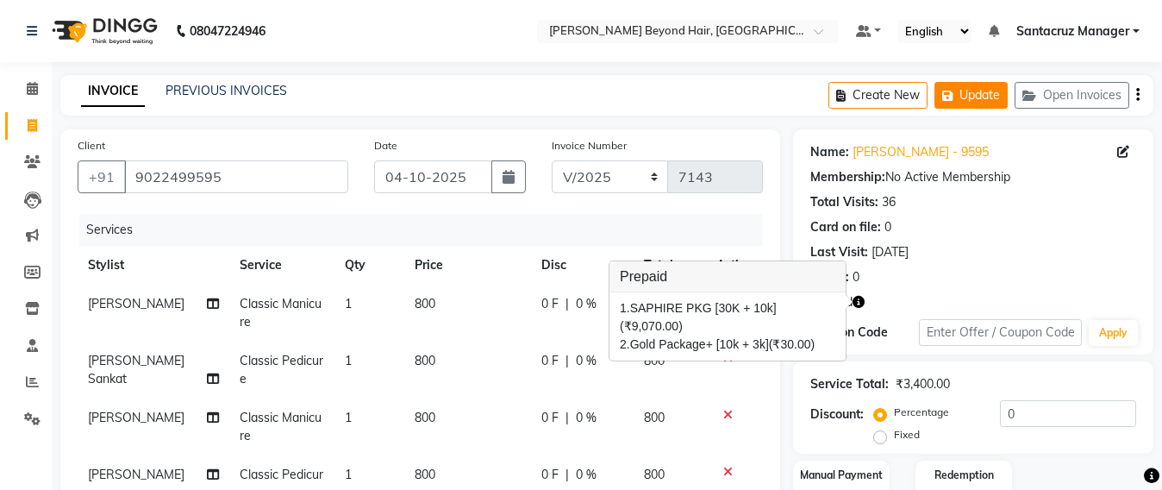
click at [977, 91] on button "Update" at bounding box center [971, 95] width 73 height 27
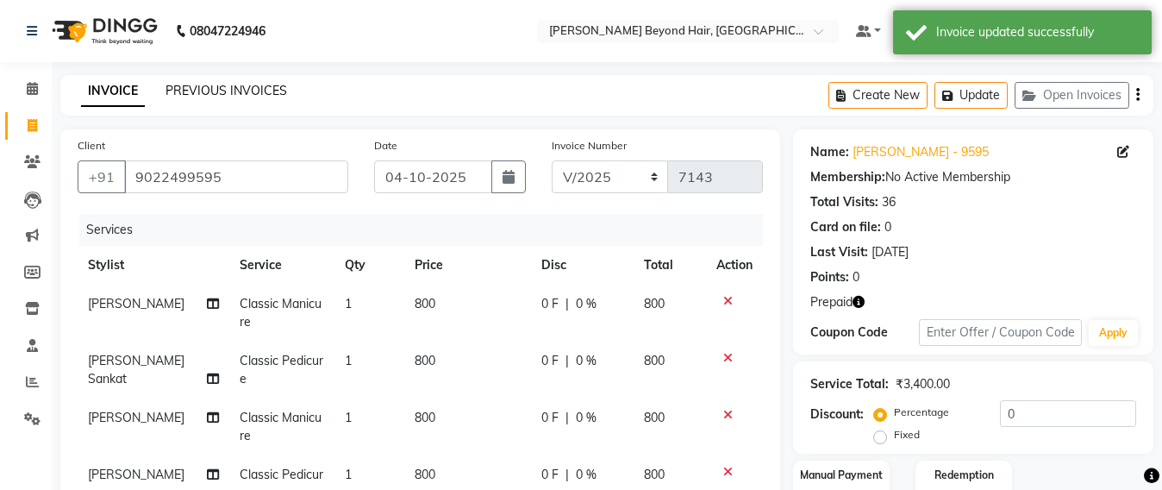
click at [238, 86] on link "PREVIOUS INVOICES" at bounding box center [227, 91] width 122 height 16
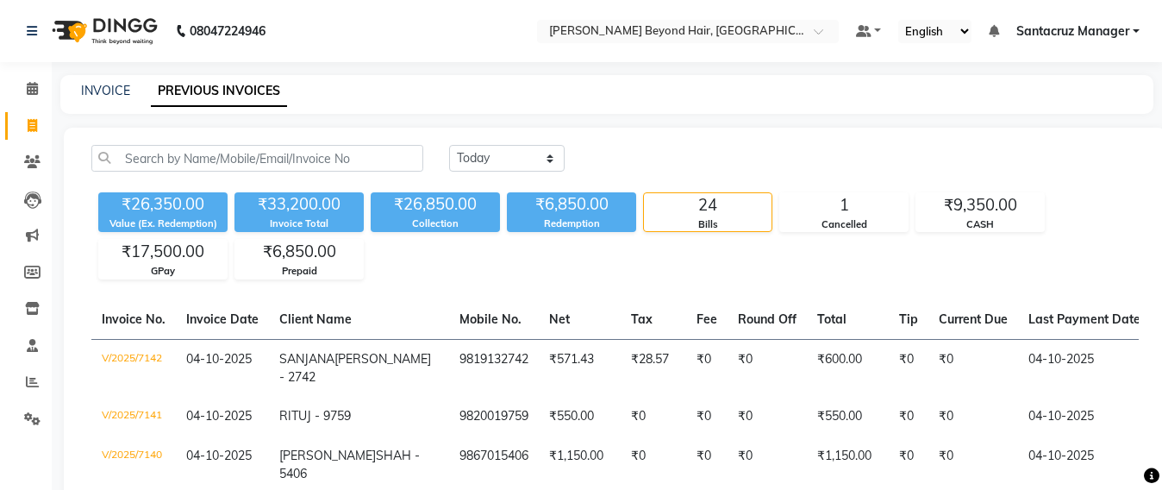
click at [110, 80] on div "INVOICE PREVIOUS INVOICES" at bounding box center [606, 94] width 1093 height 39
click at [103, 98] on div "INVOICE" at bounding box center [105, 91] width 49 height 18
click at [542, 158] on select "Today Yesterday Custom Range" at bounding box center [507, 158] width 116 height 27
click at [449, 145] on select "Today Yesterday Custom Range" at bounding box center [507, 158] width 116 height 27
click at [99, 84] on link "INVOICE" at bounding box center [105, 91] width 49 height 16
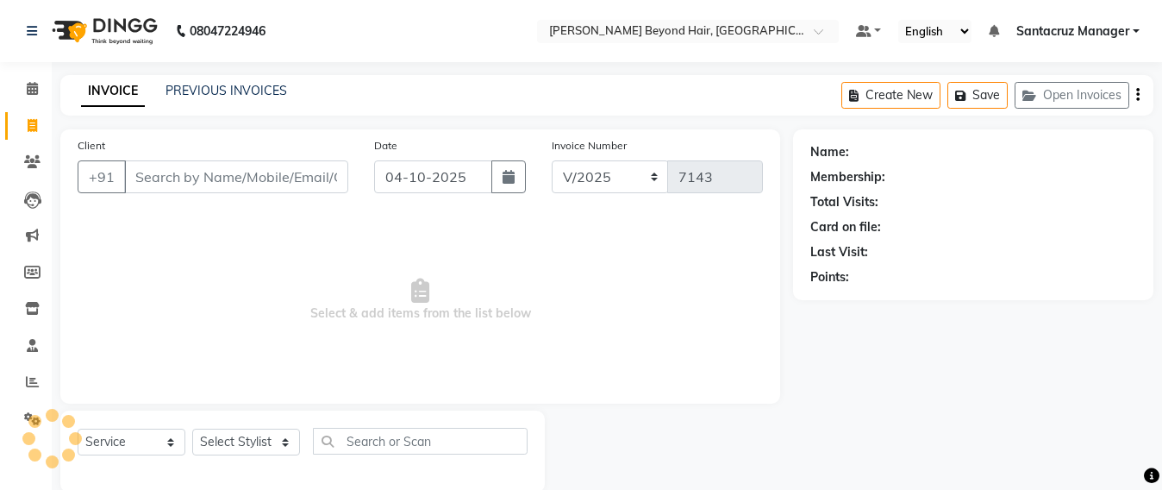
scroll to position [28, 0]
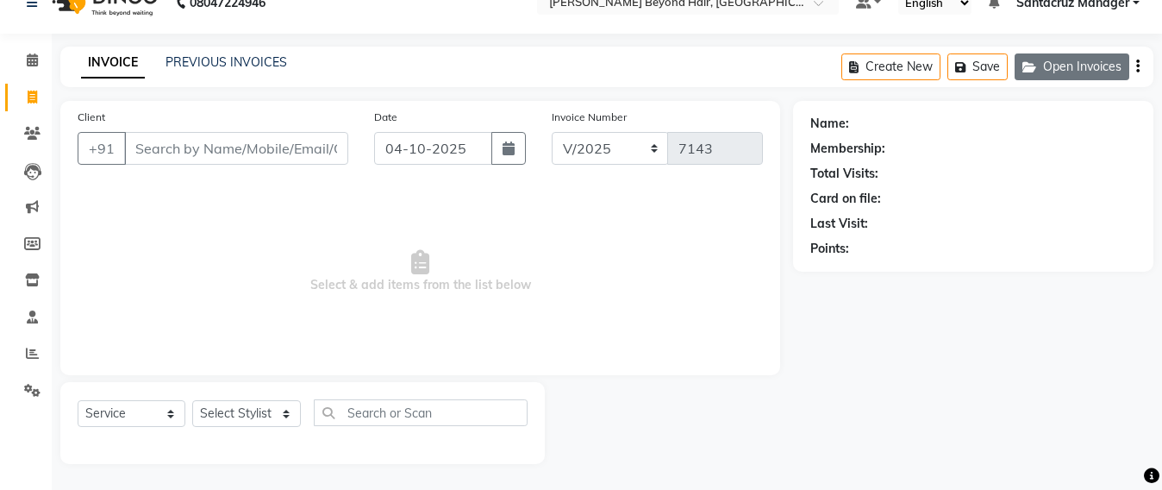
click at [1080, 62] on button "Open Invoices" at bounding box center [1072, 66] width 115 height 27
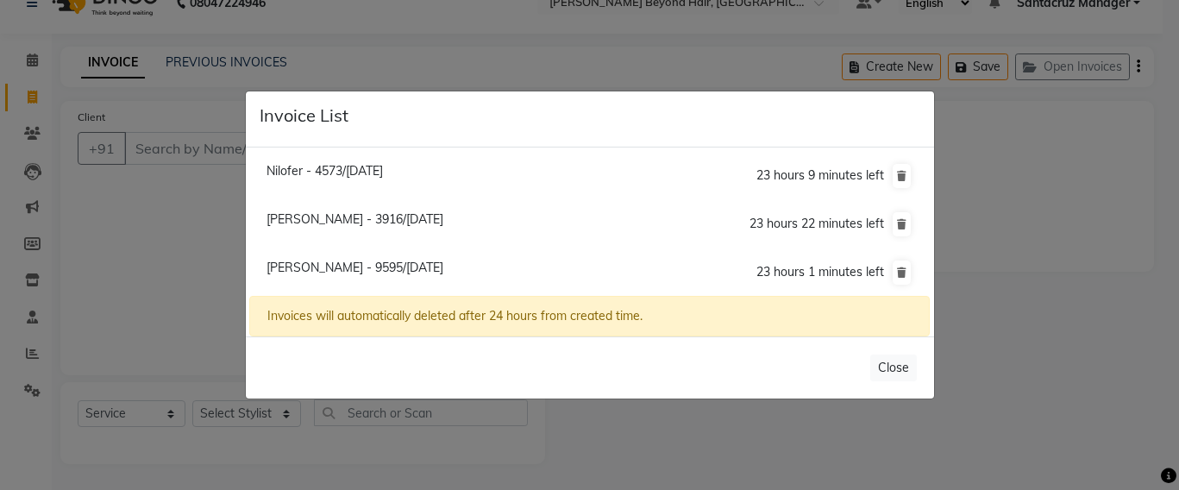
click at [350, 261] on span "Khushmi Chheda - 9595/04 October 2025" at bounding box center [354, 268] width 177 height 16
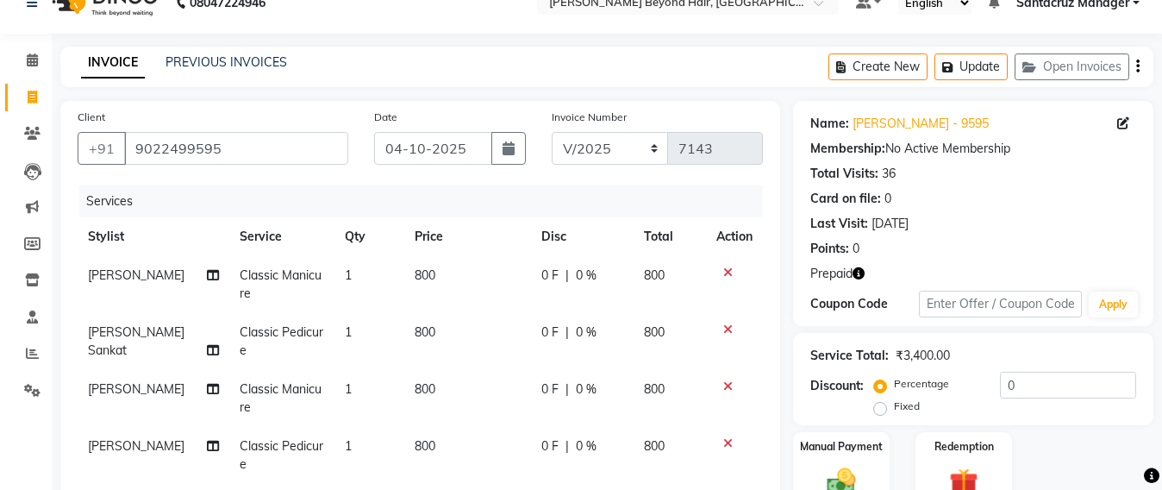
scroll to position [352, 0]
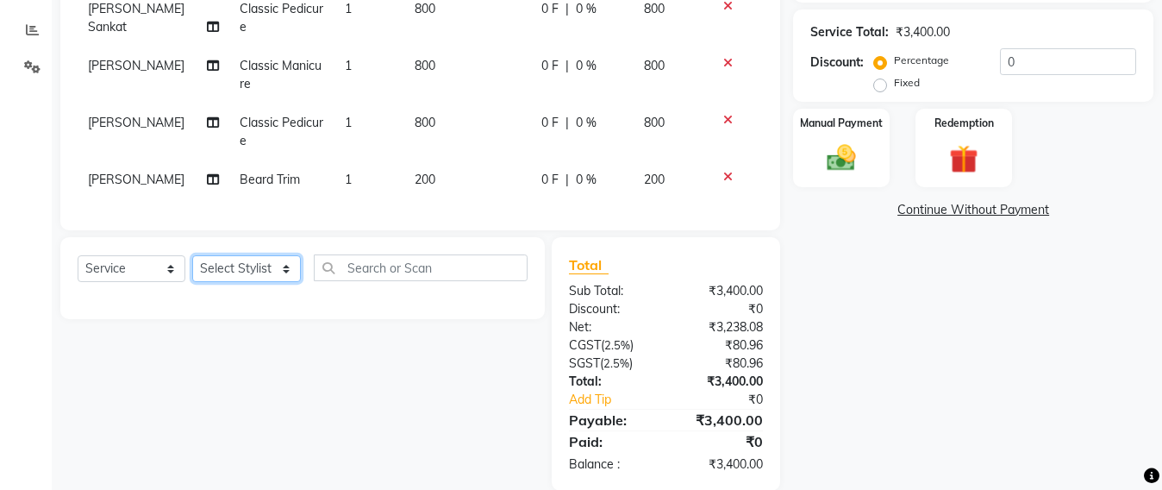
click at [267, 282] on select "Select Stylist Admin Avesh Sankat AZHER SHAIKH Dhruv Gohil Jayeshree Mahtre Man…" at bounding box center [246, 268] width 109 height 27
click at [192, 272] on select "Select Stylist Admin Avesh Sankat AZHER SHAIKH Dhruv Gohil Jayeshree Mahtre Man…" at bounding box center [246, 268] width 109 height 27
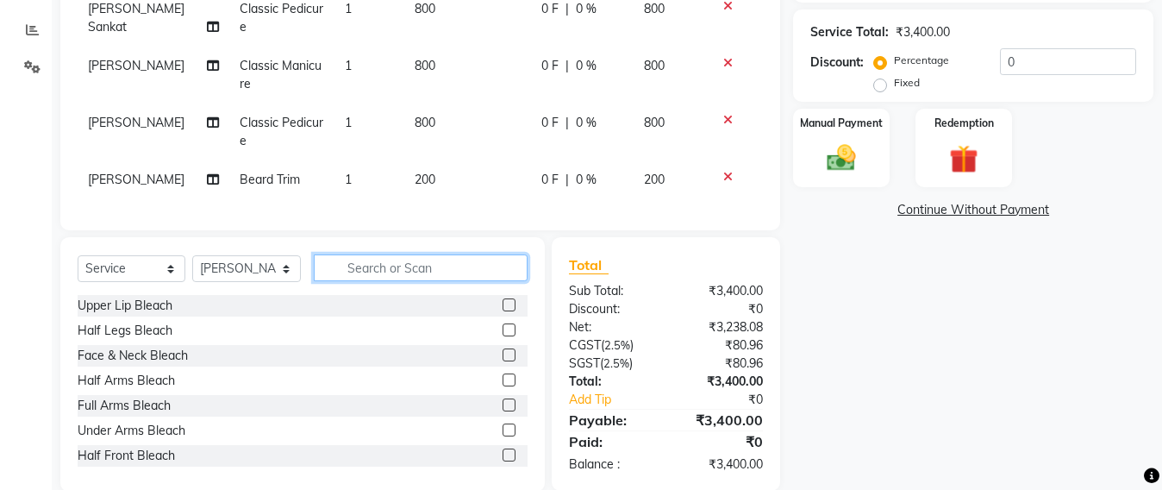
click at [364, 281] on input "text" at bounding box center [421, 267] width 214 height 27
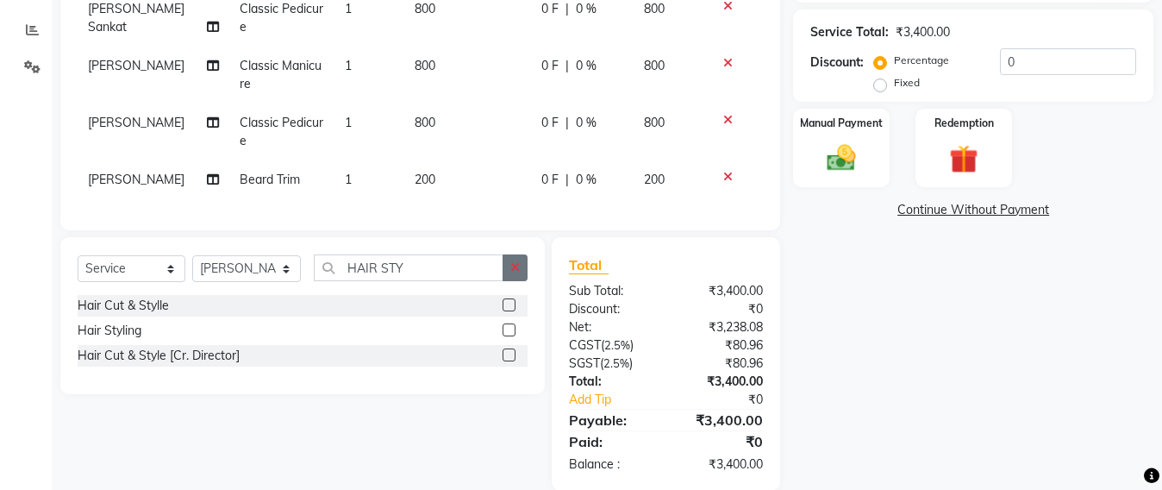
click at [519, 273] on icon "button" at bounding box center [515, 267] width 9 height 12
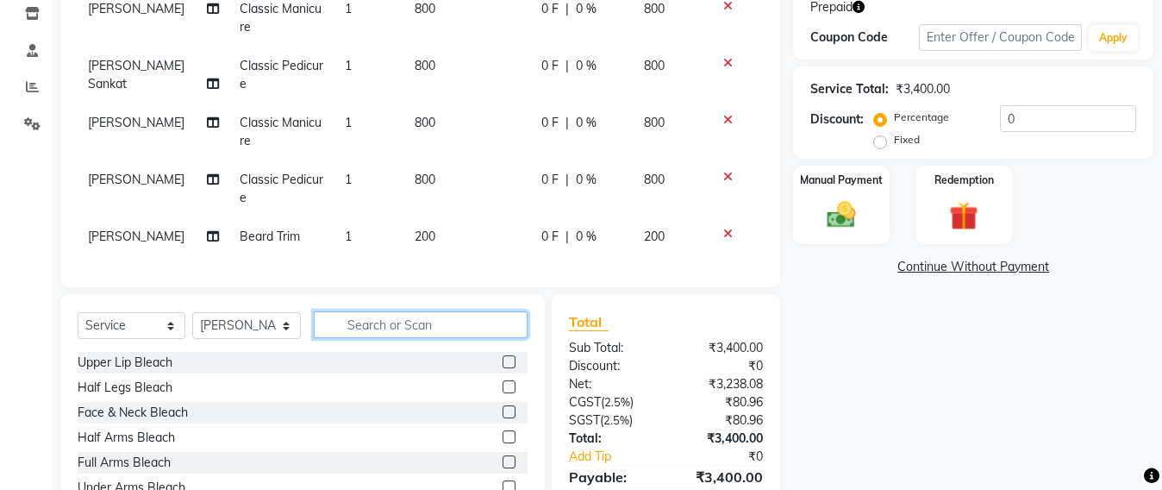
scroll to position [136, 0]
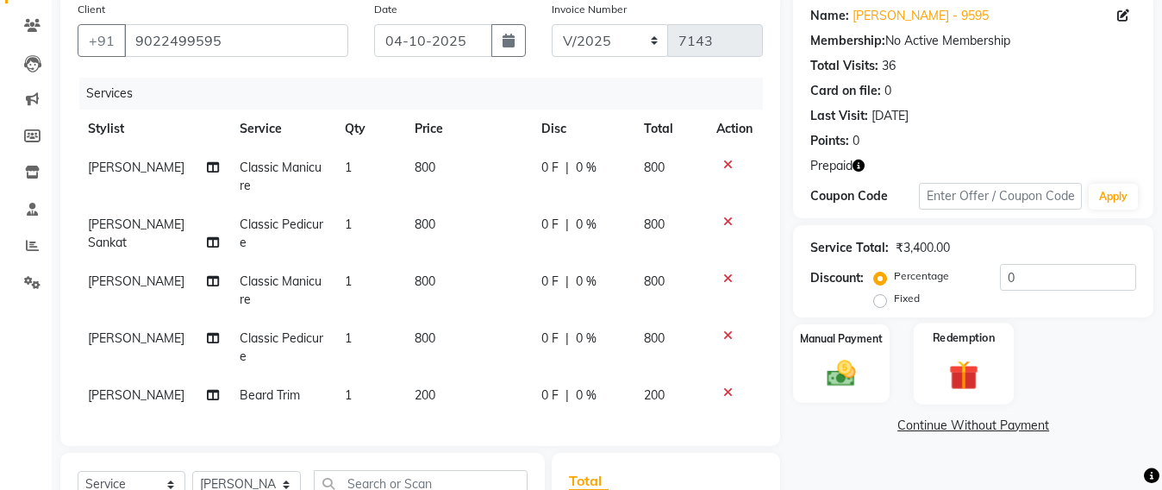
click at [961, 364] on img at bounding box center [964, 374] width 48 height 37
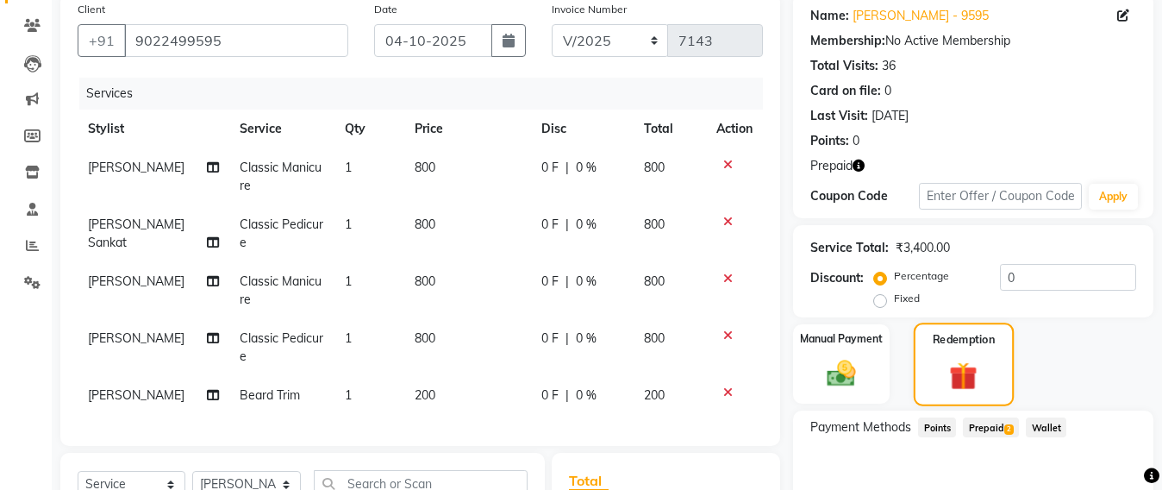
scroll to position [352, 0]
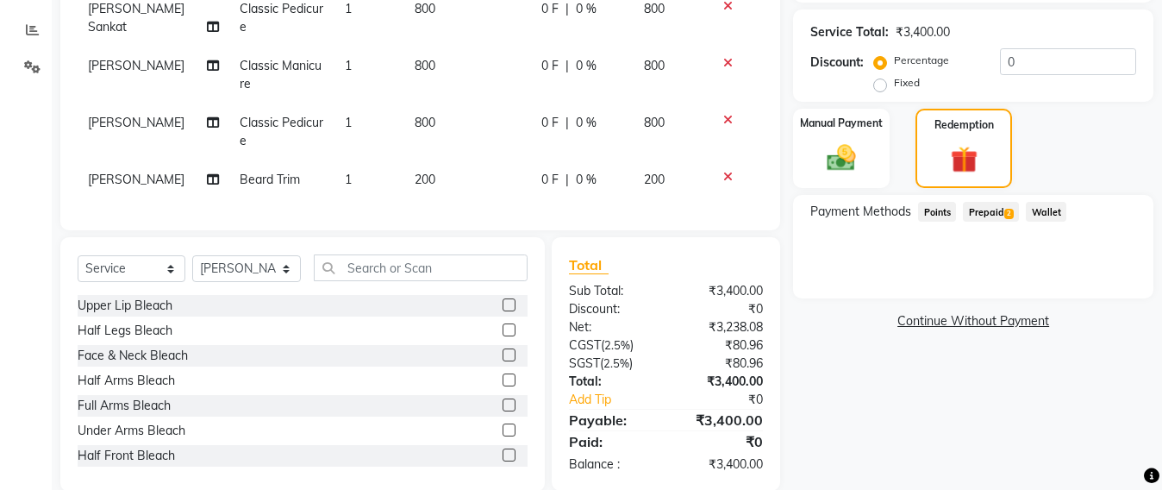
click at [997, 210] on span "Prepaid 2" at bounding box center [991, 212] width 56 height 20
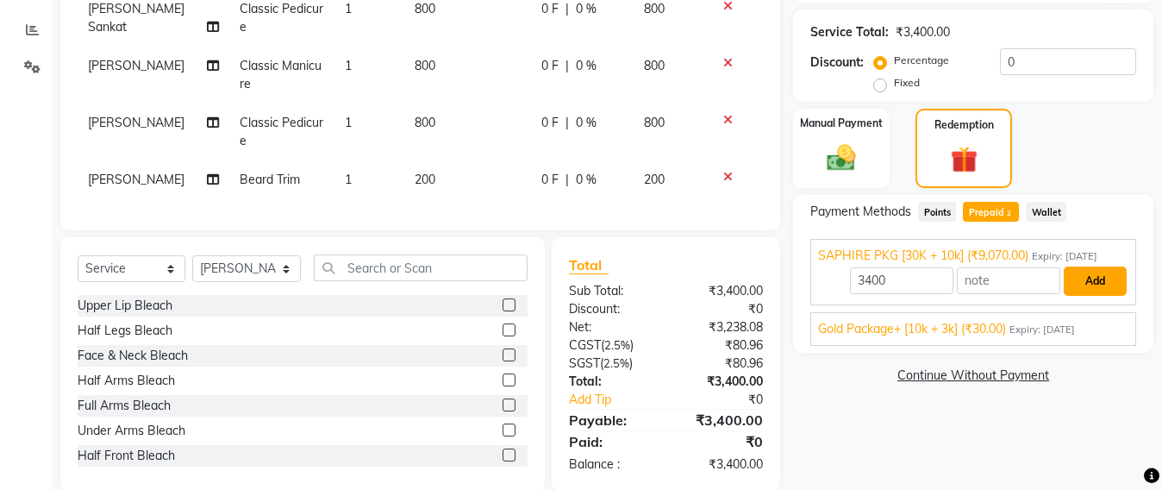
click at [1073, 278] on button "Add" at bounding box center [1095, 280] width 63 height 29
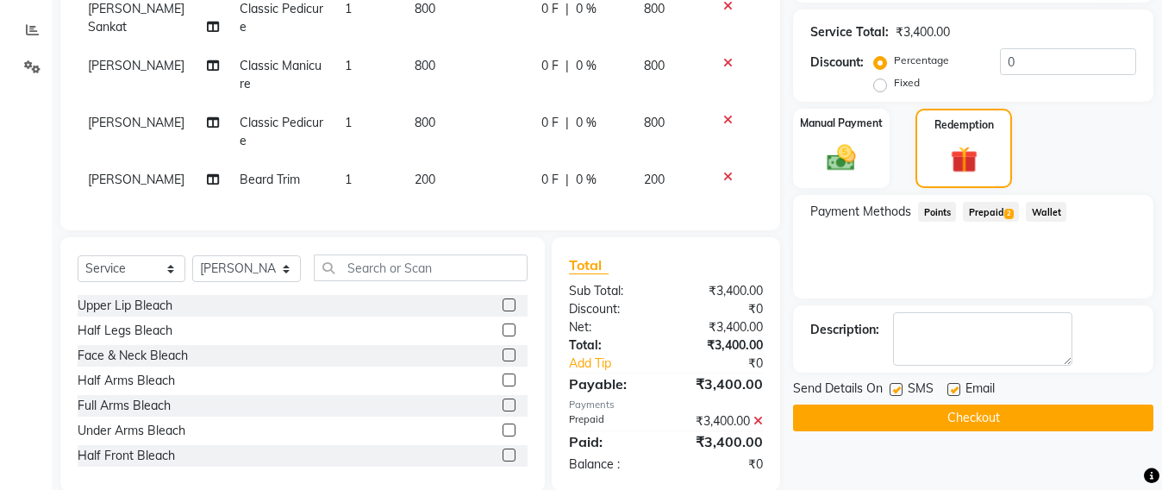
click at [1002, 418] on button "Checkout" at bounding box center [973, 417] width 360 height 27
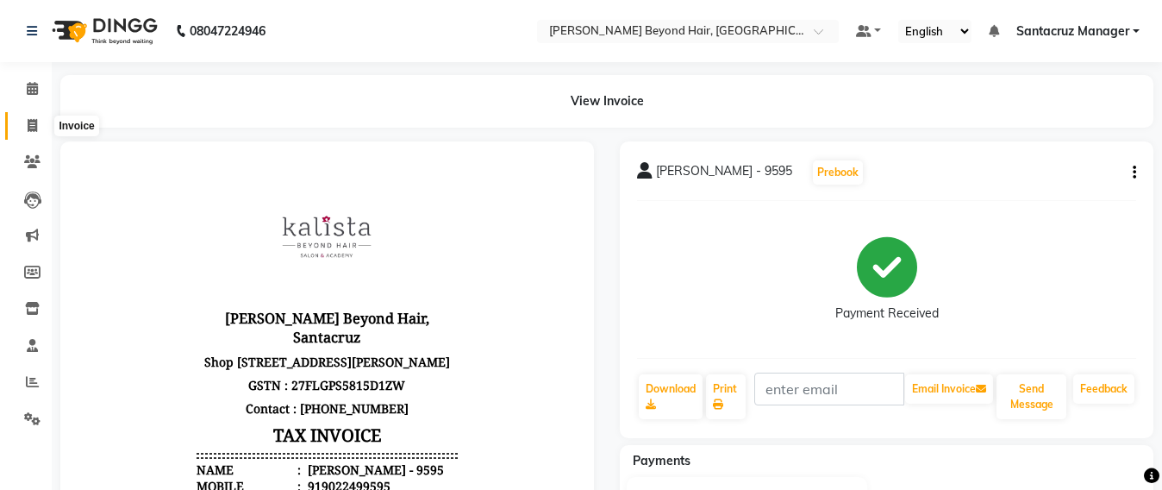
click at [28, 122] on icon at bounding box center [32, 125] width 9 height 13
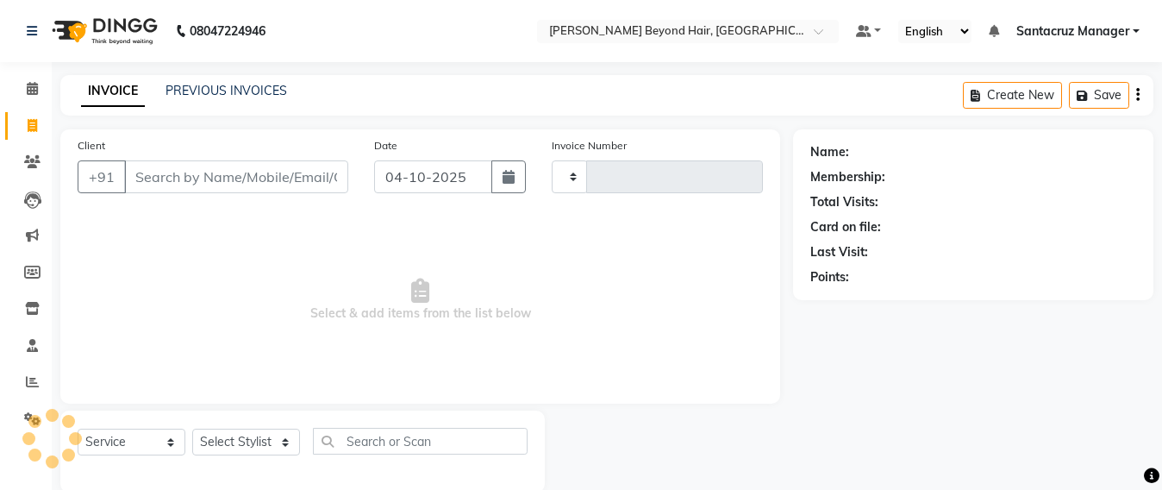
scroll to position [28, 0]
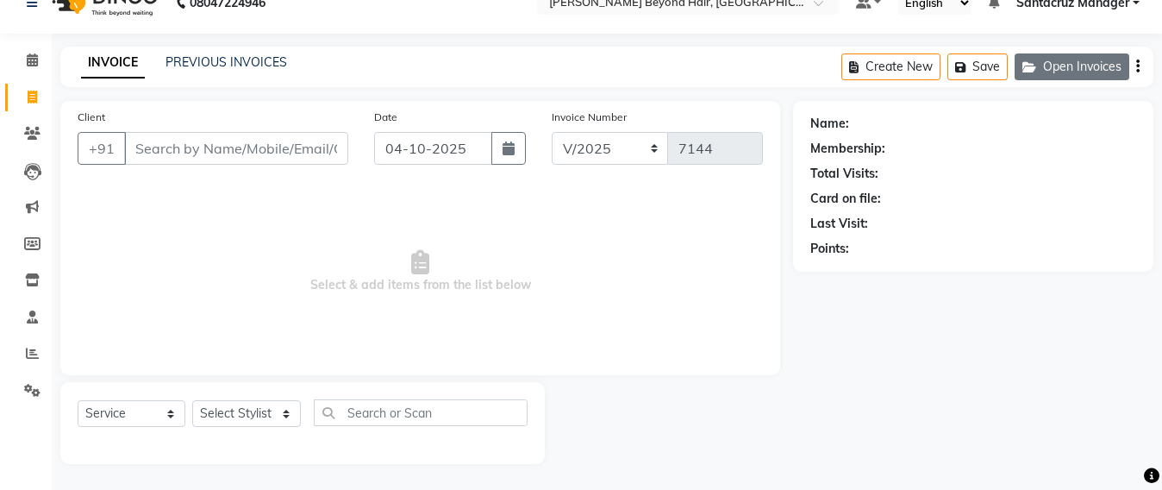
click at [1064, 67] on button "Open Invoices" at bounding box center [1072, 66] width 115 height 27
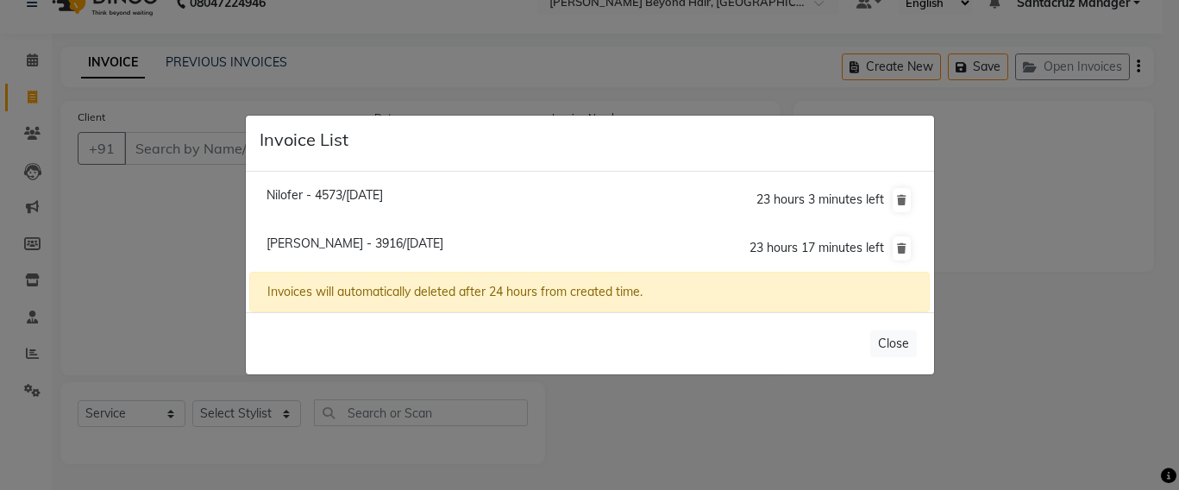
click at [383, 196] on span "Nilofer - 4573/04 October 2025" at bounding box center [324, 195] width 116 height 16
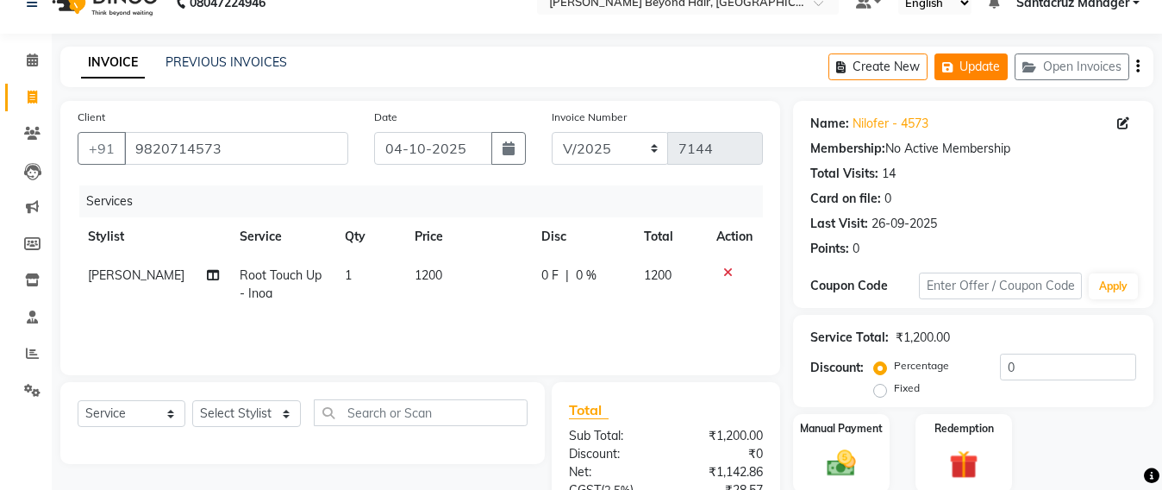
click at [968, 76] on button "Update" at bounding box center [971, 66] width 73 height 27
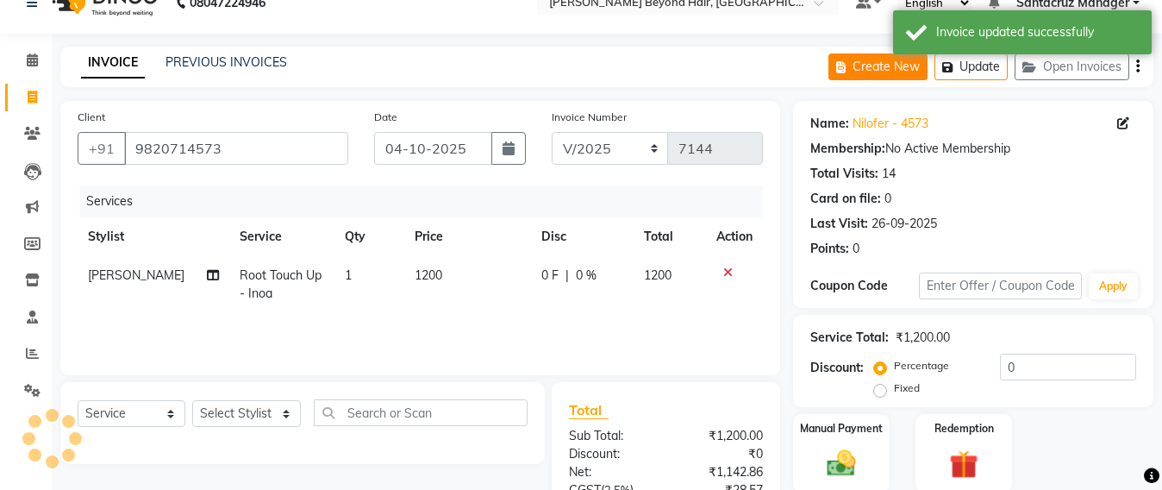
click at [863, 66] on button "Create New" at bounding box center [878, 66] width 99 height 27
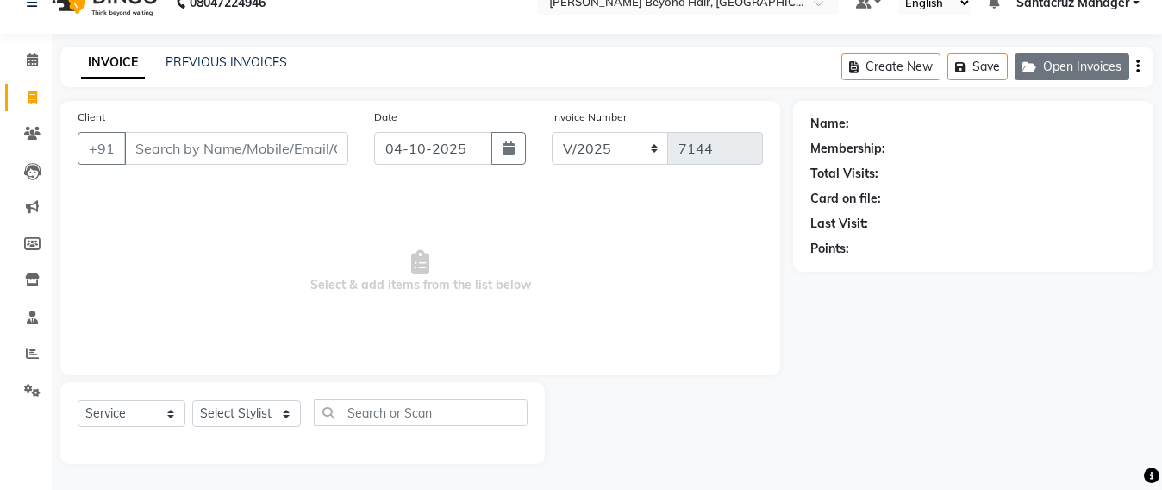
click at [1067, 63] on button "Open Invoices" at bounding box center [1072, 66] width 115 height 27
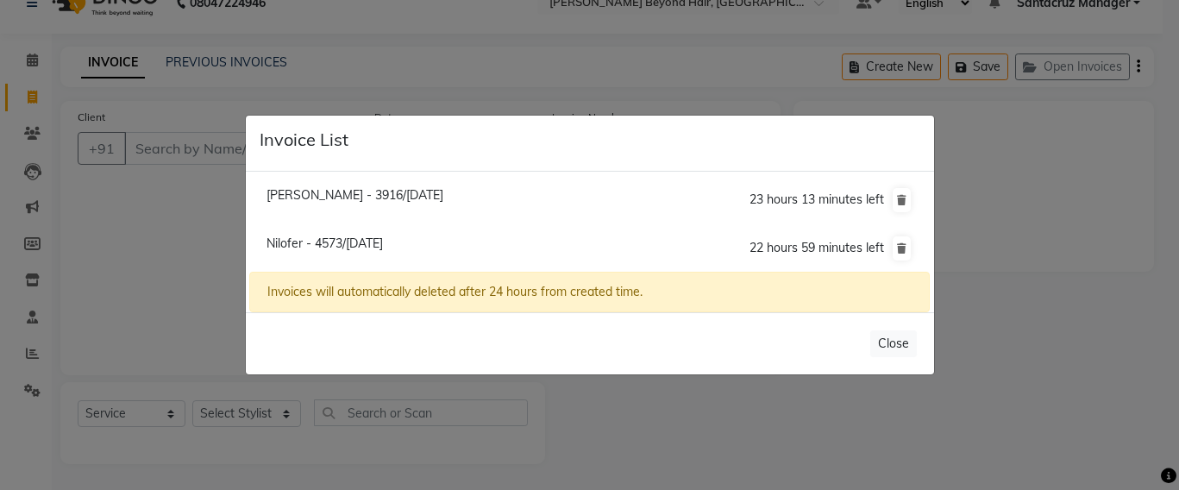
click at [409, 195] on span "Dhawal Kothari - 3916/04 October 2025" at bounding box center [354, 195] width 177 height 16
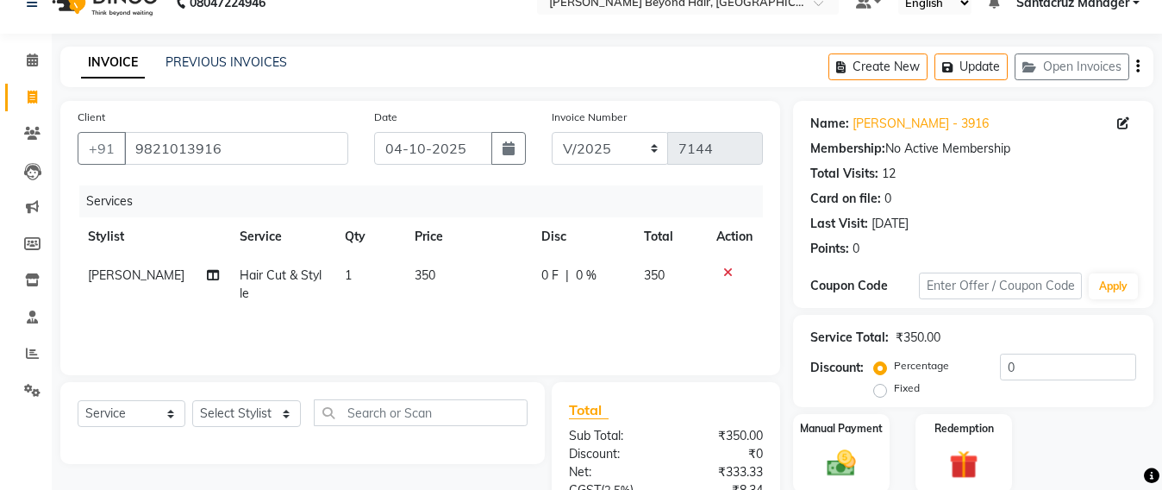
scroll to position [200, 0]
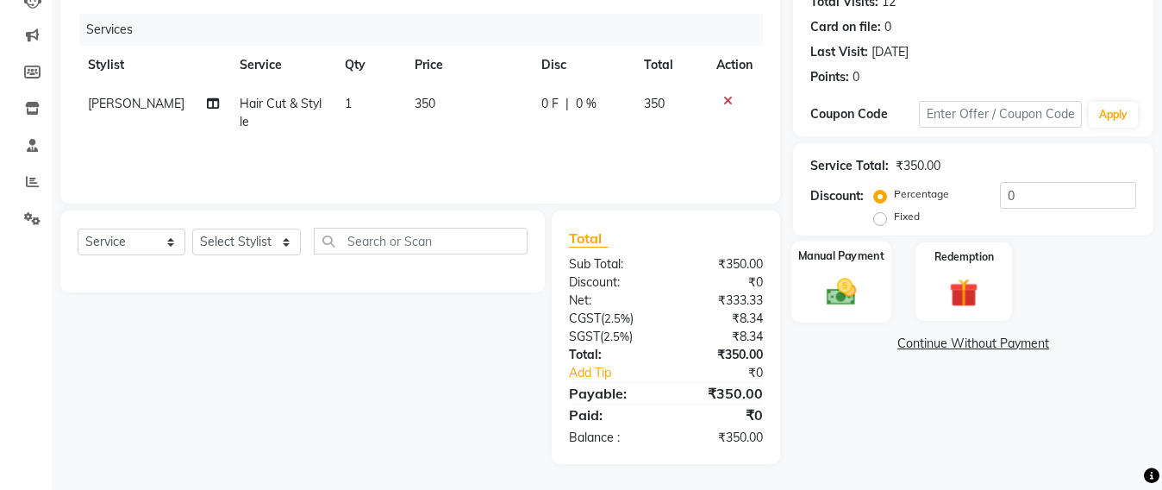
click at [849, 304] on img at bounding box center [842, 291] width 48 height 34
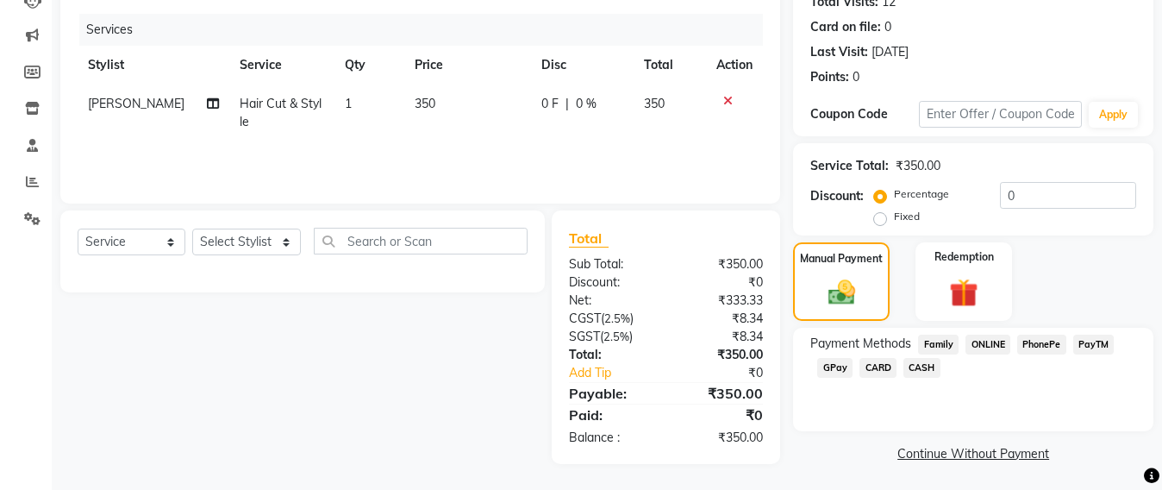
click at [929, 360] on span "CASH" at bounding box center [922, 368] width 37 height 20
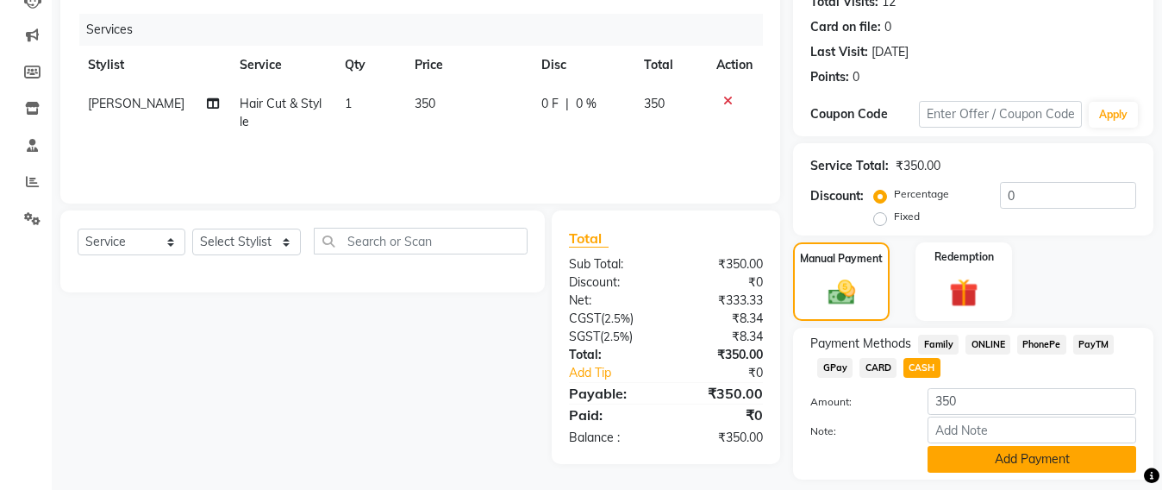
click at [1038, 464] on button "Add Payment" at bounding box center [1032, 459] width 209 height 27
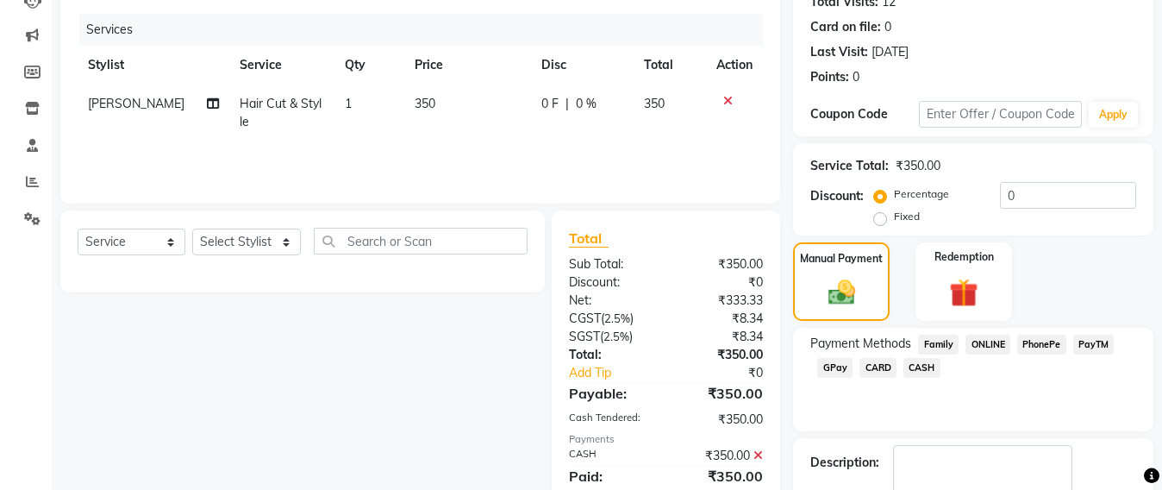
scroll to position [300, 0]
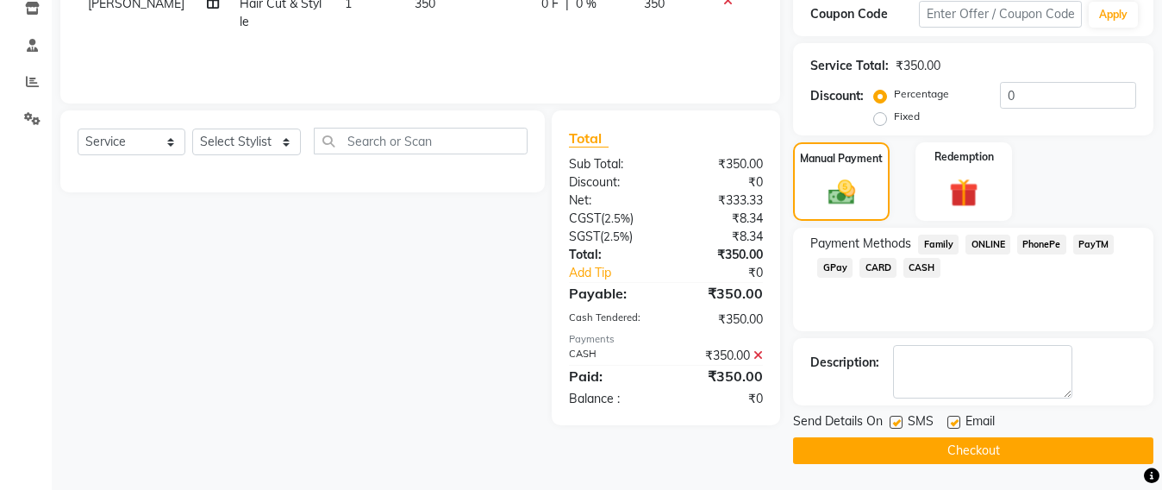
click at [986, 447] on button "Checkout" at bounding box center [973, 450] width 360 height 27
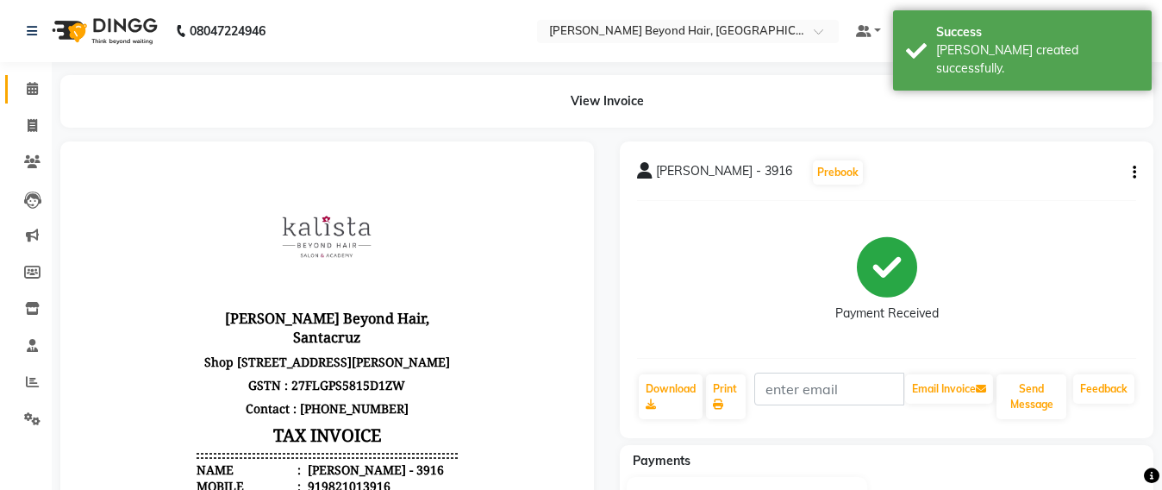
click at [16, 89] on link "Calendar" at bounding box center [25, 89] width 41 height 28
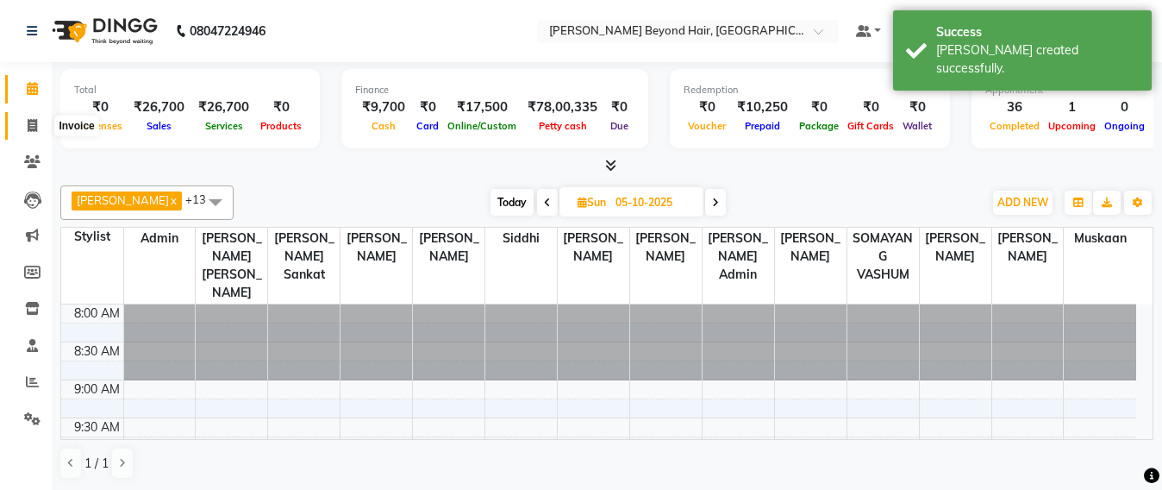
click at [33, 123] on icon at bounding box center [32, 125] width 9 height 13
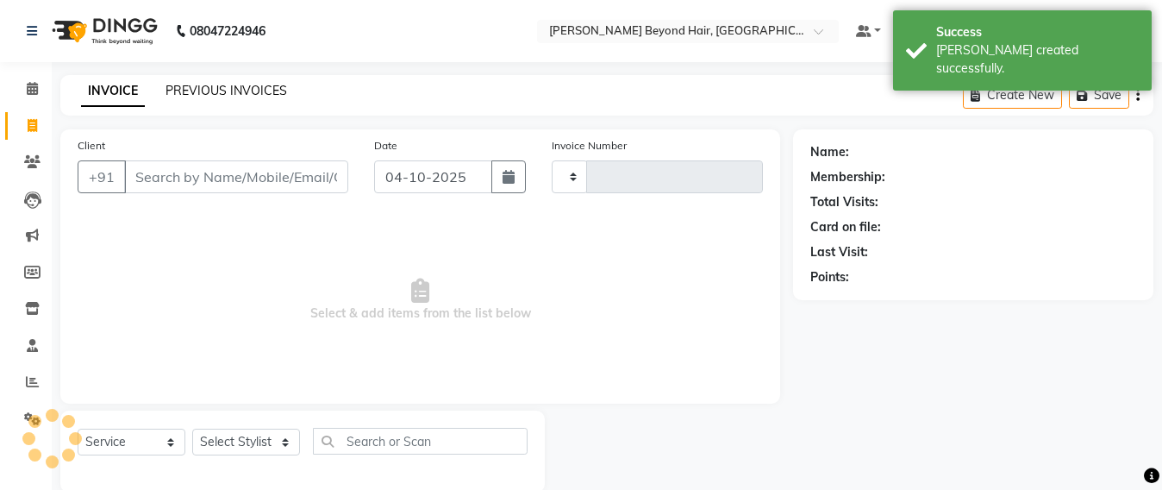
click at [243, 86] on link "PREVIOUS INVOICES" at bounding box center [227, 91] width 122 height 16
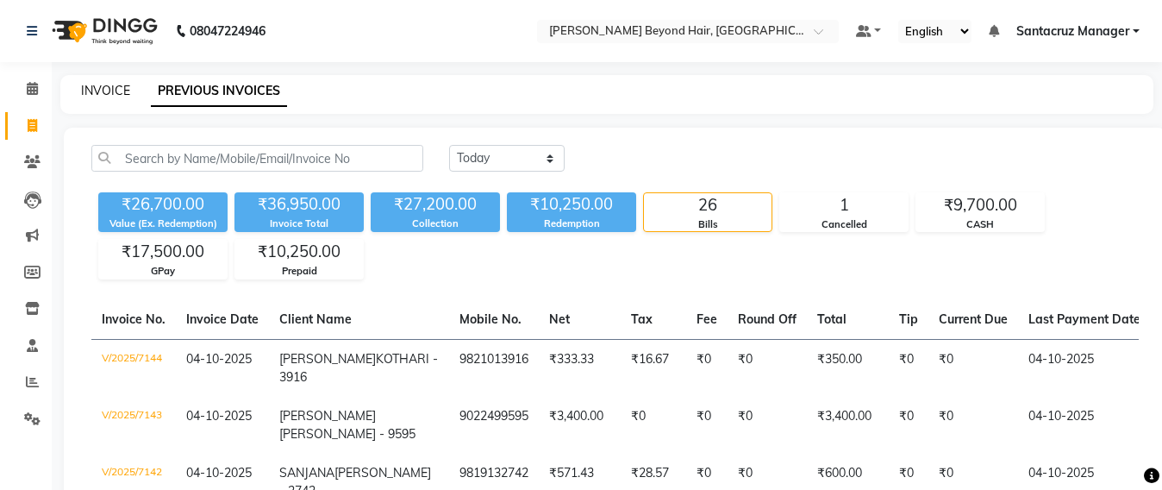
click at [86, 88] on link "INVOICE" at bounding box center [105, 91] width 49 height 16
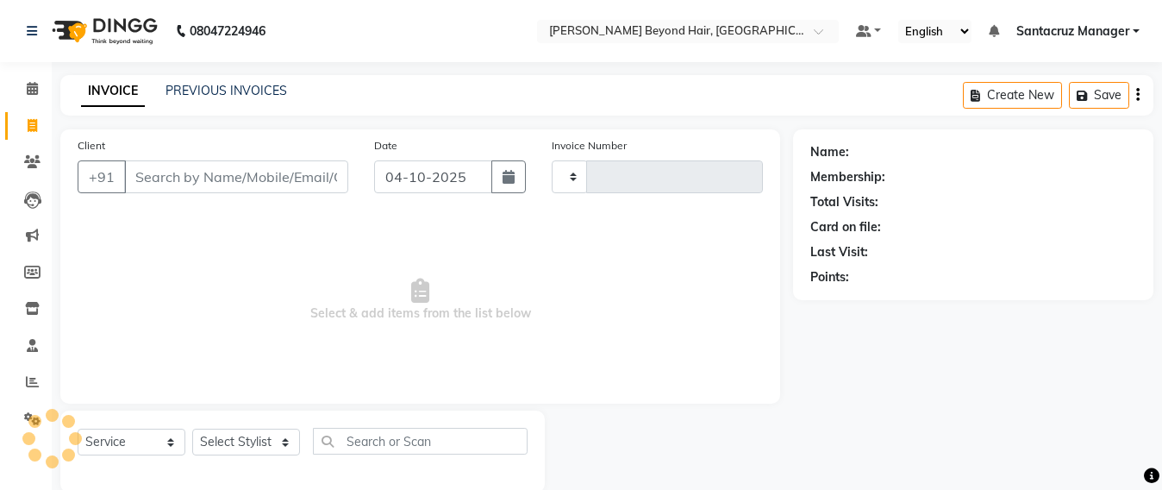
scroll to position [28, 0]
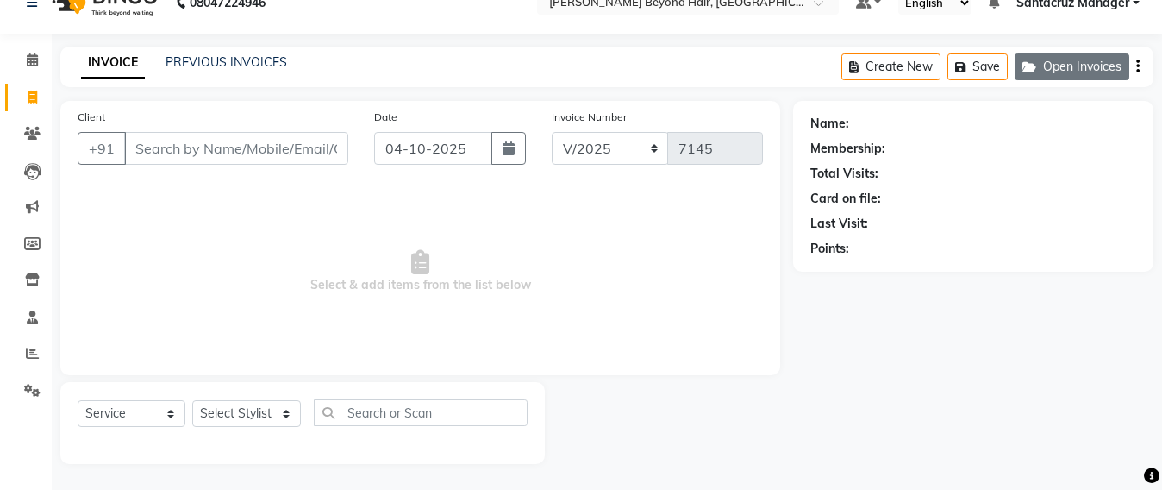
click at [1045, 62] on button "Open Invoices" at bounding box center [1072, 66] width 115 height 27
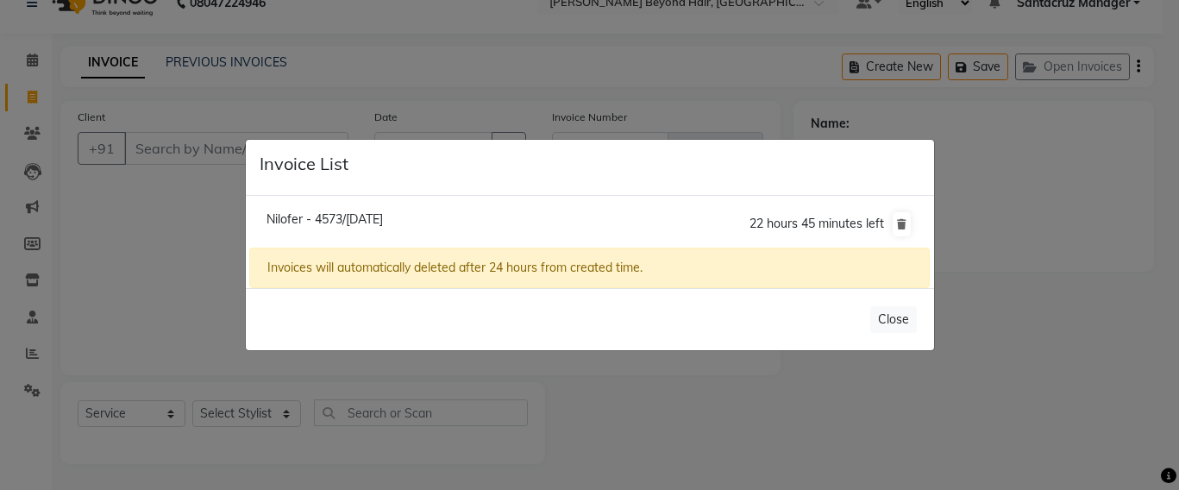
click at [383, 223] on span "Nilofer - 4573/04 October 2025" at bounding box center [324, 219] width 116 height 16
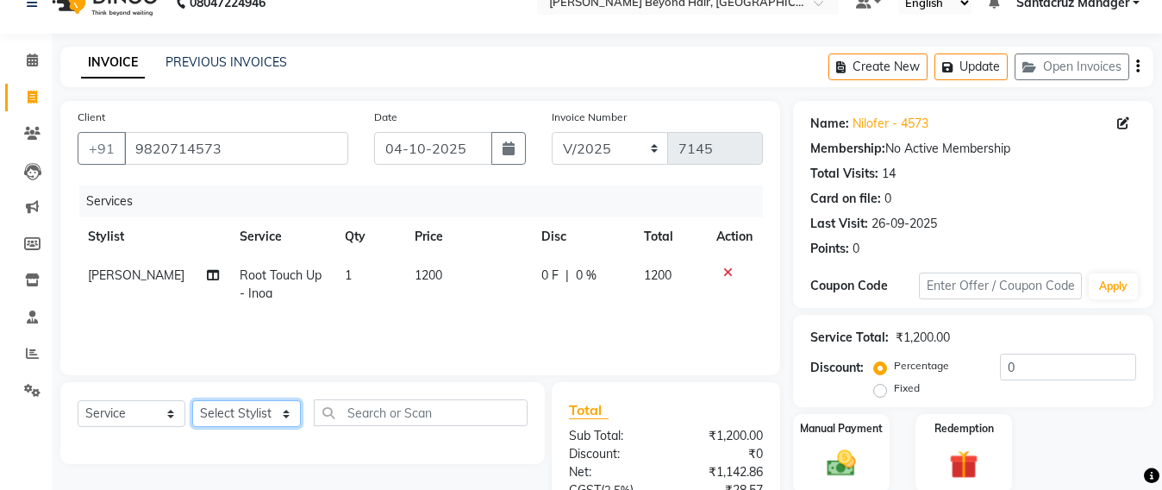
click at [240, 410] on select "Select Stylist Admin Avesh Sankat AZHER SHAIKH Dhruv Gohil Jayeshree Mahtre Man…" at bounding box center [246, 413] width 109 height 27
click at [192, 400] on select "Select Stylist Admin Avesh Sankat AZHER SHAIKH Dhruv Gohil Jayeshree Mahtre Man…" at bounding box center [246, 413] width 109 height 27
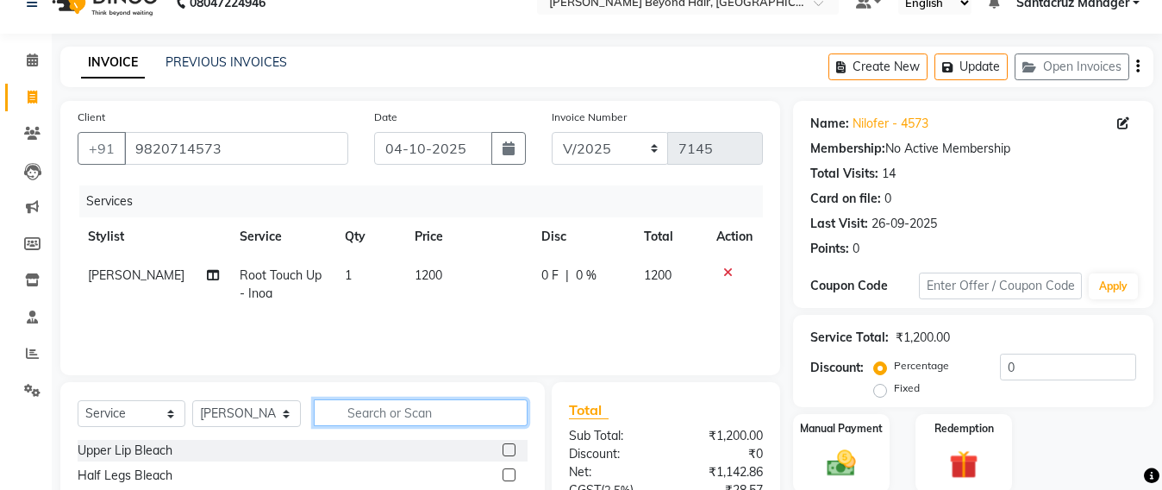
click at [402, 410] on input "text" at bounding box center [421, 412] width 214 height 27
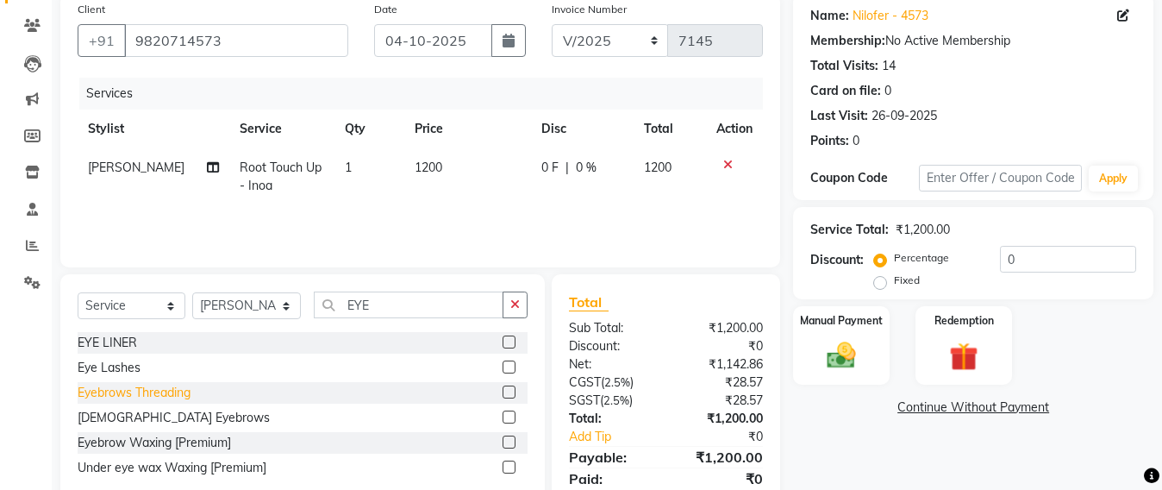
click at [122, 398] on div "Eyebrows Threading" at bounding box center [134, 393] width 113 height 18
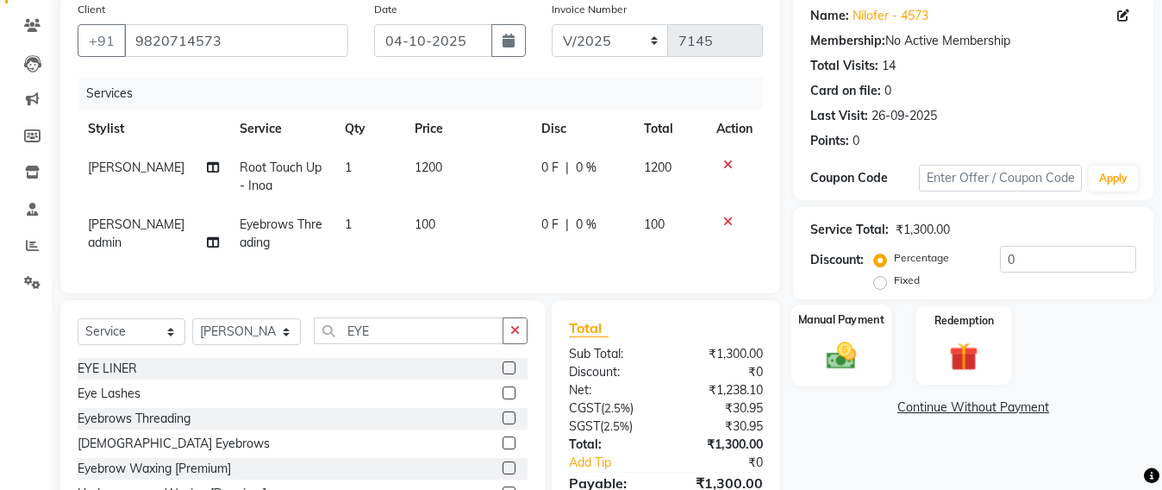
click at [830, 335] on div "Manual Payment" at bounding box center [842, 345] width 100 height 82
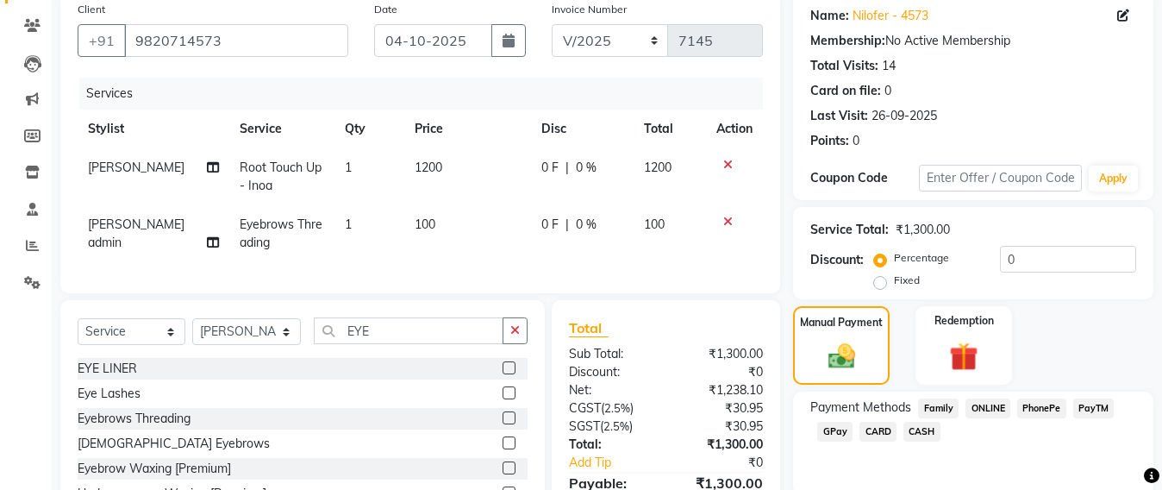
click at [839, 427] on span "GPay" at bounding box center [835, 432] width 35 height 20
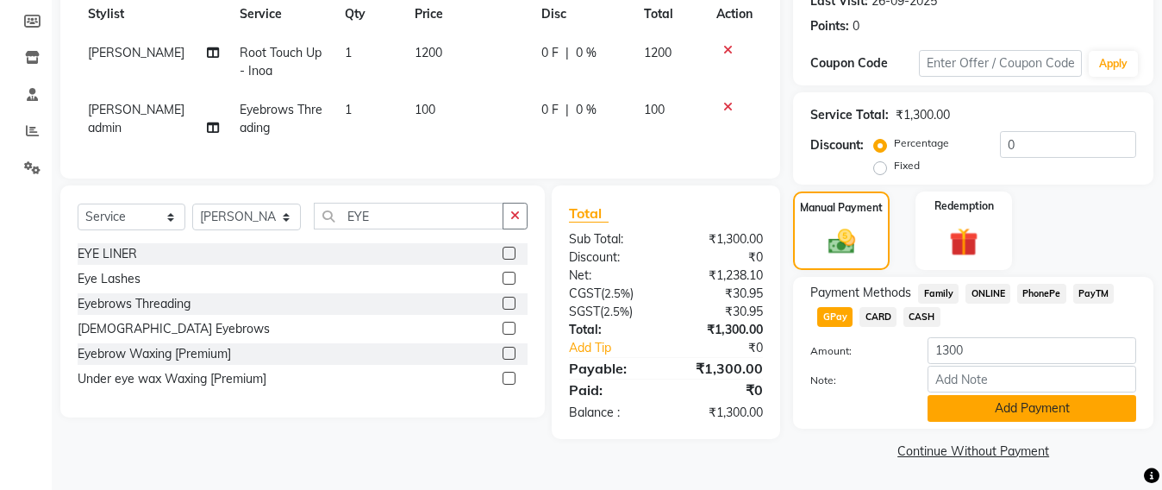
click at [1043, 411] on button "Add Payment" at bounding box center [1032, 408] width 209 height 27
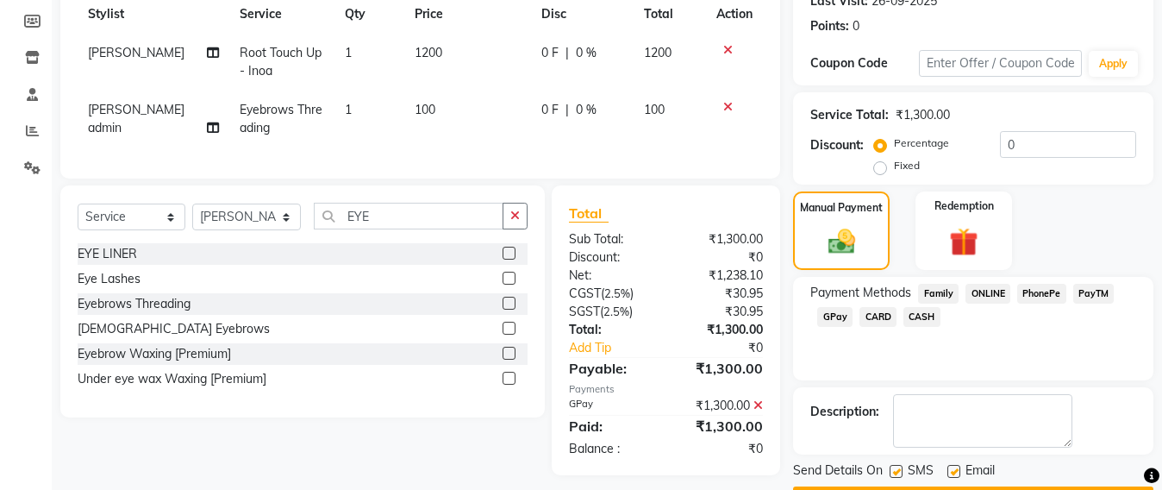
scroll to position [300, 0]
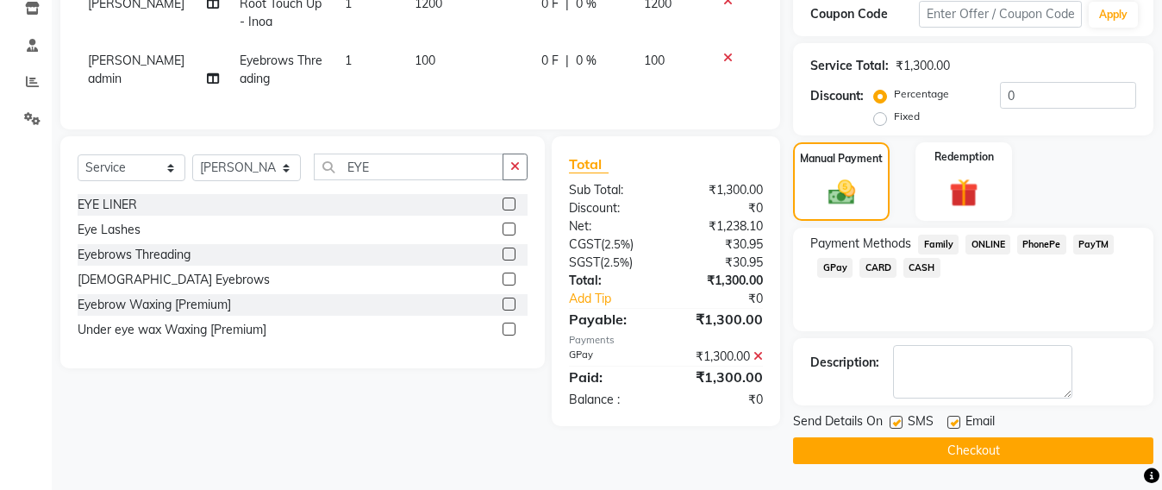
click at [936, 443] on button "Checkout" at bounding box center [973, 450] width 360 height 27
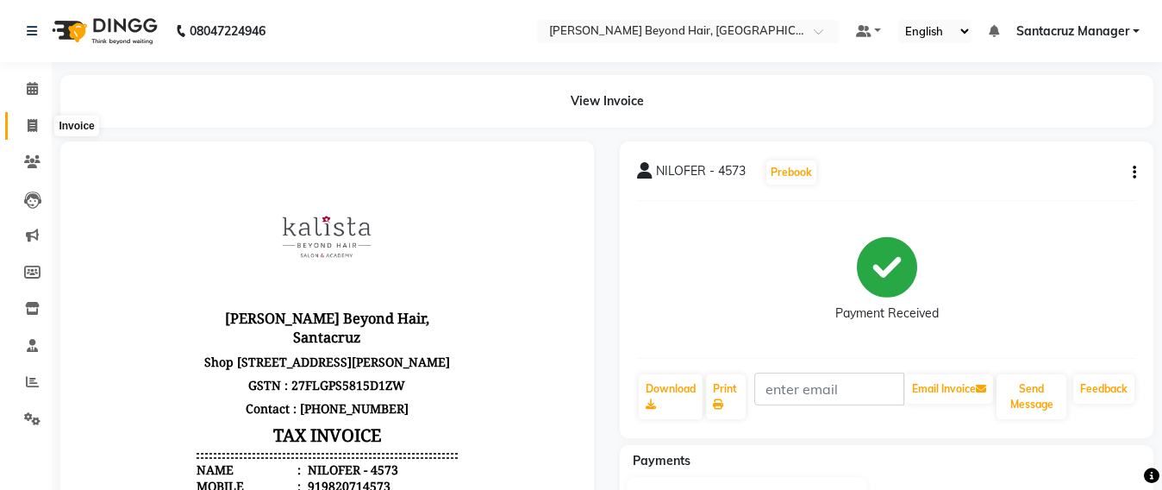
click at [17, 127] on span at bounding box center [32, 126] width 30 height 20
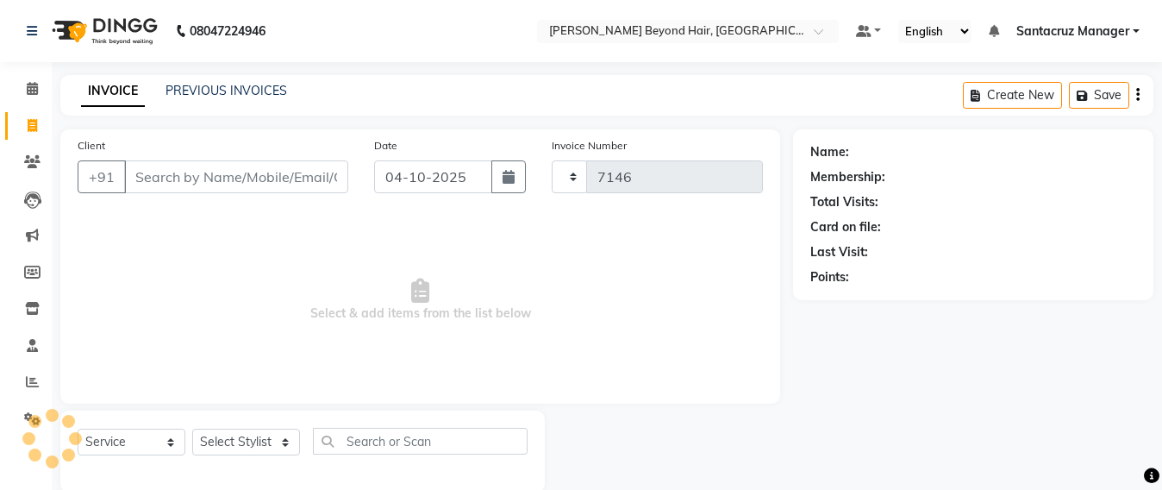
scroll to position [28, 0]
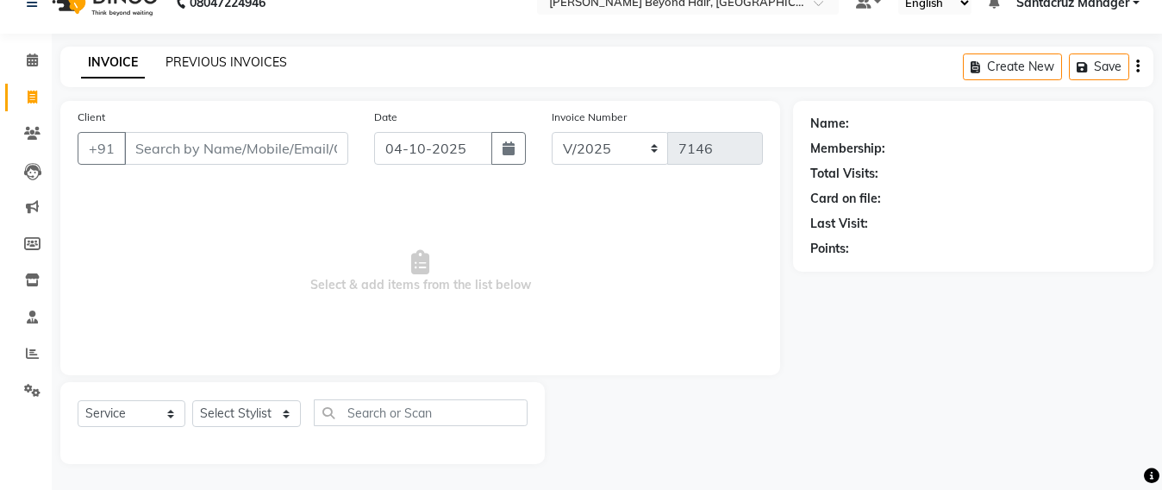
click at [200, 59] on link "PREVIOUS INVOICES" at bounding box center [227, 62] width 122 height 16
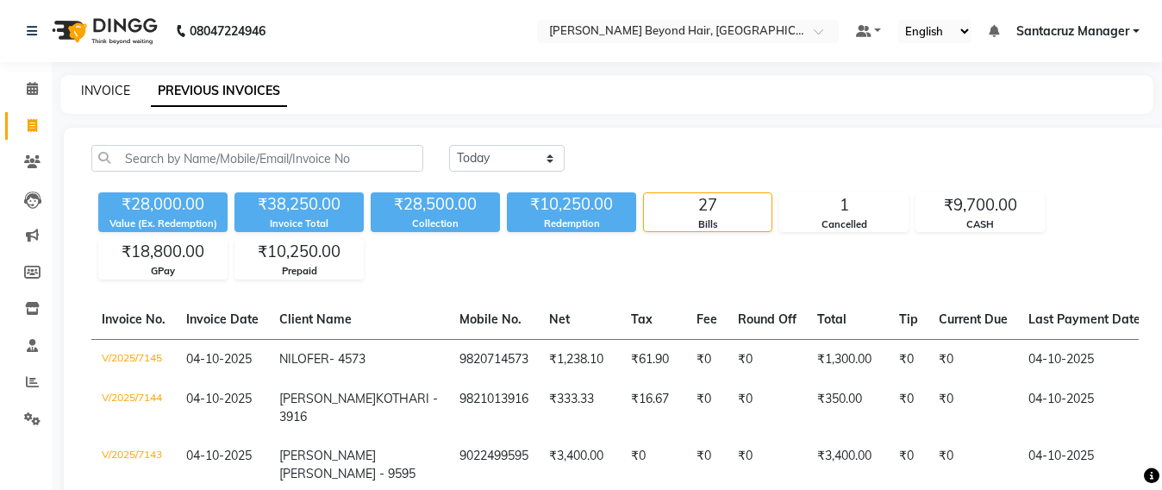
click at [108, 86] on link "INVOICE" at bounding box center [105, 91] width 49 height 16
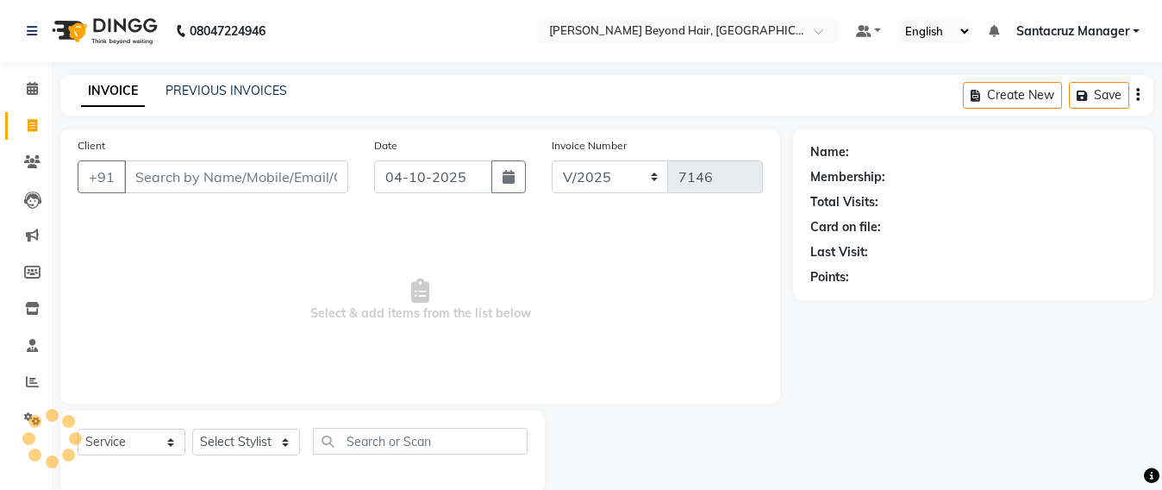
scroll to position [28, 0]
